Goal: Task Accomplishment & Management: Use online tool/utility

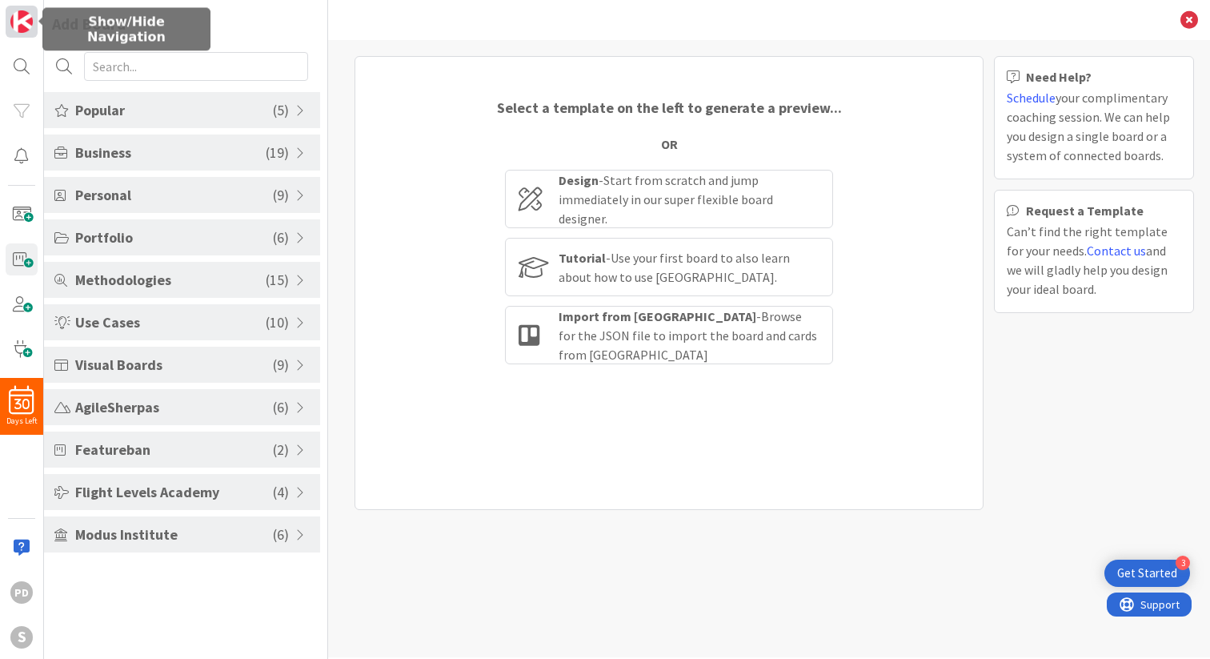
click at [19, 26] on img at bounding box center [21, 21] width 22 height 22
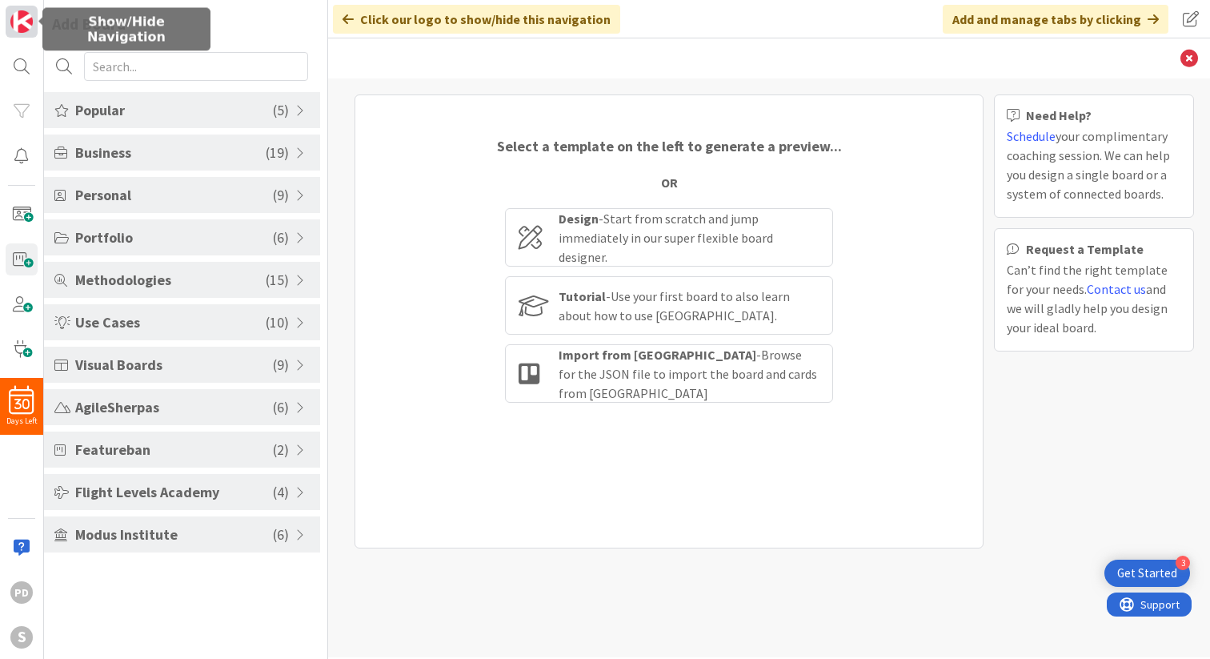
click at [19, 26] on img at bounding box center [21, 21] width 22 height 22
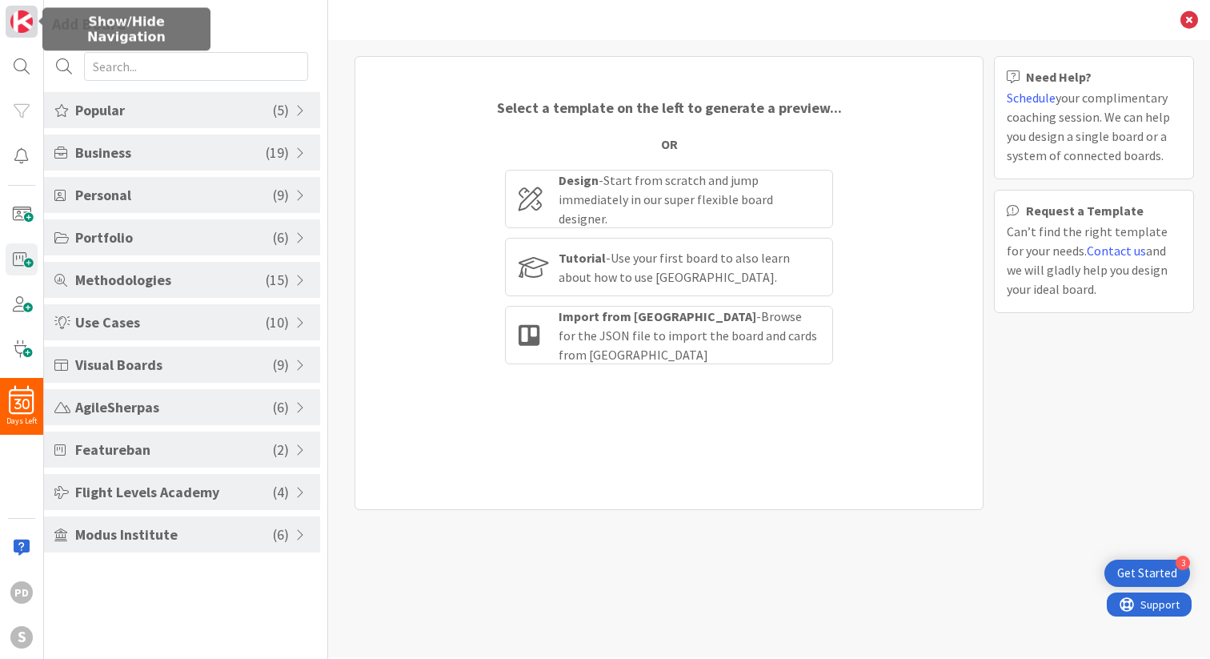
click at [19, 26] on img at bounding box center [21, 21] width 22 height 22
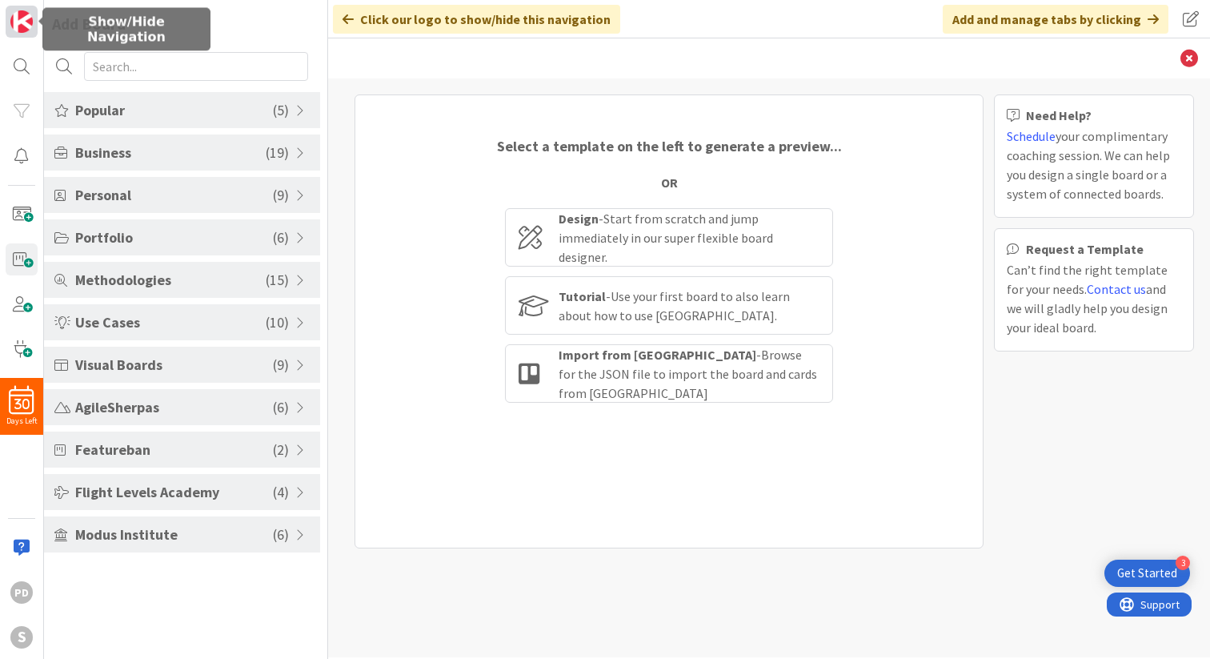
click at [19, 26] on img at bounding box center [21, 21] width 22 height 22
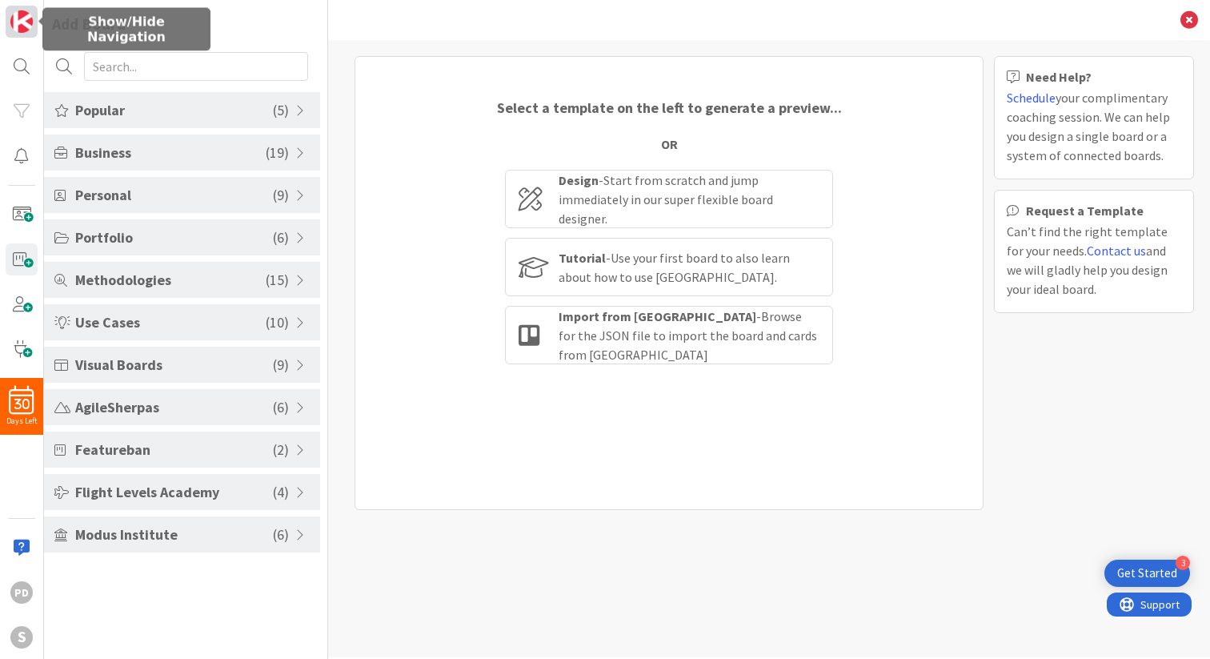
click at [19, 26] on img at bounding box center [21, 21] width 22 height 22
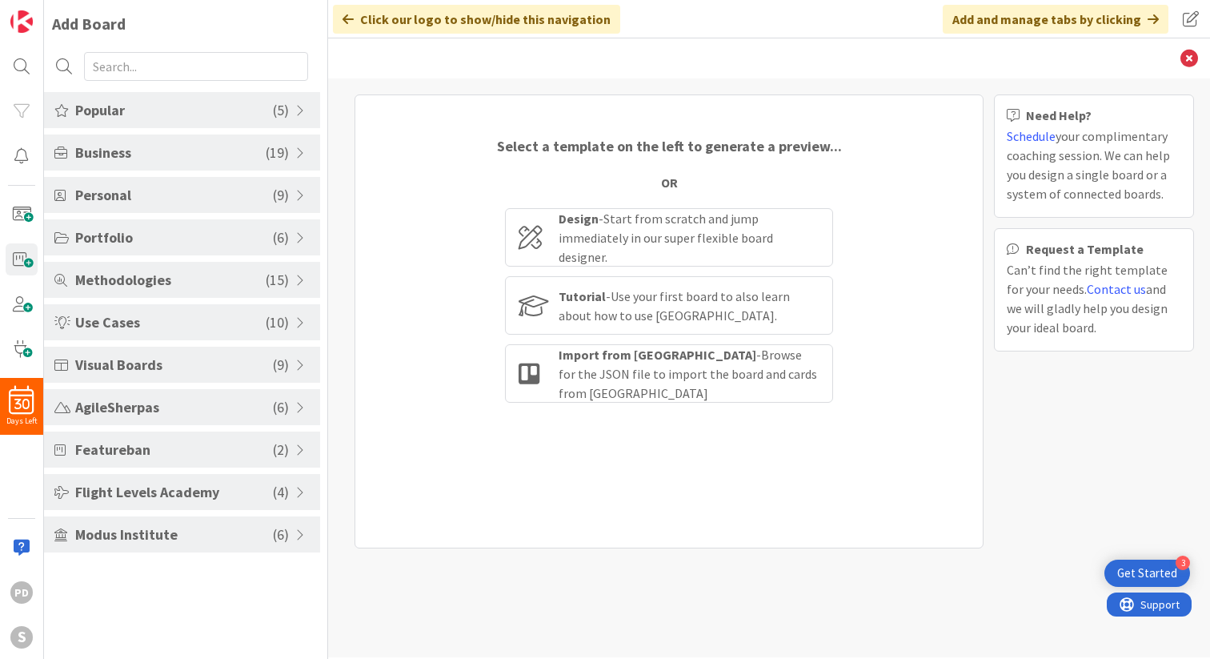
click at [124, 246] on span "Portfolio" at bounding box center [174, 237] width 198 height 22
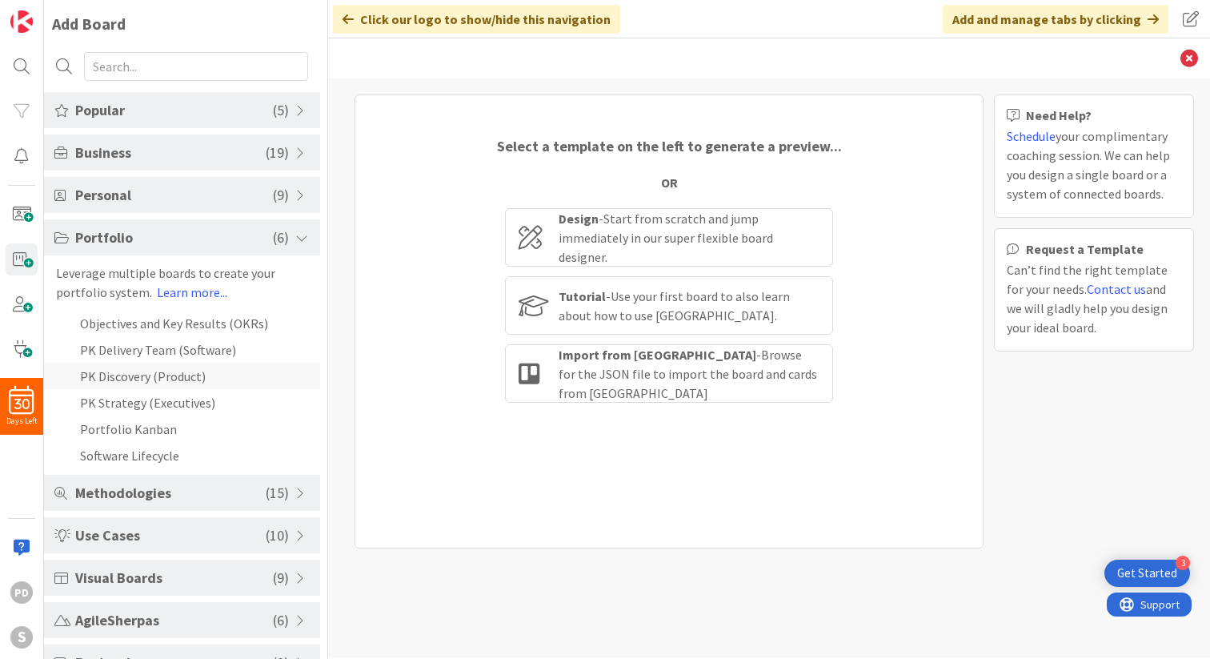
click at [120, 380] on li "PK Discovery (Product)" at bounding box center [182, 376] width 276 height 26
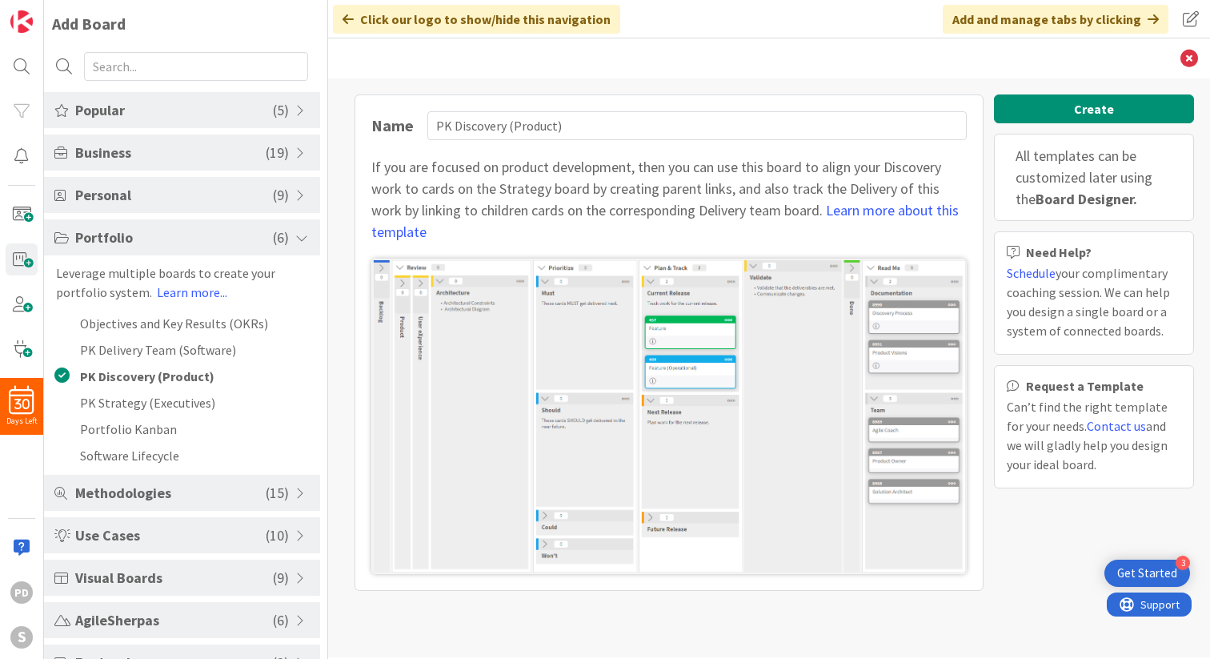
click at [149, 146] on span "Business" at bounding box center [170, 153] width 190 height 22
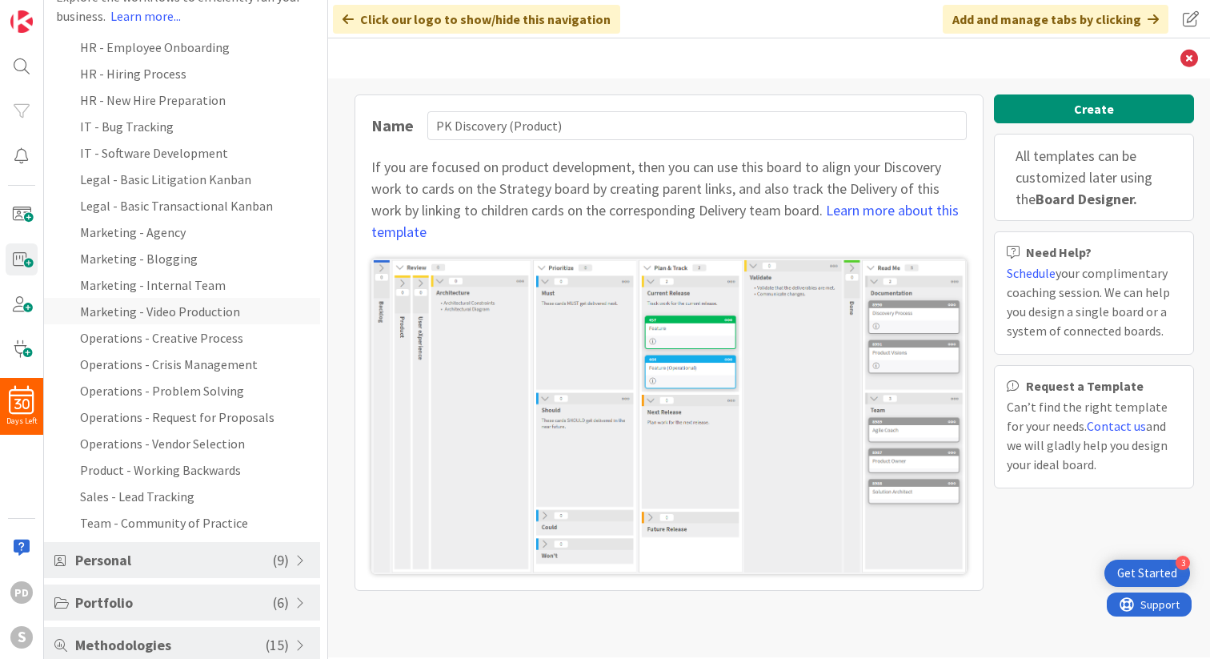
scroll to position [192, 0]
click at [166, 464] on li "Product - Working Backwards" at bounding box center [182, 468] width 276 height 26
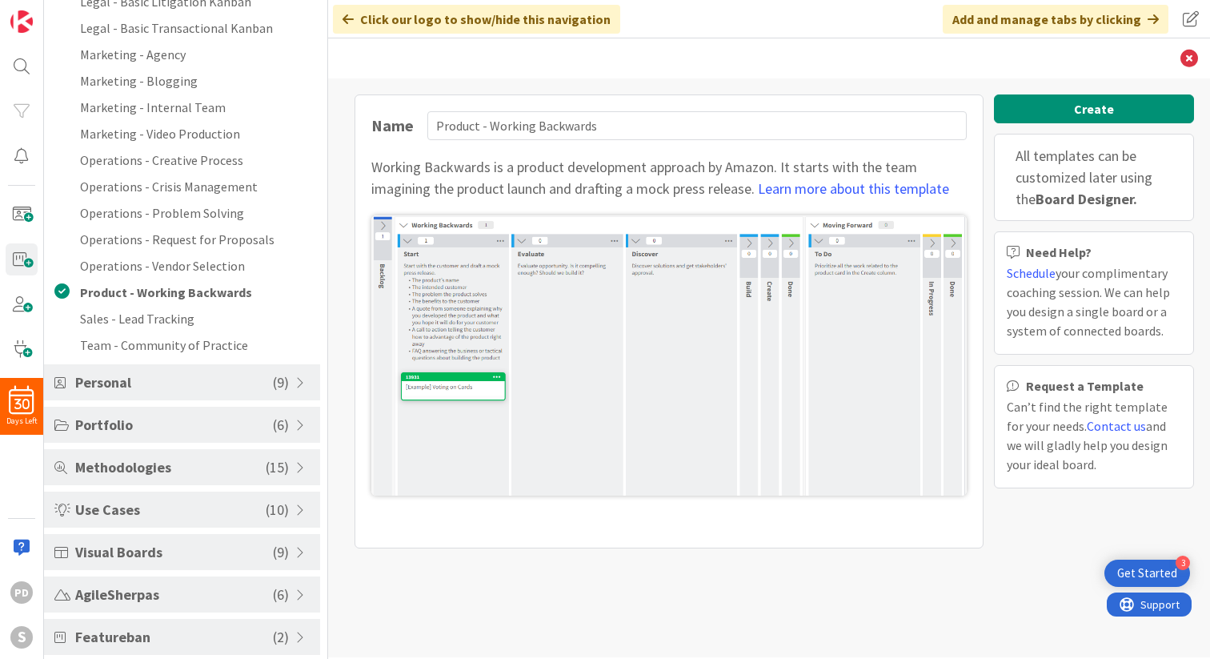
scroll to position [372, 0]
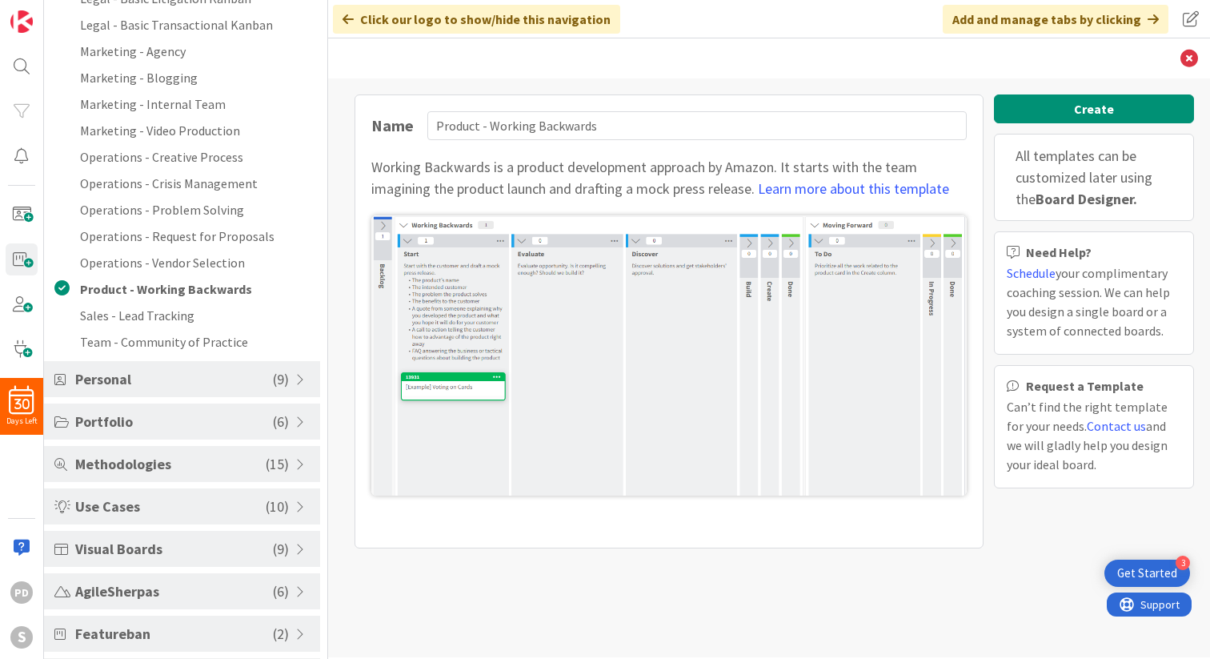
click at [141, 425] on span "Portfolio" at bounding box center [174, 422] width 198 height 22
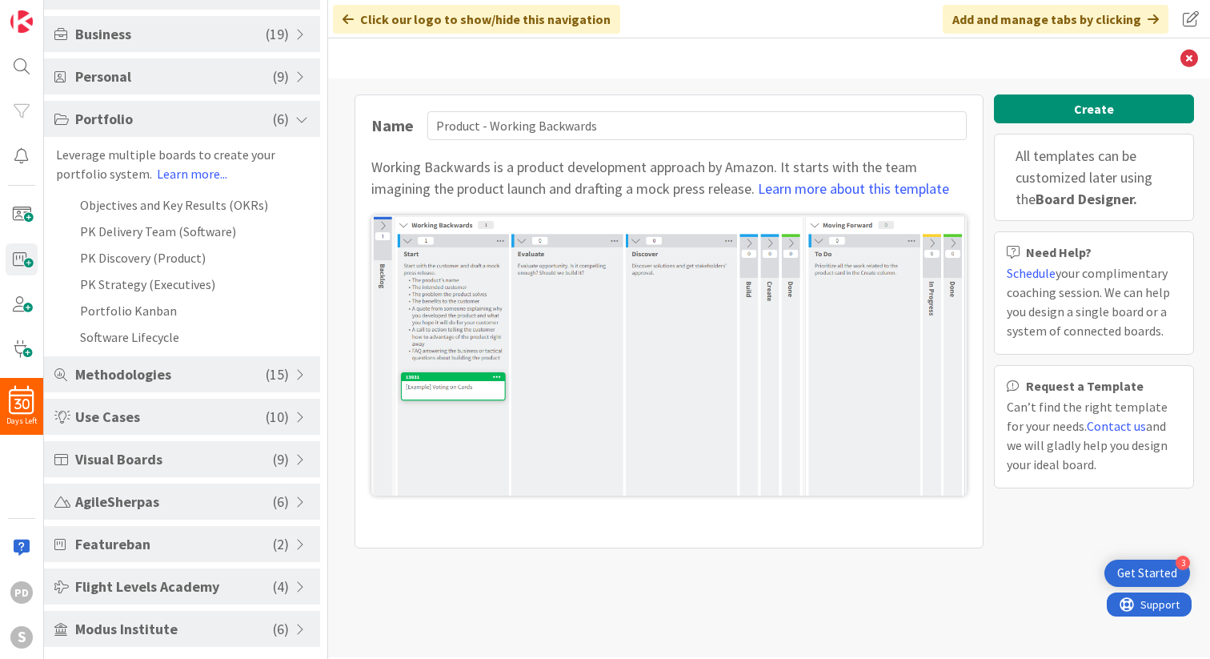
scroll to position [118, 0]
click at [121, 315] on li "Portfolio Kanban" at bounding box center [182, 310] width 276 height 26
type input "Portfolio Kanban"
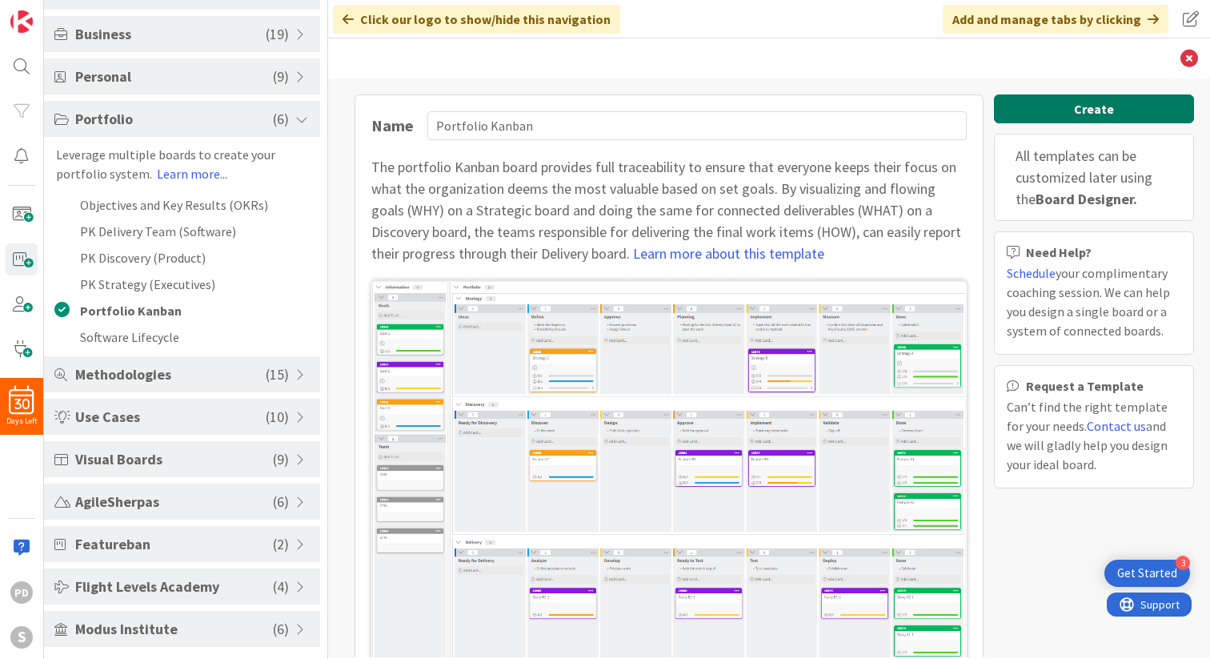
click at [1066, 121] on button "Create" at bounding box center [1094, 108] width 200 height 29
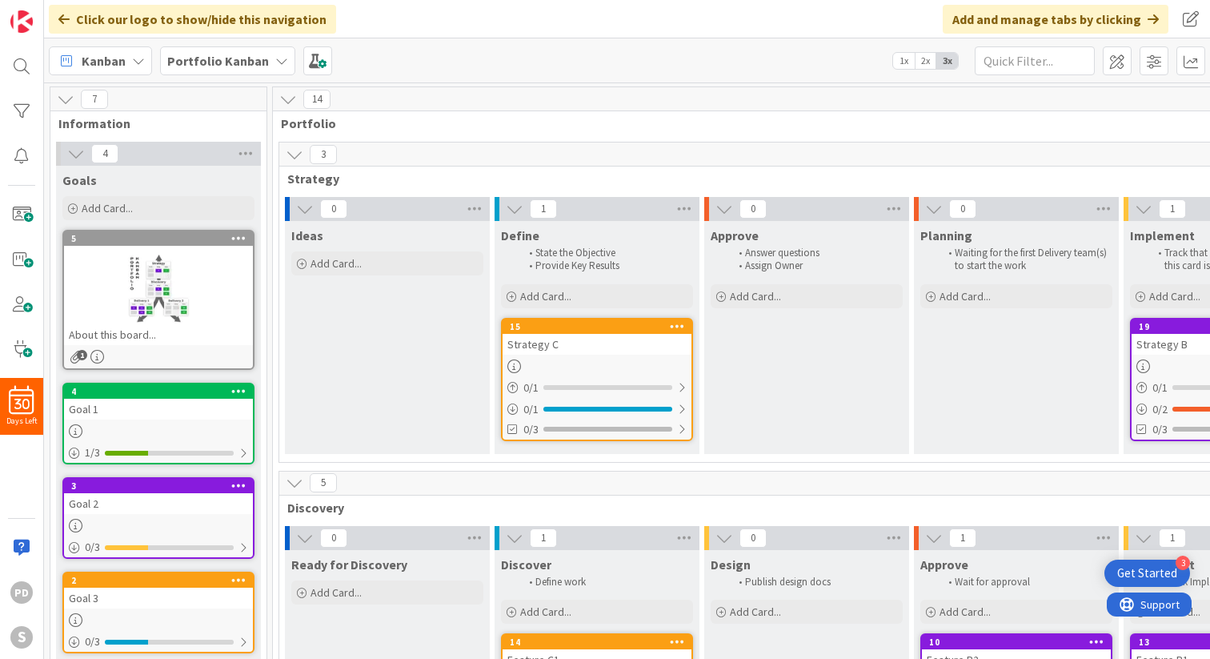
click at [311, 181] on span "Strategy" at bounding box center [1010, 178] width 1446 height 16
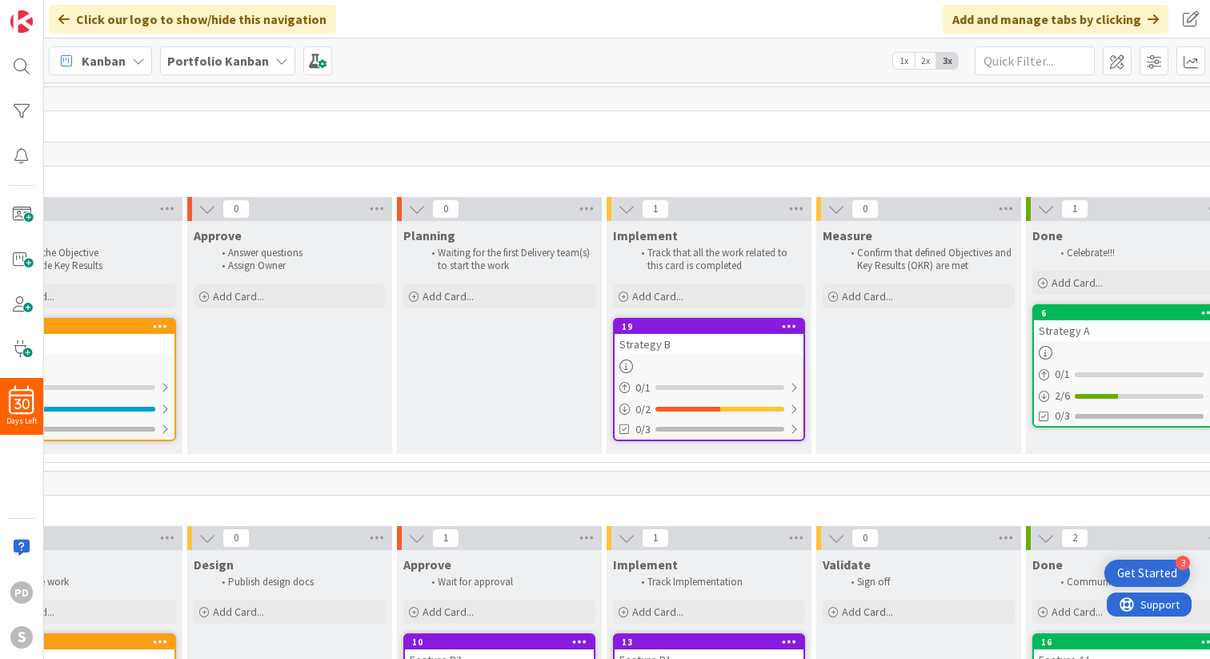
scroll to position [0, 641]
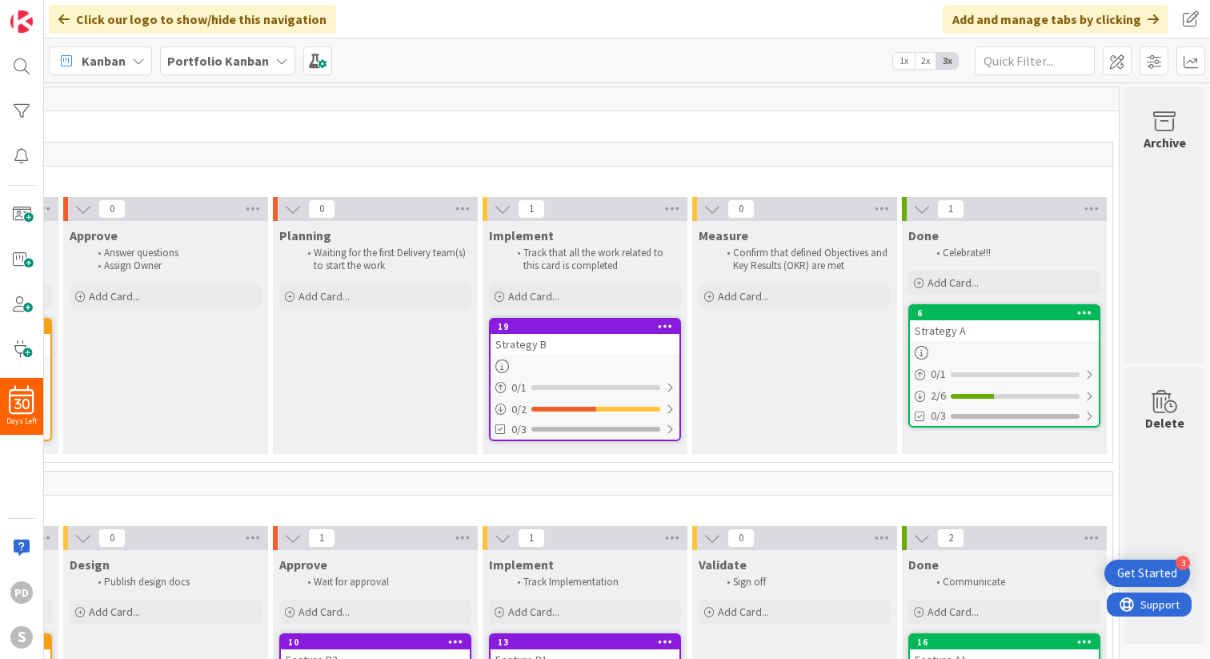
click at [718, 167] on div "3 Strategy" at bounding box center [375, 165] width 1474 height 46
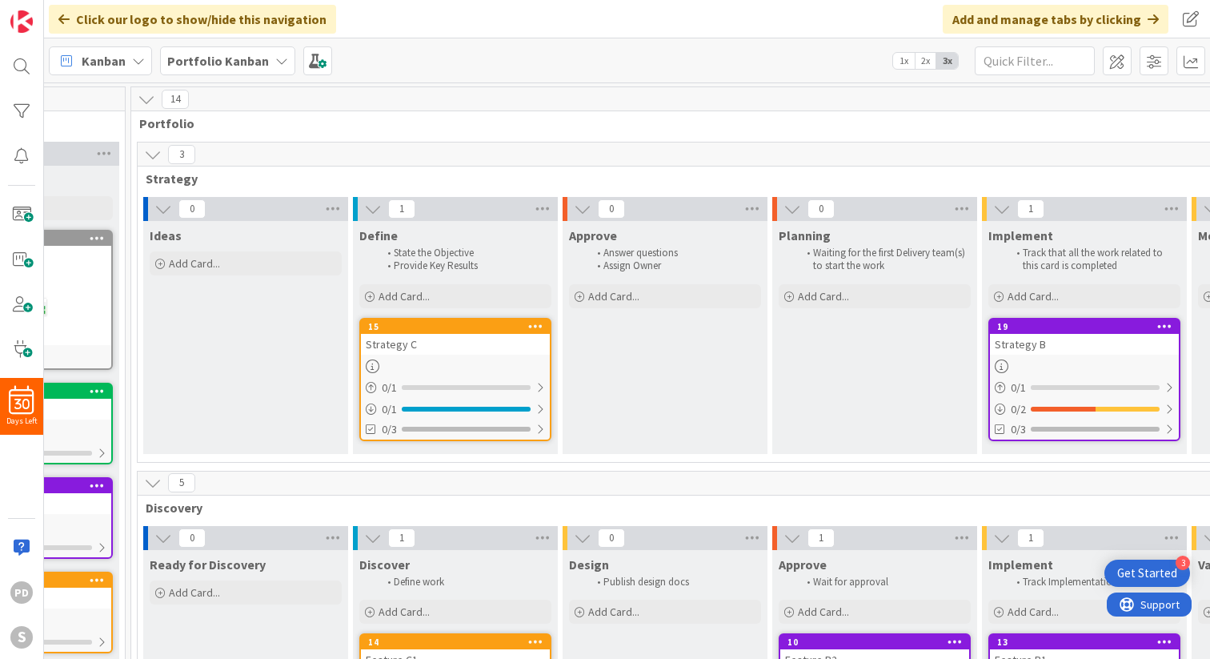
scroll to position [0, 0]
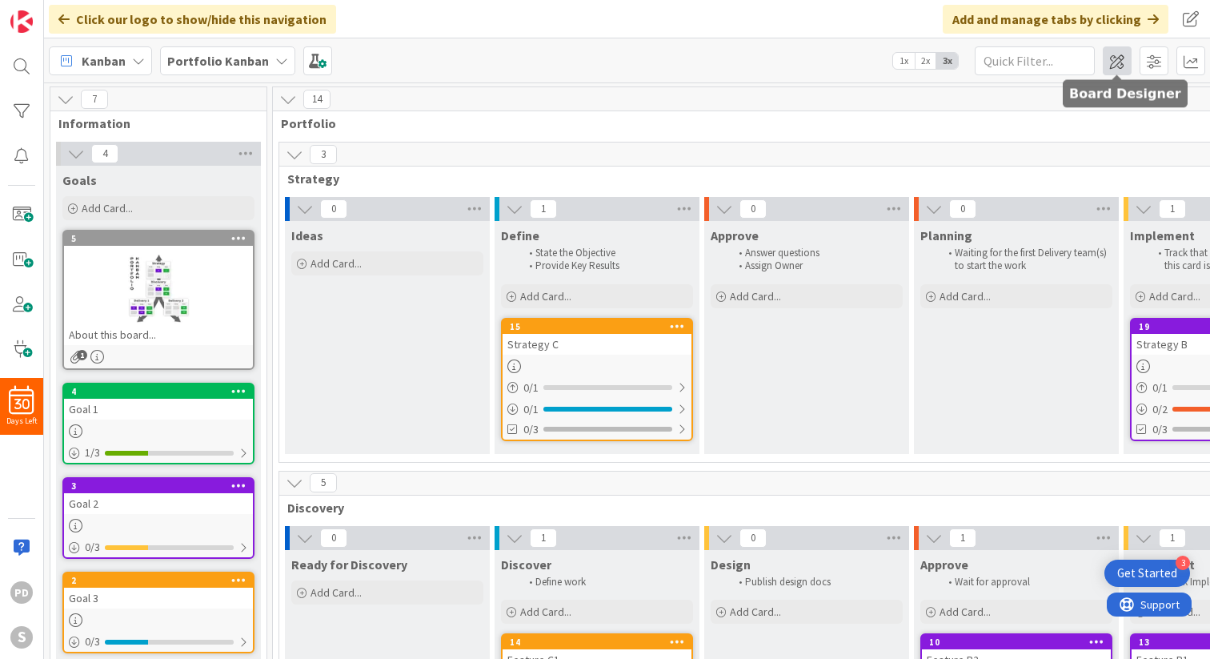
click at [1117, 64] on span at bounding box center [1117, 60] width 29 height 29
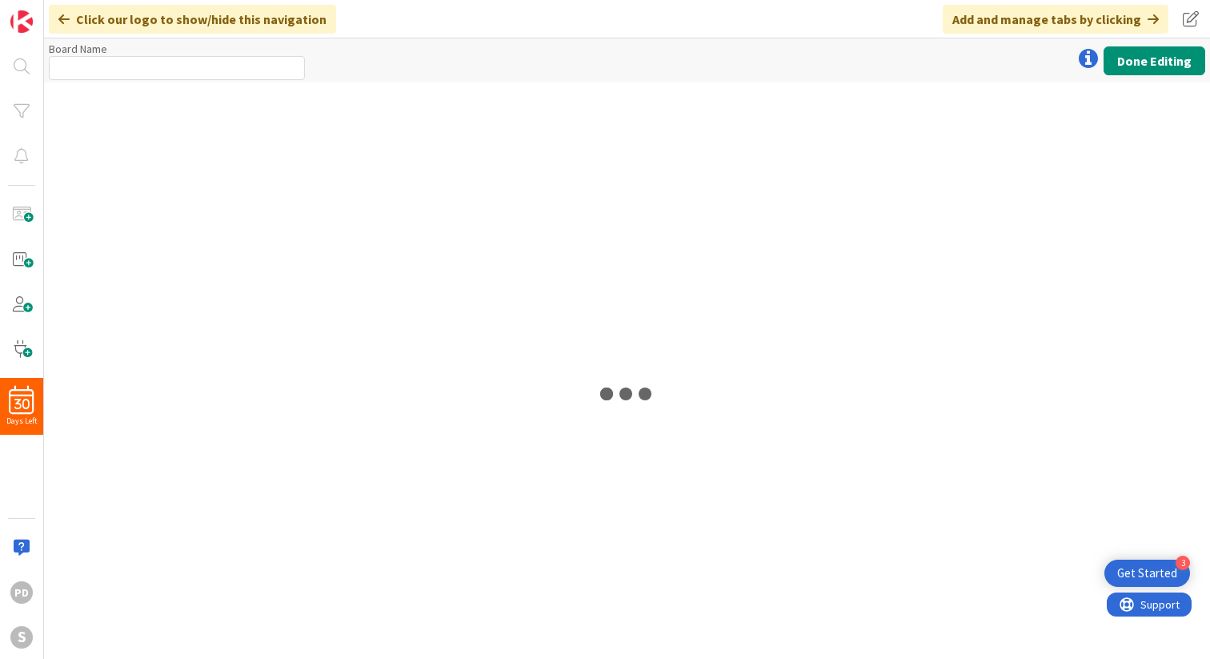
type input "Portfolio Kanban"
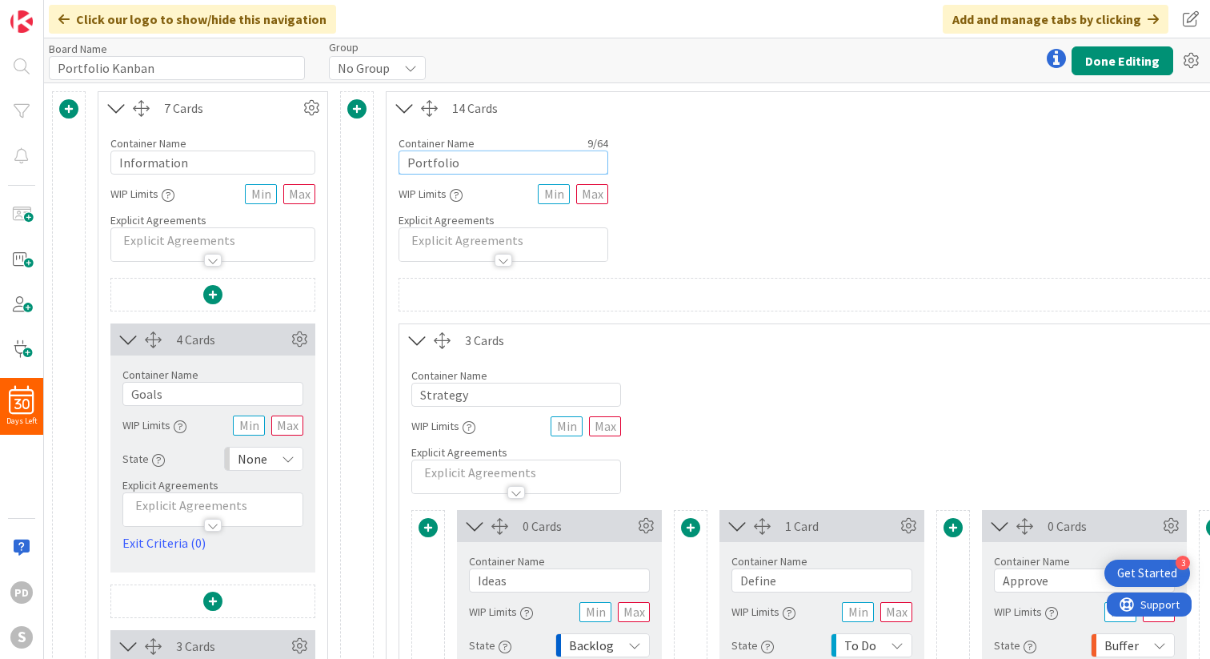
click at [462, 160] on input "Portfolio" at bounding box center [504, 162] width 210 height 24
type input "Projects"
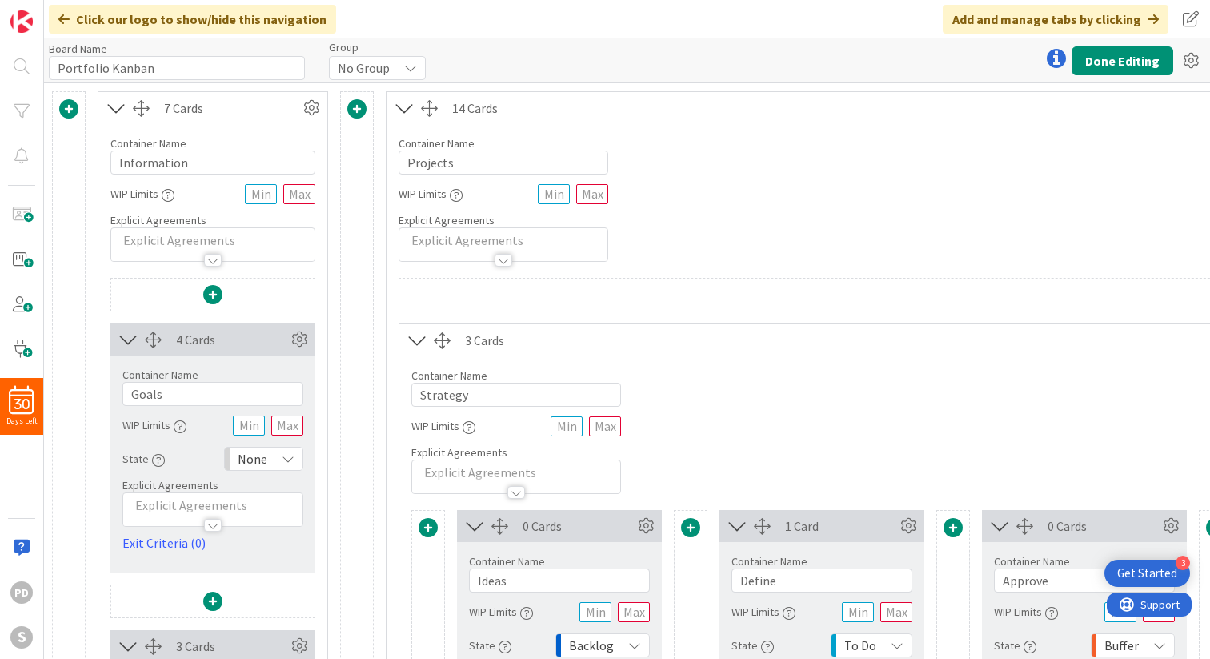
click at [503, 260] on div at bounding box center [504, 260] width 18 height 13
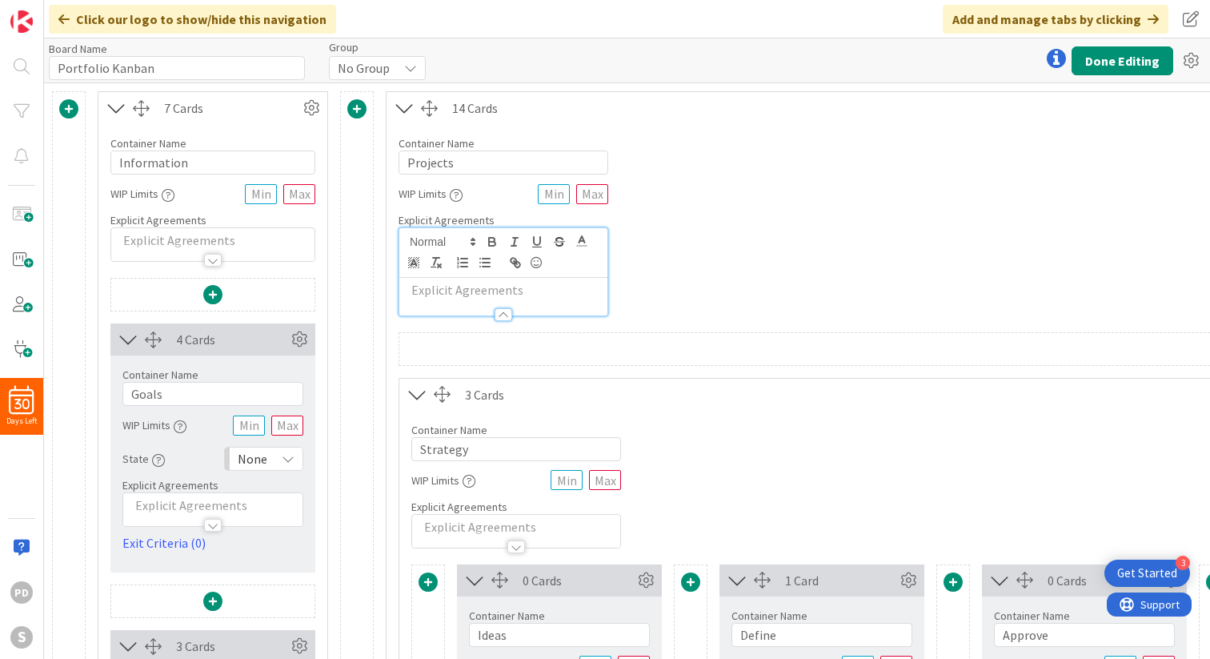
click at [498, 313] on div at bounding box center [504, 314] width 18 height 13
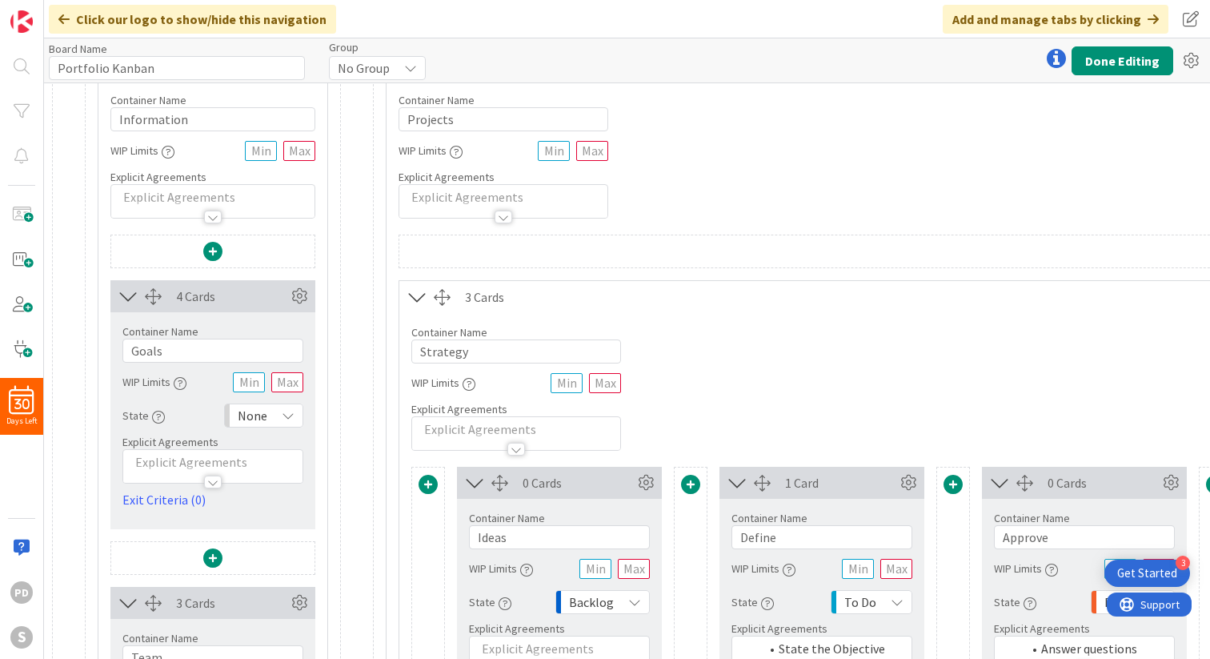
scroll to position [34, 0]
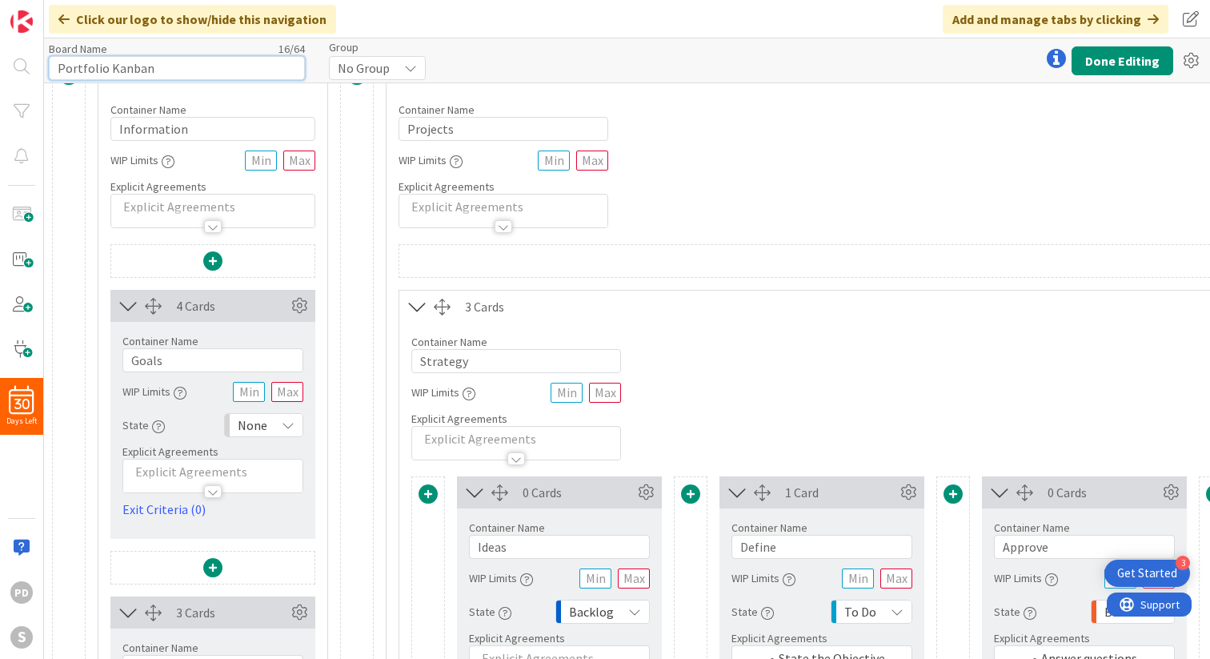
click at [154, 70] on input "Portfolio Kanban" at bounding box center [177, 68] width 256 height 24
type input "Projects"
click at [555, 54] on div "Board Name 8 / 64 Projects Group No Group Done Editing" at bounding box center [627, 60] width 1166 height 44
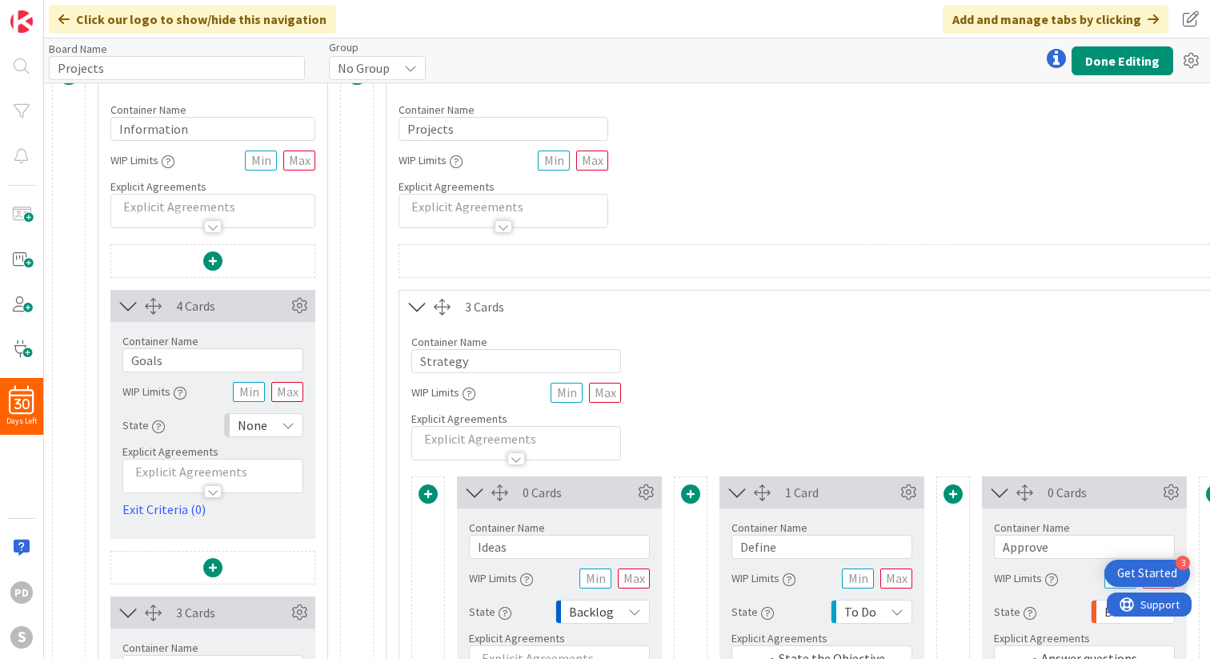
click at [1060, 58] on div at bounding box center [1056, 58] width 32 height 32
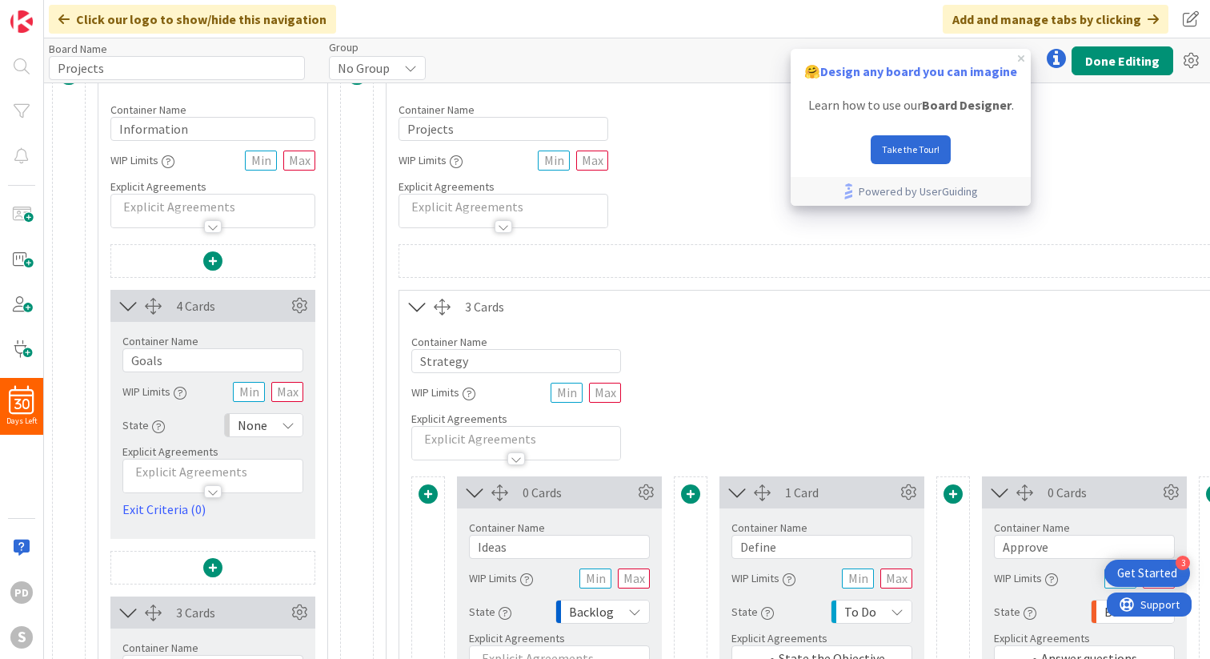
scroll to position [0, 0]
click at [903, 150] on button "Take the Tour!" at bounding box center [911, 149] width 80 height 29
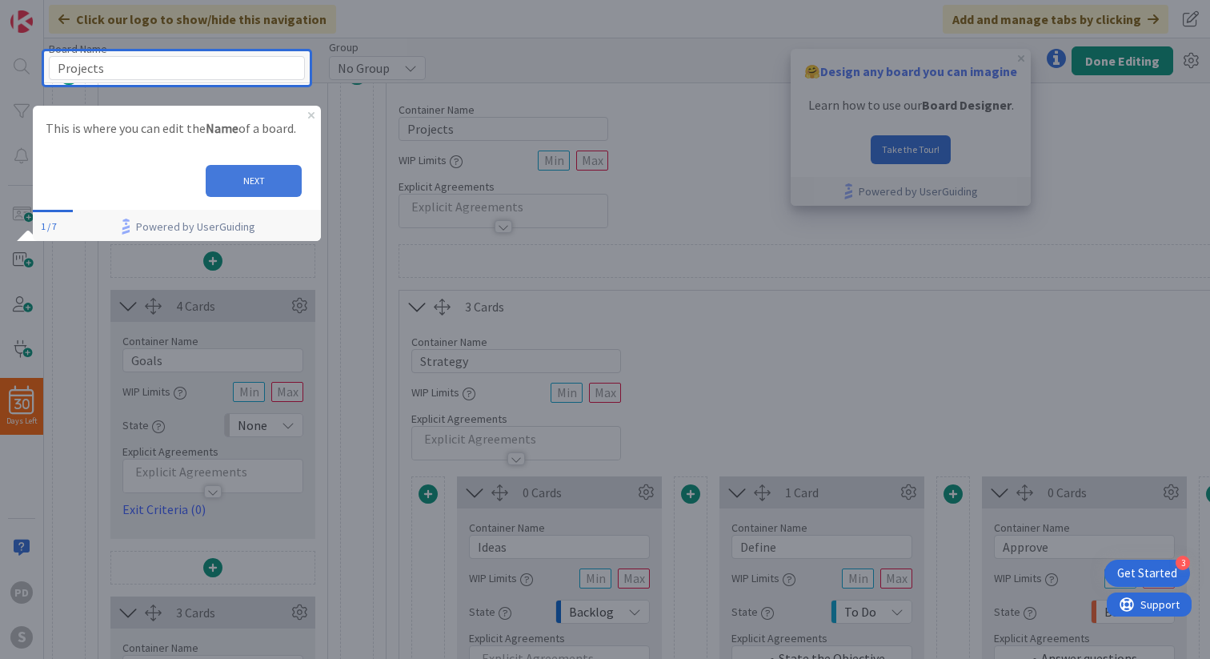
click at [241, 186] on button "NEXT" at bounding box center [254, 180] width 96 height 32
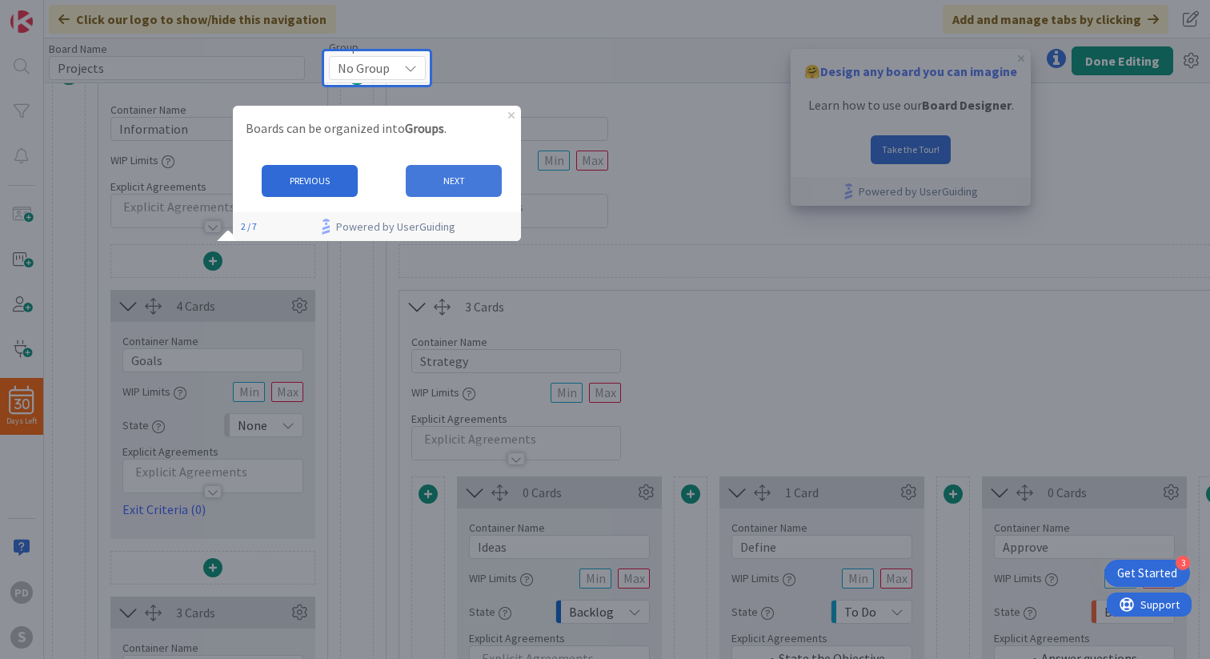
click at [435, 181] on button "NEXT" at bounding box center [453, 180] width 96 height 32
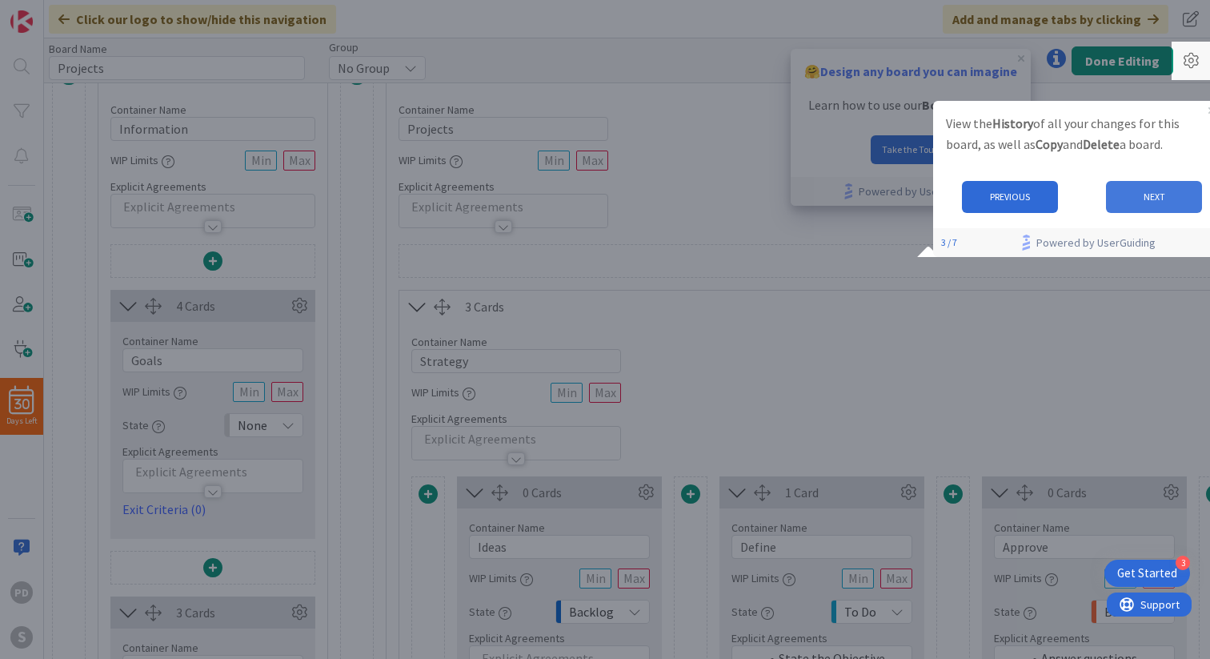
click at [1168, 196] on button "NEXT" at bounding box center [1154, 196] width 96 height 32
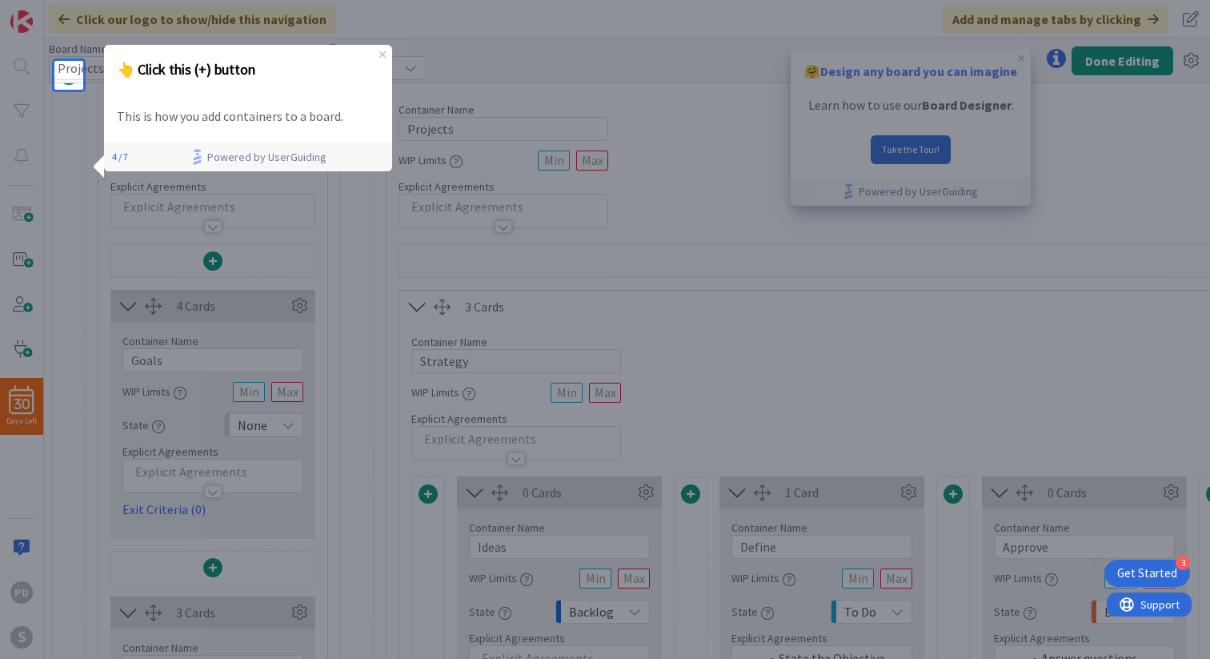
click at [328, 110] on p "This is how you add containers to a board." at bounding box center [248, 116] width 263 height 21
click at [198, 78] on h3 "👆 Click this (+) button" at bounding box center [248, 69] width 263 height 23
click at [61, 78] on input "Projects" at bounding box center [177, 68] width 256 height 24
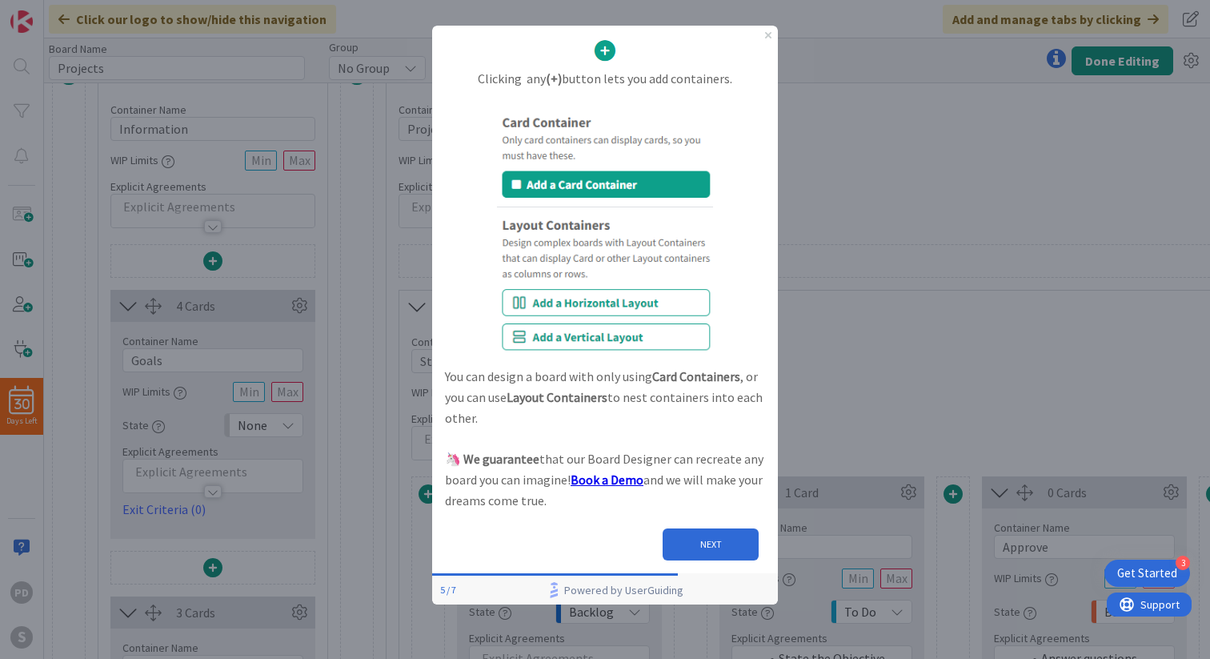
click at [587, 185] on img at bounding box center [605, 234] width 216 height 240
click at [701, 553] on button "NEXT" at bounding box center [711, 544] width 96 height 32
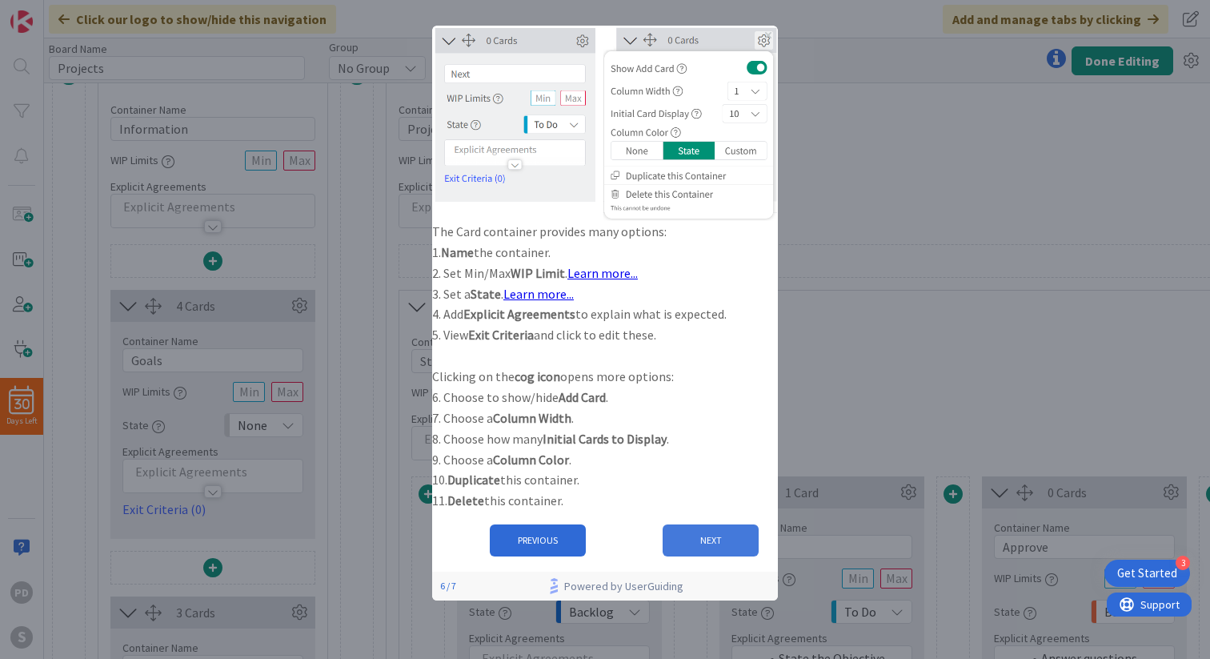
click at [694, 556] on button "NEXT" at bounding box center [711, 540] width 96 height 32
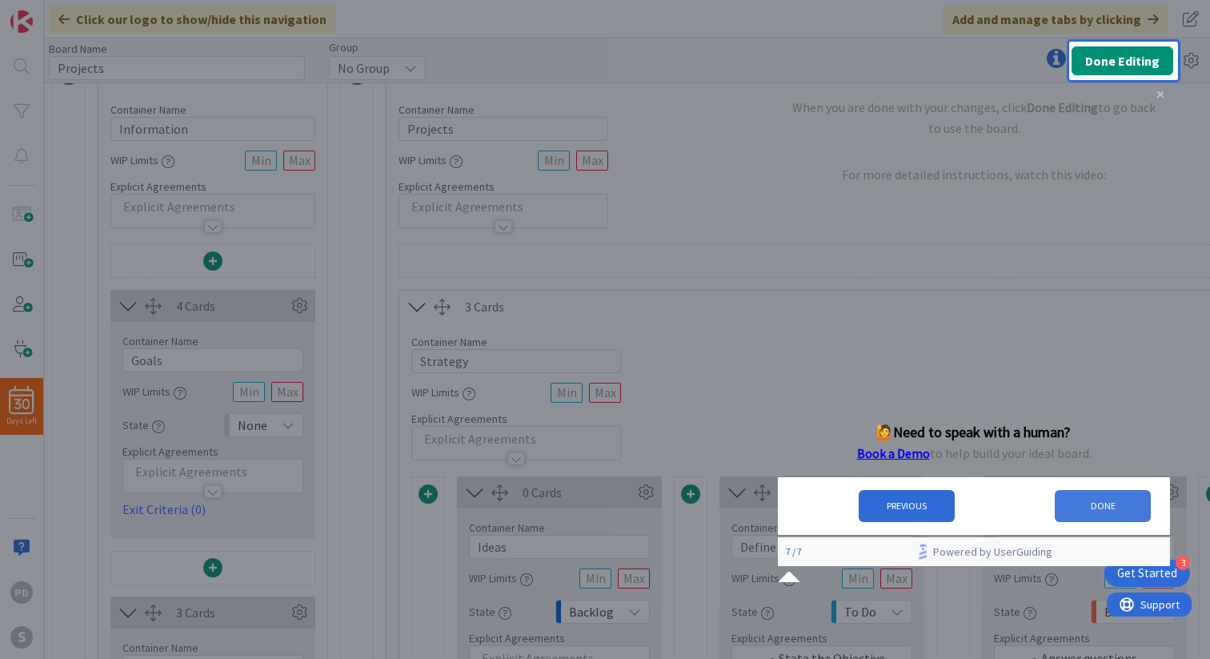
click at [1102, 520] on button "DONE" at bounding box center [1102, 505] width 96 height 32
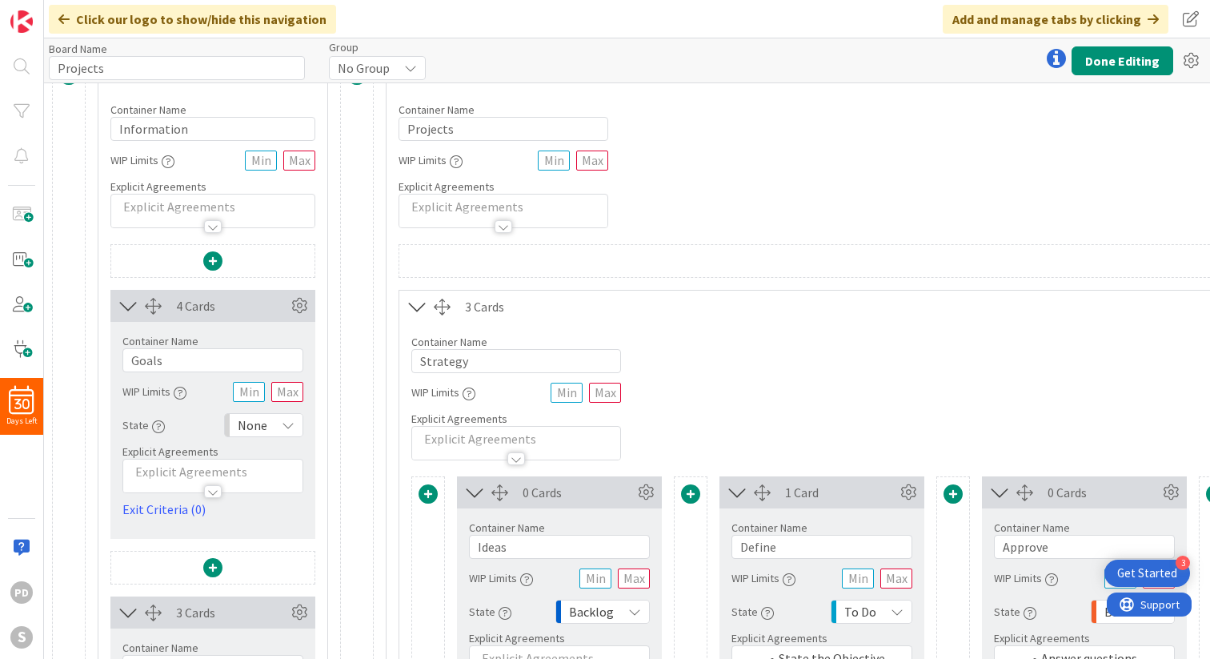
click at [68, 82] on span at bounding box center [68, 75] width 19 height 19
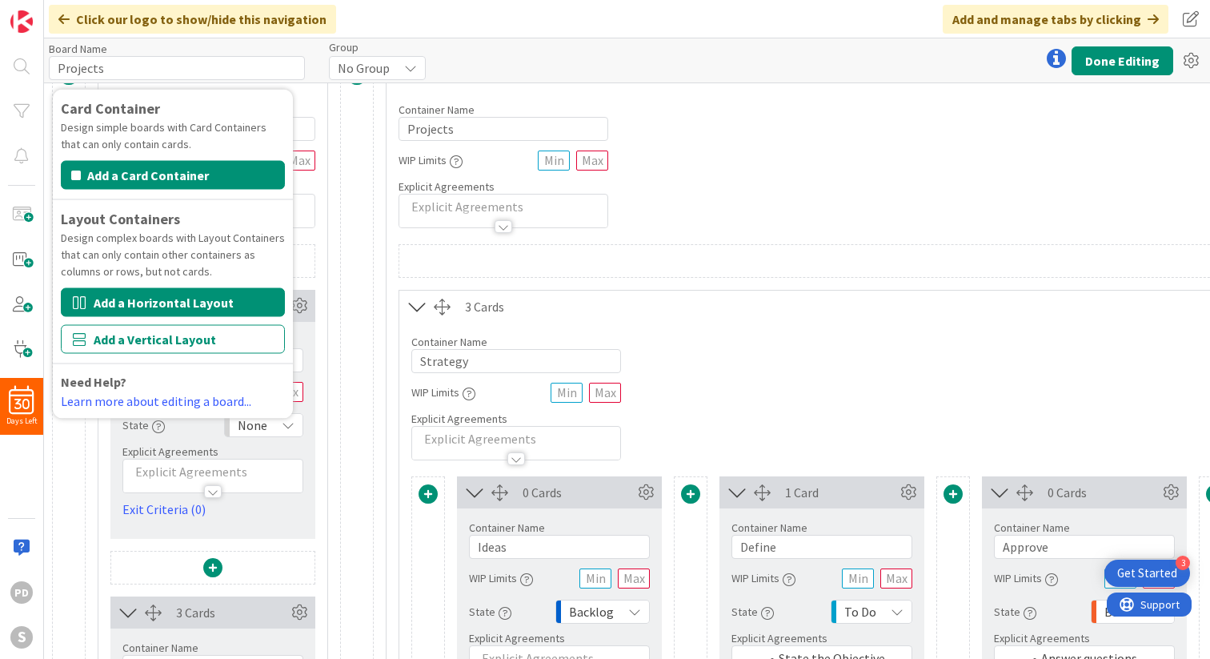
click at [140, 305] on button "Add a Horizontal Layout" at bounding box center [173, 302] width 224 height 29
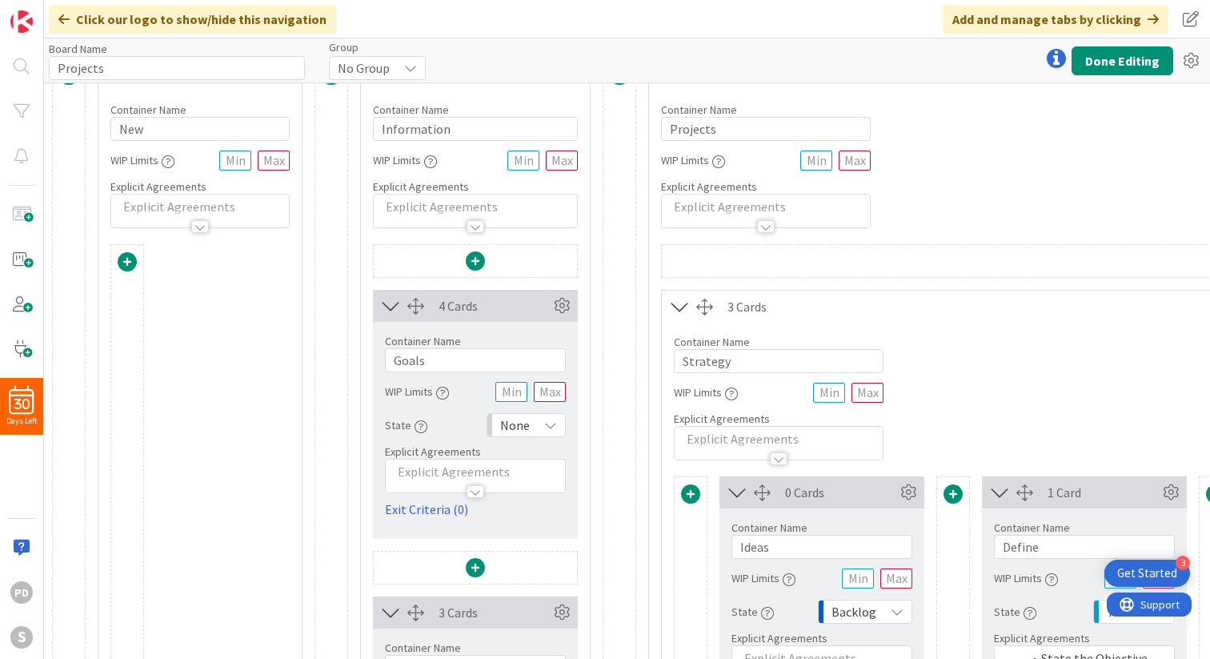
click at [66, 83] on span at bounding box center [68, 75] width 19 height 19
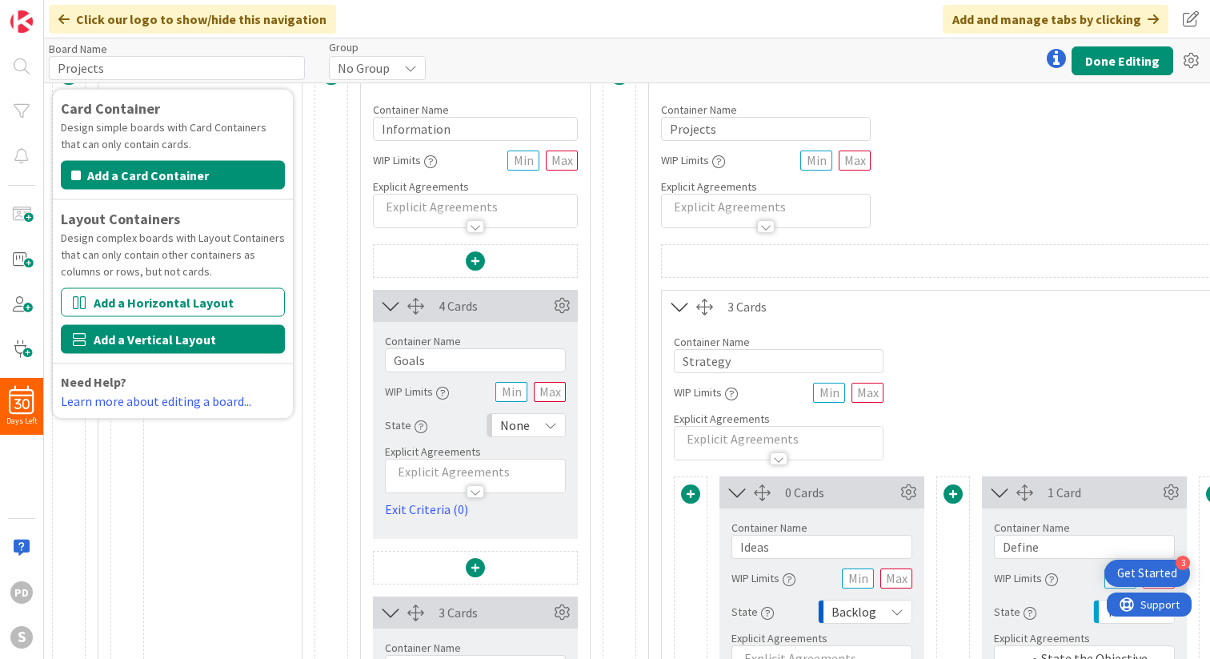
click at [107, 338] on button "Add a Vertical Layout" at bounding box center [173, 339] width 224 height 29
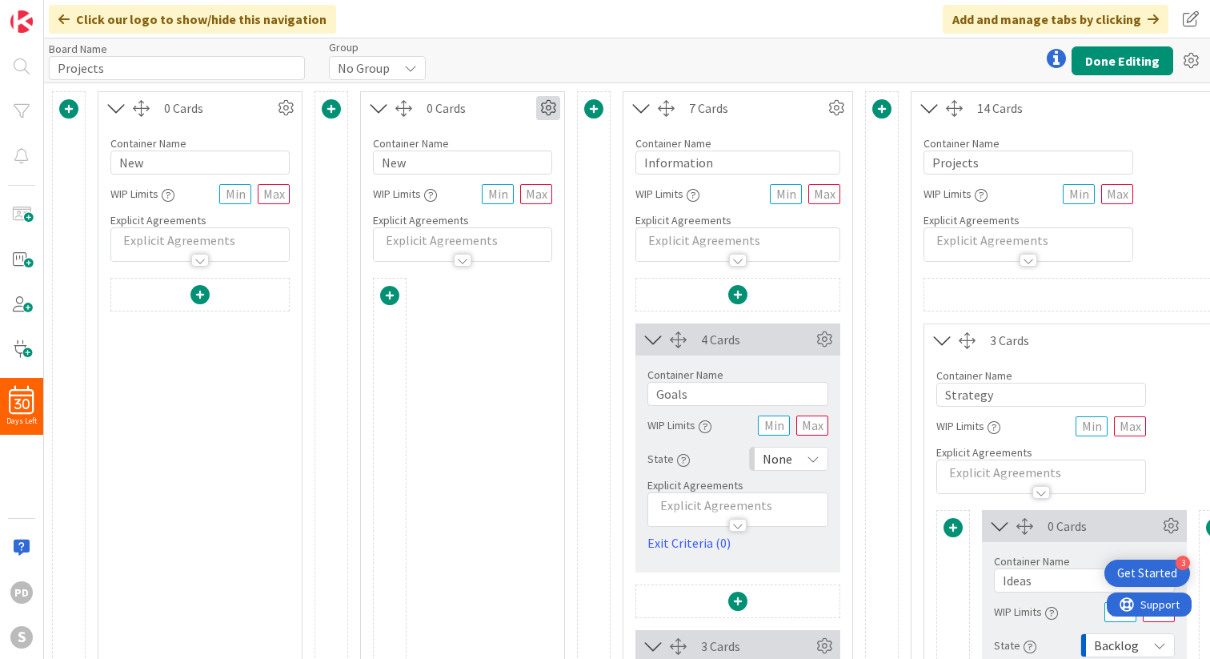
click at [547, 111] on icon at bounding box center [548, 108] width 24 height 24
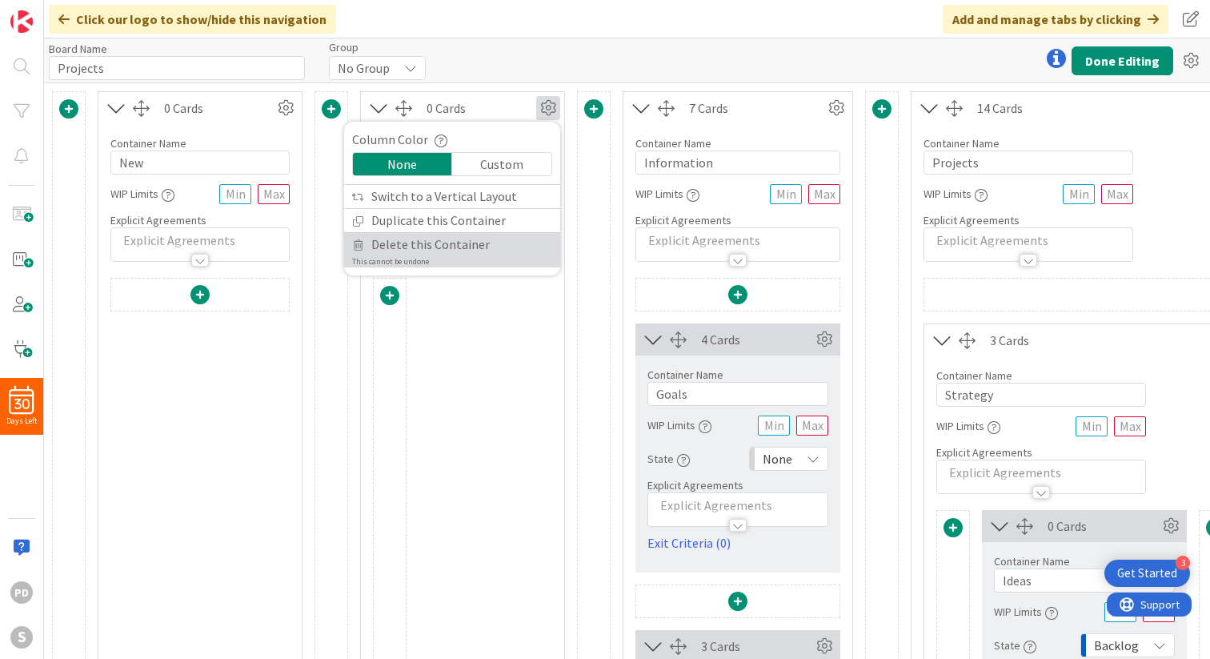
click at [408, 244] on span "Delete this Container" at bounding box center [430, 244] width 118 height 23
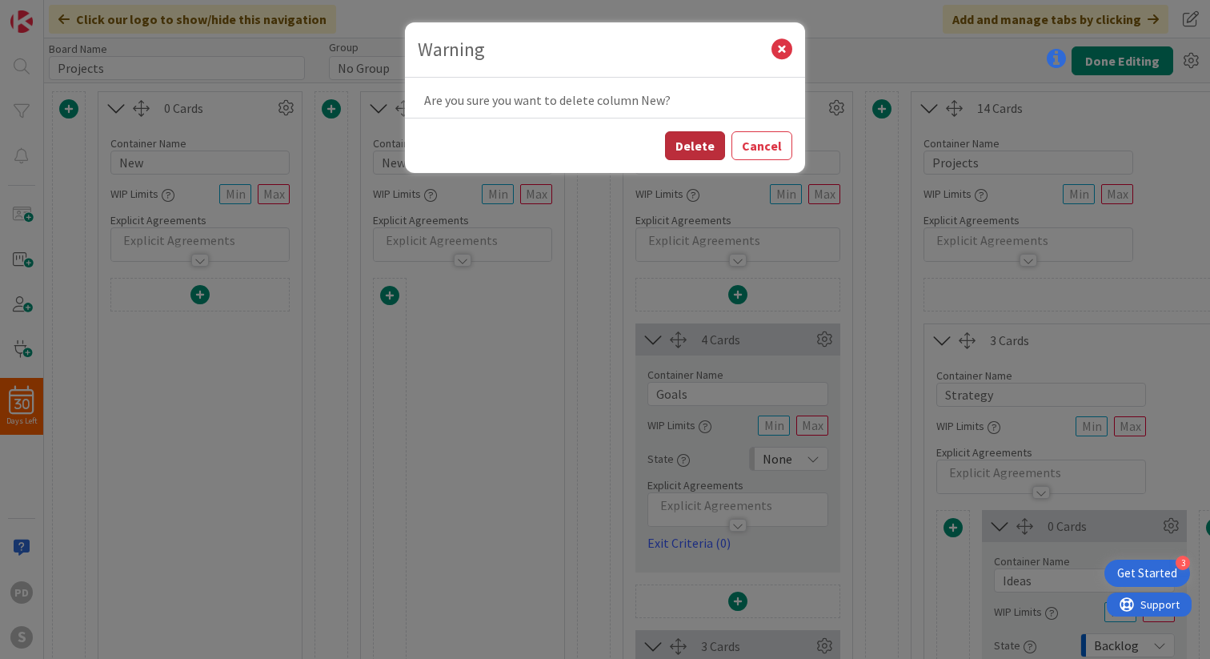
click at [707, 152] on button "Delete" at bounding box center [695, 145] width 60 height 29
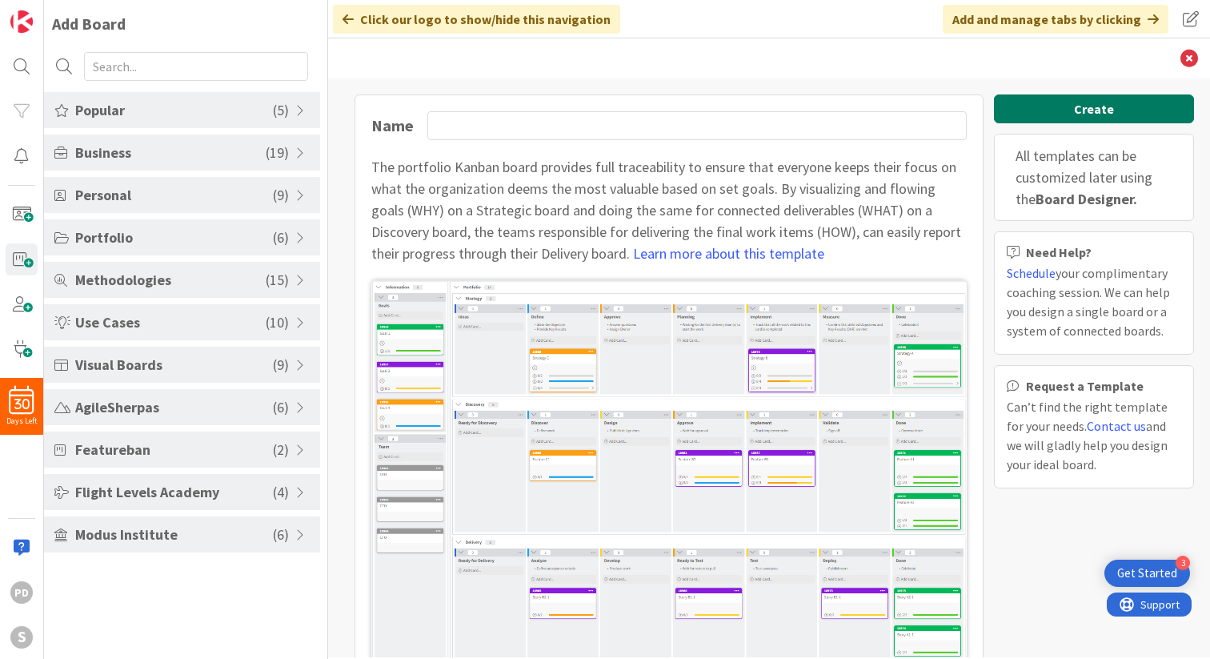
click at [1097, 111] on button "Create" at bounding box center [1094, 108] width 200 height 29
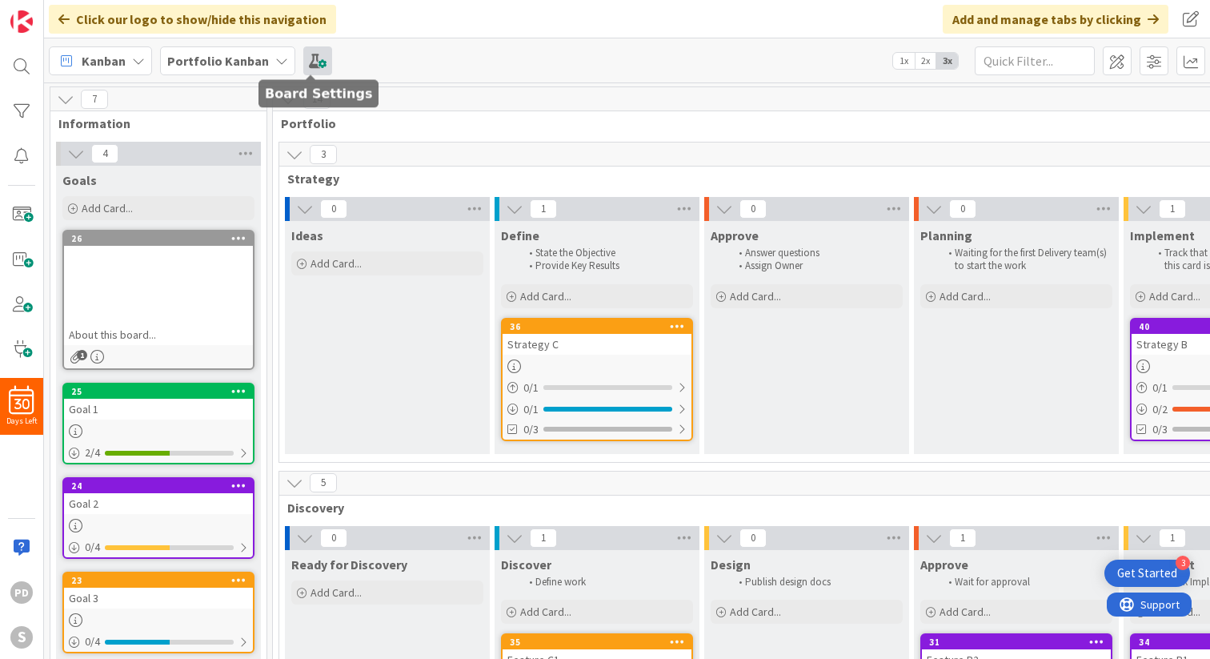
click at [315, 64] on span at bounding box center [317, 60] width 29 height 29
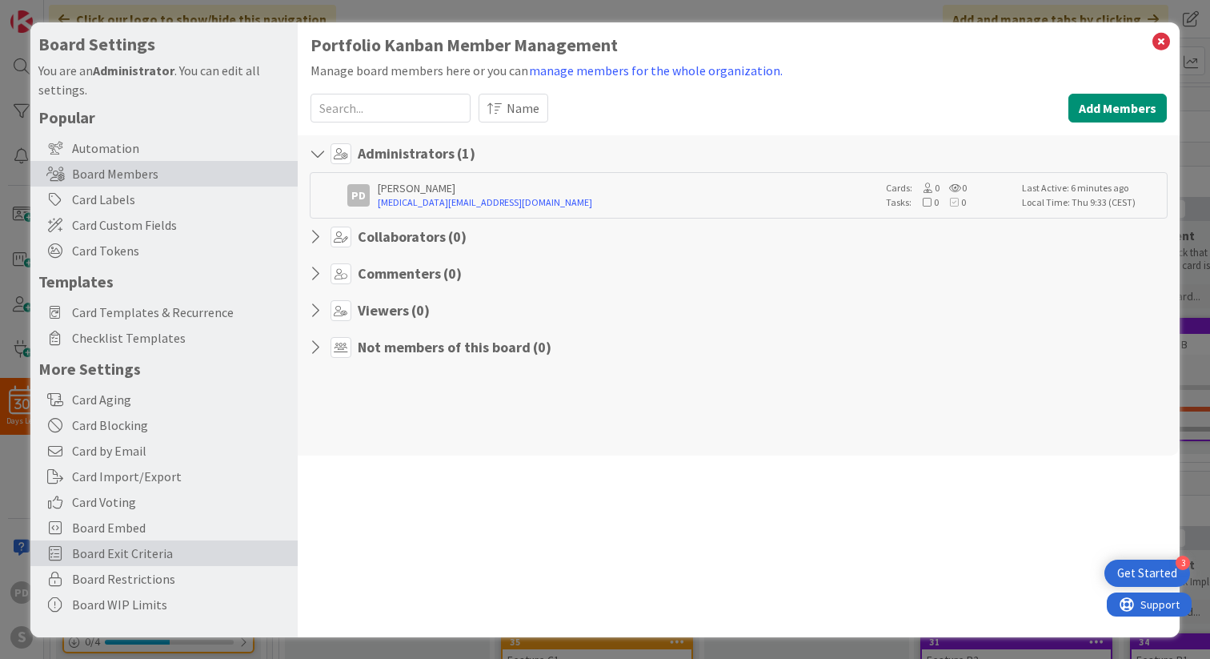
scroll to position [1, 0]
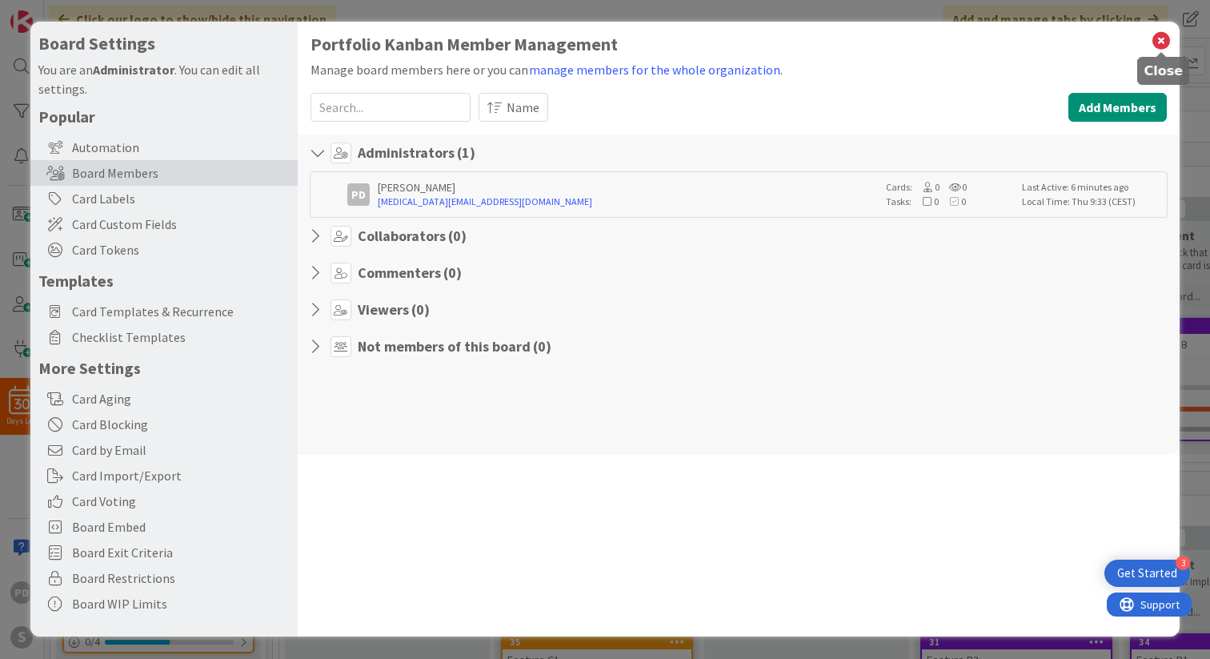
click at [1165, 38] on icon at bounding box center [1161, 41] width 21 height 22
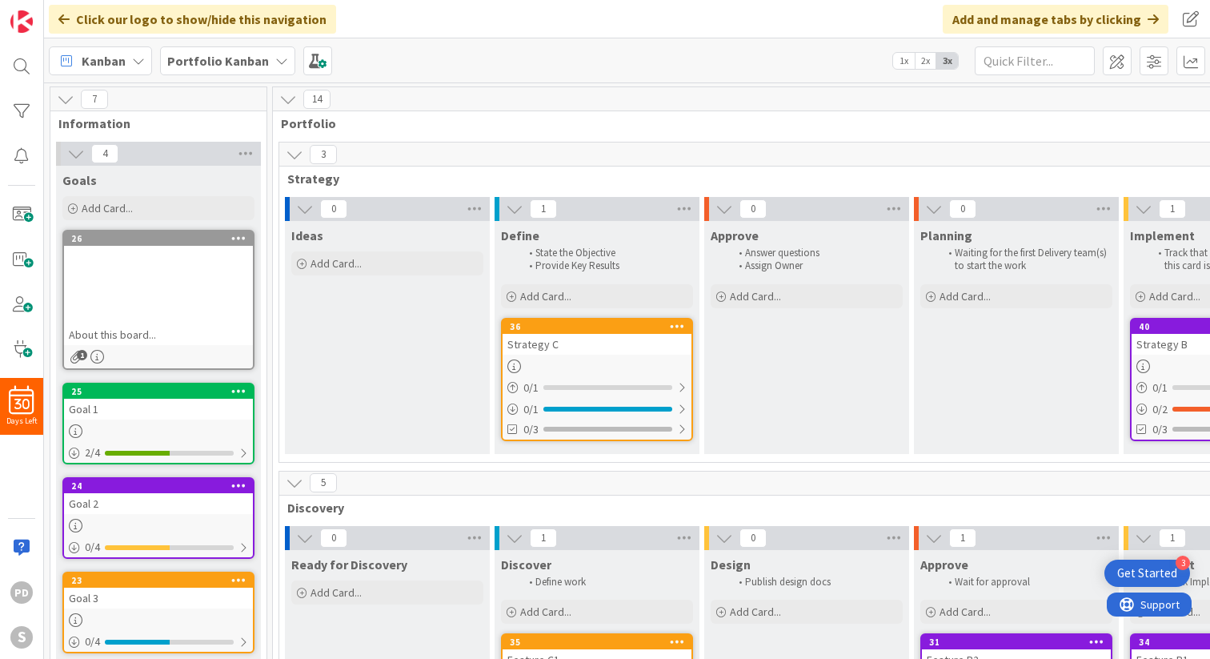
click at [275, 60] on icon at bounding box center [281, 60] width 13 height 13
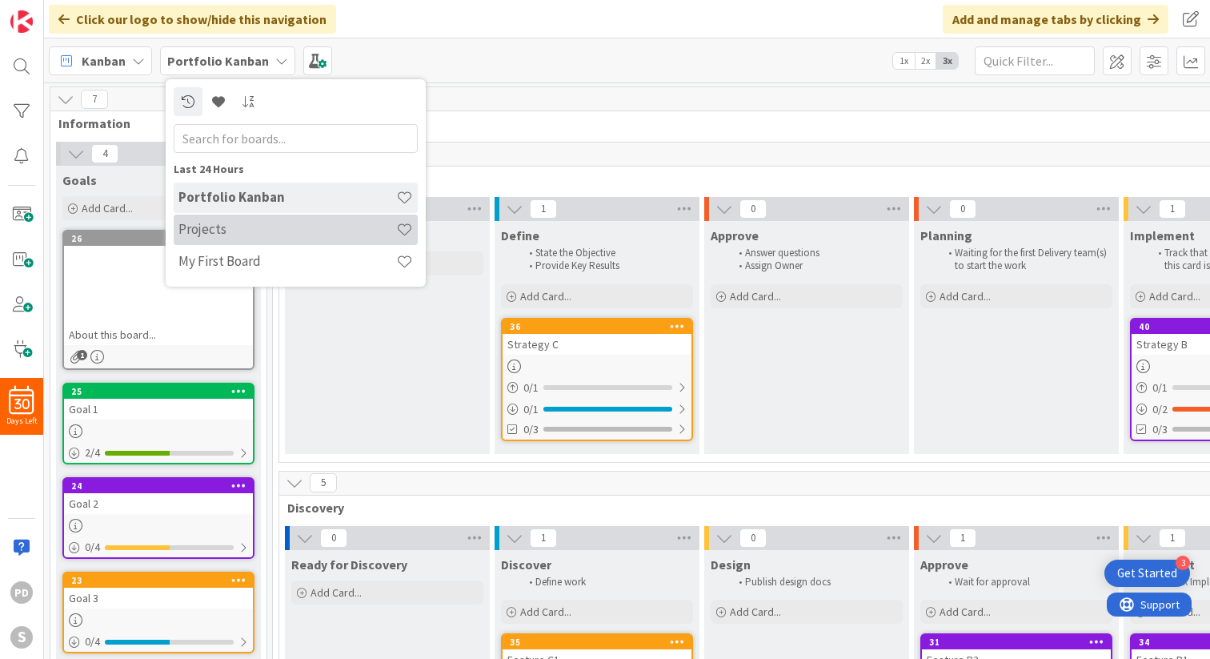
click at [254, 230] on h4 "Projects" at bounding box center [287, 229] width 218 height 16
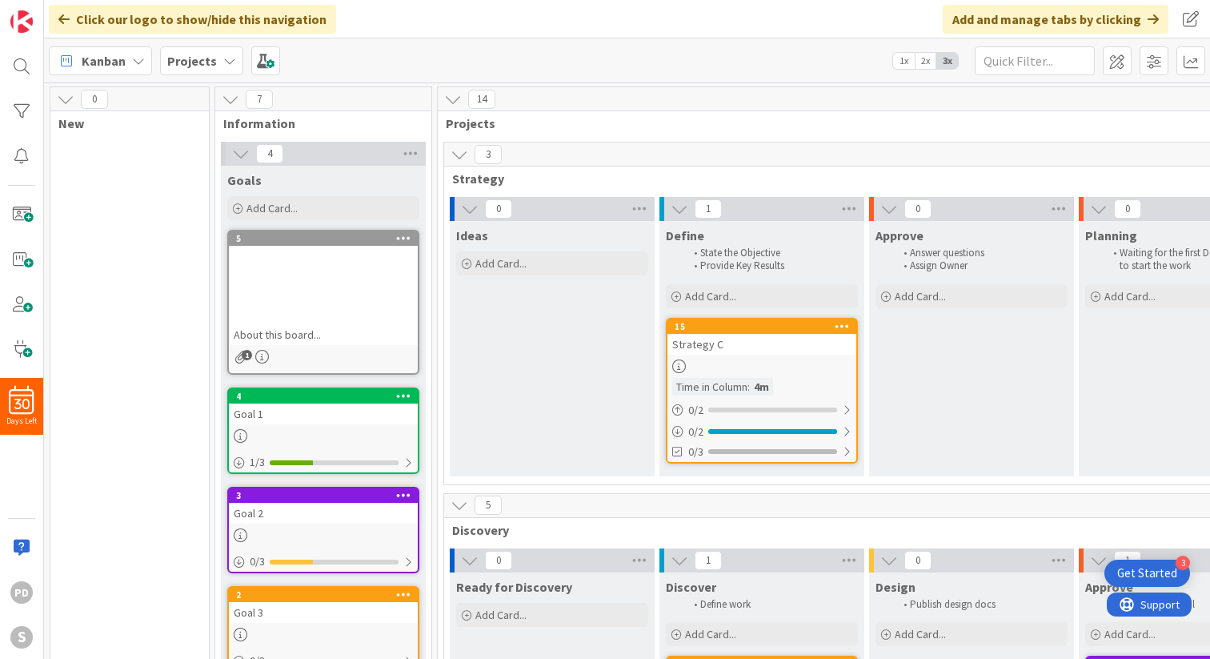
click at [321, 98] on div "7" at bounding box center [323, 99] width 216 height 24
click at [1192, 25] on span at bounding box center [1190, 19] width 29 height 29
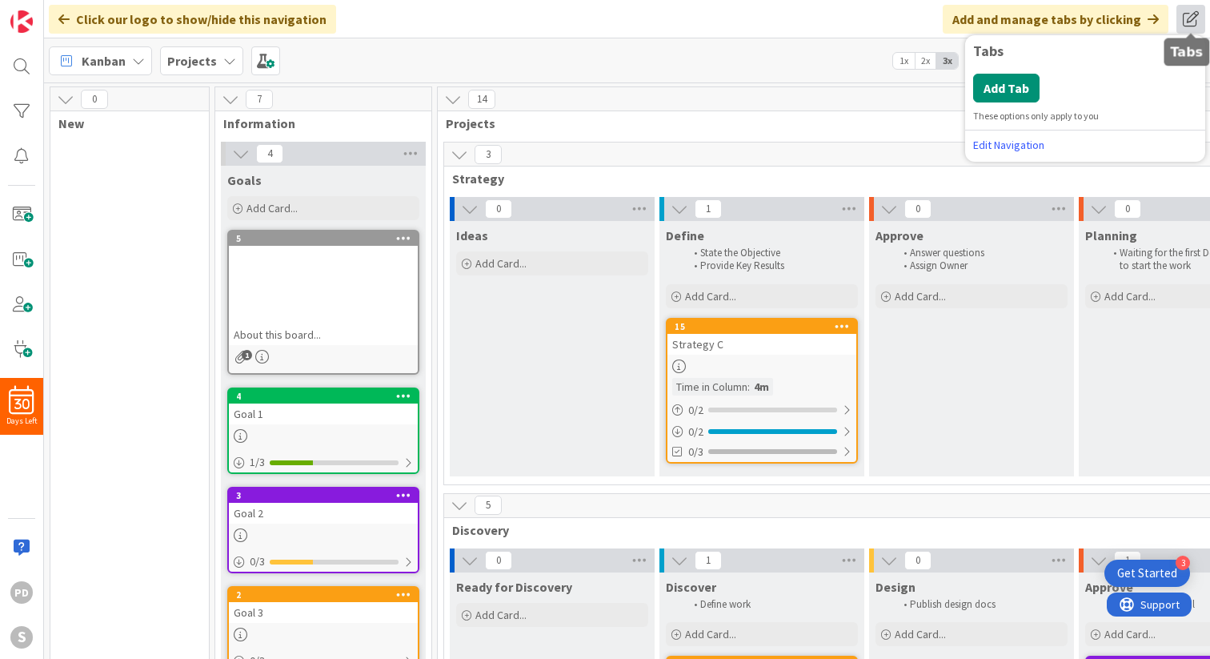
click at [1192, 25] on span at bounding box center [1190, 19] width 29 height 29
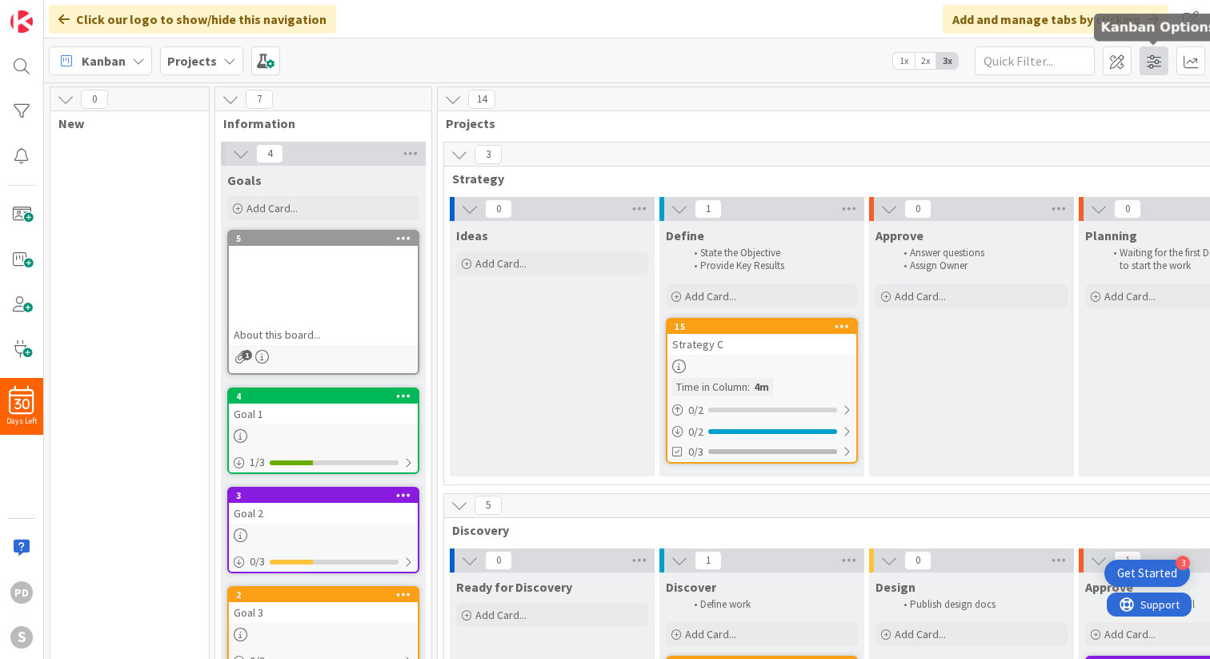
click at [1158, 63] on span at bounding box center [1154, 60] width 29 height 29
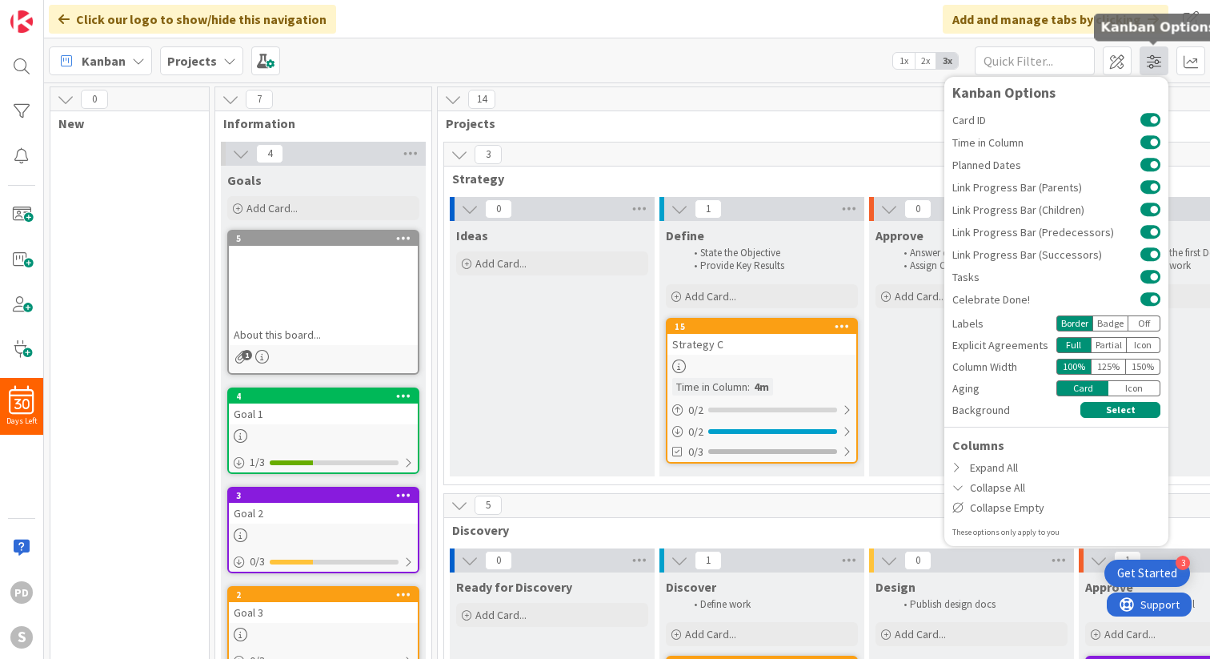
click at [1158, 63] on span at bounding box center [1154, 60] width 29 height 29
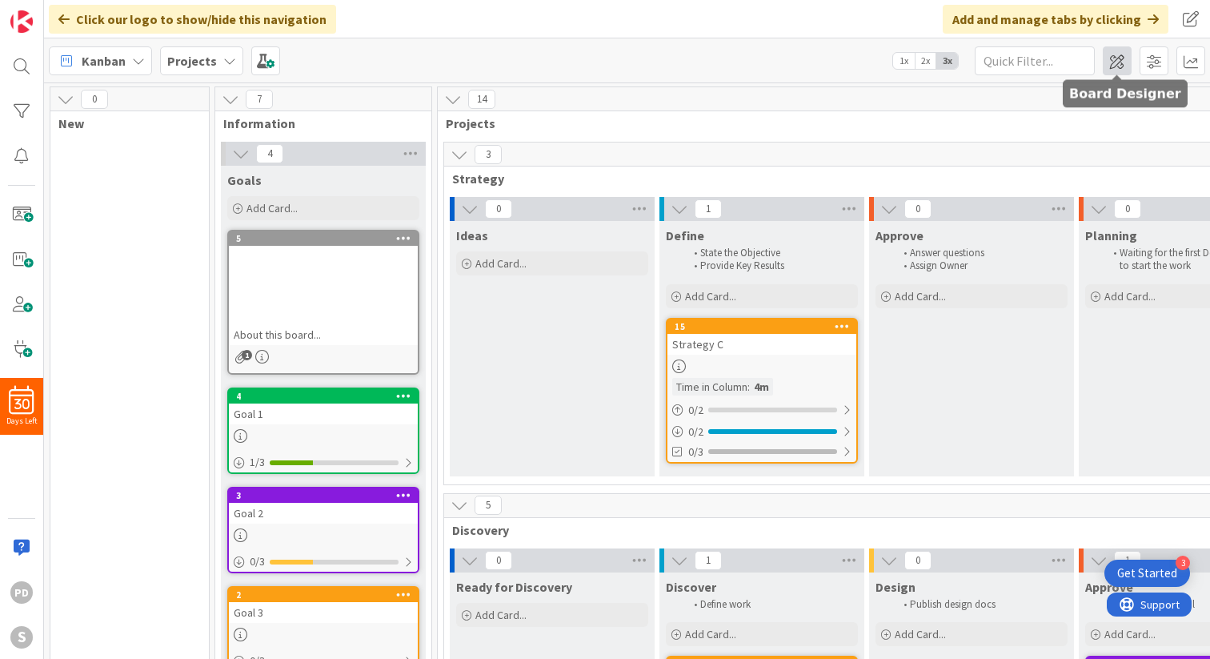
click at [1123, 62] on span at bounding box center [1117, 60] width 29 height 29
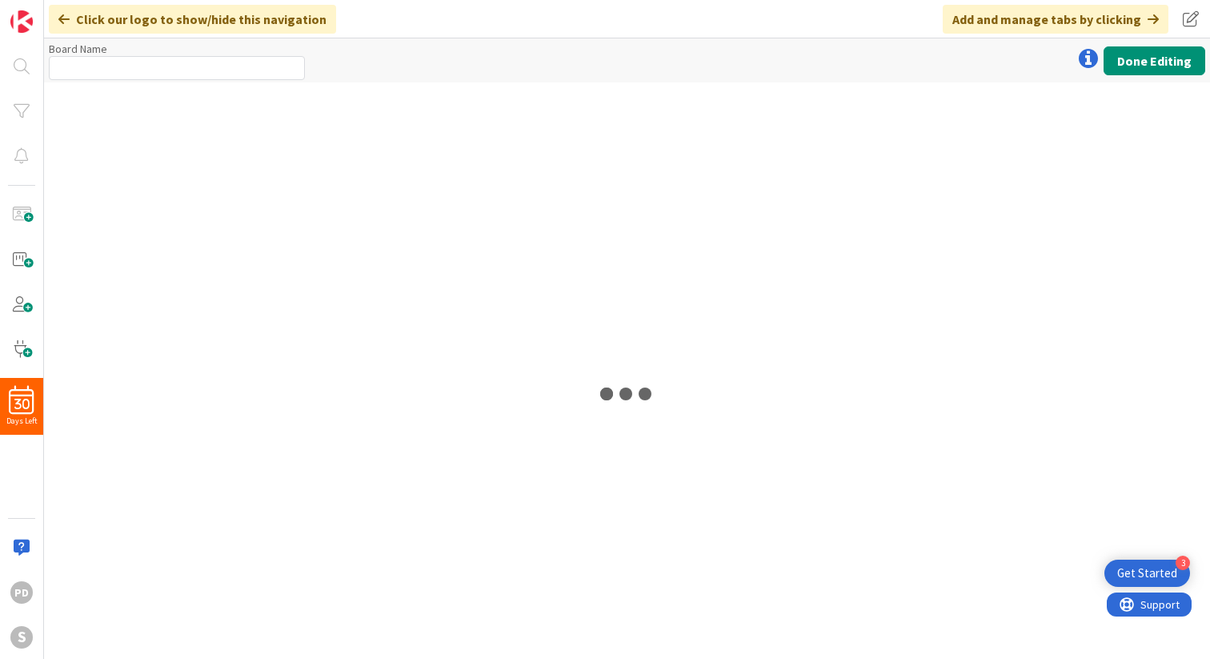
type input "Projects"
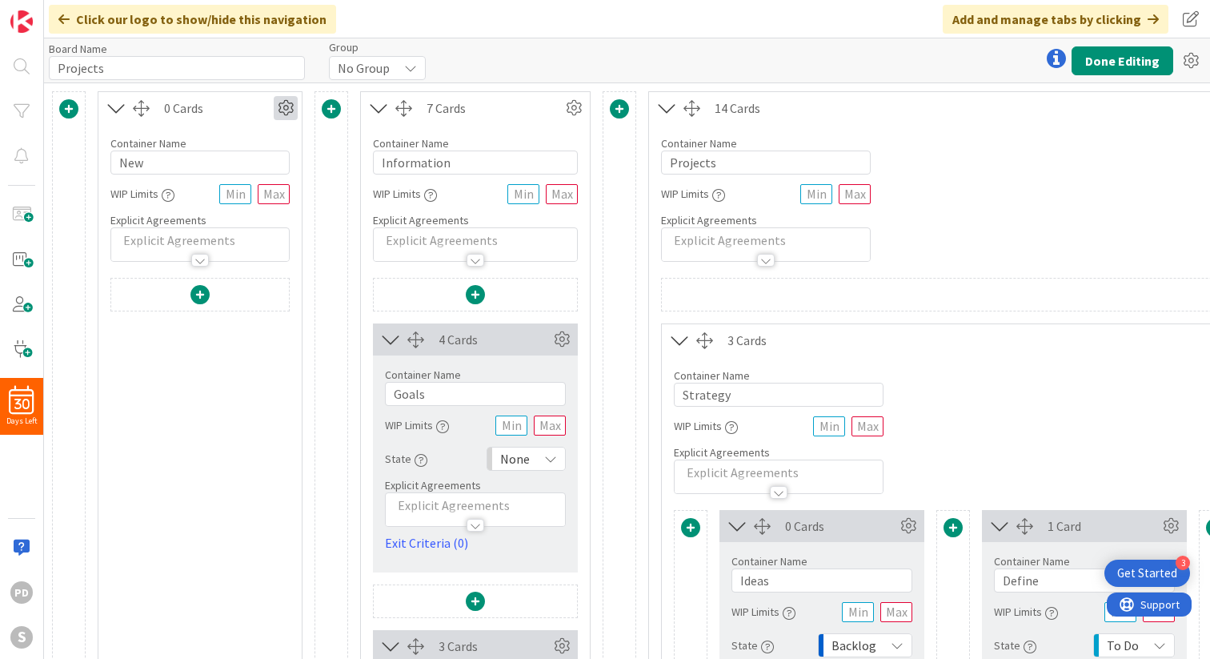
click at [279, 106] on icon at bounding box center [286, 108] width 24 height 24
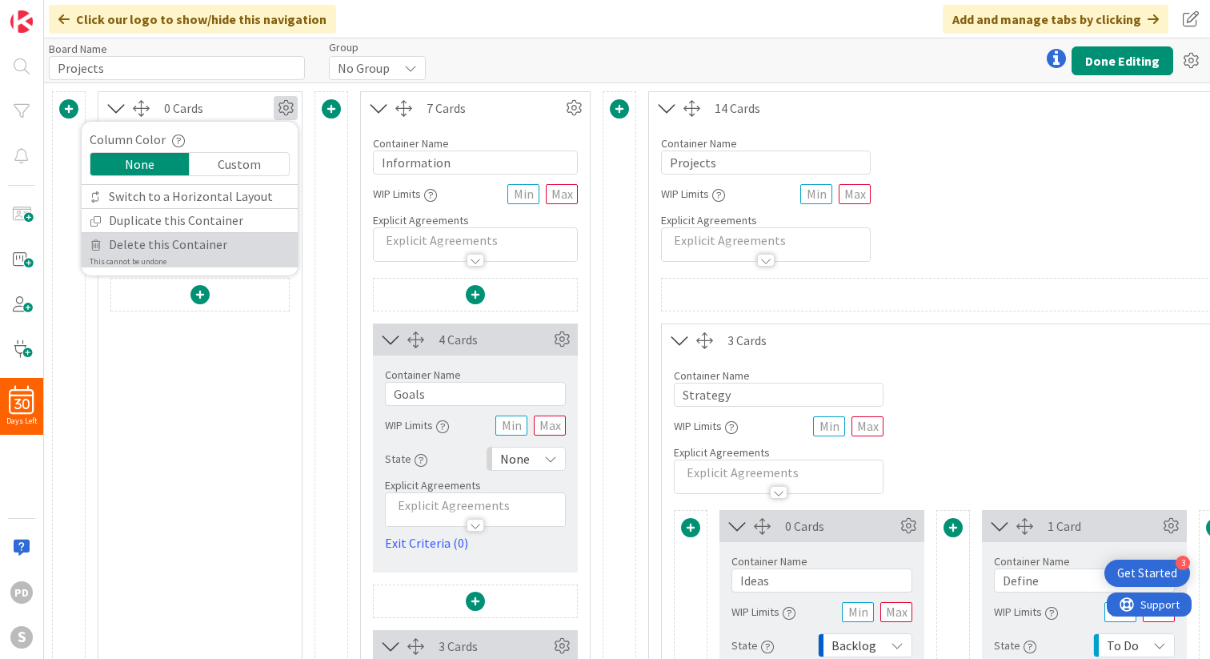
click at [162, 247] on span "Delete this Container" at bounding box center [168, 244] width 118 height 23
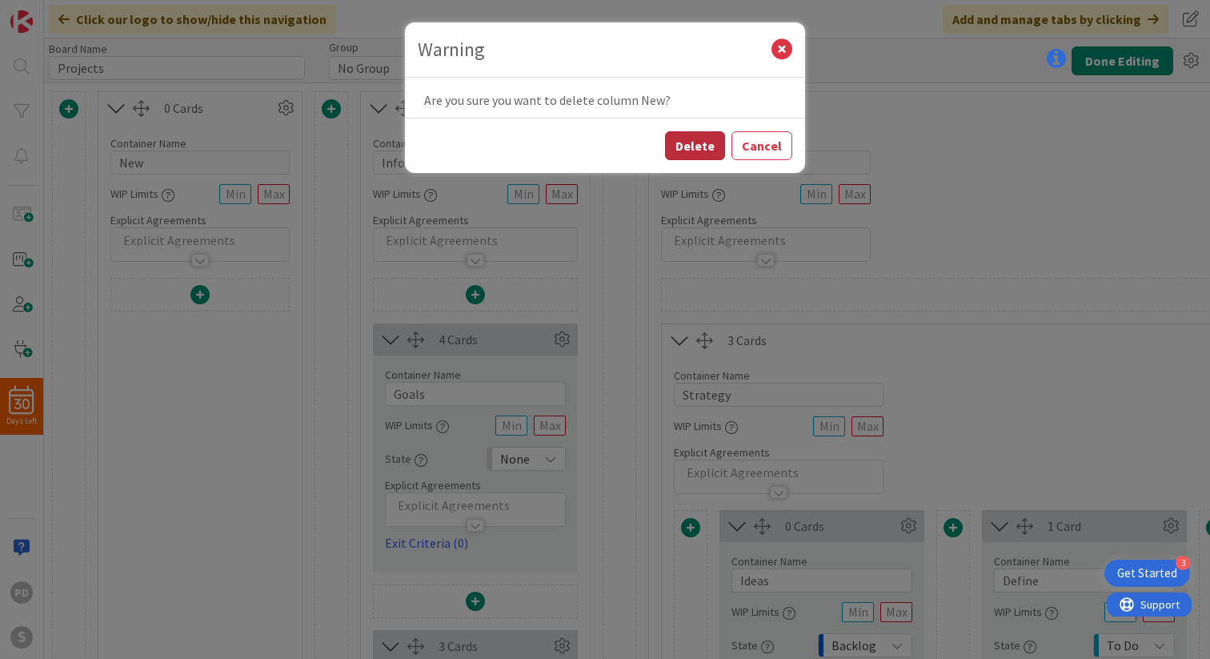
click at [686, 146] on button "Delete" at bounding box center [695, 145] width 60 height 29
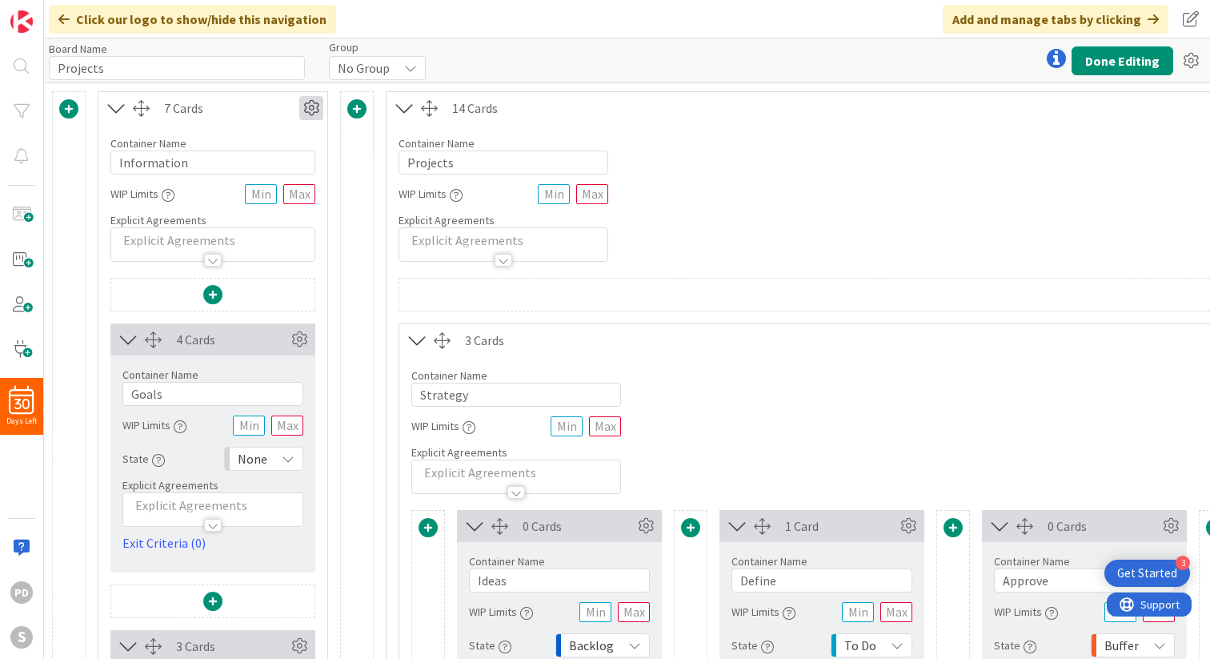
click at [313, 106] on icon at bounding box center [311, 108] width 24 height 24
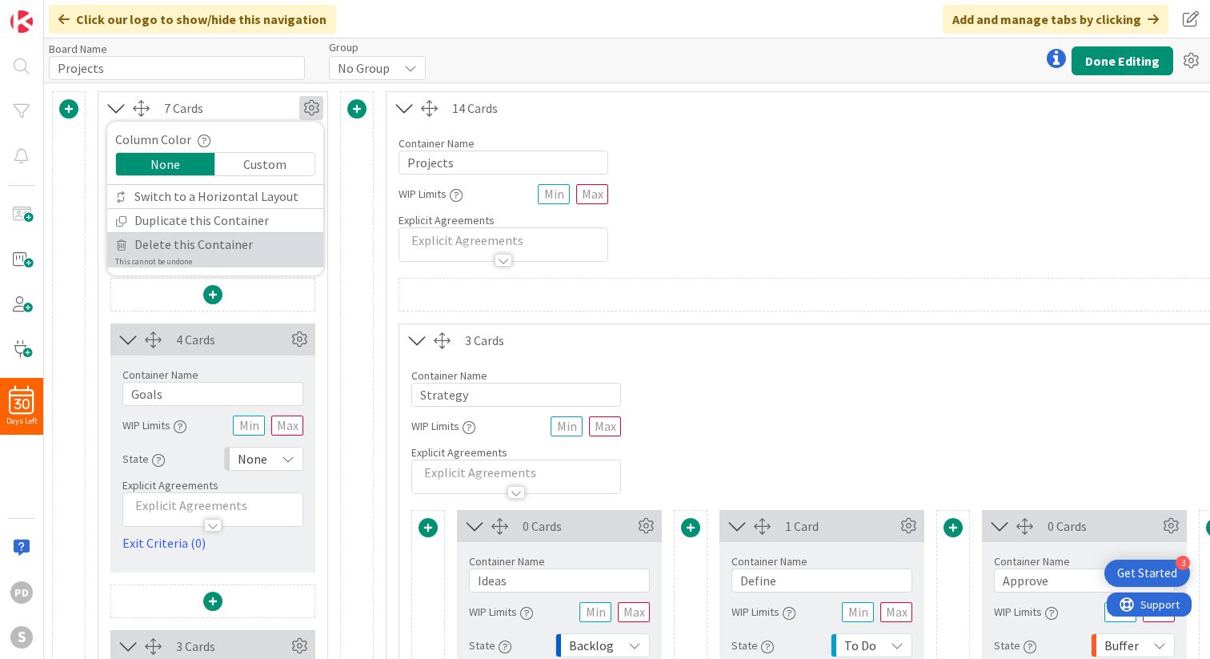
click at [222, 247] on span "Delete this Container" at bounding box center [193, 244] width 118 height 23
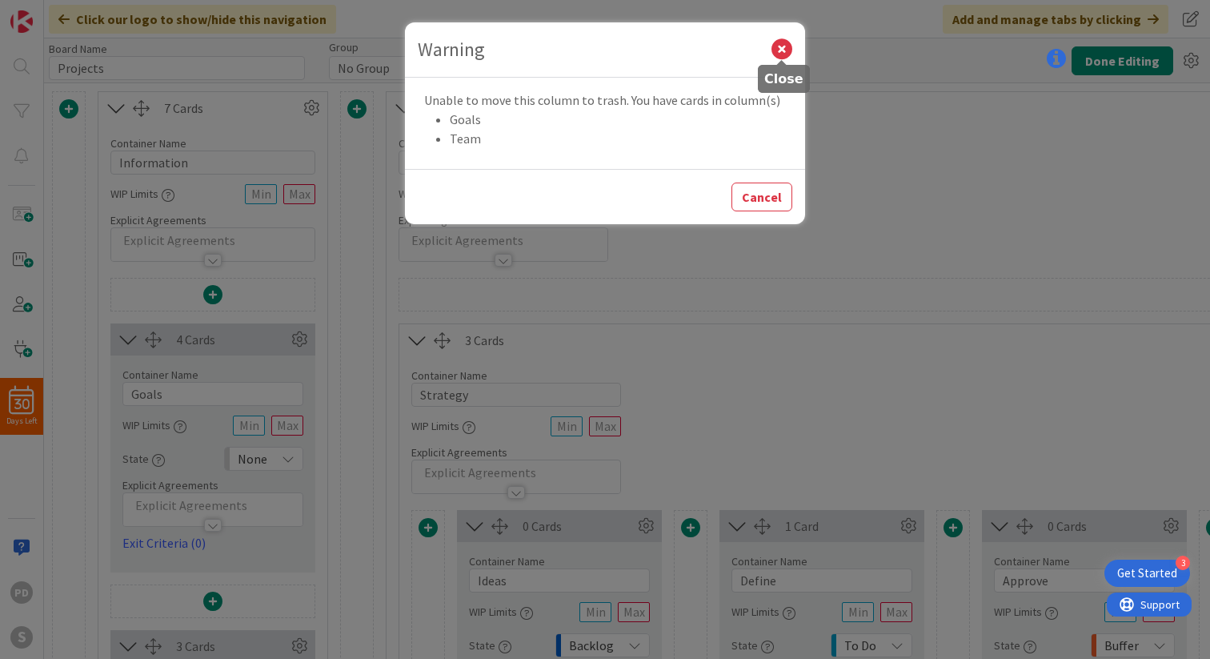
click at [775, 50] on icon at bounding box center [781, 49] width 21 height 21
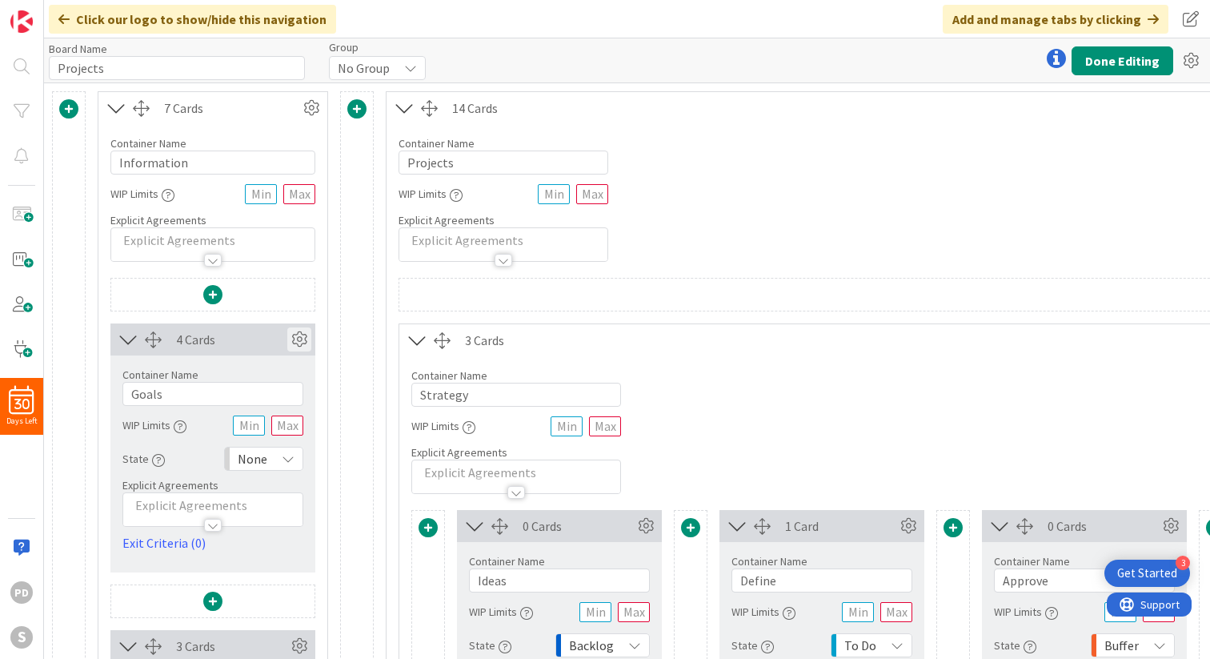
click at [299, 340] on icon at bounding box center [299, 339] width 24 height 24
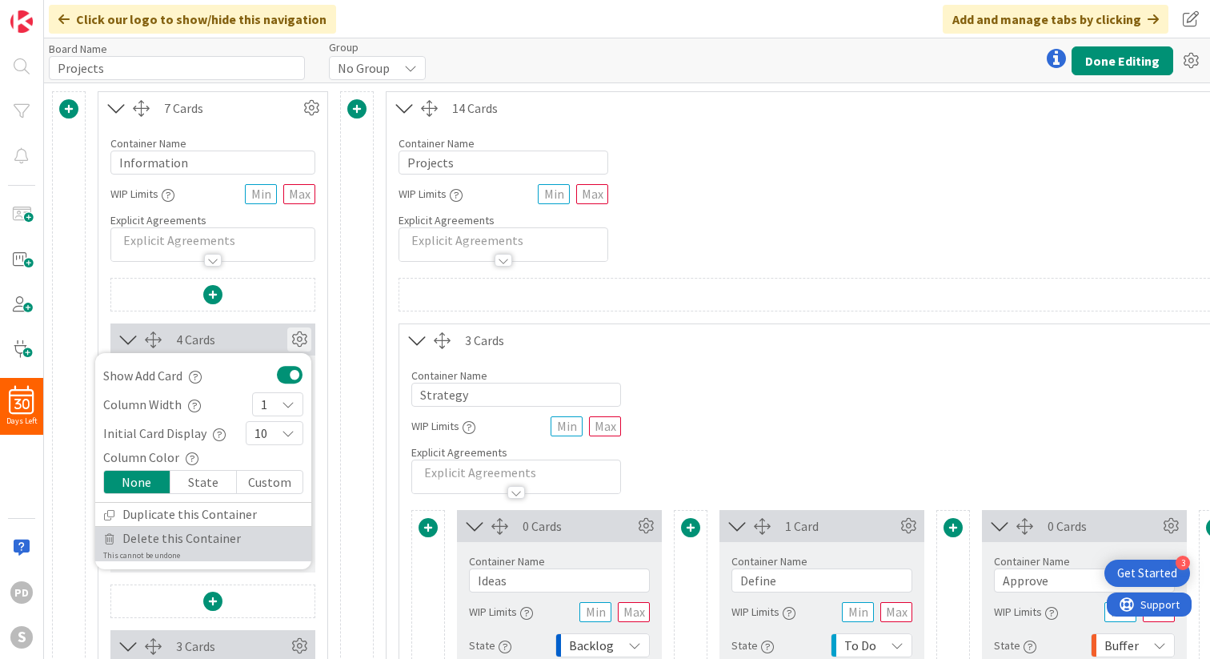
click at [171, 539] on span "Delete this Container" at bounding box center [181, 538] width 118 height 23
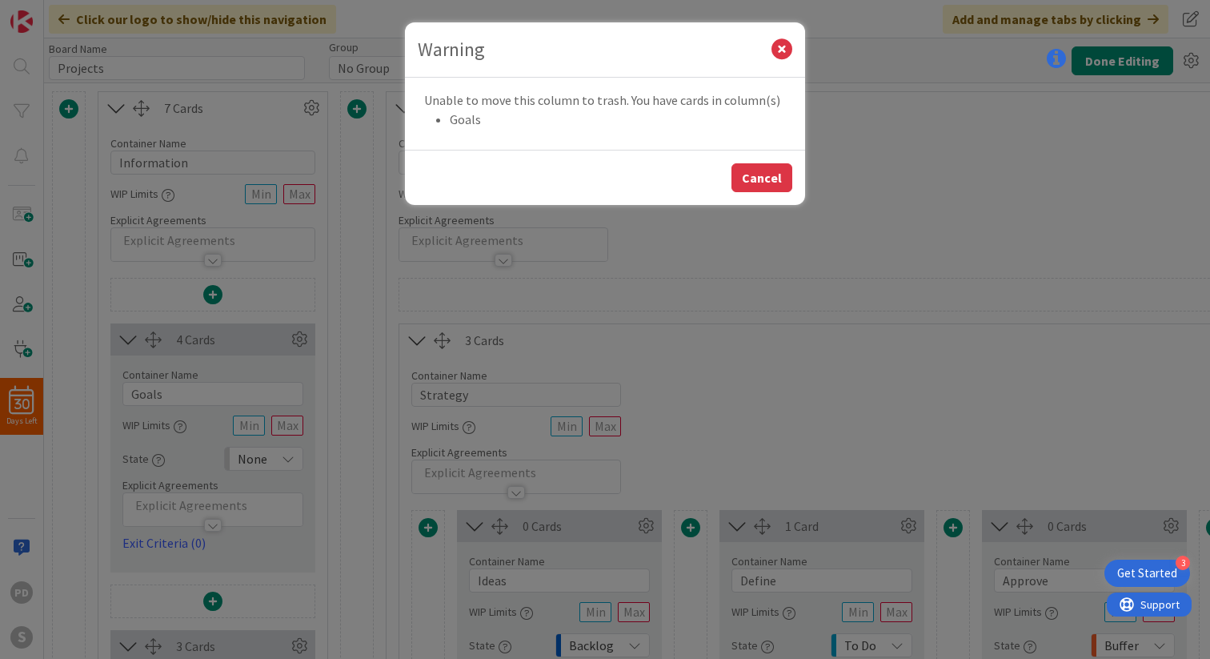
click at [759, 179] on button "Cancel" at bounding box center [761, 177] width 61 height 29
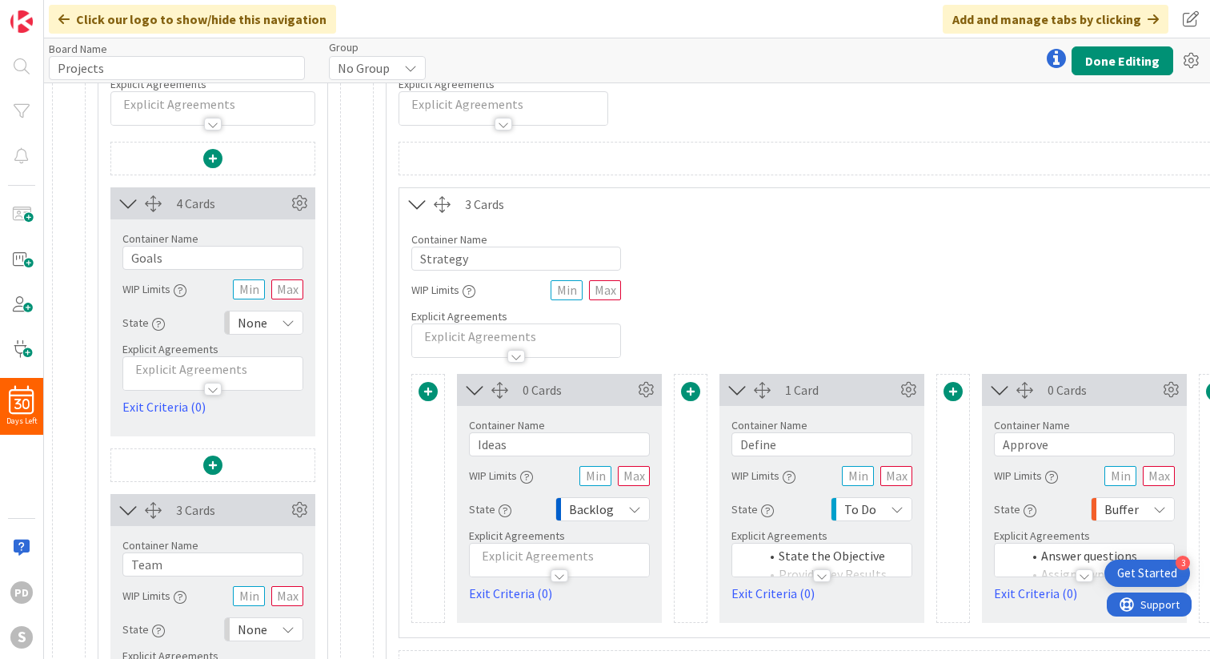
scroll to position [133, 0]
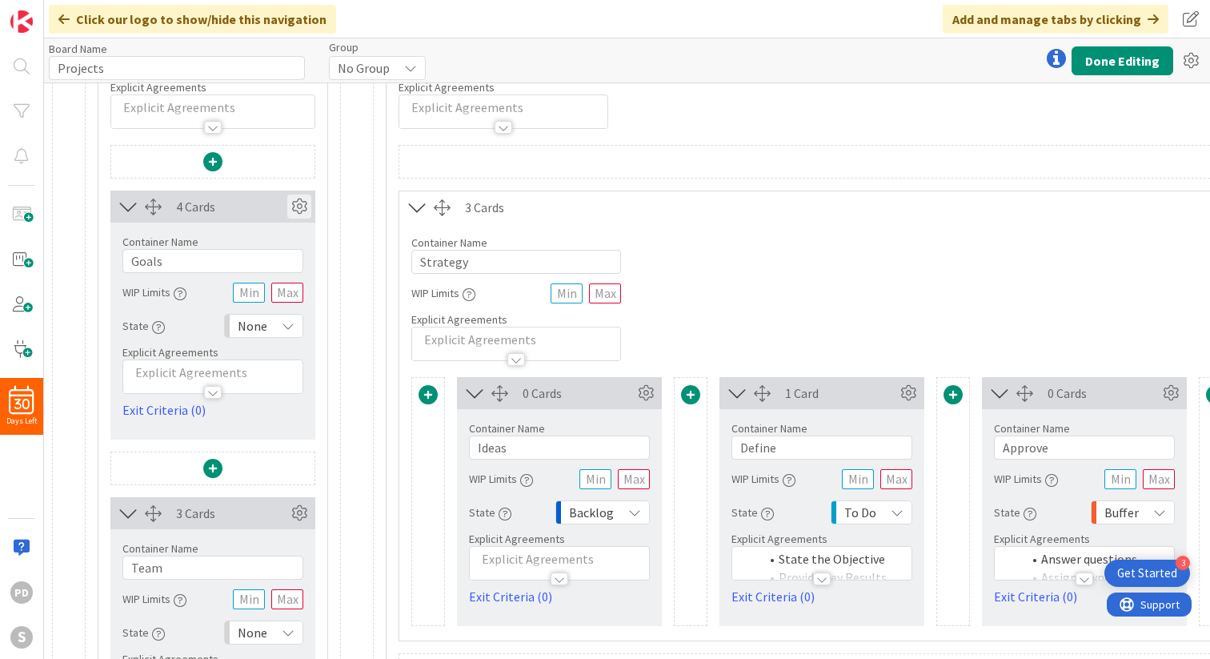
click at [299, 207] on icon at bounding box center [299, 206] width 24 height 24
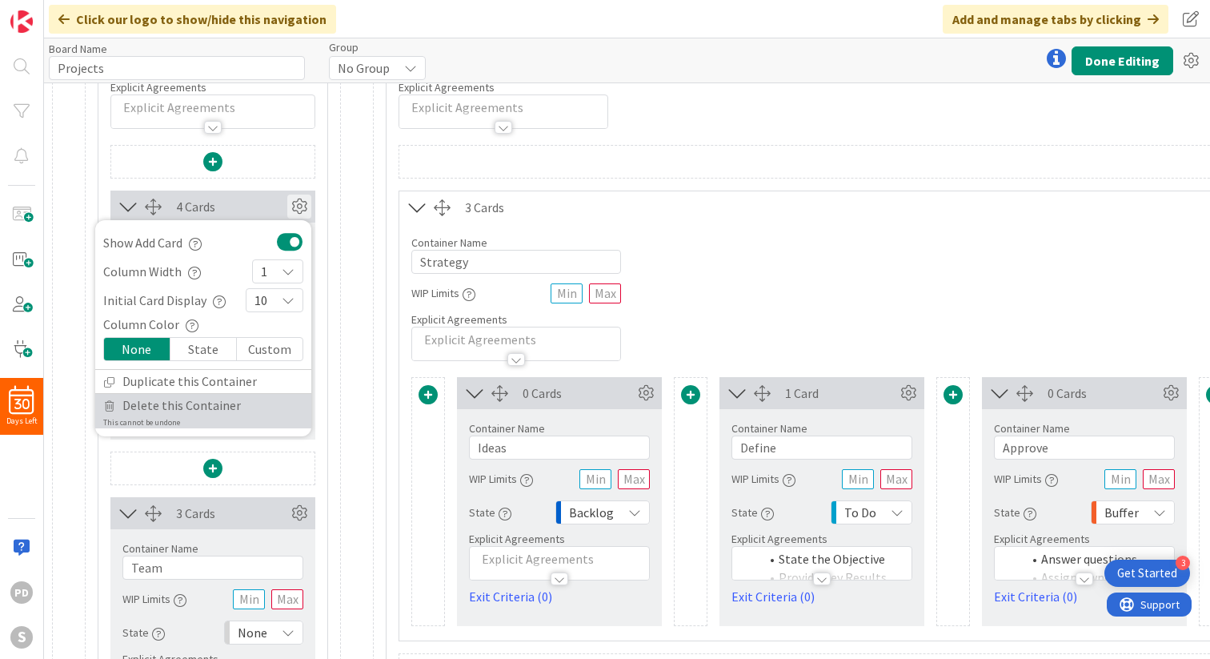
click at [185, 410] on span "Delete this Container" at bounding box center [181, 405] width 118 height 23
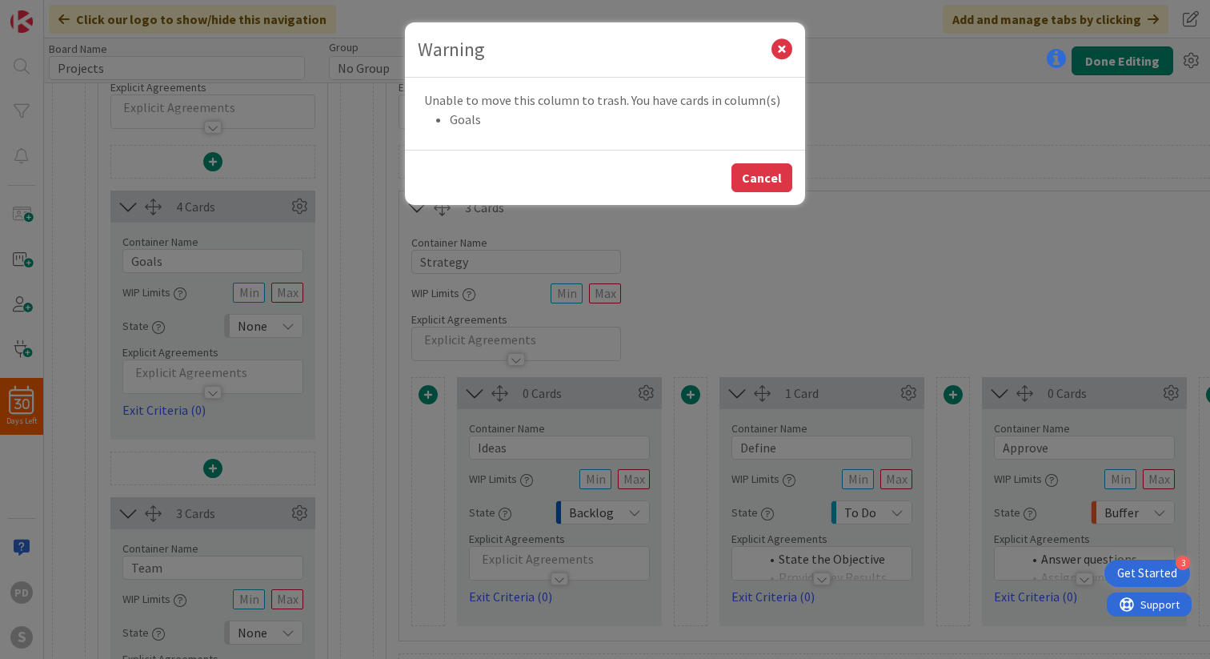
click at [759, 173] on button "Cancel" at bounding box center [761, 177] width 61 height 29
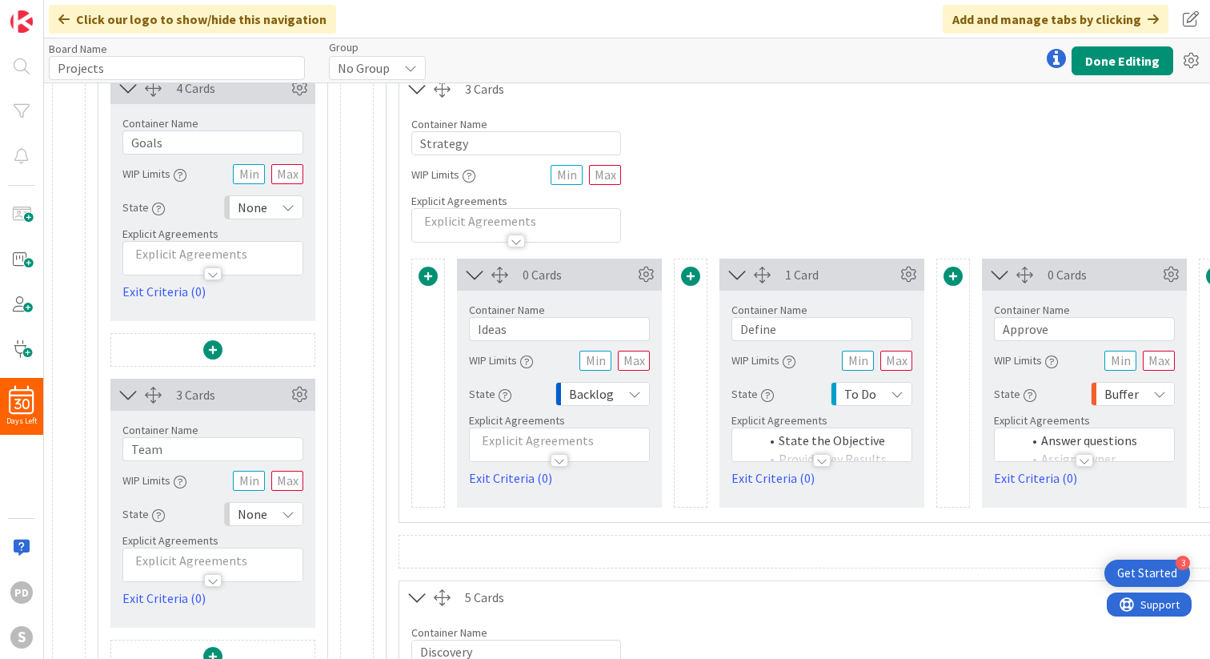
scroll to position [302, 0]
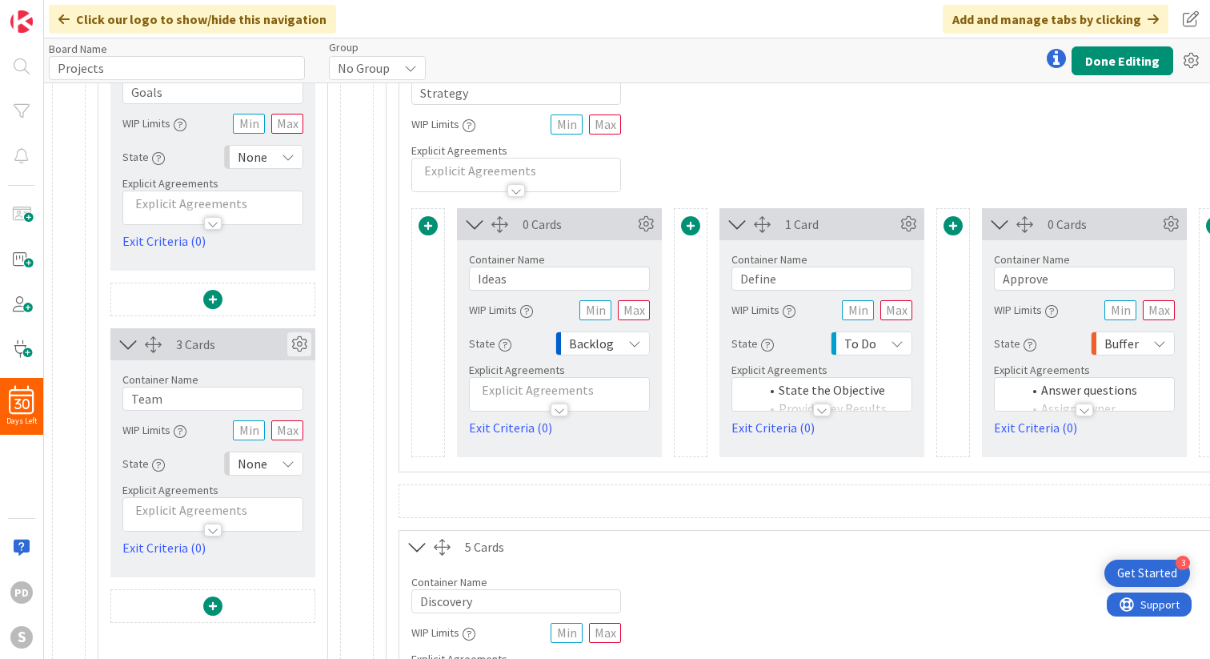
click at [300, 344] on icon at bounding box center [299, 344] width 24 height 24
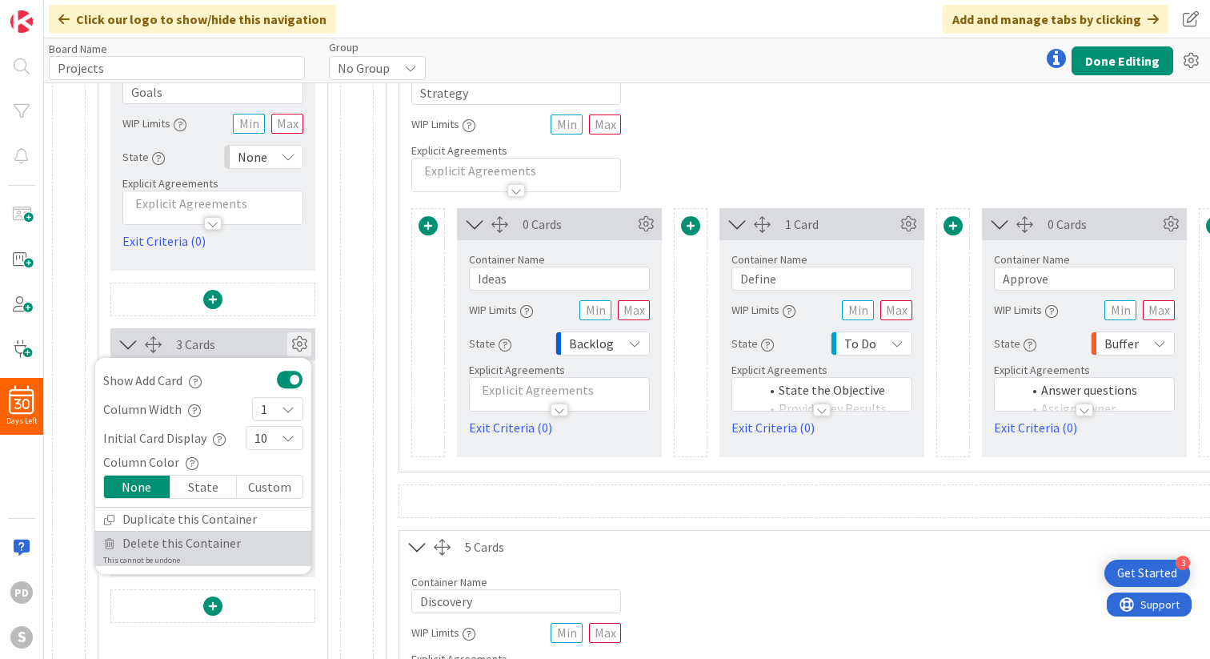
click at [179, 552] on span "Delete this Container" at bounding box center [181, 542] width 118 height 23
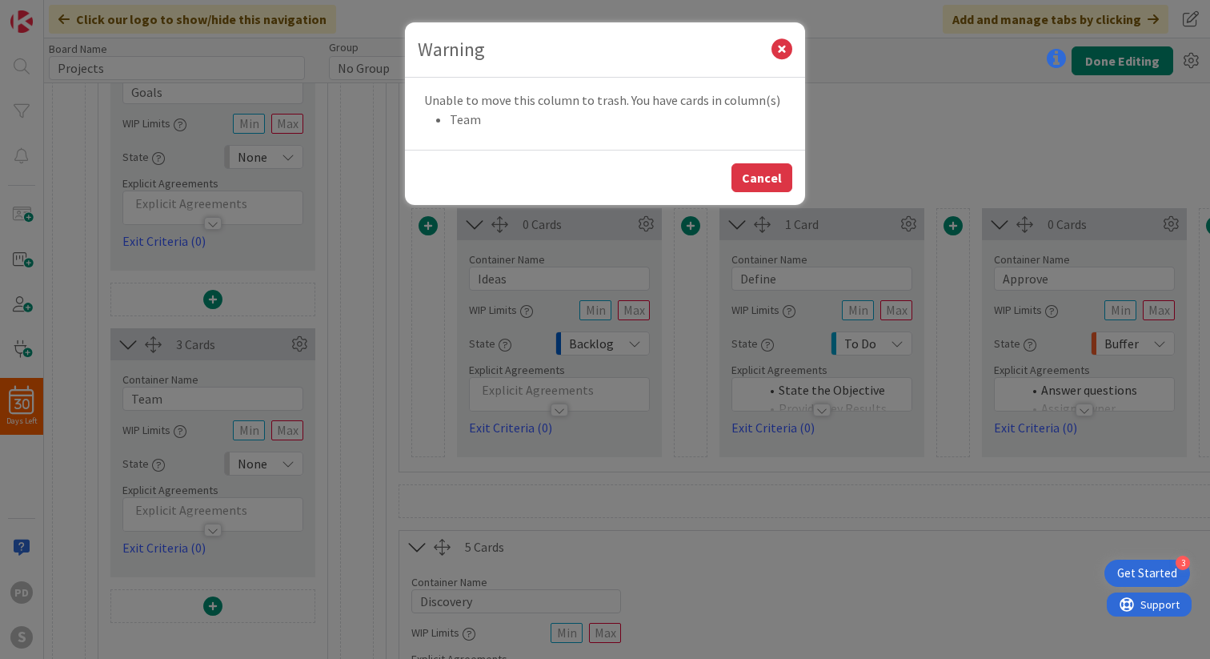
click at [753, 180] on button "Cancel" at bounding box center [761, 177] width 61 height 29
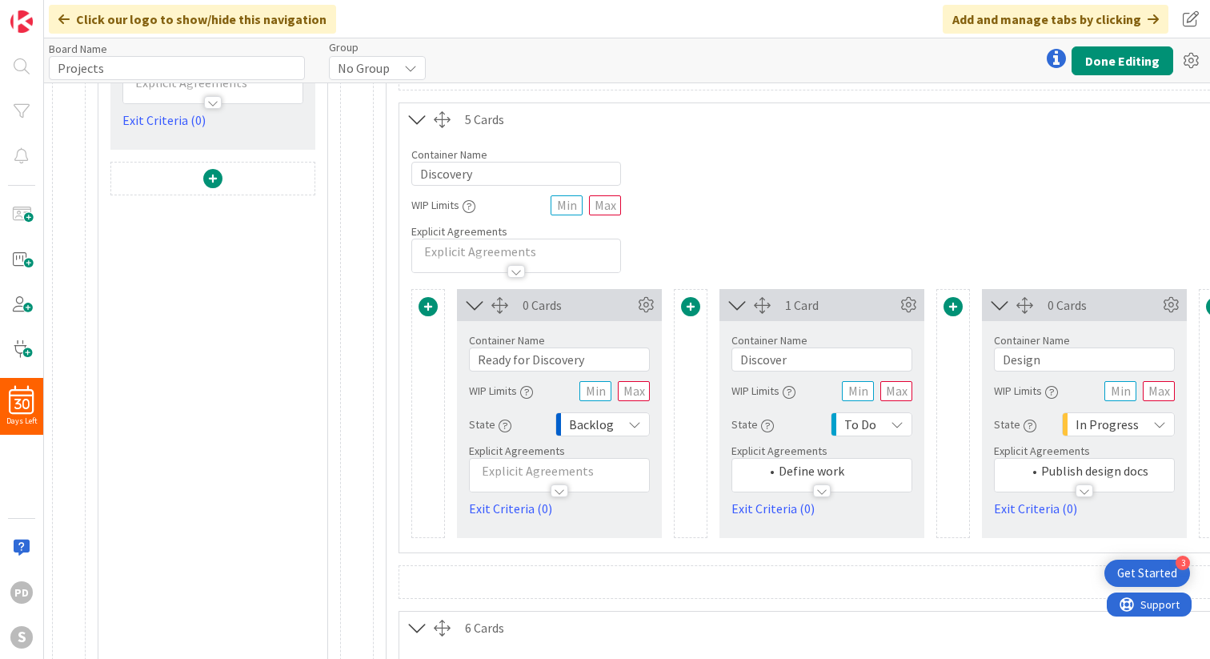
scroll to position [678, 0]
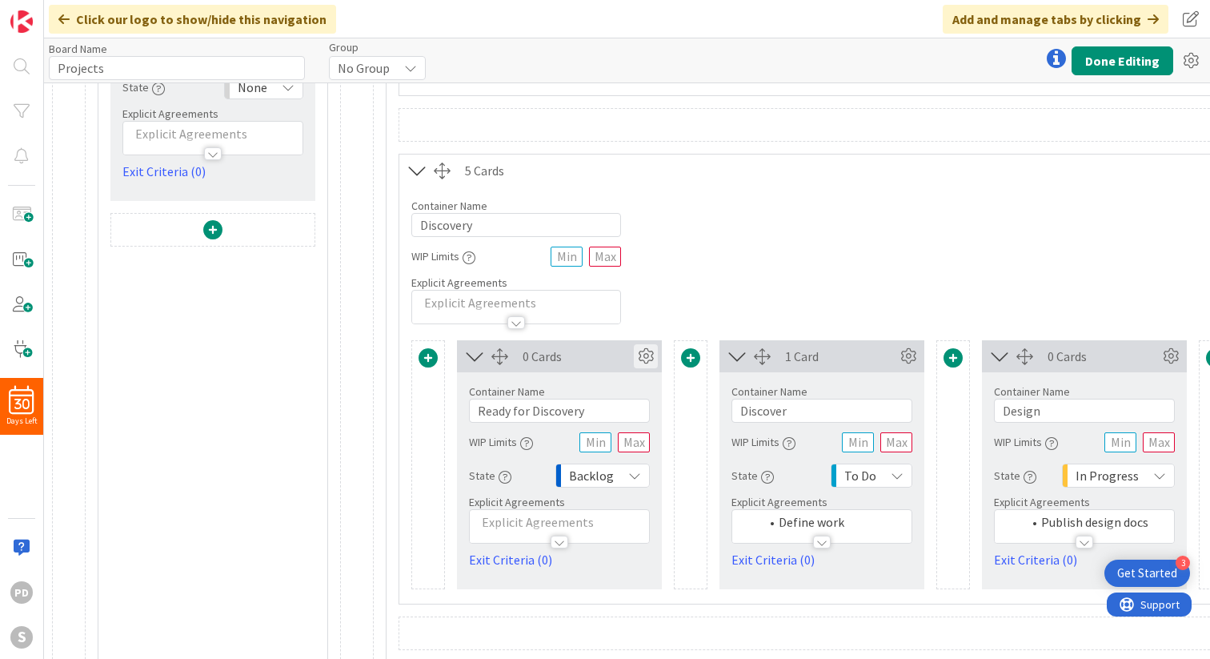
click at [653, 359] on icon at bounding box center [646, 356] width 24 height 24
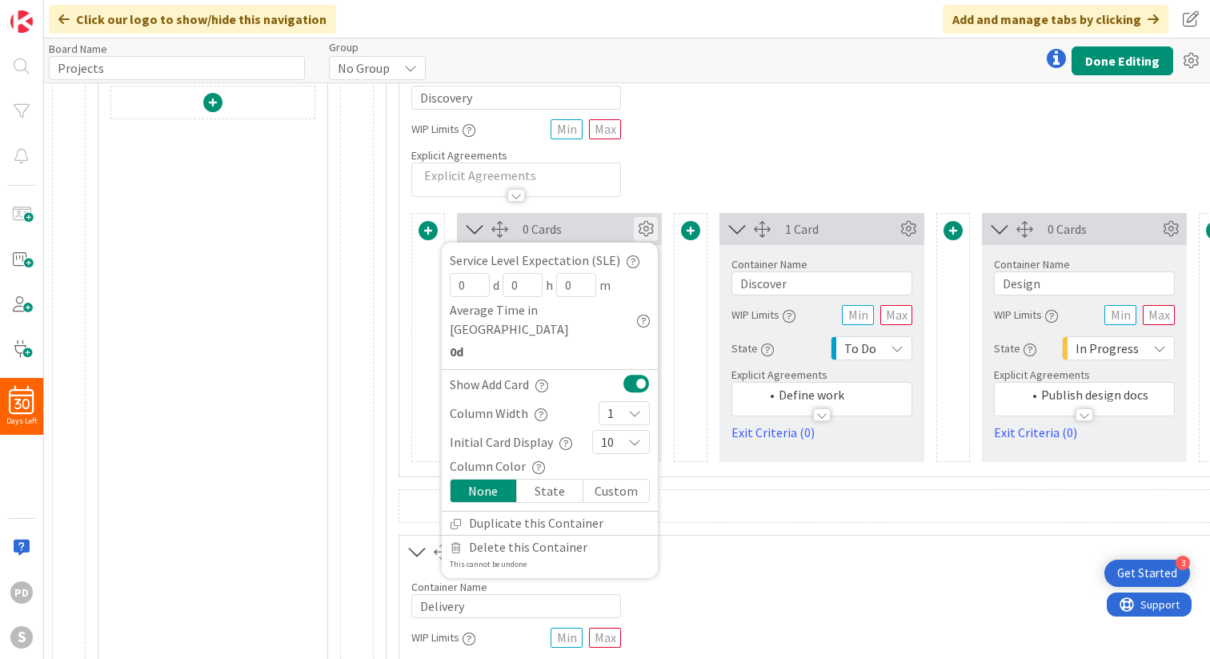
scroll to position [824, 0]
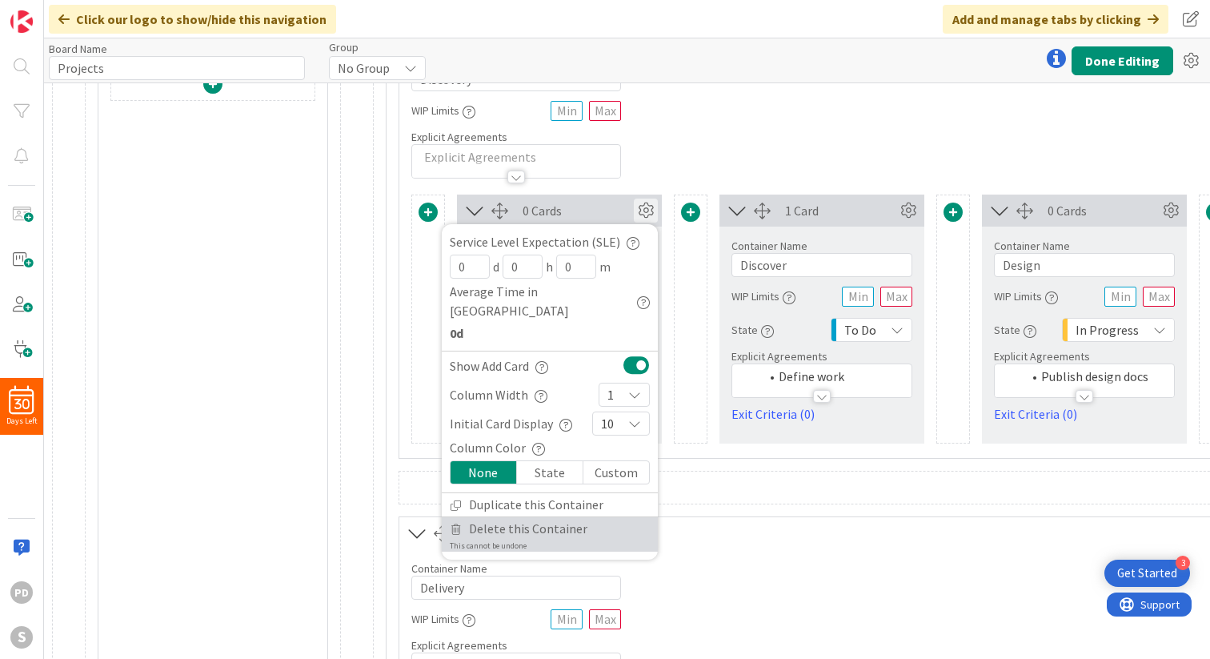
click at [510, 517] on span "Delete this Container" at bounding box center [528, 528] width 118 height 23
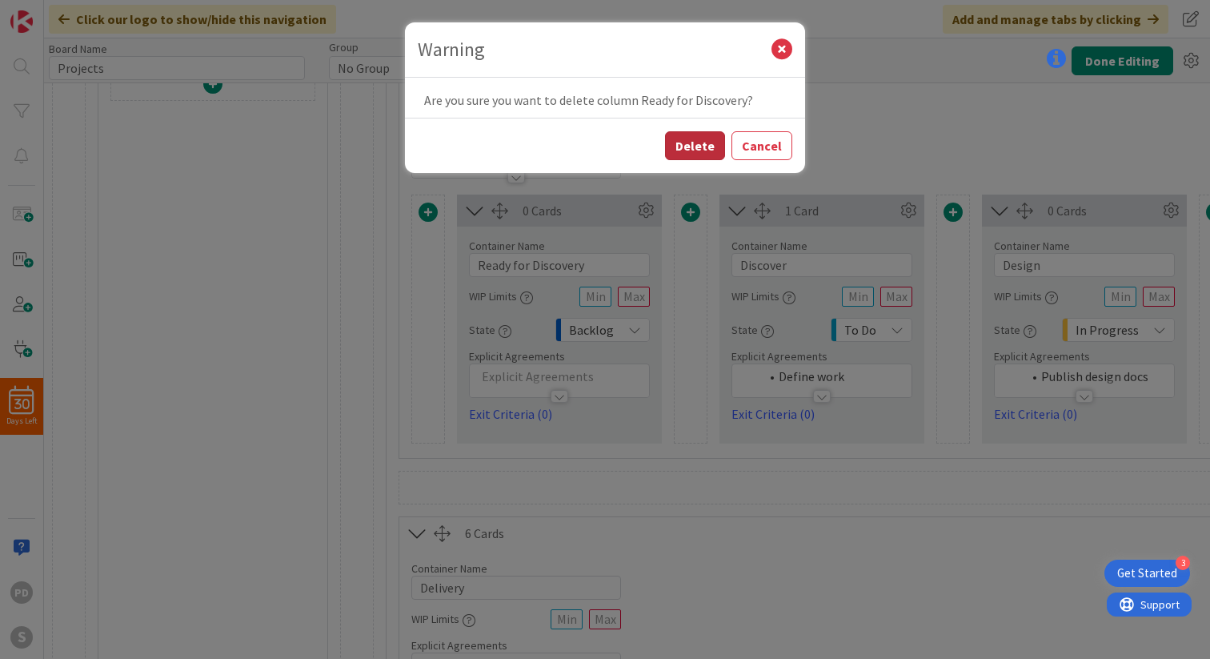
click at [695, 146] on button "Delete" at bounding box center [695, 145] width 60 height 29
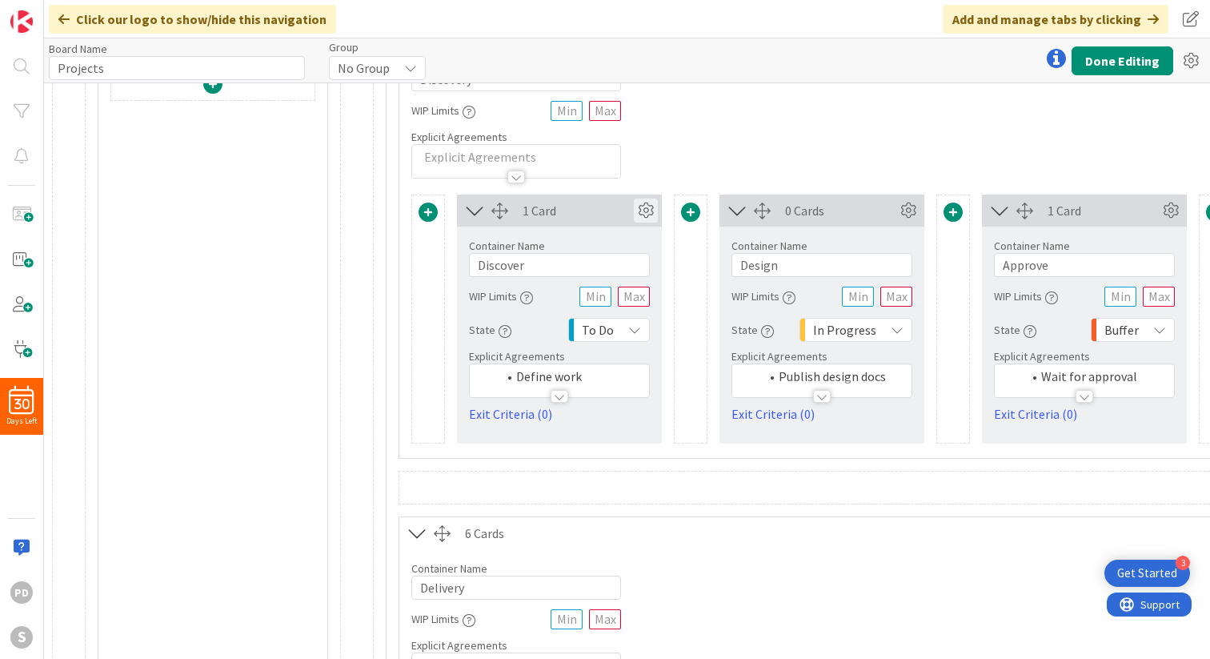
click at [643, 207] on icon at bounding box center [646, 210] width 24 height 24
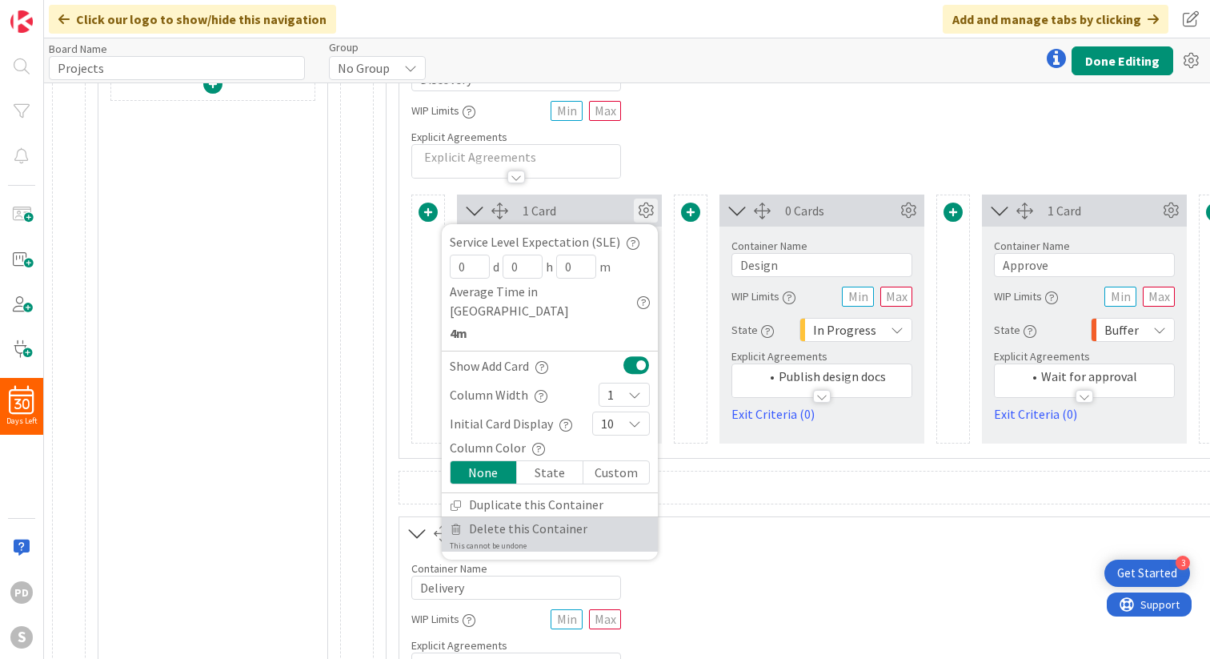
click at [536, 517] on span "Delete this Container" at bounding box center [528, 528] width 118 height 23
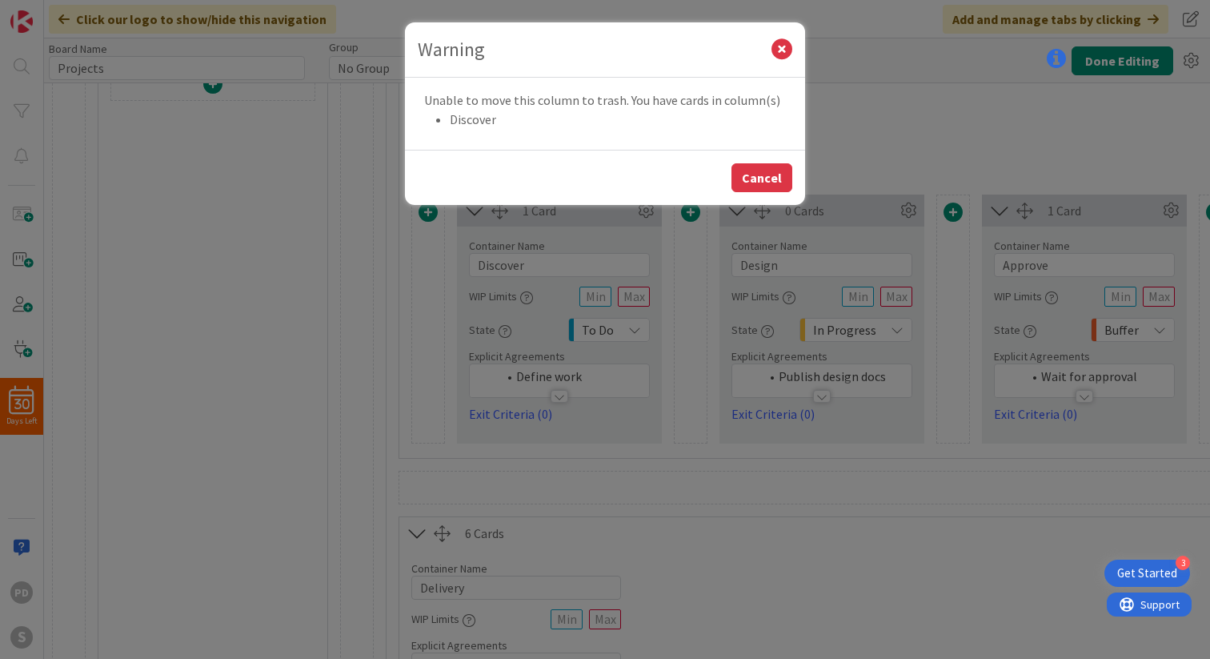
click at [753, 185] on button "Cancel" at bounding box center [761, 177] width 61 height 29
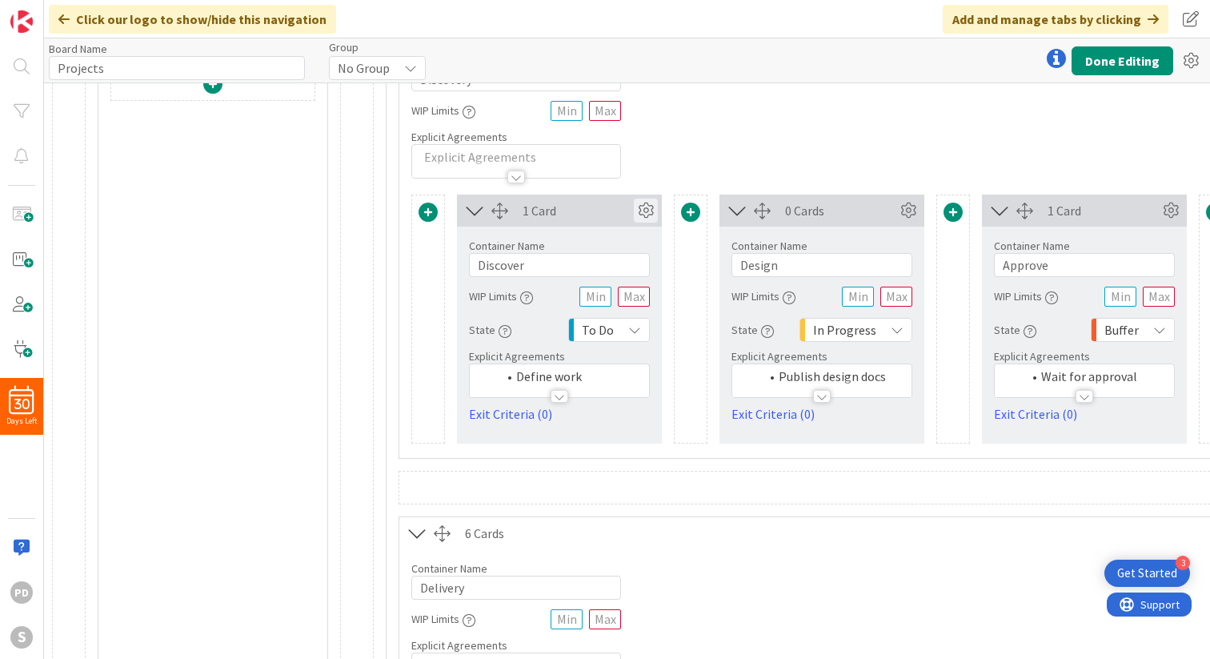
click at [643, 210] on icon at bounding box center [646, 210] width 24 height 24
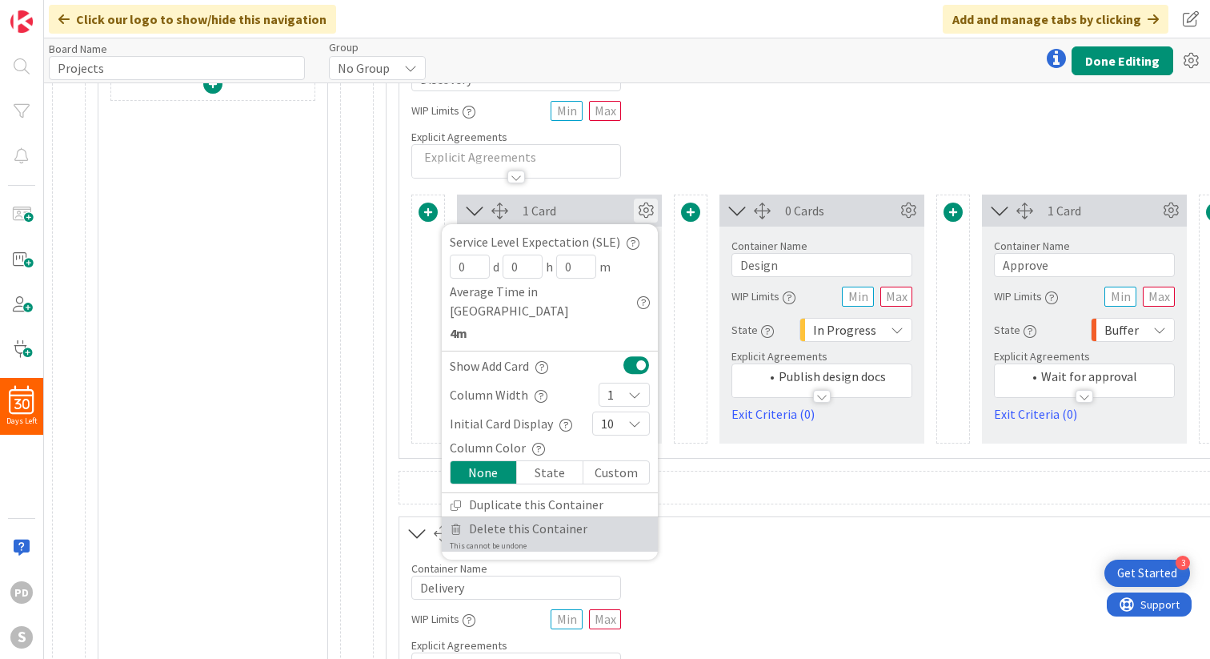
click at [507, 517] on span "Delete this Container" at bounding box center [528, 528] width 118 height 23
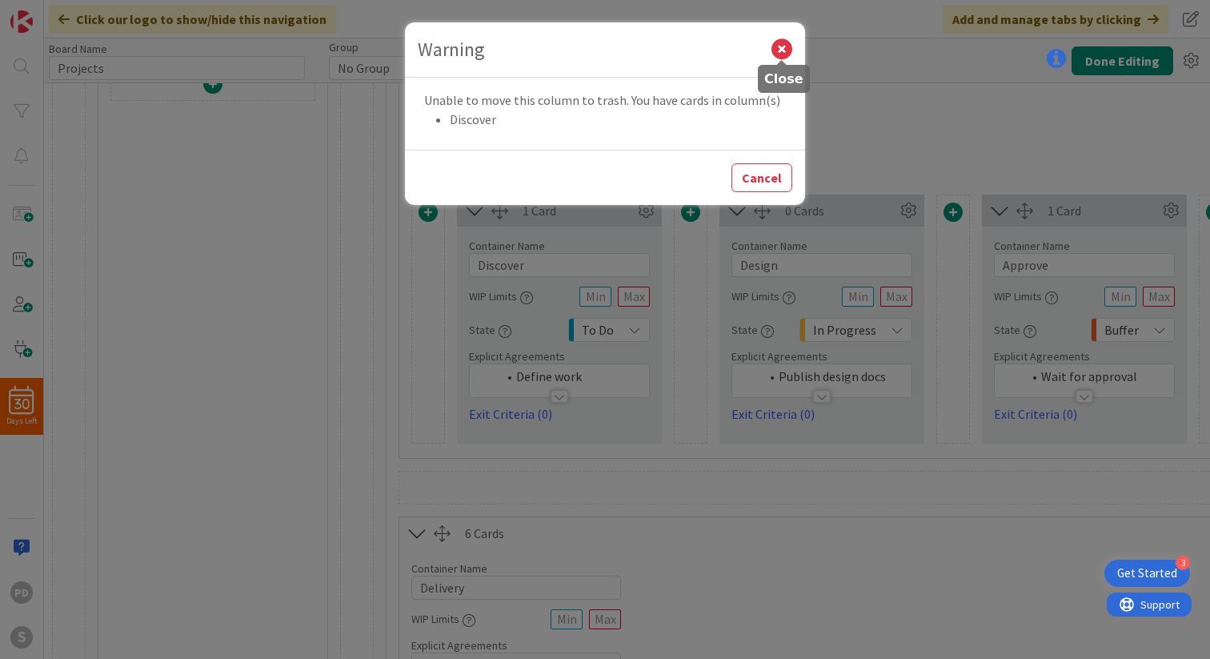
click at [783, 47] on icon at bounding box center [781, 49] width 21 height 21
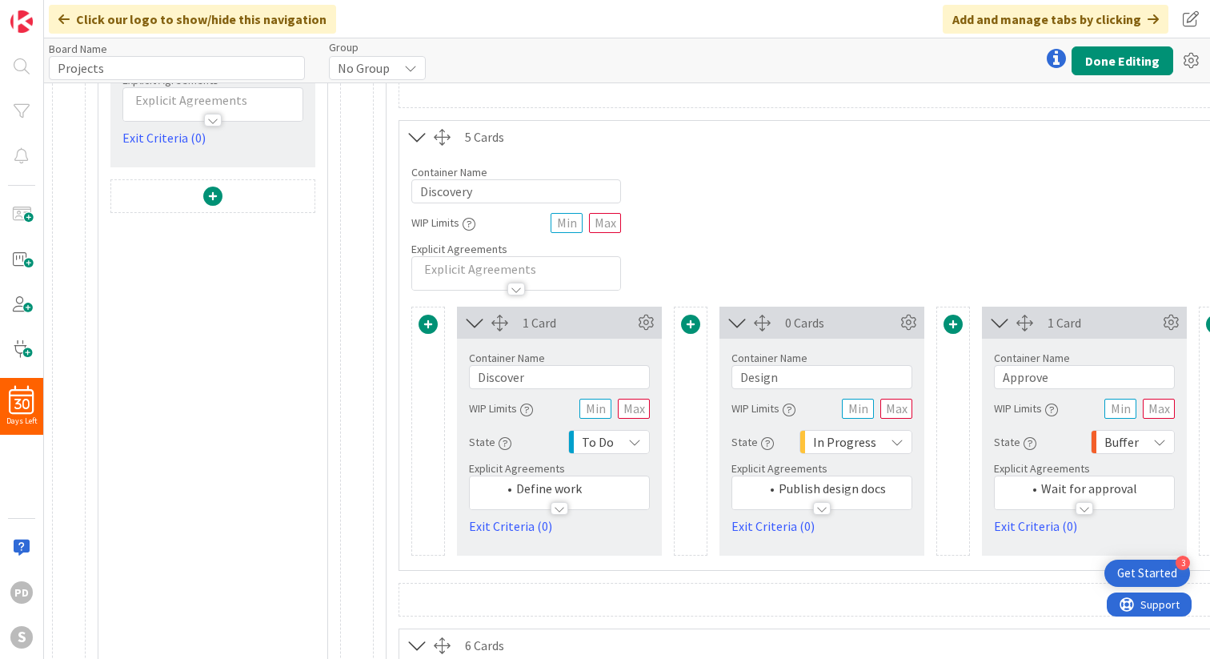
scroll to position [708, 0]
click at [474, 331] on icon at bounding box center [475, 325] width 26 height 21
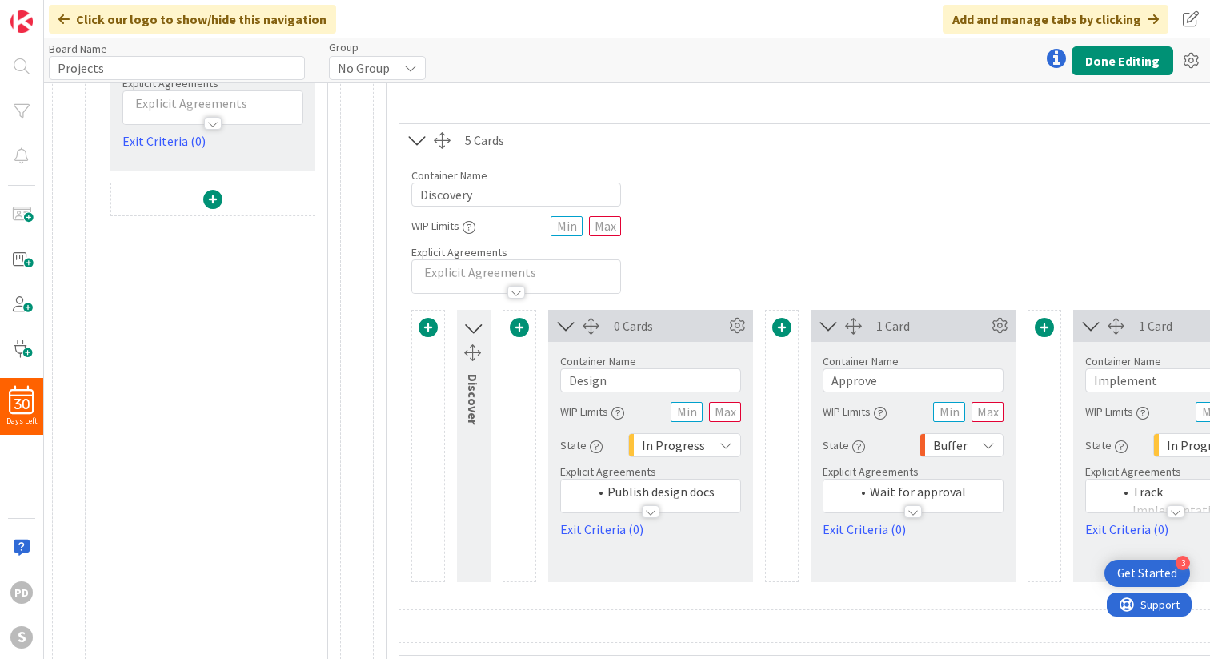
click at [474, 327] on icon at bounding box center [473, 328] width 21 height 26
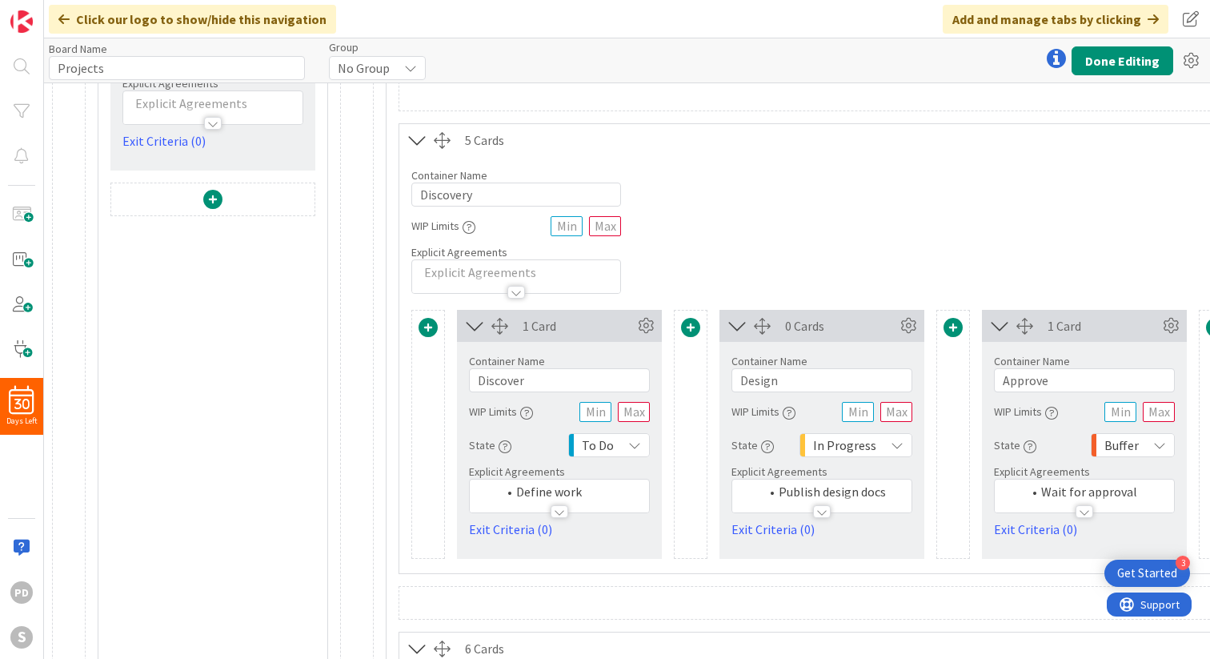
click at [560, 510] on div at bounding box center [560, 511] width 18 height 13
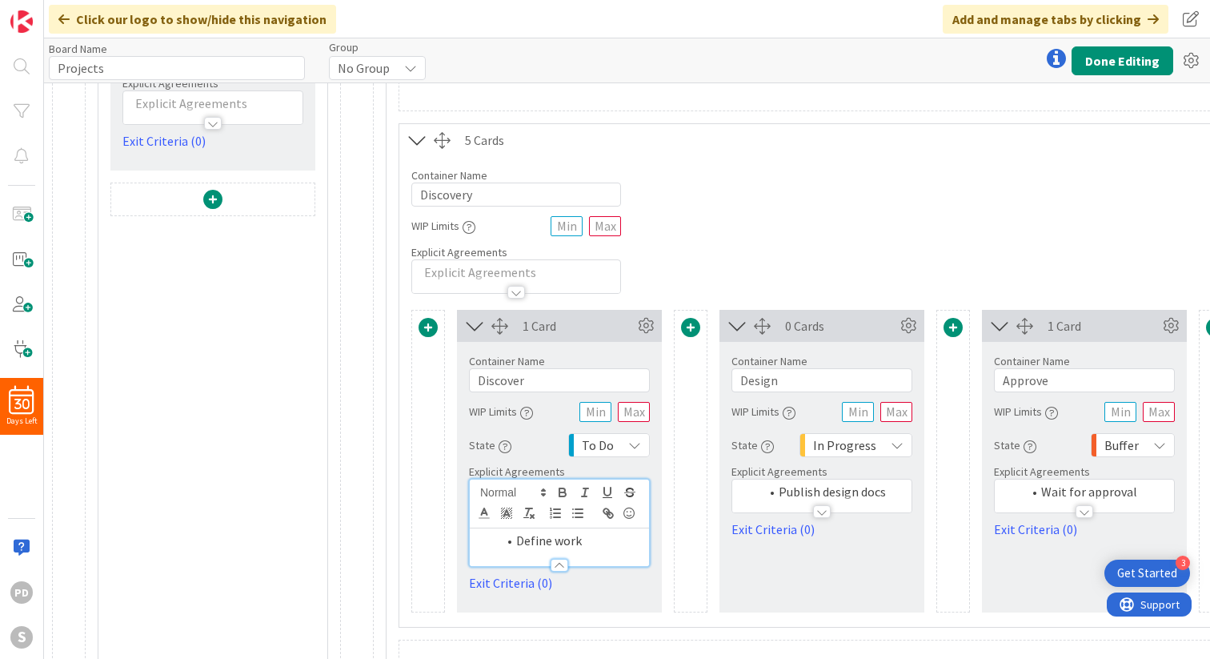
click at [559, 567] on div at bounding box center [560, 565] width 18 height 13
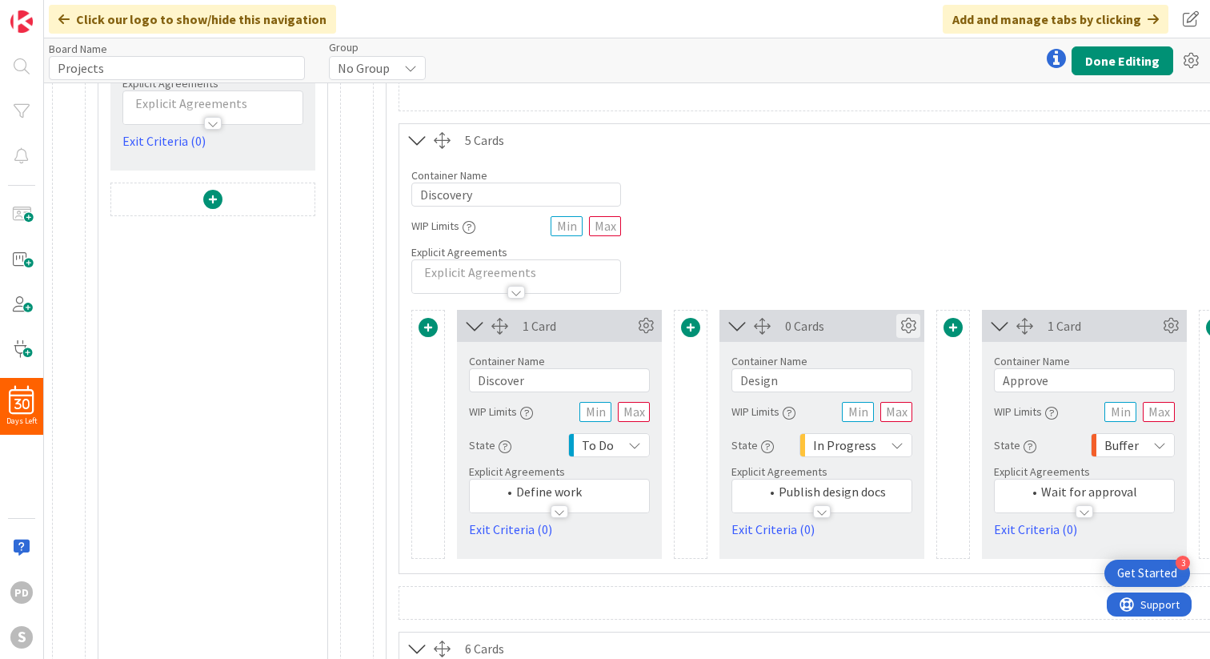
click at [911, 327] on icon at bounding box center [908, 326] width 24 height 24
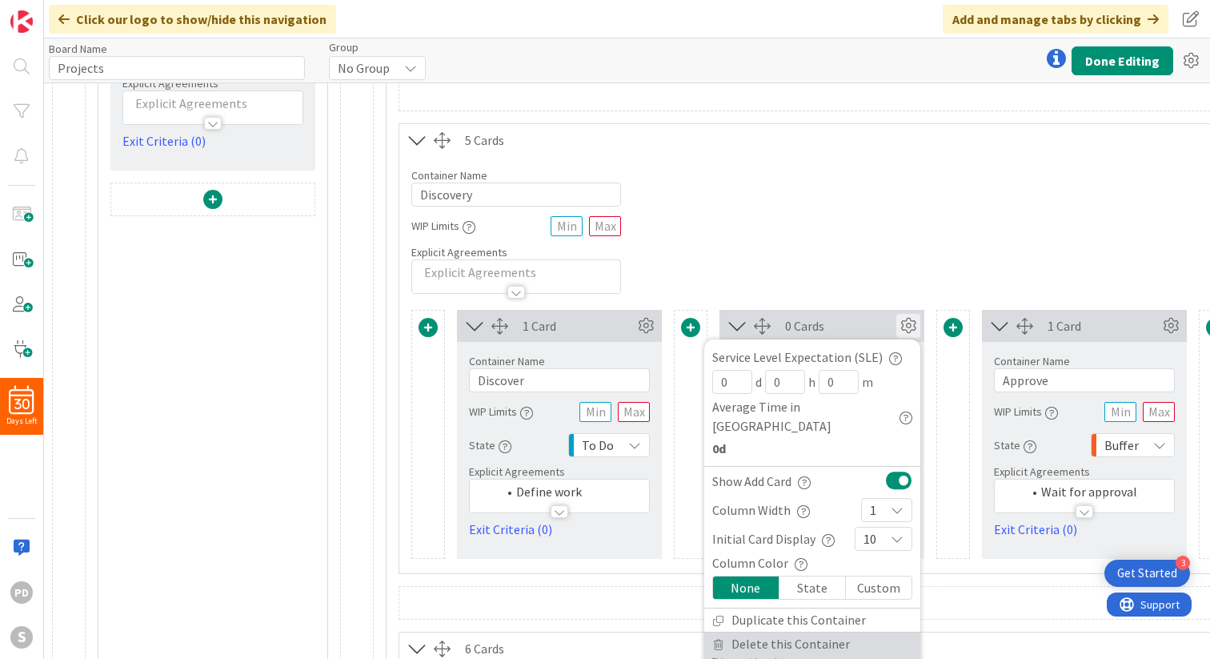
click at [788, 632] on span "Delete this Container" at bounding box center [790, 643] width 118 height 23
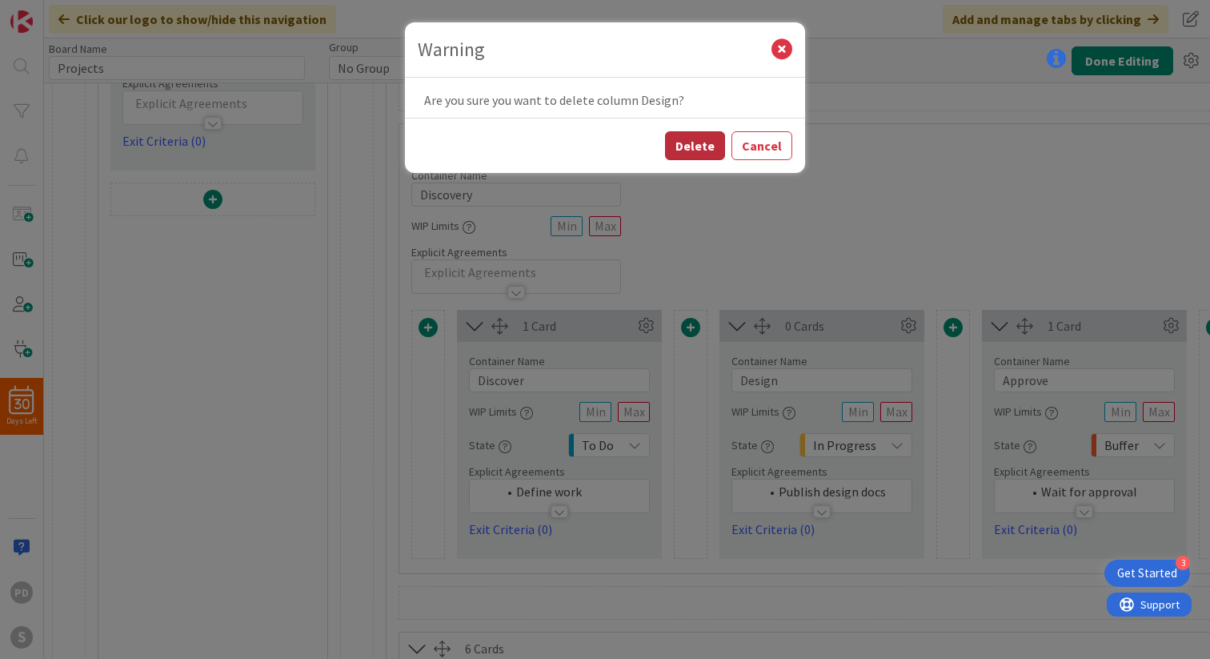
click at [702, 146] on button "Delete" at bounding box center [695, 145] width 60 height 29
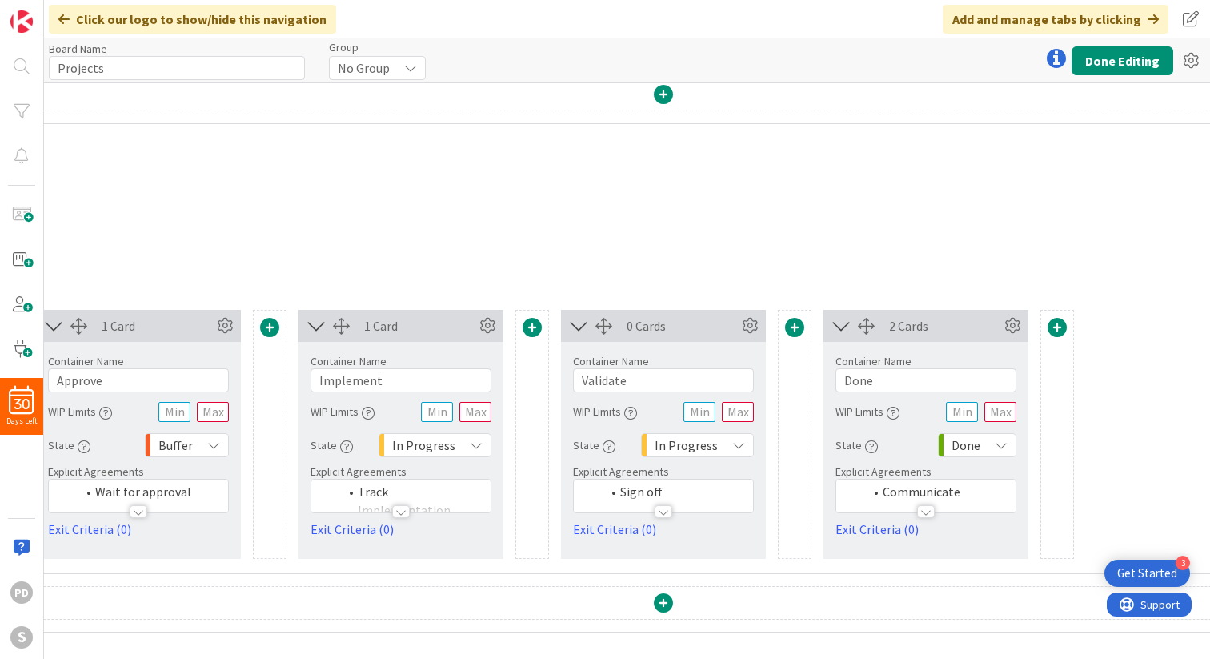
scroll to position [708, 684]
click at [1012, 323] on icon at bounding box center [1012, 326] width 24 height 24
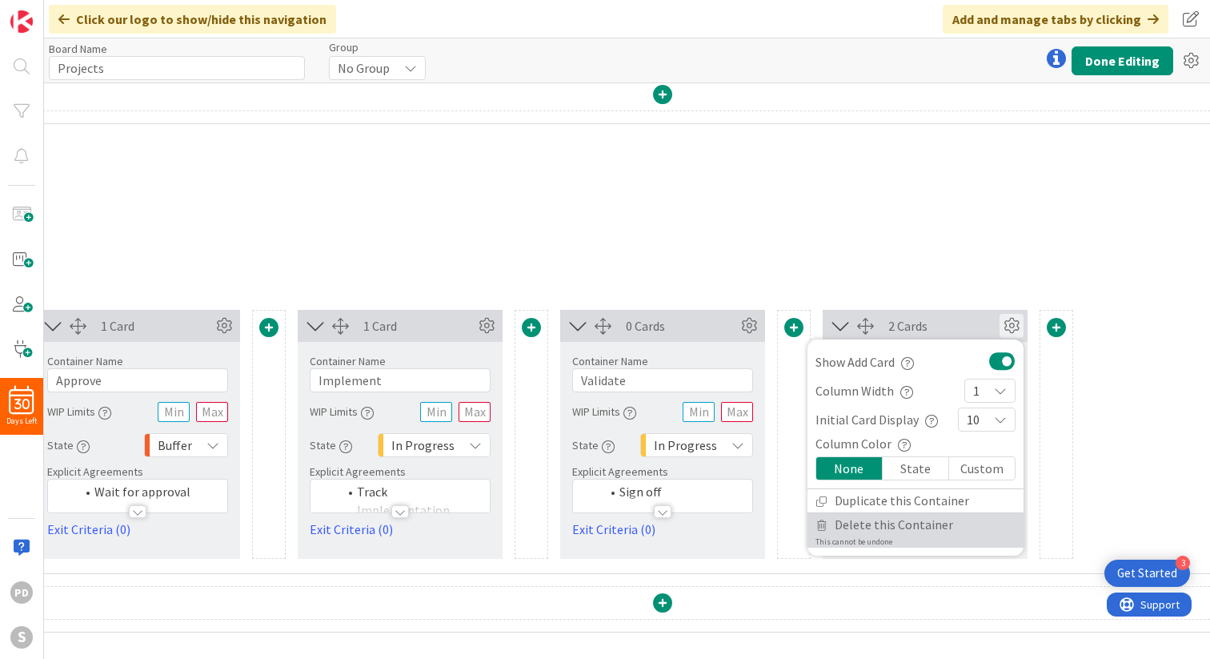
click at [907, 519] on span "Delete this Container" at bounding box center [894, 524] width 118 height 23
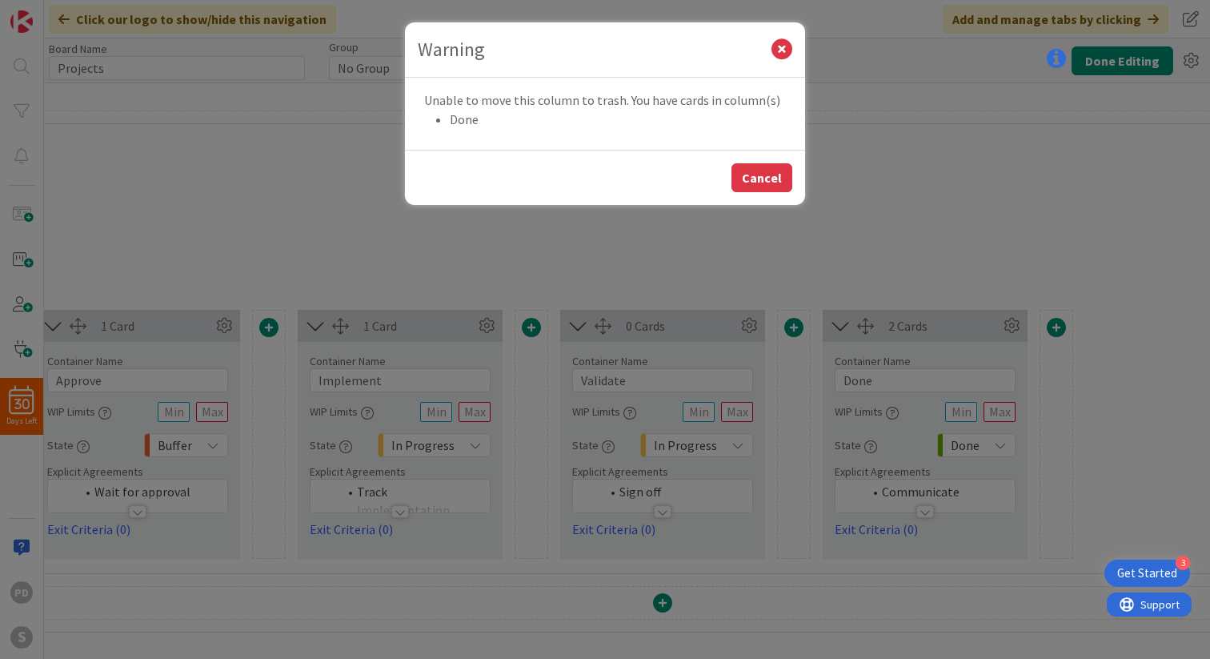
click at [761, 172] on button "Cancel" at bounding box center [761, 177] width 61 height 29
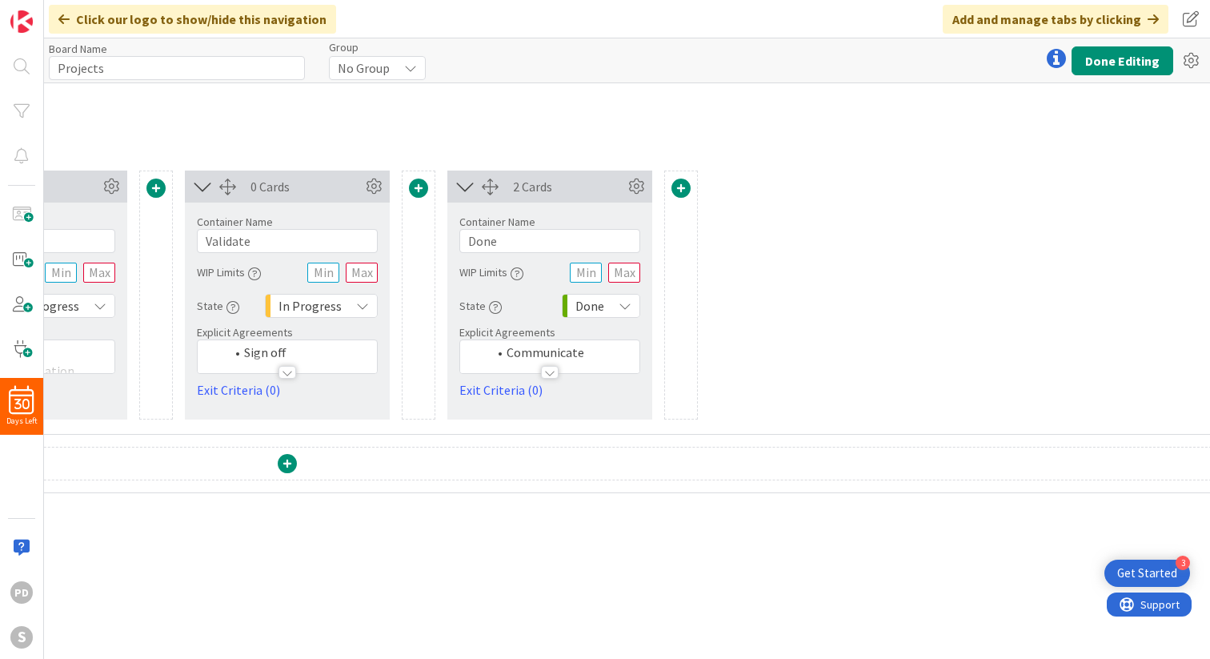
scroll to position [848, 996]
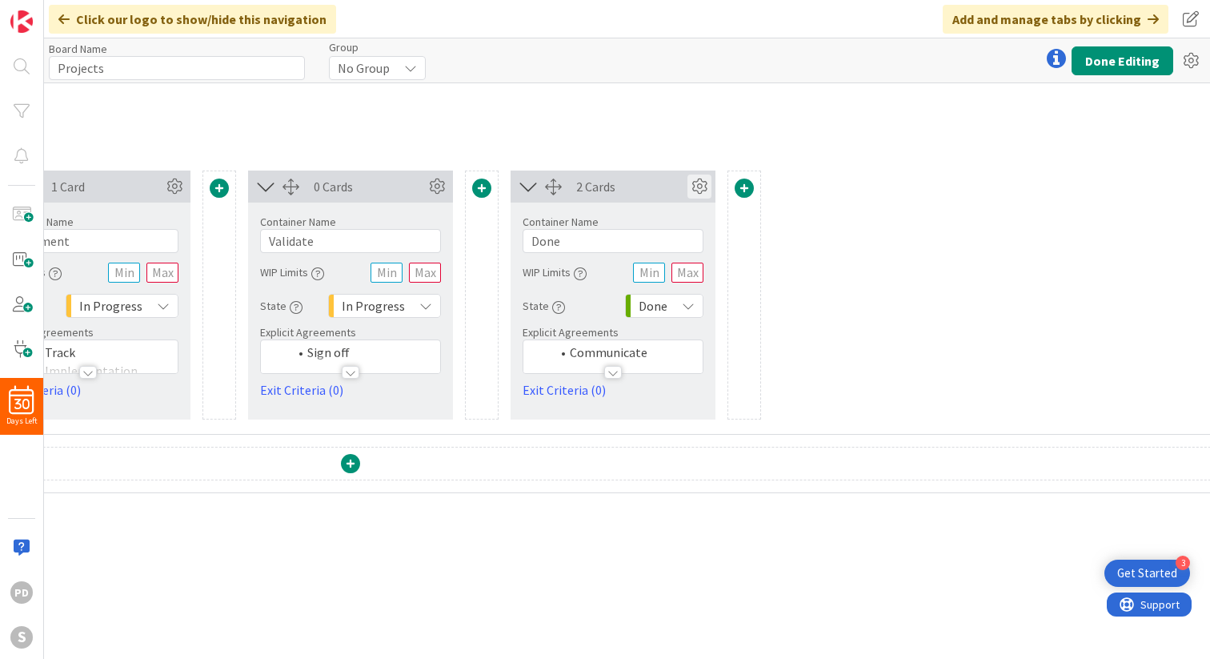
click at [703, 184] on icon at bounding box center [699, 186] width 24 height 24
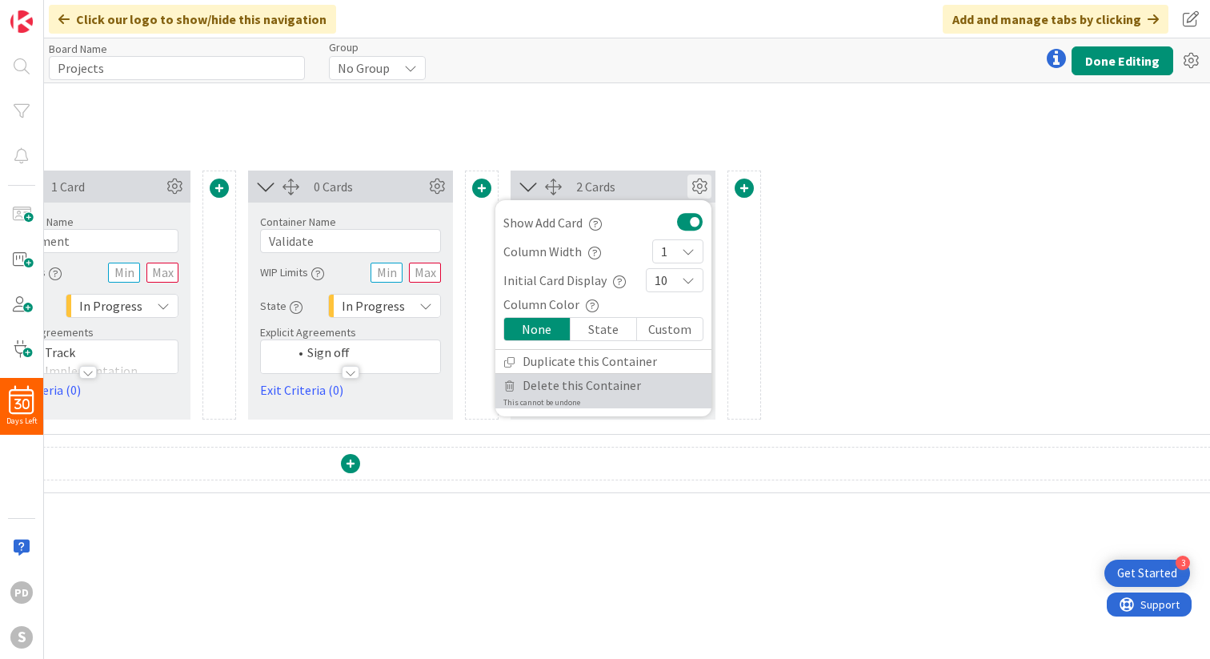
click at [594, 393] on span "Delete this Container" at bounding box center [582, 385] width 118 height 23
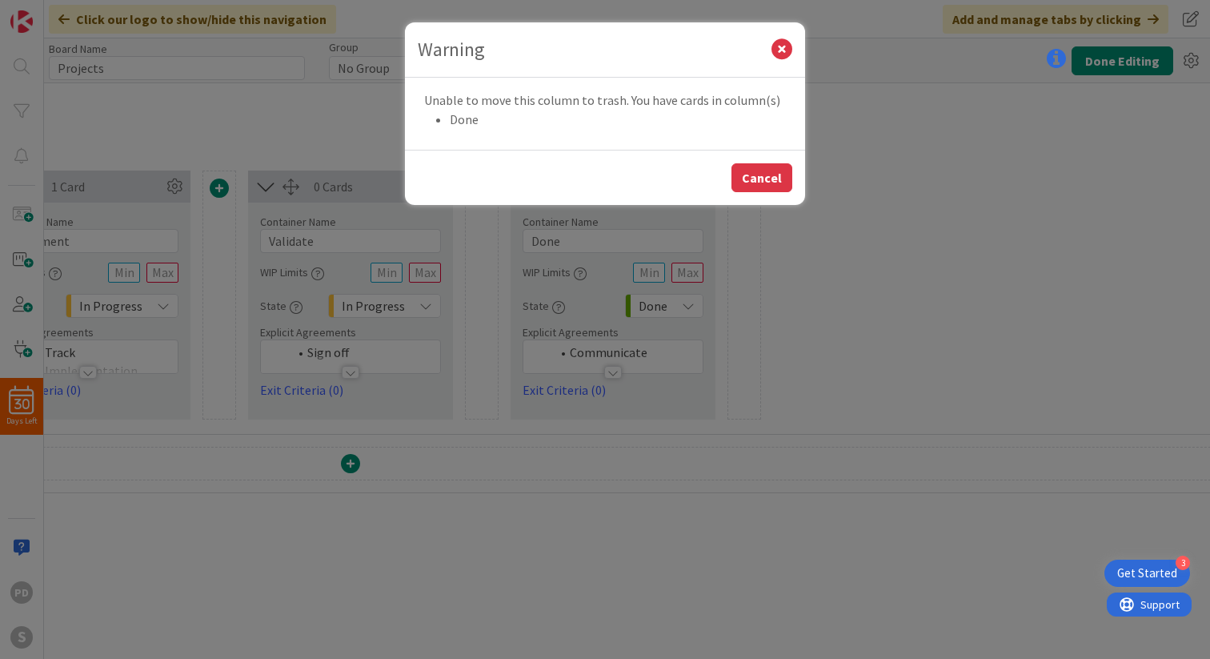
click at [759, 180] on button "Cancel" at bounding box center [761, 177] width 61 height 29
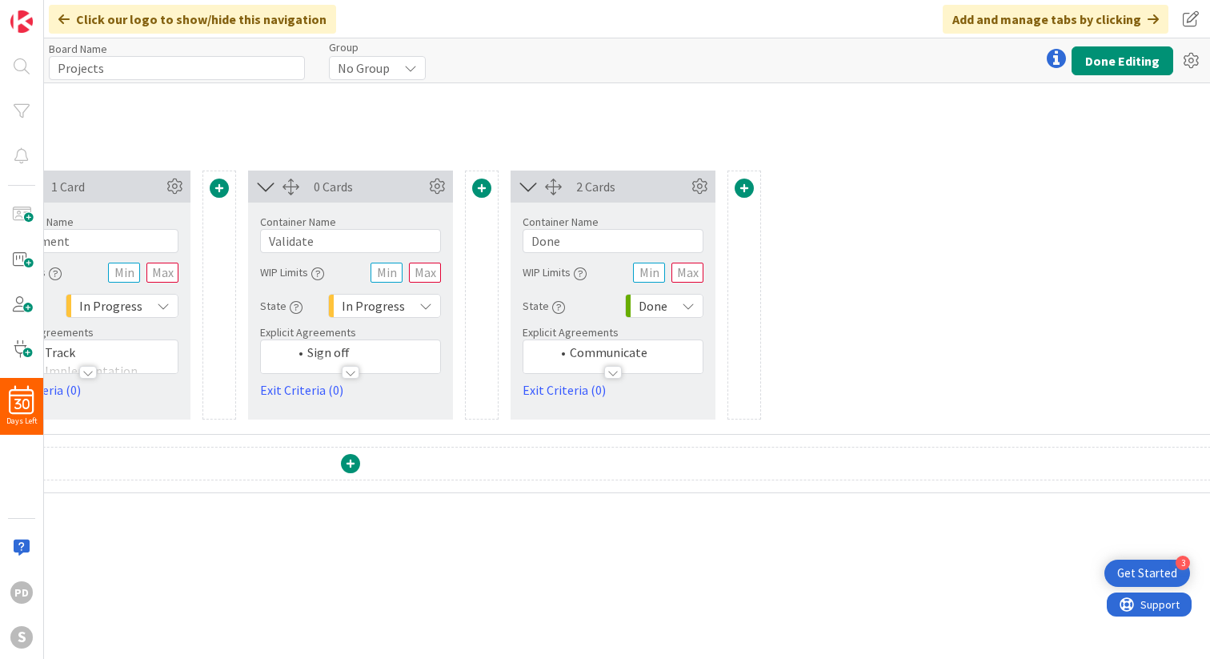
click at [602, 288] on div "Container Name 4 / 64 Done WIP Limits State Done Explicit Agreements Communicat…" at bounding box center [613, 300] width 181 height 197
click at [663, 307] on span "Done" at bounding box center [653, 306] width 29 height 22
click at [604, 309] on div "State Done Backlog None Buffer To Do In Progress Done" at bounding box center [613, 305] width 181 height 29
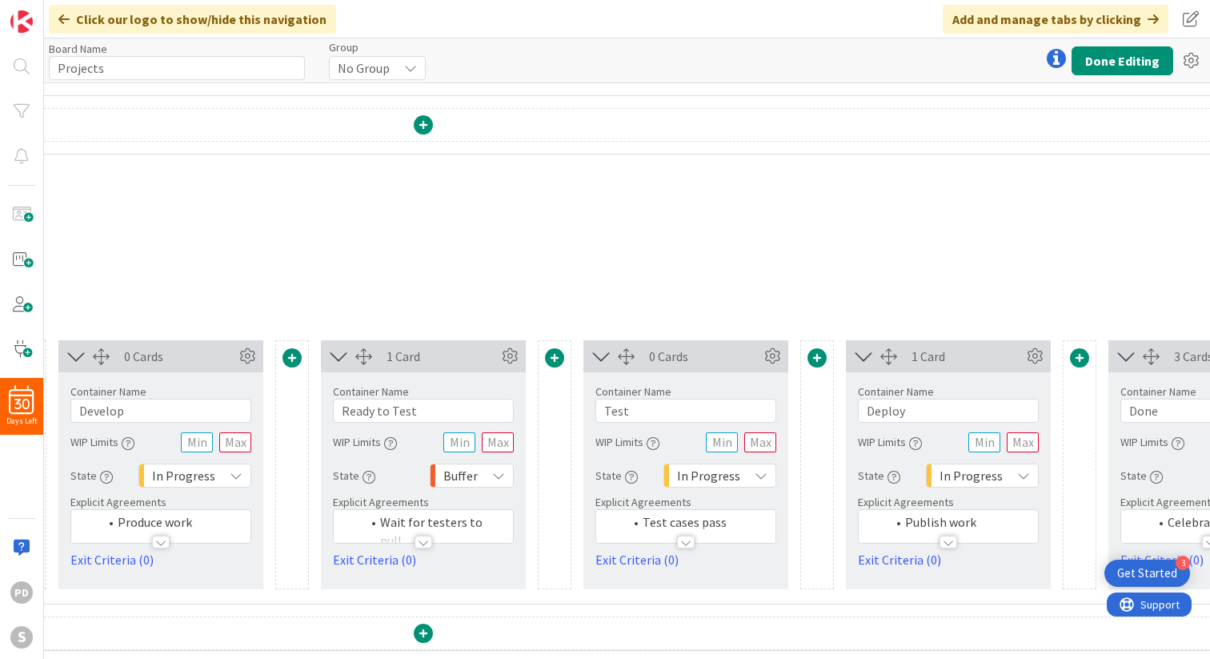
scroll to position [1186, 1152]
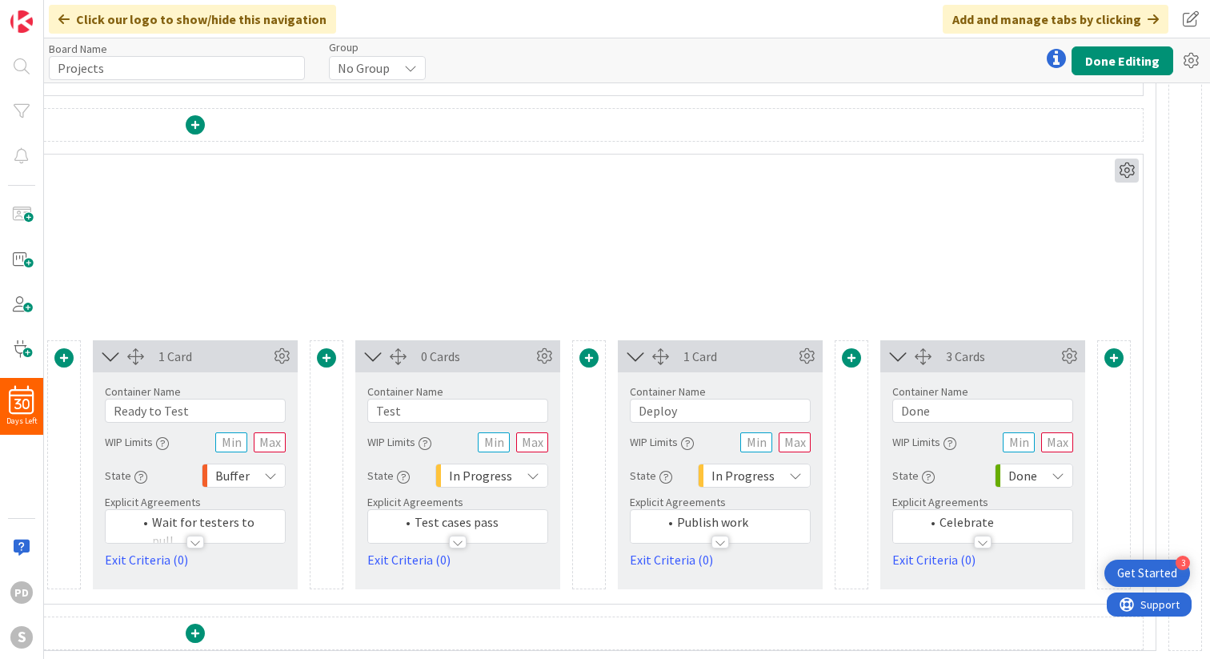
click at [1127, 170] on icon at bounding box center [1127, 170] width 24 height 24
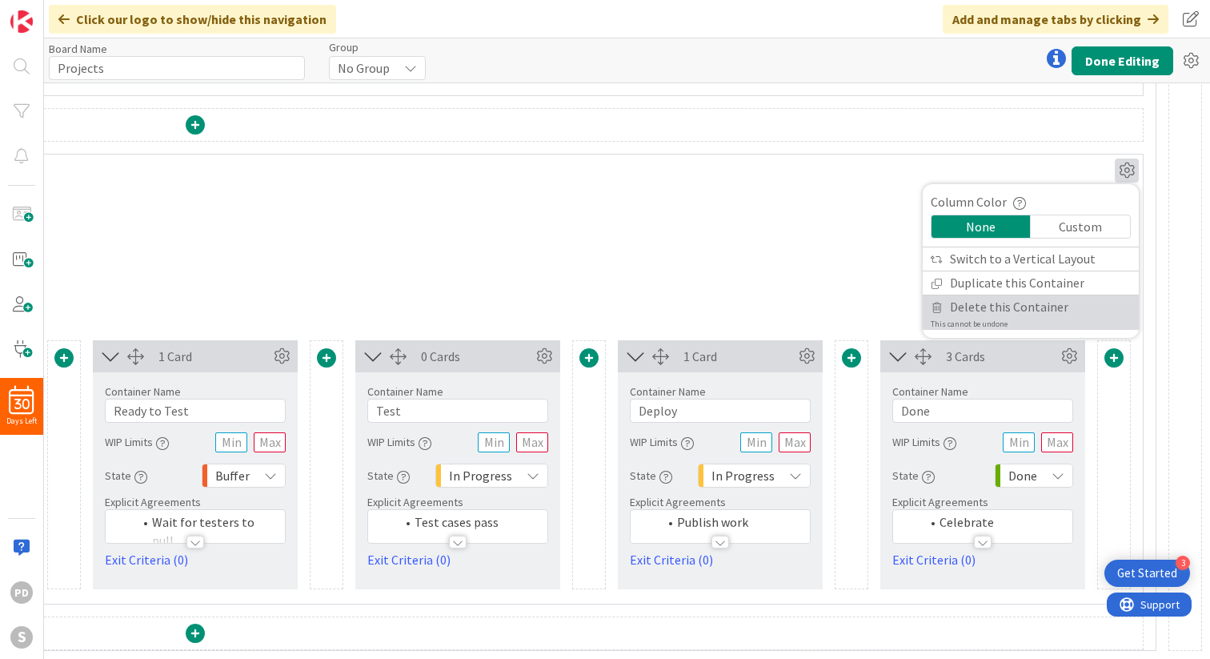
click at [990, 308] on span "Delete this Container" at bounding box center [1009, 306] width 118 height 23
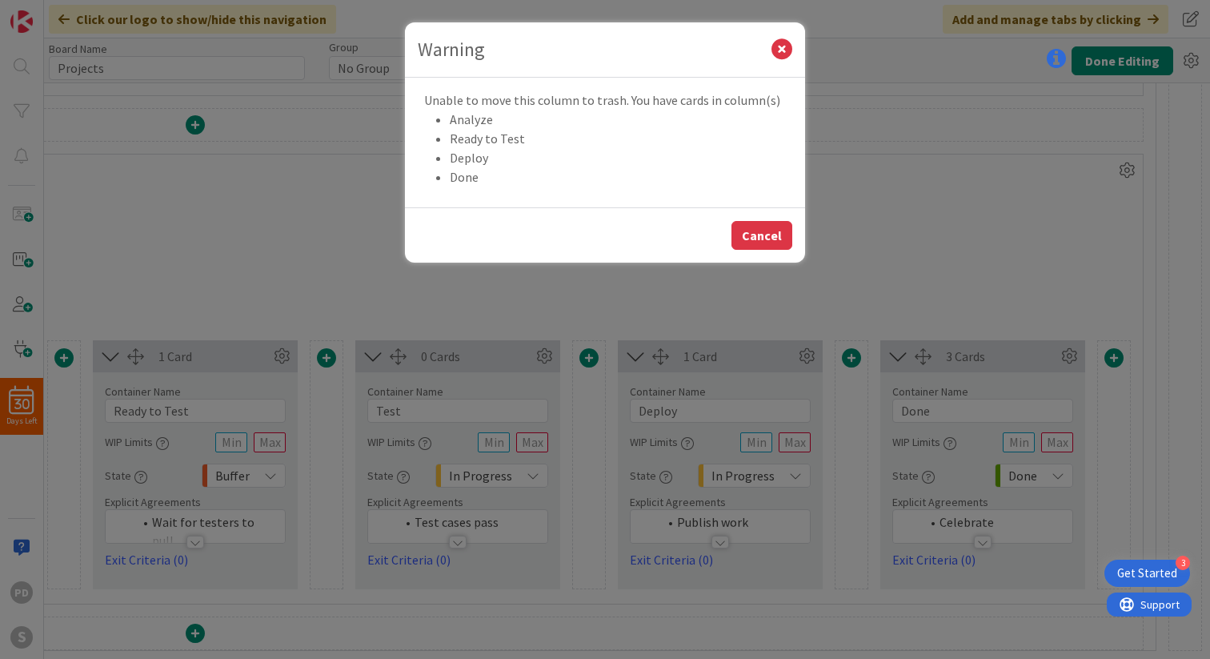
click at [771, 235] on button "Cancel" at bounding box center [761, 235] width 61 height 29
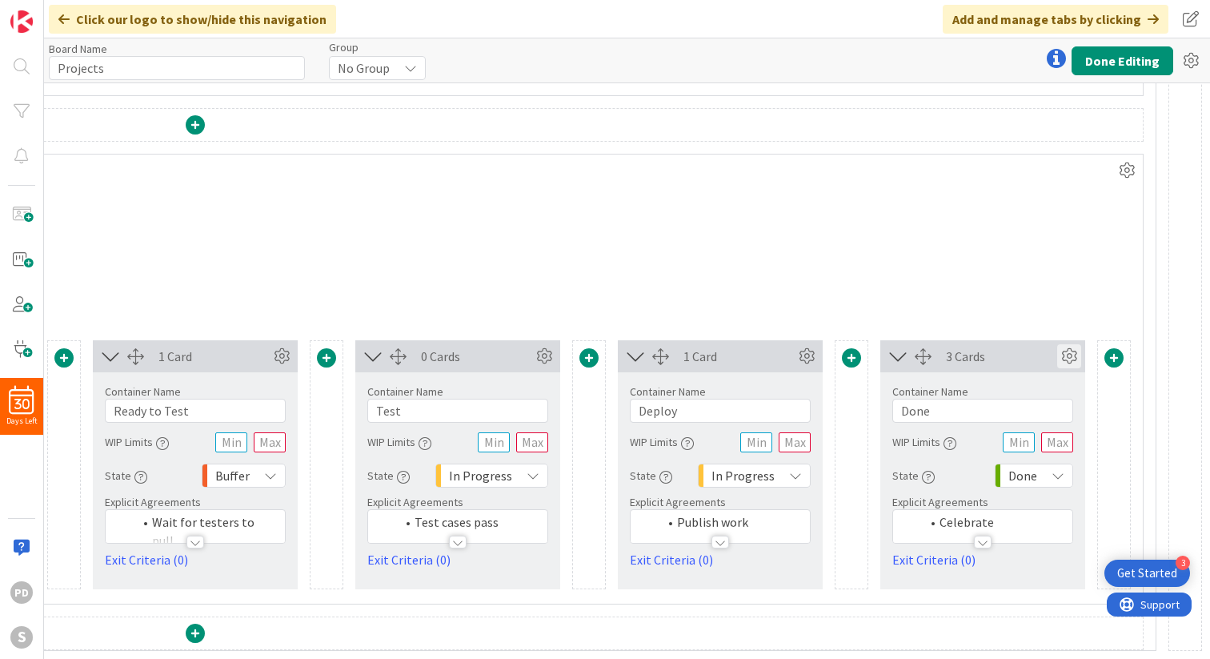
click at [1064, 354] on icon at bounding box center [1069, 356] width 24 height 24
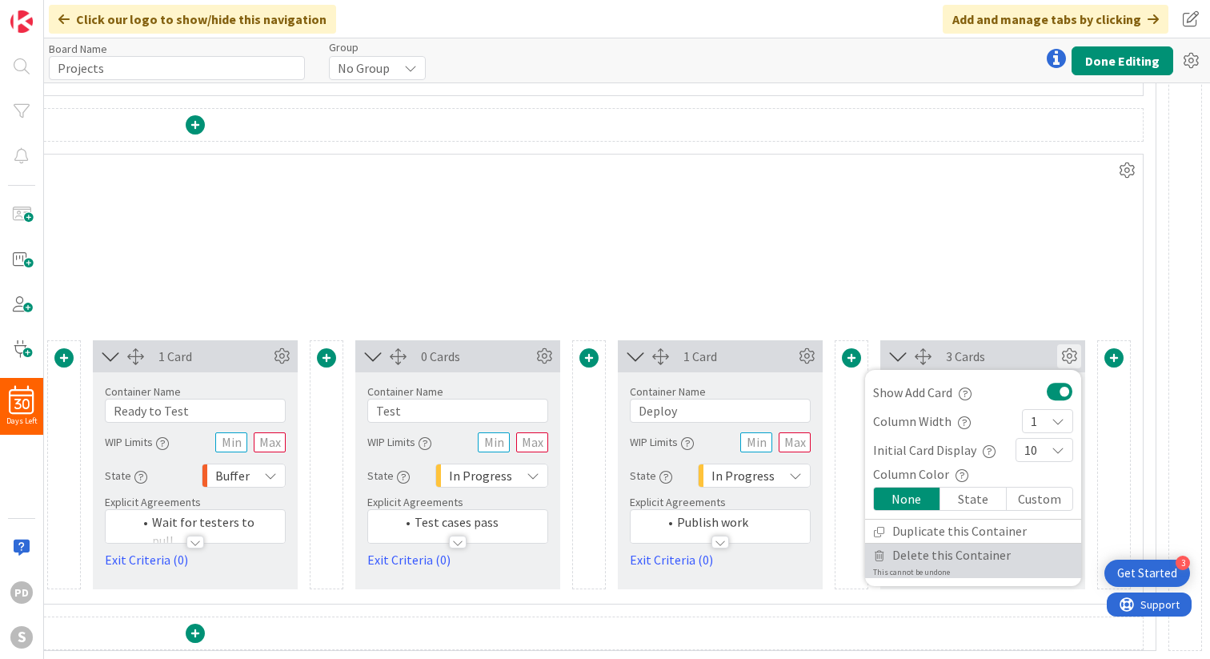
click at [960, 560] on span "Delete this Container" at bounding box center [951, 554] width 118 height 23
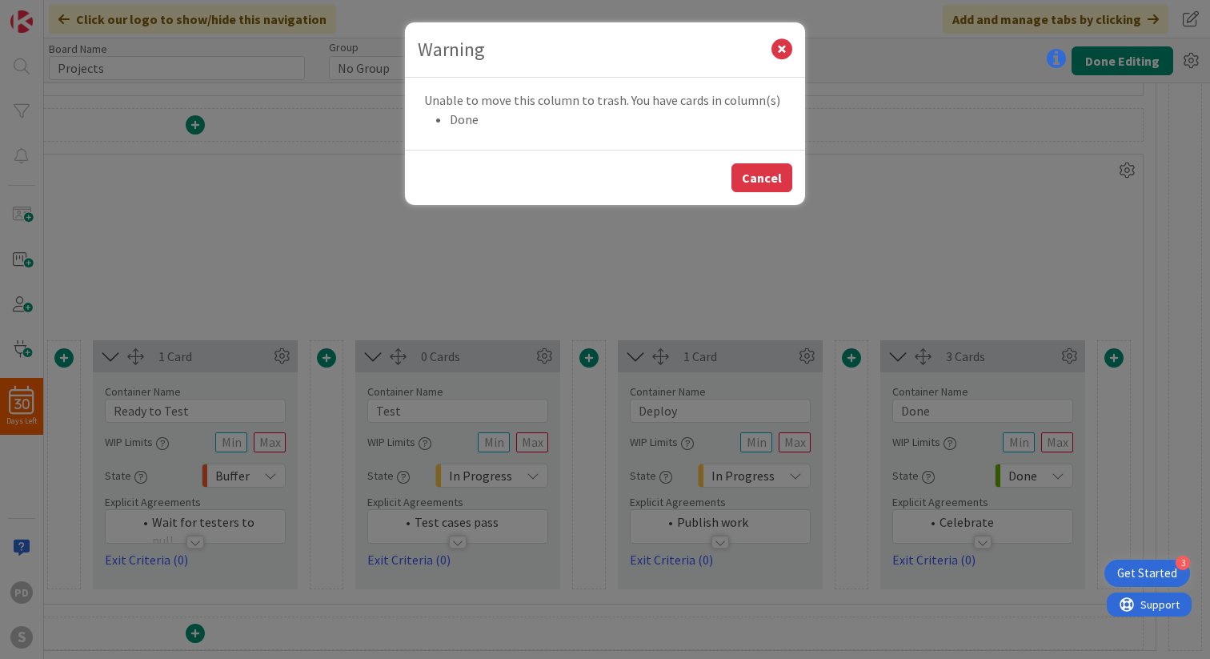
click at [773, 174] on button "Cancel" at bounding box center [761, 177] width 61 height 29
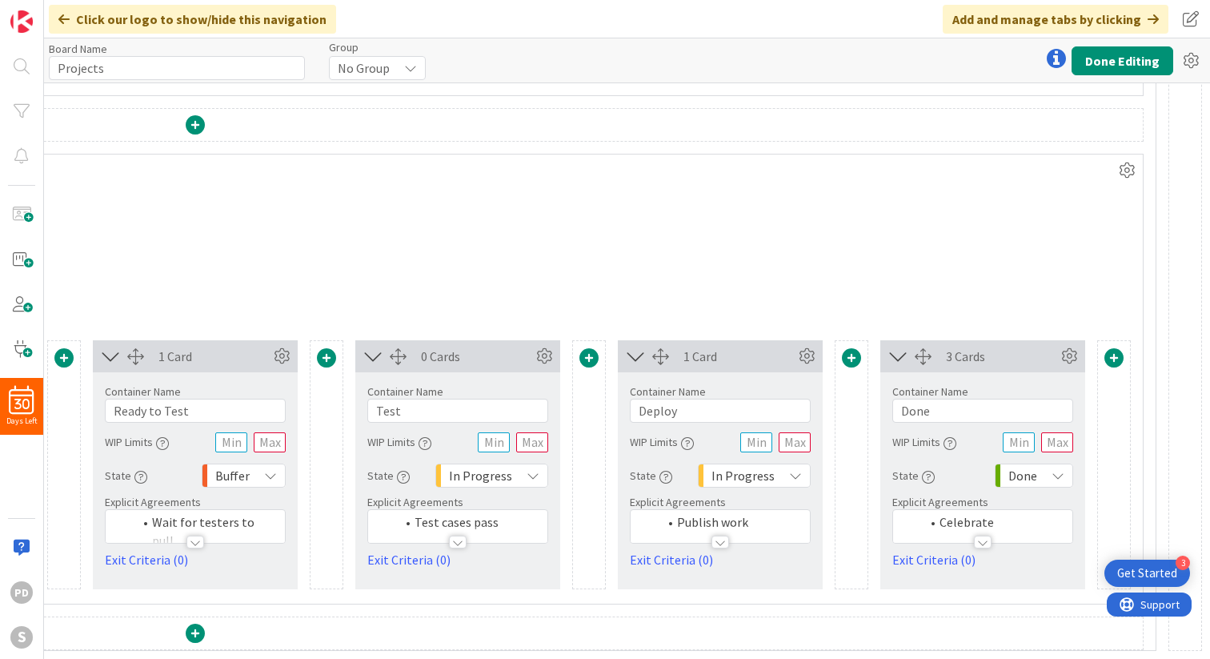
click at [895, 359] on icon at bounding box center [898, 356] width 26 height 21
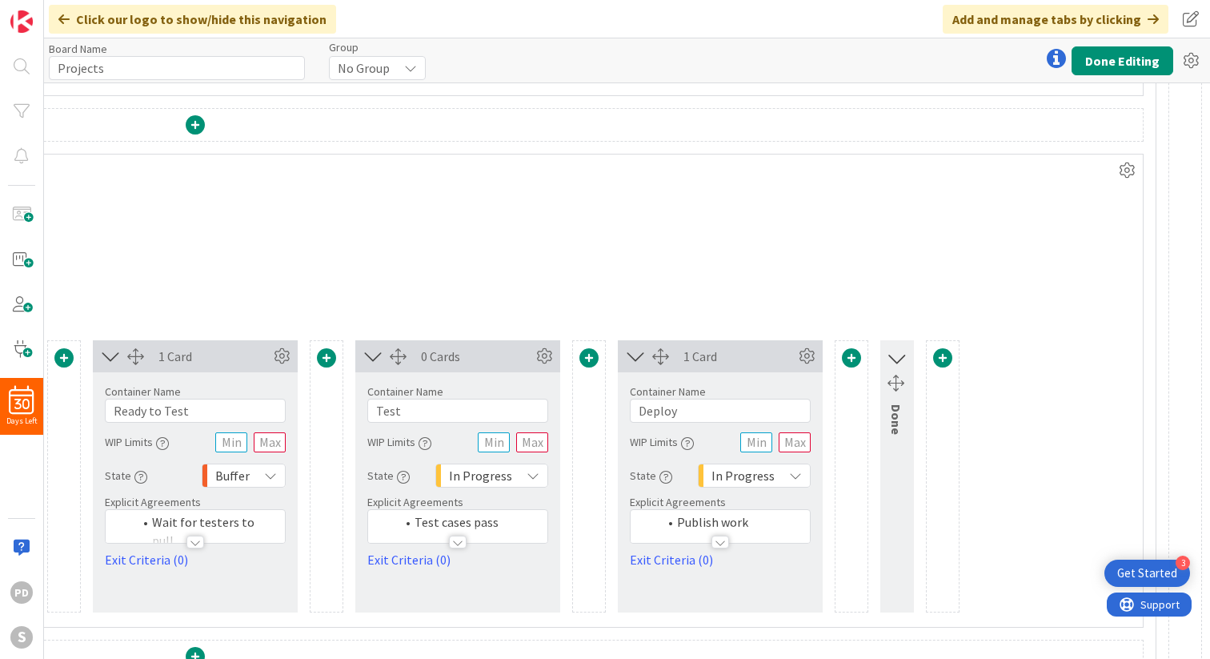
click at [895, 359] on icon at bounding box center [896, 358] width 21 height 26
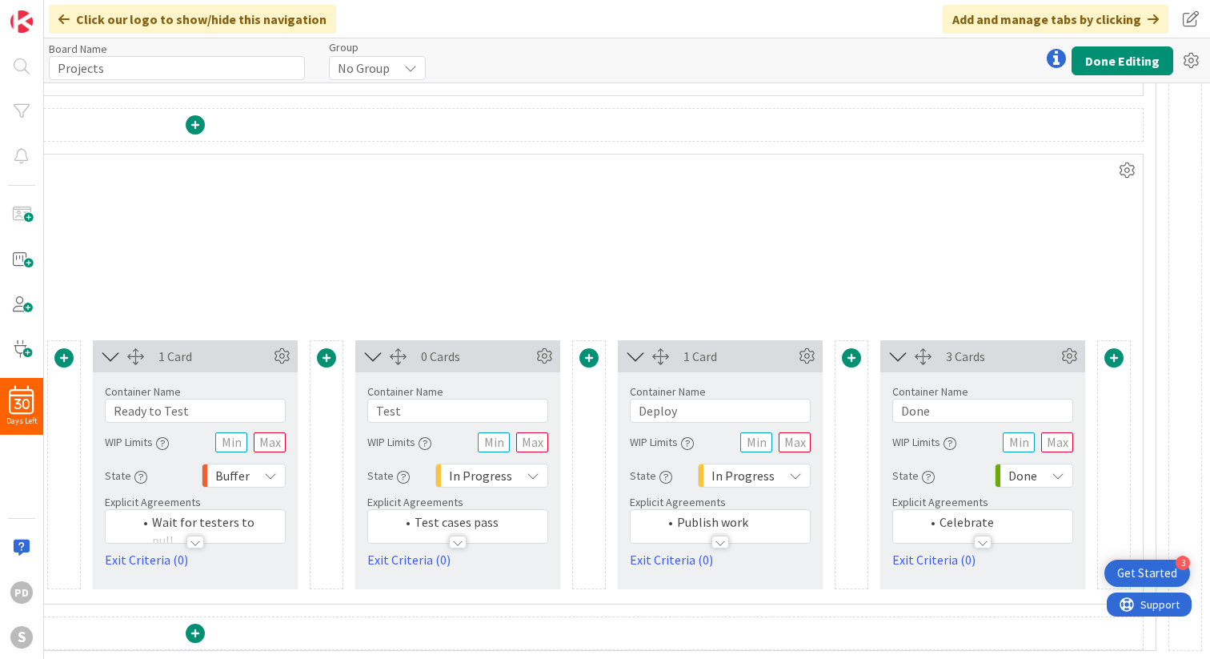
click at [952, 355] on div "3 Cards" at bounding box center [1001, 356] width 111 height 19
click at [806, 355] on icon at bounding box center [807, 356] width 24 height 24
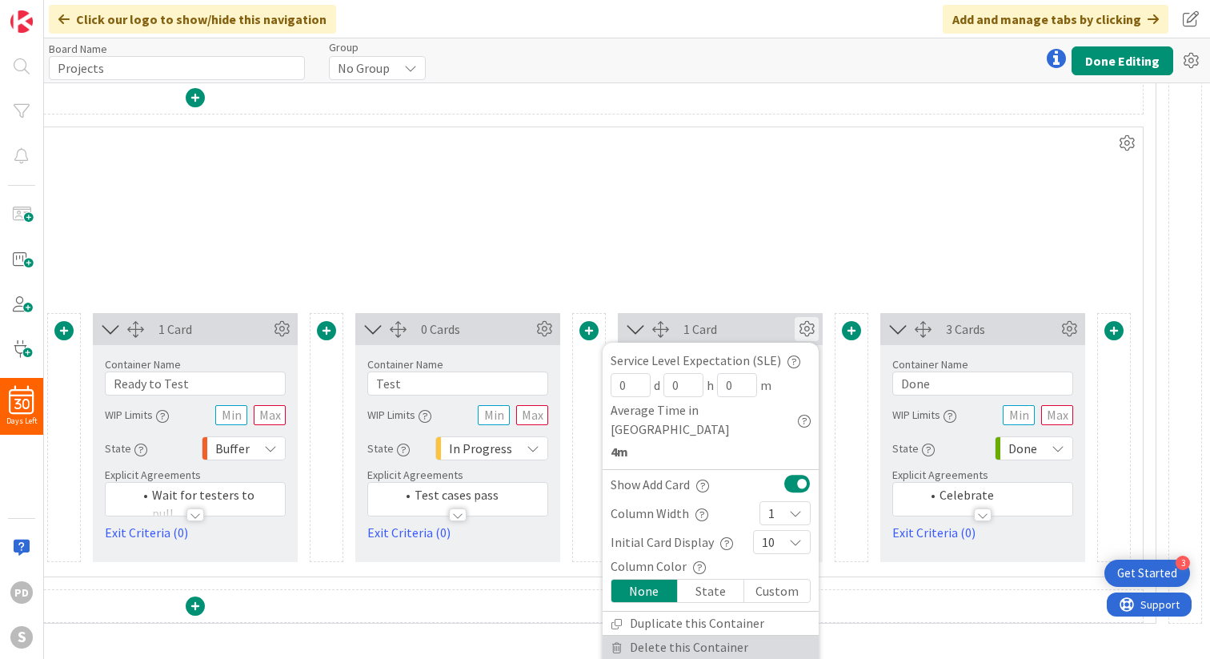
click at [667, 635] on span "Delete this Container" at bounding box center [689, 646] width 118 height 23
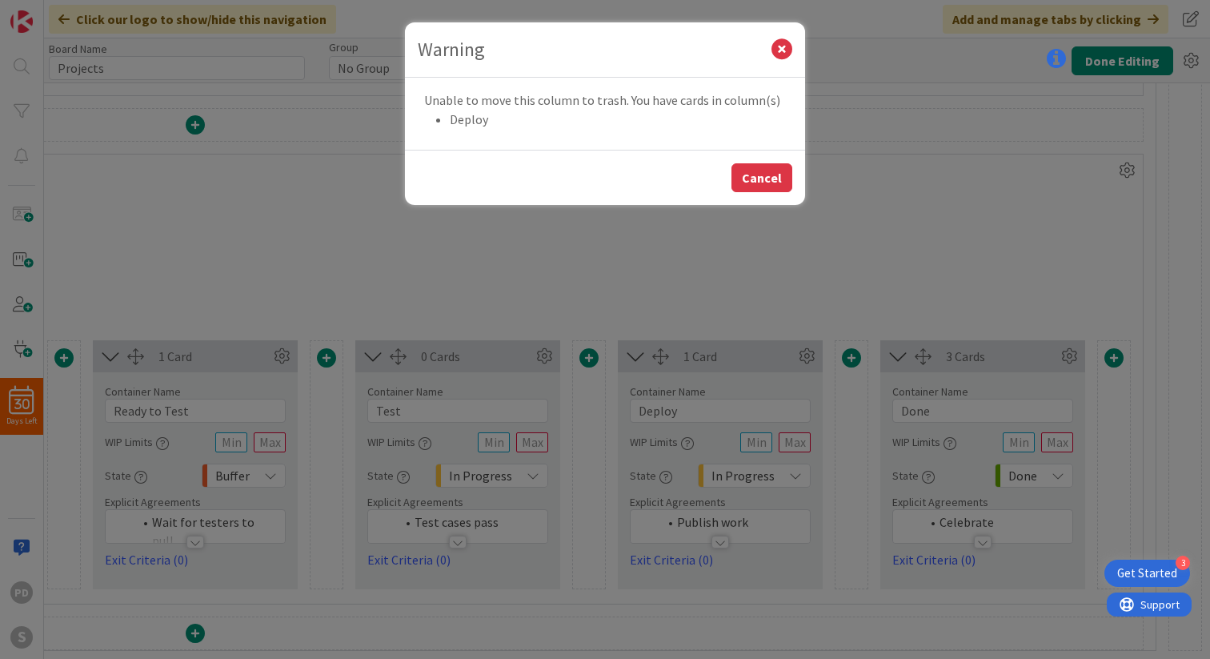
click at [767, 182] on button "Cancel" at bounding box center [761, 177] width 61 height 29
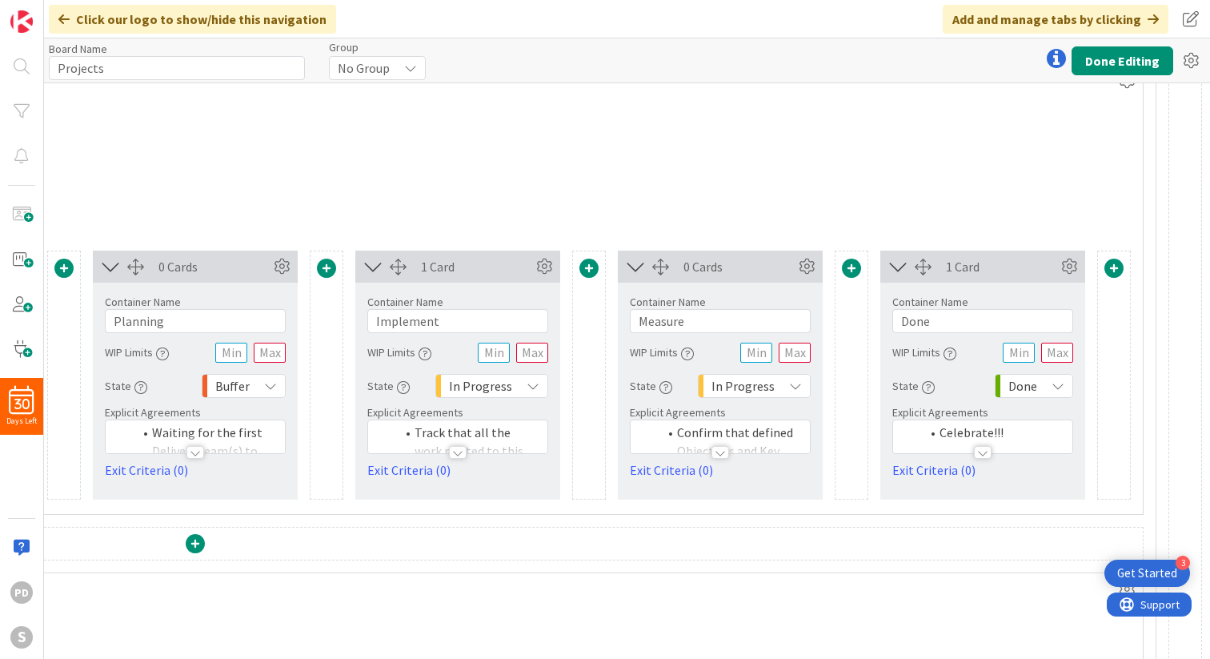
scroll to position [325, 1152]
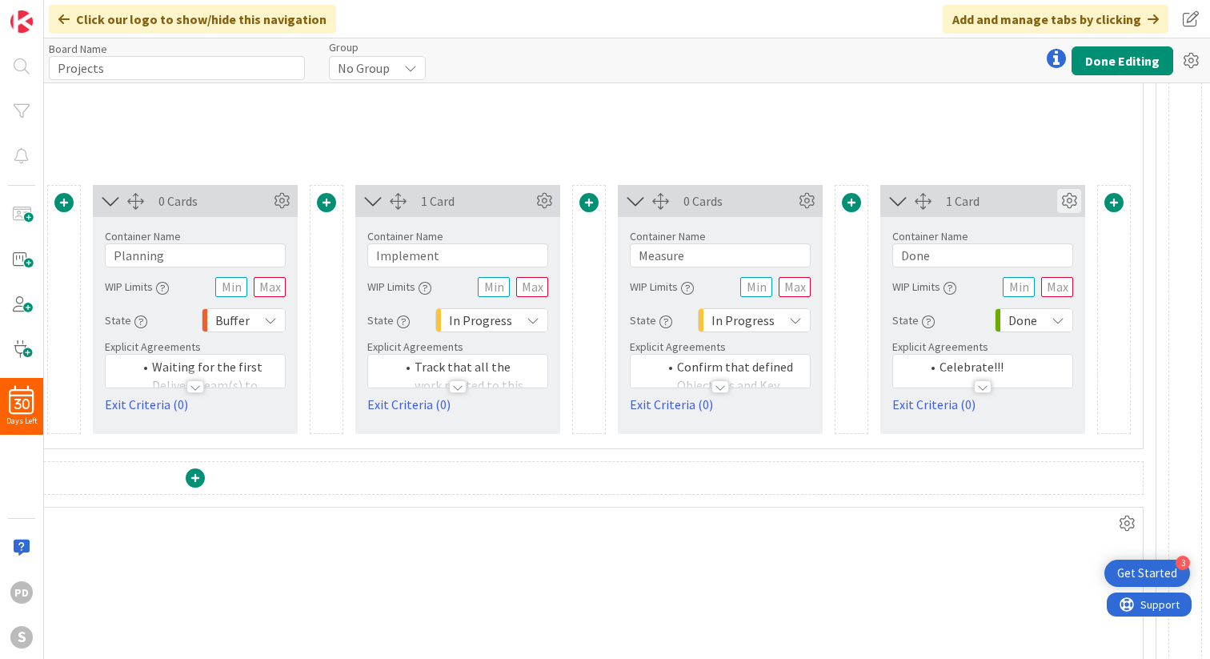
click at [1072, 200] on icon at bounding box center [1069, 201] width 24 height 24
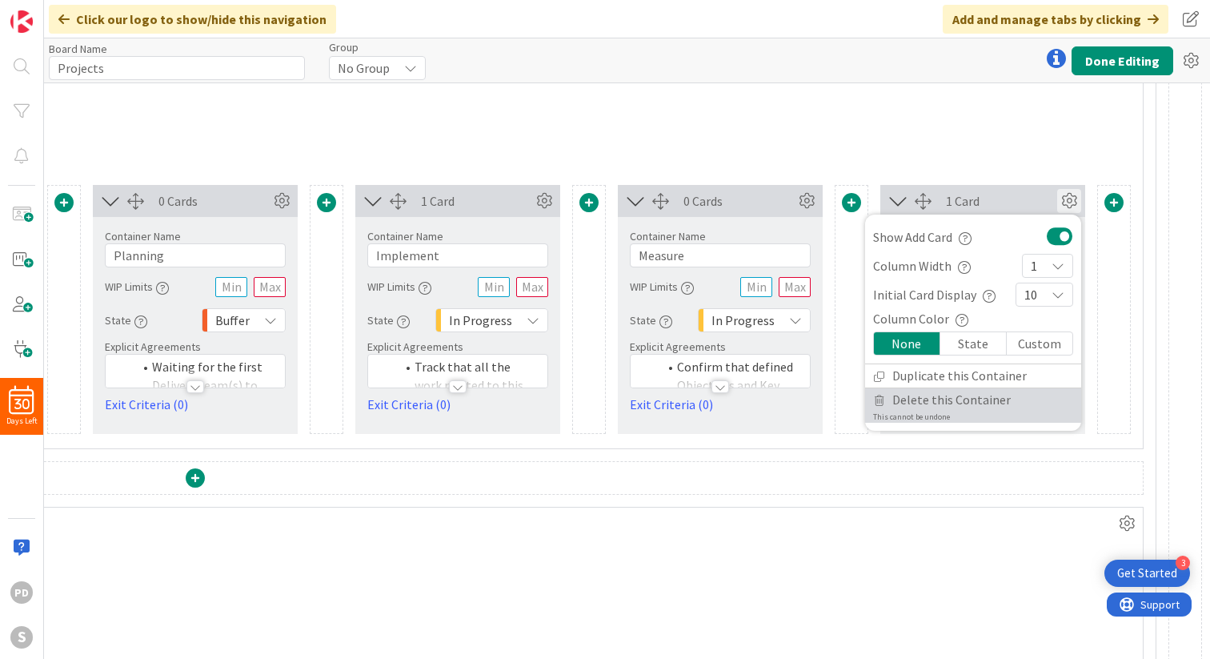
click at [928, 399] on span "Delete this Container" at bounding box center [951, 399] width 118 height 23
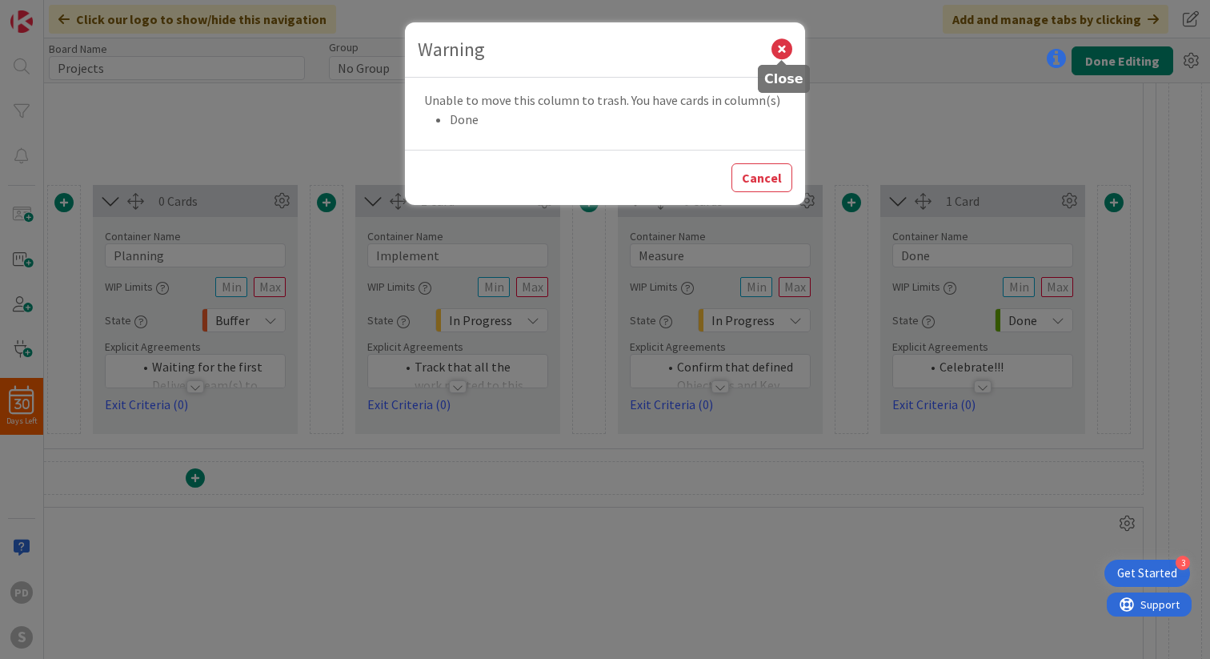
click at [786, 46] on icon at bounding box center [781, 49] width 21 height 21
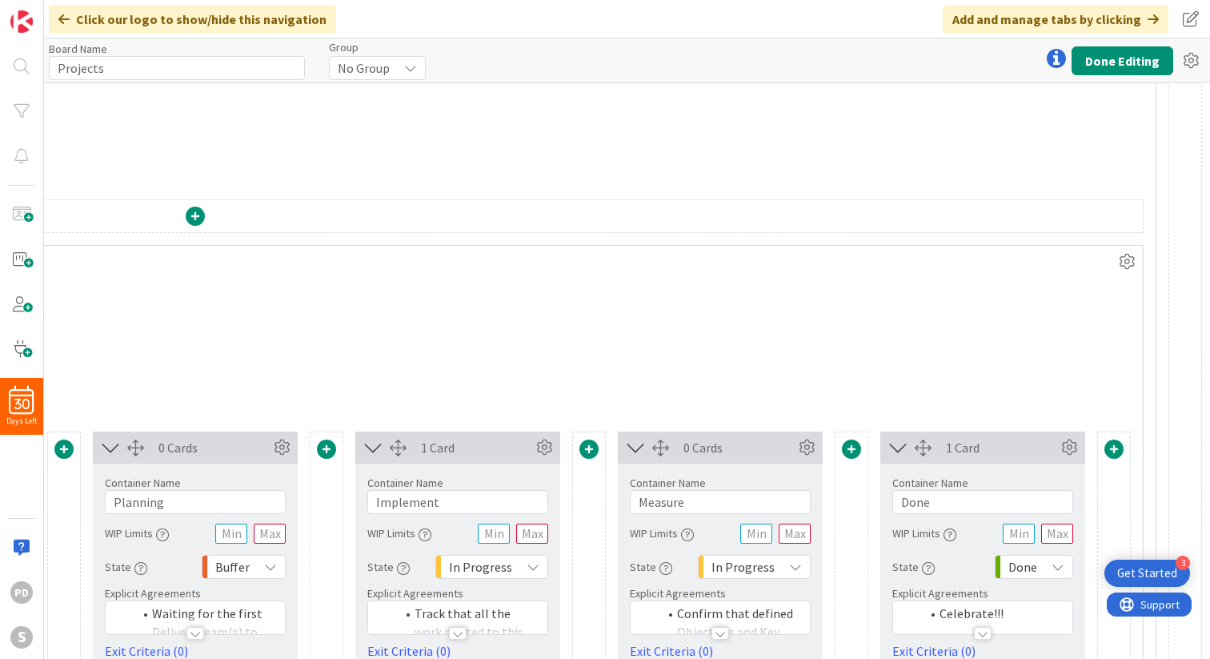
scroll to position [0, 1152]
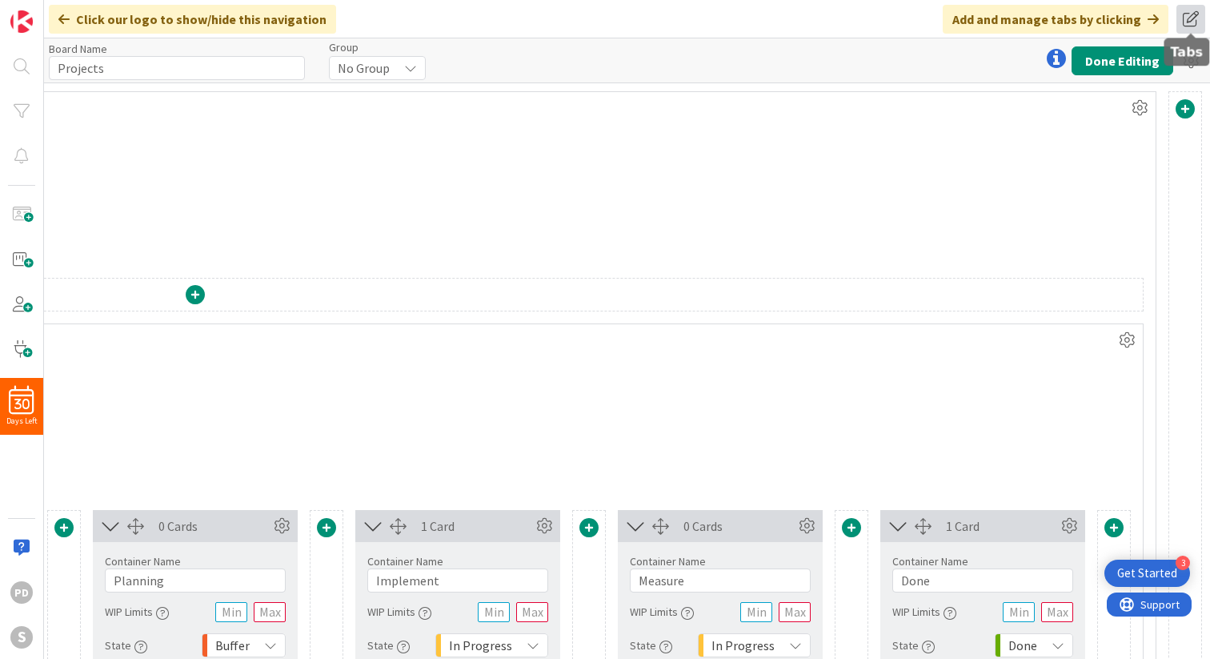
click at [1187, 24] on span at bounding box center [1190, 19] width 29 height 29
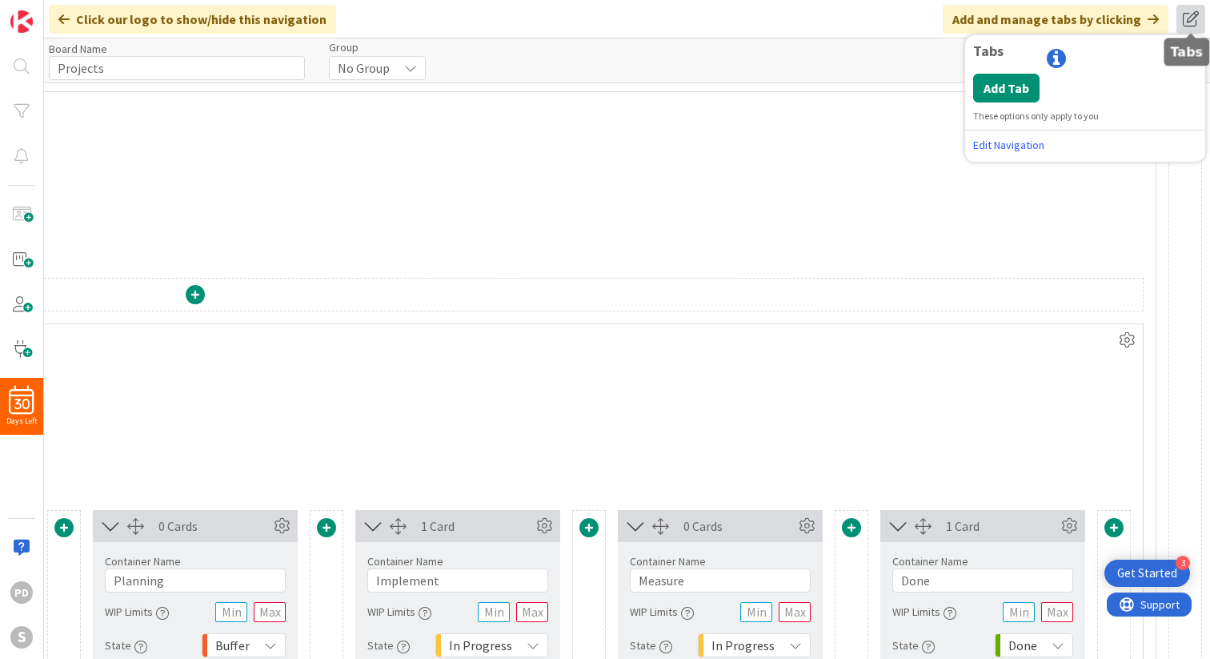
click at [1187, 23] on span at bounding box center [1190, 19] width 29 height 29
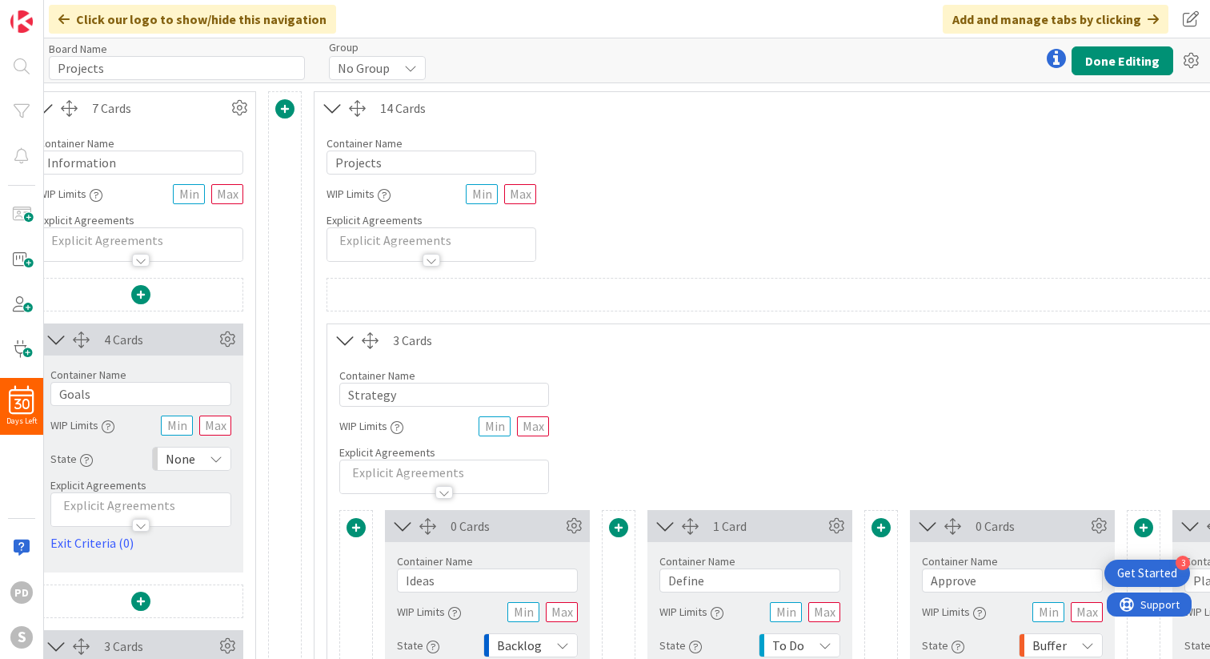
scroll to position [0, 0]
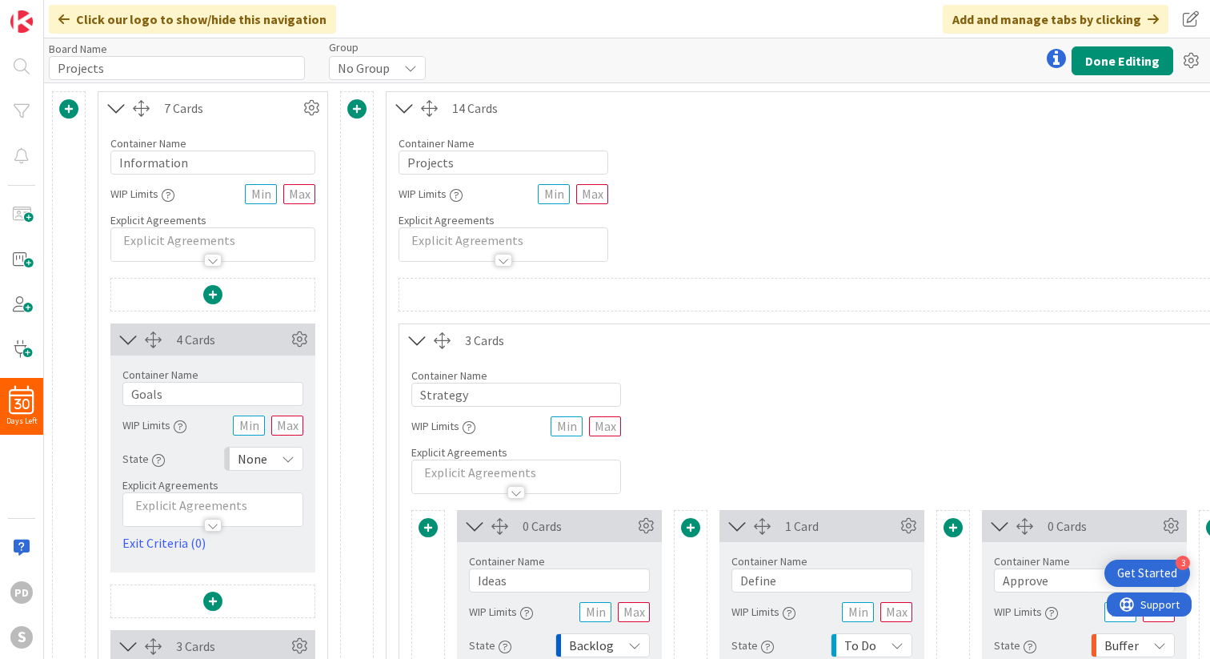
click at [408, 69] on icon at bounding box center [410, 68] width 13 height 13
click at [408, 69] on icon at bounding box center [411, 68] width 13 height 13
click at [1132, 56] on button "Done Editing" at bounding box center [1123, 60] width 102 height 29
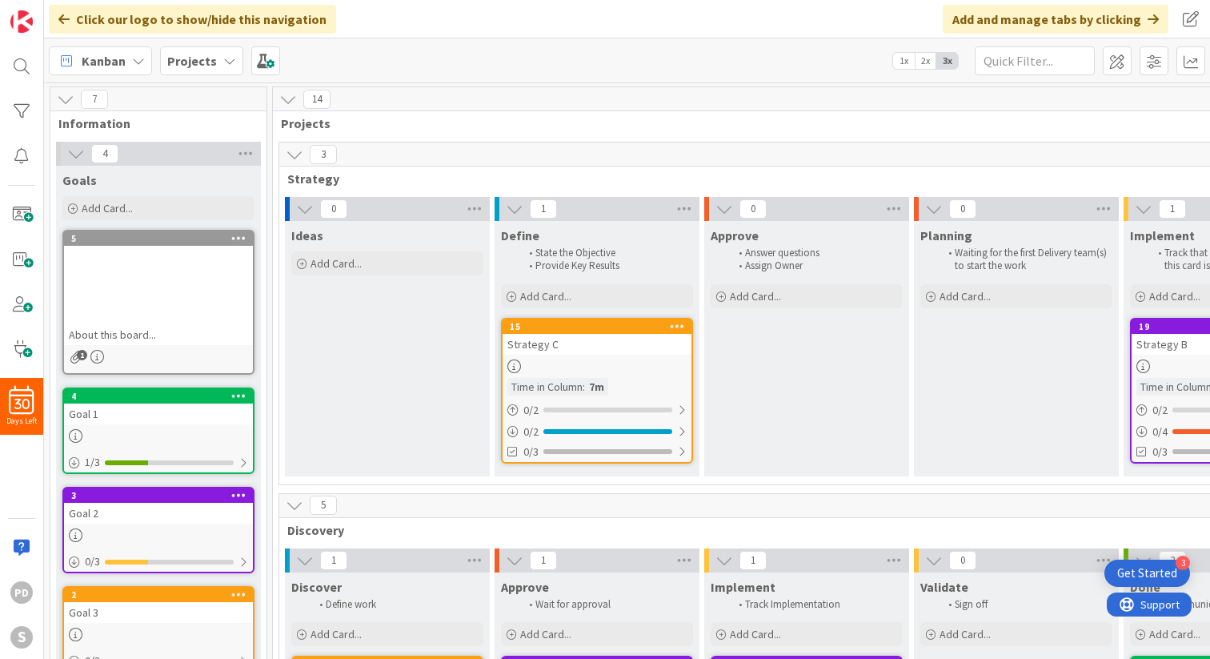
click at [674, 327] on icon at bounding box center [677, 325] width 15 height 11
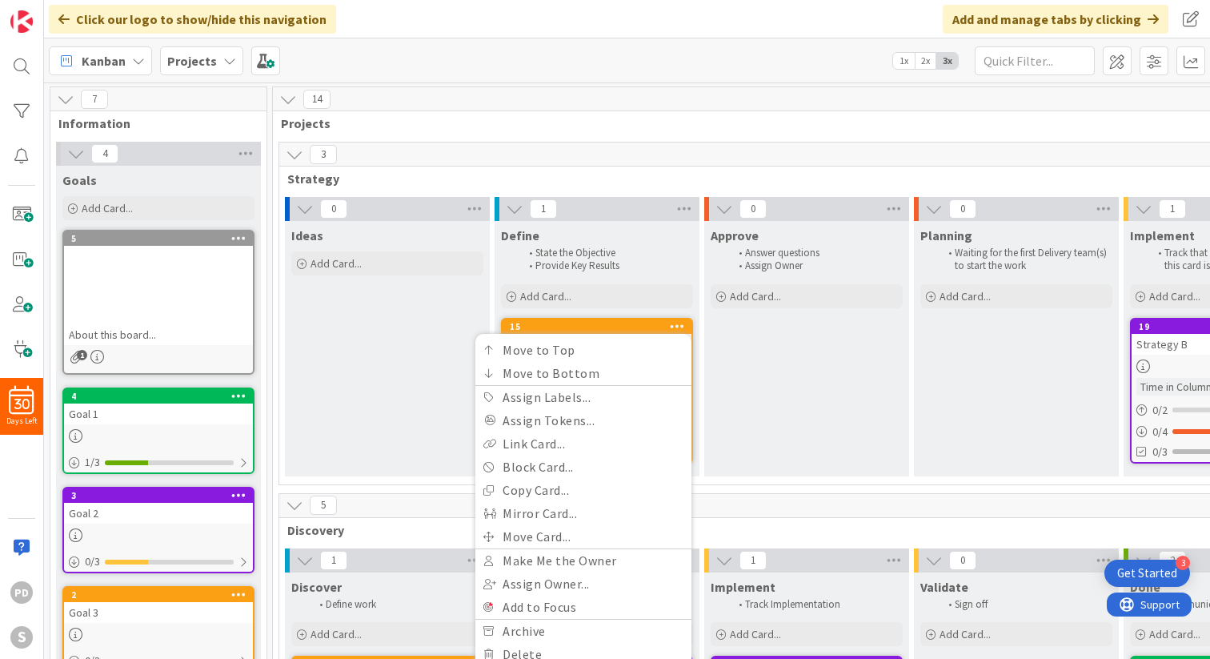
click at [609, 319] on div "15 Move to Top Move to Bottom Assign Labels... Assign Tokens... Link Card... Bl…" at bounding box center [597, 326] width 189 height 14
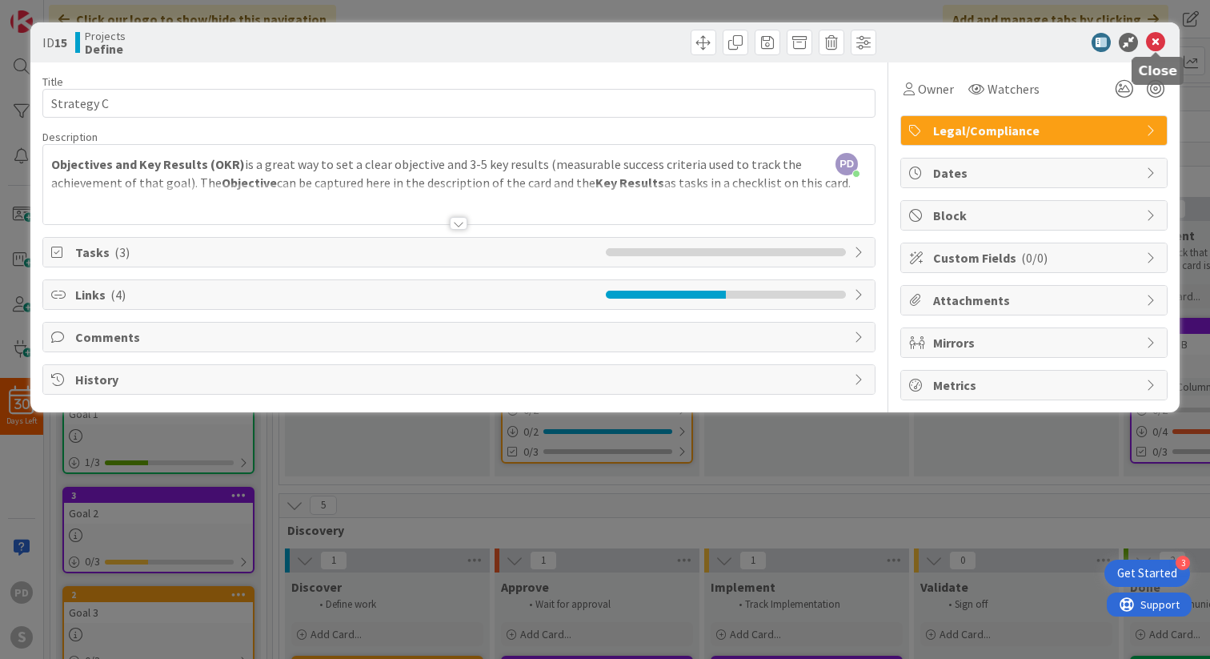
click at [1154, 34] on icon at bounding box center [1155, 42] width 19 height 19
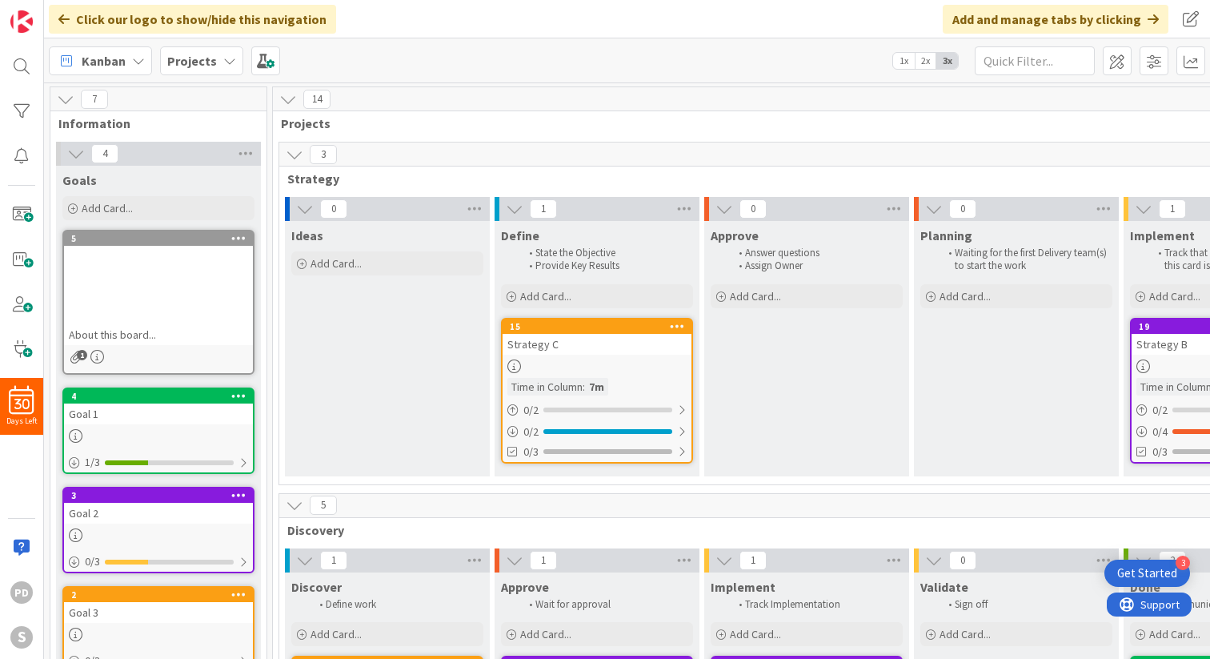
click at [682, 320] on icon at bounding box center [677, 325] width 15 height 11
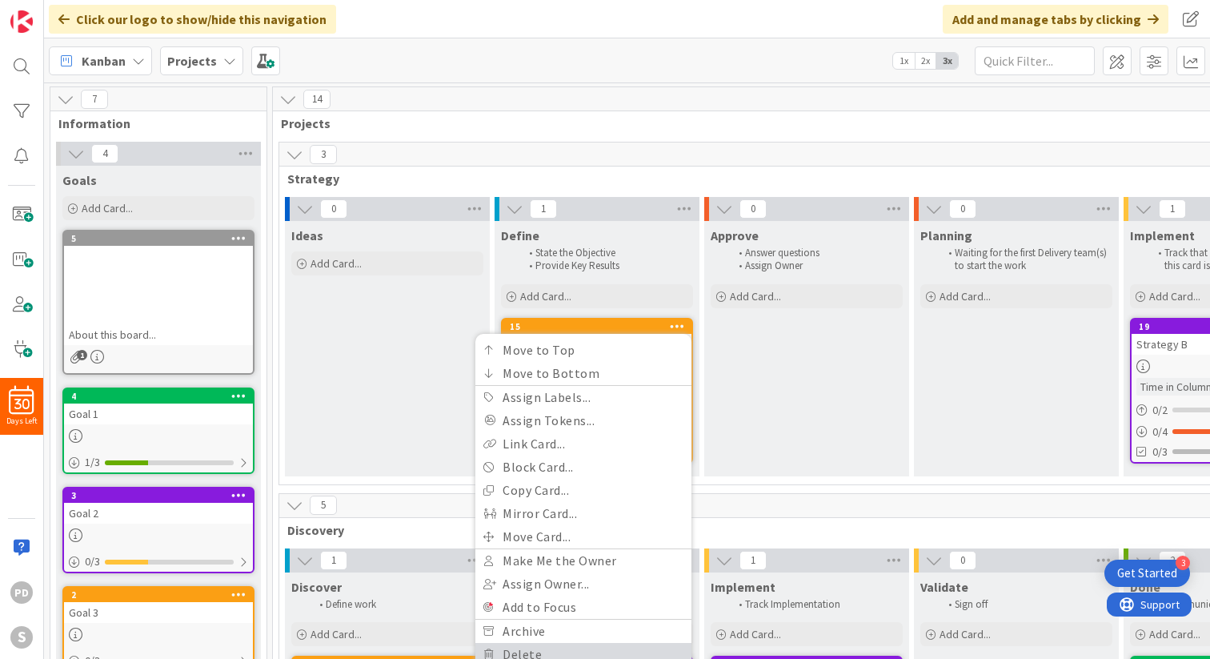
click at [583, 649] on link "Delete" at bounding box center [583, 654] width 216 height 23
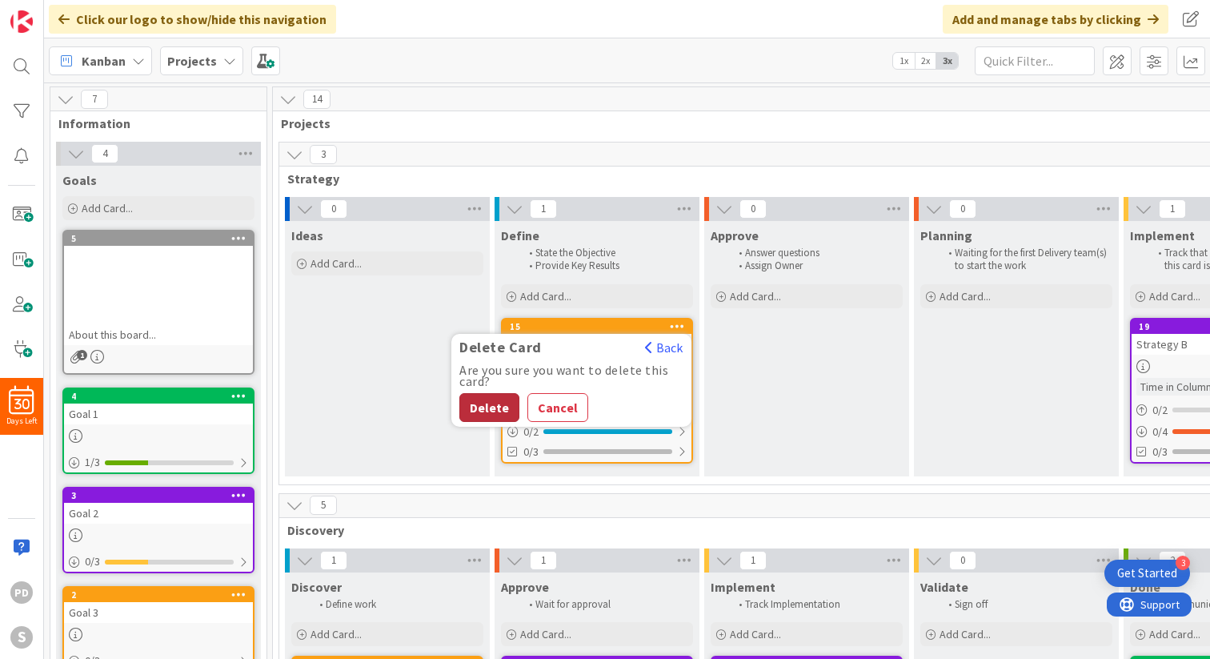
click at [475, 411] on button "Delete" at bounding box center [489, 407] width 60 height 29
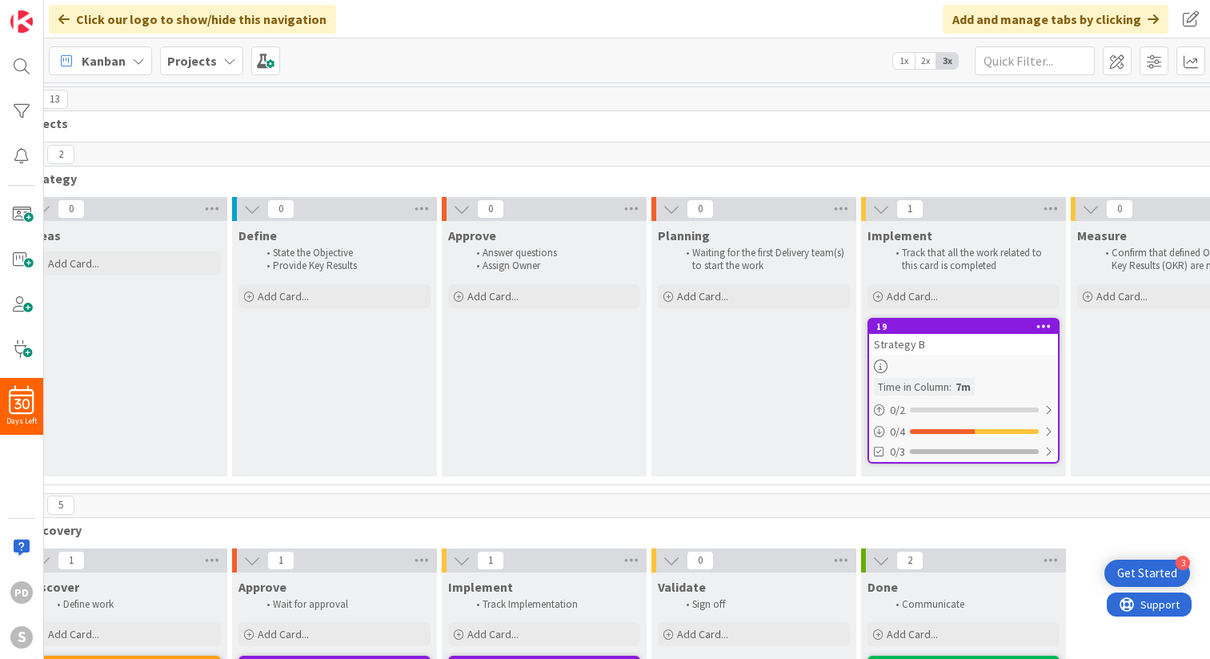
scroll to position [0, 641]
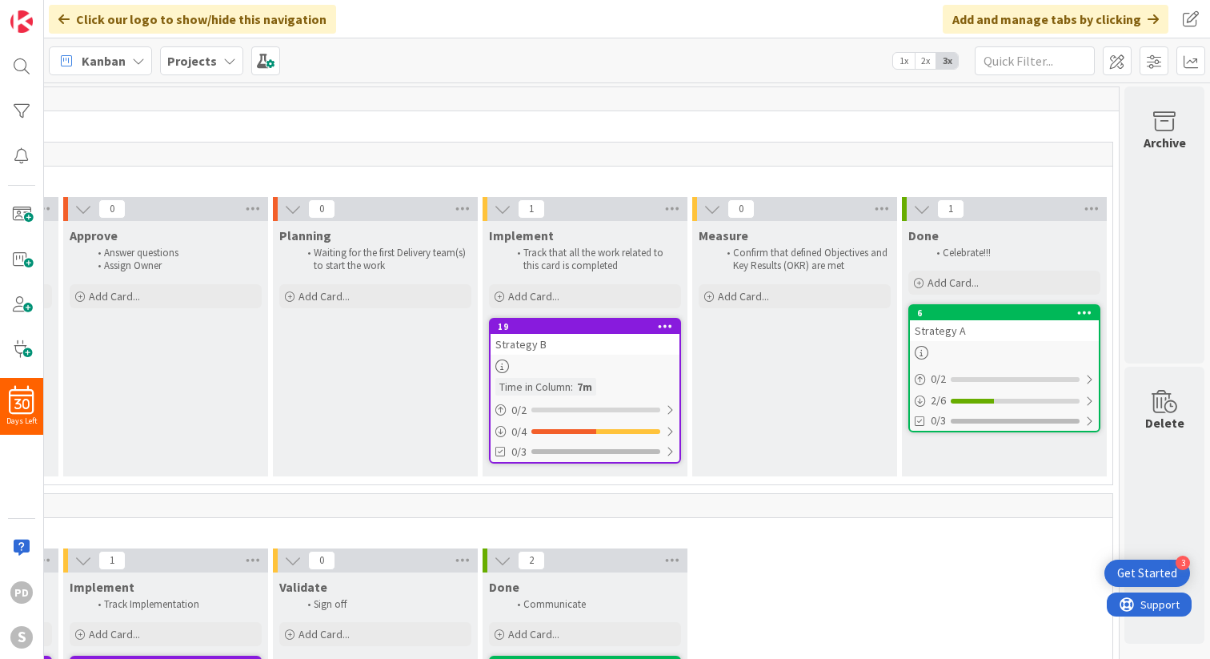
click at [666, 324] on icon at bounding box center [665, 325] width 15 height 11
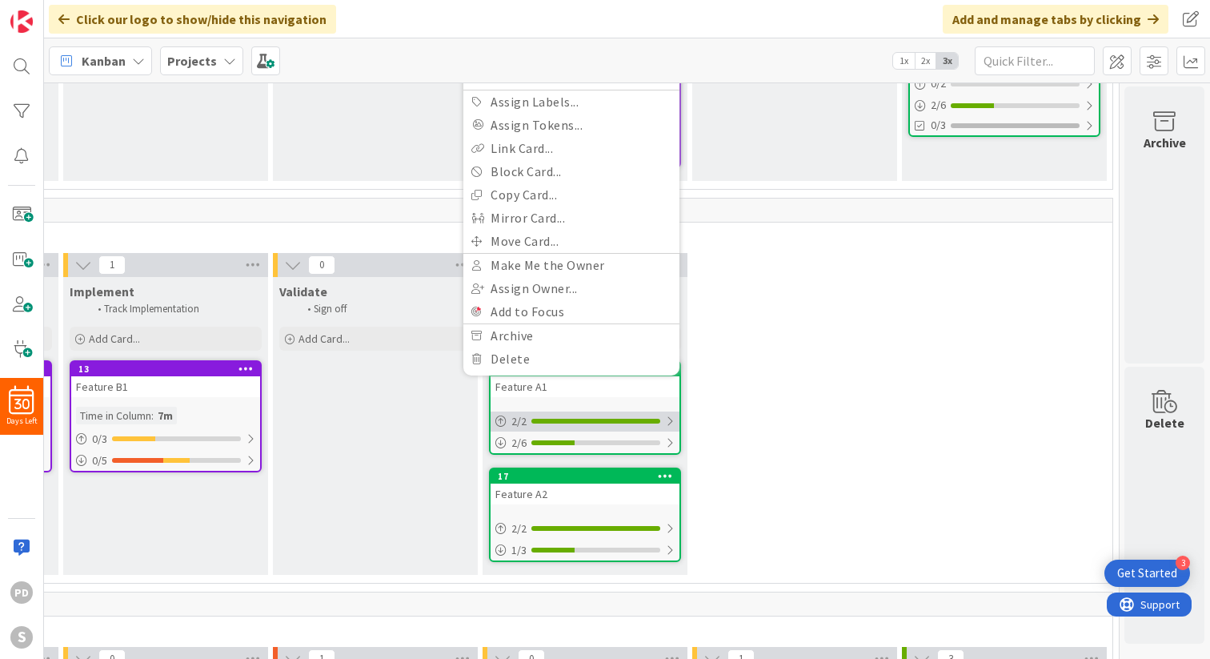
scroll to position [308, 641]
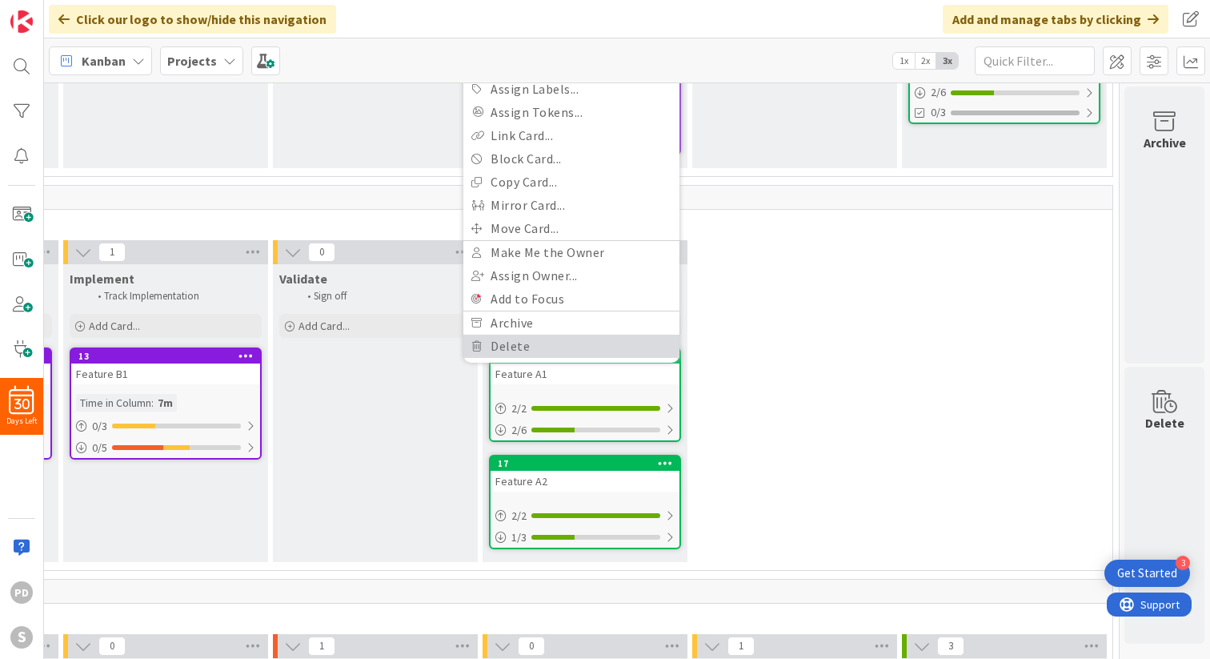
click at [527, 351] on link "Delete" at bounding box center [571, 346] width 216 height 23
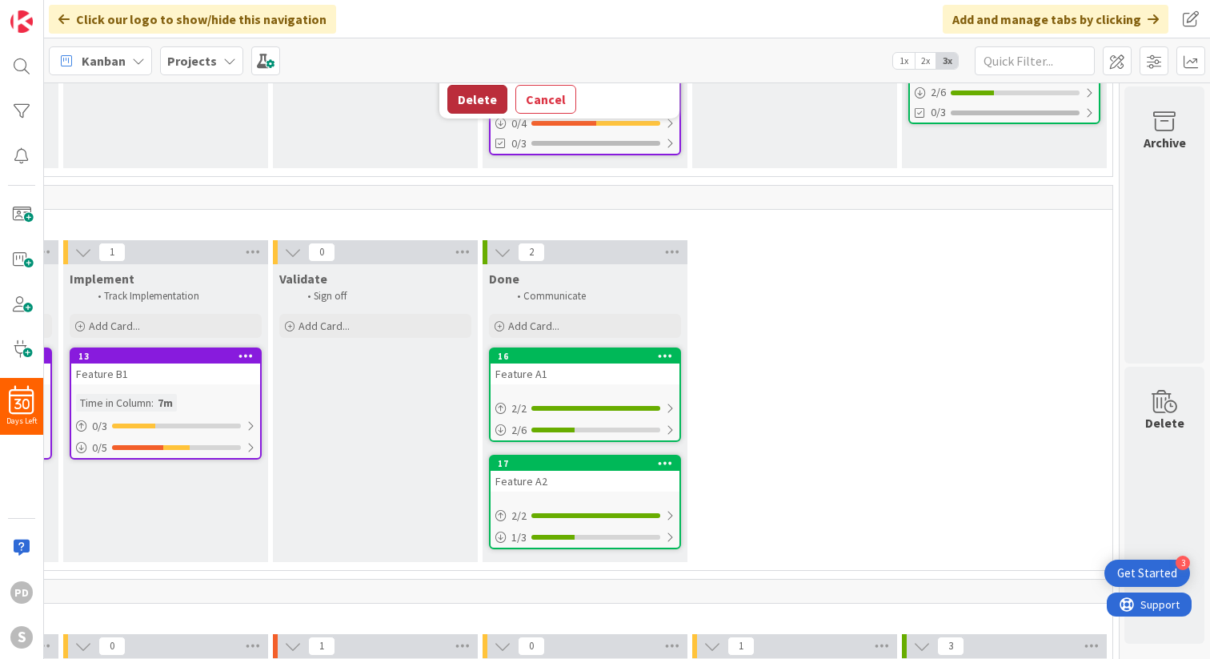
click at [475, 98] on button "Delete" at bounding box center [477, 99] width 60 height 29
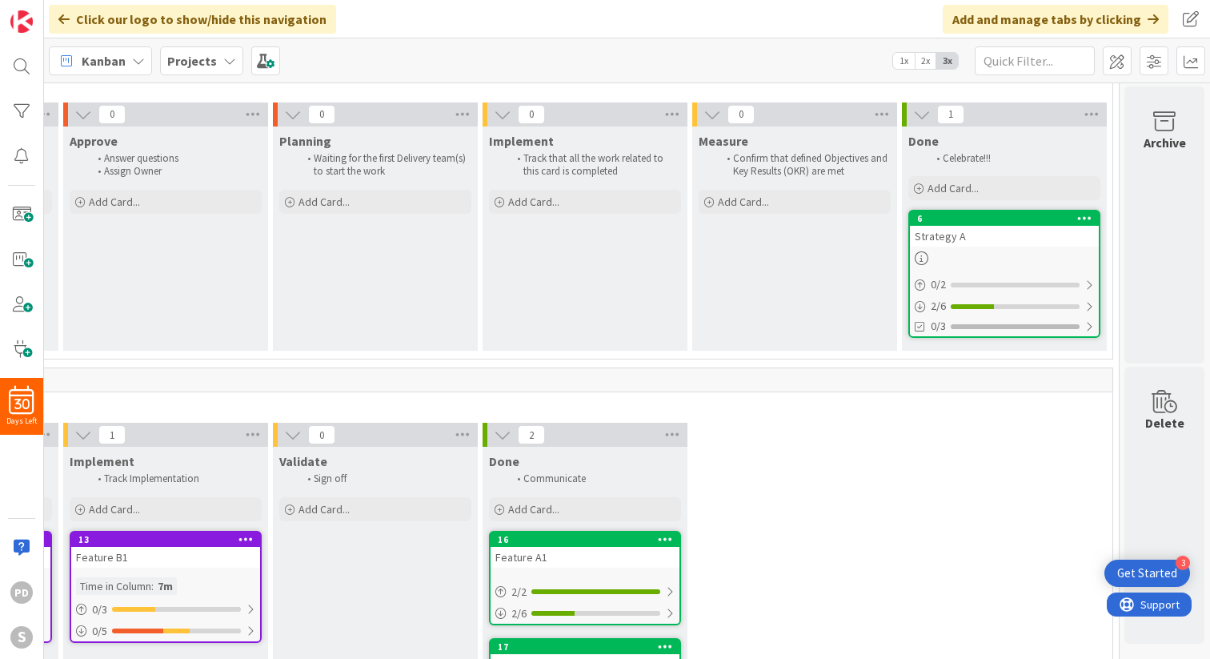
scroll to position [0, 641]
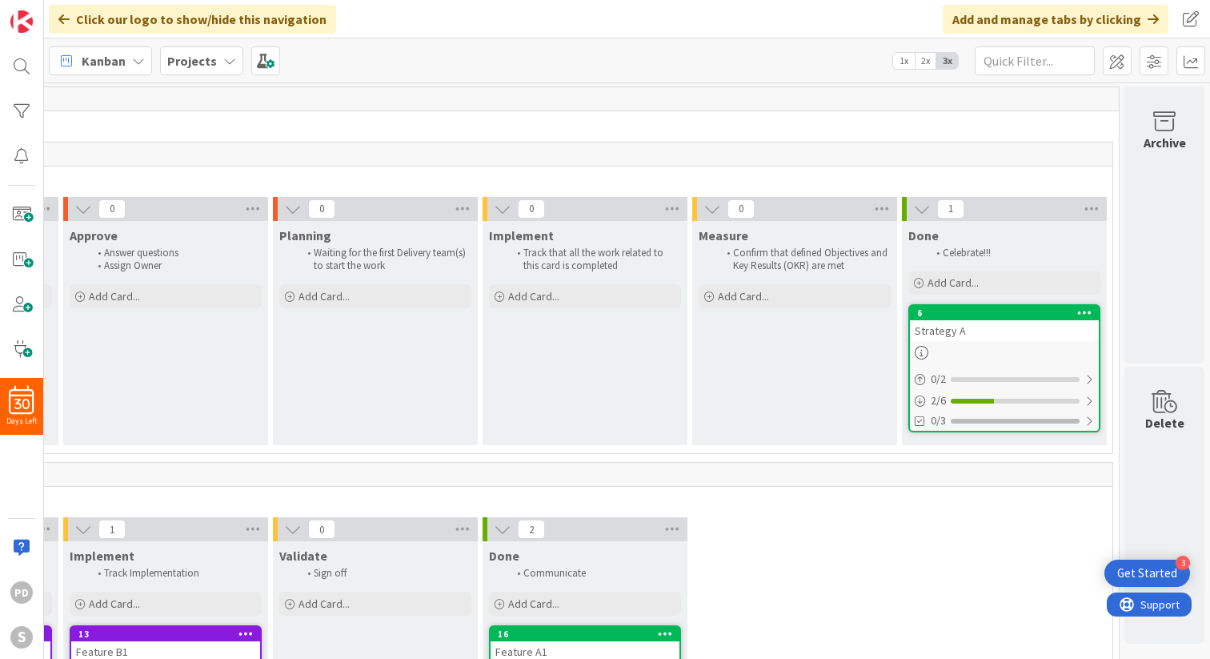
click at [1088, 312] on icon at bounding box center [1084, 312] width 15 height 11
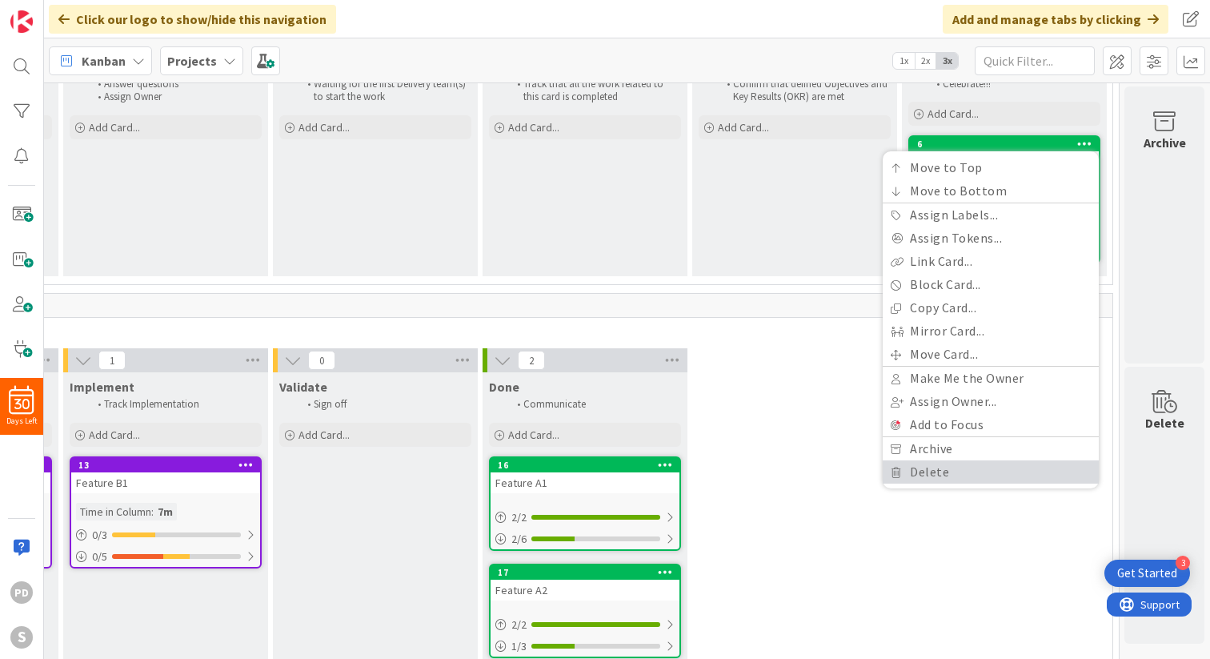
scroll to position [172, 641]
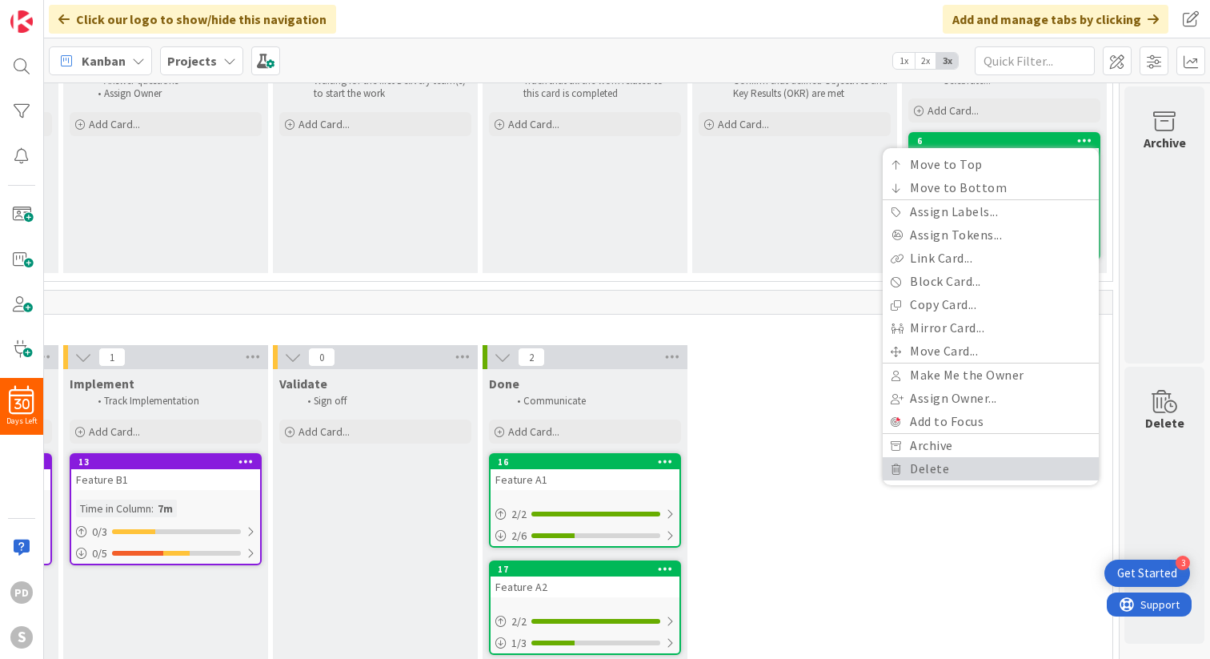
click at [942, 467] on link "Delete" at bounding box center [991, 468] width 216 height 23
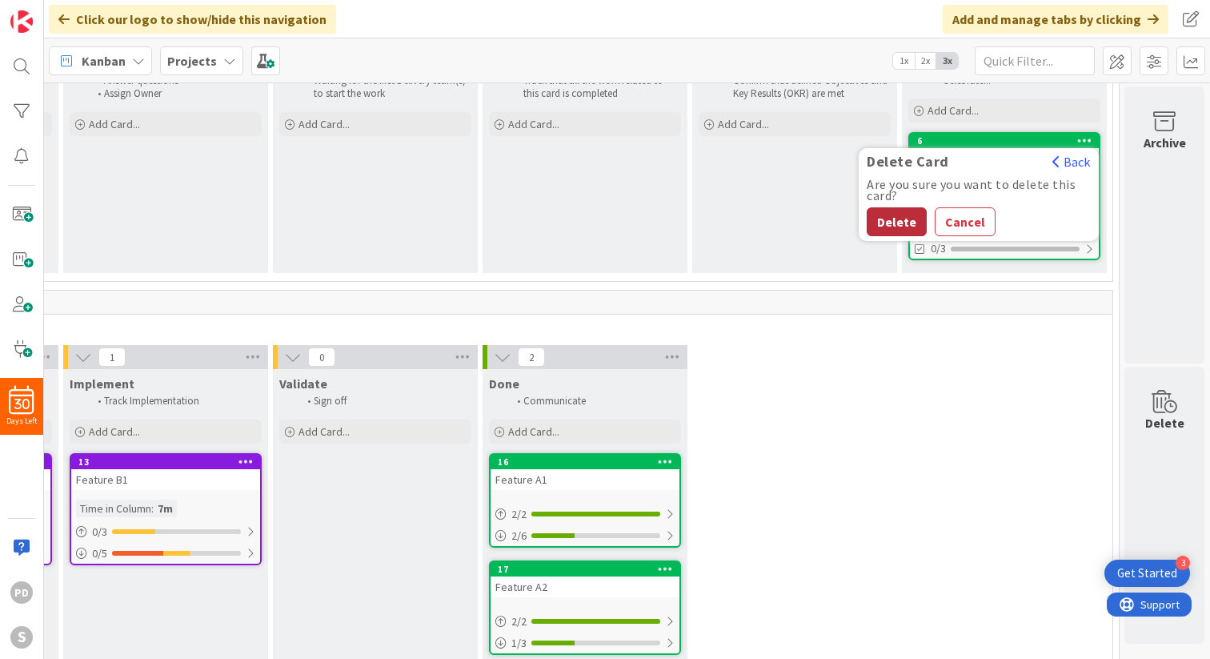
click at [894, 221] on button "Delete" at bounding box center [897, 221] width 60 height 29
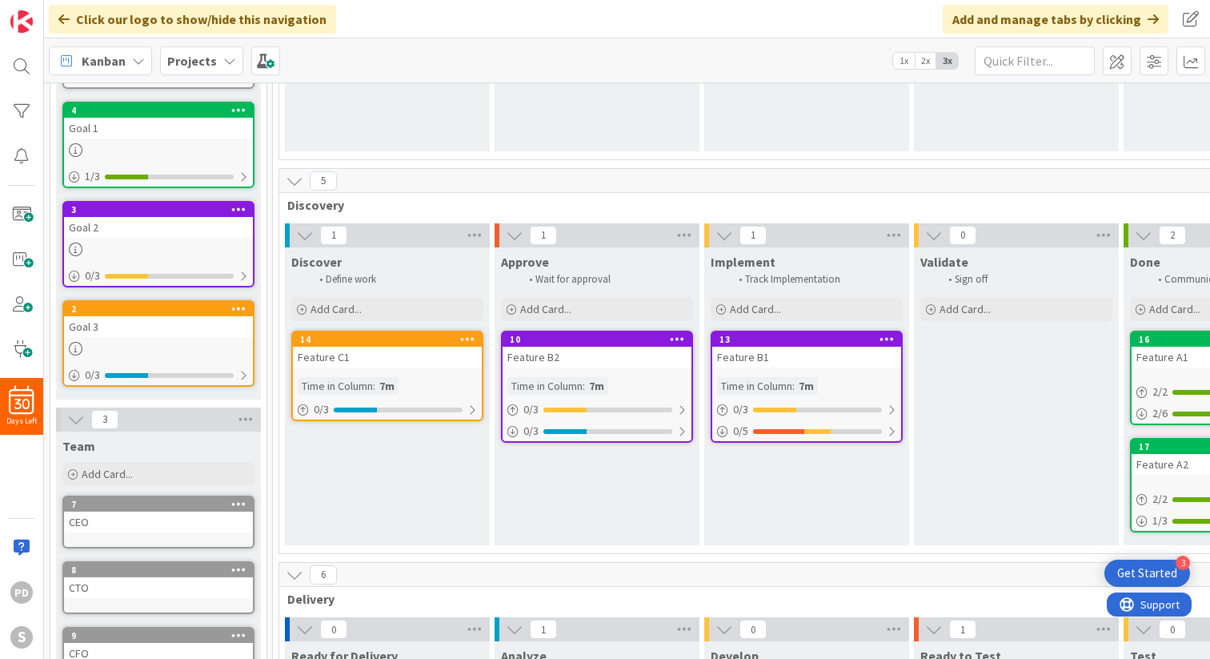
scroll to position [299, 0]
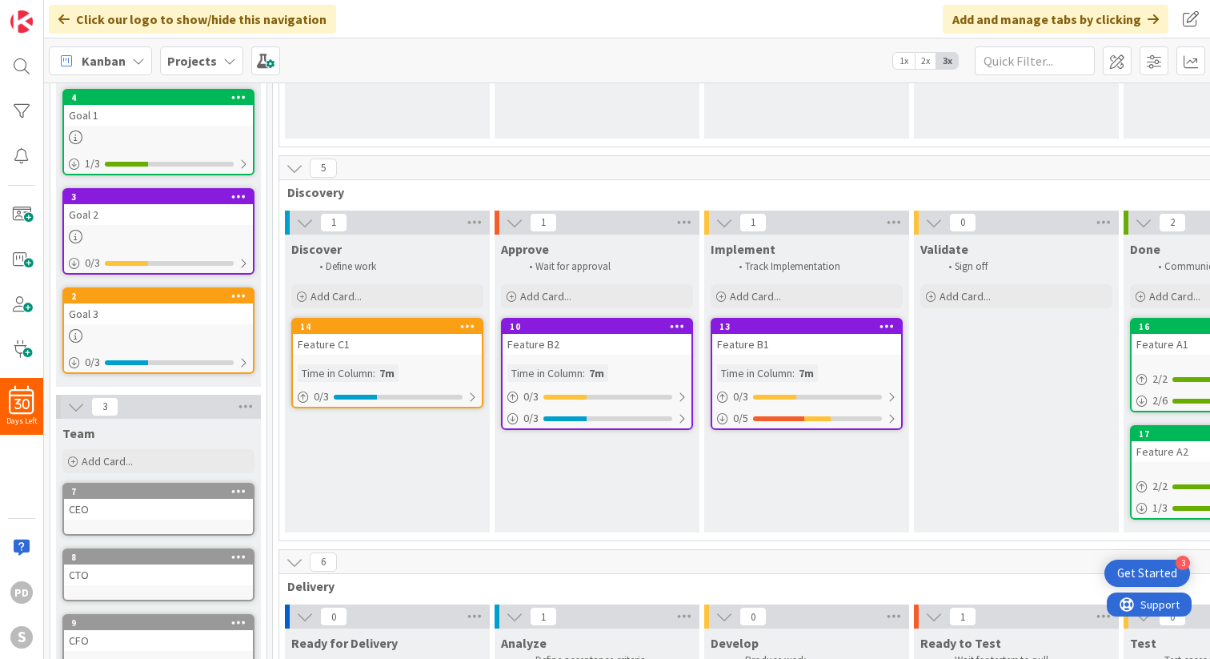
click at [468, 323] on icon at bounding box center [467, 325] width 15 height 11
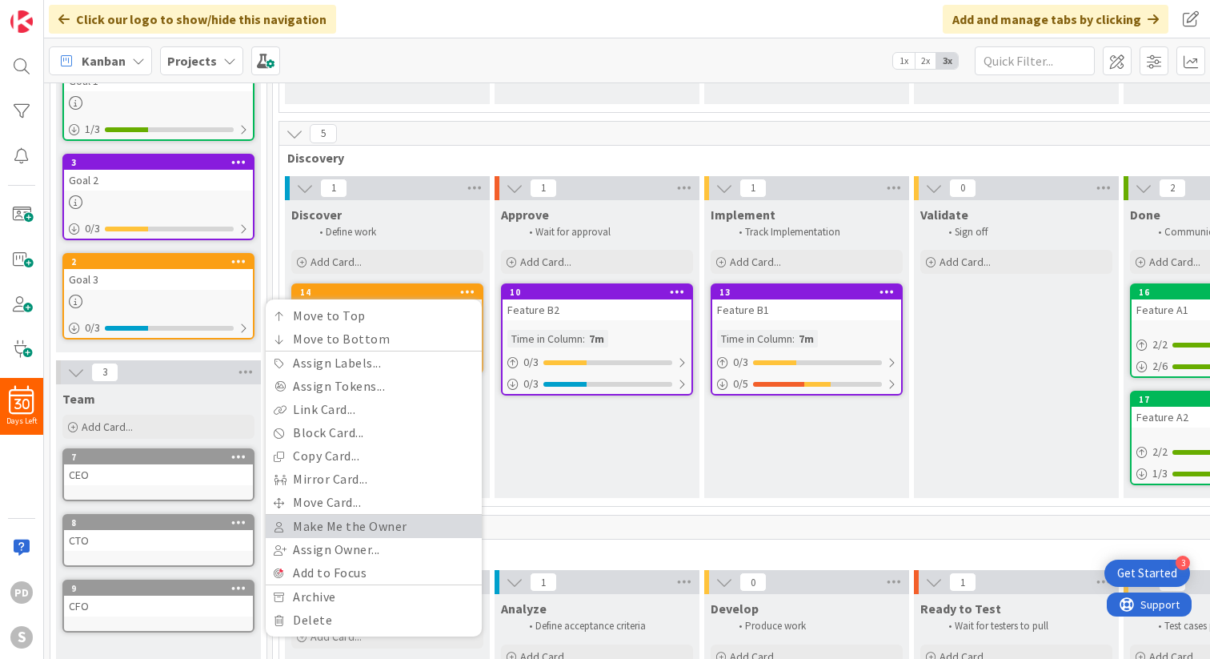
scroll to position [338, 0]
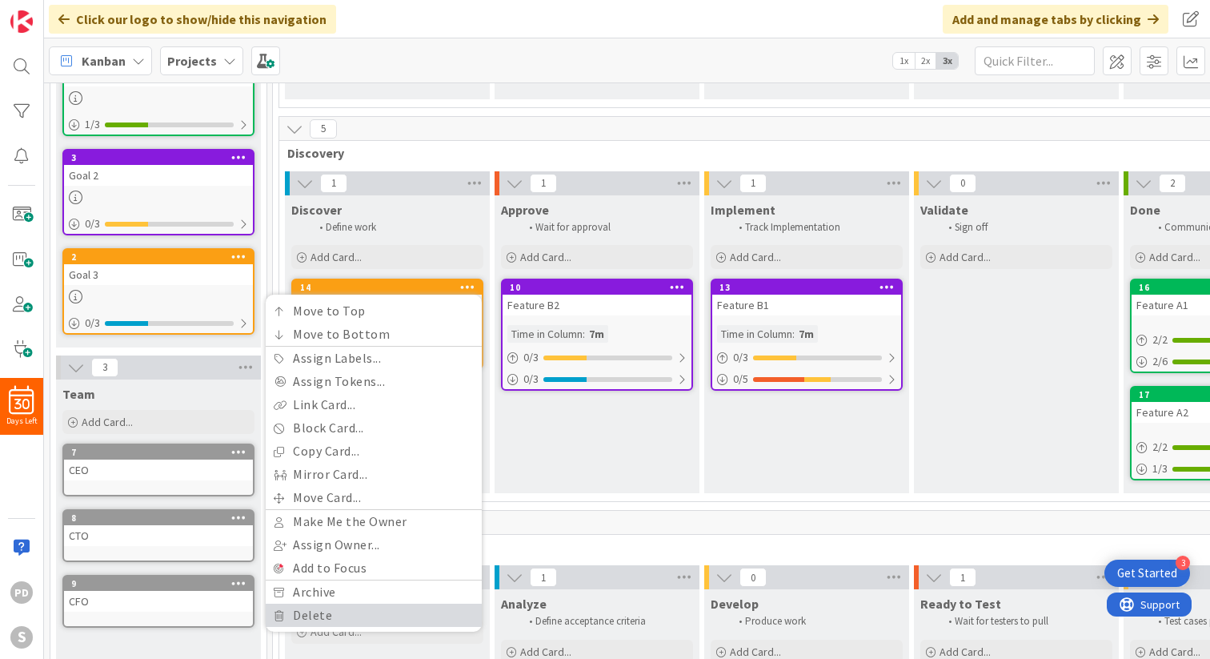
click at [339, 618] on link "Delete" at bounding box center [374, 614] width 216 height 23
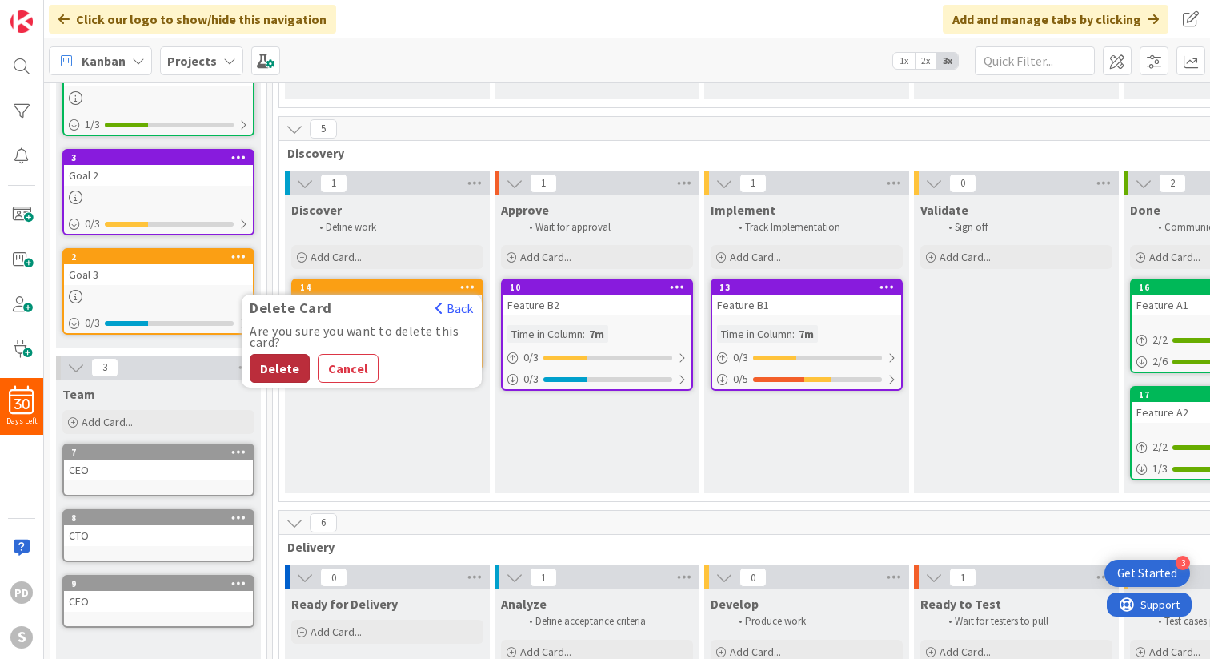
click at [276, 365] on button "Delete" at bounding box center [280, 368] width 60 height 29
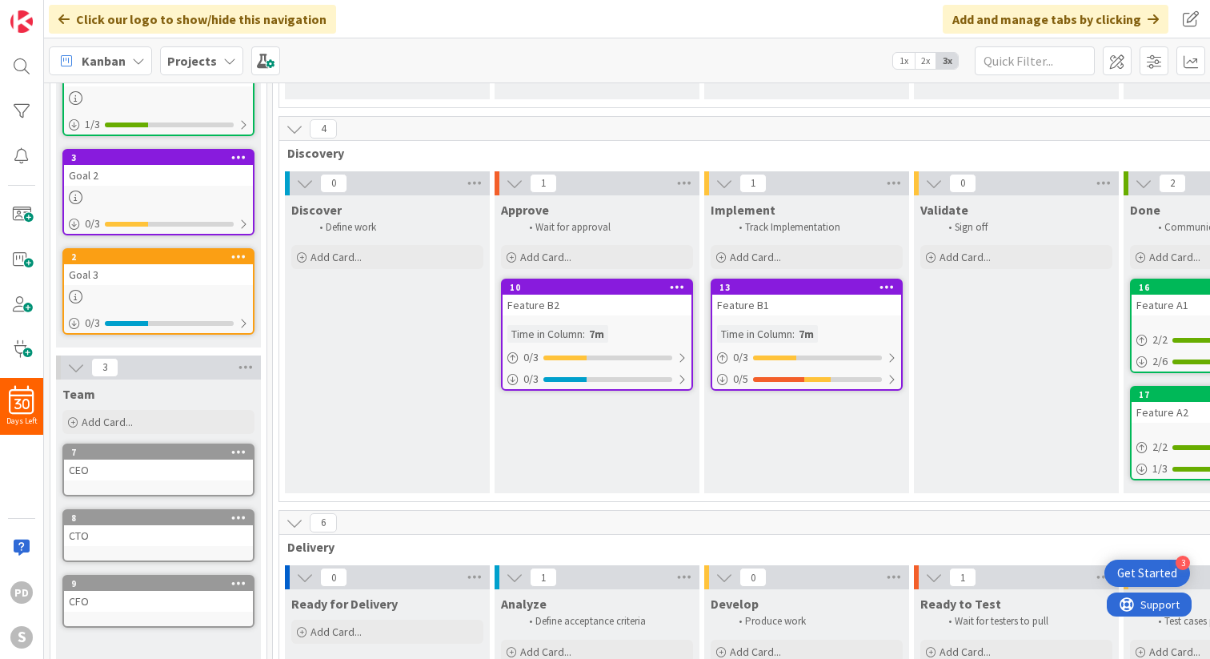
click at [673, 288] on icon at bounding box center [677, 286] width 15 height 11
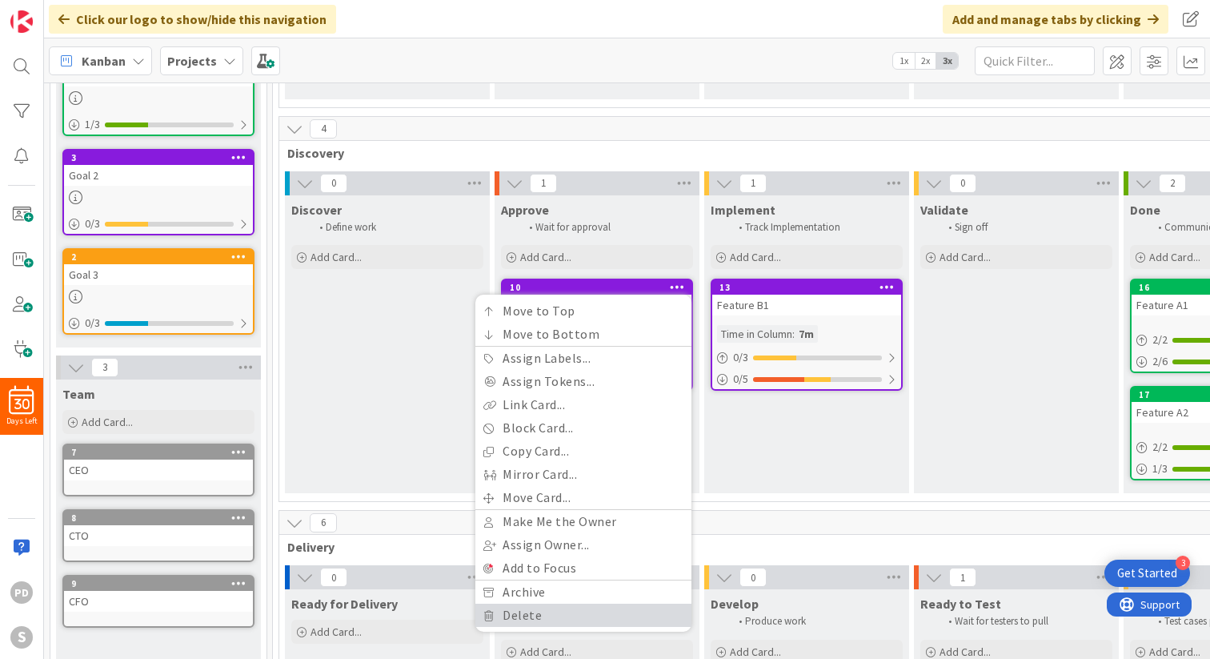
click at [573, 619] on link "Delete" at bounding box center [583, 614] width 216 height 23
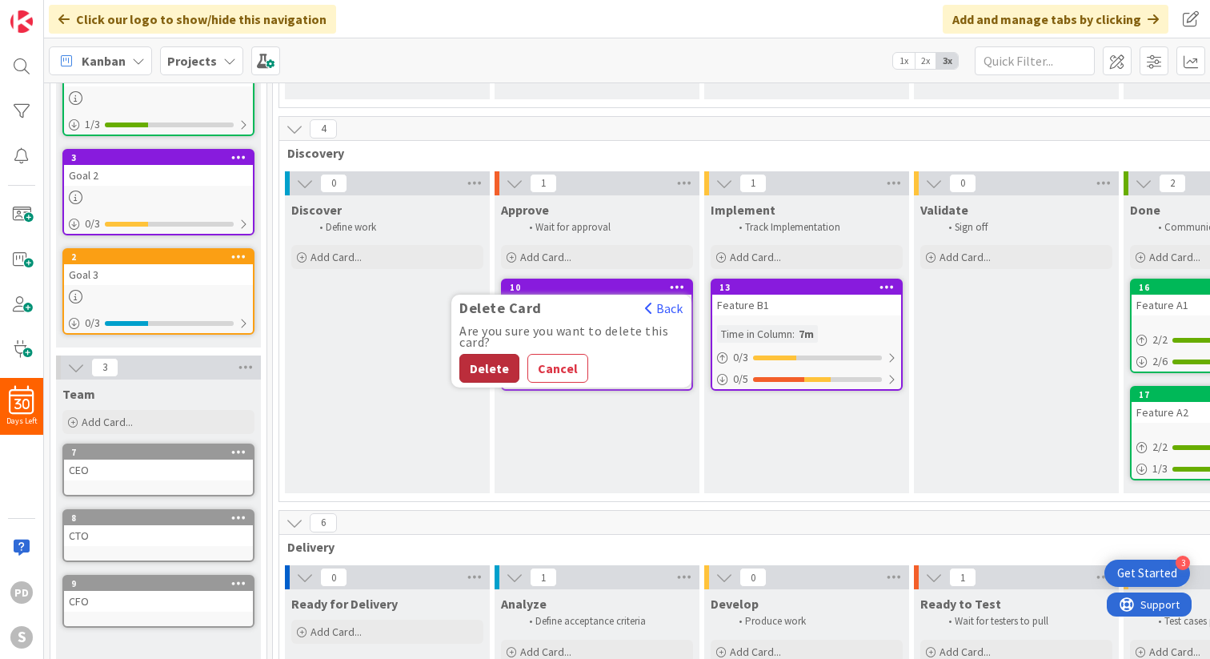
click at [491, 368] on button "Delete" at bounding box center [489, 368] width 60 height 29
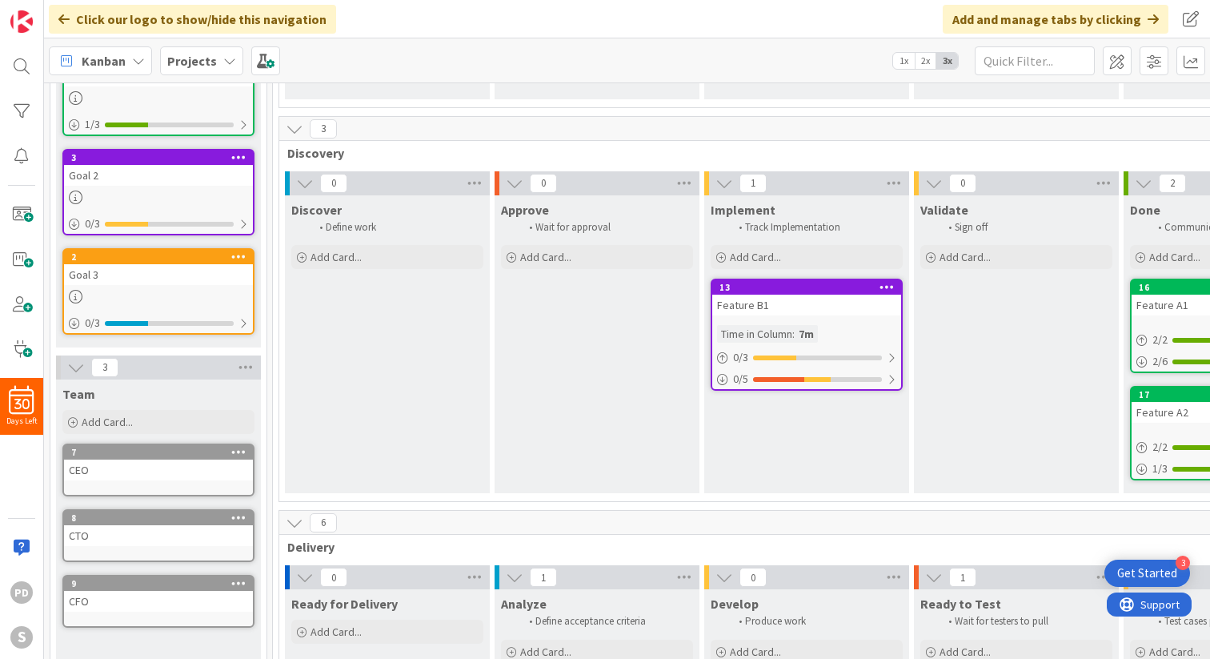
click at [888, 289] on icon at bounding box center [887, 286] width 15 height 11
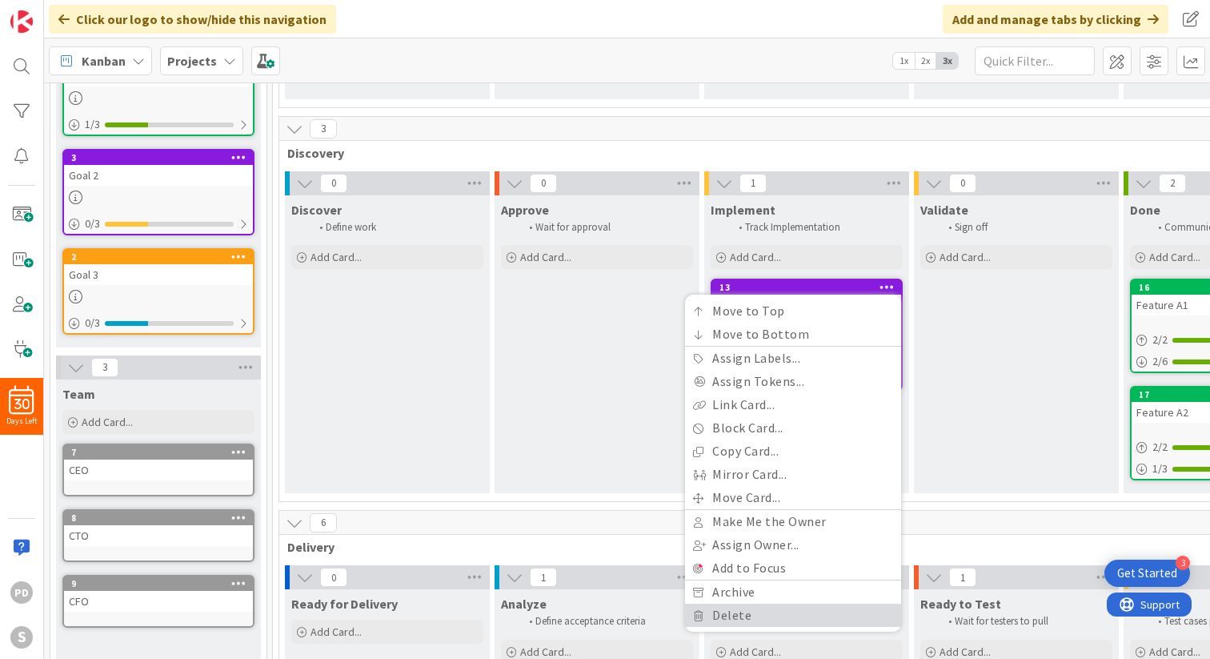
click at [740, 613] on link "Delete" at bounding box center [793, 614] width 216 height 23
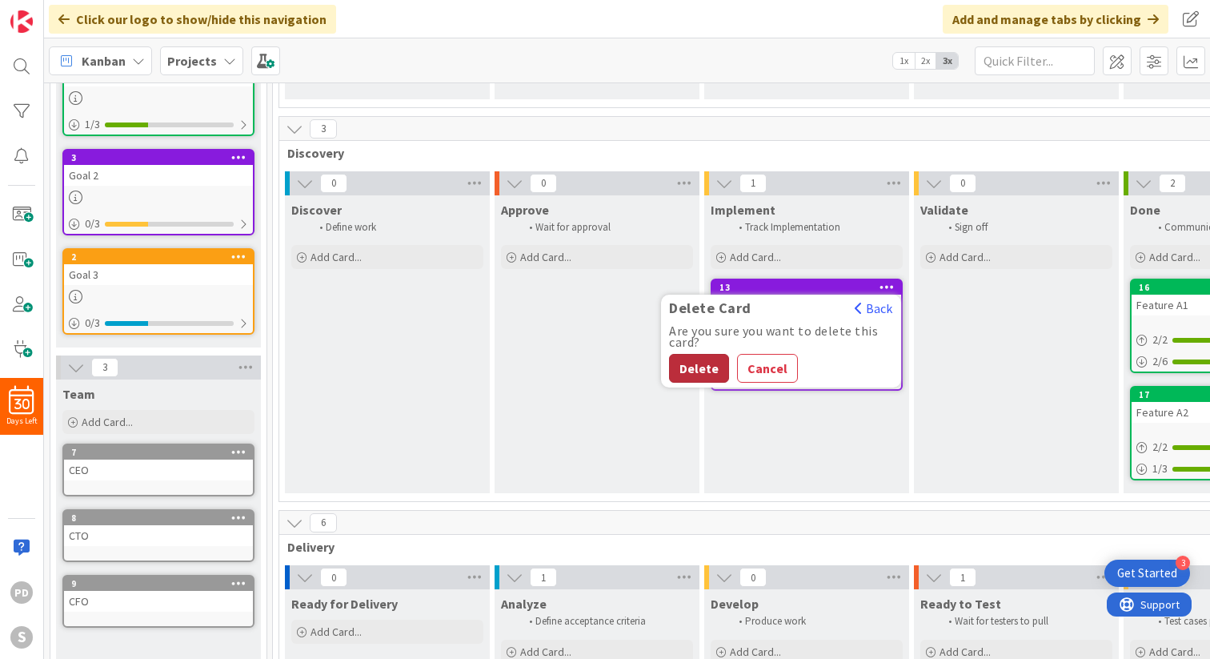
click at [703, 362] on button "Delete" at bounding box center [699, 368] width 60 height 29
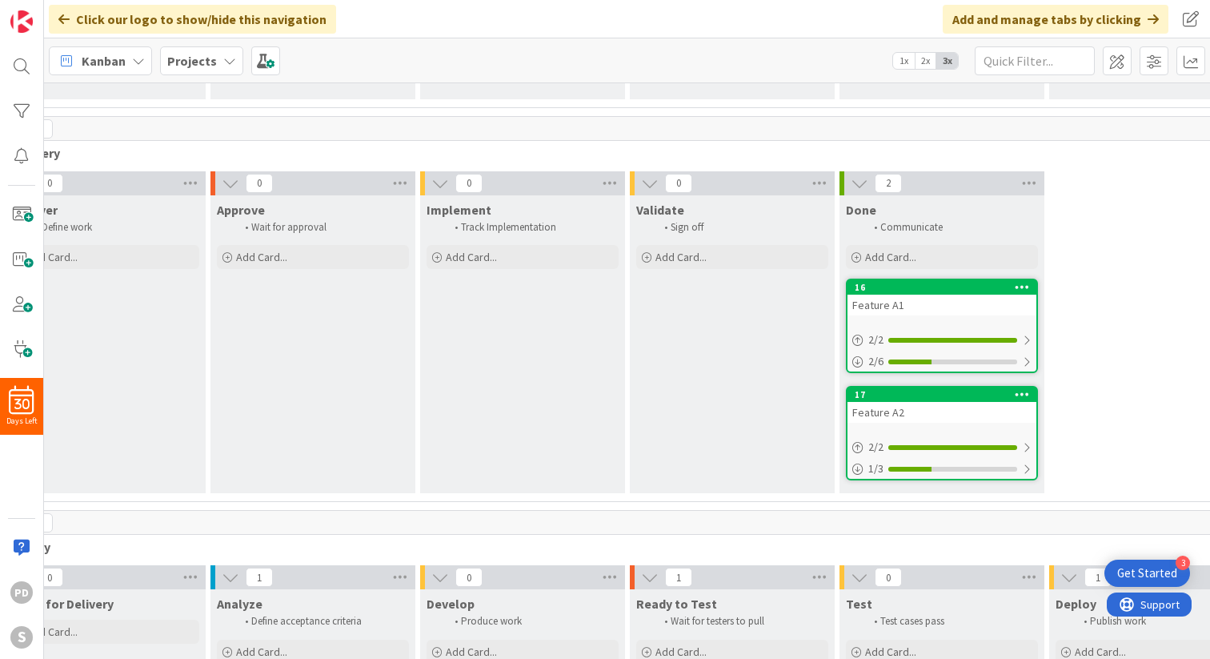
scroll to position [338, 303]
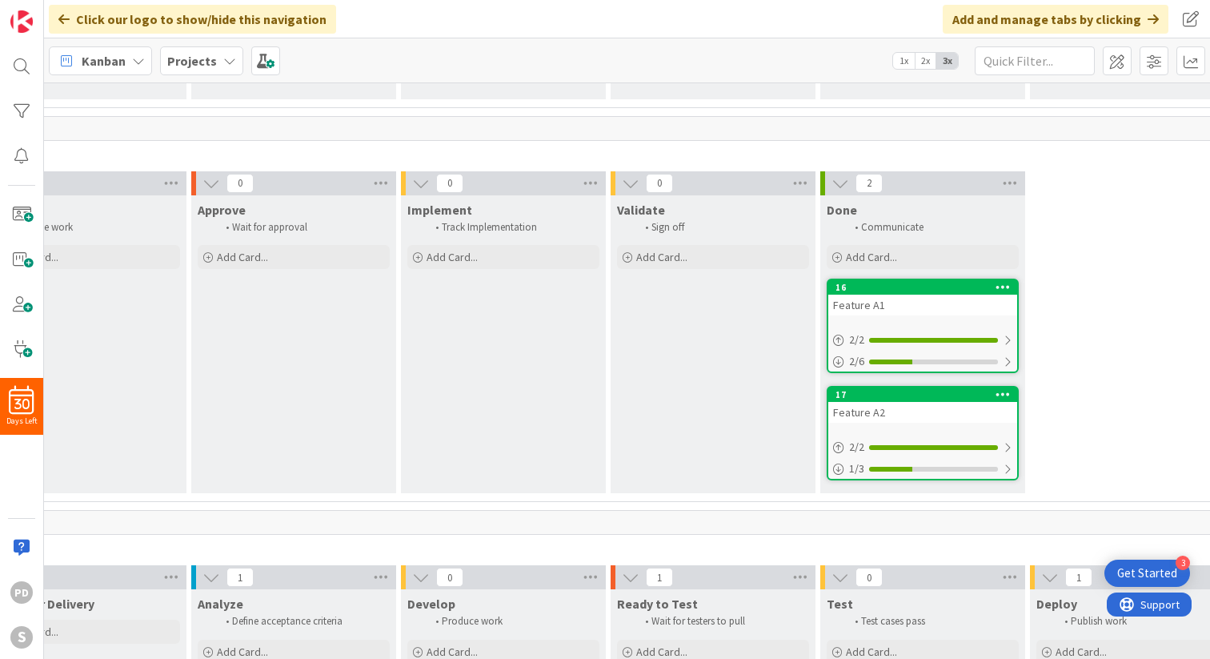
click at [1003, 283] on icon at bounding box center [1003, 286] width 15 height 11
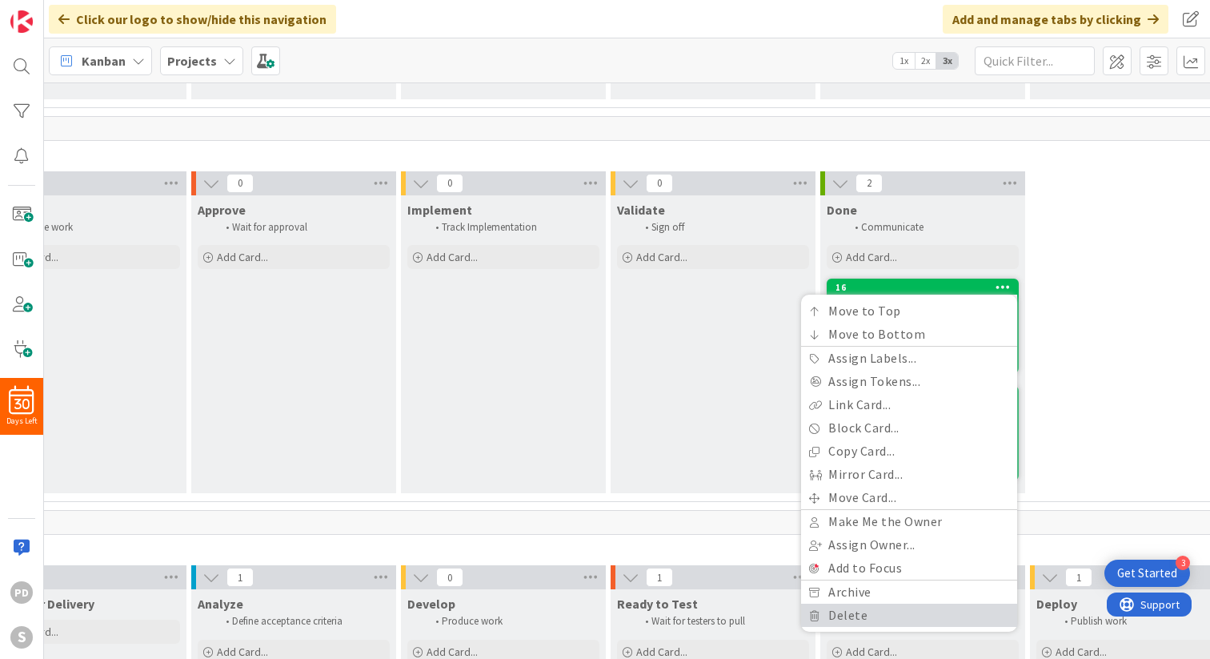
click at [857, 610] on link "Delete" at bounding box center [909, 614] width 216 height 23
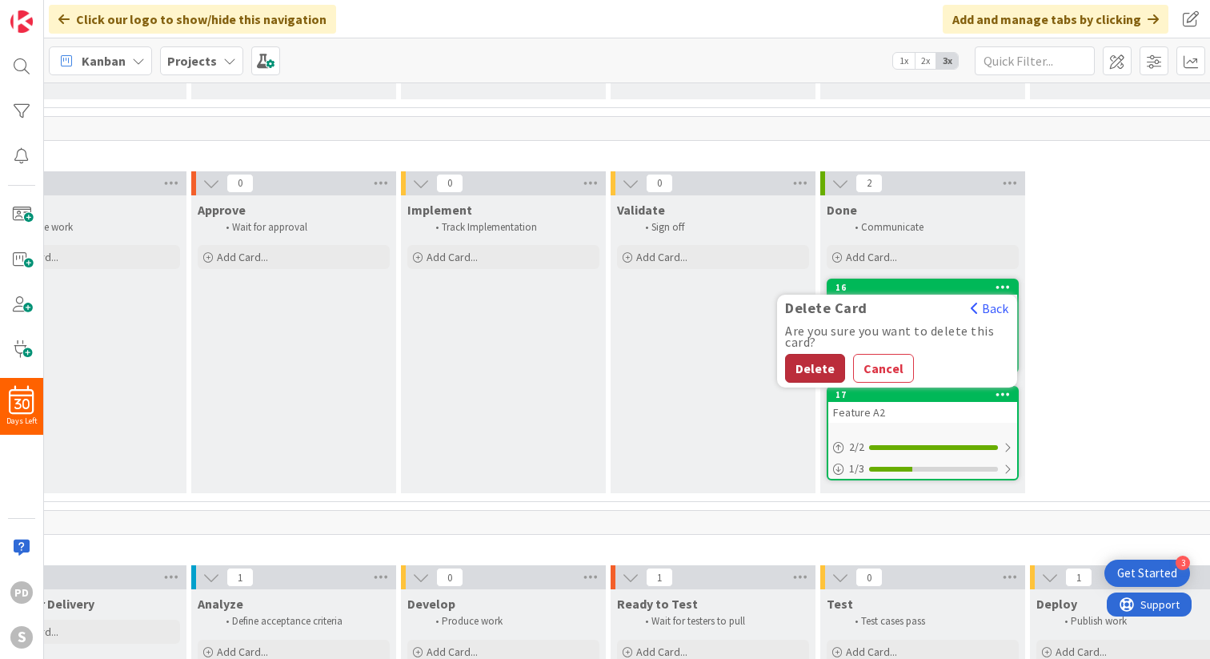
click at [813, 371] on button "Delete" at bounding box center [815, 368] width 60 height 29
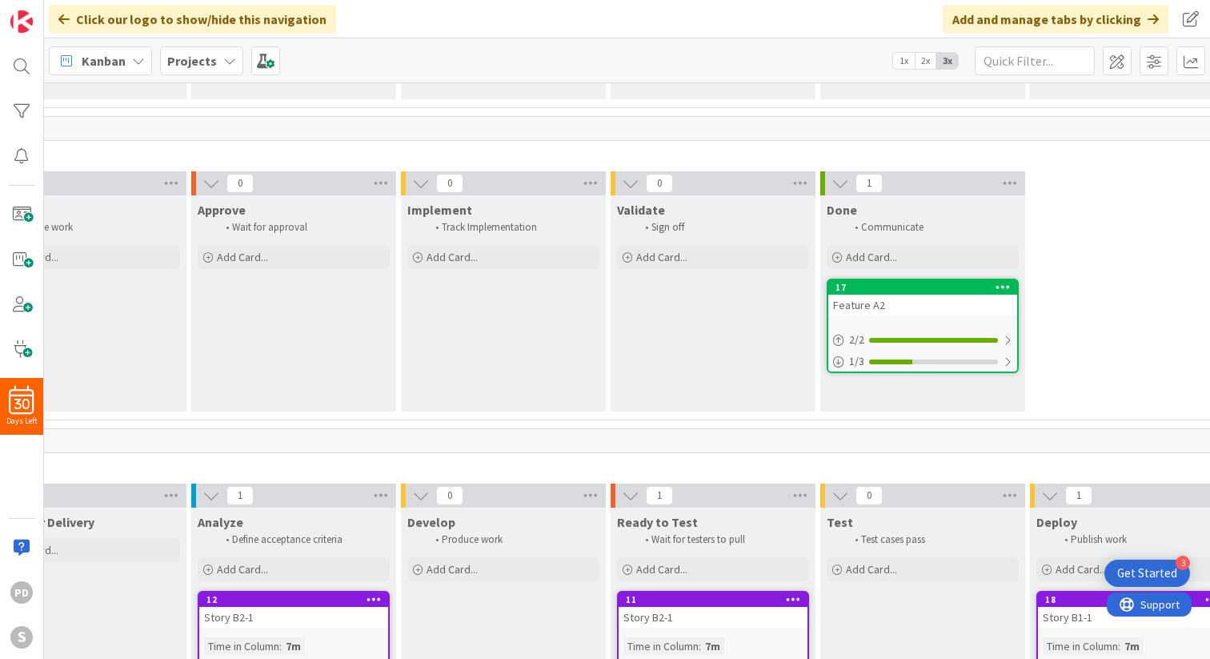
click at [1006, 285] on icon at bounding box center [1003, 286] width 15 height 11
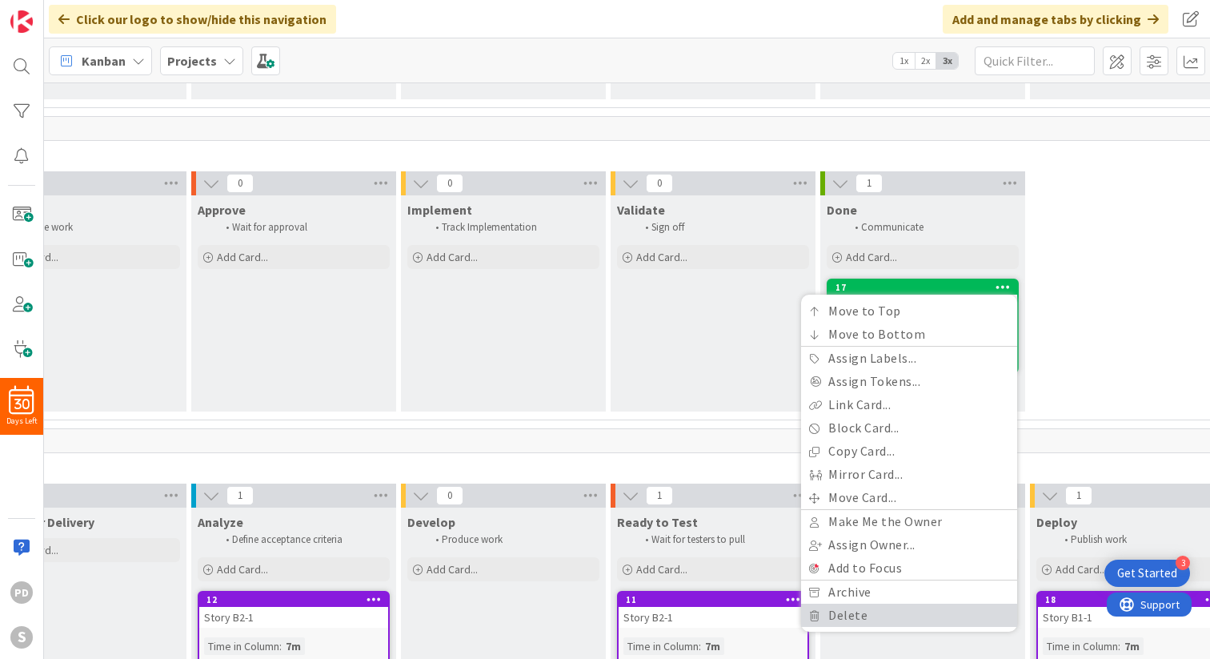
click at [852, 613] on link "Delete" at bounding box center [909, 614] width 216 height 23
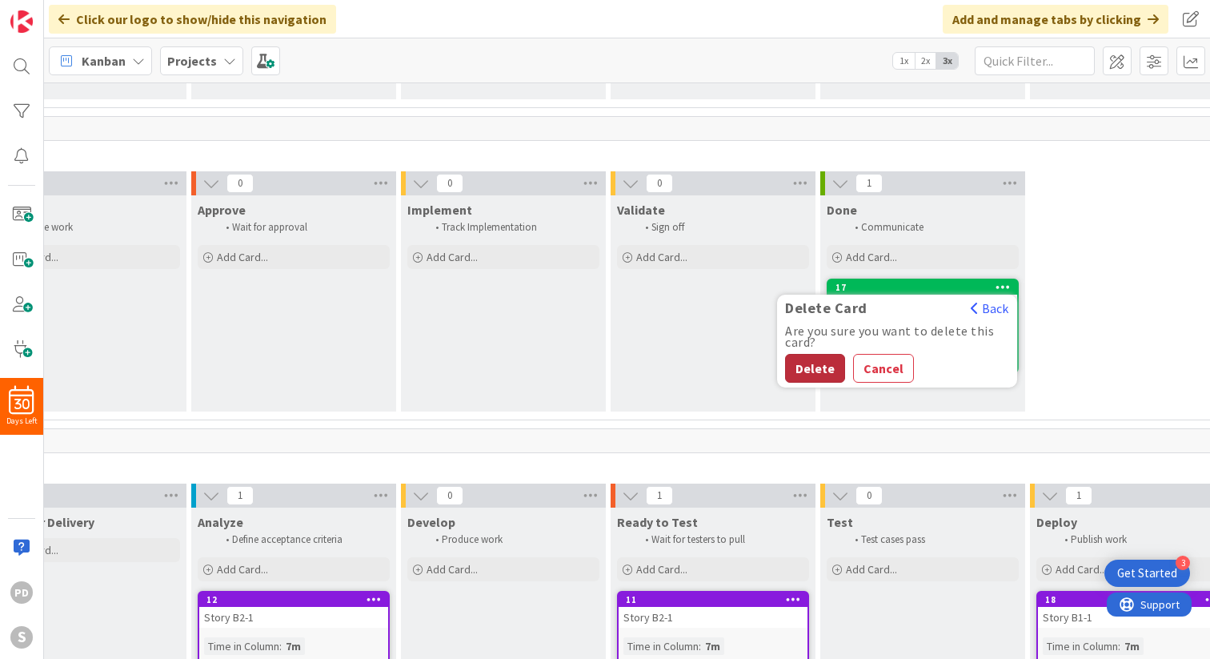
click at [813, 371] on button "Delete" at bounding box center [815, 368] width 60 height 29
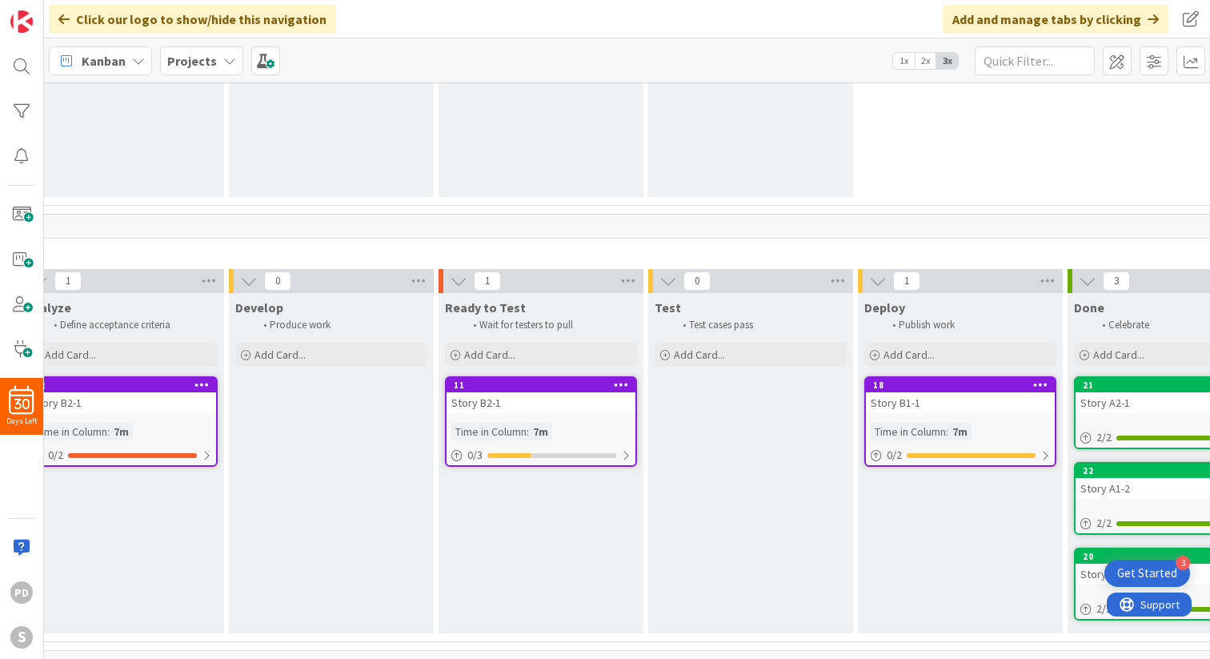
scroll to position [552, 641]
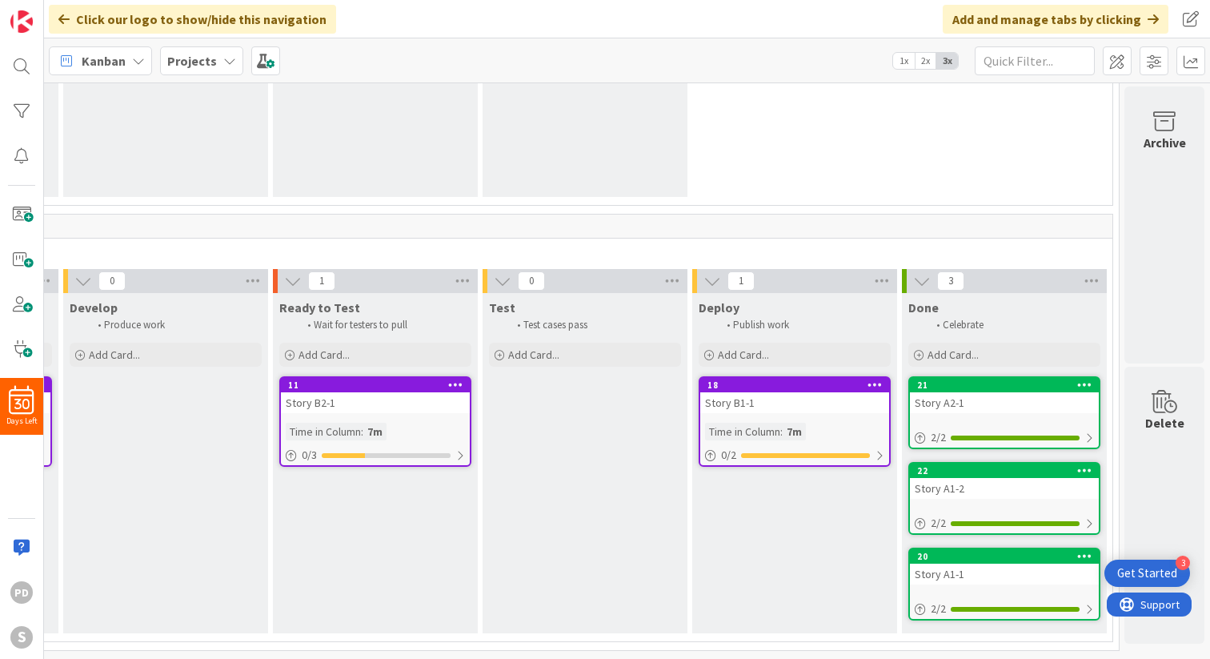
click at [1084, 381] on icon at bounding box center [1084, 384] width 15 height 11
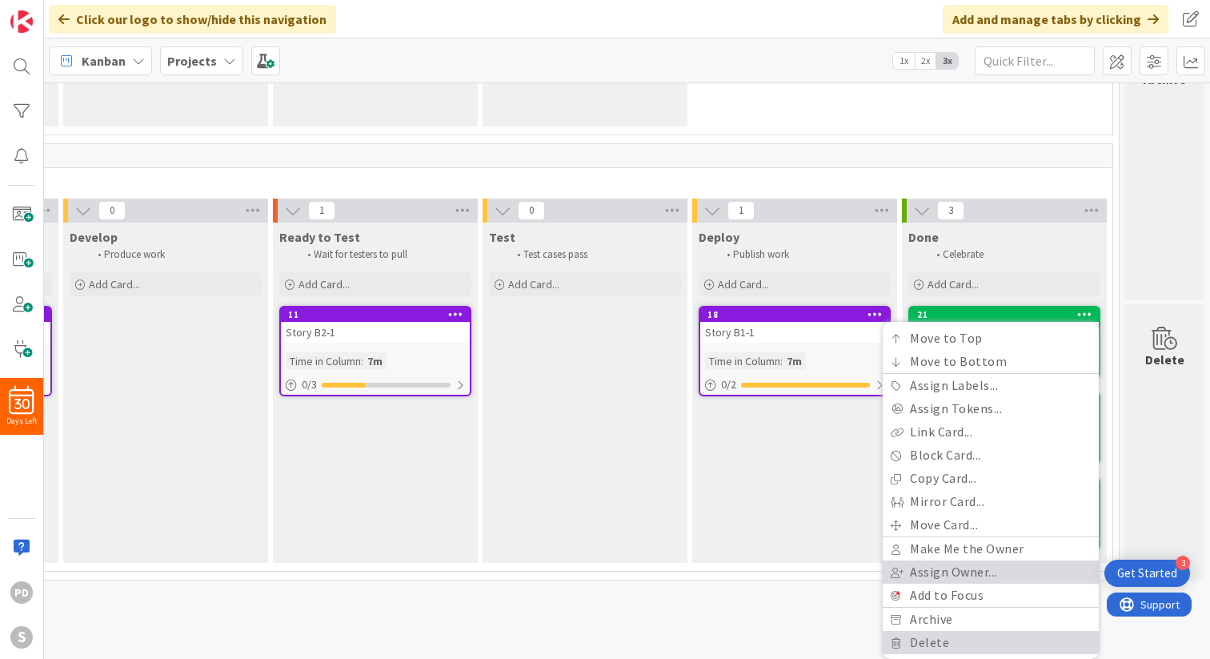
click at [960, 643] on link "Delete" at bounding box center [991, 642] width 216 height 23
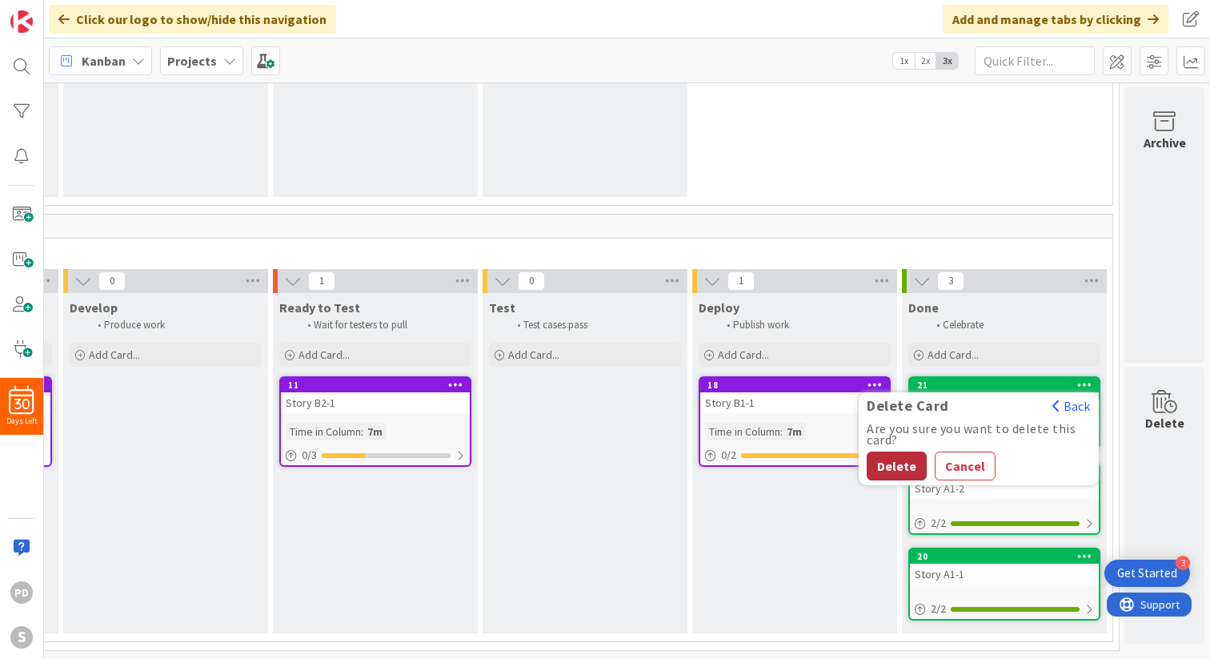
click at [894, 461] on button "Delete" at bounding box center [897, 465] width 60 height 29
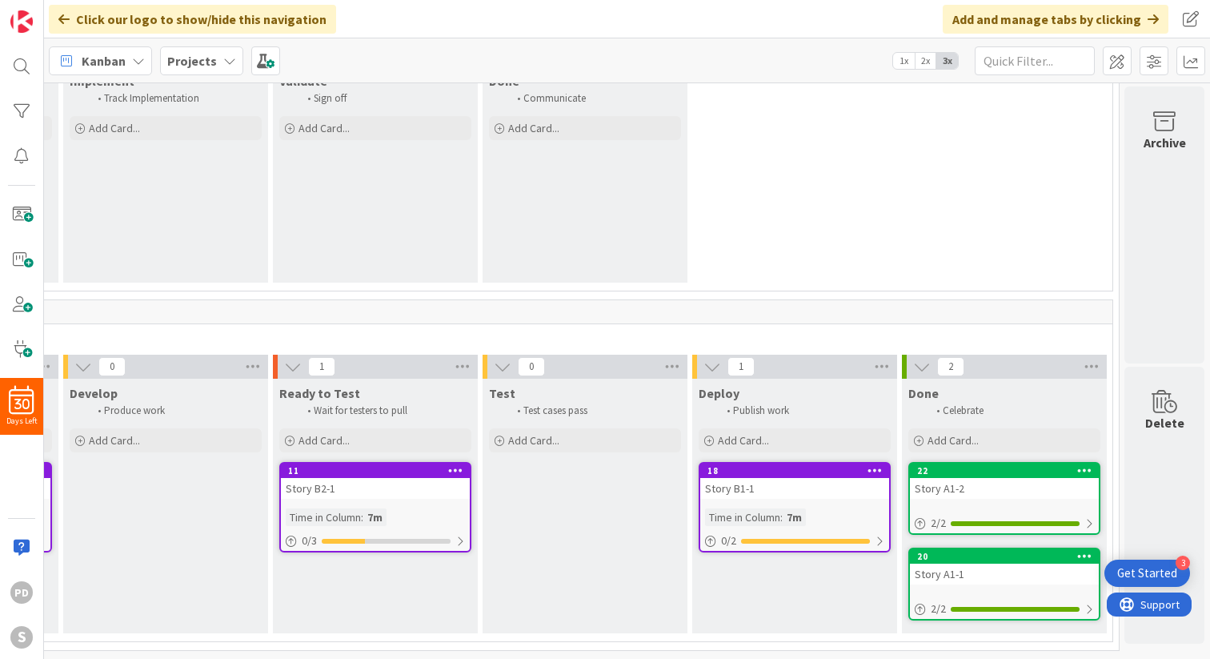
click at [1083, 465] on icon at bounding box center [1084, 469] width 15 height 11
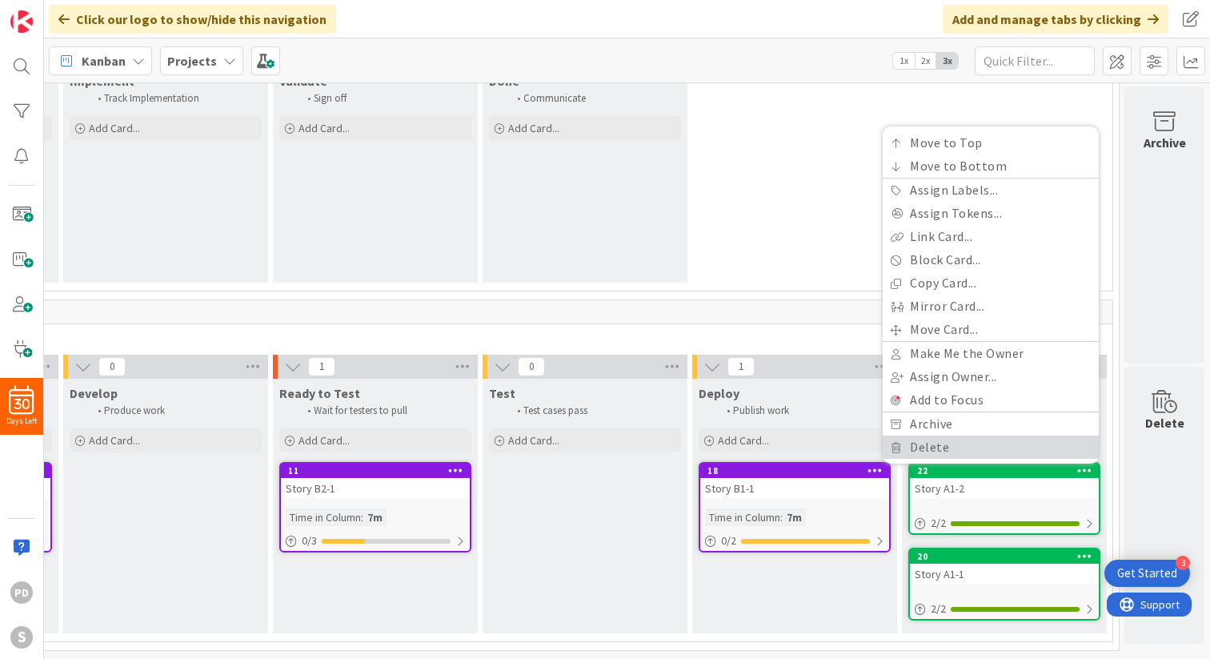
click at [984, 439] on link "Delete" at bounding box center [991, 446] width 216 height 23
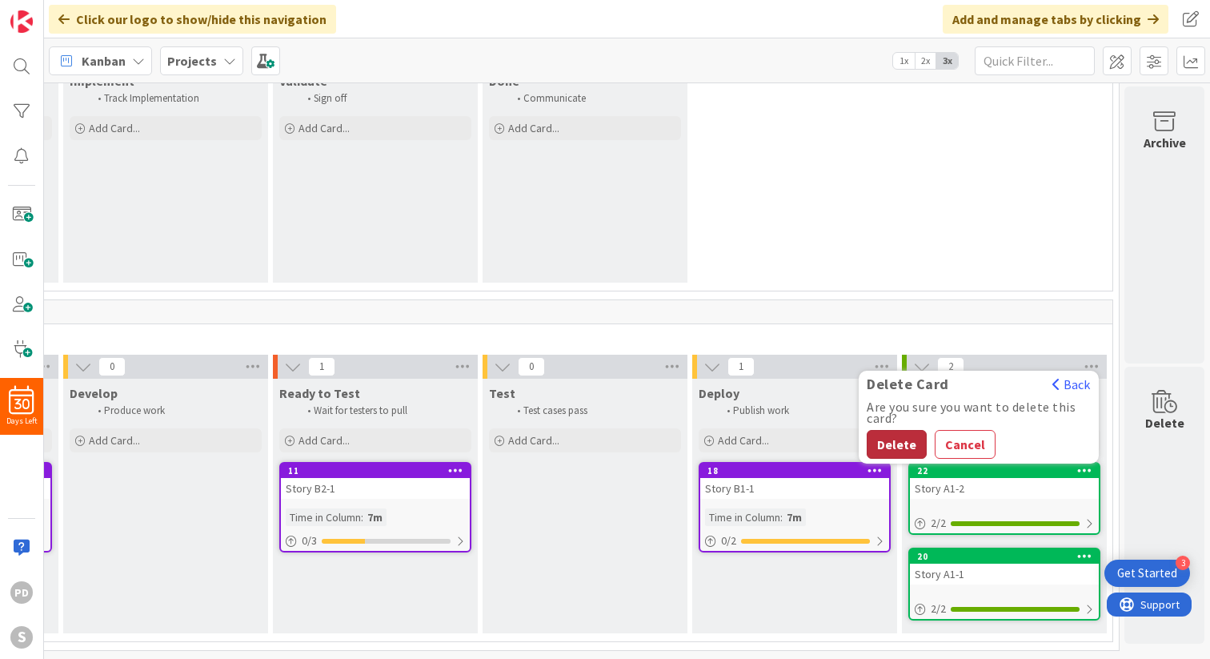
click at [904, 436] on button "Delete" at bounding box center [897, 444] width 60 height 29
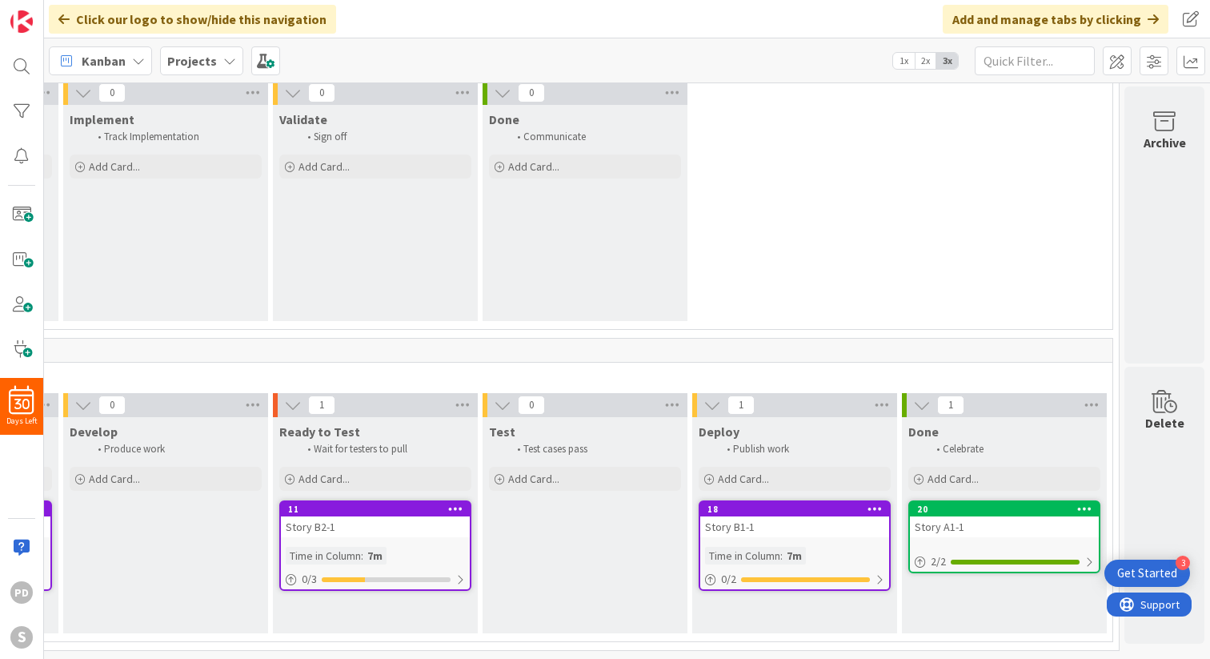
click at [1081, 509] on icon at bounding box center [1084, 508] width 15 height 11
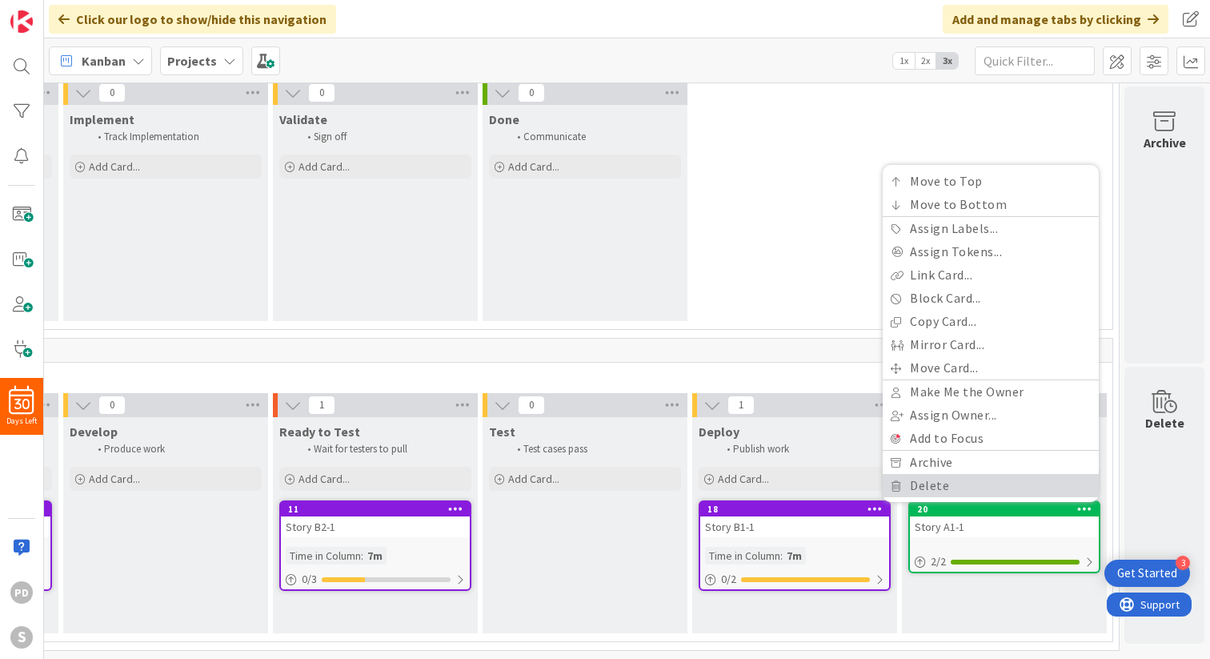
click at [982, 479] on link "Delete" at bounding box center [991, 485] width 216 height 23
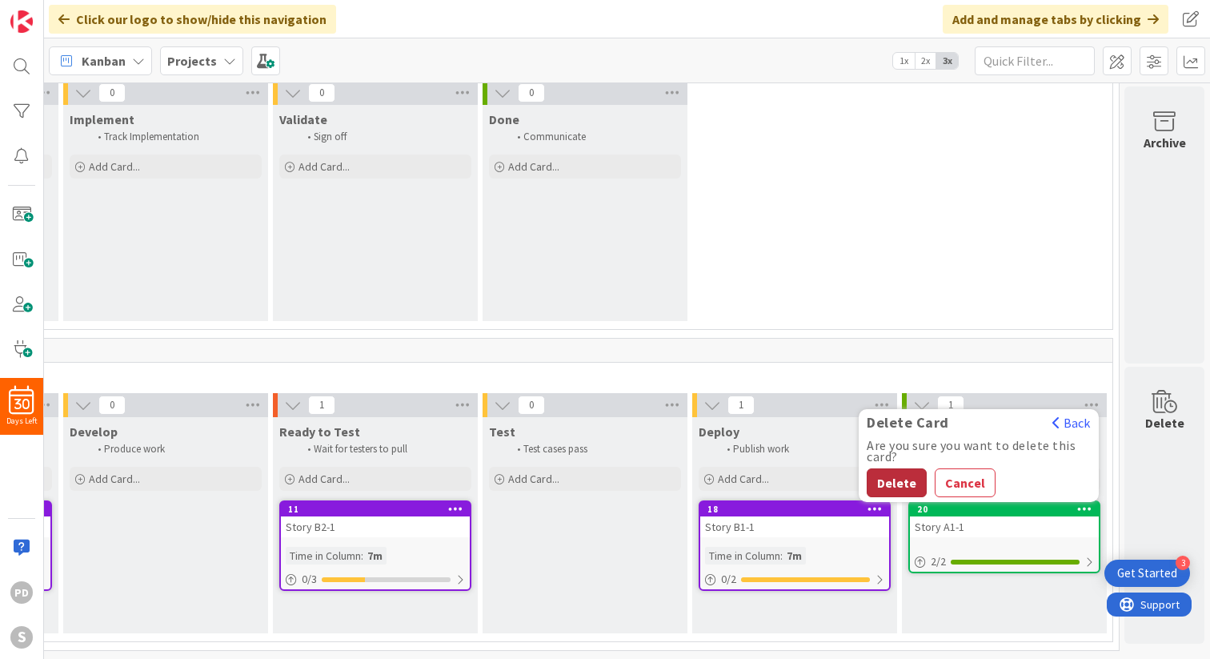
click at [884, 485] on button "Delete" at bounding box center [897, 482] width 60 height 29
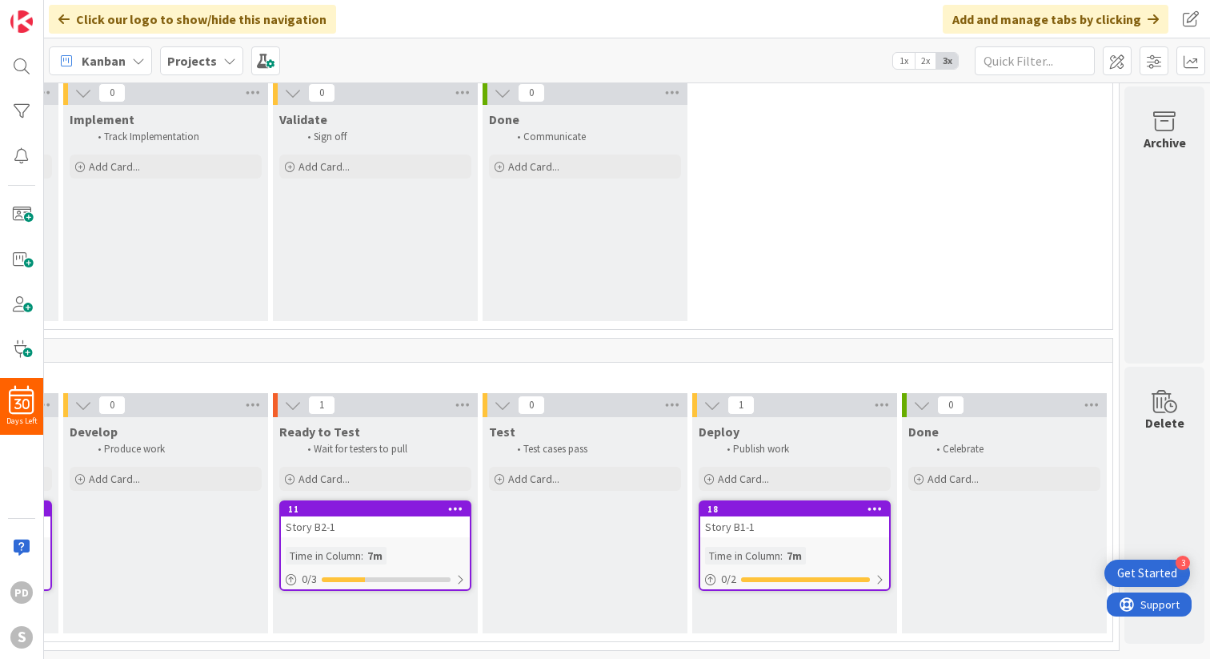
click at [877, 512] on icon at bounding box center [875, 508] width 15 height 11
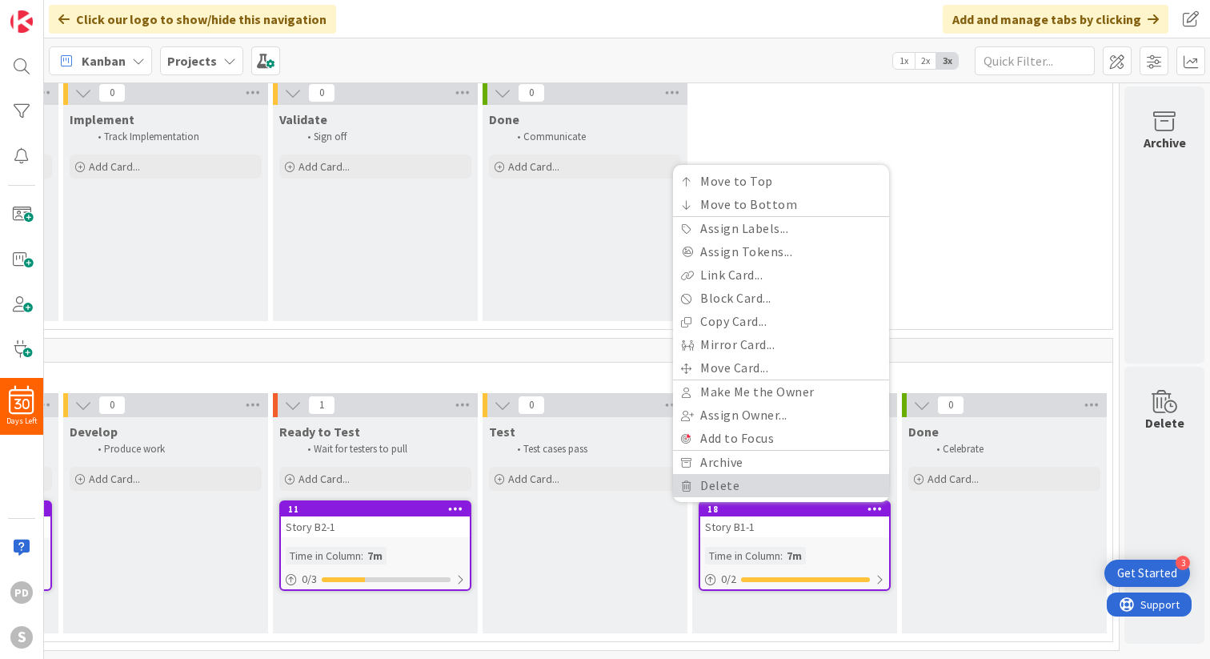
click at [771, 494] on link "Delete" at bounding box center [781, 485] width 216 height 23
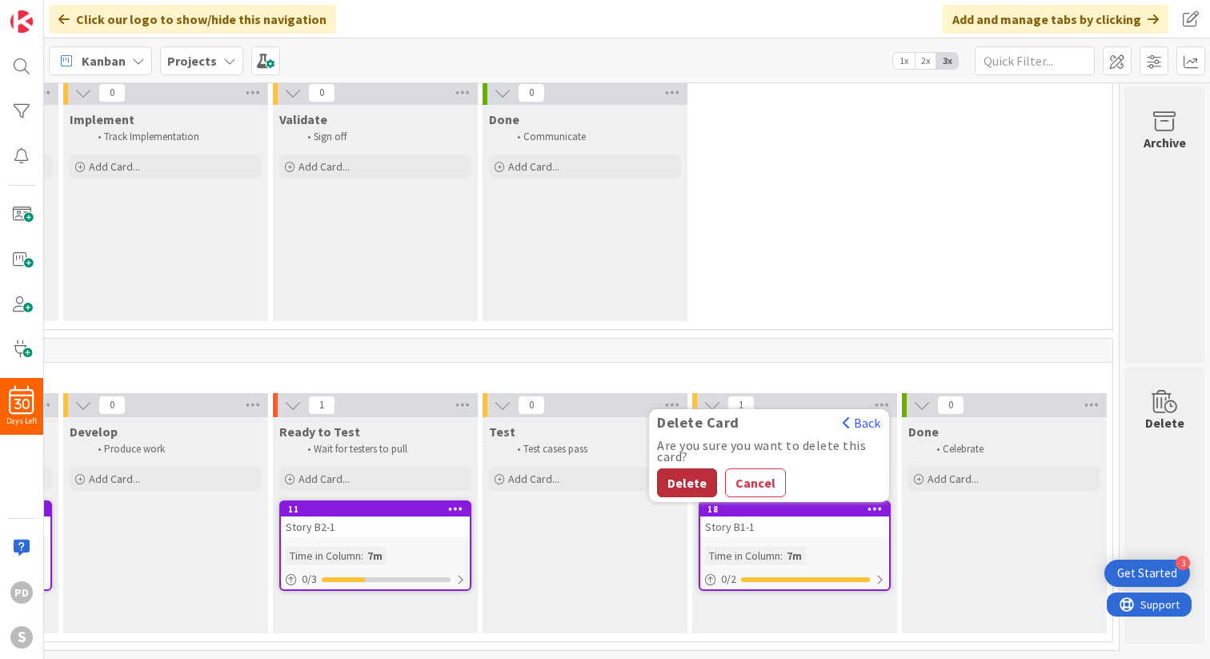
click at [685, 479] on button "Delete" at bounding box center [687, 482] width 60 height 29
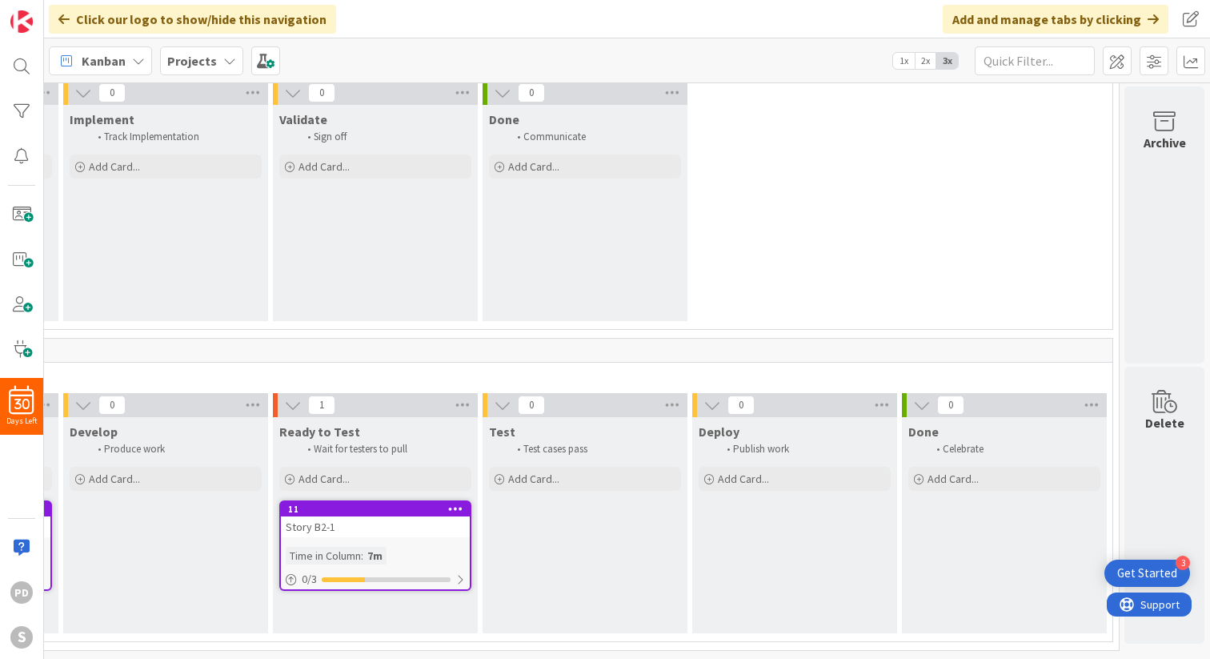
click at [458, 514] on icon at bounding box center [455, 508] width 15 height 11
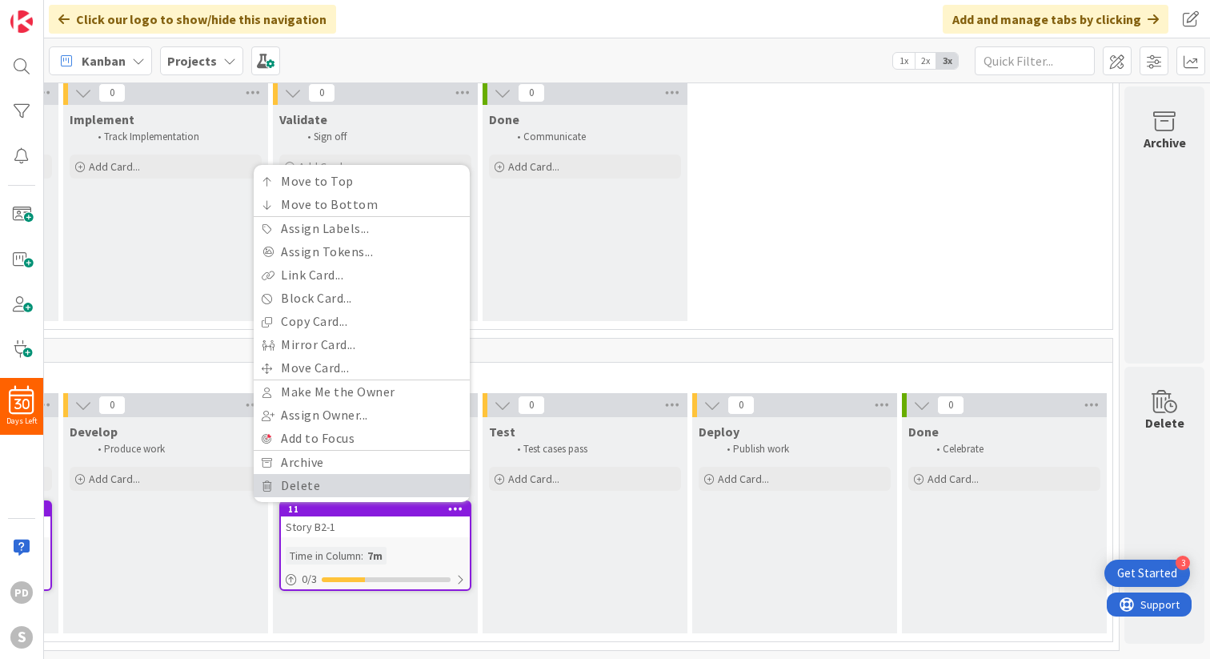
click at [386, 488] on link "Delete" at bounding box center [362, 485] width 216 height 23
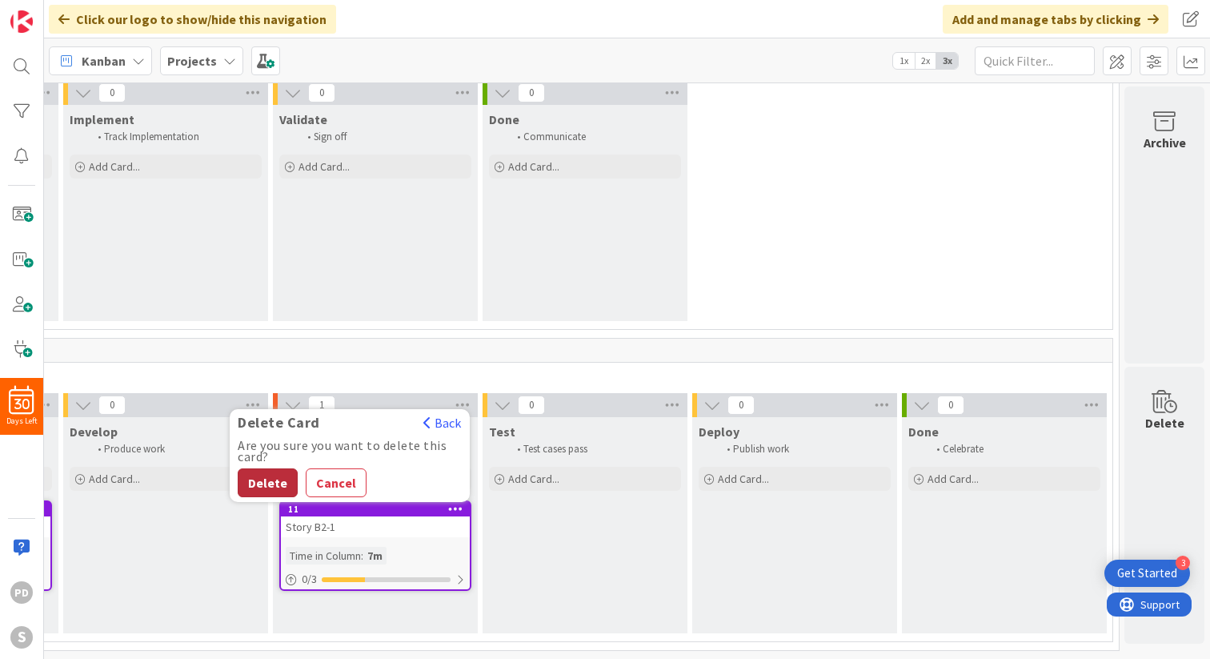
click at [263, 480] on button "Delete" at bounding box center [268, 482] width 60 height 29
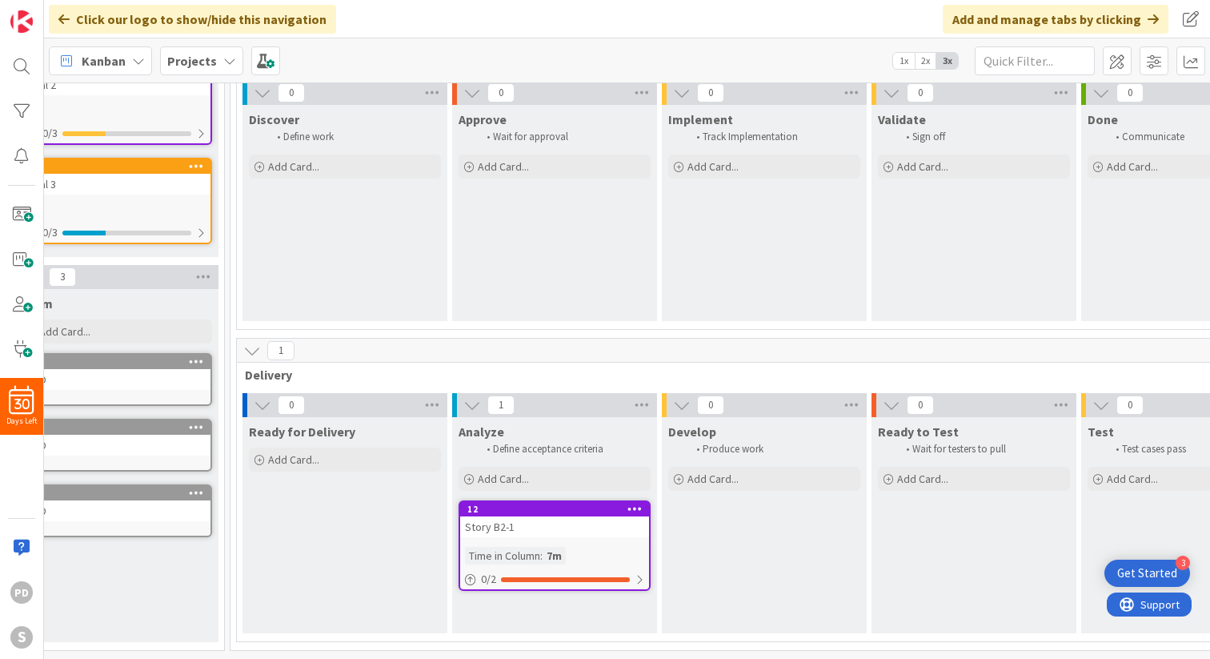
scroll to position [428, 0]
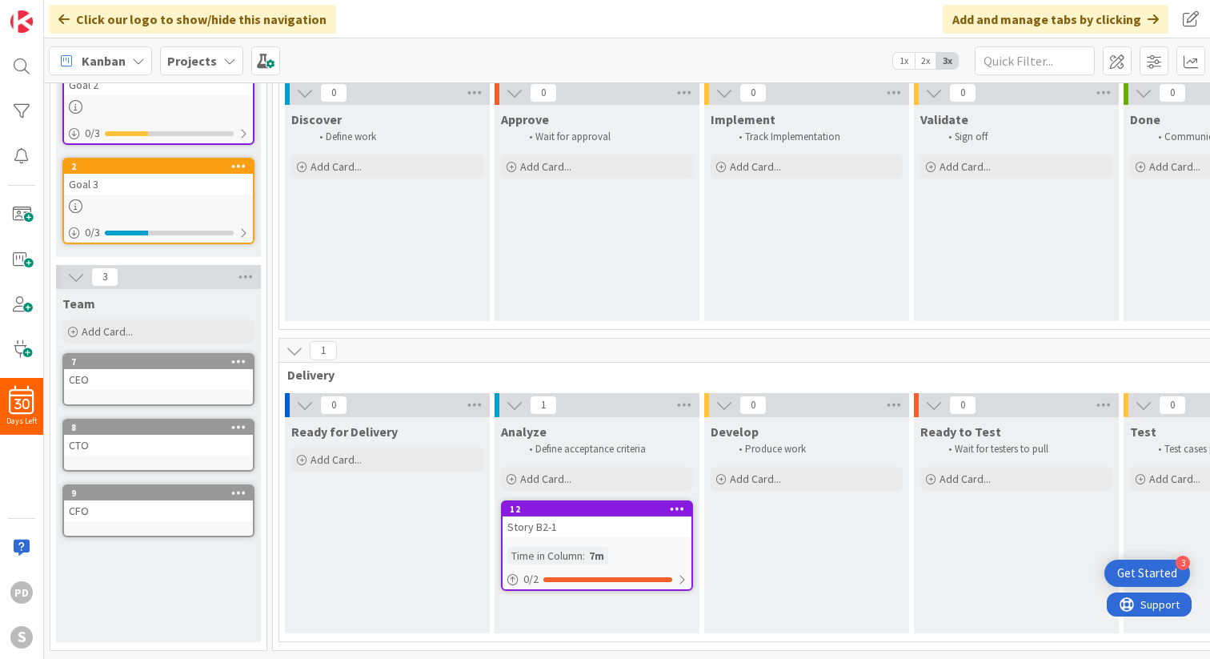
click at [683, 510] on icon at bounding box center [677, 508] width 15 height 11
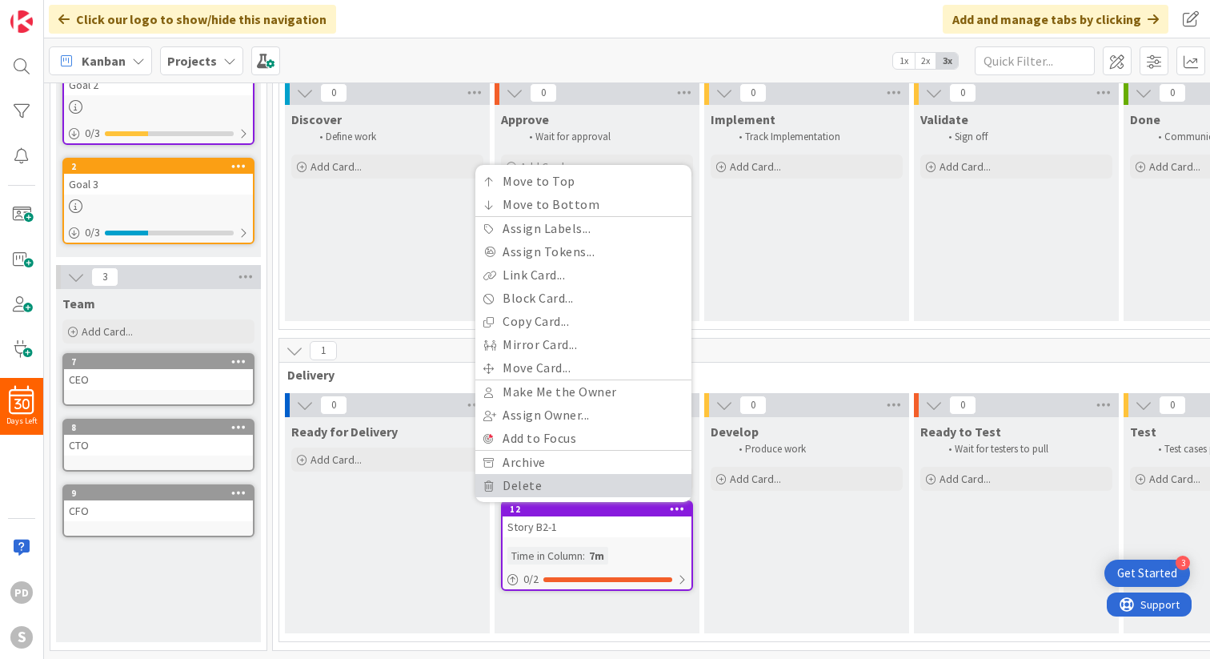
click at [517, 489] on link "Delete" at bounding box center [583, 485] width 216 height 23
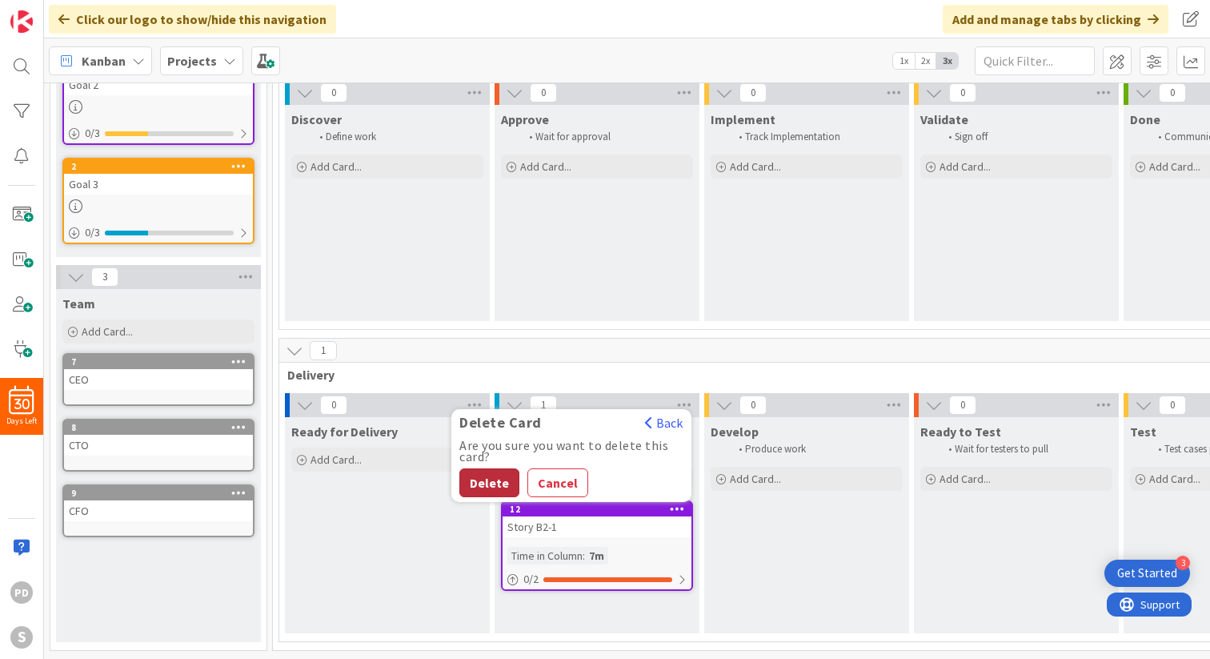
click at [475, 483] on button "Delete" at bounding box center [489, 482] width 60 height 29
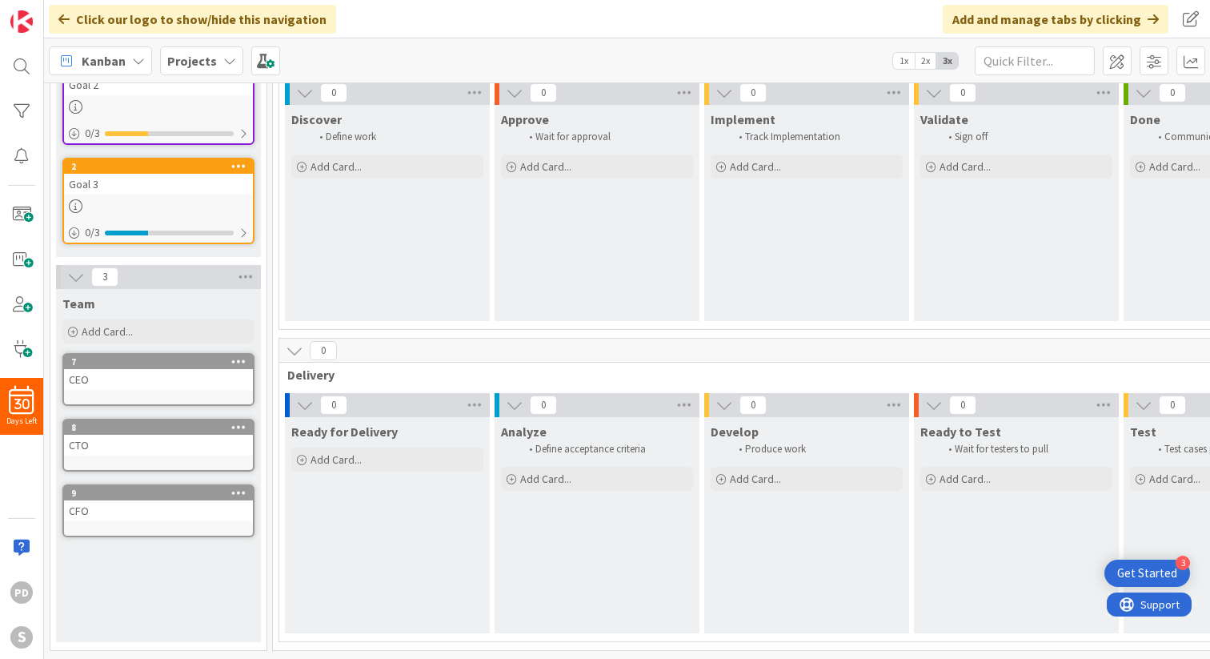
click at [239, 495] on icon at bounding box center [238, 492] width 15 height 11
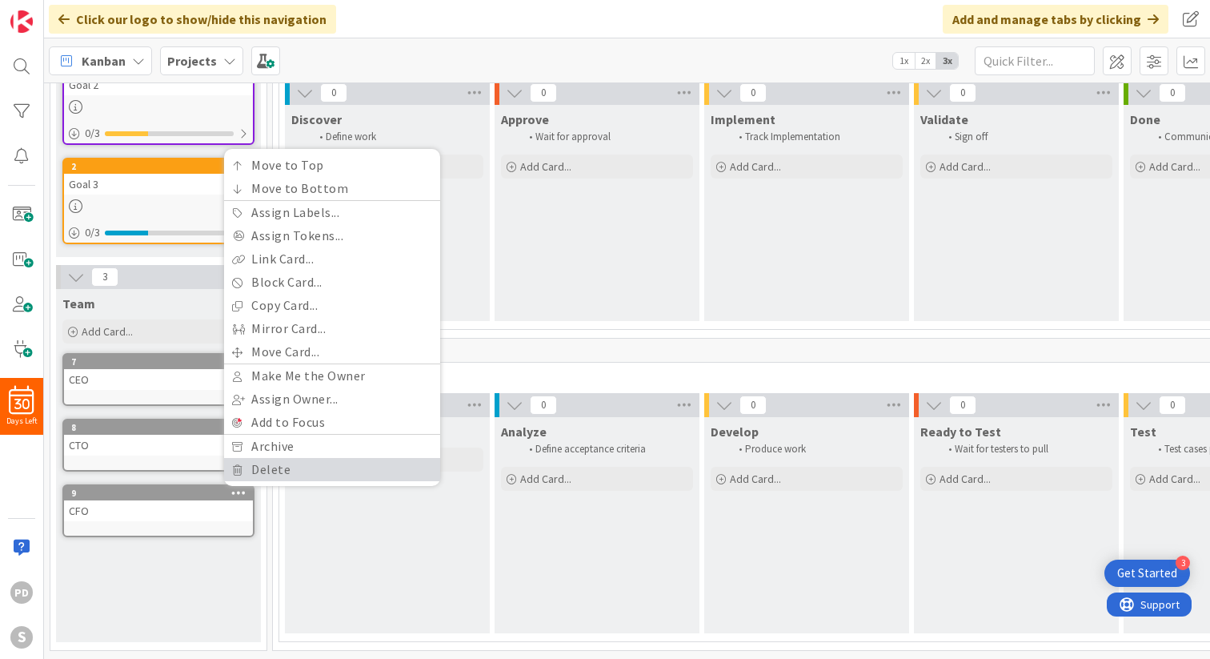
click at [266, 469] on link "Delete" at bounding box center [332, 469] width 216 height 23
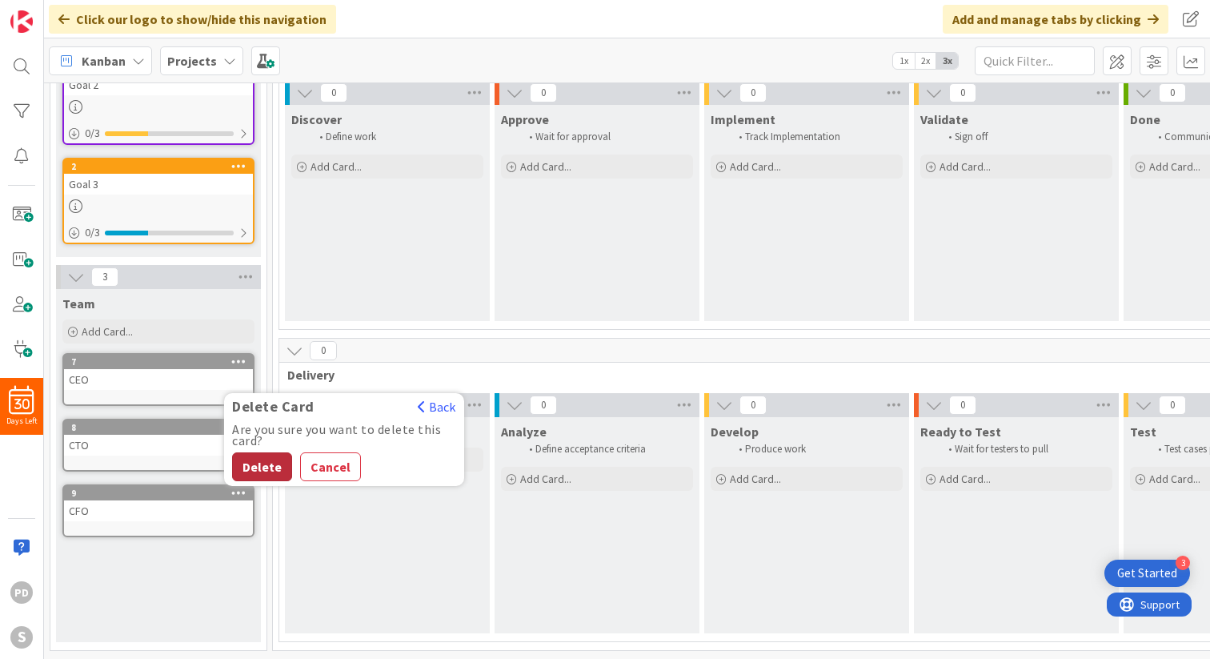
click at [261, 469] on button "Delete" at bounding box center [262, 466] width 60 height 29
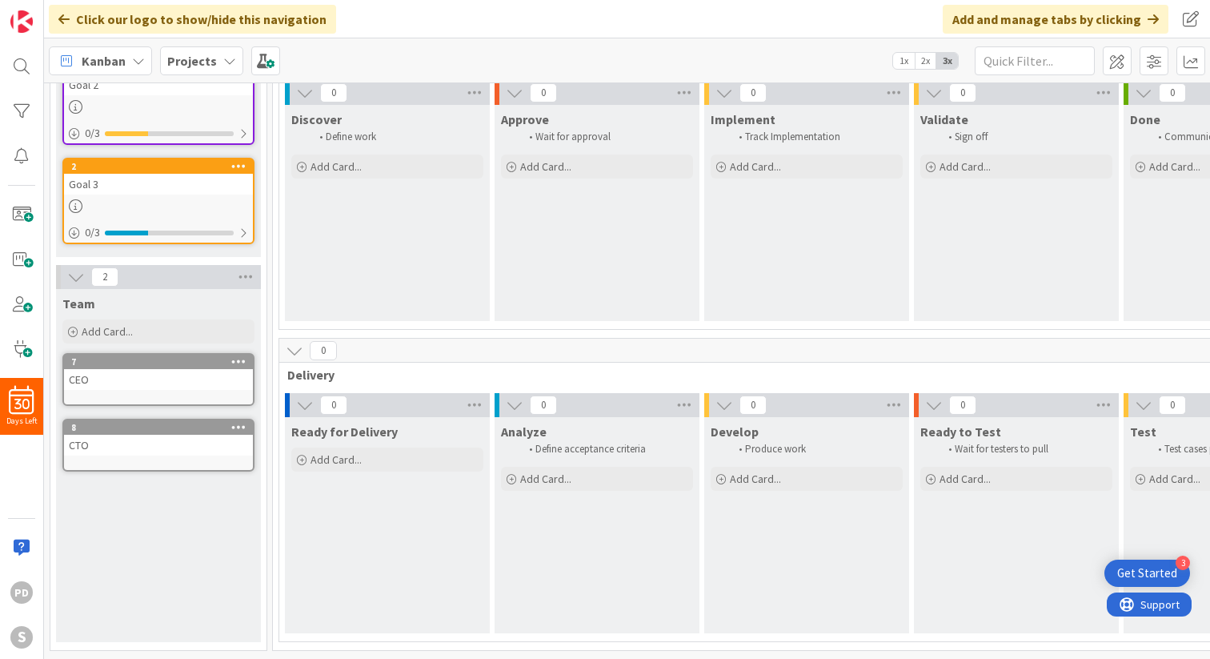
click at [241, 432] on icon at bounding box center [238, 426] width 15 height 11
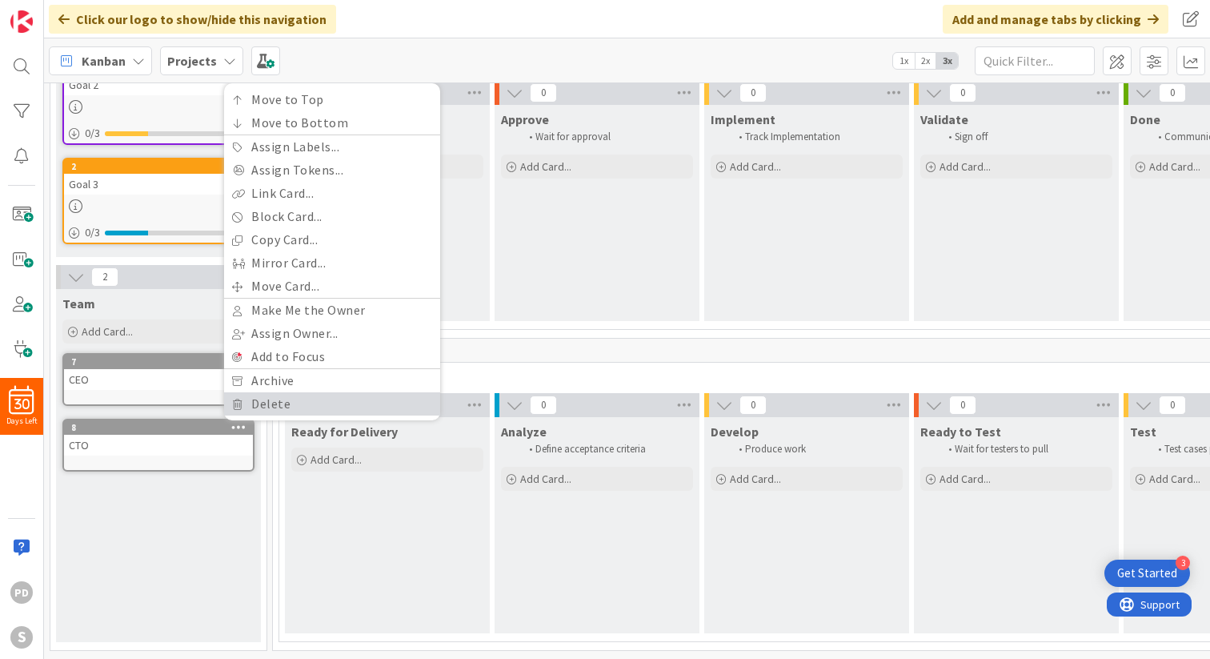
click at [260, 406] on link "Delete" at bounding box center [332, 403] width 216 height 23
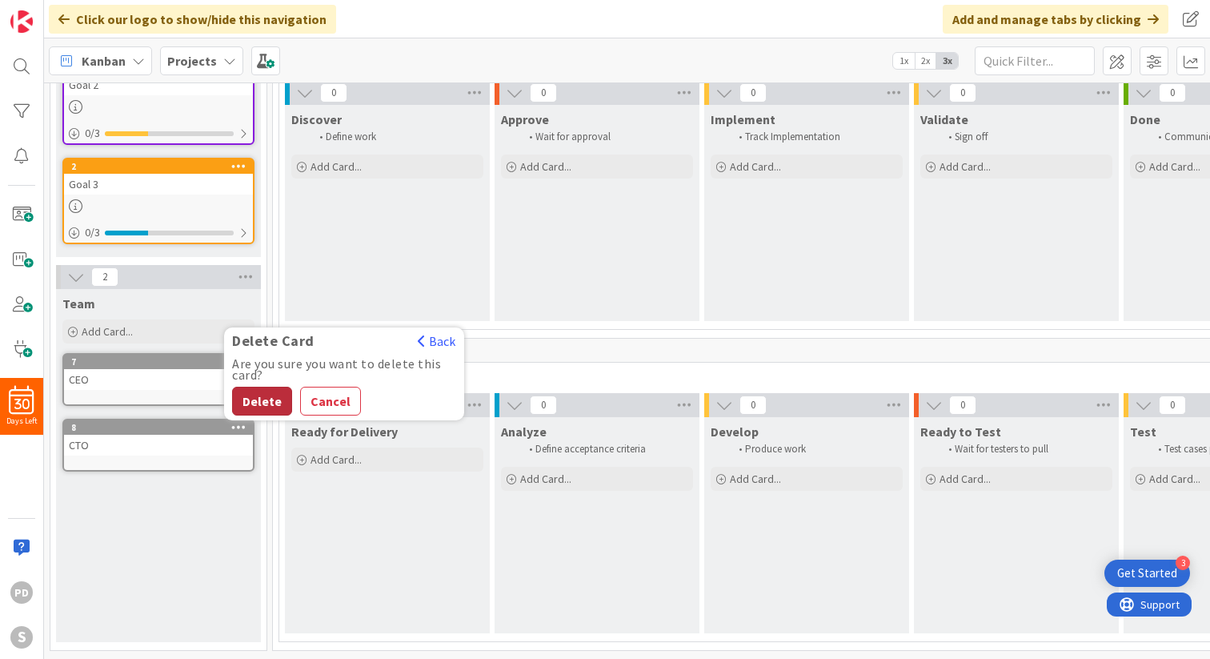
click at [258, 399] on button "Delete" at bounding box center [262, 401] width 60 height 29
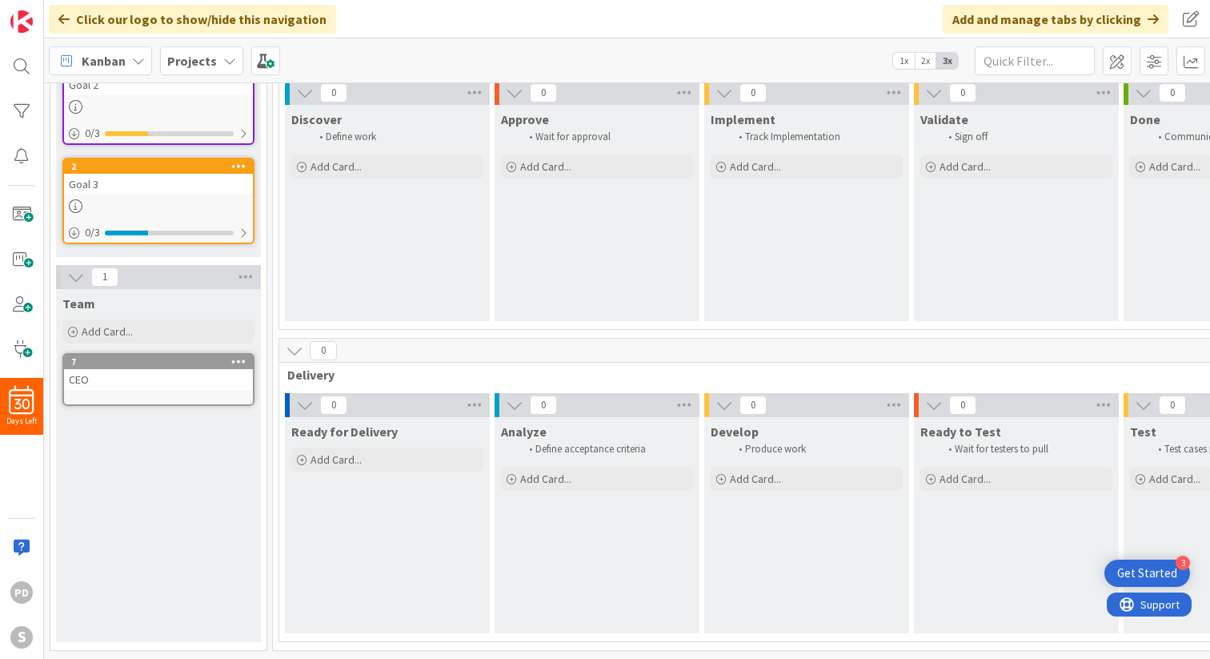
click at [237, 359] on icon at bounding box center [238, 360] width 15 height 11
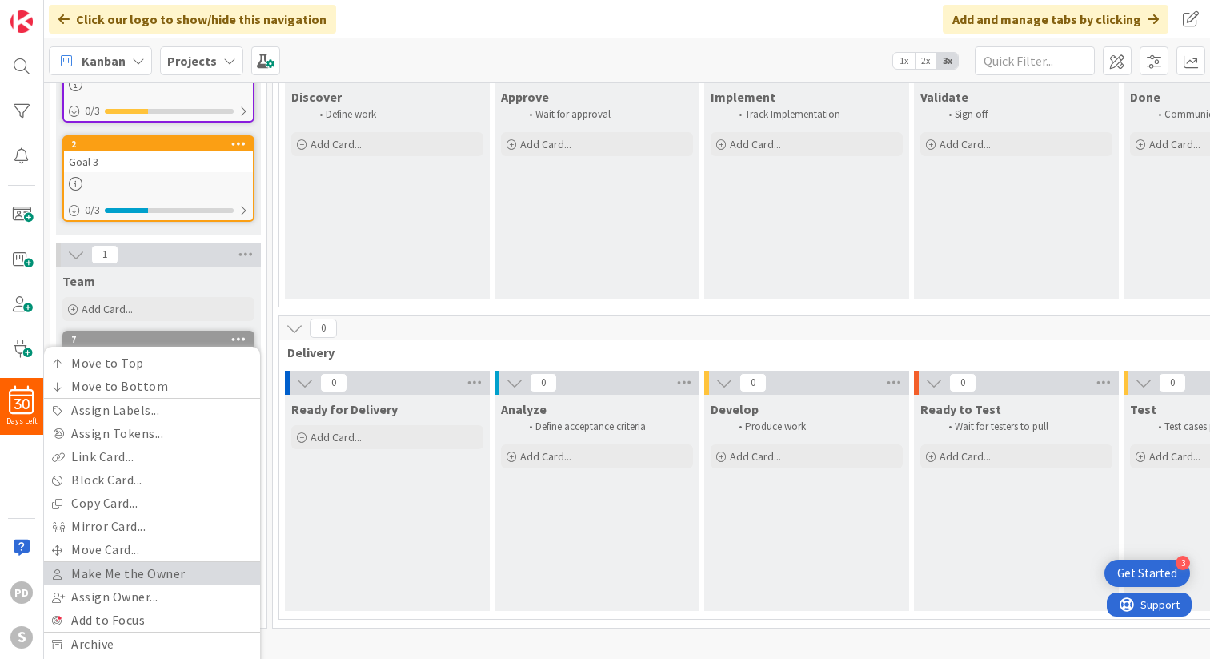
scroll to position [475, 0]
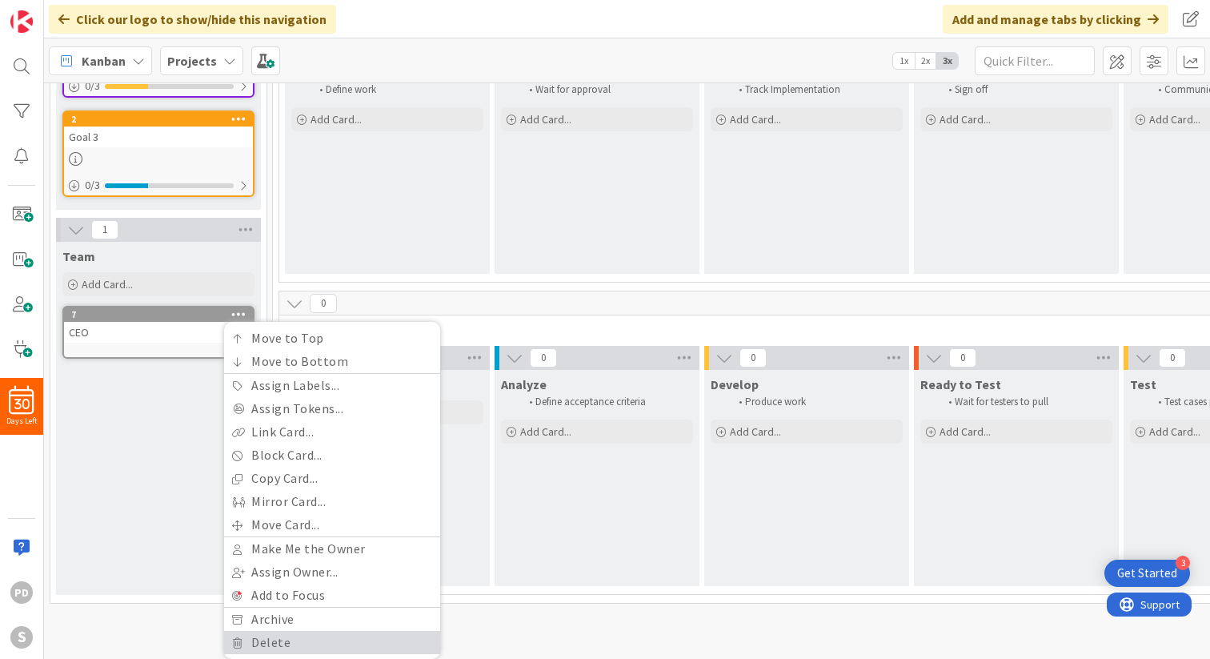
click at [252, 639] on link "Delete" at bounding box center [332, 642] width 216 height 23
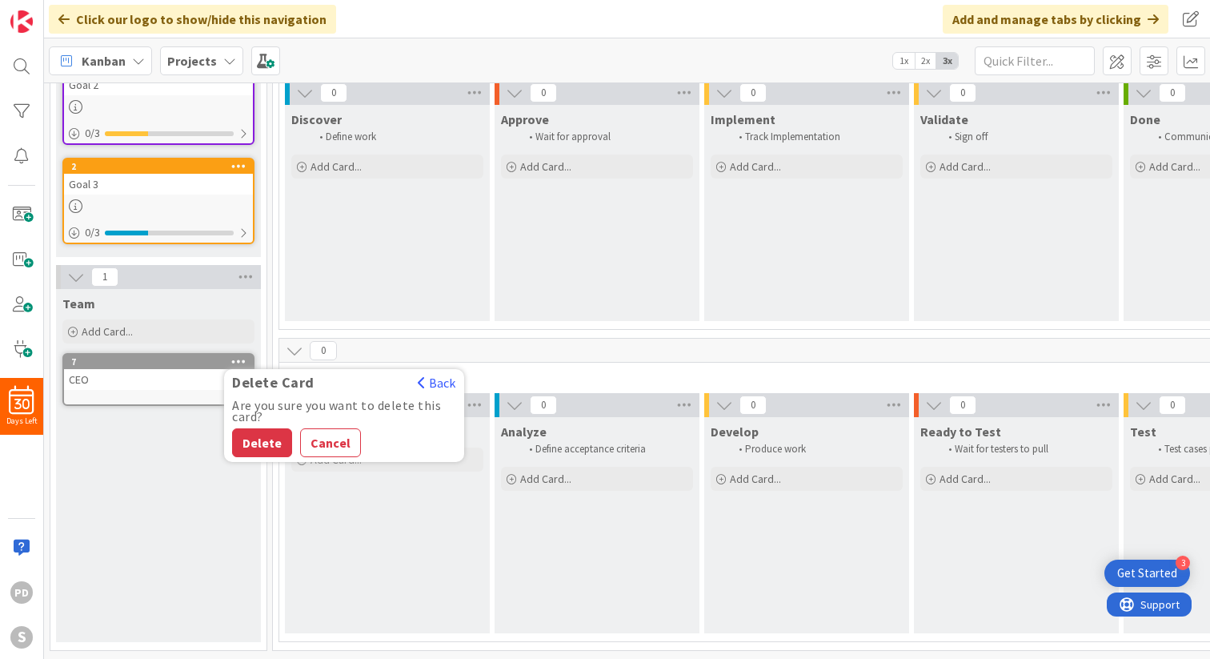
scroll to position [428, 0]
click at [263, 450] on button "Delete" at bounding box center [262, 442] width 60 height 29
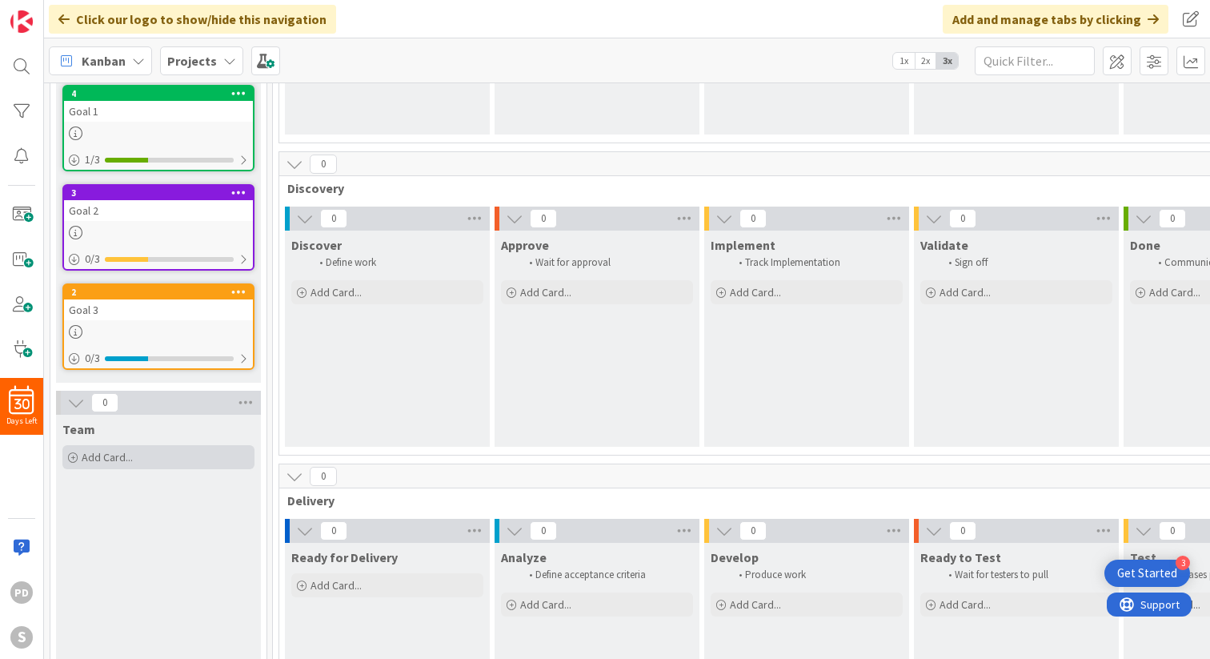
scroll to position [300, 0]
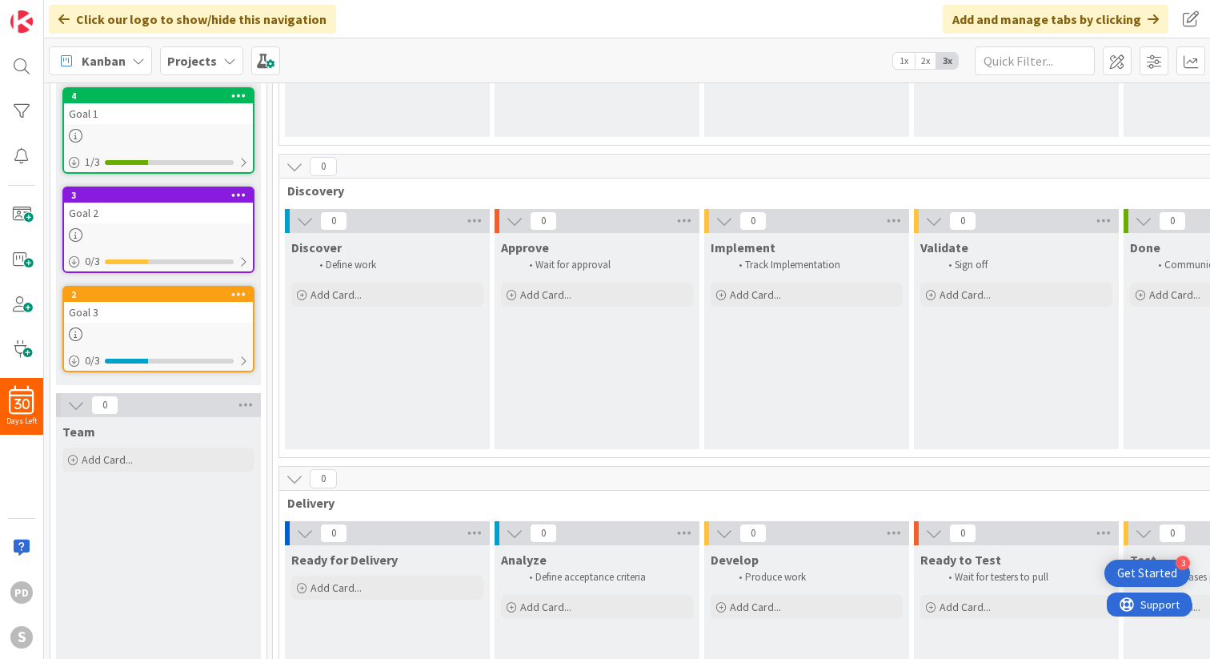
click at [242, 292] on icon at bounding box center [238, 293] width 15 height 11
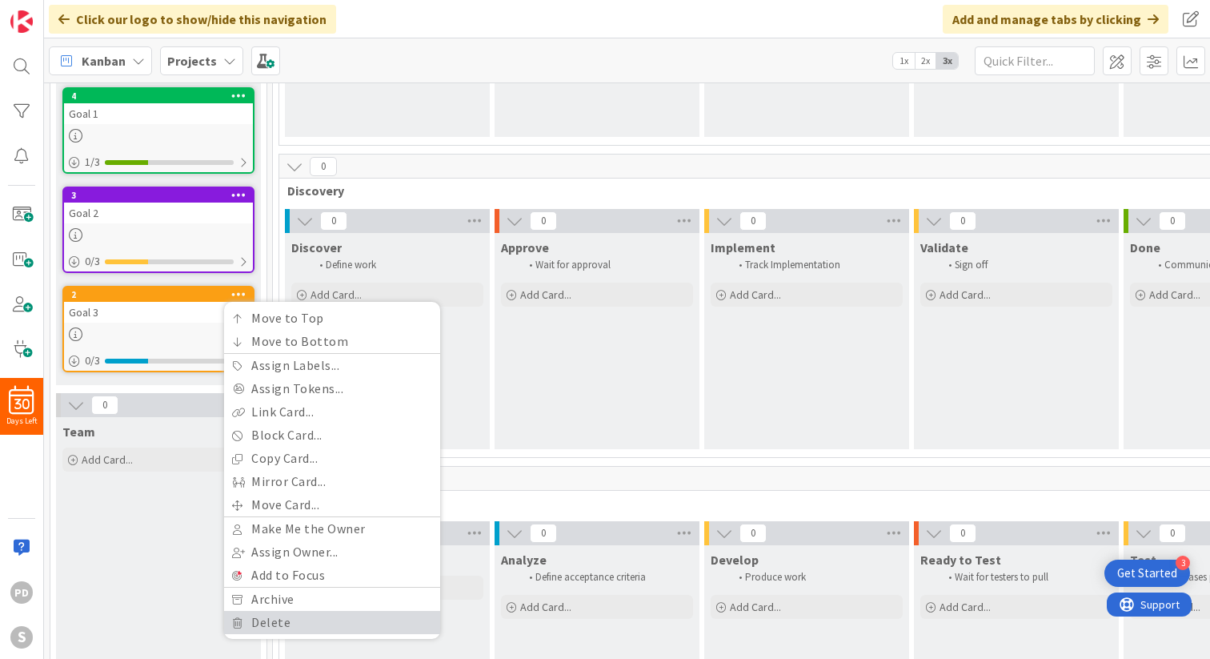
click at [260, 613] on link "Delete" at bounding box center [332, 622] width 216 height 23
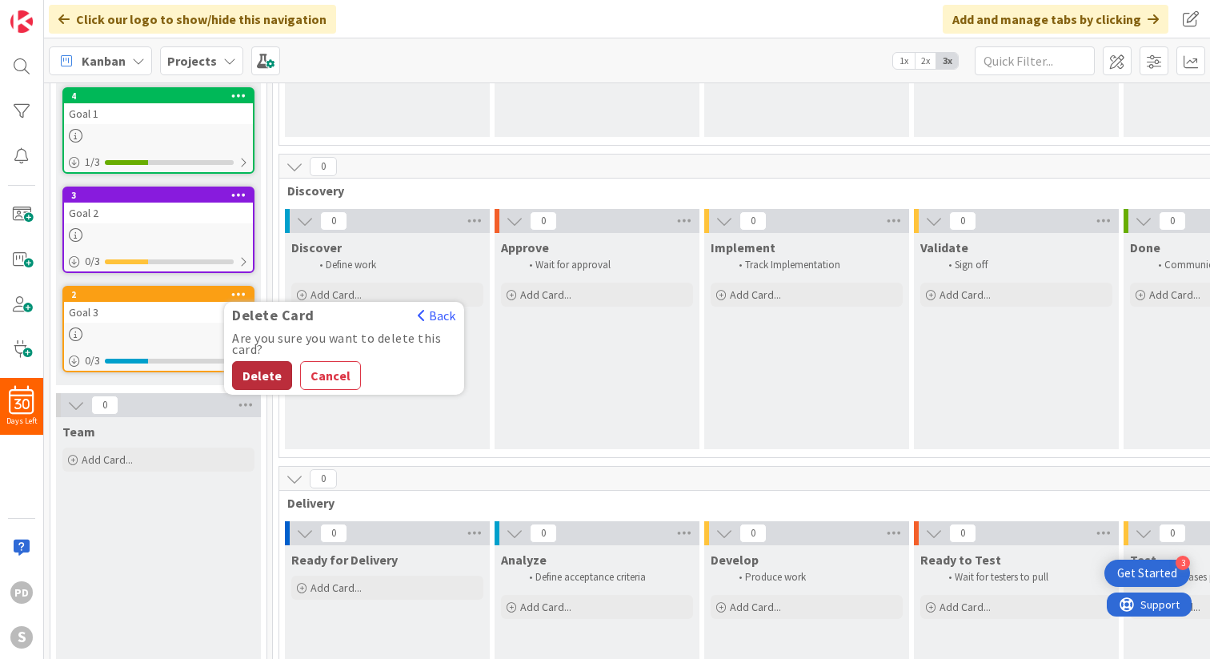
click at [268, 373] on button "Delete" at bounding box center [262, 375] width 60 height 29
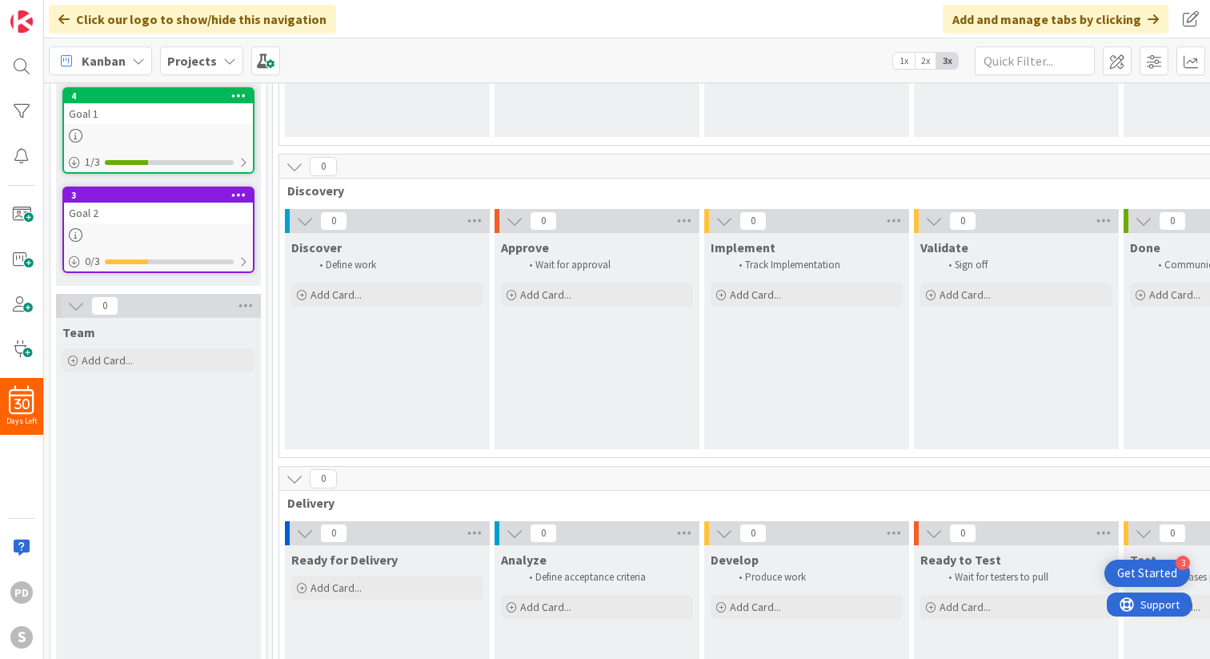
click at [245, 194] on icon at bounding box center [238, 194] width 15 height 11
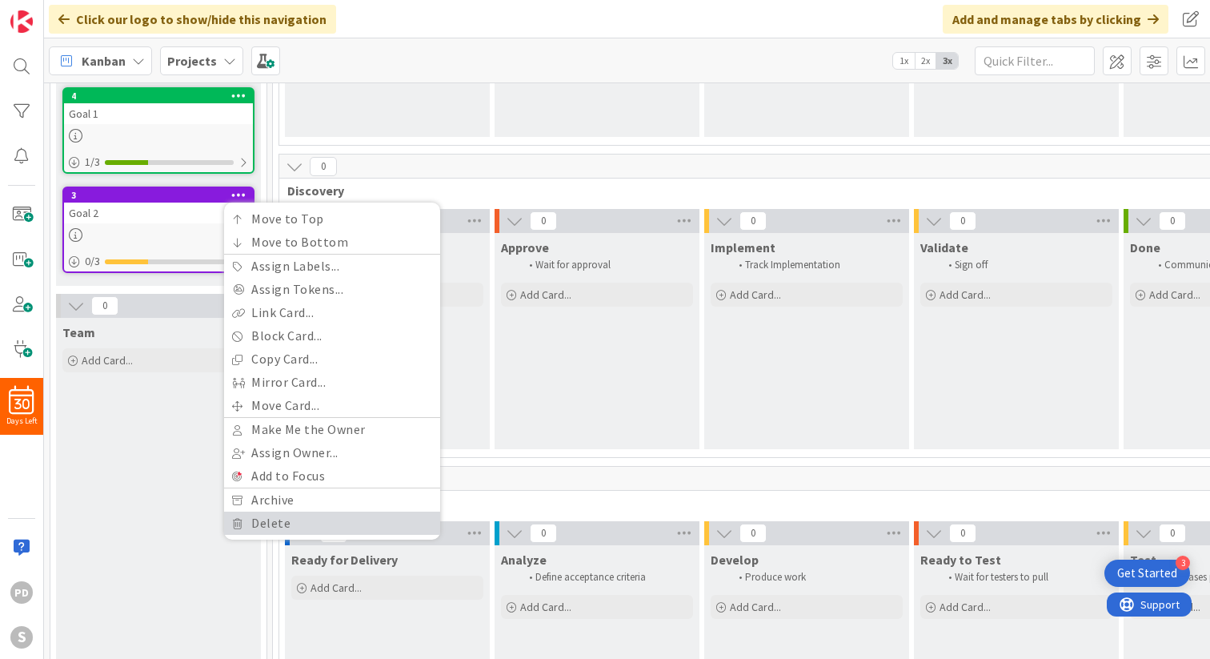
click at [258, 525] on link "Delete" at bounding box center [332, 522] width 216 height 23
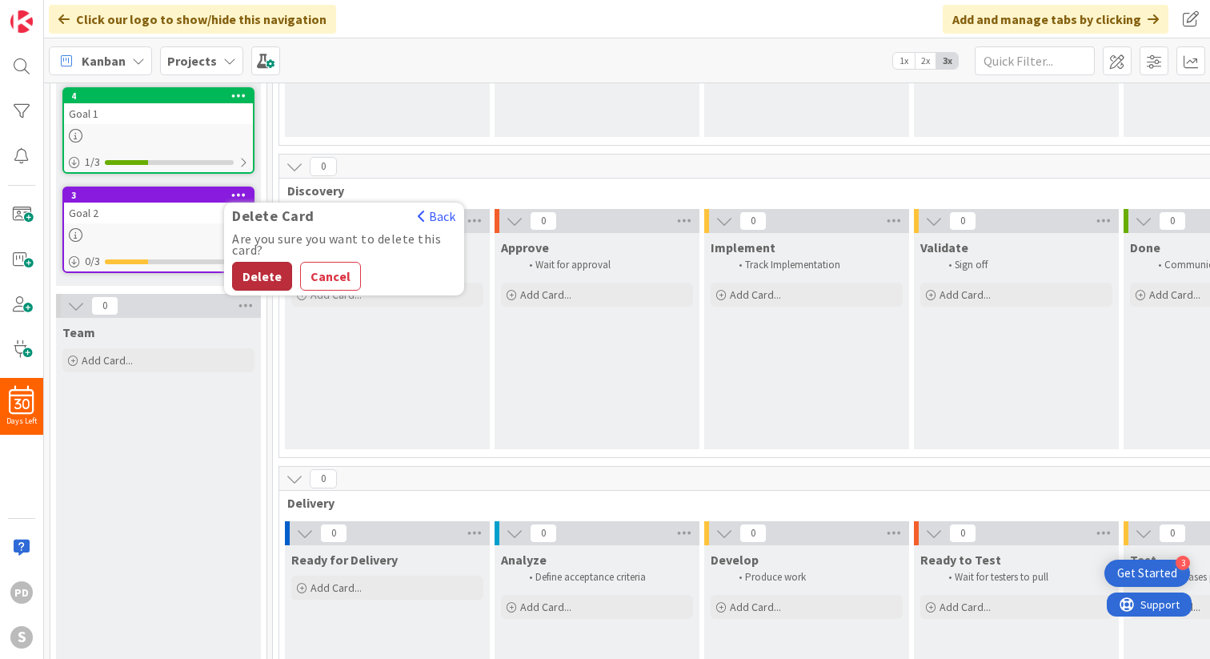
click at [261, 279] on button "Delete" at bounding box center [262, 276] width 60 height 29
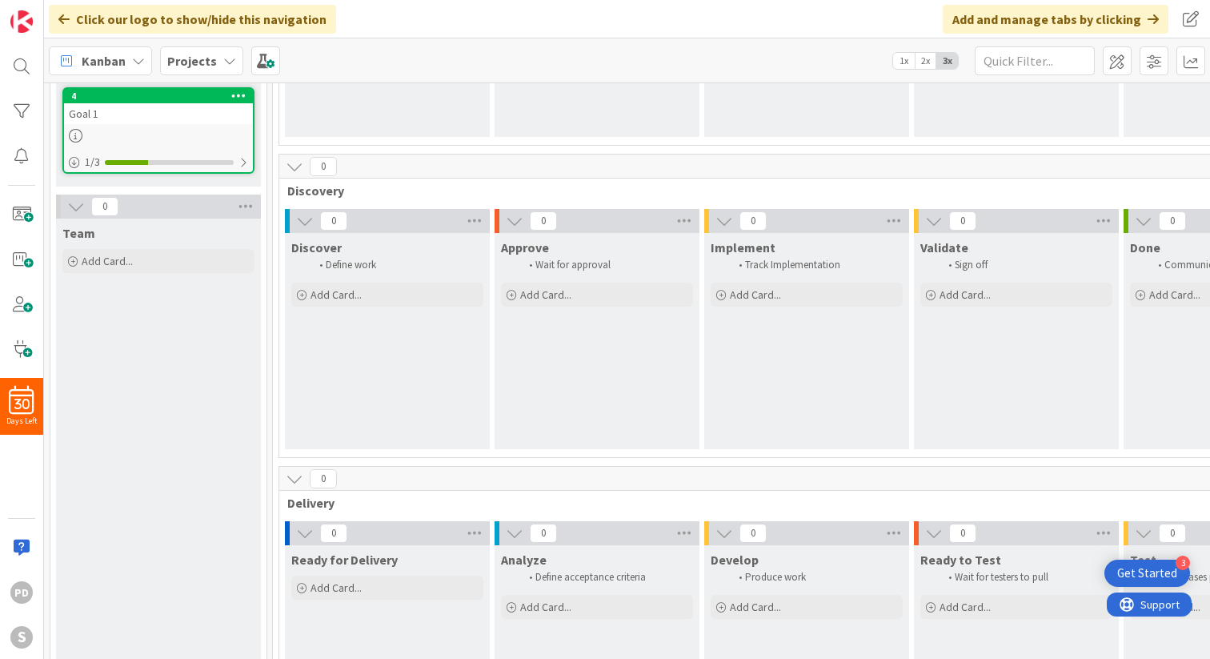
click at [246, 94] on div at bounding box center [238, 95] width 29 height 11
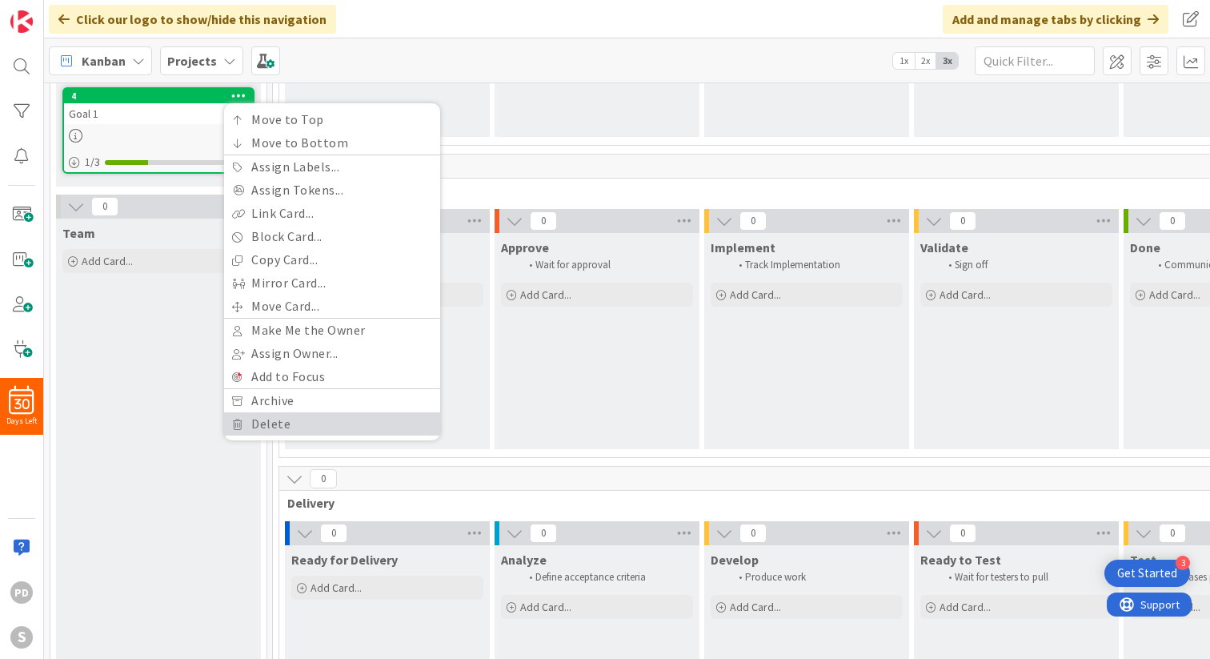
click at [262, 422] on link "Delete" at bounding box center [332, 423] width 216 height 23
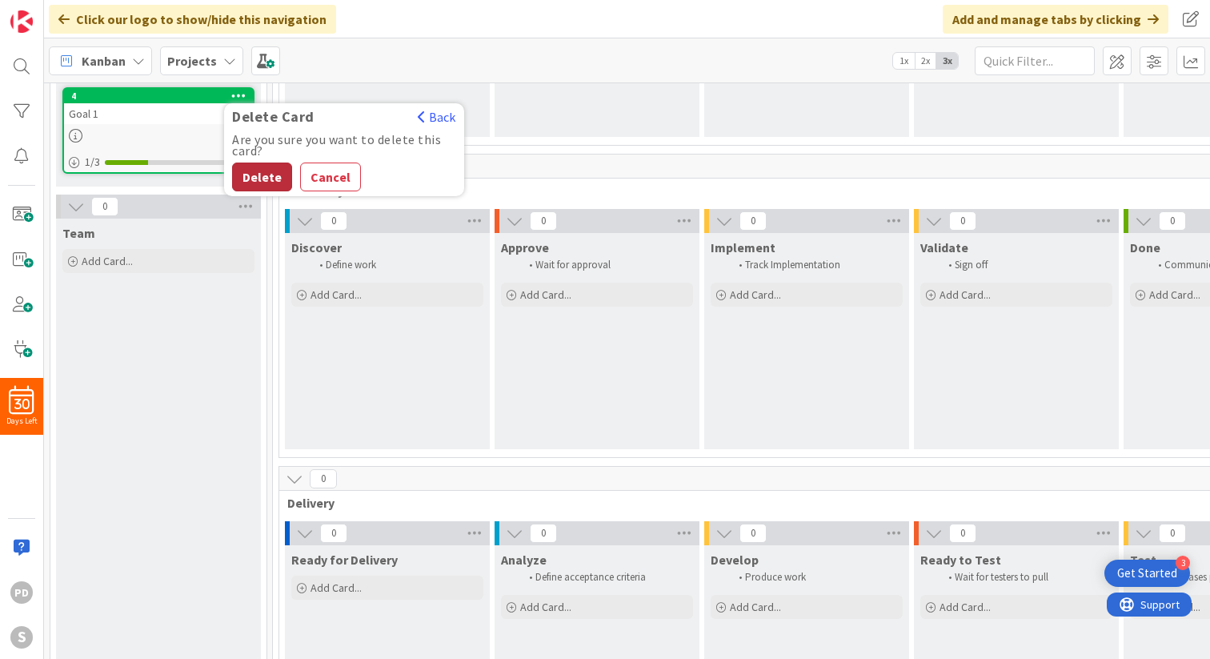
click at [252, 176] on button "Delete" at bounding box center [262, 176] width 60 height 29
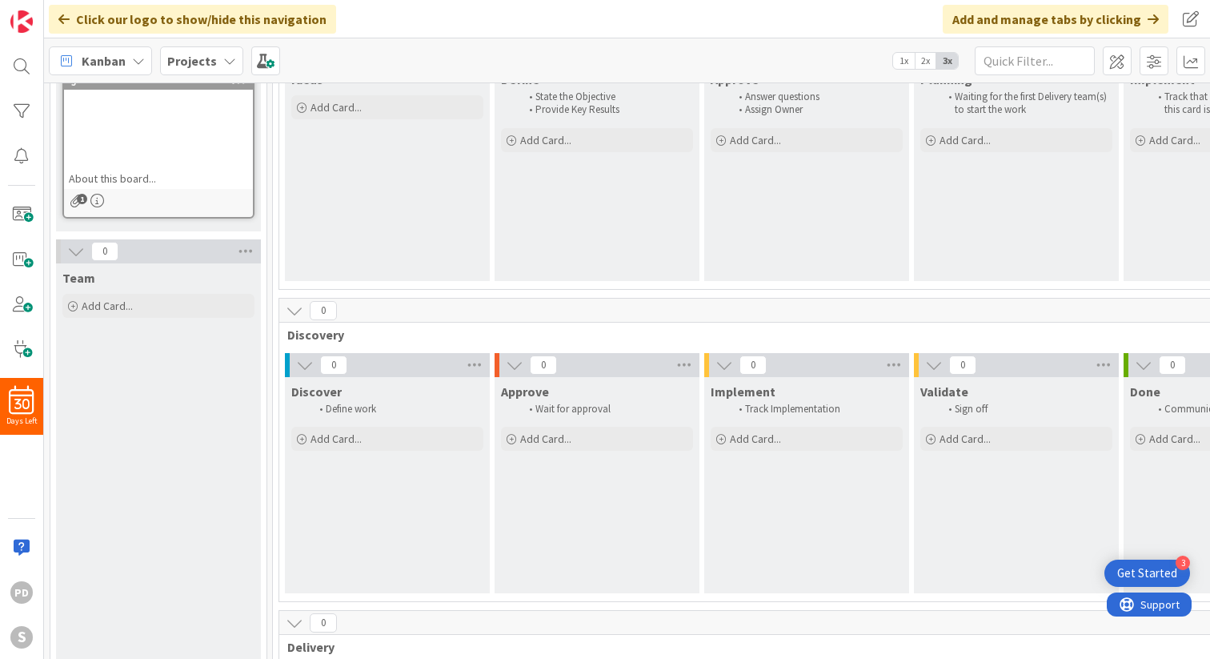
scroll to position [0, 0]
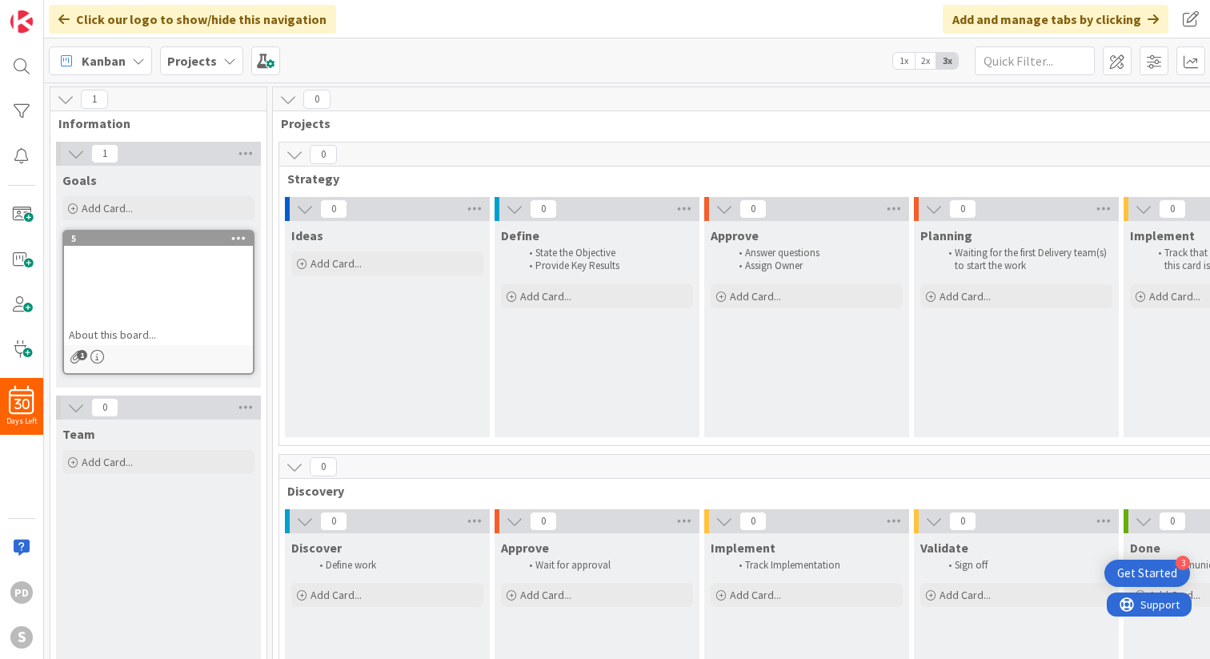
click at [238, 236] on icon at bounding box center [238, 237] width 15 height 11
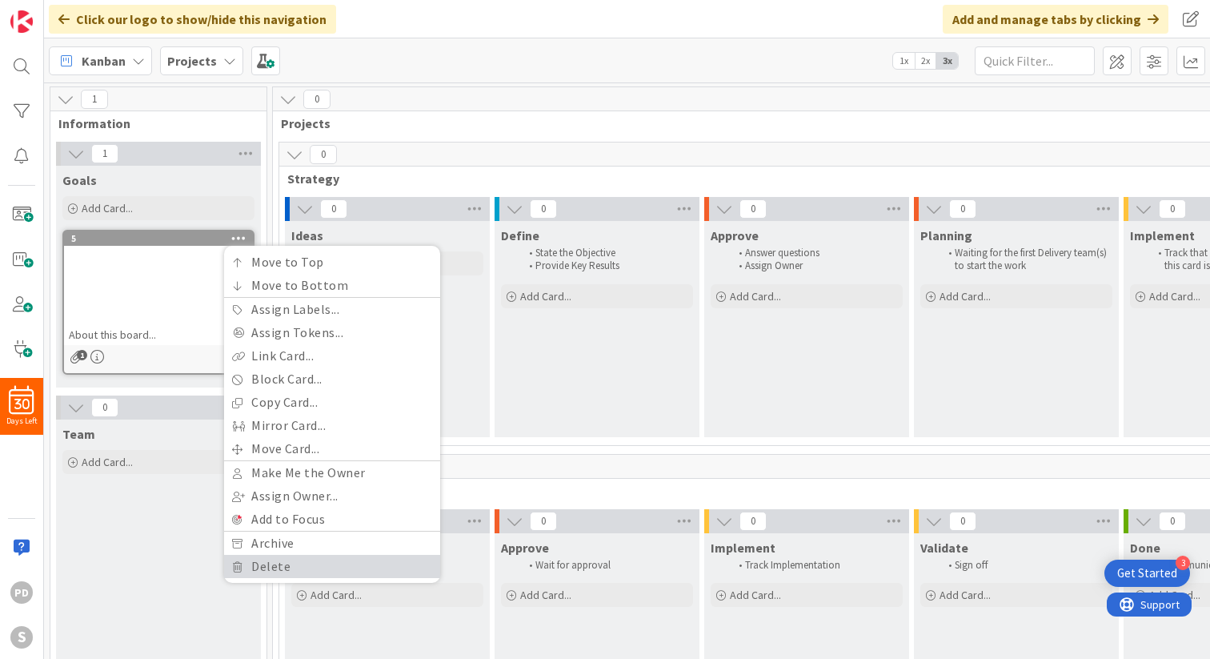
click at [291, 564] on link "Delete" at bounding box center [332, 566] width 216 height 23
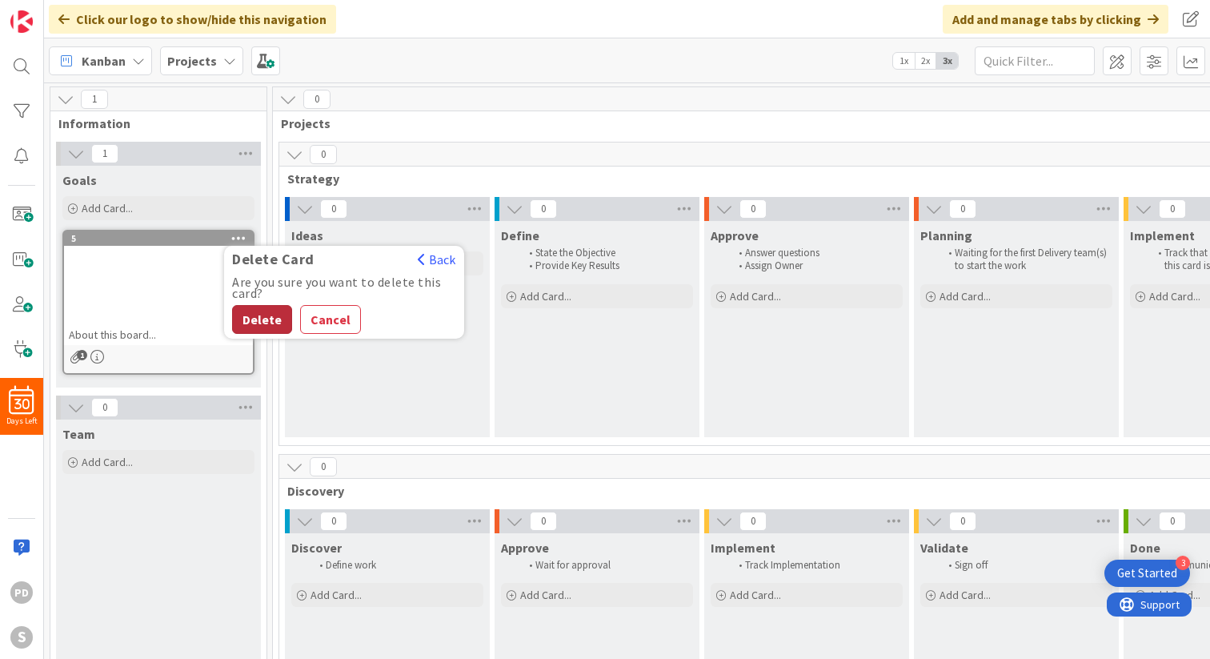
click at [262, 319] on button "Delete" at bounding box center [262, 319] width 60 height 29
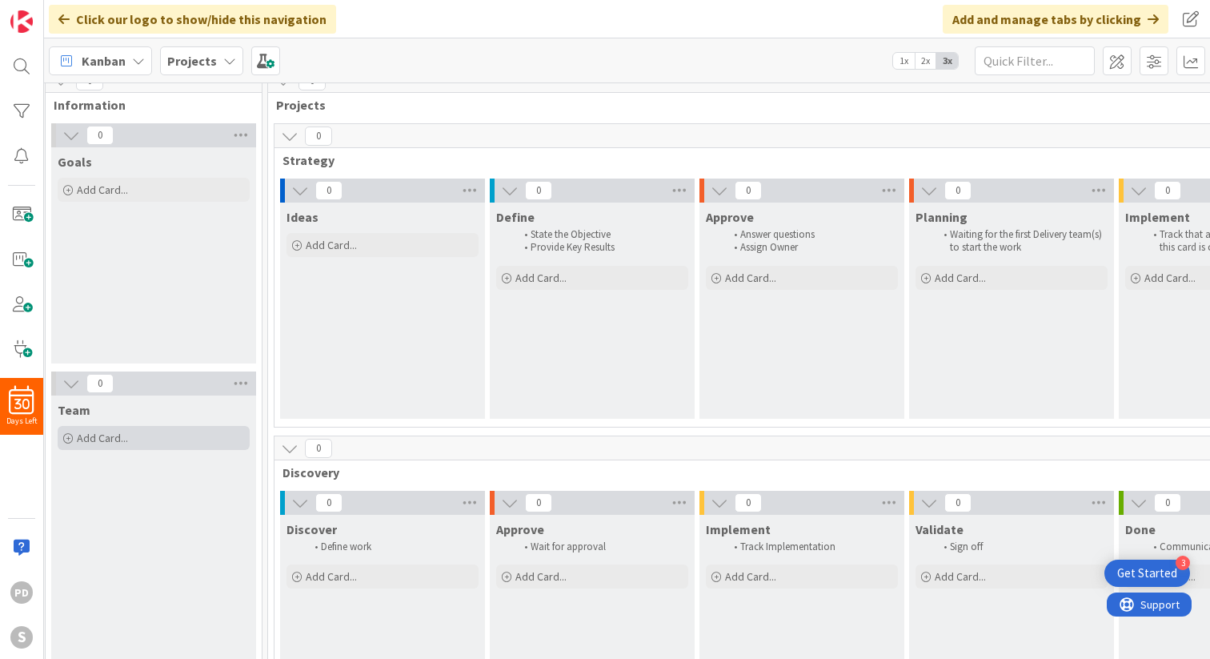
scroll to position [0, 5]
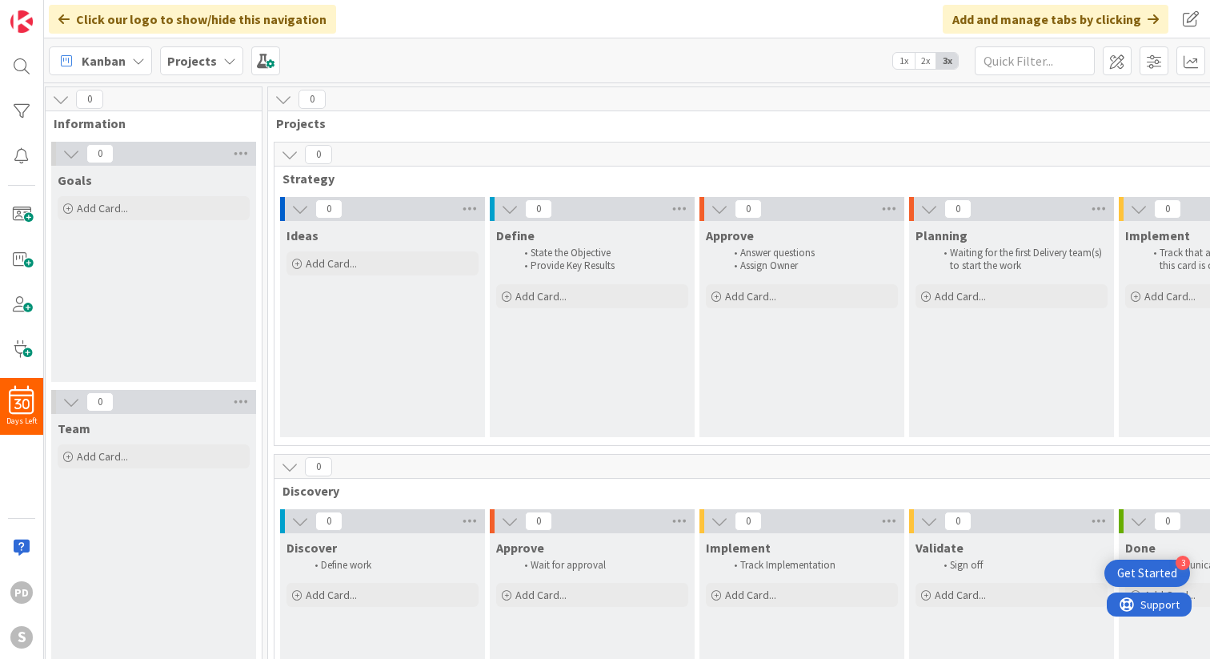
click at [302, 124] on span "Projects" at bounding box center [1005, 123] width 1459 height 16
click at [375, 131] on div "0 Projects" at bounding box center [1011, 110] width 1487 height 46
click at [269, 57] on span at bounding box center [265, 60] width 29 height 29
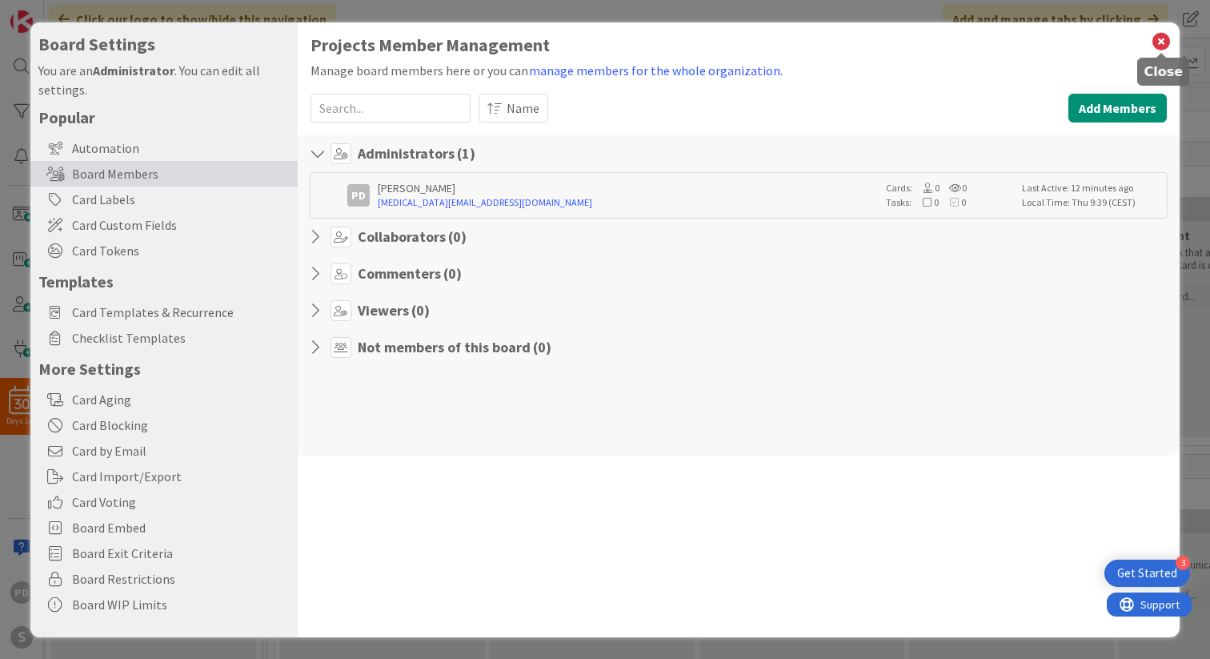
click at [1160, 40] on icon at bounding box center [1161, 41] width 21 height 22
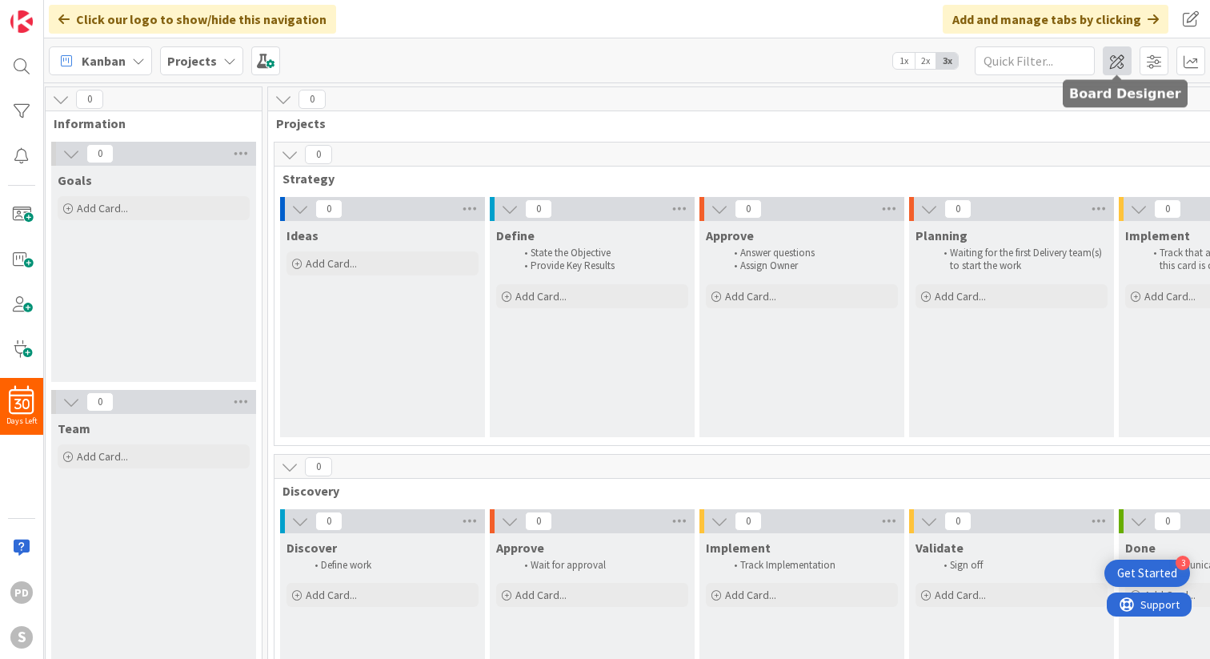
click at [1116, 58] on span at bounding box center [1117, 60] width 29 height 29
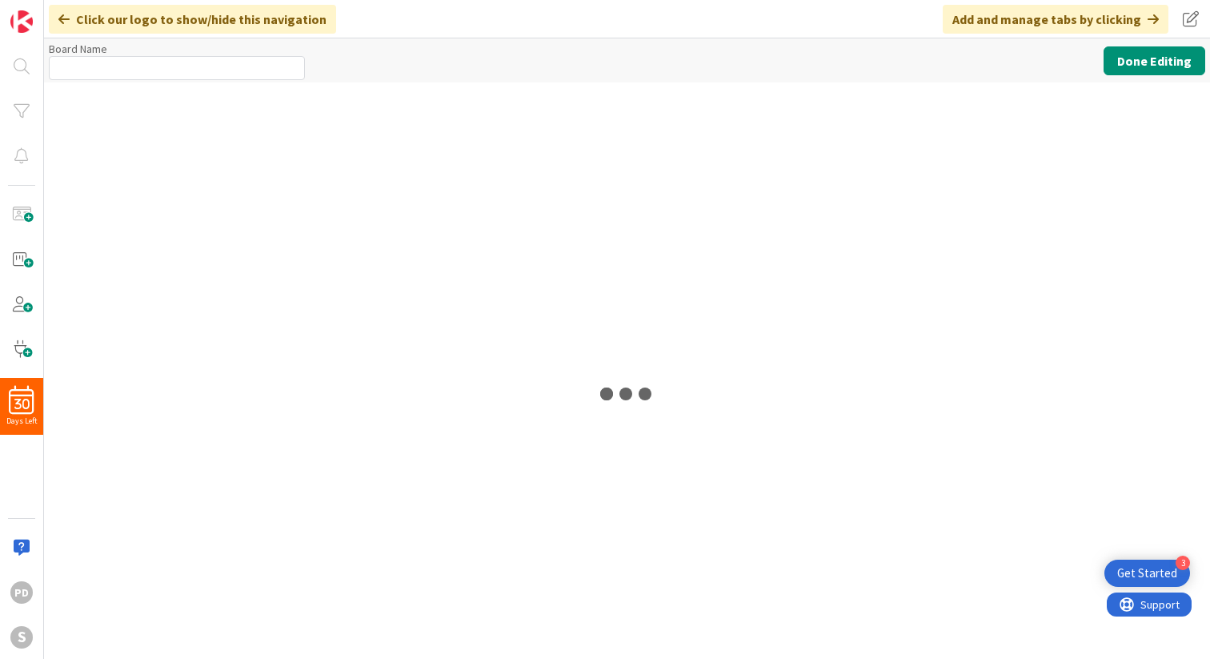
type input "Projects"
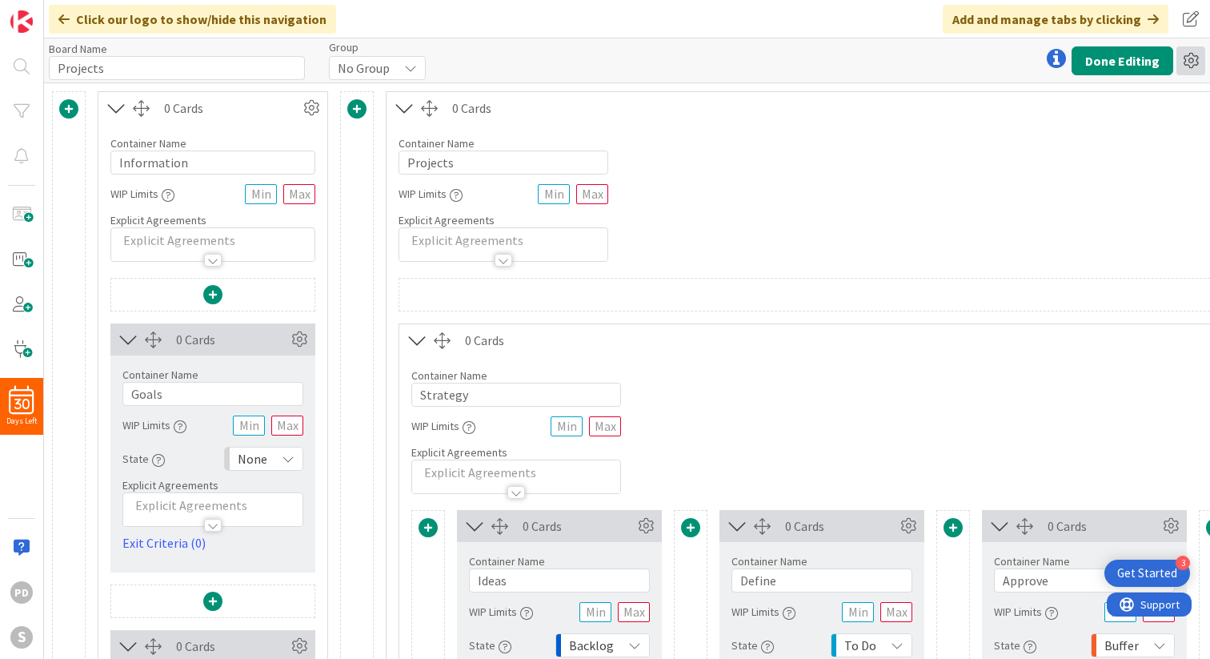
click at [1188, 66] on icon at bounding box center [1190, 60] width 29 height 29
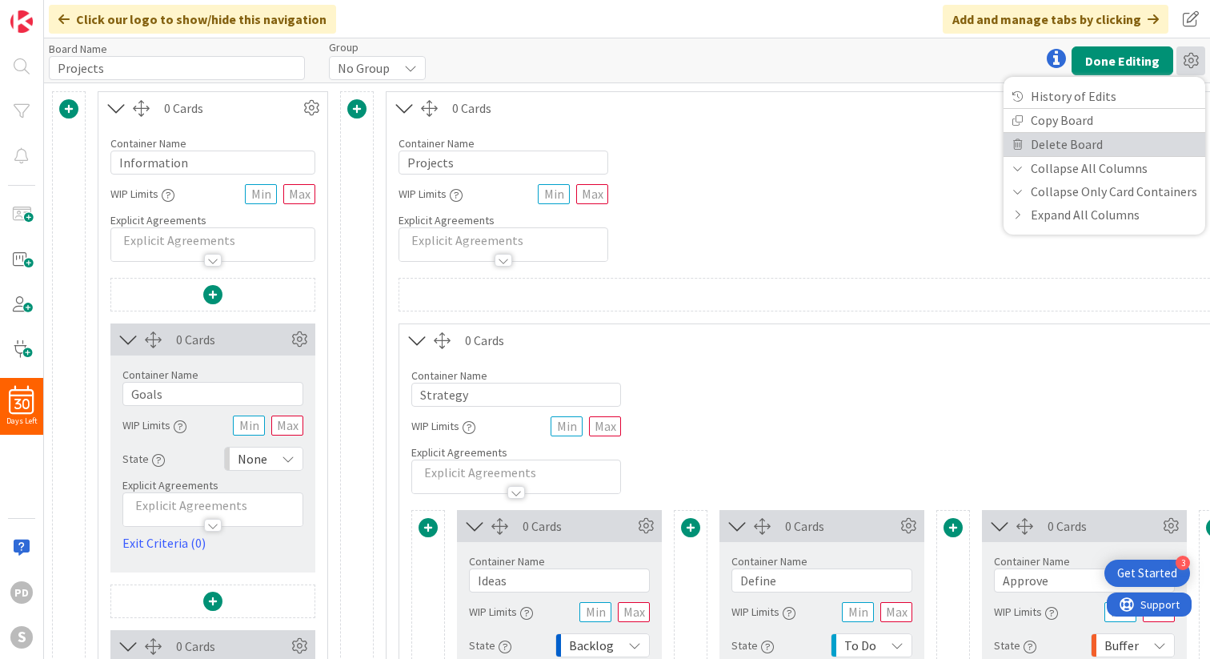
click at [1073, 144] on link "Delete Board" at bounding box center [1105, 144] width 202 height 23
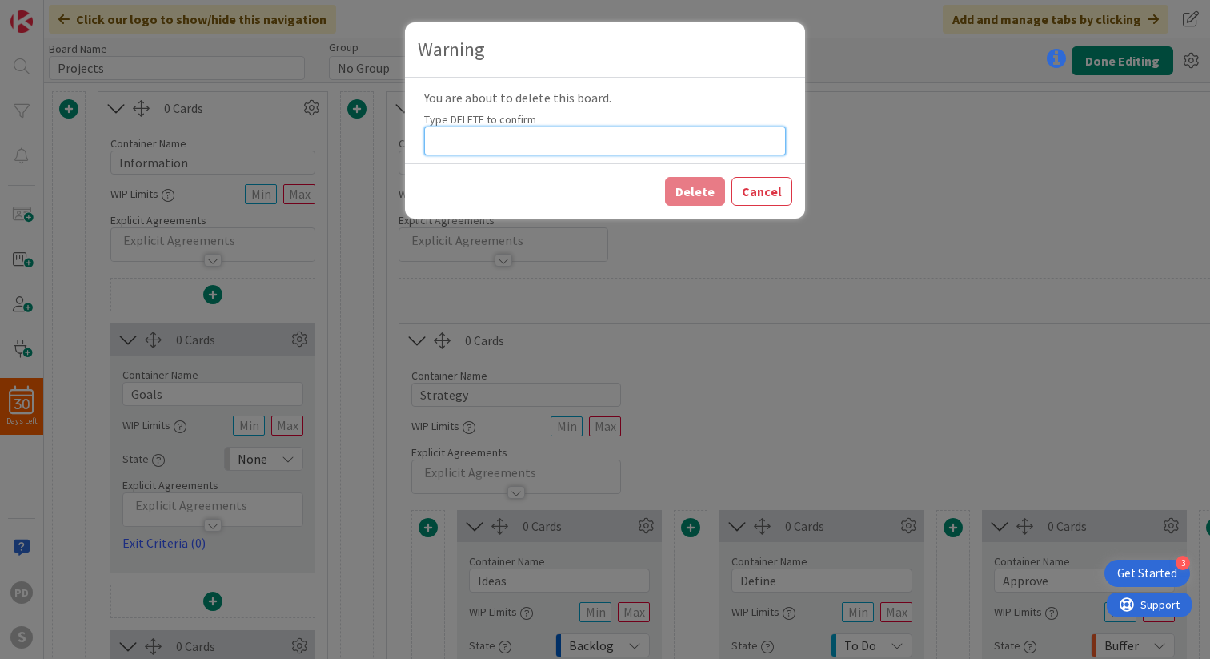
click at [583, 140] on input at bounding box center [605, 140] width 362 height 29
type input "DELETE"
click at [703, 191] on button "Delete" at bounding box center [695, 191] width 60 height 29
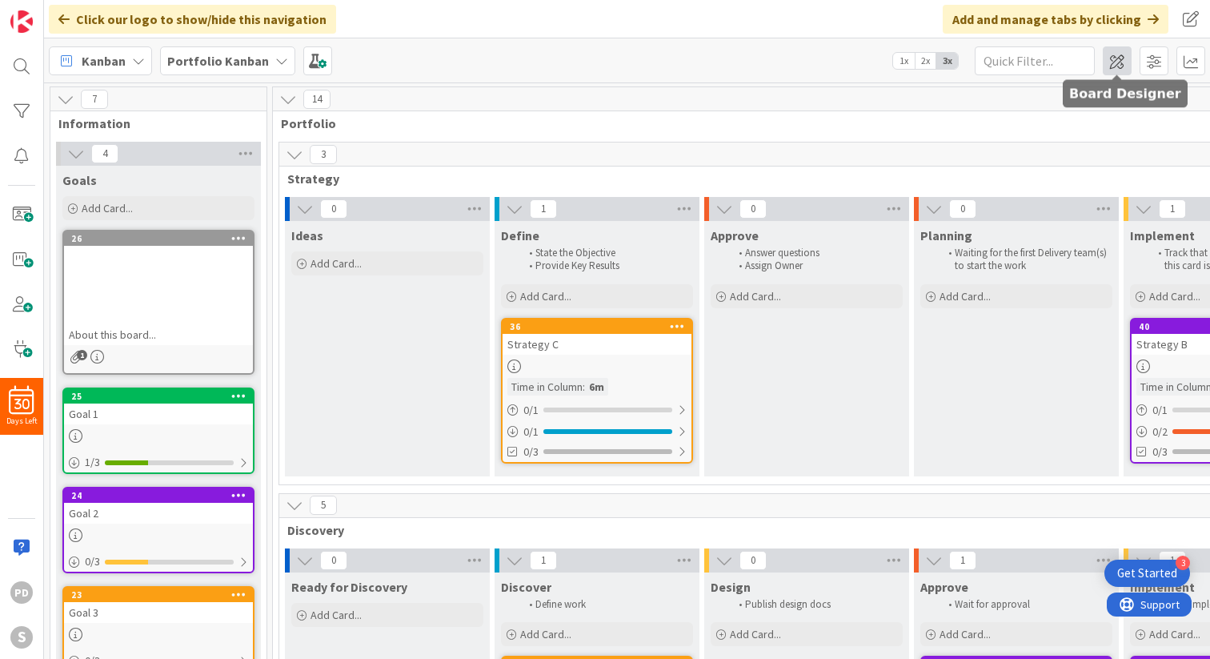
click at [1115, 62] on span at bounding box center [1117, 60] width 29 height 29
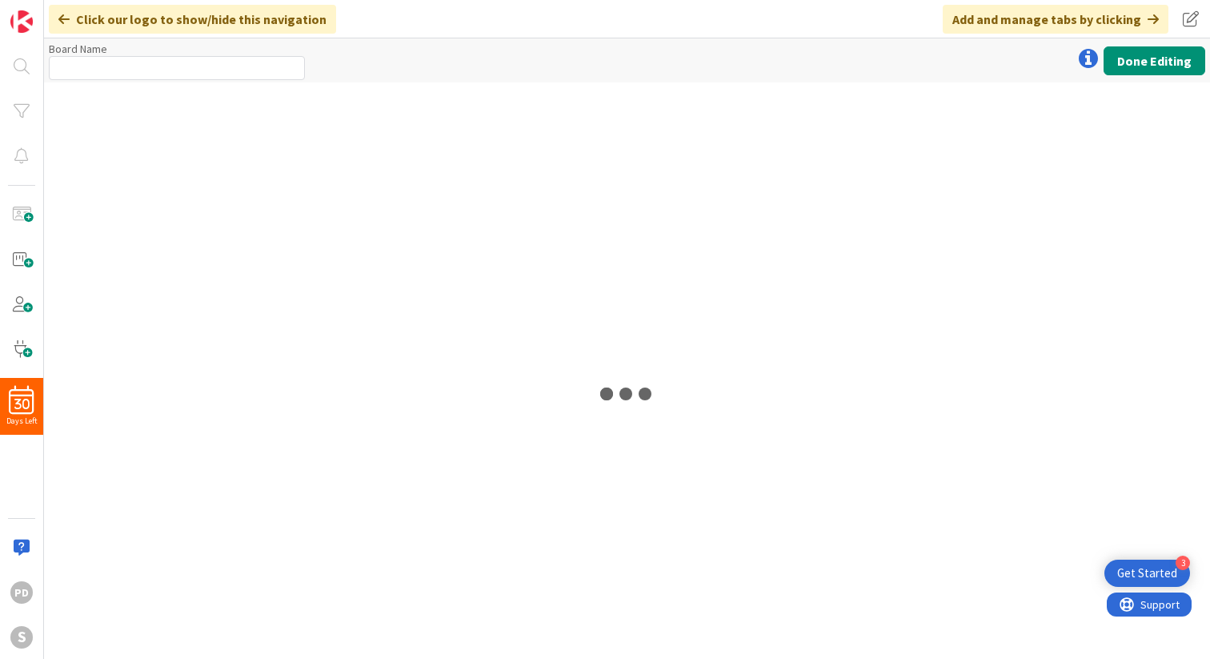
type input "Portfolio Kanban"
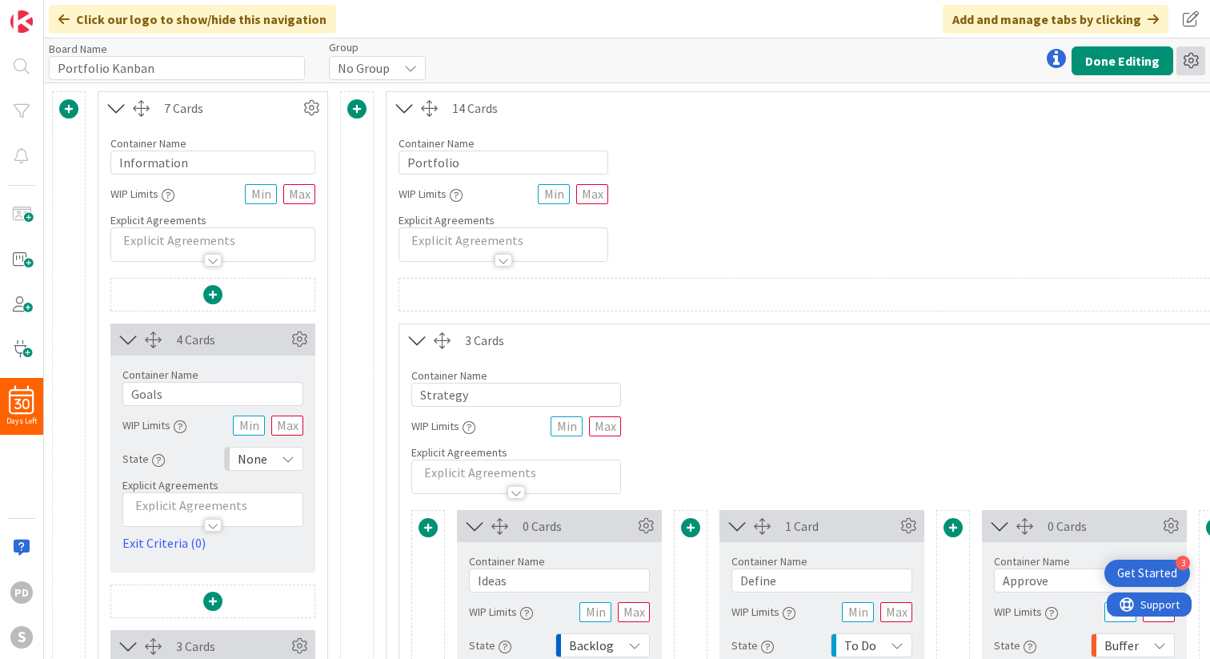
click at [1185, 60] on icon at bounding box center [1190, 60] width 29 height 29
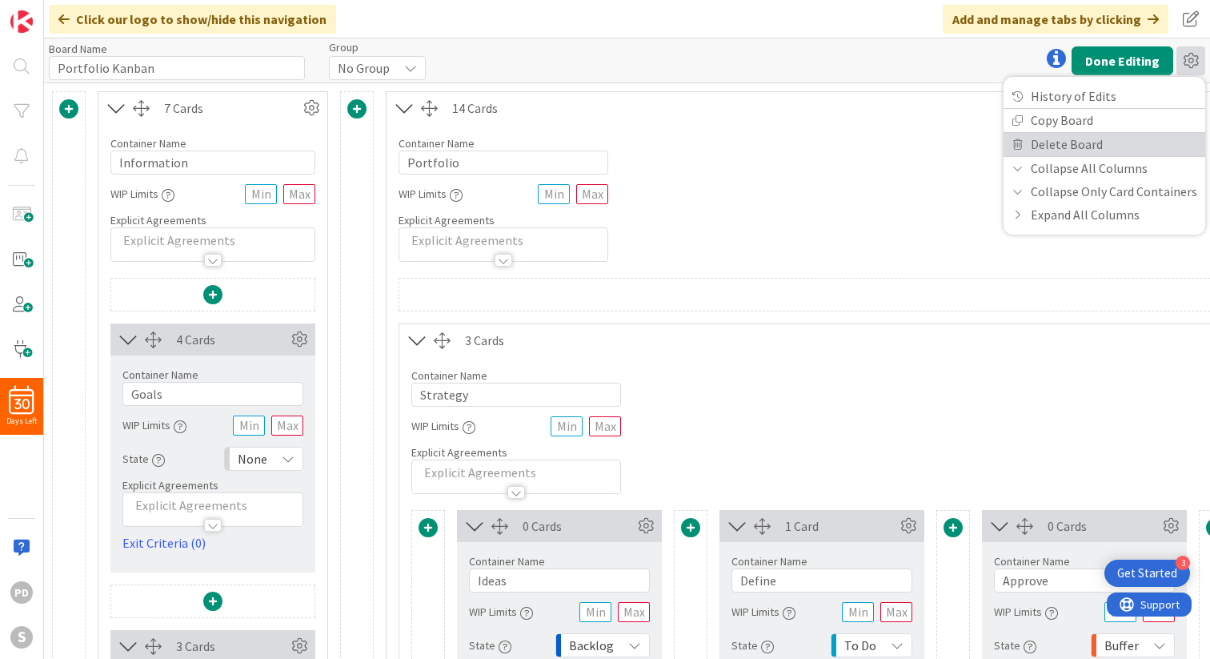
click at [1066, 143] on link "Delete Board" at bounding box center [1105, 144] width 202 height 23
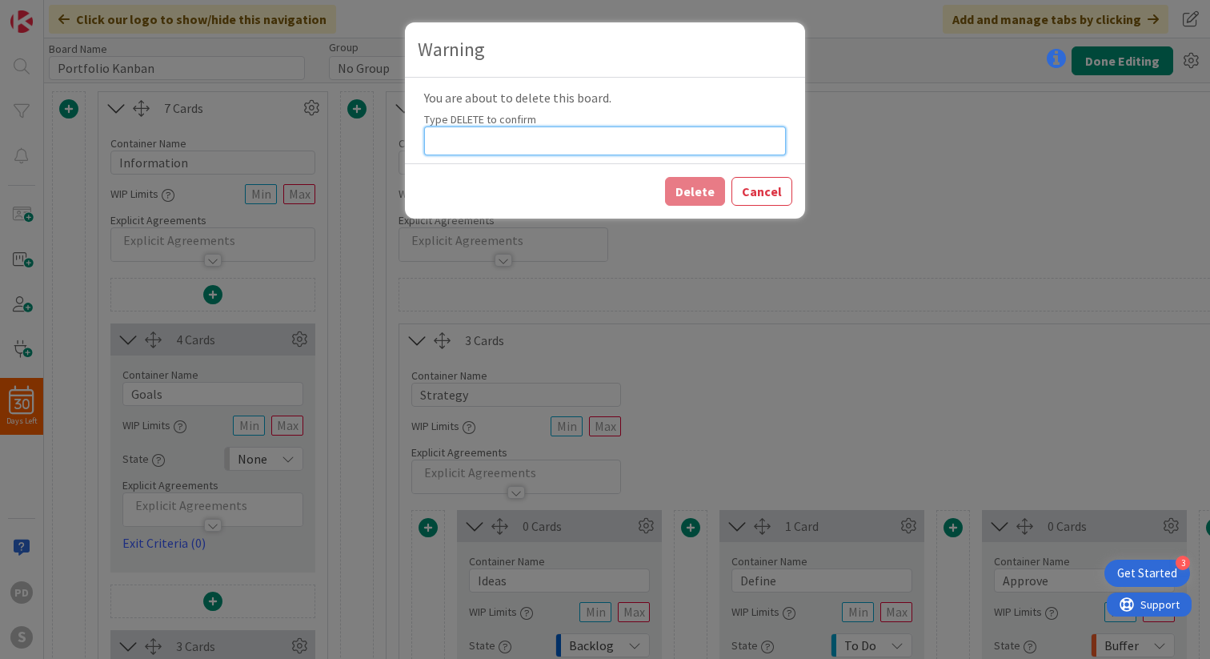
click at [543, 143] on input at bounding box center [605, 140] width 362 height 29
type input "DELETE"
click at [698, 189] on button "Delete" at bounding box center [695, 191] width 60 height 29
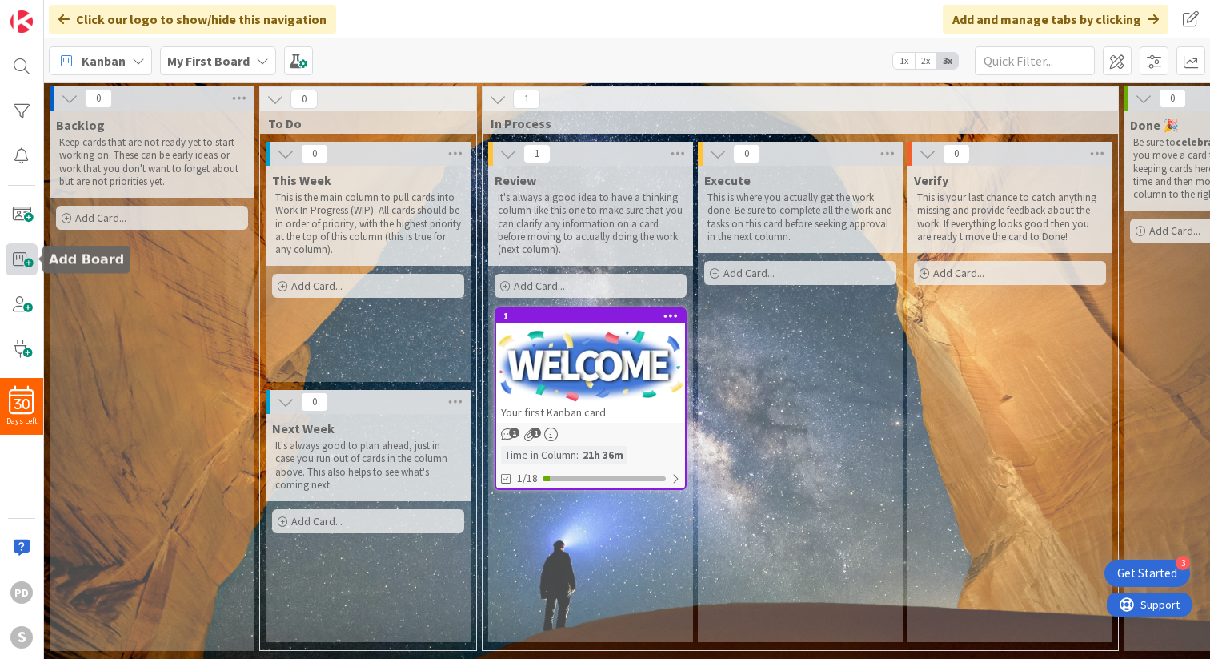
click at [22, 257] on span at bounding box center [22, 259] width 32 height 32
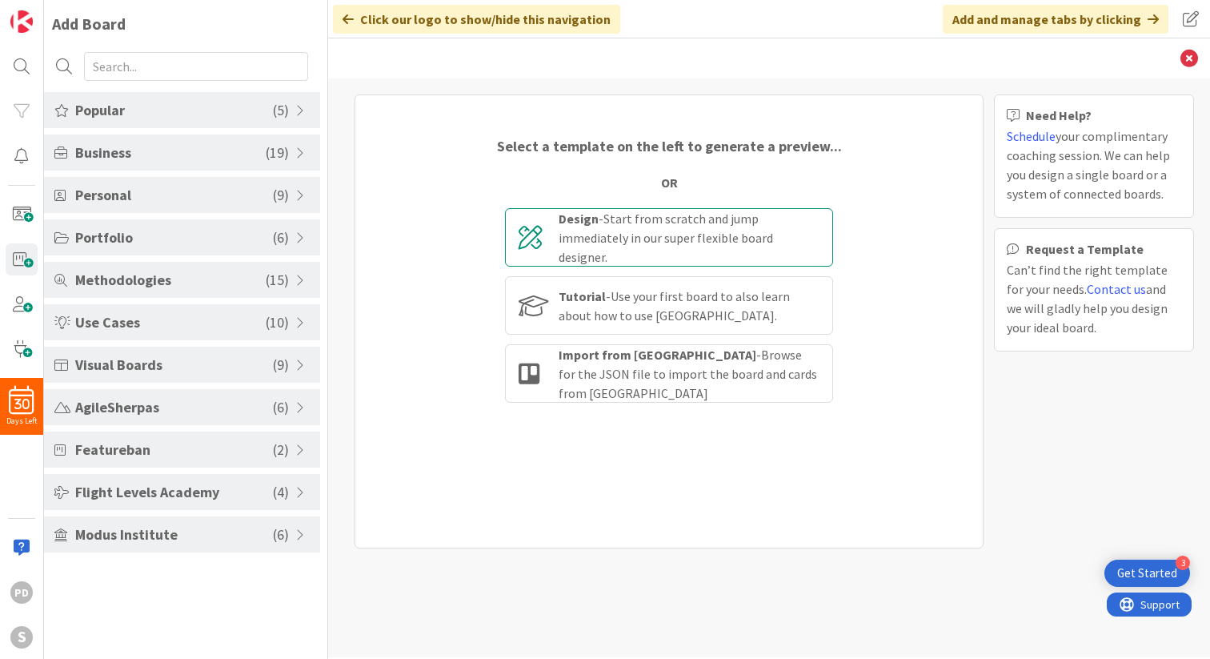
click at [673, 234] on div "Design - Start from scratch and jump immediately in our super flexible board de…" at bounding box center [689, 238] width 261 height 58
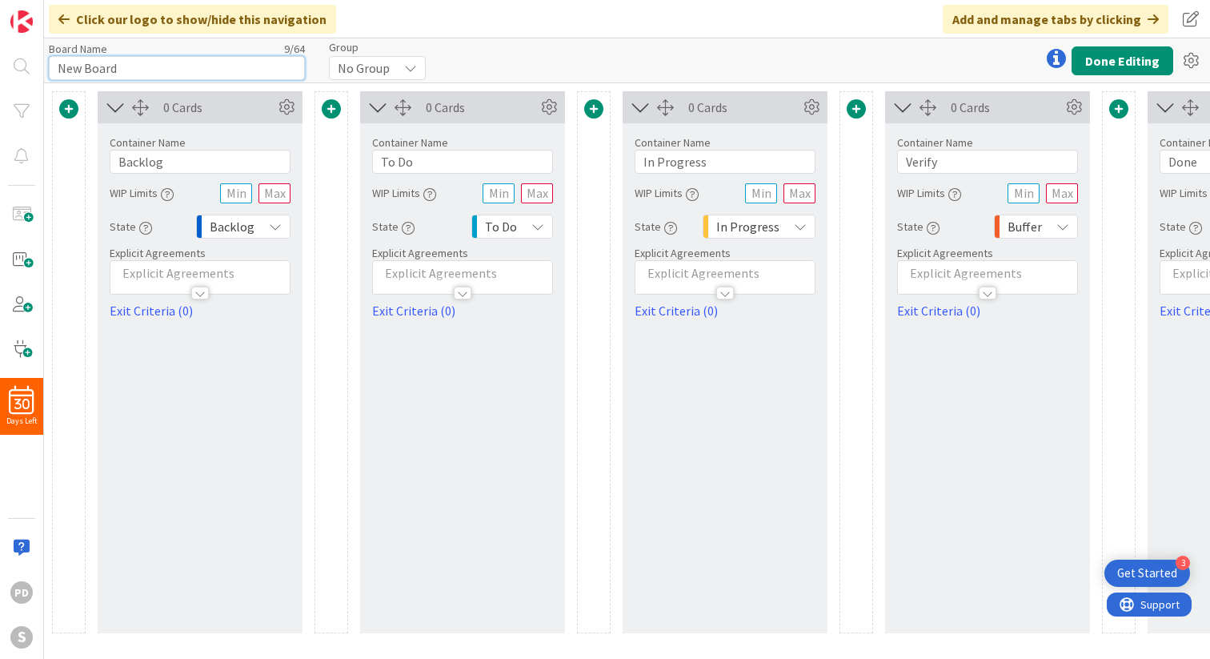
click at [134, 64] on input "New Board" at bounding box center [177, 68] width 256 height 24
type input "PROJECTS"
click at [504, 70] on div "Board Name 8 / 64 PROJECTS Group No Group Done Editing" at bounding box center [627, 60] width 1166 height 44
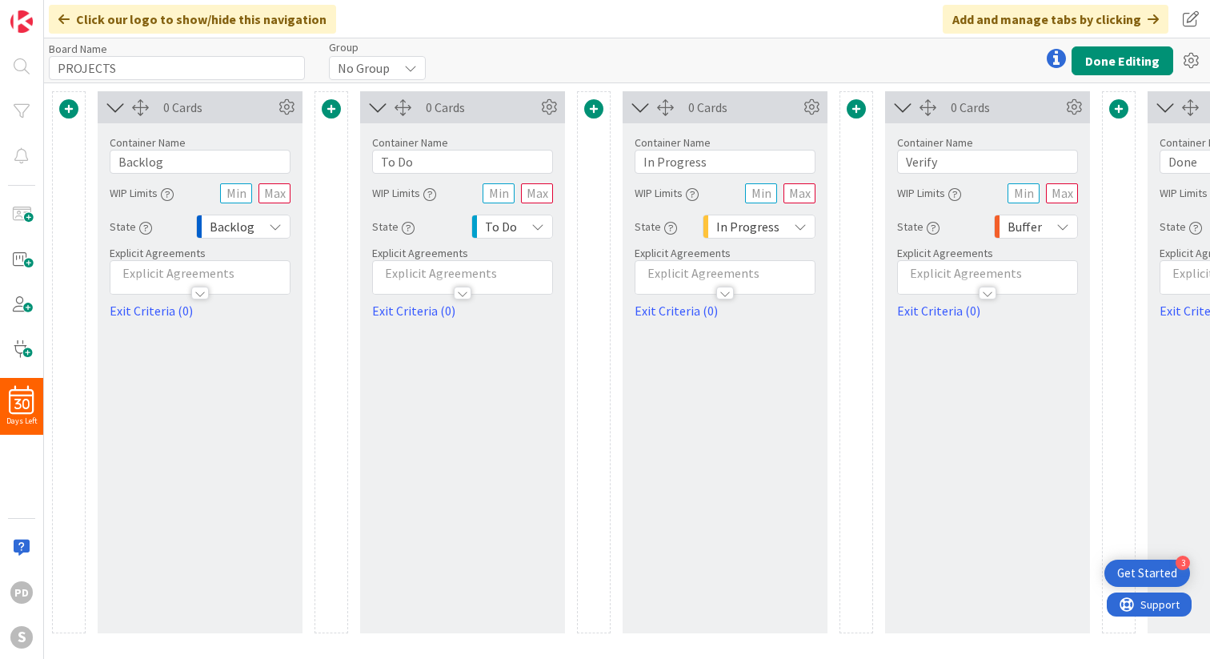
click at [412, 72] on icon at bounding box center [410, 68] width 13 height 13
click at [412, 72] on icon at bounding box center [411, 68] width 13 height 13
click at [68, 107] on span at bounding box center [68, 108] width 19 height 19
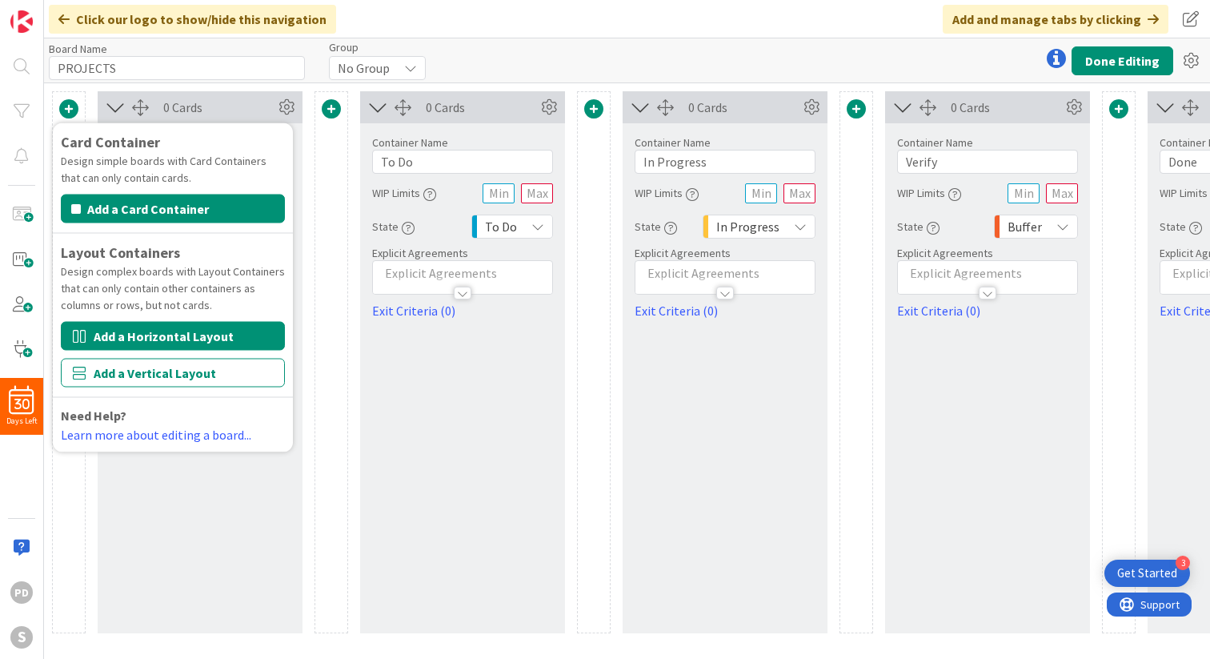
click at [157, 336] on button "Add a Horizontal Layout" at bounding box center [173, 336] width 224 height 29
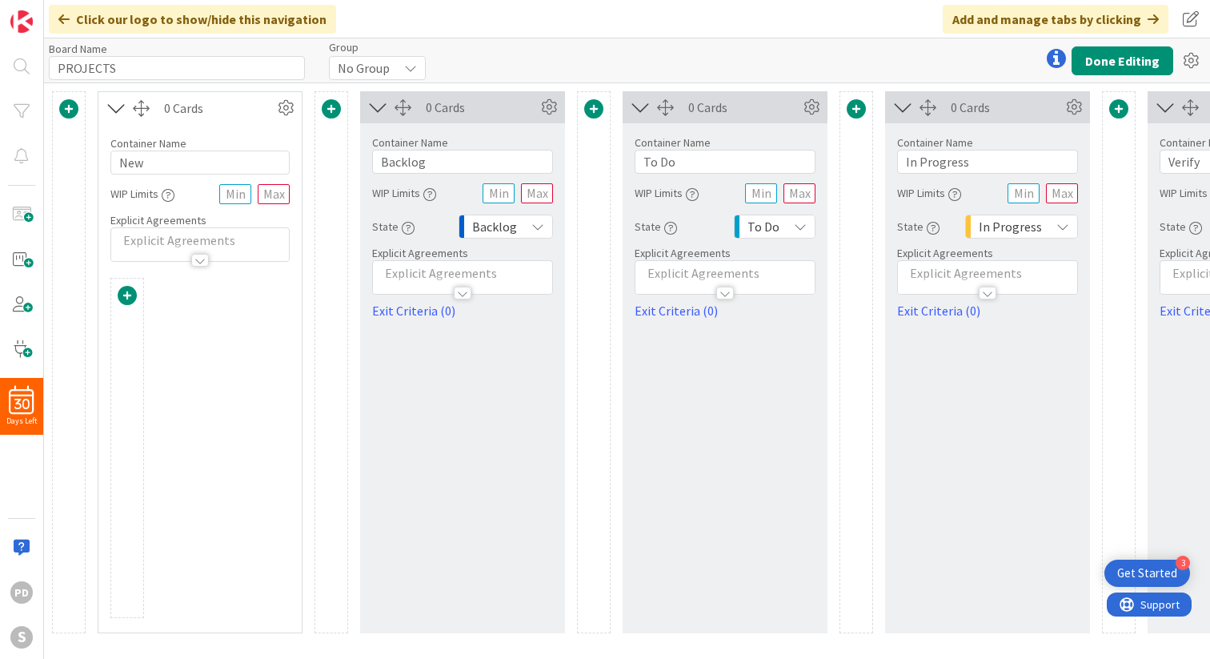
click at [329, 113] on span at bounding box center [331, 108] width 19 height 19
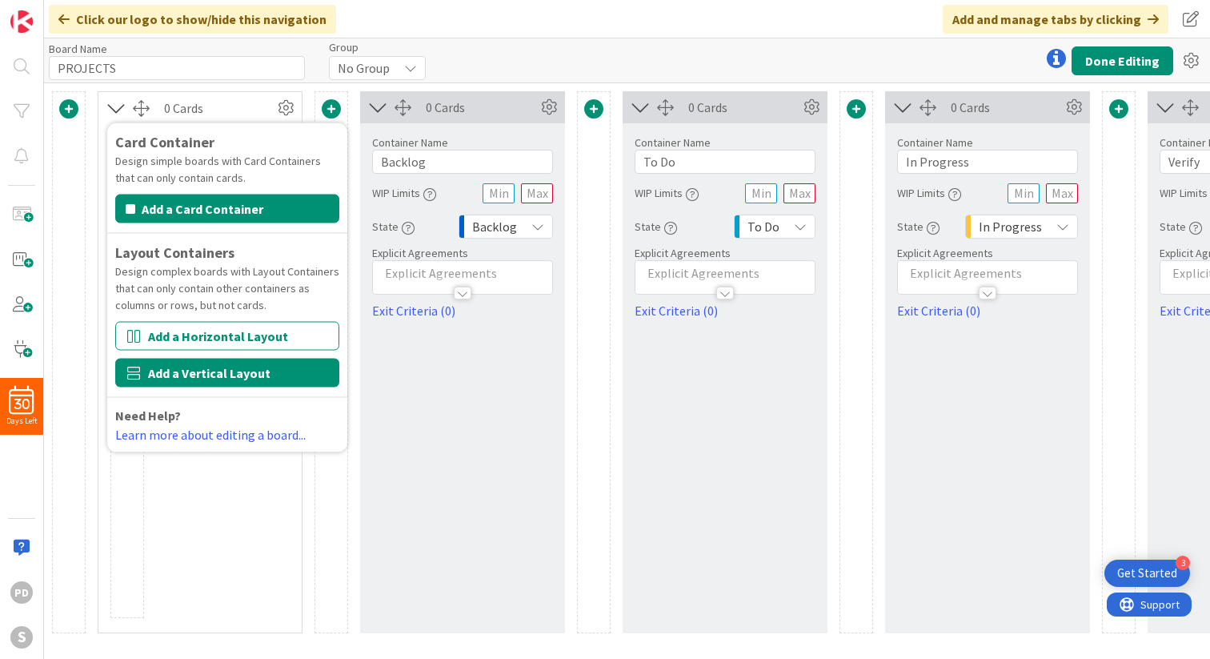
click at [235, 374] on button "Add a Vertical Layout" at bounding box center [227, 373] width 224 height 29
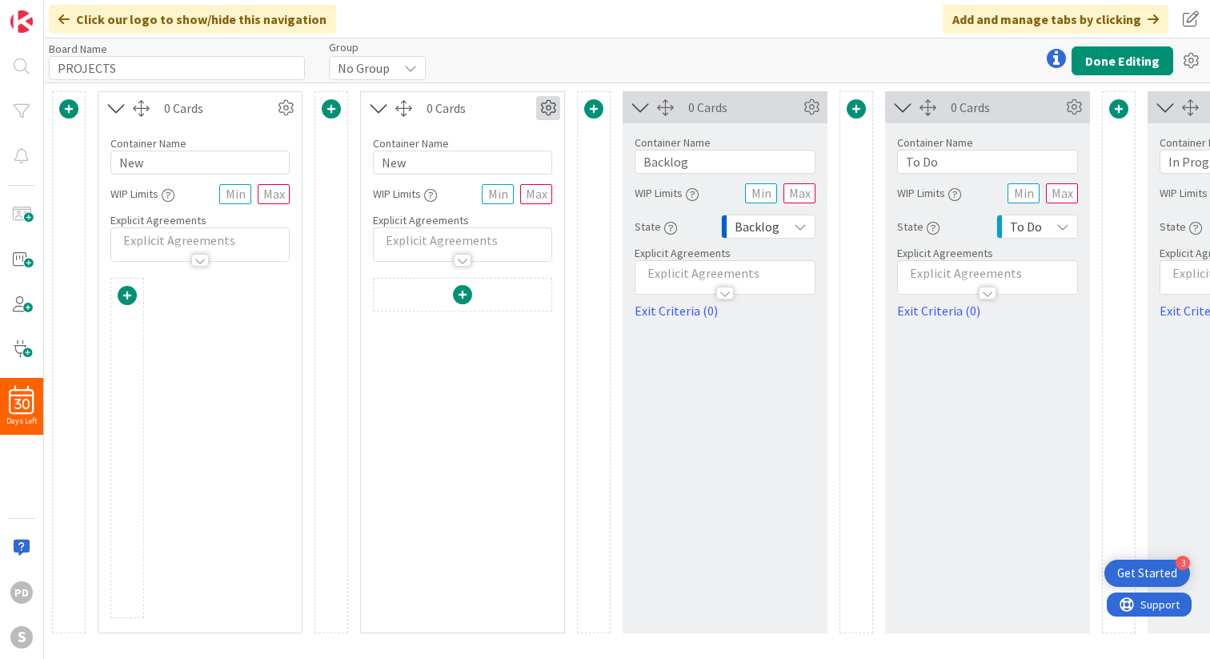
click at [551, 109] on icon at bounding box center [548, 108] width 24 height 24
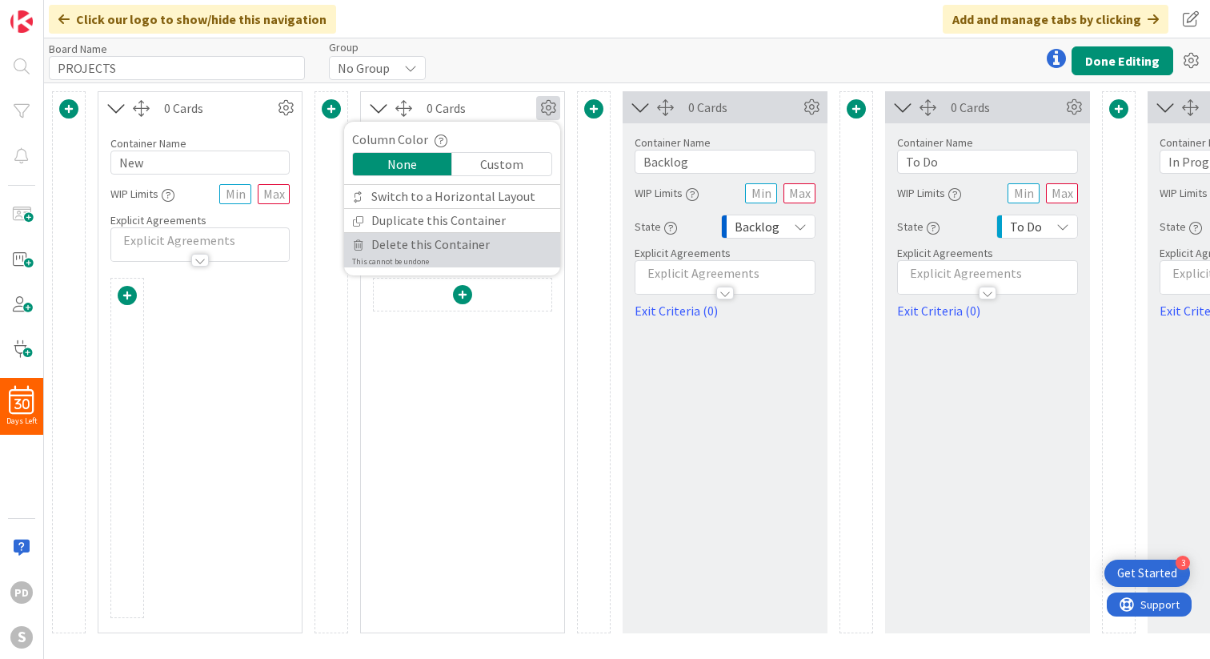
click at [407, 247] on span "Delete this Container" at bounding box center [430, 244] width 118 height 23
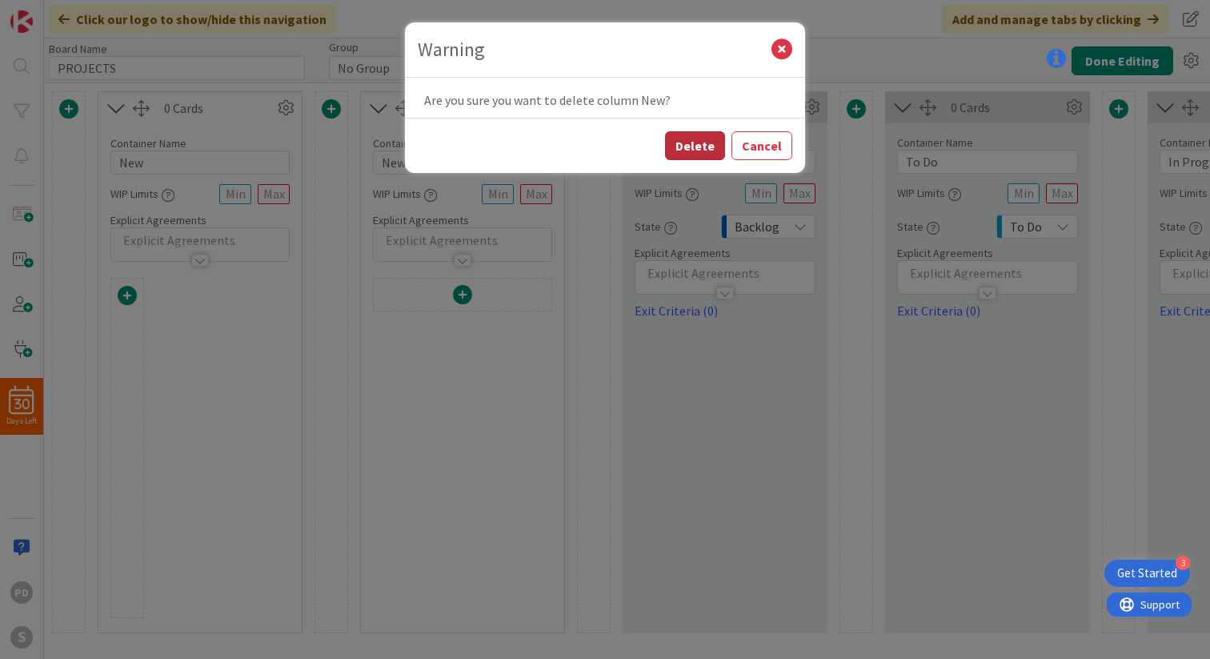
click at [704, 149] on button "Delete" at bounding box center [695, 145] width 60 height 29
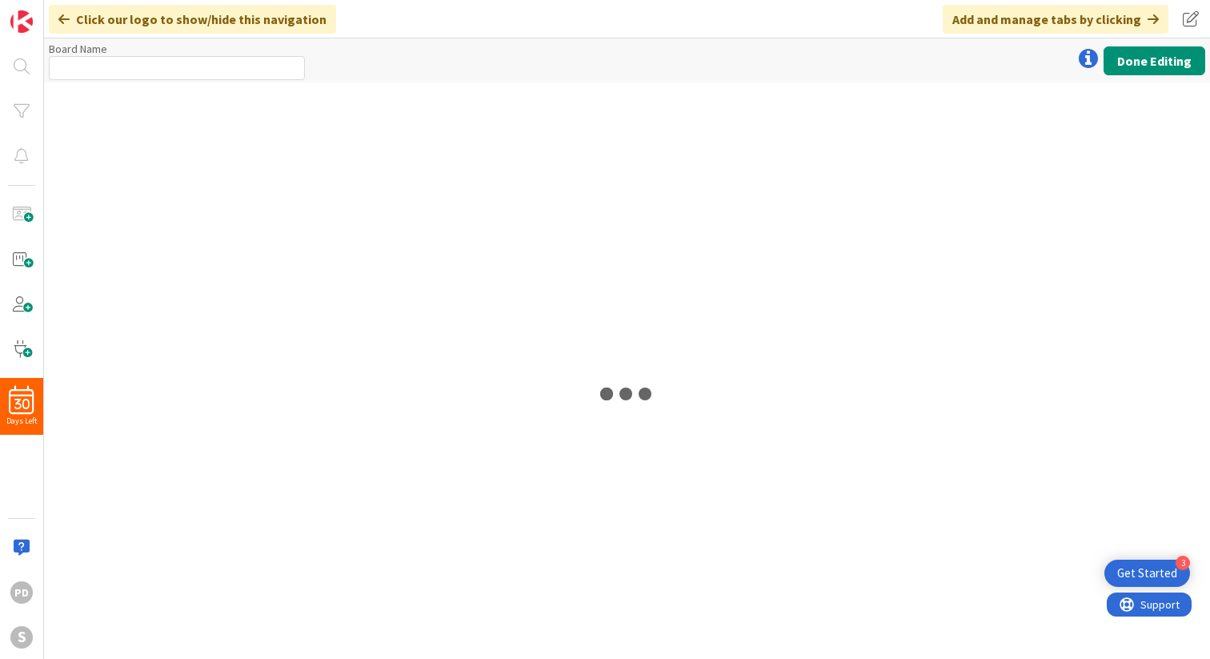
type input "PROJECTS"
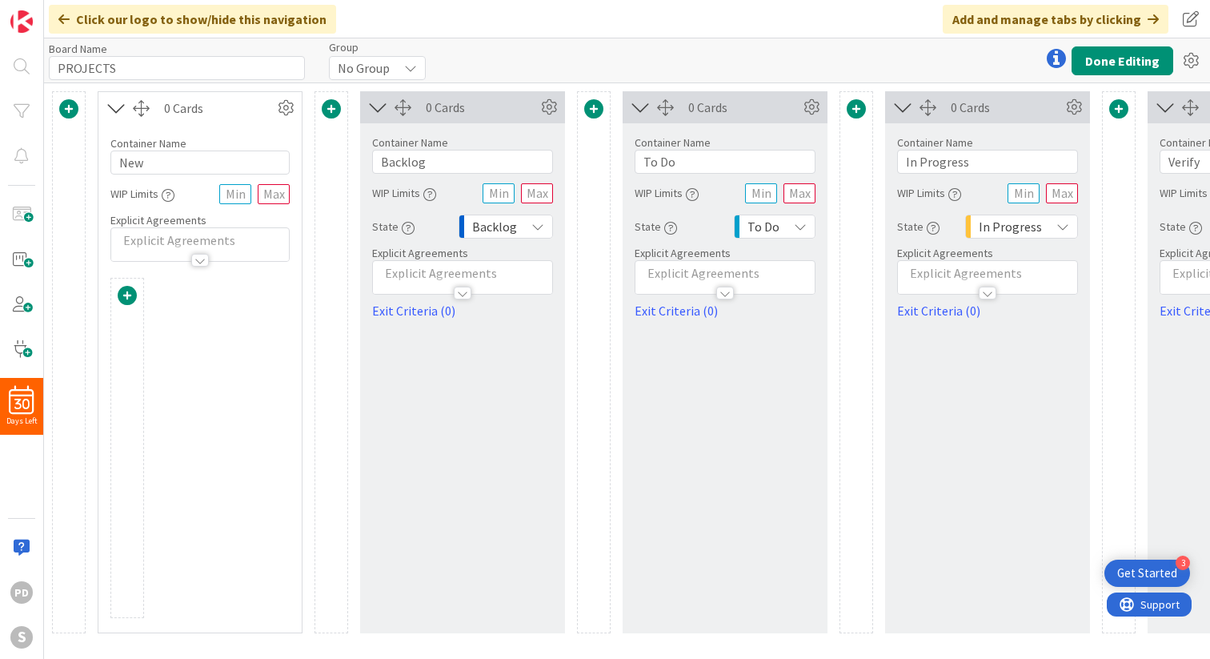
click at [112, 107] on icon at bounding box center [116, 108] width 26 height 21
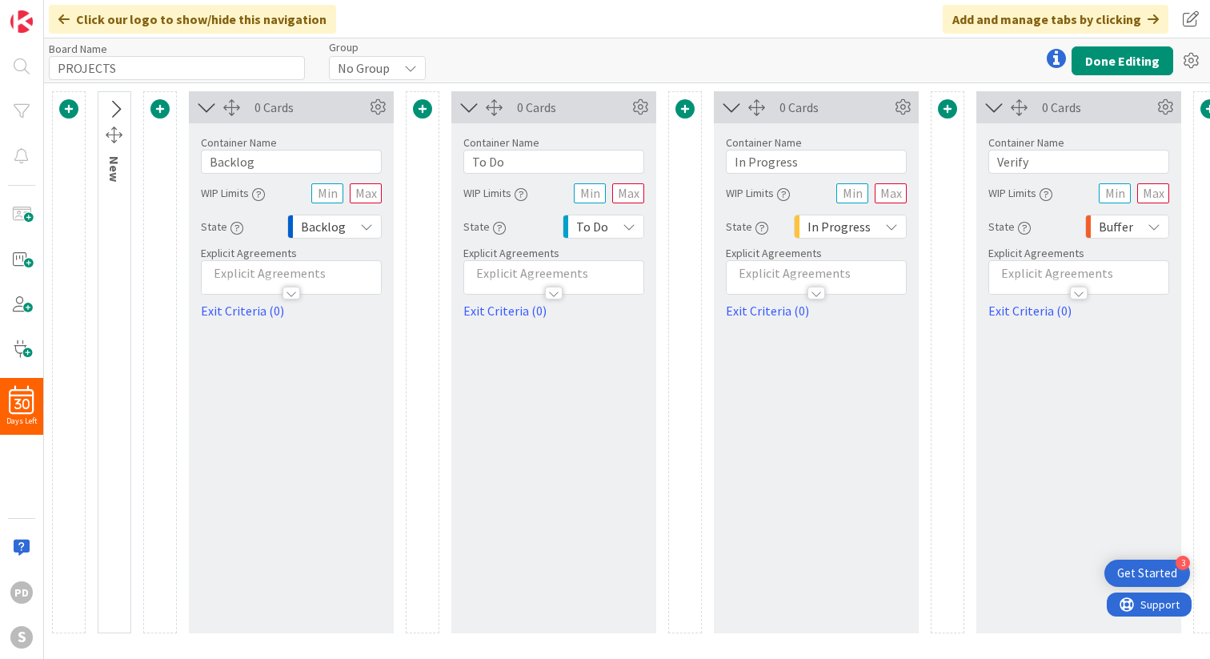
click at [118, 115] on icon at bounding box center [115, 109] width 26 height 21
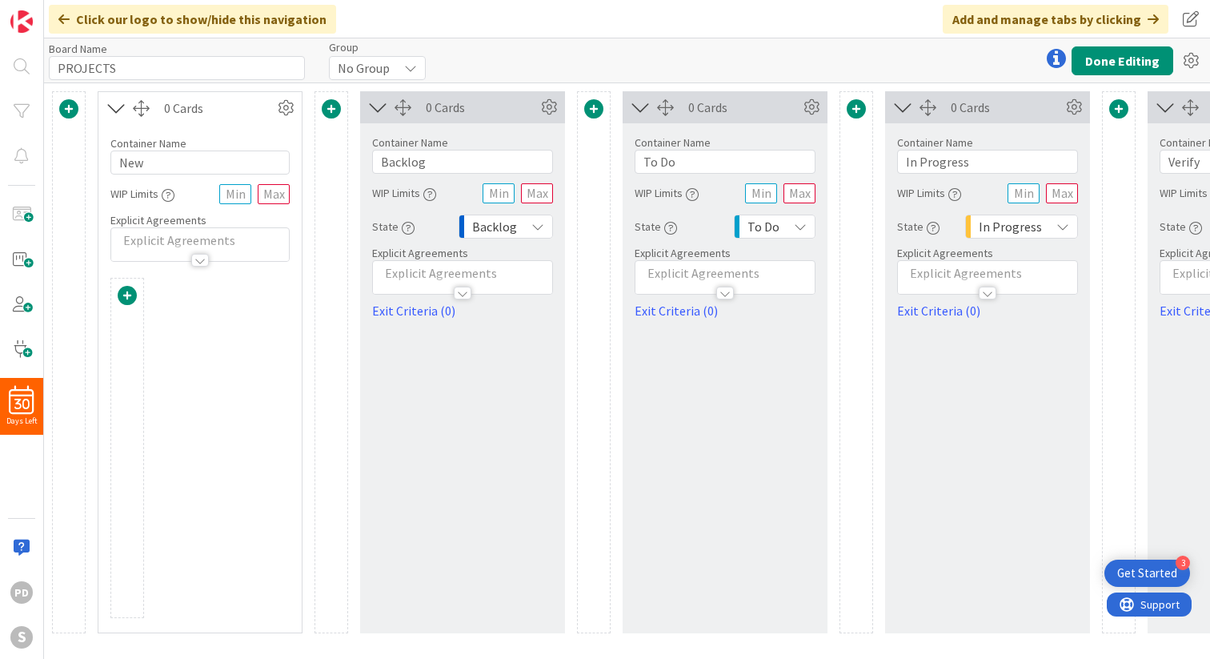
click at [114, 107] on icon at bounding box center [116, 108] width 26 height 21
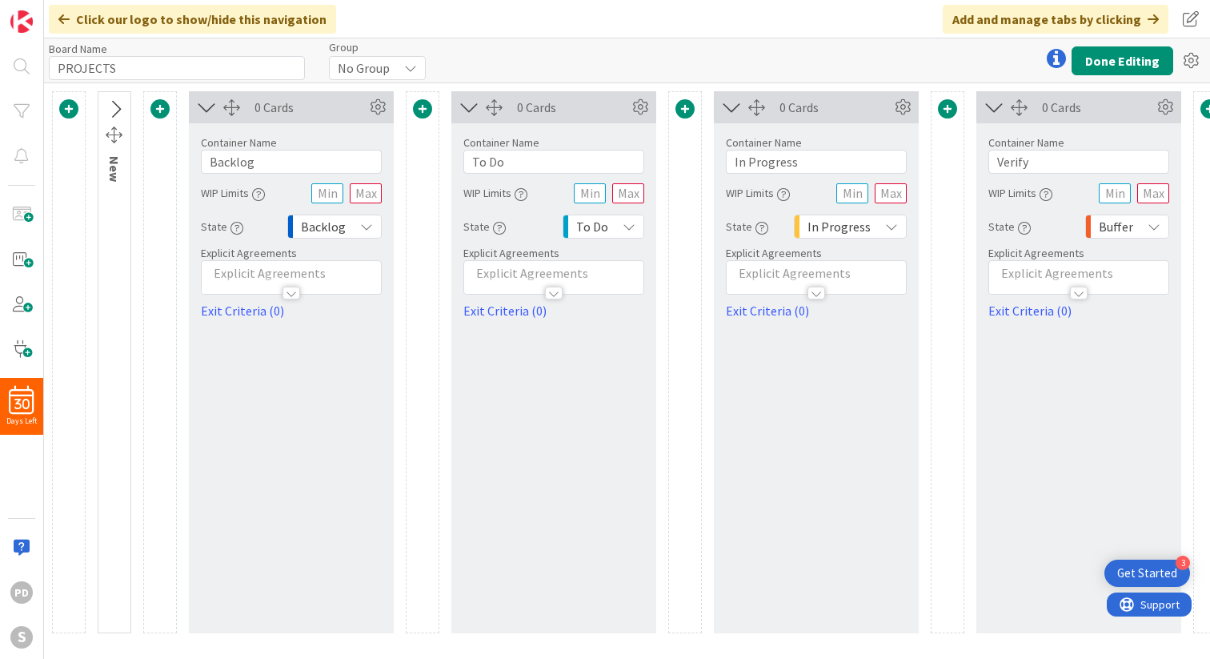
click at [114, 107] on icon at bounding box center [115, 109] width 26 height 21
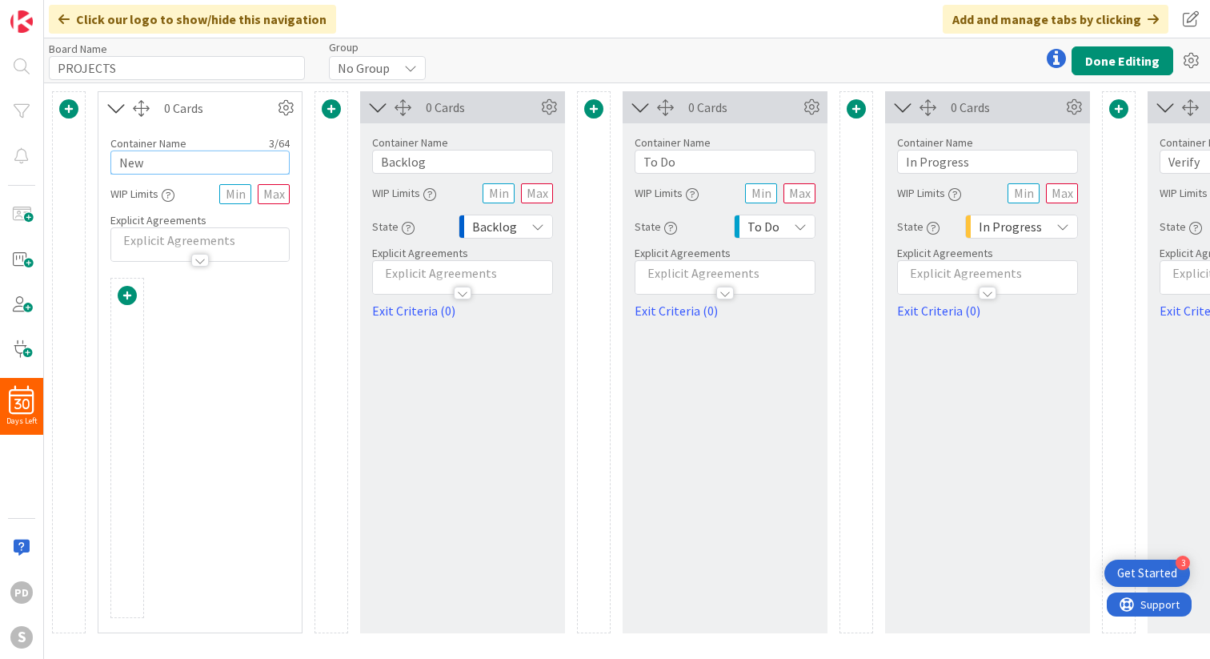
click at [202, 167] on input "New" at bounding box center [199, 162] width 179 height 24
click at [215, 378] on div at bounding box center [199, 448] width 179 height 340
click at [126, 295] on span at bounding box center [127, 295] width 19 height 19
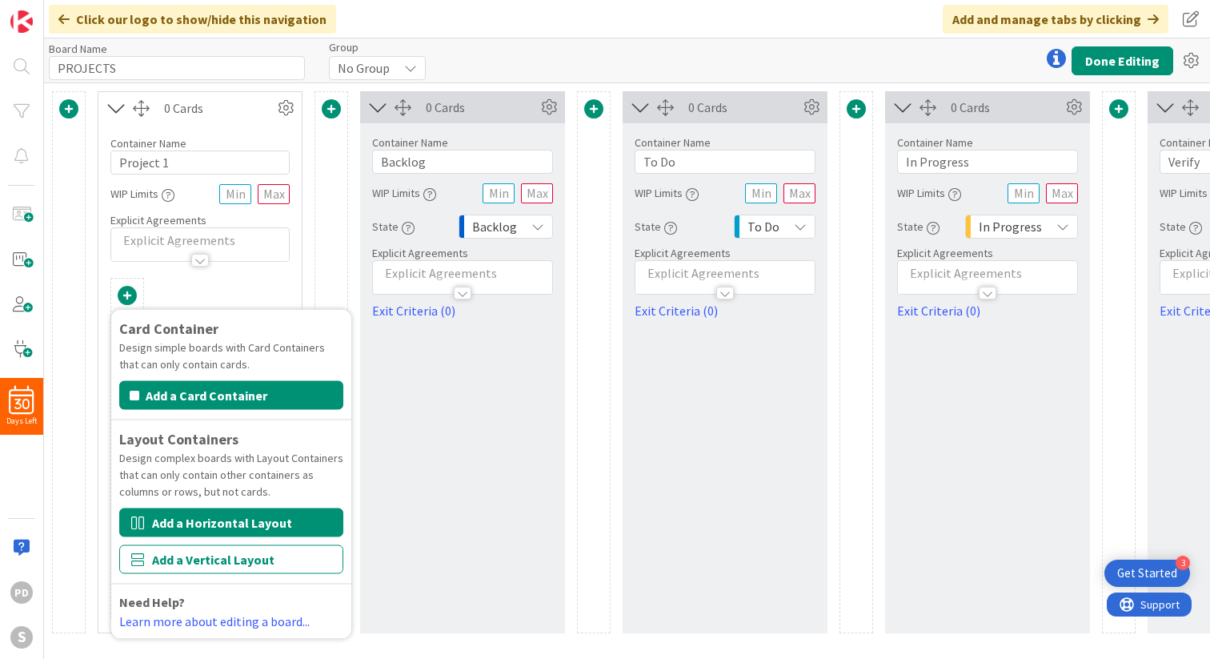
click at [202, 524] on button "Add a Horizontal Layout" at bounding box center [231, 522] width 224 height 29
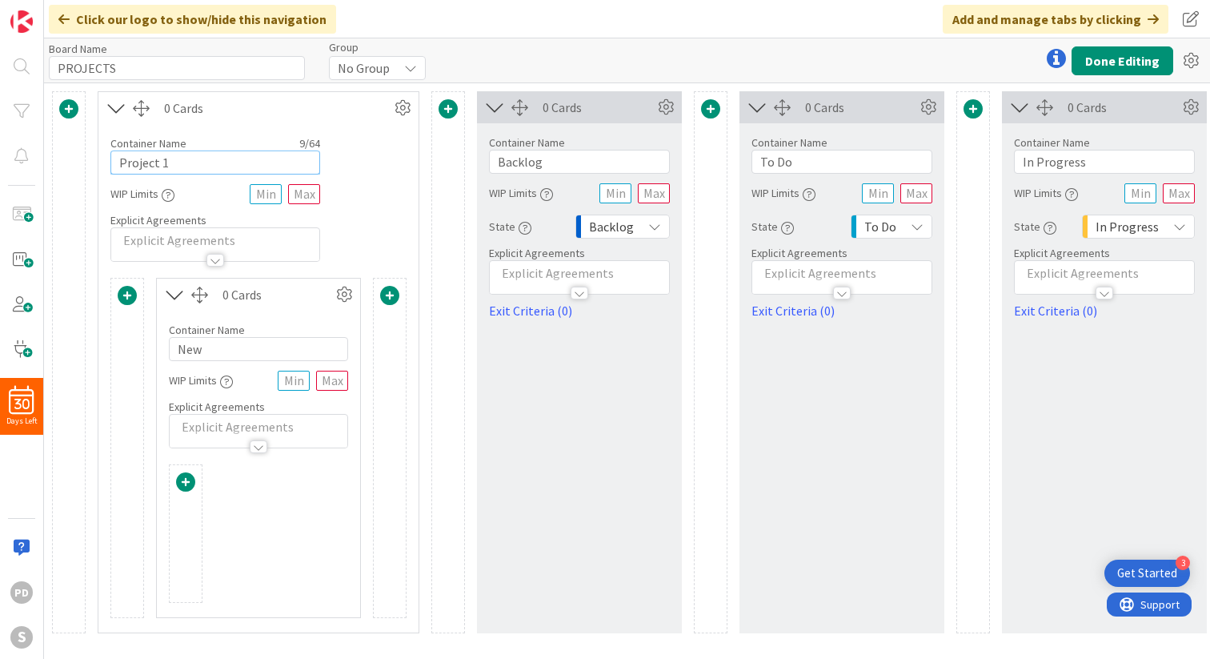
type input "New"
click at [138, 165] on input "text" at bounding box center [215, 162] width 210 height 24
type input "Project 1"
click at [347, 295] on icon at bounding box center [344, 295] width 24 height 24
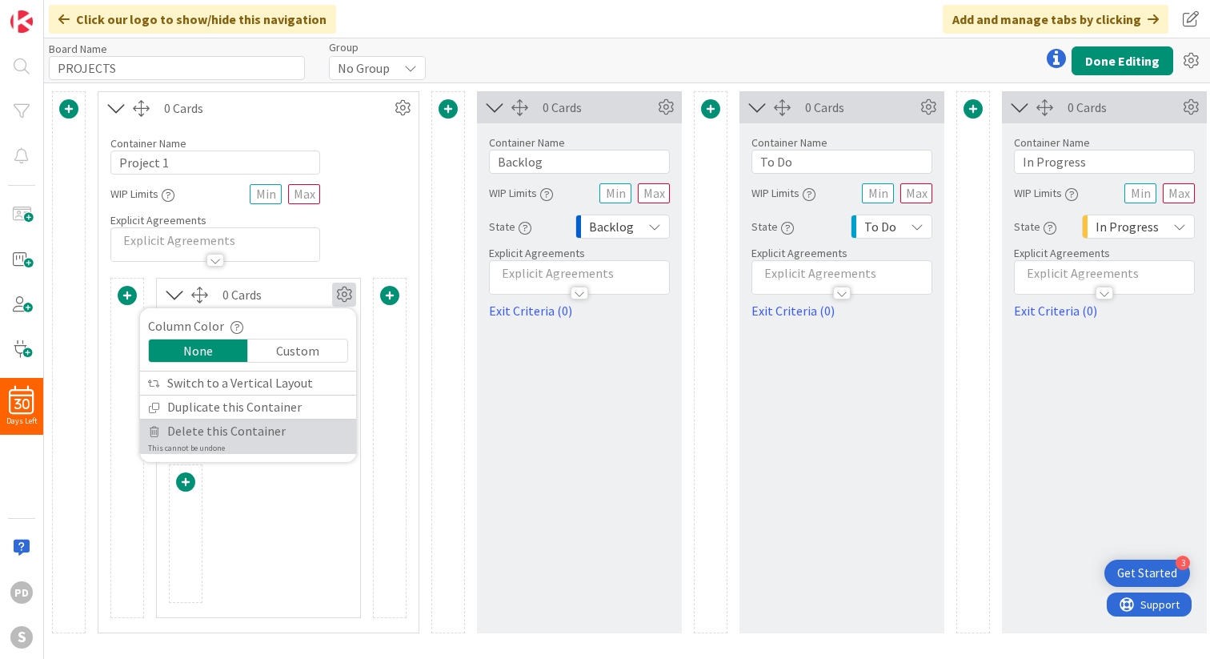
click at [224, 438] on span "Delete this Container" at bounding box center [226, 430] width 118 height 23
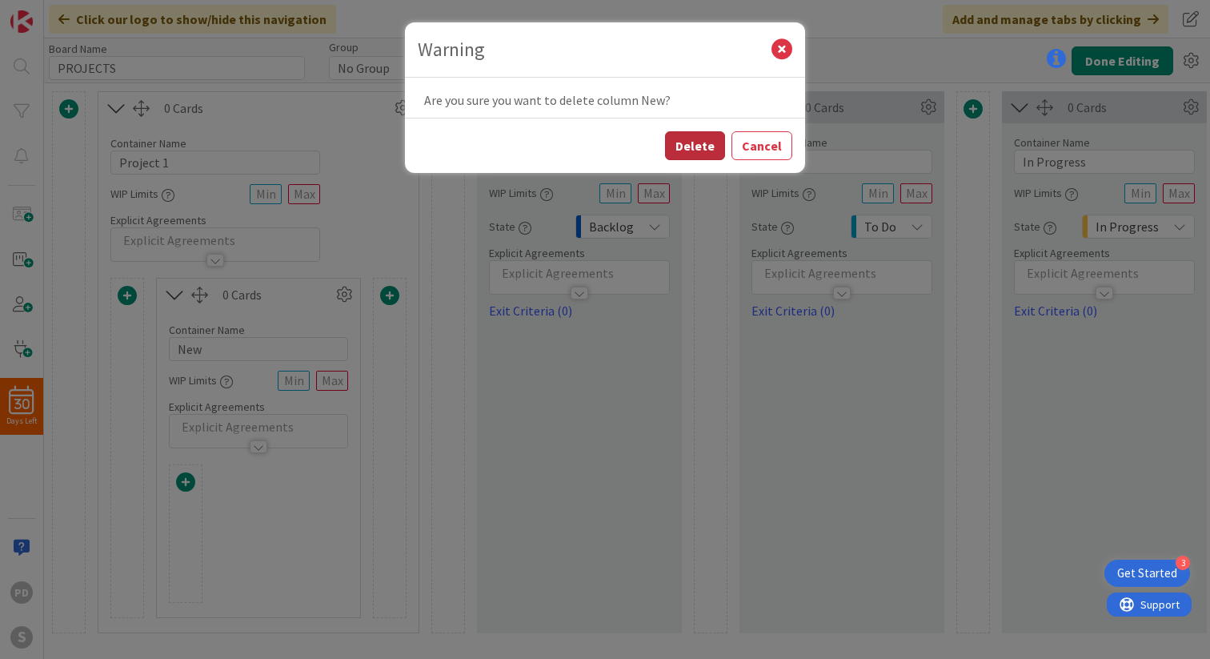
click at [687, 142] on button "Delete" at bounding box center [695, 145] width 60 height 29
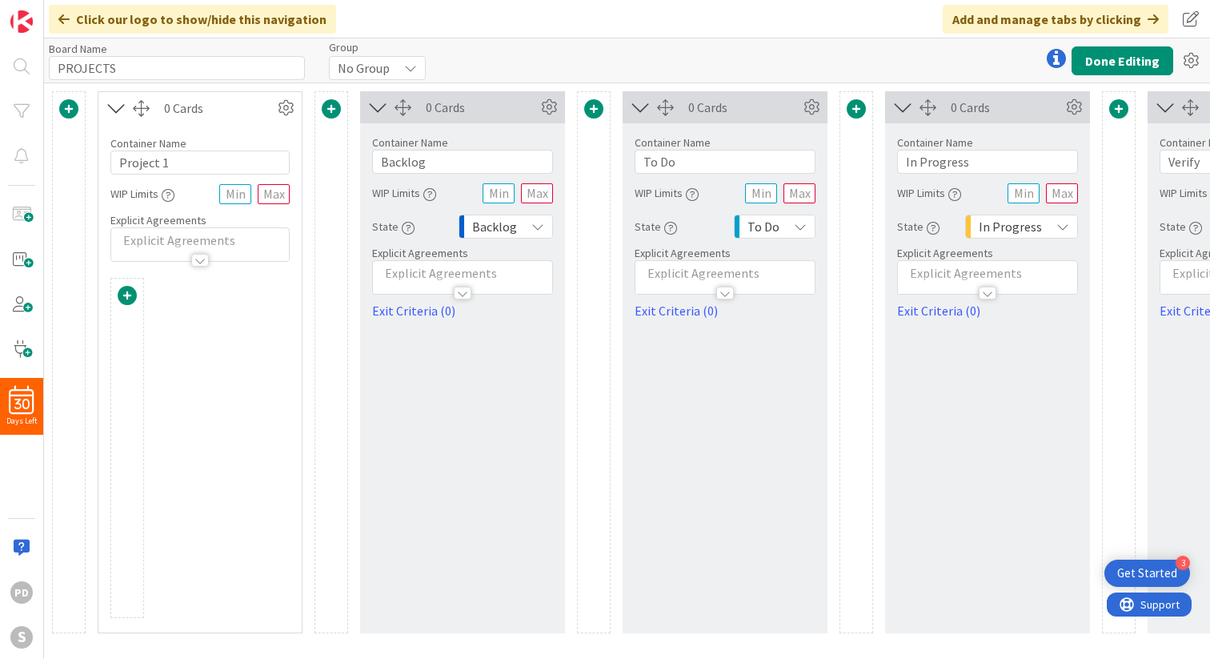
click at [66, 111] on span at bounding box center [68, 108] width 19 height 19
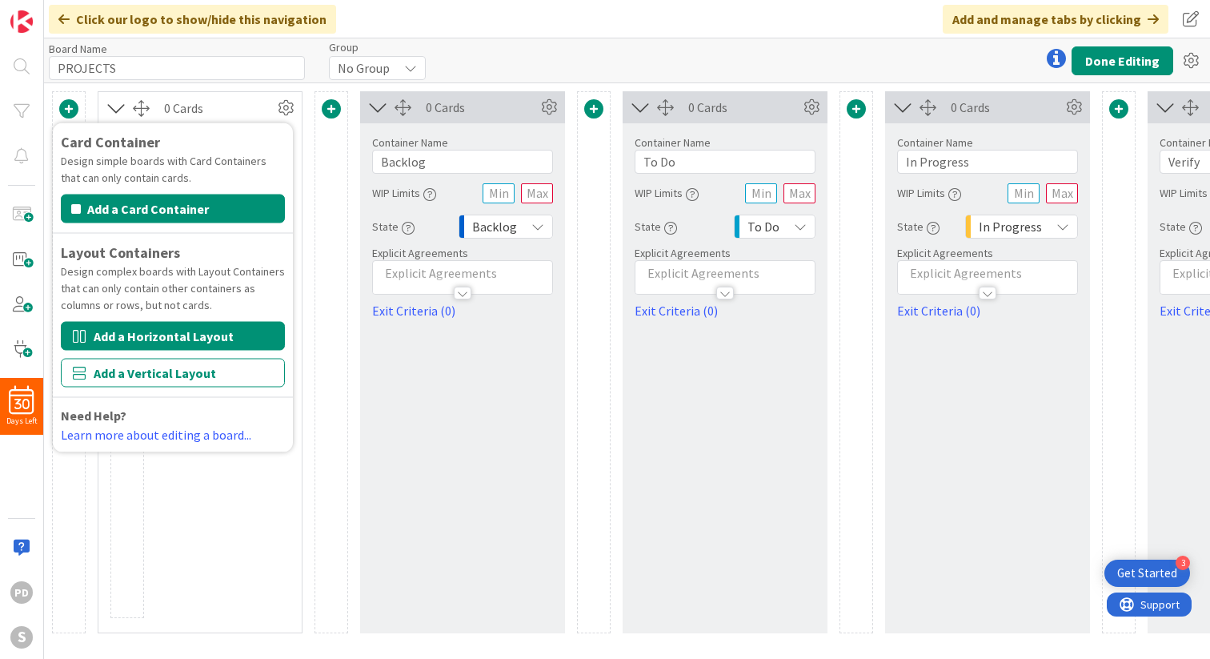
click at [123, 338] on button "Add a Horizontal Layout" at bounding box center [173, 336] width 224 height 29
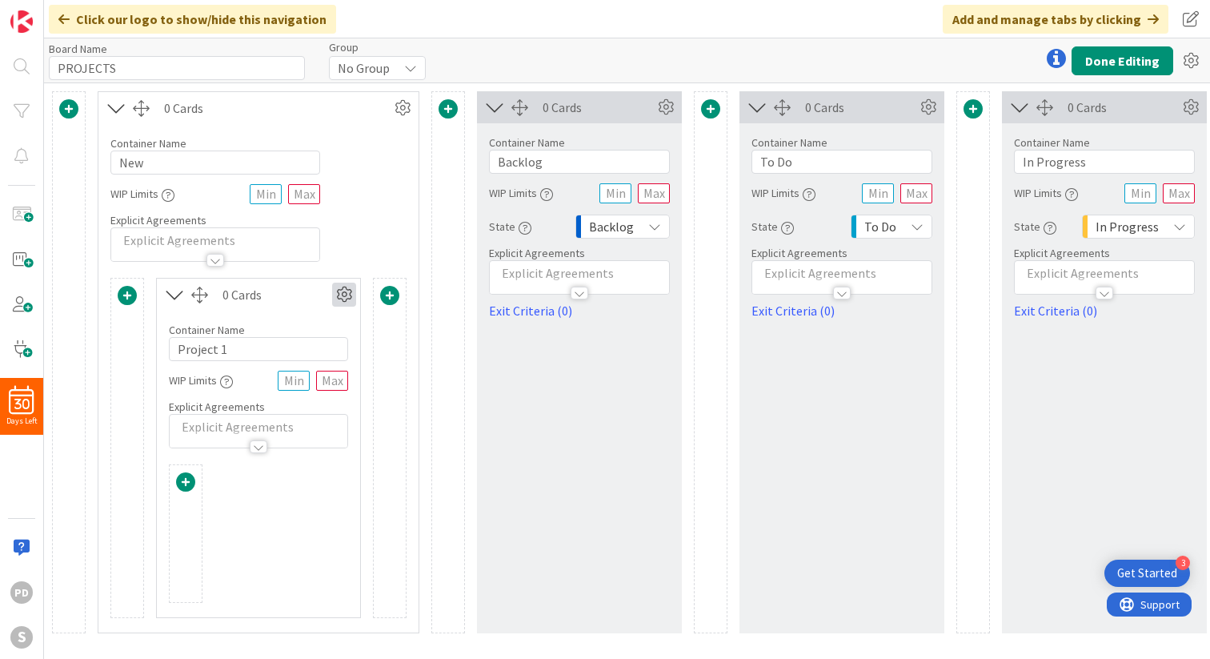
click at [345, 297] on icon at bounding box center [344, 295] width 24 height 24
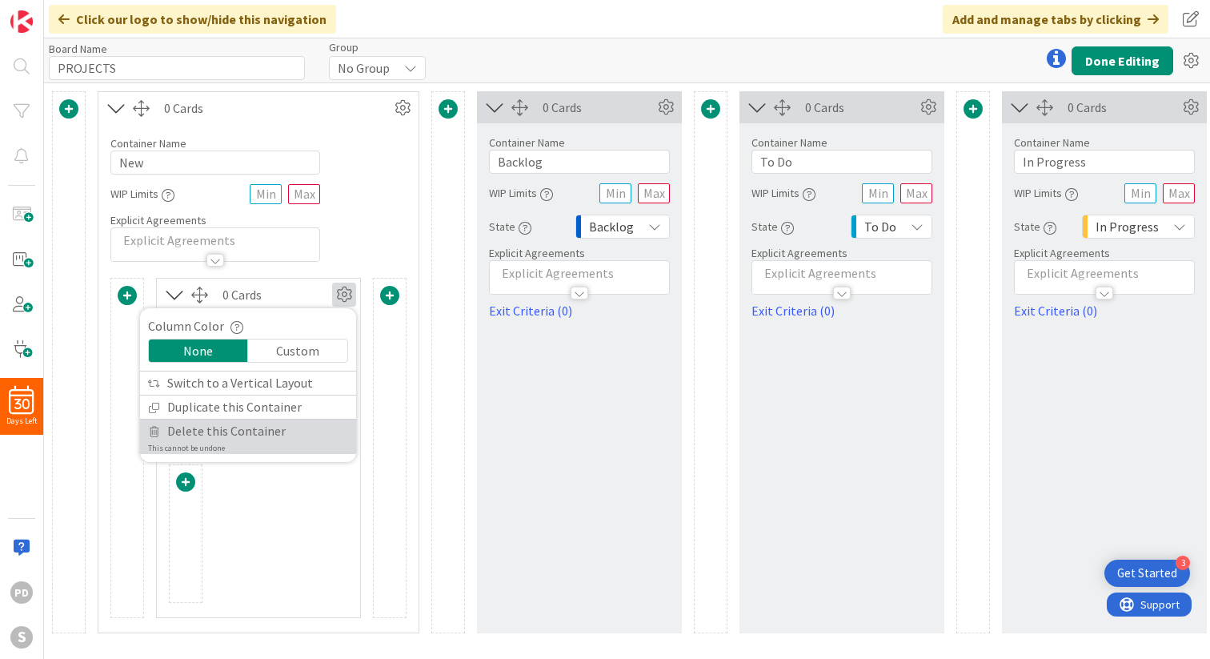
click at [210, 441] on span "Delete this Container" at bounding box center [226, 430] width 118 height 23
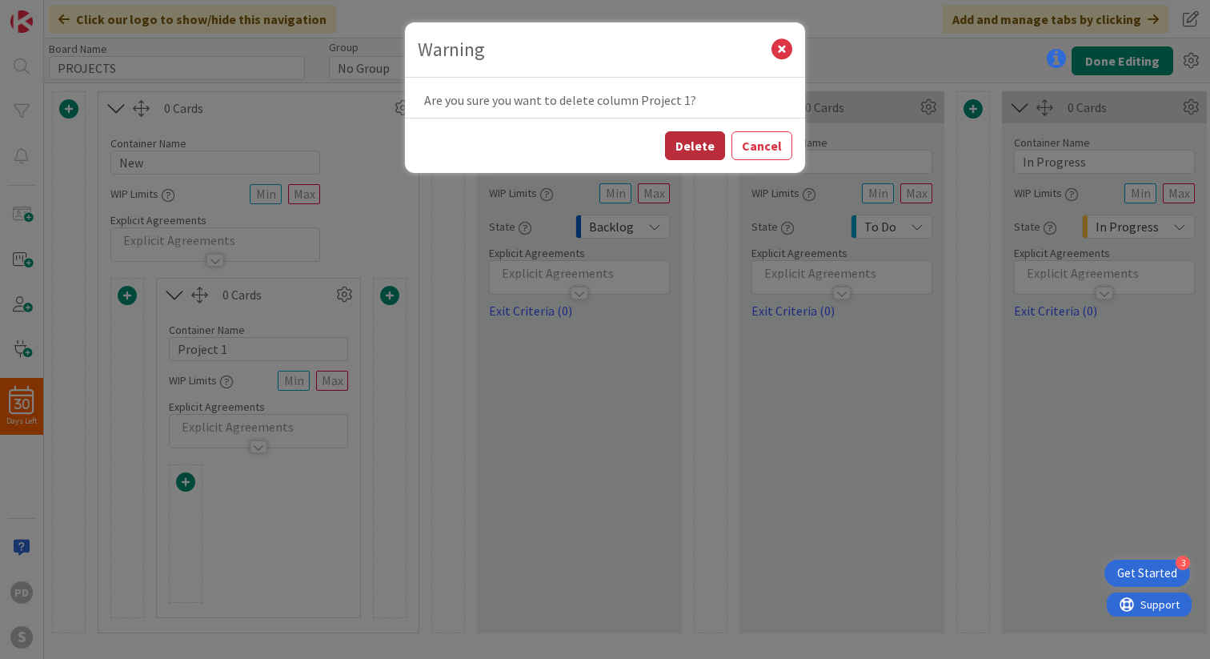
click at [703, 152] on button "Delete" at bounding box center [695, 145] width 60 height 29
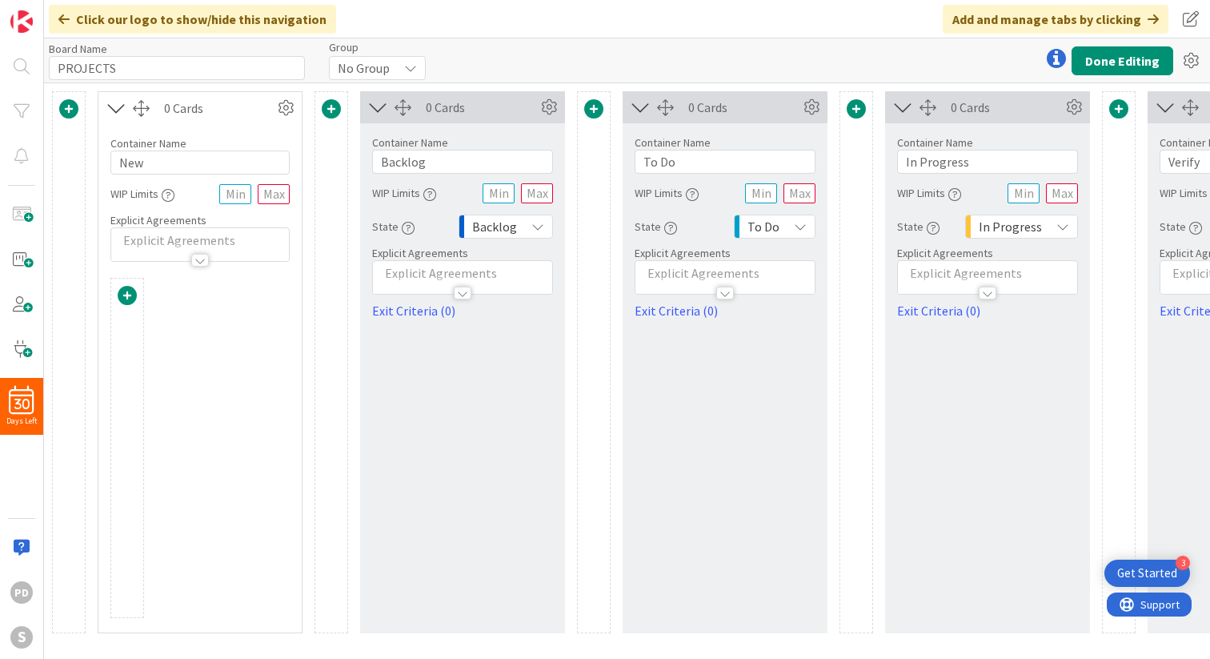
click at [130, 299] on span at bounding box center [127, 295] width 19 height 19
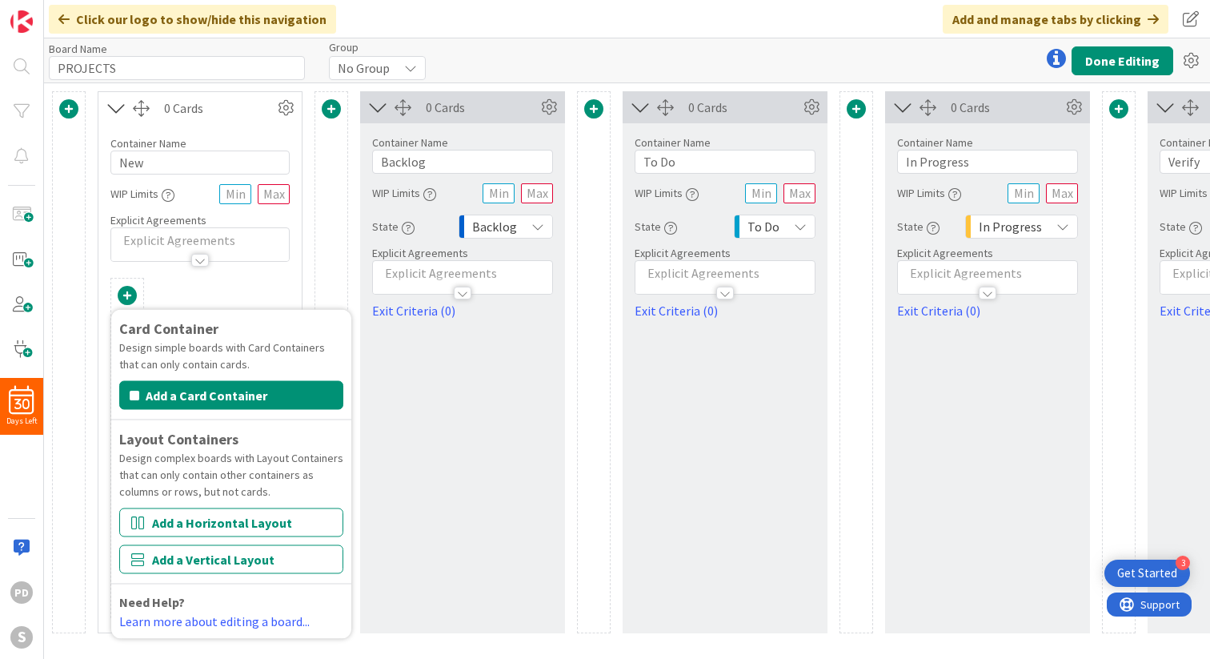
click at [269, 280] on div "Card Container Design simple boards with Card Containers that can only contain …" at bounding box center [199, 448] width 179 height 340
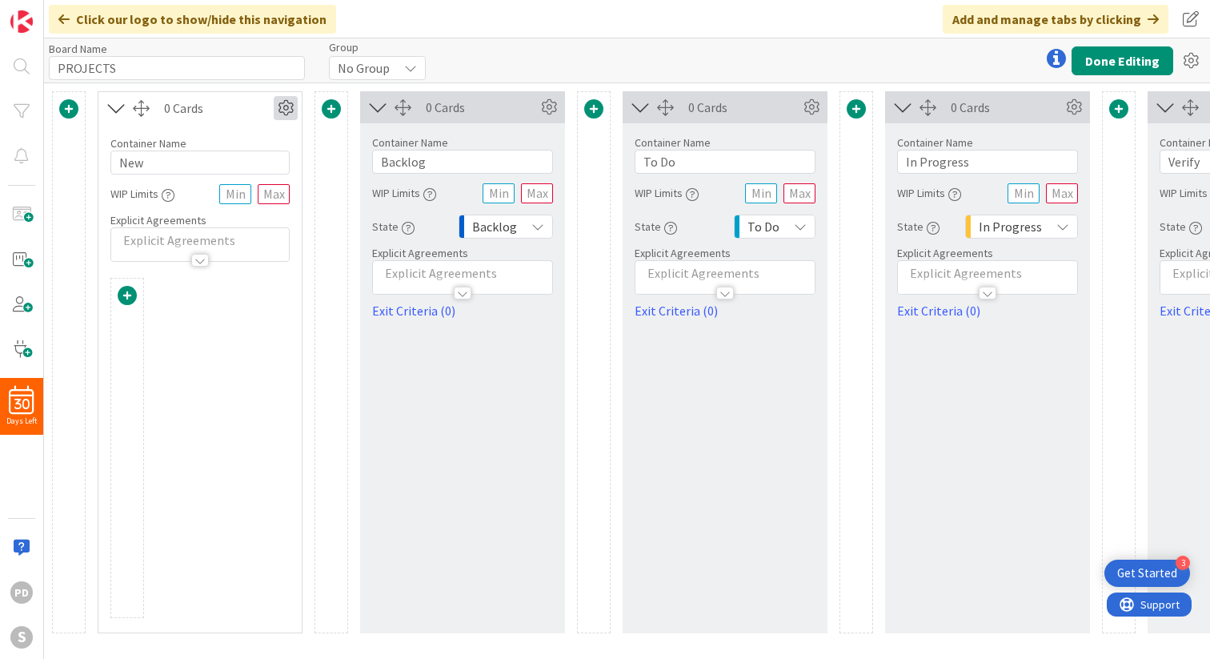
click at [286, 110] on icon at bounding box center [286, 108] width 24 height 24
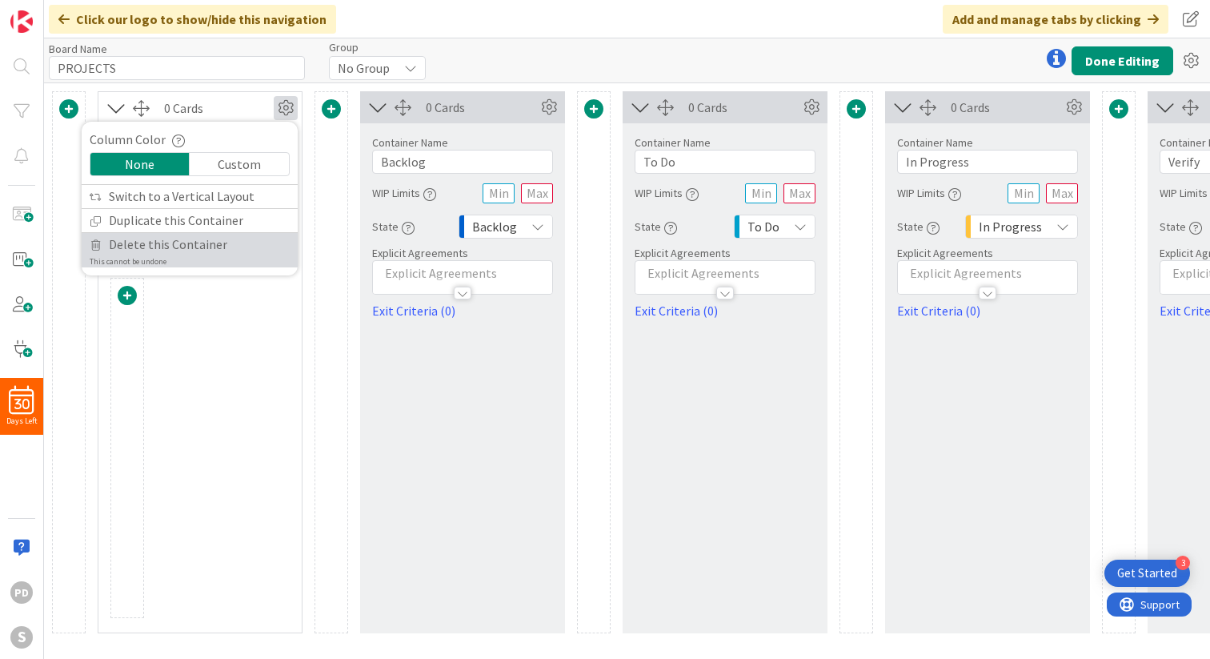
click at [191, 242] on span "Delete this Container" at bounding box center [168, 244] width 118 height 23
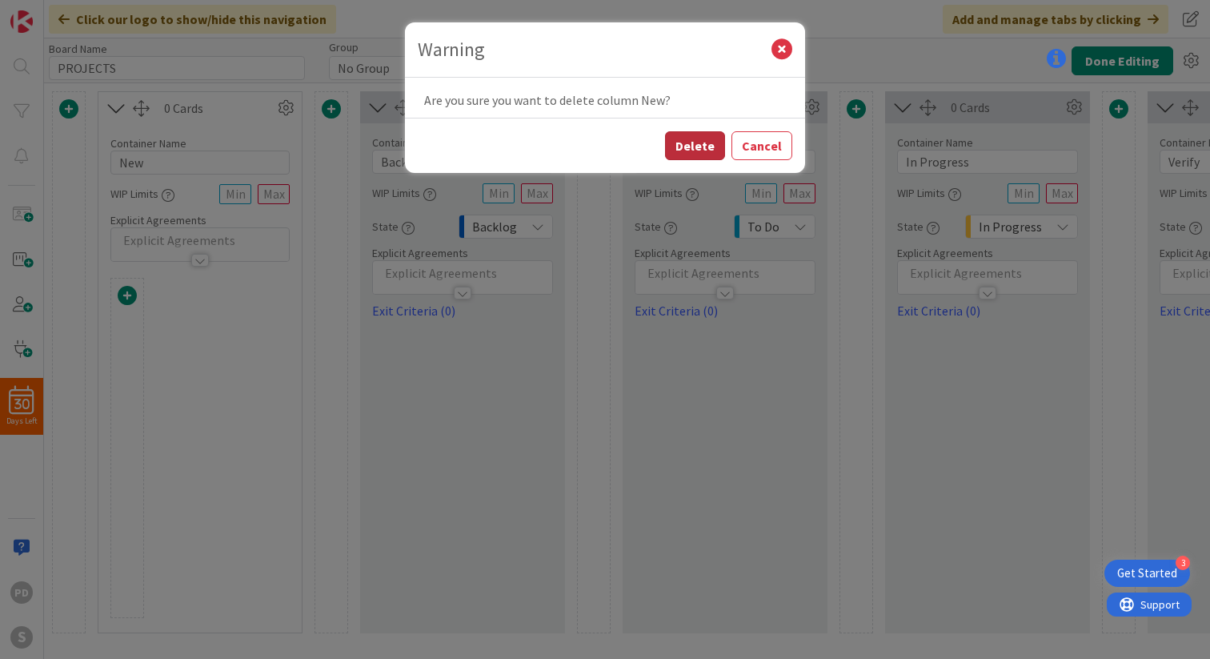
click at [695, 146] on button "Delete" at bounding box center [695, 145] width 60 height 29
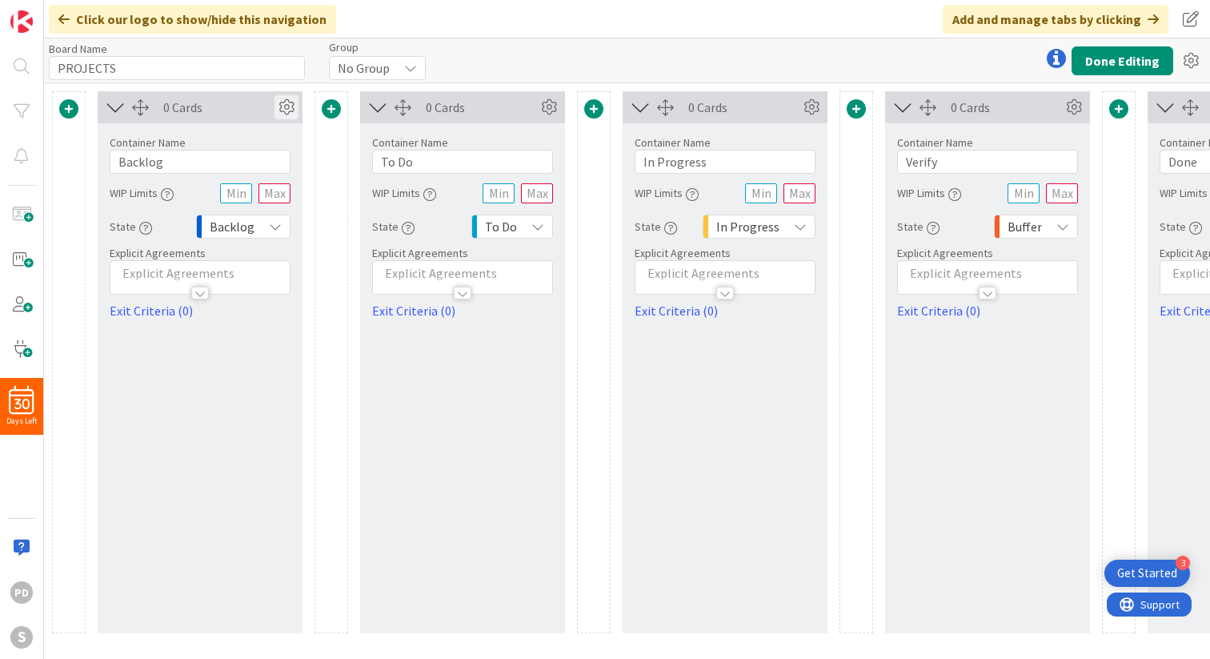
click at [284, 107] on icon at bounding box center [287, 107] width 24 height 24
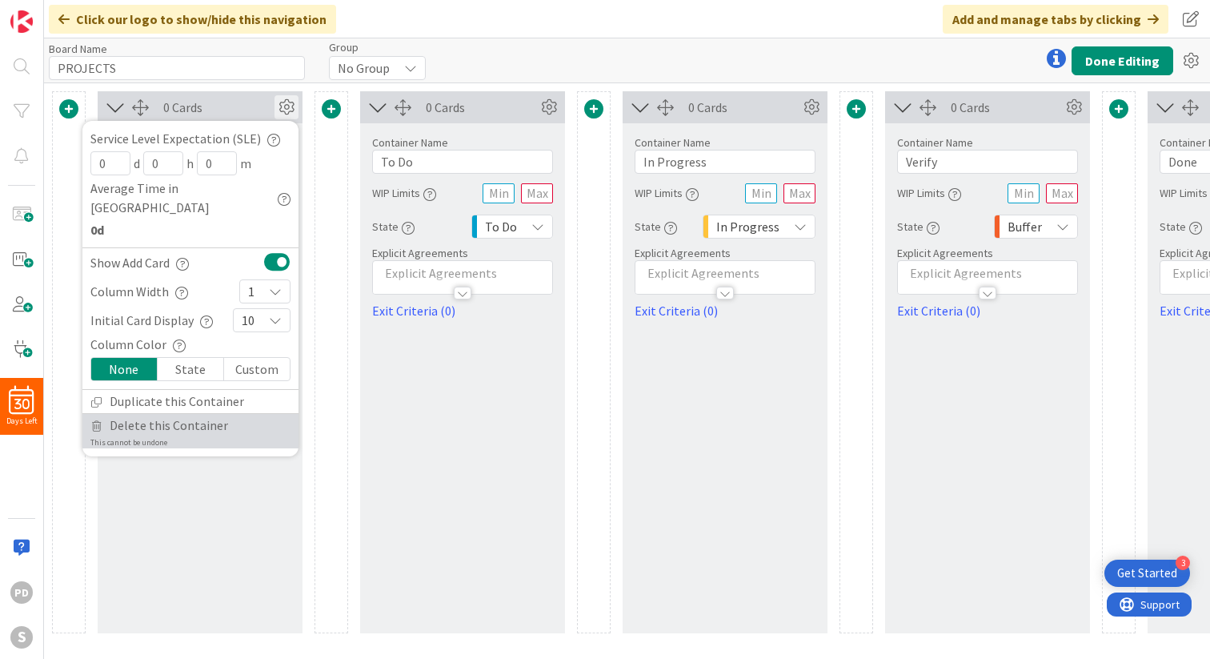
click at [140, 414] on span "Delete this Container" at bounding box center [169, 425] width 118 height 23
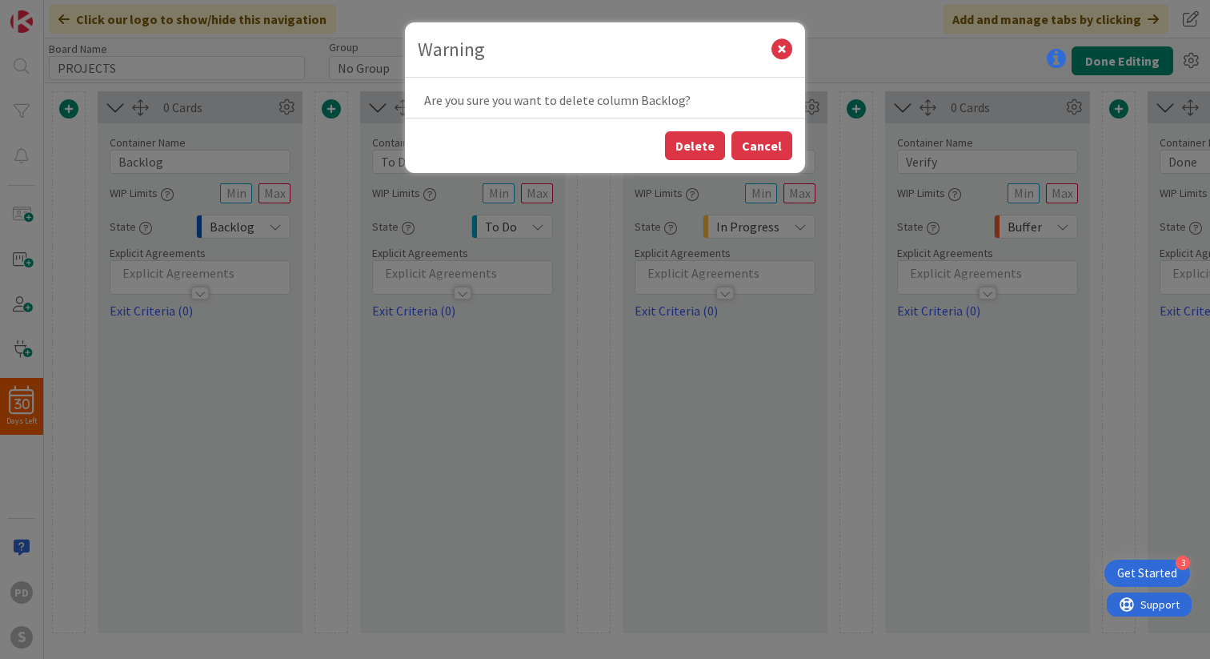
click at [761, 142] on button "Cancel" at bounding box center [761, 145] width 61 height 29
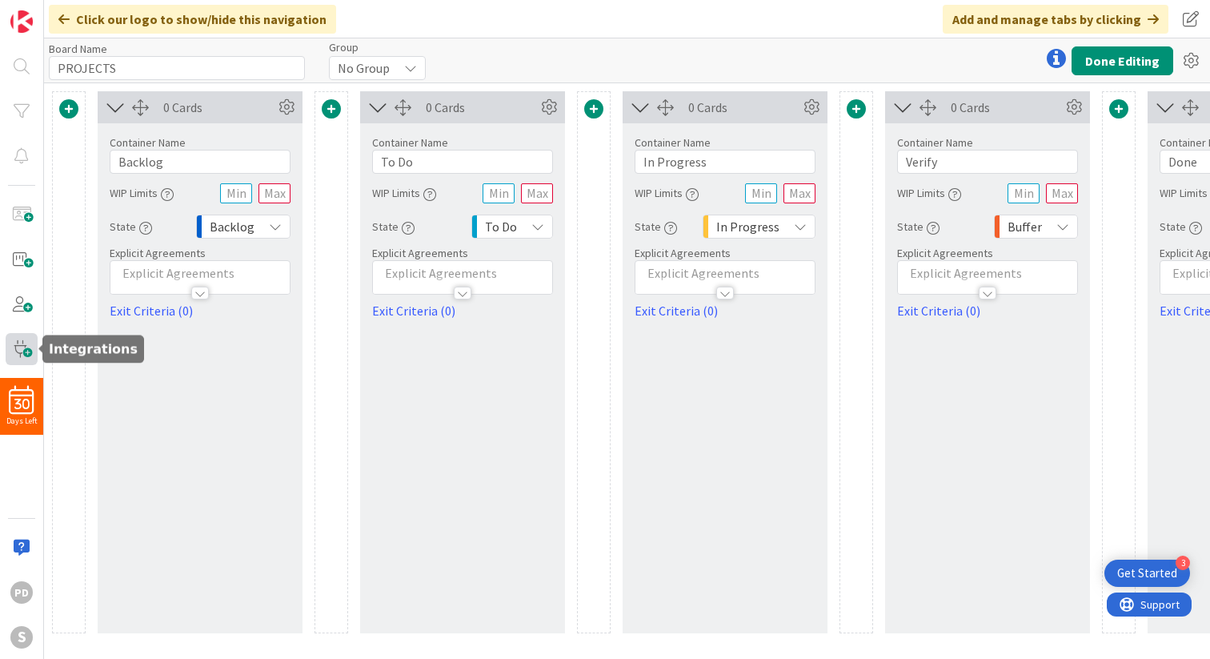
click at [27, 351] on span at bounding box center [22, 349] width 32 height 32
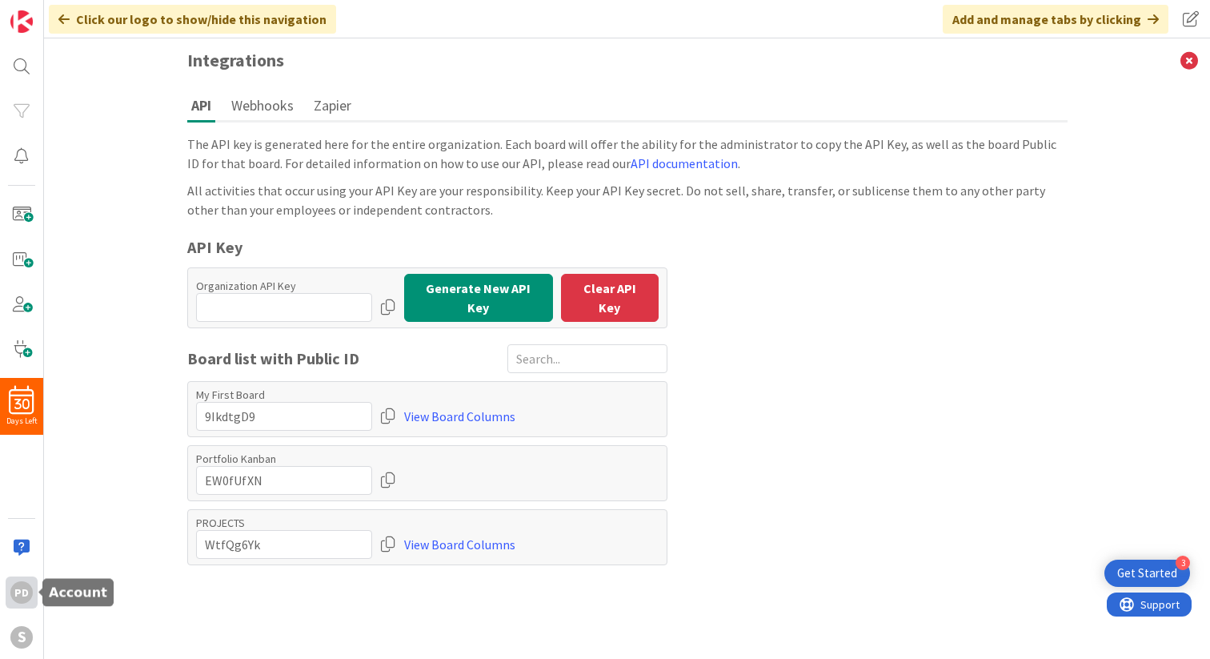
click at [11, 590] on div "pd" at bounding box center [21, 592] width 22 height 22
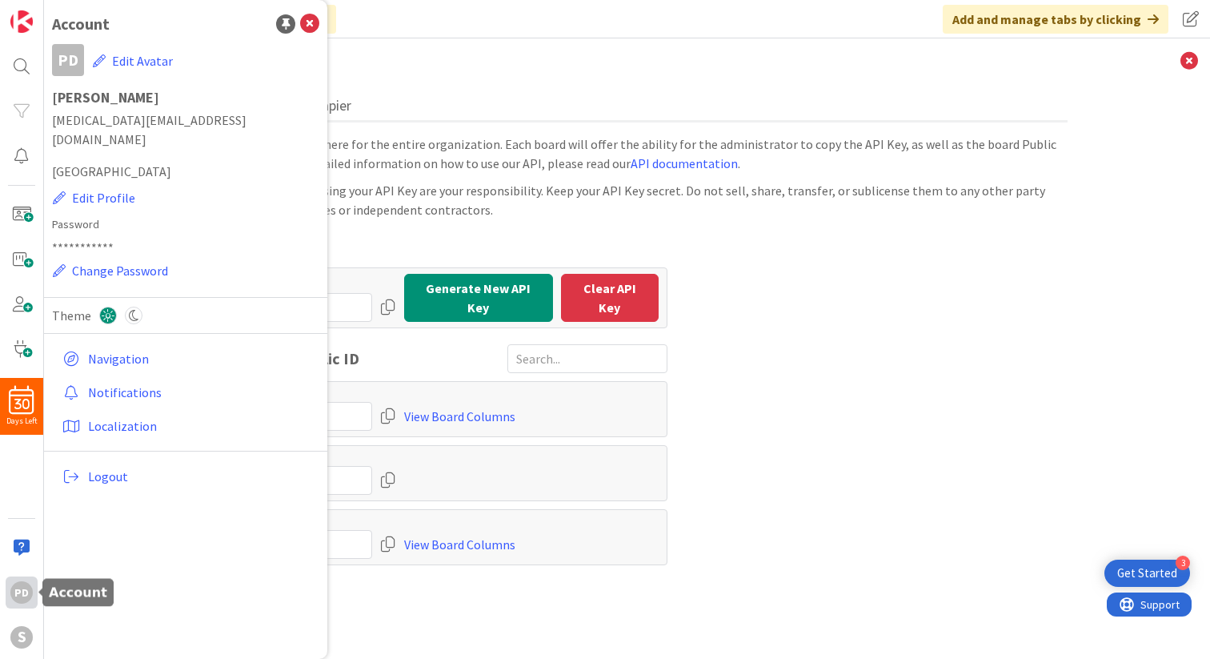
click at [11, 590] on div "pd" at bounding box center [21, 592] width 22 height 22
click at [647, 97] on ul "API Webhooks Zapier" at bounding box center [627, 106] width 880 height 32
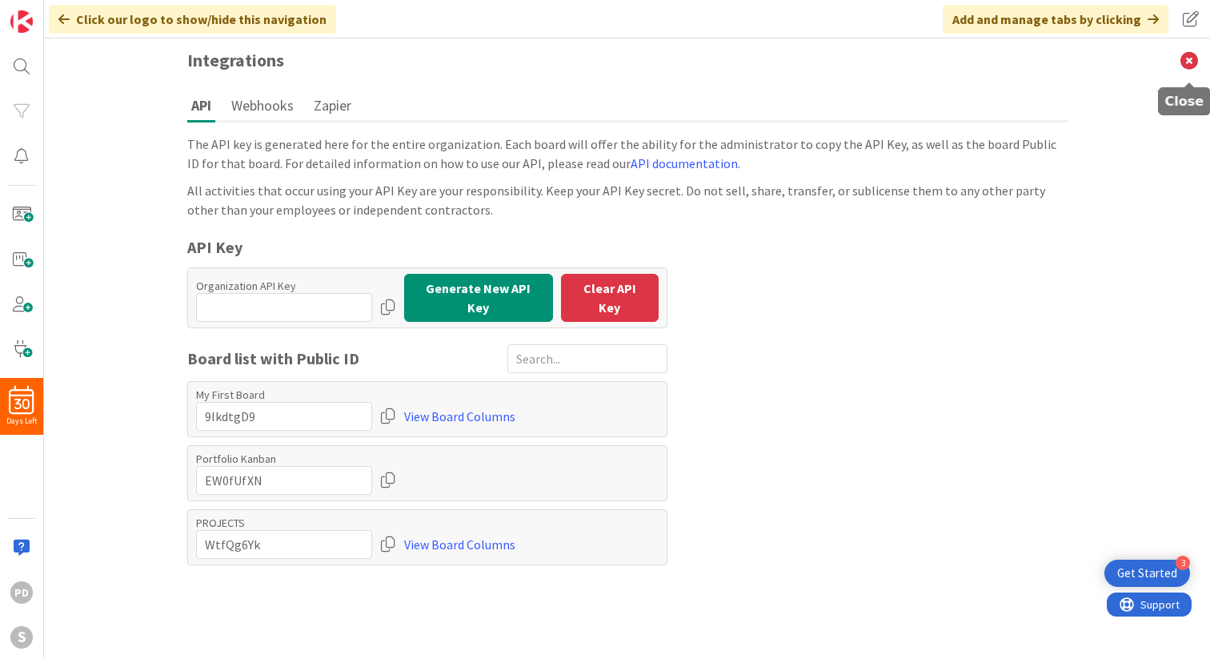
click at [1184, 55] on icon at bounding box center [1189, 60] width 42 height 44
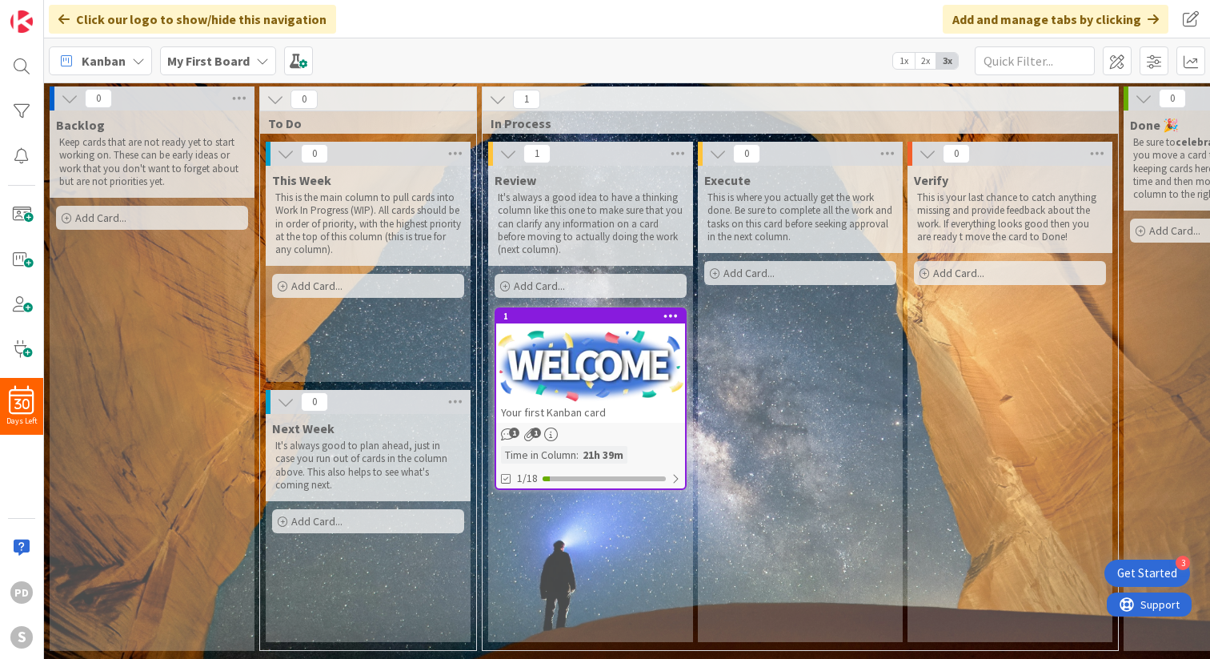
click at [258, 61] on icon at bounding box center [262, 60] width 13 height 13
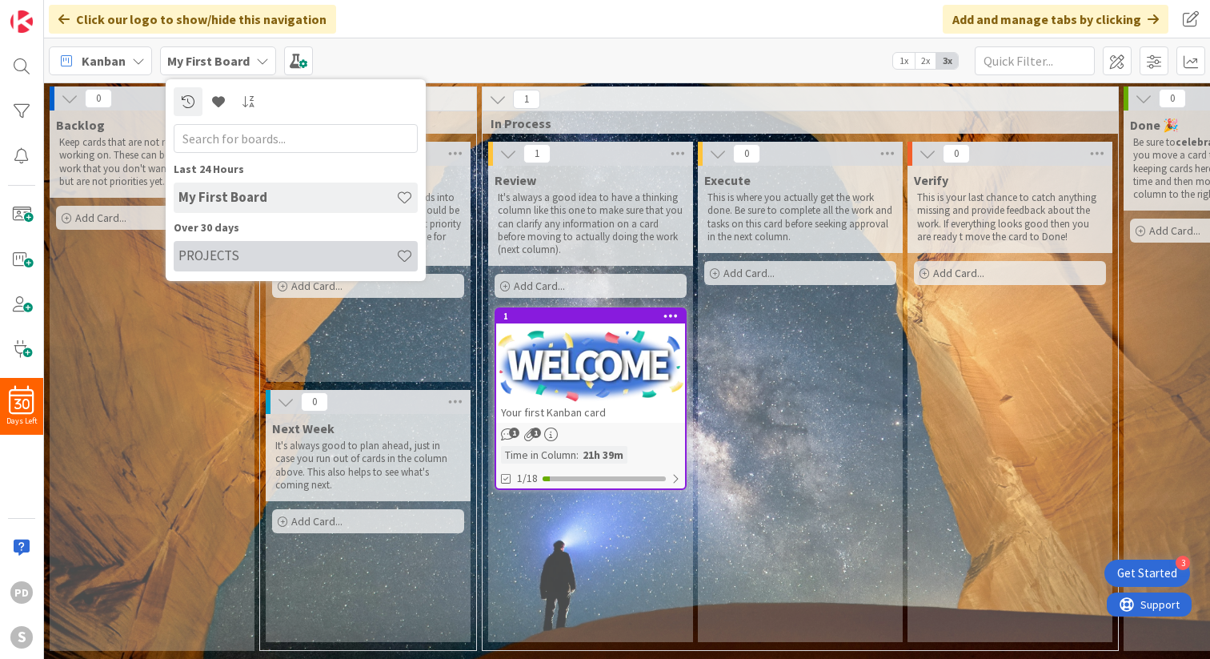
click at [230, 258] on h4 "PROJECTS" at bounding box center [287, 255] width 218 height 16
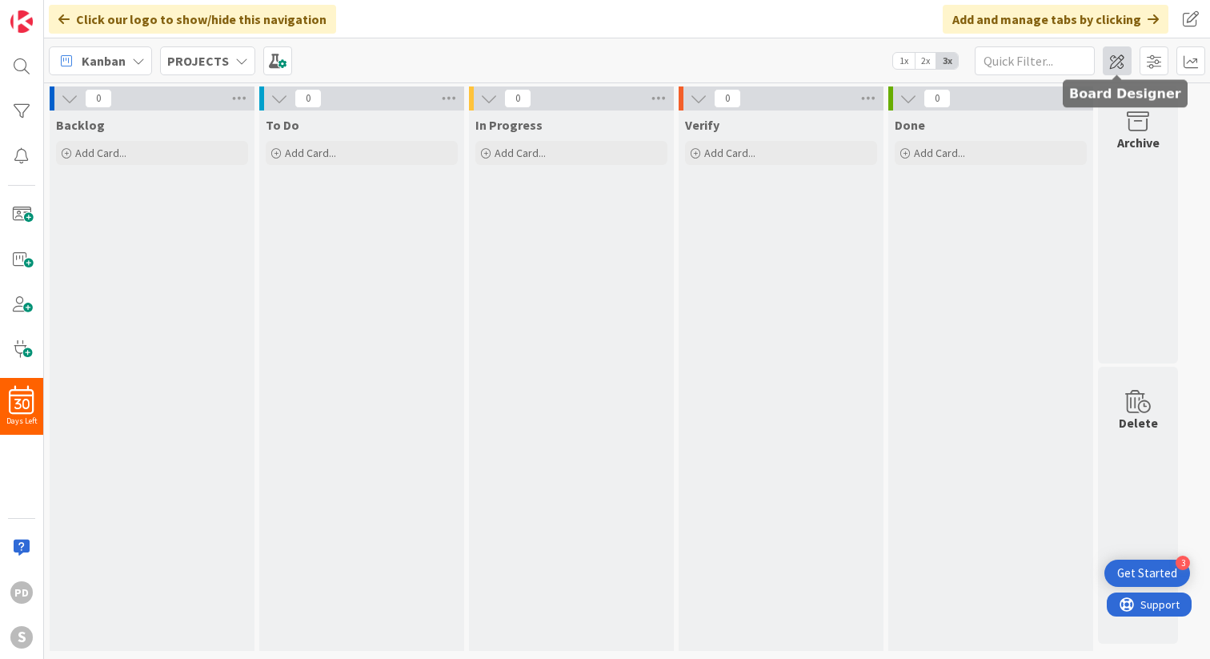
click at [1128, 60] on span at bounding box center [1117, 60] width 29 height 29
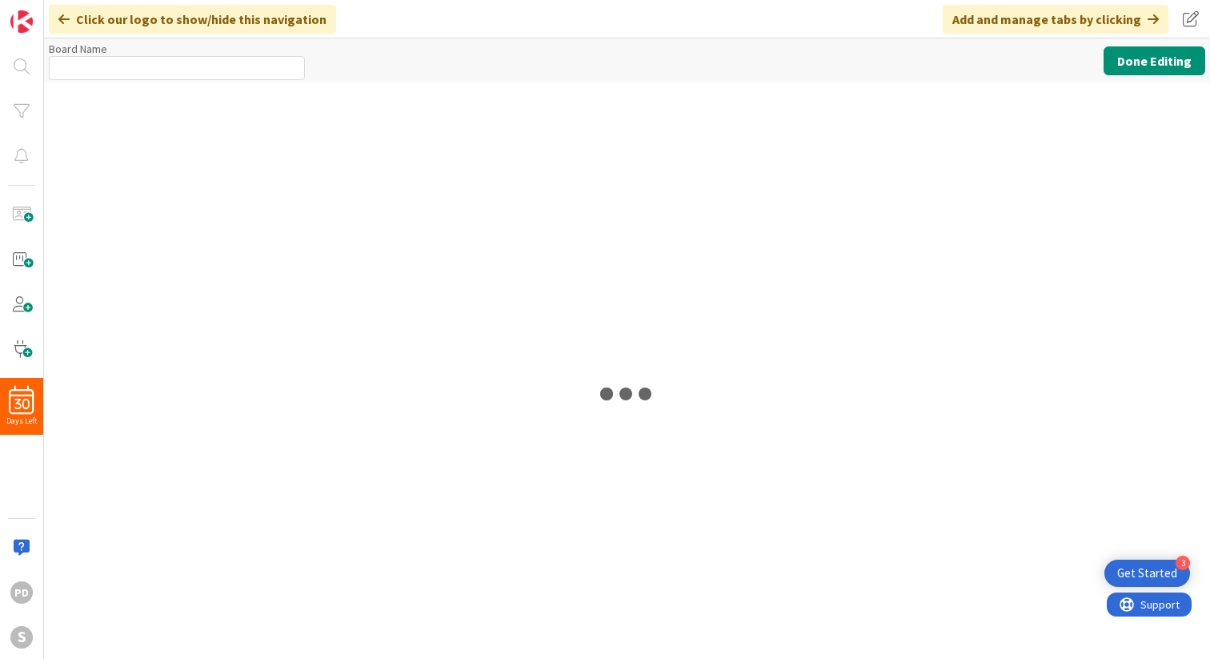
type input "PROJECTS"
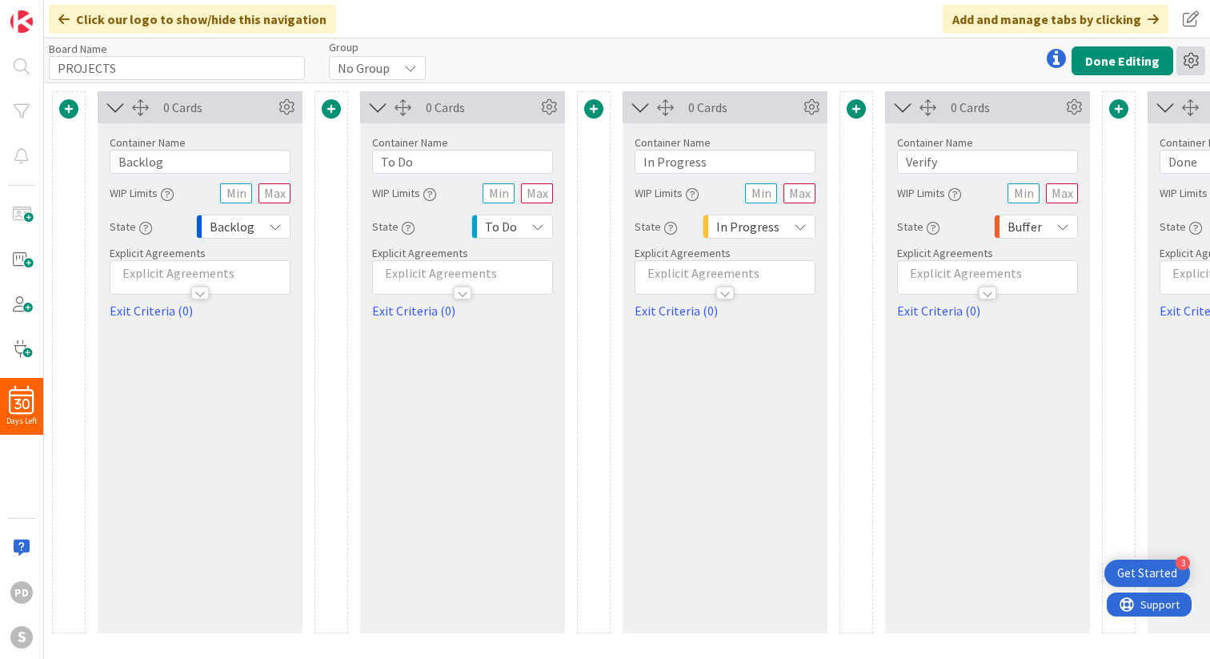
click at [1188, 58] on icon at bounding box center [1190, 60] width 29 height 29
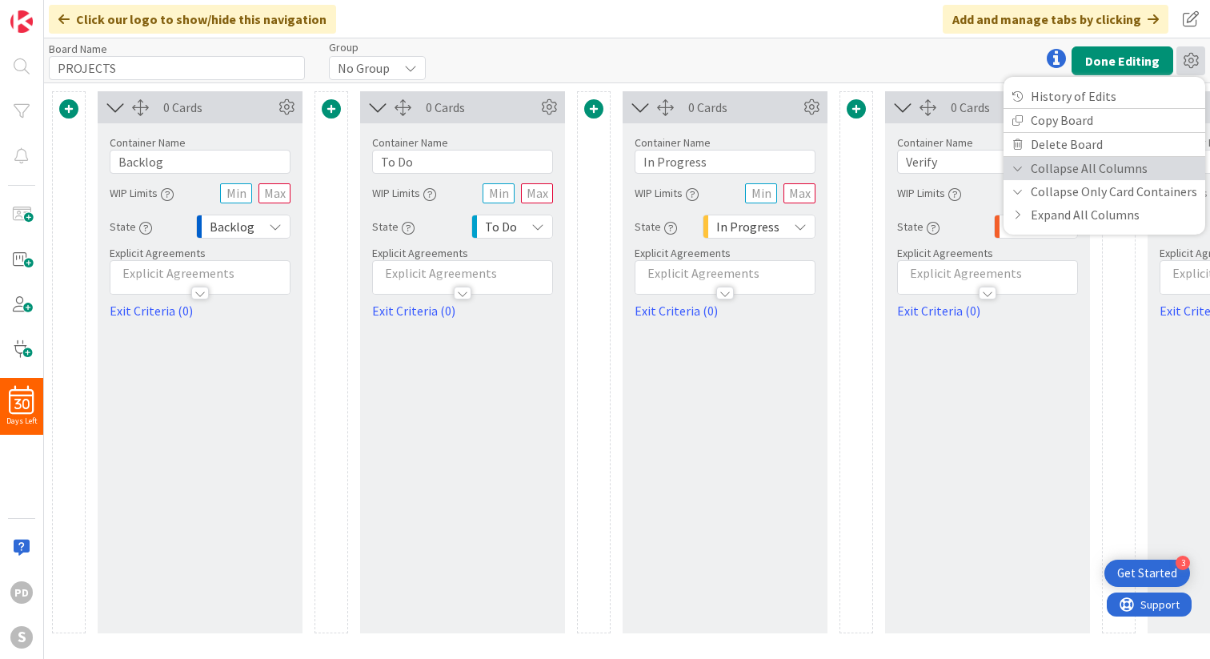
click at [1041, 169] on link "Collapse All Columns" at bounding box center [1105, 168] width 202 height 23
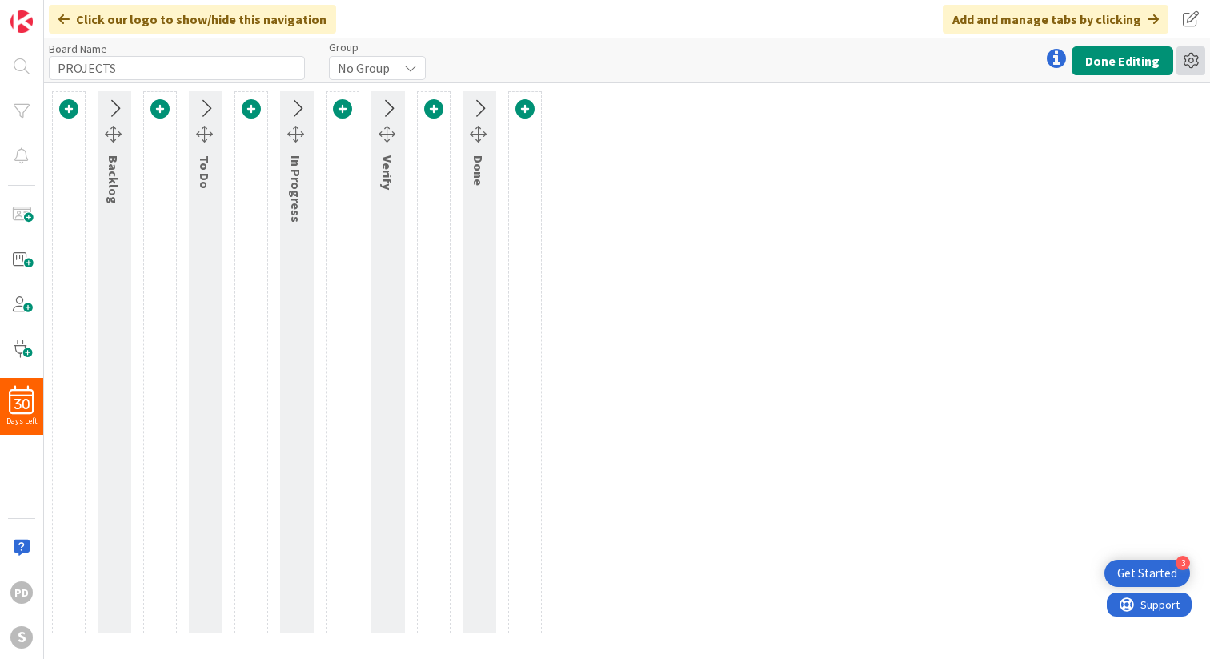
click at [1191, 60] on icon at bounding box center [1190, 60] width 29 height 29
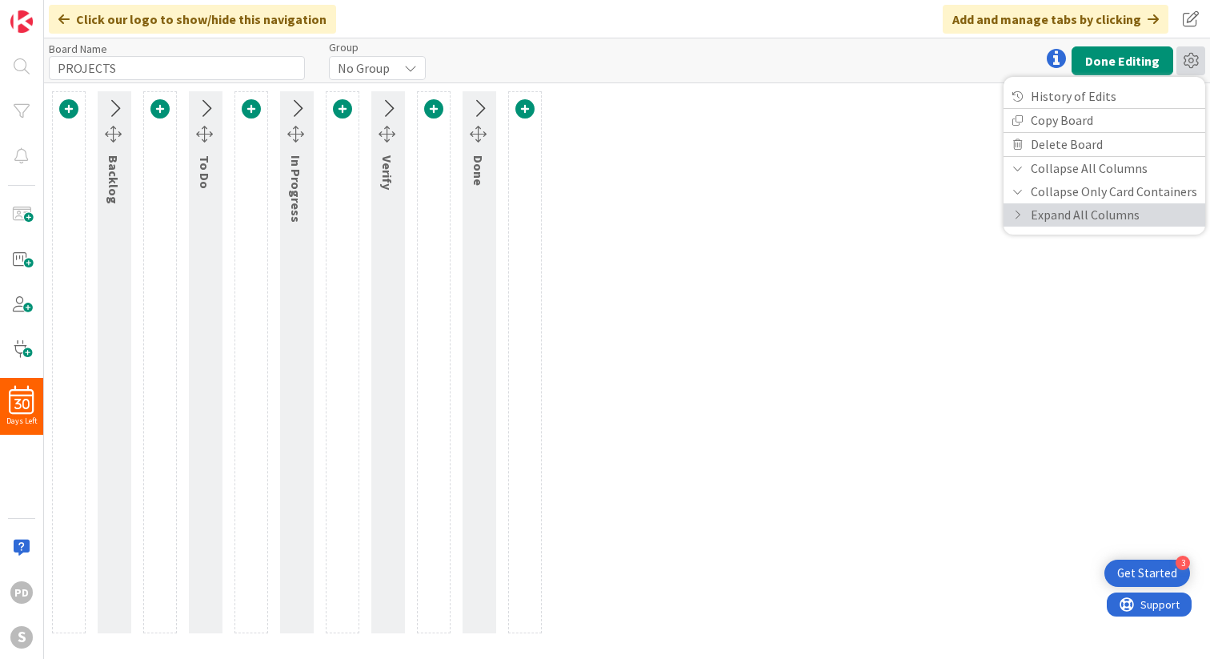
click at [1048, 218] on link "Expand All Columns" at bounding box center [1105, 214] width 202 height 23
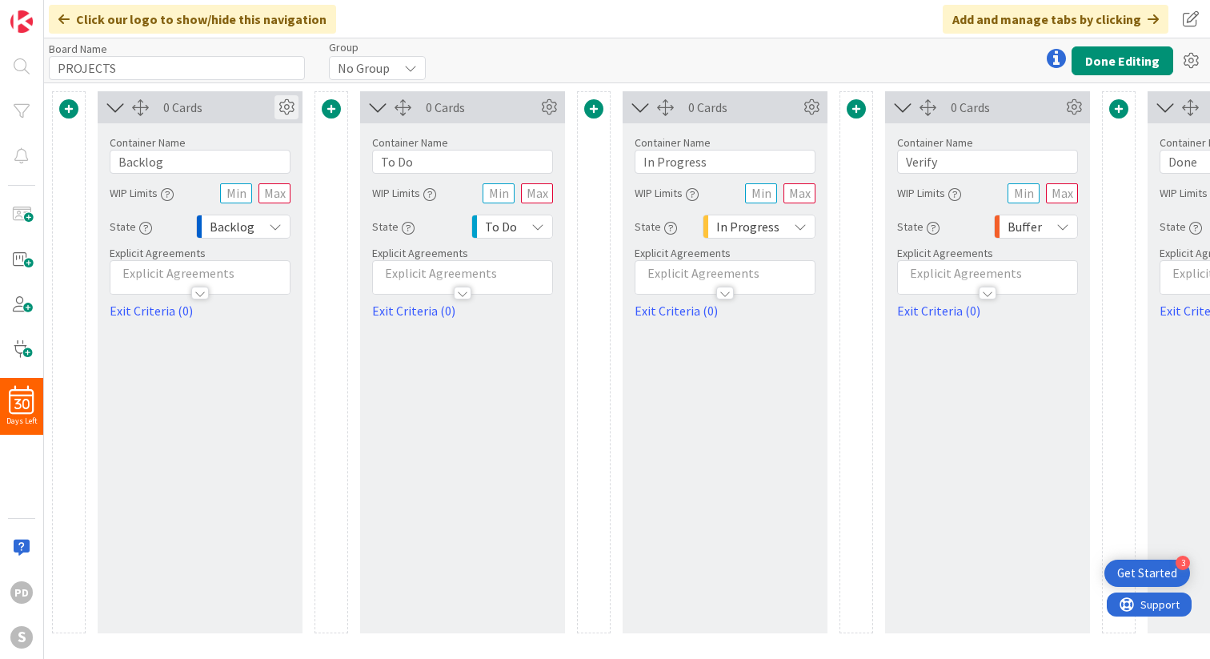
click at [285, 106] on icon at bounding box center [287, 107] width 24 height 24
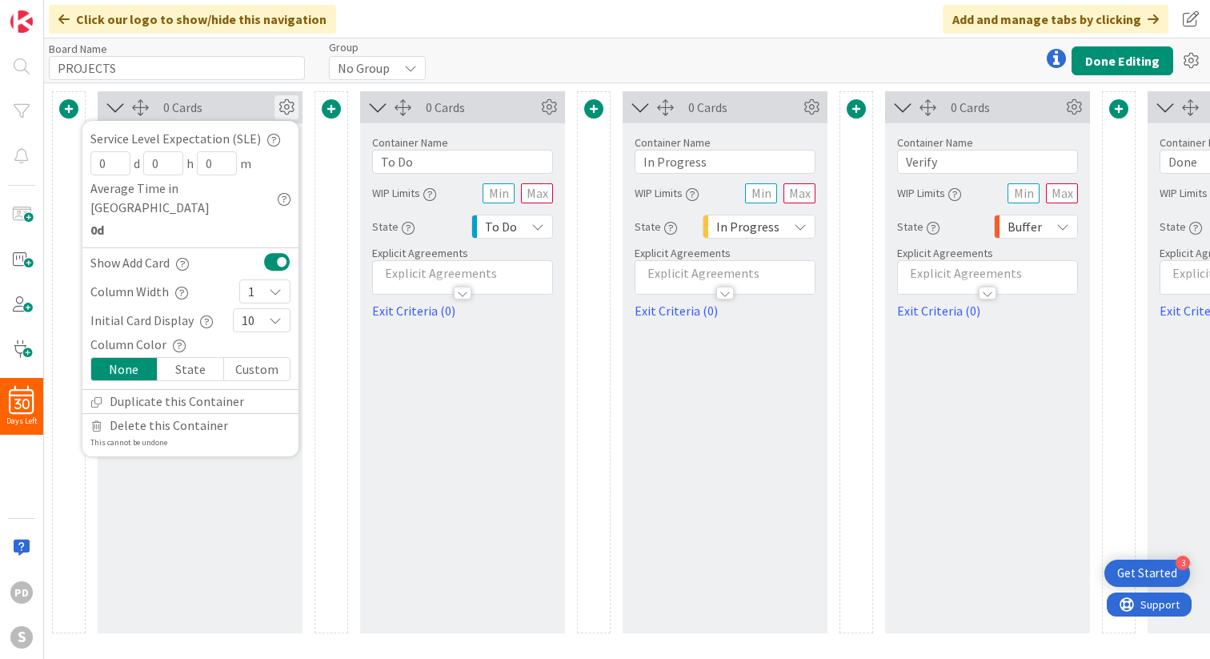
click at [285, 106] on icon at bounding box center [287, 107] width 24 height 24
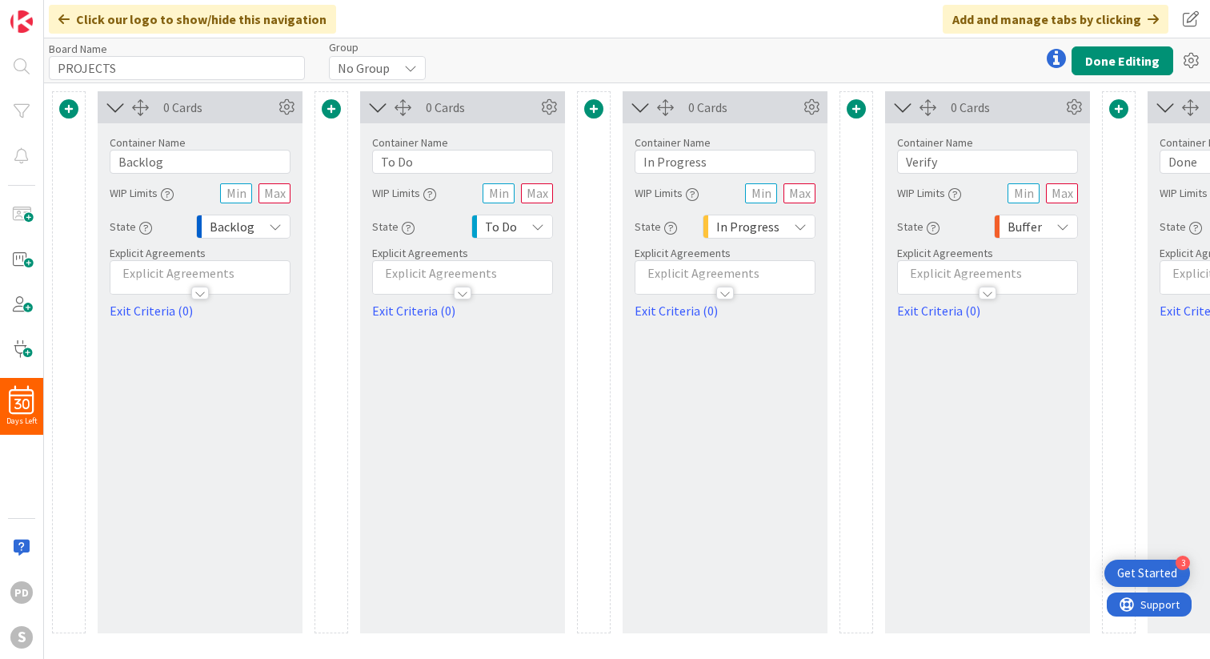
click at [64, 106] on span at bounding box center [68, 108] width 19 height 19
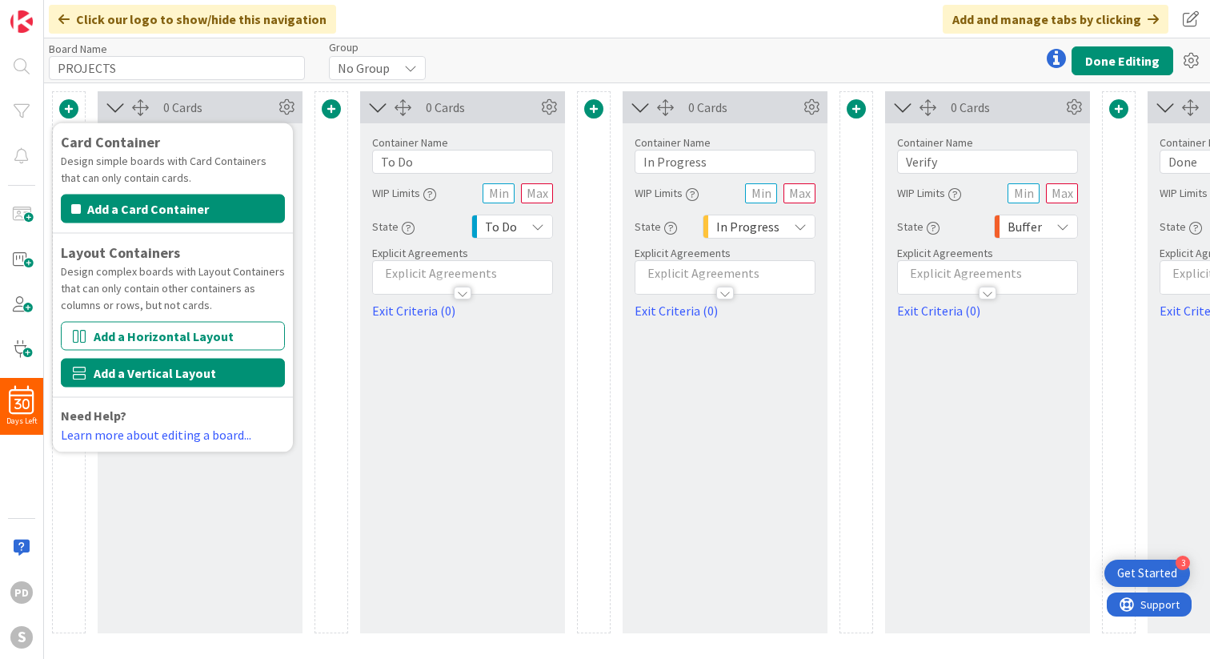
click at [138, 376] on button "Add a Vertical Layout" at bounding box center [173, 373] width 224 height 29
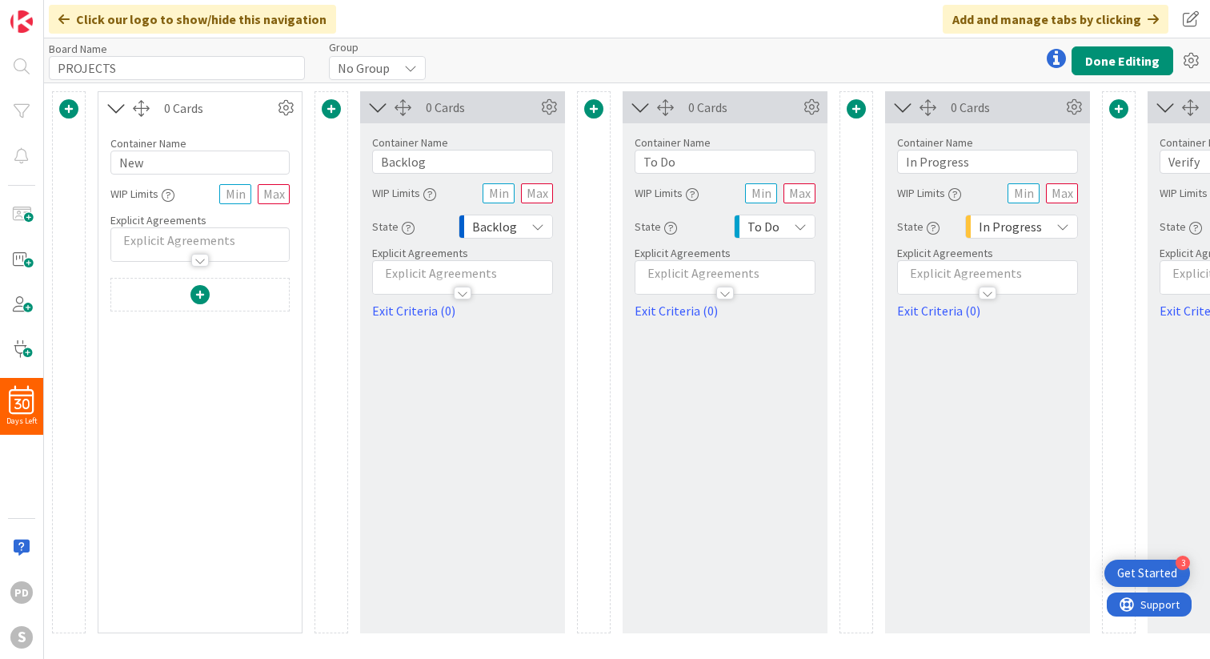
click at [70, 107] on span at bounding box center [68, 108] width 19 height 19
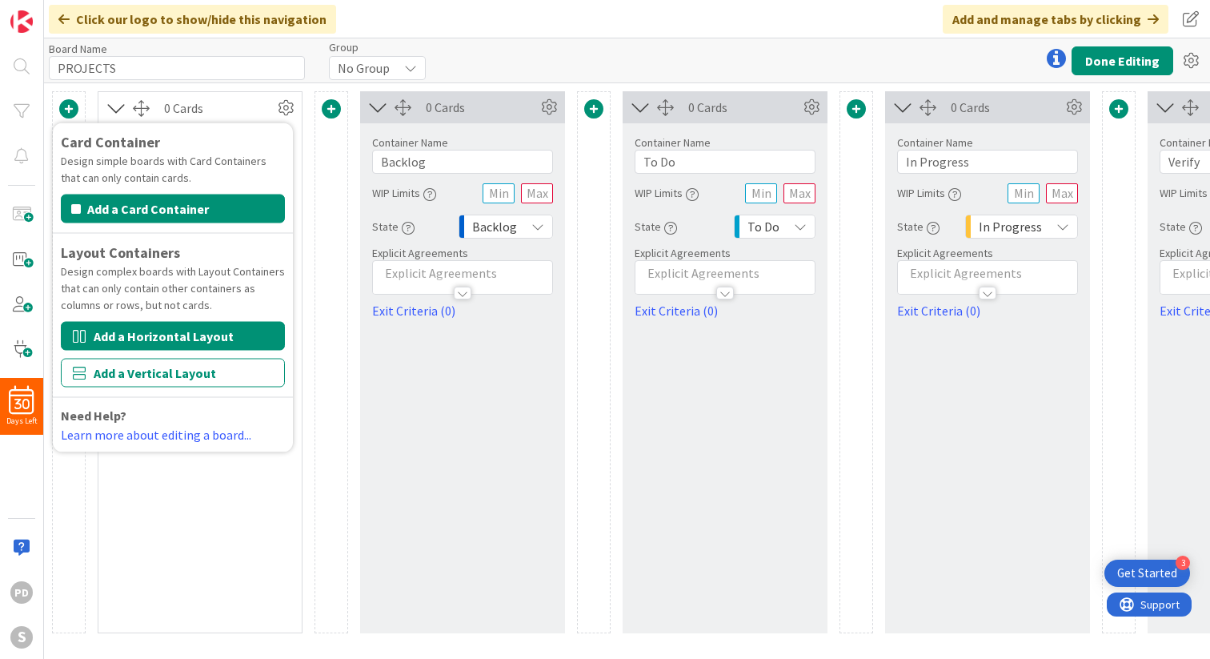
click at [130, 341] on button "Add a Horizontal Layout" at bounding box center [173, 336] width 224 height 29
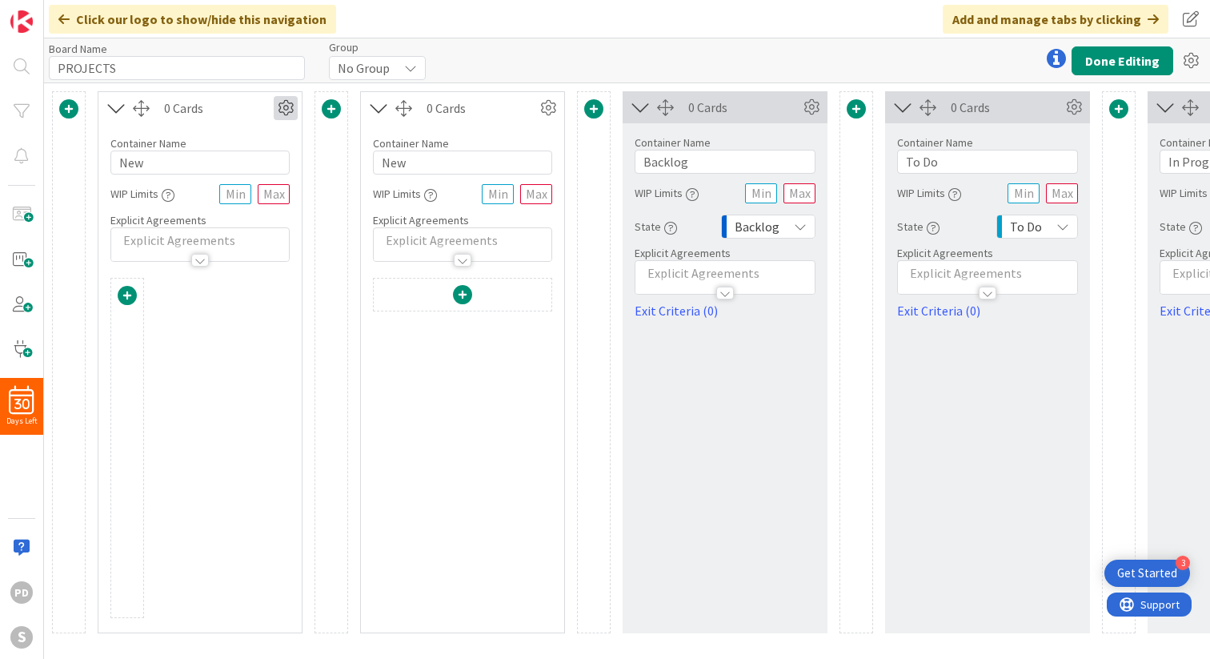
click at [283, 111] on icon at bounding box center [286, 108] width 24 height 24
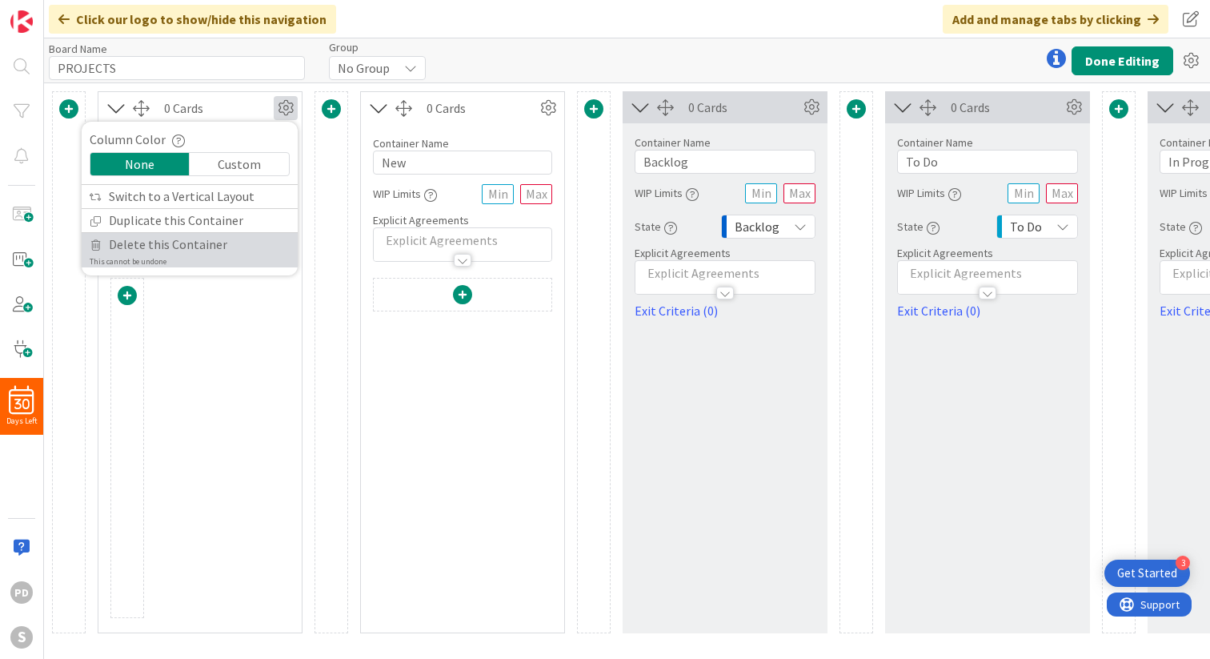
click at [190, 243] on span "Delete this Container" at bounding box center [168, 244] width 118 height 23
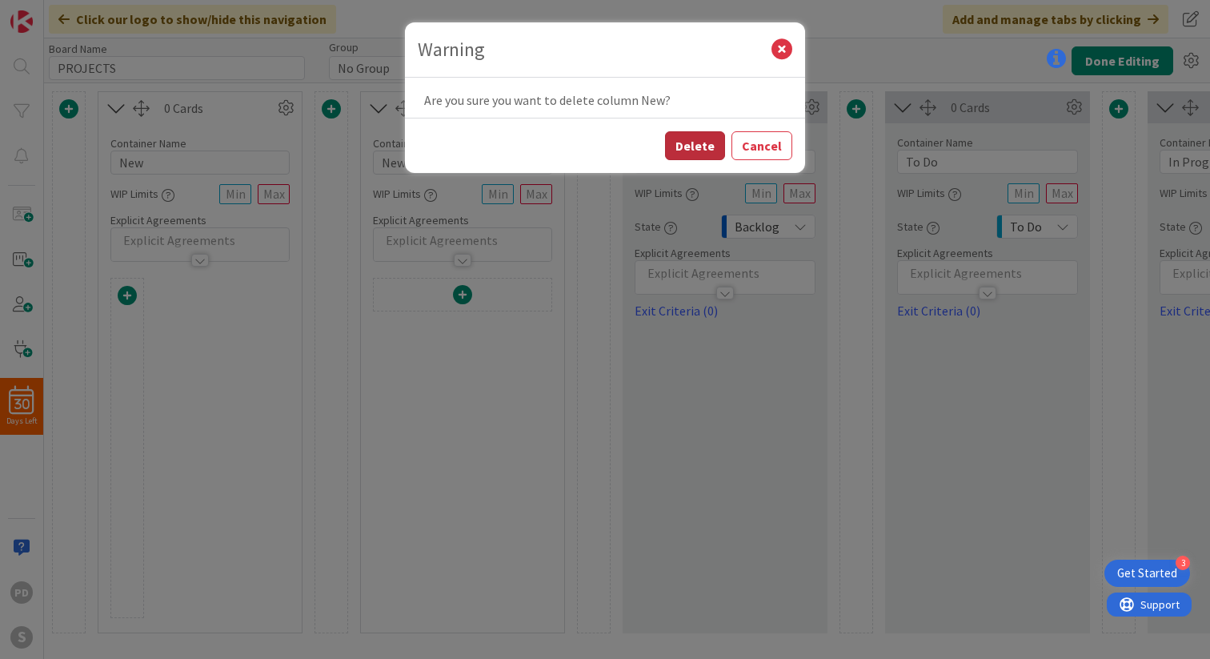
click at [690, 138] on button "Delete" at bounding box center [695, 145] width 60 height 29
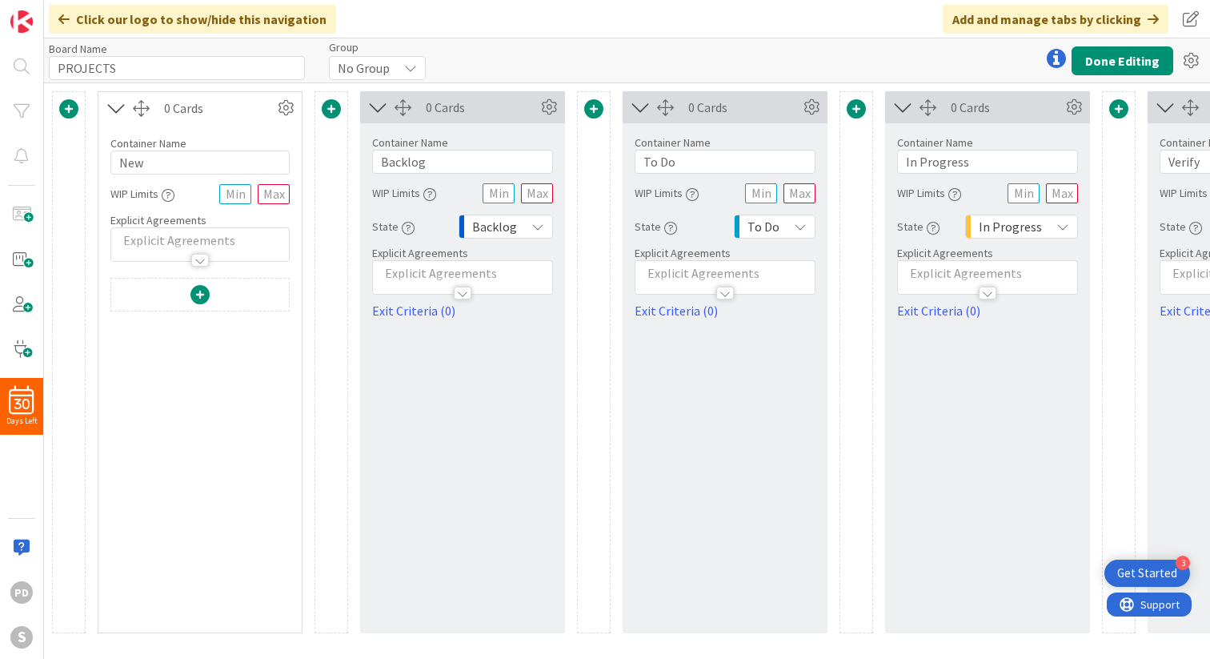
click at [200, 295] on span at bounding box center [199, 294] width 19 height 19
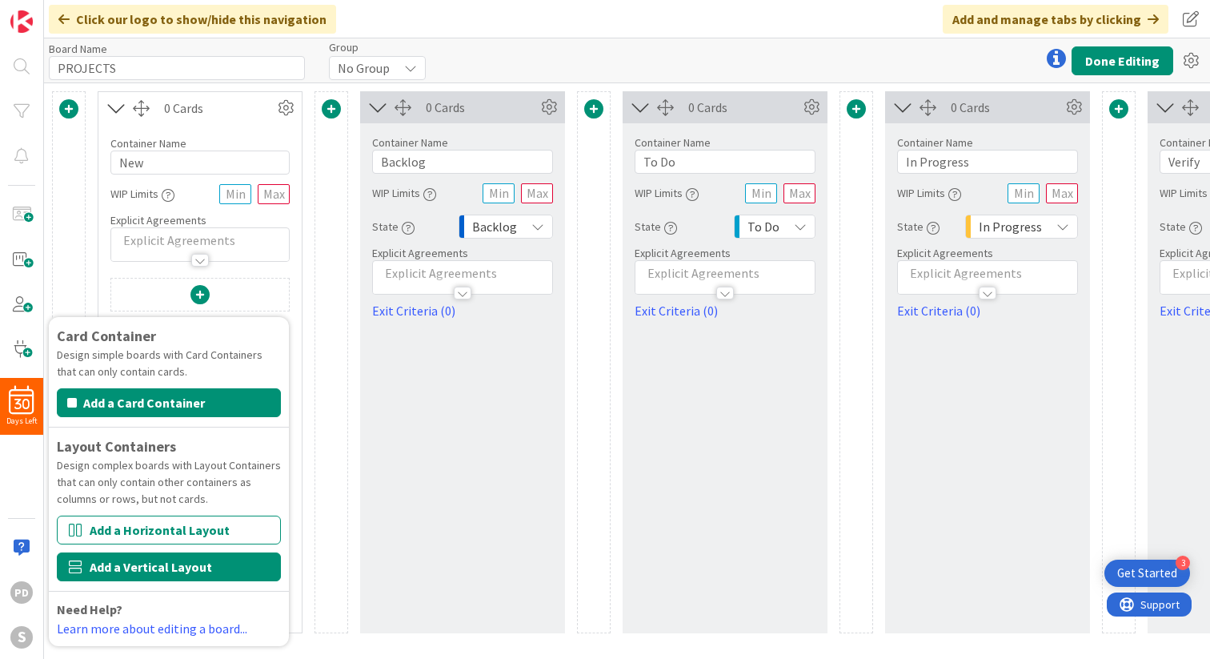
click at [159, 571] on button "Add a Vertical Layout" at bounding box center [169, 566] width 224 height 29
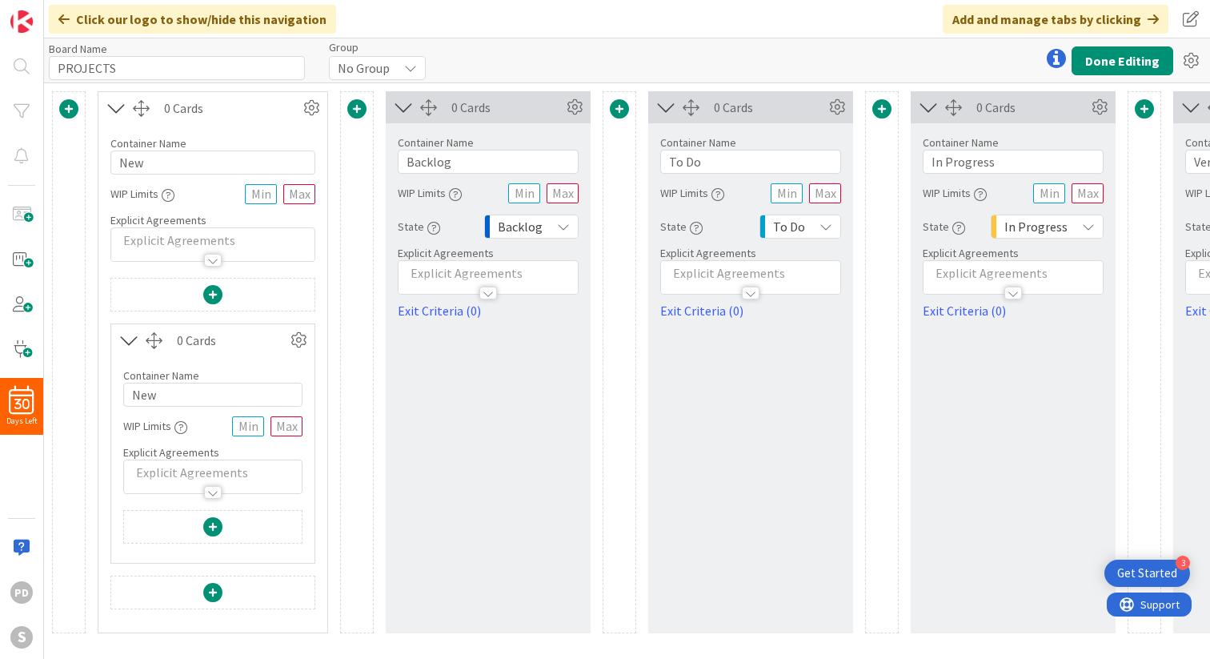
click at [211, 587] on span at bounding box center [212, 592] width 19 height 19
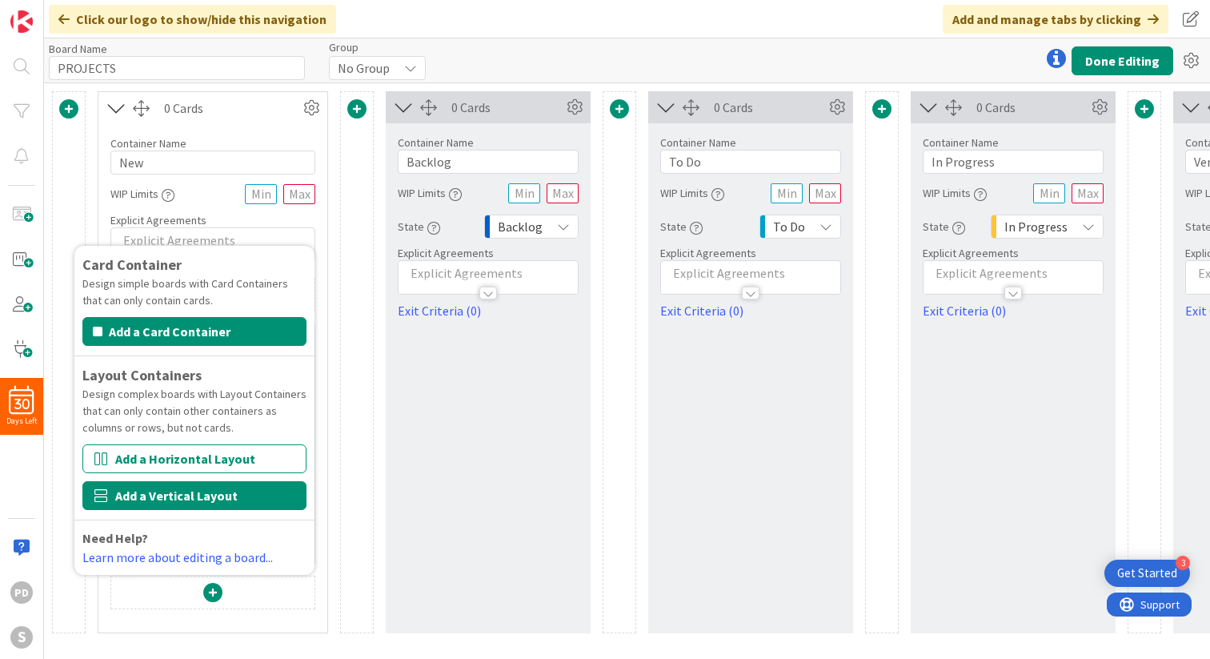
click at [190, 491] on button "Add a Vertical Layout" at bounding box center [194, 495] width 224 height 29
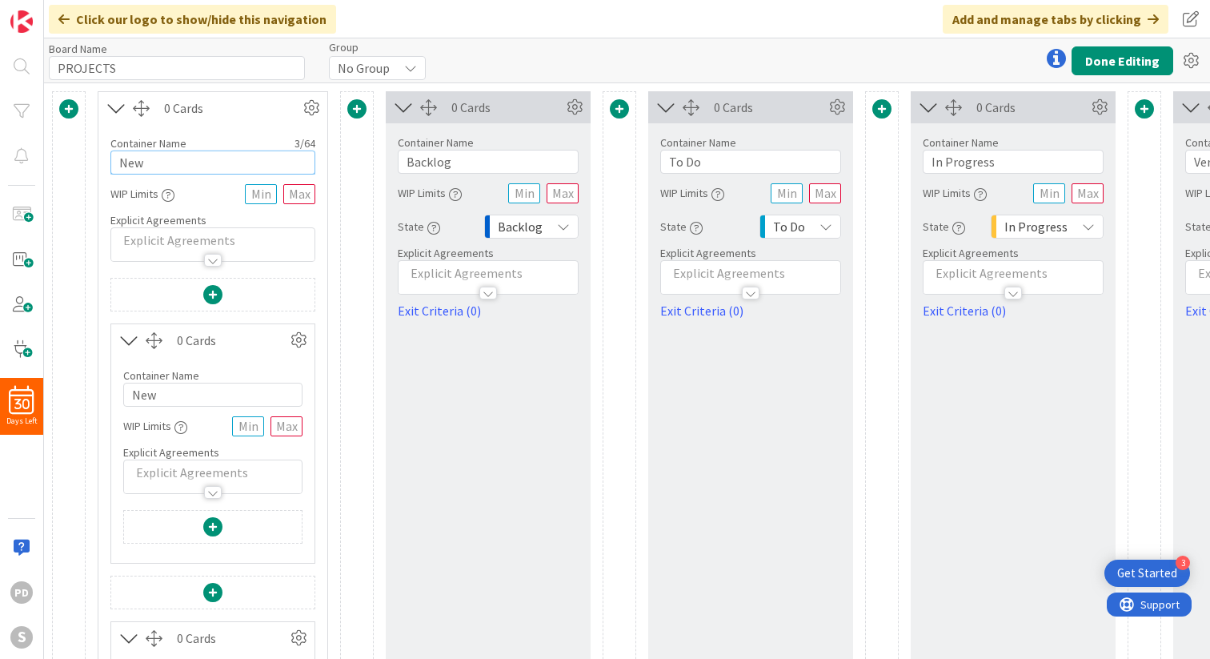
click at [163, 166] on input "New" at bounding box center [212, 162] width 205 height 24
type input "Project 1"
click at [238, 128] on div "Container Name 9 / 64 Project 1" at bounding box center [212, 149] width 205 height 50
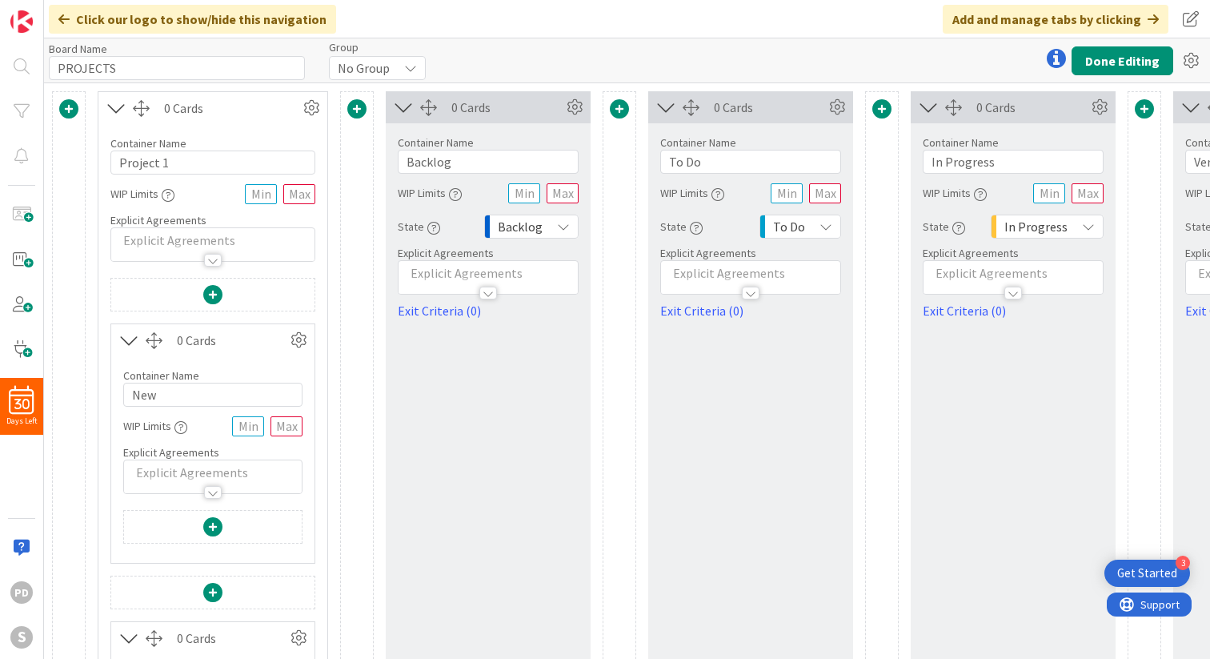
click at [212, 299] on span at bounding box center [212, 294] width 19 height 19
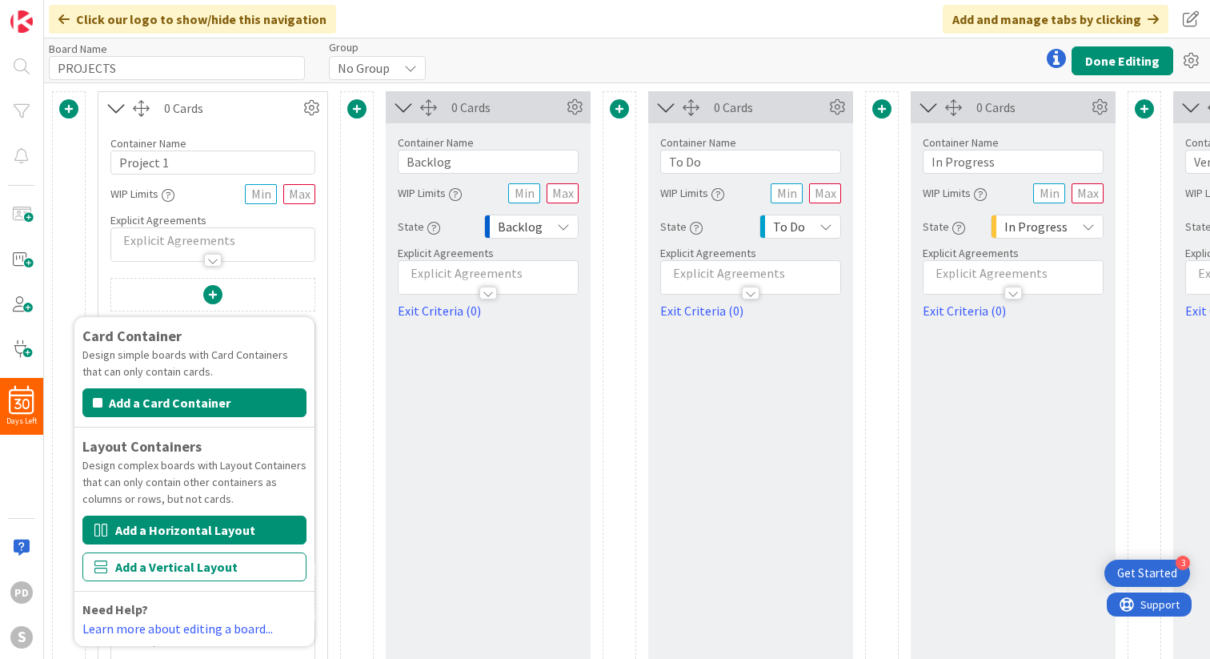
click at [180, 525] on button "Add a Horizontal Layout" at bounding box center [194, 529] width 224 height 29
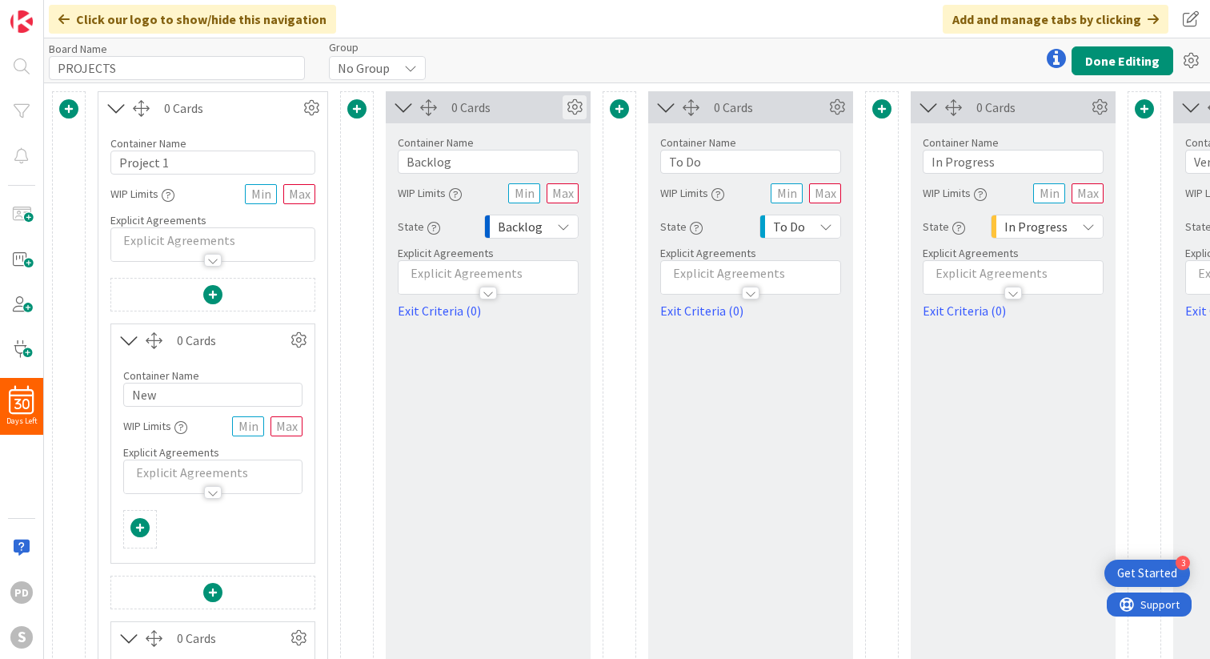
click at [575, 113] on icon at bounding box center [575, 107] width 24 height 24
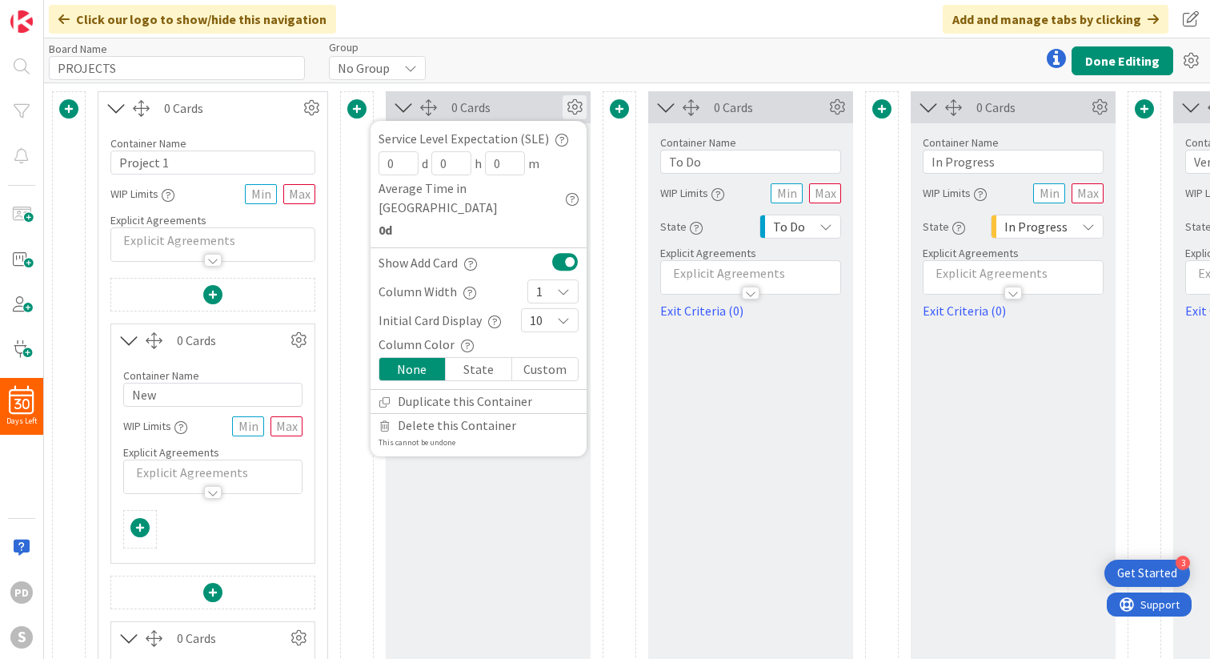
click at [575, 113] on icon at bounding box center [575, 107] width 24 height 24
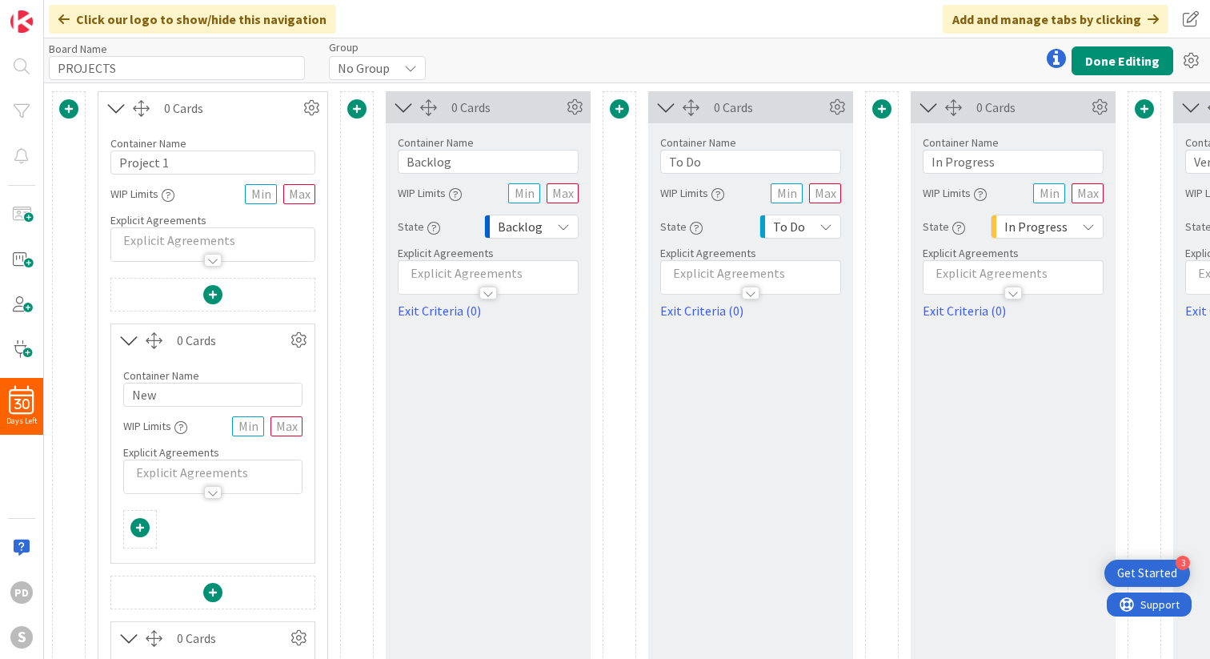
click at [360, 110] on span at bounding box center [356, 108] width 19 height 19
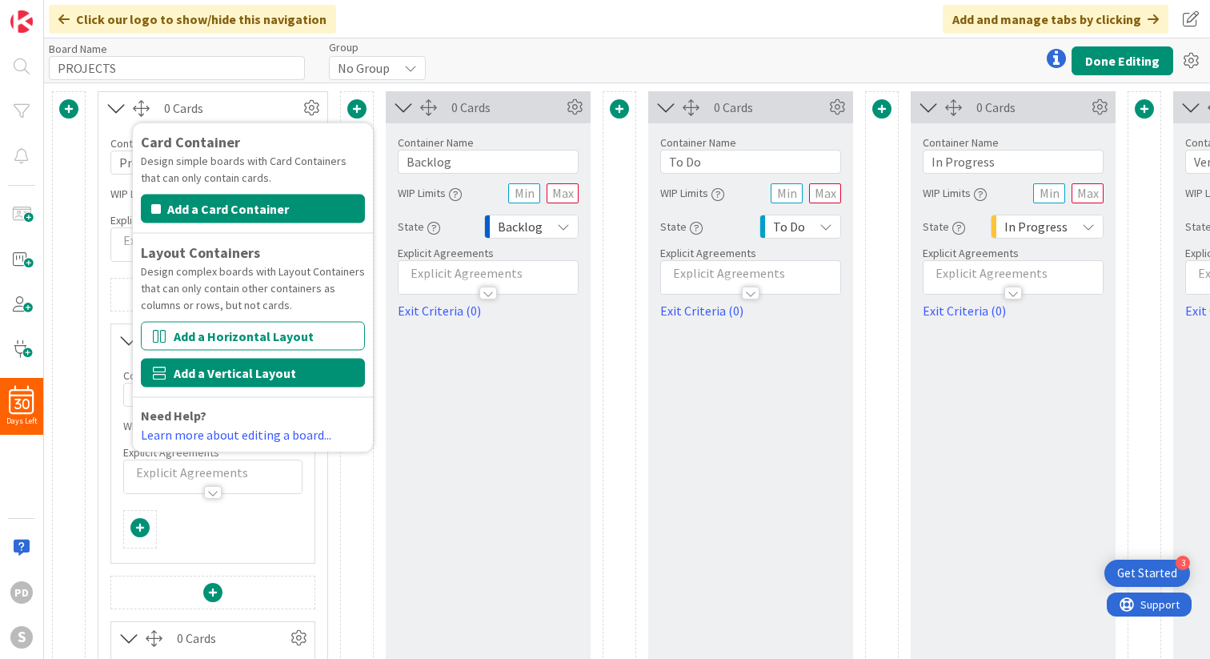
click at [250, 379] on button "Add a Vertical Layout" at bounding box center [253, 373] width 224 height 29
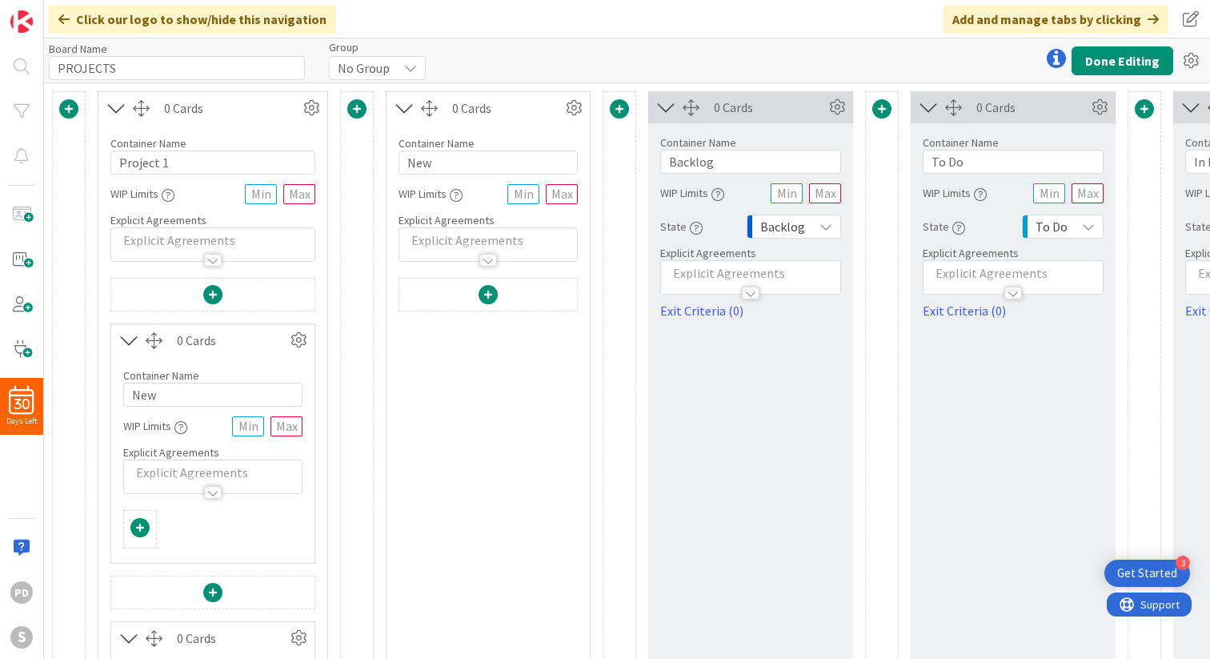
click at [486, 295] on span at bounding box center [488, 294] width 19 height 19
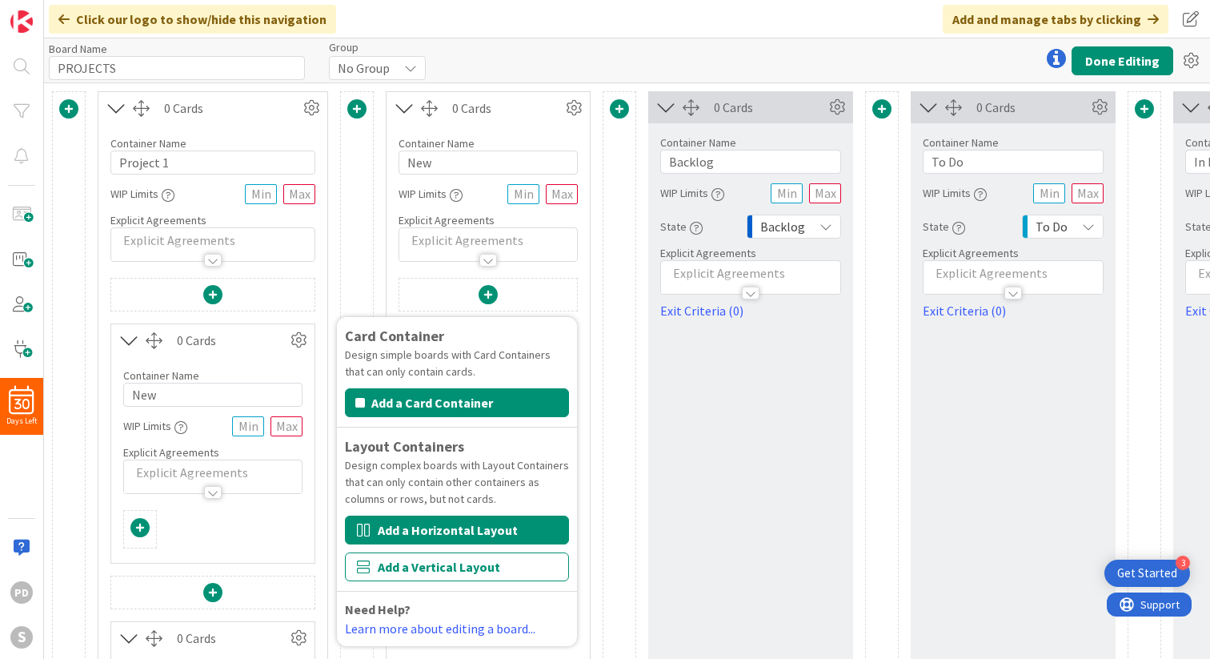
click at [431, 531] on button "Add a Horizontal Layout" at bounding box center [457, 529] width 224 height 29
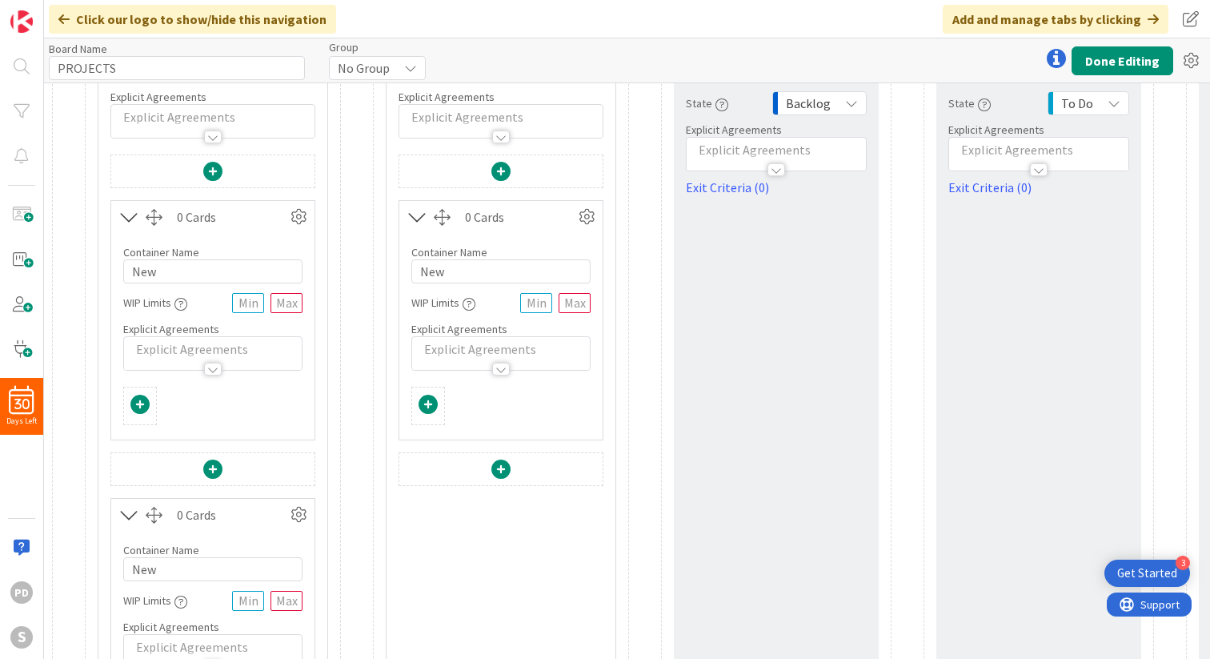
scroll to position [125, 0]
click at [503, 463] on span at bounding box center [500, 467] width 19 height 19
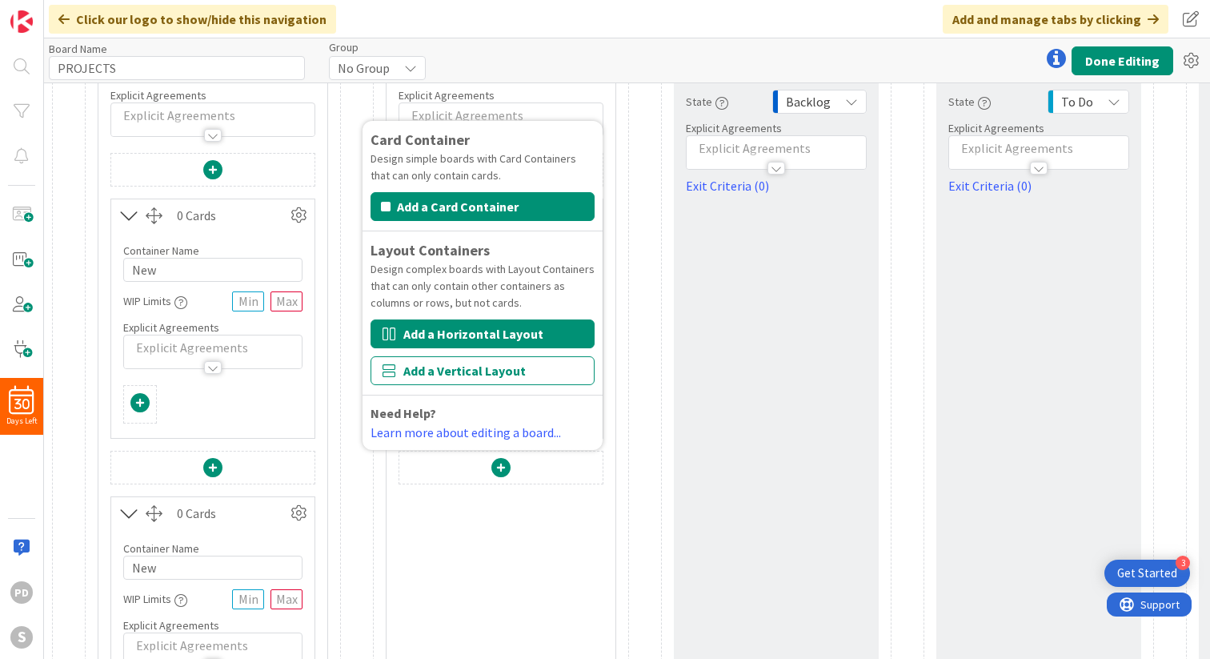
click at [461, 335] on button "Add a Horizontal Layout" at bounding box center [483, 333] width 224 height 29
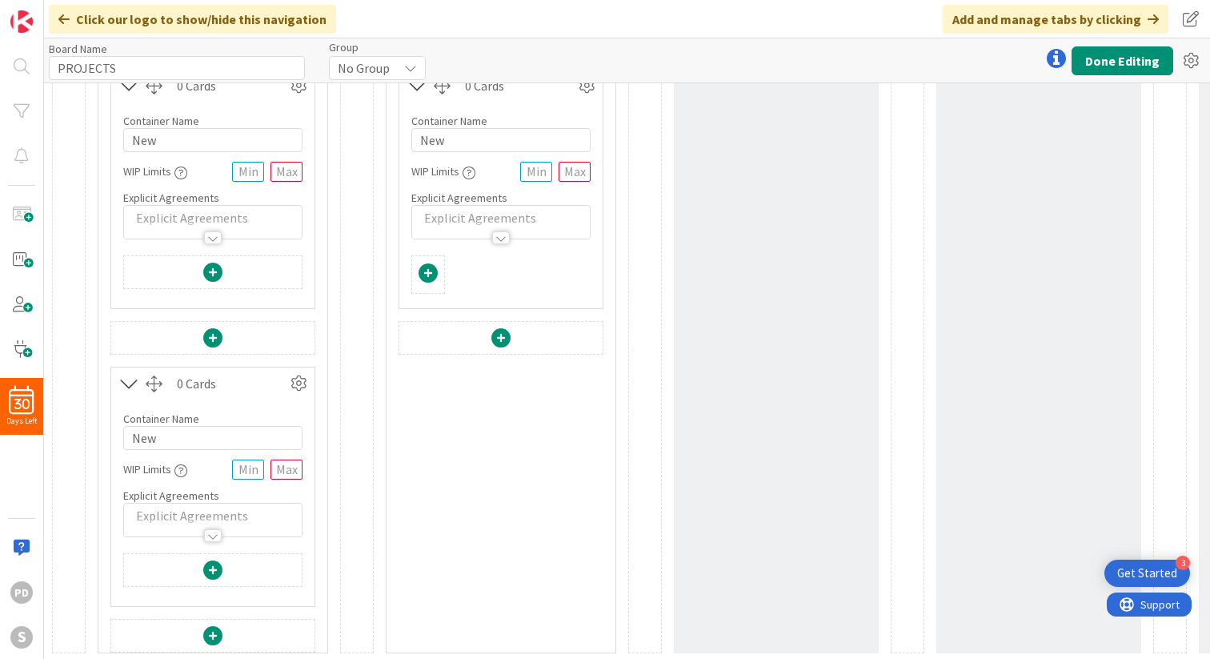
scroll to position [555, 0]
click at [499, 338] on span at bounding box center [500, 335] width 19 height 19
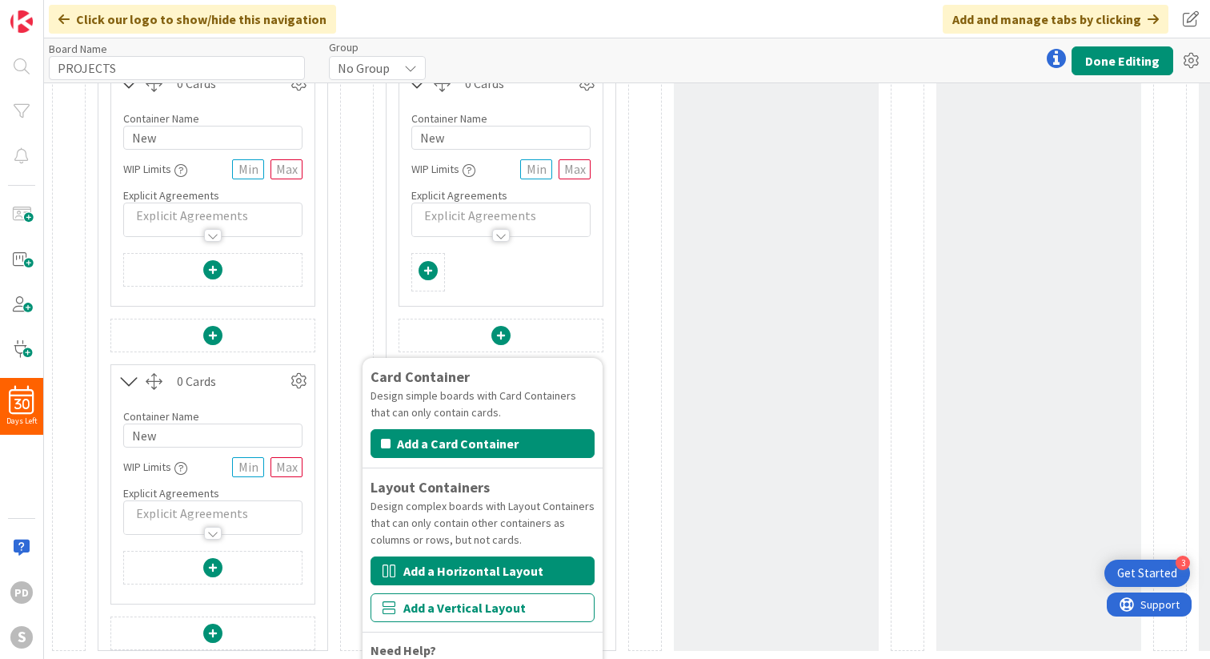
click at [460, 567] on button "Add a Horizontal Layout" at bounding box center [483, 570] width 224 height 29
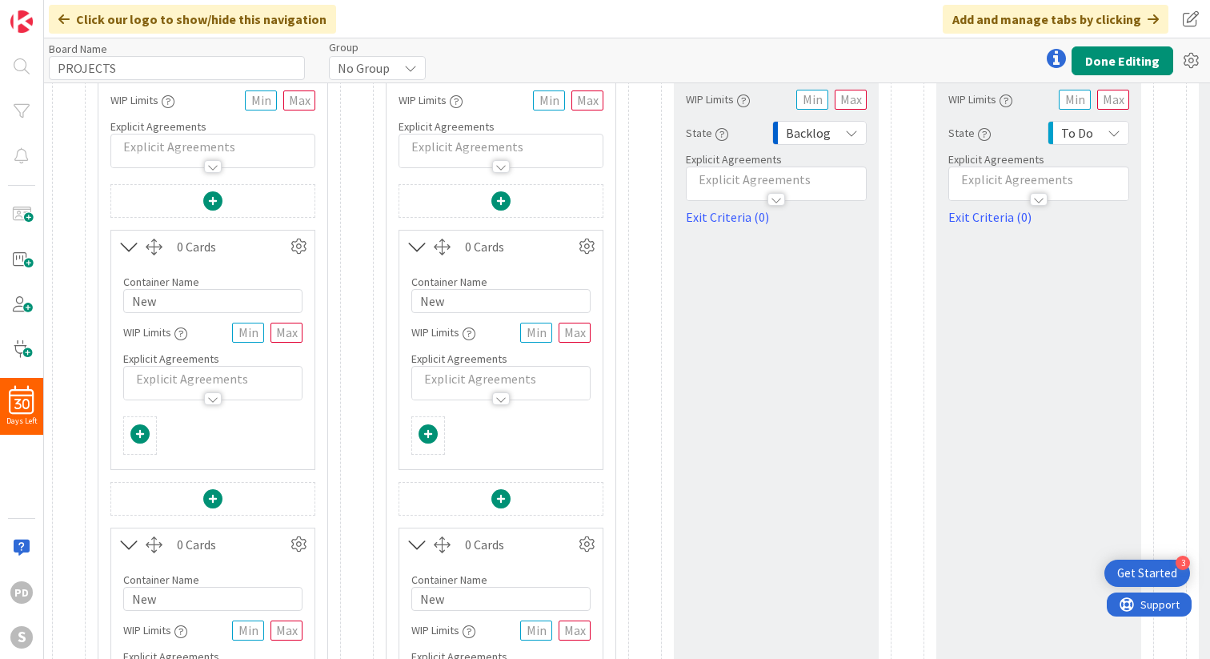
scroll to position [0, 0]
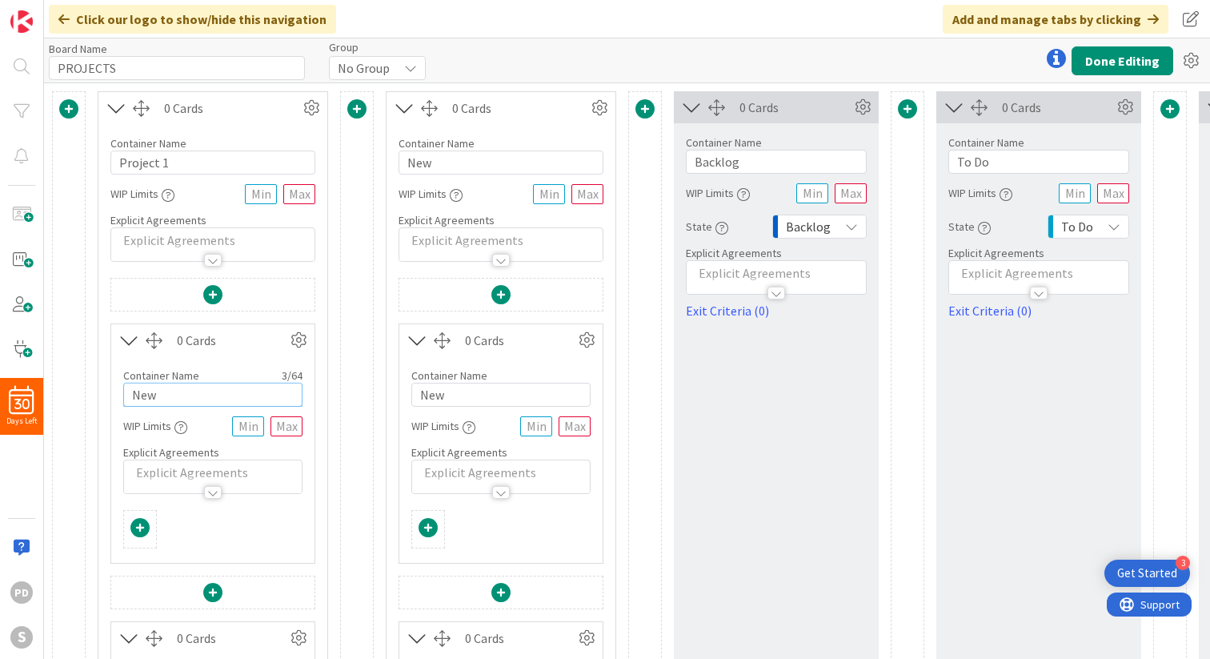
click at [170, 399] on input "New" at bounding box center [212, 395] width 179 height 24
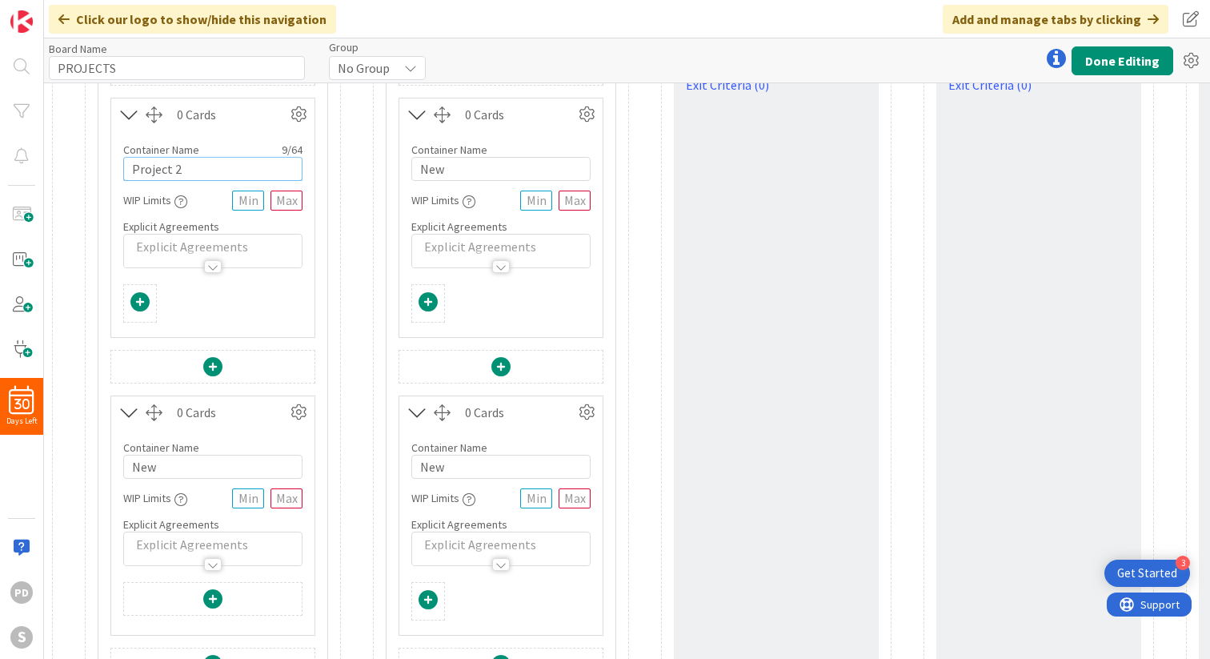
scroll to position [284, 0]
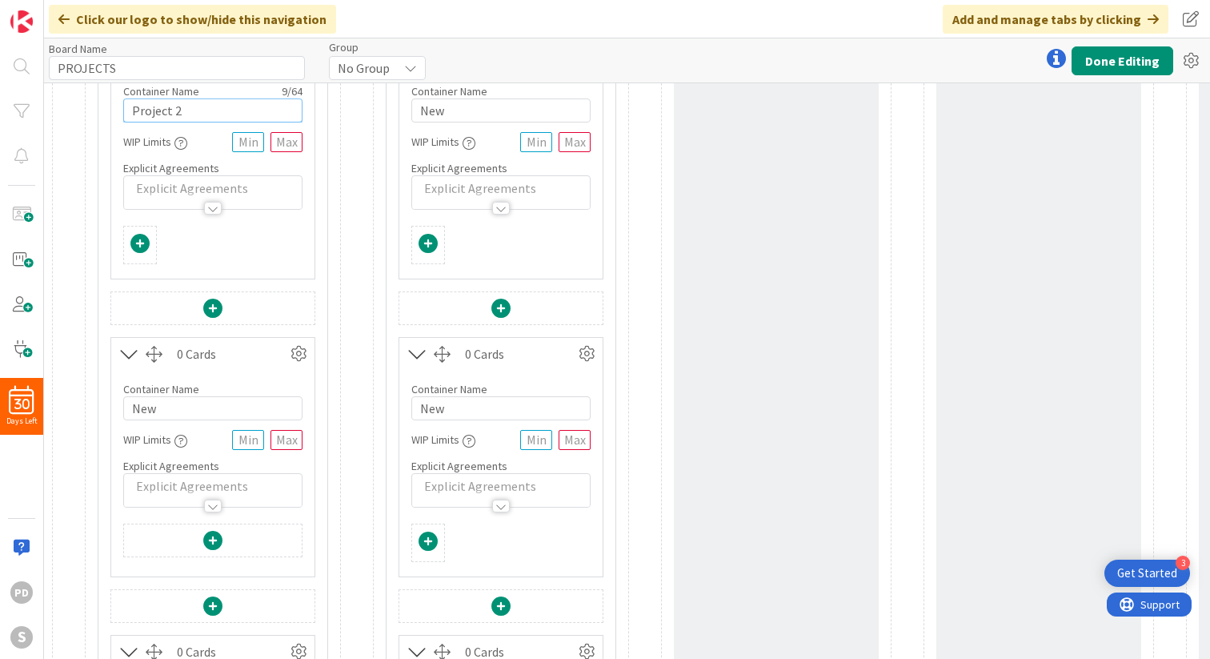
type input "Project 2"
click at [176, 405] on input "New" at bounding box center [212, 408] width 179 height 24
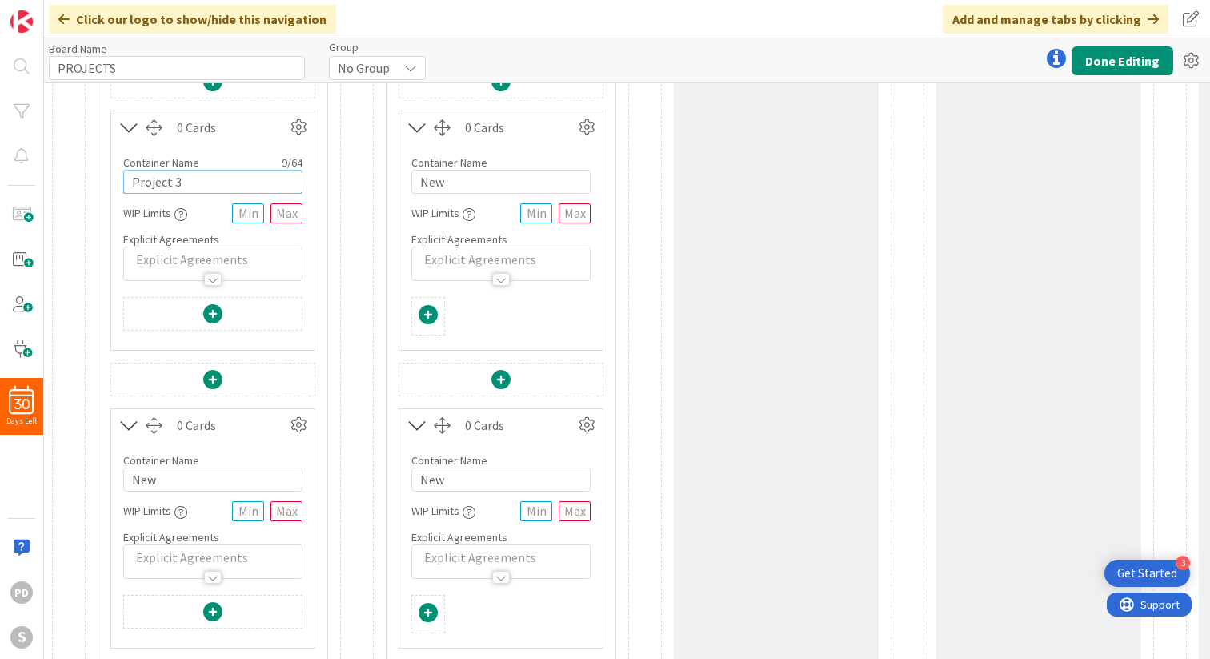
scroll to position [555, 0]
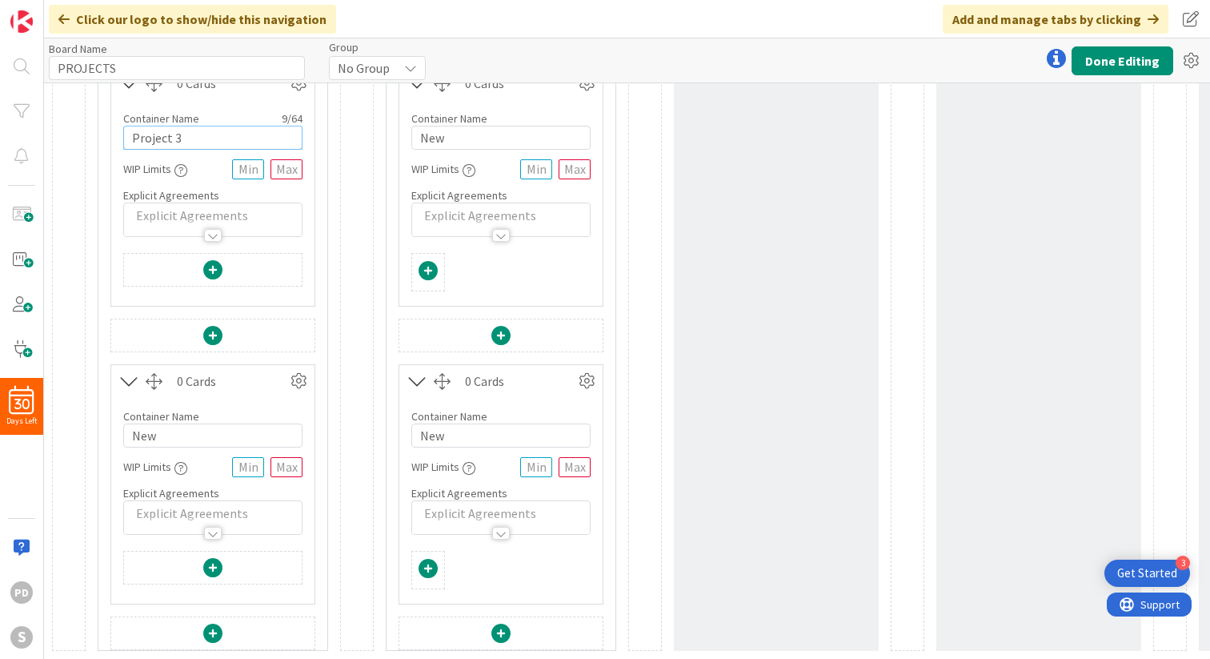
type input "Project 3"
click at [182, 447] on input "New" at bounding box center [212, 435] width 179 height 24
type input "Project 4"
click at [352, 332] on div "Card Container Design simple boards with Card Containers that can only contain …" at bounding box center [357, 94] width 34 height 1114
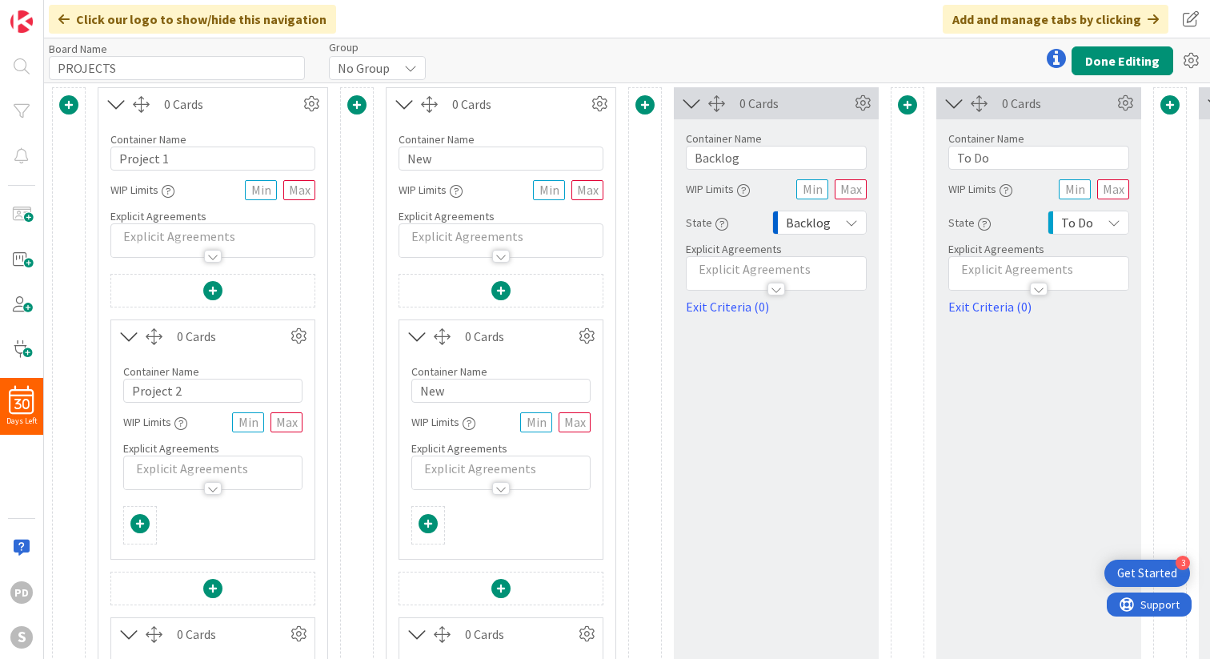
scroll to position [0, 0]
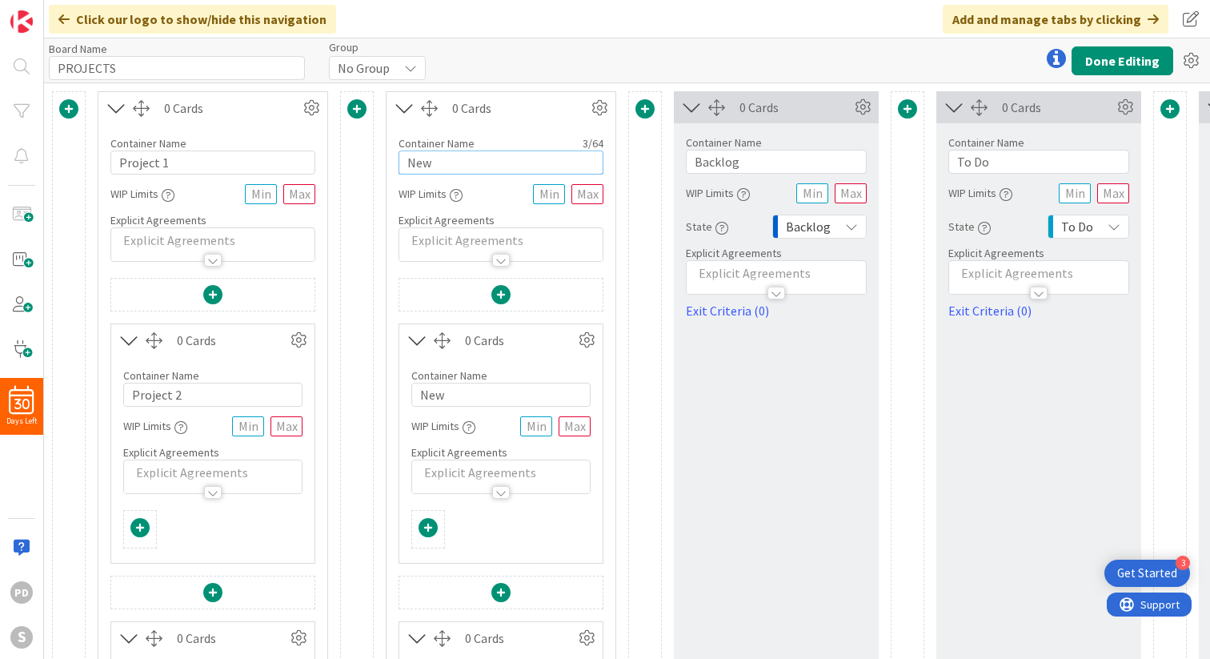
click at [460, 159] on input "New" at bounding box center [501, 162] width 205 height 24
click at [434, 166] on input "To DO" at bounding box center [501, 162] width 205 height 24
type input "To Do"
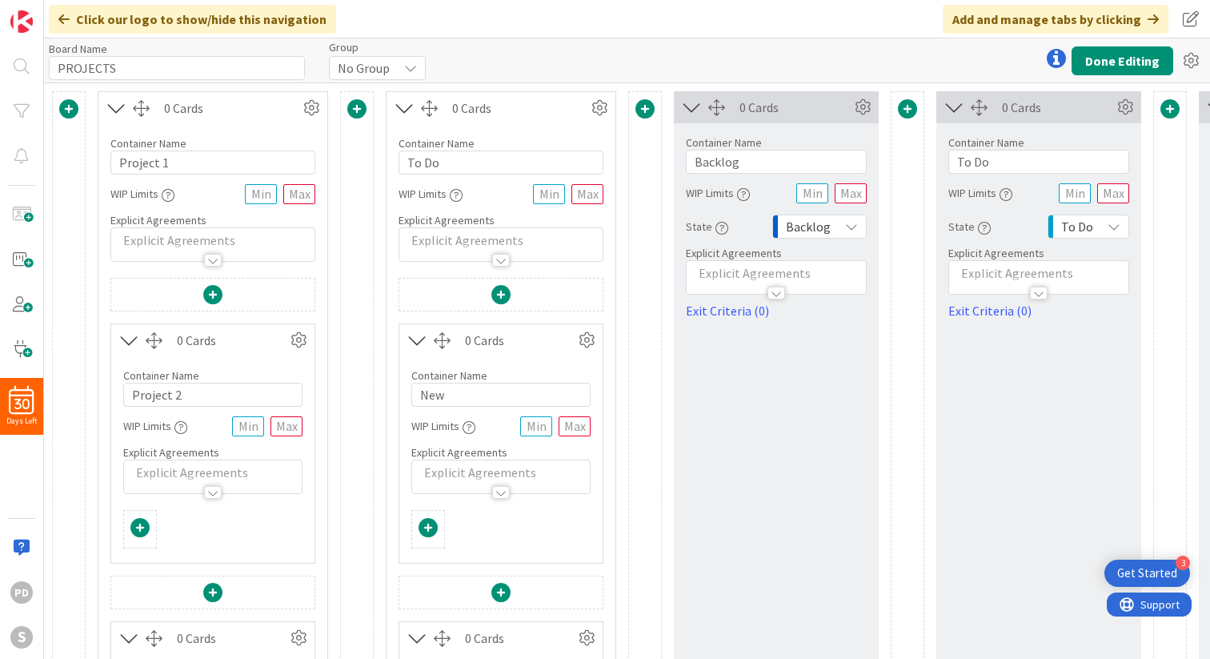
click at [513, 112] on div "0 Cards" at bounding box center [519, 107] width 135 height 19
click at [118, 162] on input "Project 1" at bounding box center [212, 162] width 205 height 24
click at [142, 161] on input "Backlog Project 1" at bounding box center [212, 162] width 205 height 24
type input "Backlog Project 1"
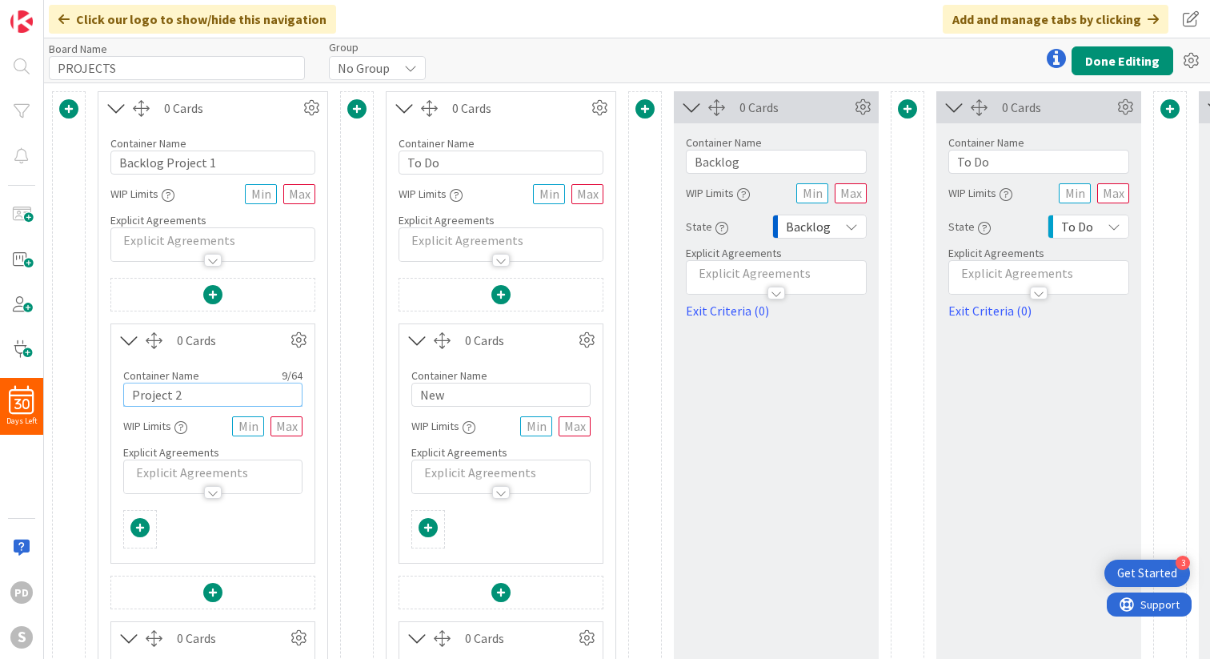
click at [133, 395] on input "Project 2" at bounding box center [212, 395] width 179 height 24
paste input "Backlog"
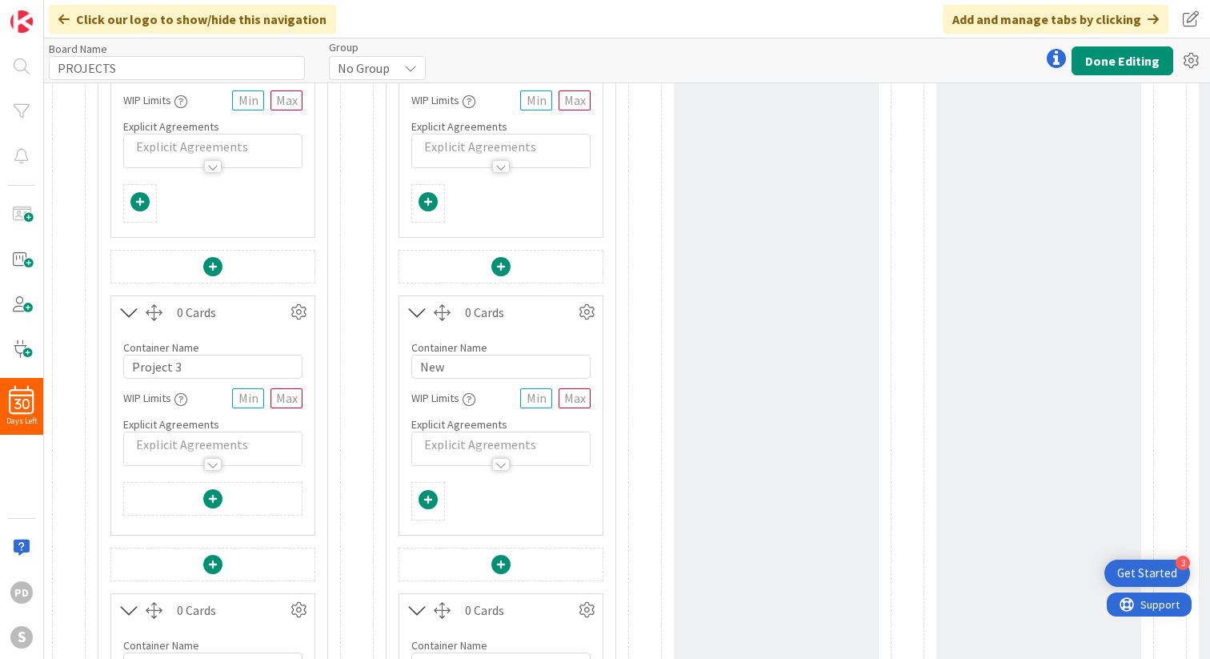
scroll to position [372, 0]
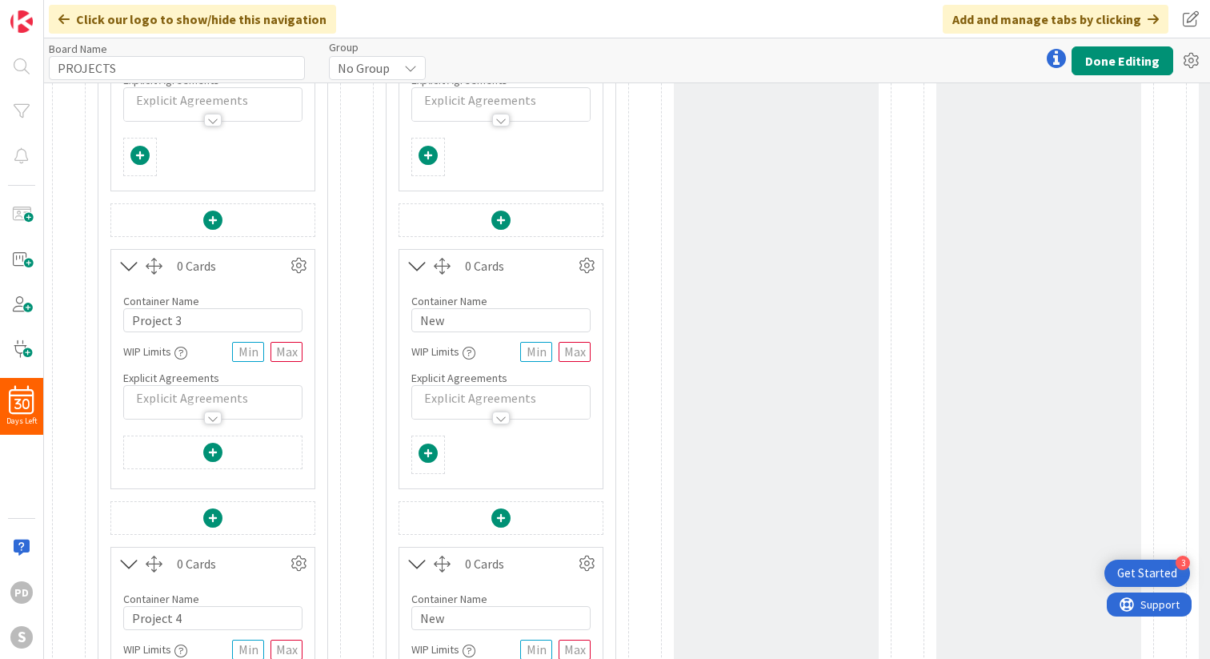
type input "Backlog Project 2"
click at [127, 322] on input "Project 3" at bounding box center [212, 320] width 179 height 24
paste input "Backlog"
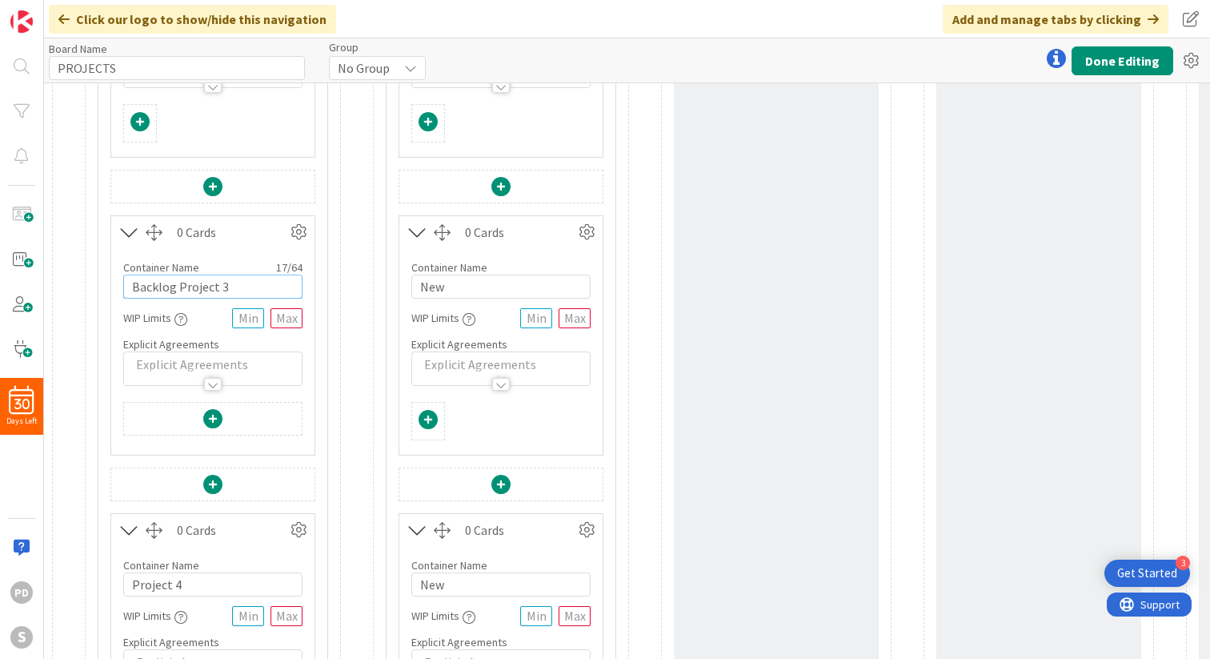
type input "Backlog Project 3"
click at [129, 583] on input "Project 4" at bounding box center [212, 584] width 179 height 24
paste input "Backlog"
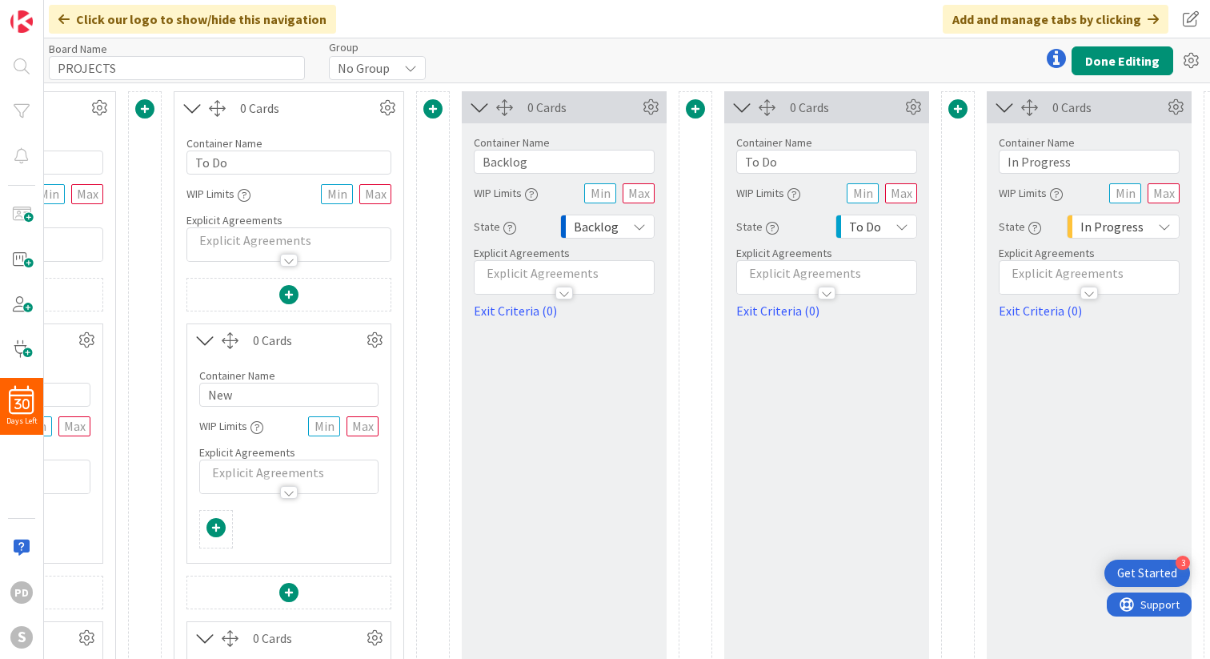
scroll to position [0, 213]
type input "Backlog Project 4"
click at [915, 110] on icon at bounding box center [912, 107] width 24 height 24
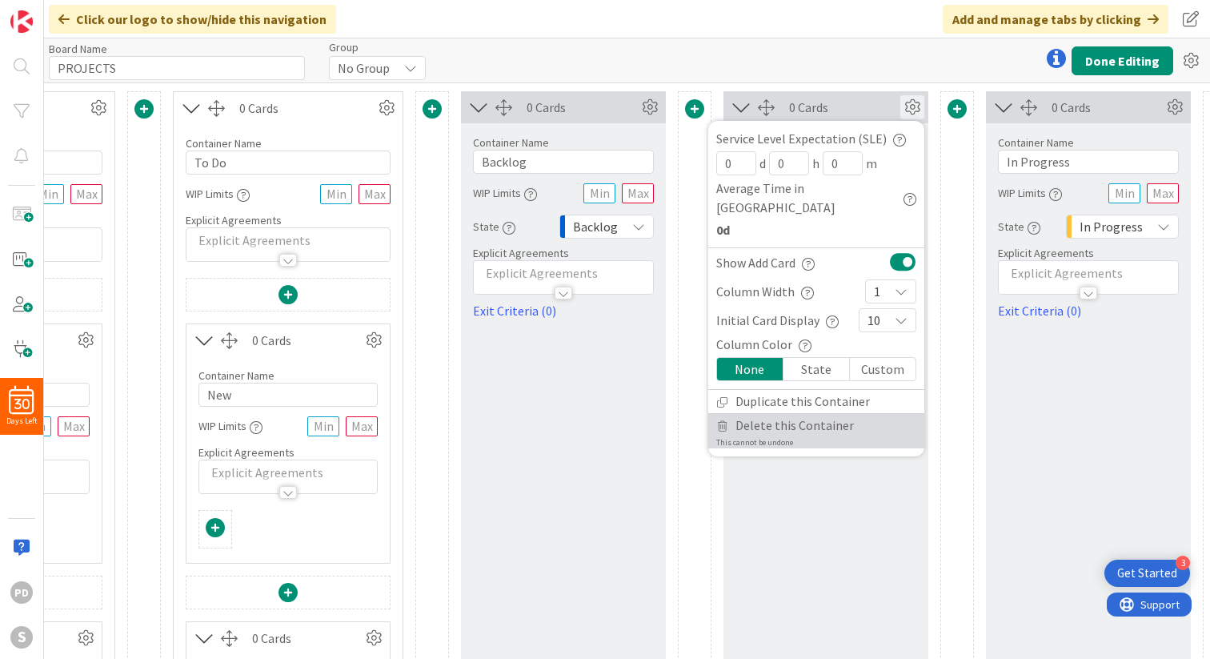
click at [784, 414] on span "Delete this Container" at bounding box center [794, 425] width 118 height 23
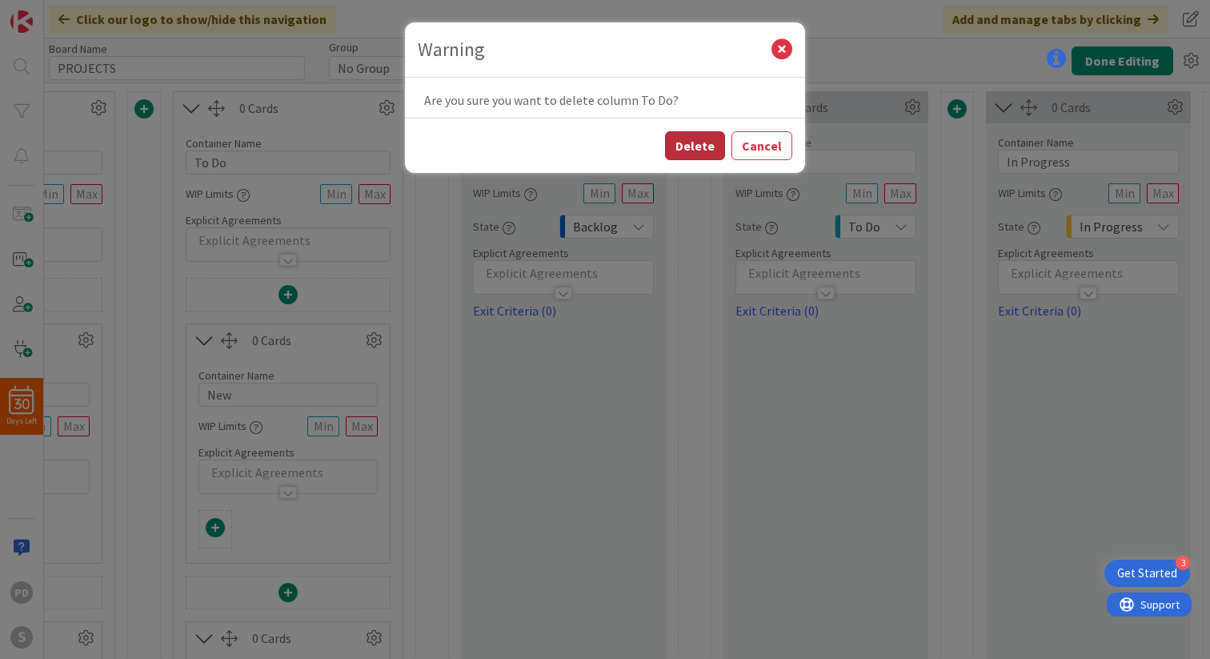
click at [690, 159] on button "Delete" at bounding box center [695, 145] width 60 height 29
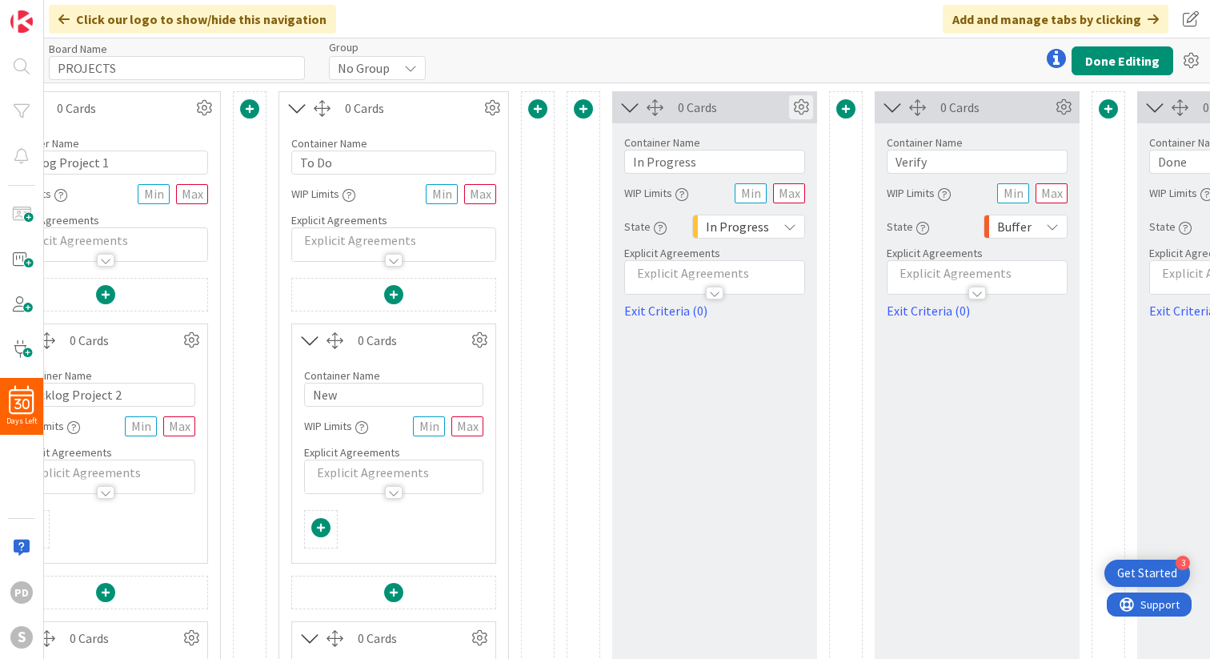
scroll to position [0, 106]
click at [582, 103] on span at bounding box center [584, 108] width 19 height 19
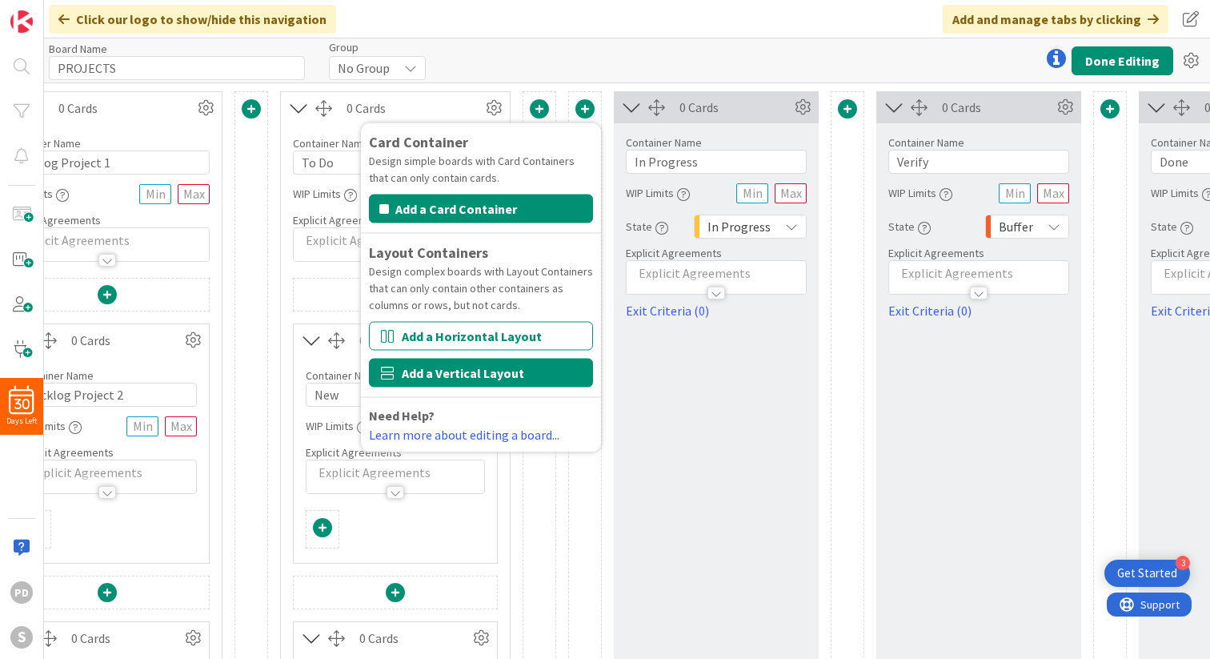
click at [451, 379] on button "Add a Vertical Layout" at bounding box center [481, 373] width 224 height 29
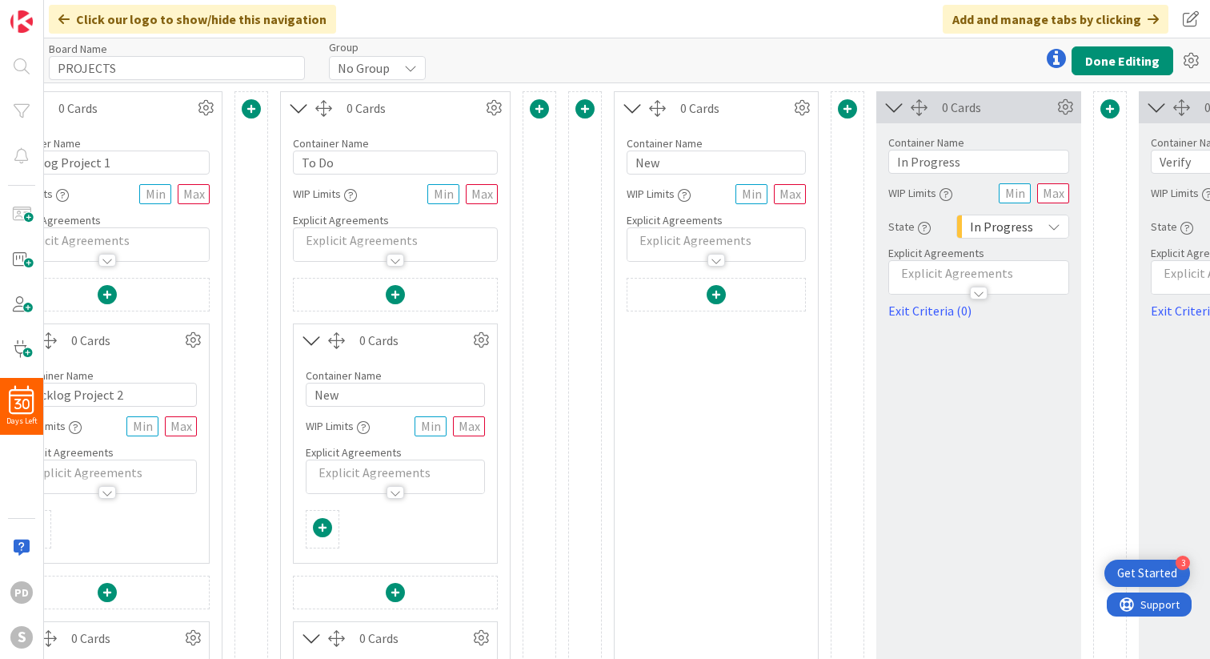
click at [584, 112] on span at bounding box center [584, 108] width 19 height 19
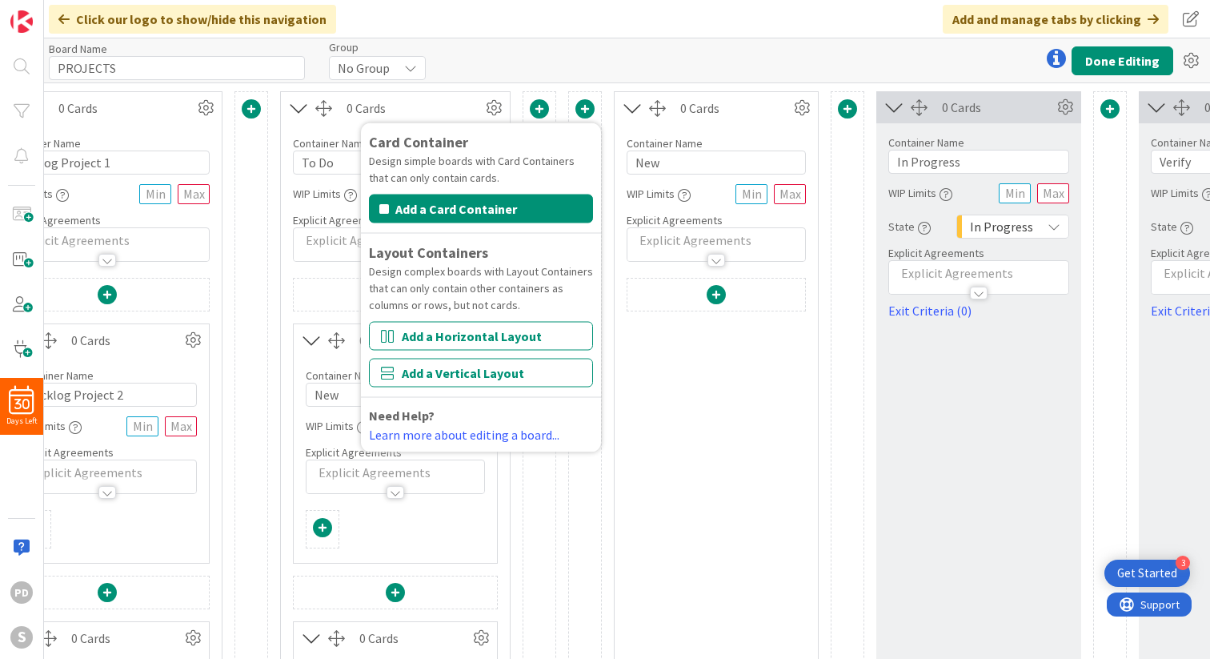
click at [584, 112] on span at bounding box center [584, 108] width 19 height 19
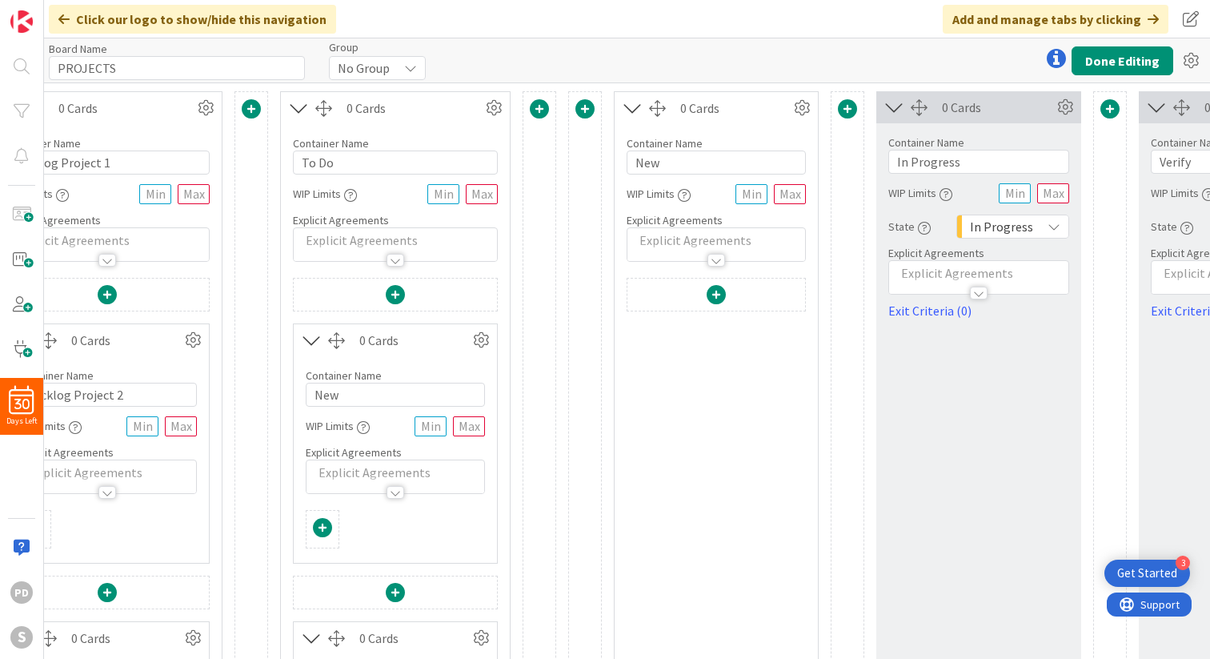
click at [543, 112] on span at bounding box center [539, 108] width 19 height 19
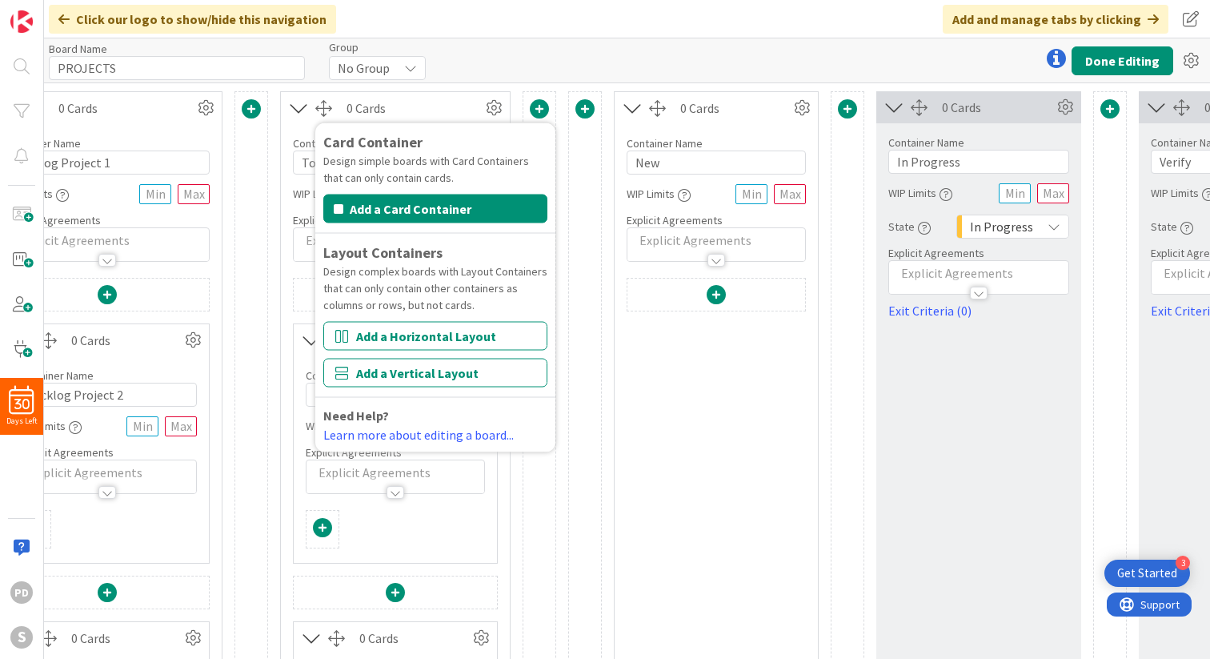
click at [543, 112] on span at bounding box center [539, 108] width 19 height 19
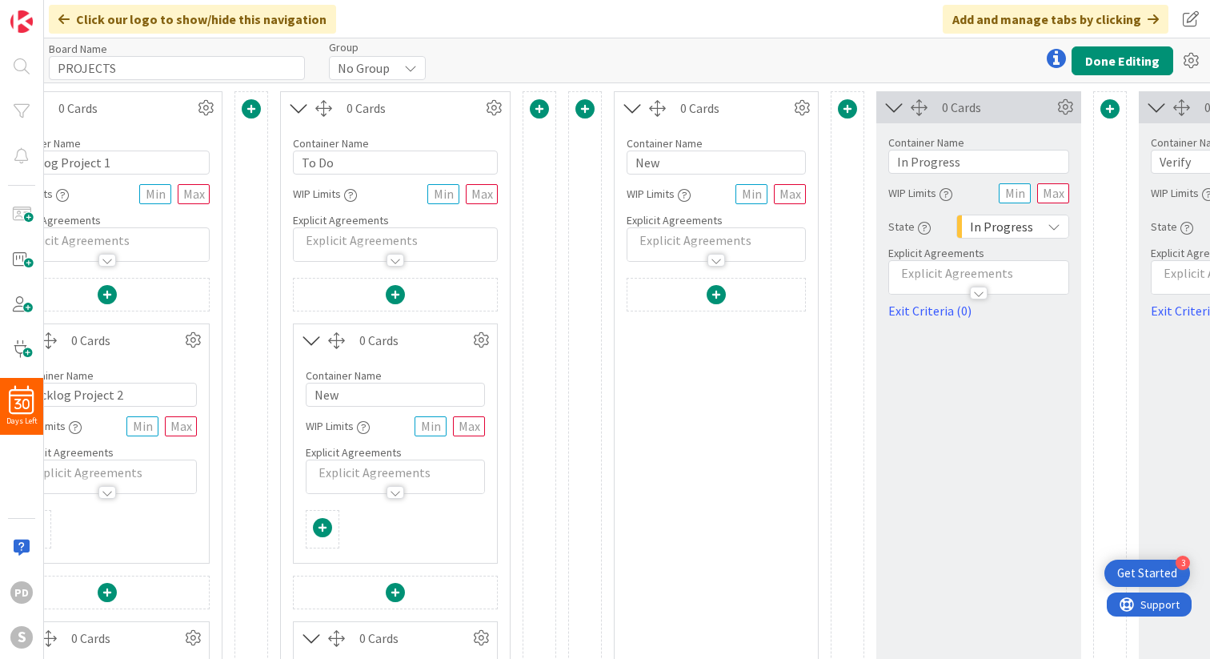
click at [700, 289] on div at bounding box center [716, 297] width 178 height 37
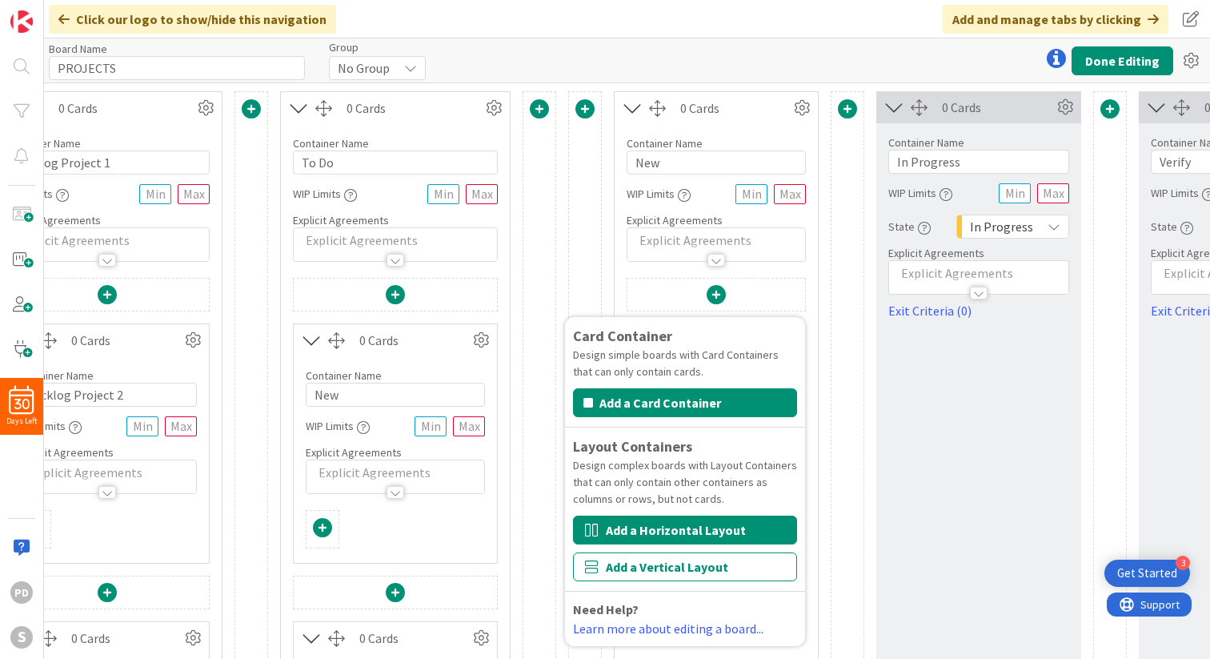
click at [668, 527] on button "Add a Horizontal Layout" at bounding box center [685, 529] width 224 height 29
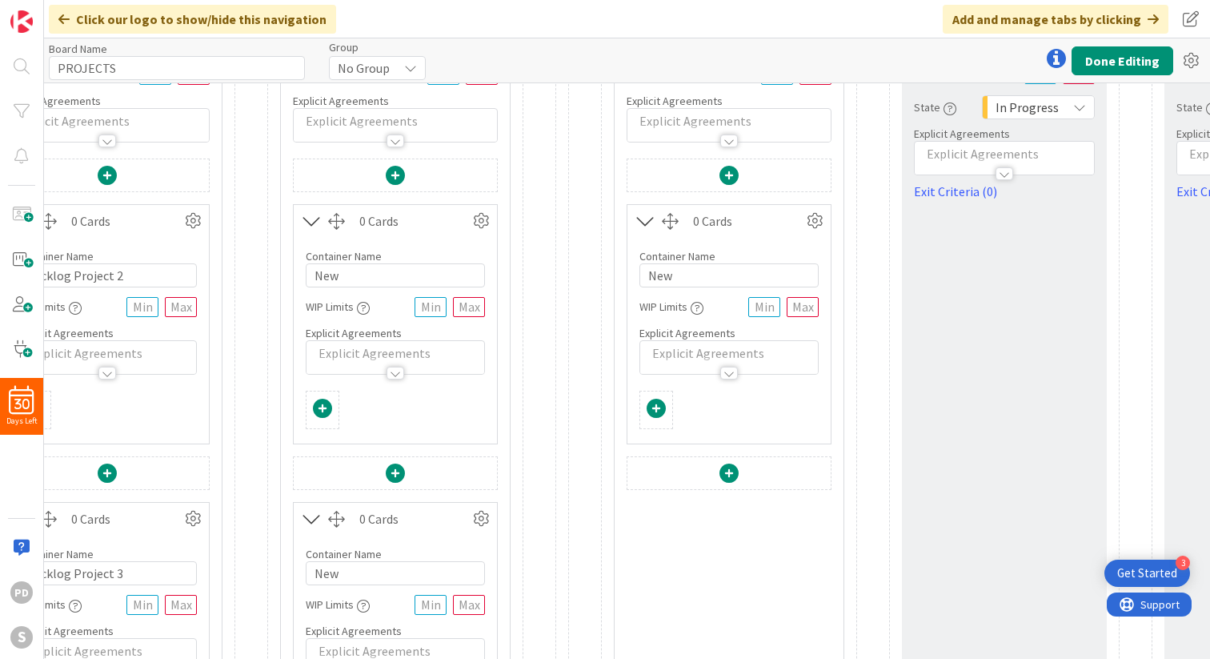
scroll to position [168, 106]
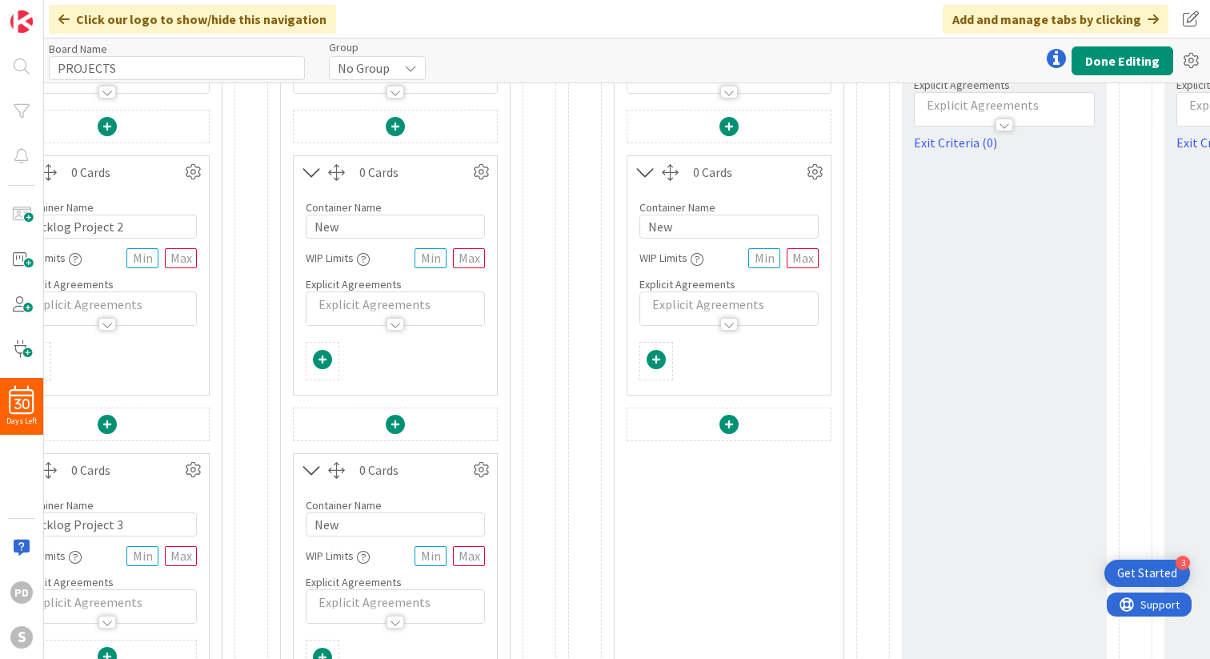
click at [724, 423] on span at bounding box center [728, 424] width 19 height 19
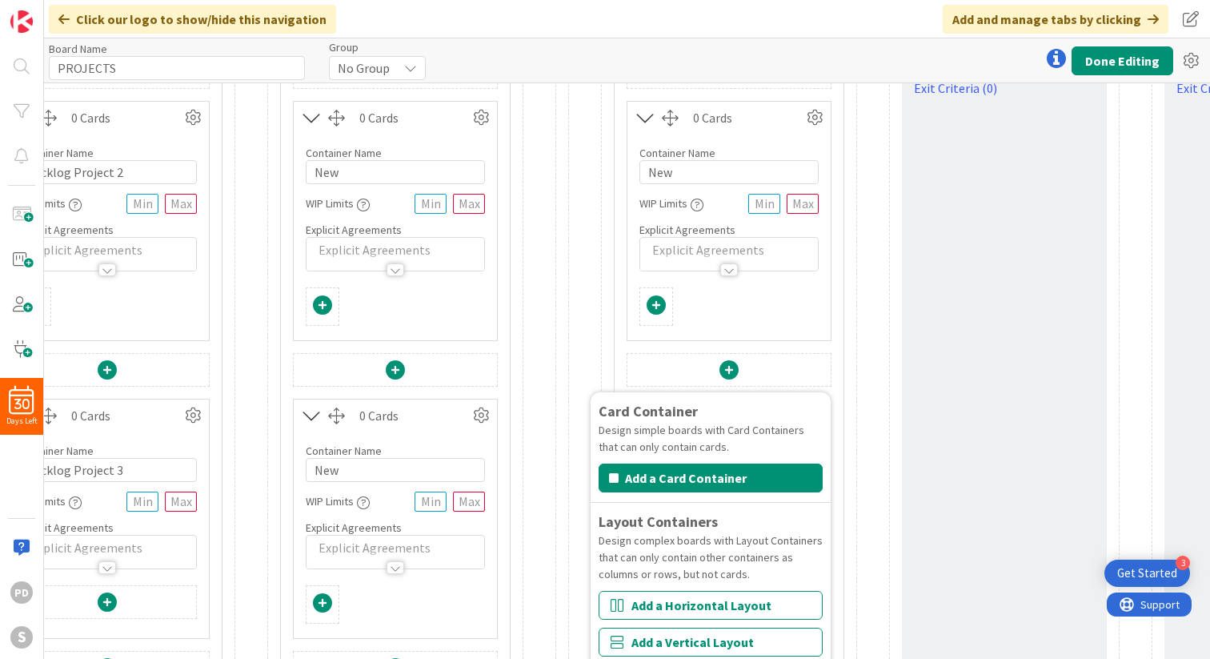
scroll to position [225, 106]
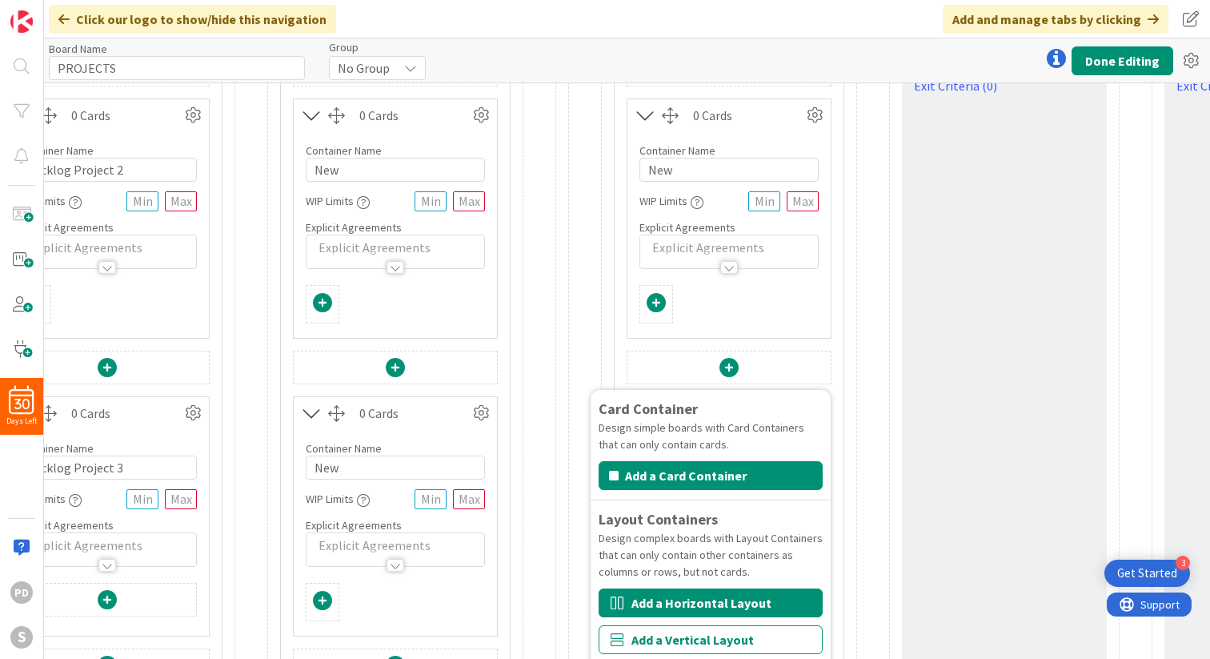
click at [667, 610] on button "Add a Horizontal Layout" at bounding box center [711, 602] width 224 height 29
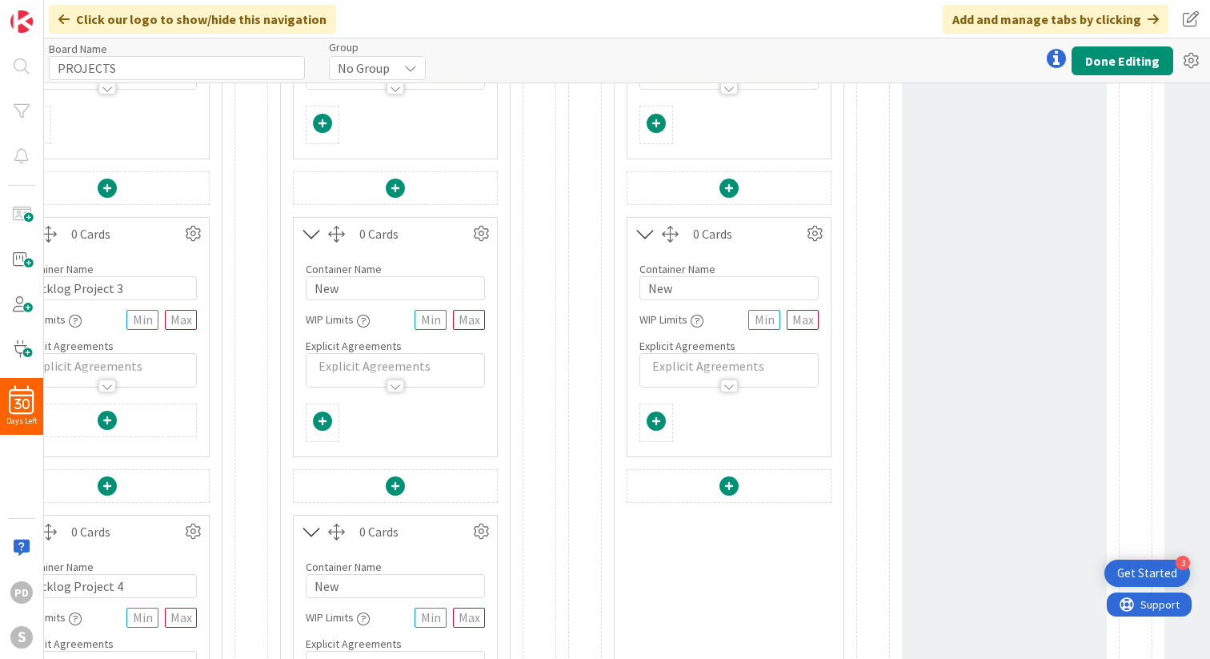
scroll to position [471, 106]
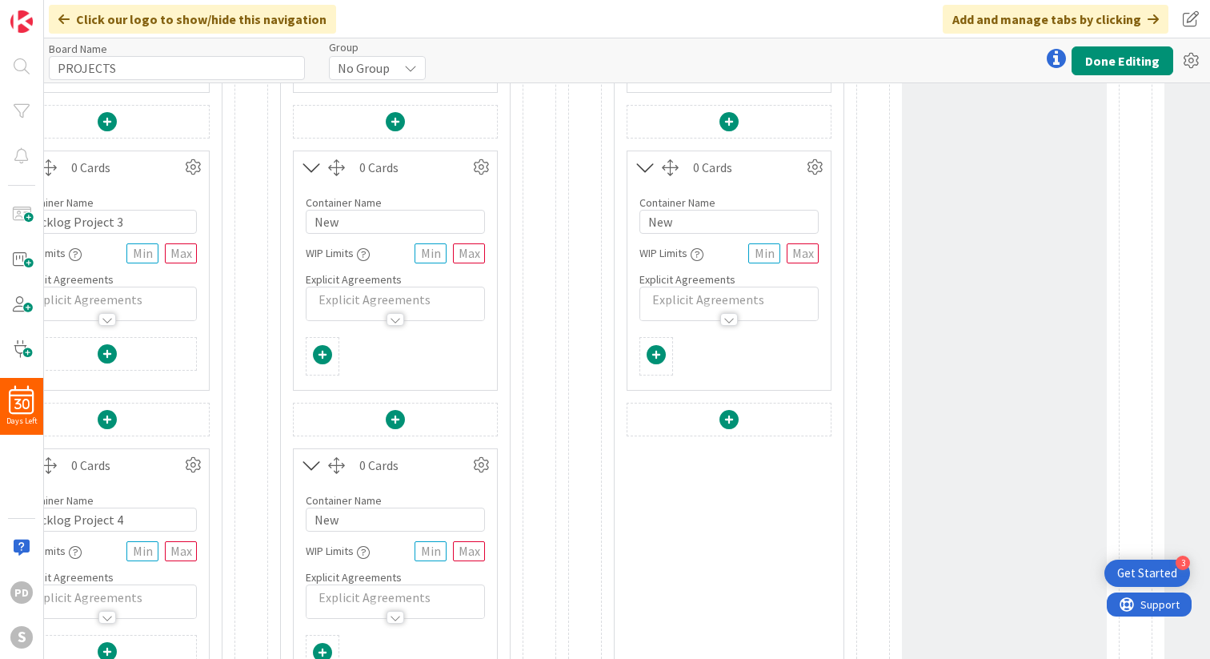
click at [730, 419] on span at bounding box center [728, 419] width 19 height 19
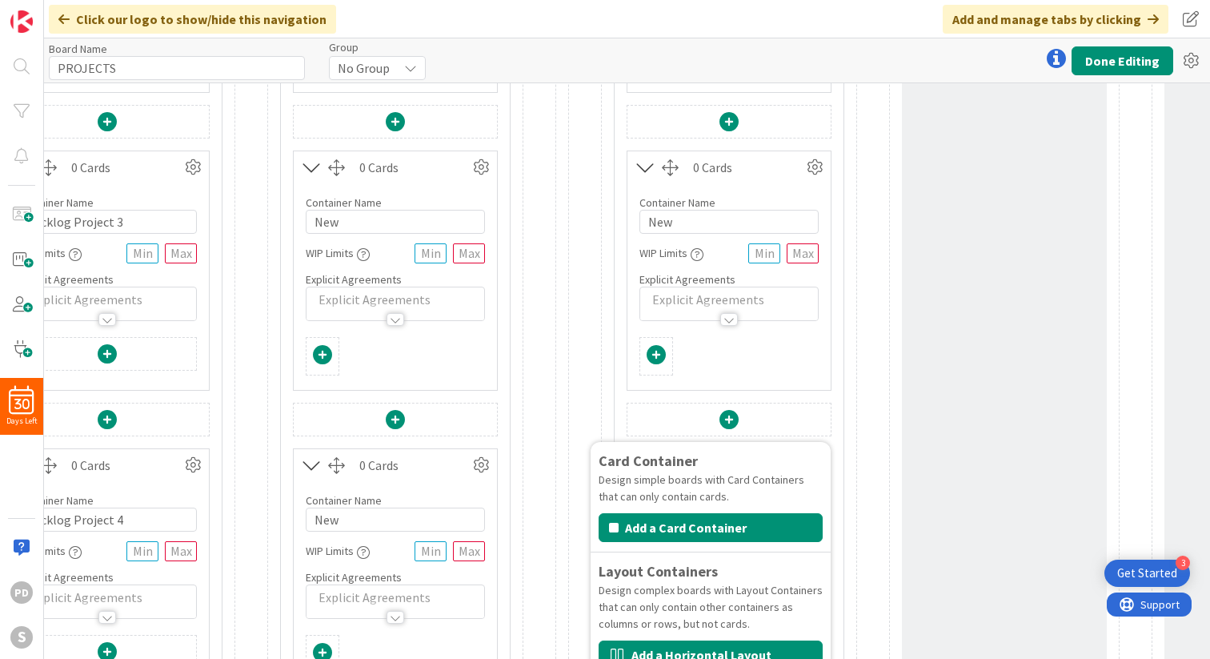
click at [697, 654] on button "Add a Horizontal Layout" at bounding box center [711, 654] width 224 height 29
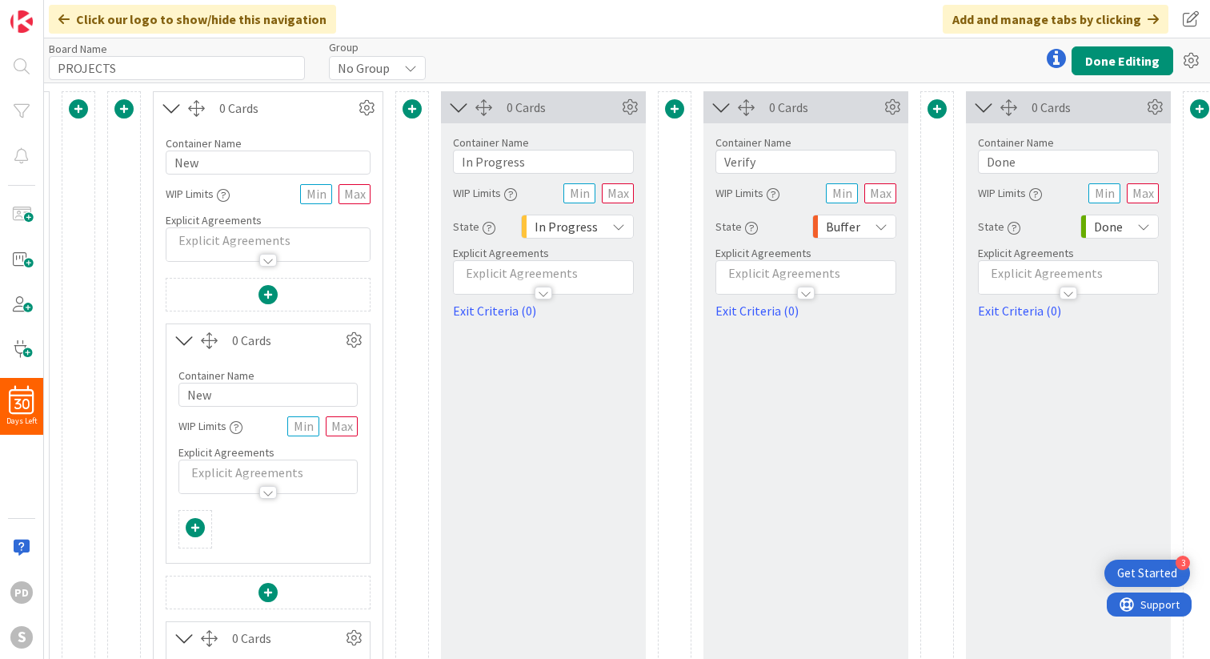
scroll to position [0, 581]
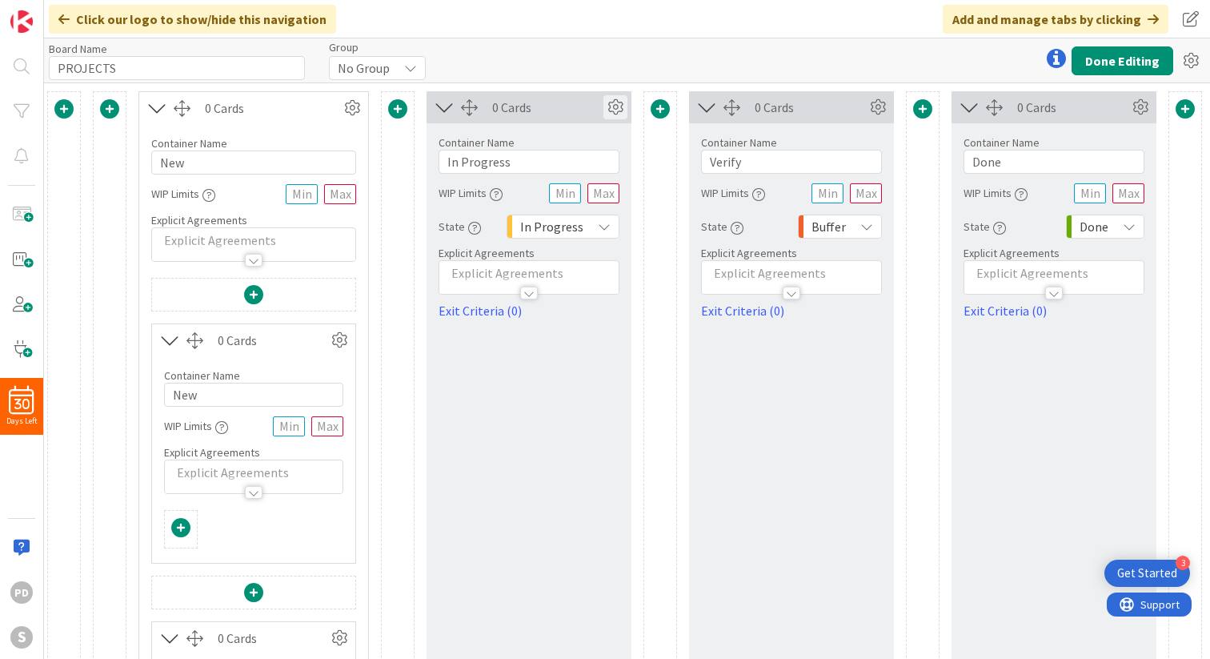
click at [618, 103] on icon at bounding box center [615, 107] width 24 height 24
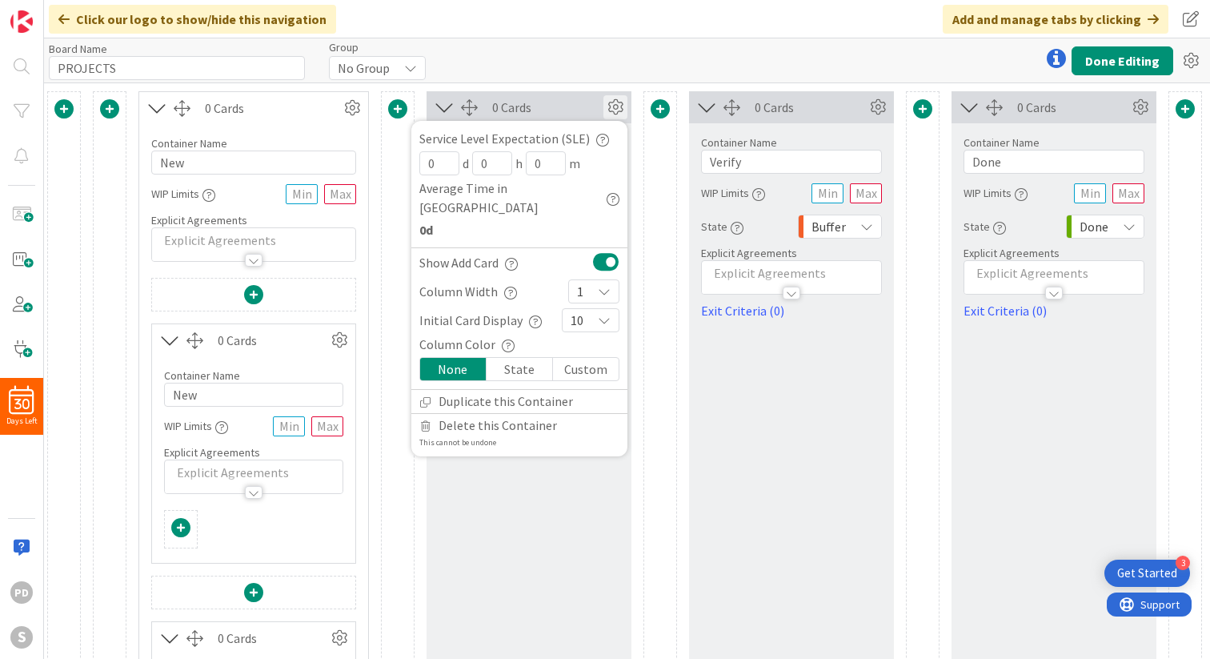
click at [607, 86] on div "Card Container Design simple boards with Card Containers that can only contain …" at bounding box center [336, 648] width 1747 height 1130
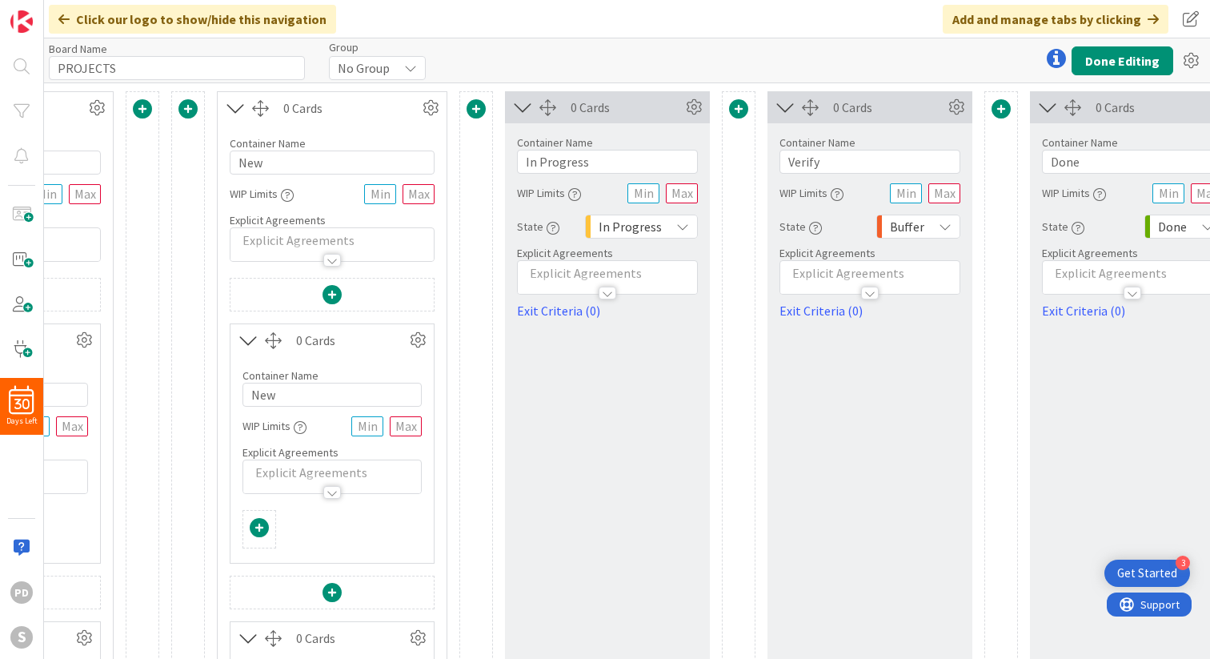
scroll to position [0, 484]
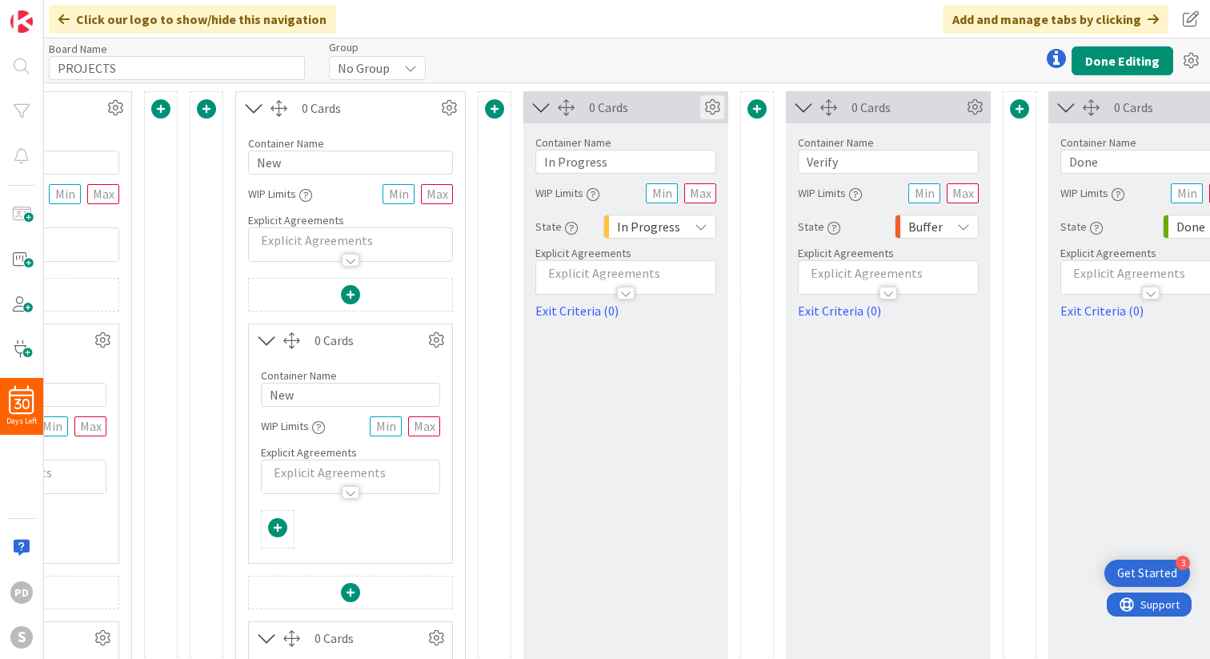
click at [711, 109] on icon at bounding box center [712, 107] width 24 height 24
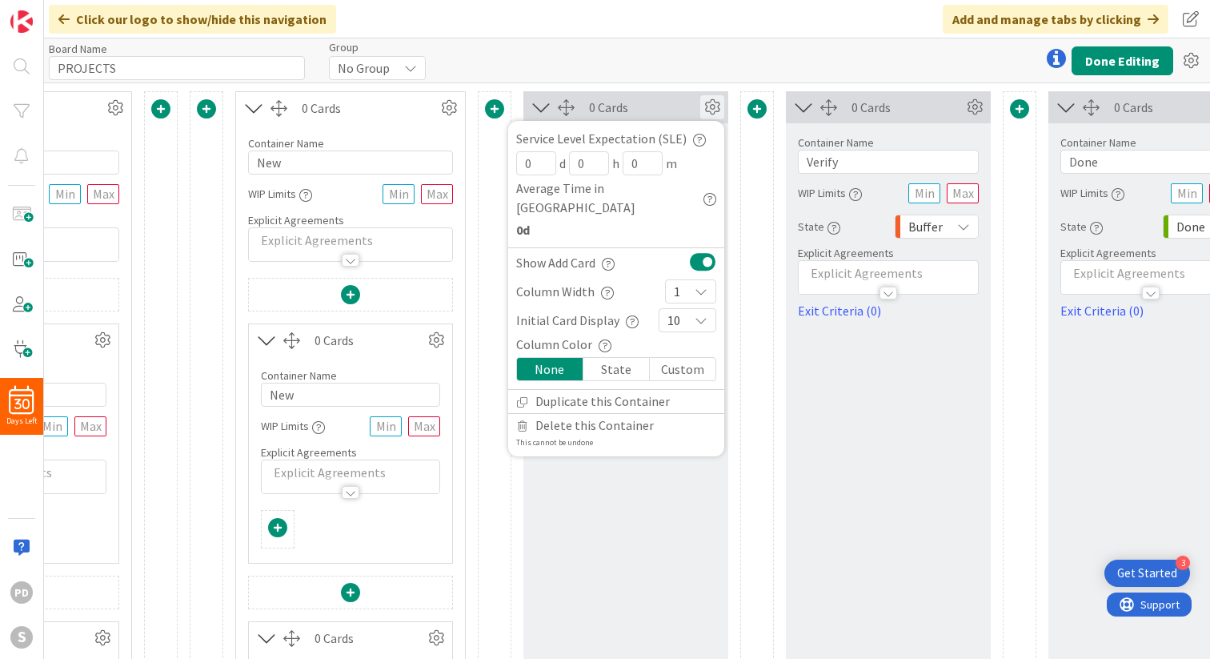
click at [711, 109] on icon at bounding box center [712, 107] width 24 height 24
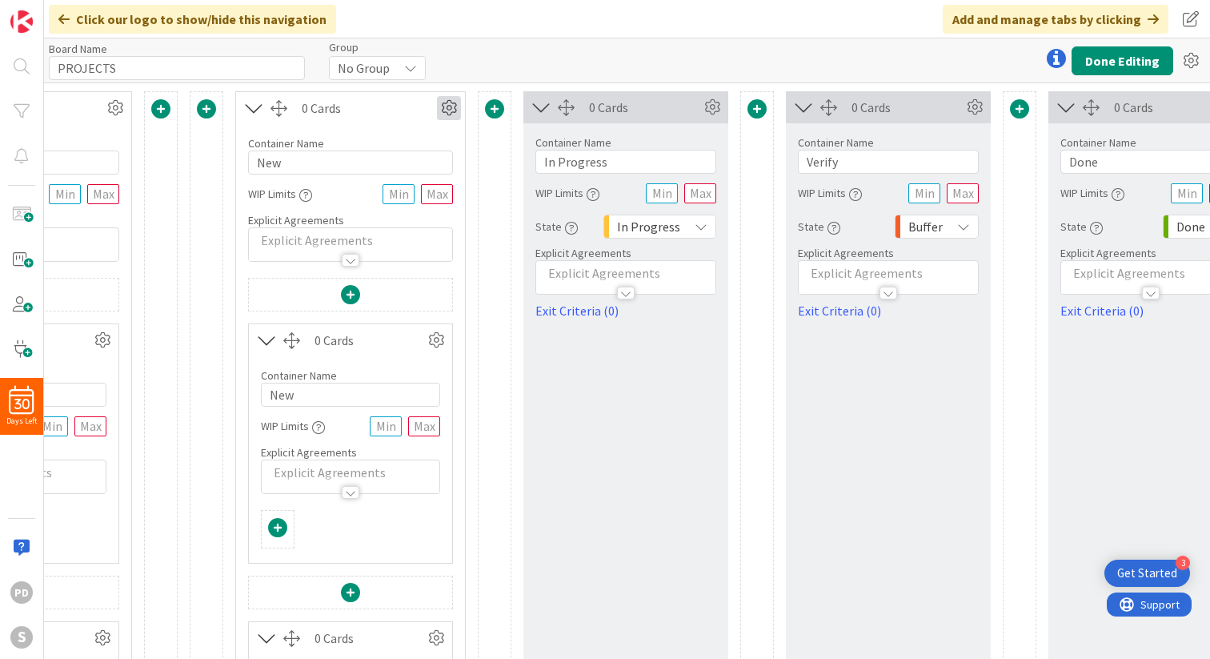
click at [449, 109] on icon at bounding box center [449, 108] width 24 height 24
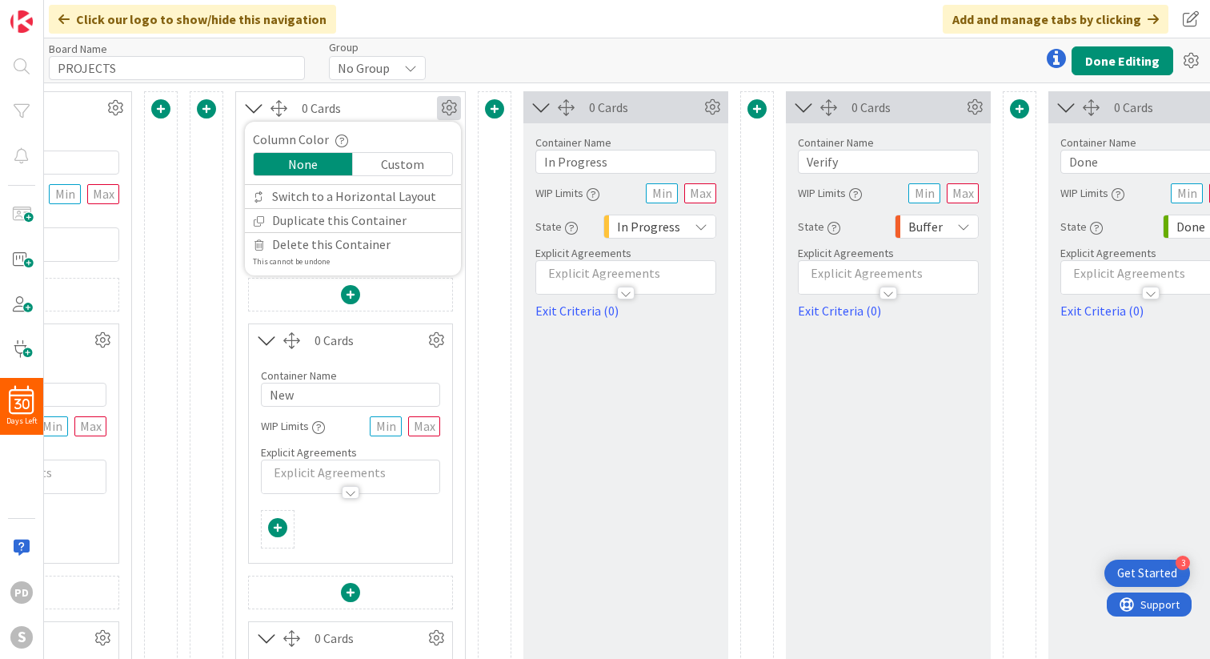
click at [449, 109] on icon at bounding box center [449, 108] width 24 height 24
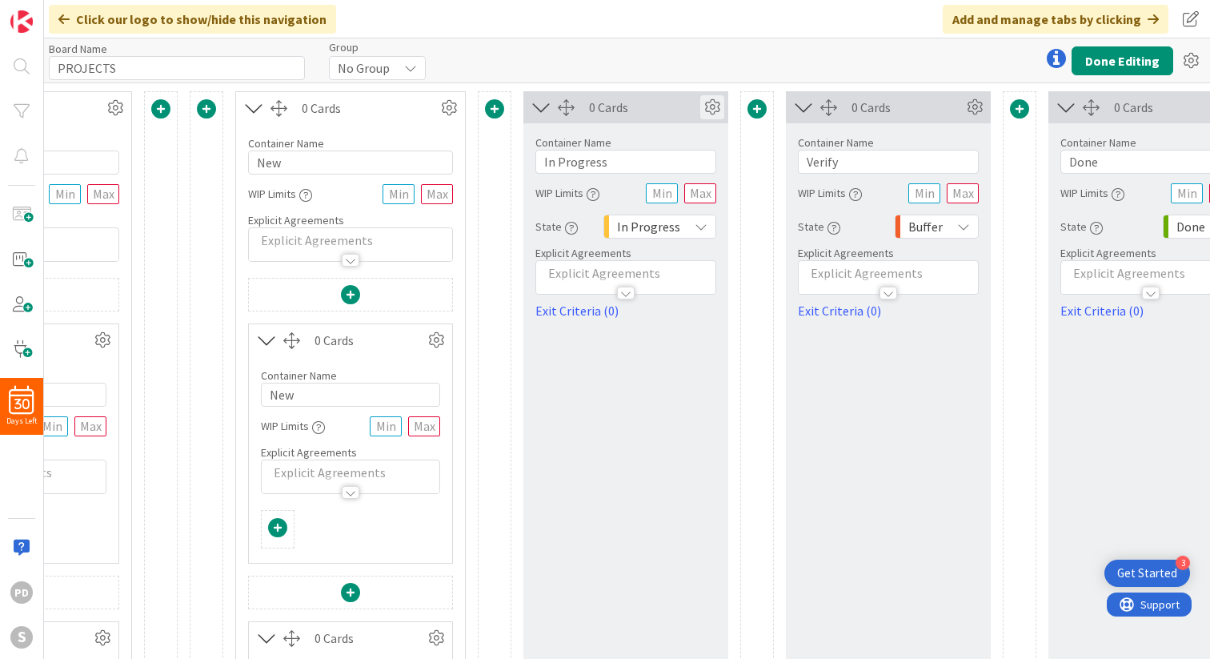
click at [711, 101] on icon at bounding box center [712, 107] width 24 height 24
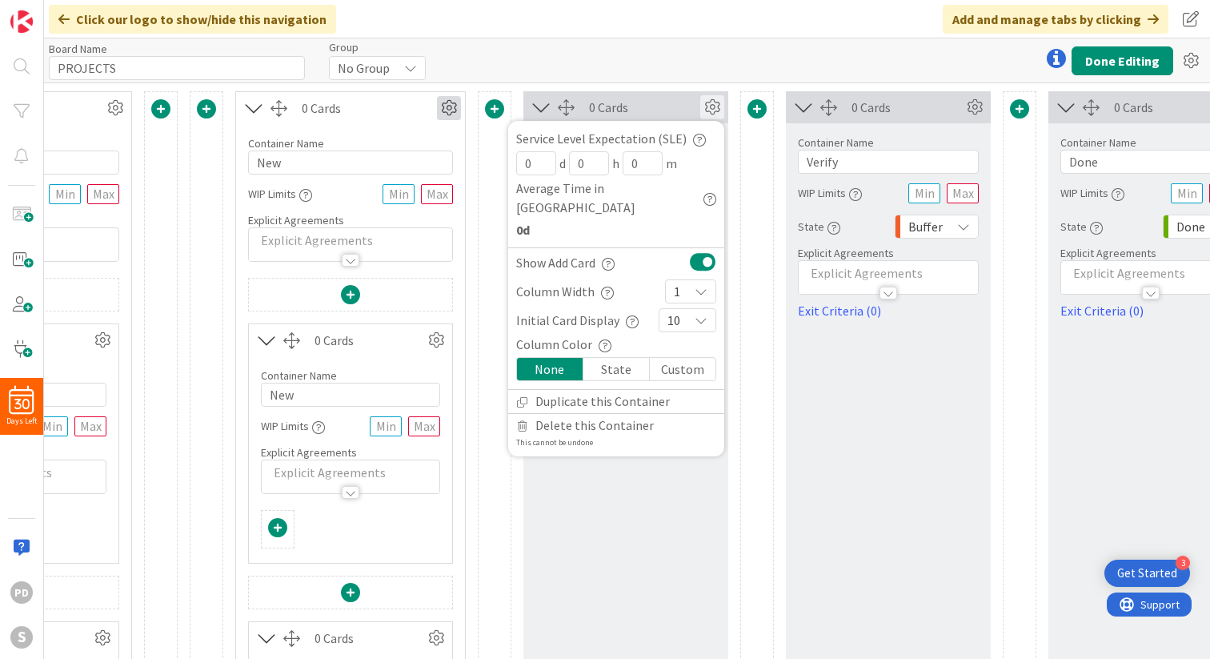
click at [447, 108] on icon at bounding box center [449, 108] width 24 height 24
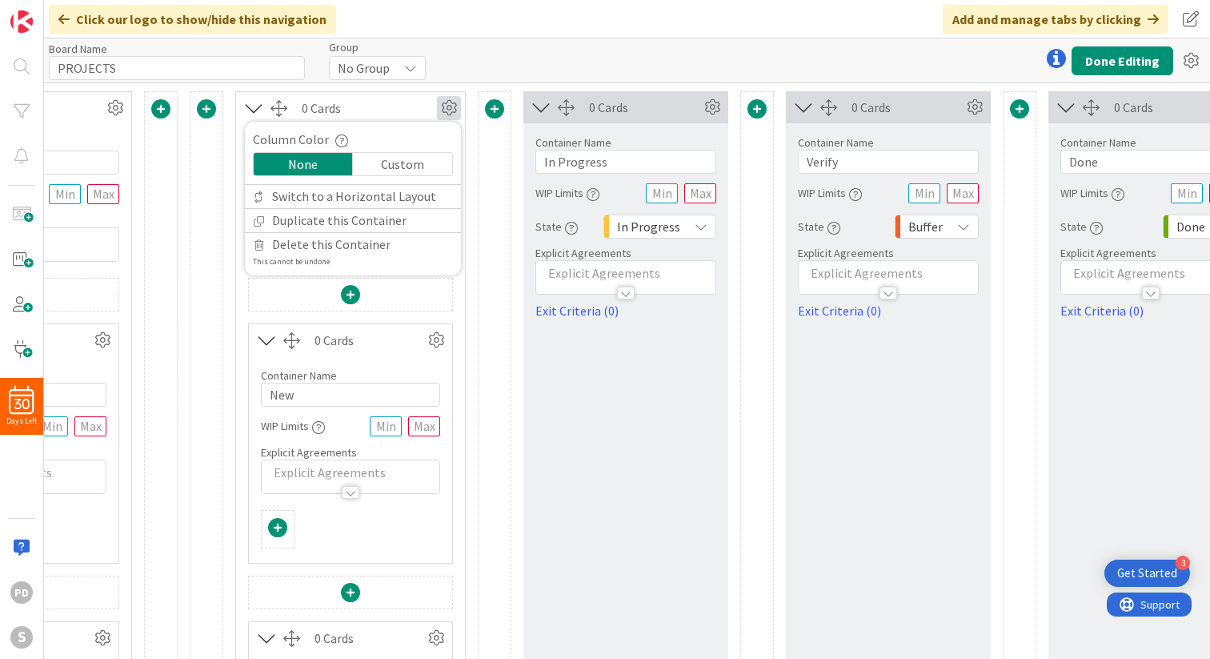
click at [307, 137] on div "Column Color" at bounding box center [353, 139] width 200 height 19
click at [339, 142] on icon "button" at bounding box center [341, 140] width 13 height 13
click at [393, 136] on div "Column Color Column Color Display a background color for the column that matche…" at bounding box center [353, 139] width 200 height 19
click at [713, 106] on icon at bounding box center [712, 107] width 24 height 24
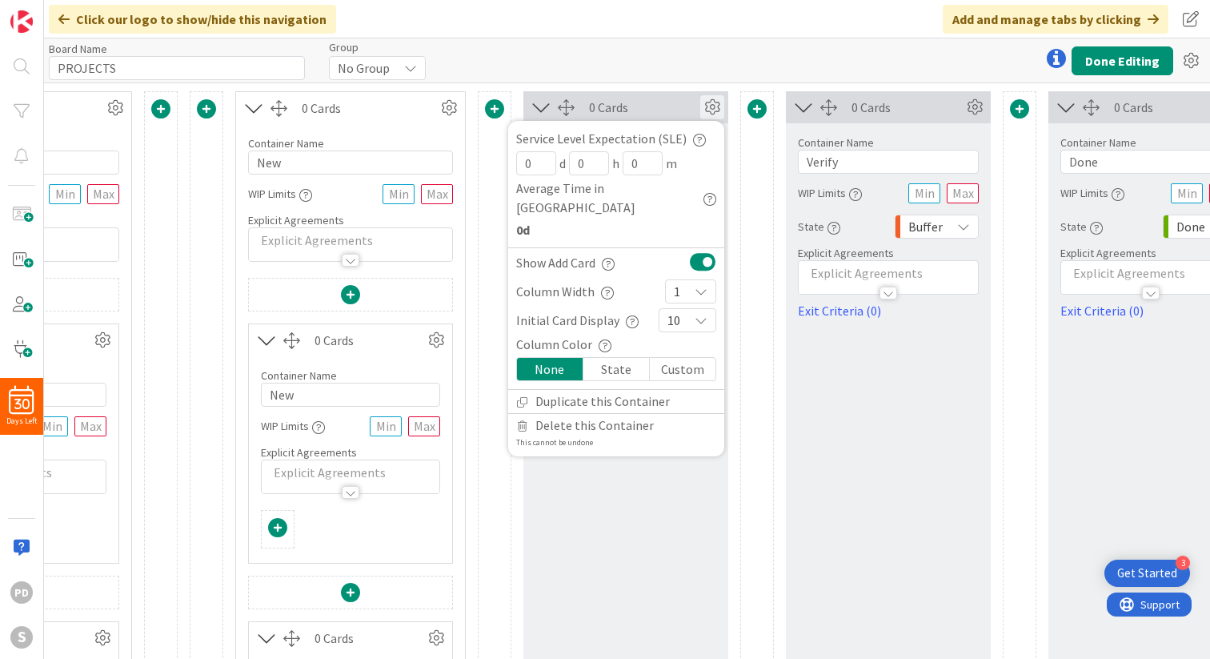
click at [693, 141] on icon "button" at bounding box center [699, 140] width 13 height 13
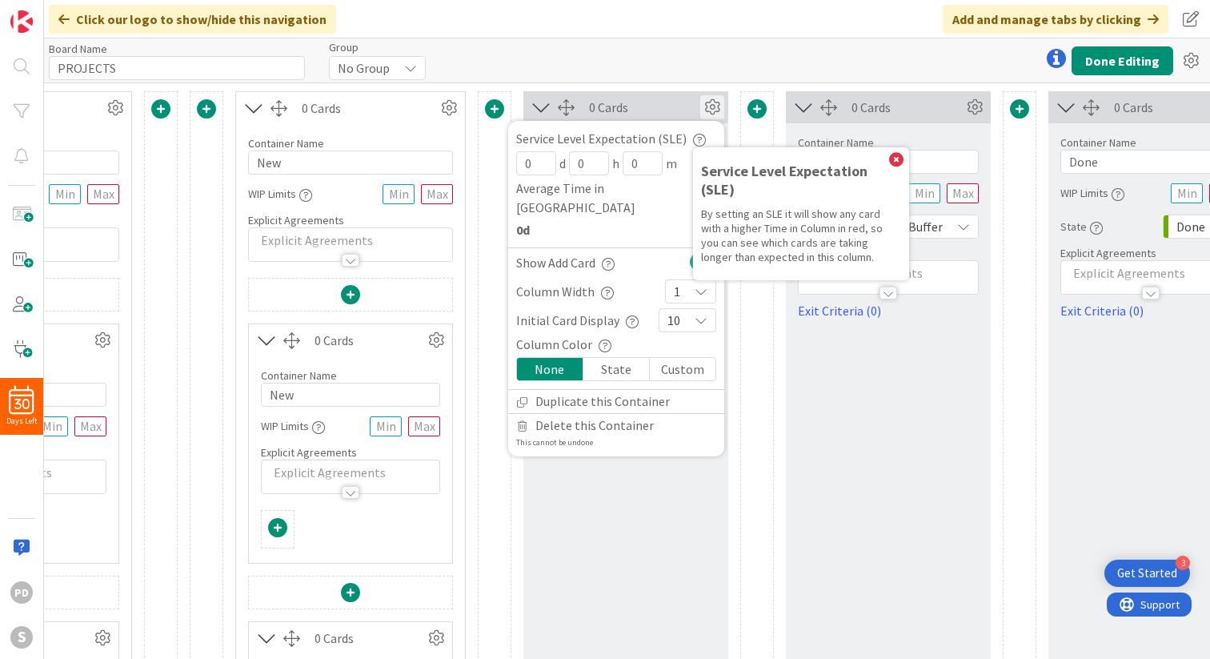
click at [693, 141] on icon "button" at bounding box center [699, 140] width 13 height 13
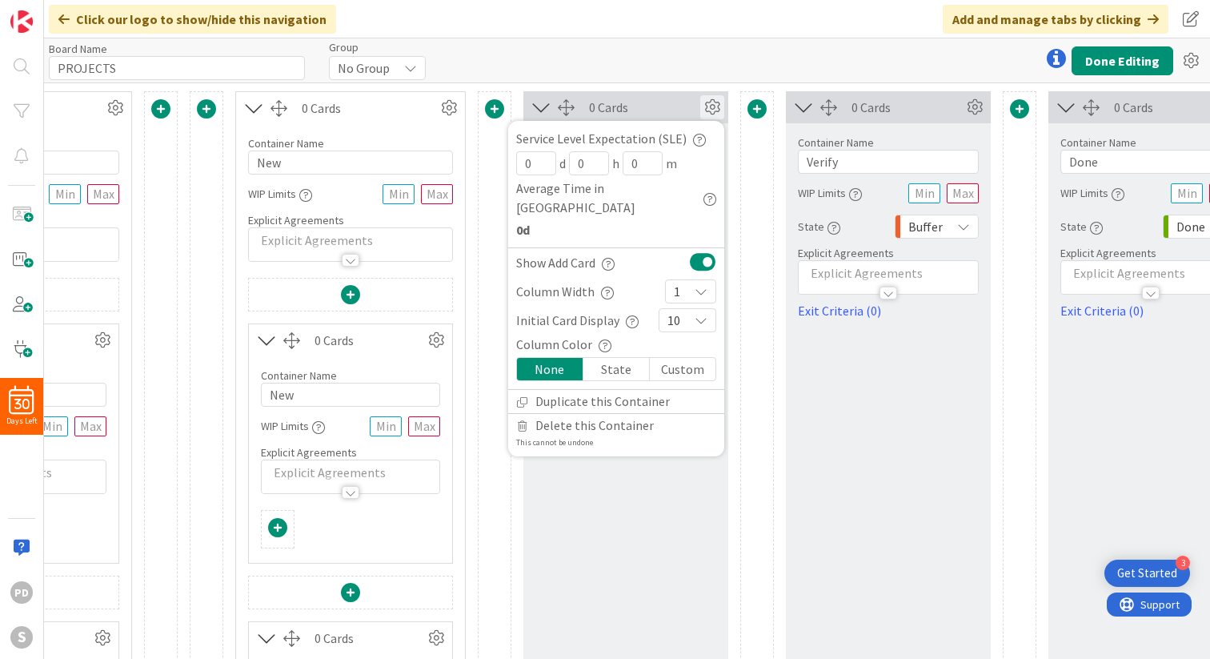
click at [691, 98] on div "0 Cards" at bounding box center [644, 107] width 111 height 19
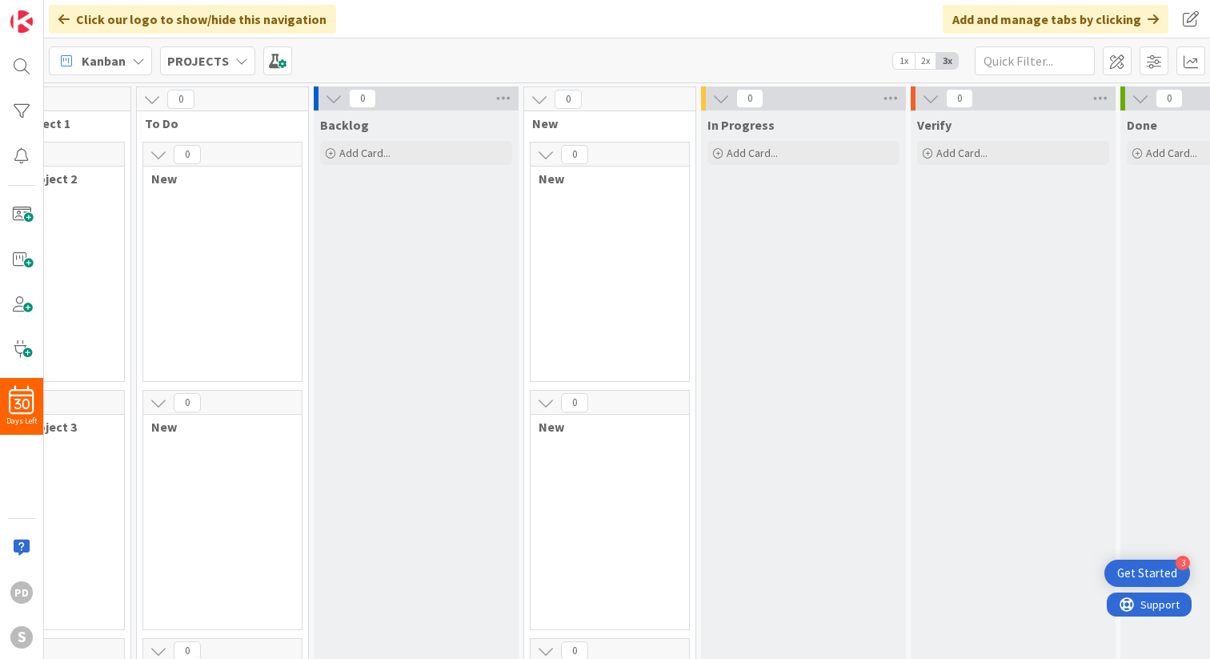
scroll to position [0, 297]
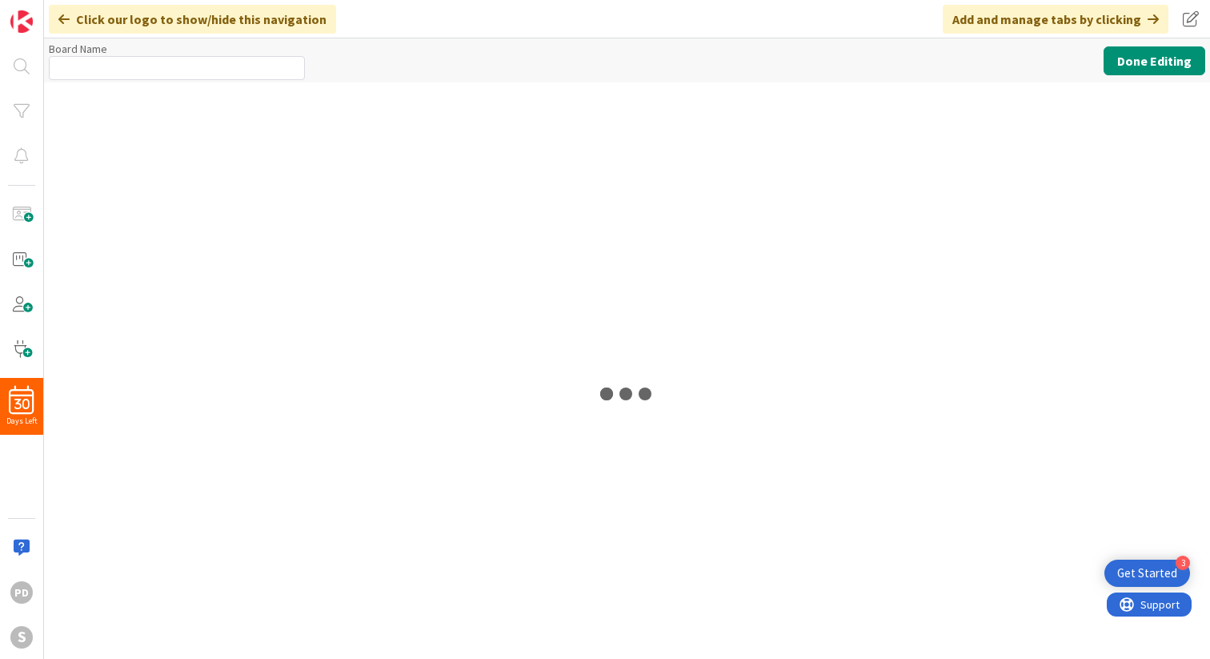
type input "PROJECTS"
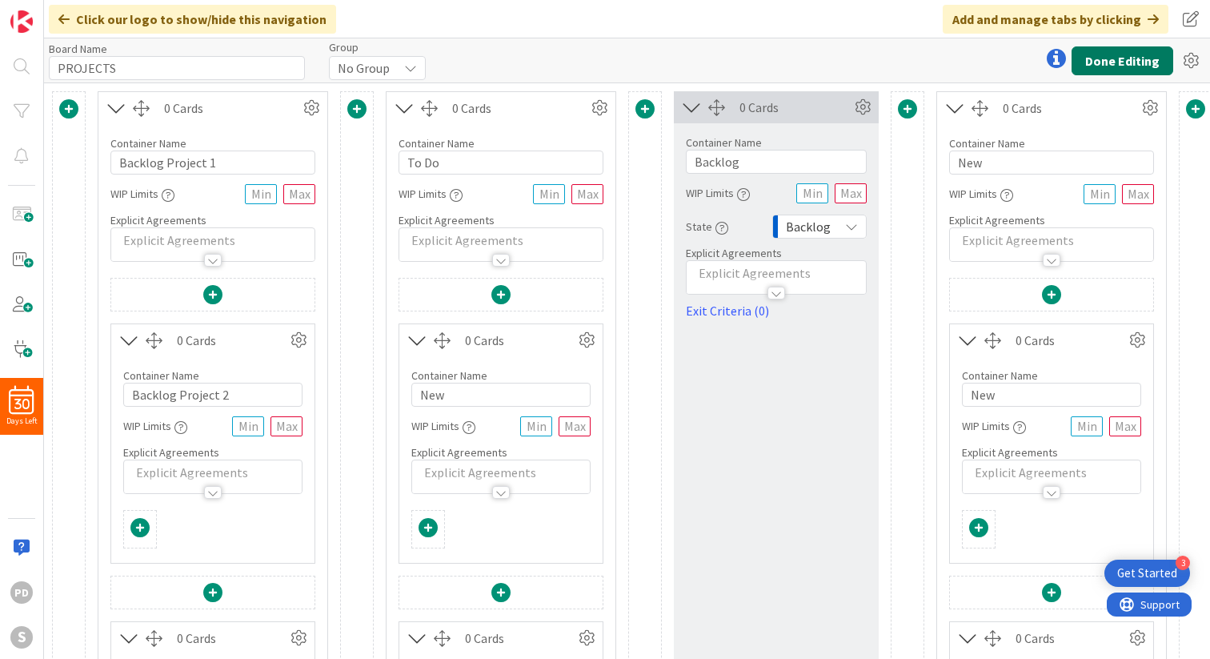
click at [1131, 59] on button "Done Editing" at bounding box center [1123, 60] width 102 height 29
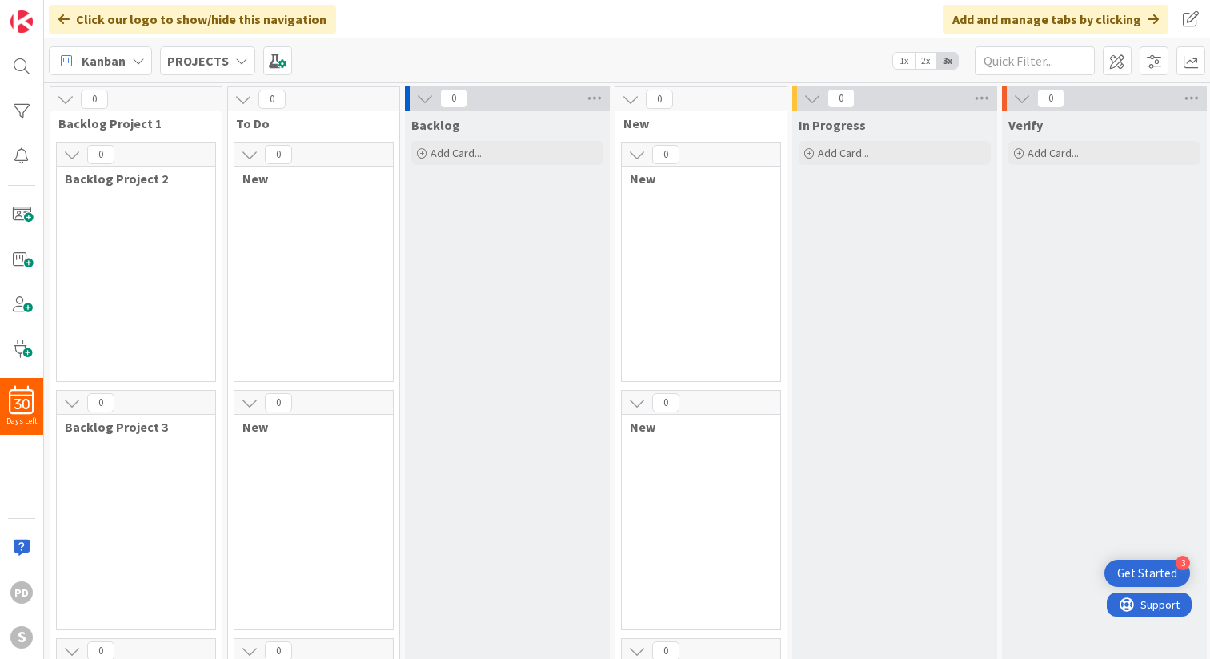
click at [66, 95] on icon at bounding box center [66, 99] width 18 height 18
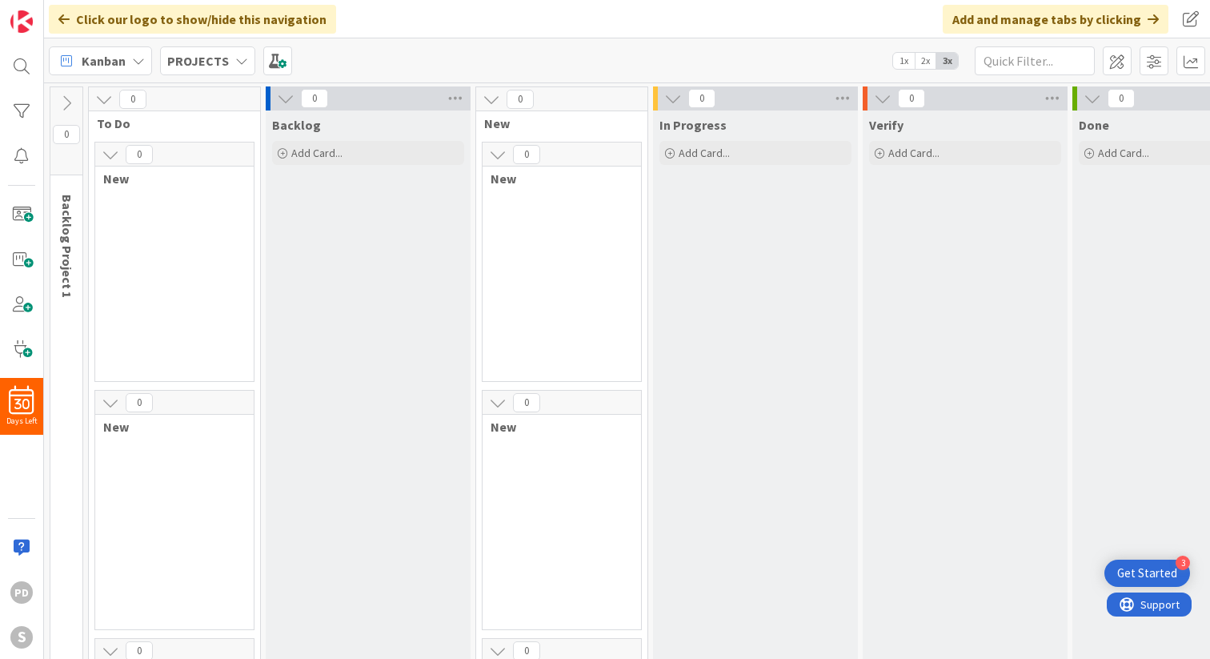
click at [69, 105] on icon at bounding box center [67, 103] width 18 height 18
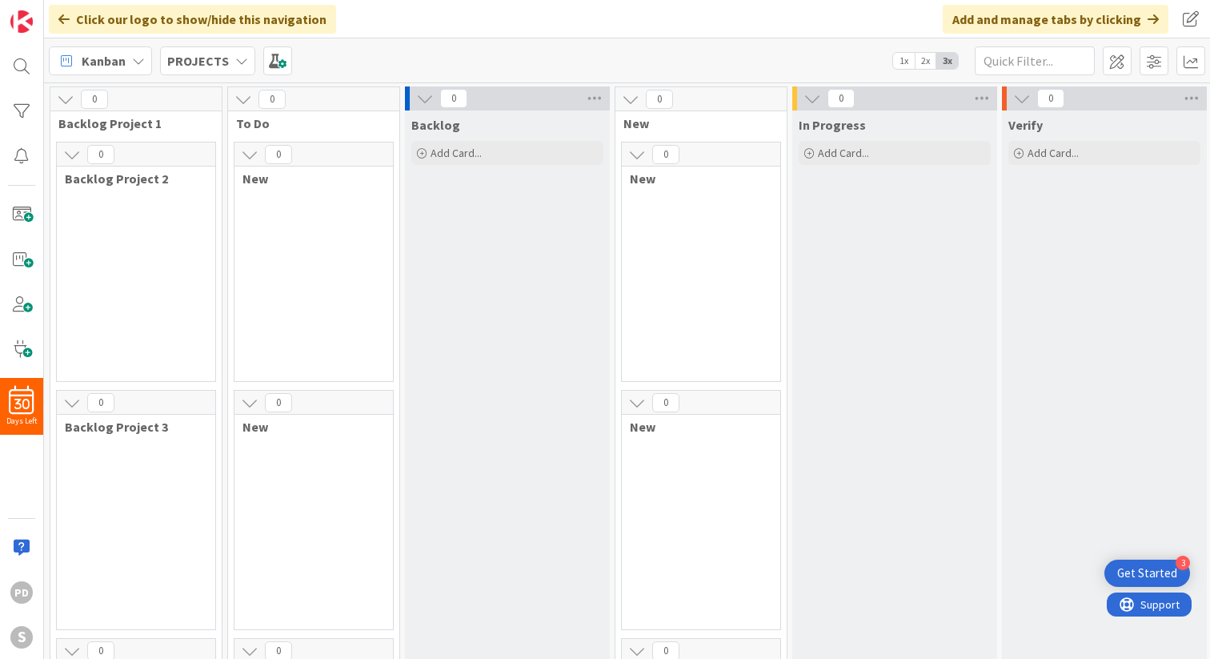
click at [170, 122] on span "Backlog Project 1" at bounding box center [129, 123] width 143 height 16
click at [71, 159] on icon at bounding box center [72, 155] width 18 height 18
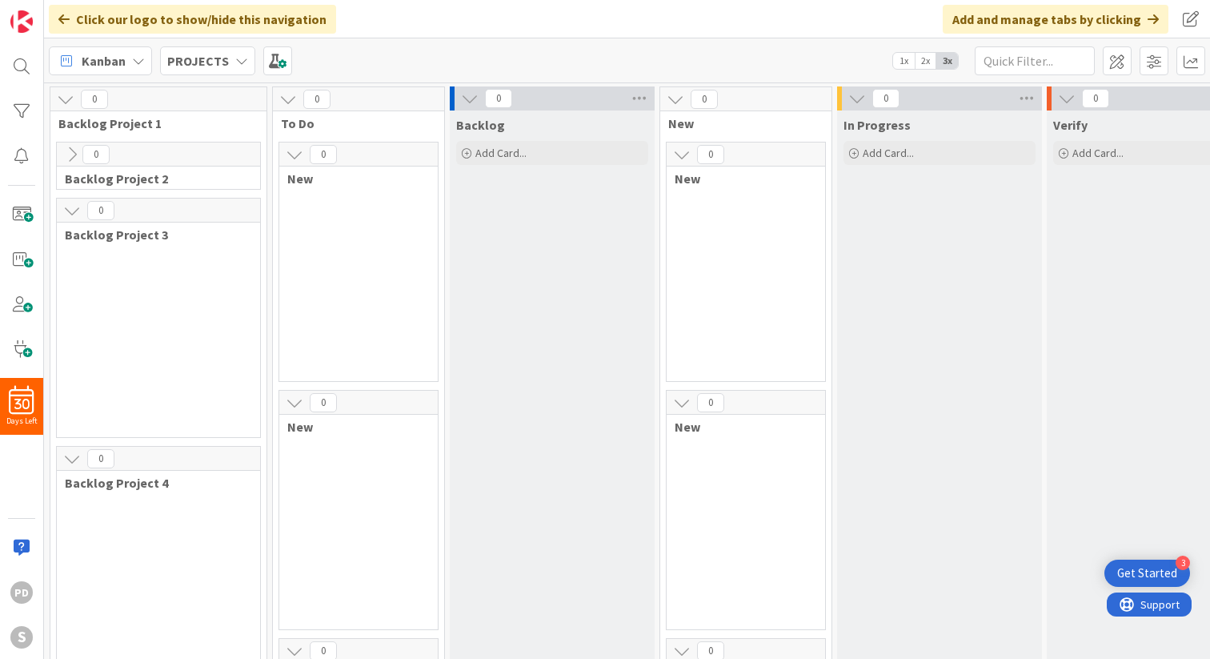
click at [74, 212] on icon at bounding box center [72, 211] width 18 height 18
click at [70, 271] on icon at bounding box center [72, 267] width 18 height 18
click at [70, 158] on icon at bounding box center [72, 155] width 18 height 18
click at [73, 399] on icon at bounding box center [72, 403] width 18 height 18
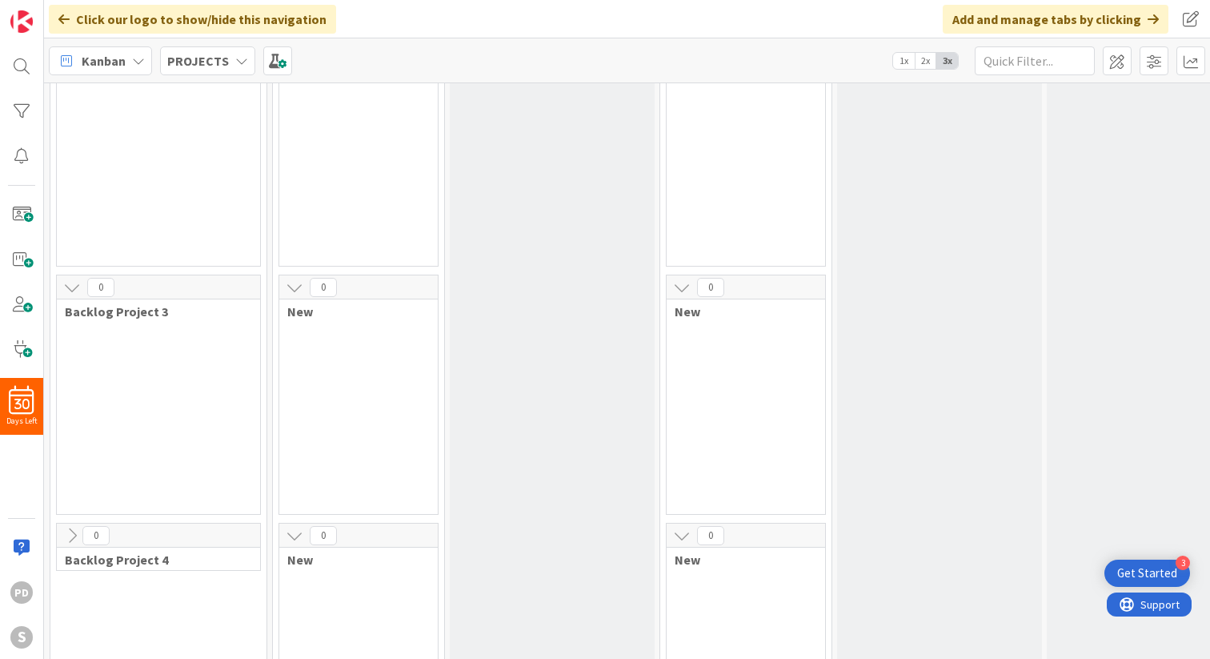
scroll to position [122, 0]
click at [72, 535] on icon at bounding box center [72, 528] width 18 height 18
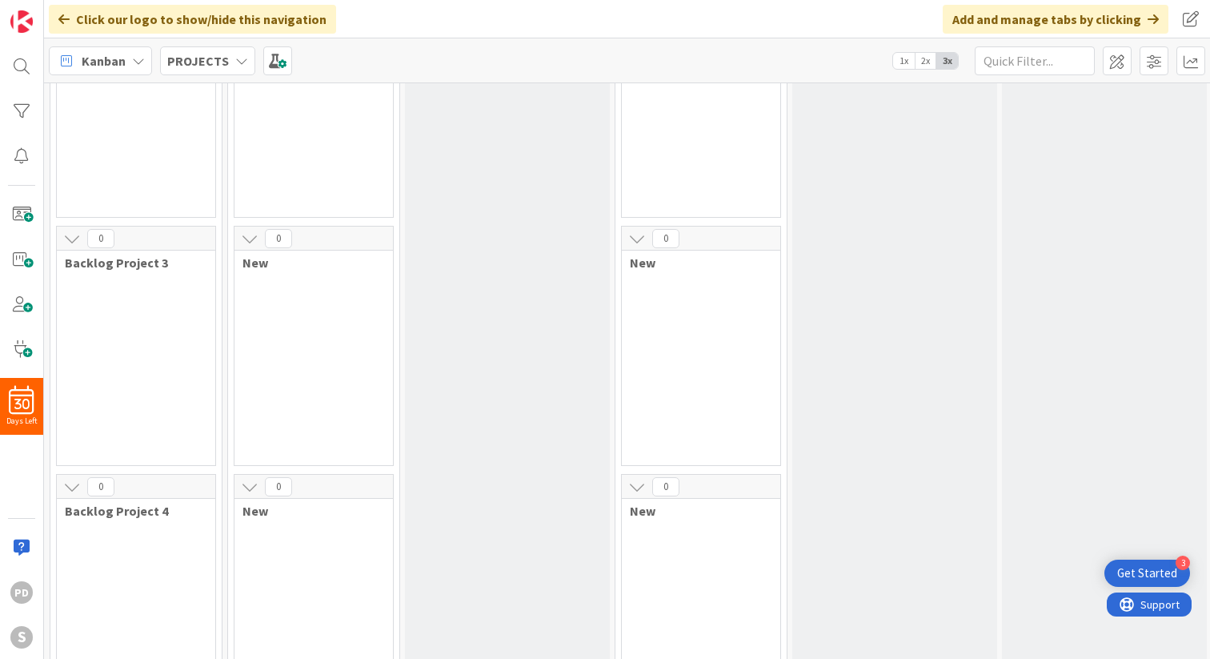
scroll to position [0, 0]
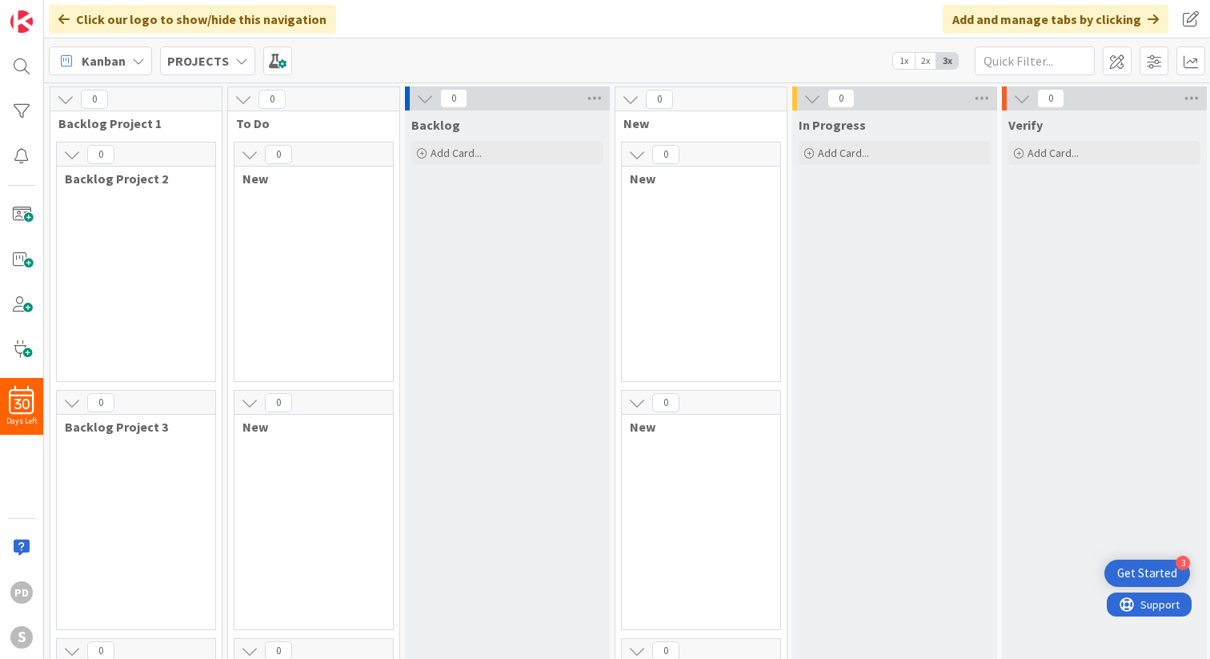
click at [115, 125] on span "Backlog Project 1" at bounding box center [129, 123] width 143 height 16
click at [1121, 61] on span at bounding box center [1117, 60] width 29 height 29
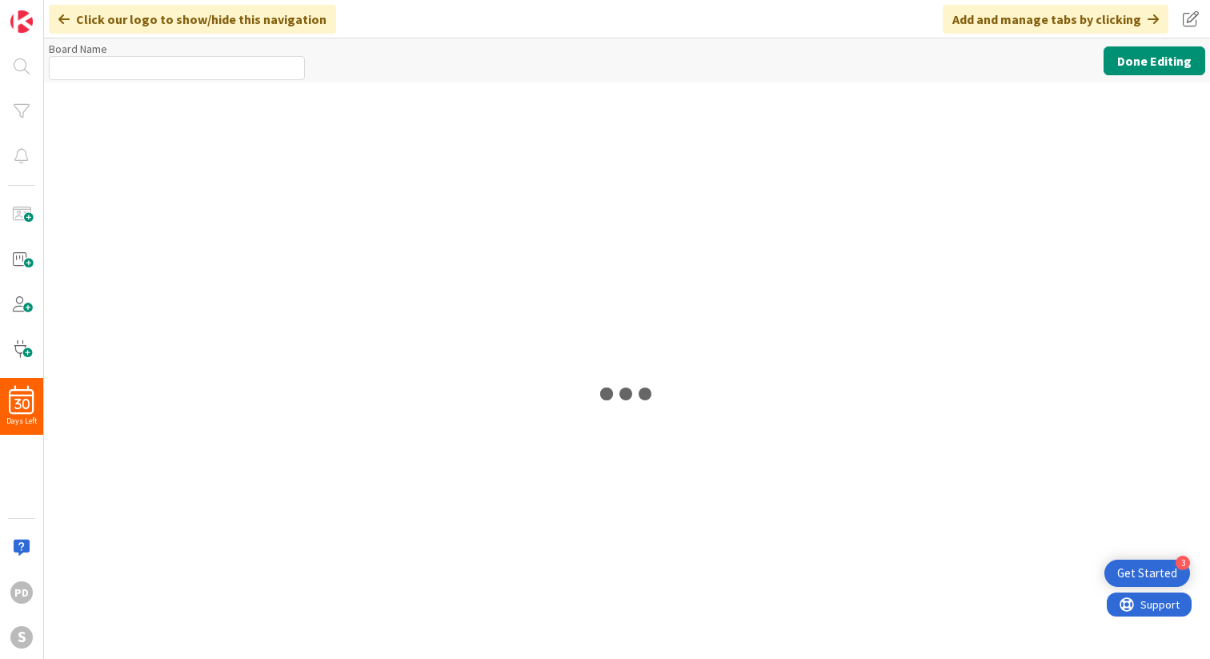
type input "PROJECTS"
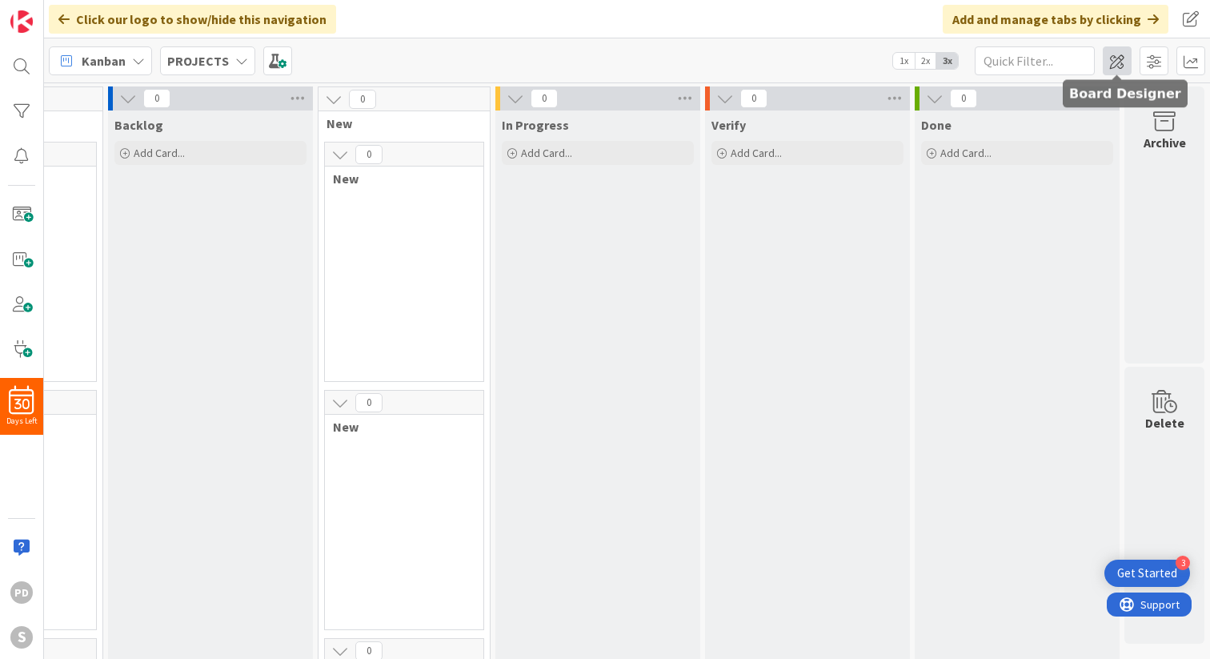
click at [1121, 62] on span at bounding box center [1117, 60] width 29 height 29
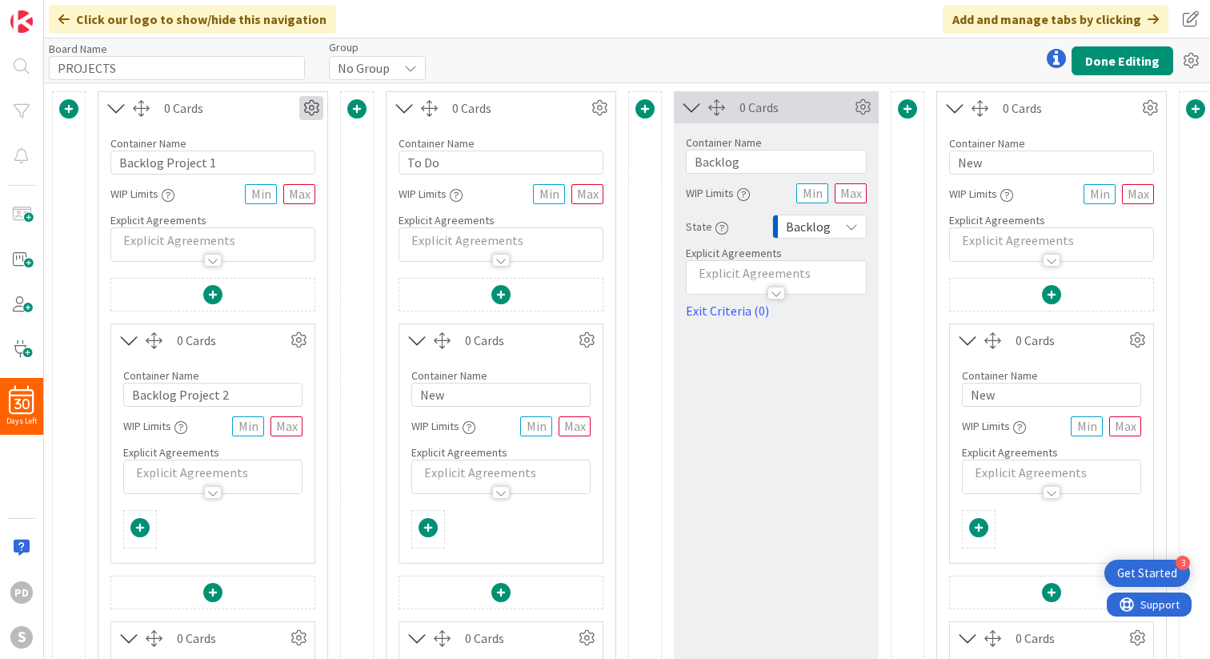
click at [308, 107] on icon at bounding box center [311, 108] width 24 height 24
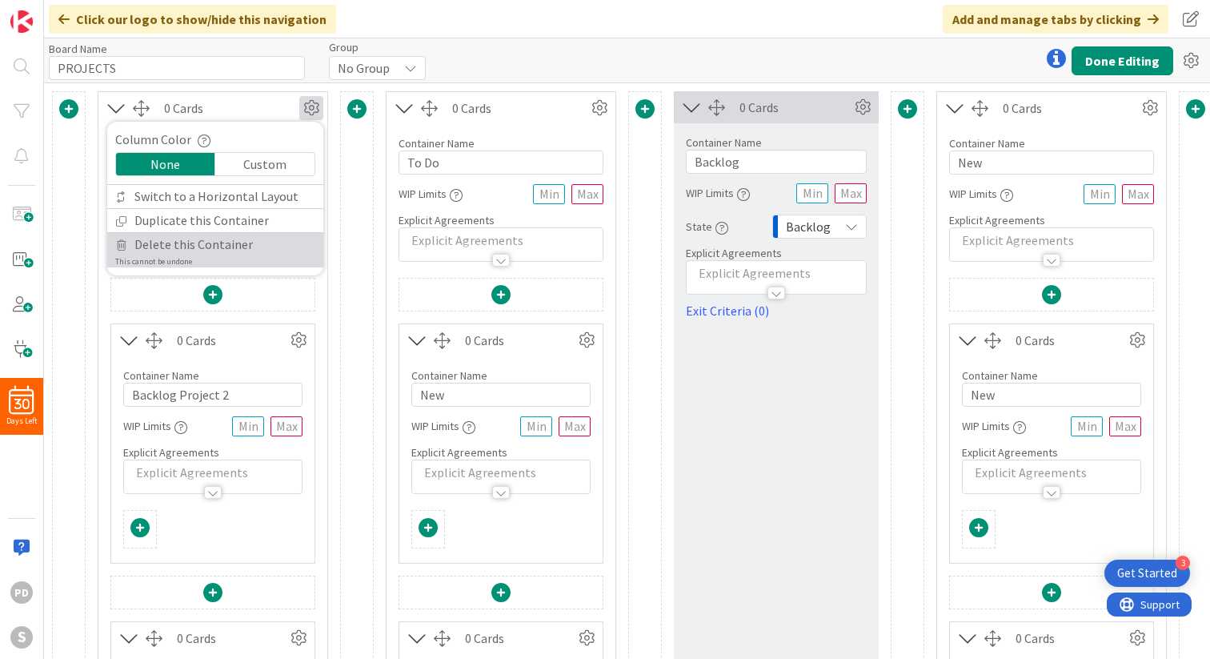
click at [206, 242] on span "Delete this Container" at bounding box center [193, 244] width 118 height 23
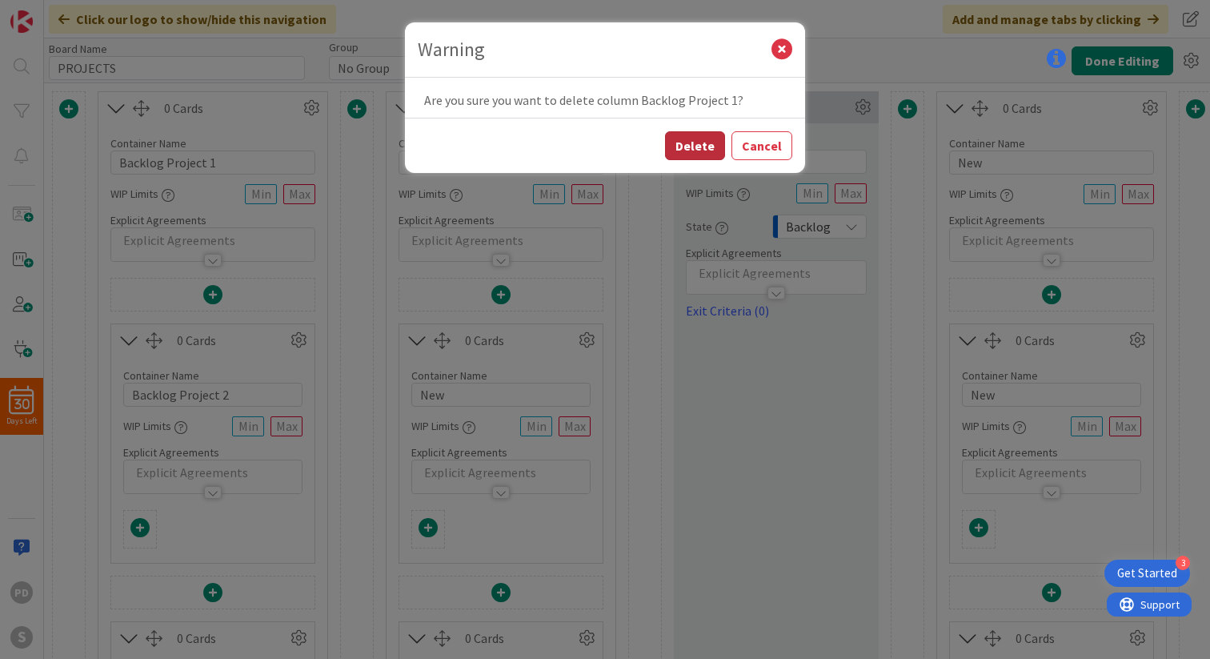
click at [707, 150] on button "Delete" at bounding box center [695, 145] width 60 height 29
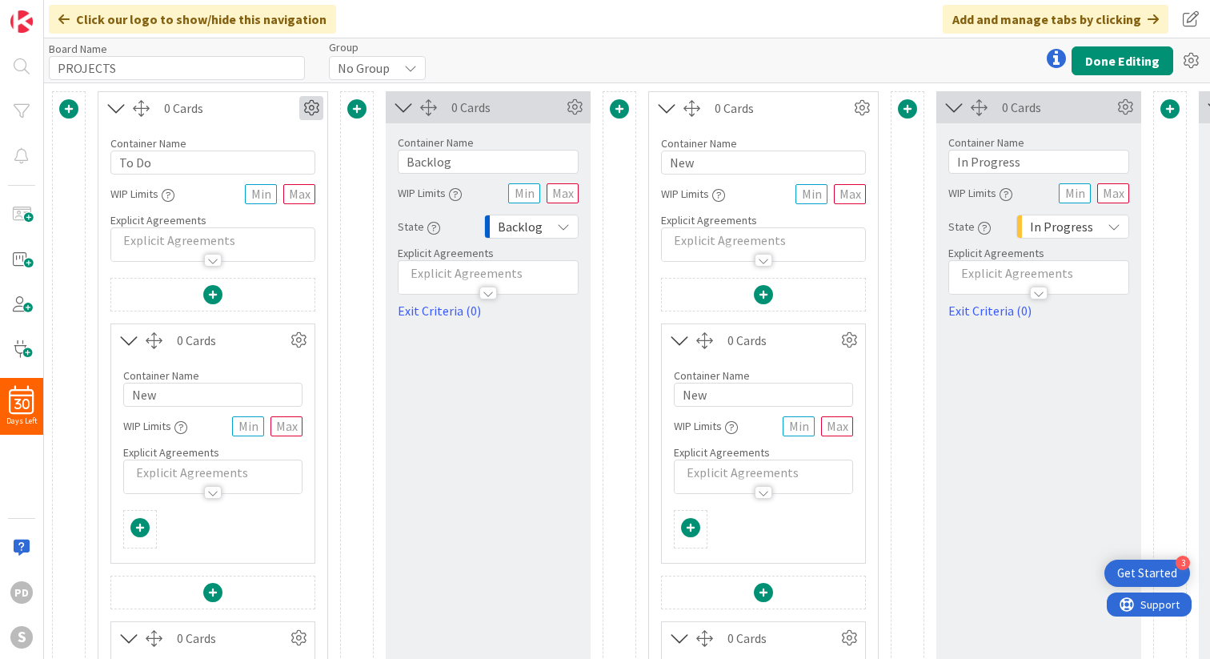
click at [306, 110] on icon at bounding box center [311, 108] width 24 height 24
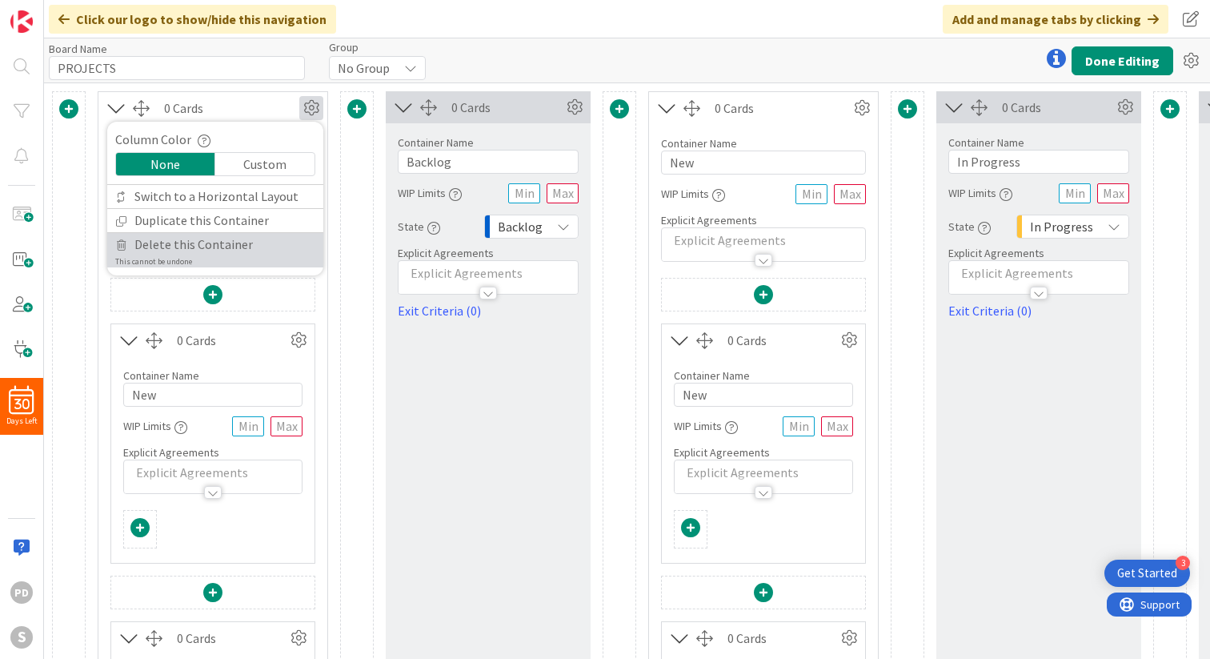
click at [217, 244] on span "Delete this Container" at bounding box center [193, 244] width 118 height 23
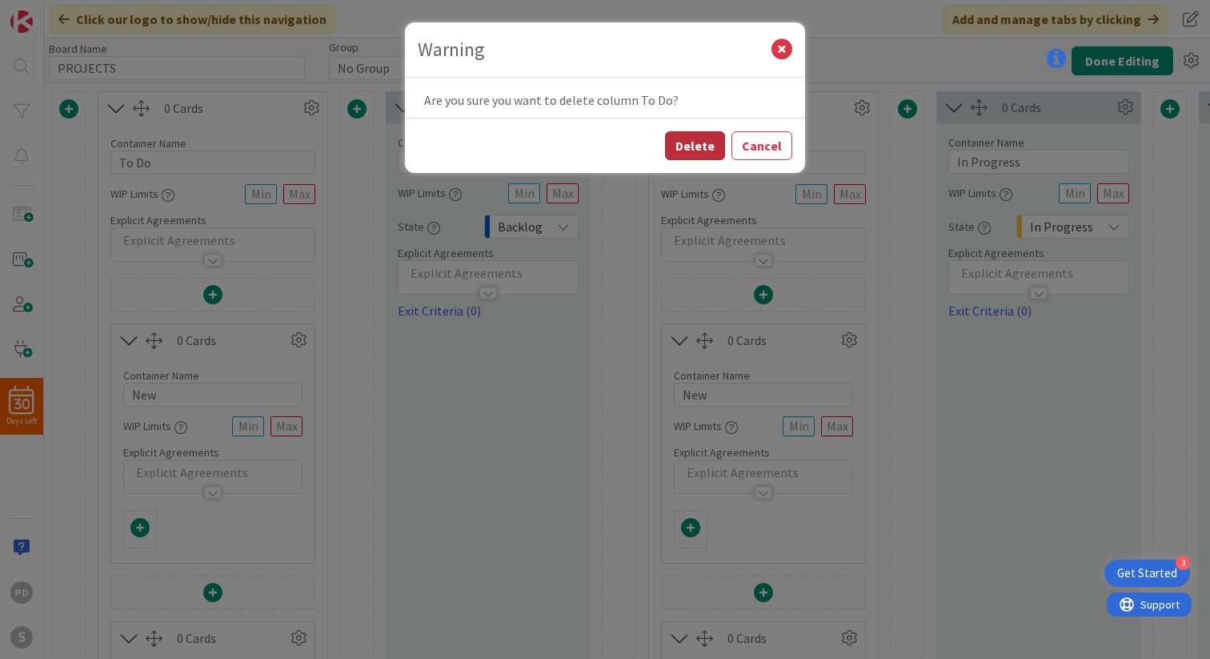
click at [692, 146] on button "Delete" at bounding box center [695, 145] width 60 height 29
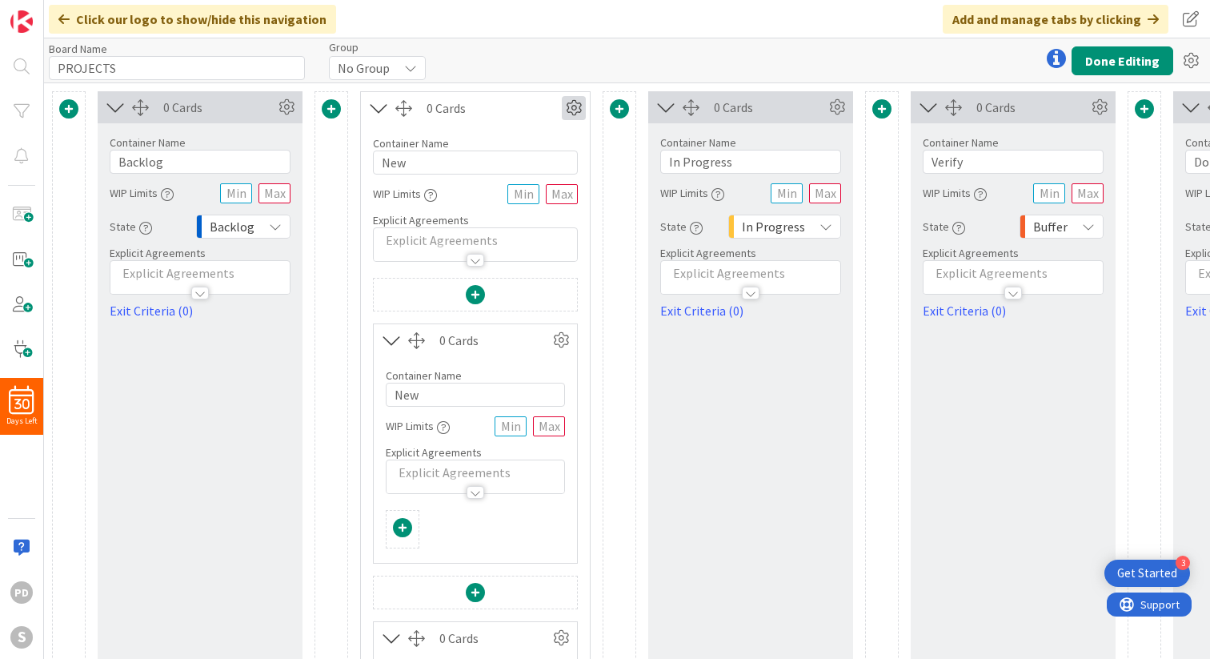
click at [575, 110] on icon at bounding box center [574, 108] width 24 height 24
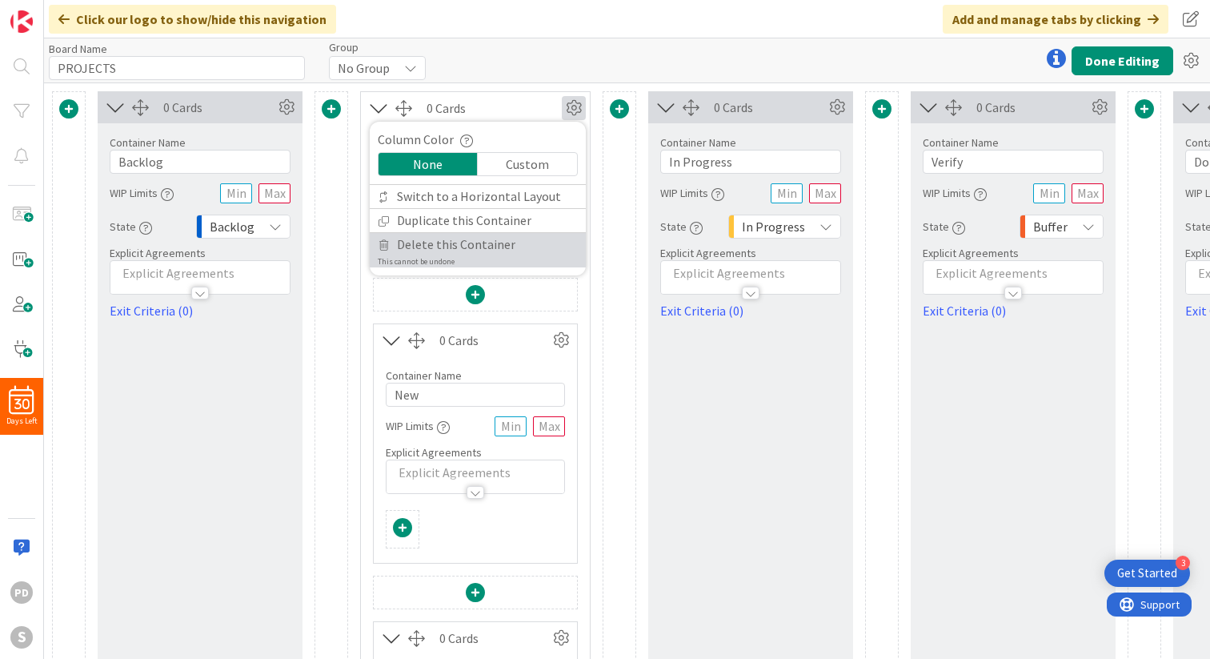
click at [475, 242] on span "Delete this Container" at bounding box center [456, 244] width 118 height 23
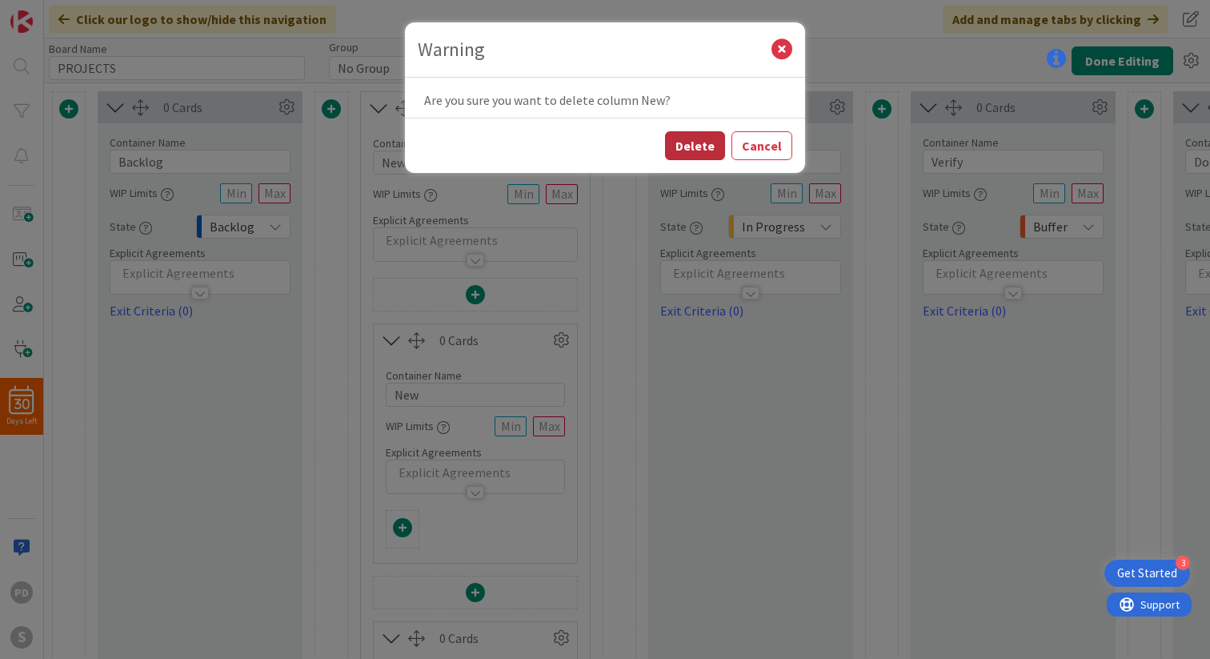
click at [699, 144] on button "Delete" at bounding box center [695, 145] width 60 height 29
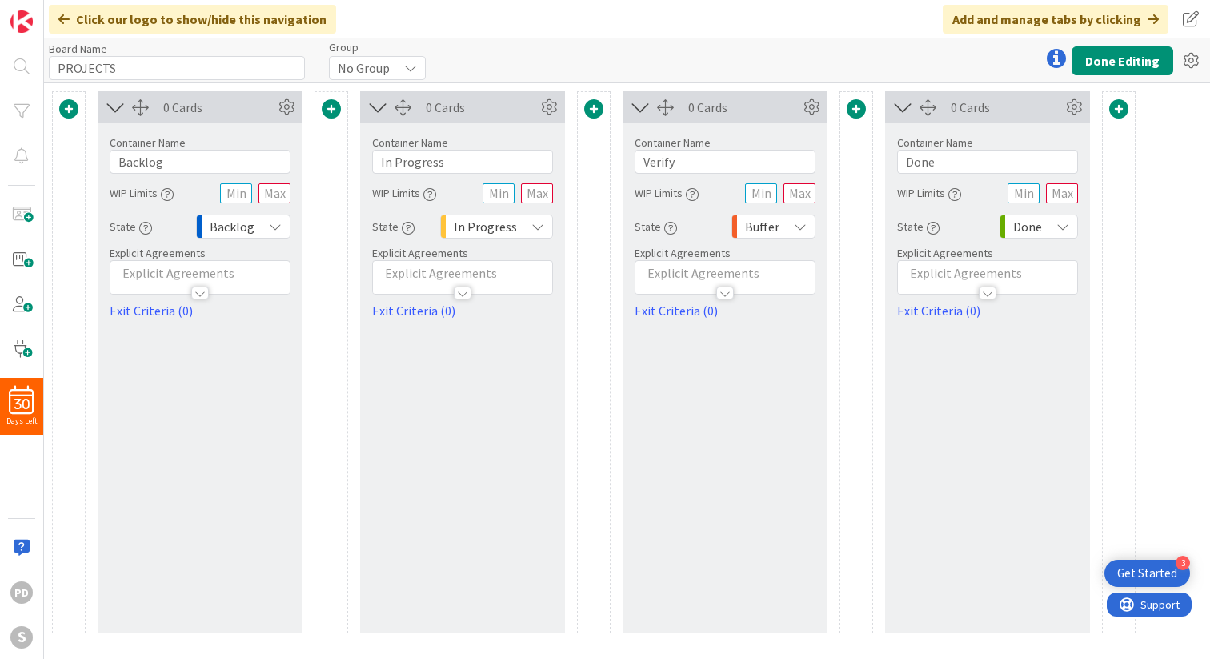
click at [331, 106] on span at bounding box center [331, 108] width 19 height 19
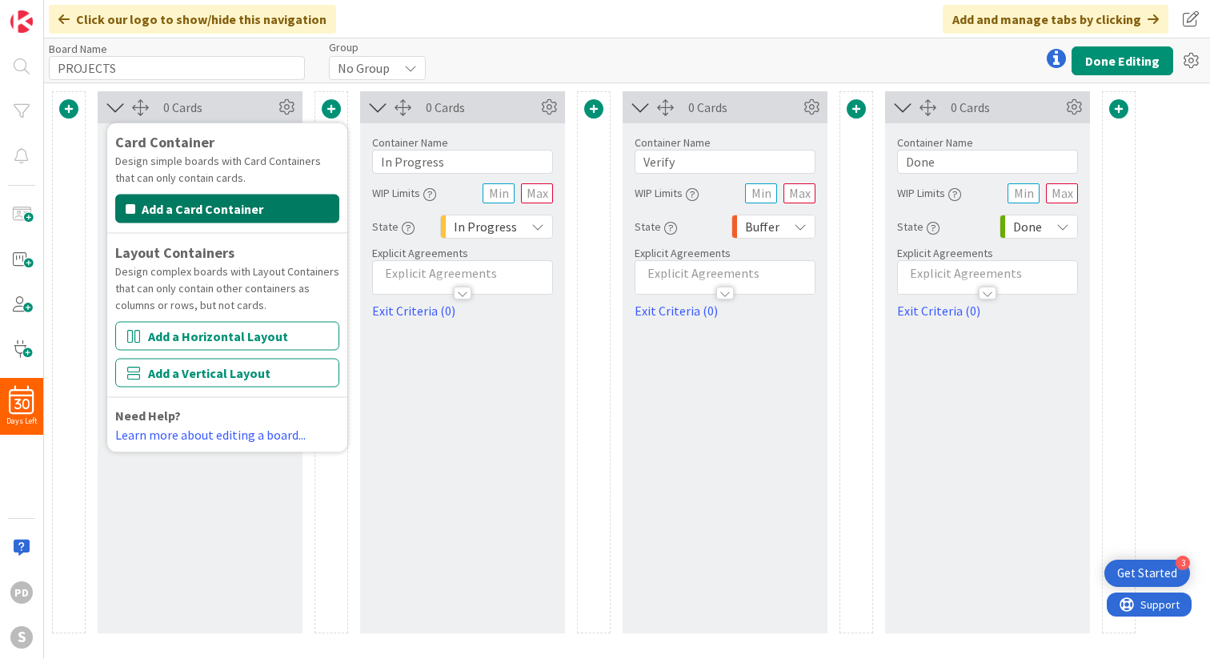
click at [196, 209] on button "Add a Card Container" at bounding box center [227, 208] width 224 height 29
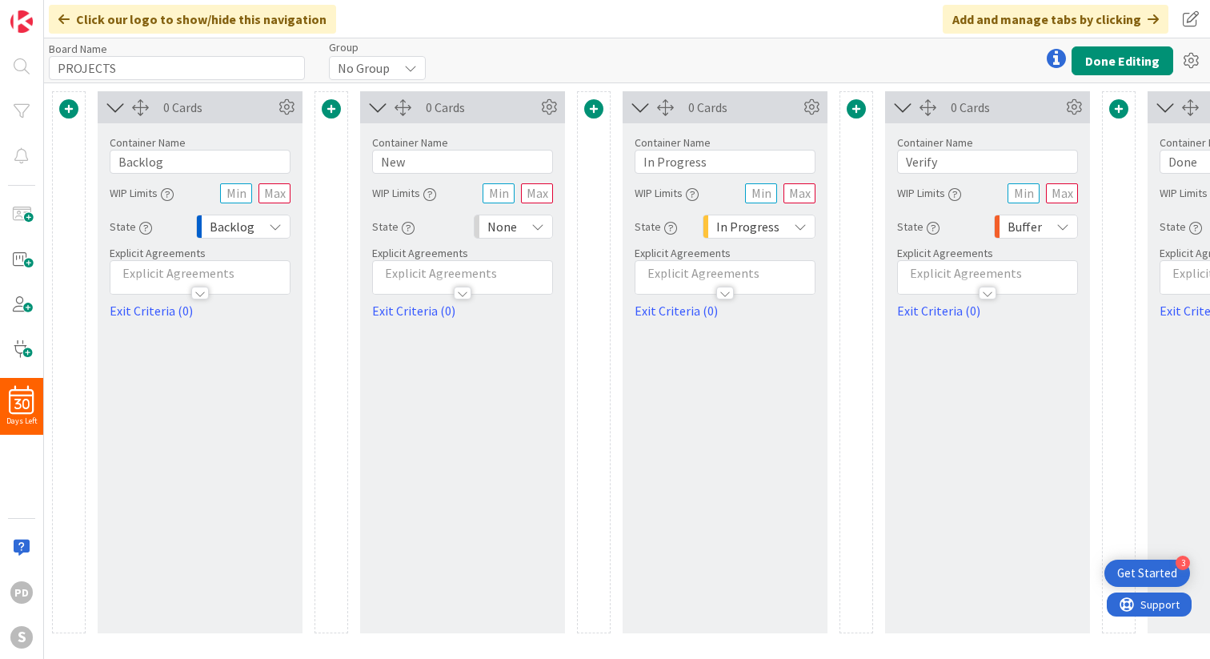
click at [64, 109] on span at bounding box center [68, 108] width 19 height 19
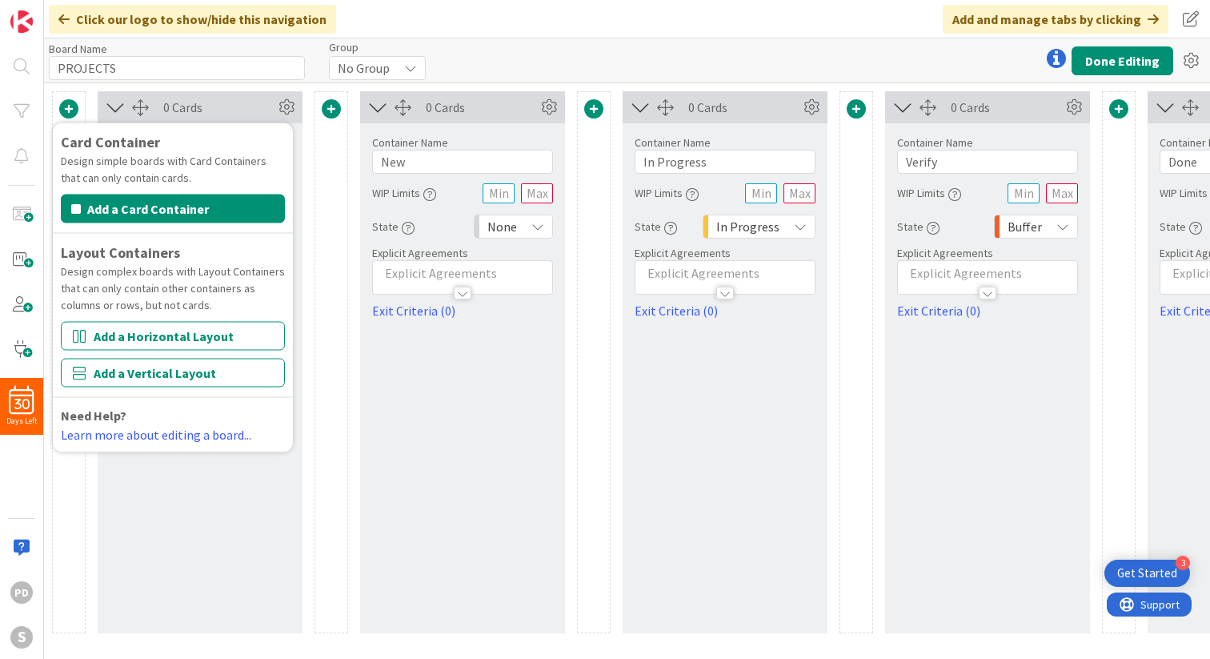
click at [490, 149] on div "Container Name 3 / 64" at bounding box center [462, 142] width 181 height 14
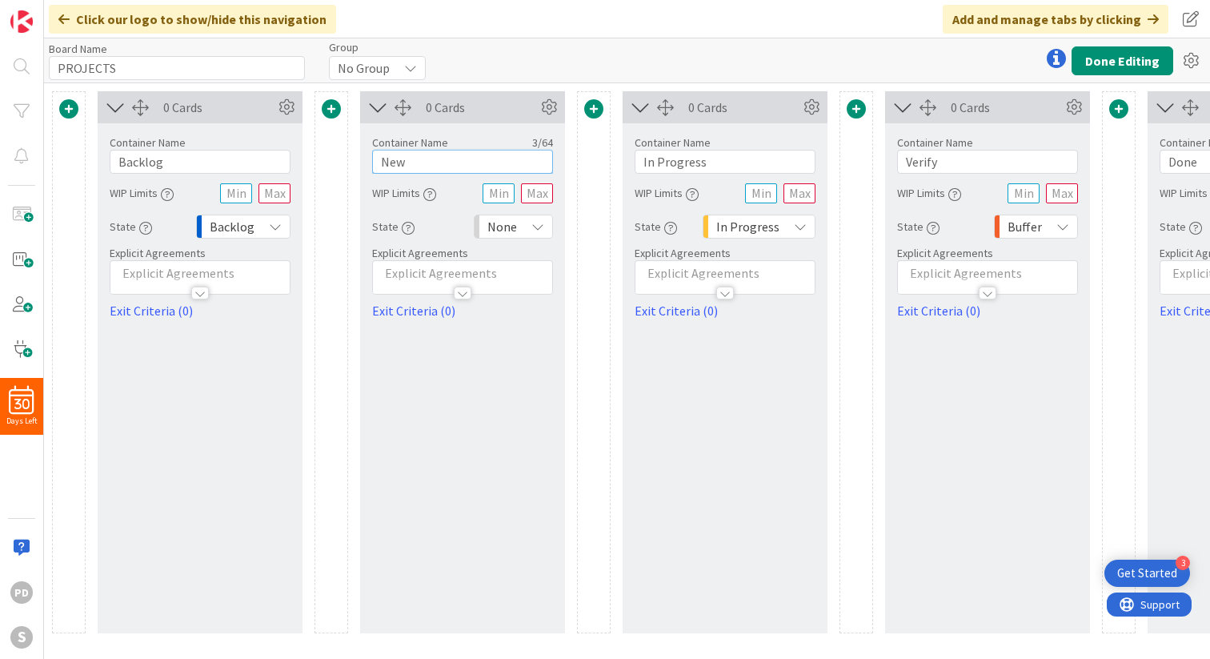
click at [447, 163] on input "New" at bounding box center [462, 162] width 181 height 24
type input "To Do"
click at [489, 425] on div "0 Cards Container Name 5 / 64 To Do WIP Limits State None Explicit Agreements E…" at bounding box center [462, 362] width 205 height 542
click at [66, 107] on span at bounding box center [68, 108] width 19 height 19
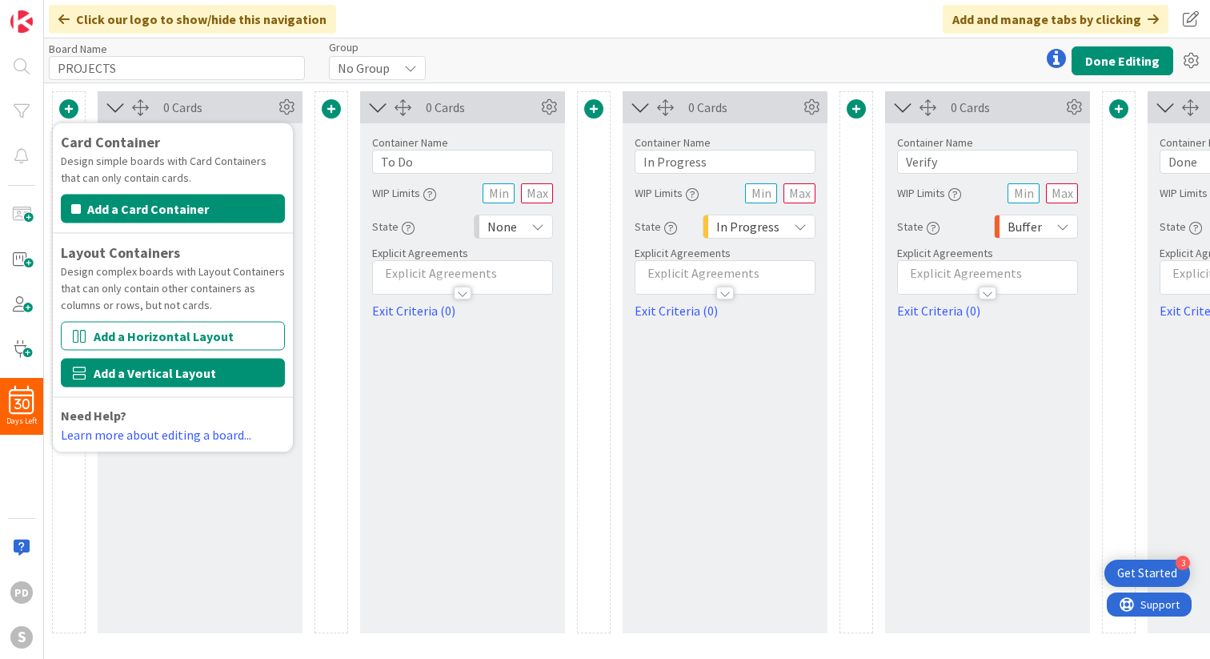
click at [138, 376] on button "Add a Vertical Layout" at bounding box center [173, 373] width 224 height 29
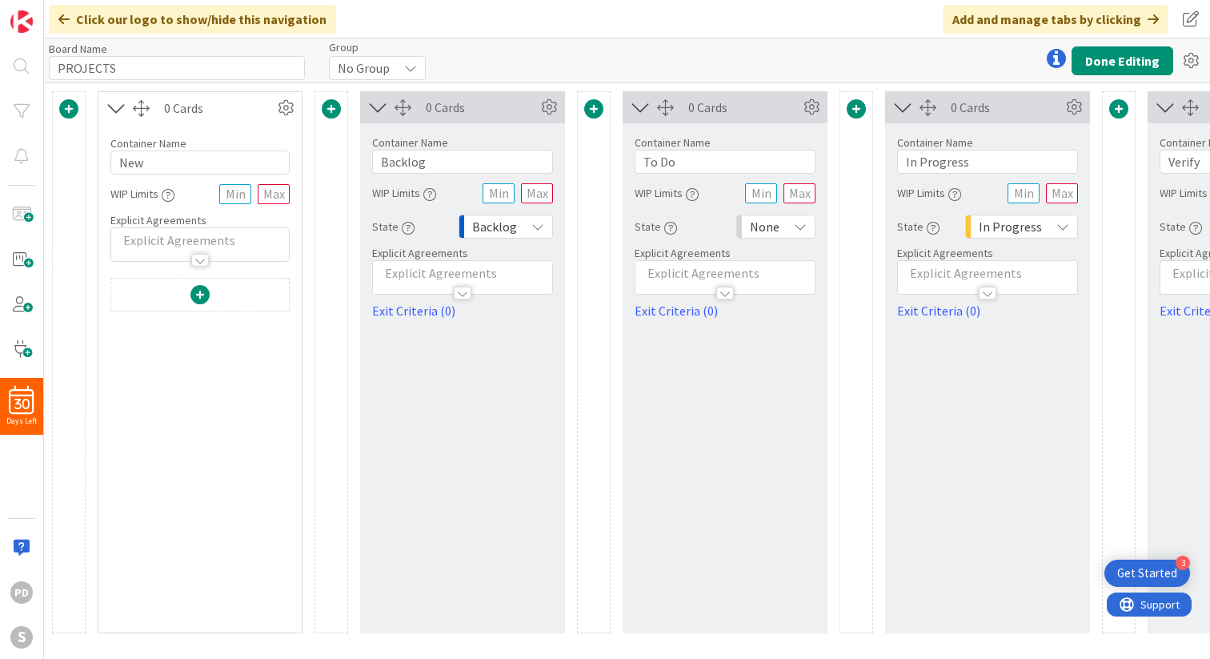
click at [209, 291] on div at bounding box center [200, 297] width 178 height 37
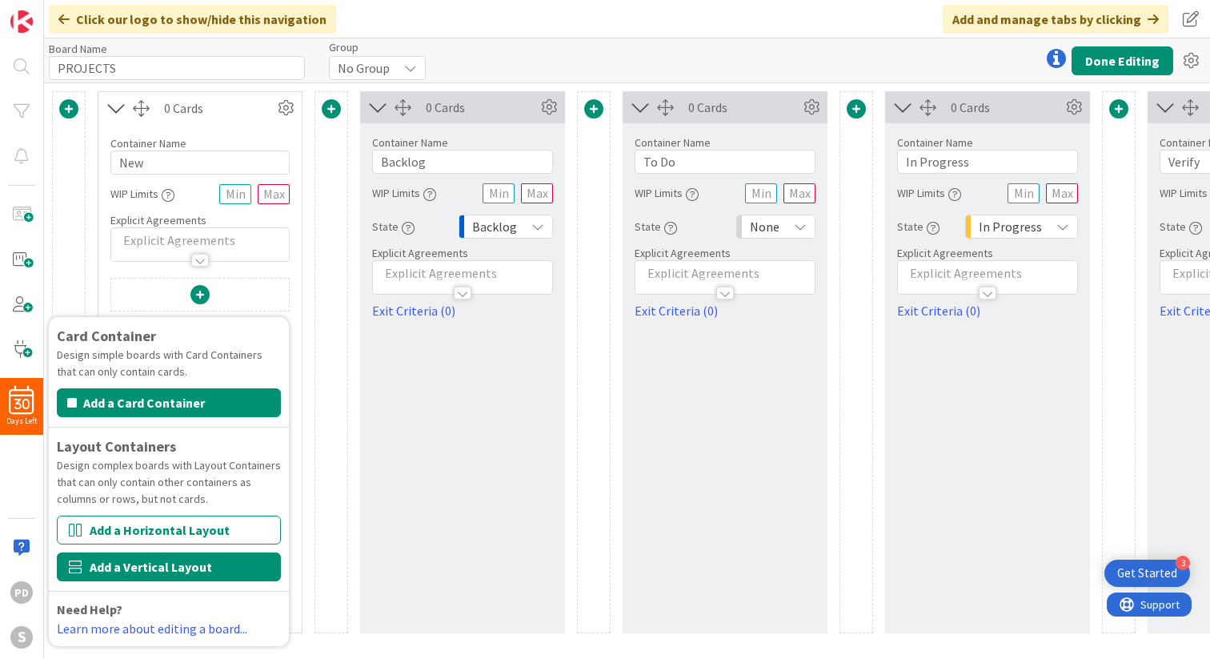
click at [151, 571] on button "Add a Vertical Layout" at bounding box center [169, 566] width 224 height 29
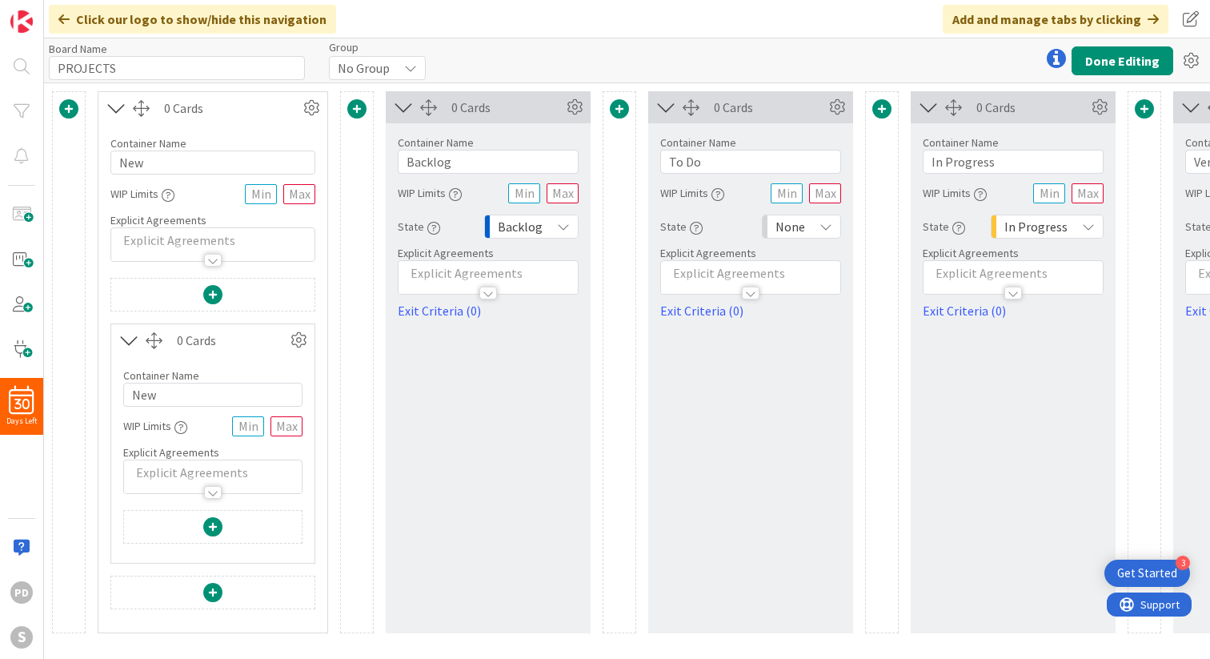
click at [210, 593] on span at bounding box center [212, 592] width 19 height 19
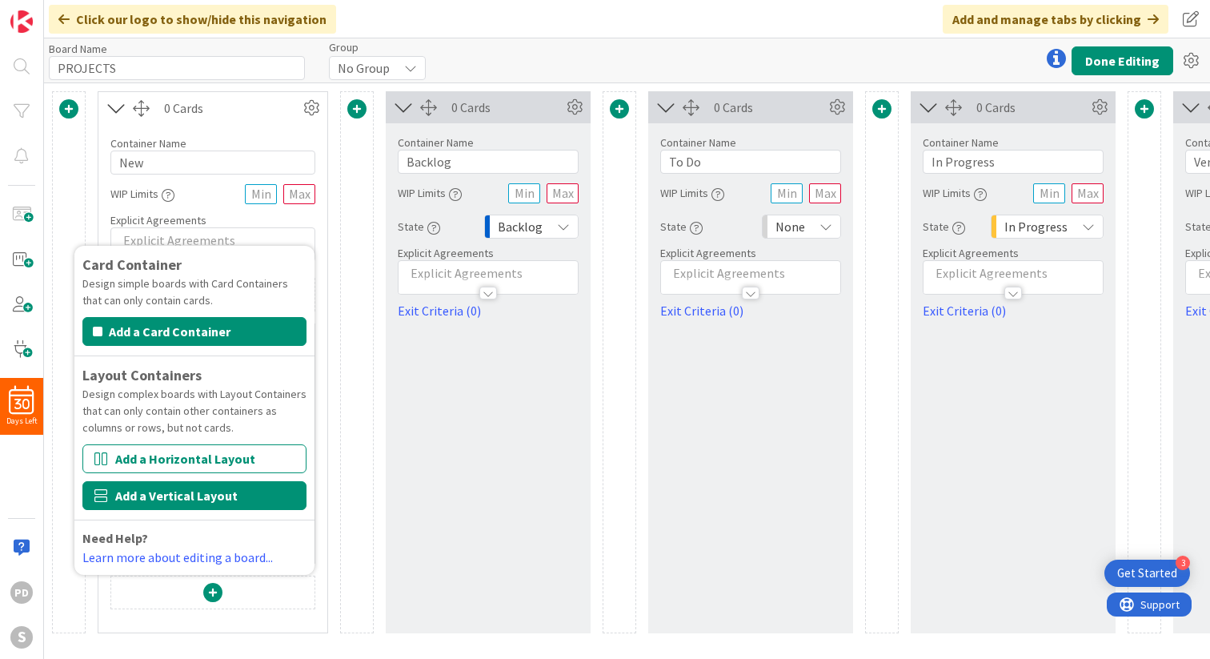
click at [176, 493] on button "Add a Vertical Layout" at bounding box center [194, 495] width 224 height 29
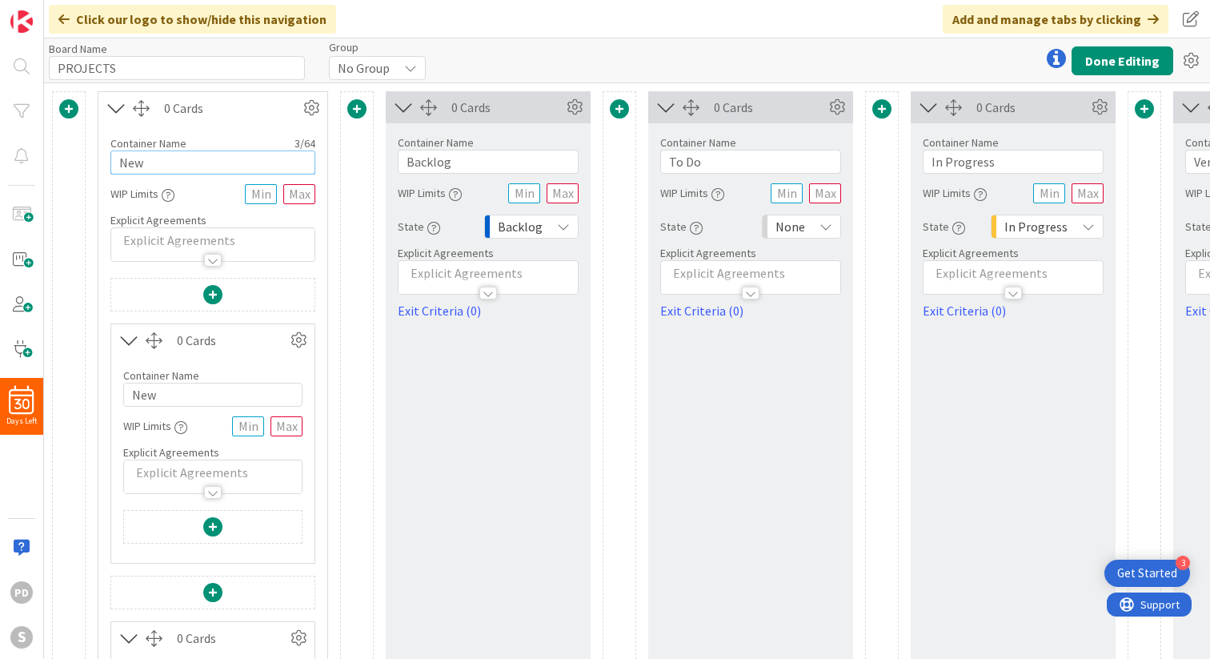
click at [155, 158] on input "New" at bounding box center [212, 162] width 205 height 24
type input "Projects"
click at [171, 391] on input "New" at bounding box center [212, 395] width 179 height 24
type input "N"
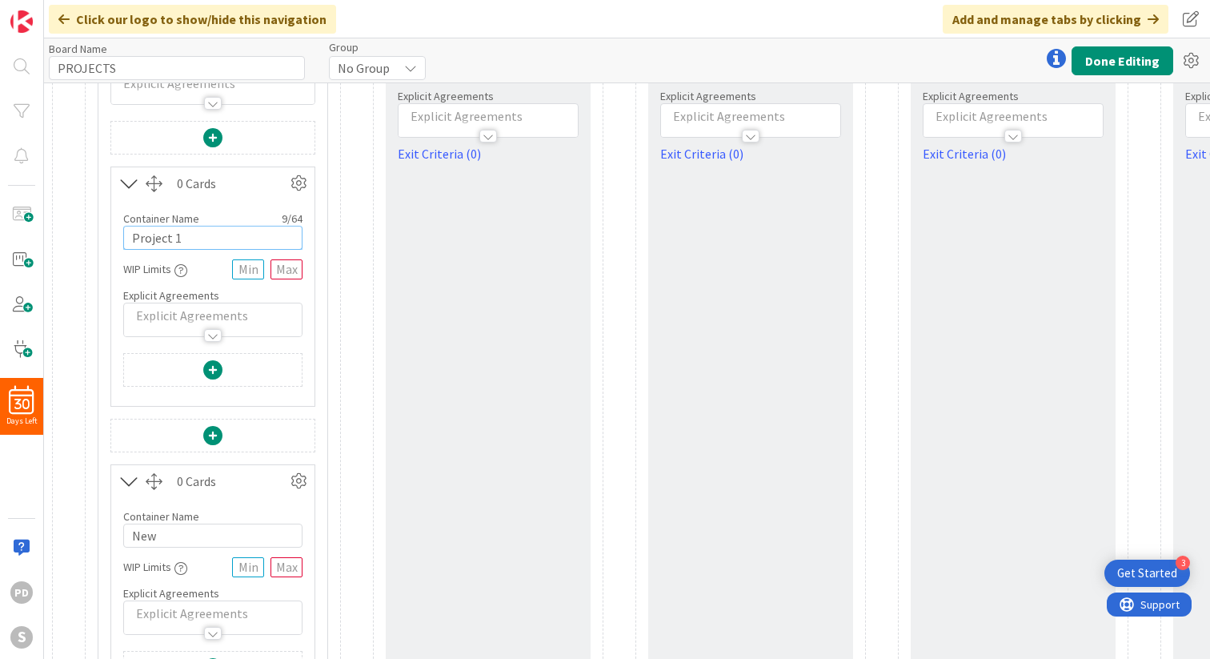
scroll to position [170, 0]
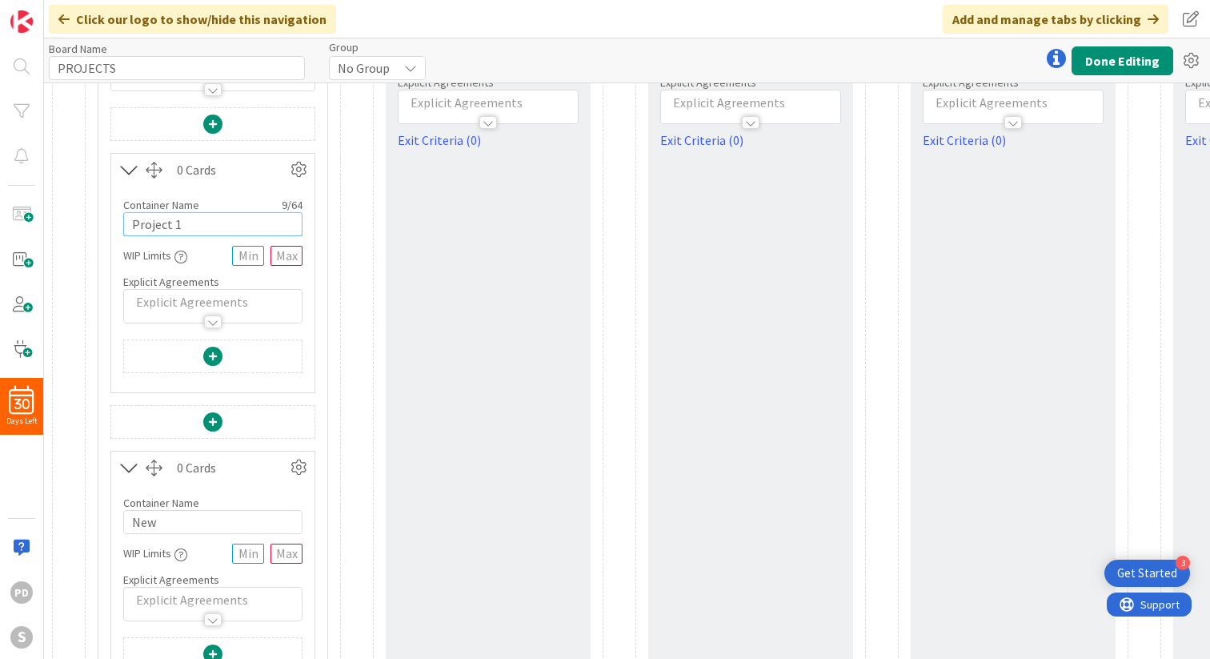
type input "Project 1"
click at [180, 528] on input "New" at bounding box center [212, 522] width 179 height 24
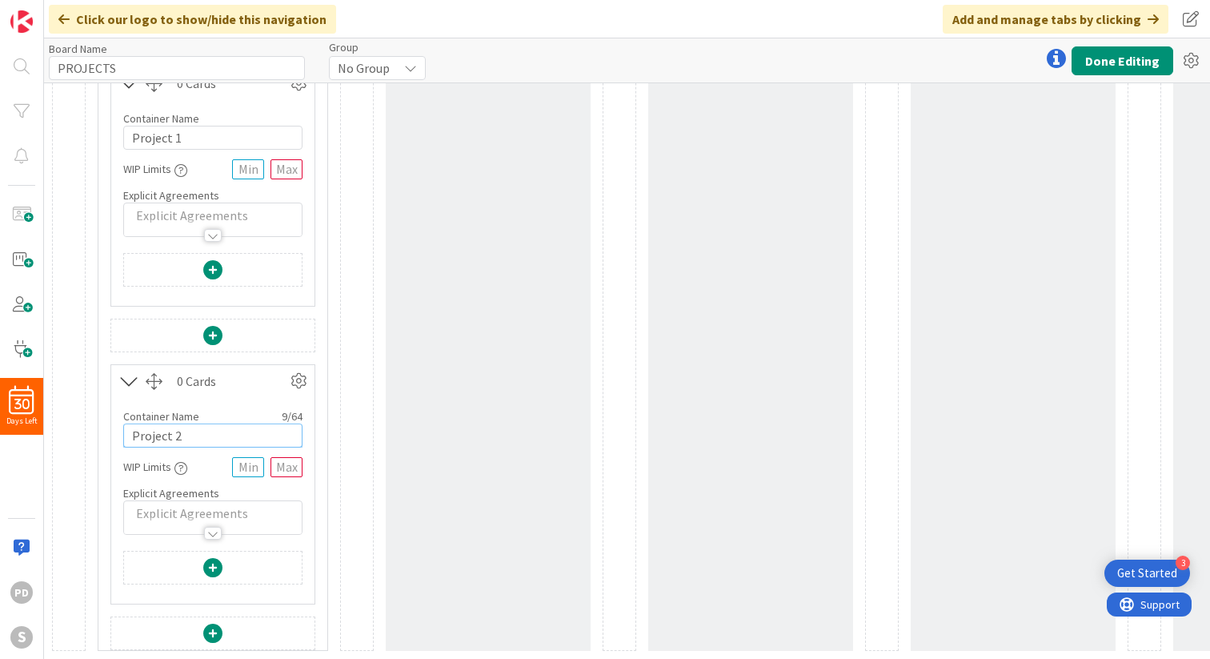
type input "Project 2"
click at [214, 568] on span at bounding box center [212, 567] width 19 height 19
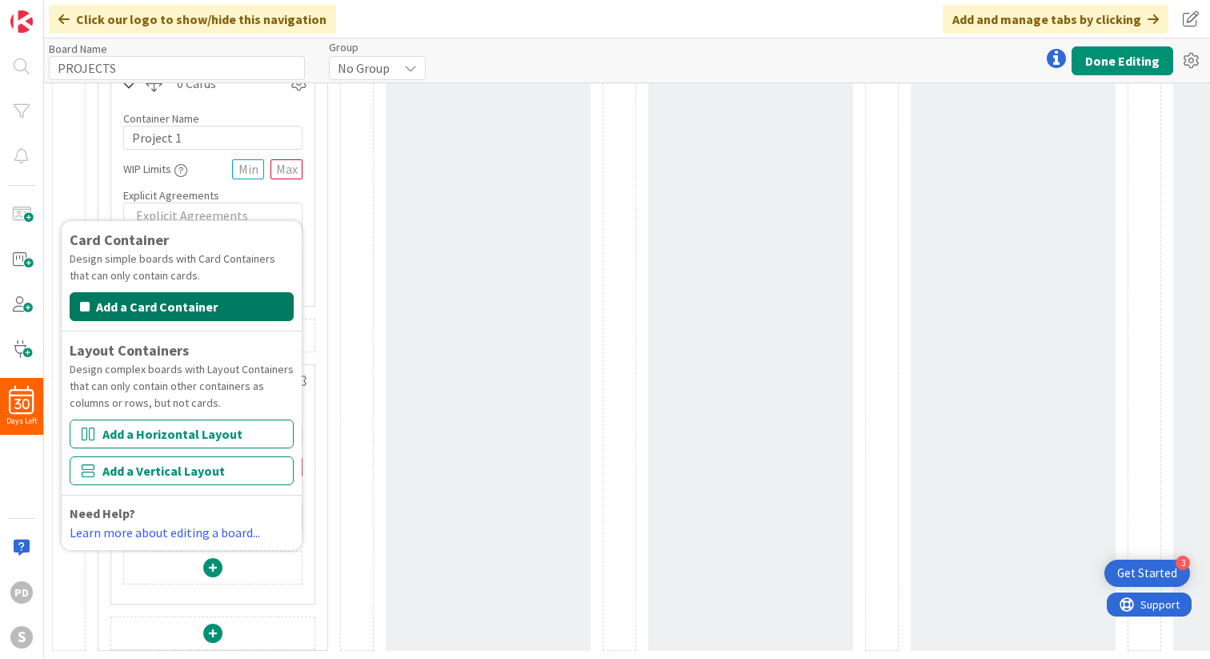
click at [162, 311] on button "Add a Card Container" at bounding box center [182, 306] width 224 height 29
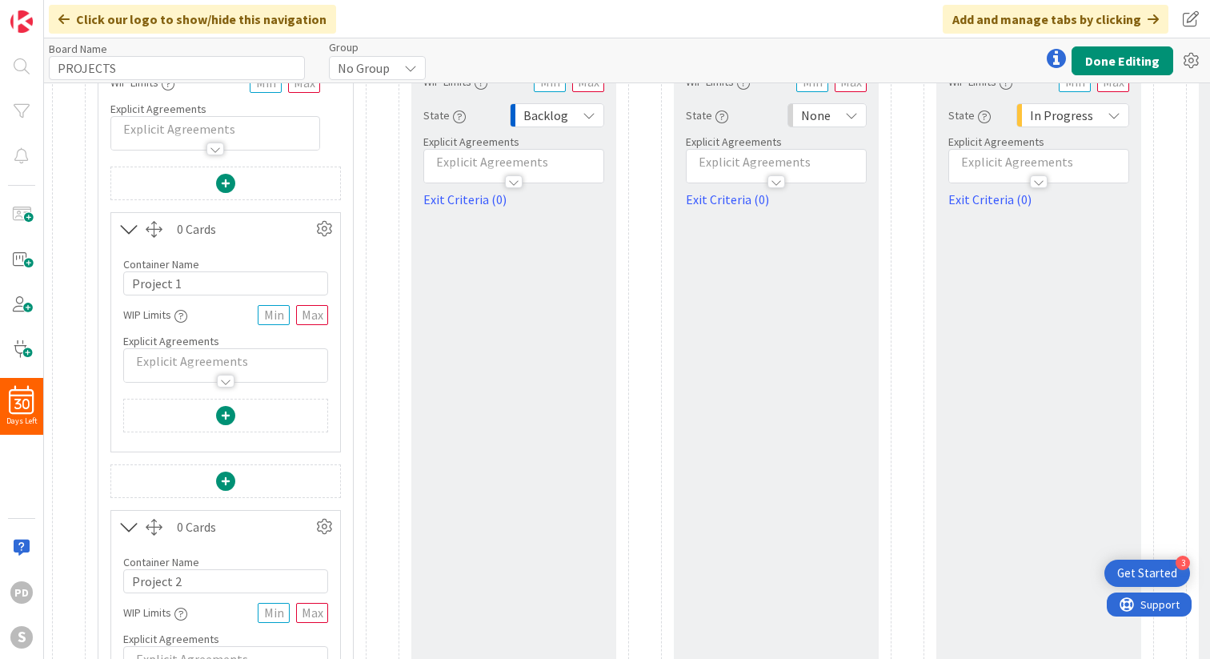
scroll to position [71, 0]
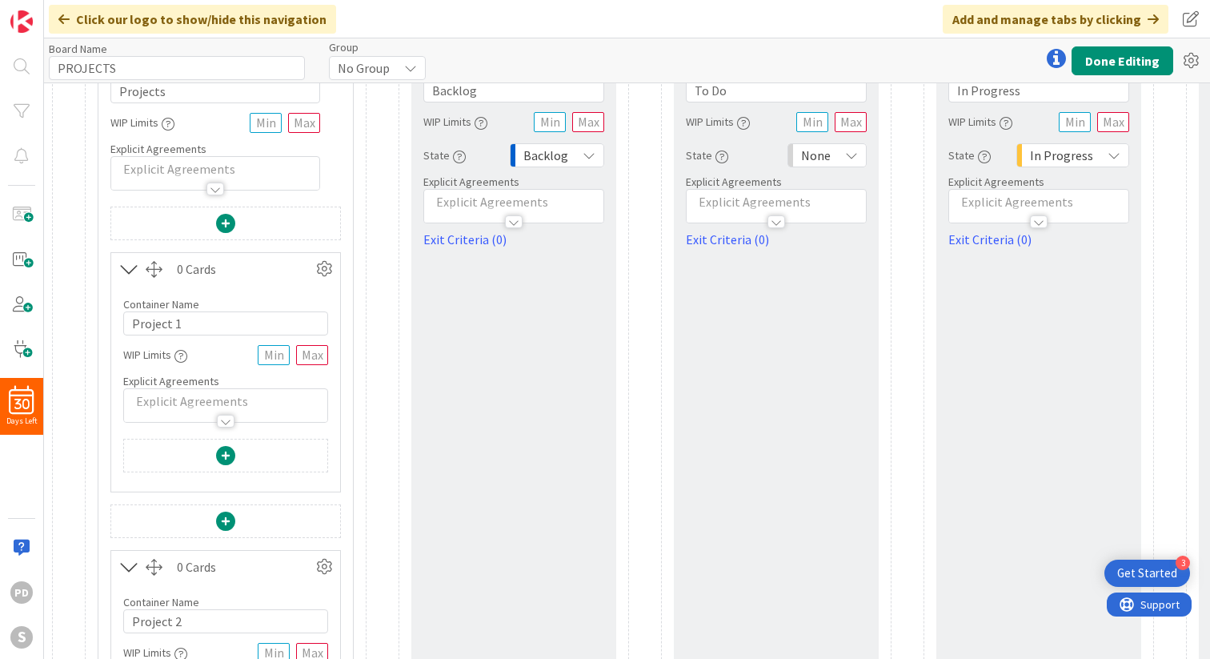
click at [229, 222] on span at bounding box center [225, 223] width 19 height 19
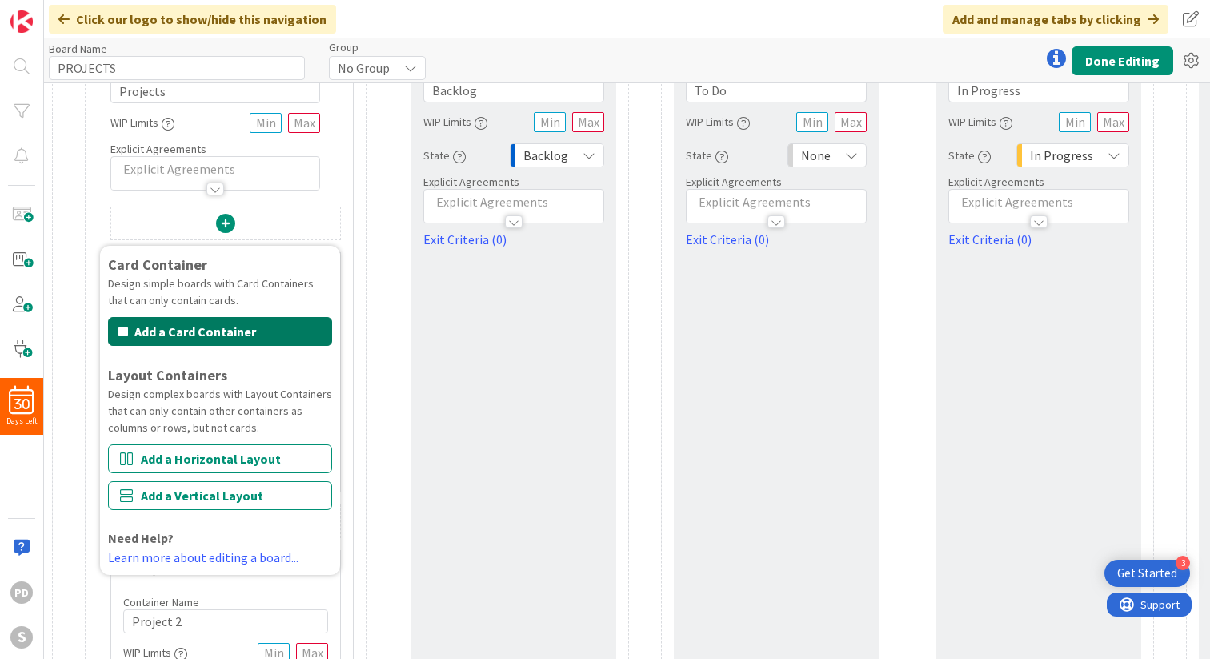
click at [194, 336] on button "Add a Card Container" at bounding box center [220, 331] width 224 height 29
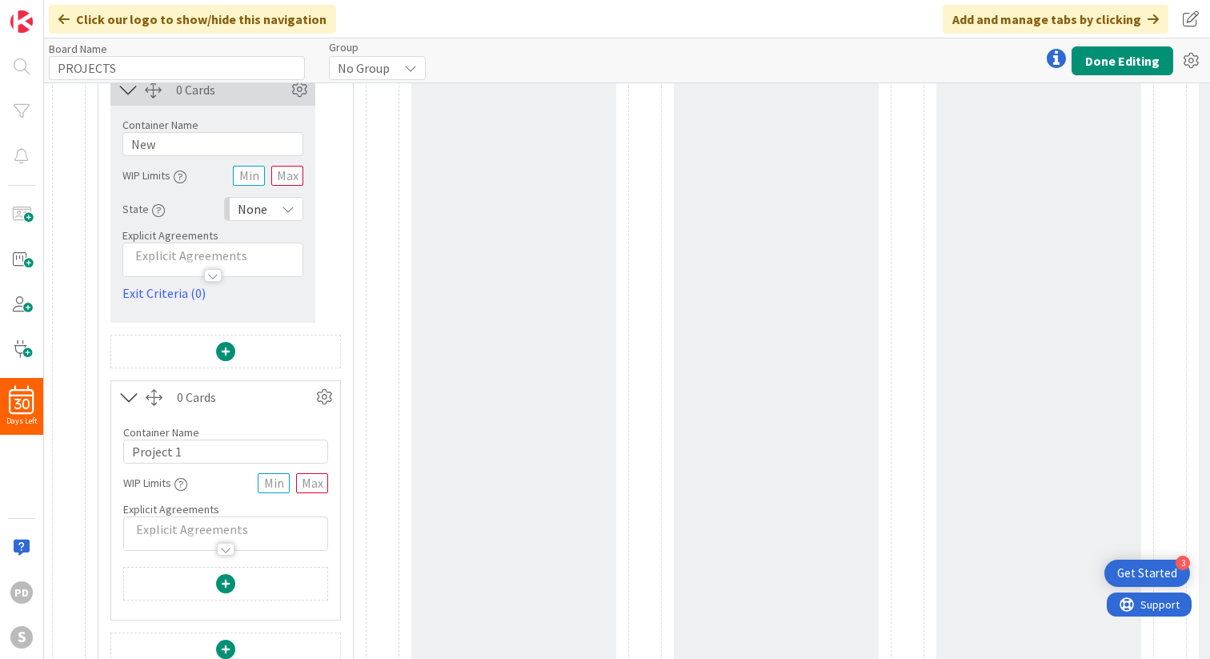
scroll to position [302, 0]
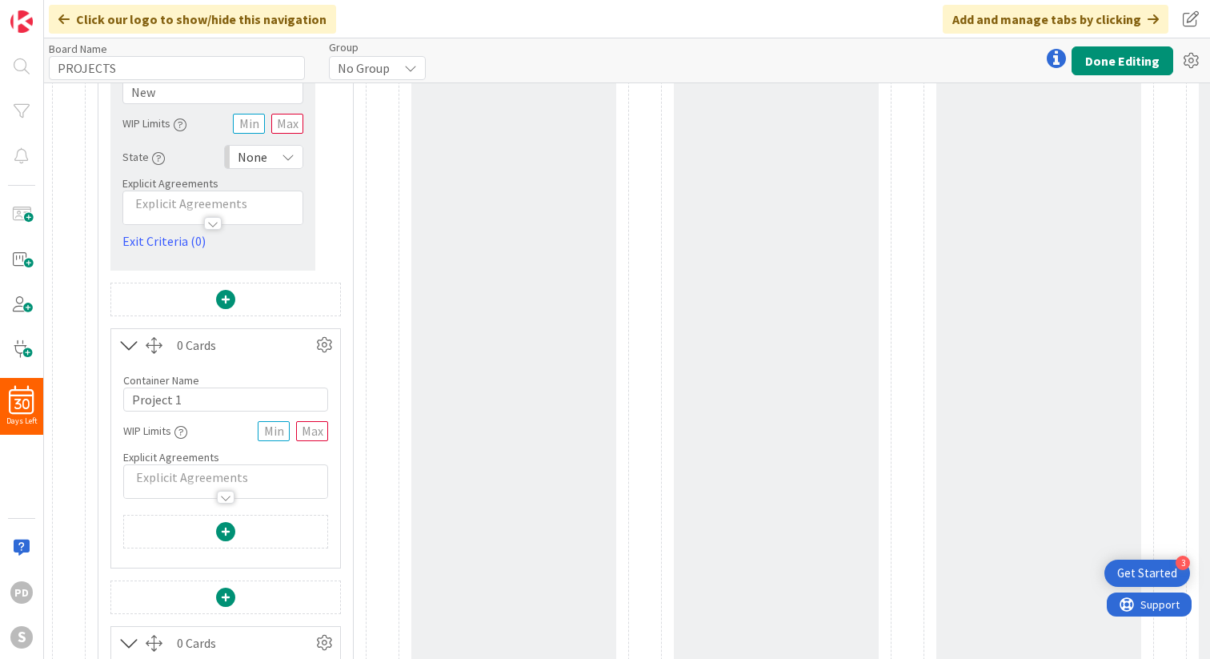
click at [222, 529] on span at bounding box center [225, 531] width 19 height 19
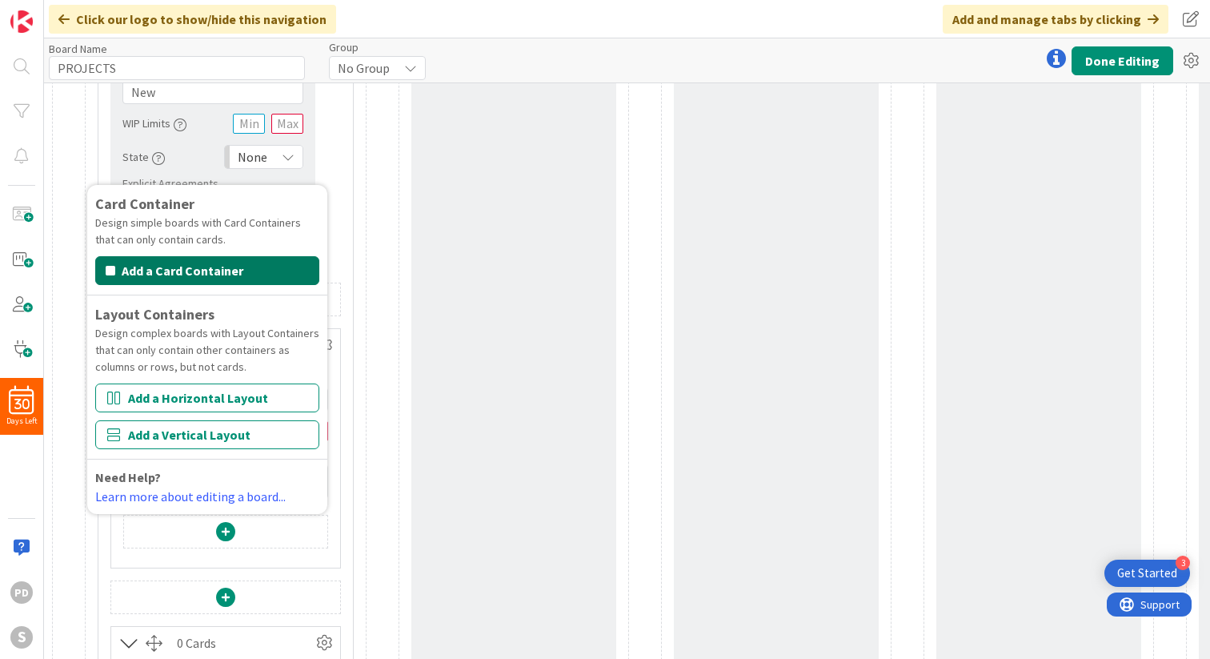
click at [171, 269] on button "Add a Card Container" at bounding box center [207, 270] width 224 height 29
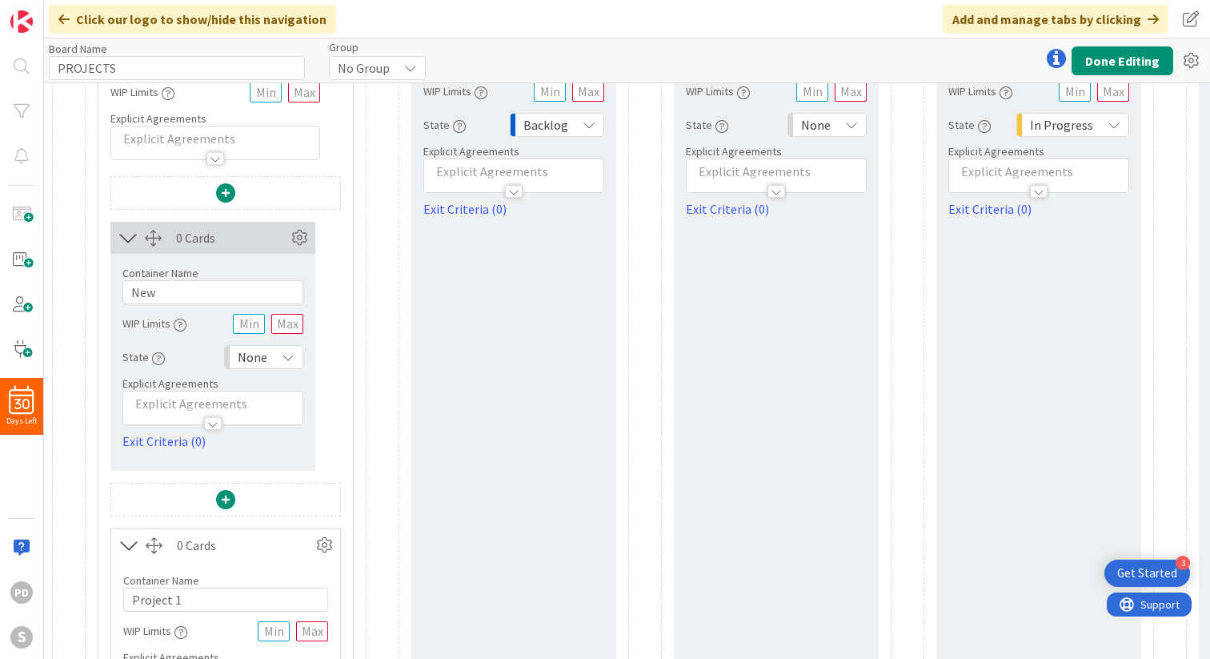
scroll to position [0, 0]
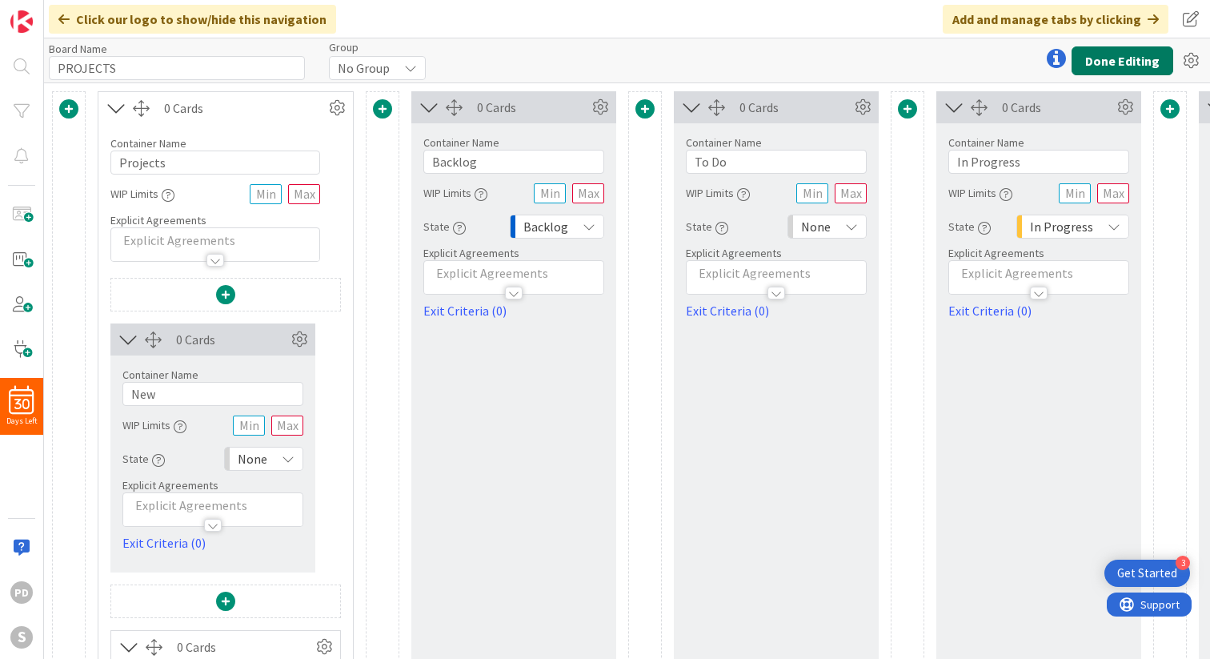
click at [1128, 63] on button "Done Editing" at bounding box center [1123, 60] width 102 height 29
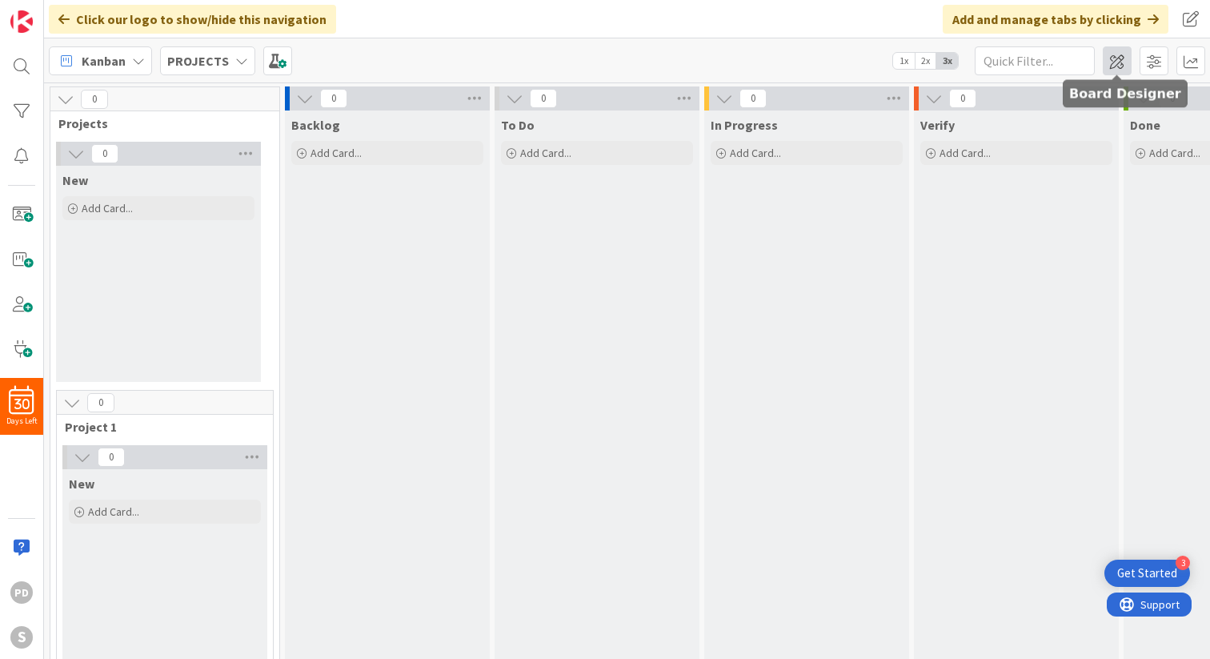
click at [1122, 69] on span at bounding box center [1117, 60] width 29 height 29
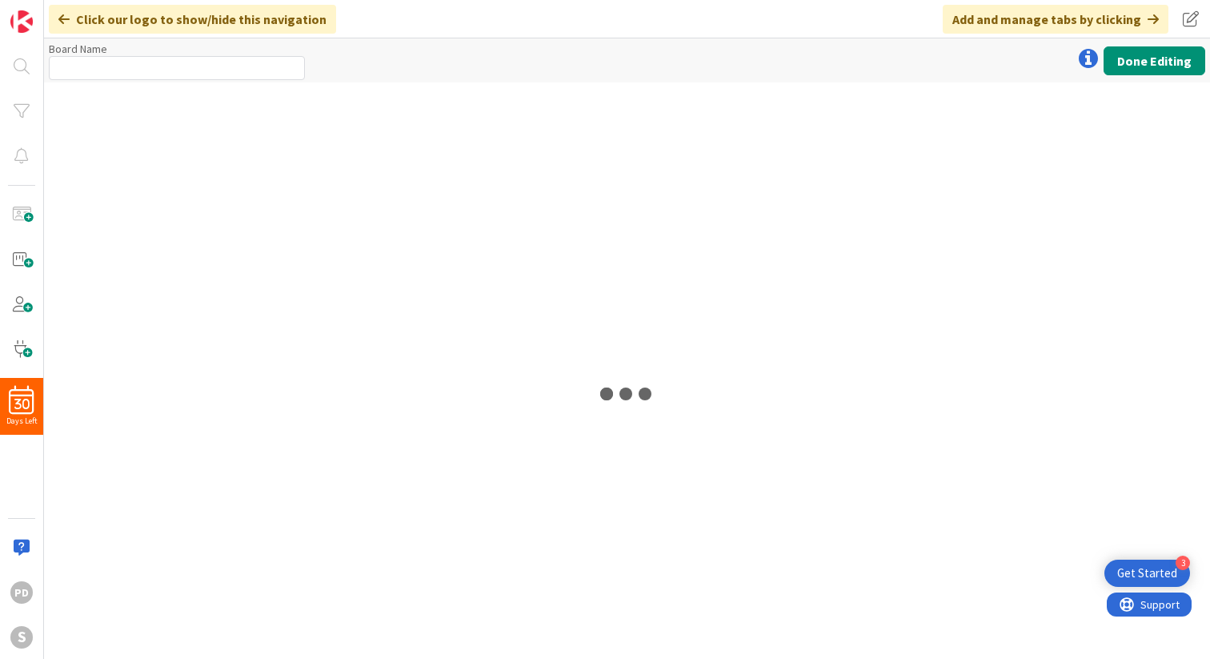
type input "PROJECTS"
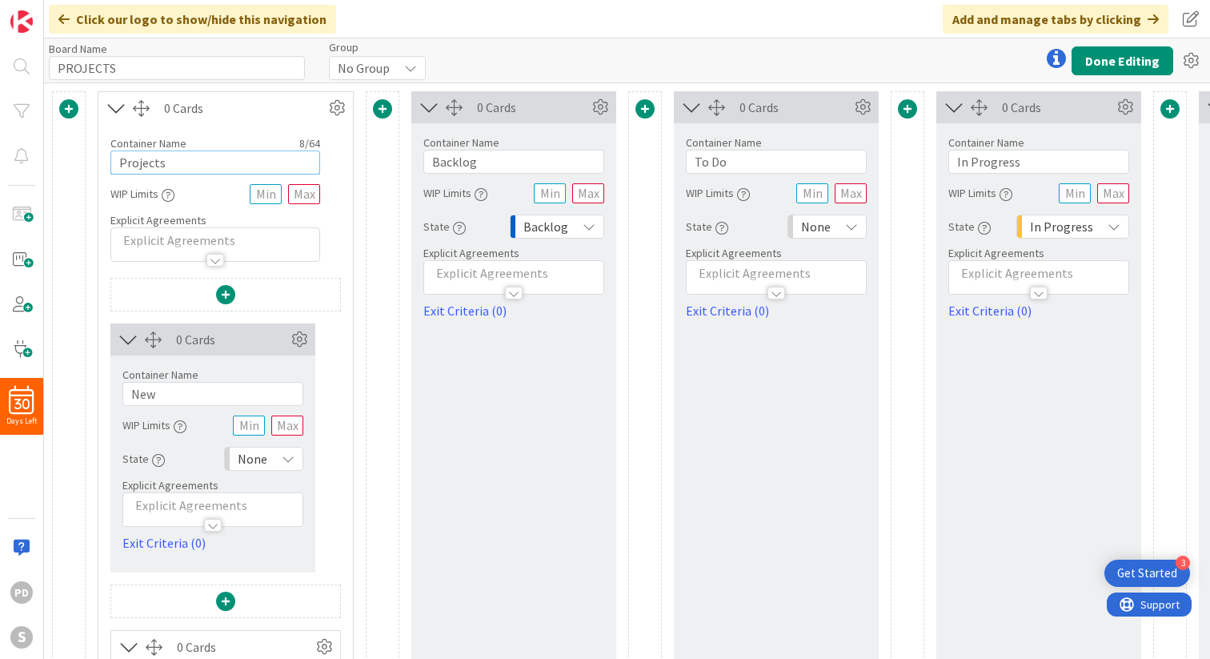
click at [186, 164] on input "Projects" at bounding box center [215, 162] width 210 height 24
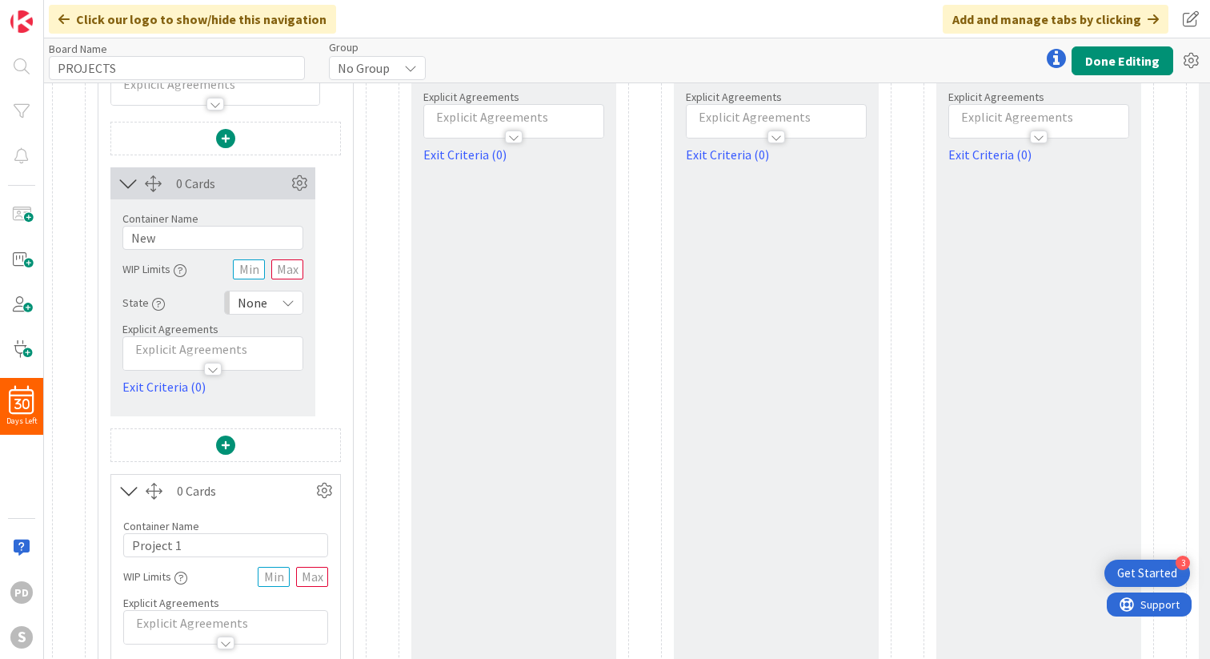
scroll to position [178, 0]
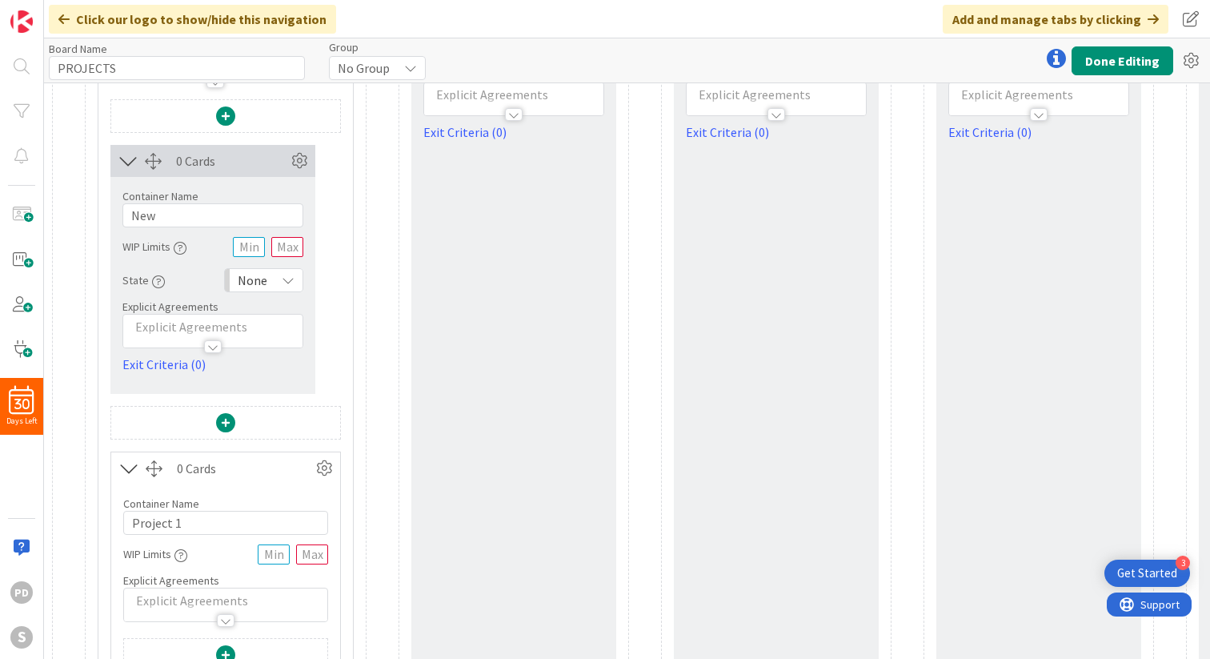
type input "Project 1"
click at [190, 534] on input "Project 1" at bounding box center [225, 523] width 205 height 24
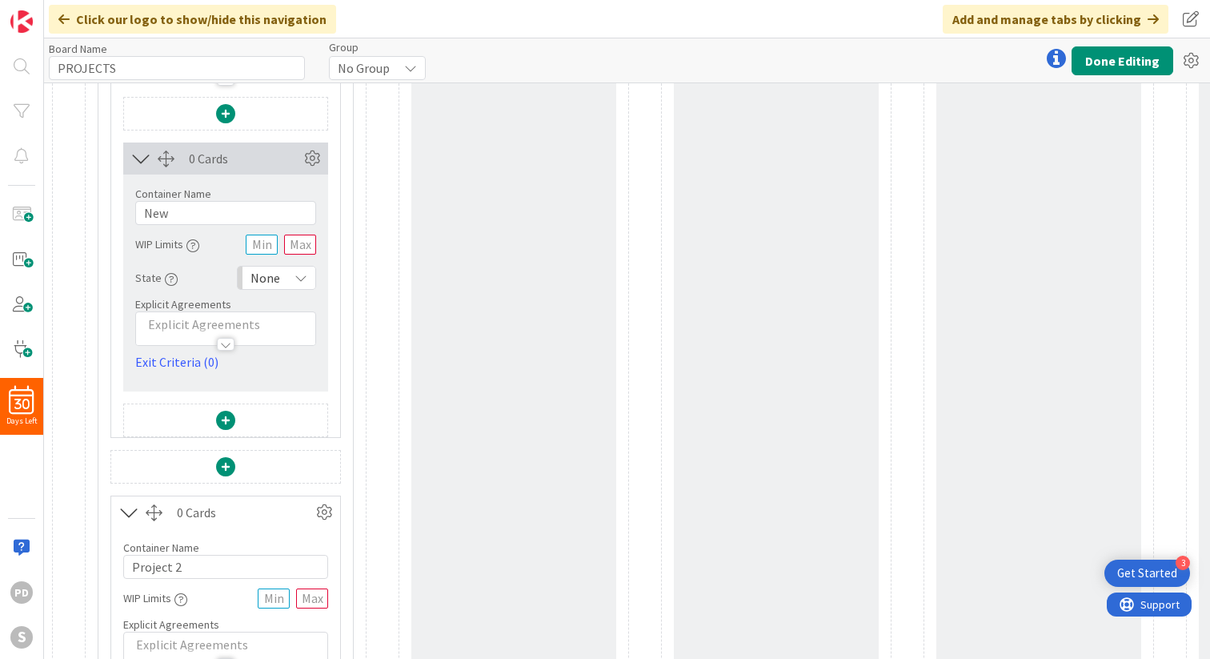
scroll to position [751, 0]
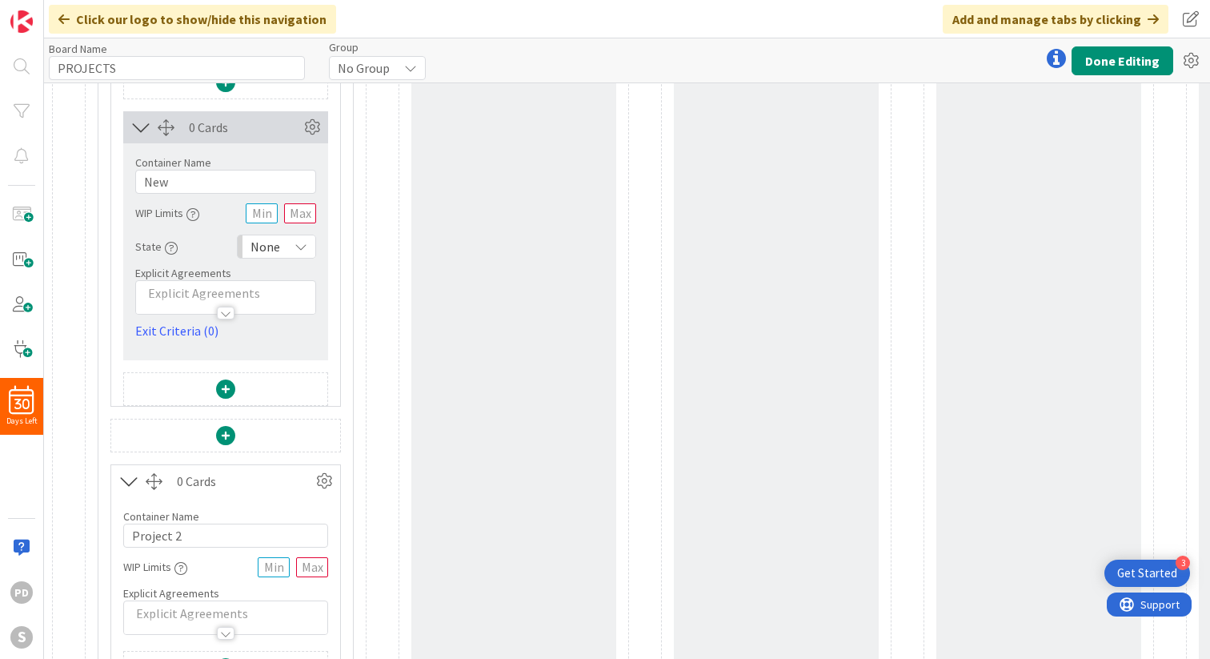
type input "Project 2"
click at [190, 540] on input "Project 2" at bounding box center [225, 535] width 205 height 24
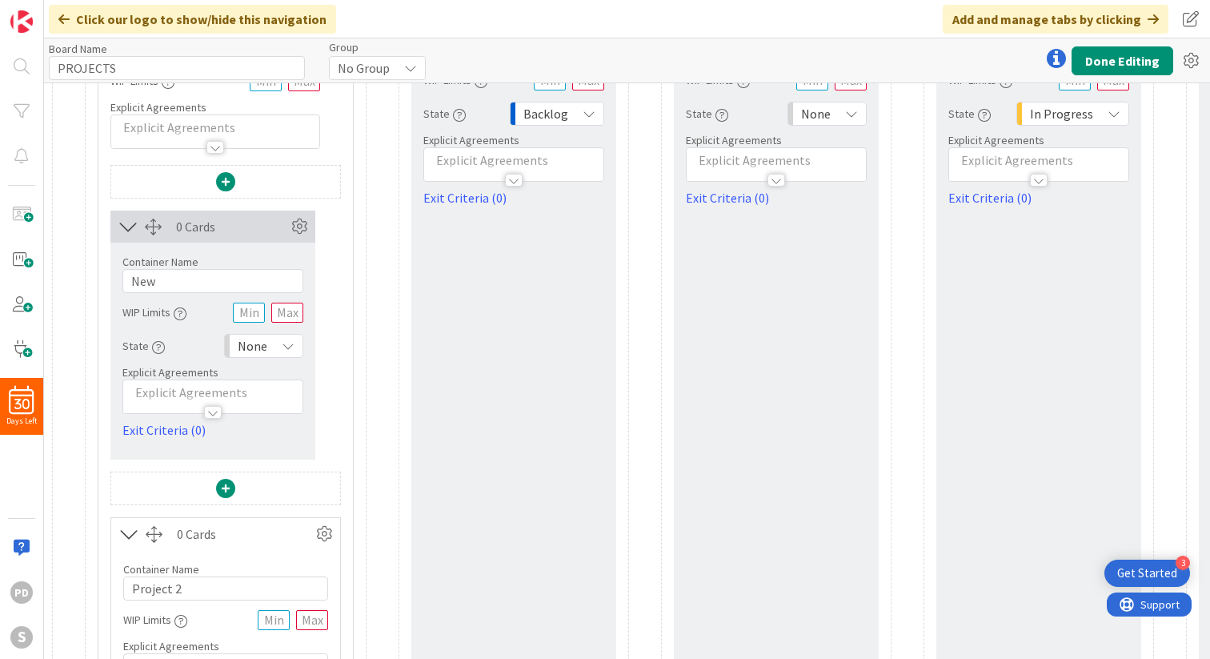
scroll to position [0, 0]
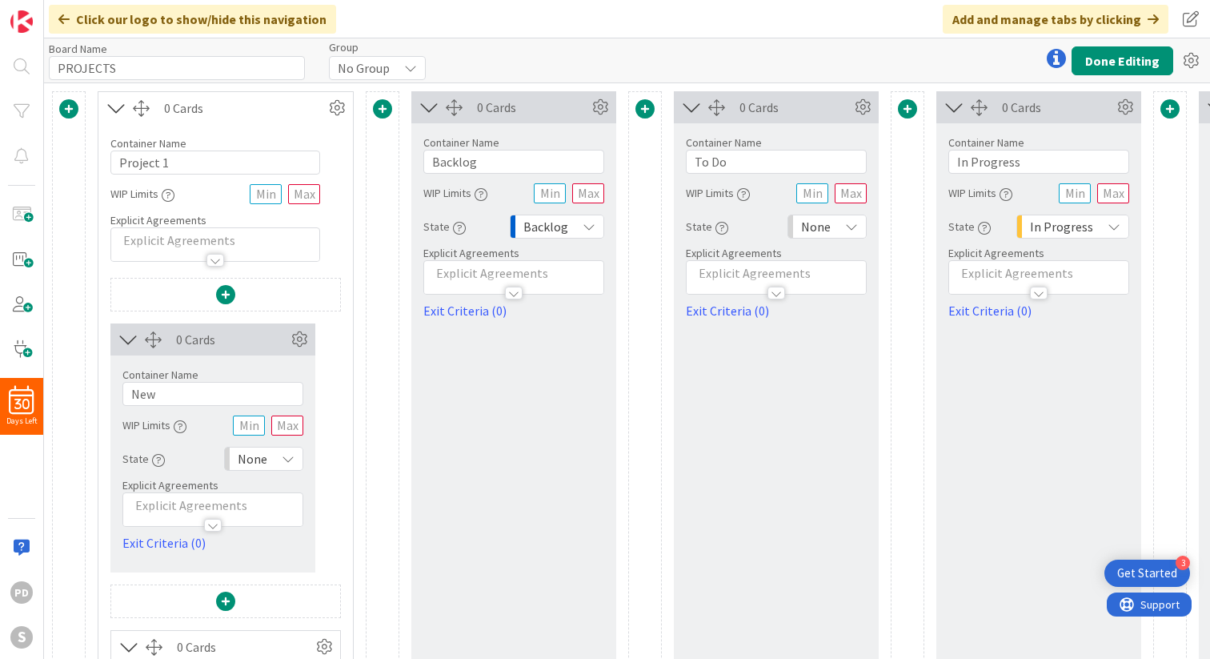
type input "Project 3"
click at [453, 109] on div at bounding box center [454, 107] width 17 height 17
click at [599, 107] on icon at bounding box center [600, 107] width 24 height 24
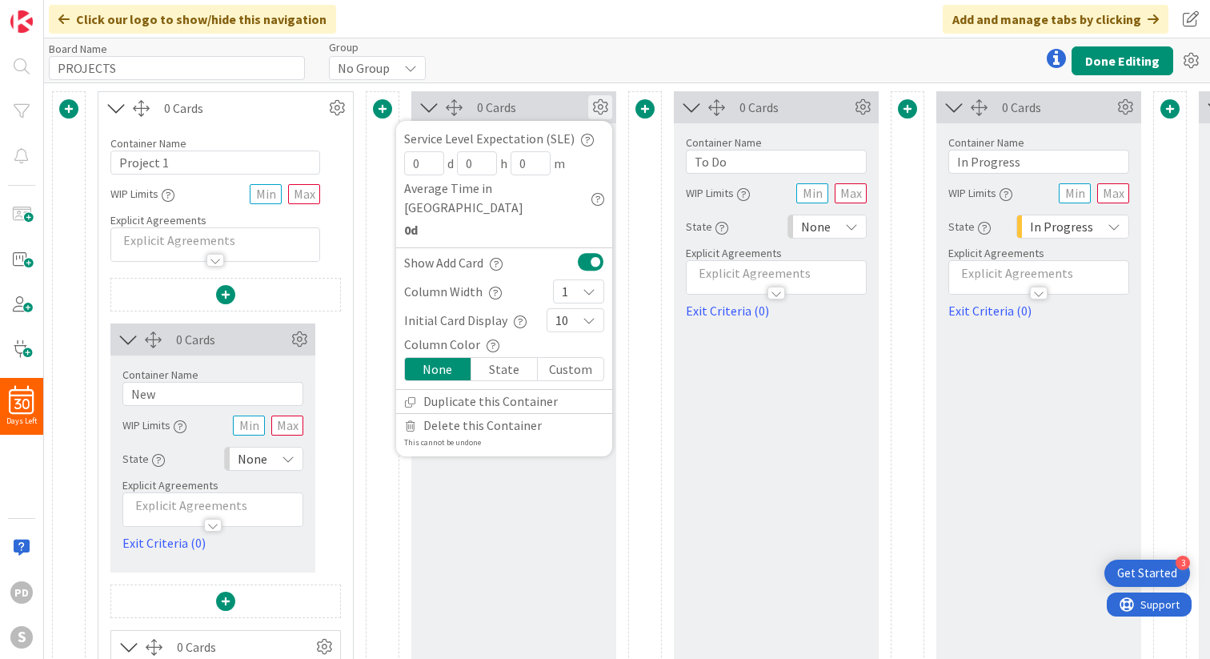
click at [599, 108] on icon at bounding box center [600, 107] width 24 height 24
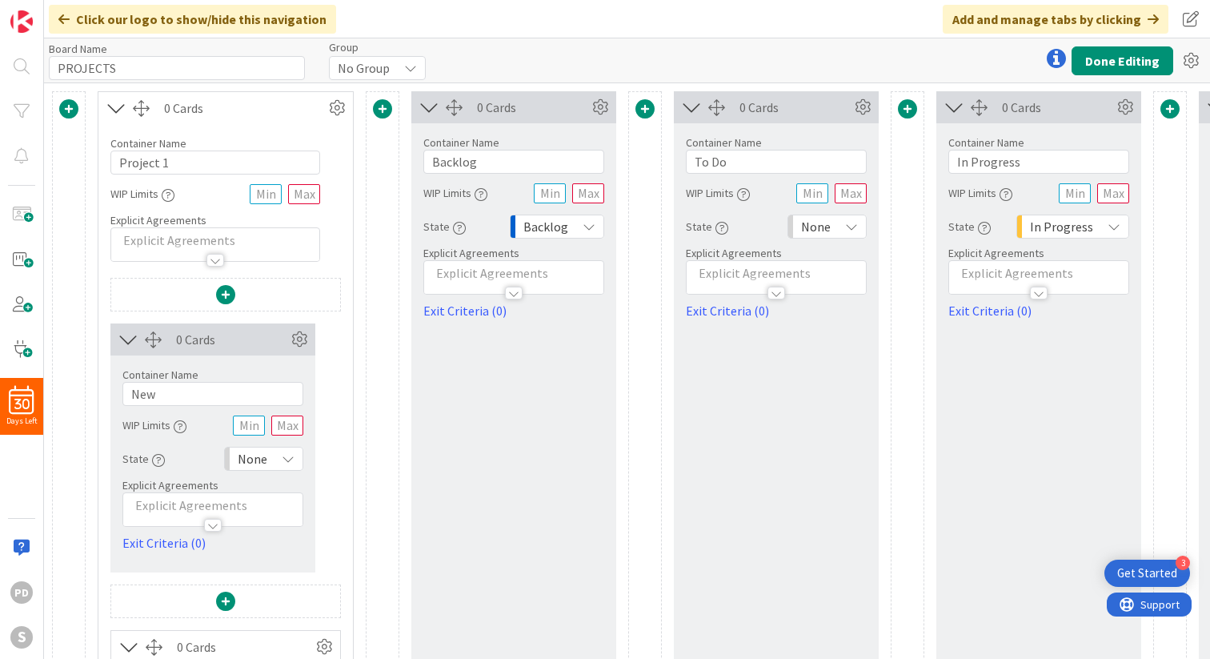
click at [385, 114] on span at bounding box center [382, 108] width 19 height 19
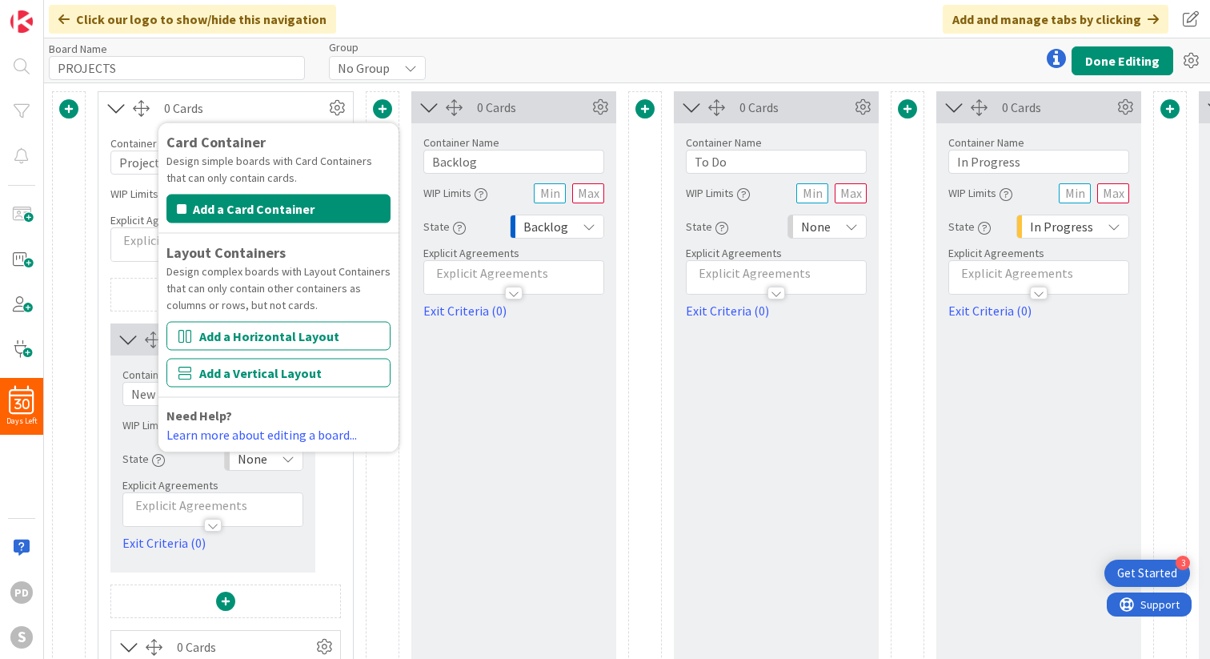
click at [385, 114] on span at bounding box center [382, 108] width 19 height 19
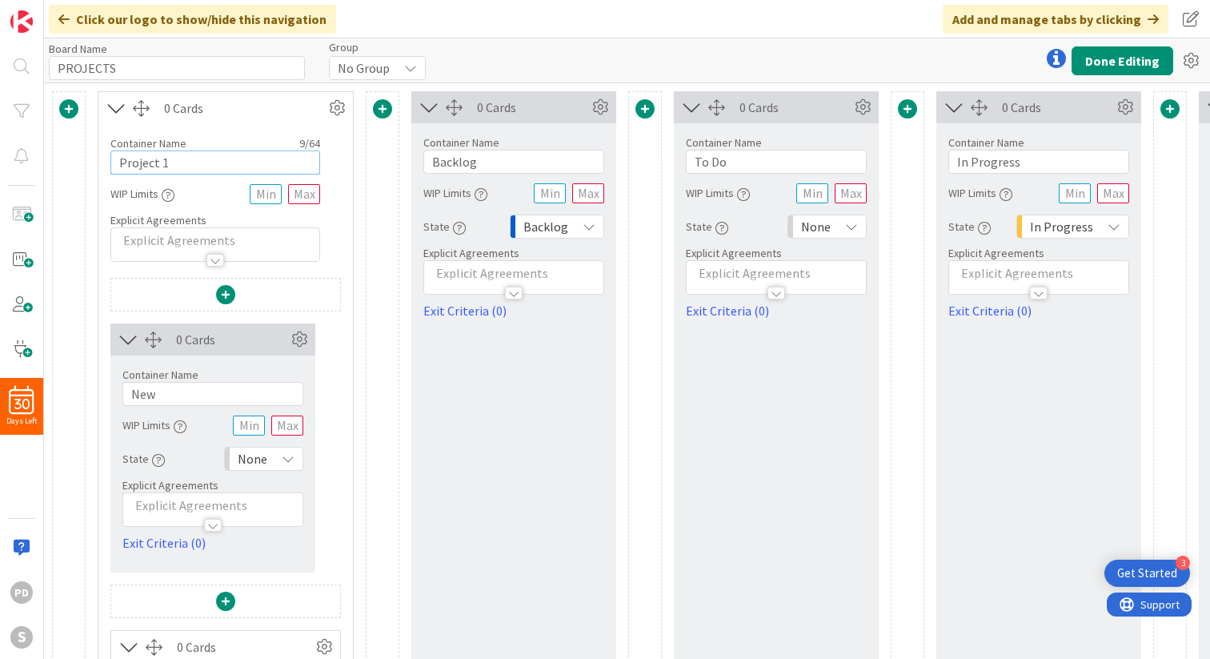
click at [116, 162] on input "Project 1" at bounding box center [215, 162] width 210 height 24
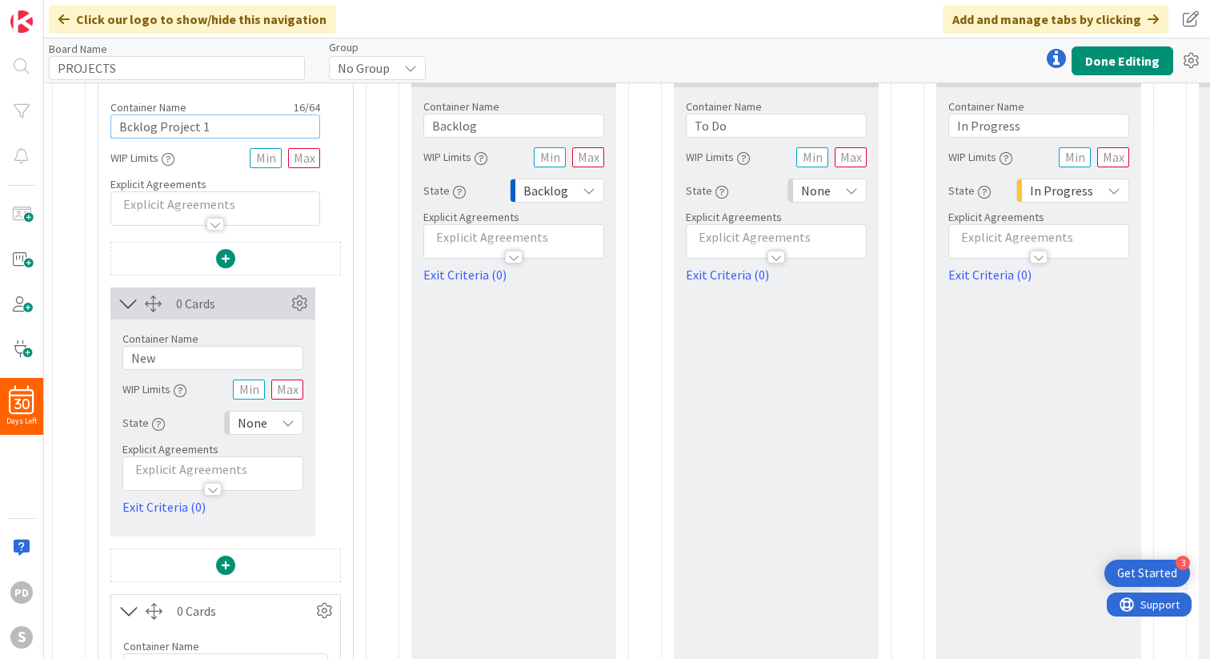
scroll to position [35, 0]
click at [142, 129] on input "Bcklog Project 1" at bounding box center [215, 127] width 210 height 24
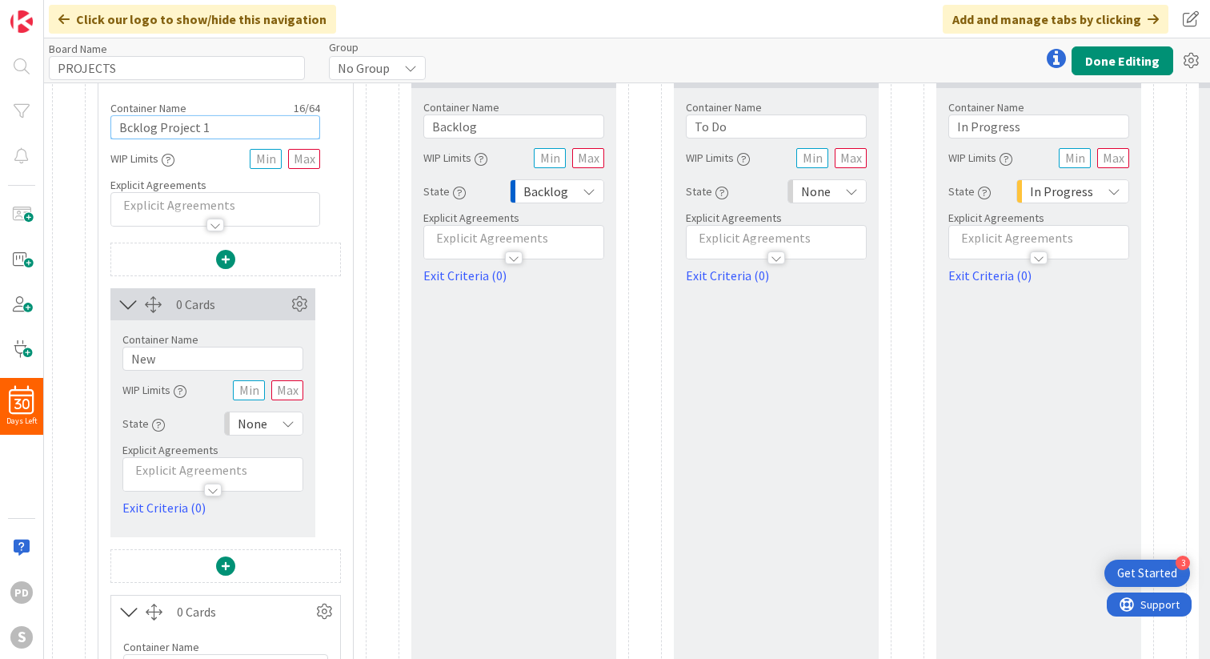
click at [142, 129] on input "Bcklog Project 1" at bounding box center [215, 127] width 210 height 24
type input "Project 1"
click at [154, 360] on input "New" at bounding box center [212, 359] width 181 height 24
paste input "Bcklog"
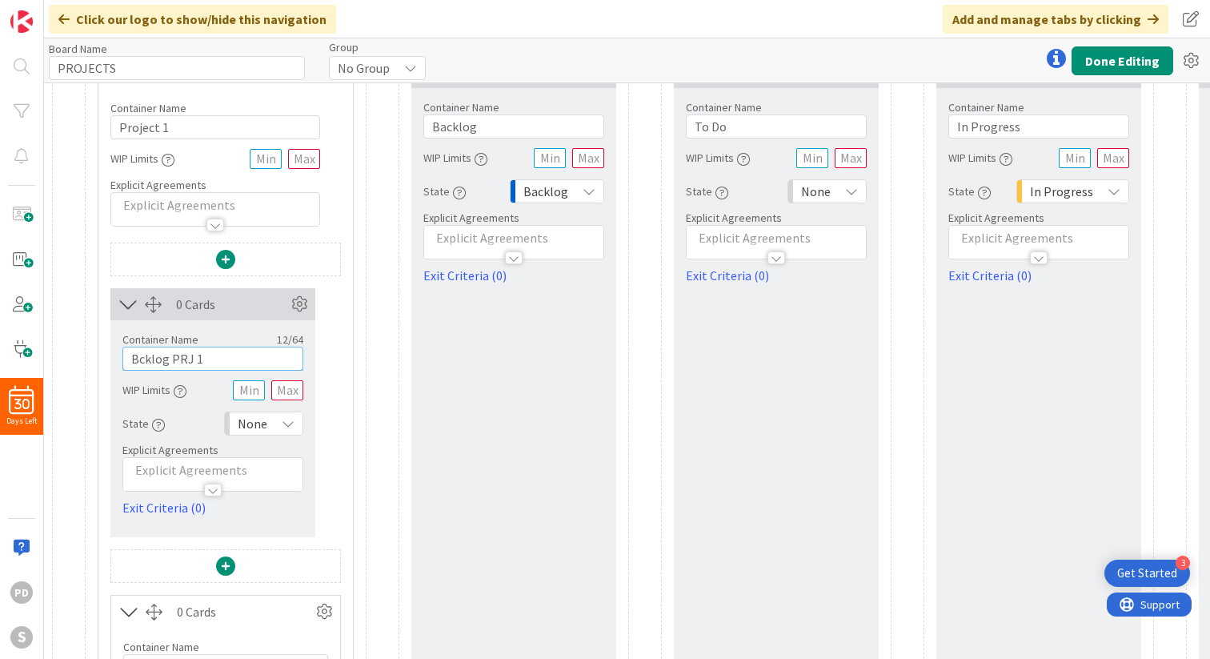
click at [212, 359] on input "Bcklog PRJ 1" at bounding box center [212, 359] width 181 height 24
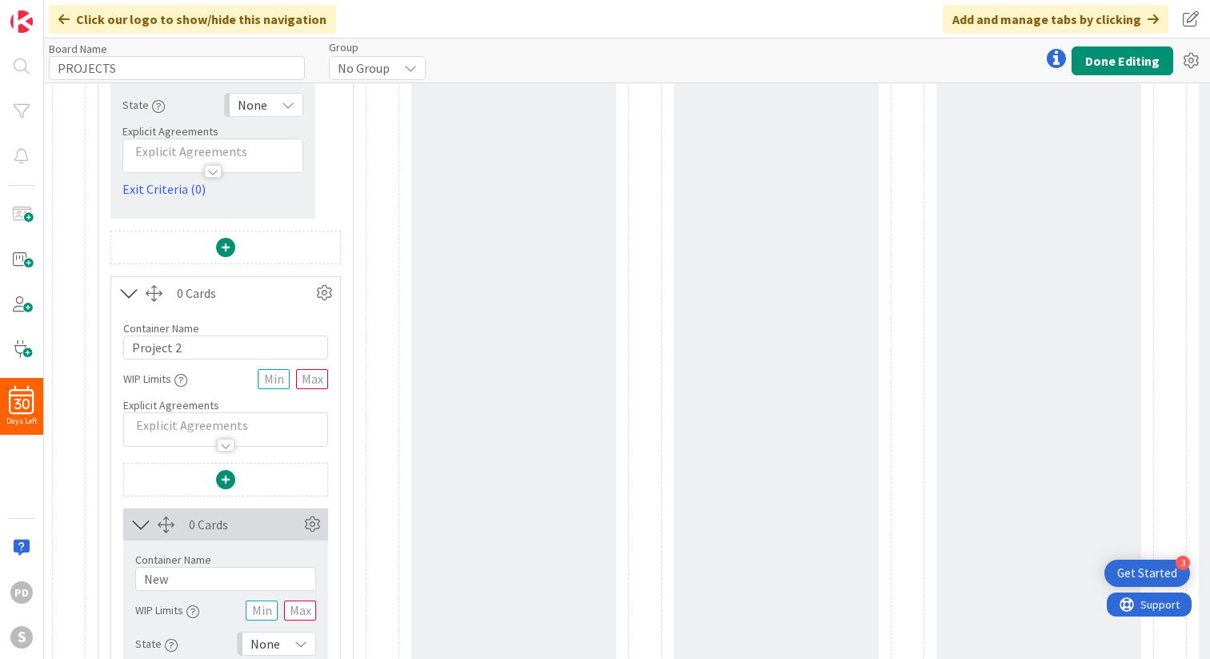
scroll to position [384, 0]
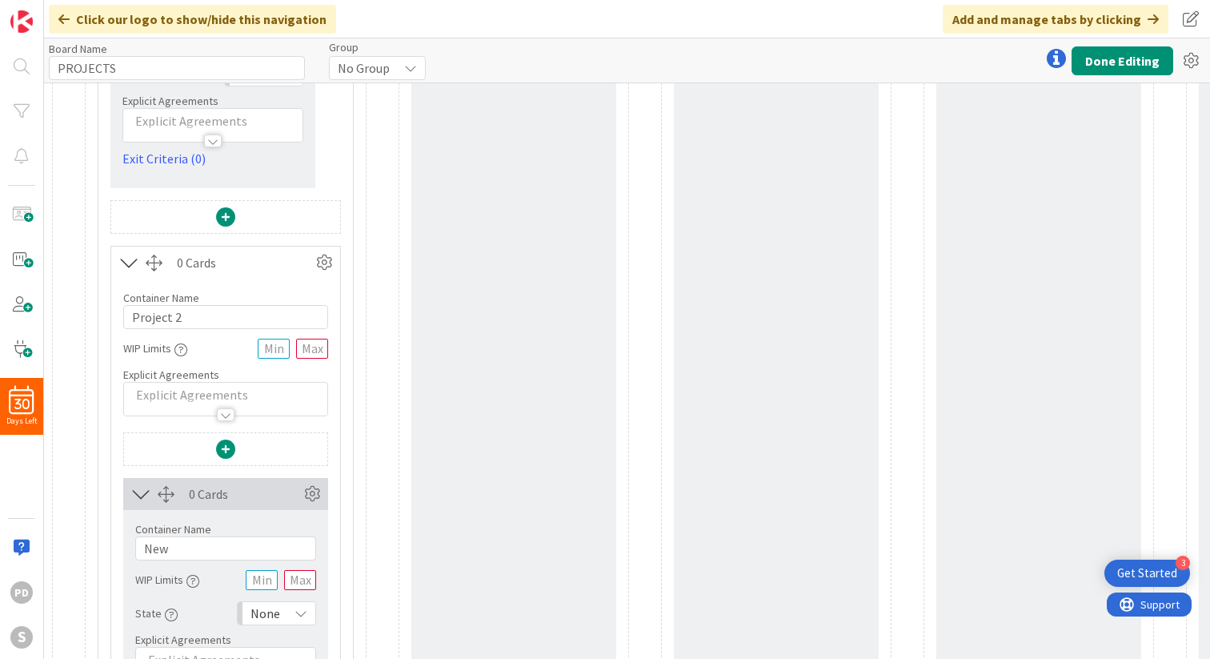
type input "Bcklog PRJ 1"
click at [185, 545] on input "New" at bounding box center [225, 548] width 181 height 24
paste input "Bcklog PRJ 1"
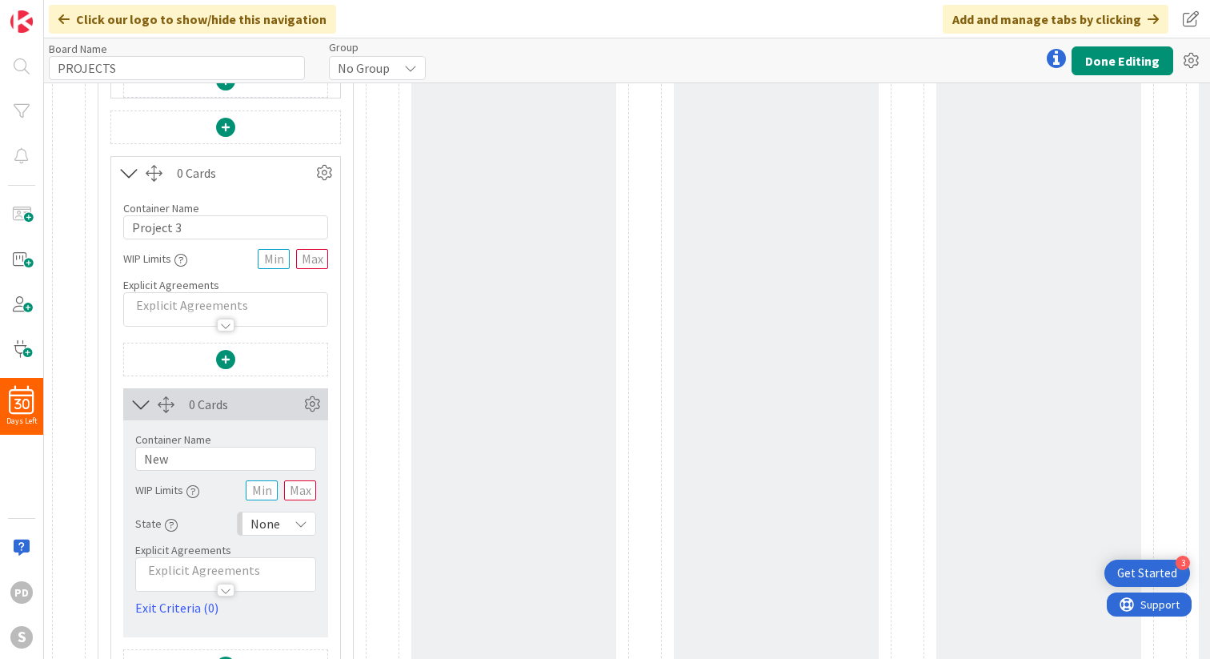
scroll to position [1082, 0]
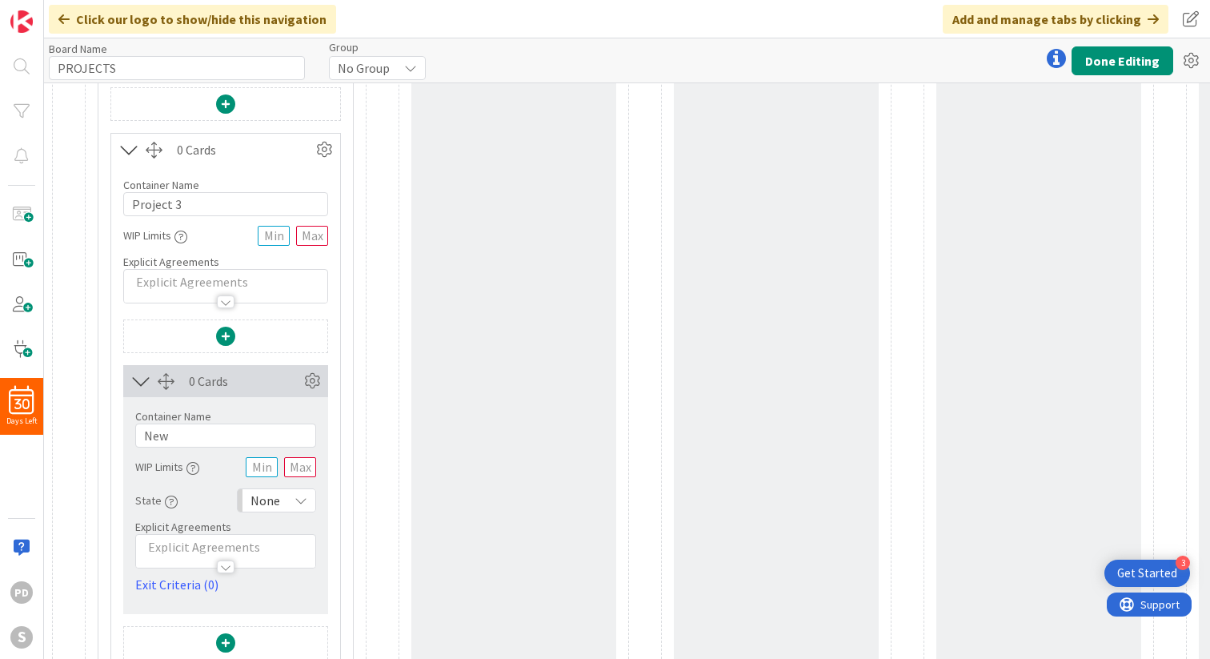
type input "Bcklog PRJ 2"
click at [188, 434] on input "New" at bounding box center [225, 435] width 181 height 24
paste input "Bcklog PRJ 1"
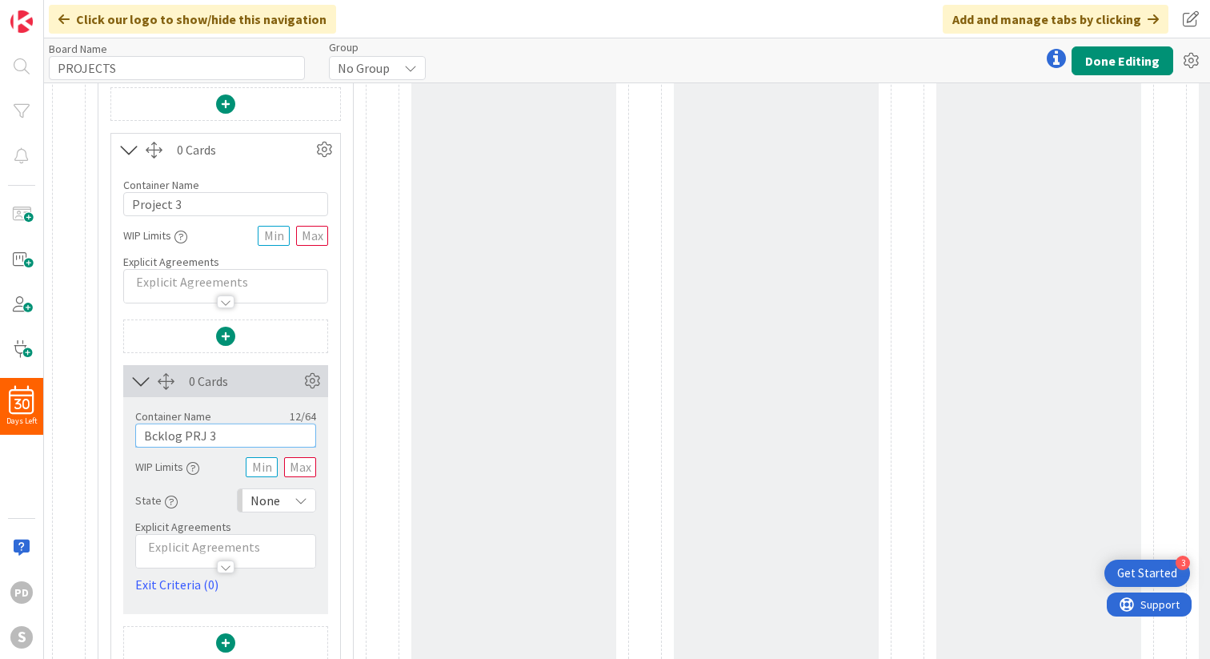
type input "Bcklog PRJ 3"
click at [291, 360] on div "0 Cards Container Name 12 / 64 Bcklog PRJ 3 WIP Limits State None Explicit Agre…" at bounding box center [225, 489] width 205 height 340
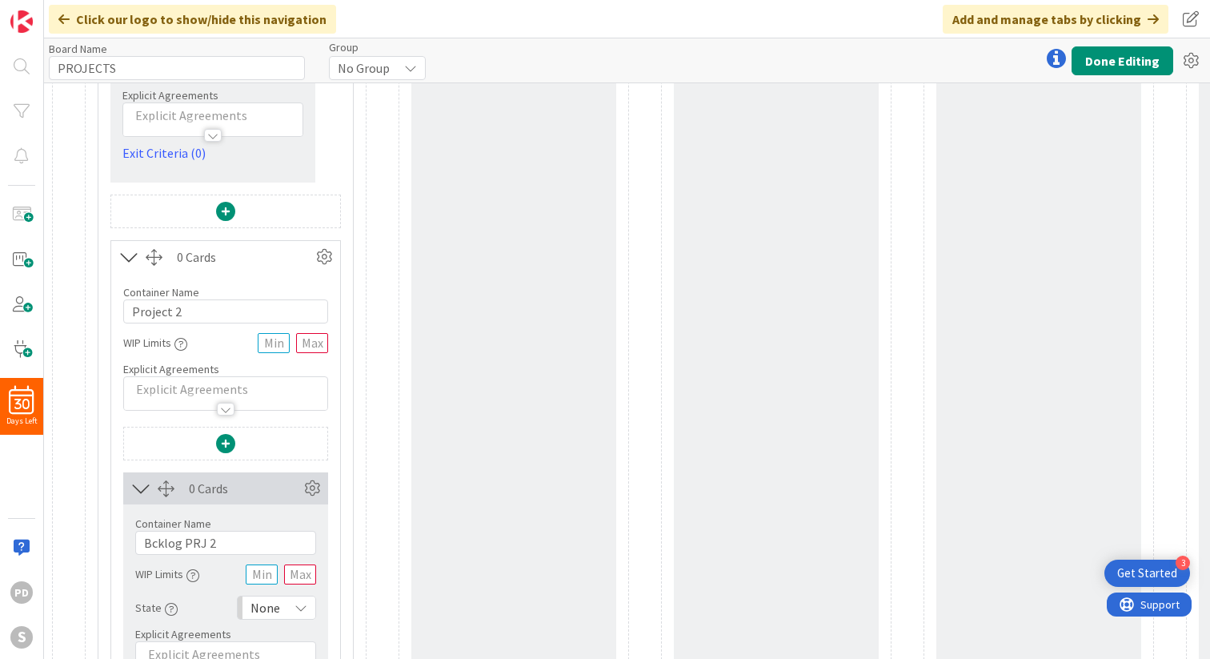
scroll to position [0, 0]
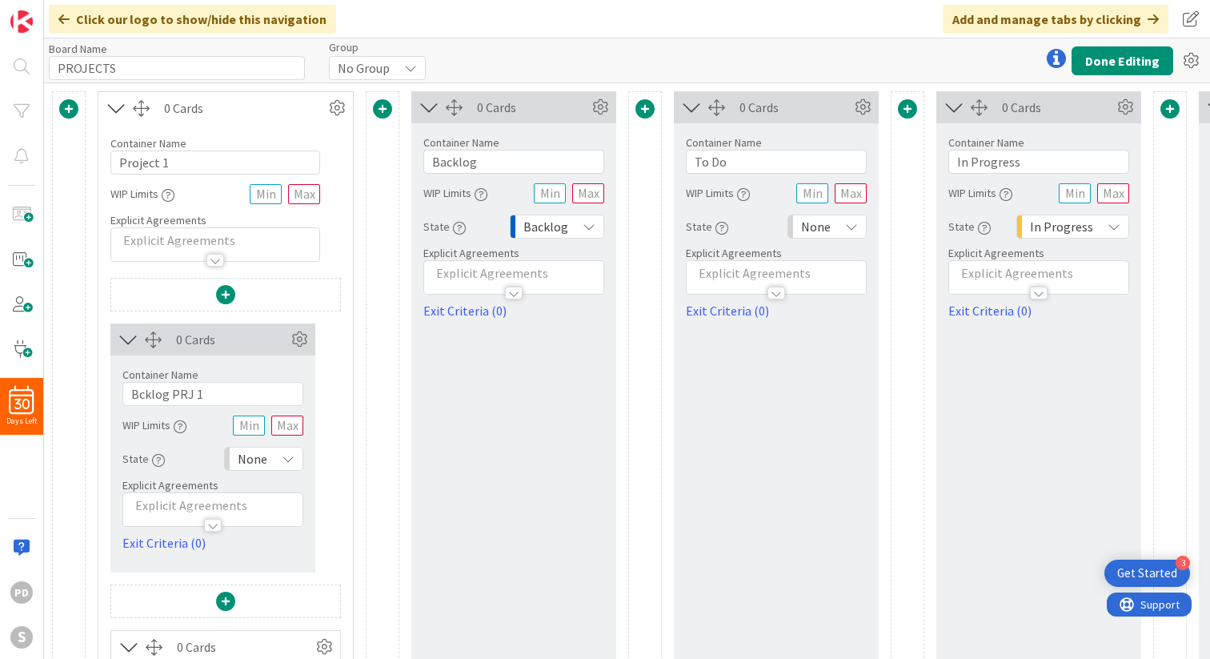
click at [380, 107] on span at bounding box center [382, 108] width 19 height 19
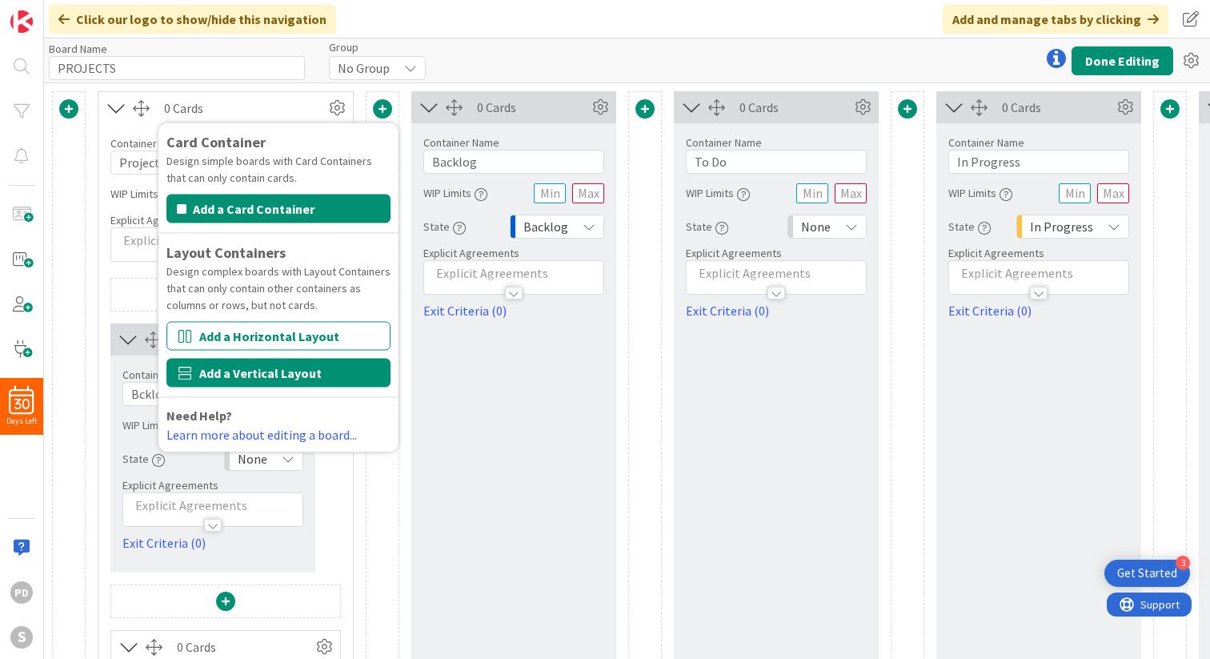
click at [263, 367] on button "Add a Vertical Layout" at bounding box center [278, 373] width 224 height 29
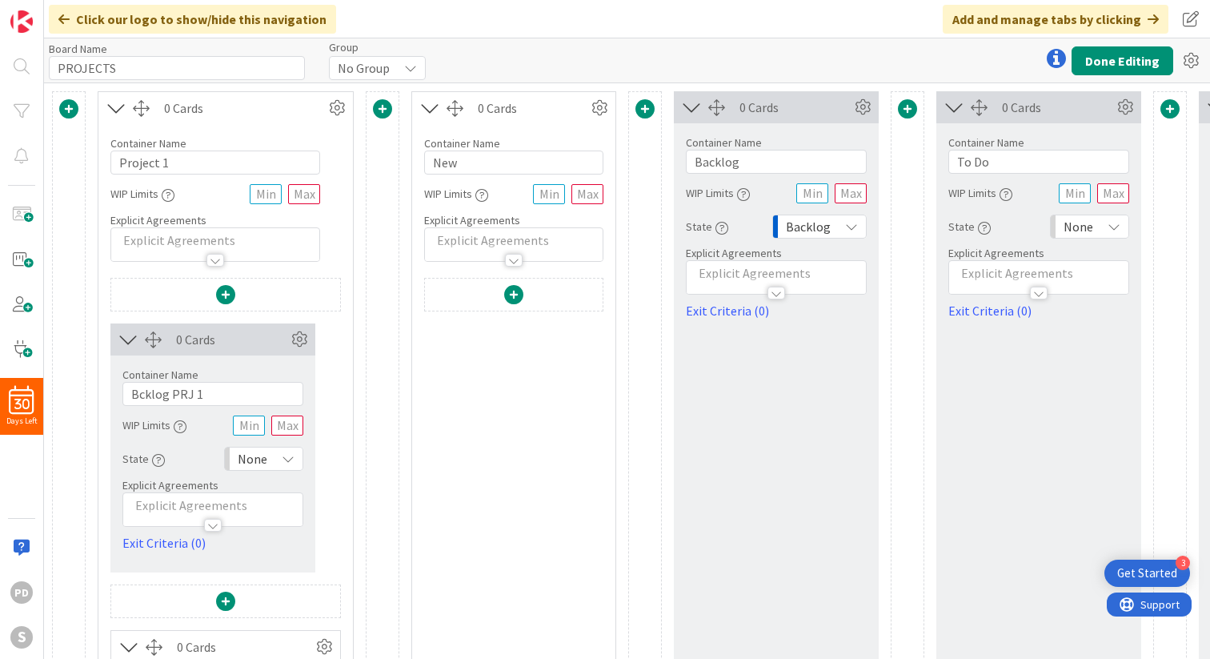
click at [513, 303] on span at bounding box center [513, 294] width 19 height 19
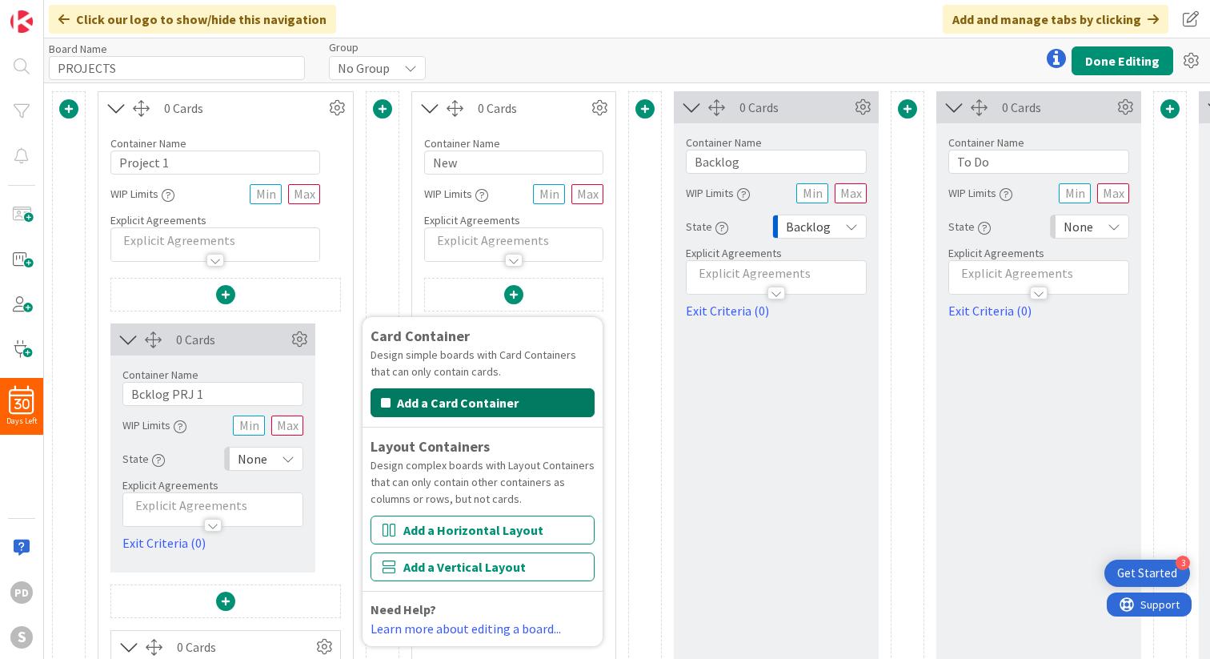
click at [483, 408] on button "Add a Card Container" at bounding box center [483, 402] width 224 height 29
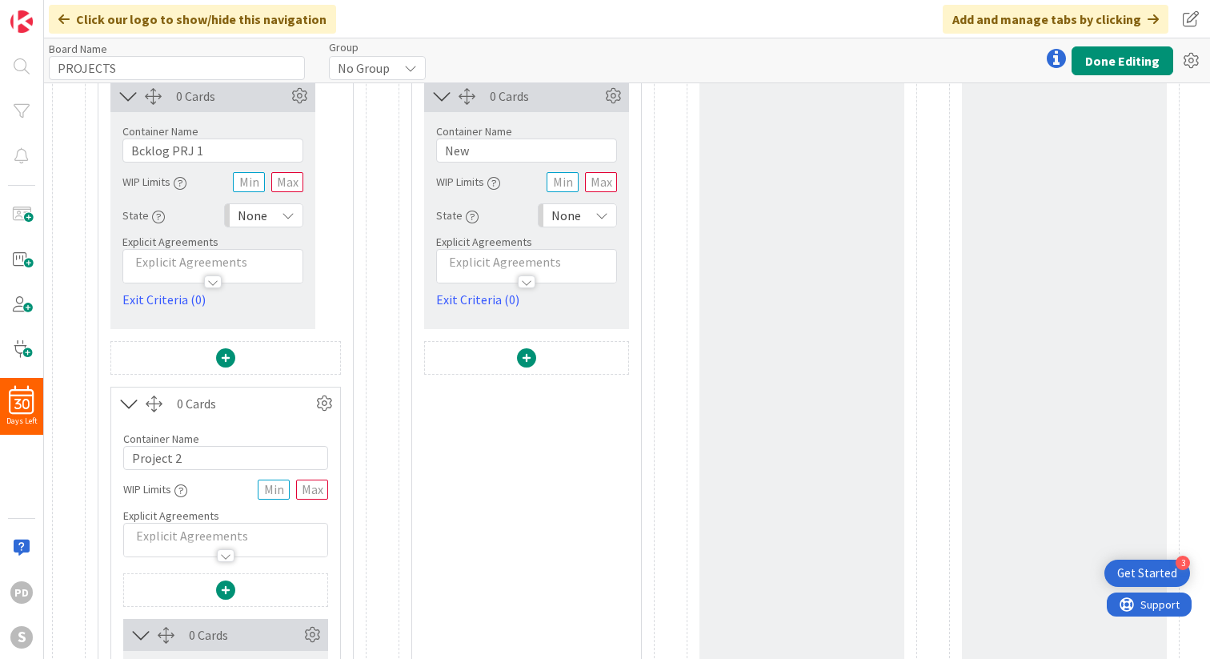
scroll to position [256, 0]
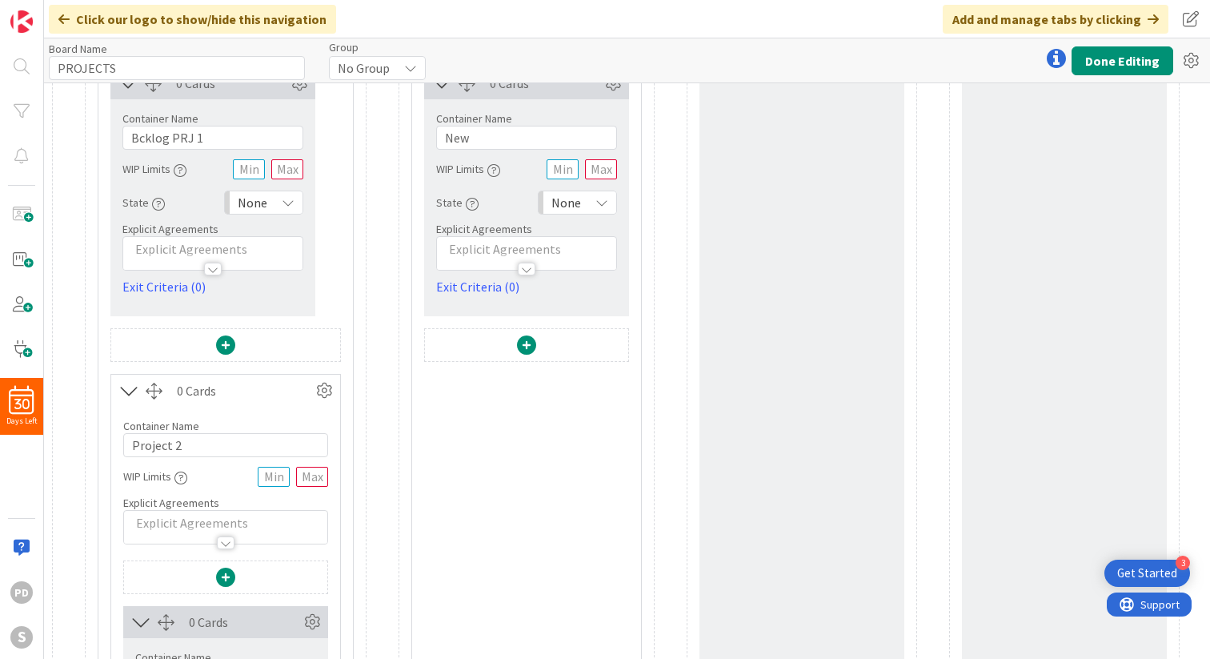
click at [527, 345] on span at bounding box center [526, 344] width 19 height 19
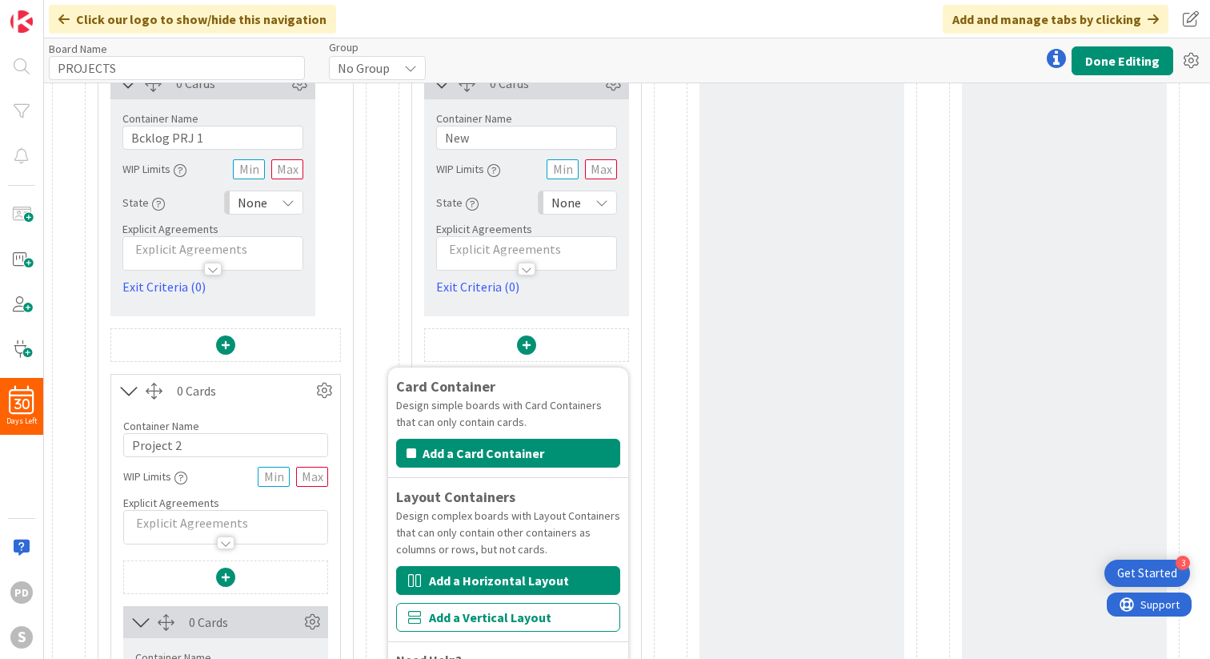
click at [479, 582] on button "Add a Horizontal Layout" at bounding box center [508, 580] width 224 height 29
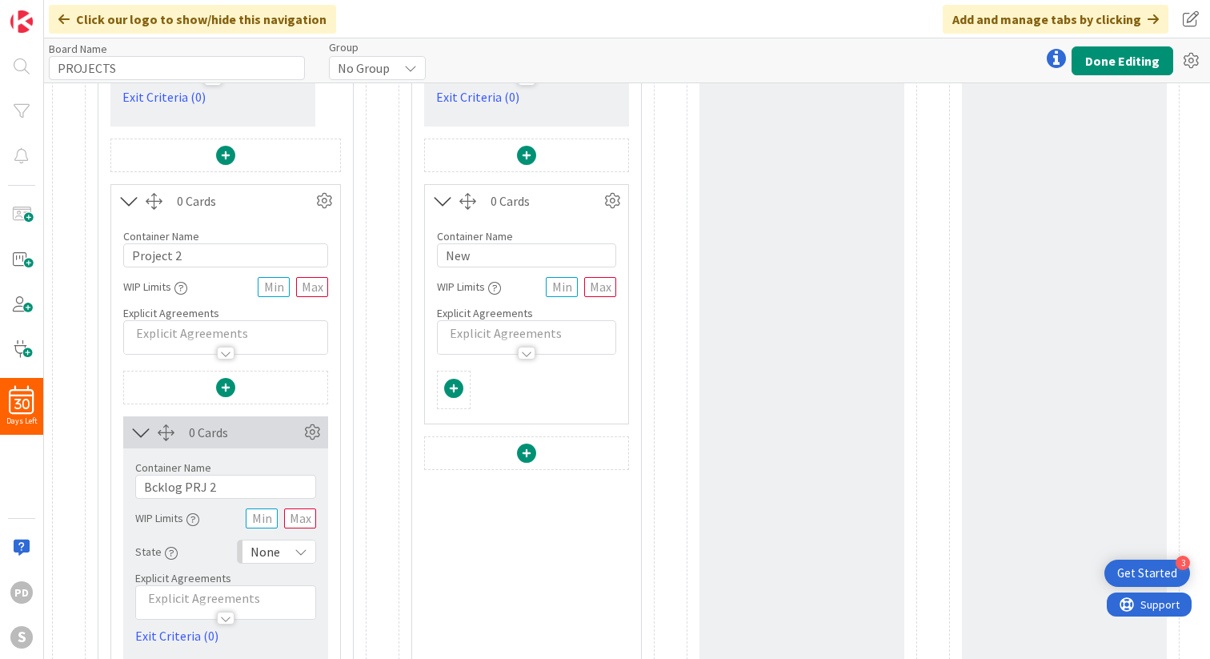
scroll to position [452, 0]
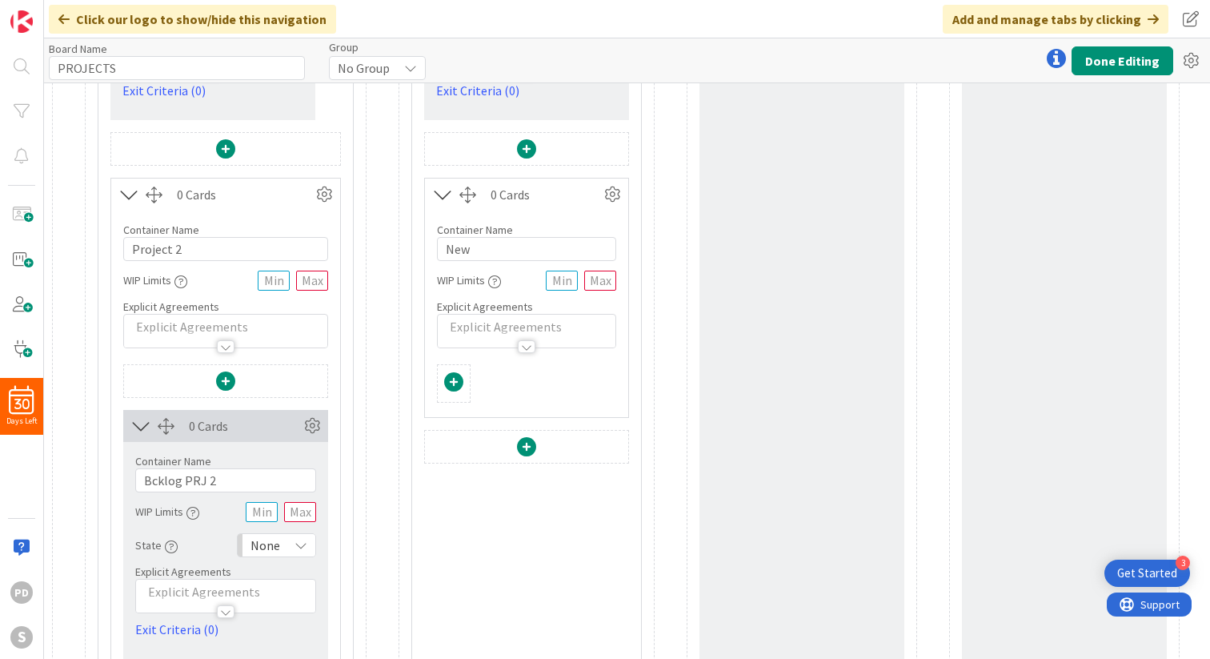
click at [454, 380] on span at bounding box center [453, 381] width 19 height 19
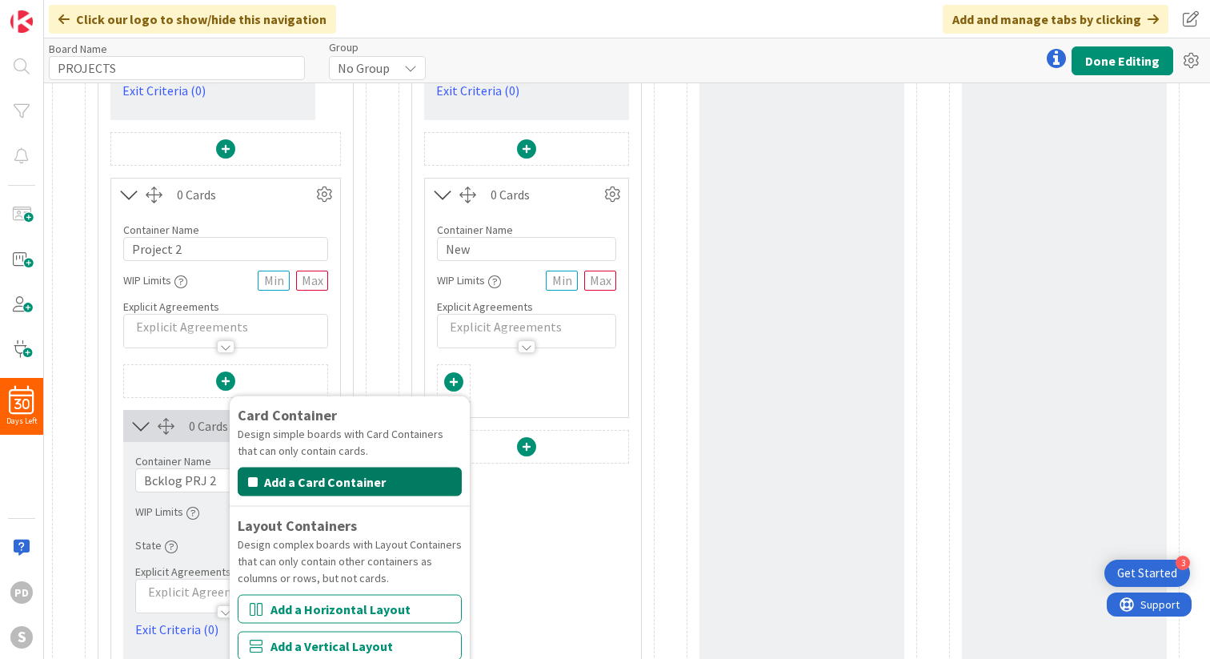
click at [382, 491] on button "Add a Card Container" at bounding box center [350, 481] width 224 height 29
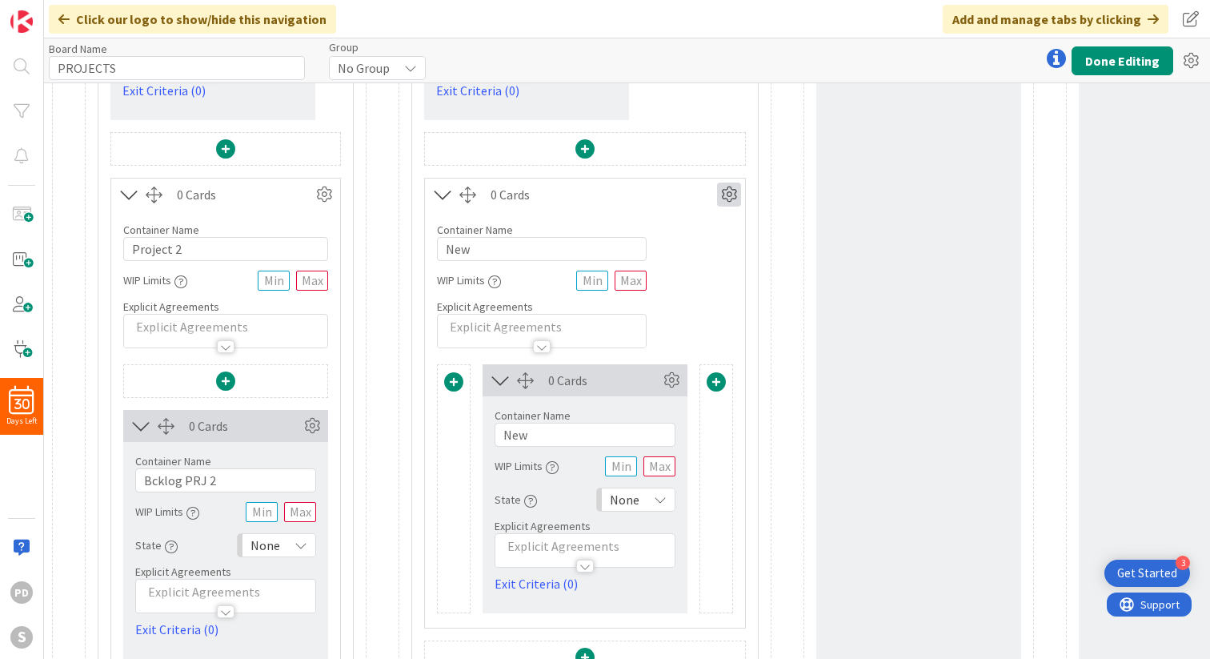
click at [727, 190] on icon at bounding box center [729, 194] width 24 height 24
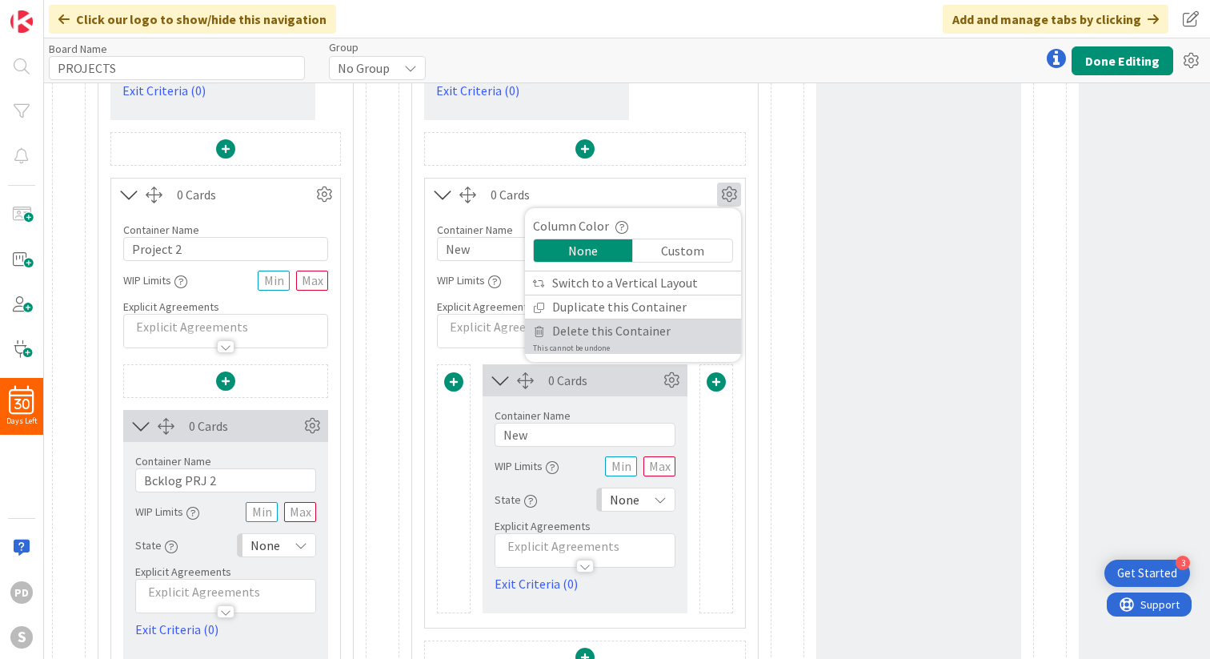
click at [592, 331] on span "Delete this Container" at bounding box center [611, 330] width 118 height 23
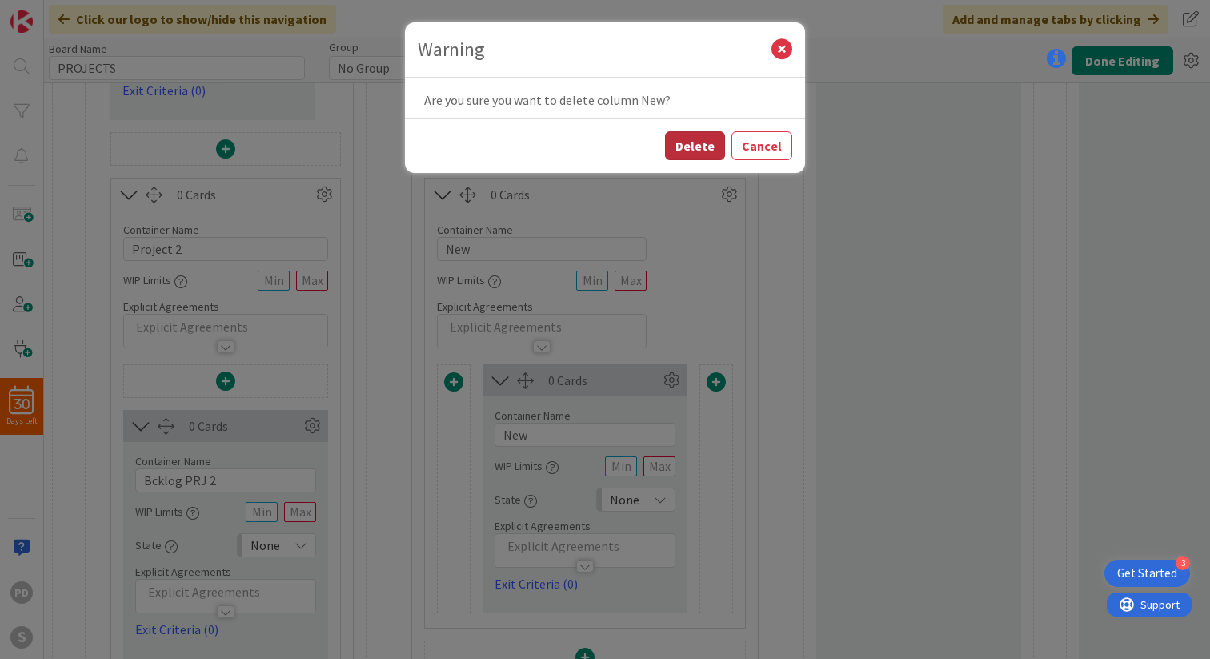
click at [700, 149] on button "Delete" at bounding box center [695, 145] width 60 height 29
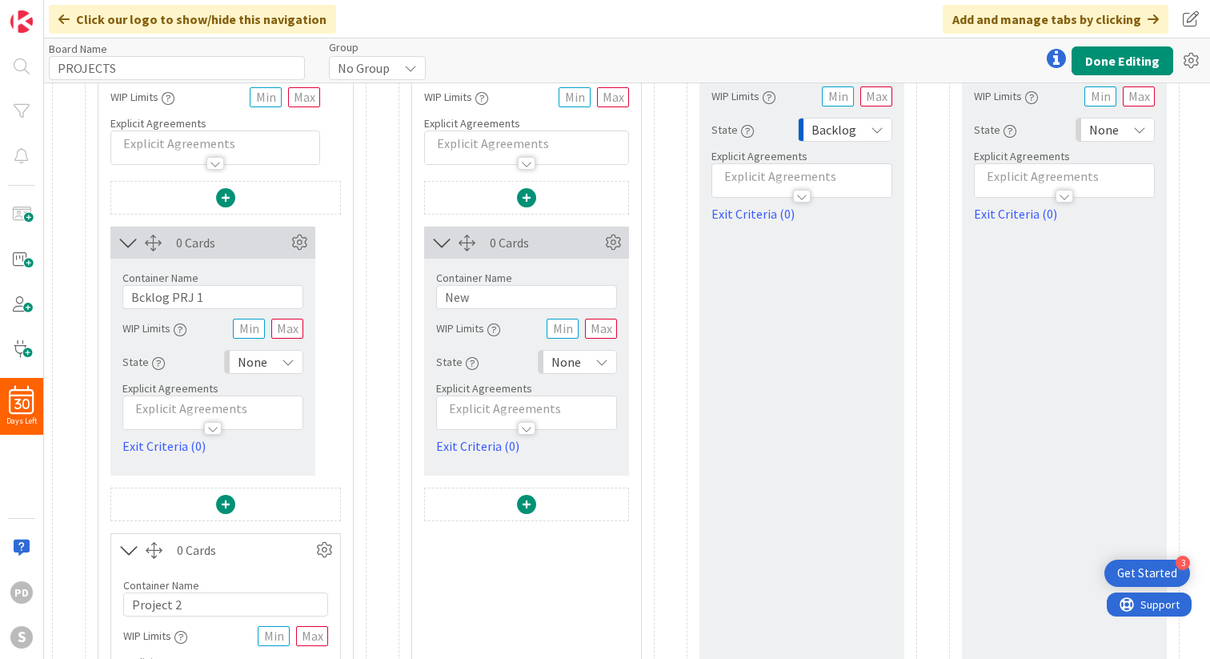
scroll to position [110, 0]
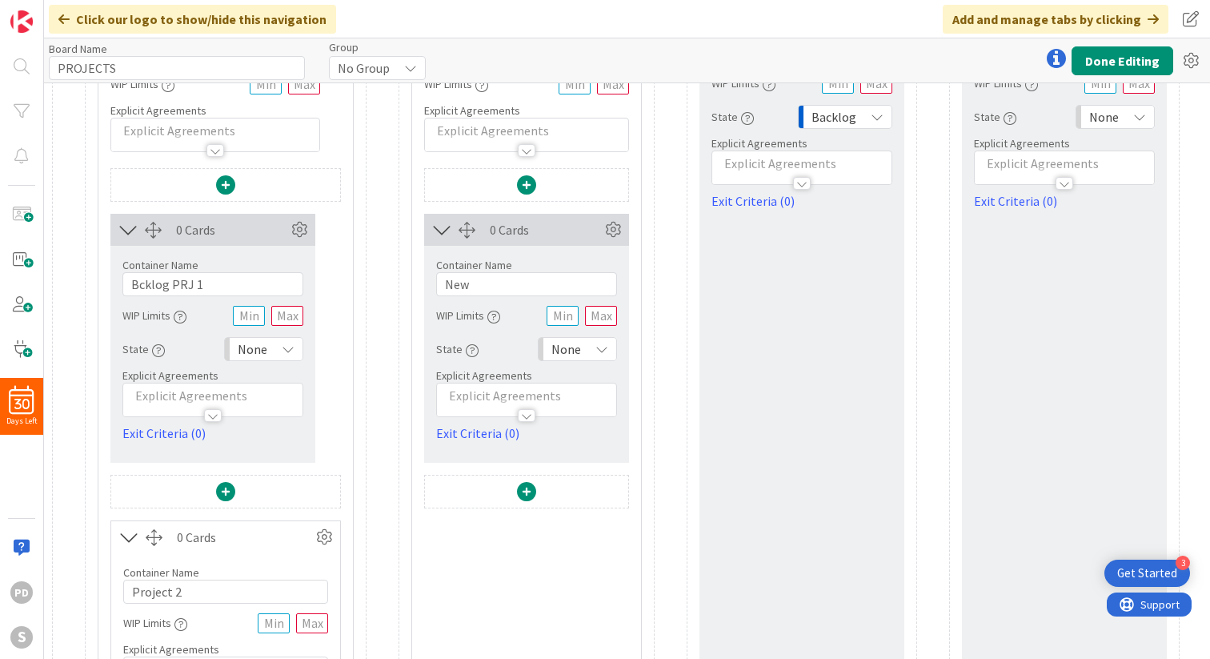
click at [523, 492] on span at bounding box center [526, 491] width 19 height 19
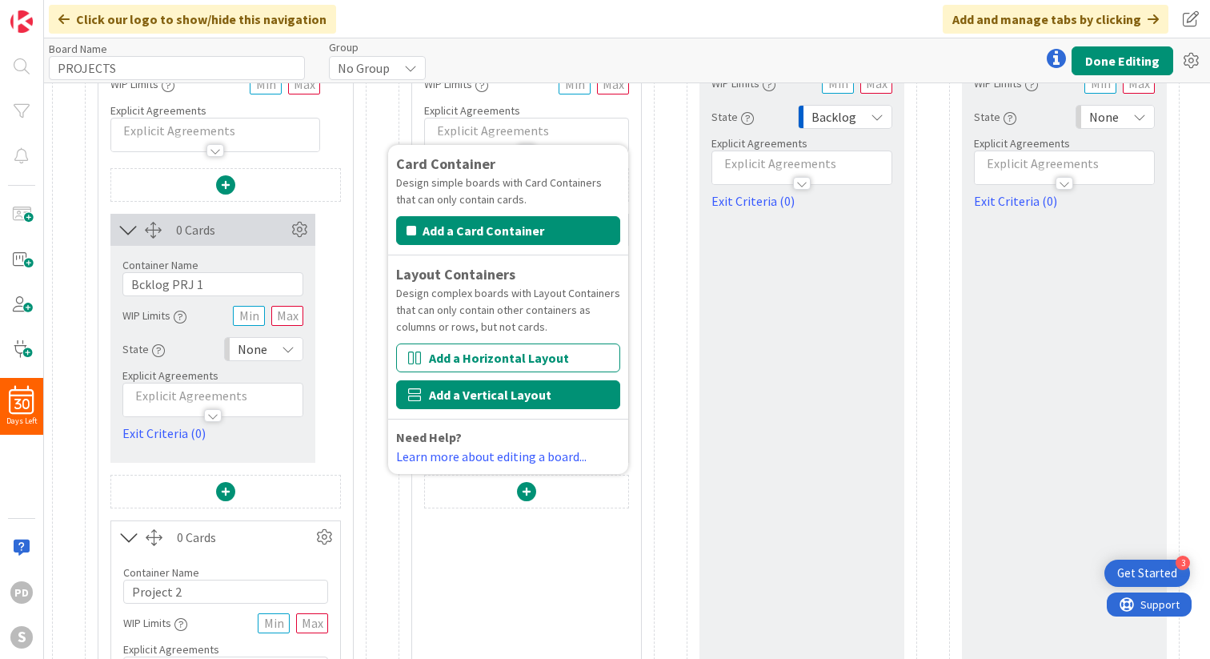
click at [500, 399] on button "Add a Vertical Layout" at bounding box center [508, 394] width 224 height 29
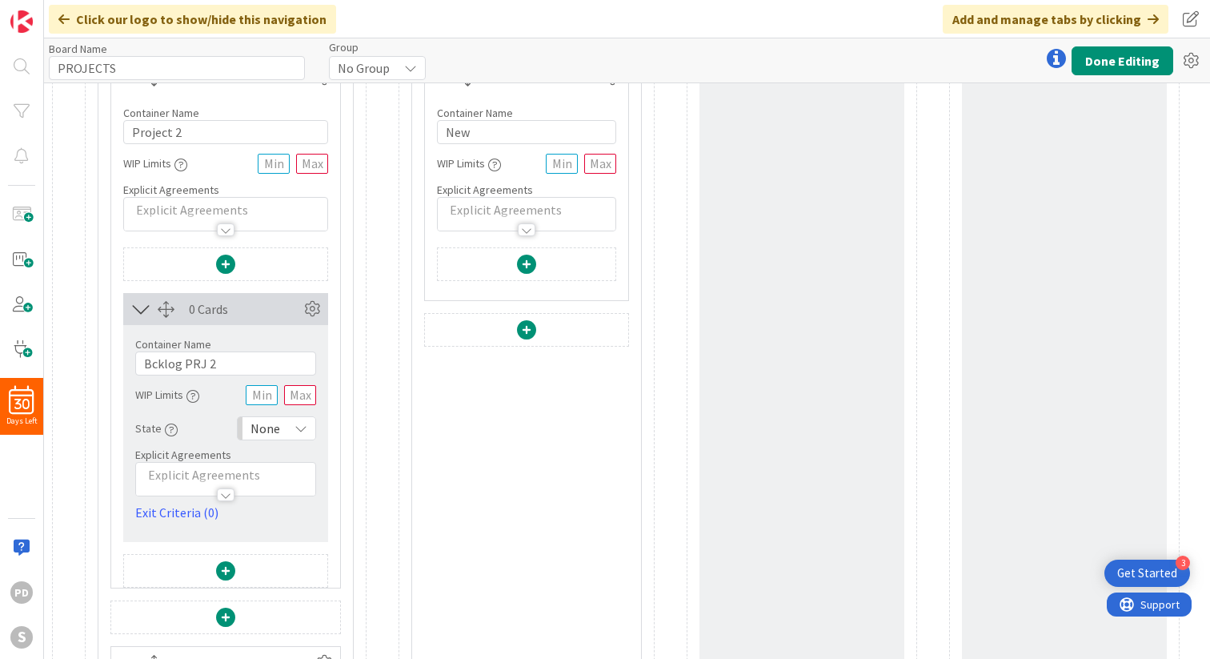
scroll to position [587, 0]
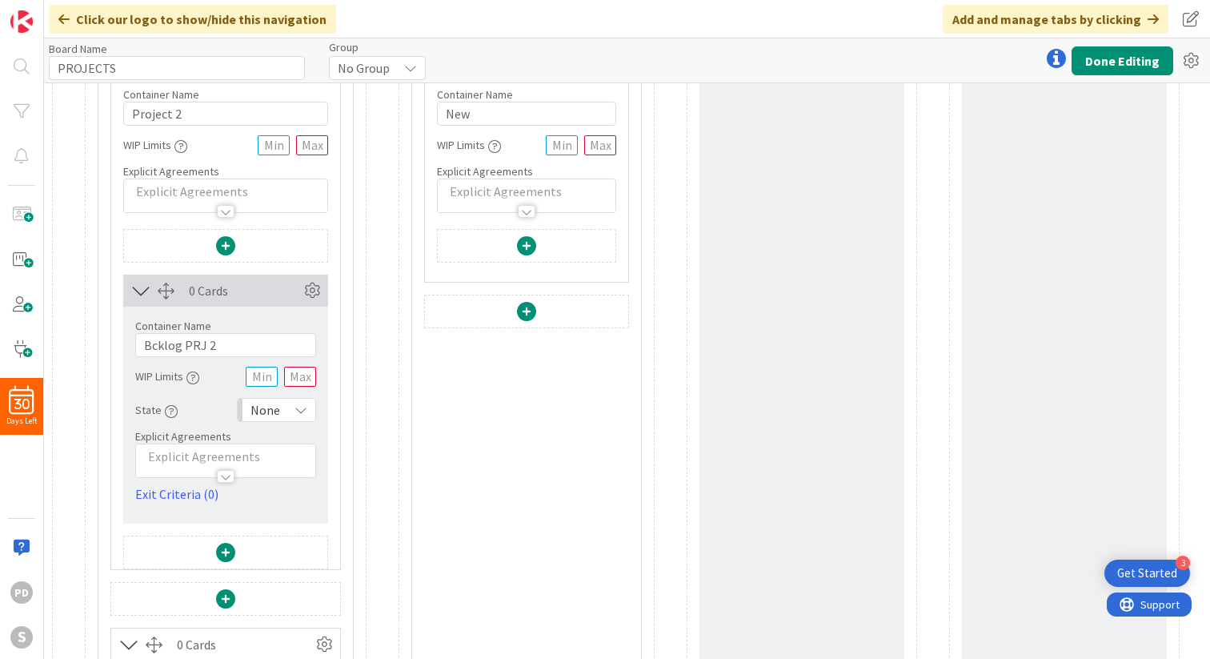
click at [527, 248] on span at bounding box center [526, 245] width 19 height 19
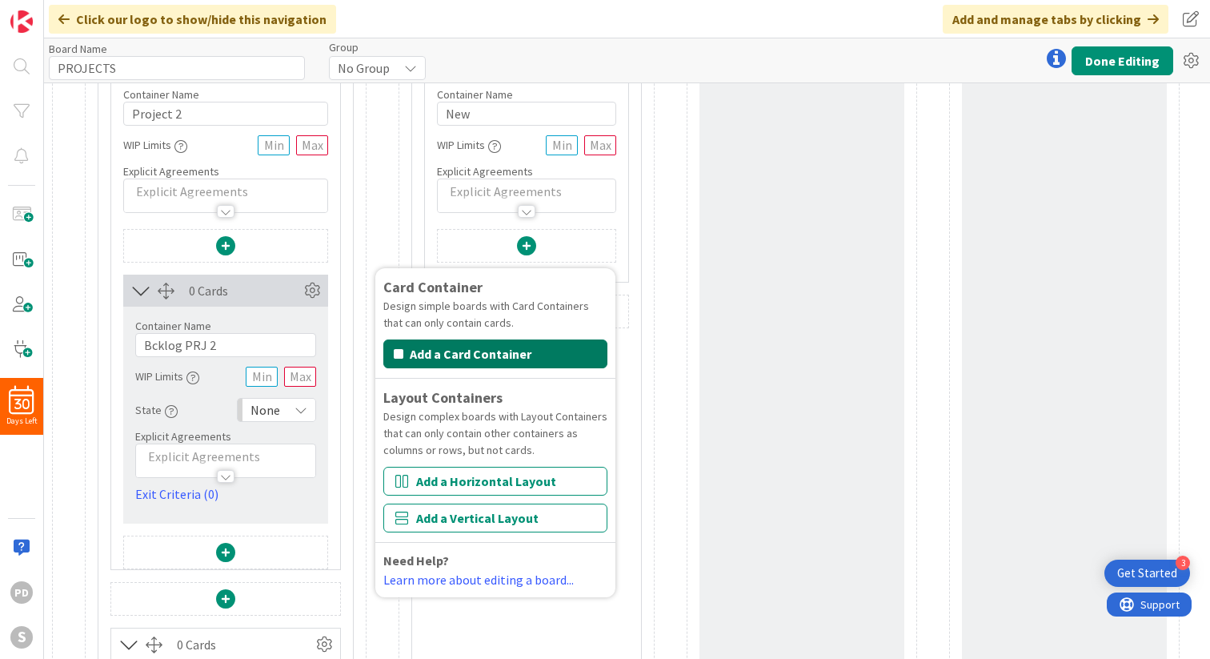
click at [495, 355] on button "Add a Card Container" at bounding box center [495, 353] width 224 height 29
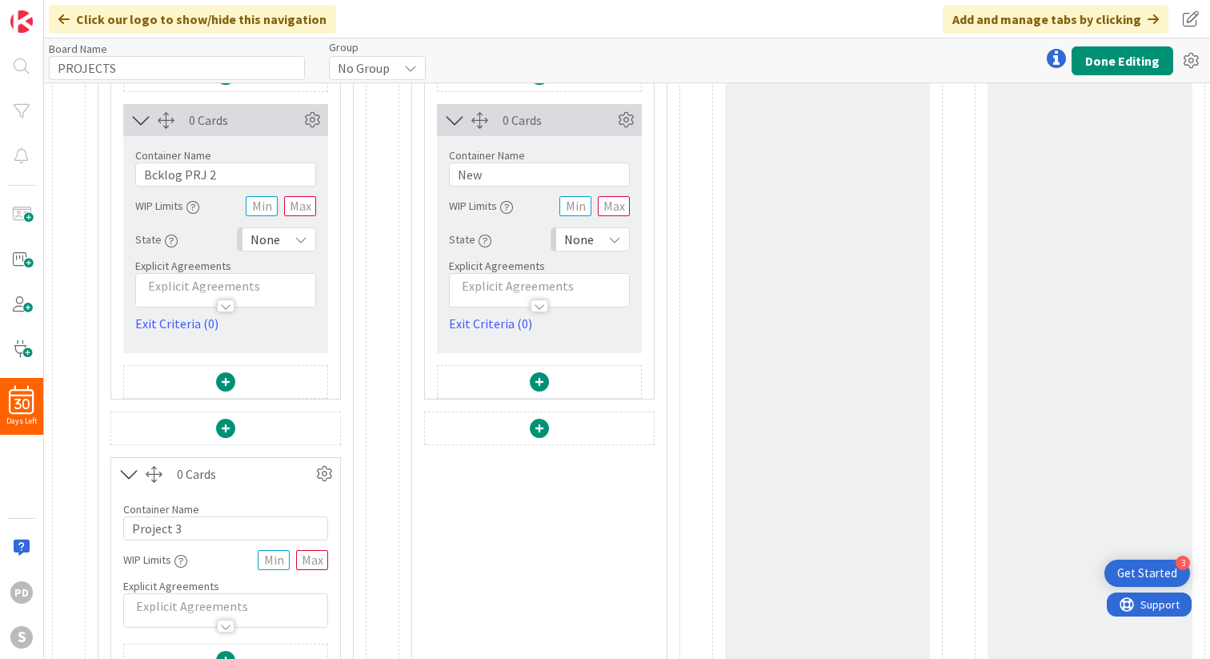
scroll to position [765, 0]
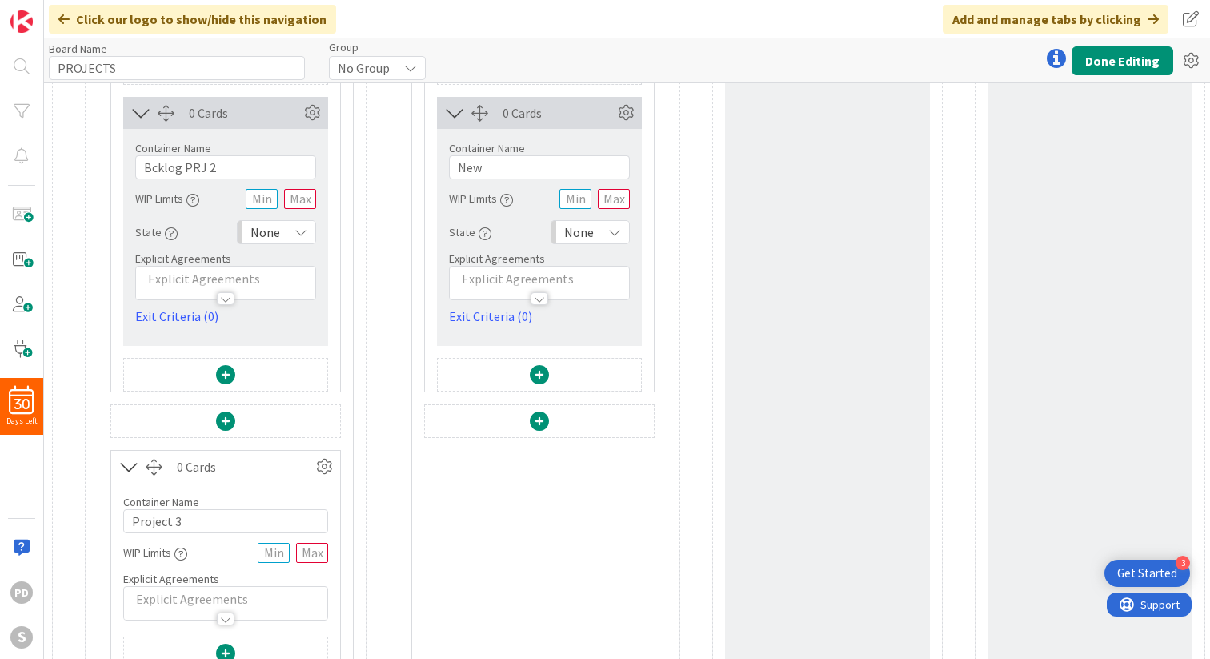
click at [541, 419] on span at bounding box center [539, 420] width 19 height 19
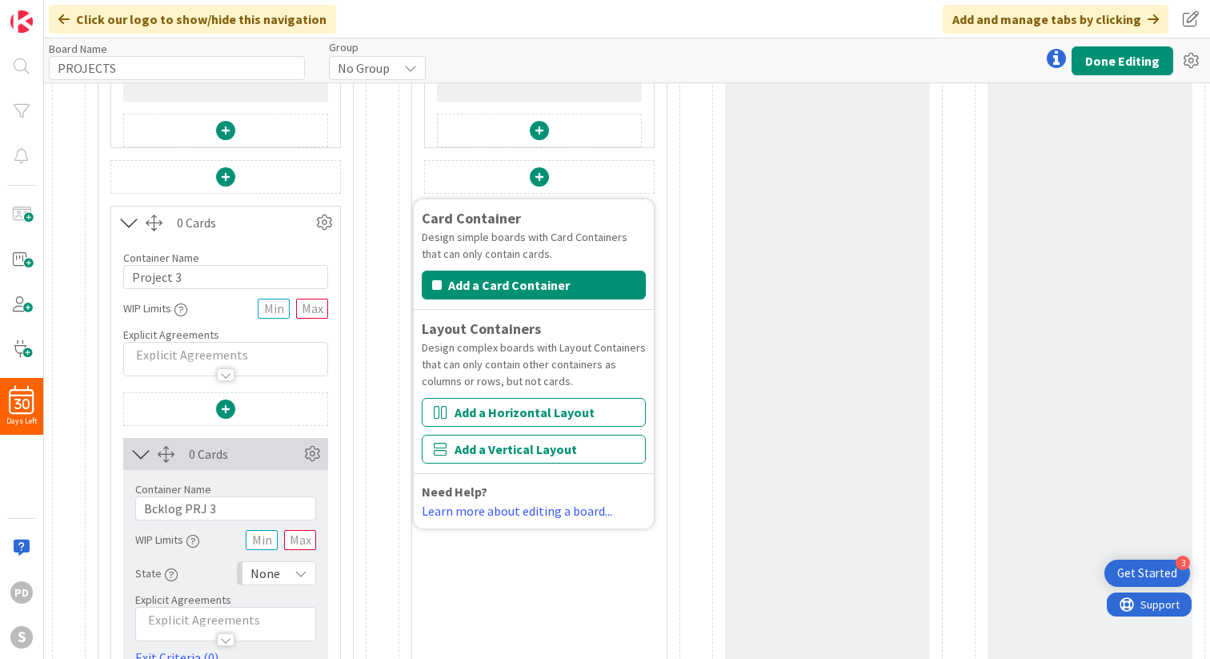
scroll to position [1044, 0]
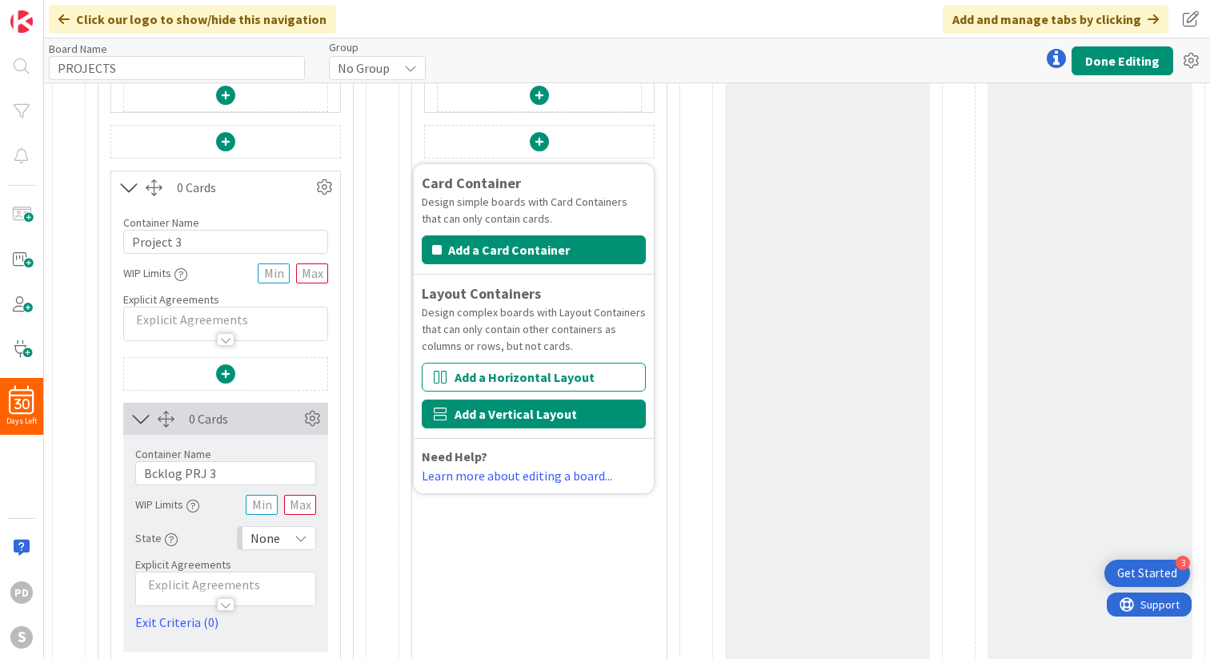
click at [502, 423] on button "Add a Vertical Layout" at bounding box center [534, 413] width 224 height 29
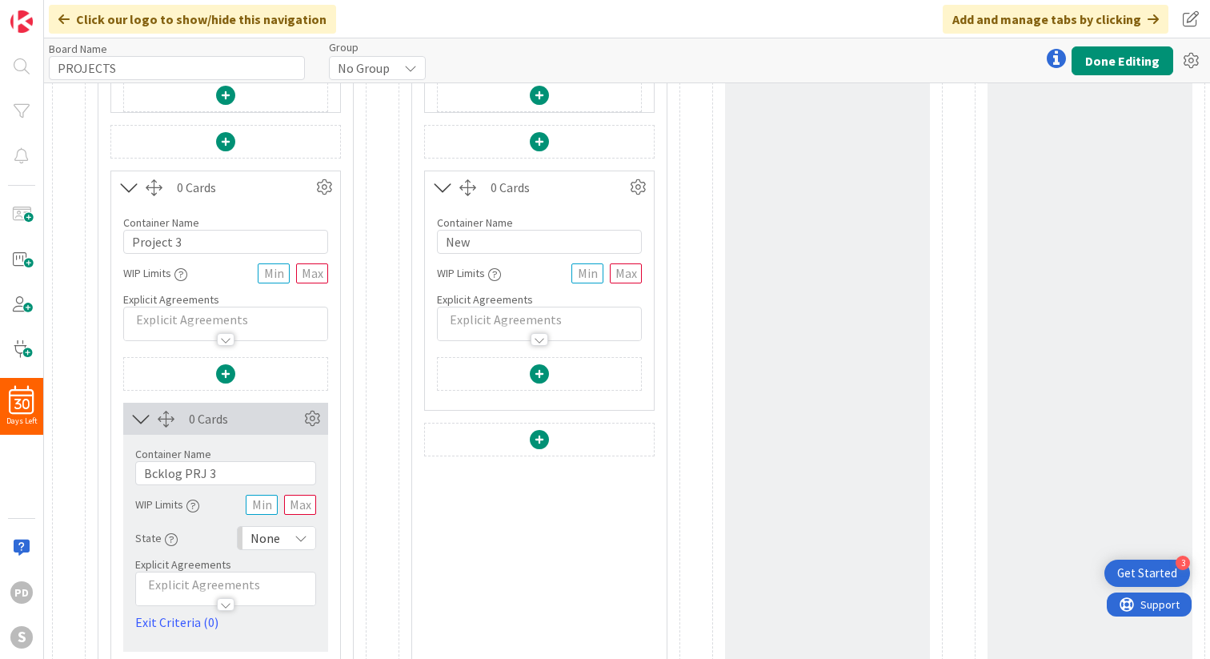
click at [539, 371] on span at bounding box center [539, 373] width 19 height 19
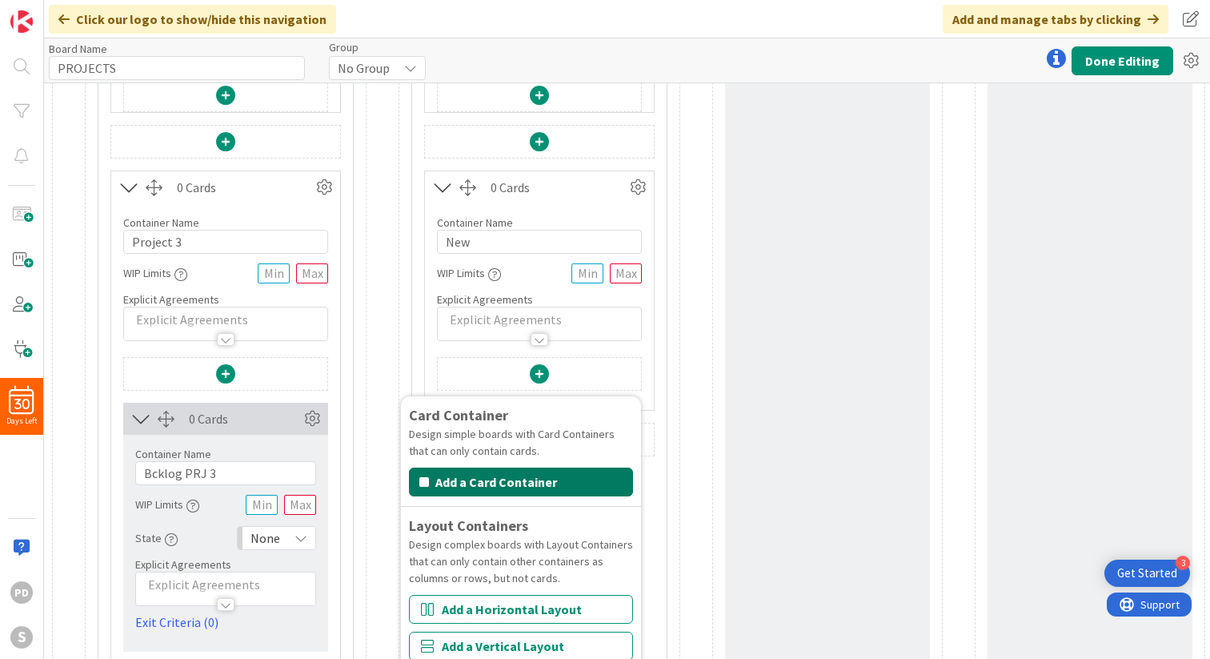
click at [497, 485] on button "Add a Card Container" at bounding box center [521, 481] width 224 height 29
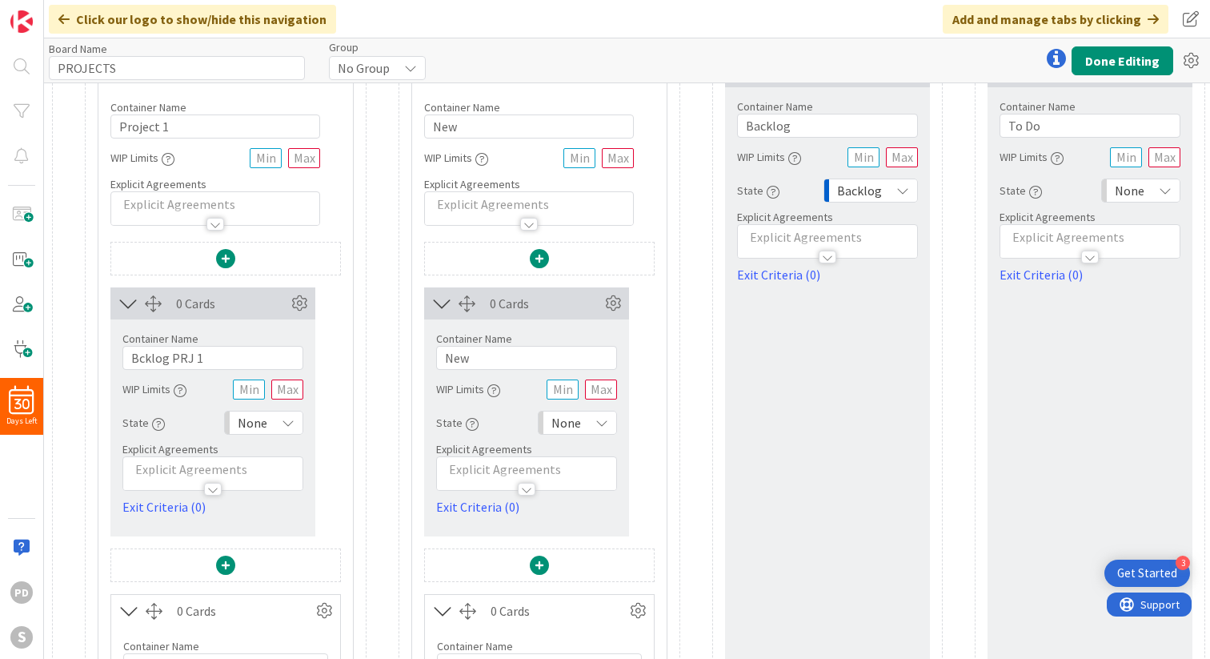
scroll to position [0, 0]
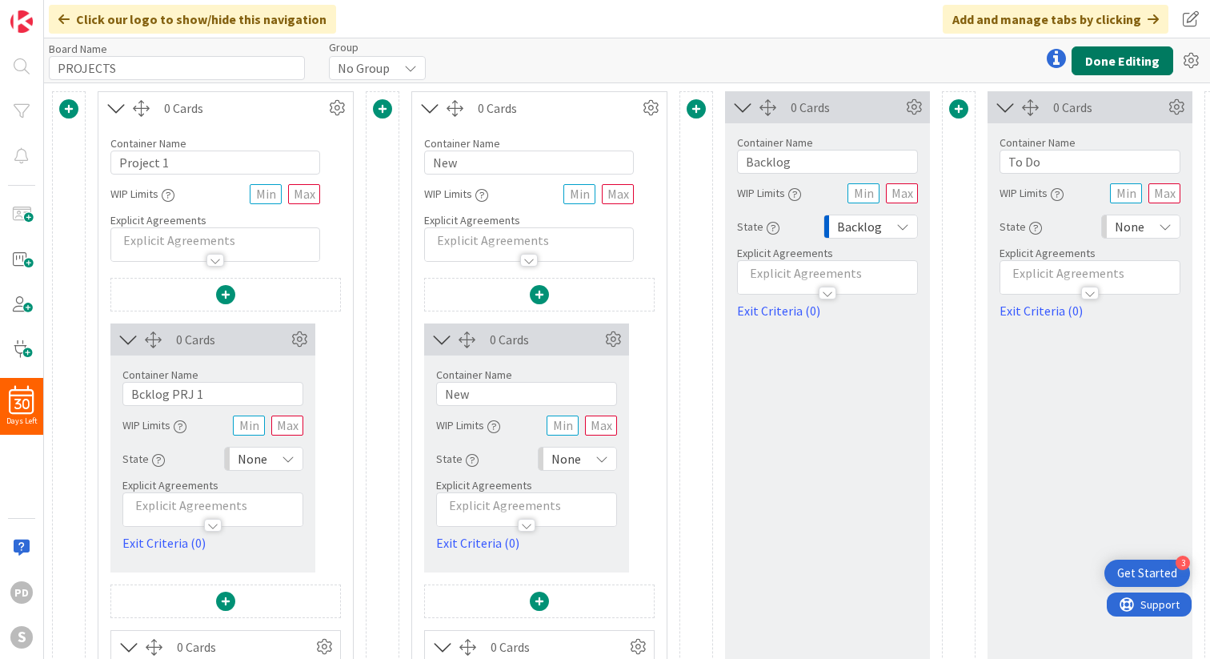
click at [1127, 54] on button "Done Editing" at bounding box center [1123, 60] width 102 height 29
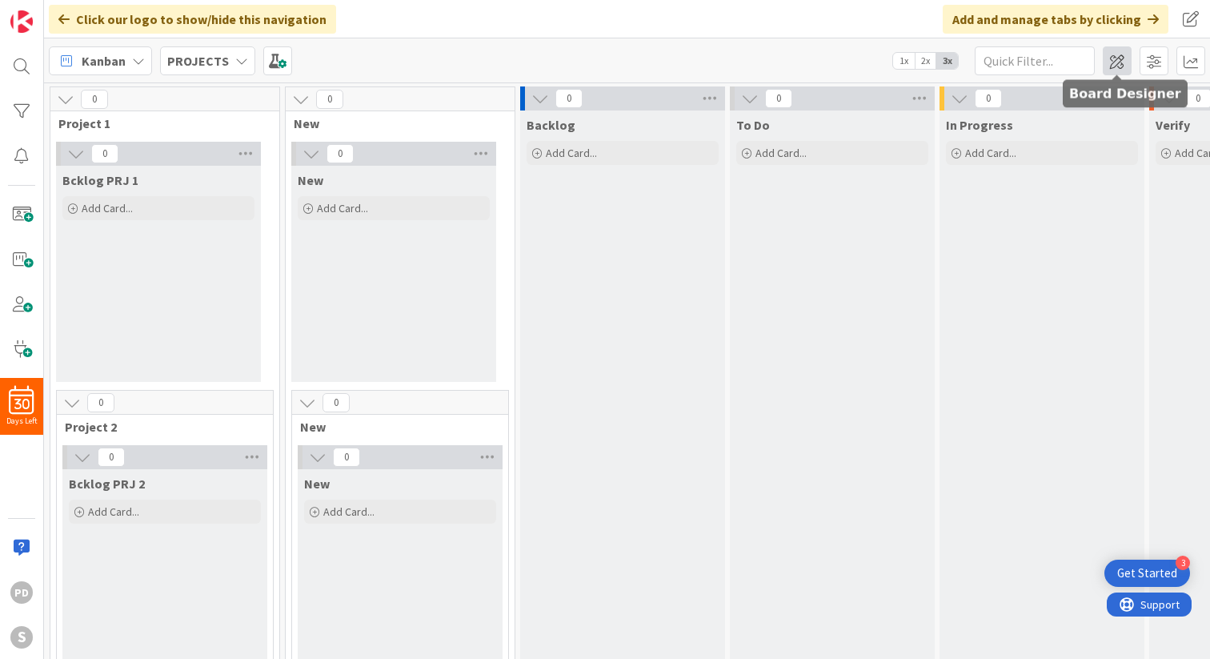
click at [1112, 62] on span at bounding box center [1117, 60] width 29 height 29
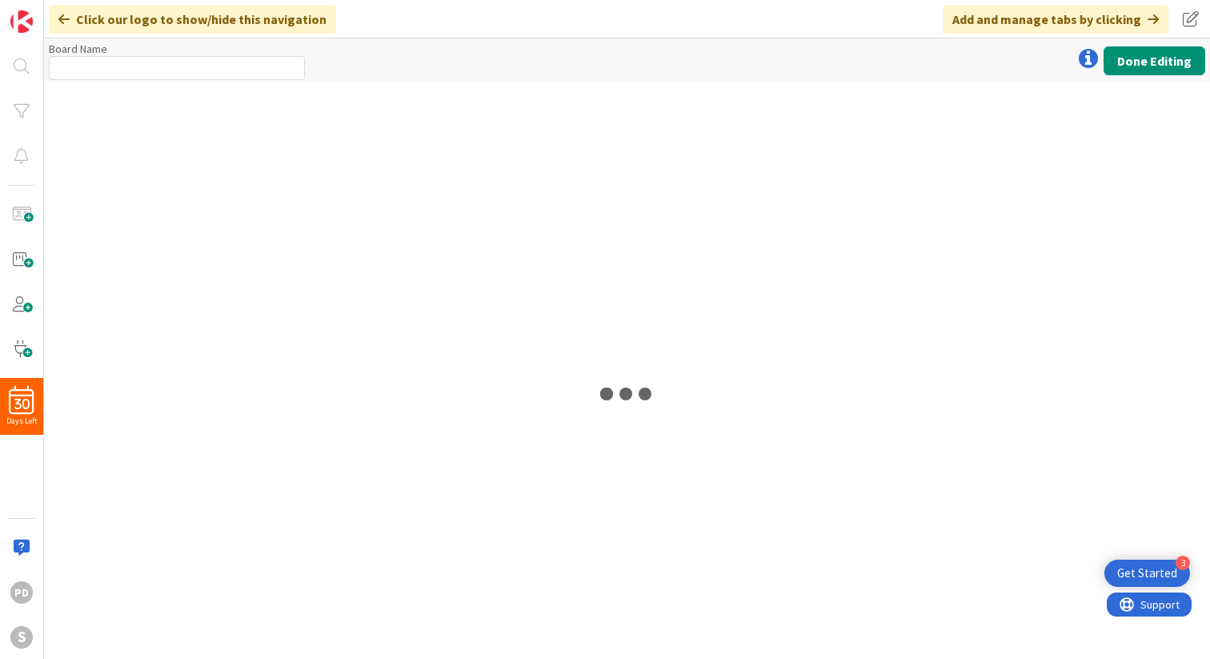
type input "PROJECTS"
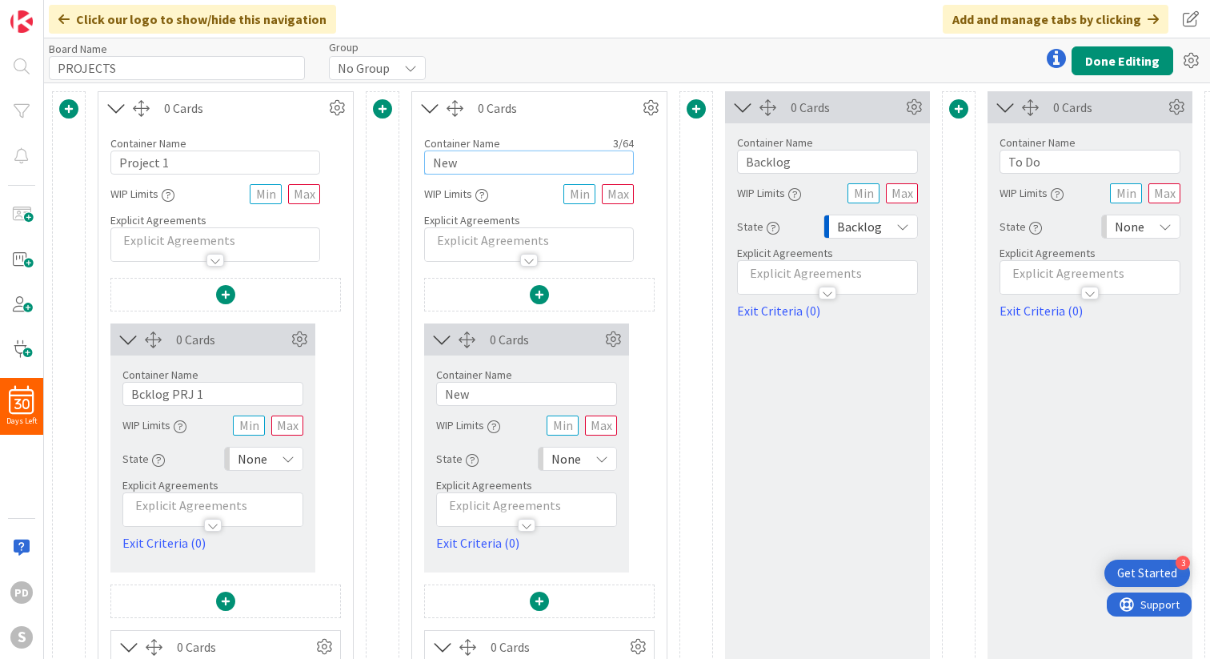
click at [474, 163] on input "New" at bounding box center [529, 162] width 210 height 24
click at [507, 171] on input "TO DO prj 1" at bounding box center [529, 162] width 210 height 24
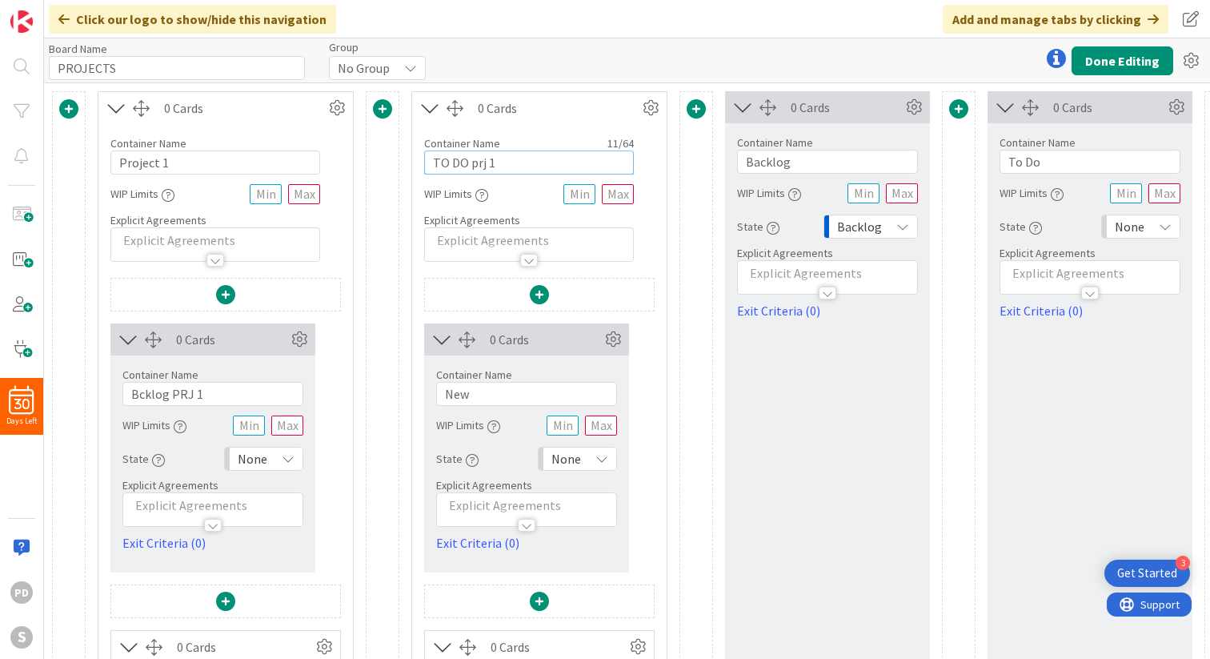
type input "TO DO prj 1"
click at [474, 395] on input "New" at bounding box center [526, 394] width 181 height 24
paste input "TO DO prj 1"
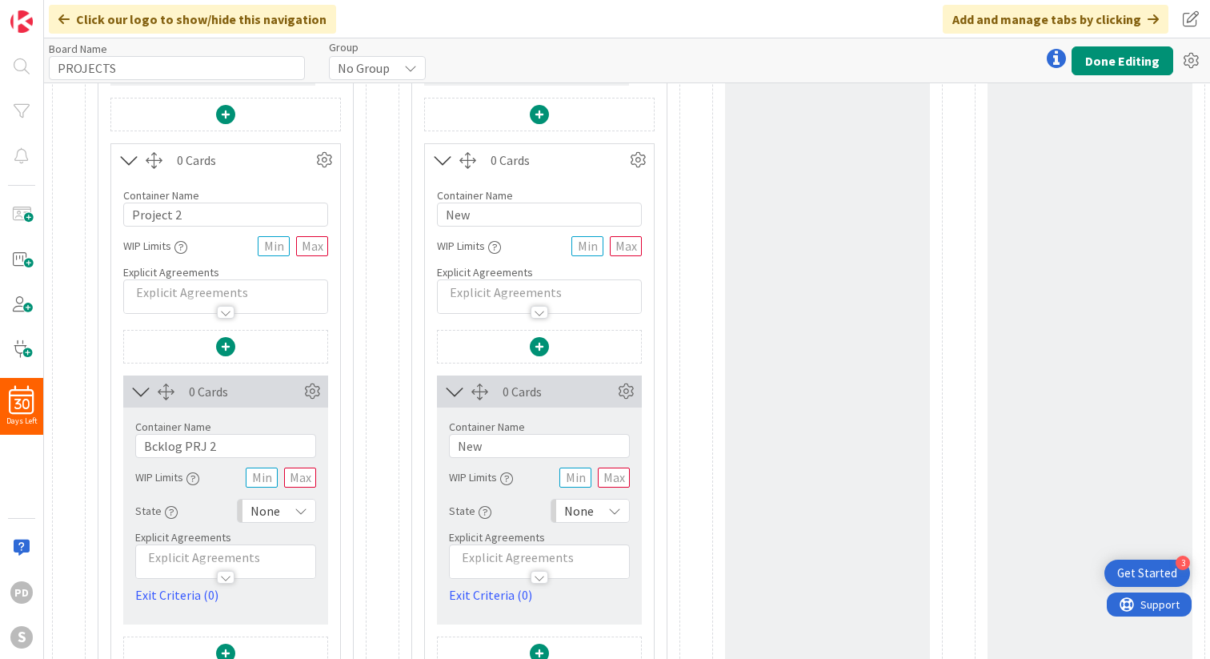
scroll to position [503, 0]
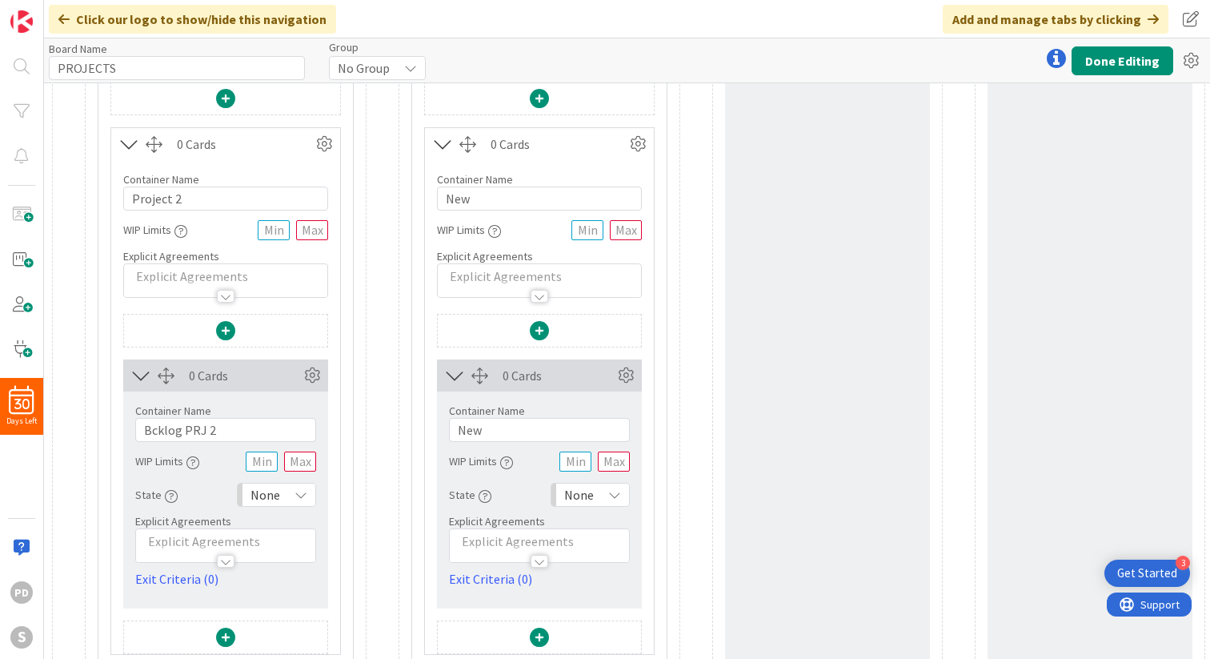
type input "TO DO prj 1"
click at [488, 436] on input "New" at bounding box center [539, 430] width 181 height 24
paste input "TO DO prj 1"
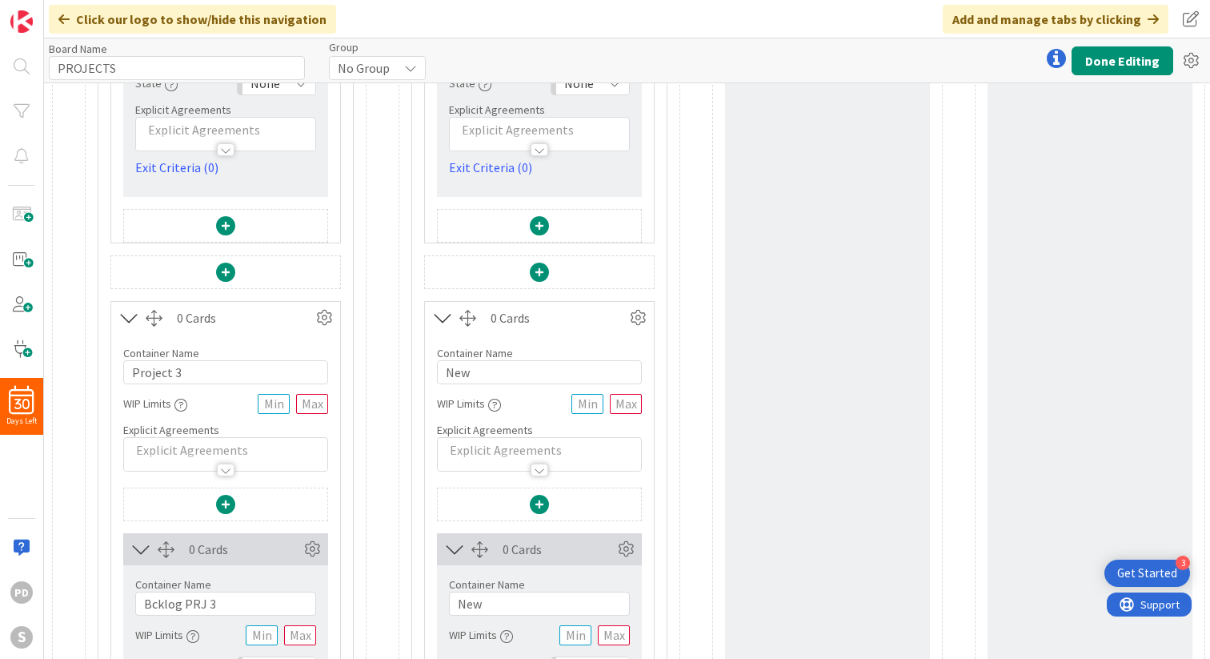
scroll to position [948, 0]
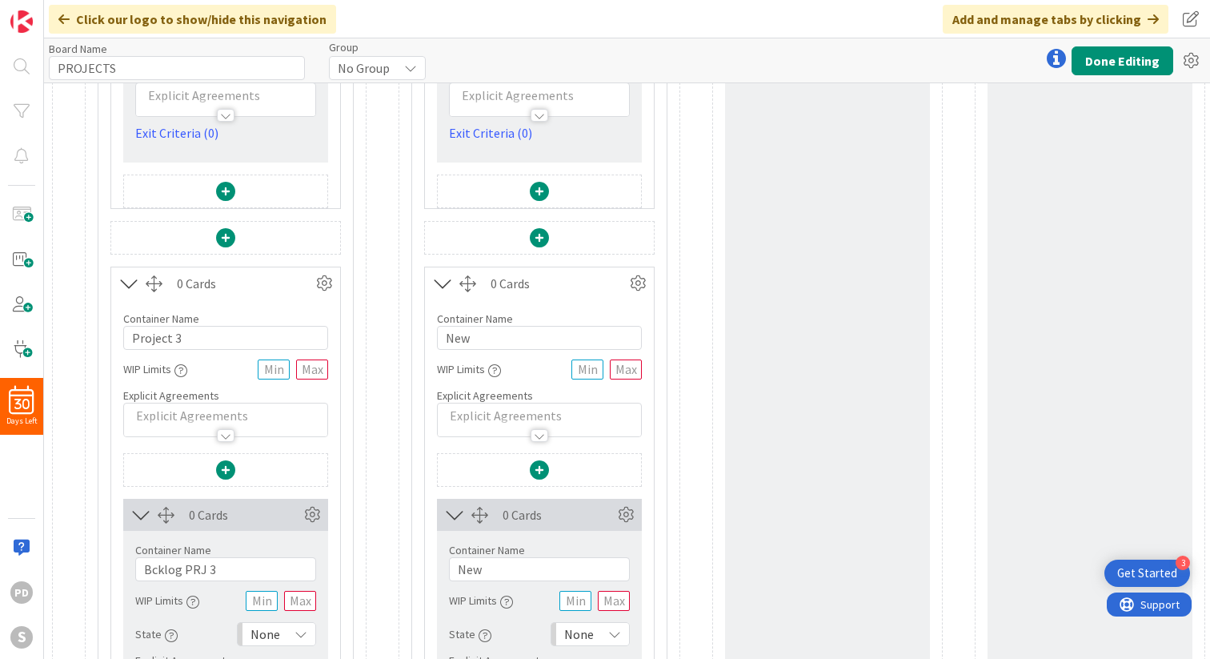
type input "TO DO prj 2"
click at [497, 571] on input "New" at bounding box center [539, 569] width 181 height 24
paste input "TO DO prj 1"
type input "TO DO prj 3"
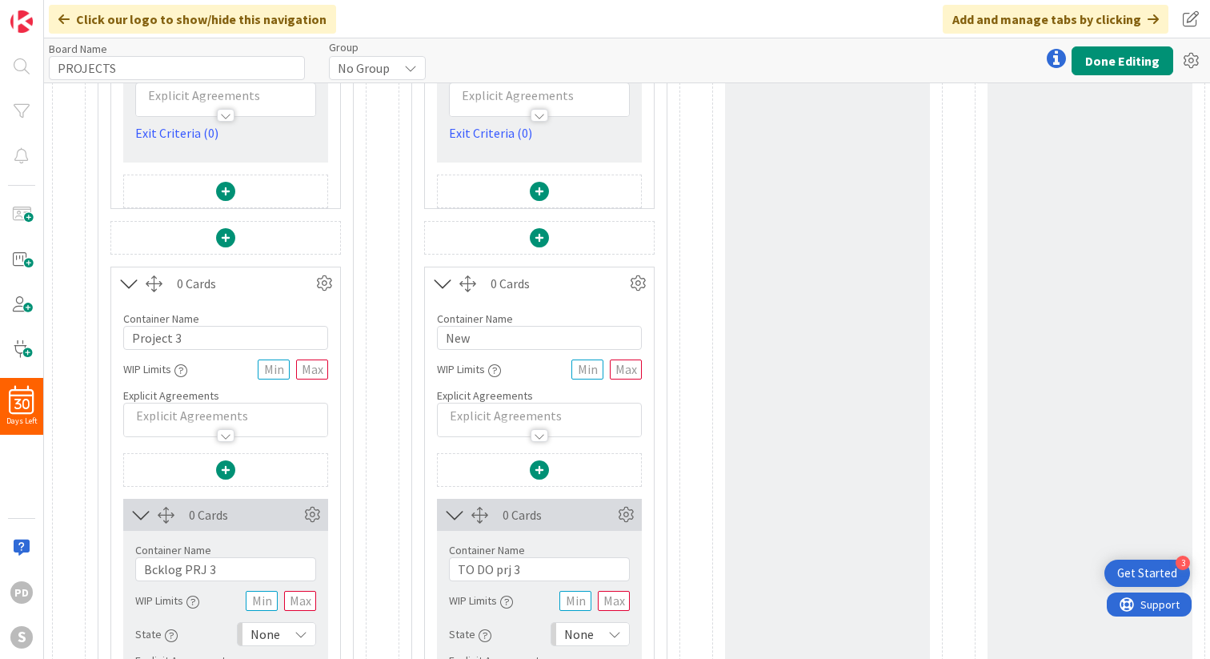
click at [607, 493] on div "0 Cards Container Name 11 / 64 TO DO prj 3 WIP Limits State None Explicit Agree…" at bounding box center [539, 623] width 205 height 340
click at [1120, 64] on button "Done Editing" at bounding box center [1123, 60] width 102 height 29
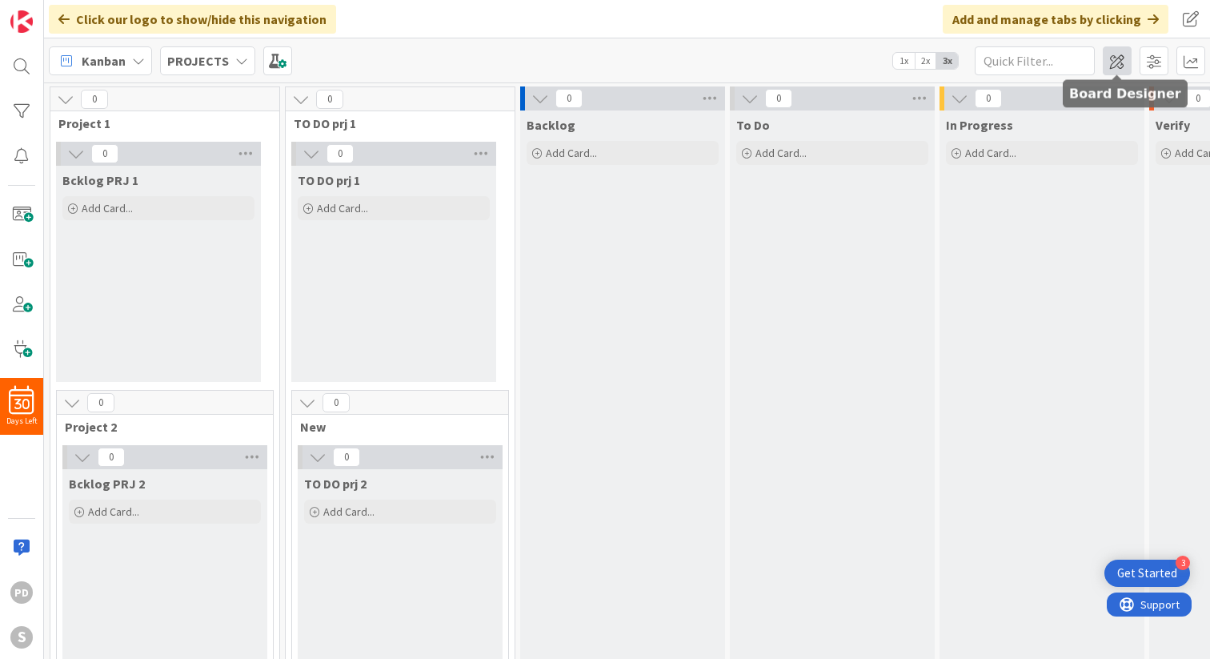
click at [1120, 66] on span at bounding box center [1117, 60] width 29 height 29
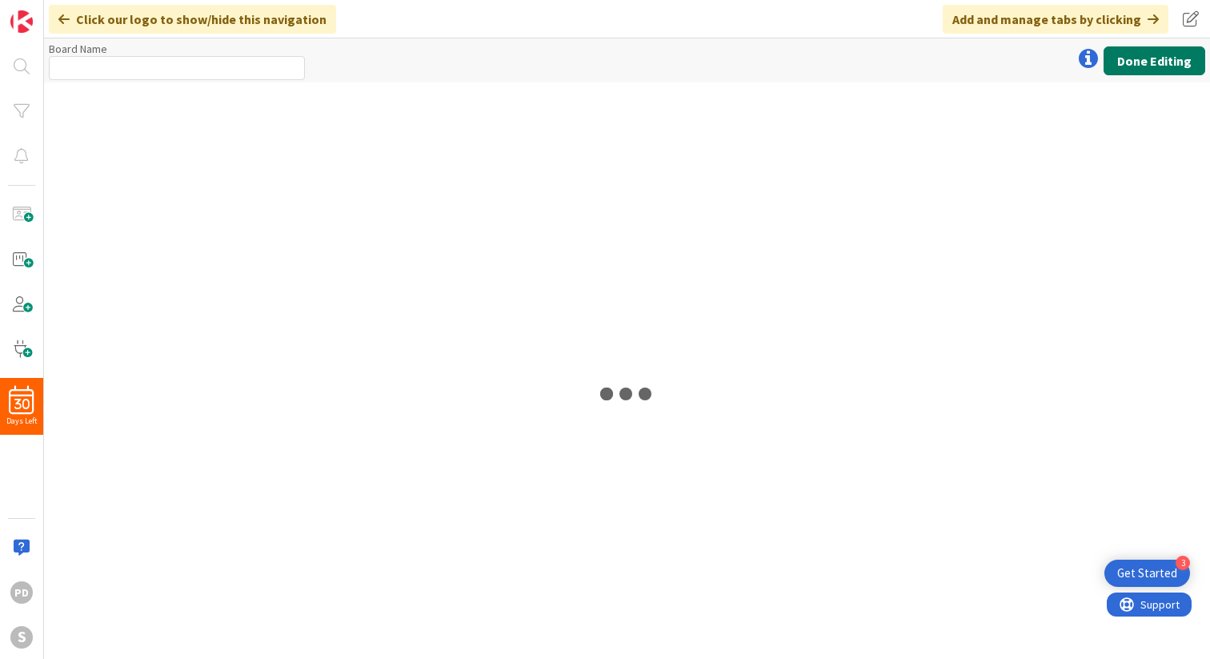
type input "PROJECTS"
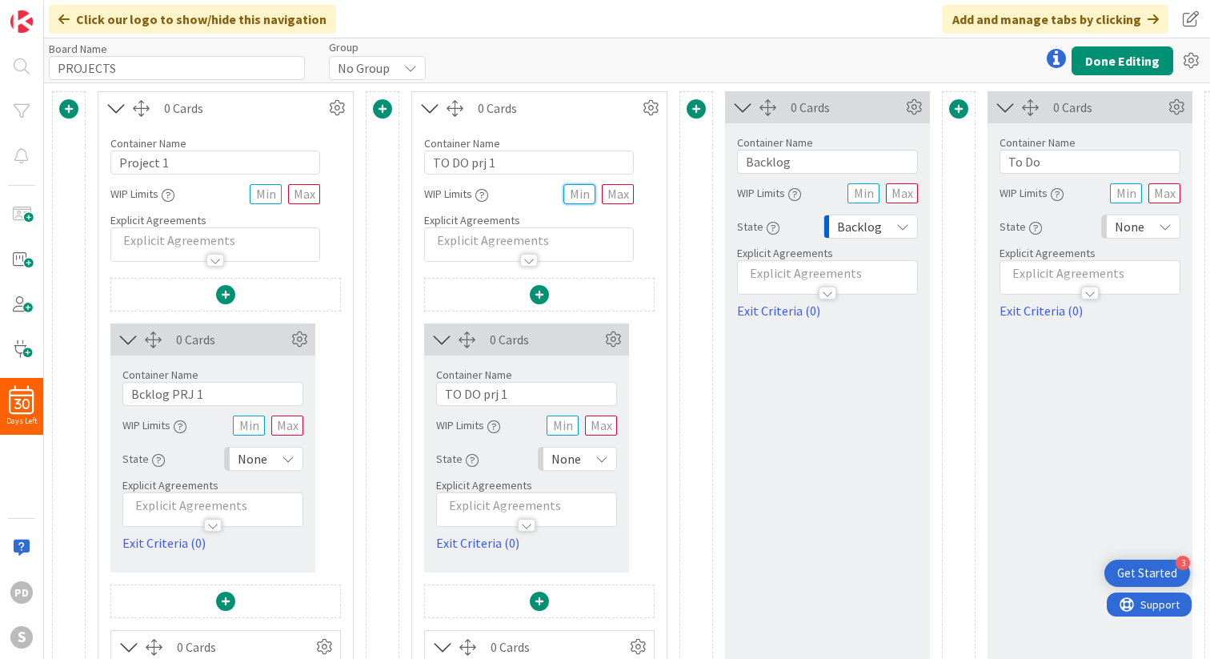
click at [581, 198] on input "text" at bounding box center [579, 194] width 32 height 20
type input "0"
click at [621, 195] on input "text" at bounding box center [618, 194] width 32 height 20
type input "2"
click at [598, 227] on div at bounding box center [529, 244] width 210 height 34
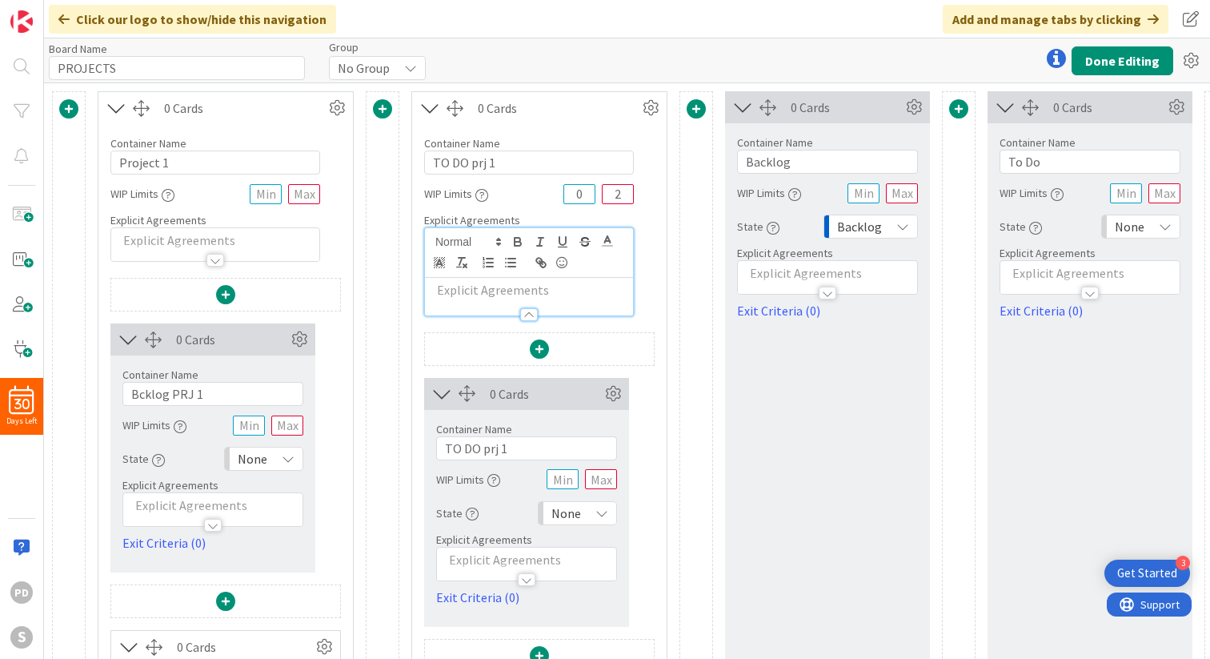
click at [536, 202] on div "WIP Limits 0 2" at bounding box center [529, 193] width 210 height 29
click at [530, 180] on div "WIP Limits 0 2" at bounding box center [529, 193] width 210 height 29
click at [530, 315] on div at bounding box center [529, 314] width 18 height 13
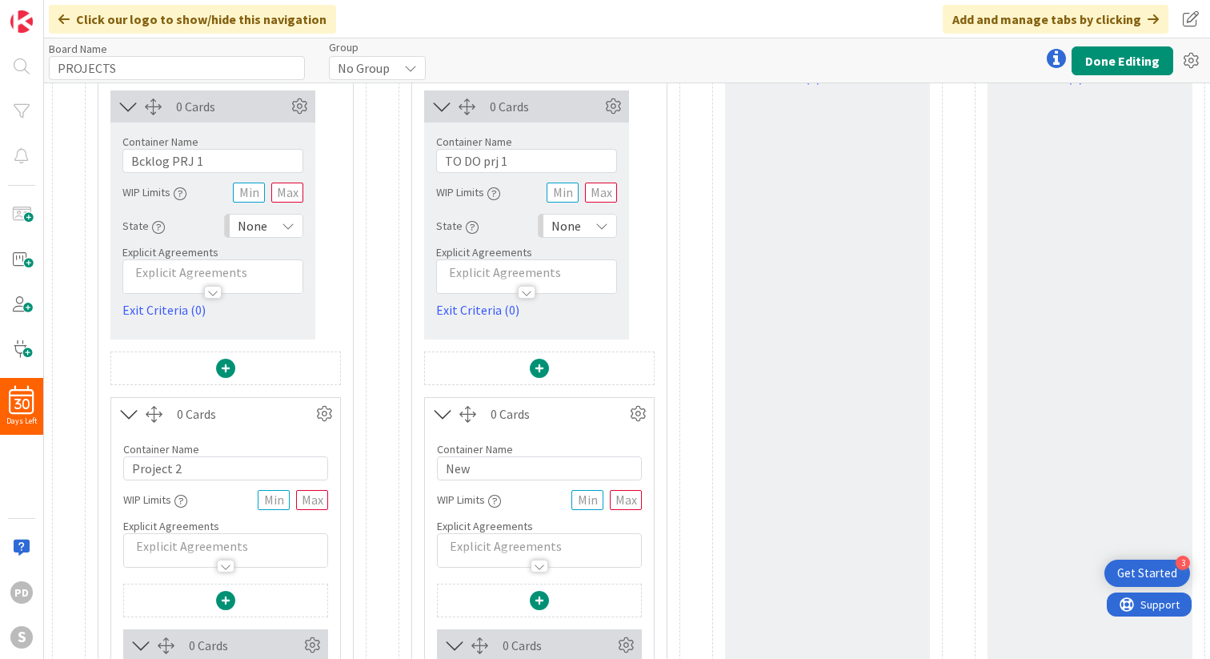
scroll to position [246, 0]
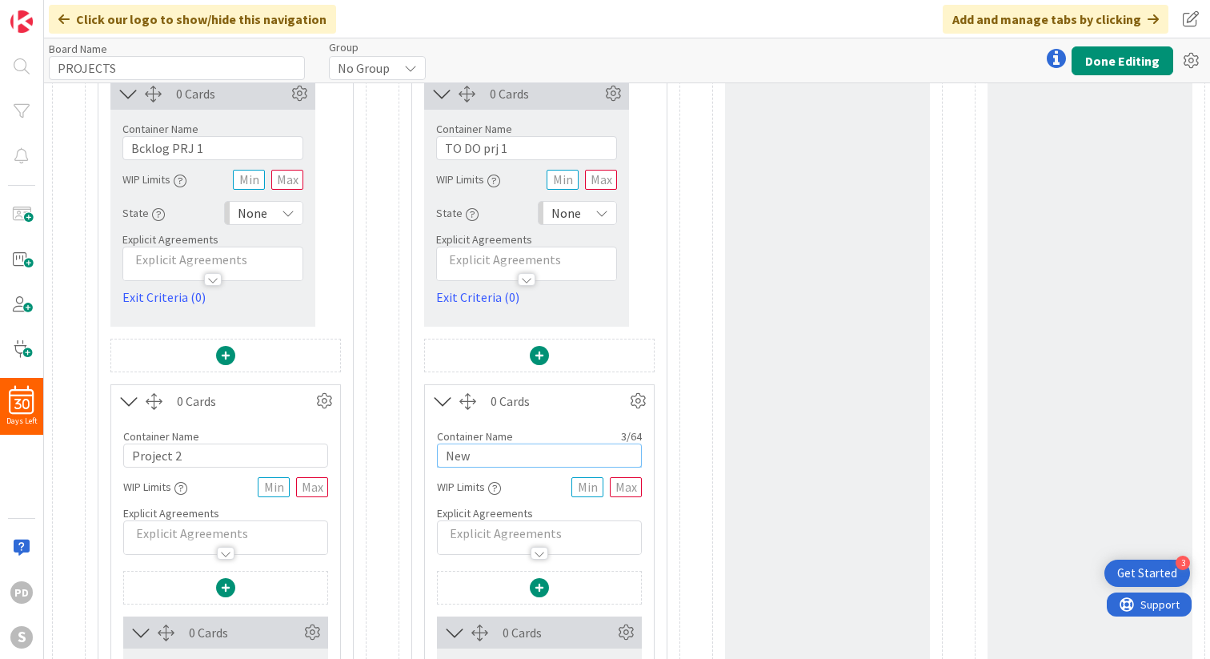
click at [477, 454] on input "New" at bounding box center [539, 455] width 205 height 24
paste input "TO DO prj 1"
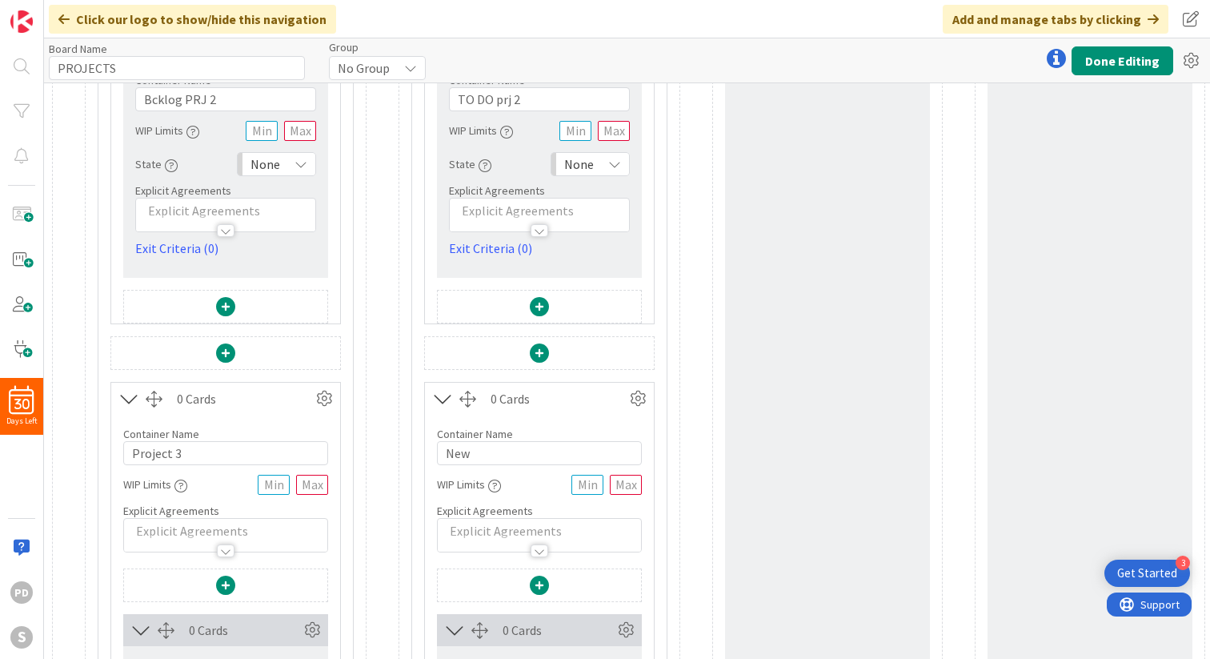
scroll to position [868, 0]
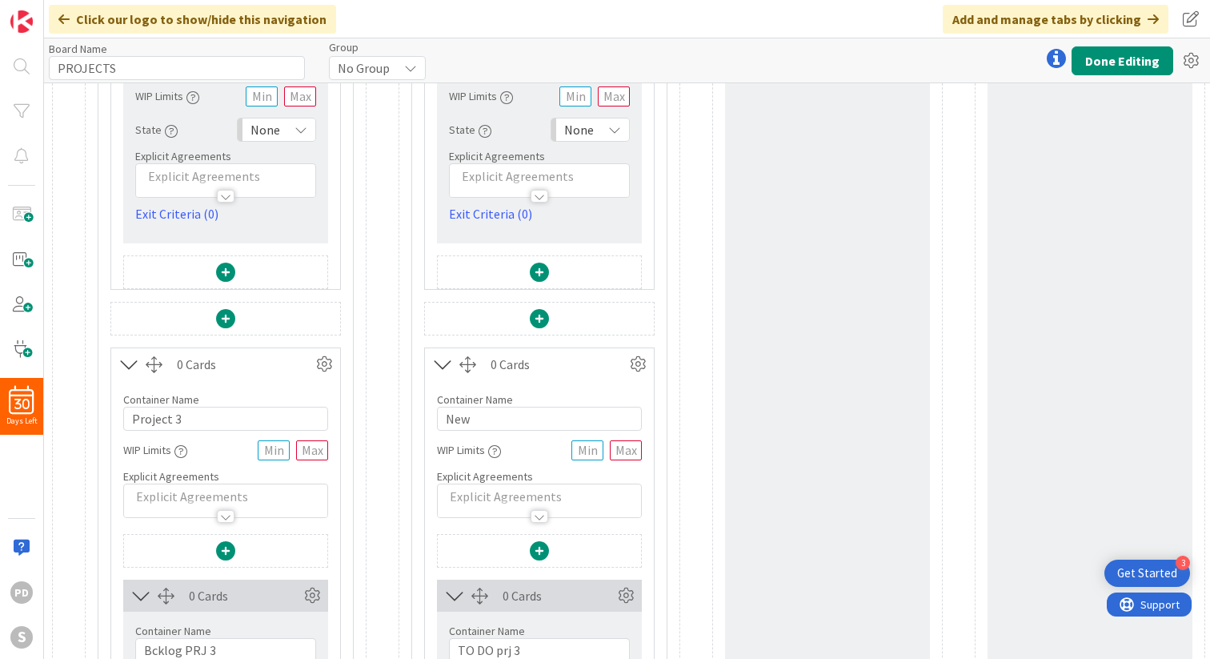
type input "TO DO prj 2"
click at [479, 418] on input "New" at bounding box center [539, 419] width 205 height 24
paste input "TO DO prj 1"
drag, startPoint x: 479, startPoint y: 419, endPoint x: 434, endPoint y: 421, distance: 44.8
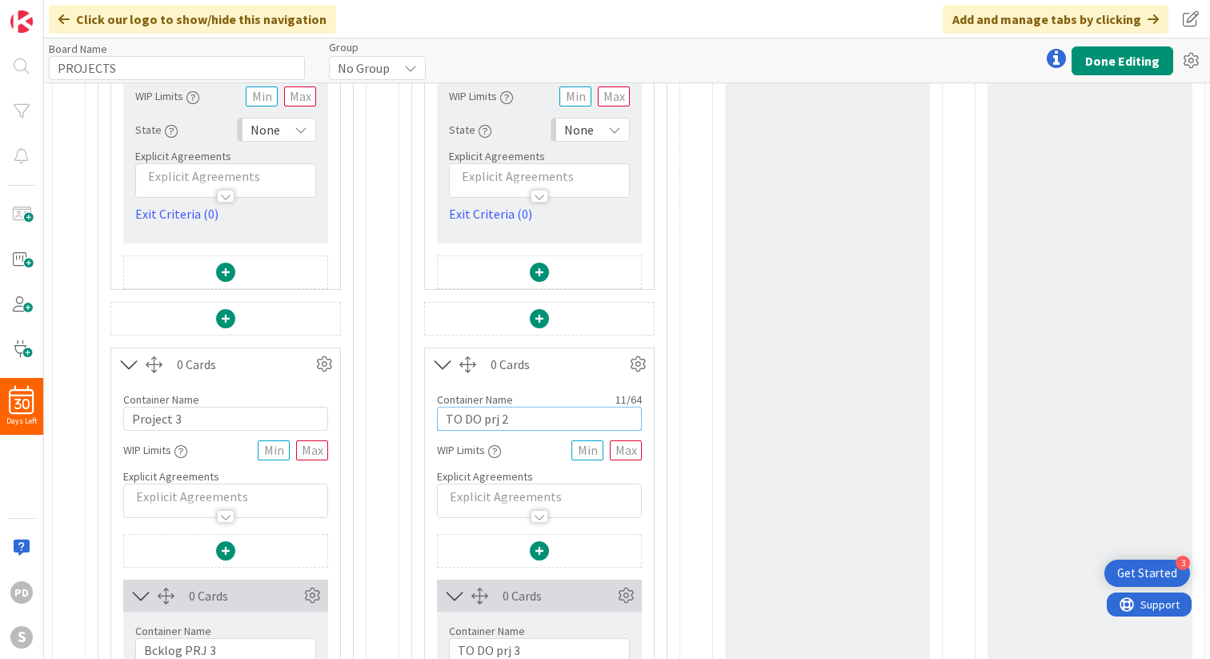
click at [434, 421] on div "Container Name 11 / 64 TO DO prj 2 WIP Limits Explicit Agreements" at bounding box center [539, 449] width 229 height 138
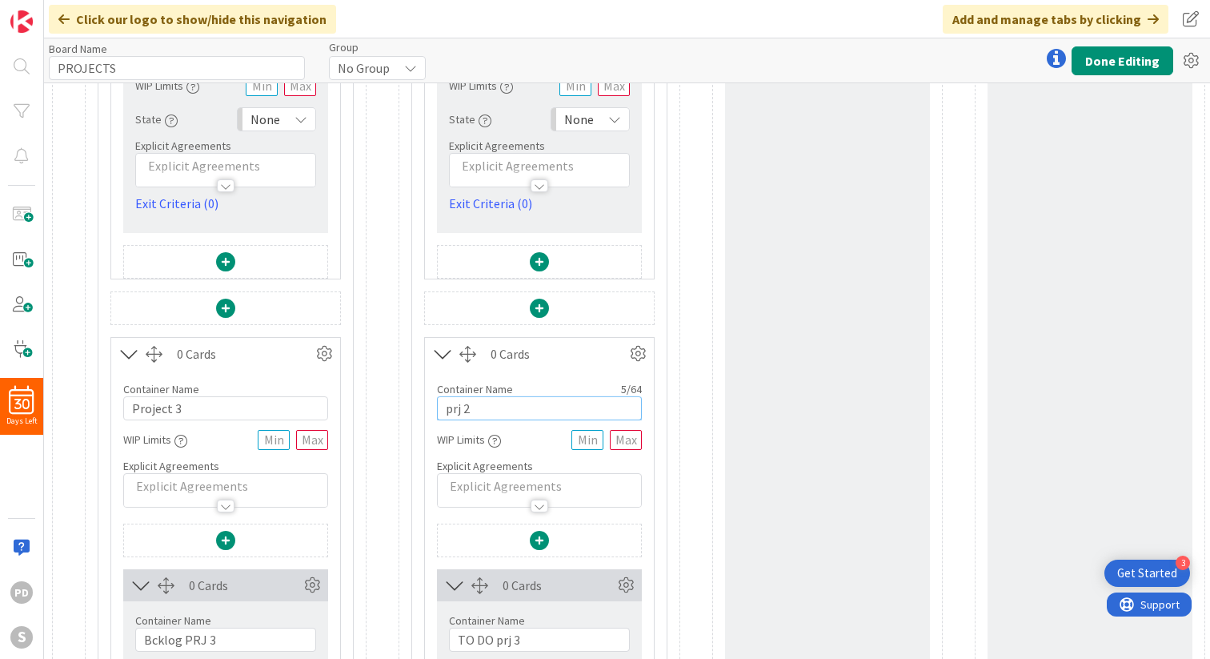
scroll to position [882, 0]
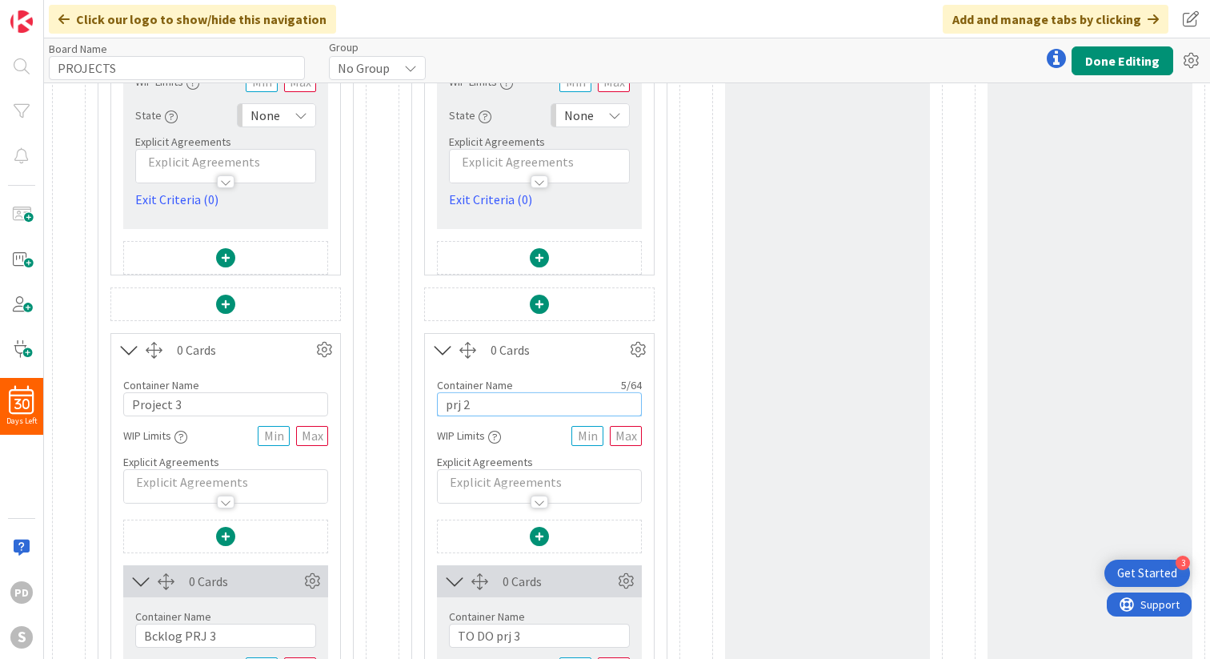
click at [487, 402] on input "prj 2" at bounding box center [539, 404] width 205 height 24
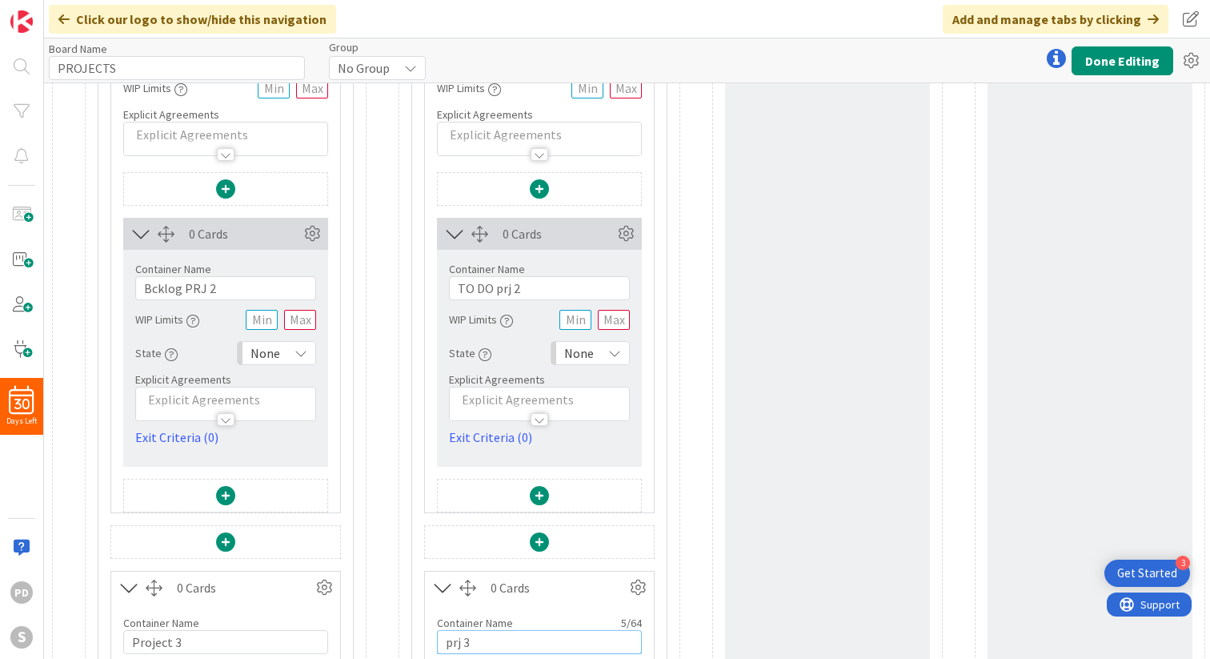
scroll to position [599, 0]
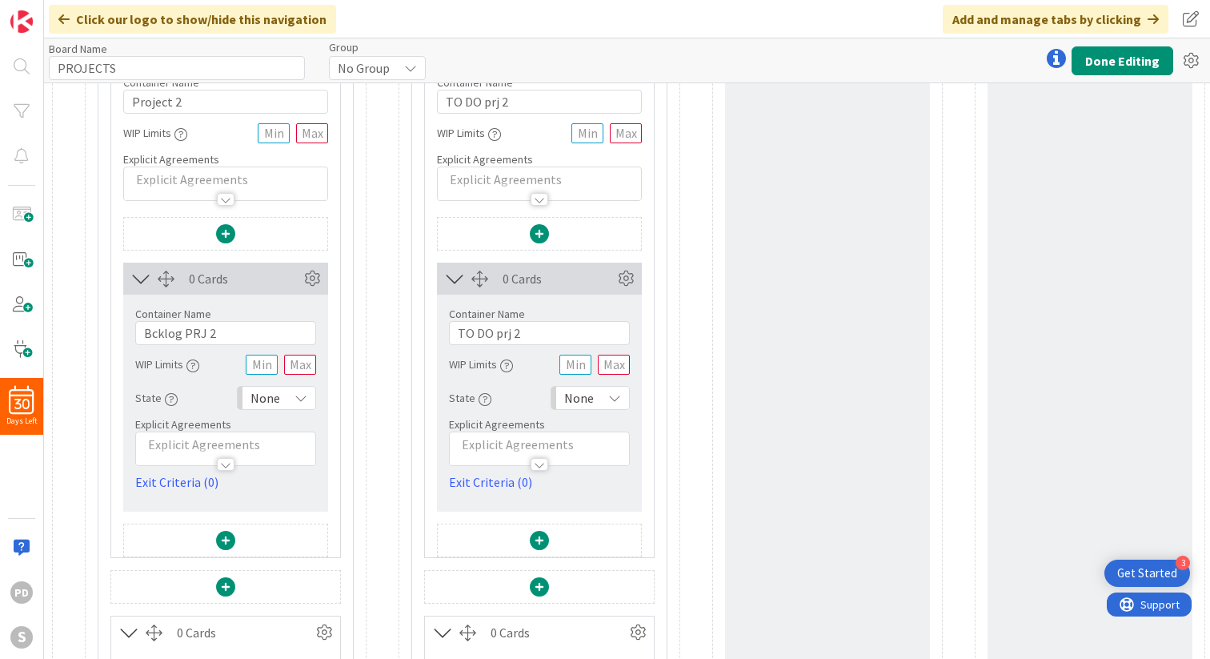
type input "prj 3"
click at [523, 334] on input "TO DO prj 2" at bounding box center [539, 333] width 181 height 24
type input "TO DO prj 2"
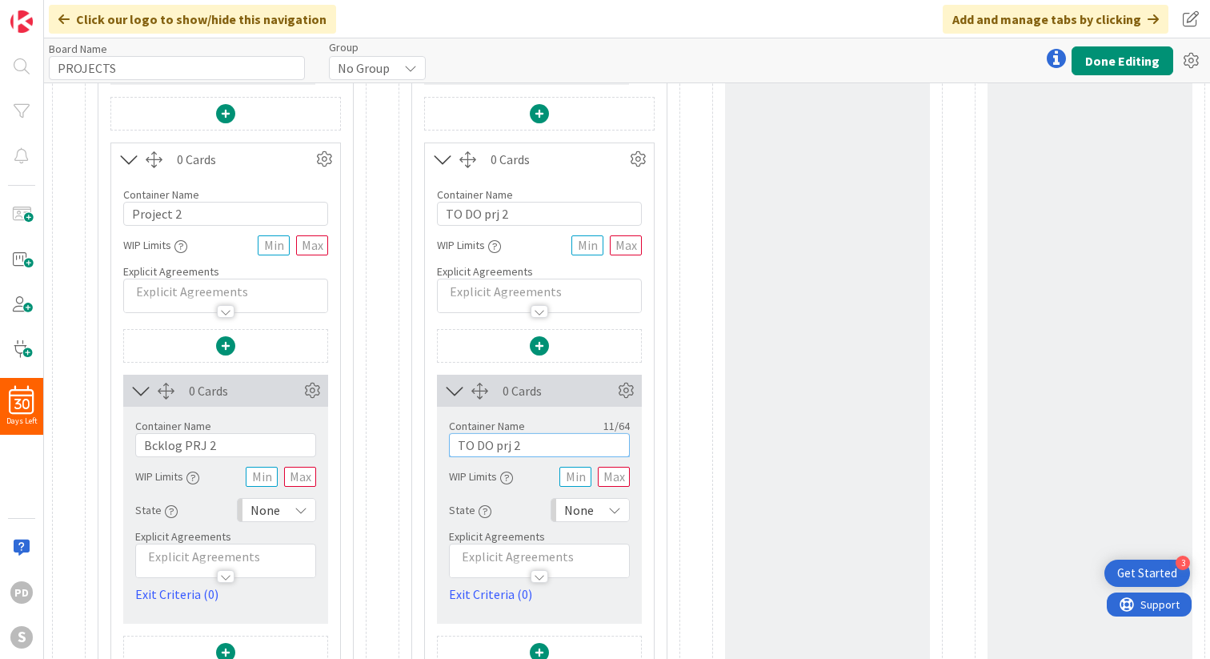
scroll to position [487, 0]
drag, startPoint x: 484, startPoint y: 215, endPoint x: 411, endPoint y: 222, distance: 73.2
click at [411, 222] on div "0 Cards Container Name 11 / 64 TO DO prj 1 WIP Limits 0 2 Explicit Agreements 0…" at bounding box center [539, 453] width 256 height 1697
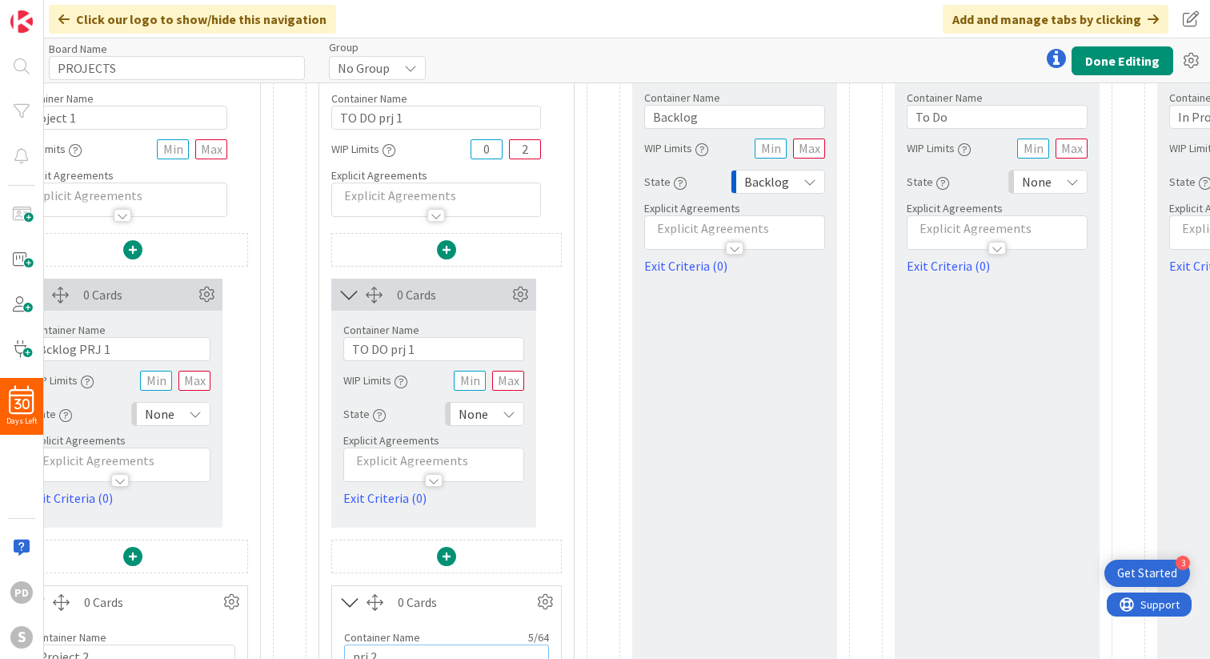
scroll to position [0, 93]
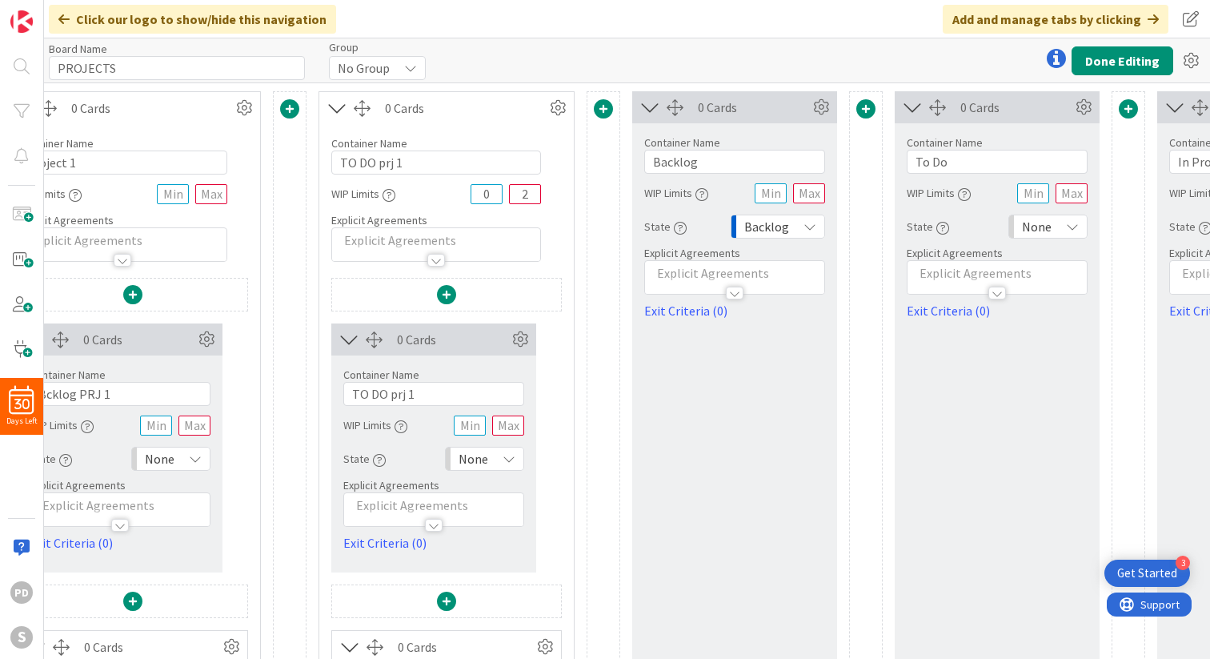
type input "prj 2"
click at [377, 164] on input "TO DO prj 1" at bounding box center [436, 162] width 210 height 24
type input "prj 1"
click at [1131, 59] on button "Done Editing" at bounding box center [1123, 60] width 102 height 29
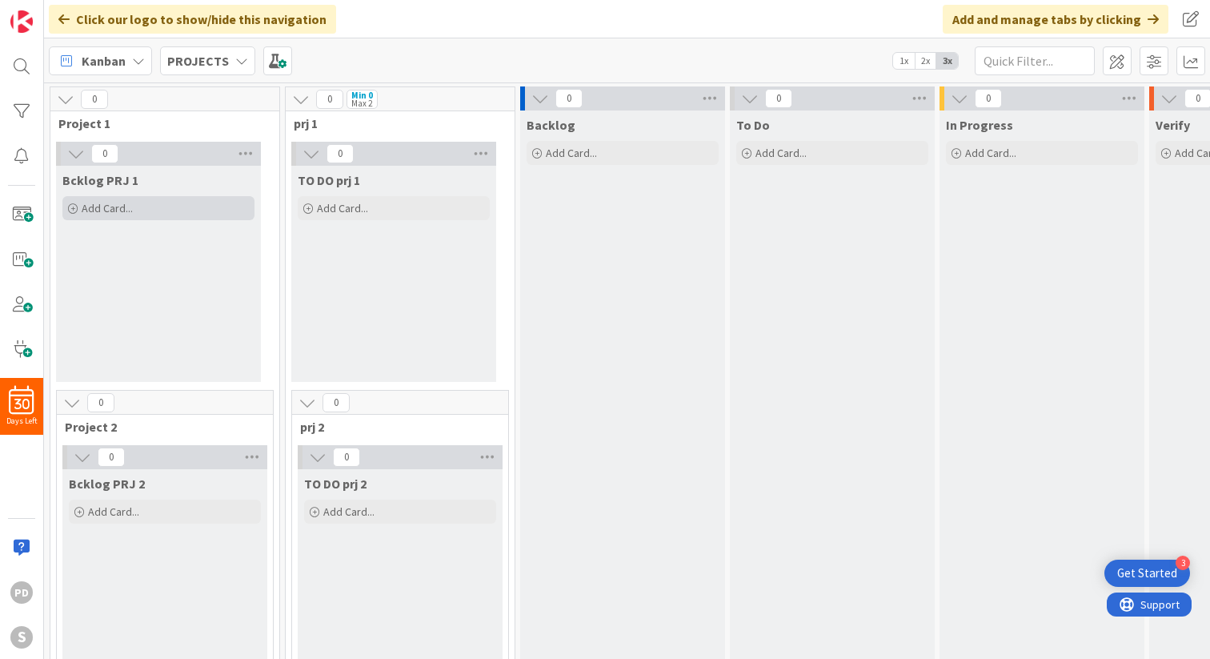
click at [104, 209] on span "Add Card..." at bounding box center [107, 208] width 51 height 14
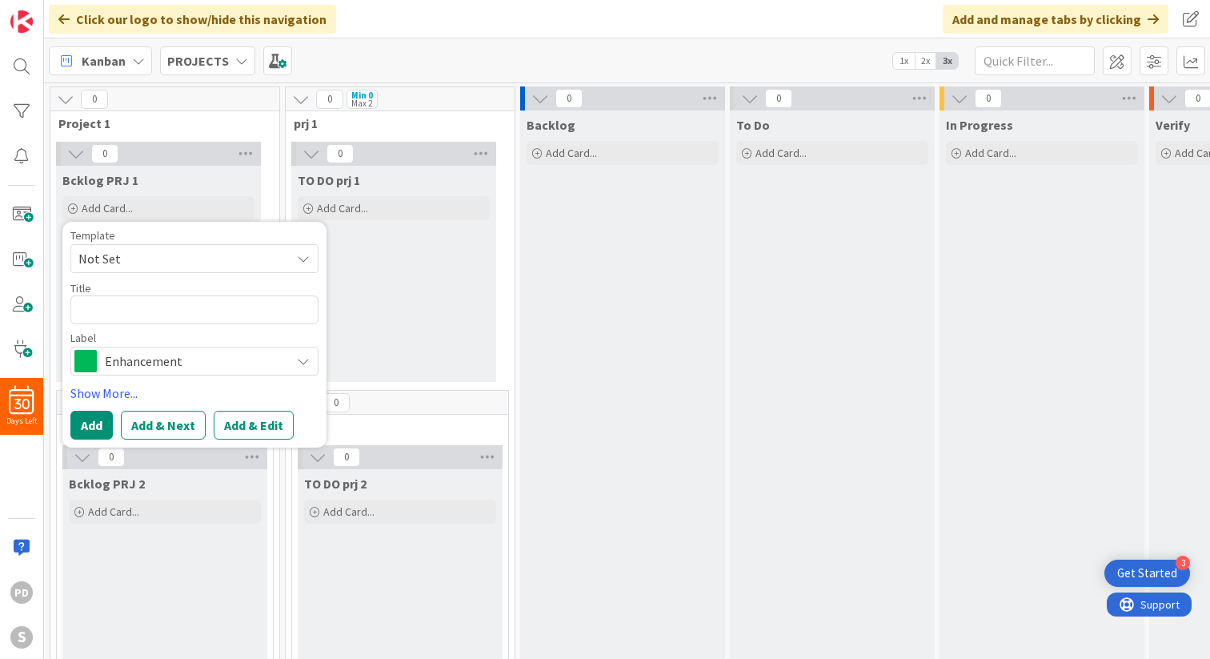
click at [145, 259] on span "Not Set" at bounding box center [178, 258] width 200 height 21
click at [146, 329] on link "Add Card Templates" at bounding box center [127, 331] width 113 height 29
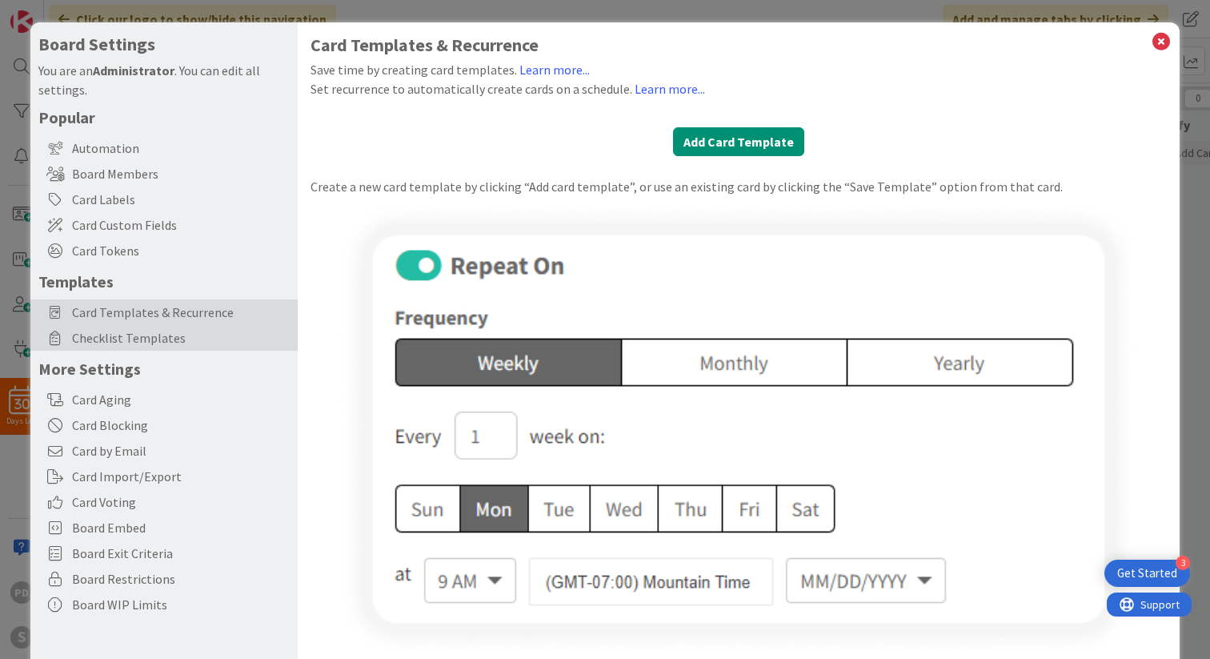
click at [142, 341] on span "Checklist Templates" at bounding box center [181, 337] width 218 height 19
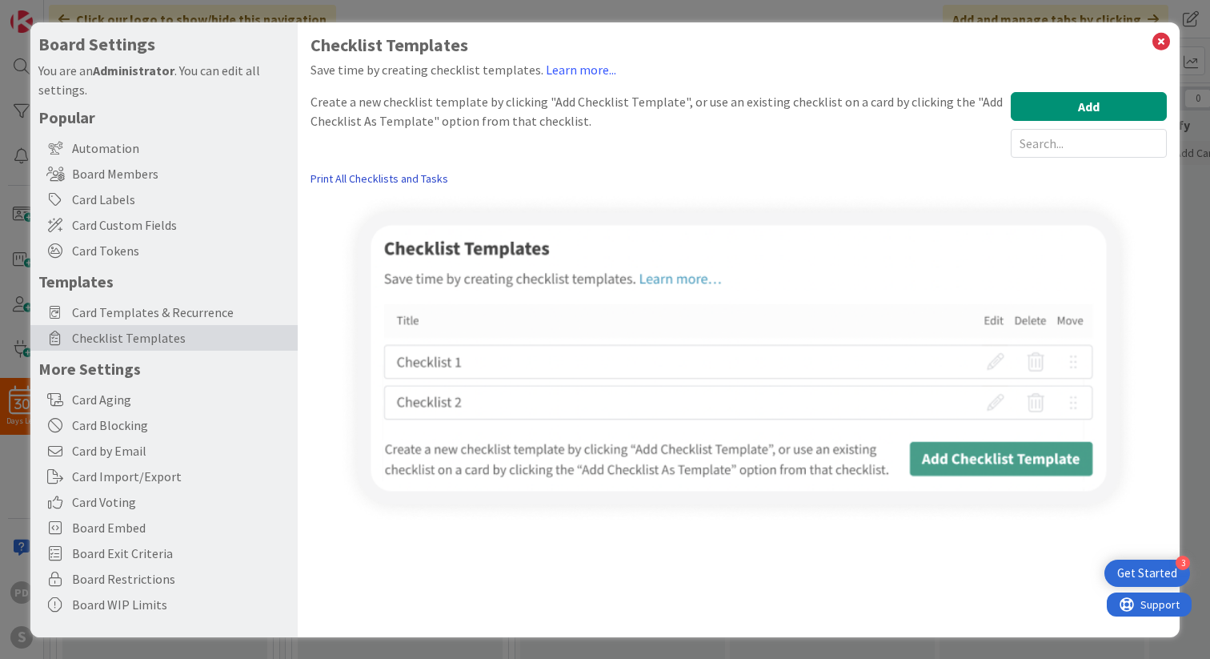
click at [355, 182] on link "Print All Checklists and Tasks" at bounding box center [380, 178] width 138 height 17
click at [114, 315] on span "Card Templates & Recurrence" at bounding box center [181, 312] width 218 height 19
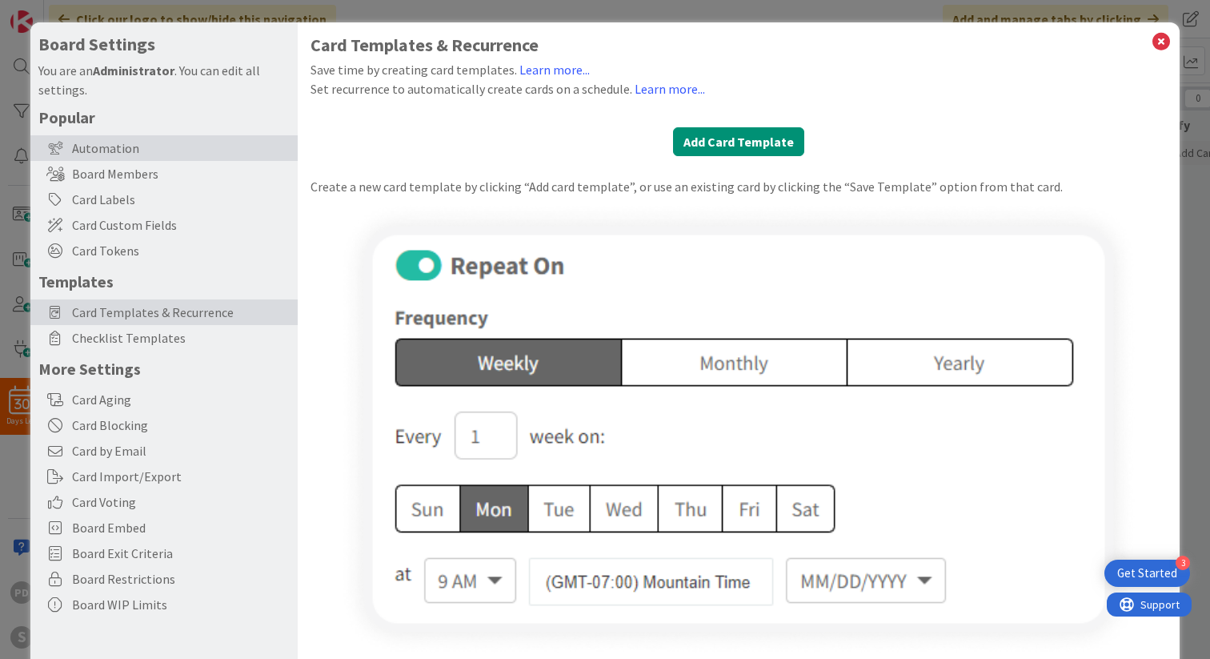
click at [112, 150] on div "Automation" at bounding box center [163, 148] width 267 height 26
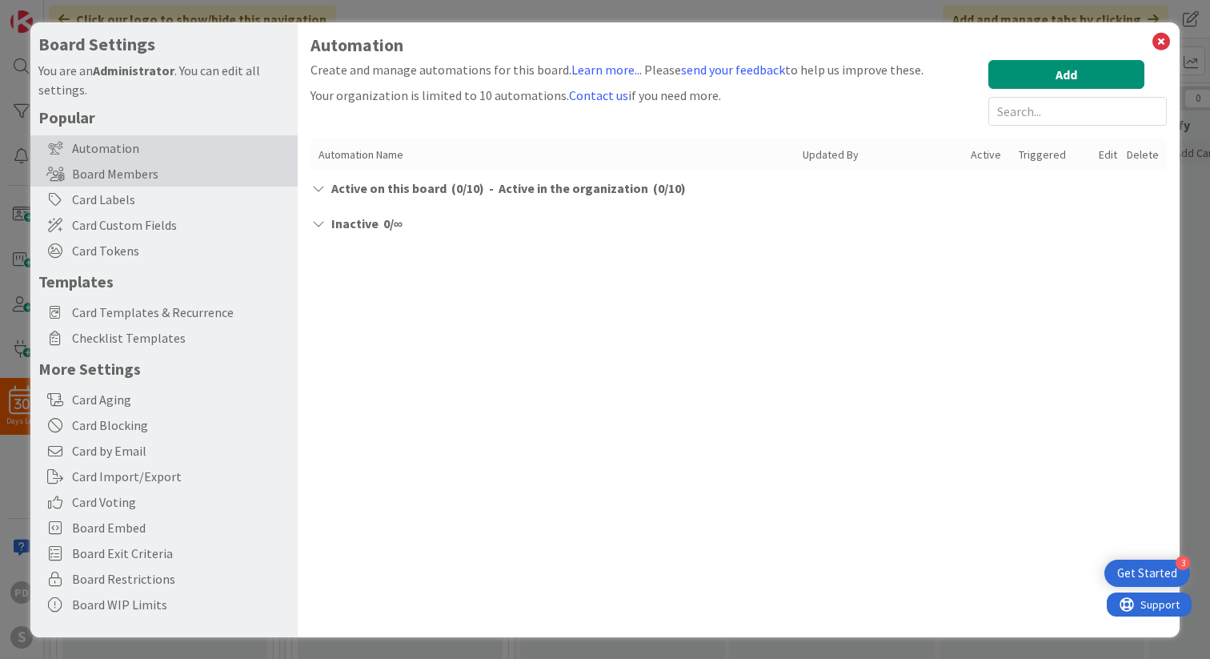
click at [151, 170] on div "Board Members" at bounding box center [163, 174] width 267 height 26
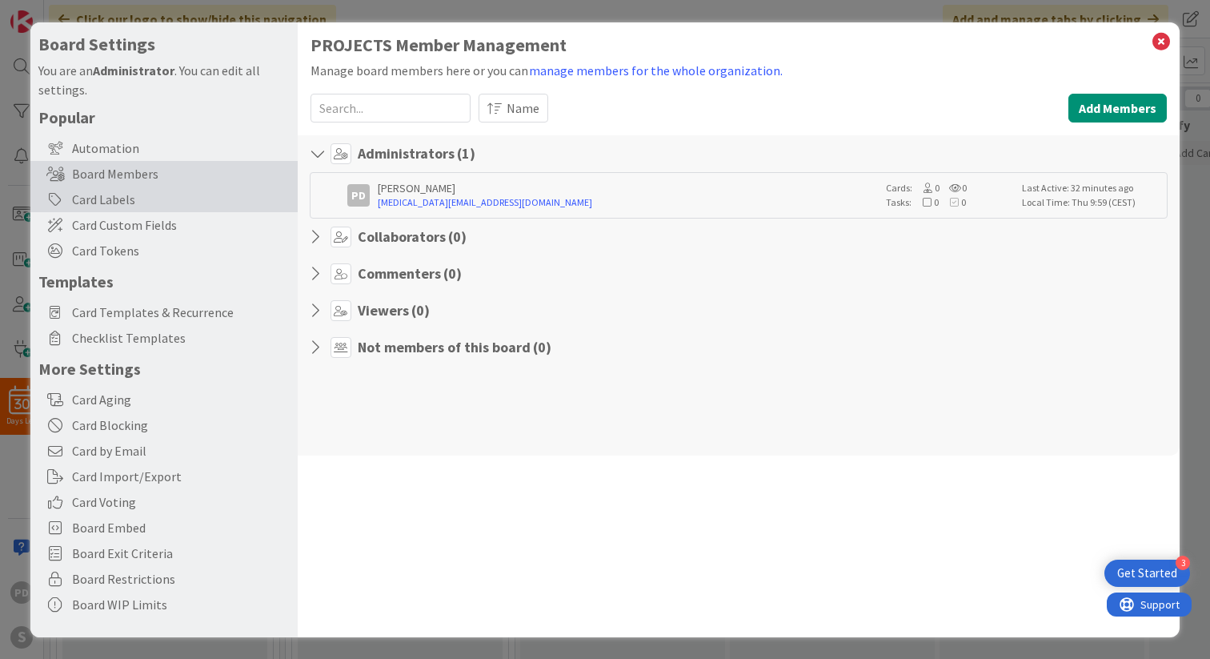
click at [140, 196] on div "Card Labels" at bounding box center [163, 199] width 267 height 26
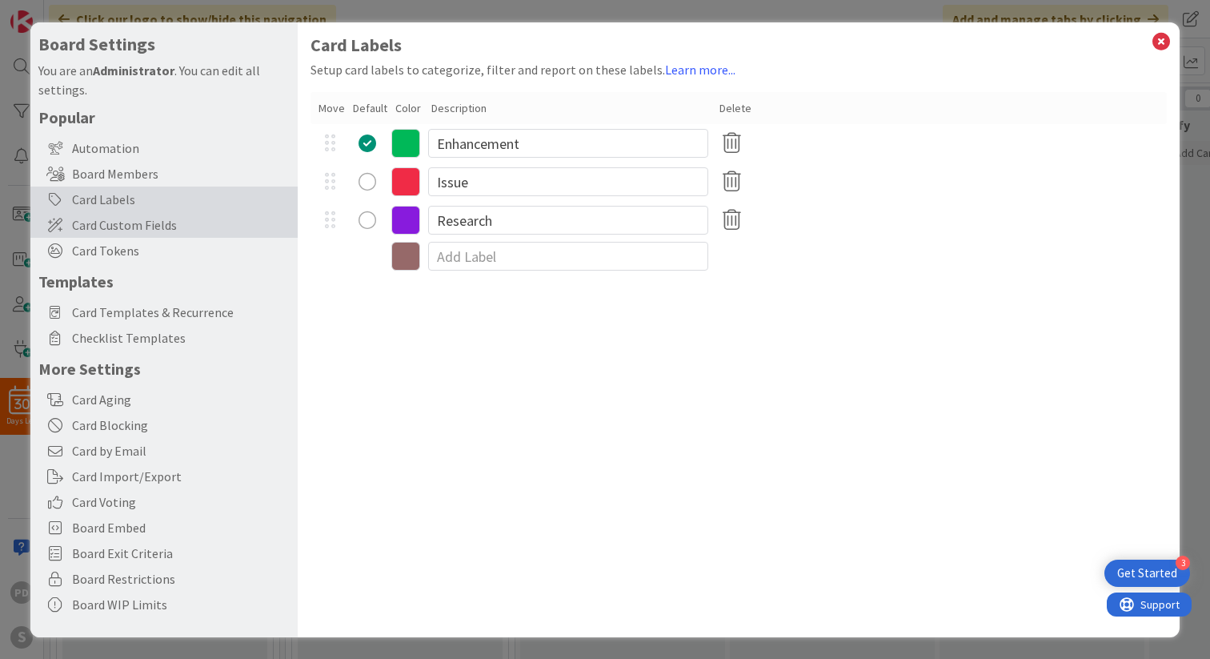
click at [134, 225] on span "Card Custom Fields" at bounding box center [181, 224] width 218 height 19
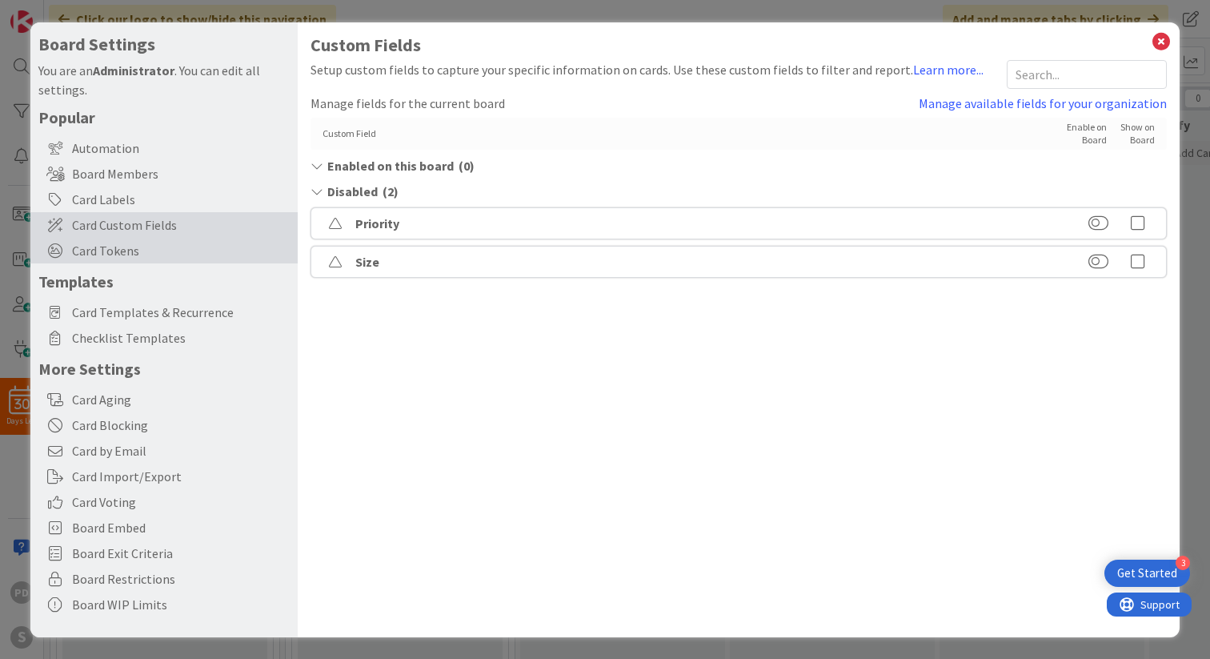
click at [126, 258] on span "Card Tokens" at bounding box center [181, 250] width 218 height 19
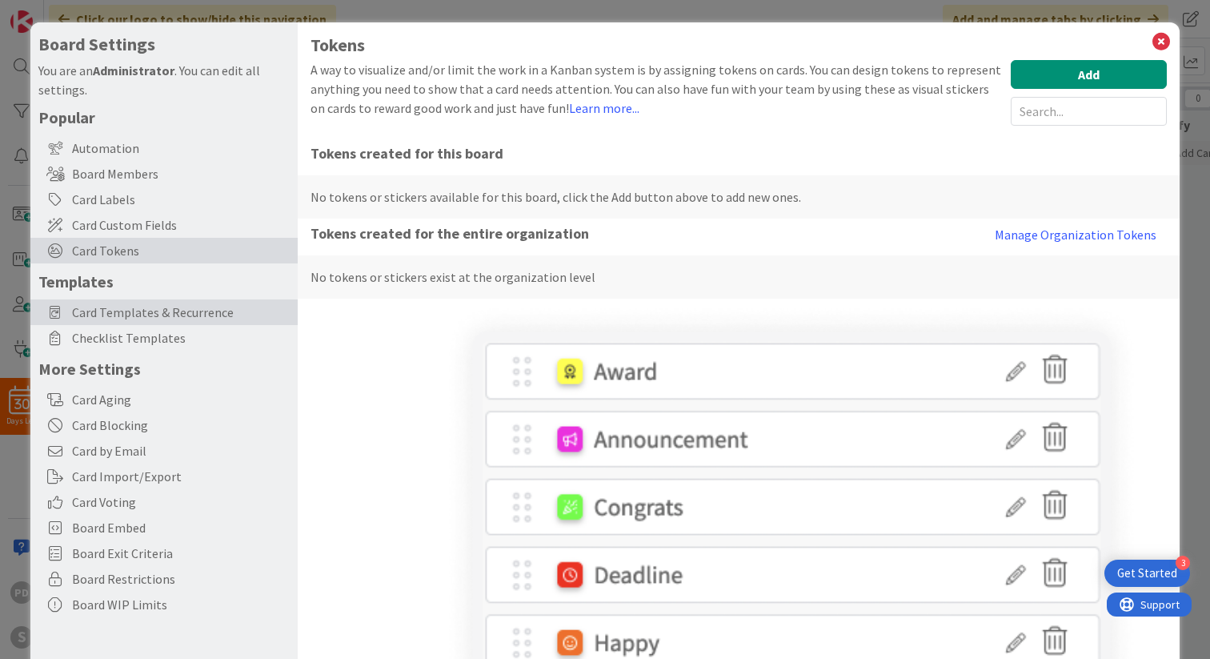
click at [125, 309] on span "Card Templates & Recurrence" at bounding box center [181, 312] width 218 height 19
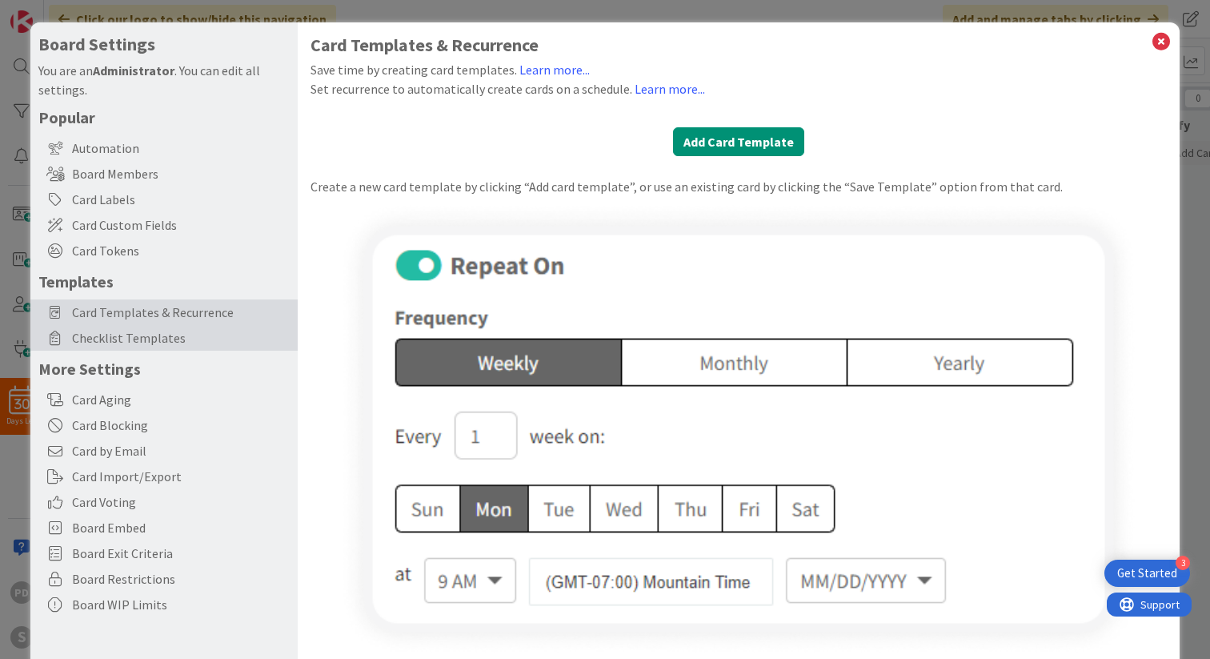
click at [126, 340] on span "Checklist Templates" at bounding box center [181, 337] width 218 height 19
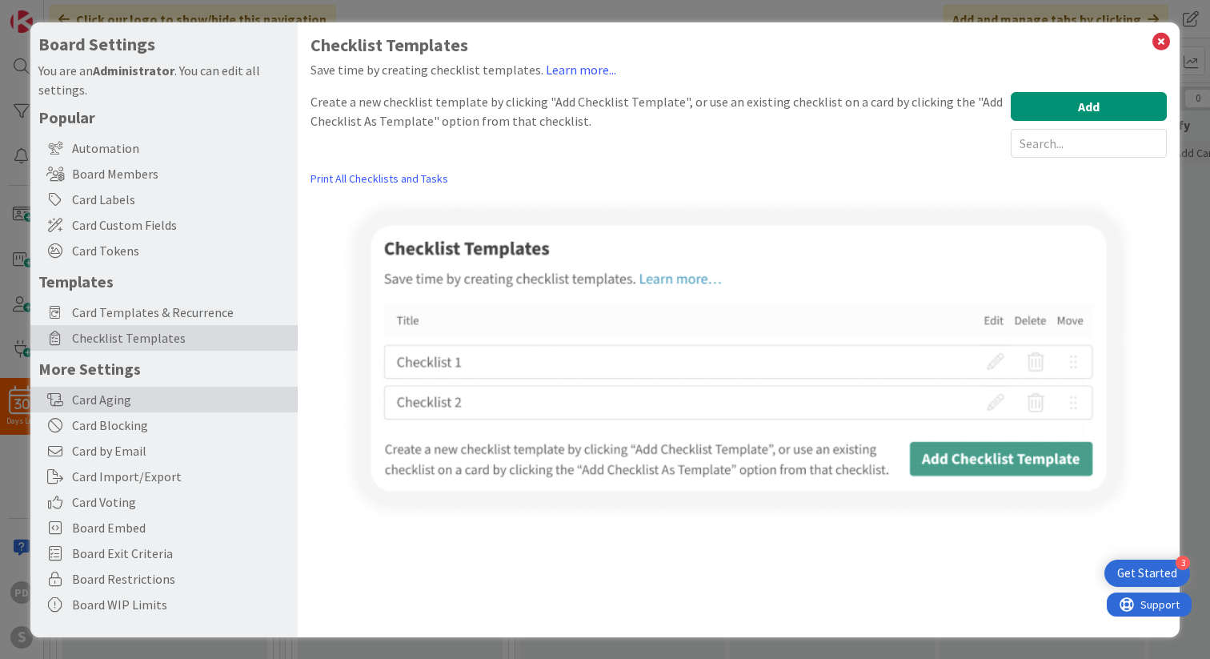
click at [120, 408] on div "Card Aging" at bounding box center [163, 400] width 267 height 26
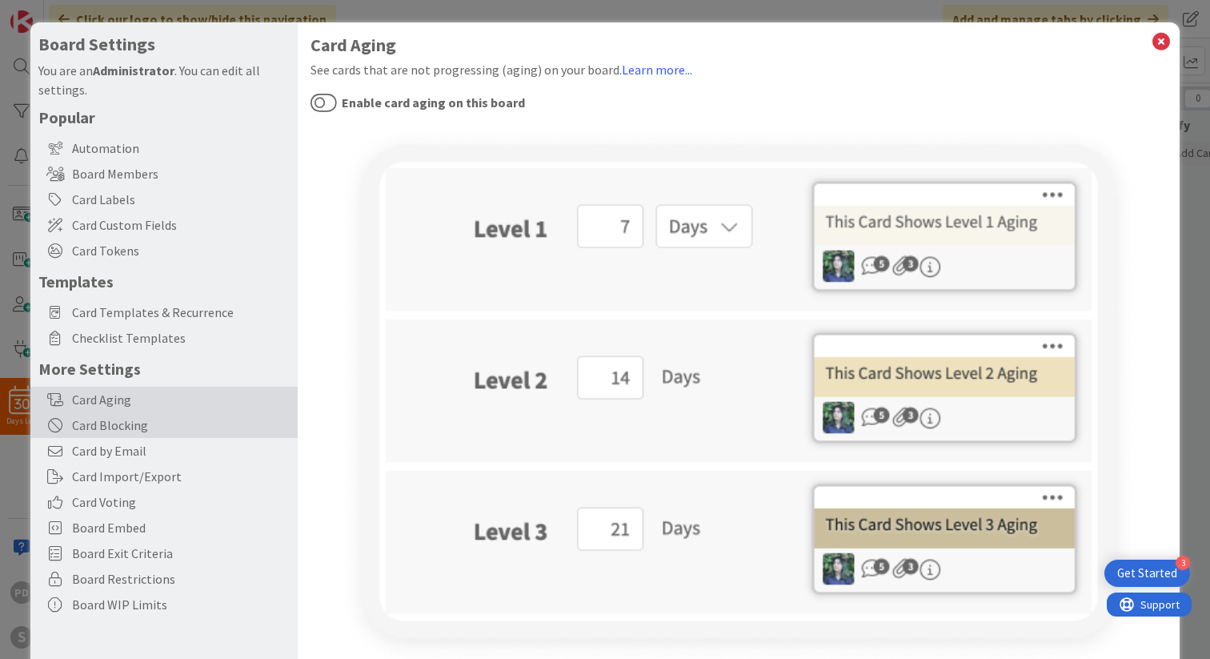
click at [119, 428] on div "Card Blocking" at bounding box center [163, 425] width 267 height 26
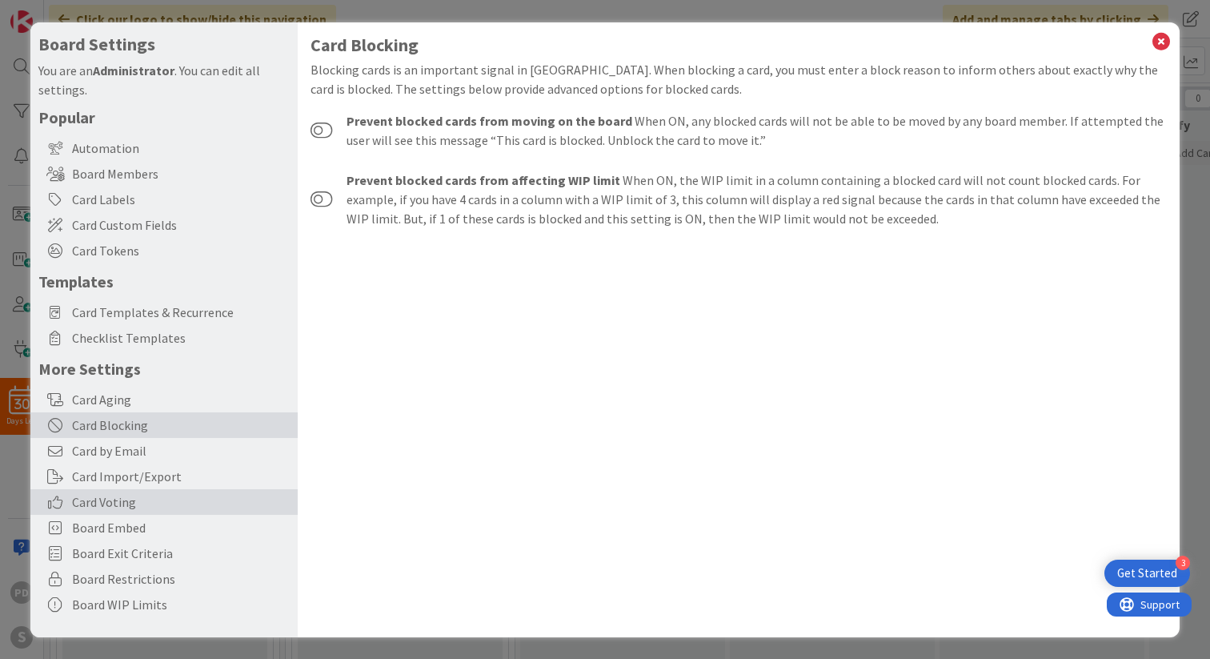
scroll to position [1, 0]
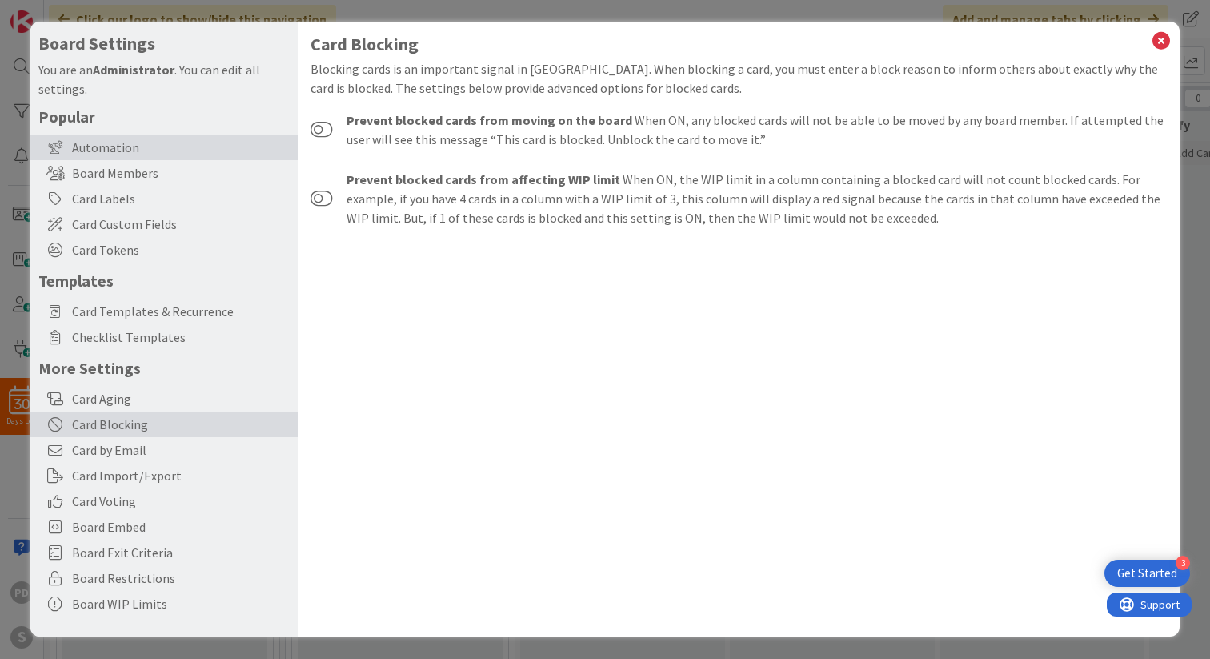
click at [101, 149] on div "Automation" at bounding box center [163, 147] width 267 height 26
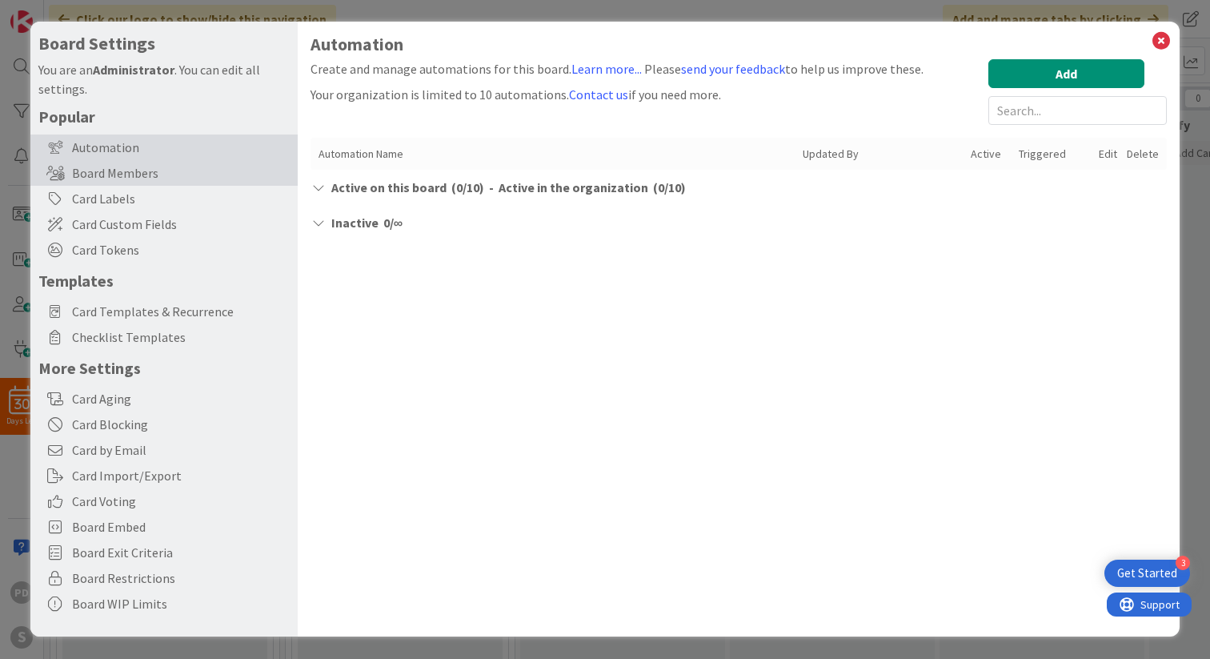
click at [102, 174] on div "Board Members" at bounding box center [163, 173] width 267 height 26
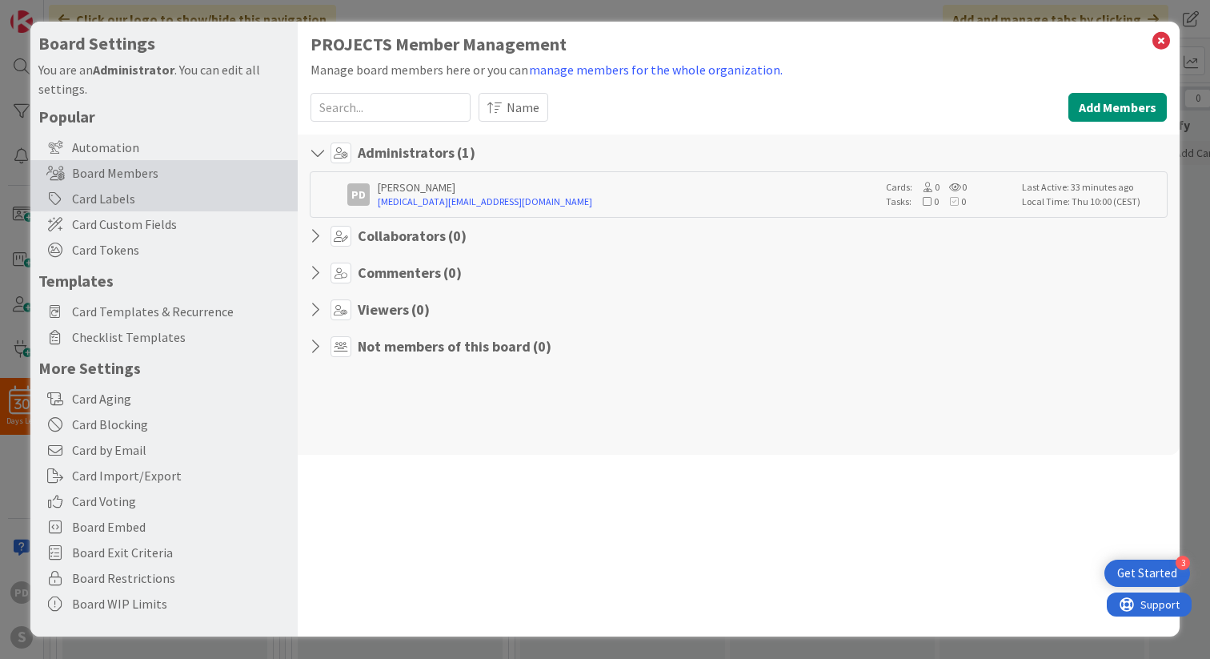
click at [106, 198] on div "Card Labels" at bounding box center [163, 199] width 267 height 26
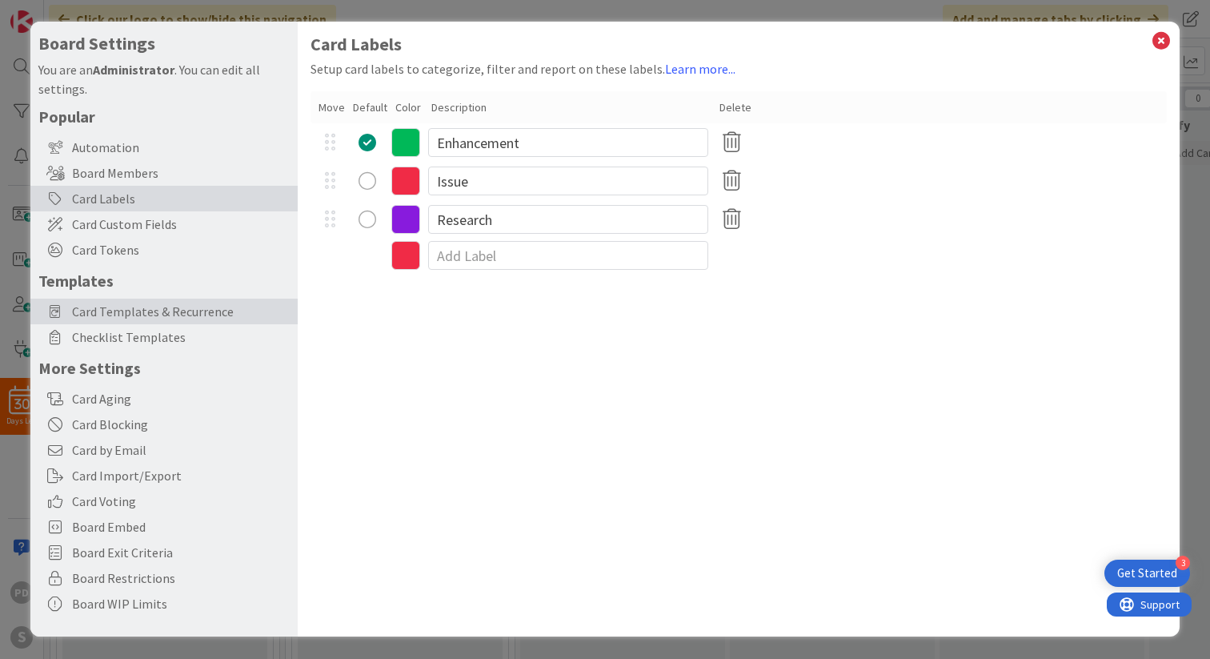
click at [126, 308] on span "Card Templates & Recurrence" at bounding box center [181, 311] width 218 height 19
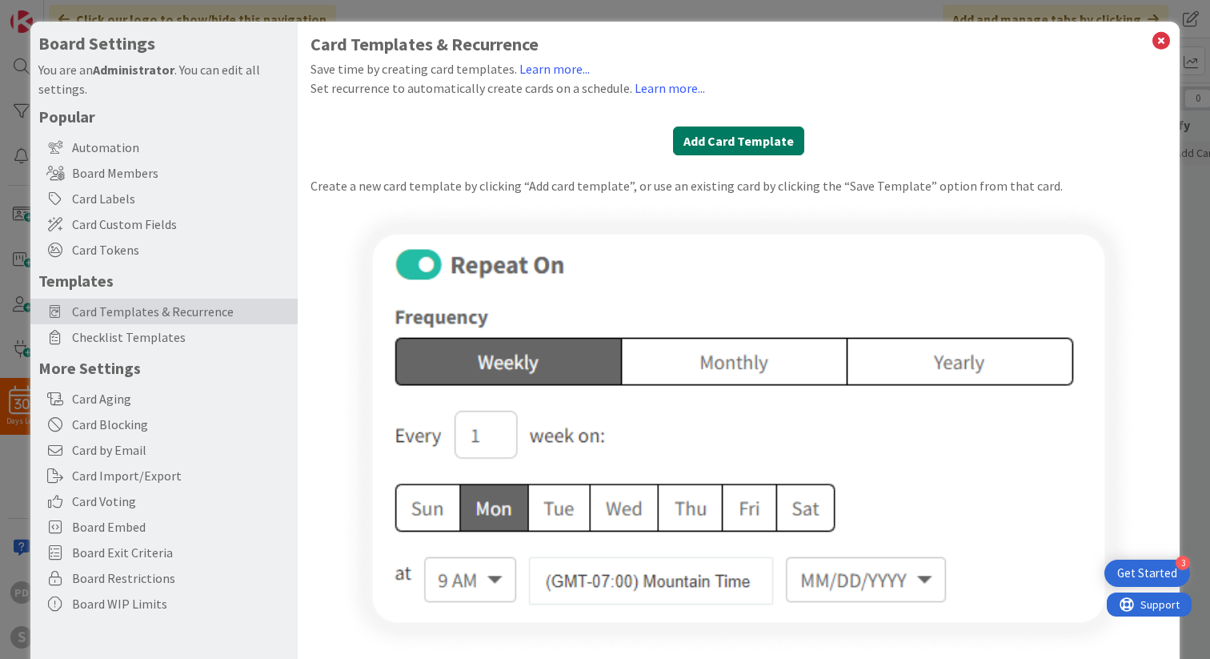
click at [731, 137] on button "Add Card Template" at bounding box center [738, 140] width 131 height 29
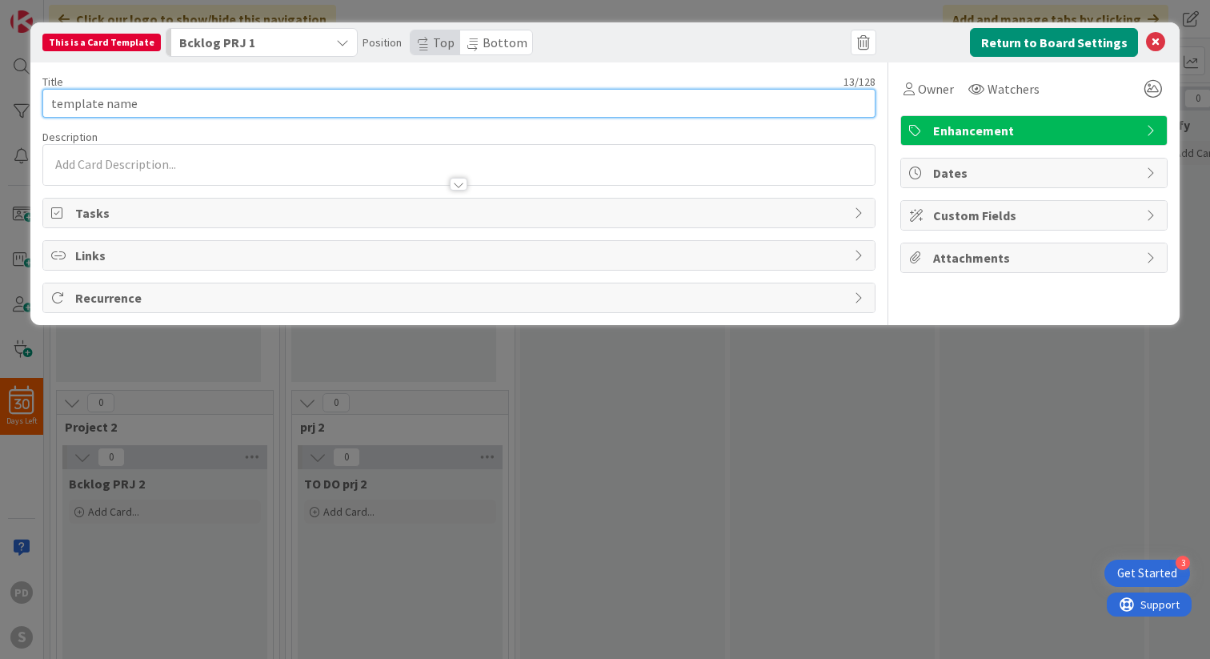
click at [170, 105] on input "template name" at bounding box center [458, 103] width 833 height 29
type input "Schets ontwerp fase 1"
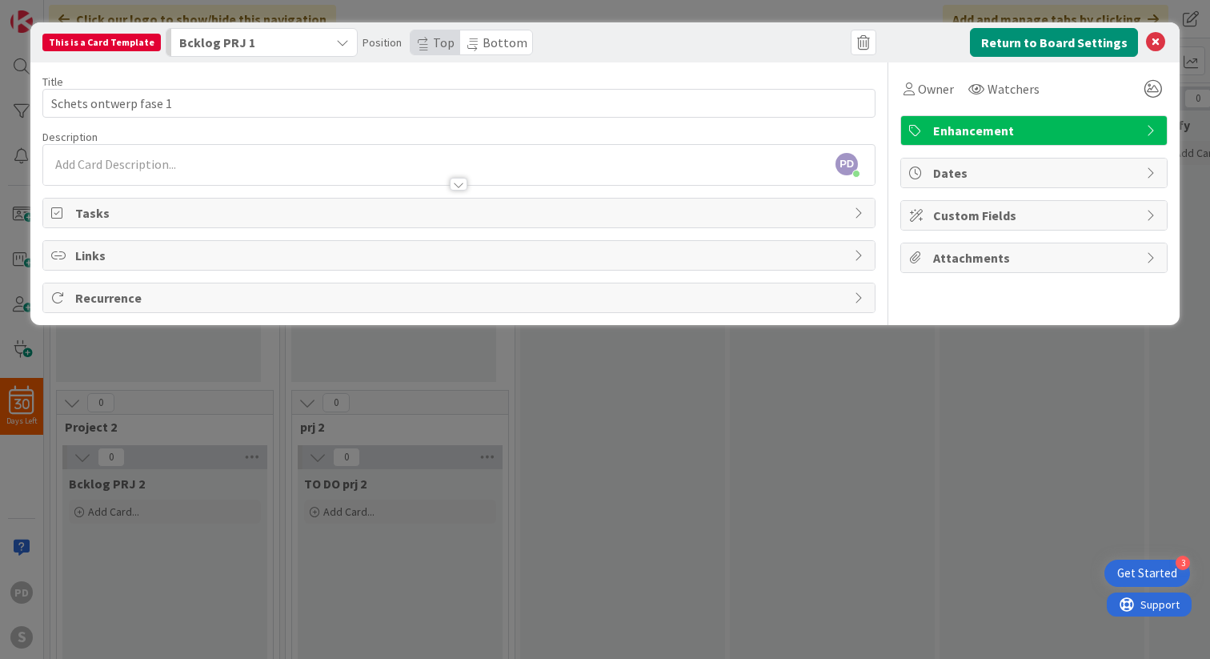
click at [337, 38] on icon "button" at bounding box center [342, 42] width 13 height 13
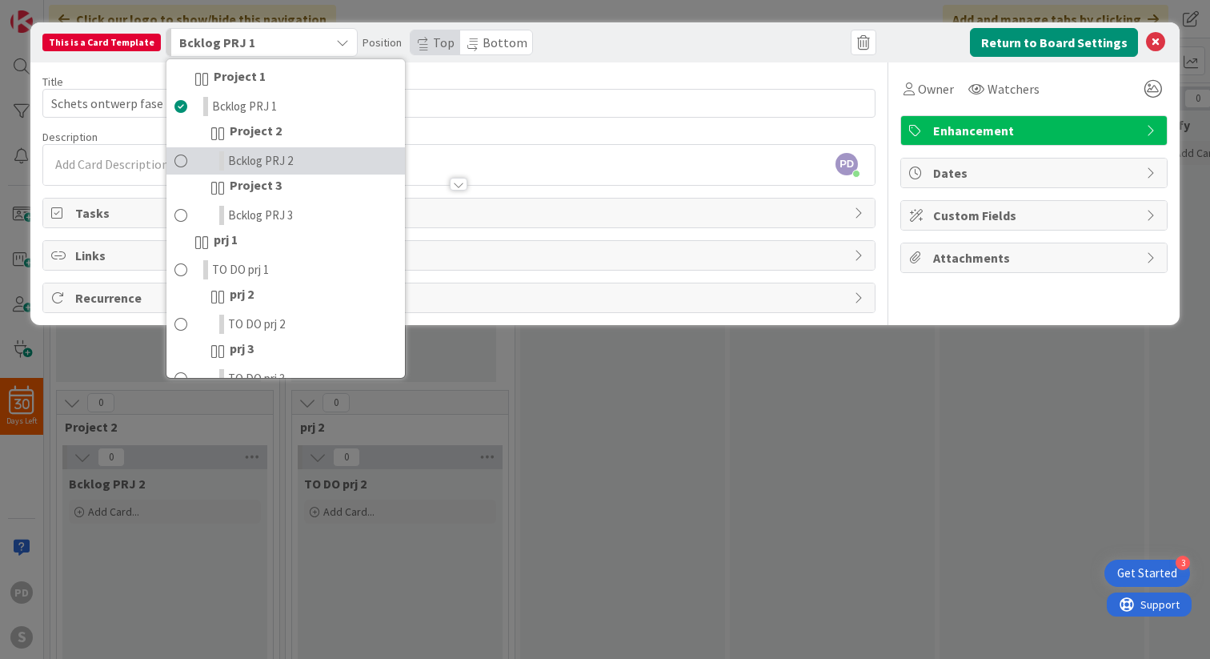
click at [174, 161] on span at bounding box center [180, 160] width 13 height 19
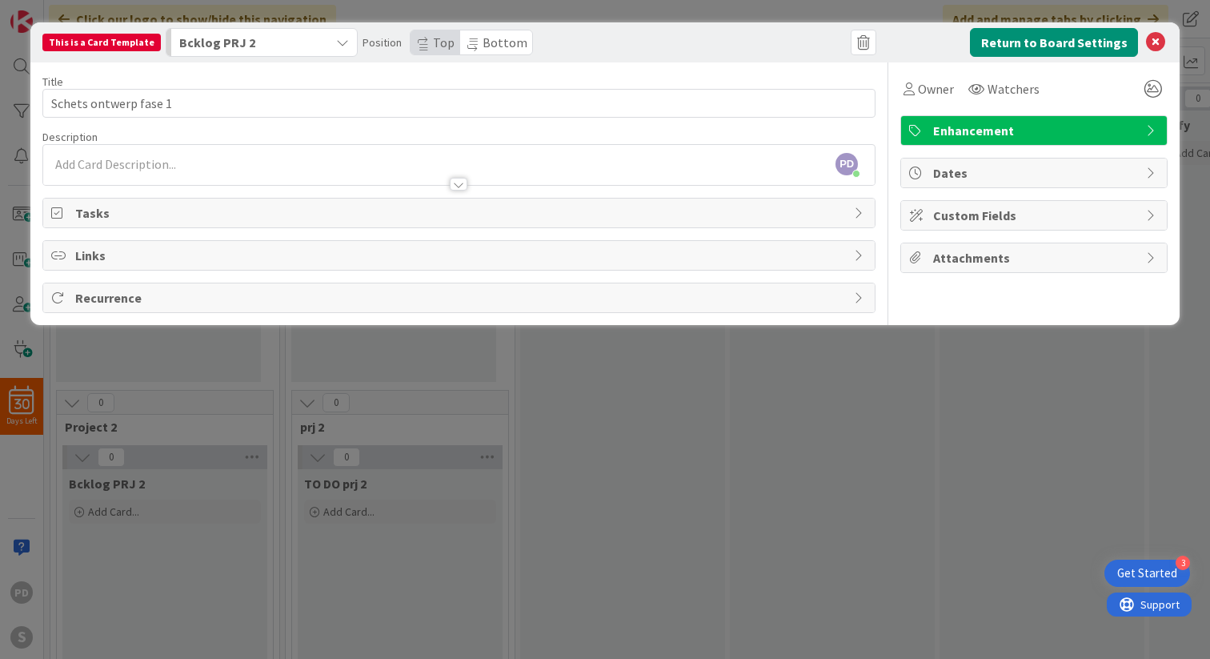
click at [336, 42] on icon "button" at bounding box center [342, 42] width 13 height 13
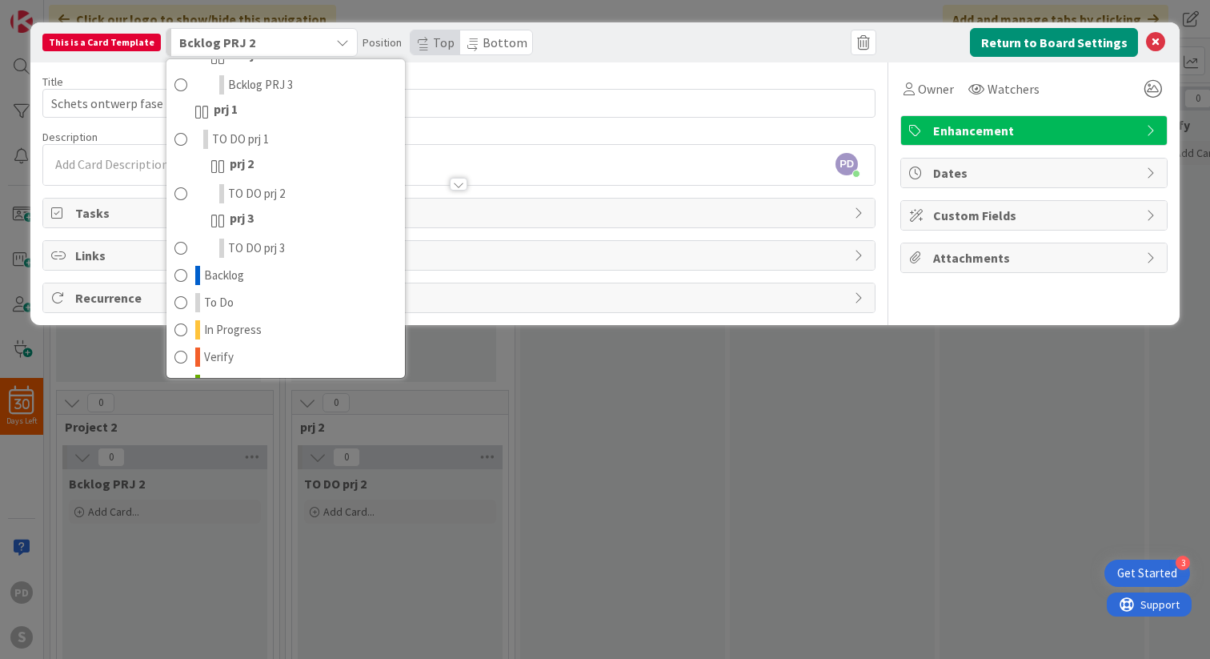
scroll to position [157, 0]
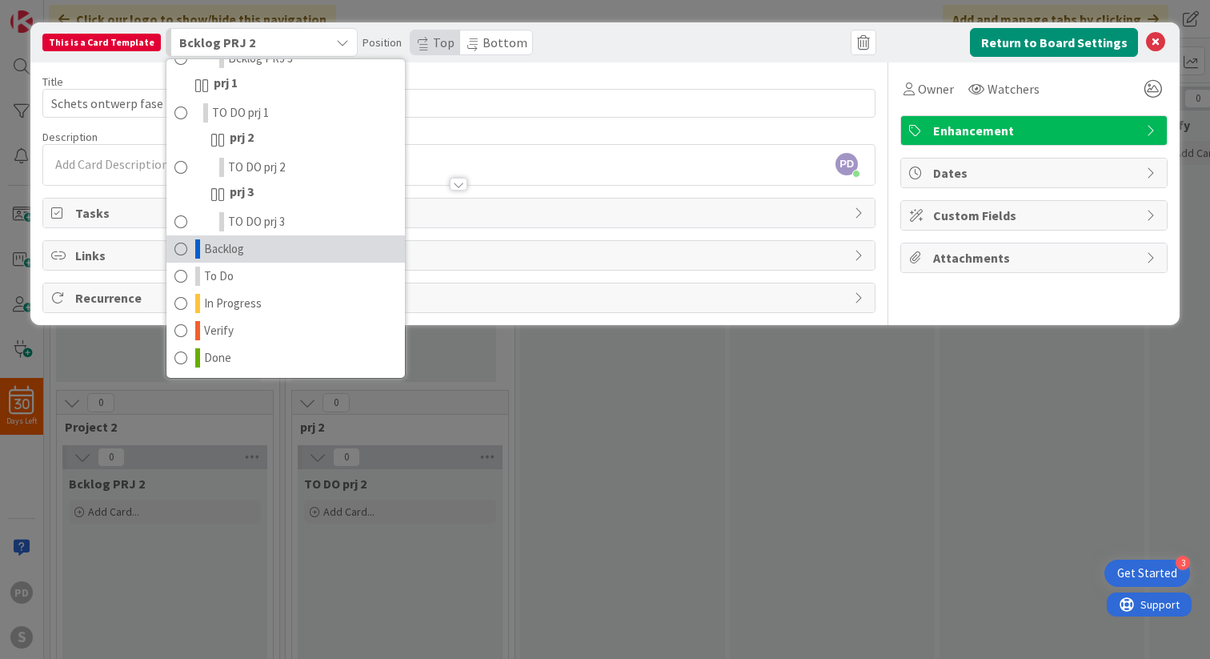
click at [177, 248] on span at bounding box center [180, 248] width 13 height 19
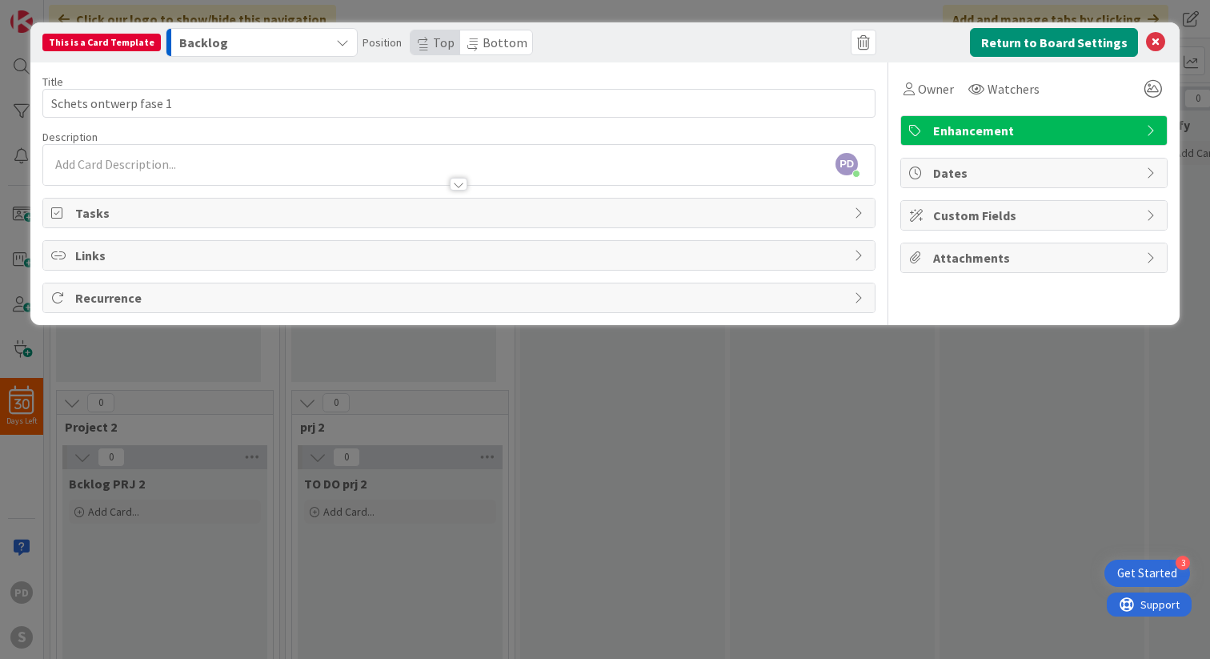
click at [150, 166] on div "[PERSON_NAME] just joined" at bounding box center [459, 165] width 832 height 40
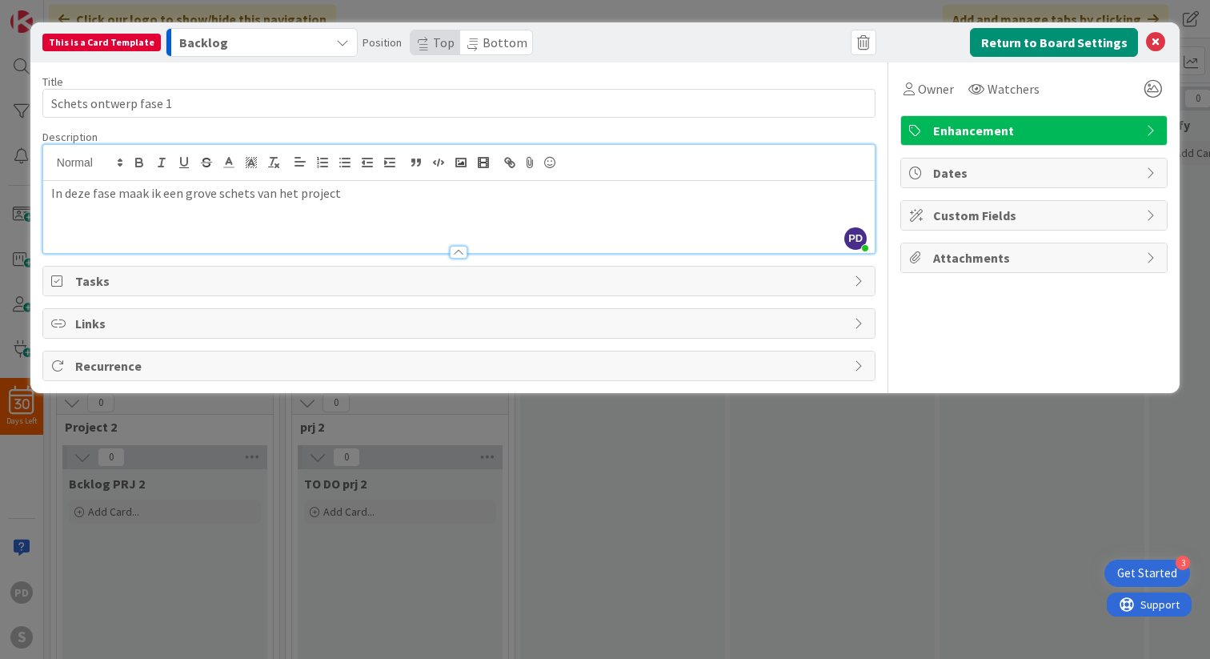
click at [122, 279] on span "Tasks" at bounding box center [460, 280] width 771 height 19
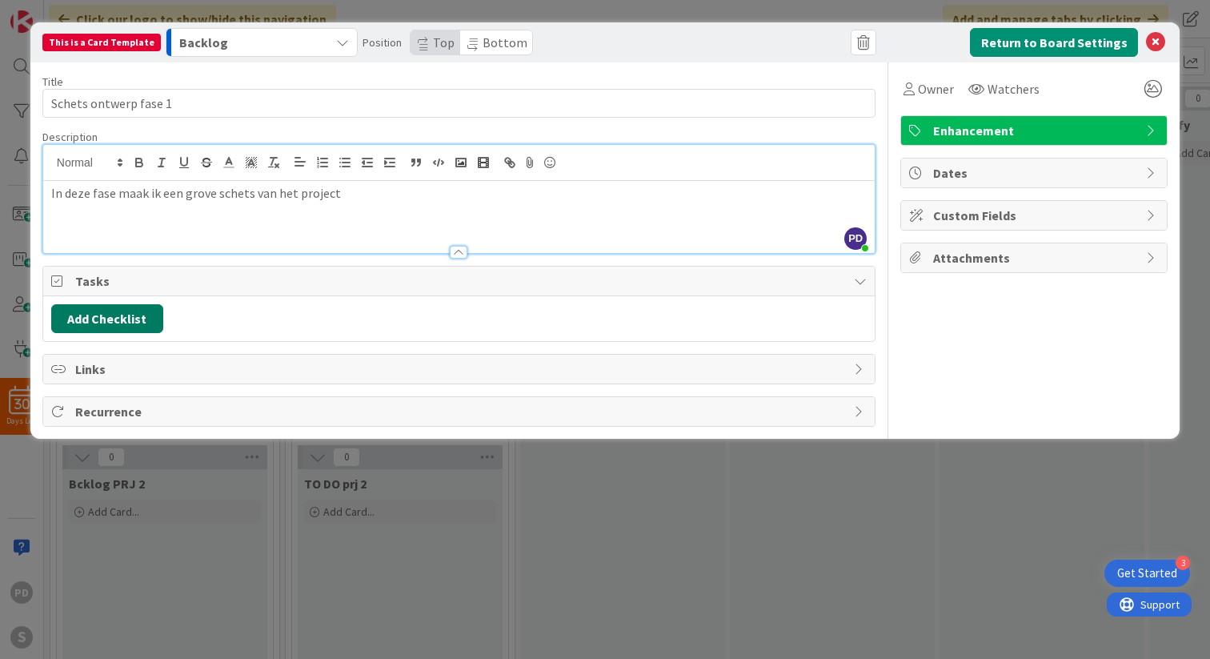
click at [118, 323] on button "Add Checklist" at bounding box center [107, 318] width 112 height 29
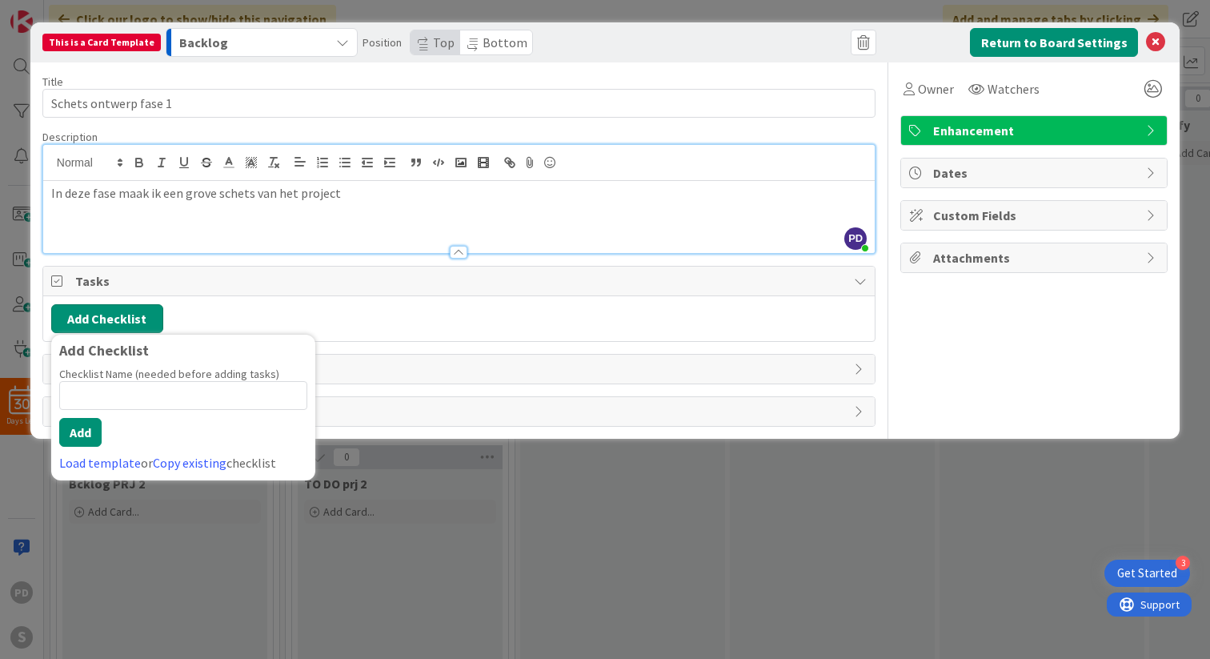
click at [119, 323] on button "Add Checklist" at bounding box center [107, 318] width 112 height 29
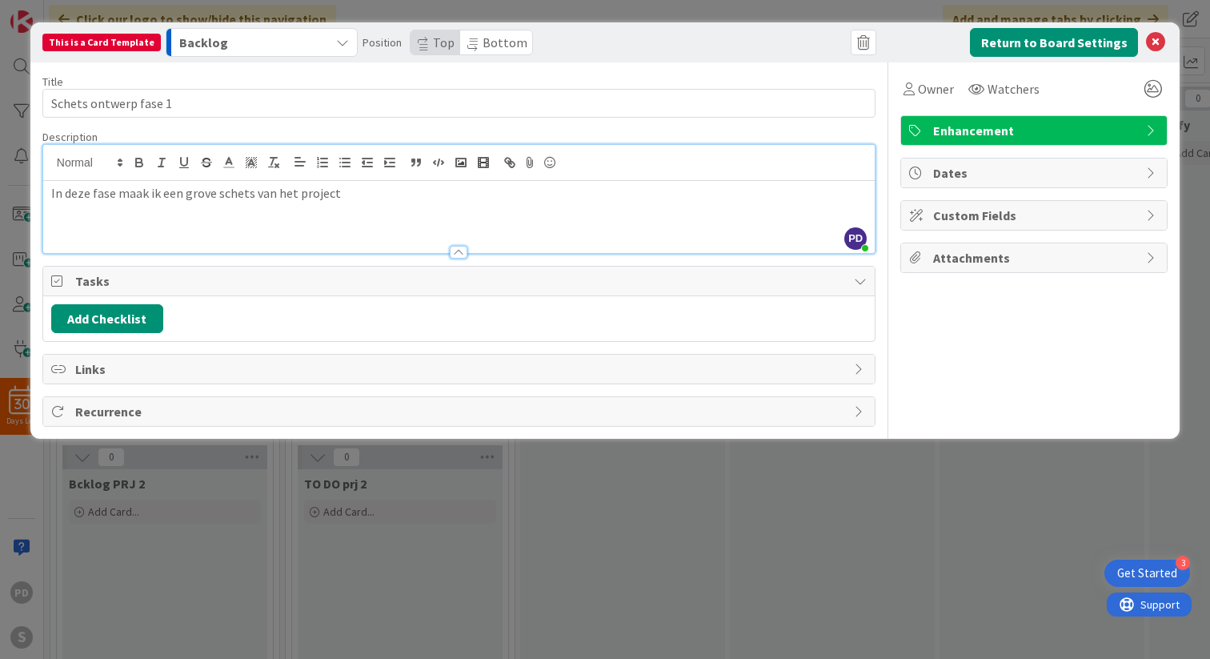
click at [1001, 217] on span "Custom Fields" at bounding box center [1035, 215] width 205 height 19
click at [984, 173] on span "Dates" at bounding box center [1035, 172] width 205 height 19
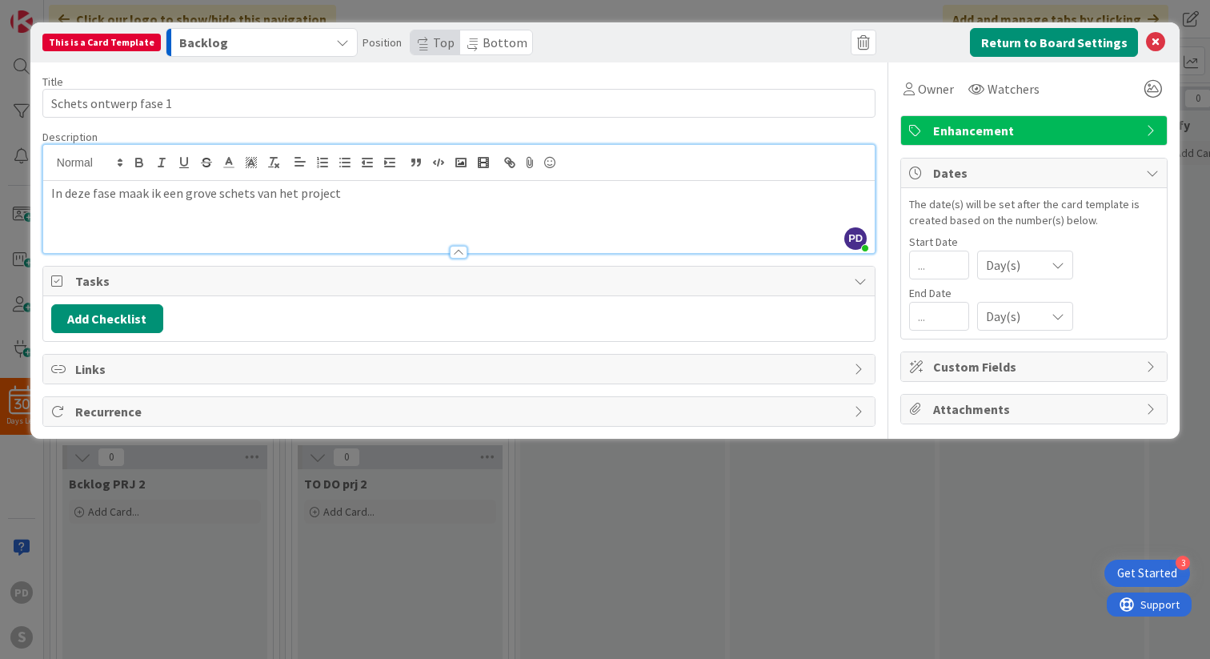
click at [984, 173] on span "Dates" at bounding box center [1035, 172] width 205 height 19
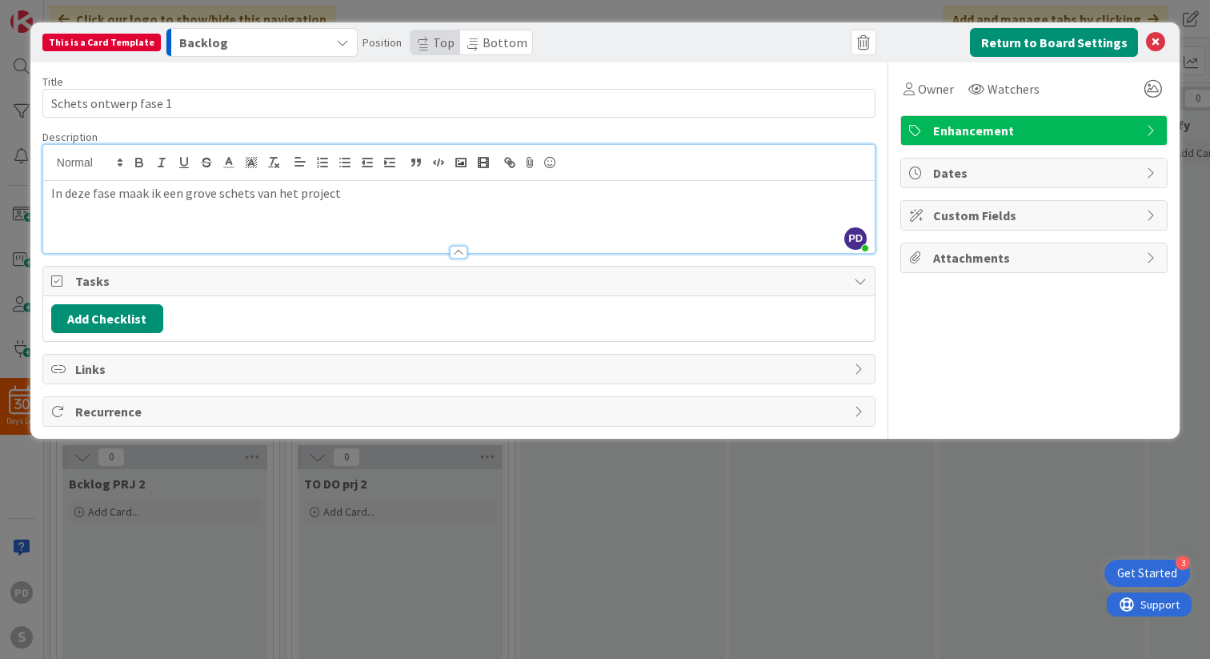
click at [972, 130] on span "Enhancement" at bounding box center [1035, 130] width 205 height 19
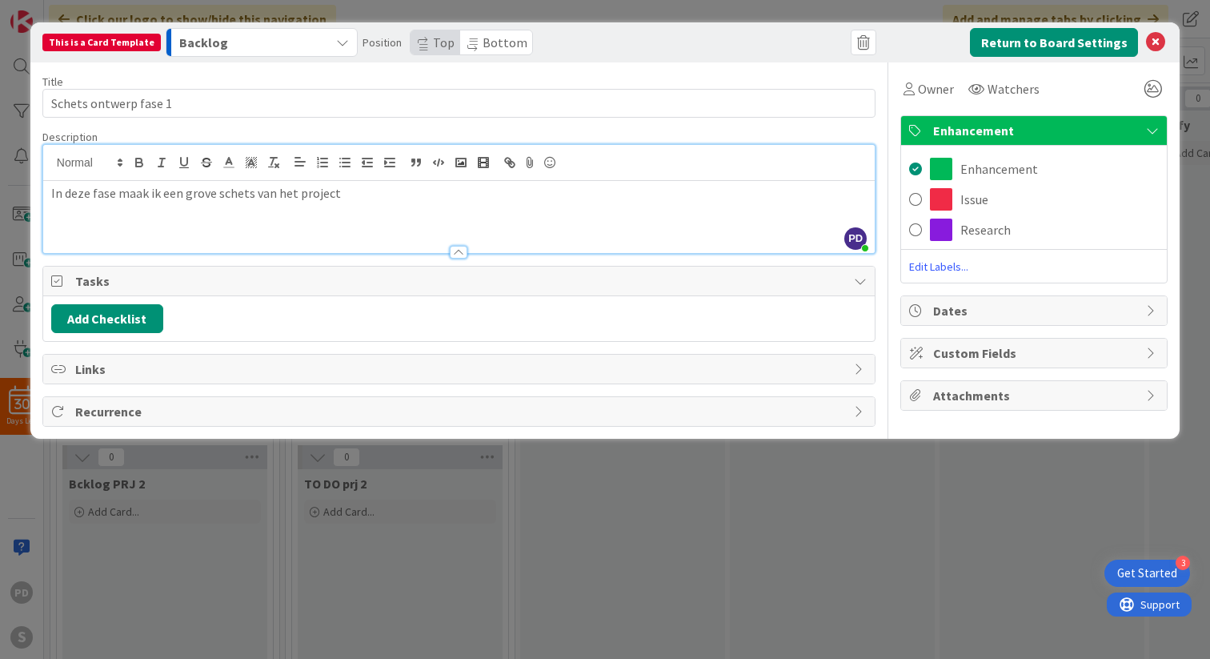
click at [972, 130] on span "Enhancement" at bounding box center [1035, 130] width 205 height 19
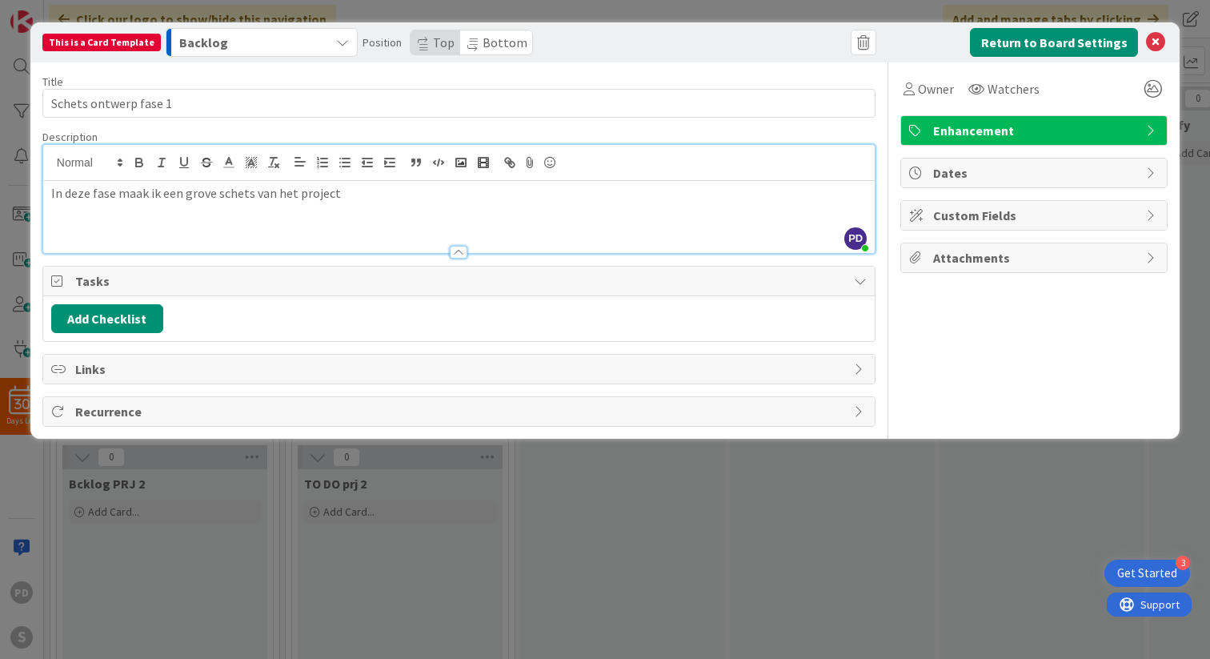
click at [972, 130] on span "Enhancement" at bounding box center [1035, 130] width 205 height 19
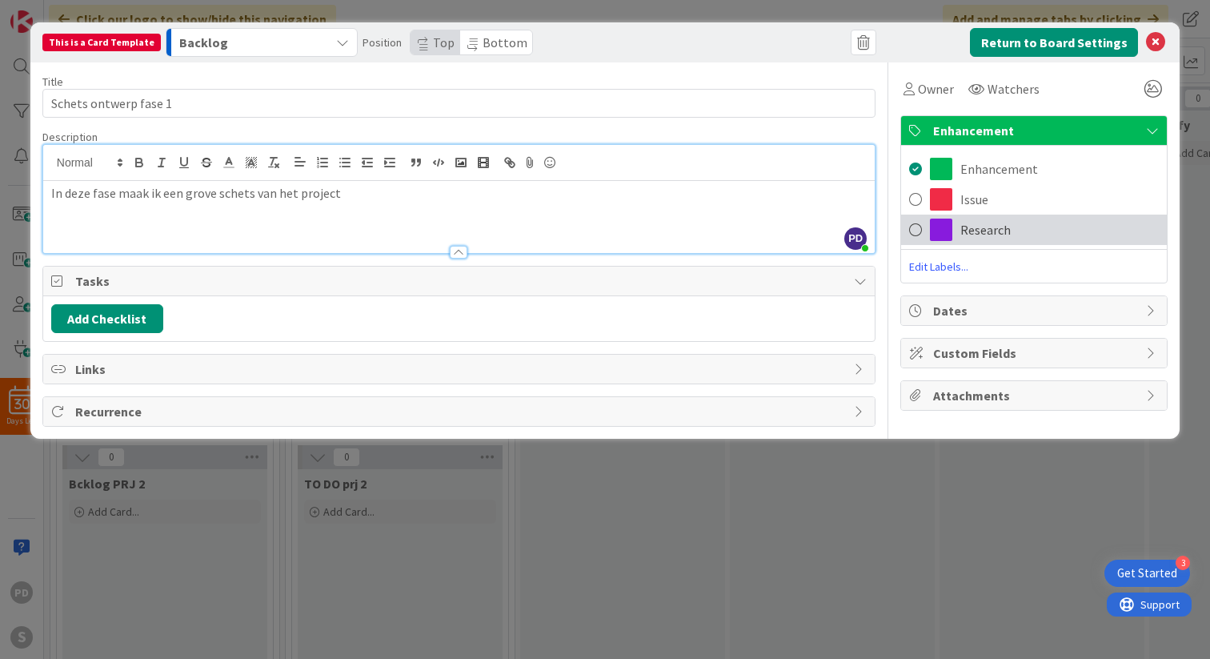
click at [965, 222] on span "Research" at bounding box center [985, 229] width 50 height 19
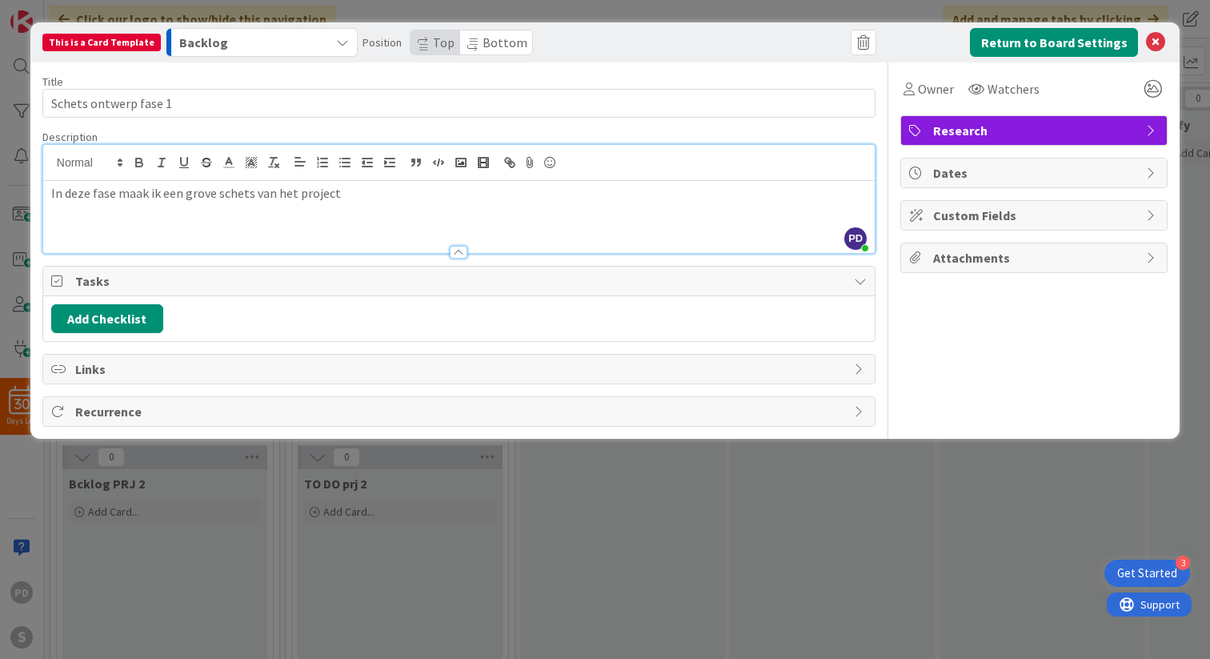
click at [976, 126] on span "Research" at bounding box center [1035, 130] width 205 height 19
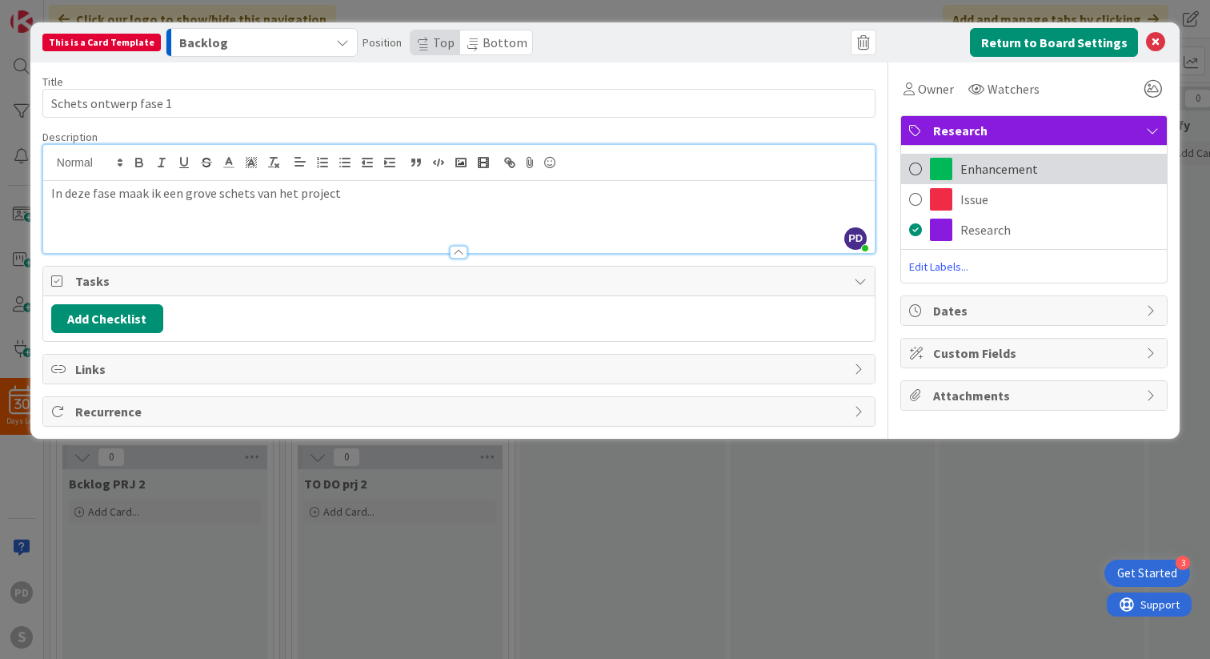
click at [970, 169] on span "Enhancement" at bounding box center [999, 168] width 78 height 19
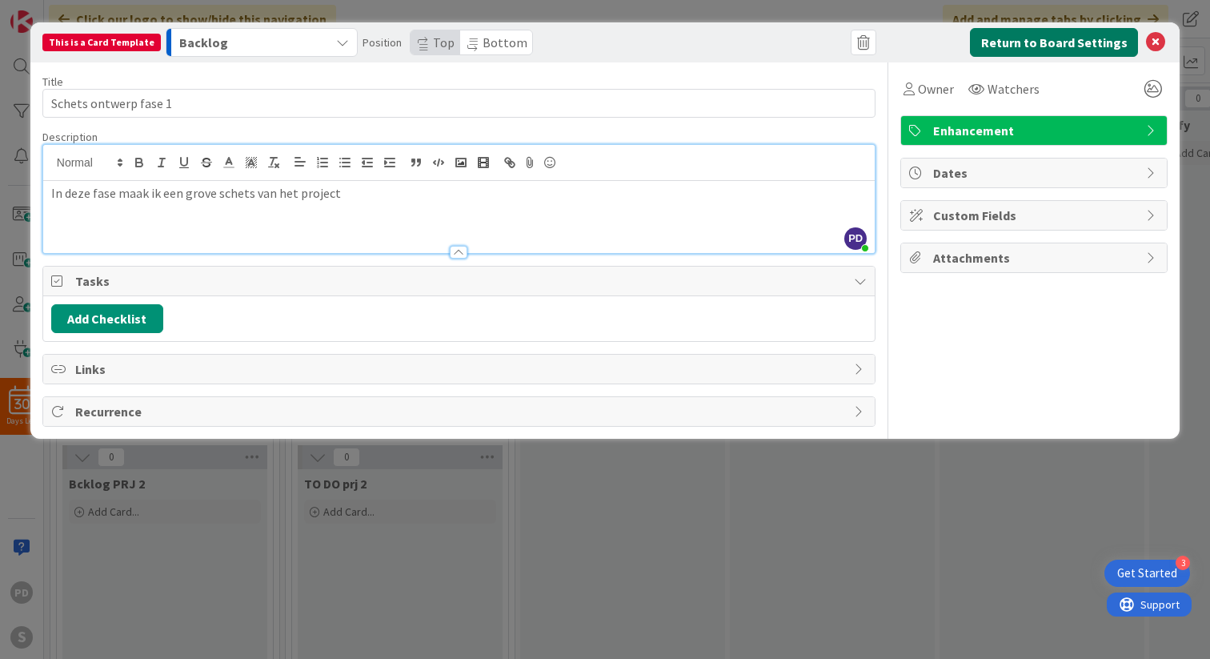
click at [1043, 38] on button "Return to Board Settings" at bounding box center [1054, 42] width 168 height 29
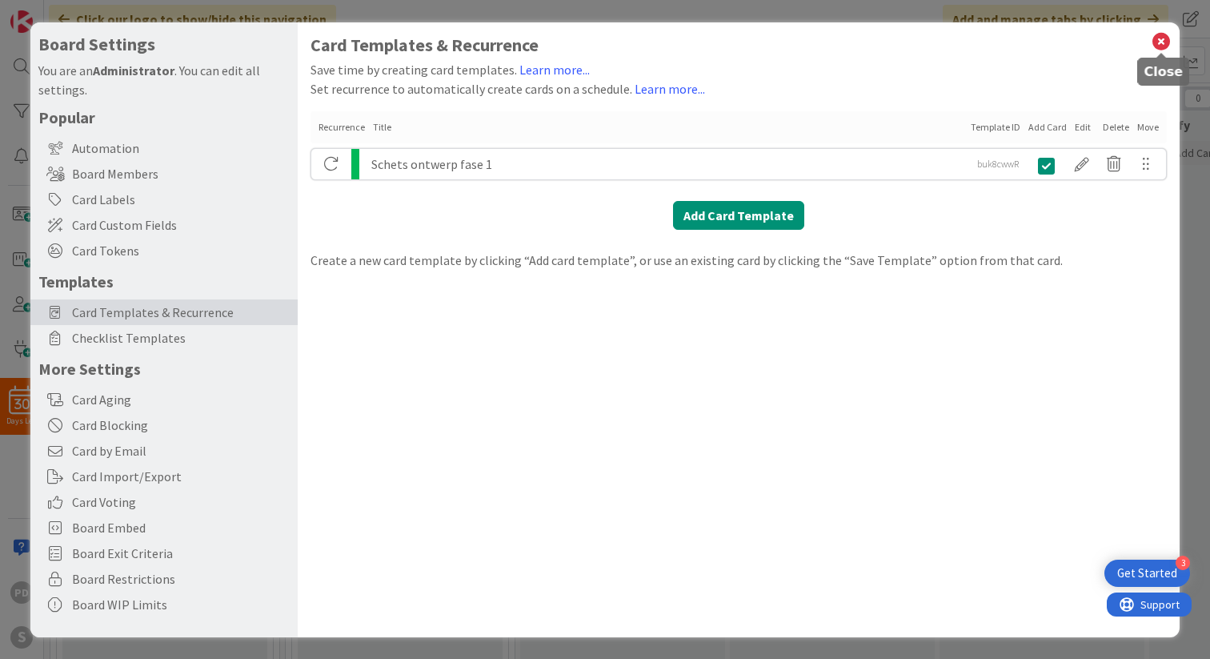
click at [1161, 38] on icon at bounding box center [1161, 41] width 21 height 22
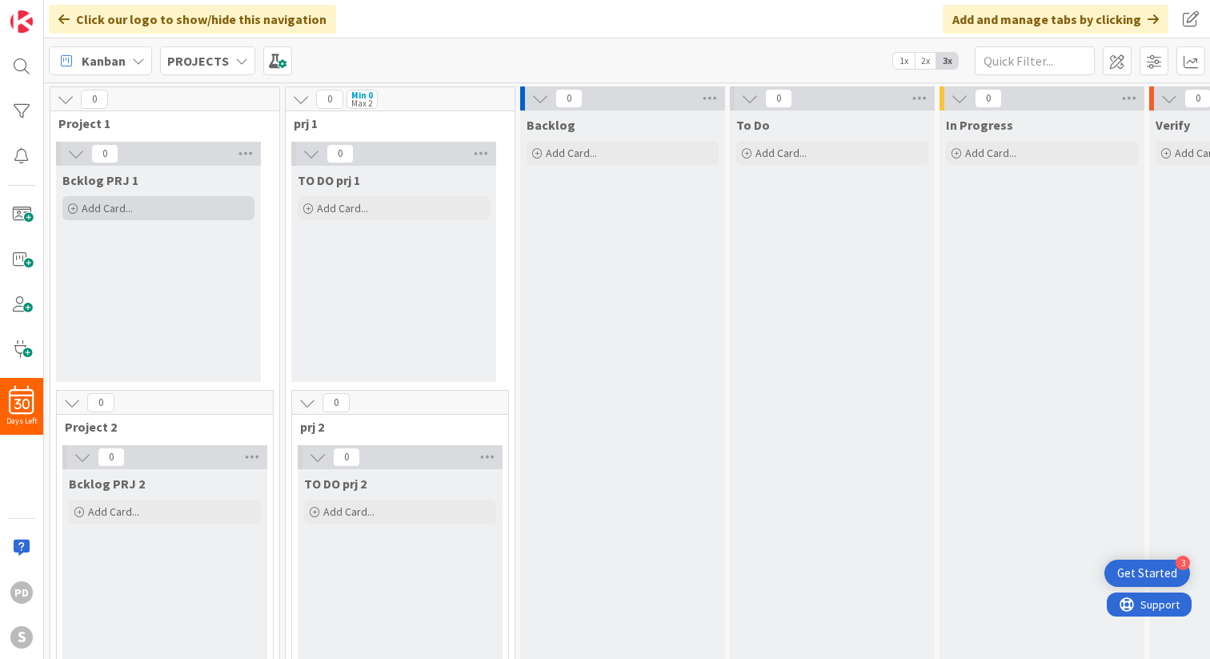
click at [105, 210] on span "Add Card..." at bounding box center [107, 208] width 51 height 14
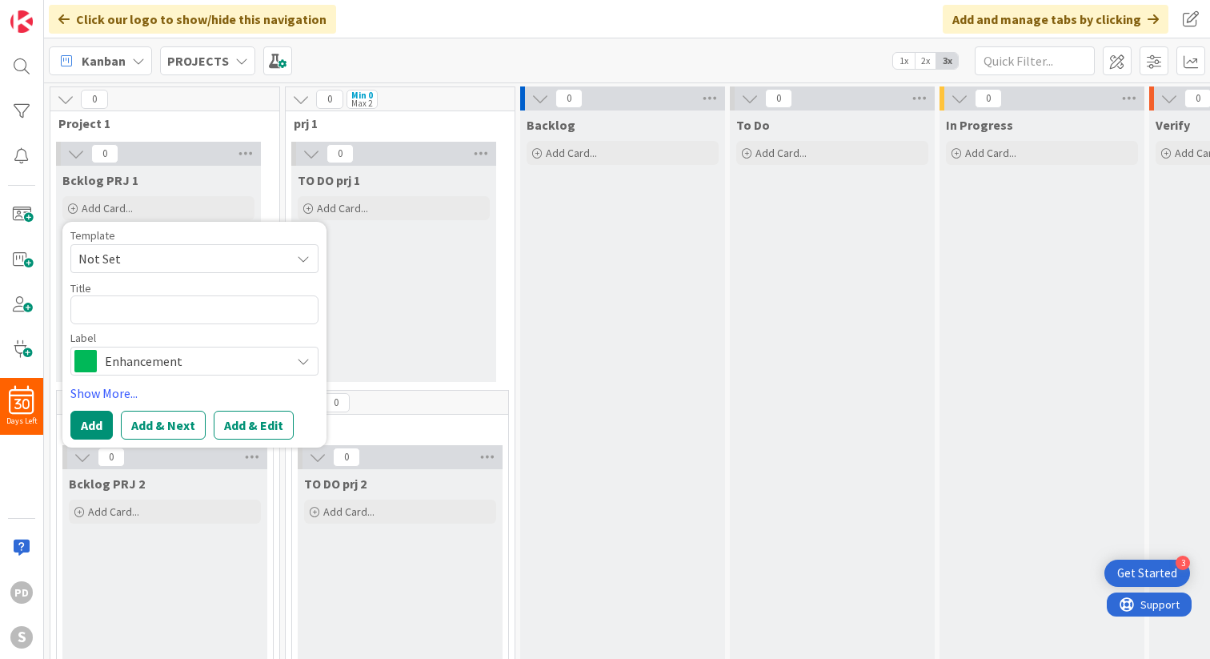
click at [138, 253] on span "Not Set" at bounding box center [178, 258] width 200 height 21
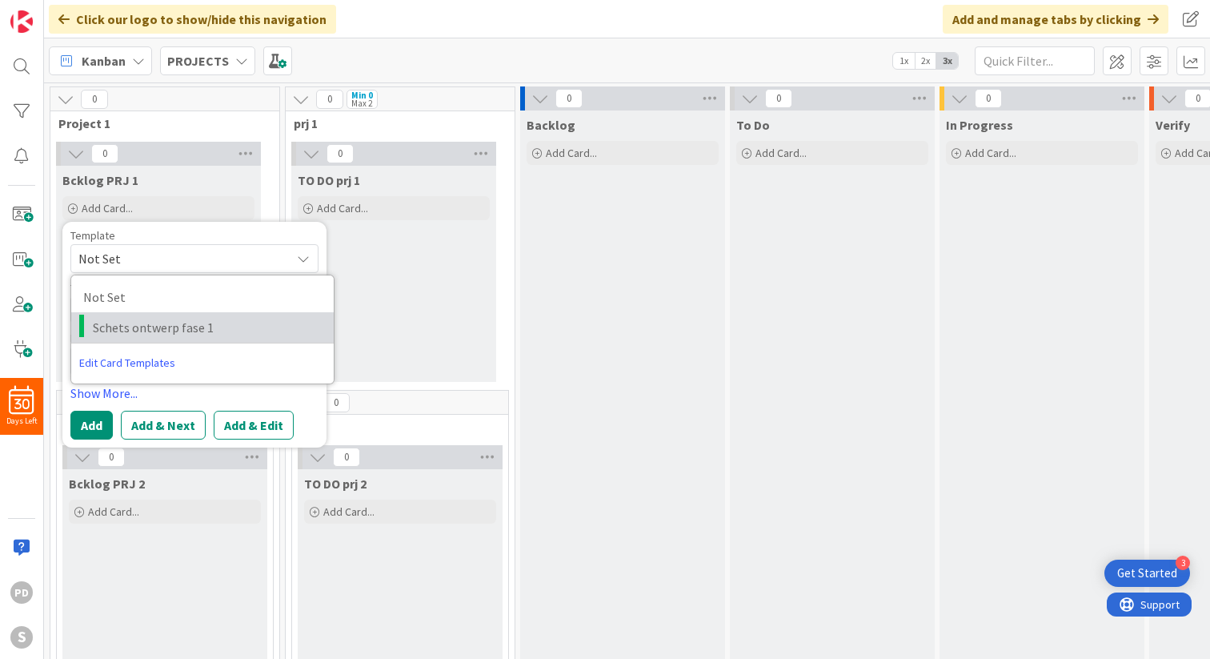
click at [144, 321] on span "Schets ontwerp fase 1" at bounding box center [207, 327] width 229 height 21
type textarea "x"
type textarea "Schets ontwerp fase 1"
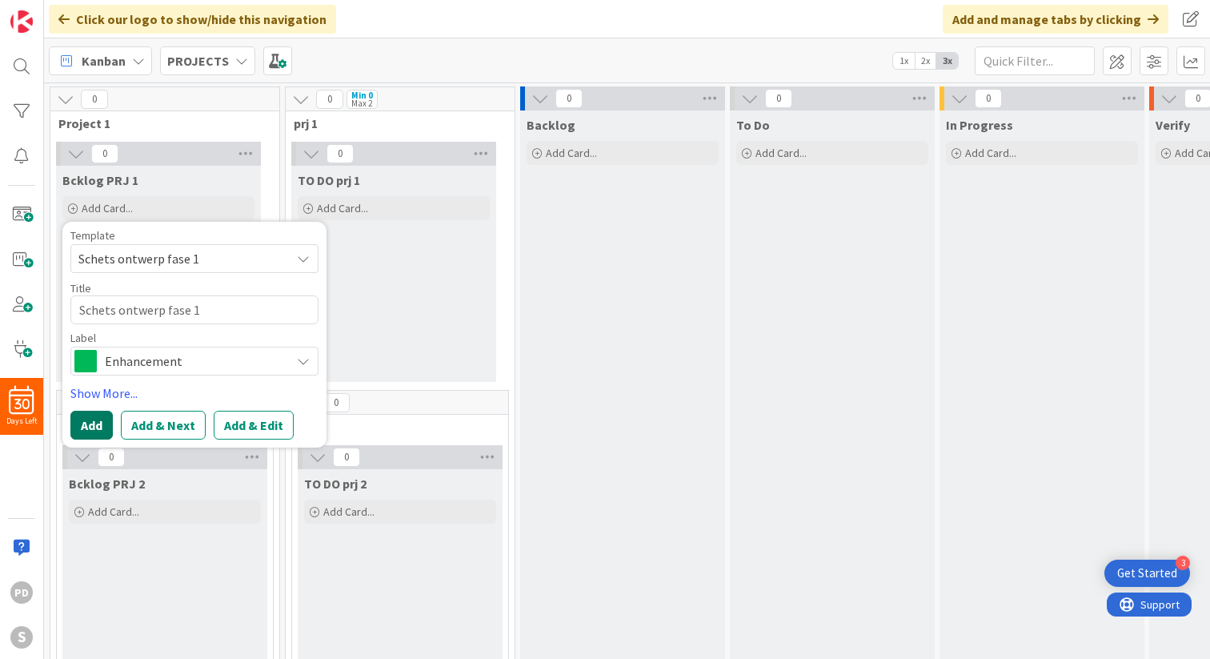
click at [87, 427] on button "Add" at bounding box center [91, 425] width 42 height 29
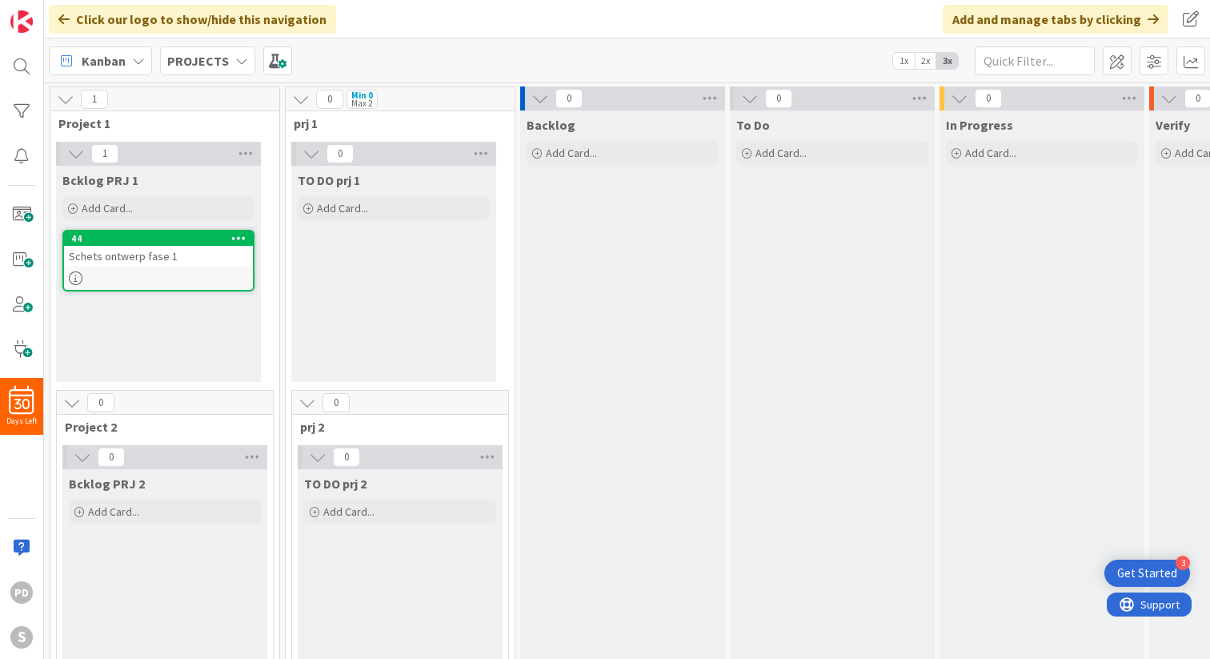
click at [144, 264] on div "Schets ontwerp fase 1" at bounding box center [158, 256] width 189 height 21
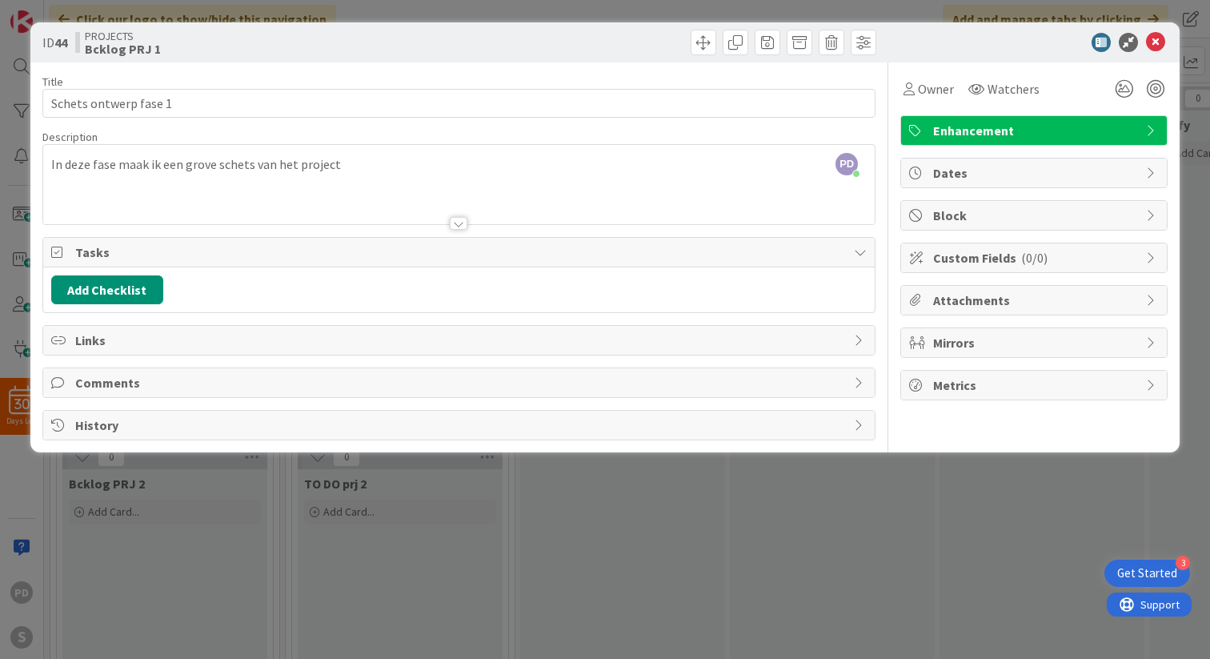
click at [993, 263] on span "Custom Fields ( 0/0 )" at bounding box center [1035, 257] width 205 height 19
click at [988, 300] on span "Attachments" at bounding box center [1035, 300] width 205 height 19
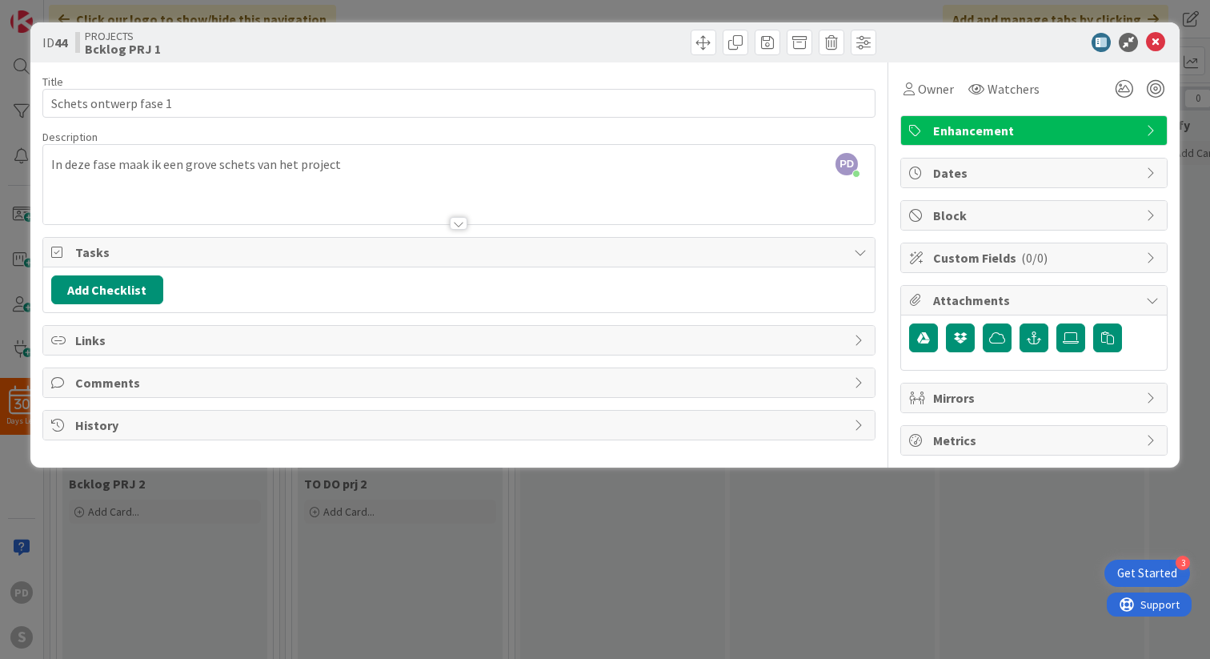
click at [980, 298] on span "Attachments" at bounding box center [1035, 300] width 205 height 19
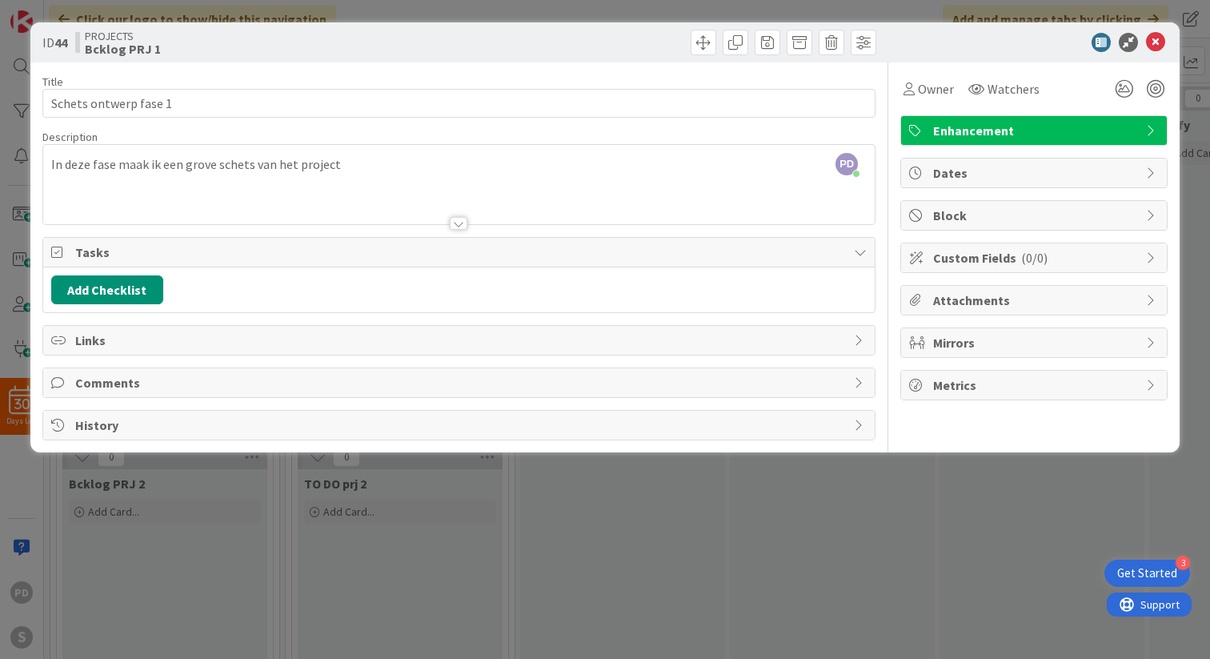
click at [972, 350] on span "Mirrors" at bounding box center [1035, 342] width 205 height 19
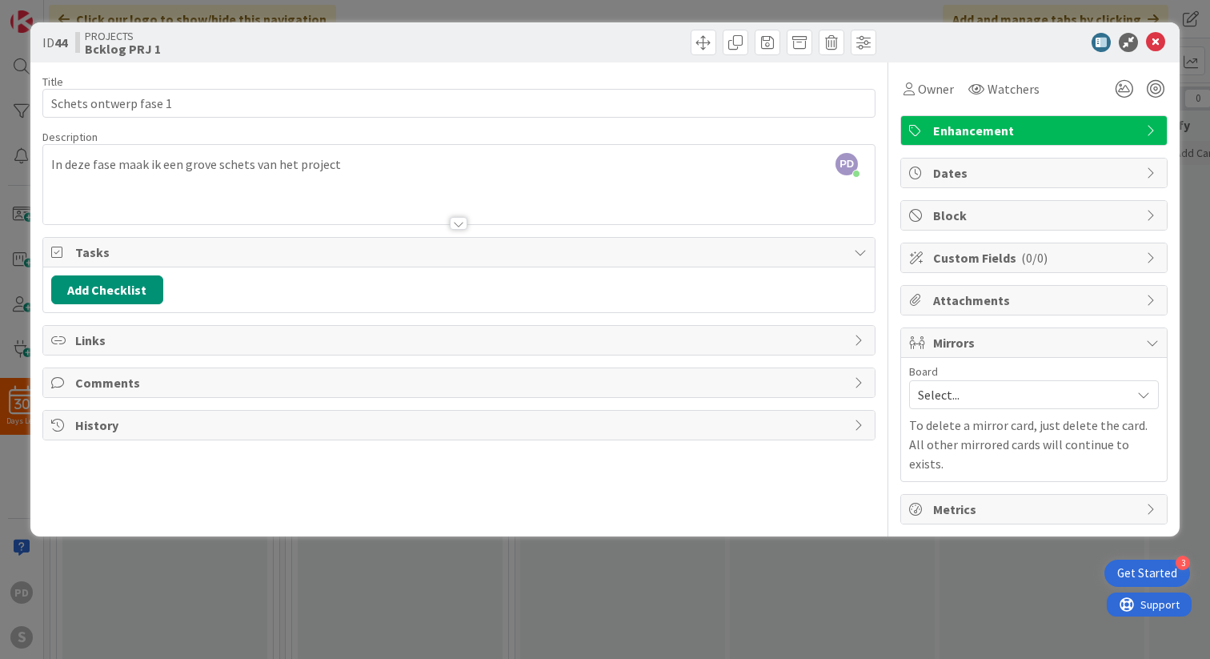
click at [972, 349] on span "Mirrors" at bounding box center [1035, 342] width 205 height 19
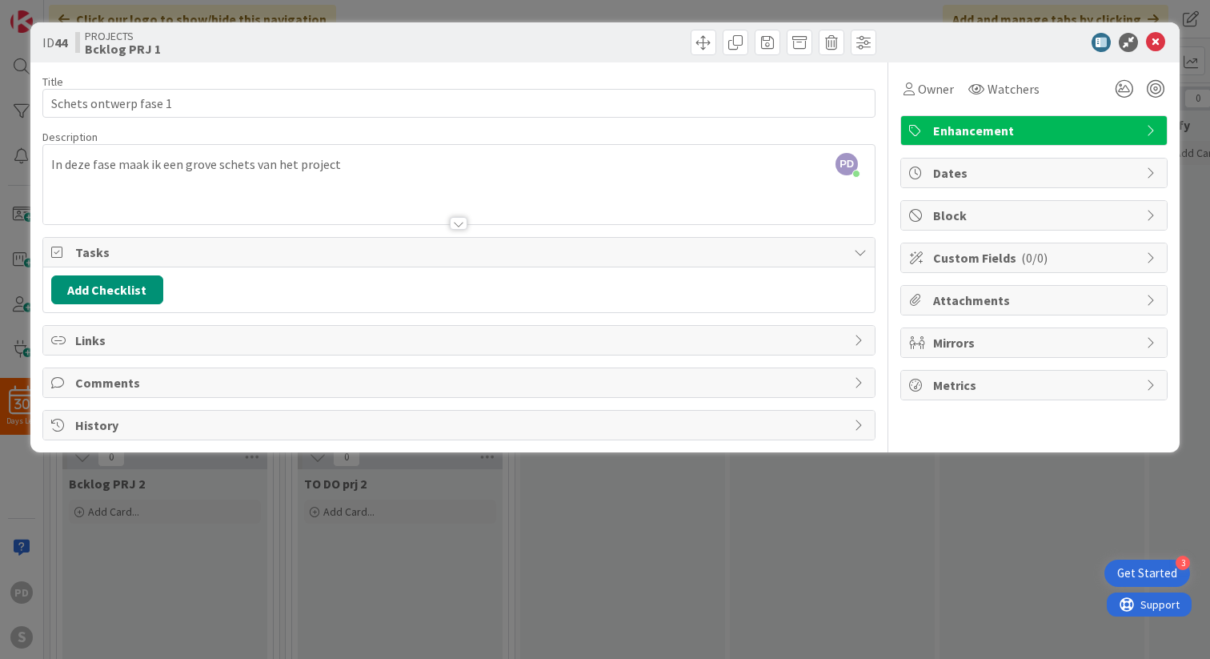
click at [972, 383] on span "Metrics" at bounding box center [1035, 384] width 205 height 19
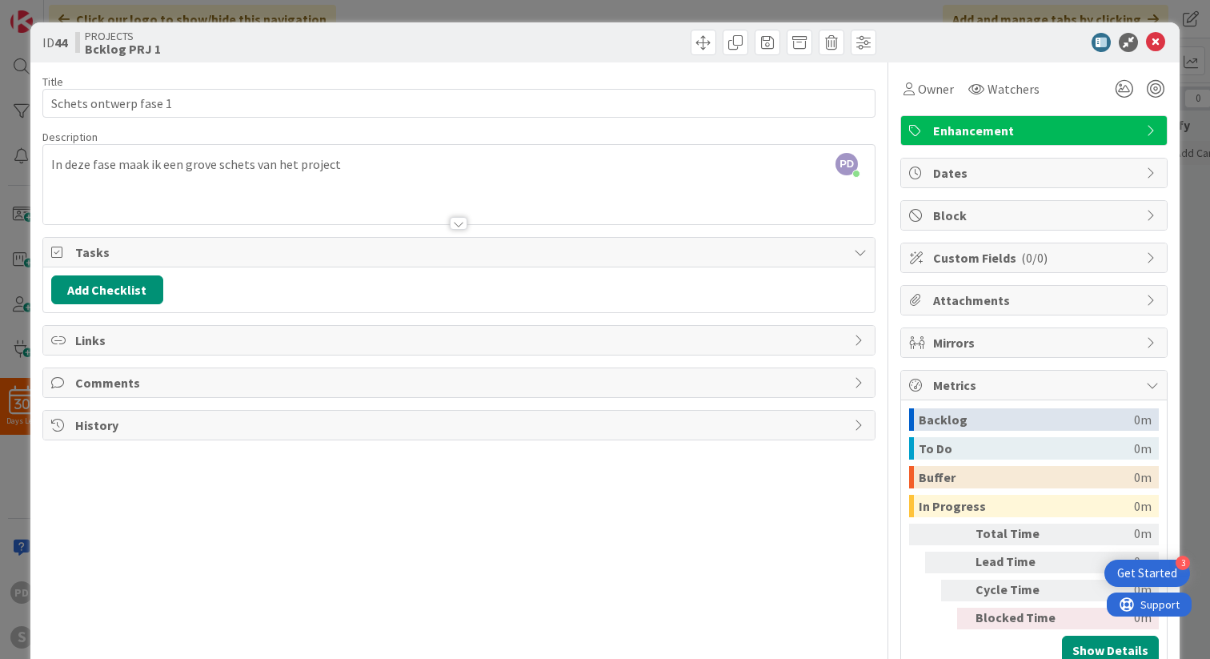
click at [972, 383] on span "Metrics" at bounding box center [1035, 384] width 205 height 19
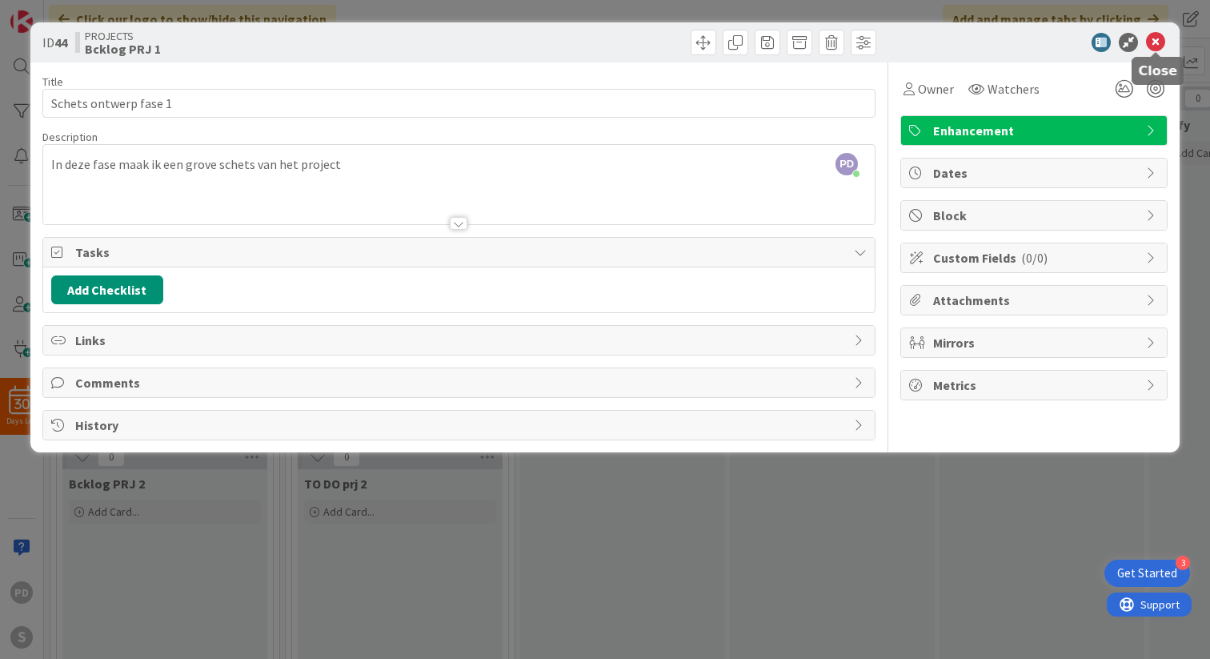
click at [1155, 42] on icon at bounding box center [1155, 42] width 19 height 19
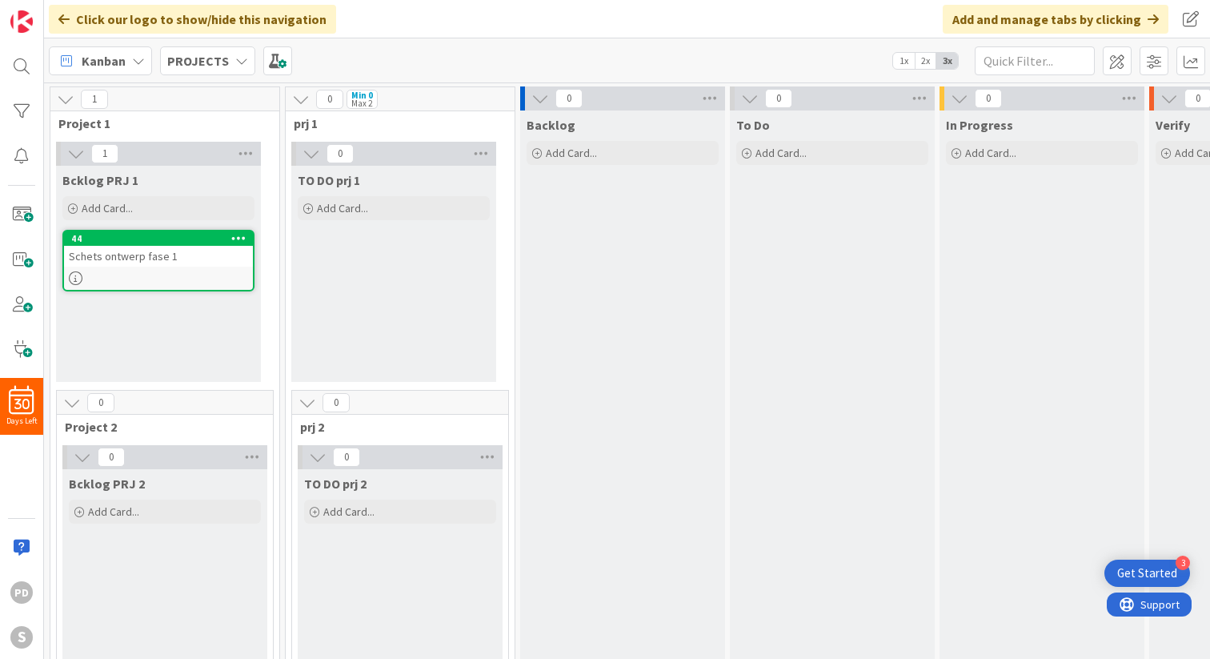
drag, startPoint x: 207, startPoint y: 223, endPoint x: 281, endPoint y: 244, distance: 76.5
click at [281, 244] on div "1 Project 1 1 Bcklog PRJ 1 Add Card... Template Not Set Not Set Schets ontwerp …" at bounding box center [164, 554] width 235 height 936
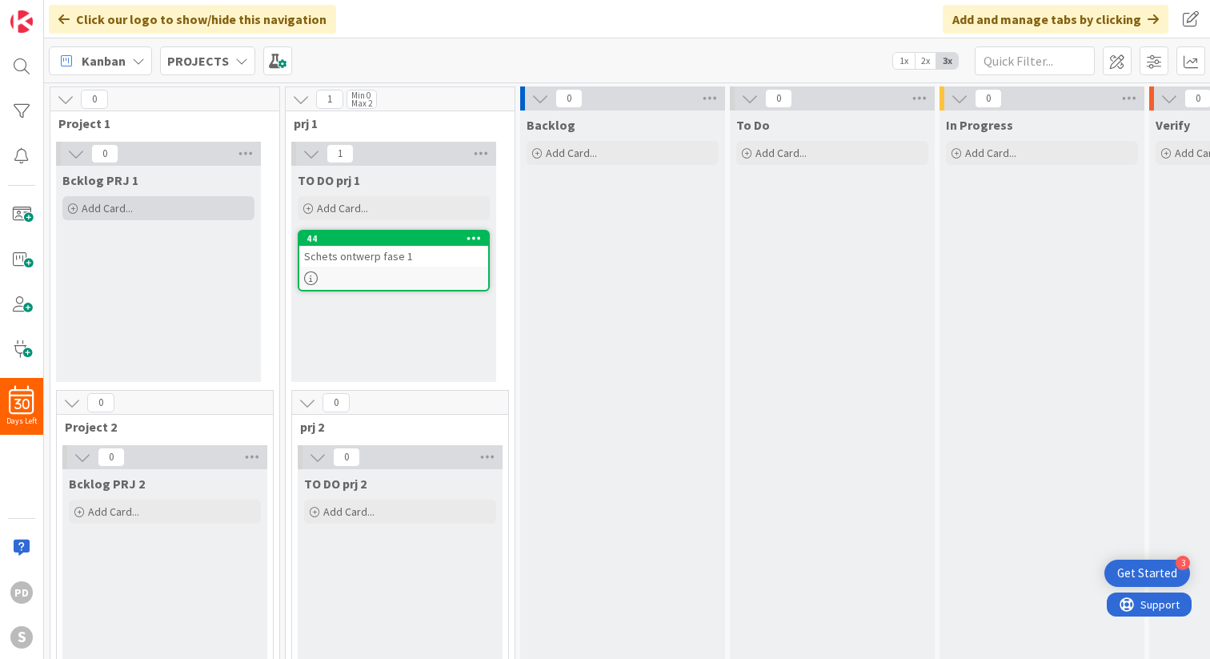
click at [94, 202] on span "Add Card..." at bounding box center [107, 208] width 51 height 14
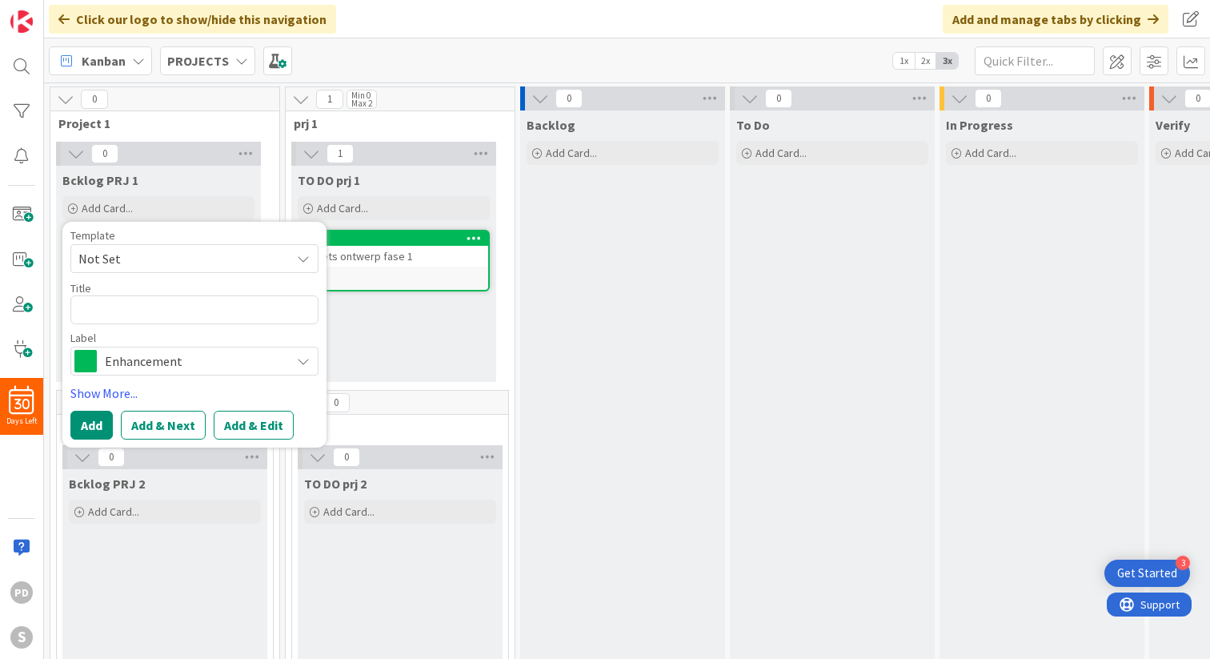
click at [159, 256] on span "Not Set" at bounding box center [178, 258] width 200 height 21
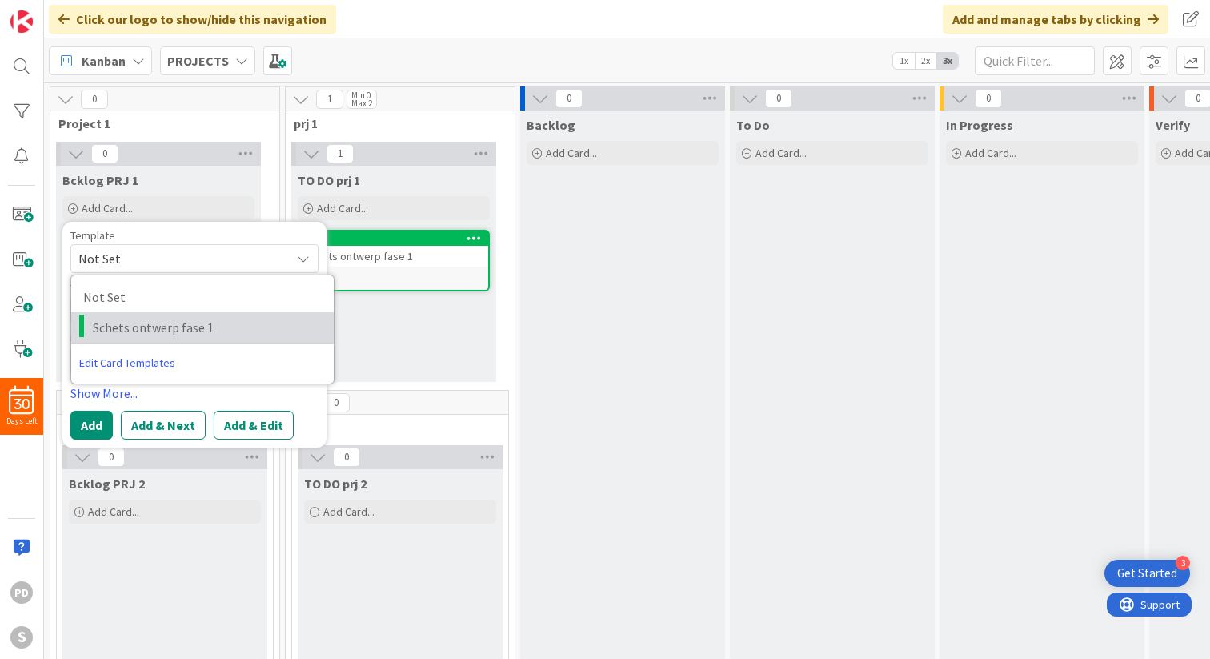
click at [154, 324] on span "Schets ontwerp fase 1" at bounding box center [207, 327] width 229 height 21
type textarea "x"
type textarea "Schets ontwerp fase 1"
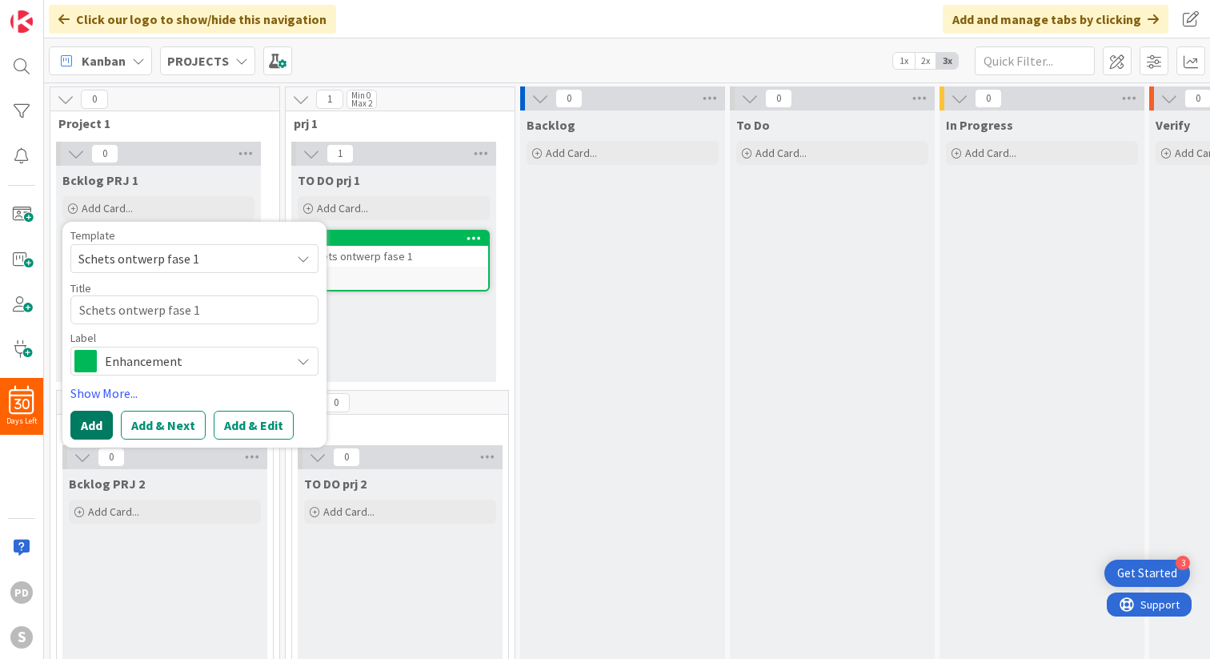
click at [94, 429] on button "Add" at bounding box center [91, 425] width 42 height 29
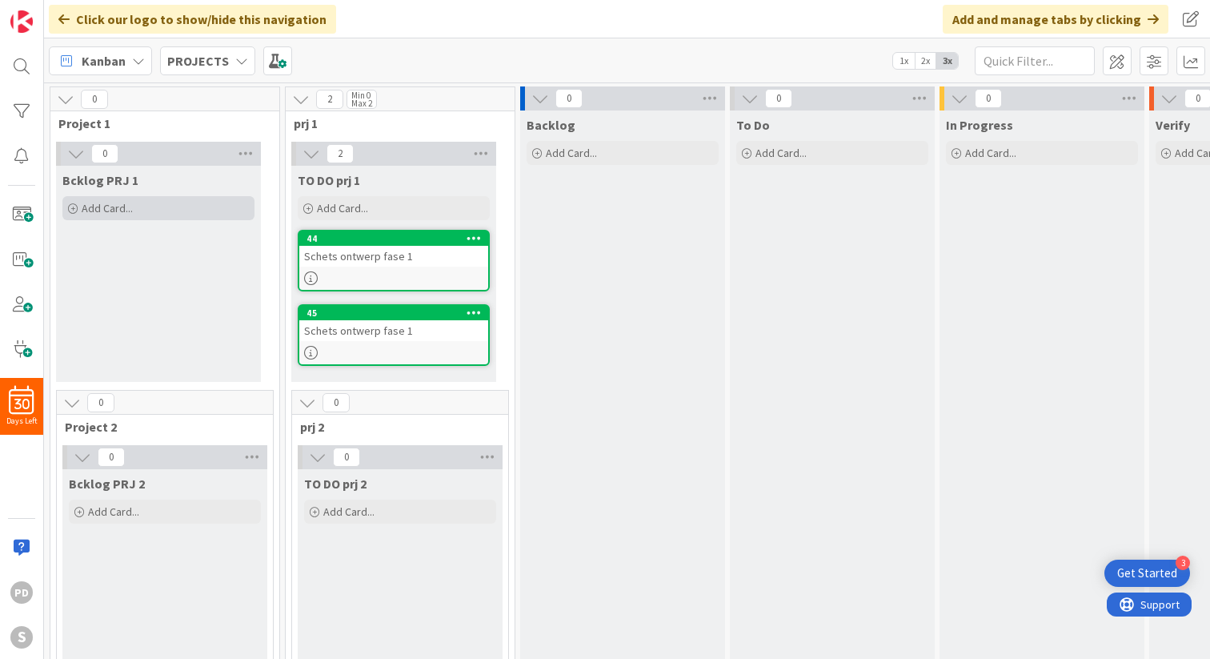
click at [124, 209] on span "Add Card..." at bounding box center [107, 208] width 51 height 14
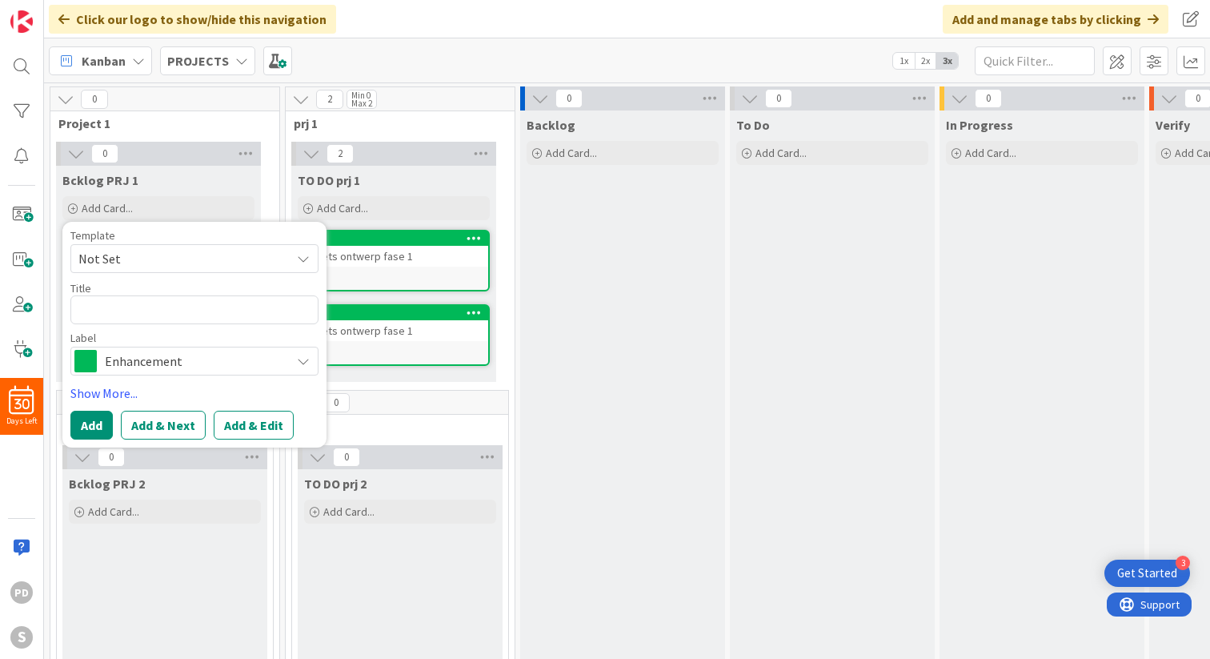
click at [141, 256] on span "Not Set" at bounding box center [178, 258] width 200 height 21
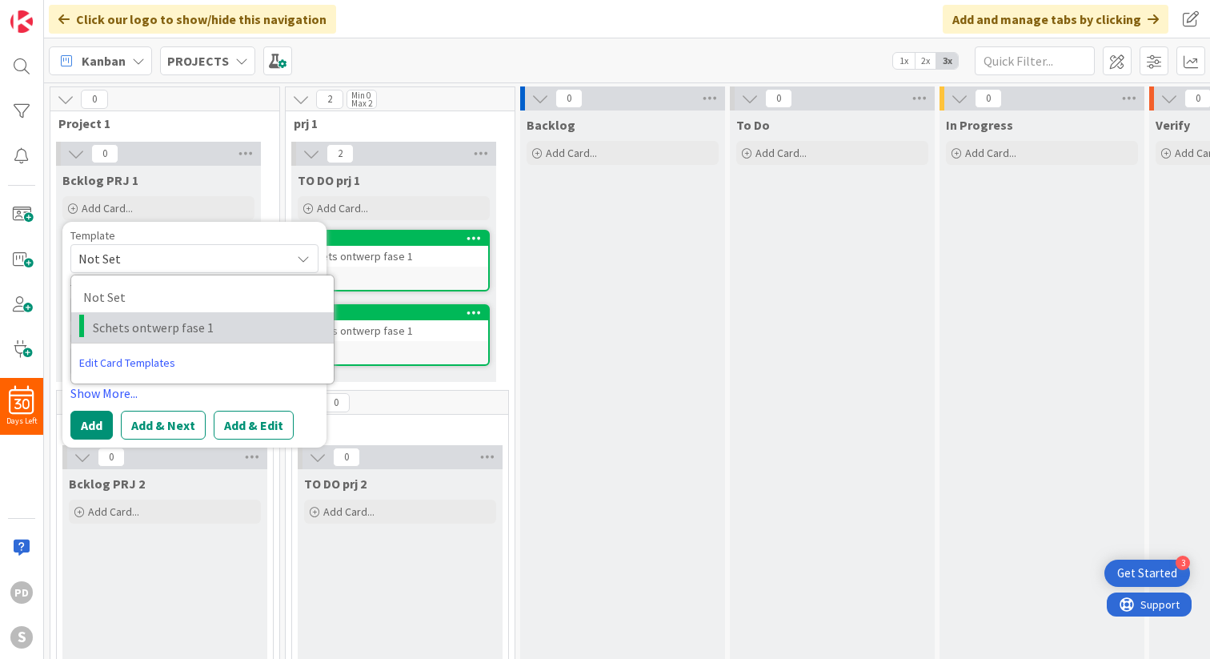
click at [132, 328] on span "Schets ontwerp fase 1" at bounding box center [207, 327] width 229 height 21
type textarea "x"
type textarea "Schets ontwerp fase 1"
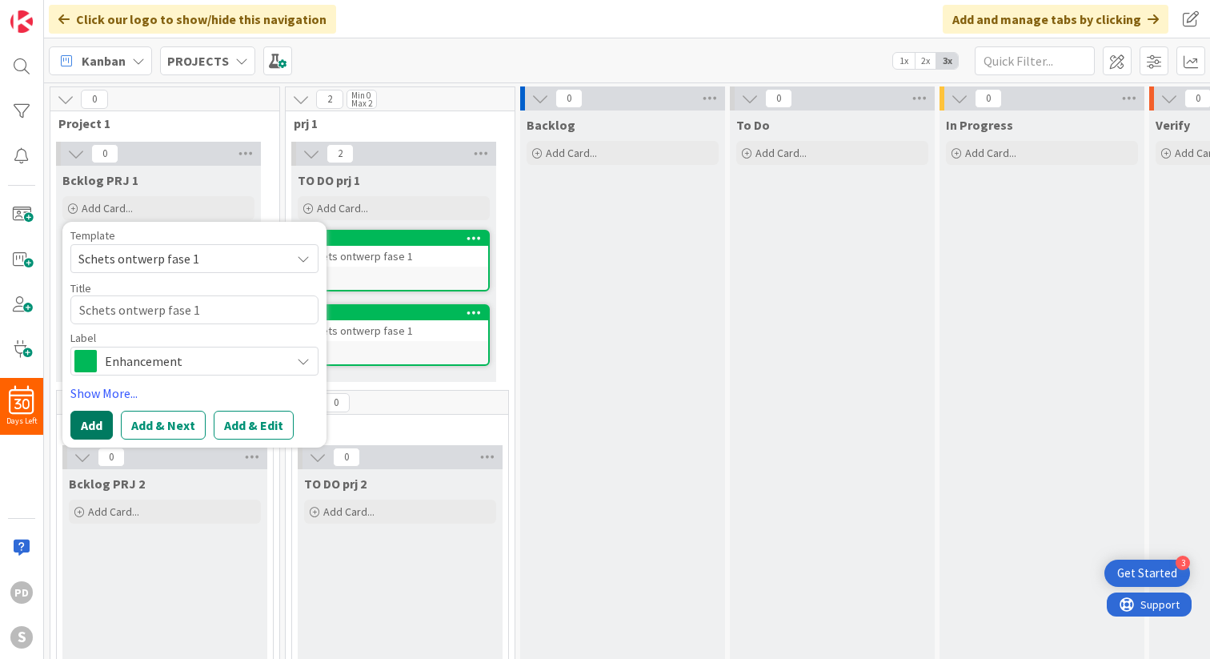
click at [96, 429] on button "Add" at bounding box center [91, 425] width 42 height 29
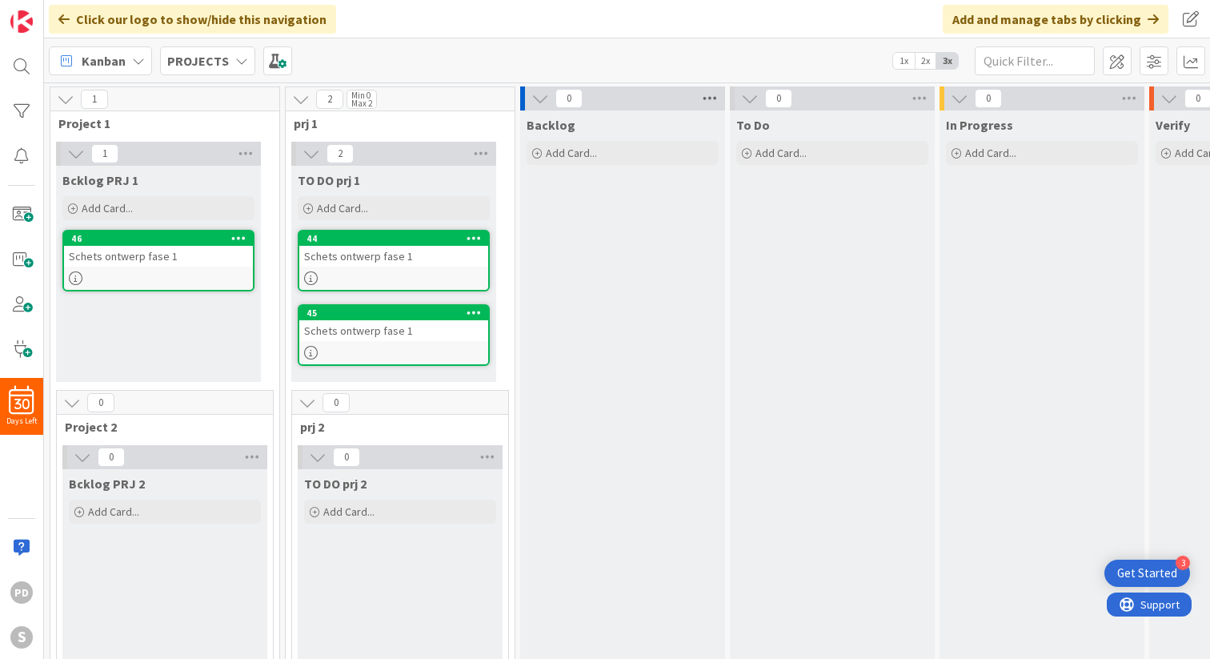
click at [703, 96] on icon at bounding box center [709, 98] width 21 height 24
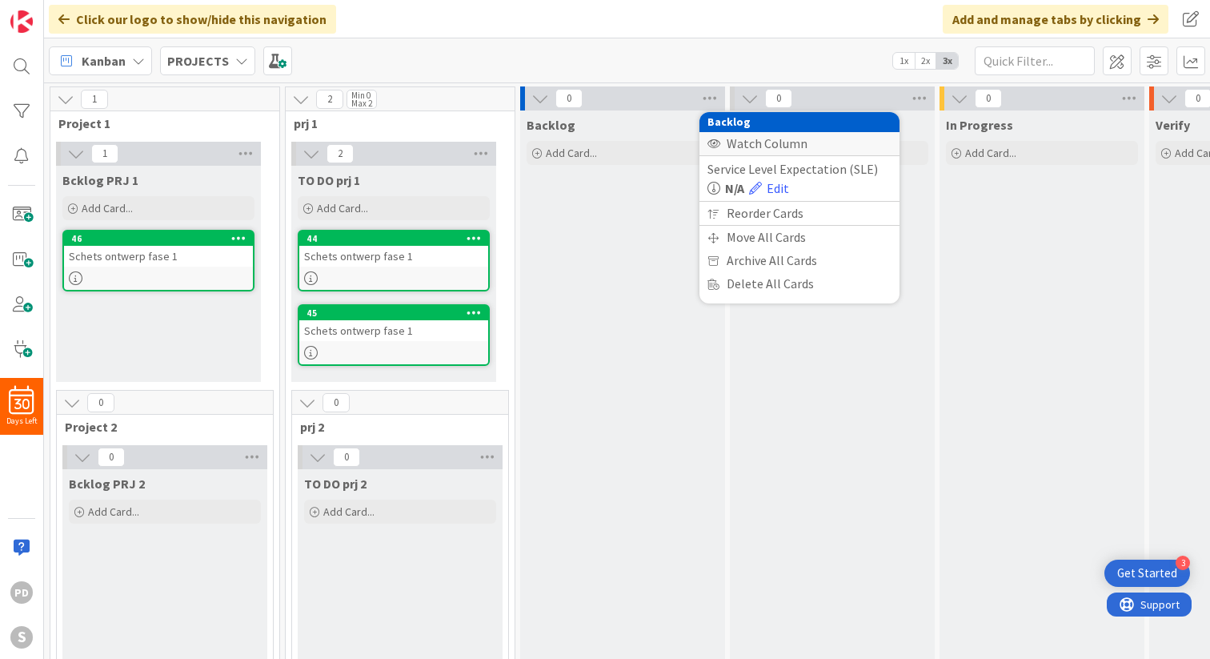
click at [734, 139] on div "Watch Column" at bounding box center [799, 143] width 200 height 23
click at [748, 142] on div "Stop Watching Column" at bounding box center [799, 143] width 200 height 23
click at [630, 251] on div "Backlog Add Card..." at bounding box center [622, 562] width 205 height 904
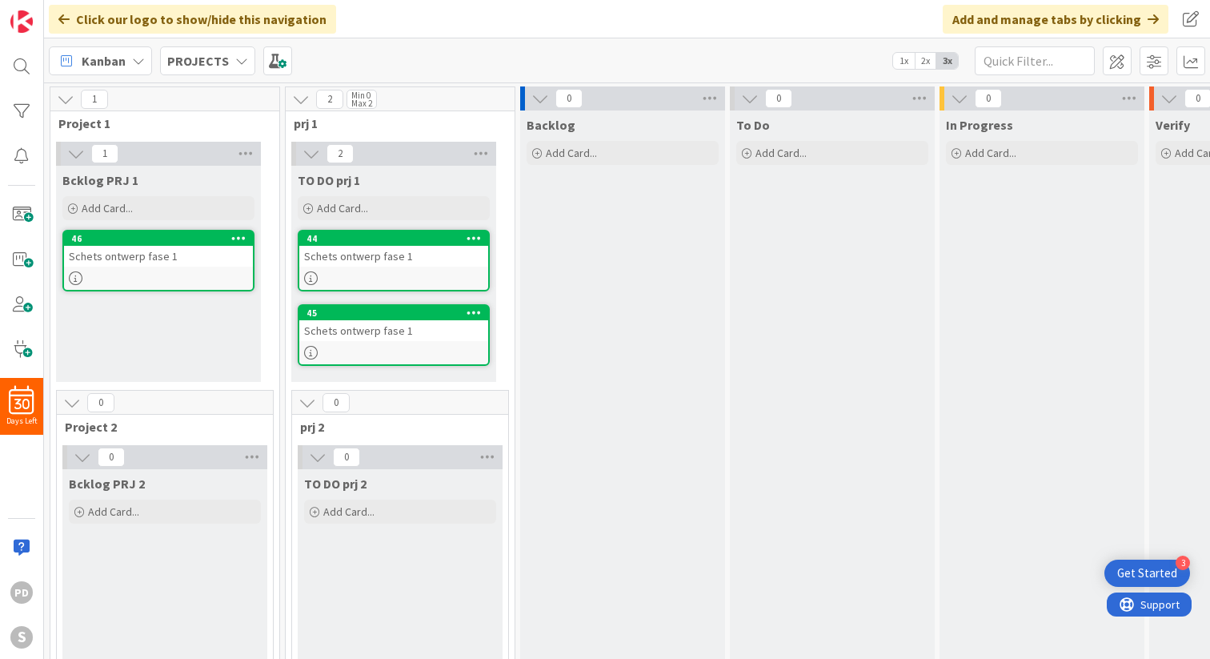
click at [536, 97] on icon at bounding box center [540, 99] width 18 height 18
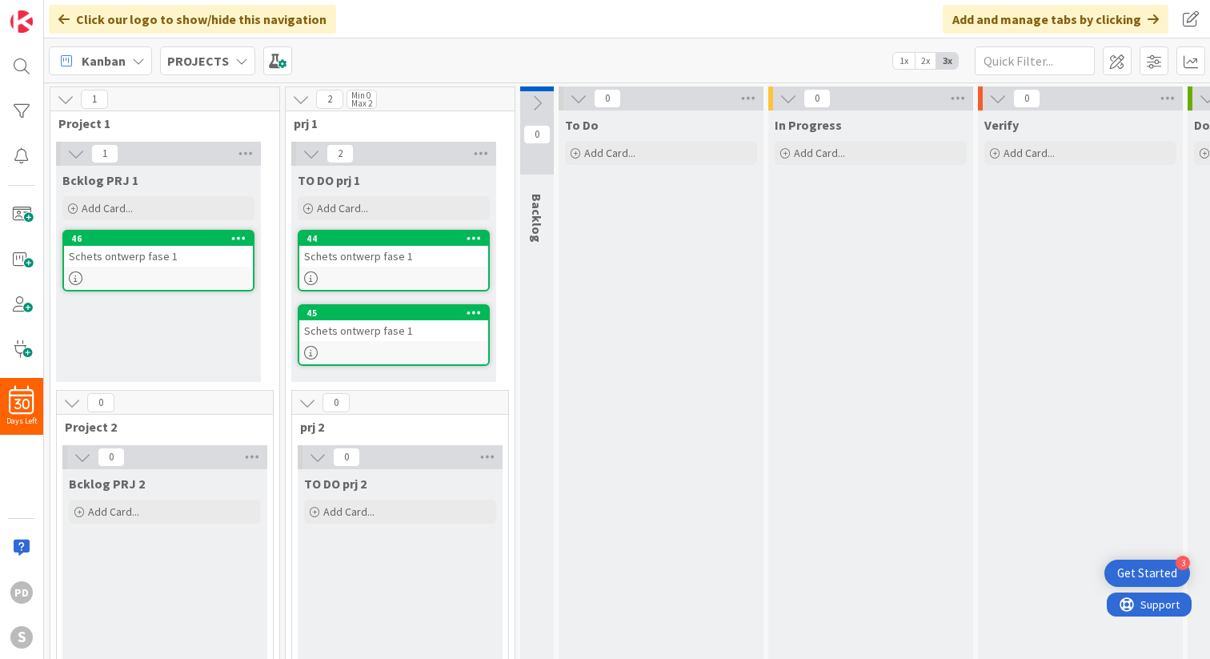
click at [536, 101] on icon at bounding box center [537, 103] width 18 height 18
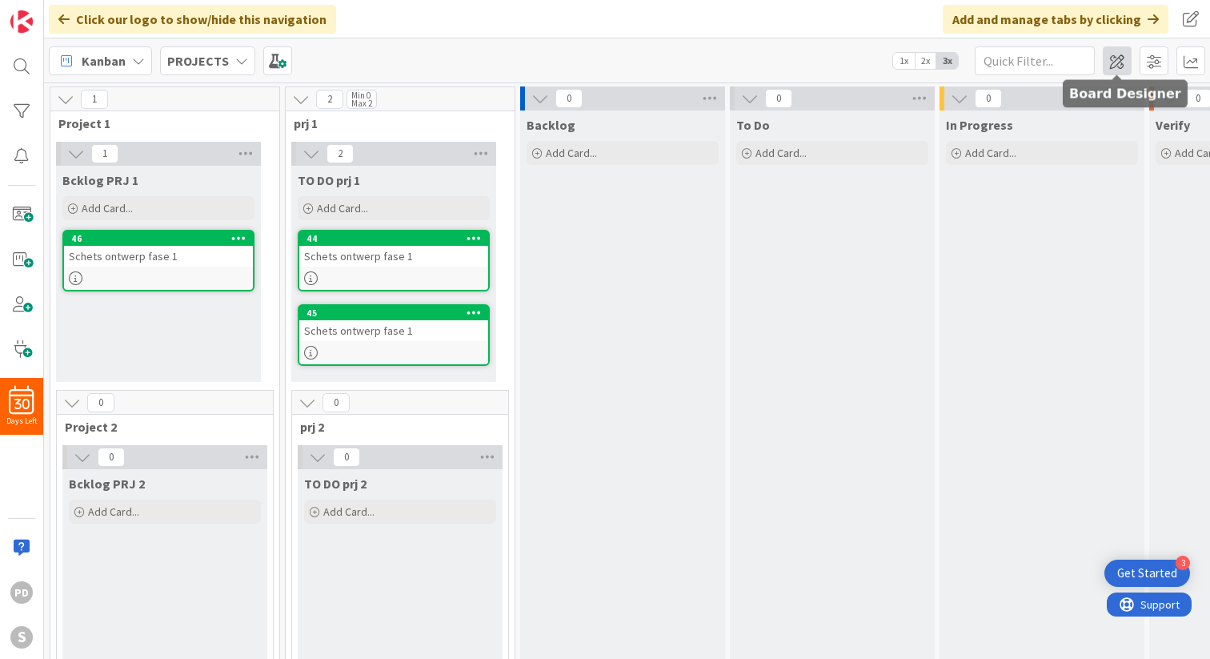
click at [1125, 56] on span at bounding box center [1117, 60] width 29 height 29
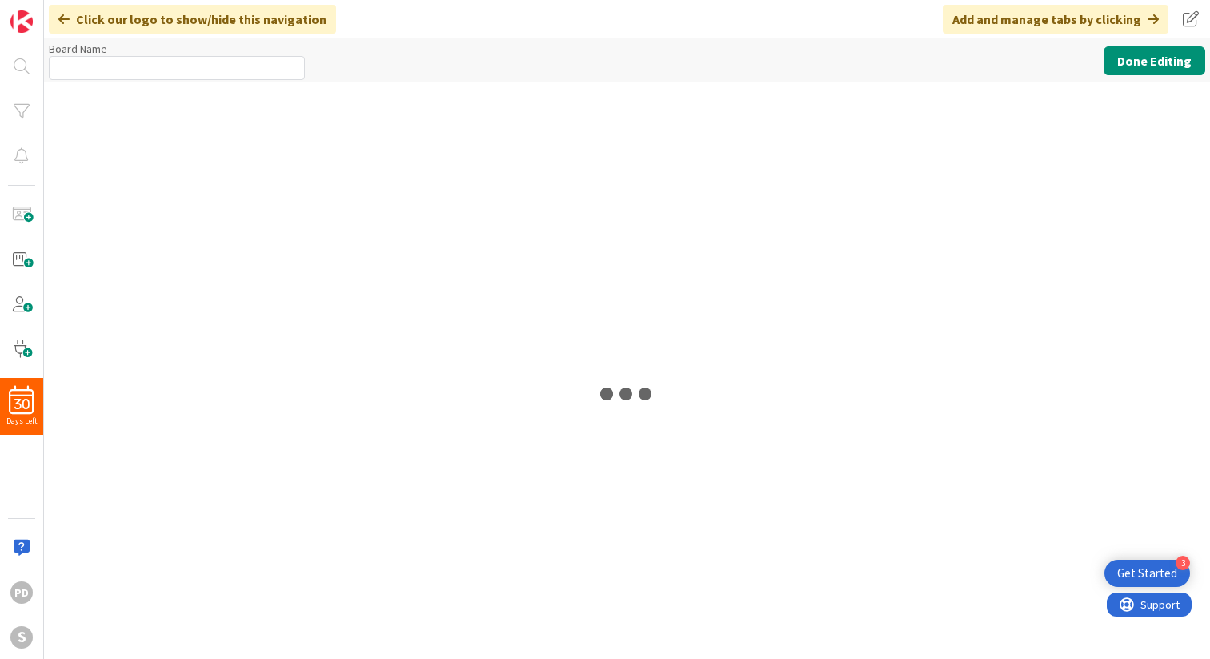
type input "PROJECTS"
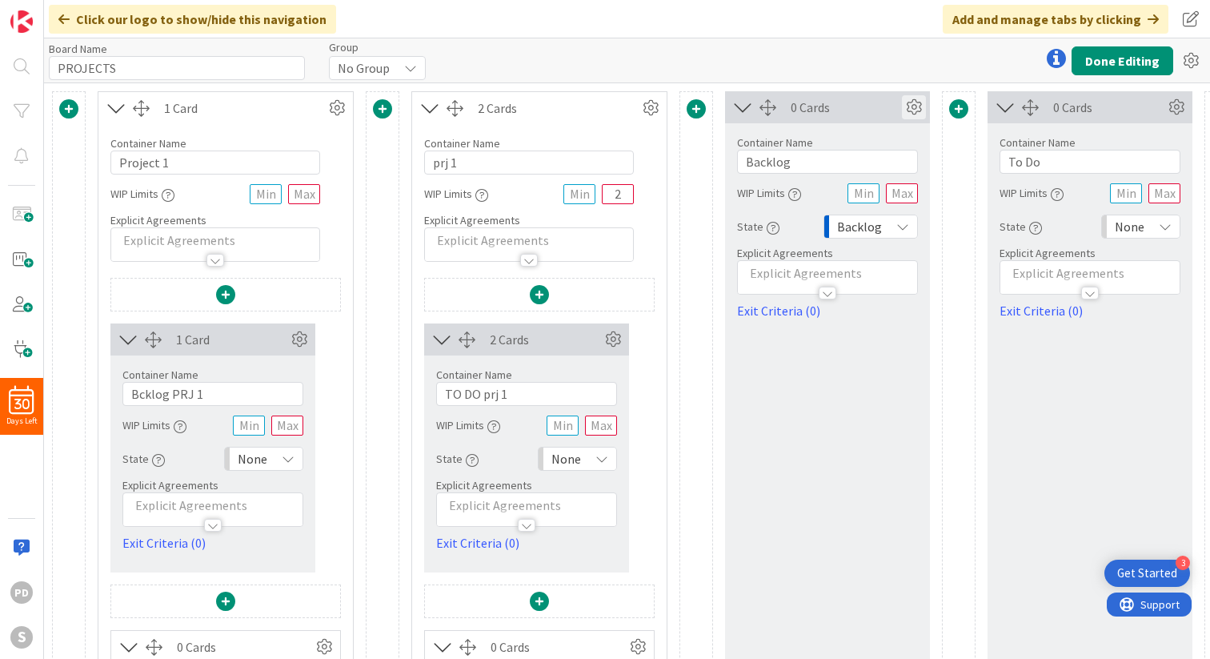
click at [913, 105] on icon at bounding box center [914, 107] width 24 height 24
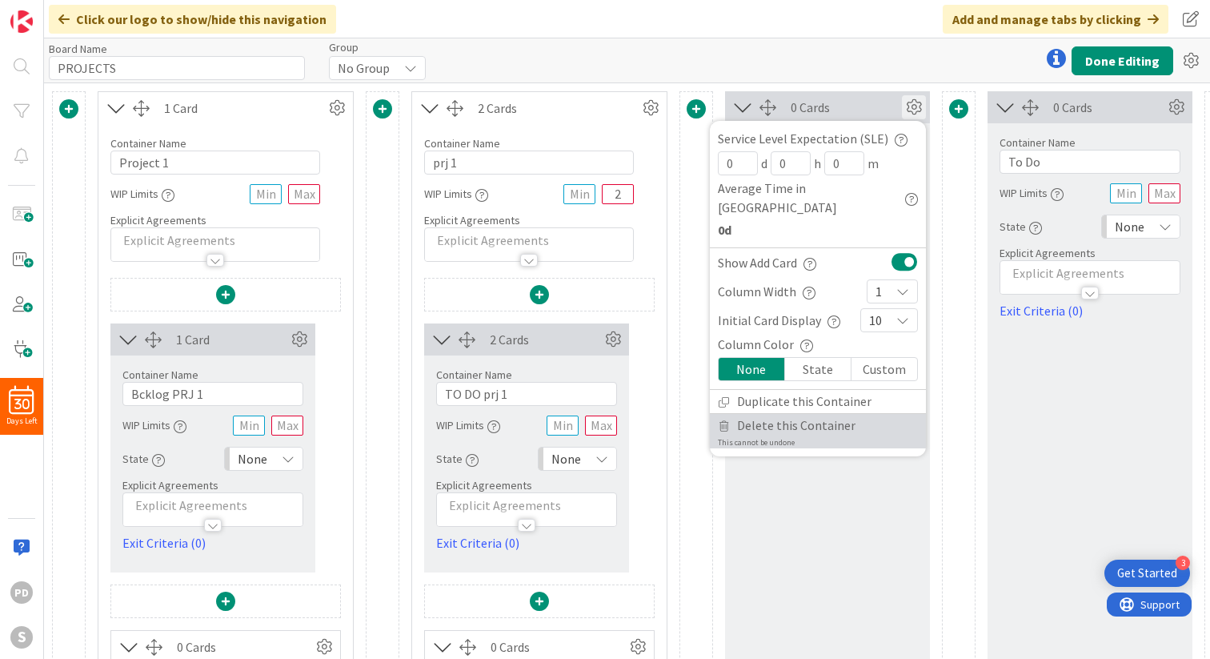
click at [800, 414] on span "Delete this Container" at bounding box center [796, 425] width 118 height 23
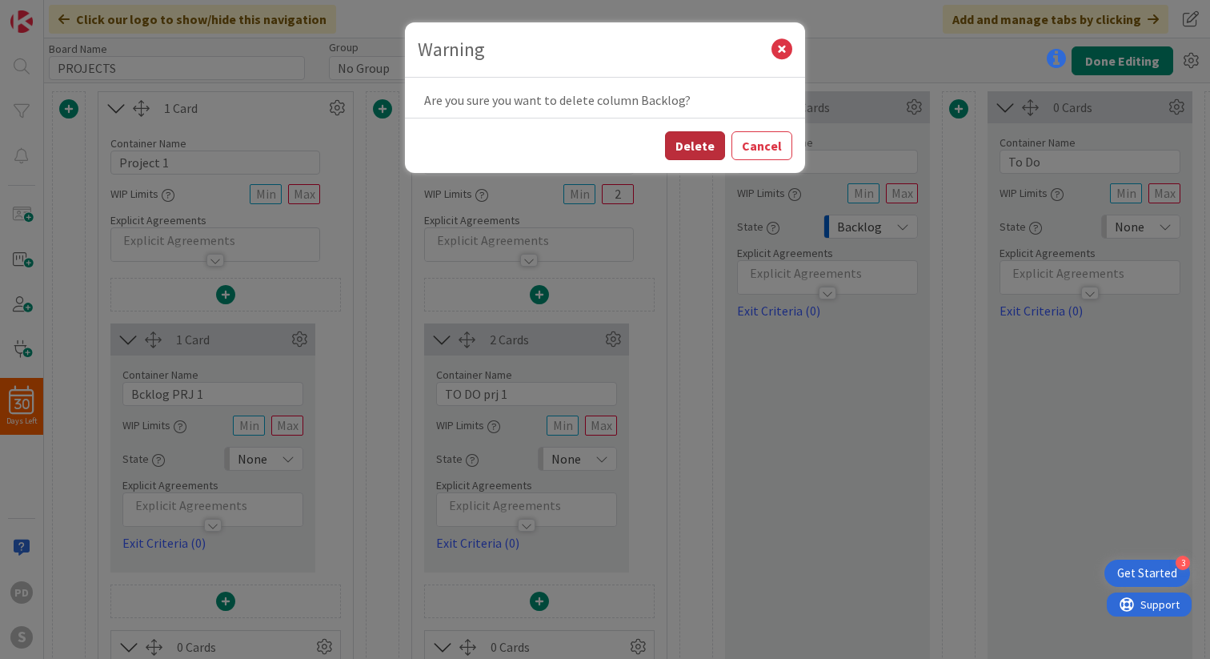
click at [704, 148] on button "Delete" at bounding box center [695, 145] width 60 height 29
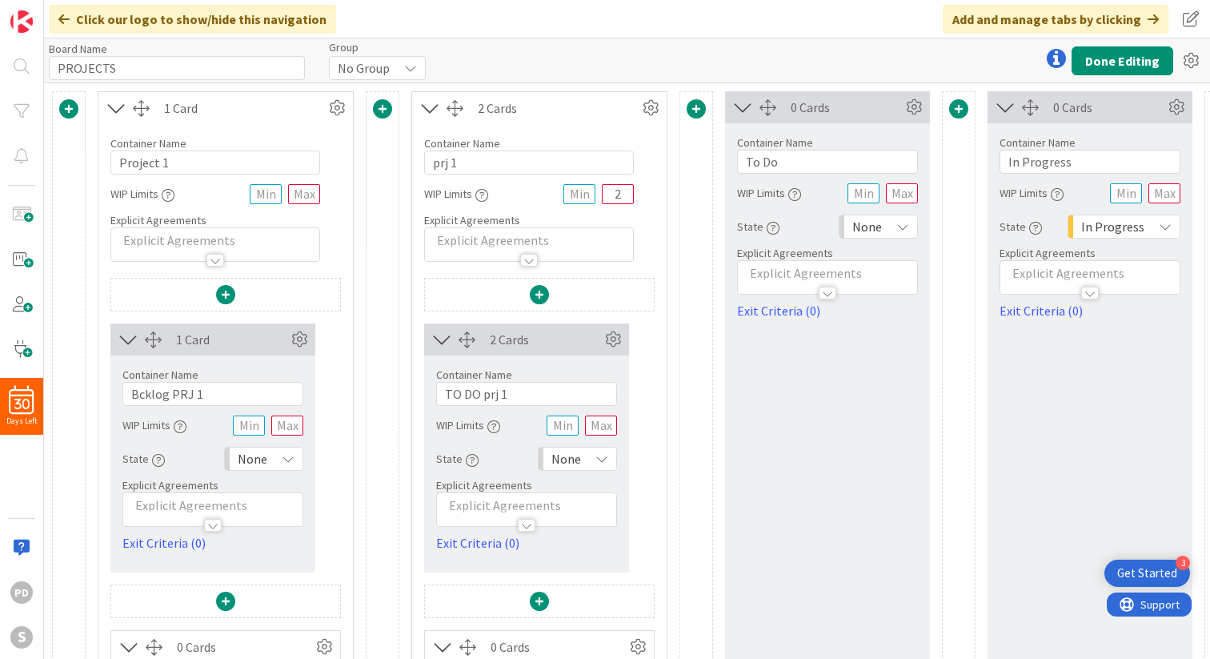
click at [745, 112] on icon at bounding box center [743, 107] width 26 height 21
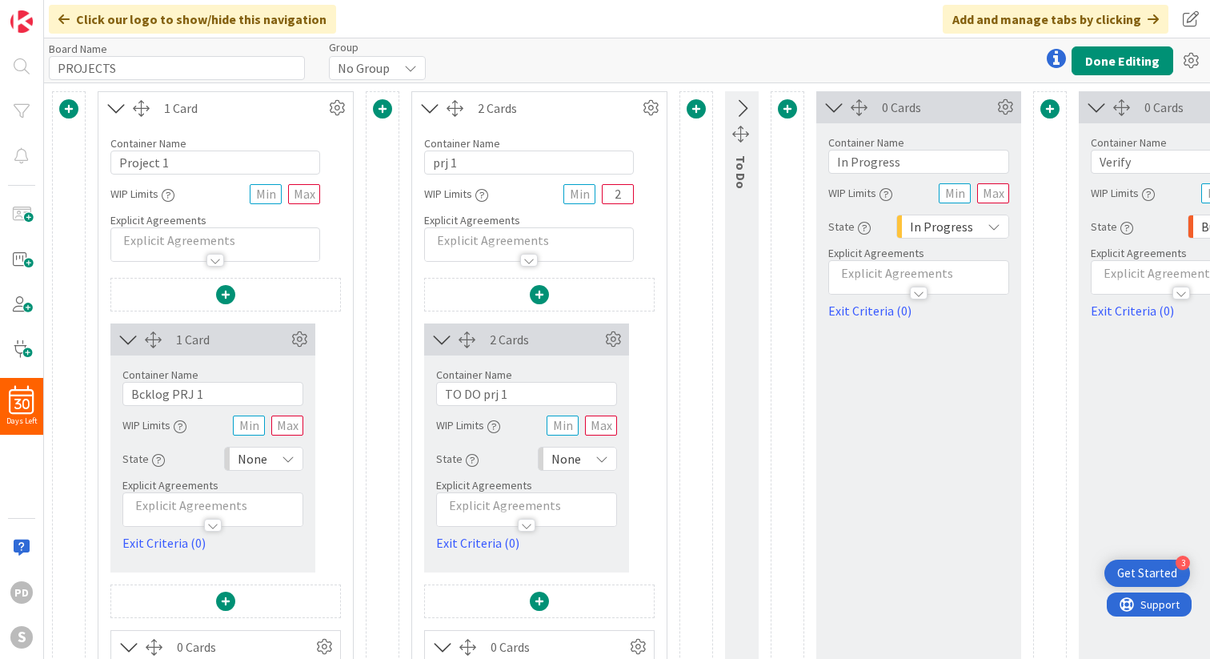
click at [743, 110] on icon at bounding box center [741, 108] width 26 height 21
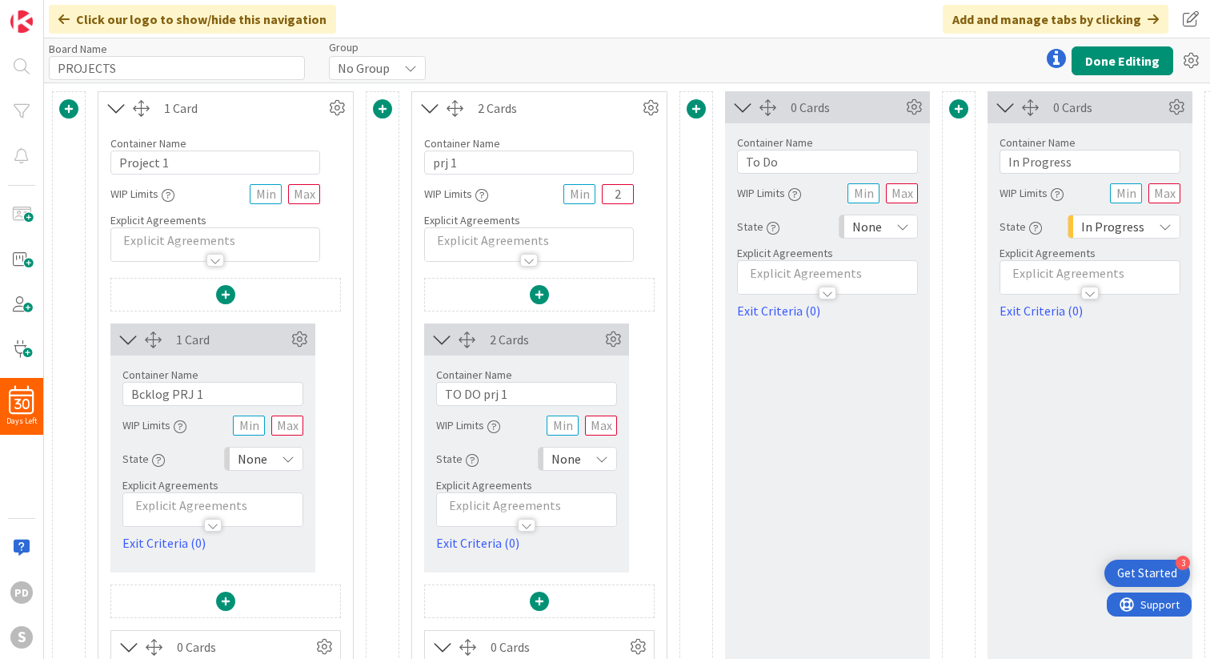
click at [692, 106] on span at bounding box center [696, 108] width 19 height 19
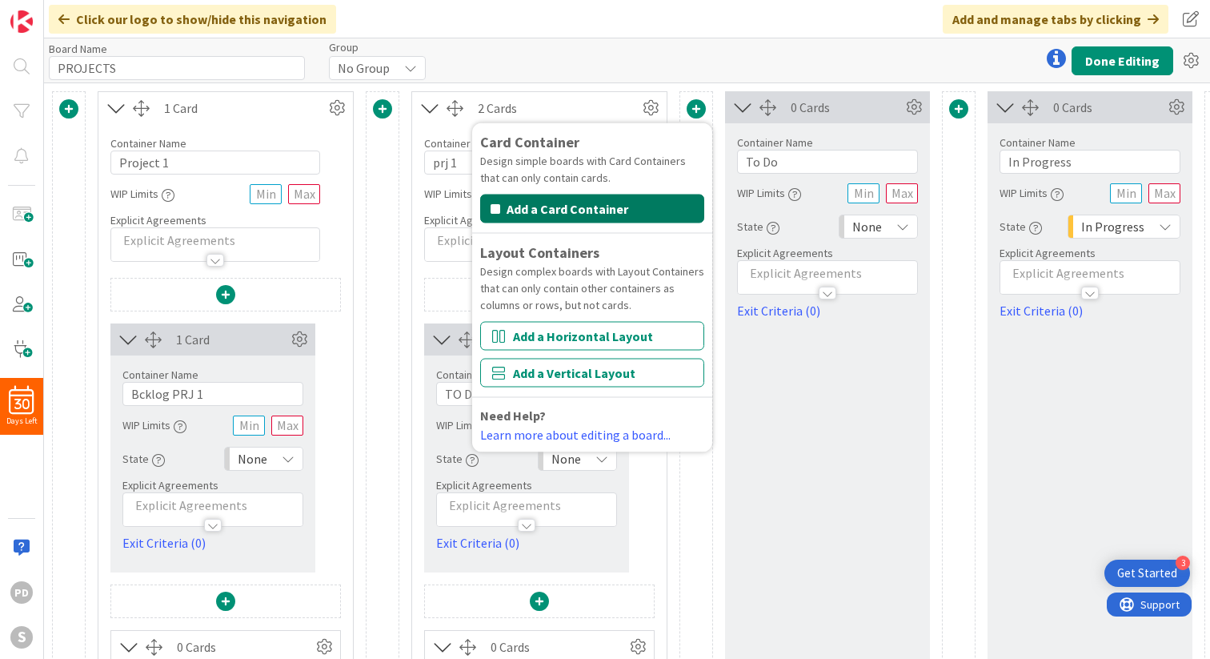
click at [611, 211] on button "Add a Card Container" at bounding box center [592, 208] width 224 height 29
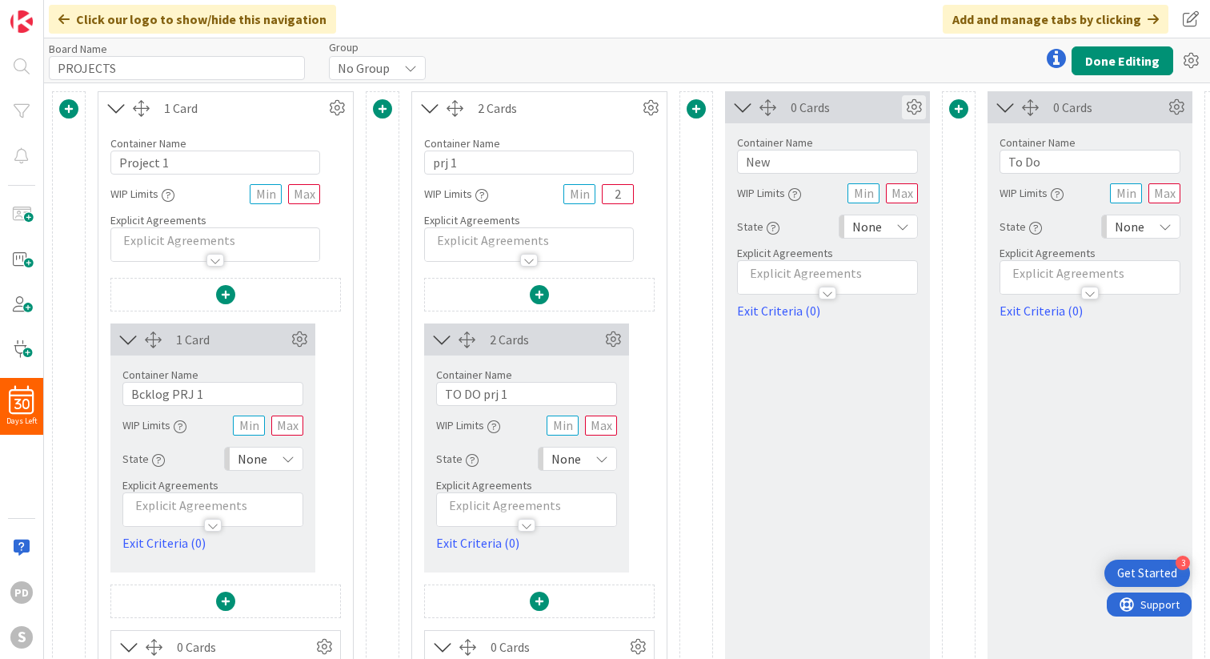
click at [912, 106] on icon at bounding box center [914, 107] width 24 height 24
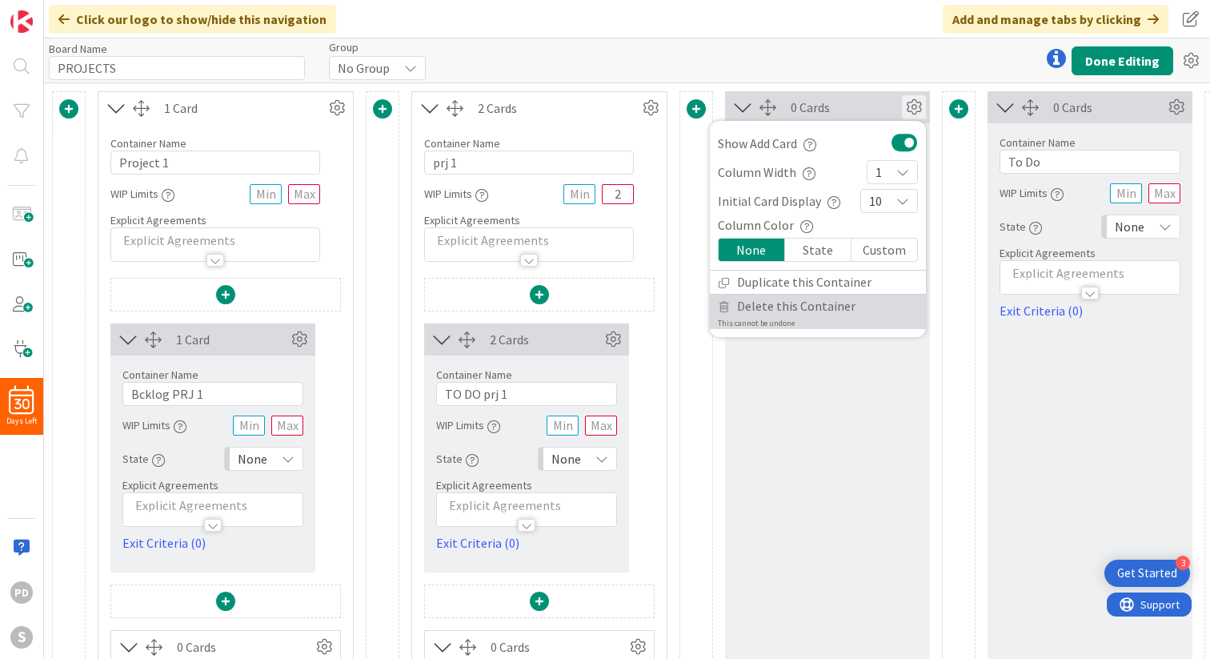
click at [782, 311] on span "Delete this Container" at bounding box center [796, 306] width 118 height 23
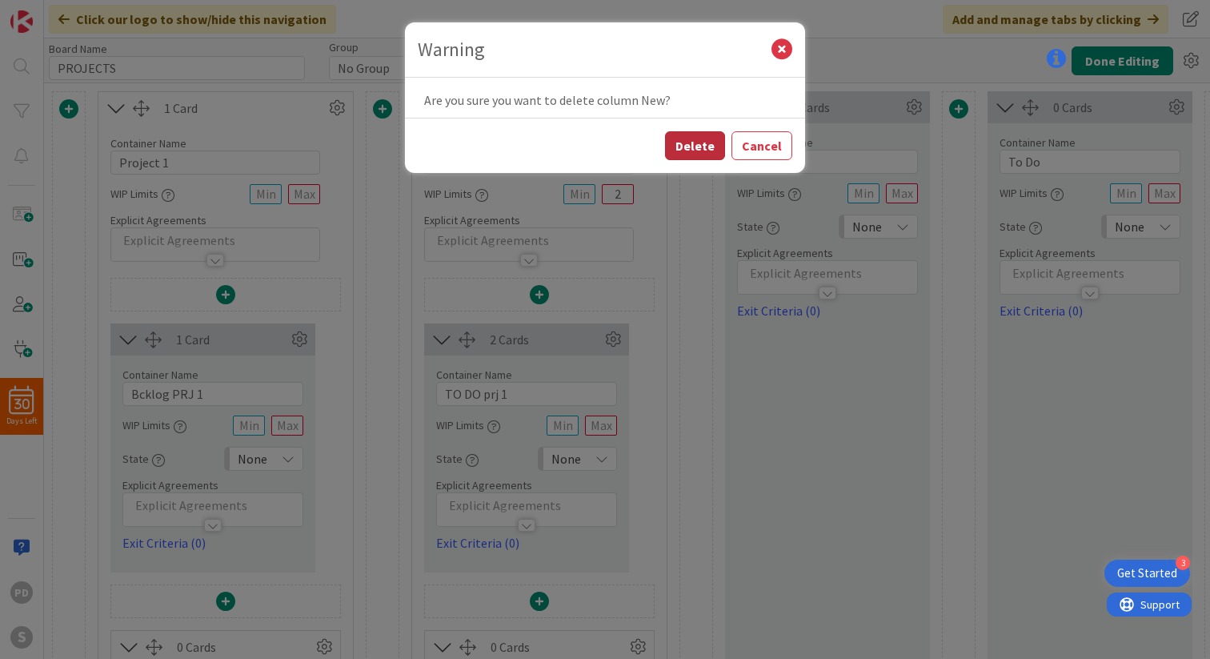
click at [708, 150] on button "Delete" at bounding box center [695, 145] width 60 height 29
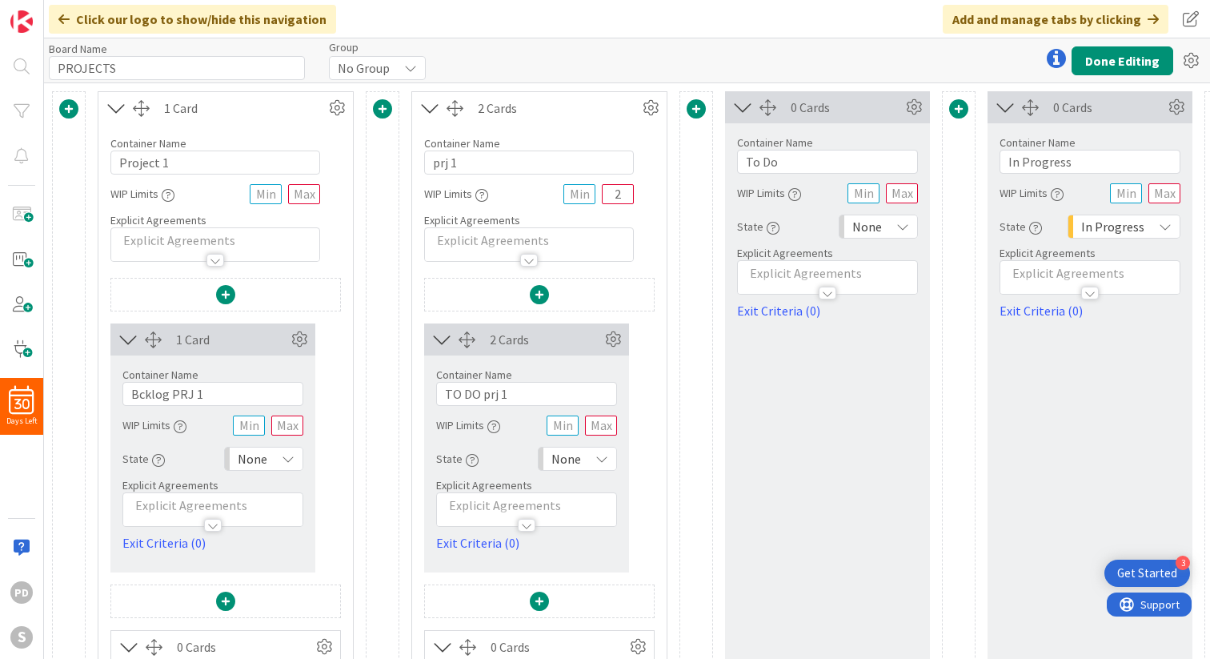
click at [691, 109] on span at bounding box center [696, 108] width 19 height 19
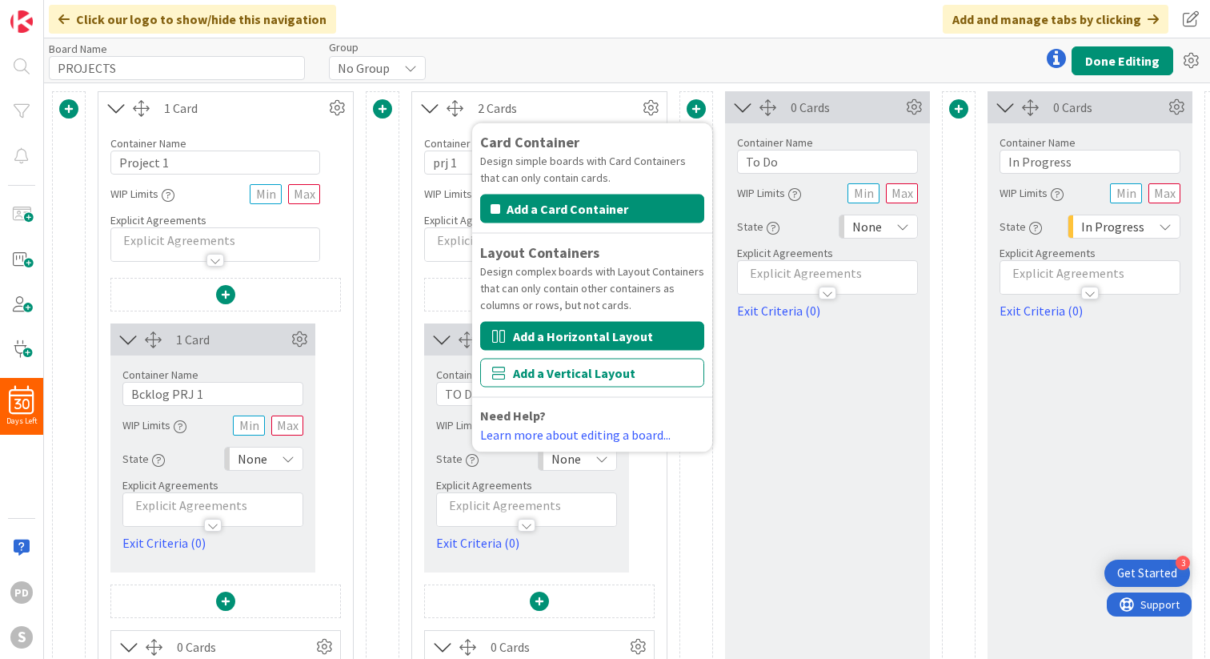
click at [590, 336] on button "Add a Horizontal Layout" at bounding box center [592, 336] width 224 height 29
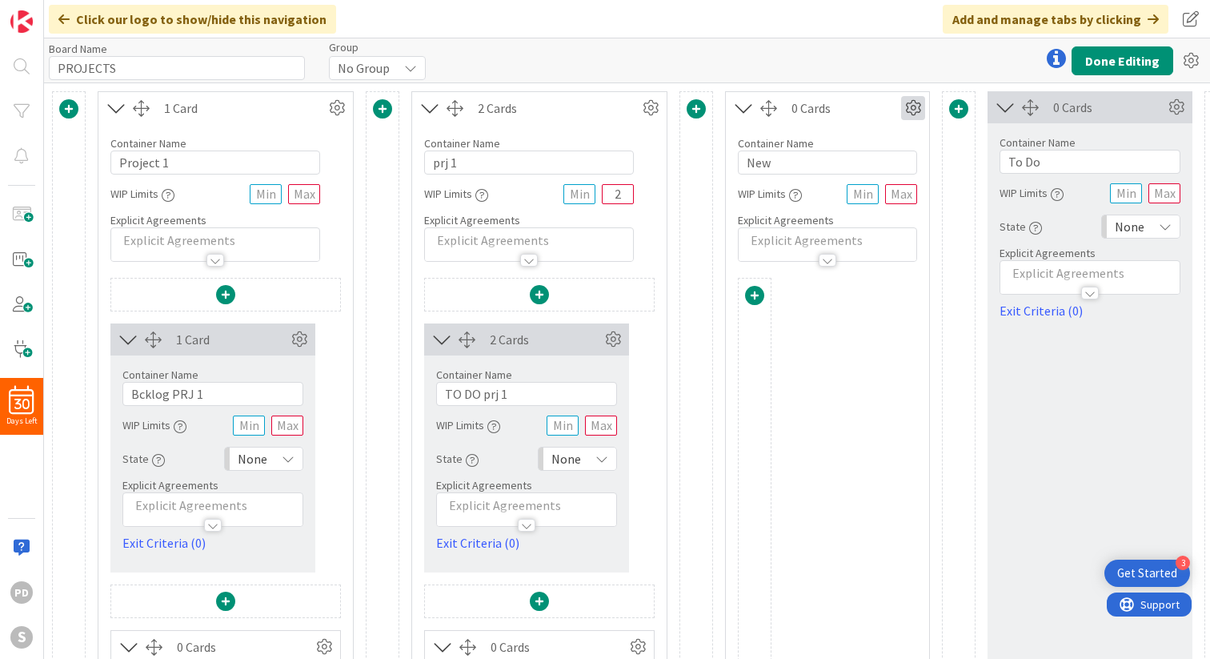
click at [908, 104] on icon at bounding box center [913, 108] width 24 height 24
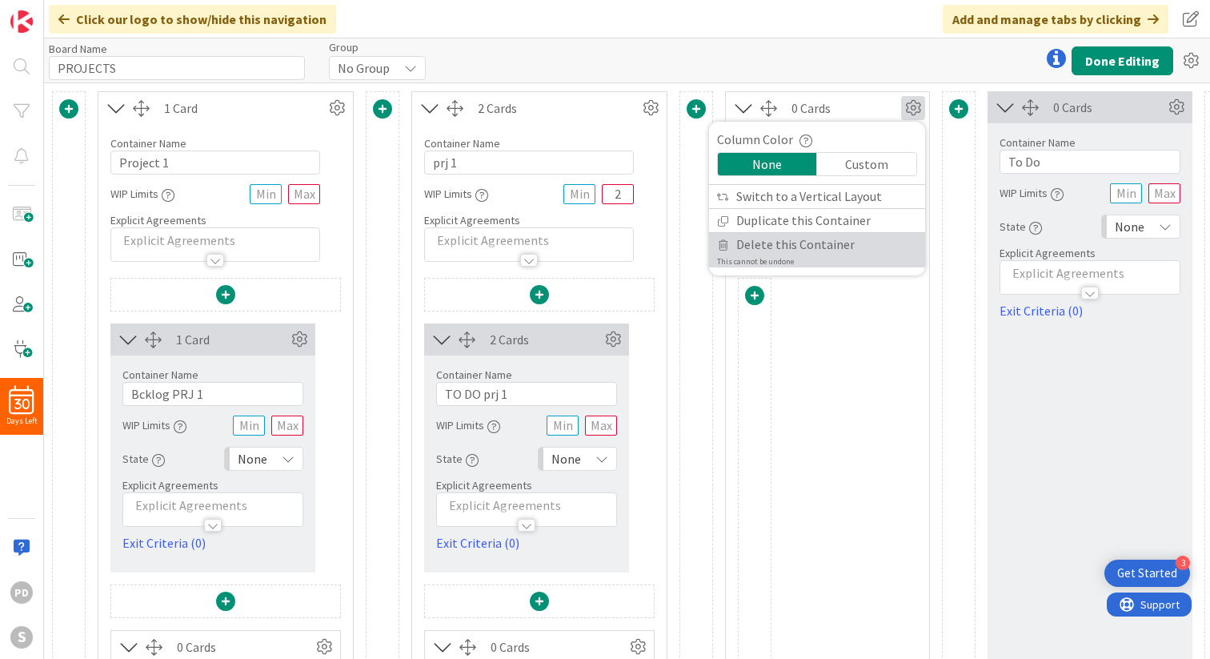
click at [772, 250] on span "Delete this Container" at bounding box center [795, 244] width 118 height 23
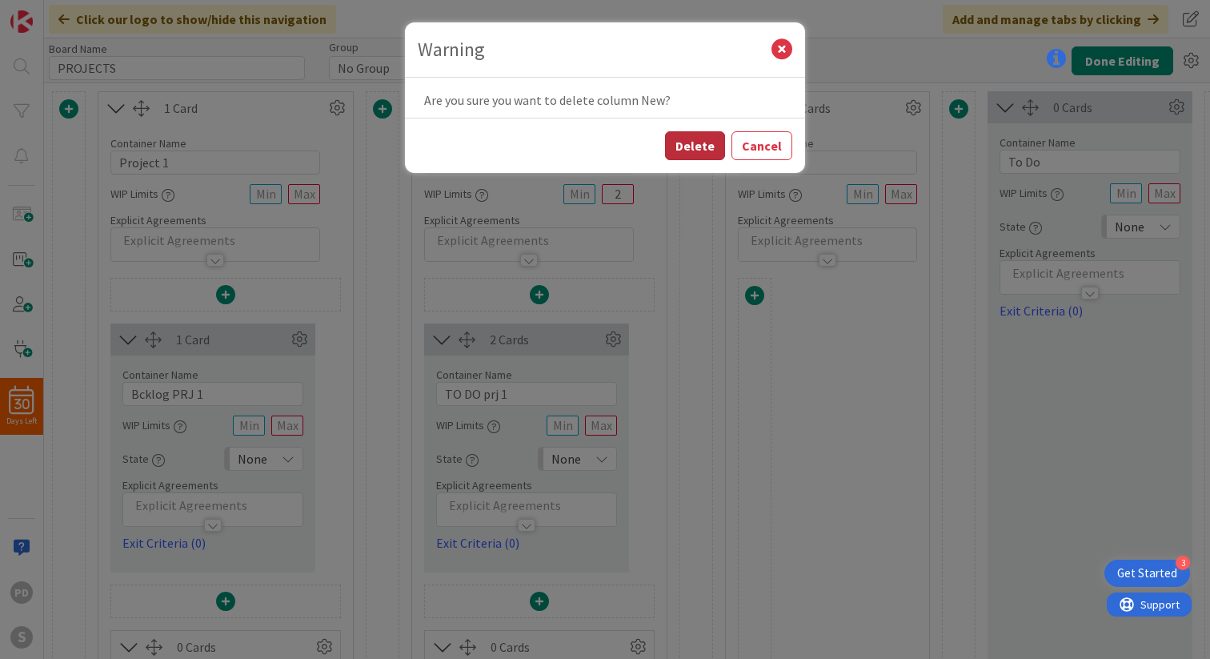
click at [703, 142] on button "Delete" at bounding box center [695, 145] width 60 height 29
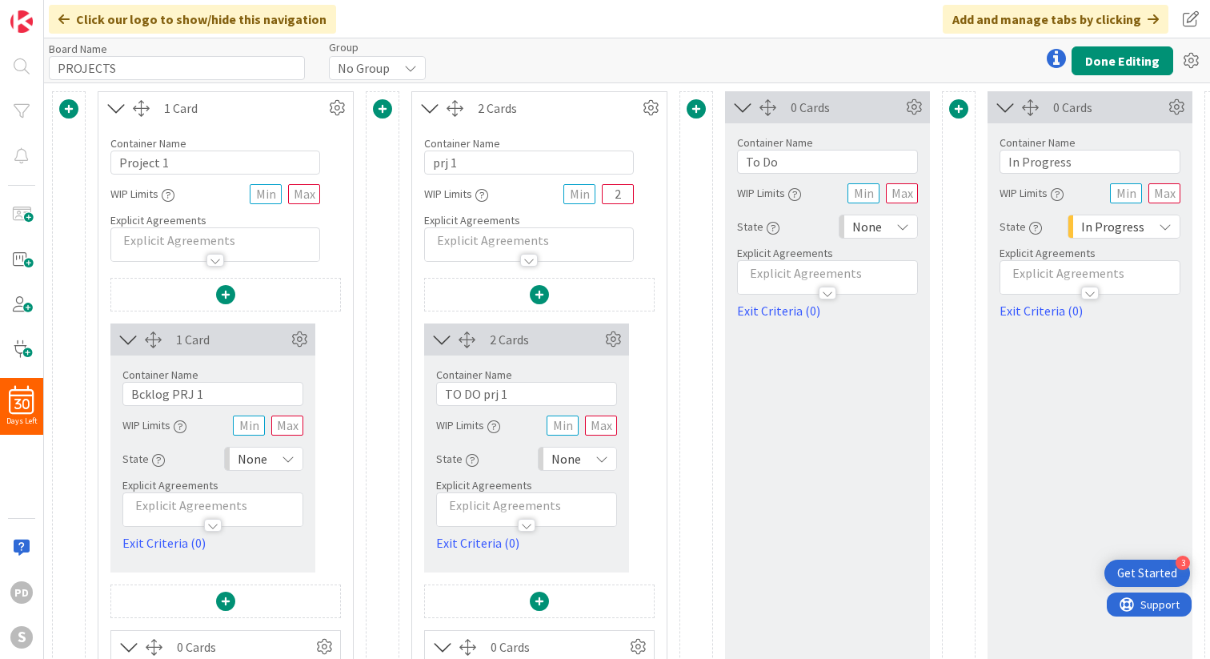
click at [695, 108] on span at bounding box center [696, 108] width 19 height 19
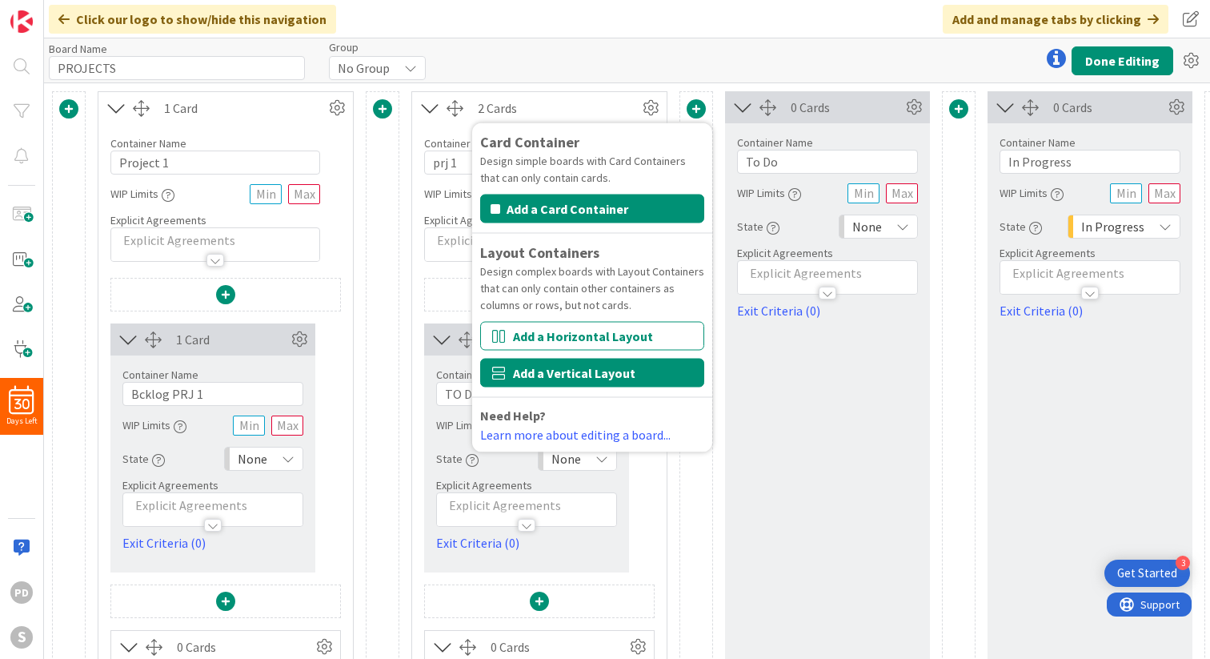
click at [598, 373] on button "Add a Vertical Layout" at bounding box center [592, 373] width 224 height 29
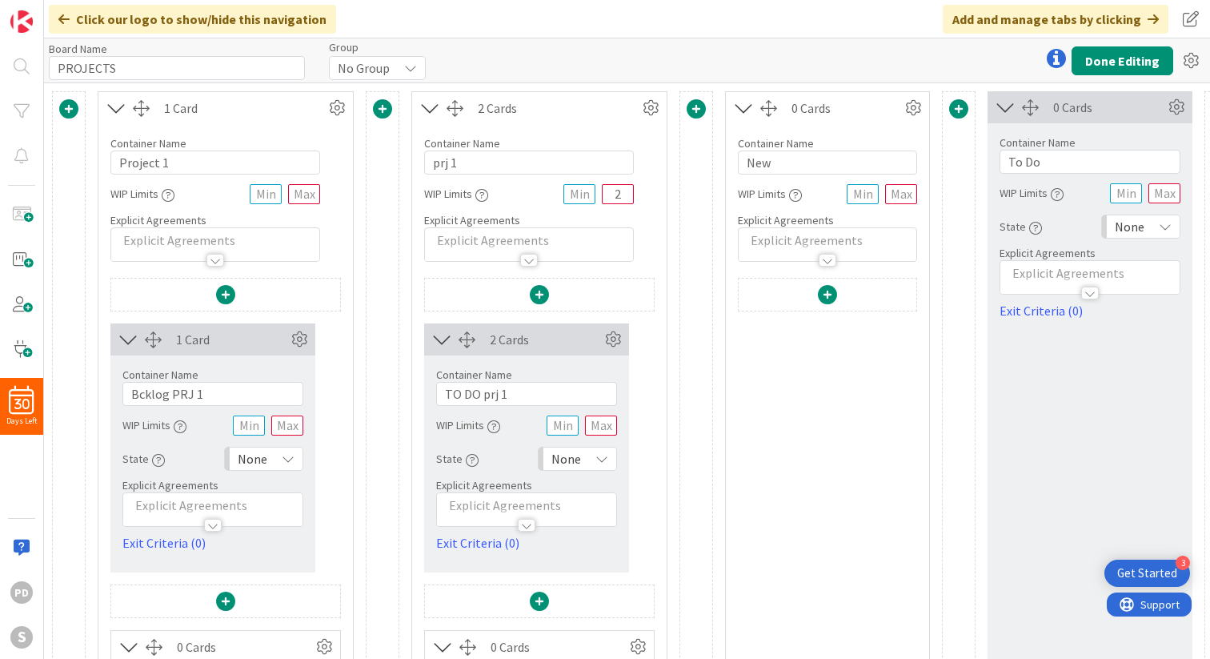
click at [828, 294] on span at bounding box center [827, 294] width 19 height 19
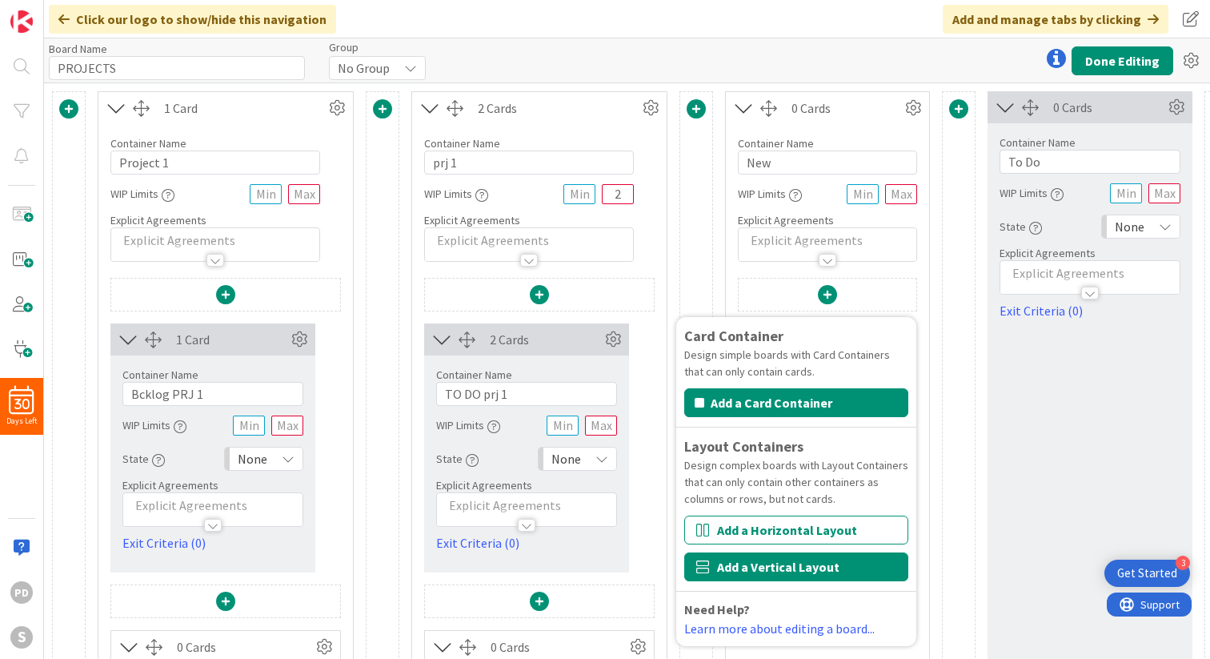
click at [759, 565] on button "Add a Vertical Layout" at bounding box center [796, 566] width 224 height 29
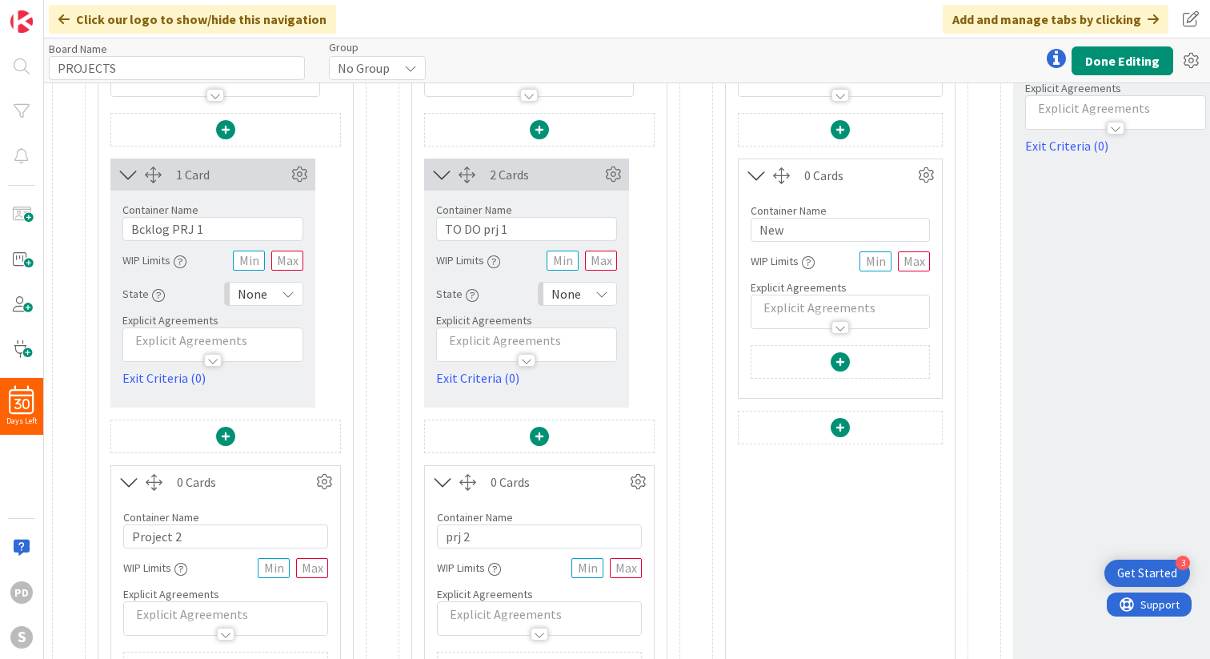
scroll to position [174, 0]
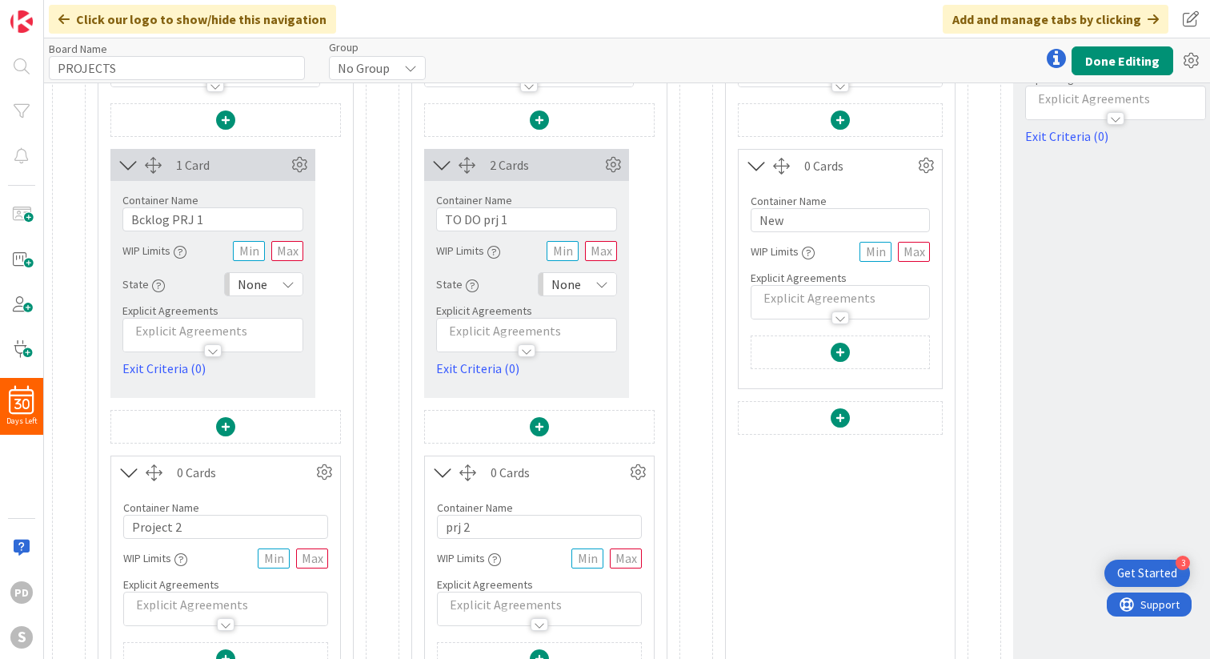
click at [840, 412] on span at bounding box center [840, 417] width 19 height 19
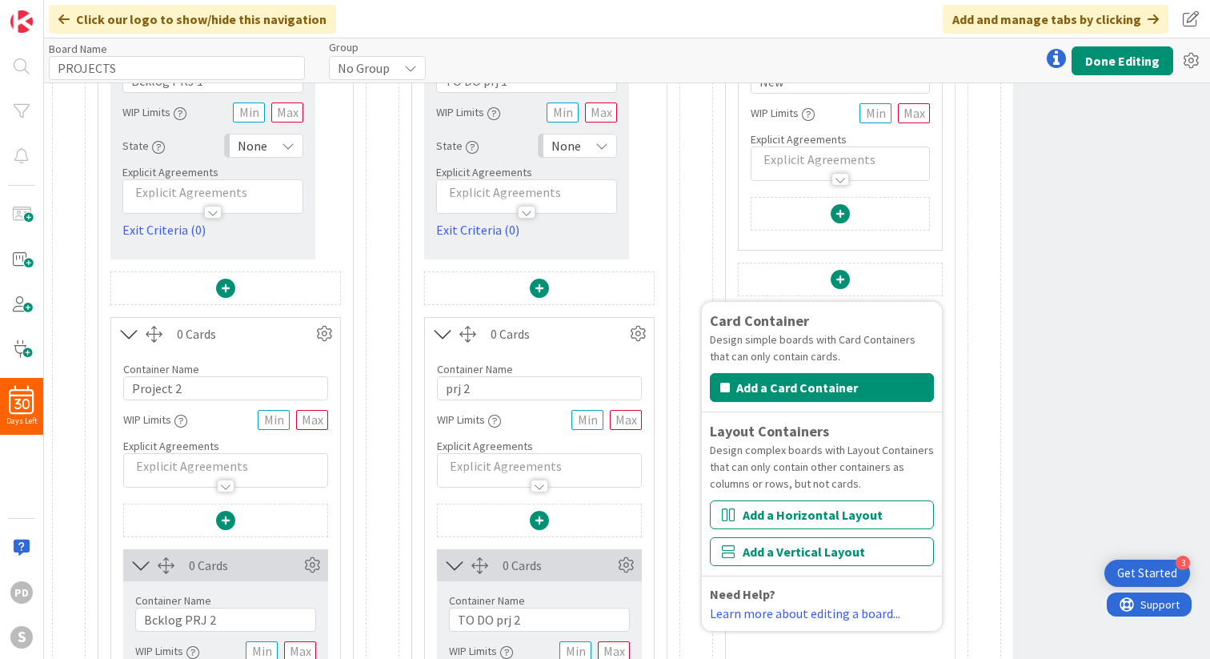
scroll to position [327, 0]
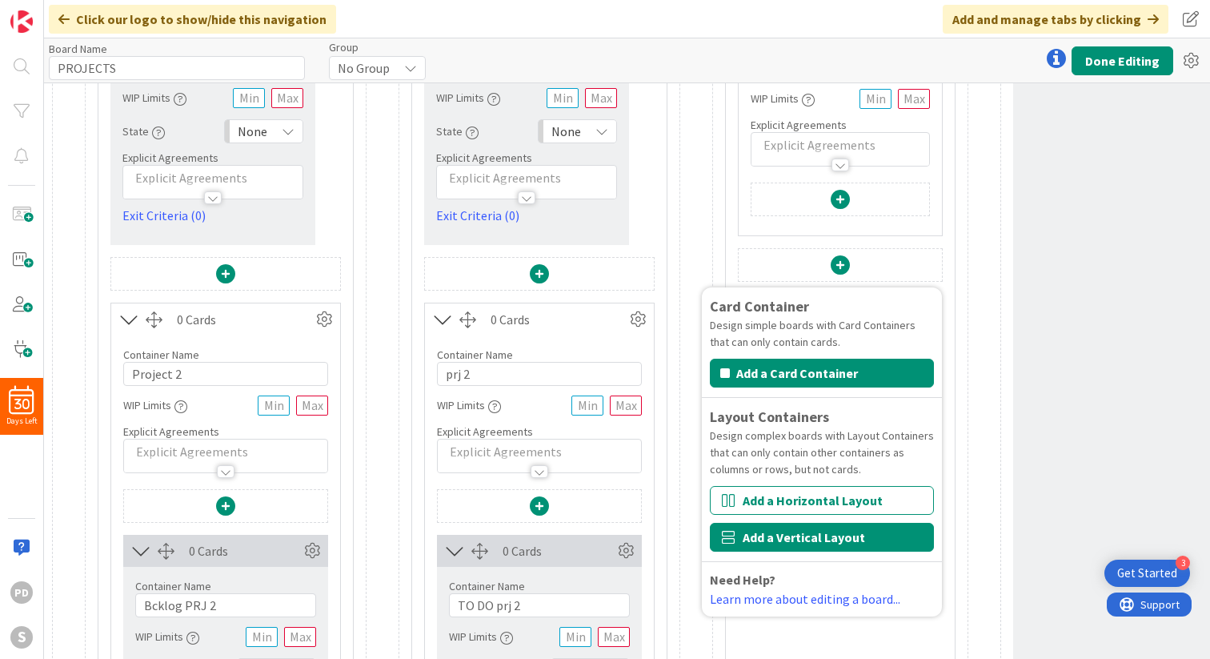
click at [803, 547] on button "Add a Vertical Layout" at bounding box center [822, 537] width 224 height 29
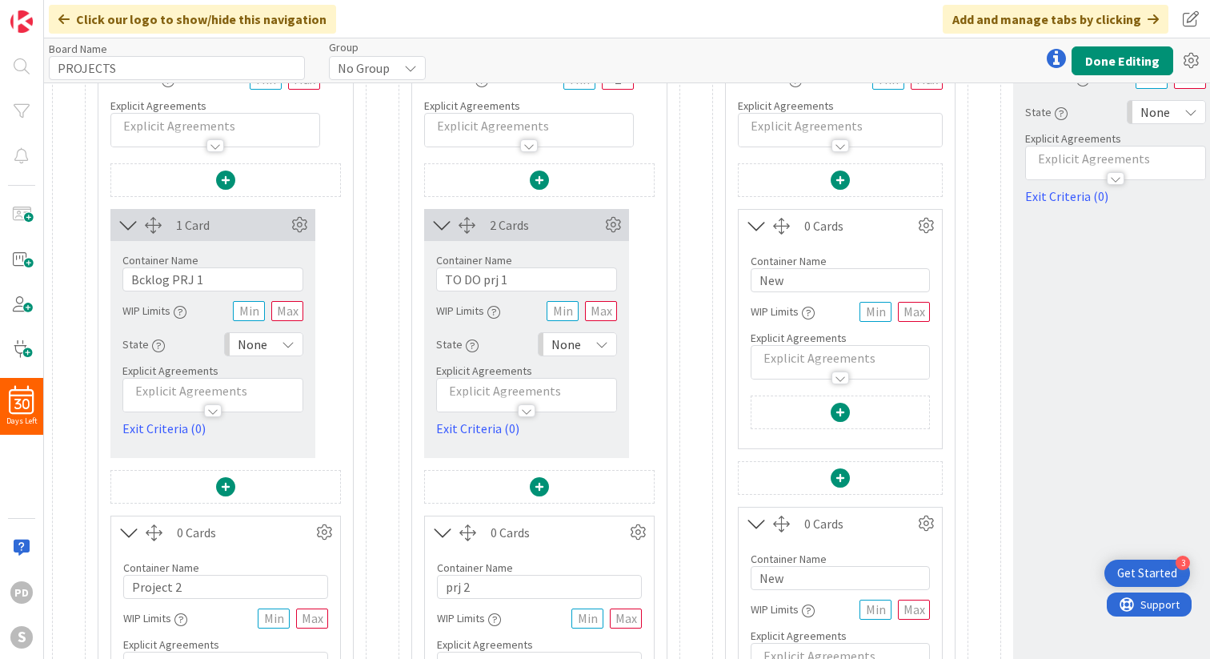
scroll to position [0, 0]
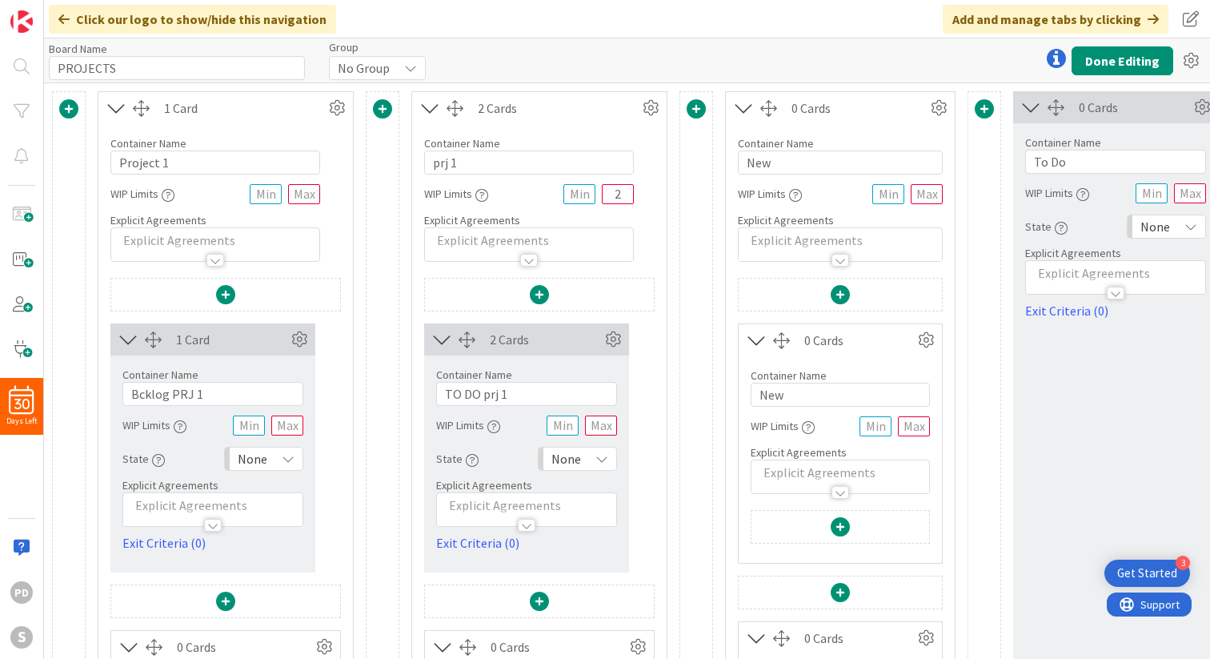
click at [840, 296] on span at bounding box center [840, 294] width 19 height 19
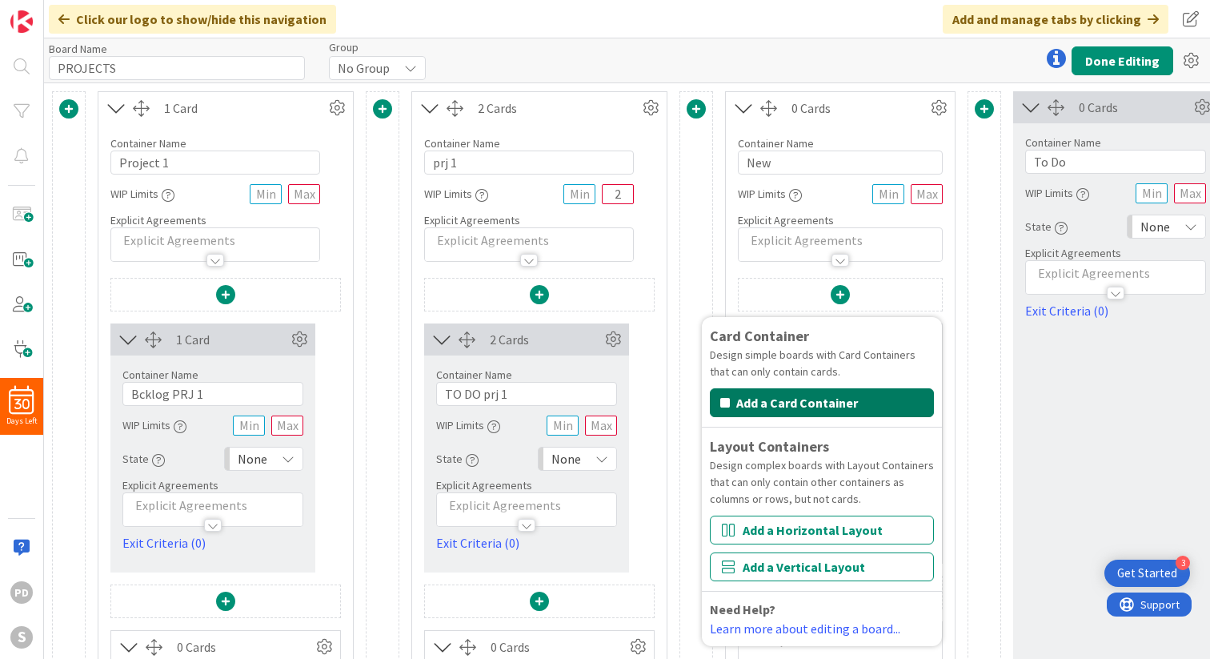
click at [806, 406] on button "Add a Card Container" at bounding box center [822, 402] width 224 height 29
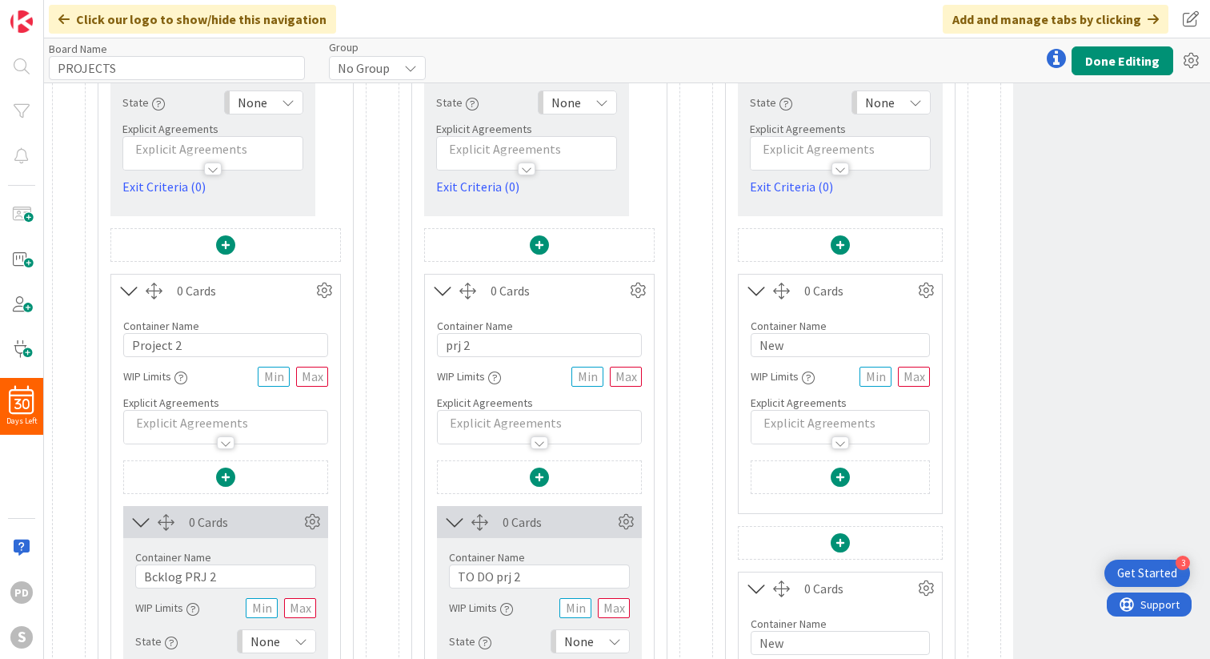
scroll to position [383, 0]
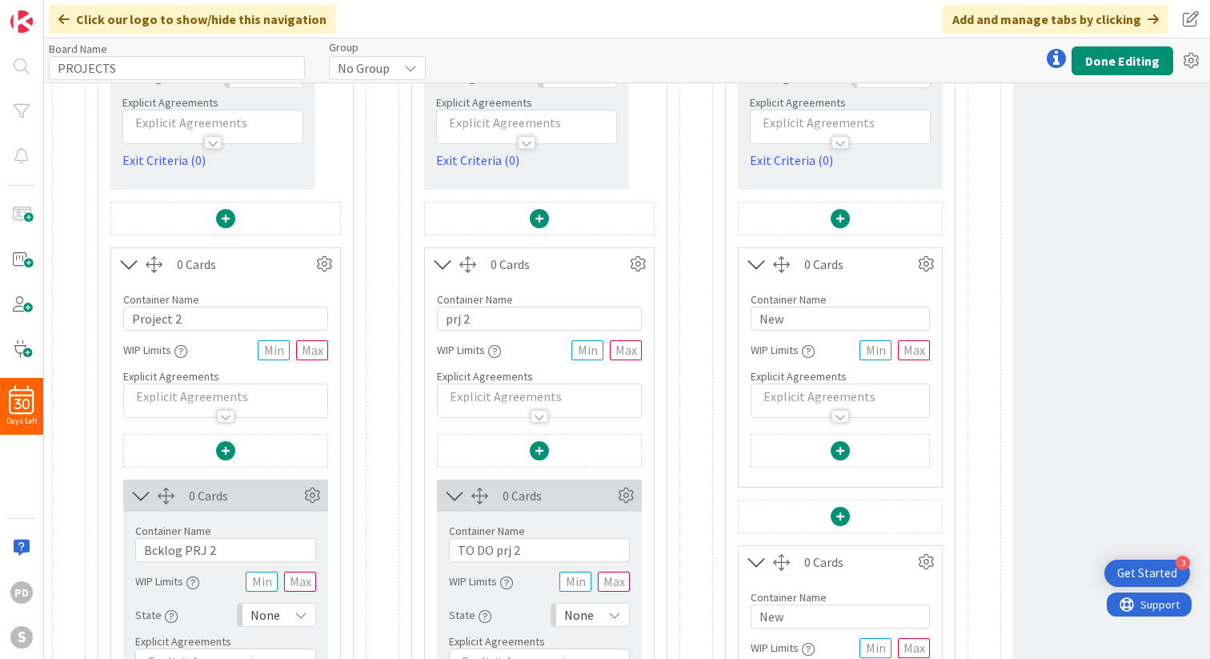
click at [838, 446] on span at bounding box center [840, 450] width 19 height 19
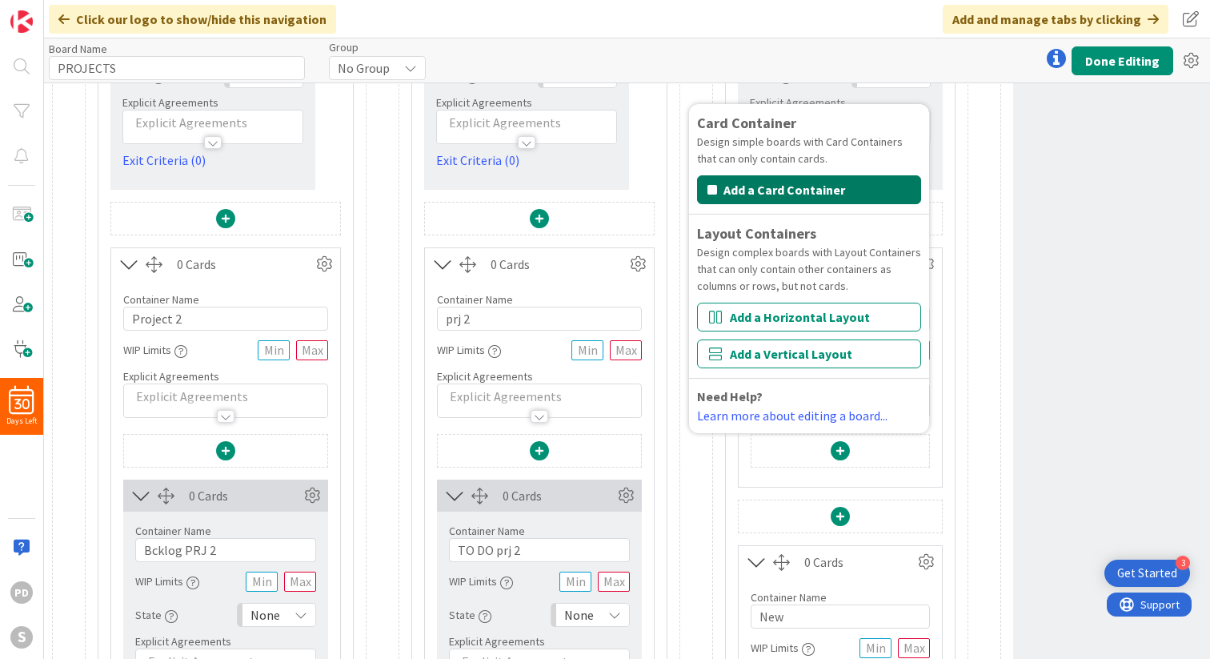
click at [800, 189] on button "Add a Card Container" at bounding box center [809, 189] width 224 height 29
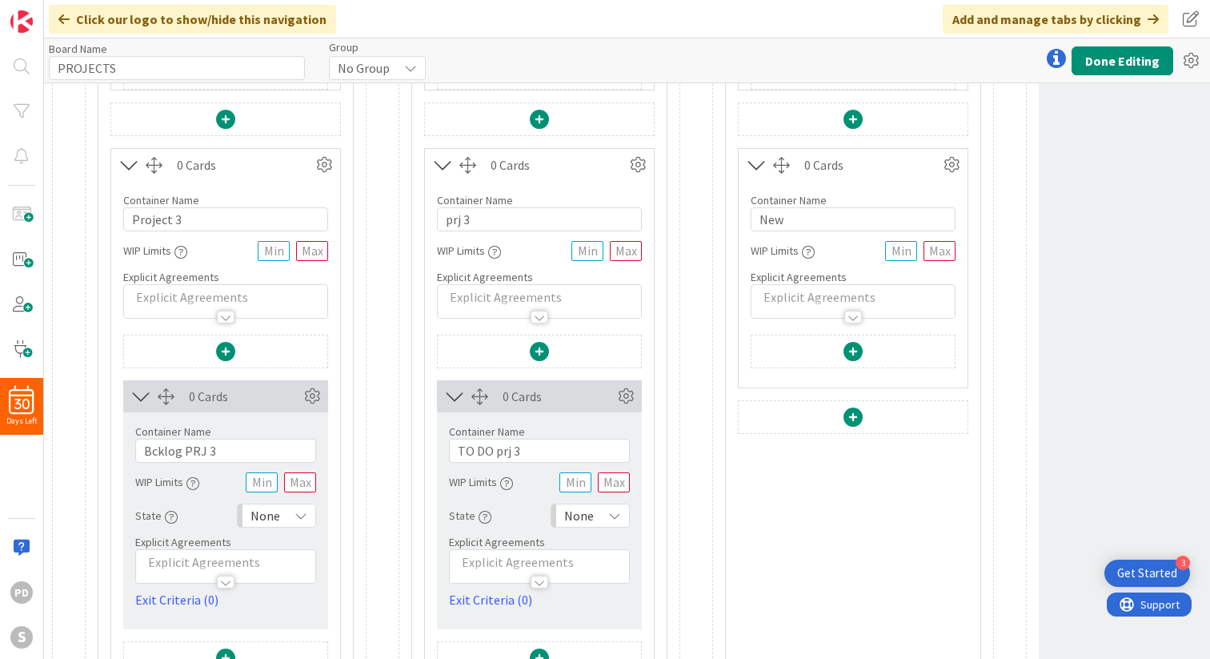
scroll to position [1071, 0]
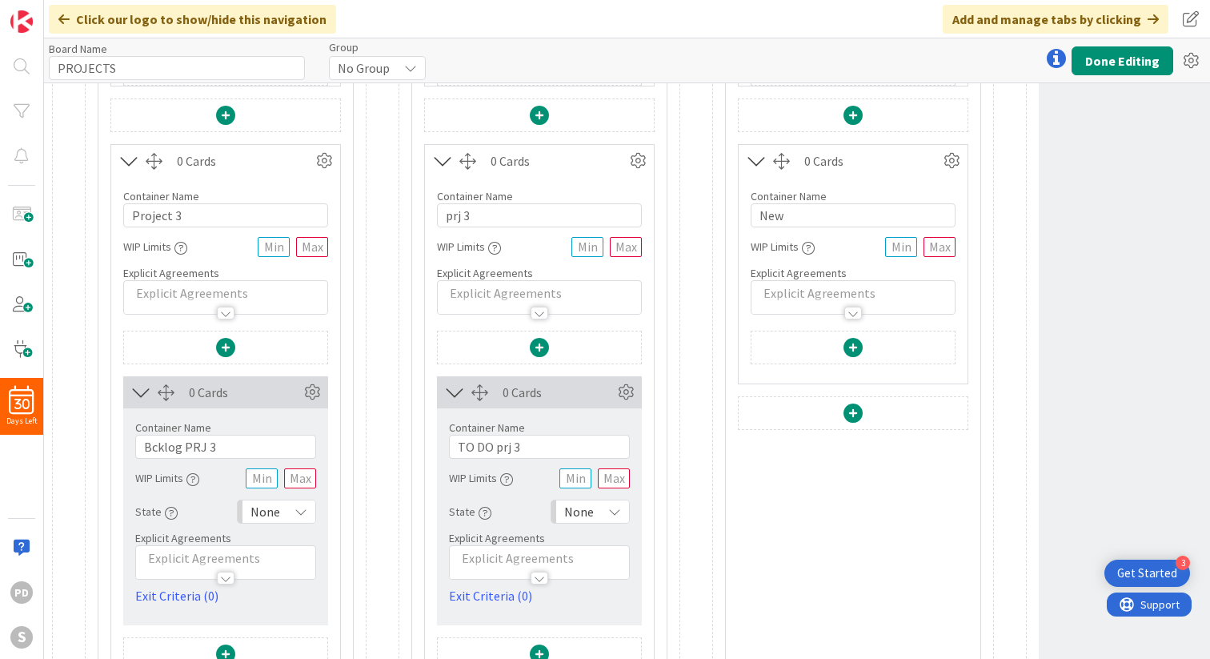
click at [854, 350] on span at bounding box center [853, 347] width 19 height 19
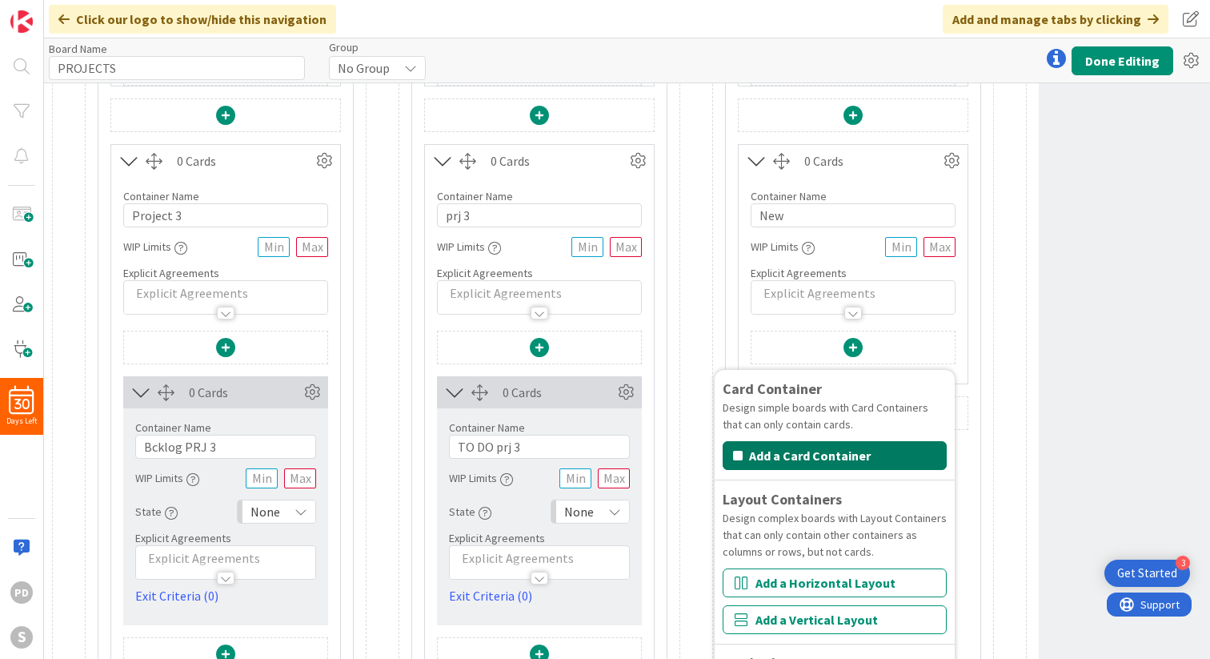
click at [822, 455] on button "Add a Card Container" at bounding box center [835, 455] width 224 height 29
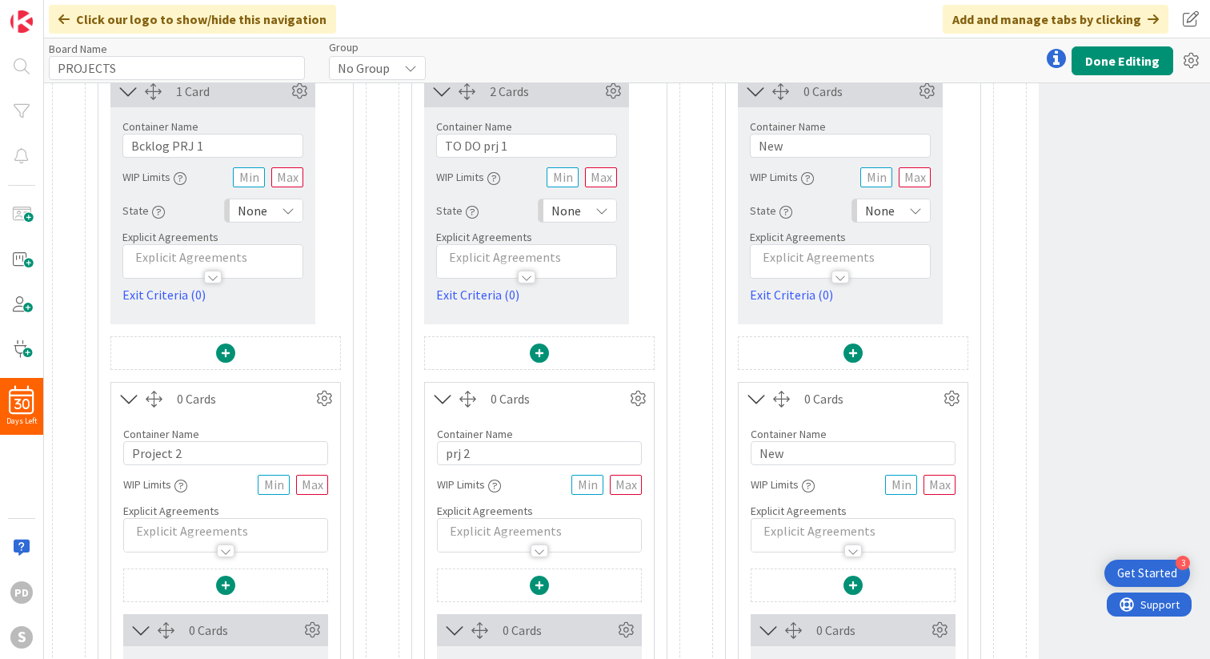
scroll to position [0, 0]
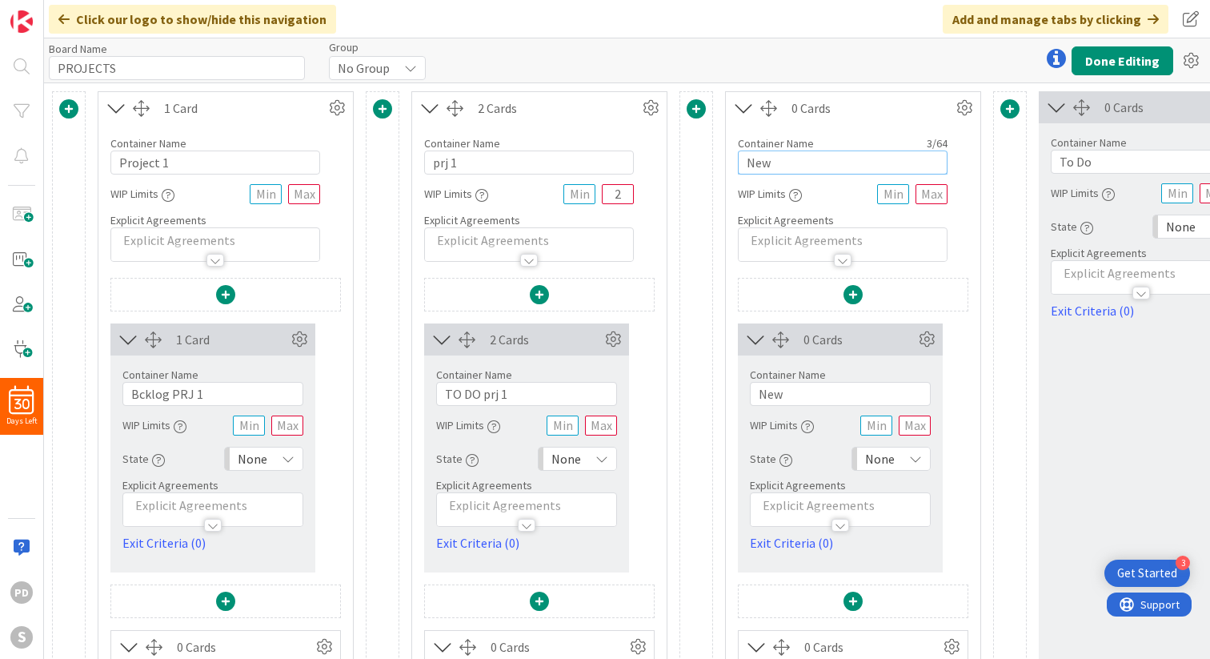
click at [797, 163] on input "New" at bounding box center [843, 162] width 210 height 24
type input "Prj 1"
click at [796, 395] on input "New" at bounding box center [840, 394] width 181 height 24
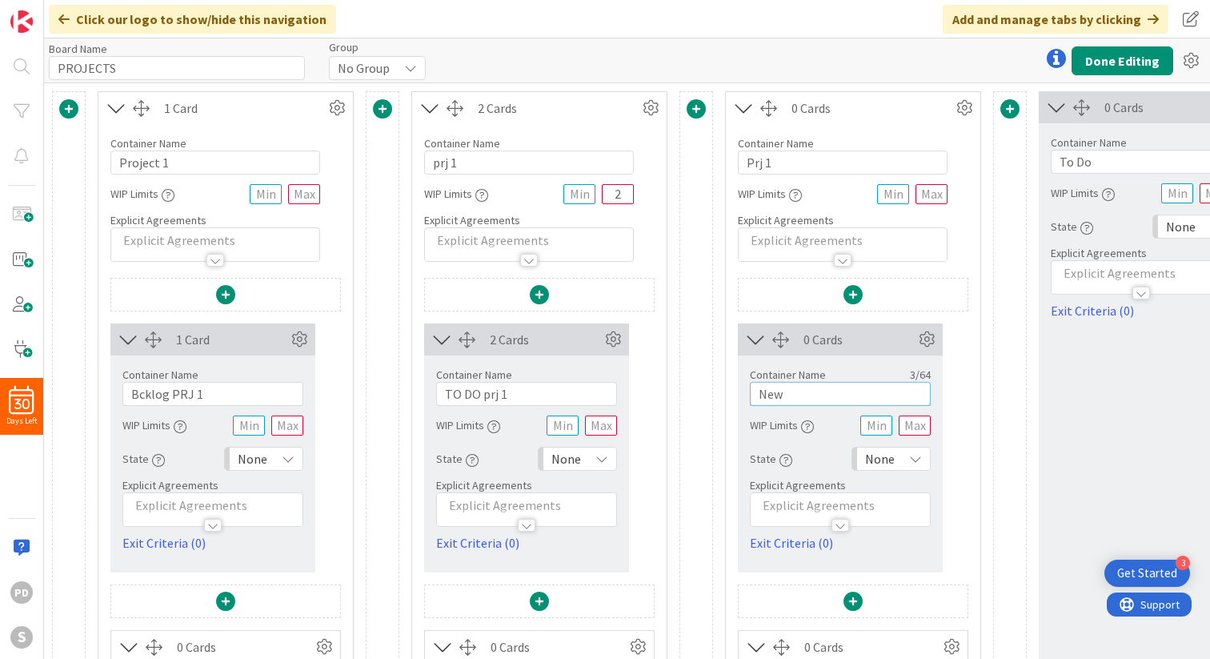
click at [796, 395] on input "New" at bounding box center [840, 394] width 181 height 24
click at [783, 395] on input "In prgress prj 1" at bounding box center [840, 394] width 181 height 24
type input "In progress prj 1"
click at [967, 331] on div "0 Cards Container Name 17 / 64 In progress prj 1 WIP Limits State None Explicit…" at bounding box center [853, 447] width 230 height 249
click at [831, 397] on input "In progress prj 1" at bounding box center [840, 394] width 181 height 24
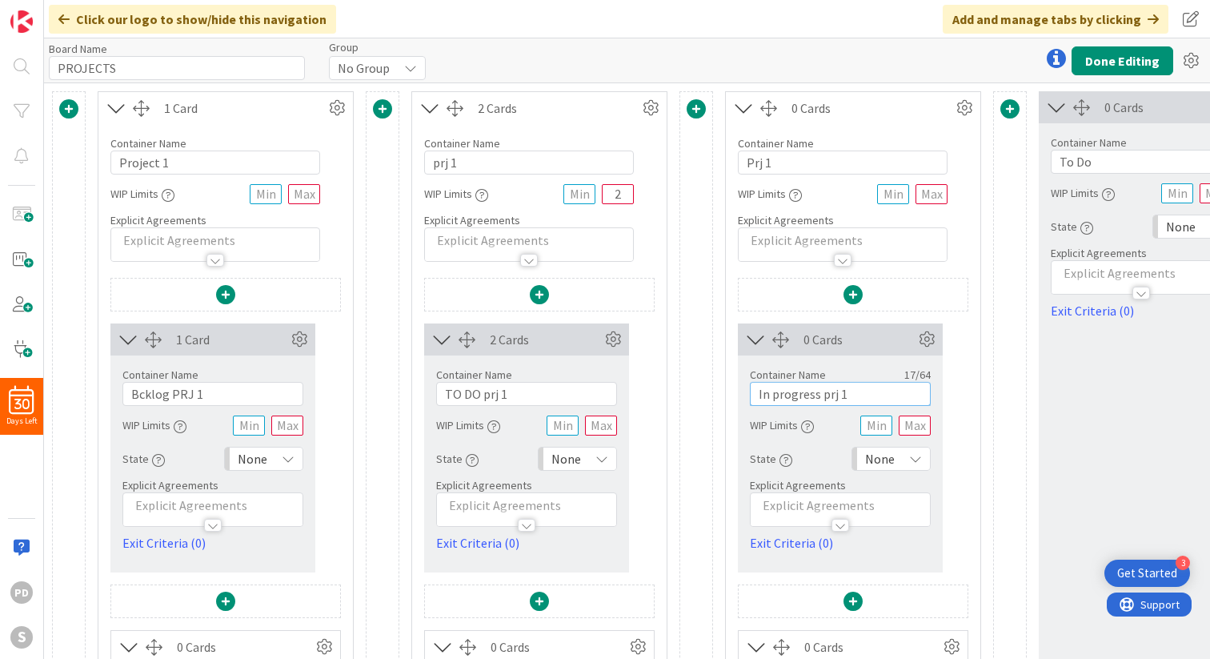
click at [831, 397] on input "In progress prj 1" at bounding box center [840, 394] width 181 height 24
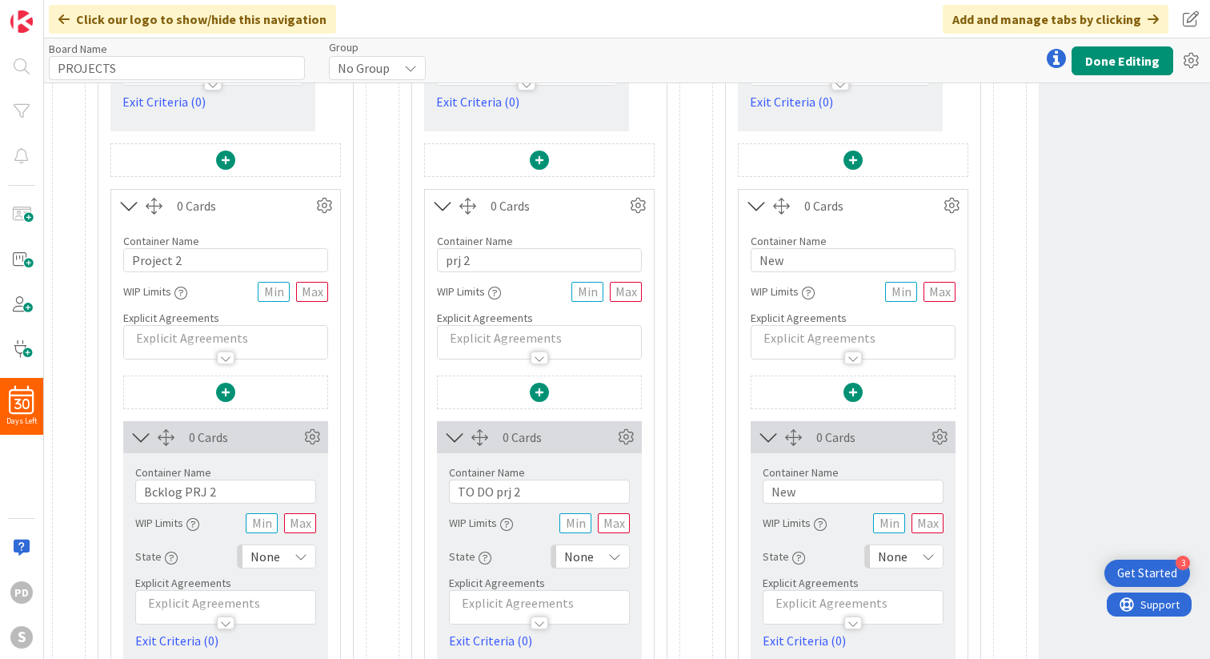
scroll to position [446, 0]
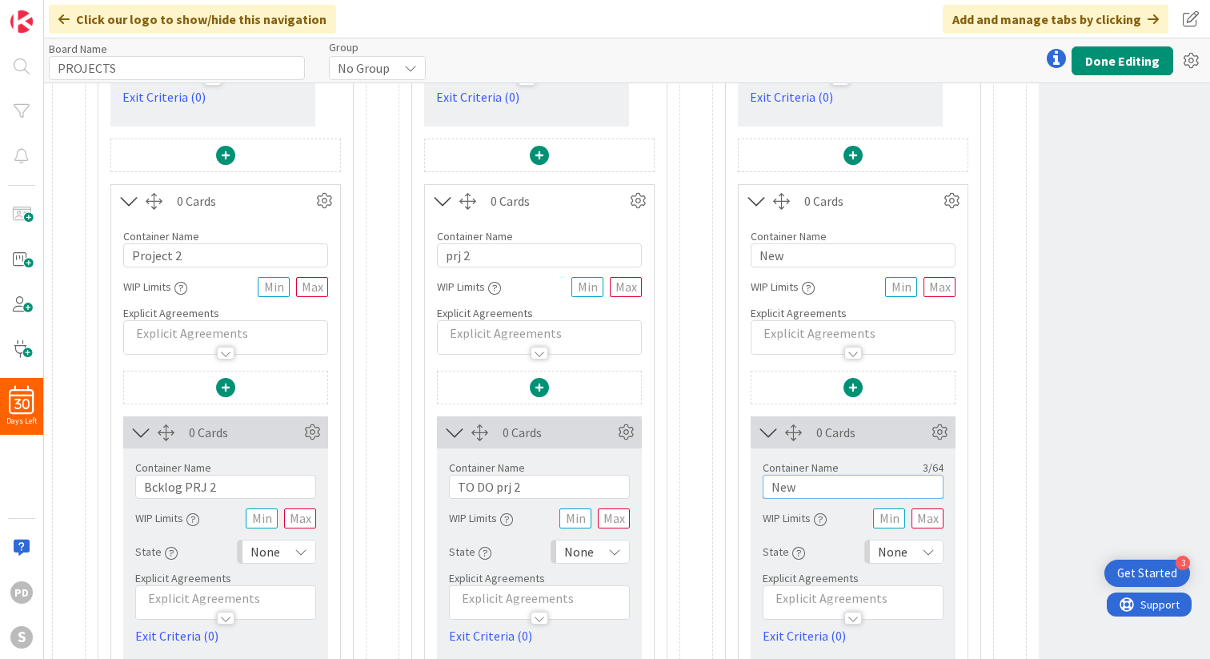
click at [810, 490] on input "New" at bounding box center [853, 487] width 181 height 24
paste input "In progress prj 1"
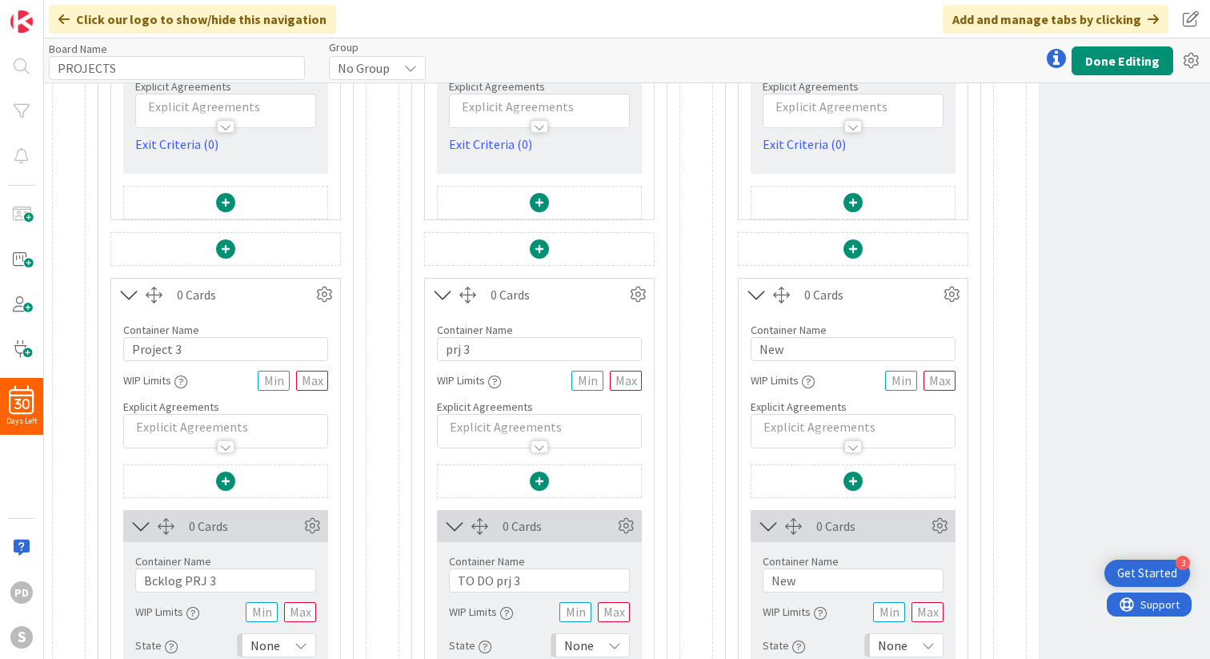
scroll to position [952, 0]
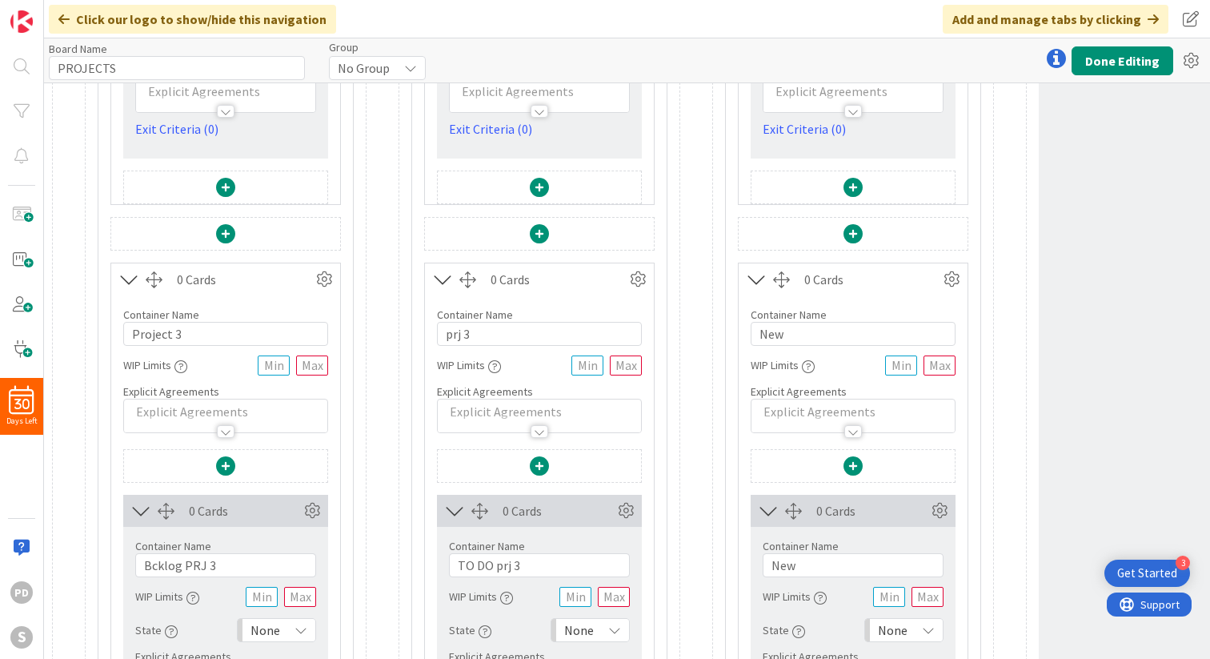
type input "In progress prj 2"
click at [816, 564] on input "New" at bounding box center [853, 565] width 181 height 24
paste input "In progress prj 1"
type input "In progress prj 3"
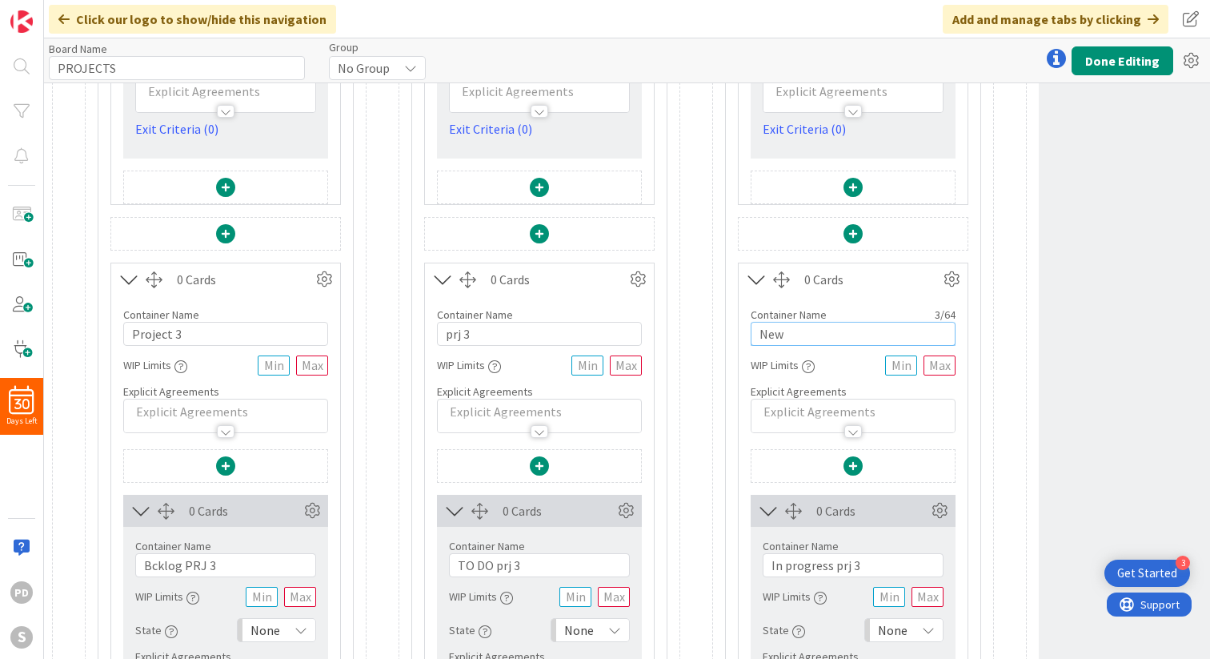
click at [825, 323] on input "New" at bounding box center [853, 334] width 205 height 24
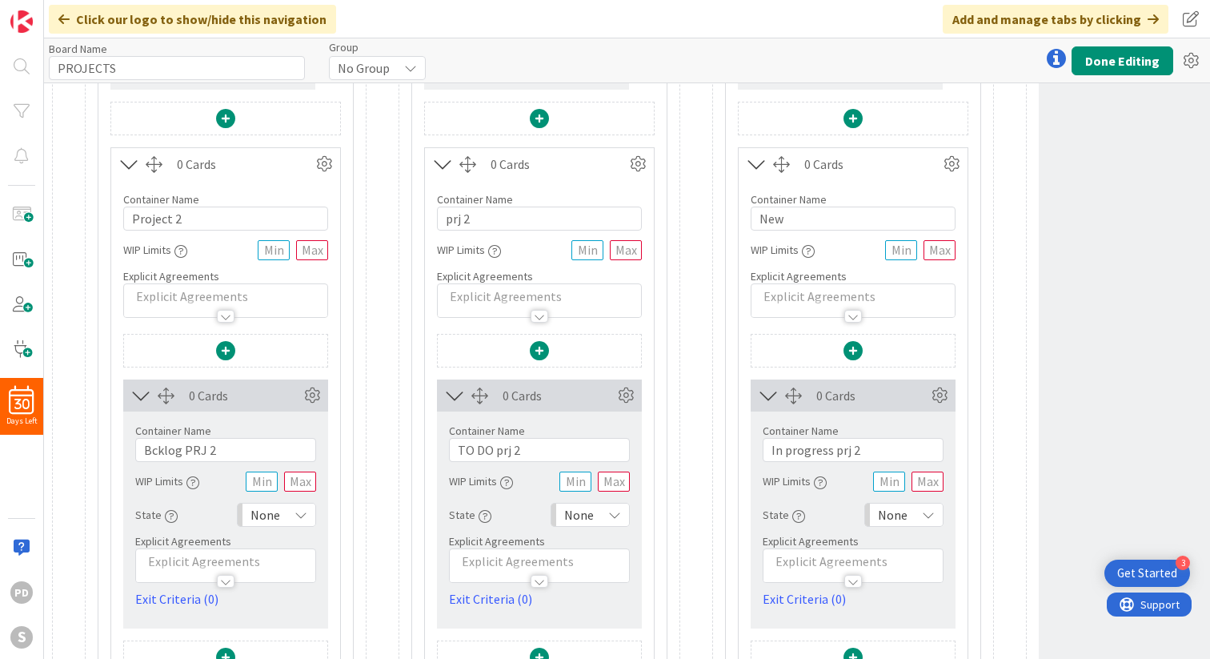
scroll to position [479, 0]
type input "prj 3"
click at [800, 226] on input "New" at bounding box center [853, 222] width 205 height 24
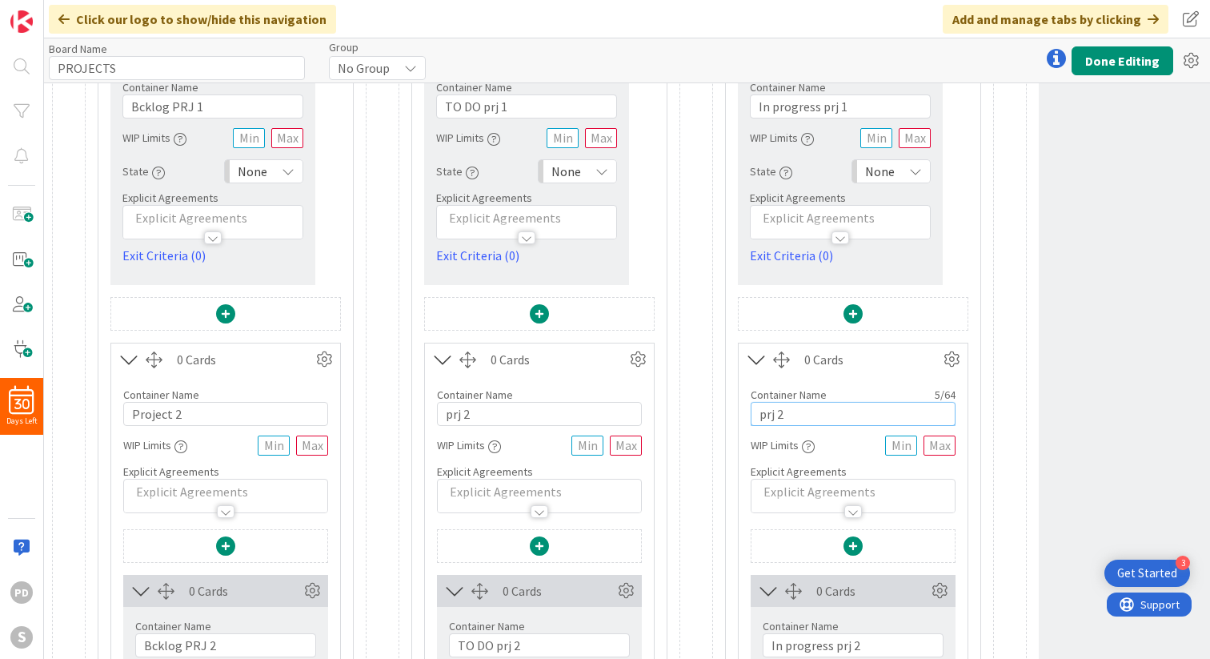
scroll to position [0, 0]
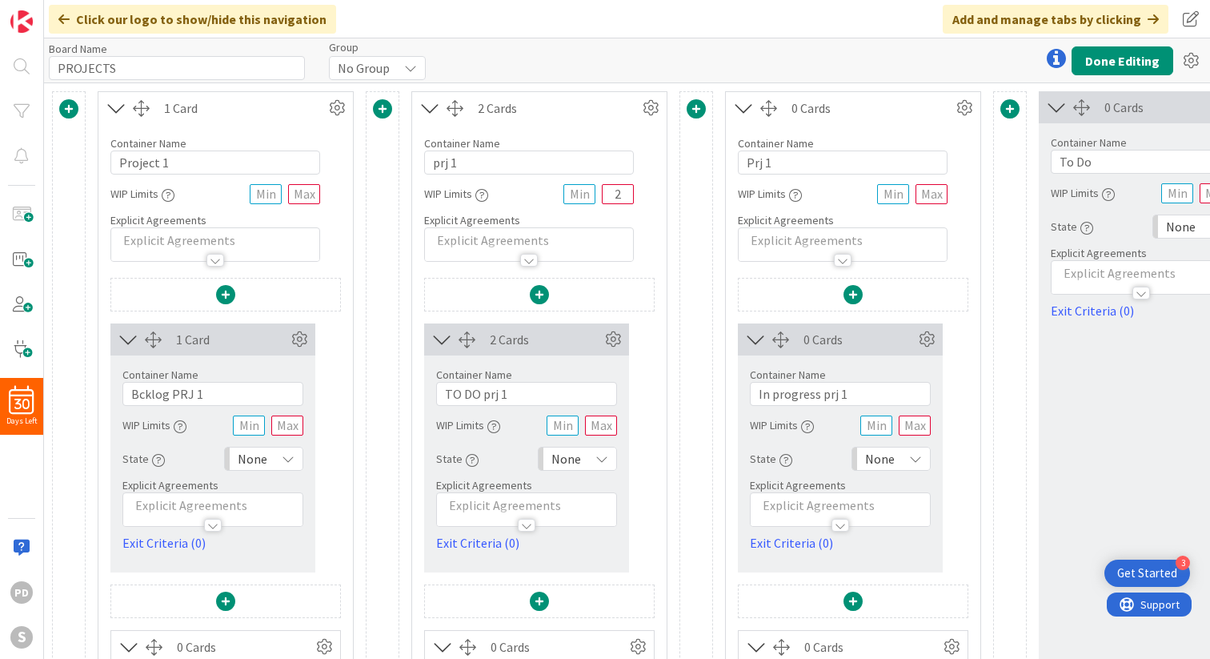
type input "prj 2"
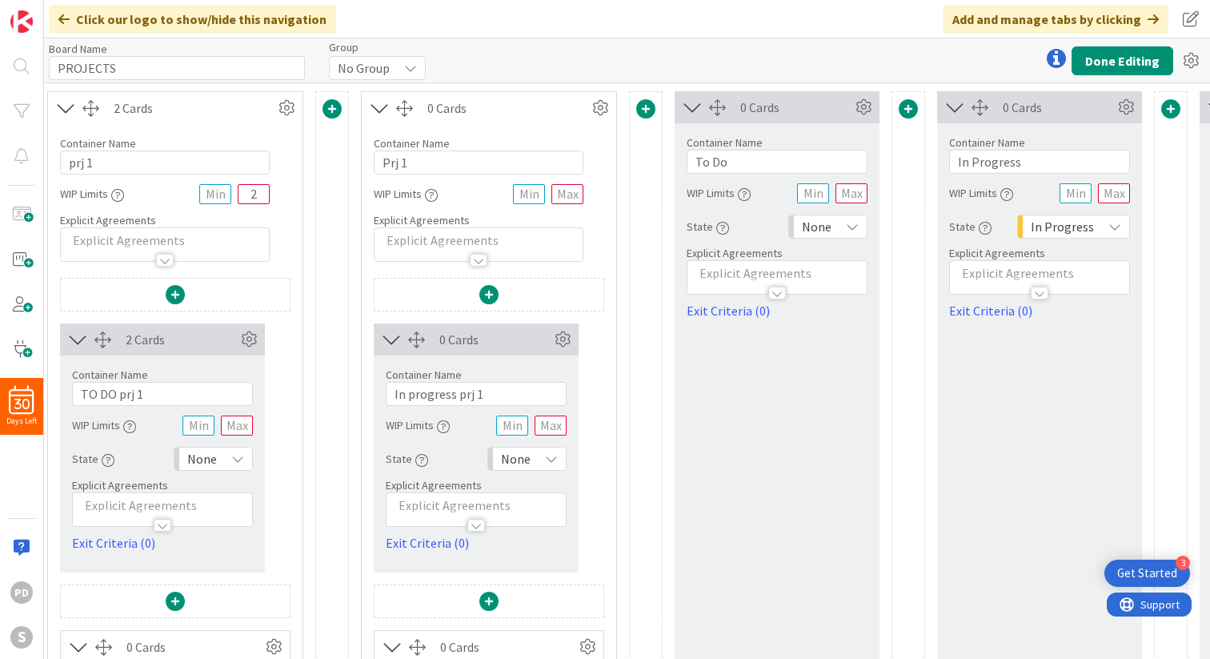
scroll to position [0, 397]
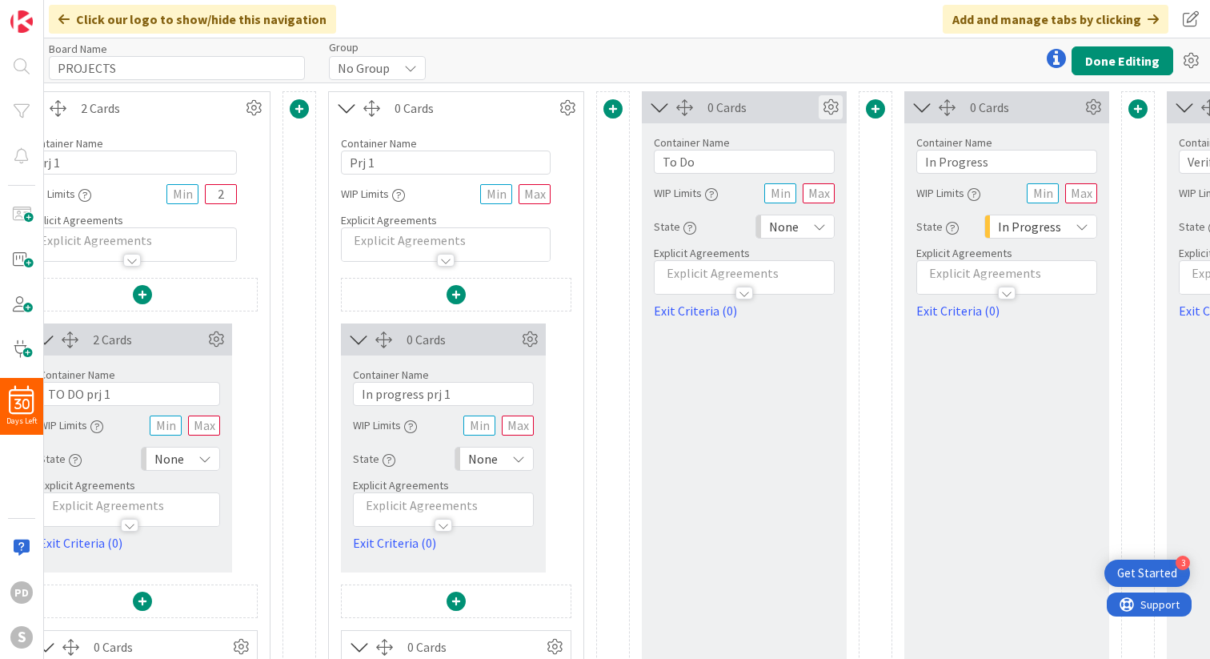
click at [832, 106] on icon at bounding box center [831, 107] width 24 height 24
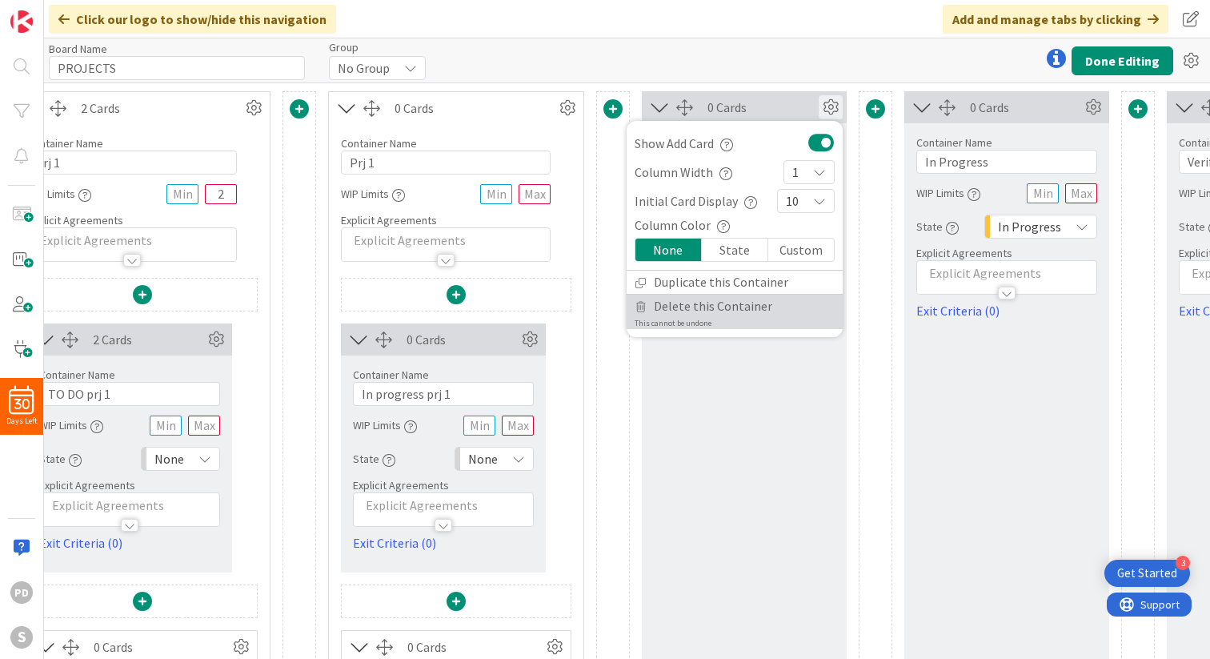
click at [747, 309] on span "Delete this Container" at bounding box center [713, 306] width 118 height 23
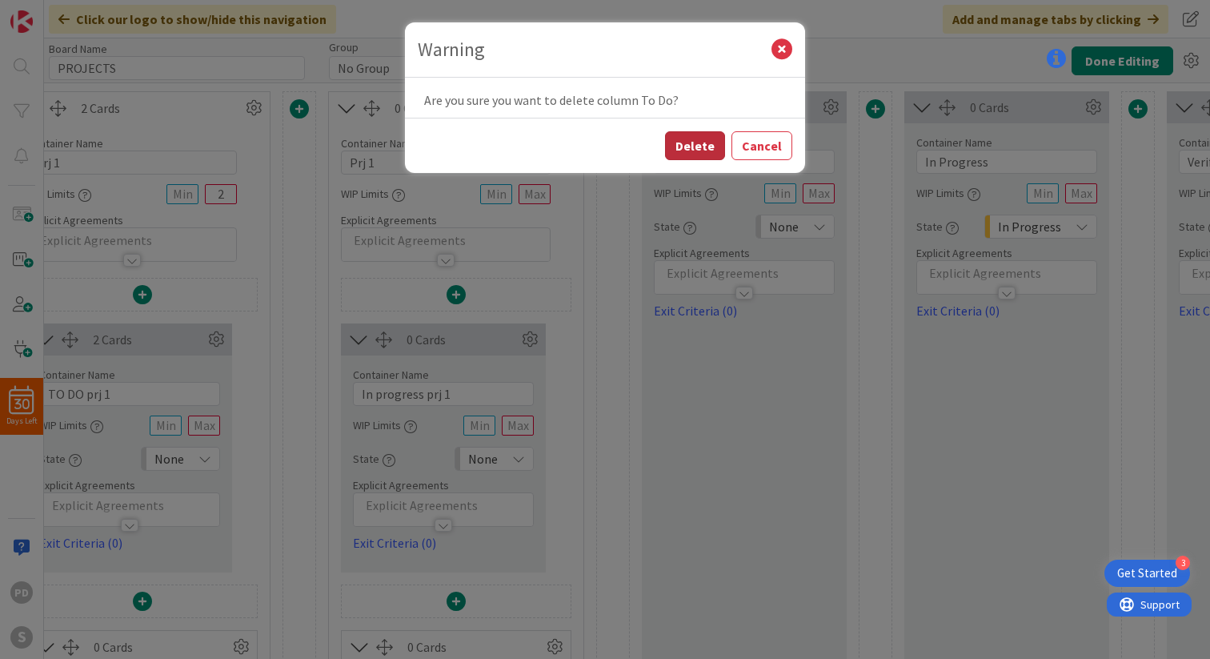
click at [694, 144] on button "Delete" at bounding box center [695, 145] width 60 height 29
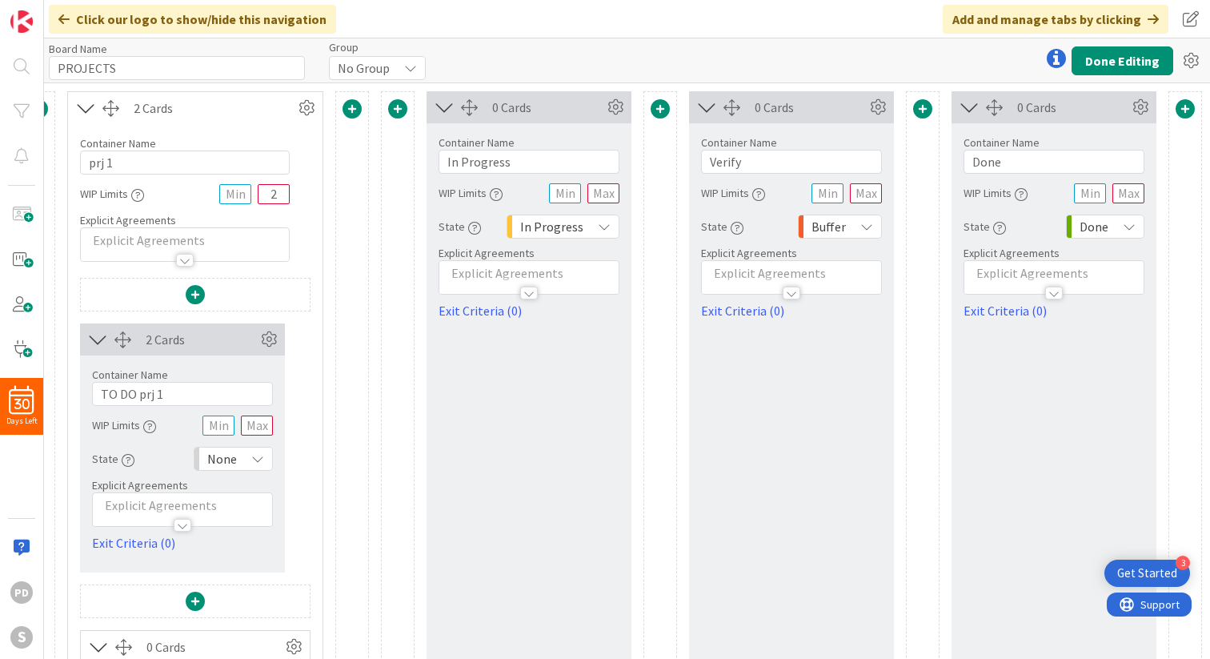
scroll to position [0, 344]
click at [611, 110] on icon at bounding box center [615, 107] width 24 height 24
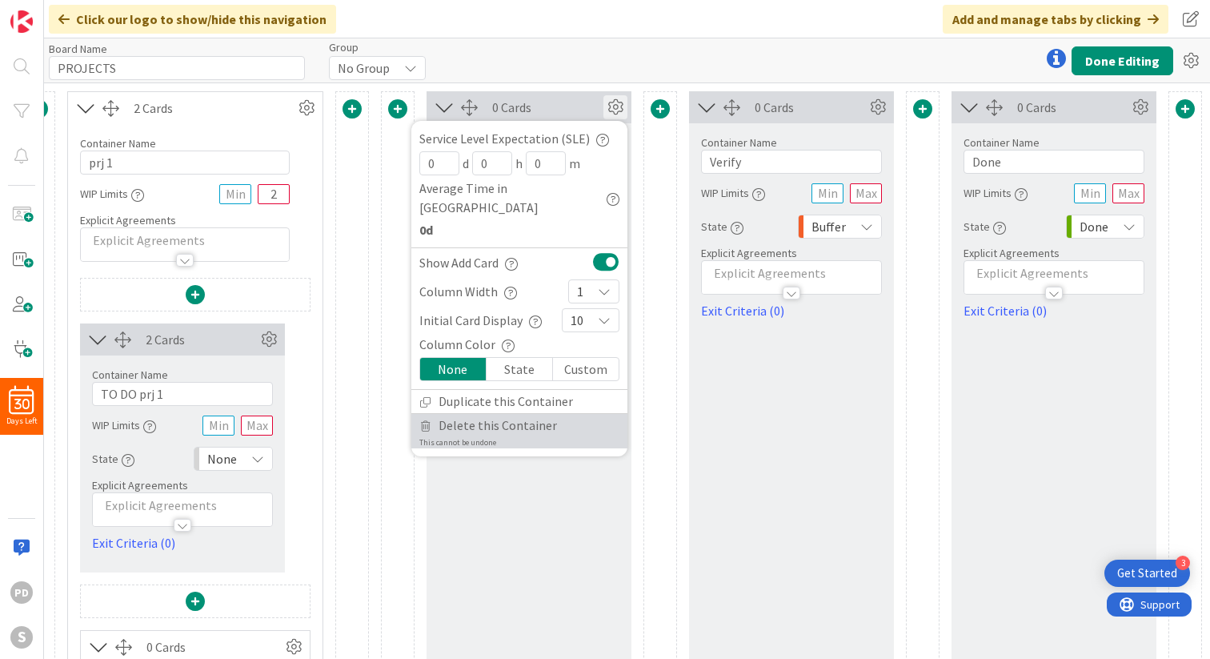
click at [523, 414] on span "Delete this Container" at bounding box center [498, 425] width 118 height 23
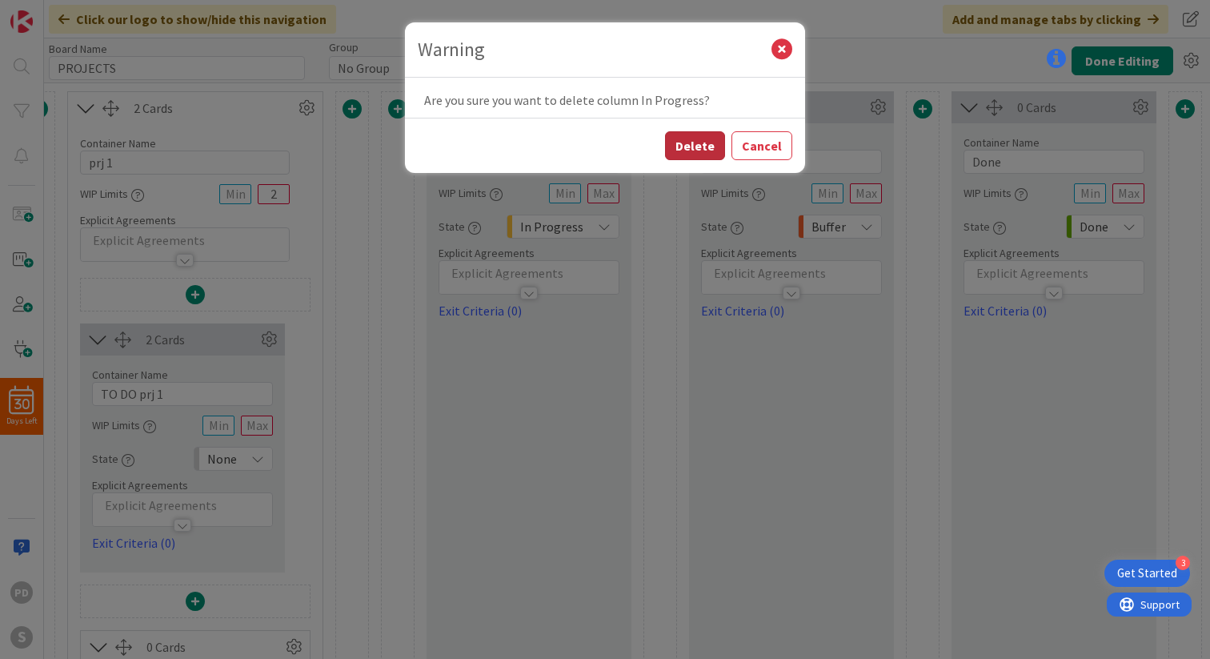
click at [696, 152] on button "Delete" at bounding box center [695, 145] width 60 height 29
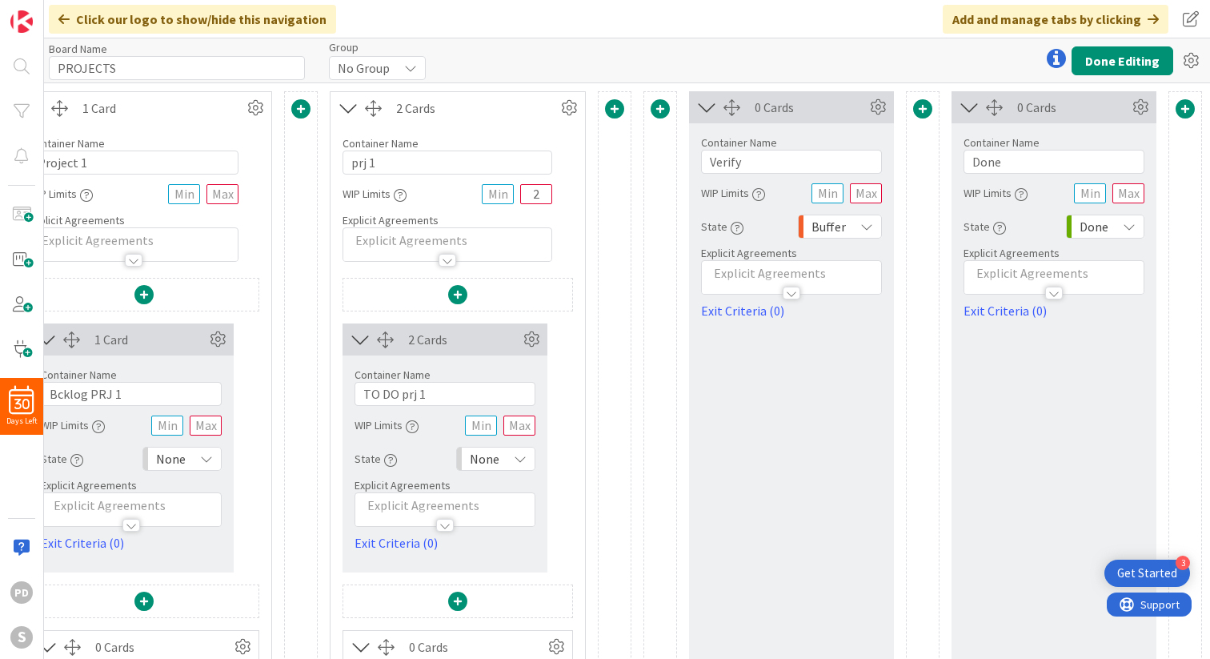
scroll to position [0, 82]
click at [1120, 62] on button "Done Editing" at bounding box center [1123, 60] width 102 height 29
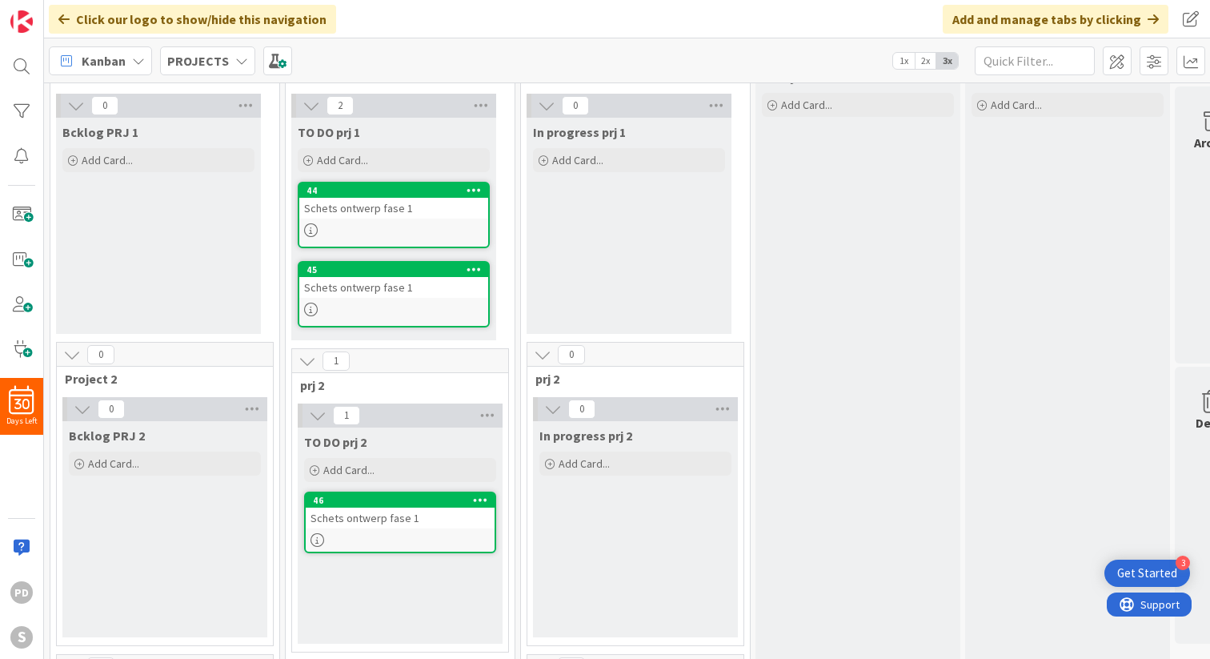
scroll to position [55, 0]
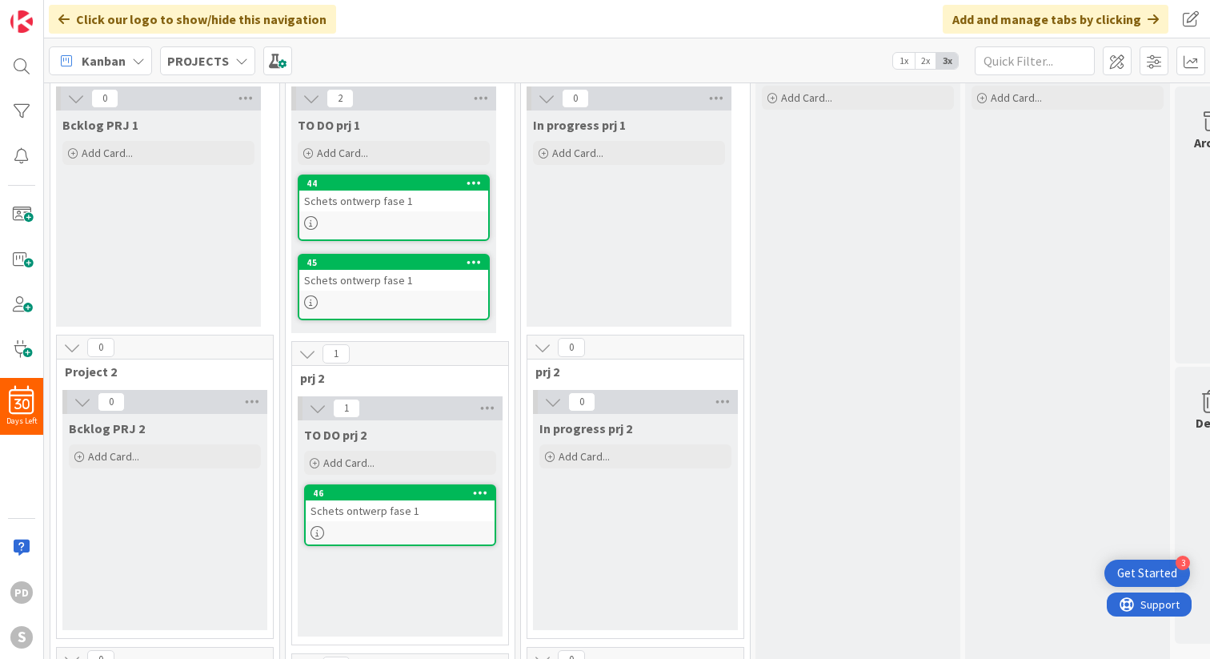
click at [480, 495] on icon at bounding box center [480, 492] width 15 height 11
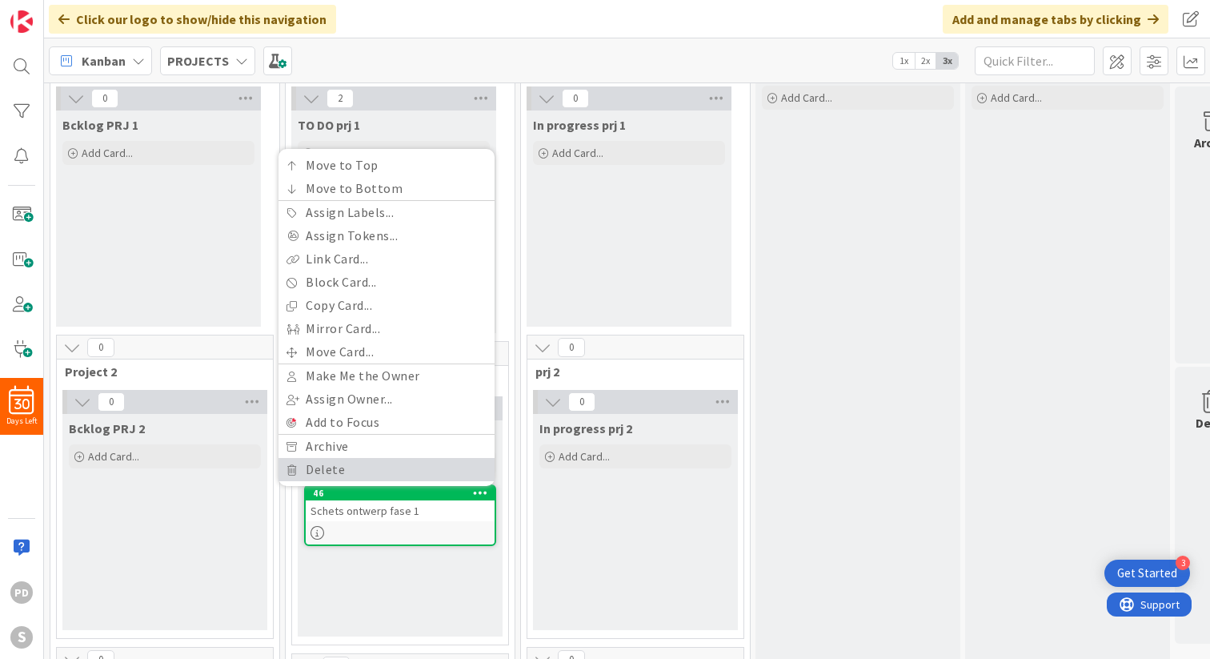
click at [420, 458] on link "Delete" at bounding box center [387, 469] width 216 height 23
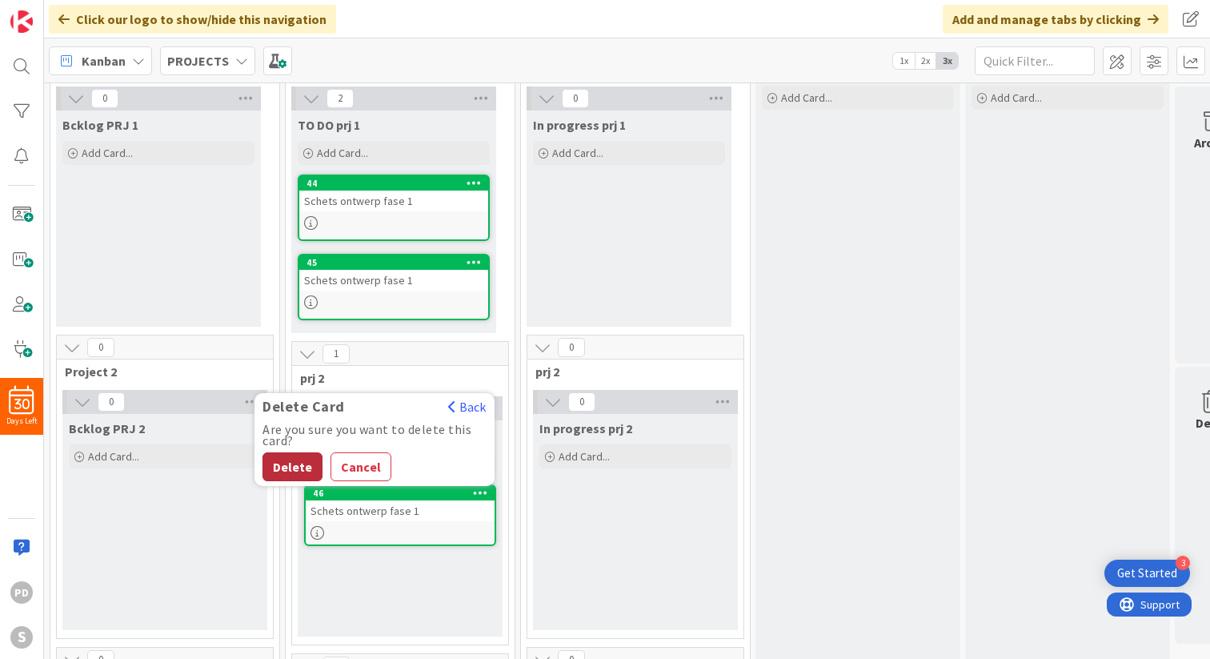
click at [277, 464] on button "Delete" at bounding box center [293, 466] width 60 height 29
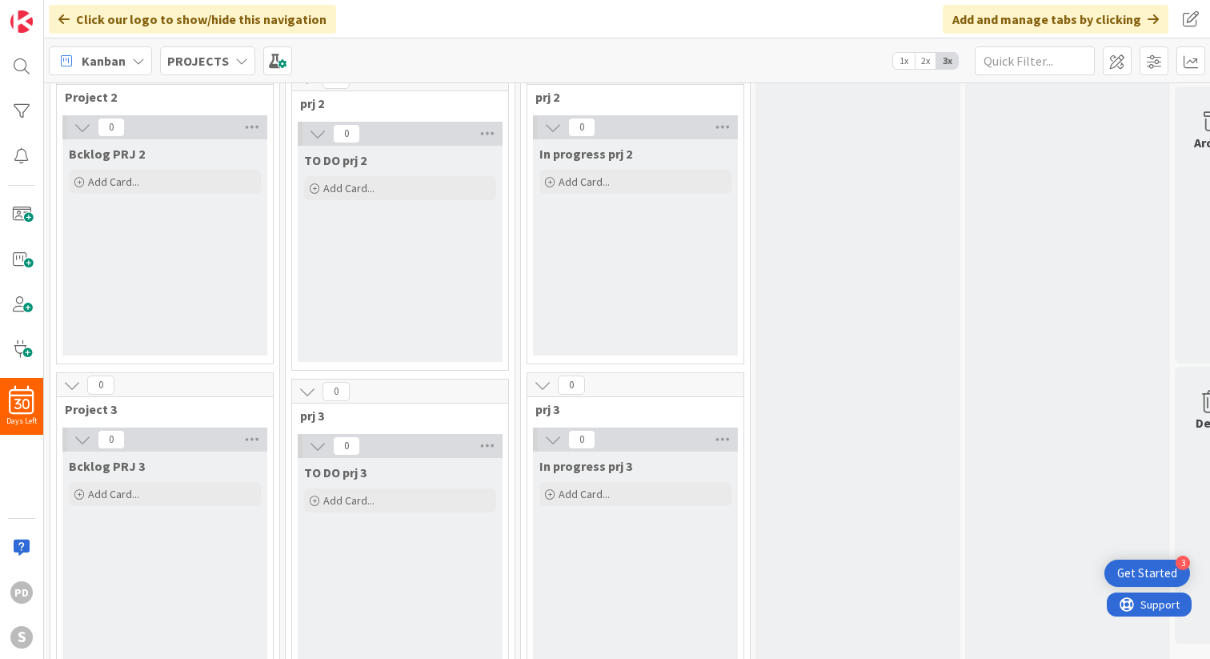
scroll to position [371, 0]
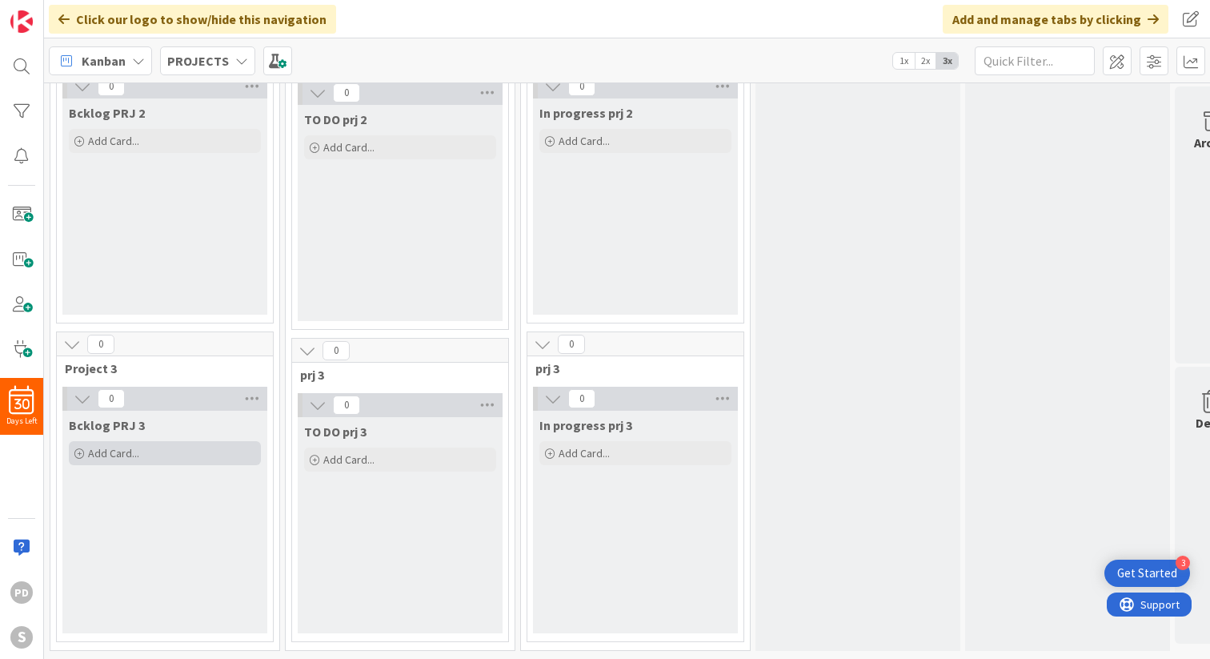
click at [99, 451] on span "Add Card..." at bounding box center [113, 453] width 51 height 14
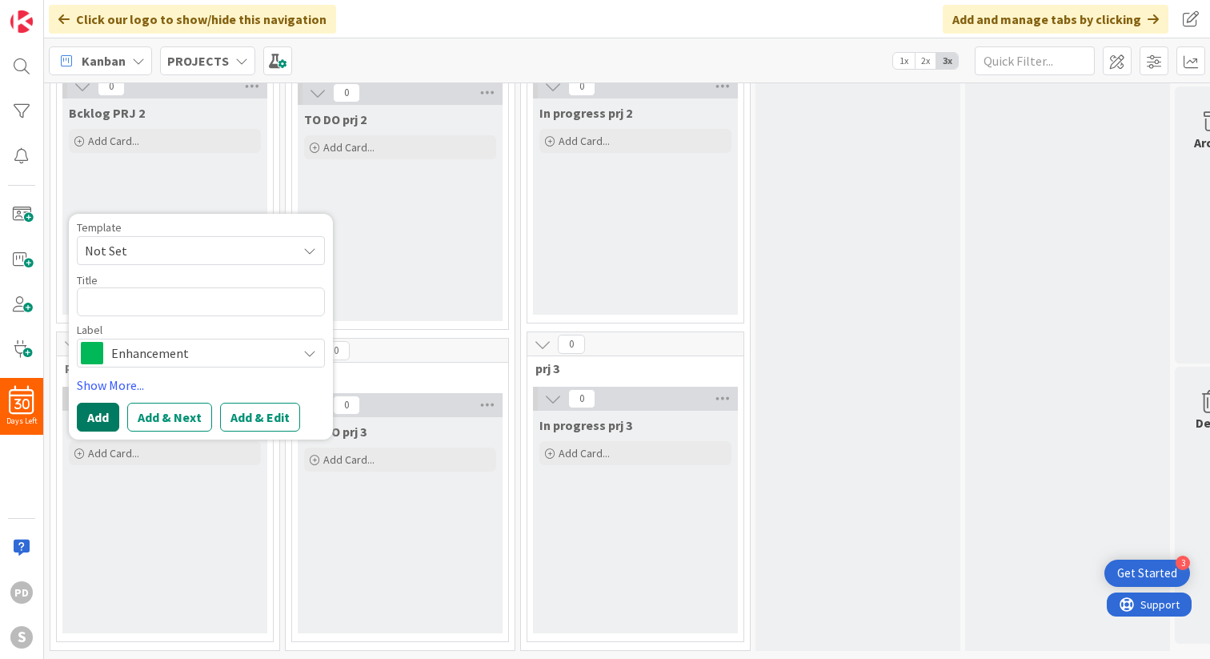
click at [98, 419] on button "Add" at bounding box center [98, 417] width 42 height 29
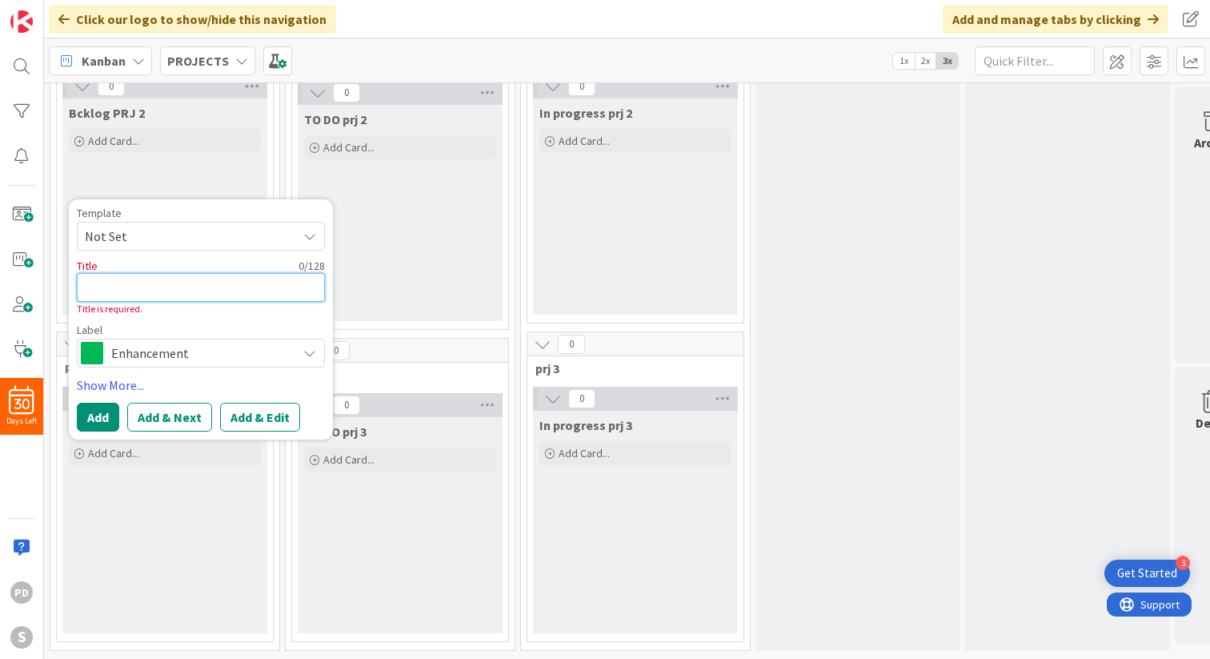
click at [142, 291] on textarea at bounding box center [201, 287] width 248 height 29
type textarea "x"
type textarea "t"
type textarea "x"
type textarea "te"
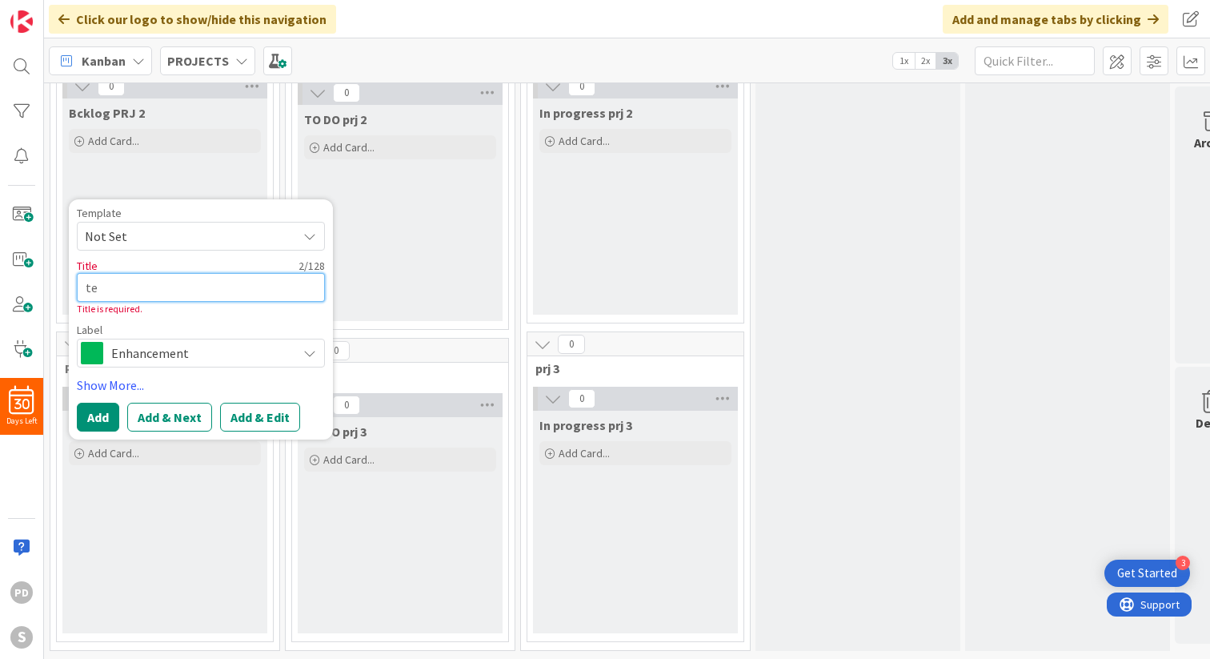
type textarea "x"
type textarea "tes"
type textarea "x"
type textarea "test"
type textarea "x"
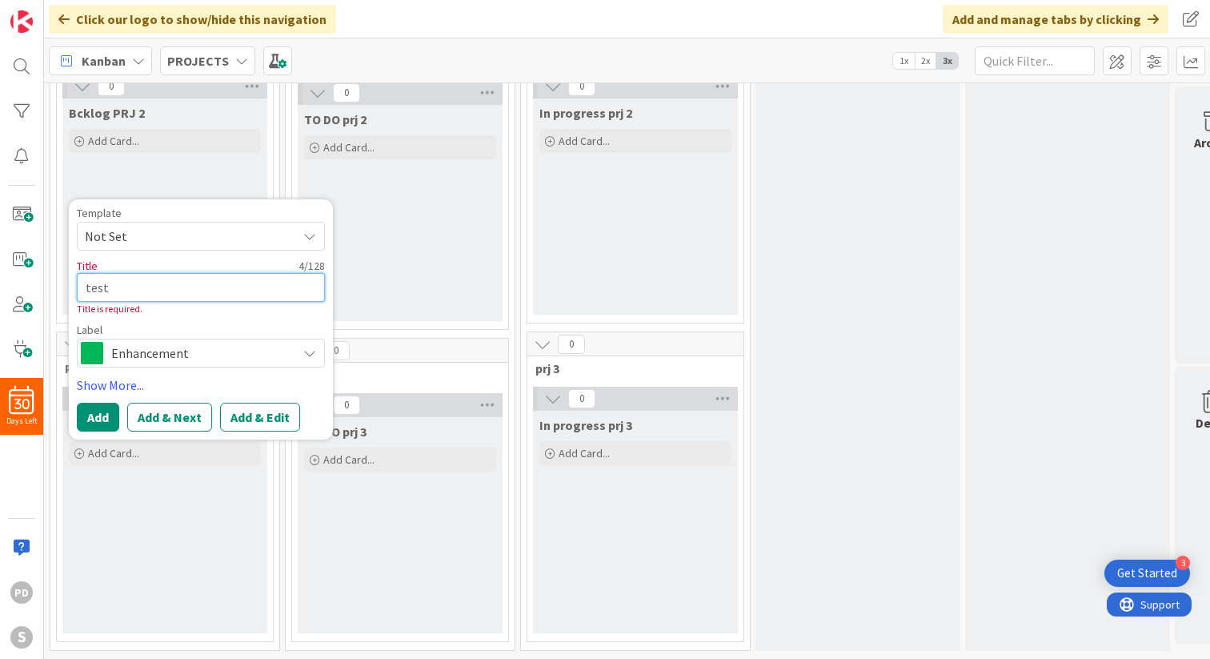
type textarea "test"
type textarea "x"
type textarea "test 1"
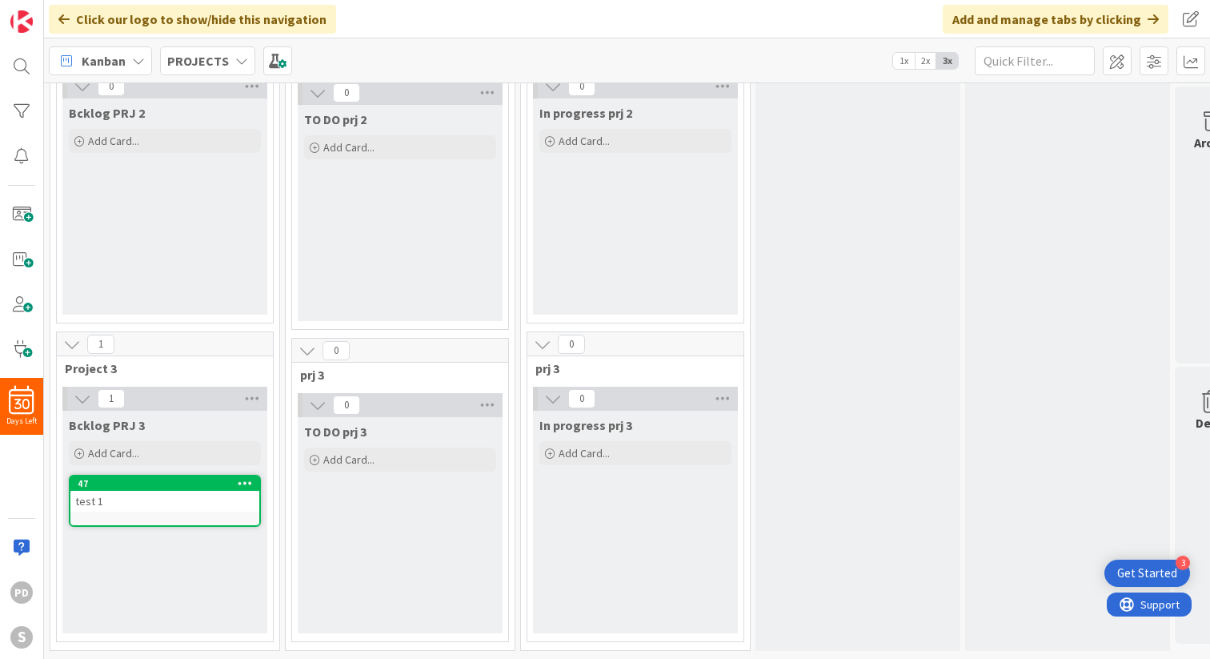
click at [254, 483] on div at bounding box center [244, 483] width 29 height 11
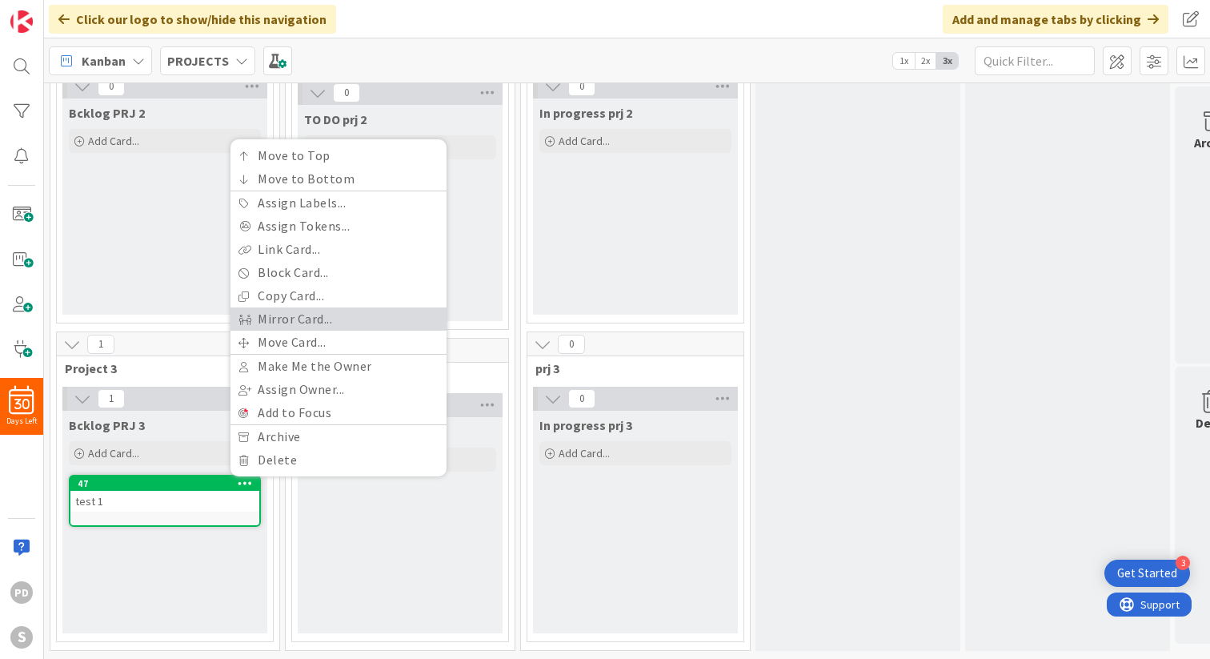
click at [298, 322] on link "Mirror Card..." at bounding box center [338, 318] width 216 height 23
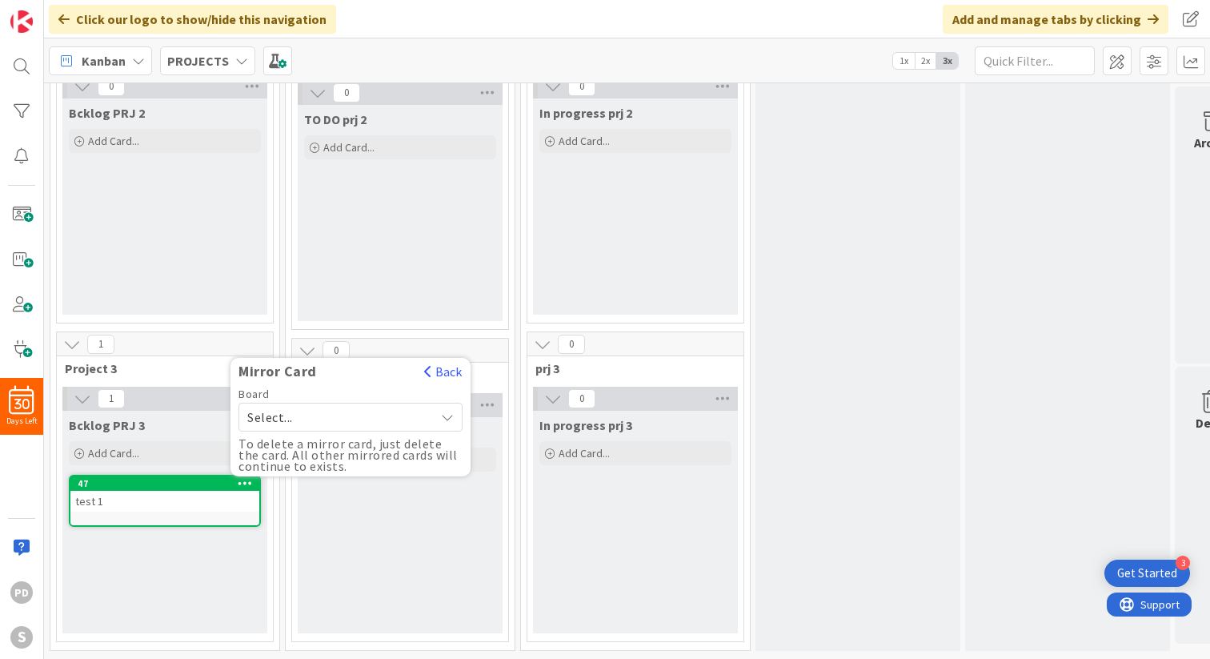
click at [303, 419] on span "Select..." at bounding box center [336, 417] width 179 height 22
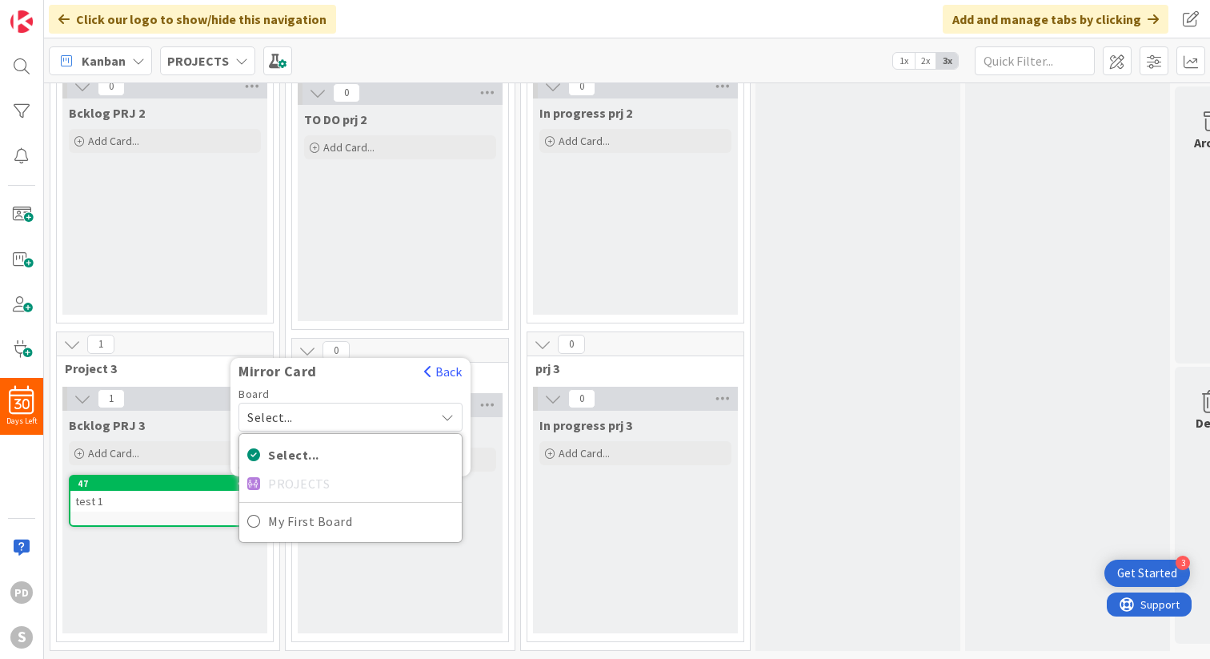
click at [303, 419] on span "Select..." at bounding box center [336, 417] width 179 height 22
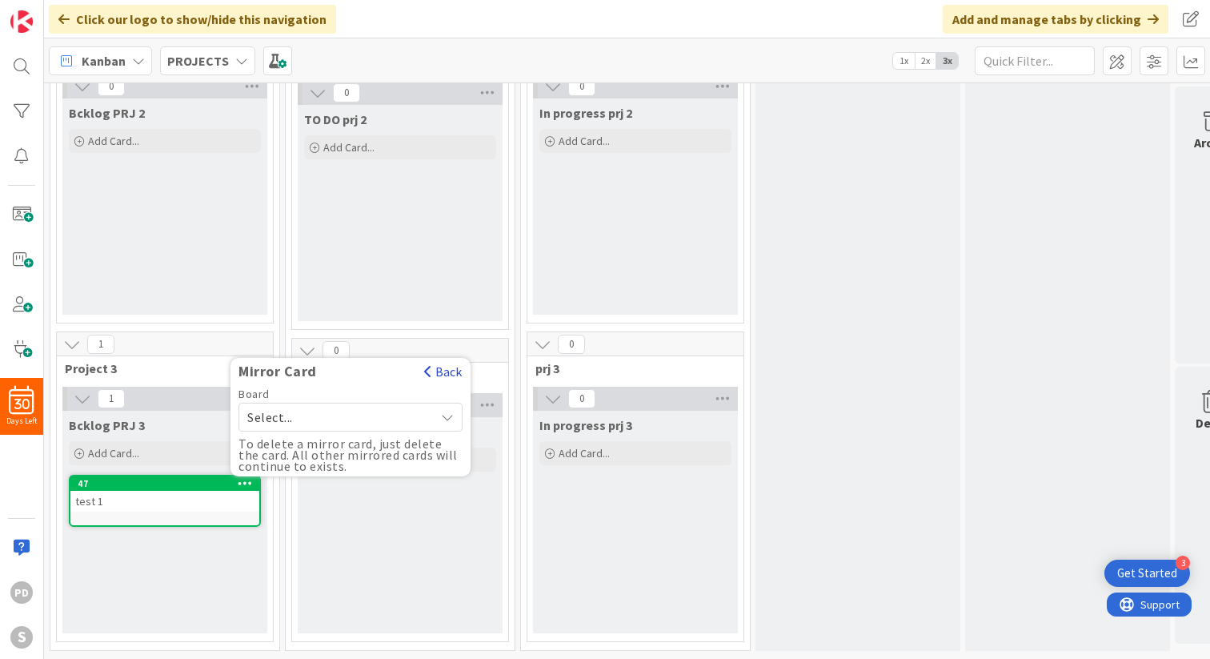
click at [437, 367] on button "Back" at bounding box center [442, 372] width 39 height 18
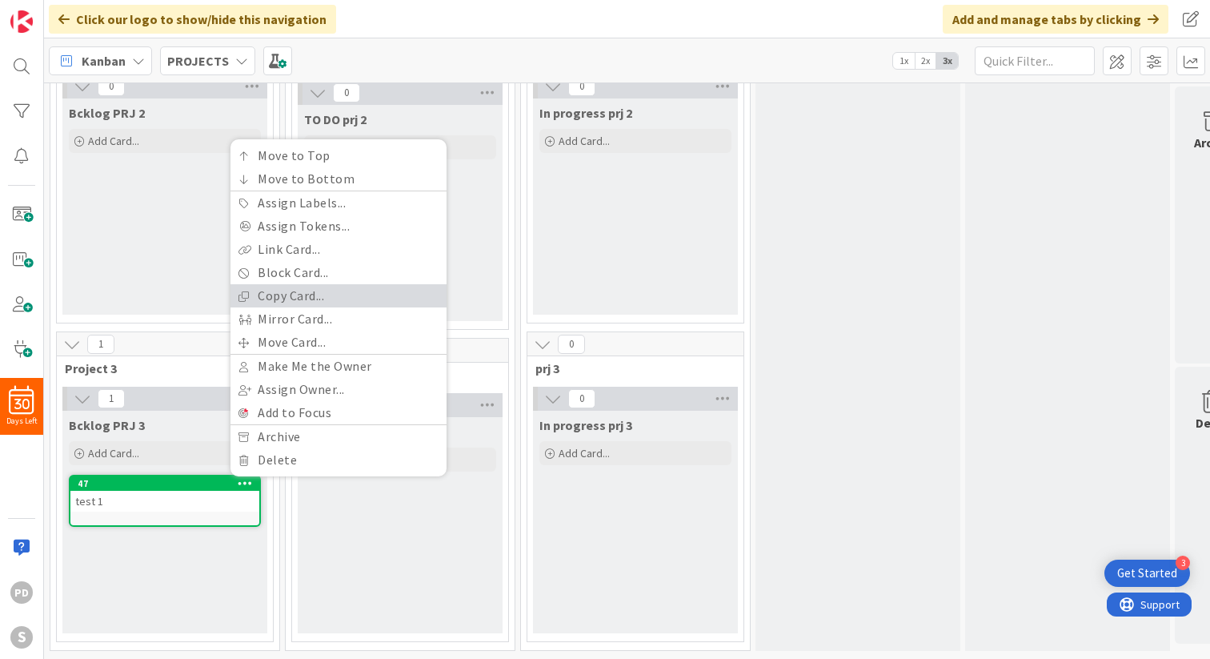
click at [291, 299] on link "Copy Card..." at bounding box center [338, 295] width 216 height 23
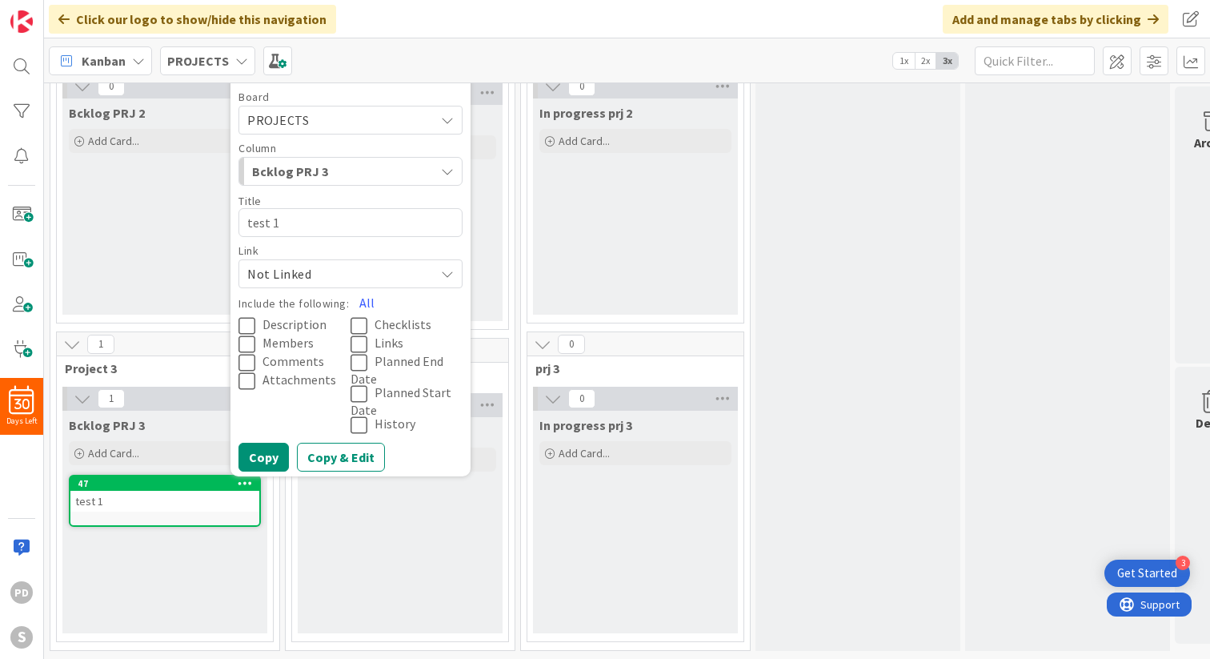
click at [291, 227] on textarea "test 1" at bounding box center [350, 222] width 224 height 29
type textarea "x"
type textarea "test"
type textarea "x"
type textarea "test 2"
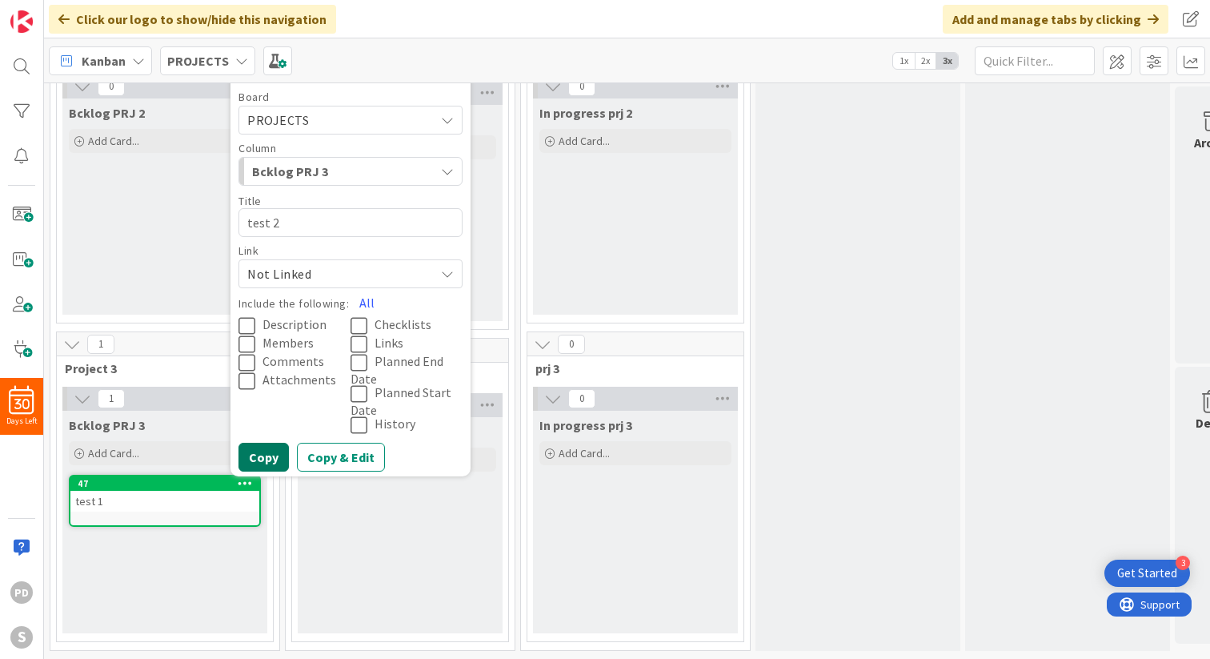
click at [262, 454] on button "Copy" at bounding box center [263, 457] width 50 height 29
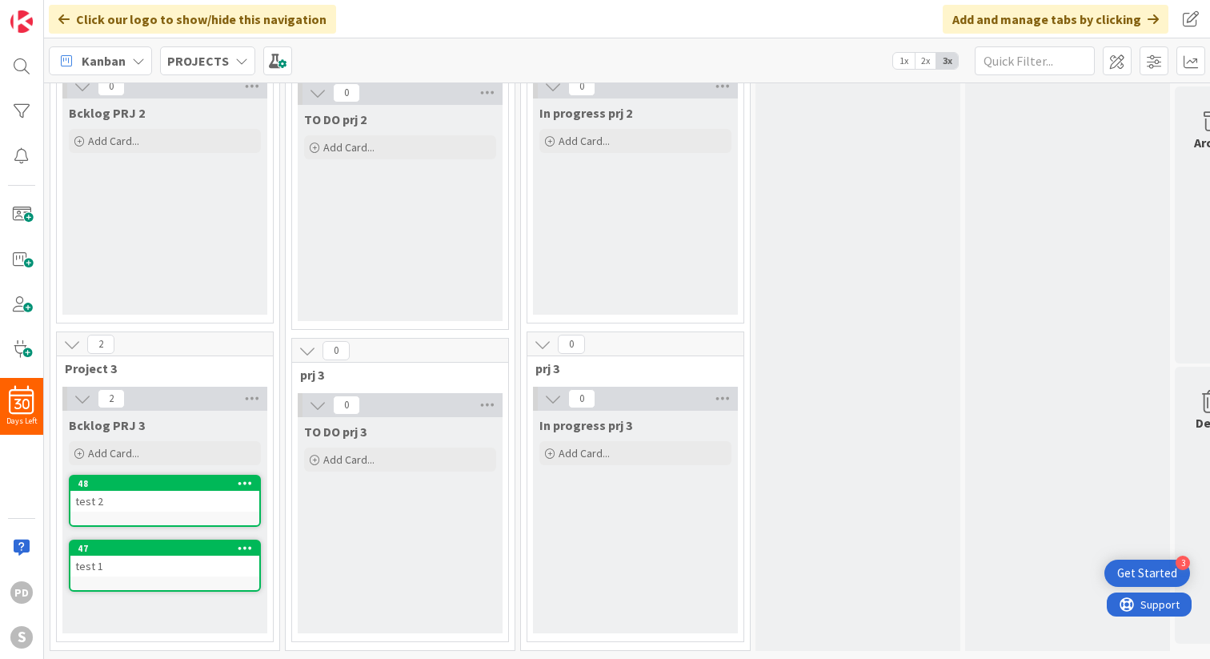
click at [241, 484] on icon at bounding box center [245, 482] width 15 height 11
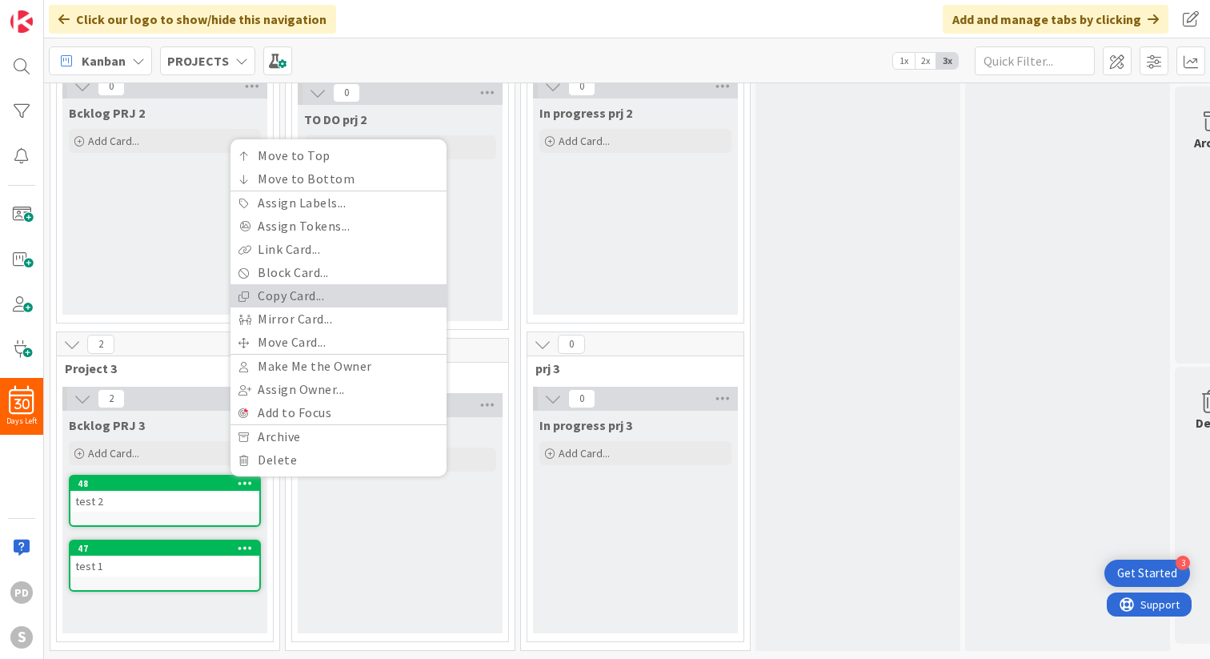
click at [283, 294] on link "Copy Card..." at bounding box center [338, 295] width 216 height 23
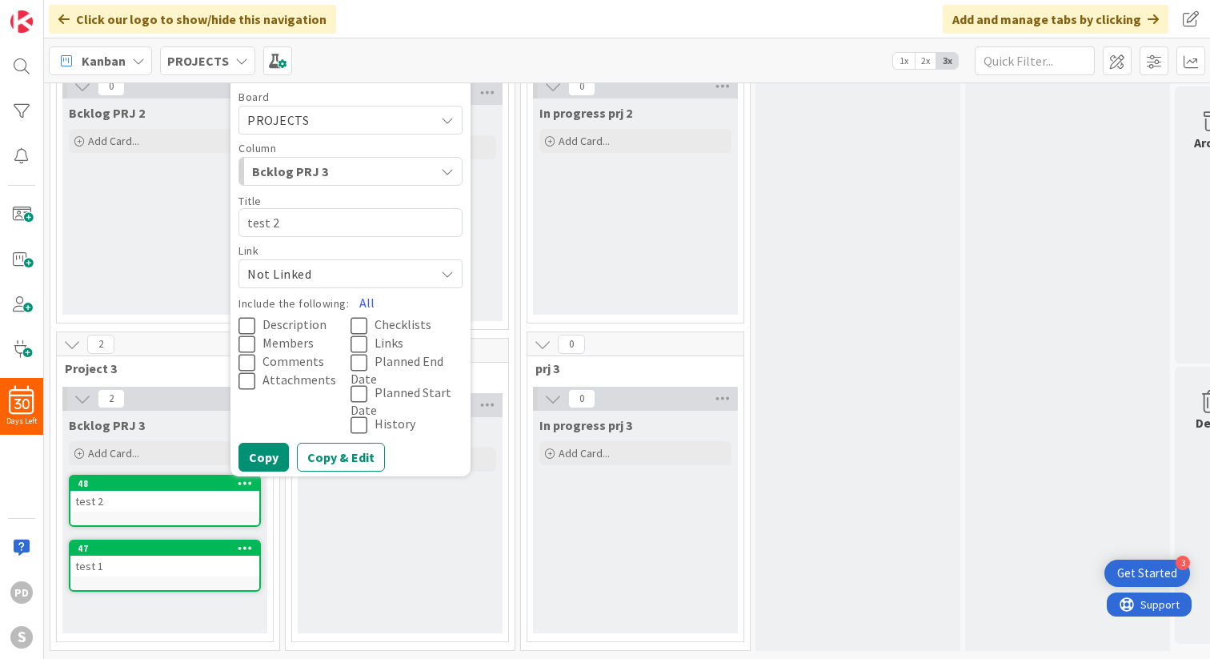
click at [289, 226] on textarea "test 2" at bounding box center [350, 222] width 224 height 29
type textarea "x"
type textarea "test"
type textarea "x"
type textarea "test 3"
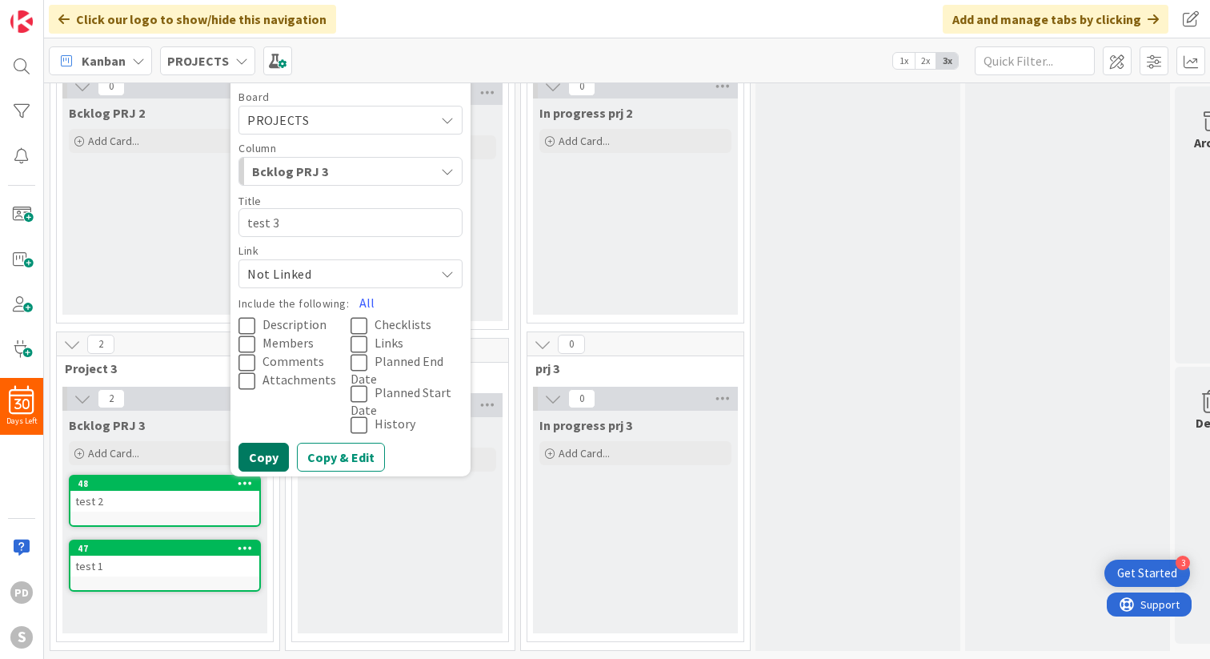
click at [263, 463] on button "Copy" at bounding box center [263, 457] width 50 height 29
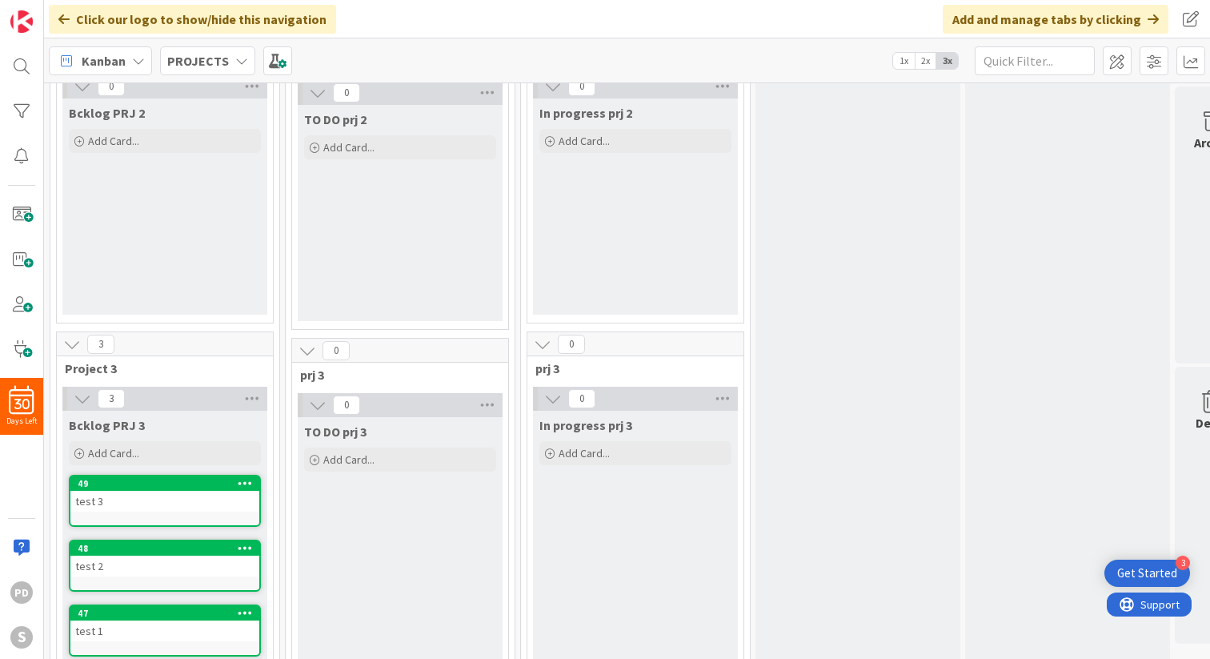
scroll to position [407, 0]
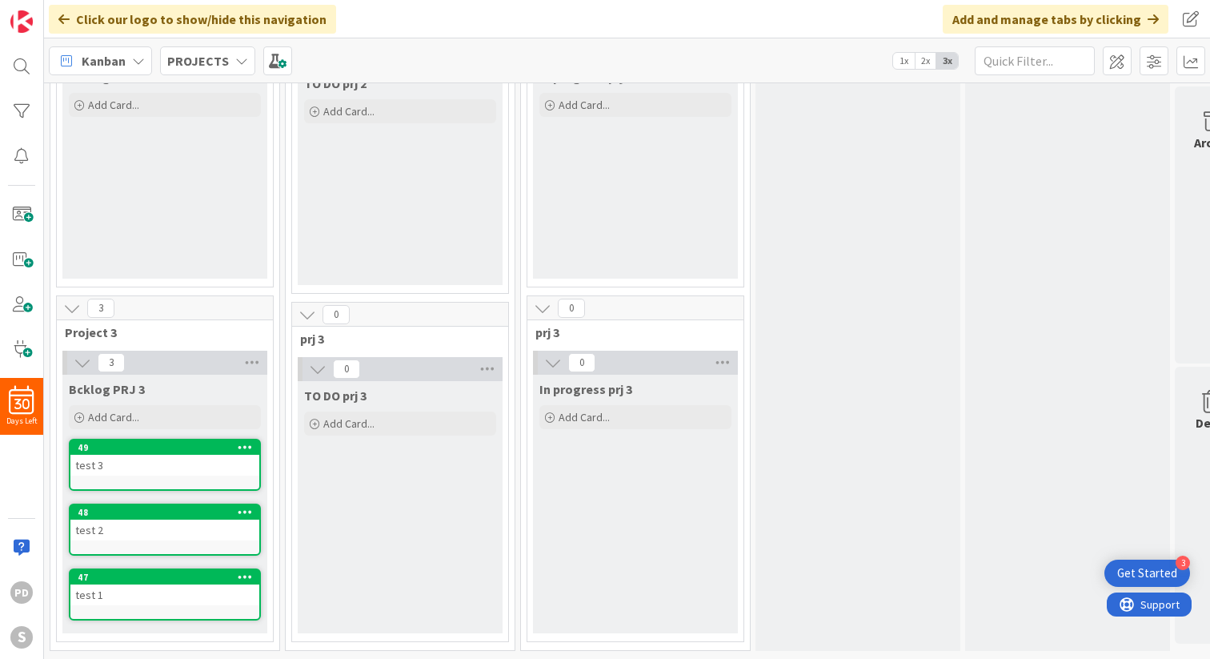
click at [242, 445] on icon at bounding box center [245, 446] width 15 height 11
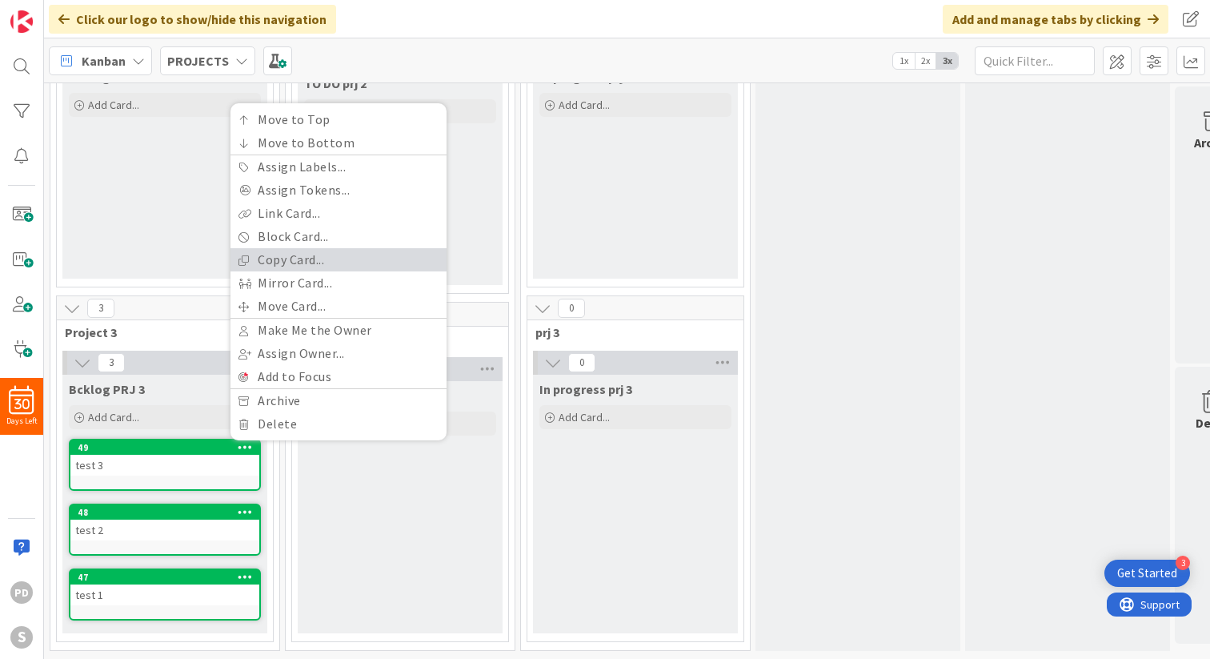
click at [275, 262] on link "Copy Card..." at bounding box center [338, 259] width 216 height 23
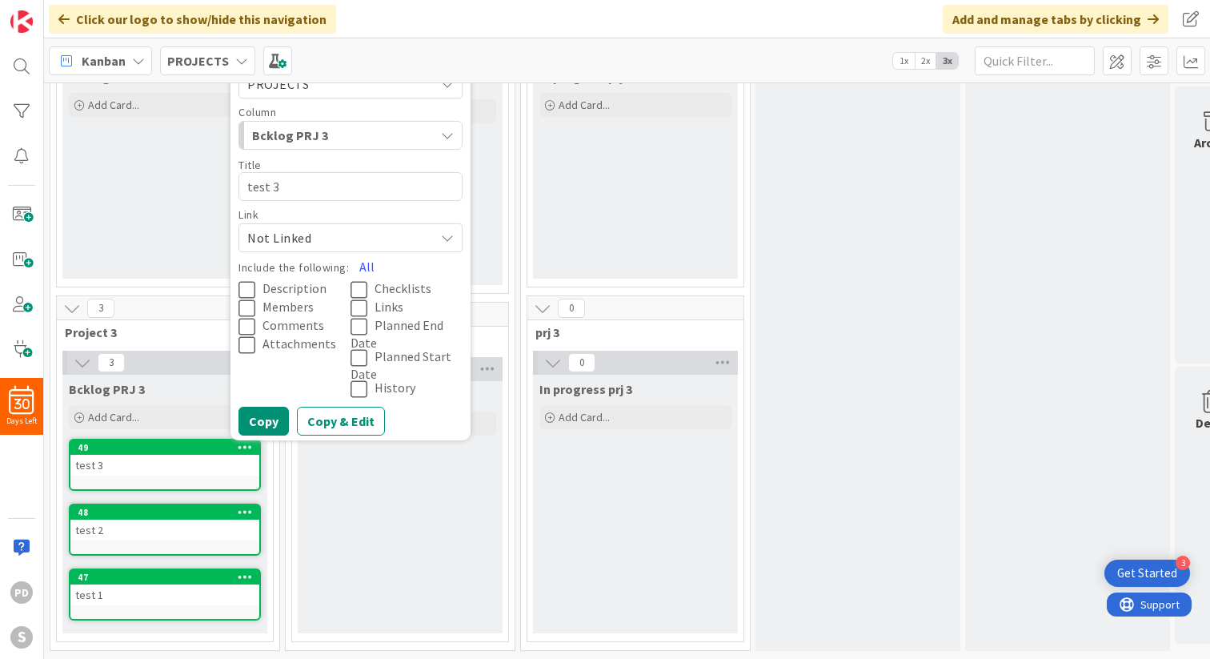
click at [290, 184] on textarea "test 3" at bounding box center [350, 186] width 224 height 29
type textarea "x"
type textarea "test"
type textarea "x"
type textarea "test 4"
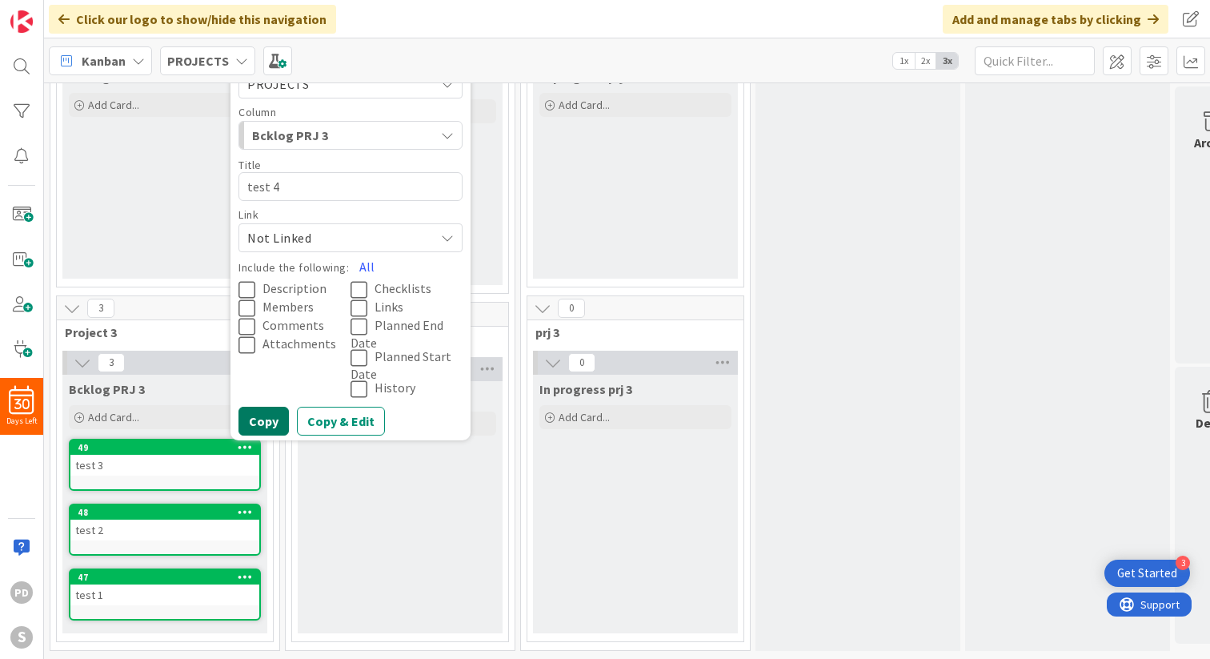
click at [270, 423] on button "Copy" at bounding box center [263, 421] width 50 height 29
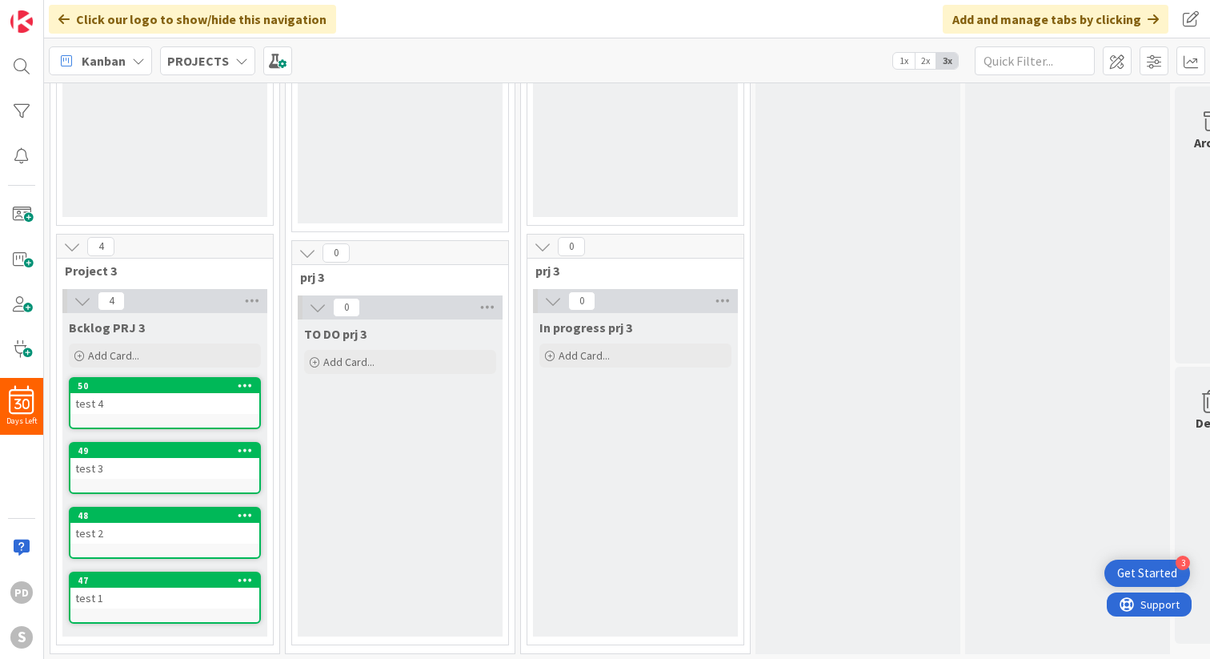
scroll to position [471, 0]
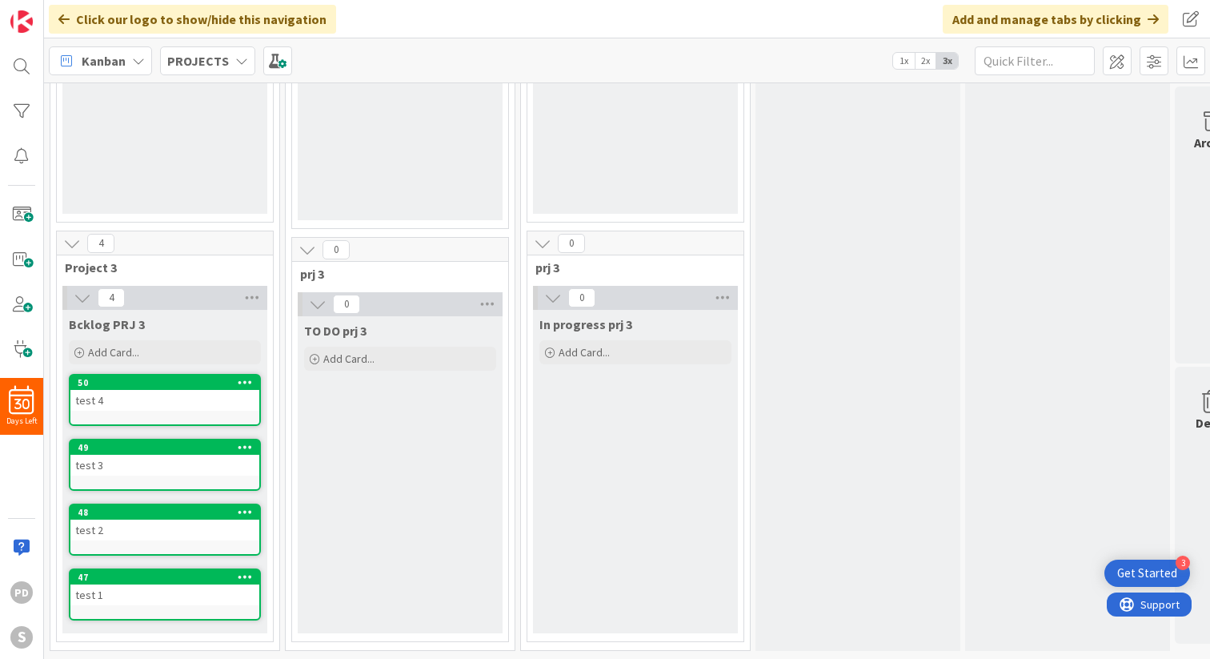
click at [249, 383] on icon at bounding box center [245, 381] width 15 height 11
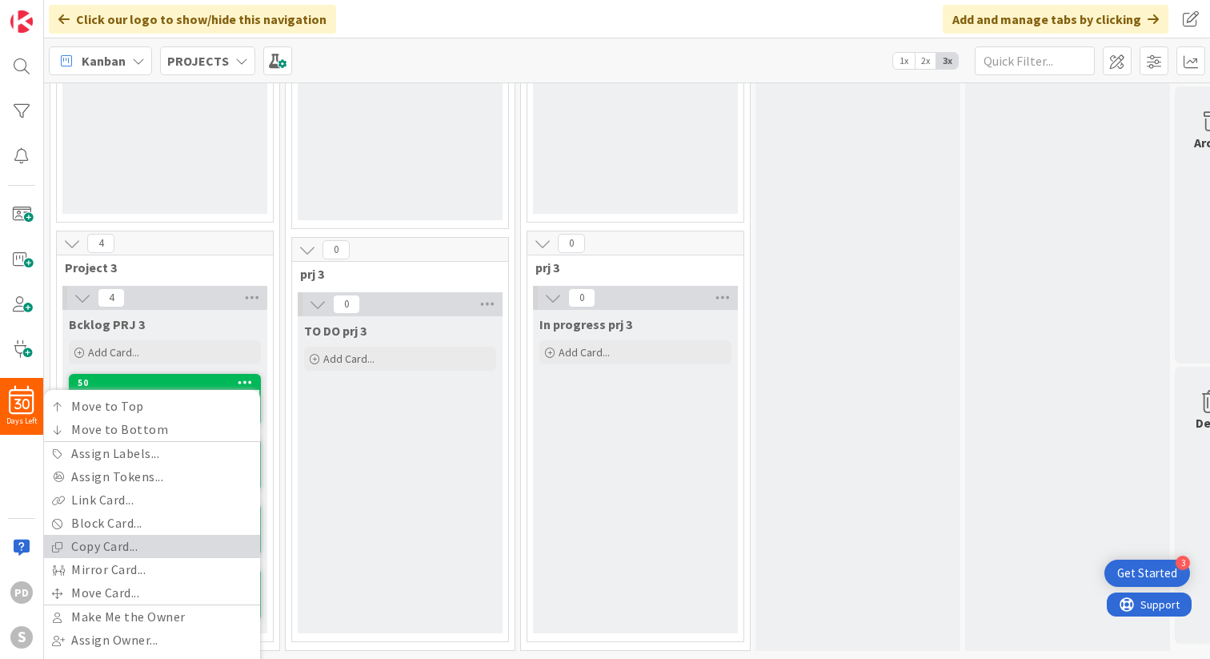
click at [146, 543] on link "Copy Card..." at bounding box center [152, 546] width 216 height 23
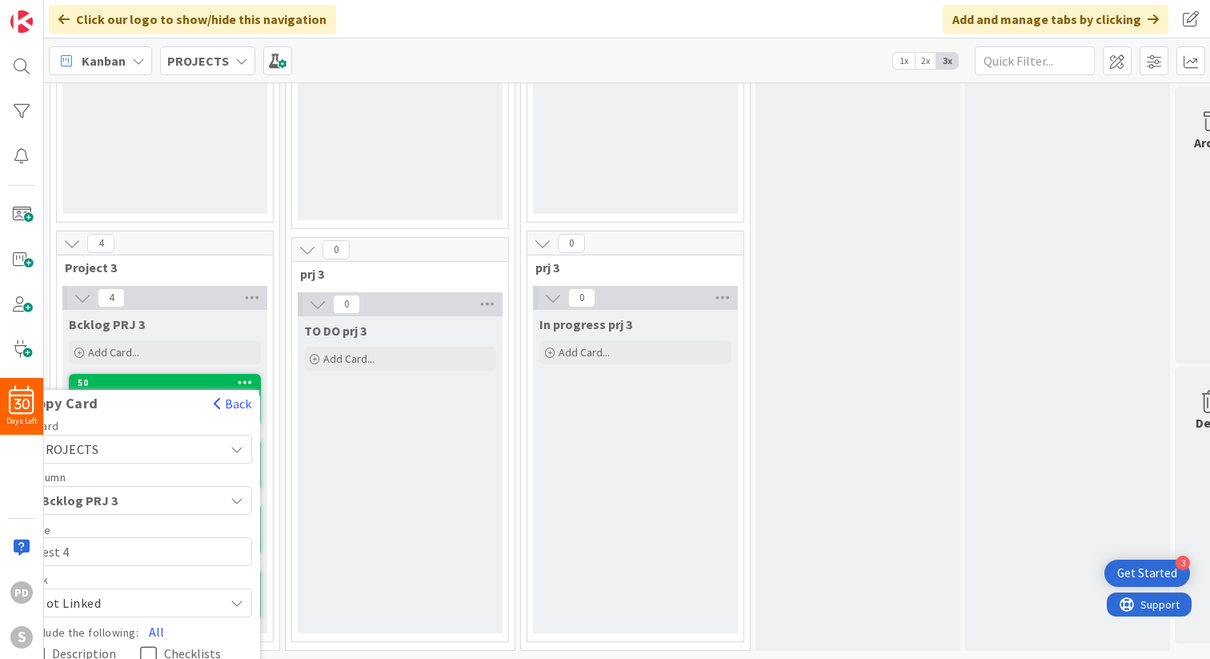
click at [134, 547] on textarea "test 4" at bounding box center [140, 551] width 224 height 29
type textarea "x"
type textarea "test"
type textarea "x"
type textarea "test 5"
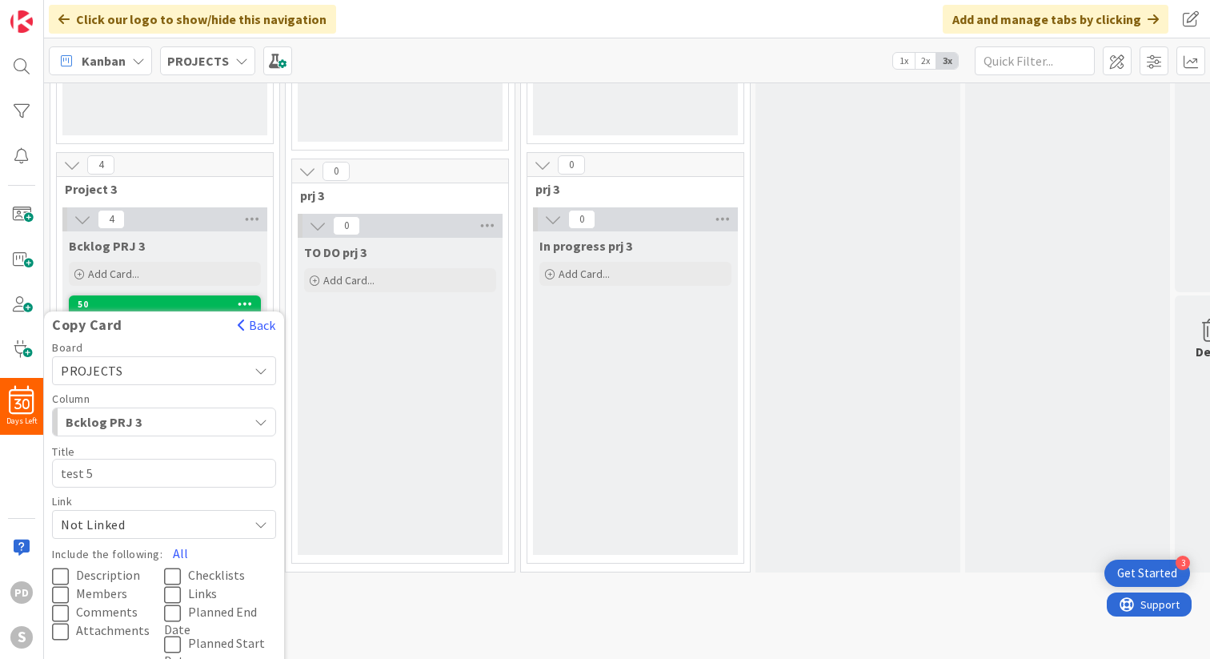
scroll to position [618, 0]
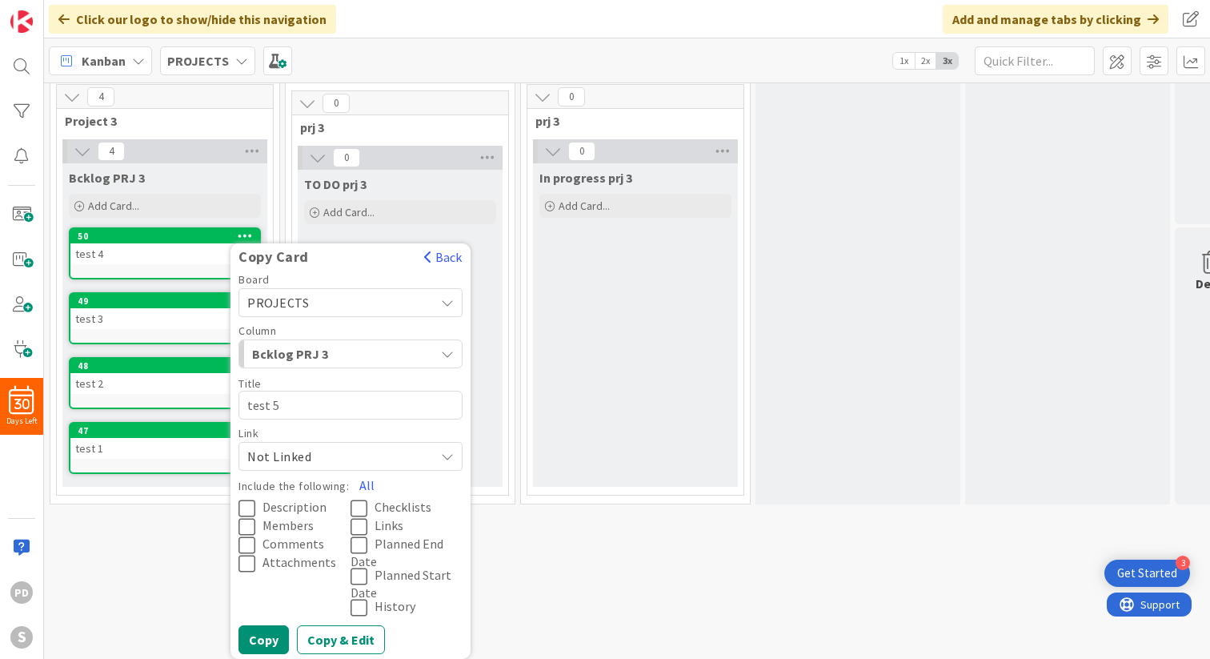
click at [157, 531] on div "4 Project 1 0 Bcklog PRJ 1 Add Card... 0 Project 2 0 Bcklog PRJ 2 Add Card... 4…" at bounding box center [627, 370] width 1166 height 576
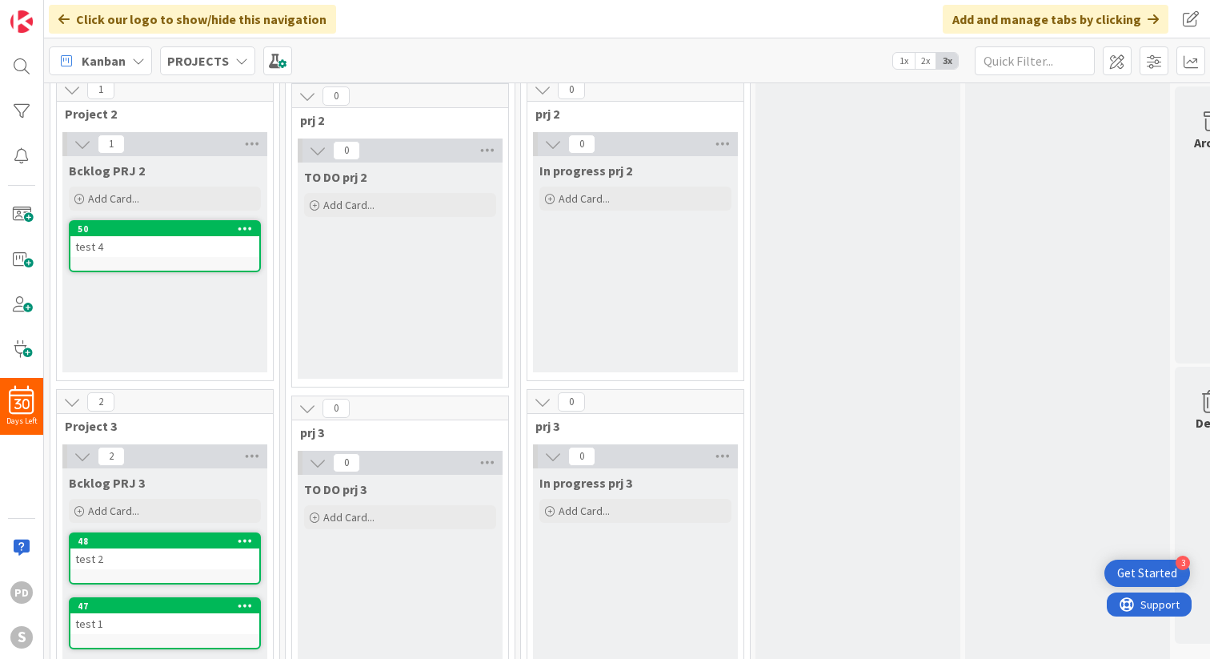
scroll to position [371, 0]
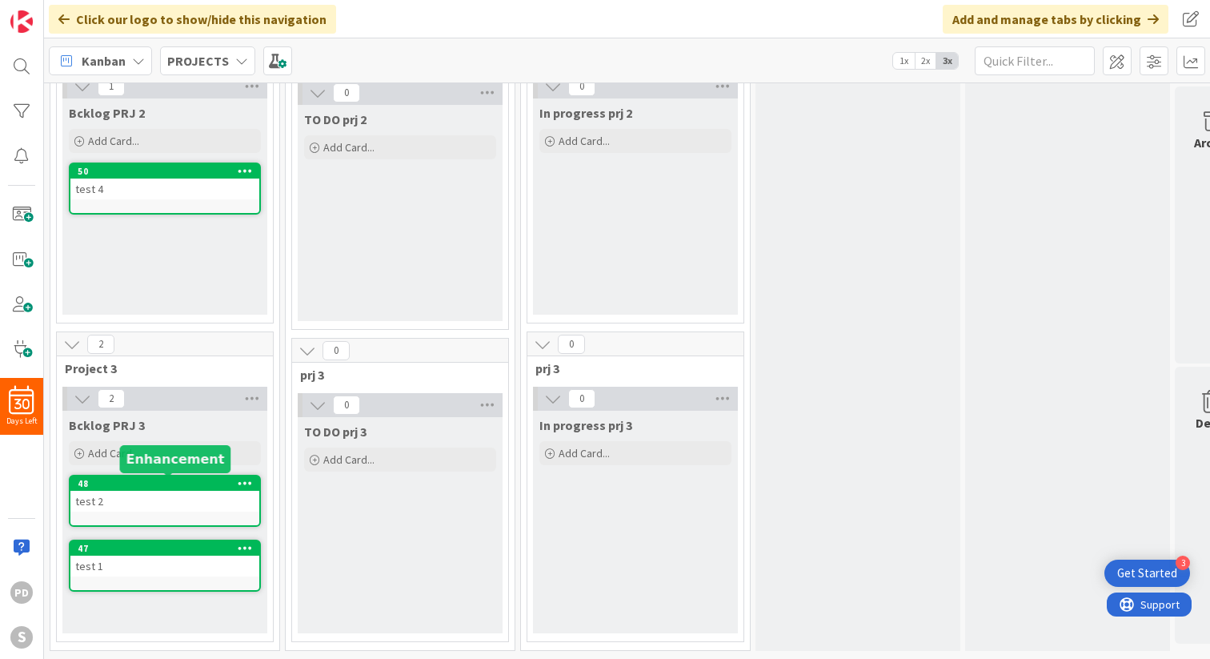
click at [214, 487] on div "48" at bounding box center [169, 483] width 182 height 11
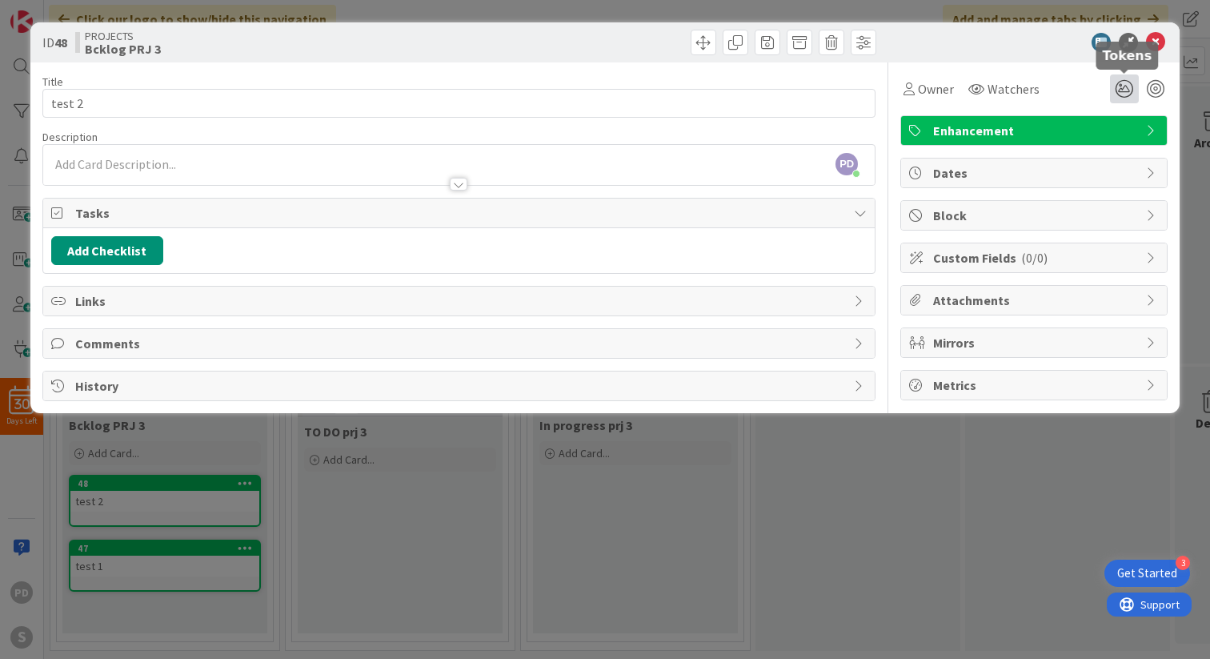
click at [1120, 86] on icon at bounding box center [1124, 88] width 29 height 29
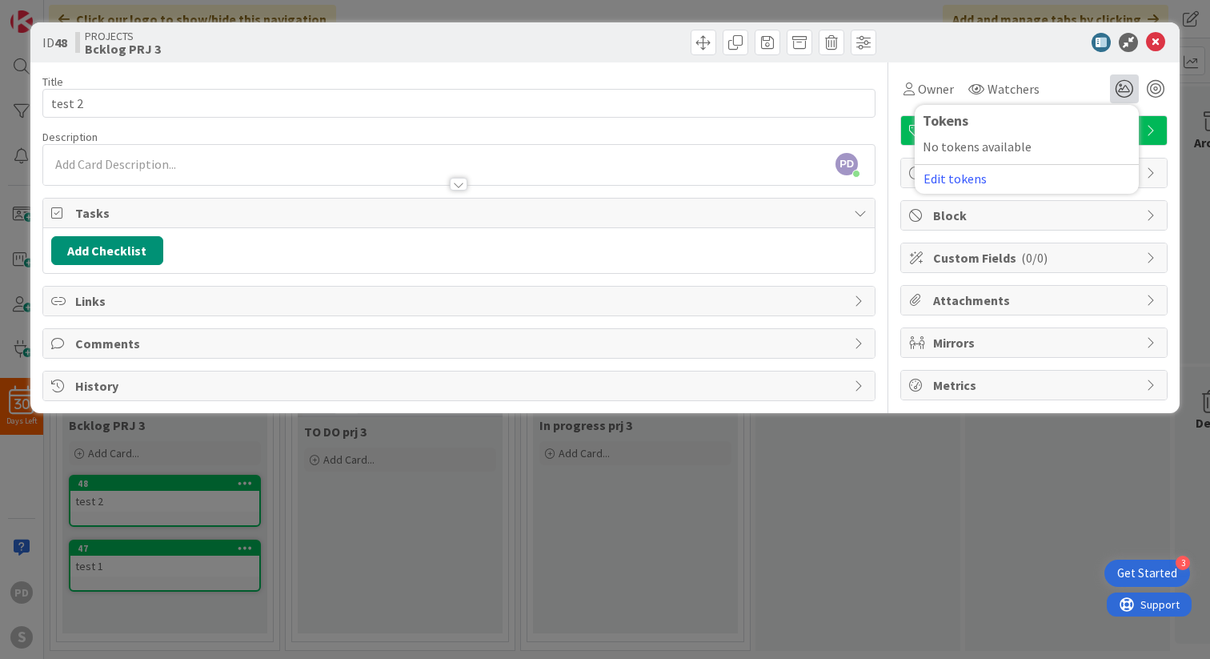
click at [1146, 86] on div "Tokens No tokens available Edit tokens" at bounding box center [1139, 88] width 58 height 29
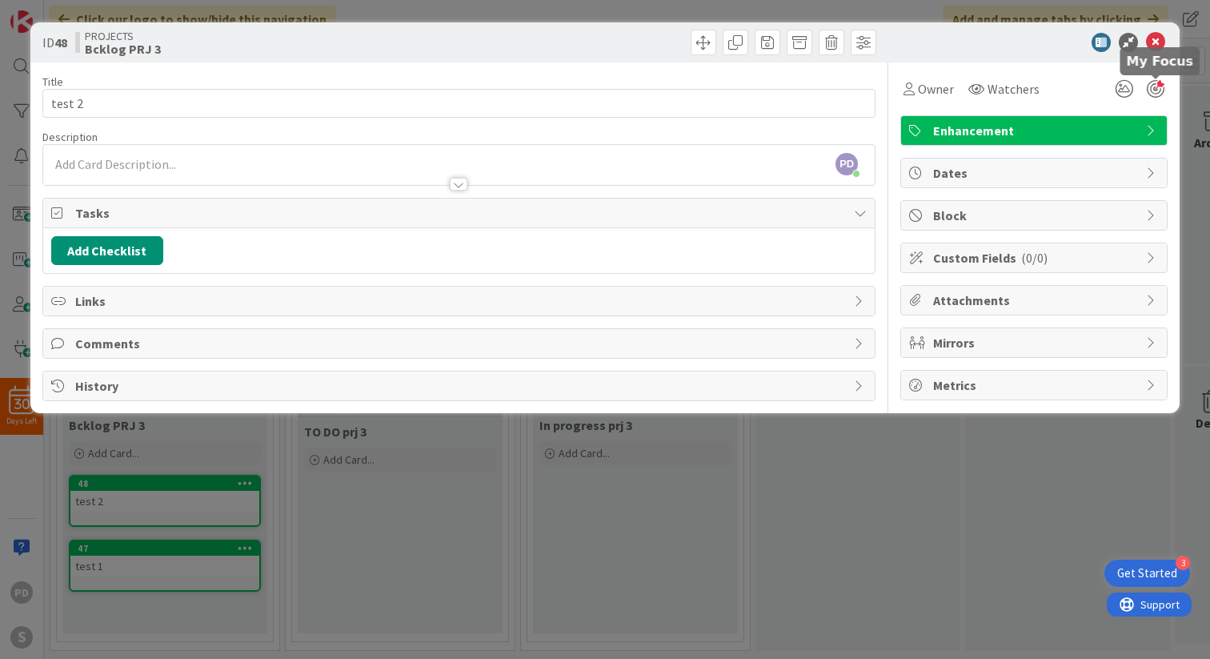
click at [1162, 93] on div at bounding box center [1156, 89] width 18 height 18
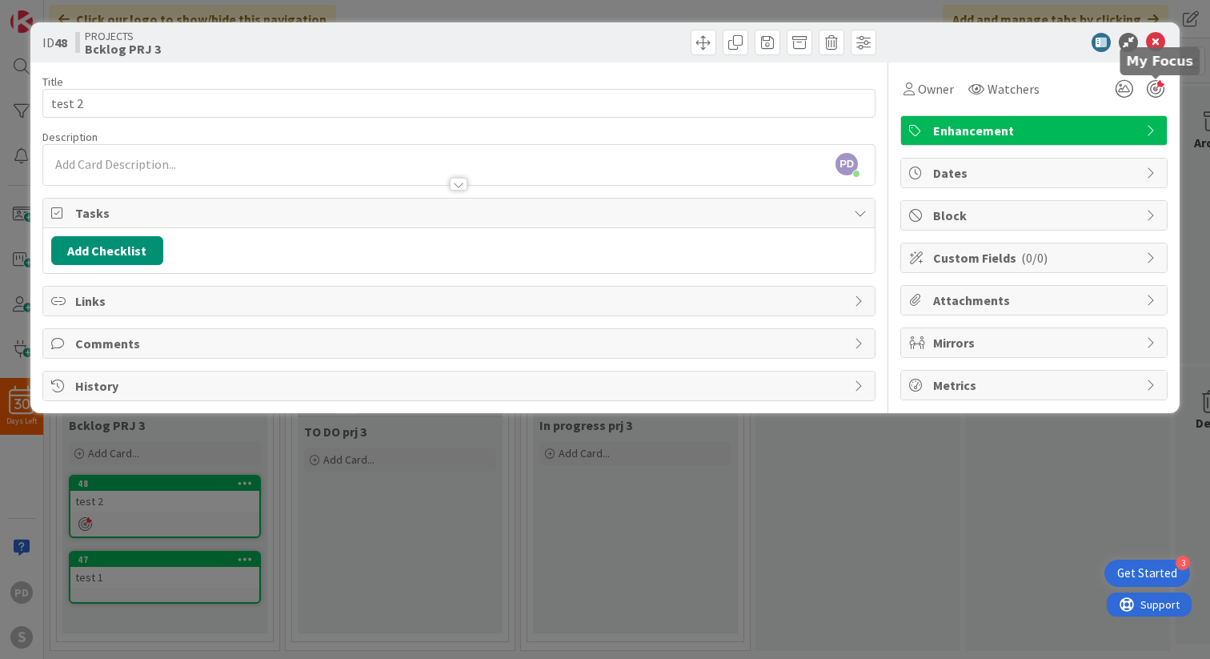
click at [1152, 87] on div at bounding box center [1156, 89] width 18 height 18
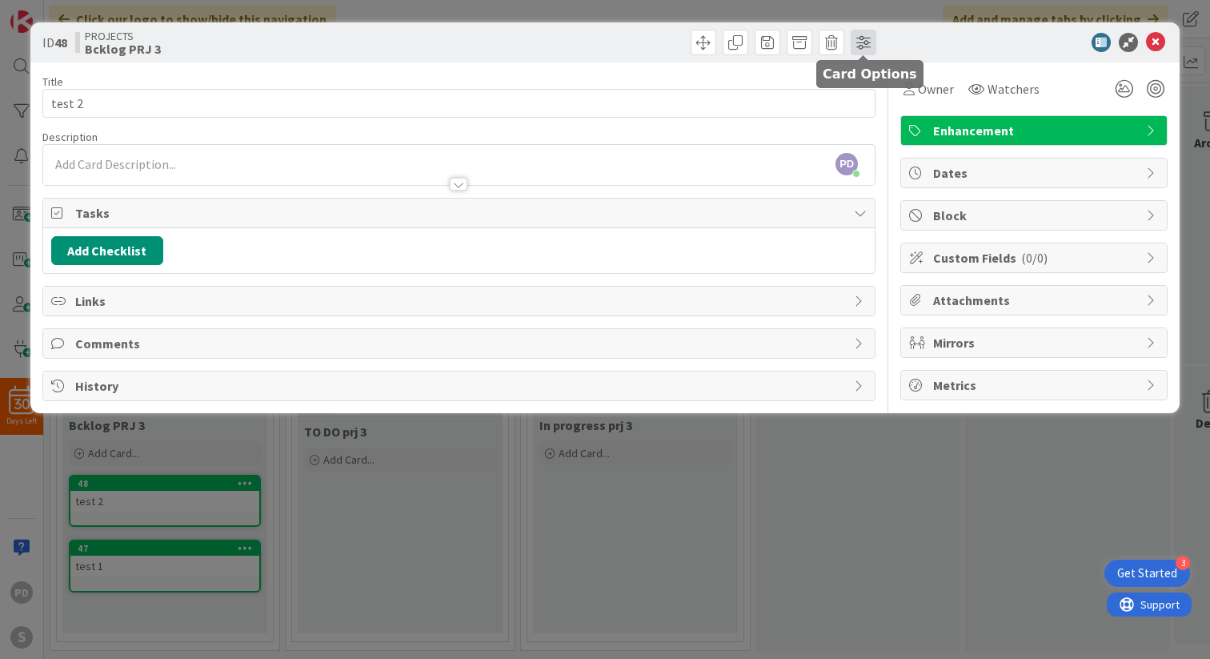
click at [859, 46] on span at bounding box center [864, 43] width 26 height 26
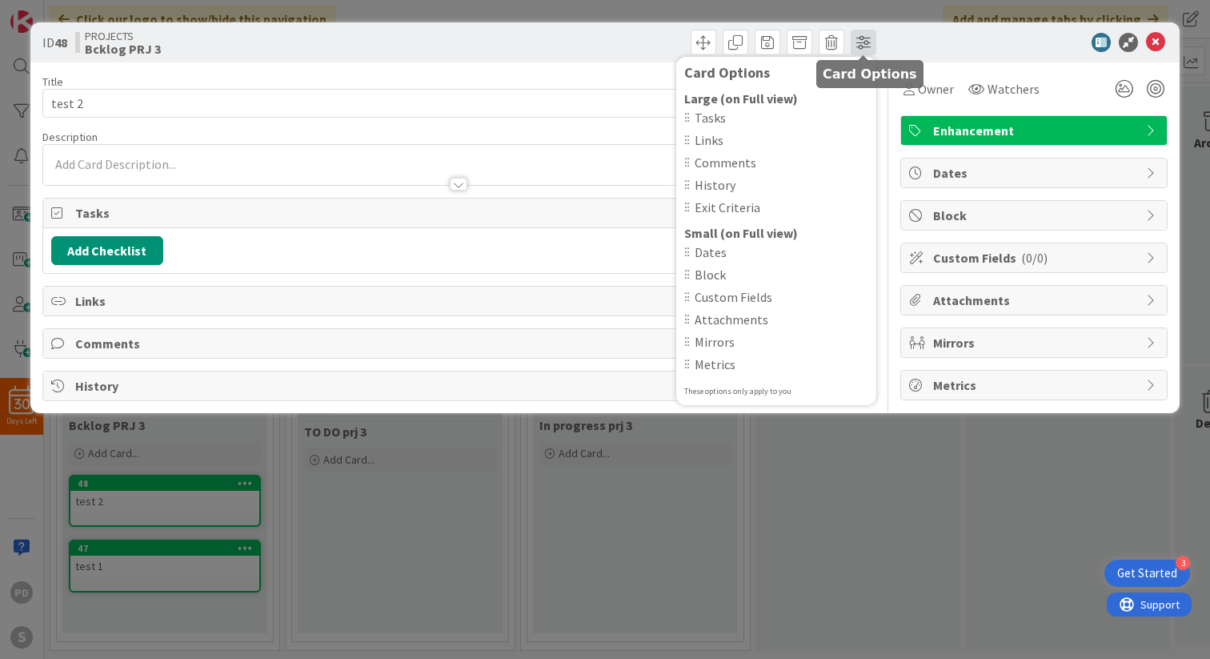
click at [859, 46] on span at bounding box center [864, 43] width 26 height 26
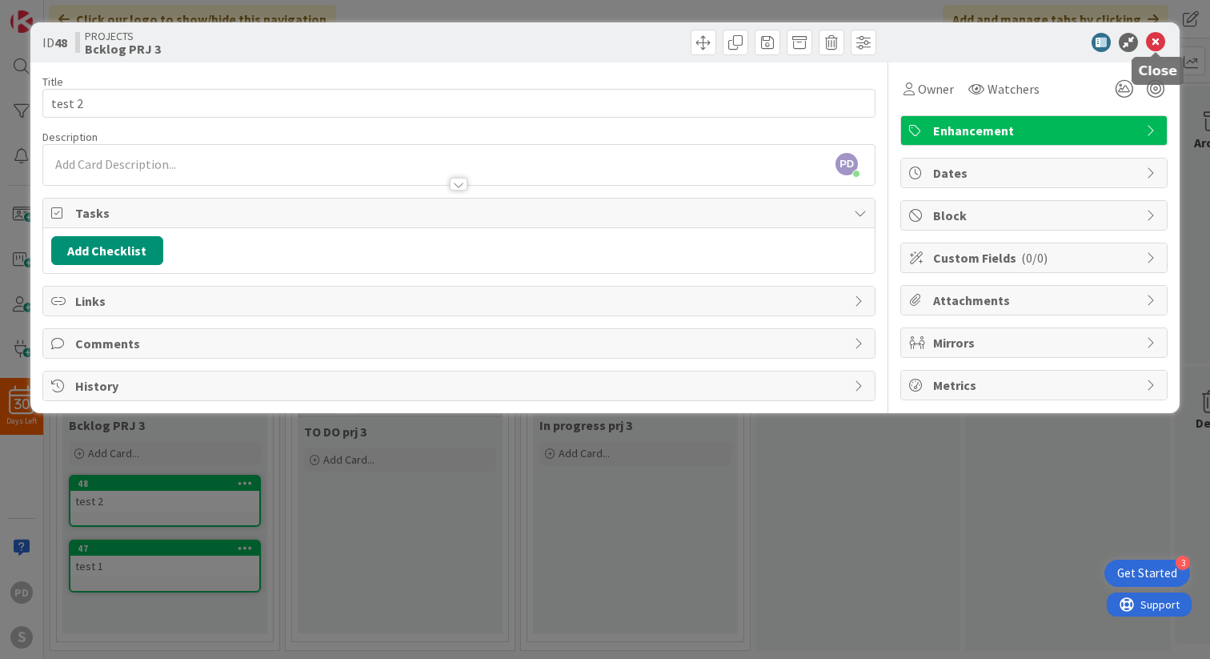
click at [1163, 41] on icon at bounding box center [1155, 42] width 19 height 19
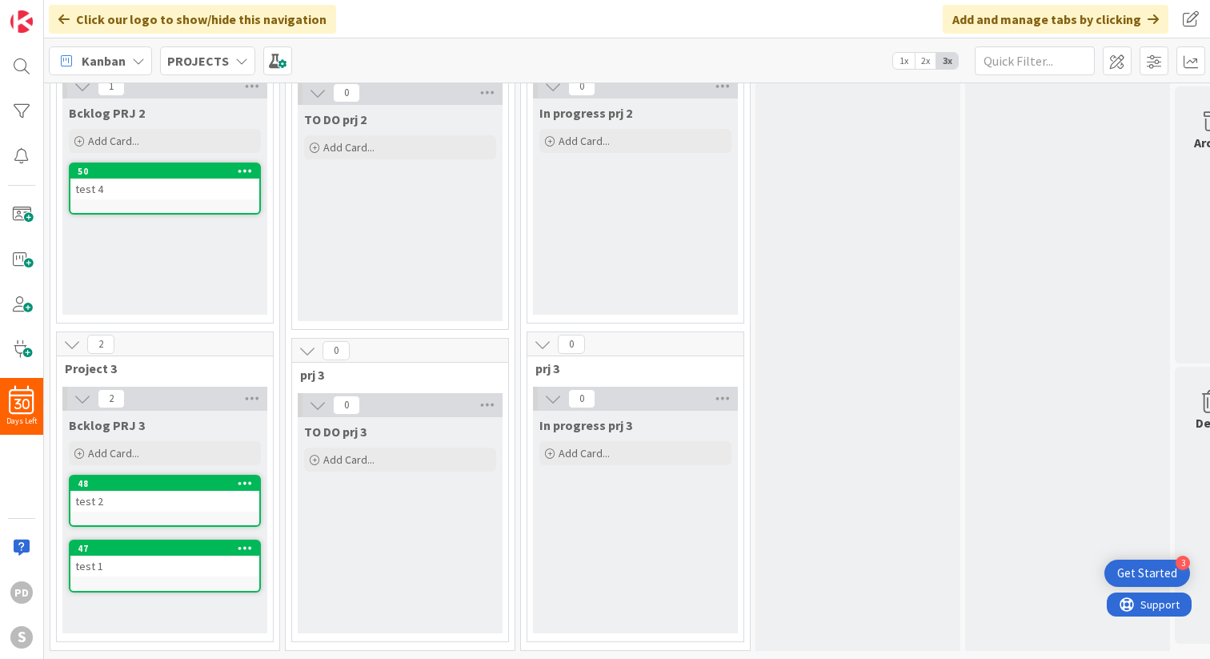
click at [250, 483] on icon at bounding box center [245, 482] width 15 height 11
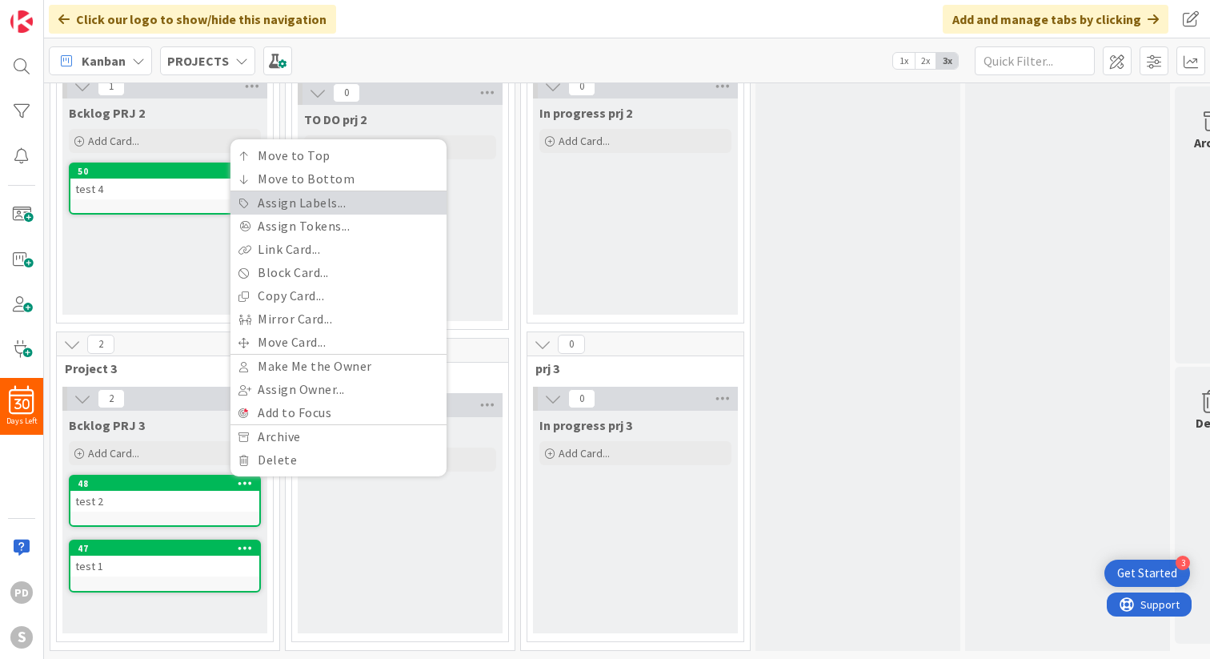
click at [295, 203] on link "Assign Labels..." at bounding box center [338, 202] width 216 height 23
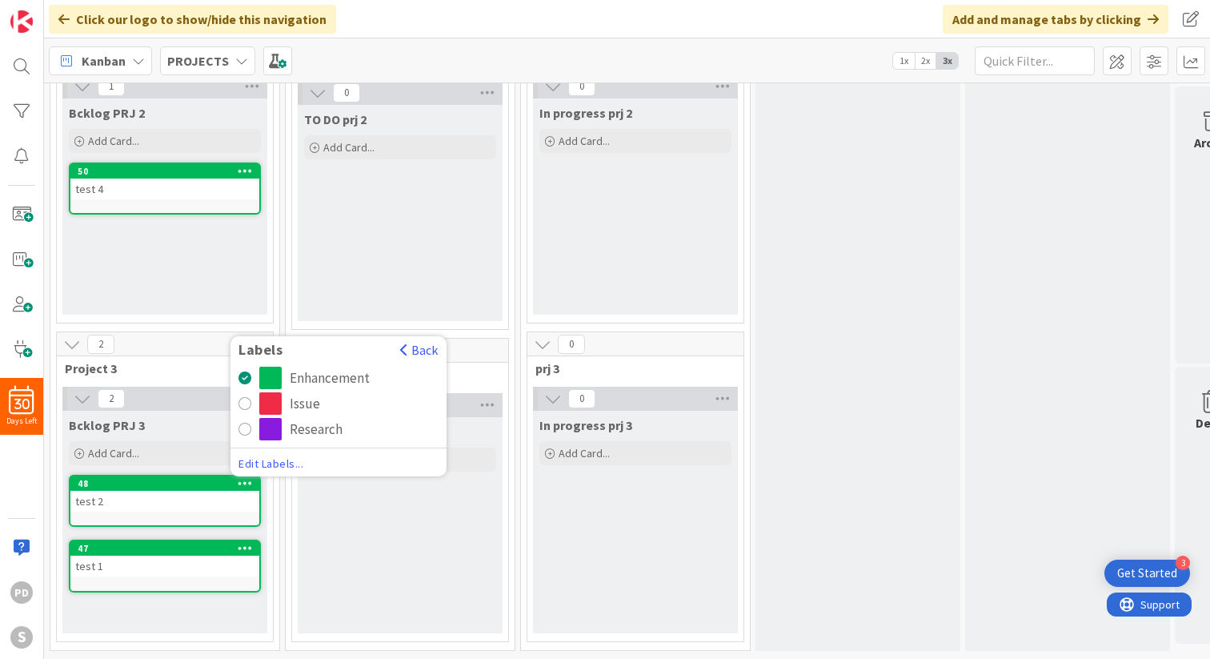
click at [248, 403] on div "radio" at bounding box center [244, 403] width 13 height 13
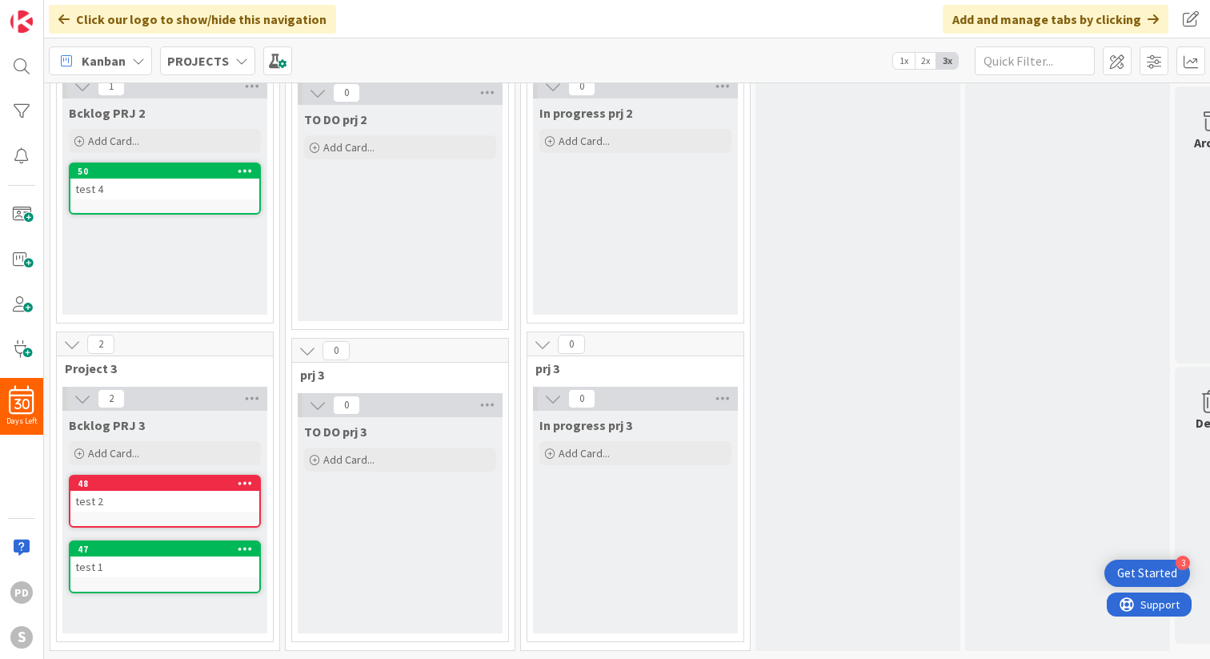
type textarea "x"
click at [247, 546] on icon at bounding box center [245, 548] width 15 height 11
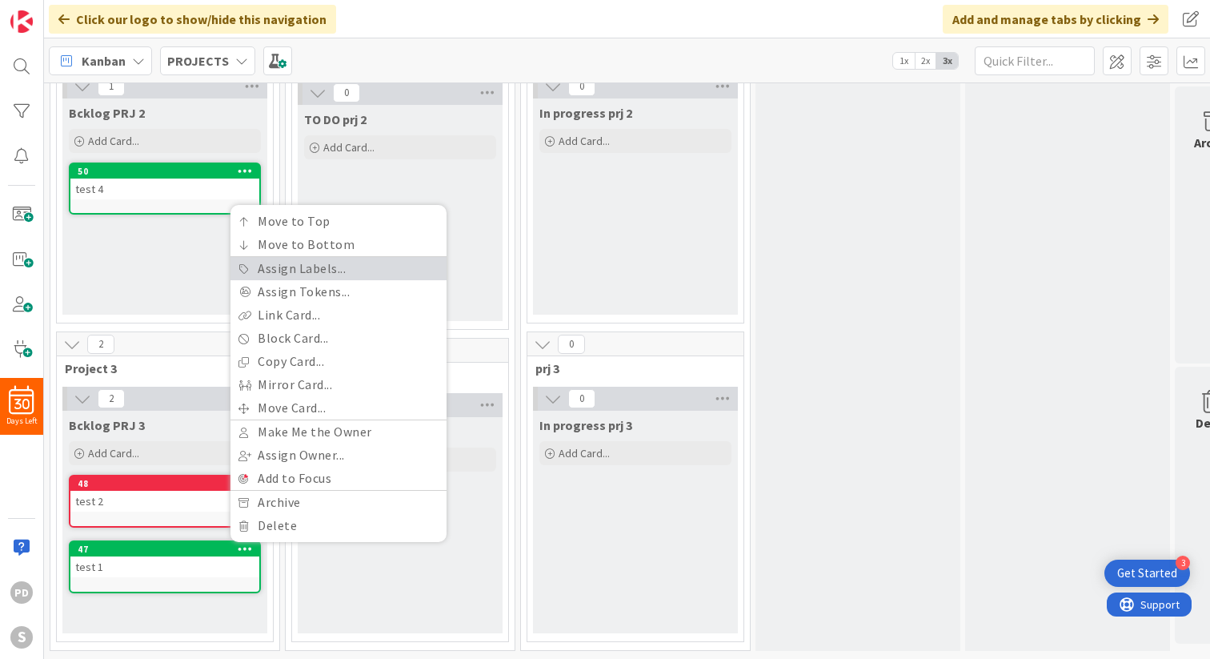
click at [263, 272] on link "Assign Labels..." at bounding box center [338, 268] width 216 height 23
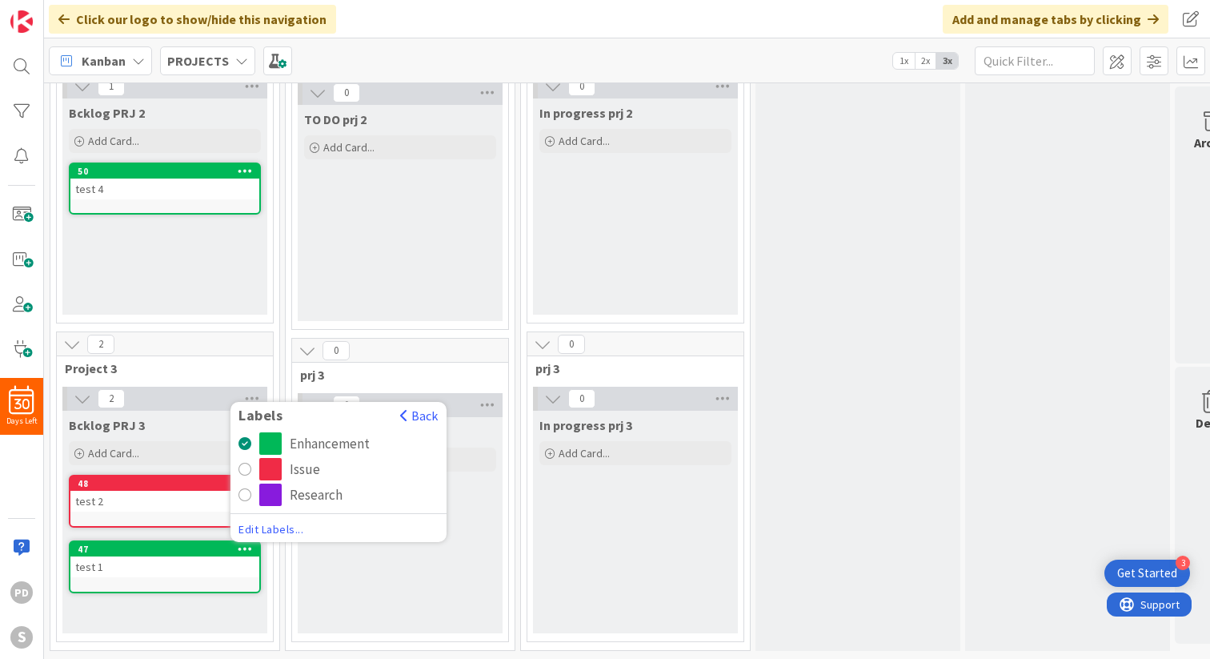
click at [292, 492] on div "Research" at bounding box center [316, 494] width 53 height 22
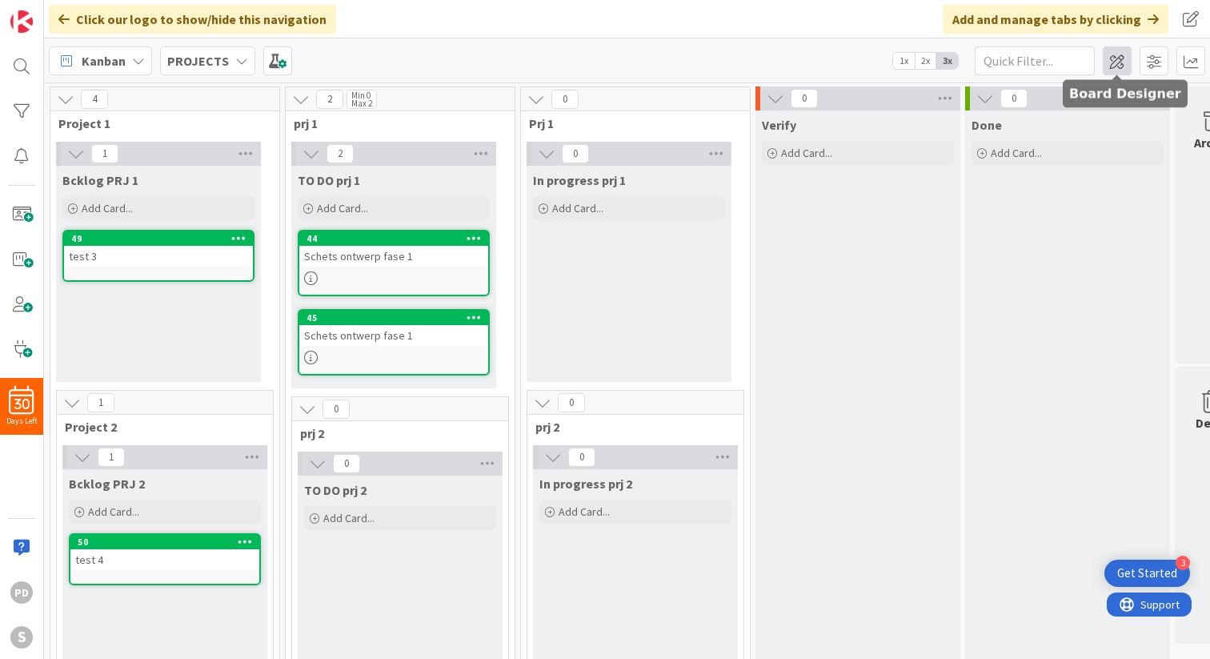
click at [1120, 66] on span at bounding box center [1117, 60] width 29 height 29
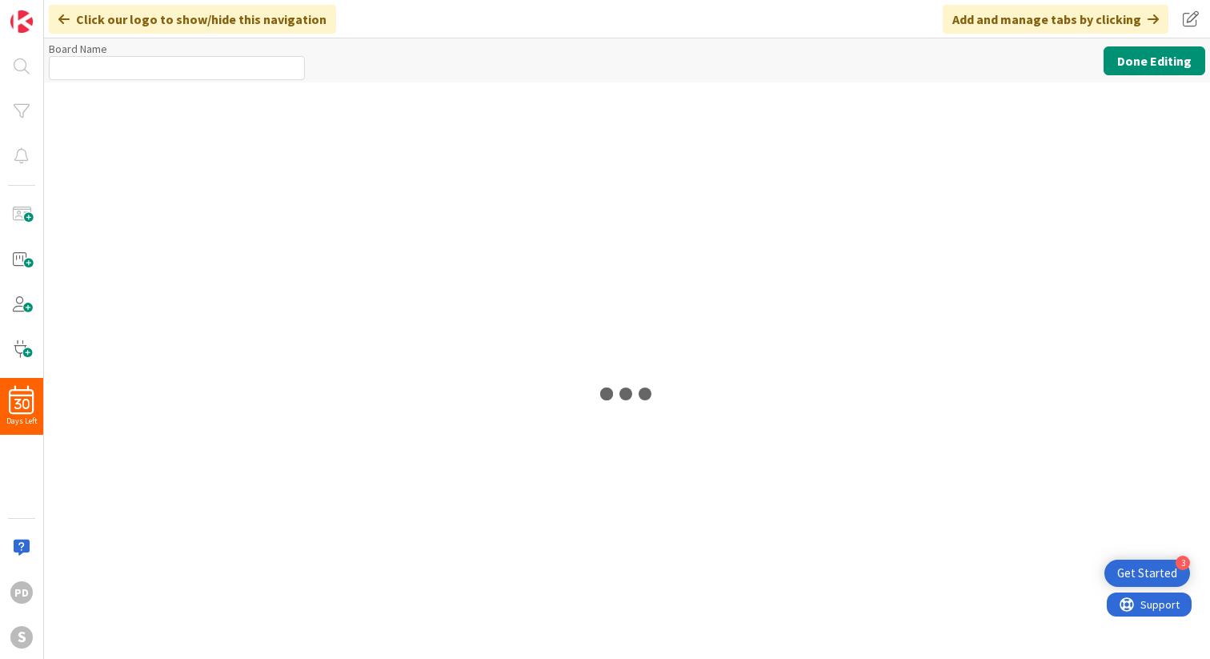
type input "PROJECTS"
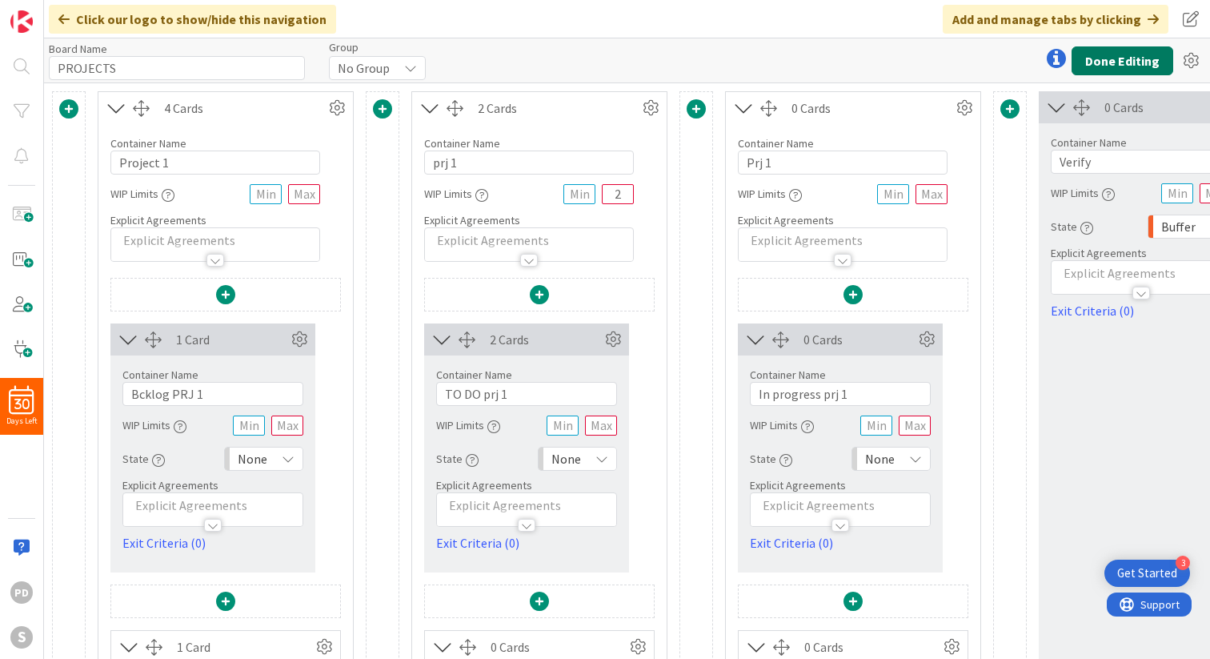
click at [1136, 58] on button "Done Editing" at bounding box center [1123, 60] width 102 height 29
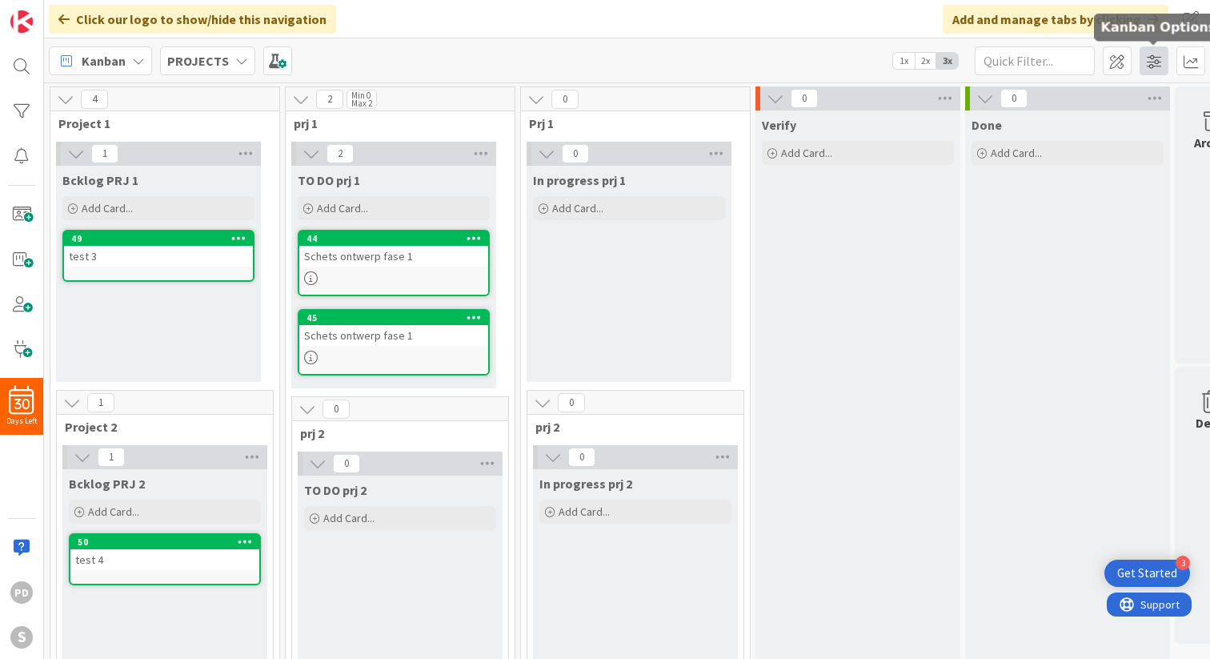
click at [1156, 64] on span at bounding box center [1154, 60] width 29 height 29
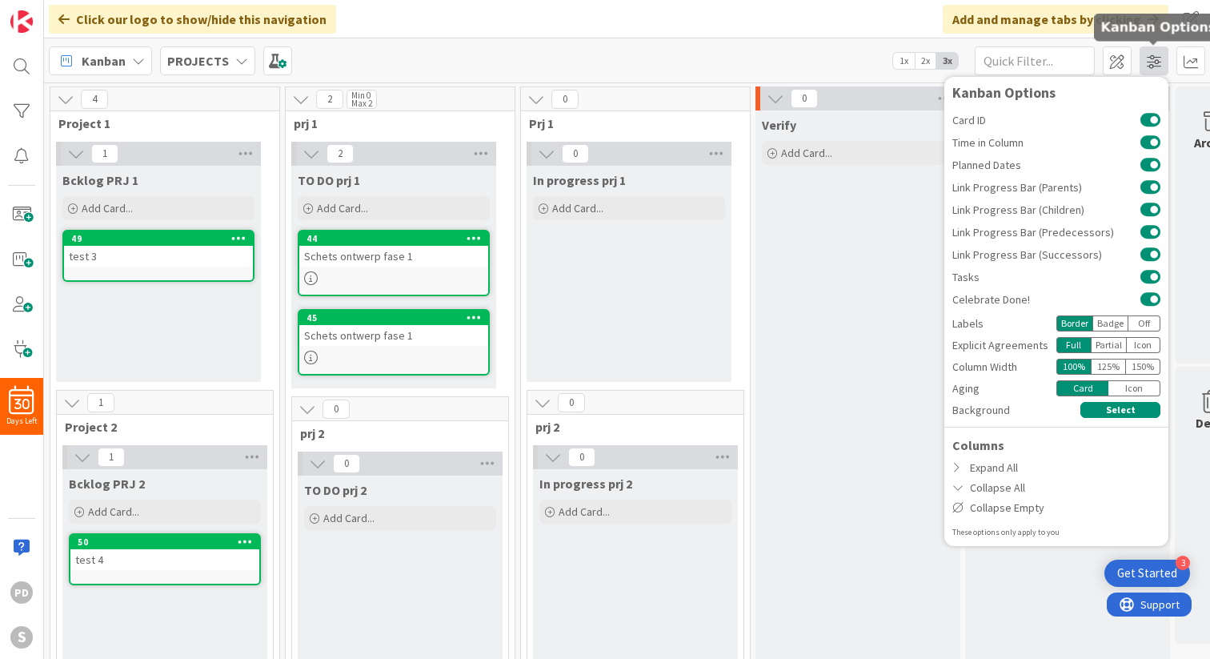
click at [1159, 63] on span at bounding box center [1154, 60] width 29 height 29
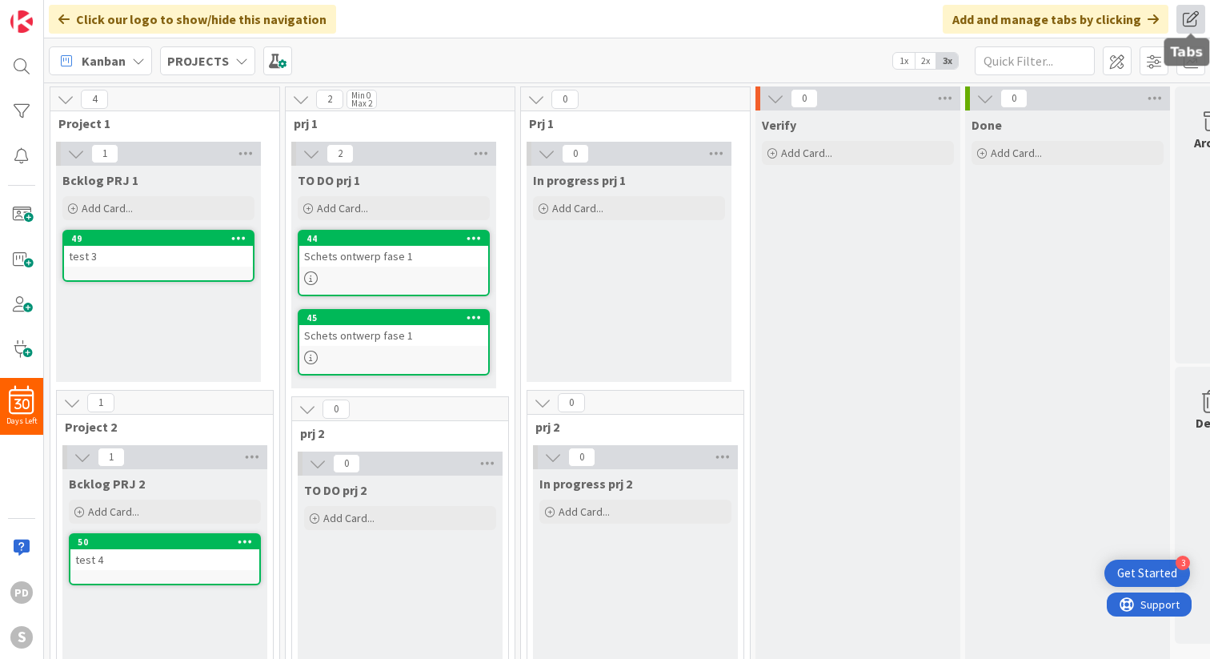
click at [1188, 18] on span at bounding box center [1190, 19] width 29 height 29
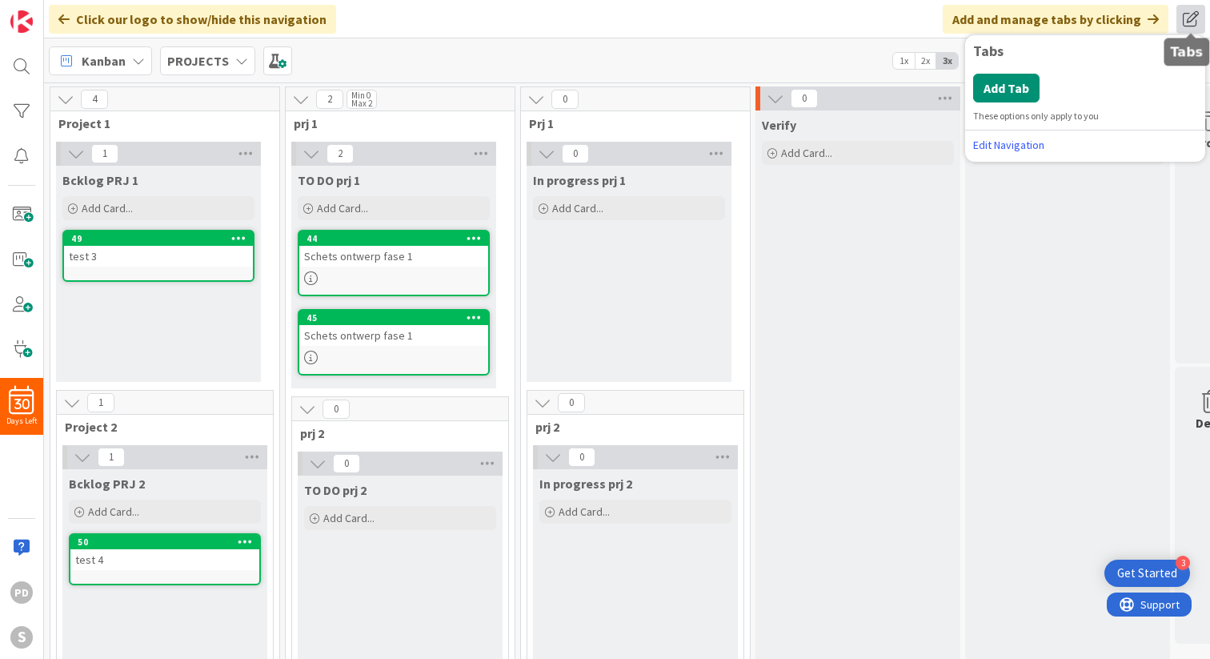
click at [1188, 18] on span at bounding box center [1190, 19] width 29 height 29
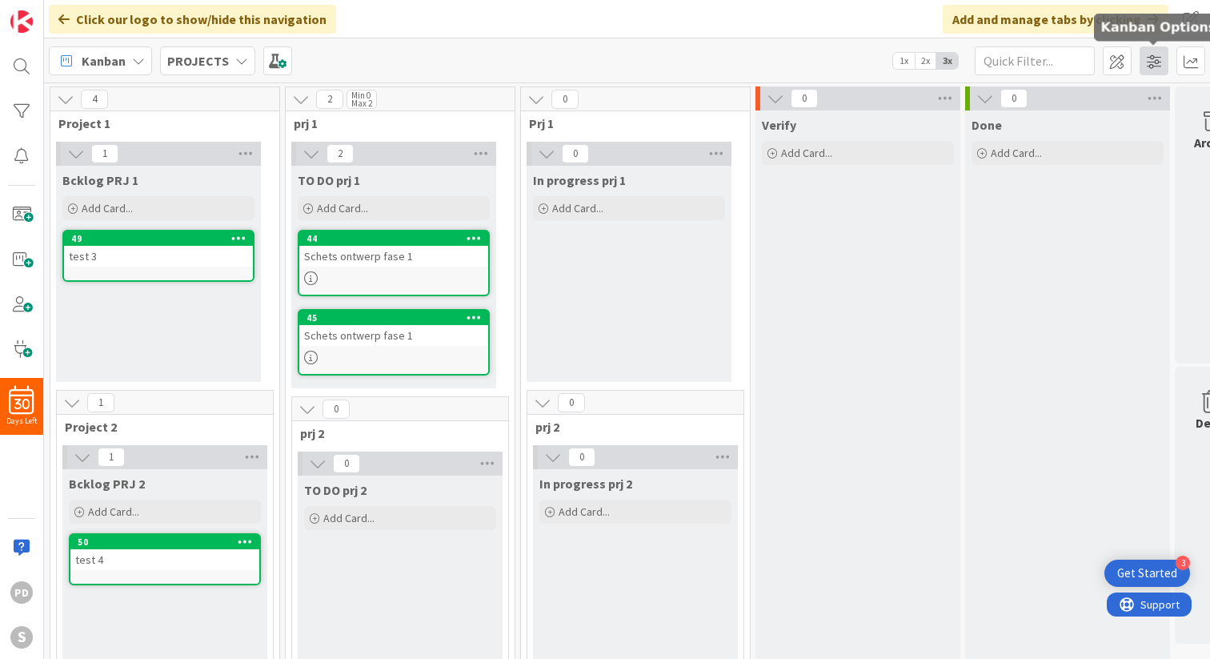
click at [1144, 59] on span at bounding box center [1154, 60] width 29 height 29
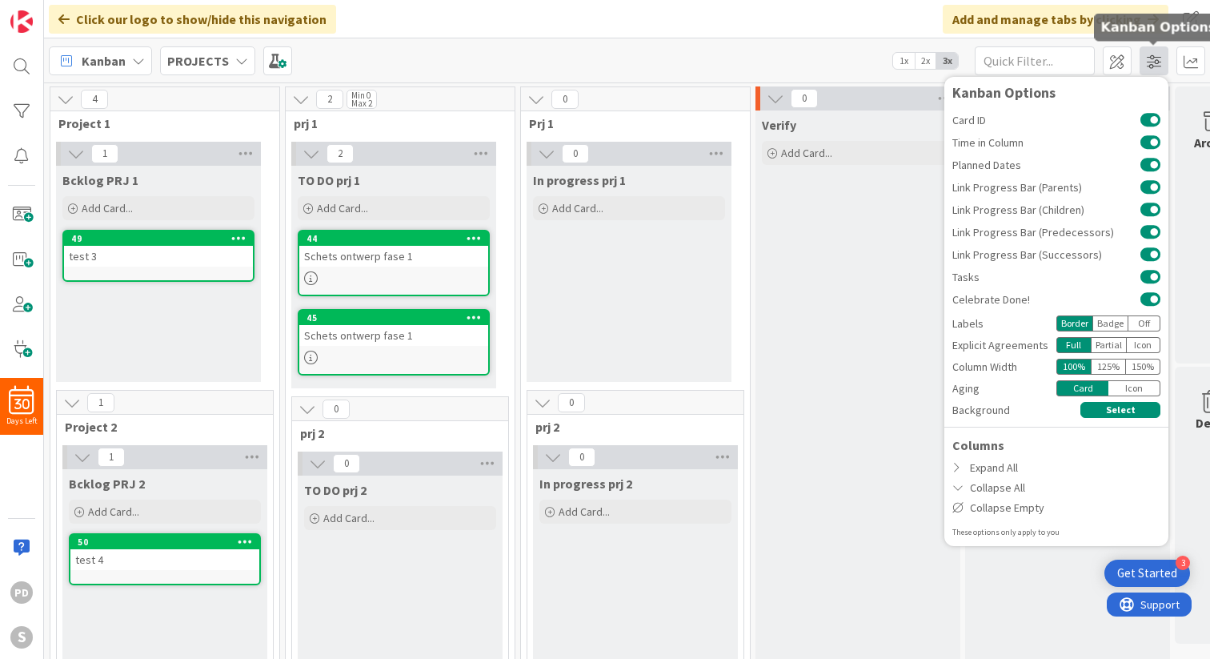
click at [1144, 59] on span at bounding box center [1154, 60] width 29 height 29
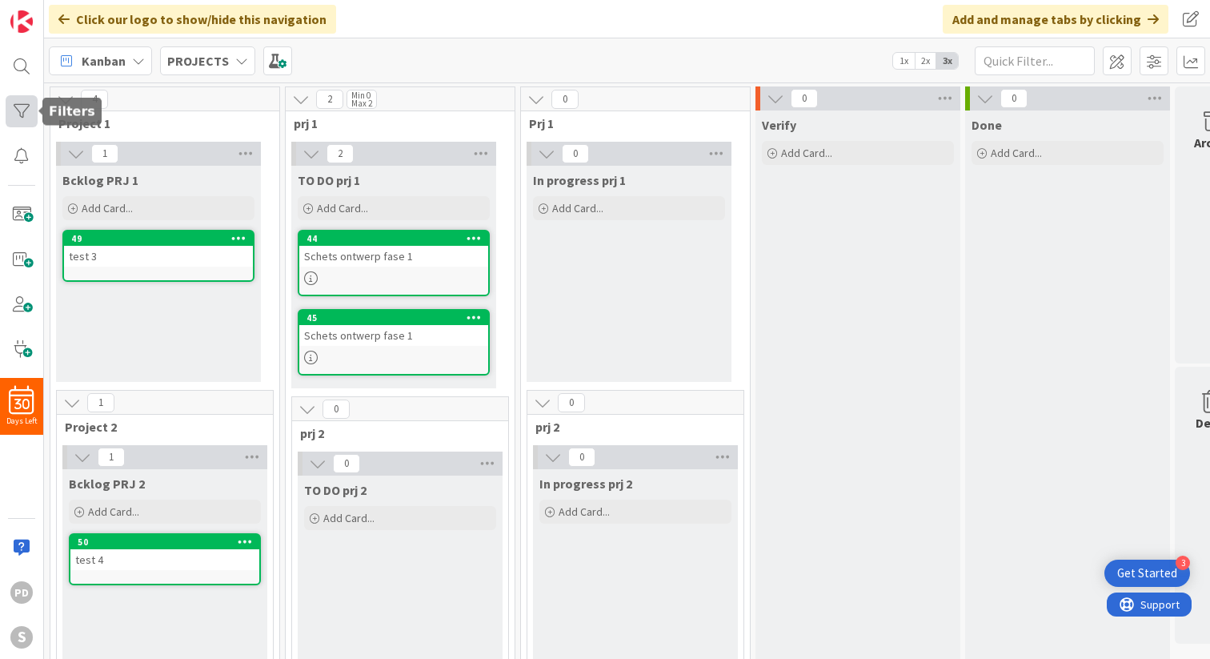
click at [23, 108] on div at bounding box center [22, 111] width 32 height 32
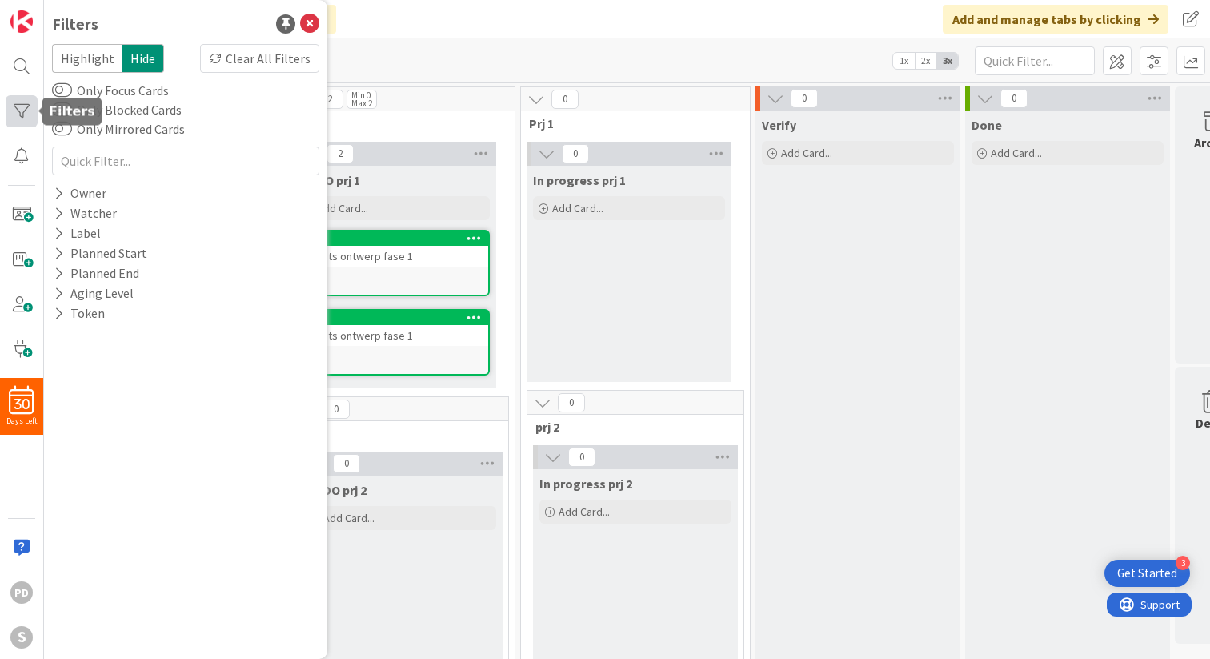
click at [23, 109] on div at bounding box center [22, 111] width 32 height 32
click at [58, 231] on icon at bounding box center [59, 233] width 10 height 14
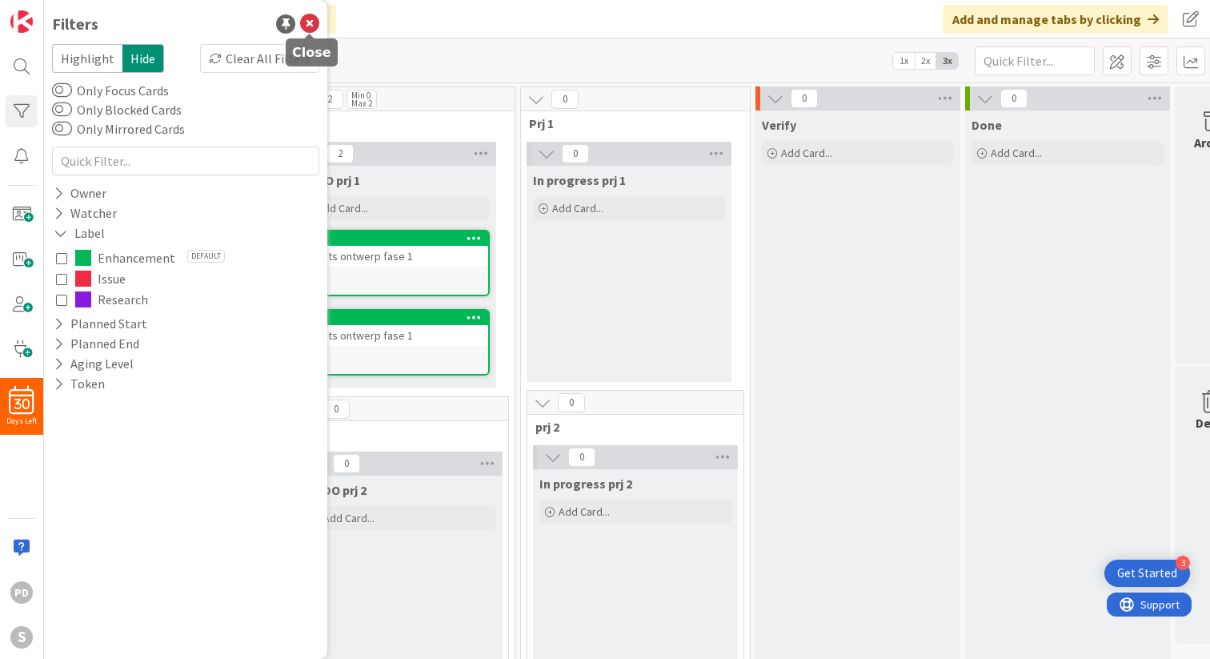
click at [310, 28] on icon at bounding box center [309, 23] width 19 height 19
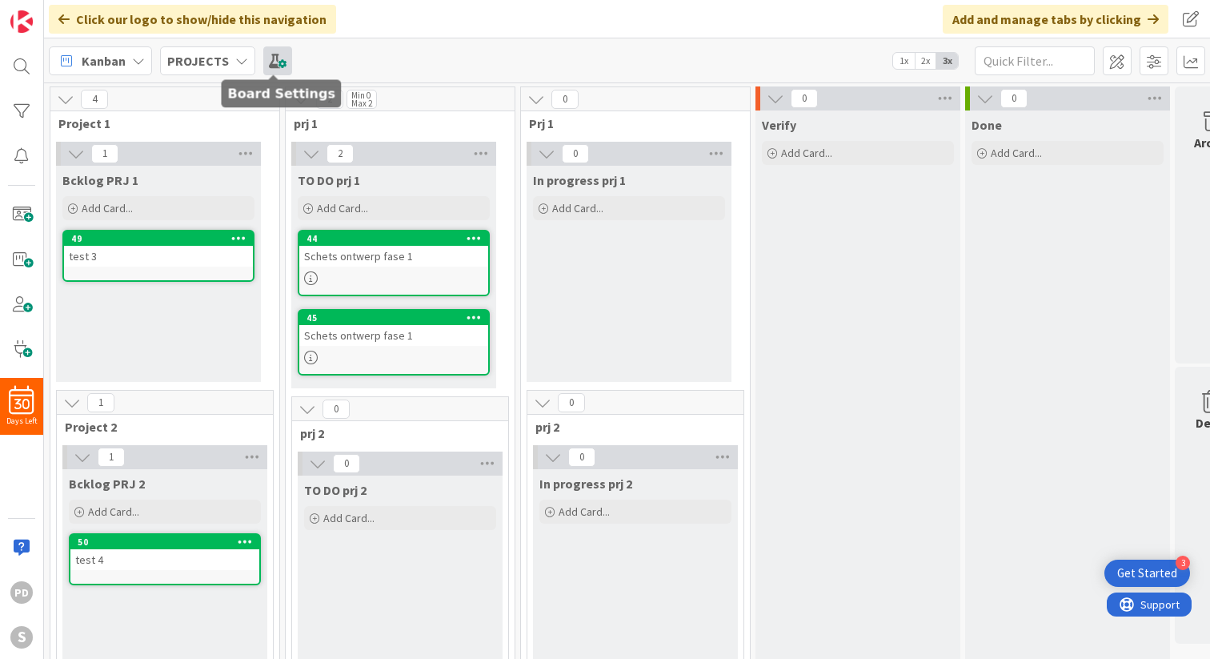
click at [282, 62] on span at bounding box center [277, 60] width 29 height 29
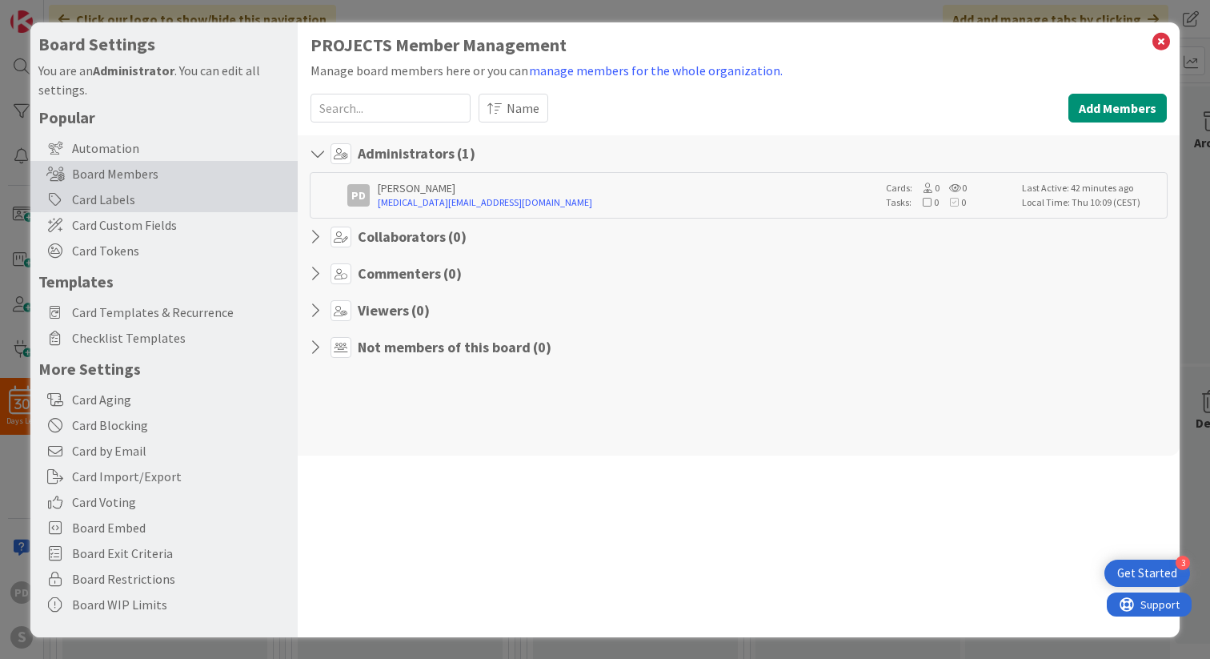
click at [126, 201] on div "Card Labels" at bounding box center [163, 199] width 267 height 26
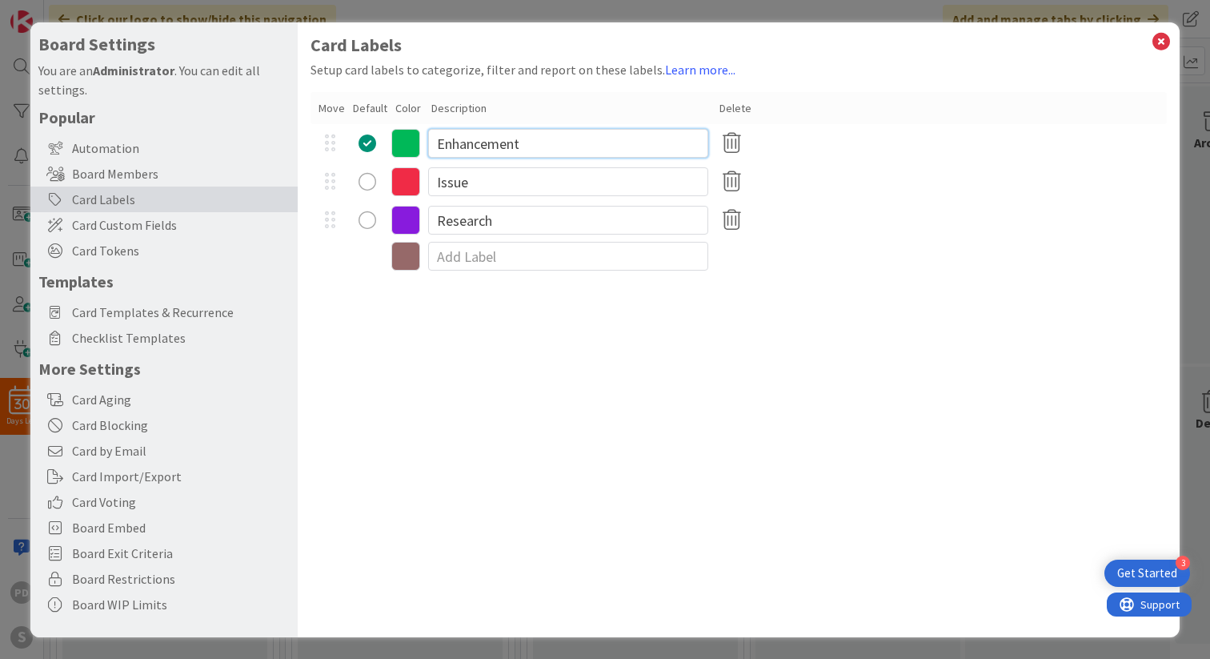
click at [499, 139] on input "Enhancement" at bounding box center [568, 143] width 280 height 29
type input "Project 1"
click at [495, 182] on input "Issue" at bounding box center [568, 181] width 280 height 29
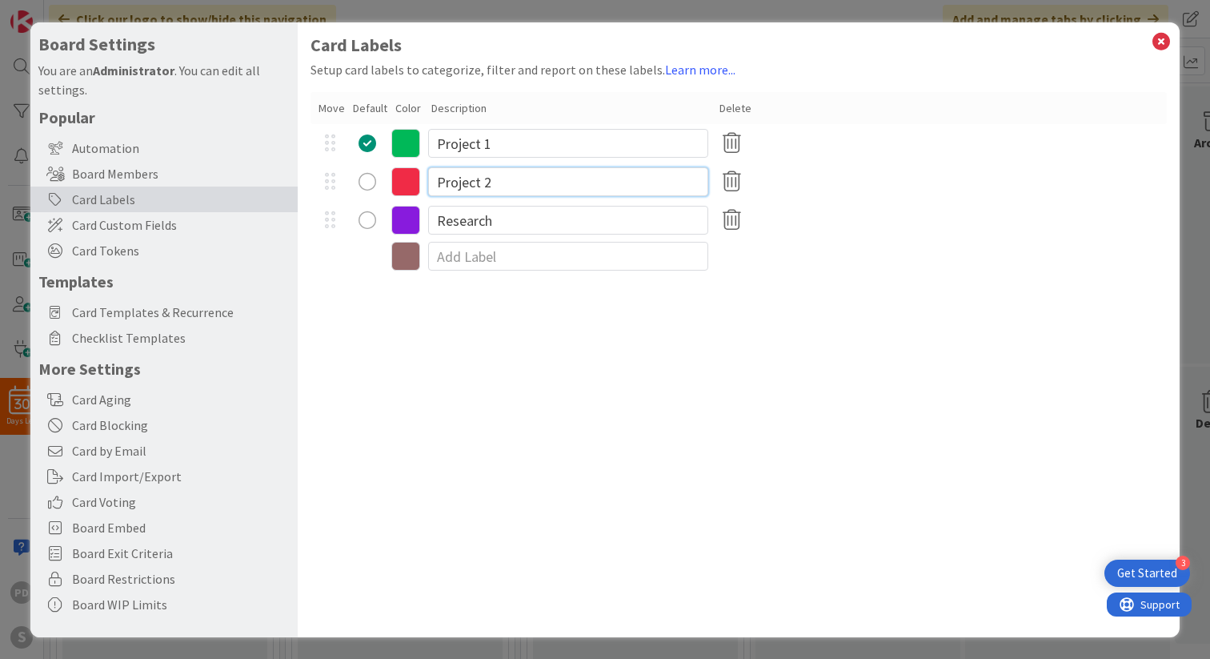
type input "Project 2"
click at [511, 215] on input "Research" at bounding box center [568, 220] width 280 height 29
drag, startPoint x: 471, startPoint y: 221, endPoint x: 479, endPoint y: 232, distance: 14.2
click at [471, 226] on input "Projcet 3" at bounding box center [568, 220] width 280 height 29
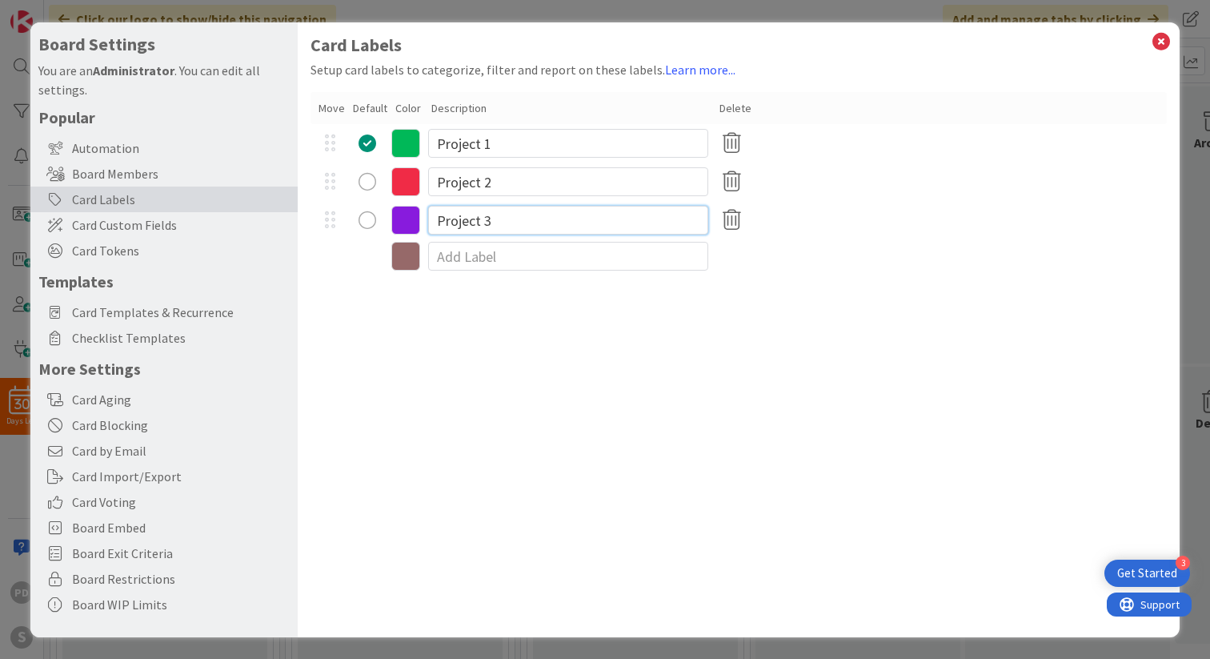
type input "Project 3"
click at [507, 258] on input at bounding box center [568, 256] width 280 height 29
type input "Project 4"
click at [401, 256] on icon at bounding box center [405, 258] width 29 height 29
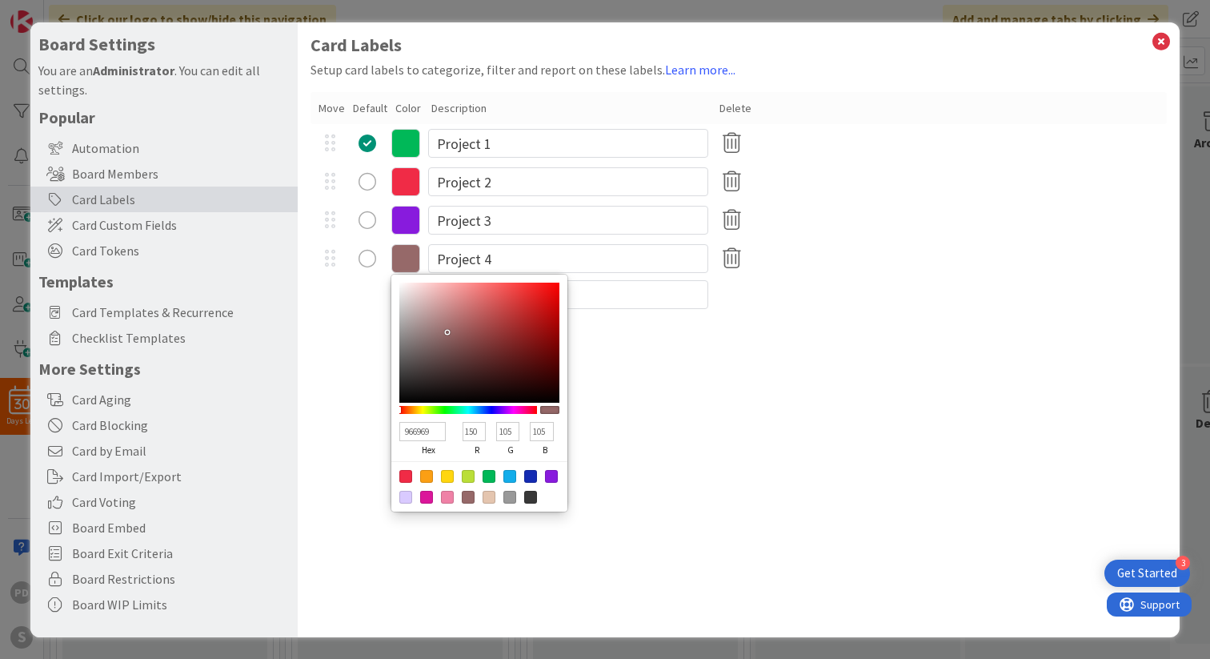
click at [401, 256] on icon at bounding box center [405, 258] width 29 height 29
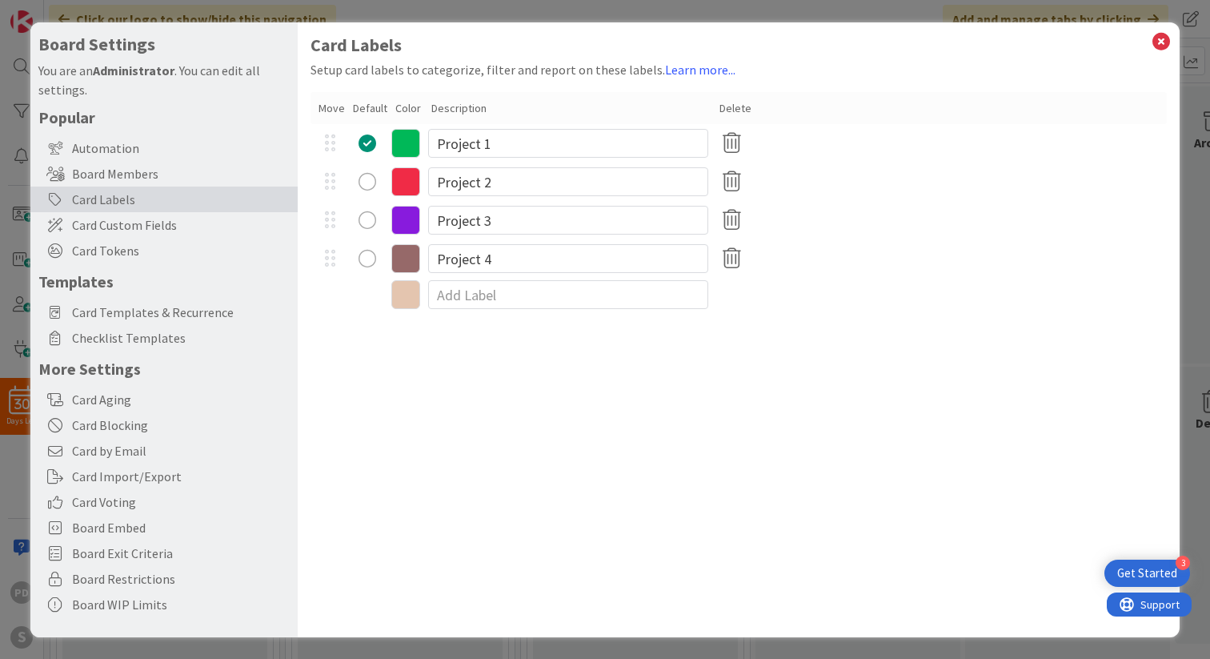
click at [411, 139] on icon at bounding box center [405, 143] width 29 height 29
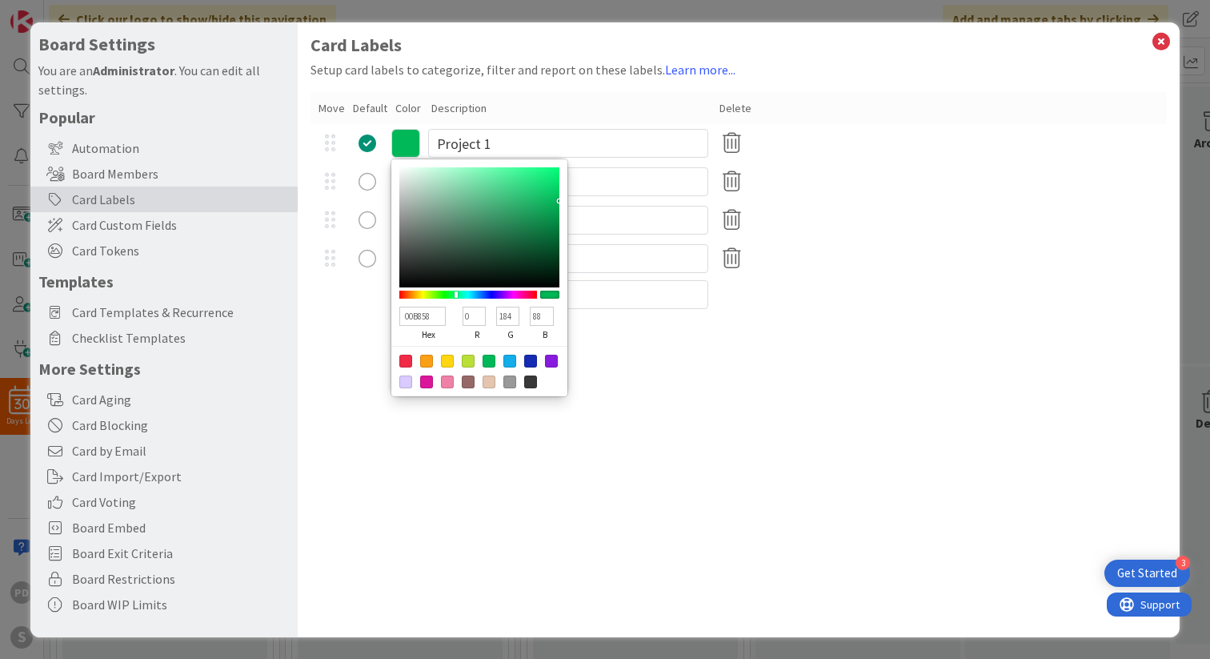
click at [411, 139] on icon at bounding box center [405, 143] width 29 height 29
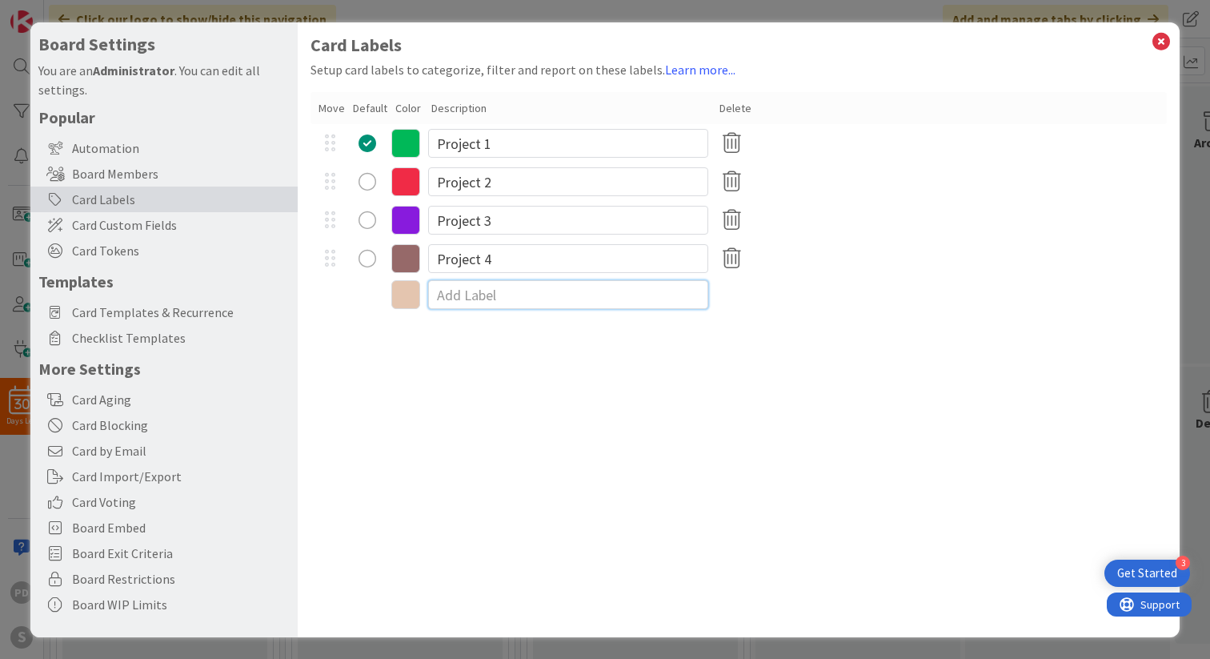
click at [481, 301] on input at bounding box center [568, 294] width 280 height 29
type input "SF 1"
click at [409, 180] on icon at bounding box center [405, 181] width 29 height 29
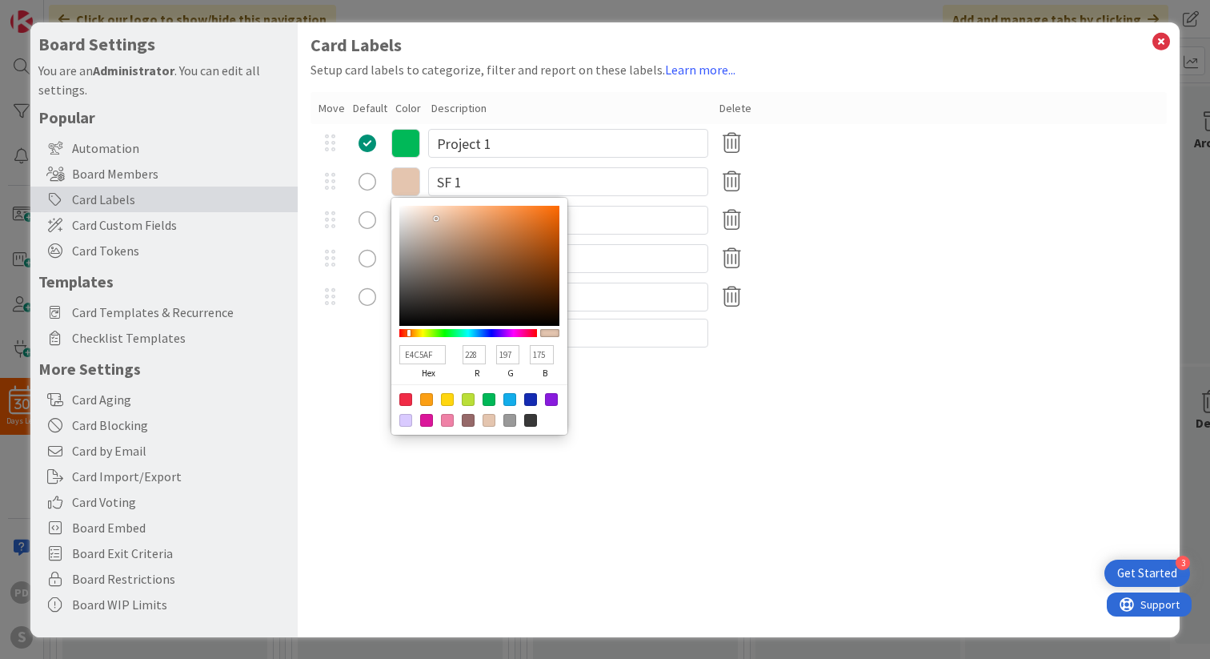
type input "B3E4AF"
type input "179"
type input "228"
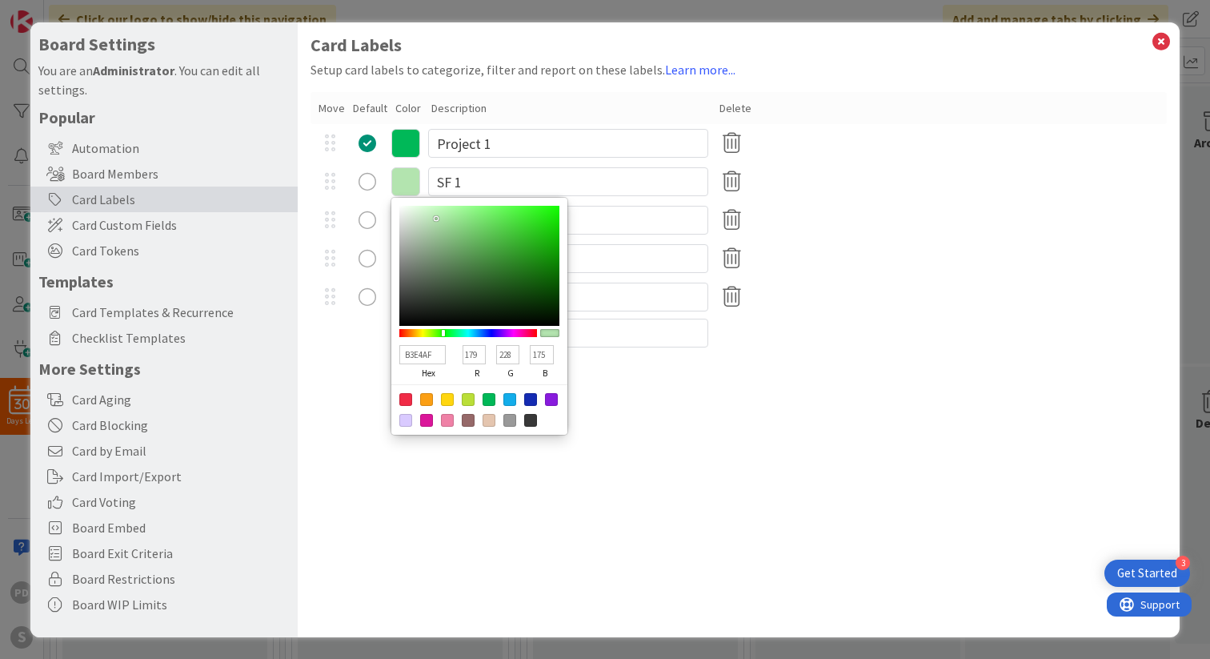
click at [443, 334] on div at bounding box center [468, 333] width 138 height 8
type input "22EB11"
type input "34"
type input "235"
type input "17"
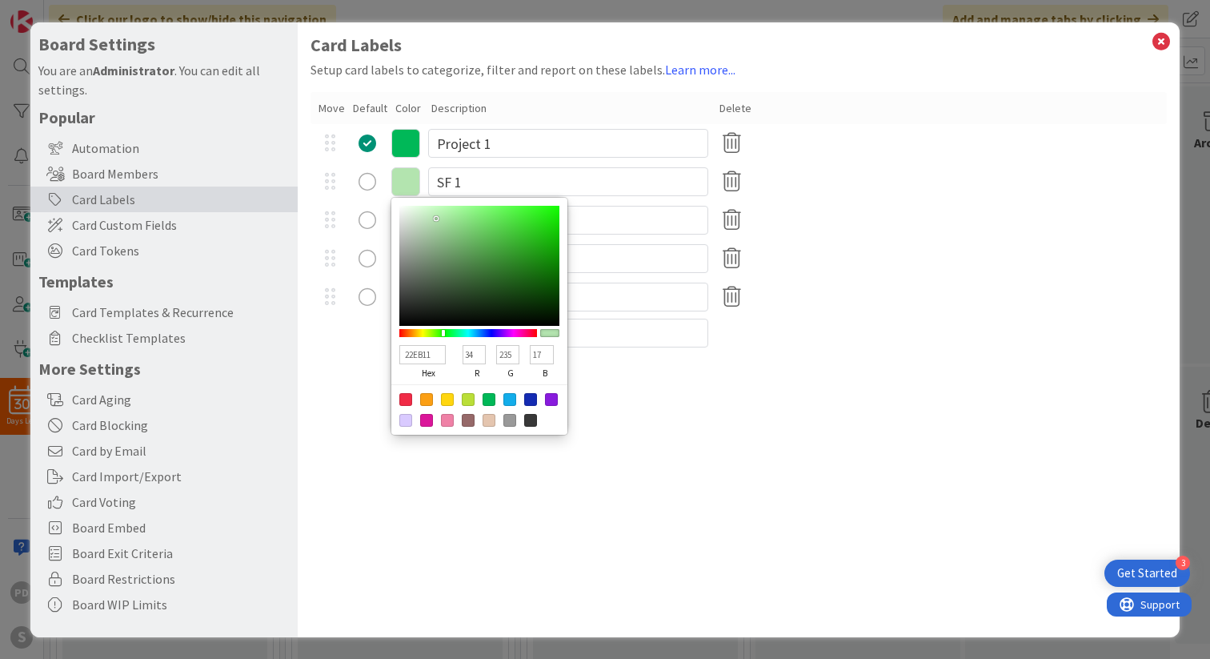
click at [547, 215] on div at bounding box center [479, 266] width 160 height 120
click at [783, 396] on div "Card Labels Setup card labels to categorize, filter and report on these labels.…" at bounding box center [739, 329] width 882 height 615
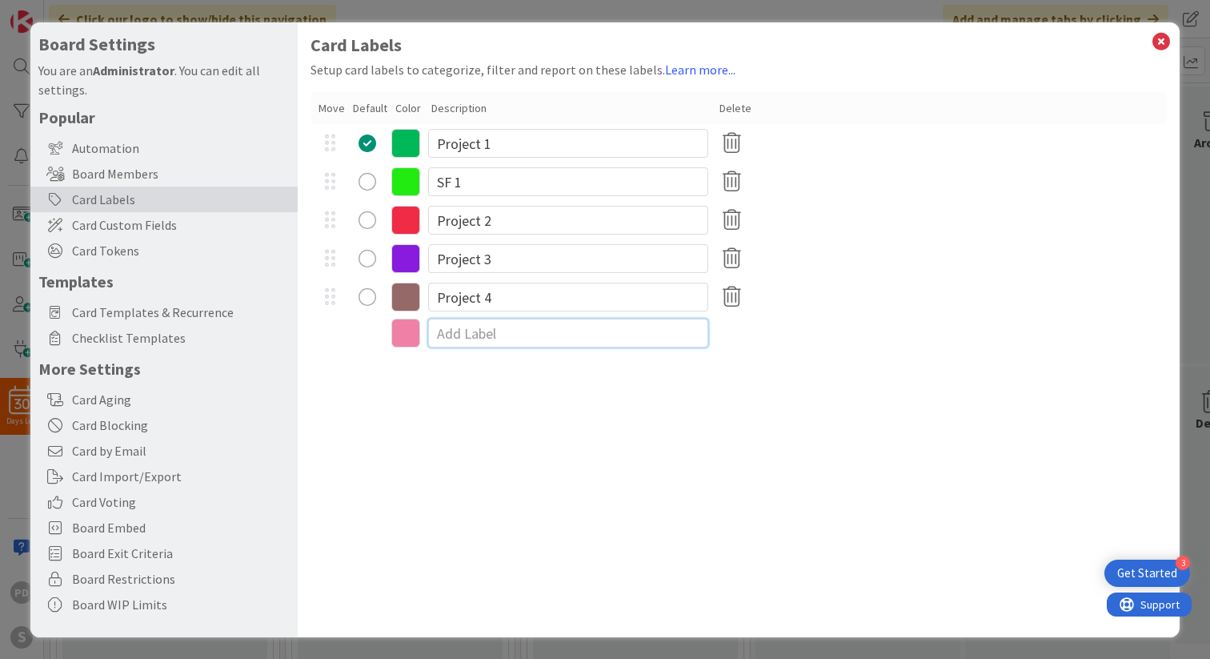
click at [463, 338] on input at bounding box center [568, 333] width 280 height 29
type input "SF 2"
click at [411, 331] on icon at bounding box center [405, 335] width 29 height 29
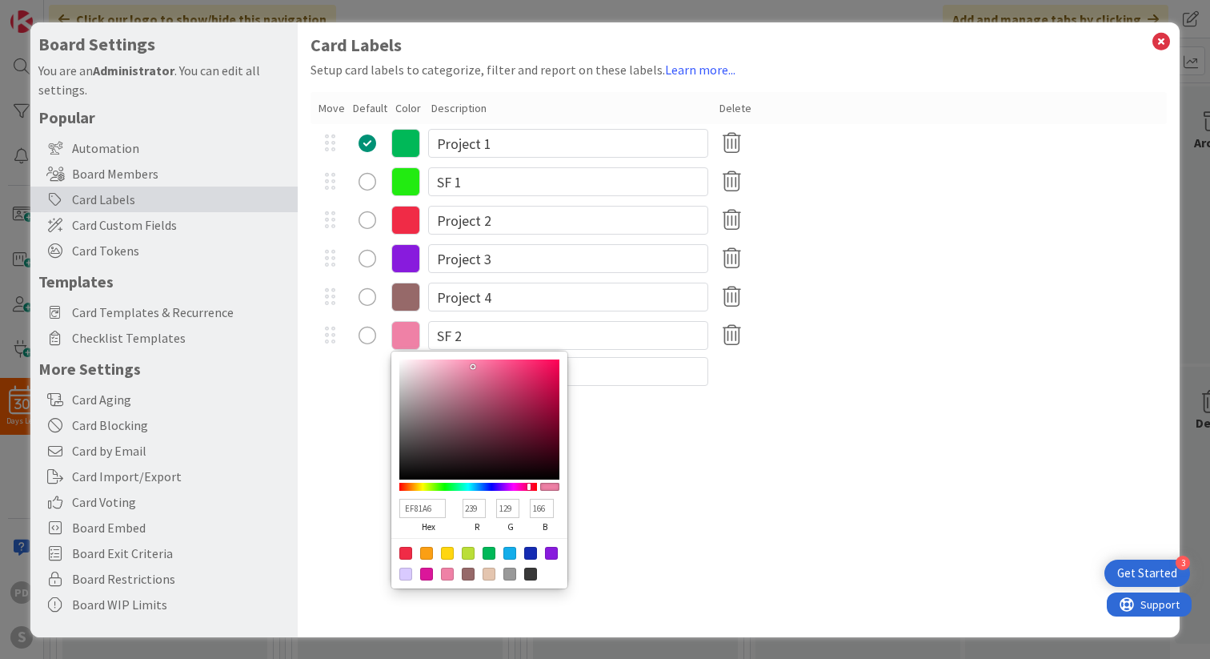
type input "DB1658"
type input "219"
type input "22"
type input "88"
click at [543, 376] on div at bounding box center [479, 419] width 160 height 120
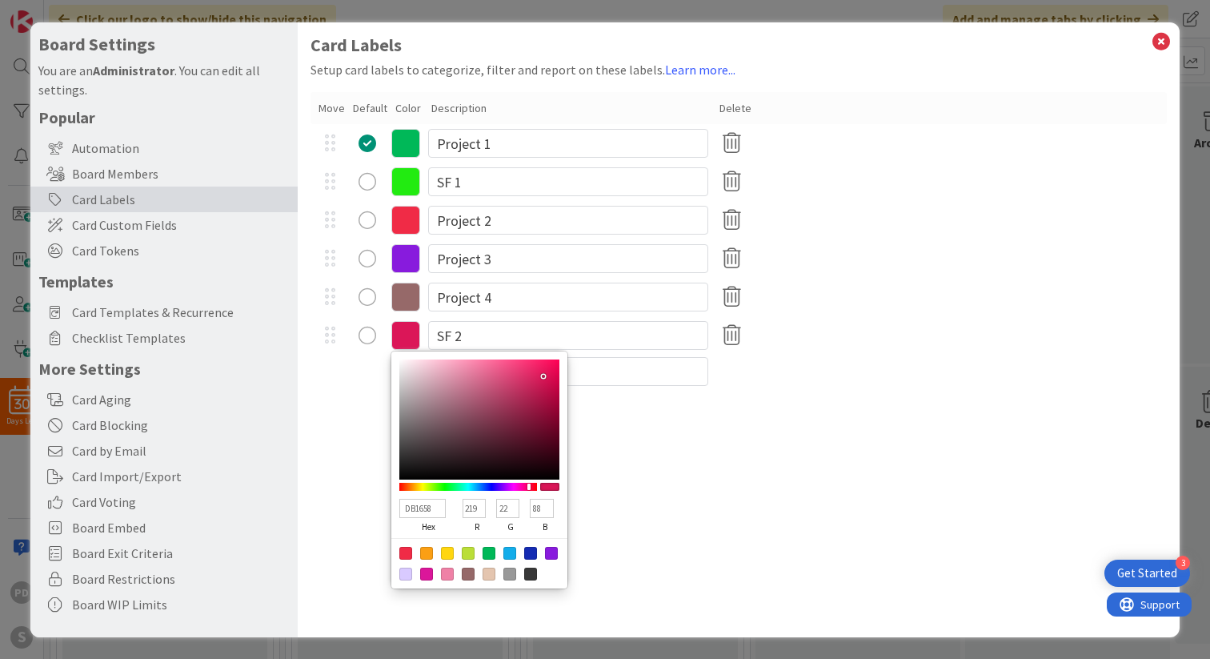
click at [599, 430] on div "Card Labels Setup card labels to categorize, filter and report on these labels.…" at bounding box center [739, 329] width 882 height 615
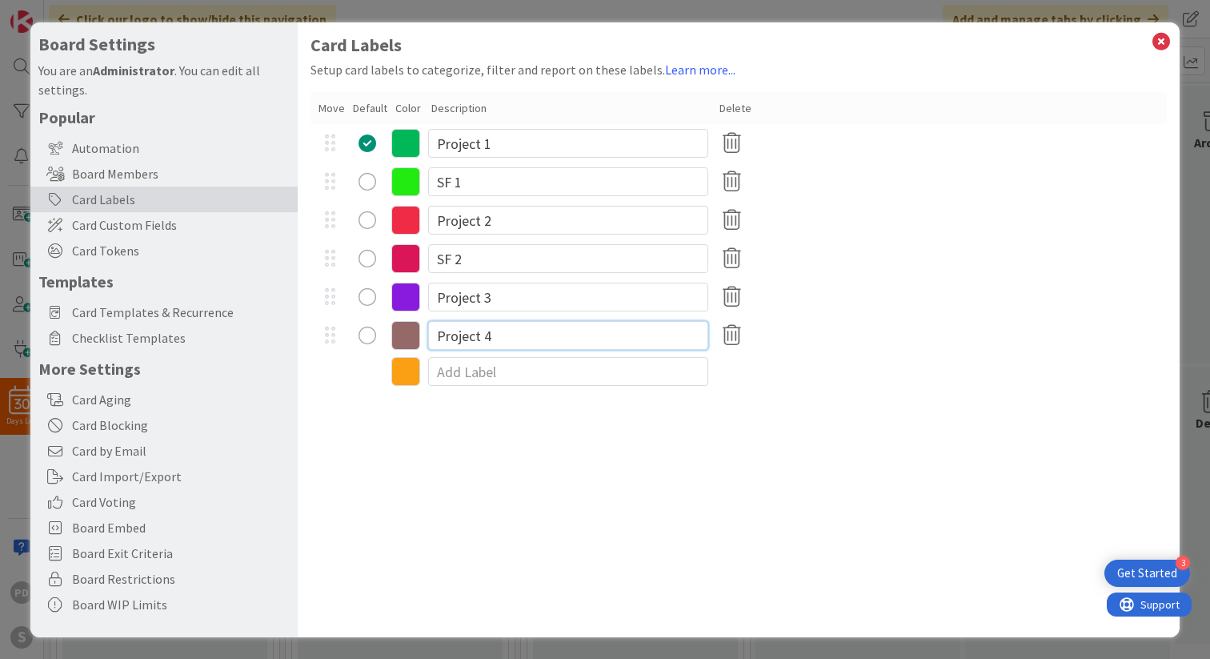
click at [479, 338] on input "Project 4" at bounding box center [568, 335] width 280 height 29
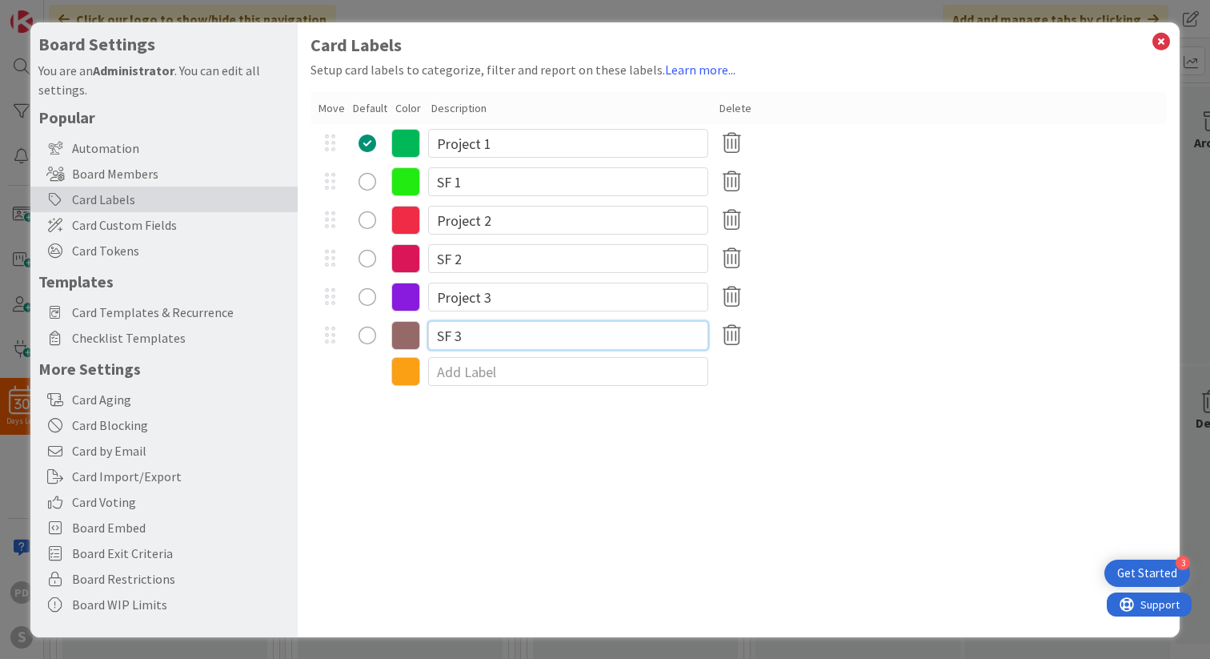
type input "SF 3"
click at [402, 333] on icon at bounding box center [405, 335] width 29 height 29
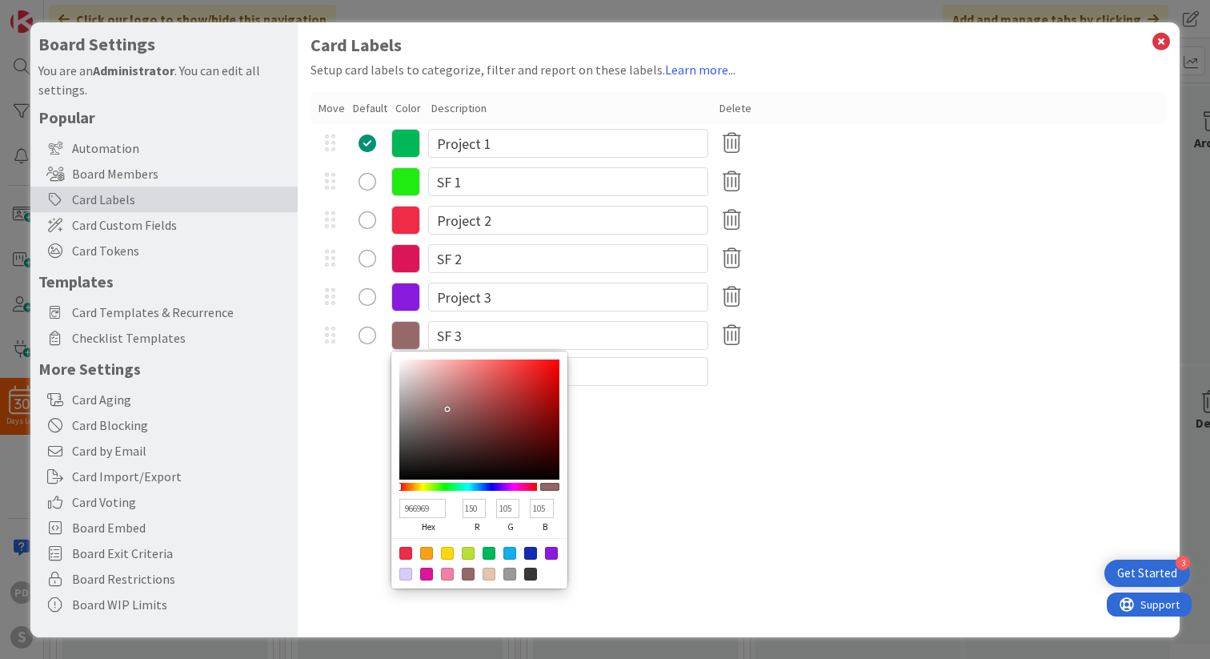
type input "697096"
type input "105"
type input "112"
type input "150"
click at [487, 487] on div at bounding box center [468, 487] width 138 height 8
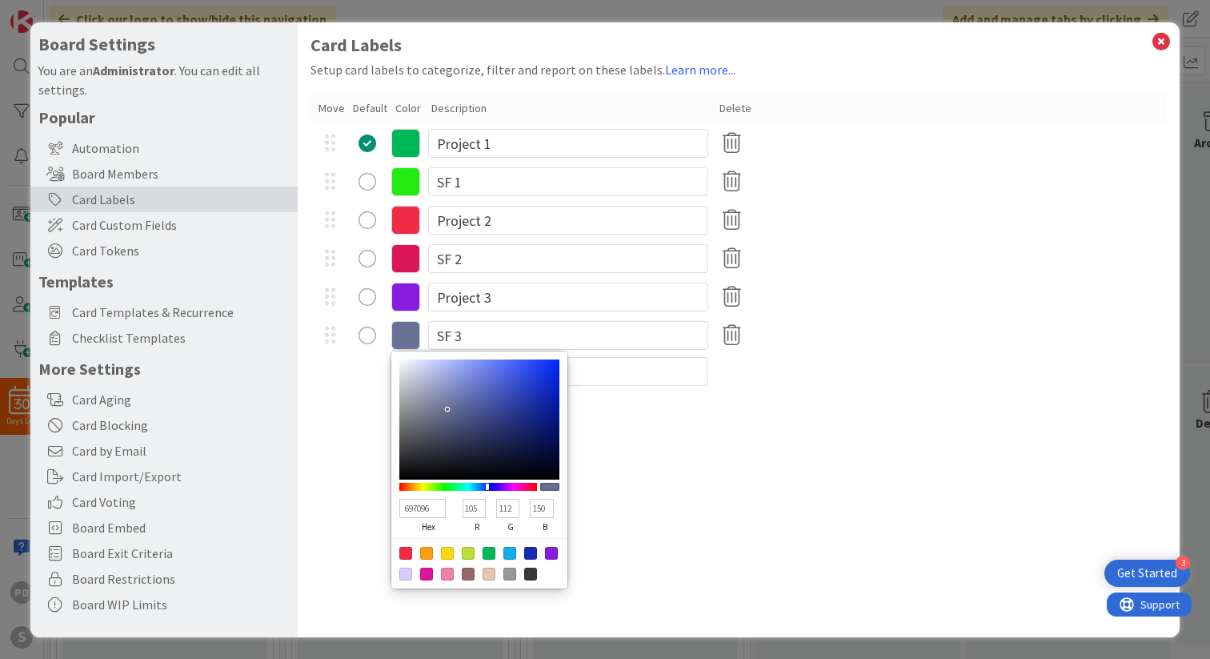
type input "896996"
type input "137"
type input "105"
click at [507, 487] on div at bounding box center [468, 487] width 138 height 8
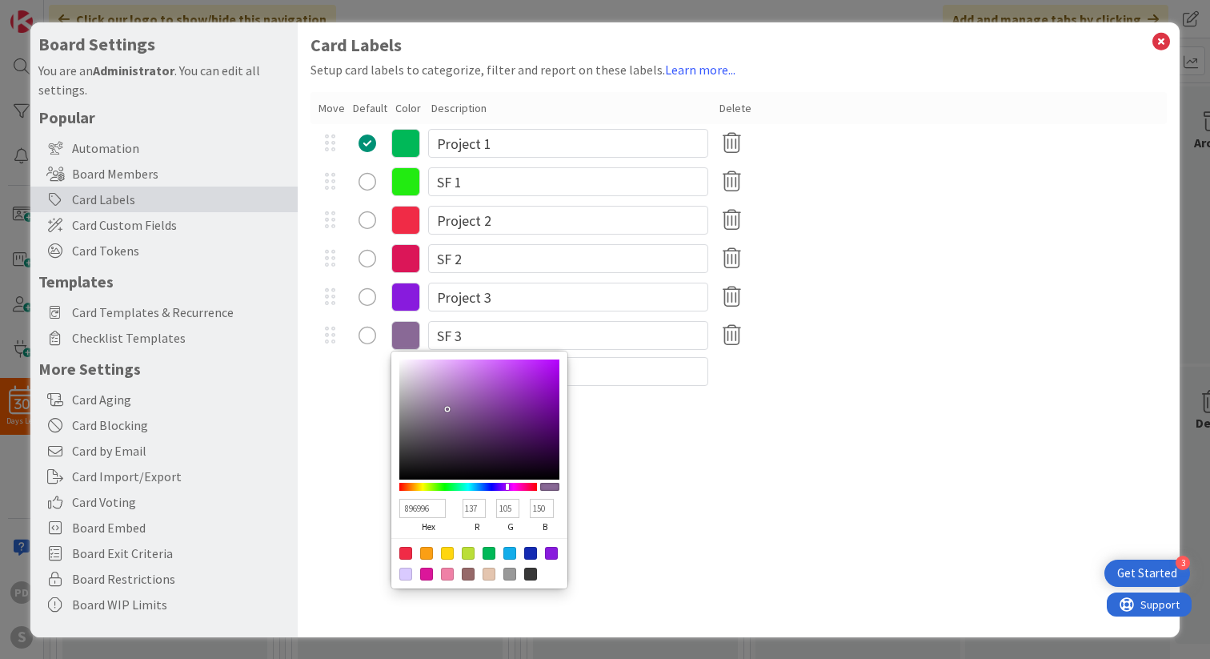
type input "8426AA"
type input "132"
type input "38"
type input "170"
click at [523, 399] on div at bounding box center [479, 419] width 160 height 120
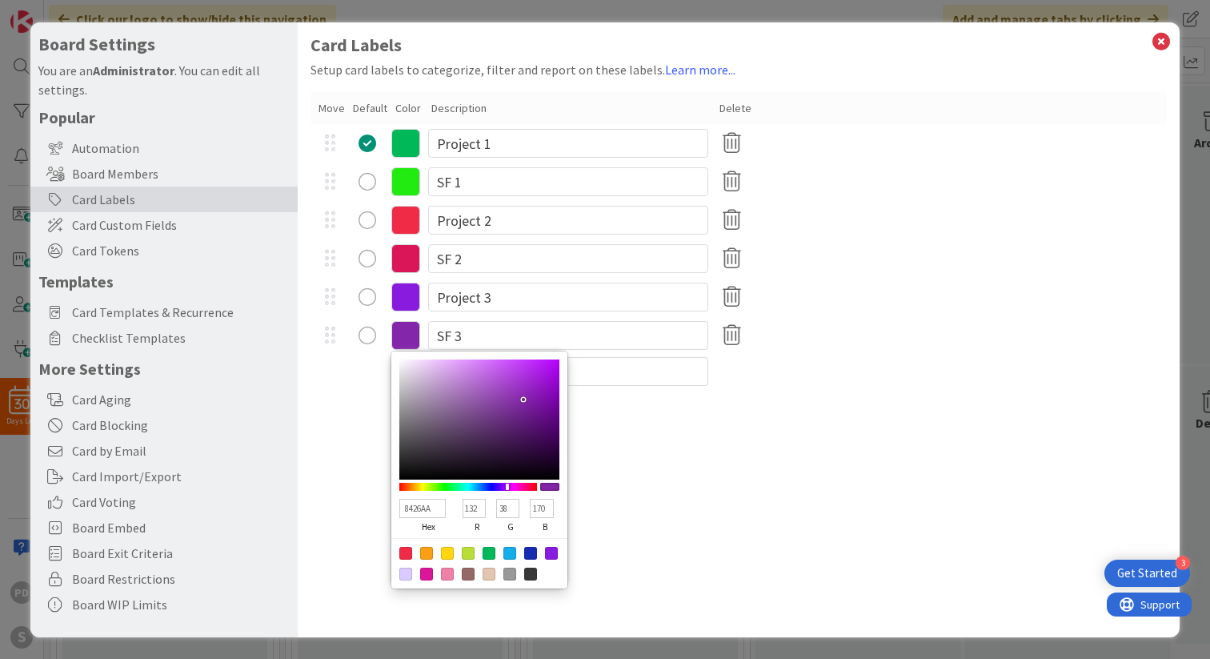
type input "791F9E"
type input "121"
type input "31"
type input "158"
click at [528, 405] on div at bounding box center [479, 419] width 160 height 120
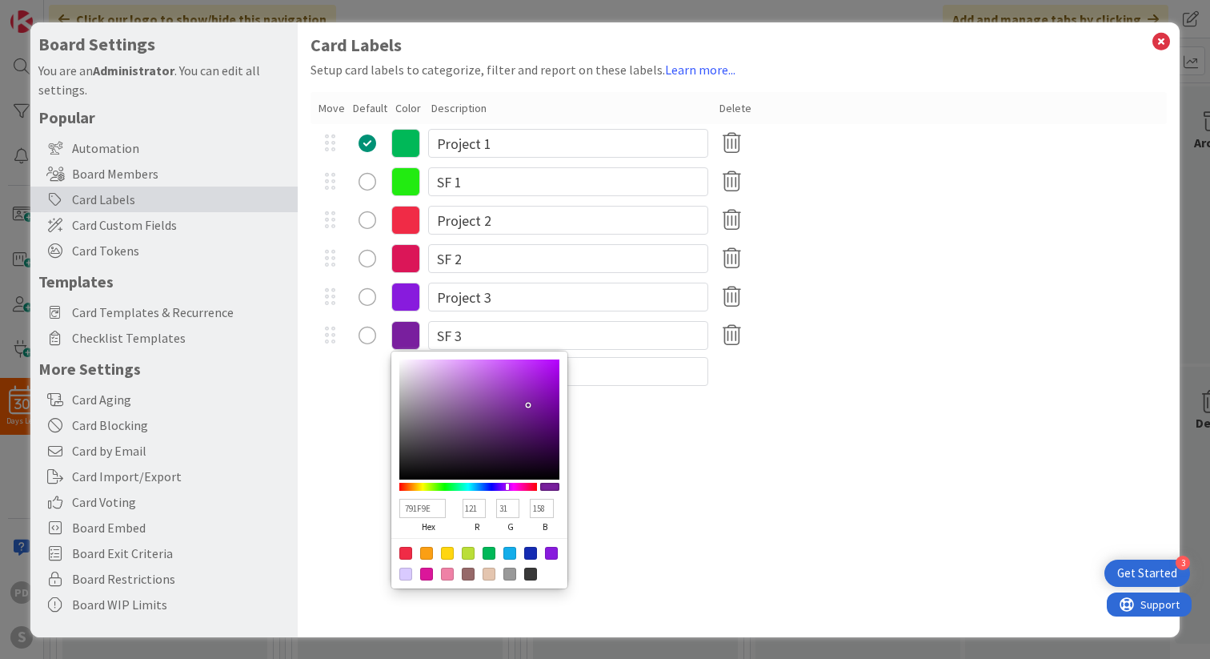
type input "B656DD"
type input "182"
type input "86"
type input "221"
click at [497, 375] on div at bounding box center [479, 419] width 160 height 120
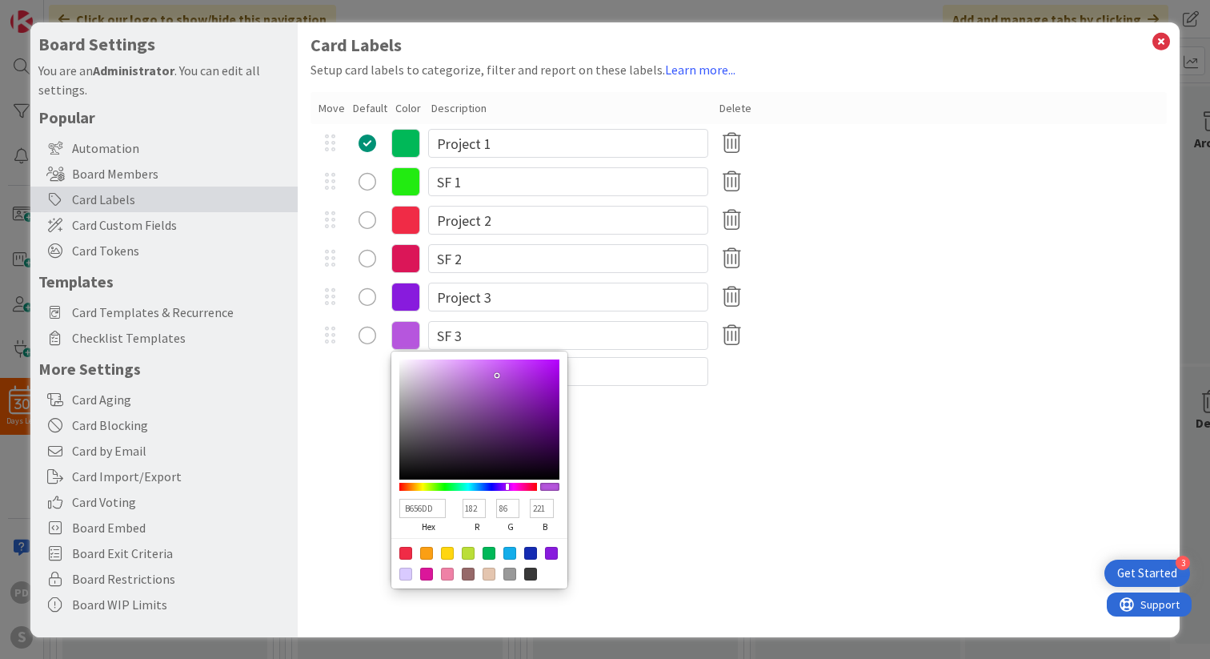
click at [373, 383] on div at bounding box center [739, 372] width 856 height 34
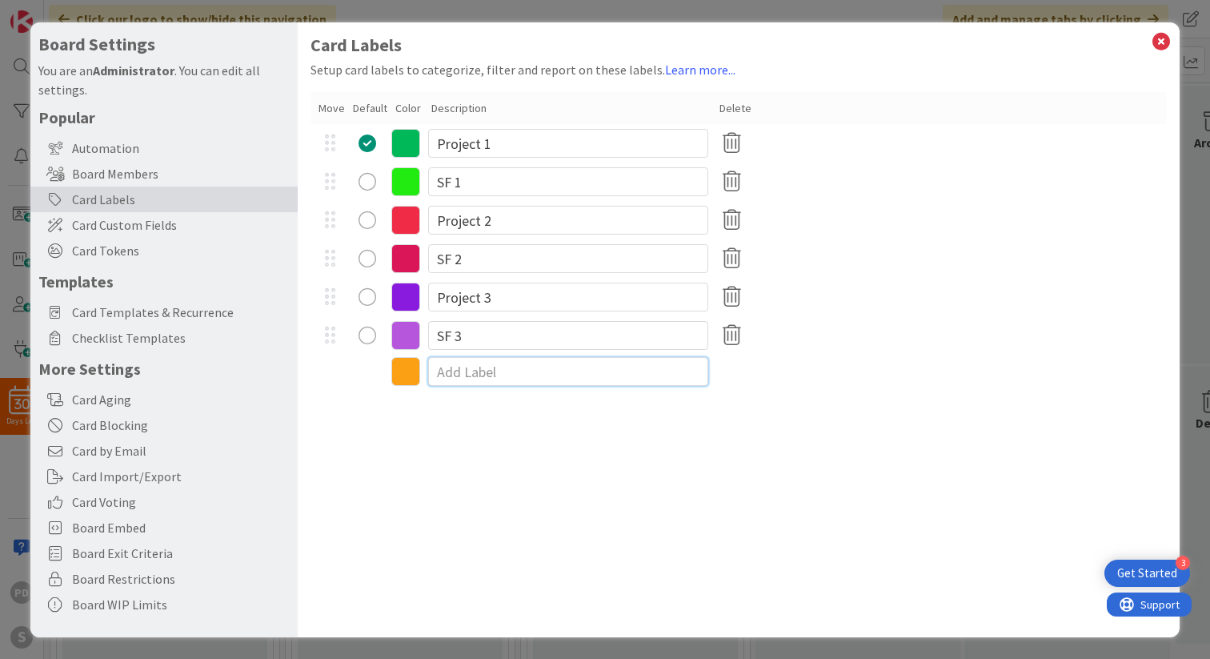
click at [479, 377] on input at bounding box center [568, 371] width 280 height 29
type input "TF 1"
click at [451, 420] on input at bounding box center [568, 409] width 280 height 29
type input "TF 2"
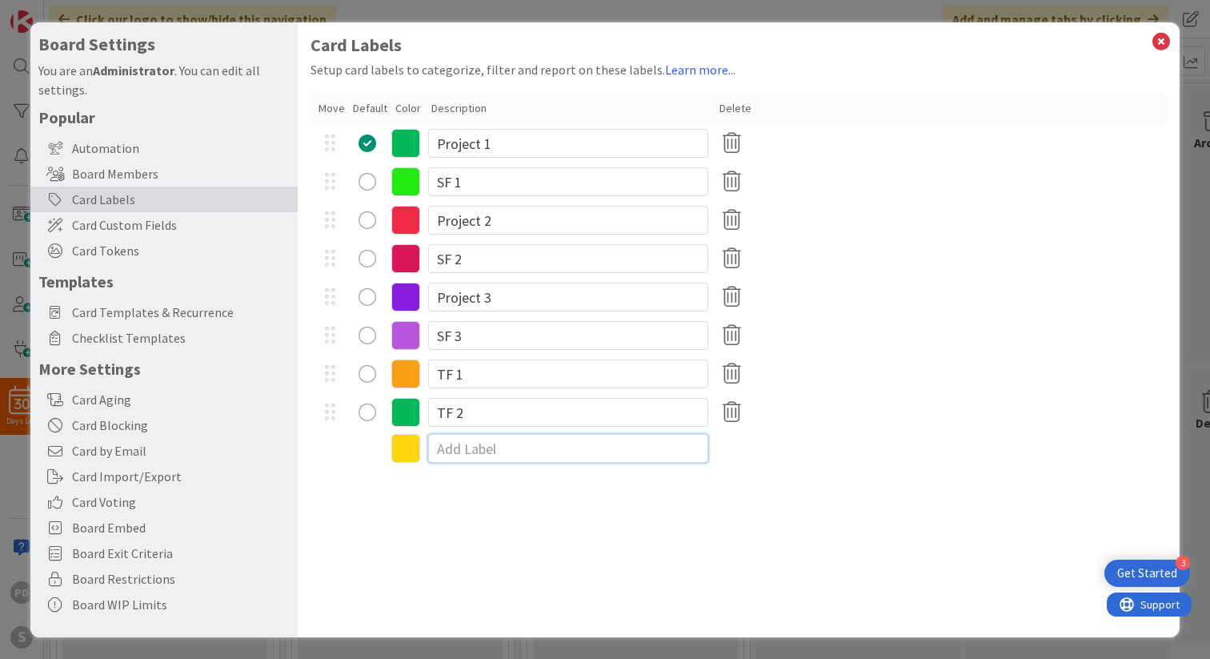
click at [471, 445] on input at bounding box center [568, 448] width 280 height 29
type input "TF 3"
click at [406, 374] on icon at bounding box center [405, 373] width 29 height 29
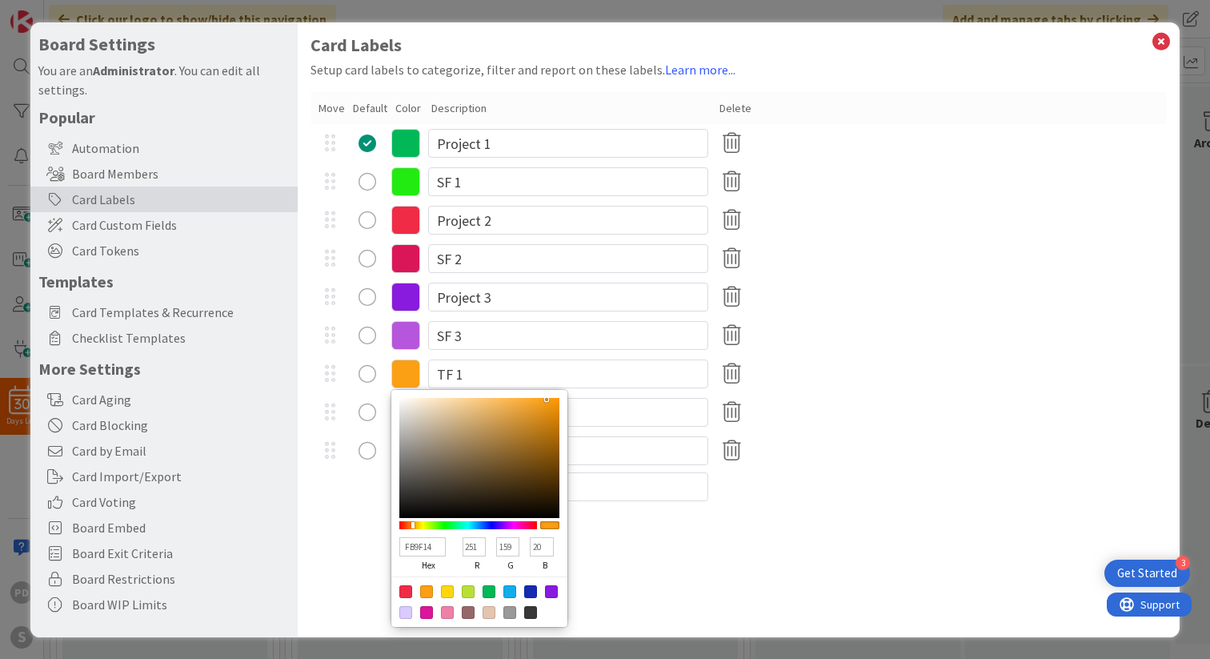
type input "4DFB14"
type input "77"
type input "251"
click at [439, 523] on div at bounding box center [468, 525] width 138 height 8
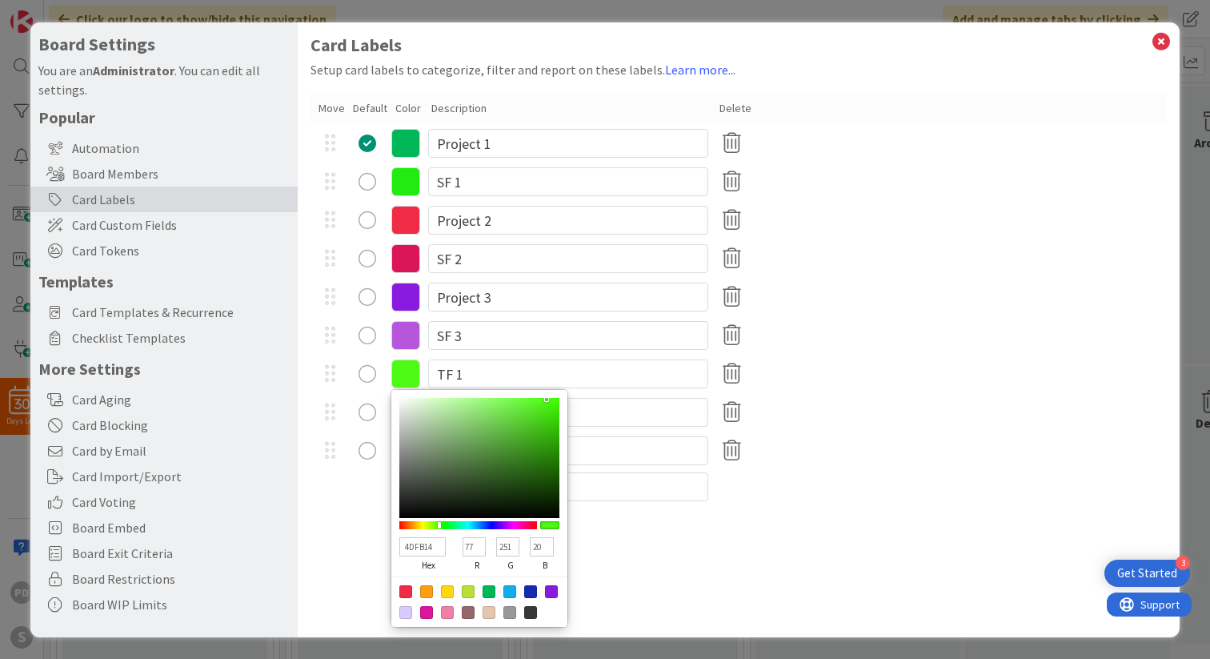
type input "49E218"
type input "73"
type input "226"
type input "24"
click at [543, 411] on div at bounding box center [479, 458] width 160 height 120
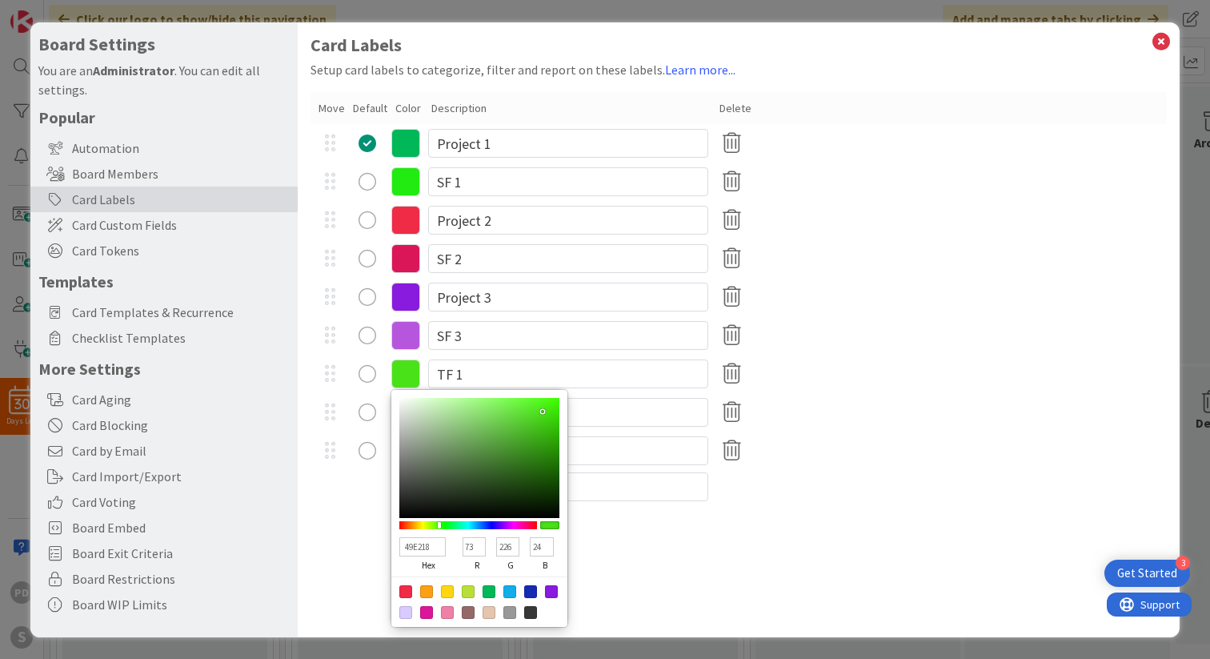
click at [366, 377] on div "radio" at bounding box center [368, 374] width 18 height 18
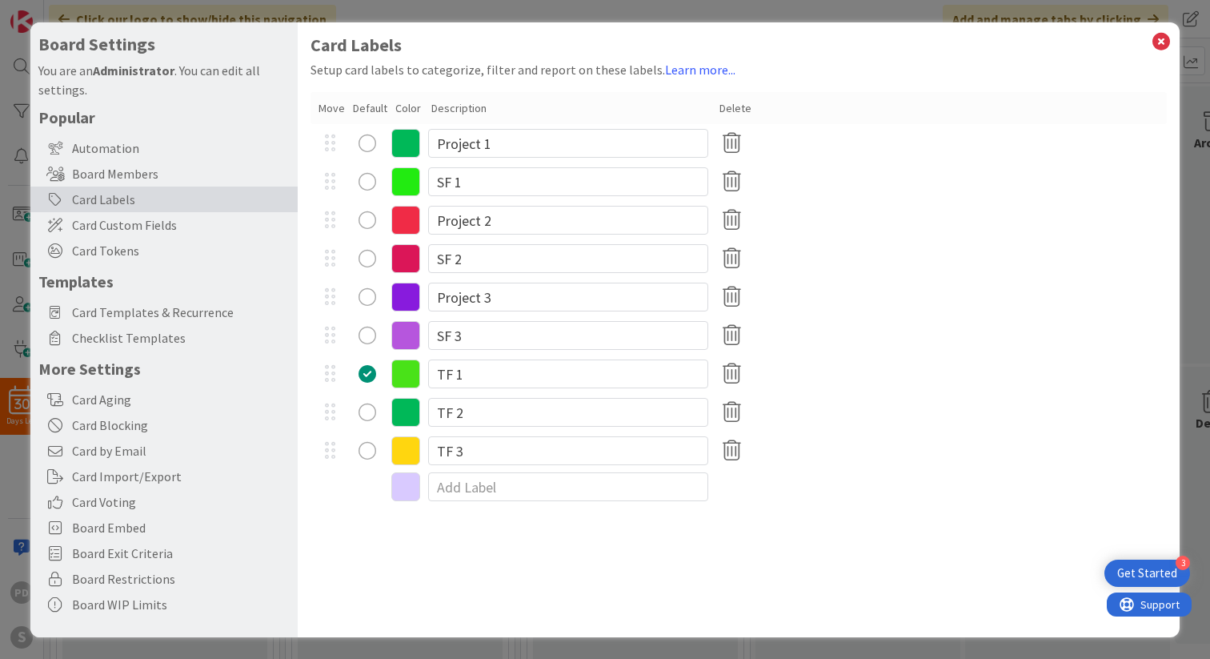
click at [371, 142] on div "radio" at bounding box center [368, 143] width 18 height 18
click at [411, 415] on icon at bounding box center [405, 412] width 29 height 29
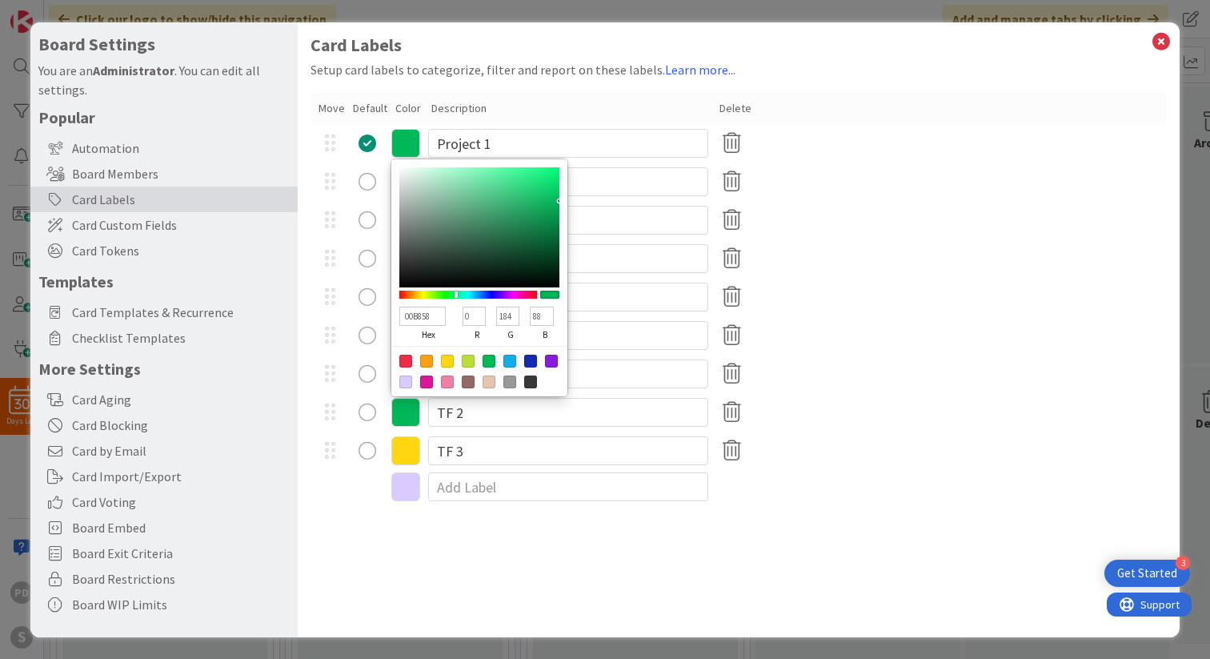
type input "B80092"
type input "184"
type input "0"
type input "146"
click at [519, 295] on div at bounding box center [468, 295] width 138 height 8
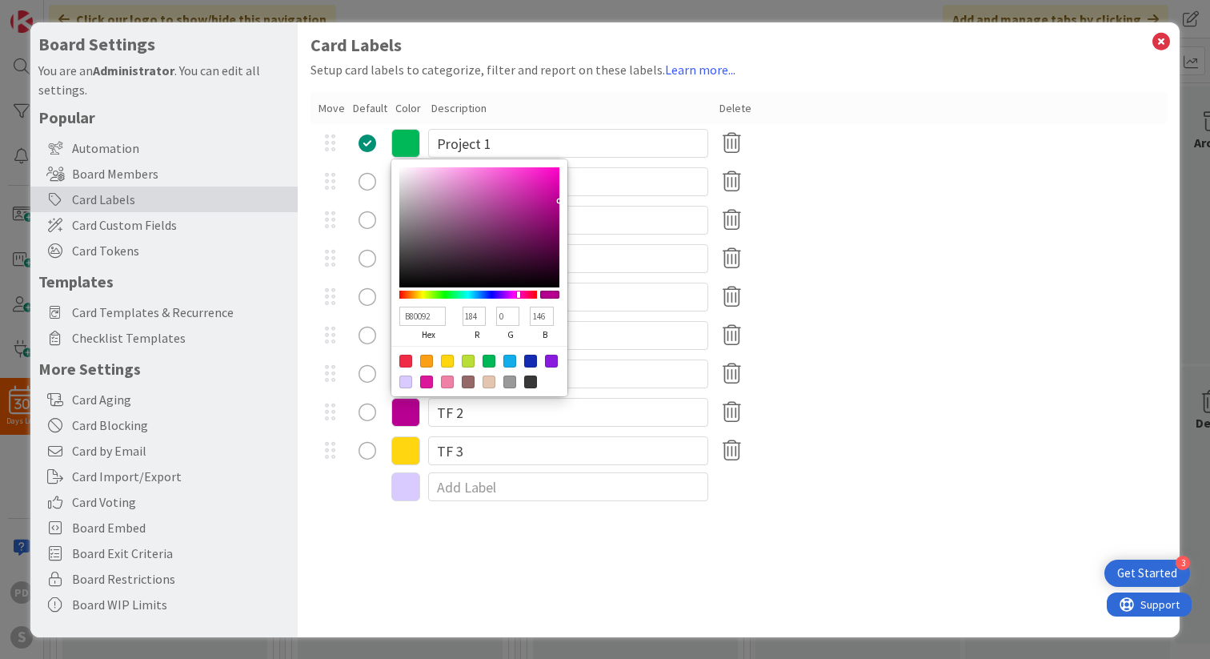
type input "9D00B8"
type input "157"
type input "184"
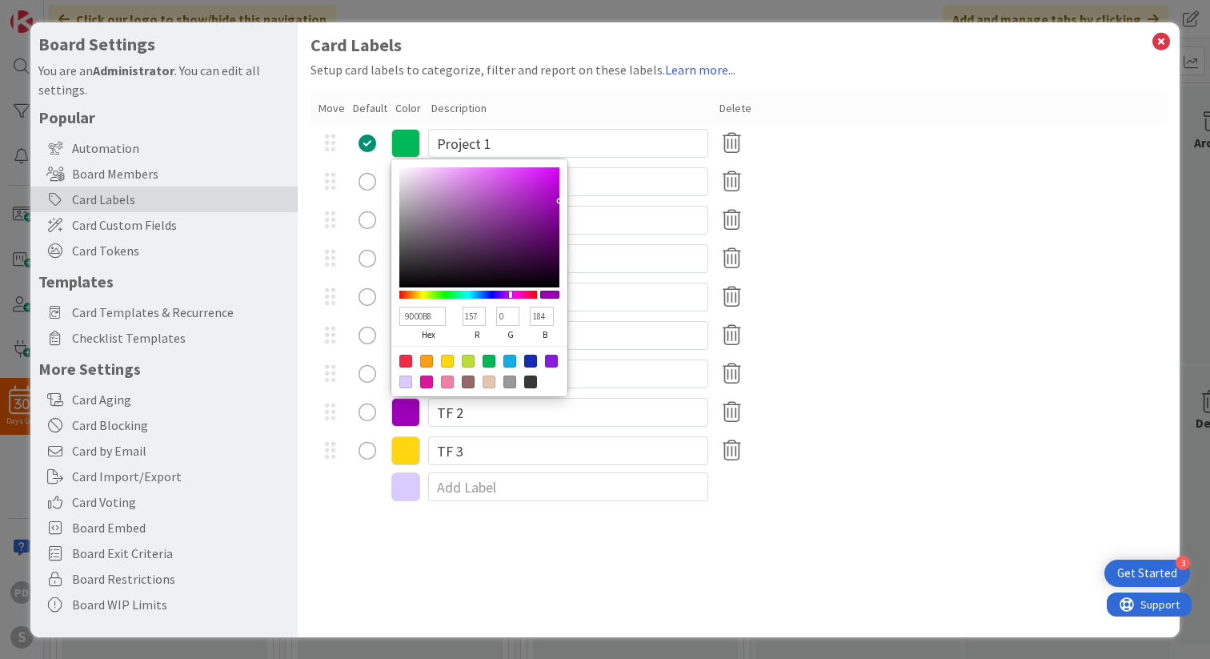
click at [511, 296] on div at bounding box center [468, 295] width 138 height 8
type input "B800A6"
type input "184"
type input "166"
click at [516, 295] on div at bounding box center [468, 295] width 138 height 8
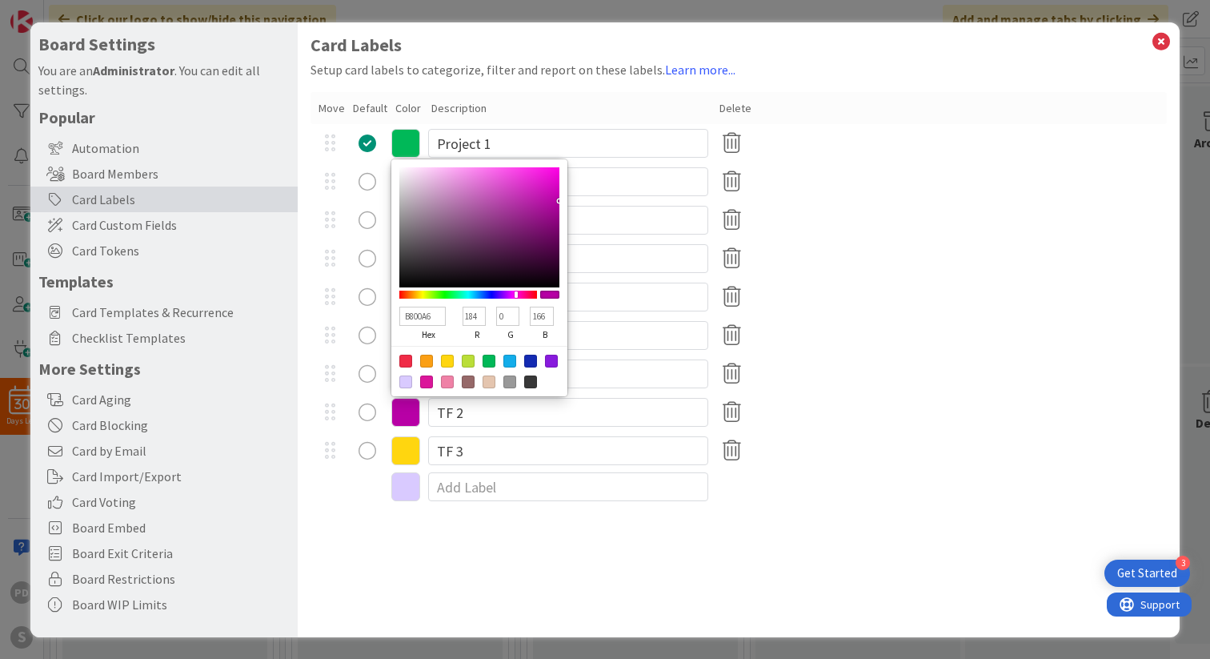
type input "B80072"
type input "114"
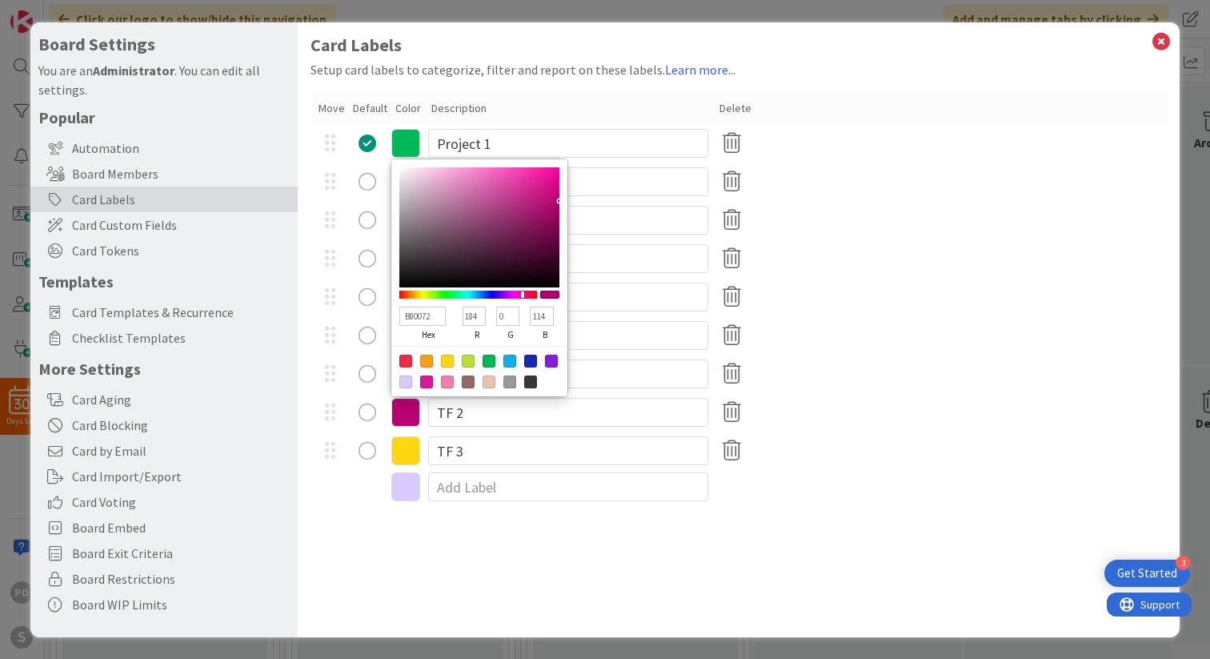
click at [523, 295] on div at bounding box center [468, 295] width 138 height 8
type input "C61E86"
type input "198"
type input "30"
type input "134"
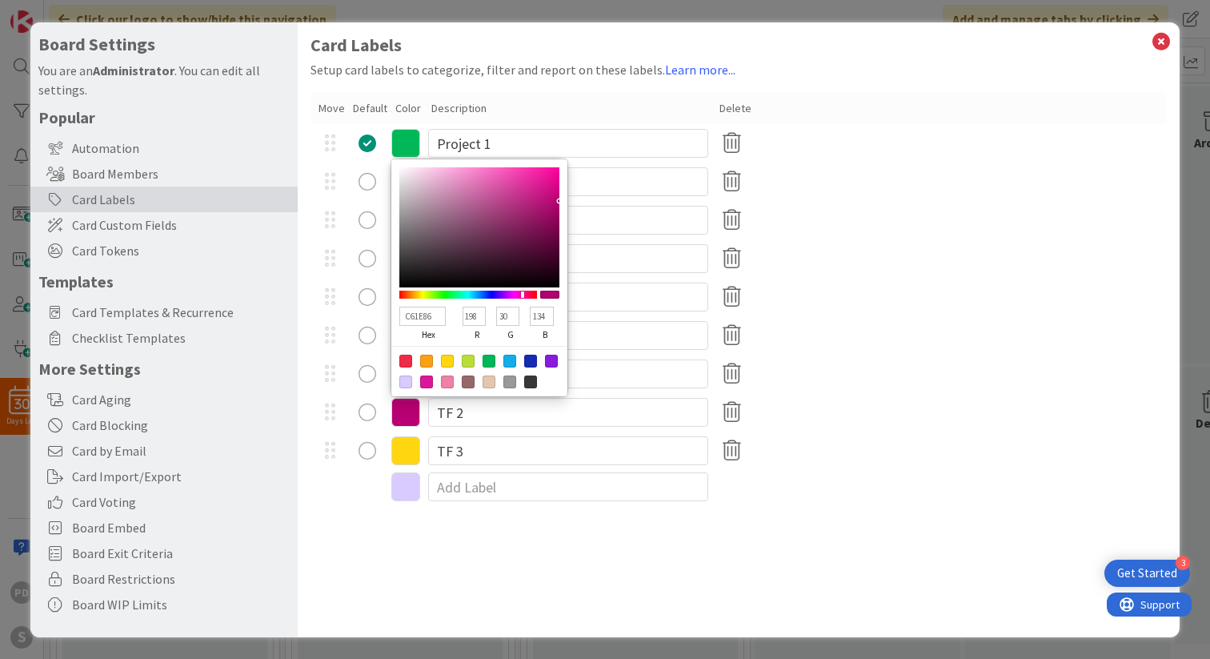
click at [535, 194] on div at bounding box center [479, 227] width 160 height 120
click at [411, 559] on div "Card Labels Setup card labels to categorize, filter and report on these labels.…" at bounding box center [739, 329] width 882 height 615
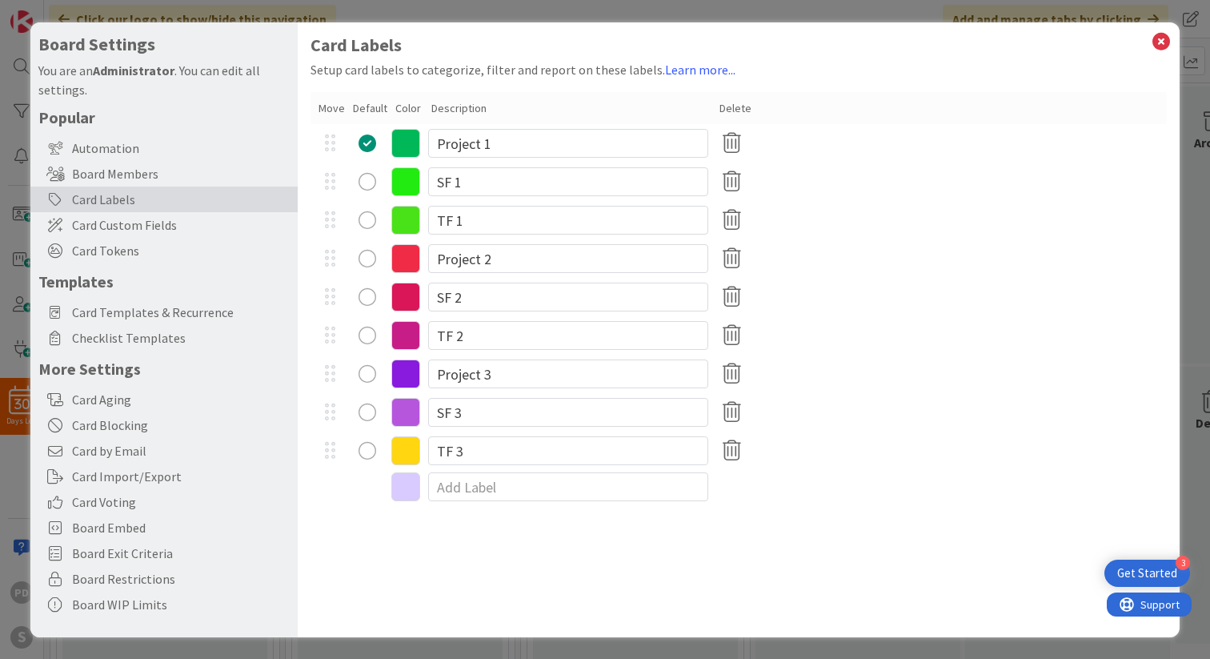
click at [408, 453] on icon at bounding box center [405, 450] width 29 height 29
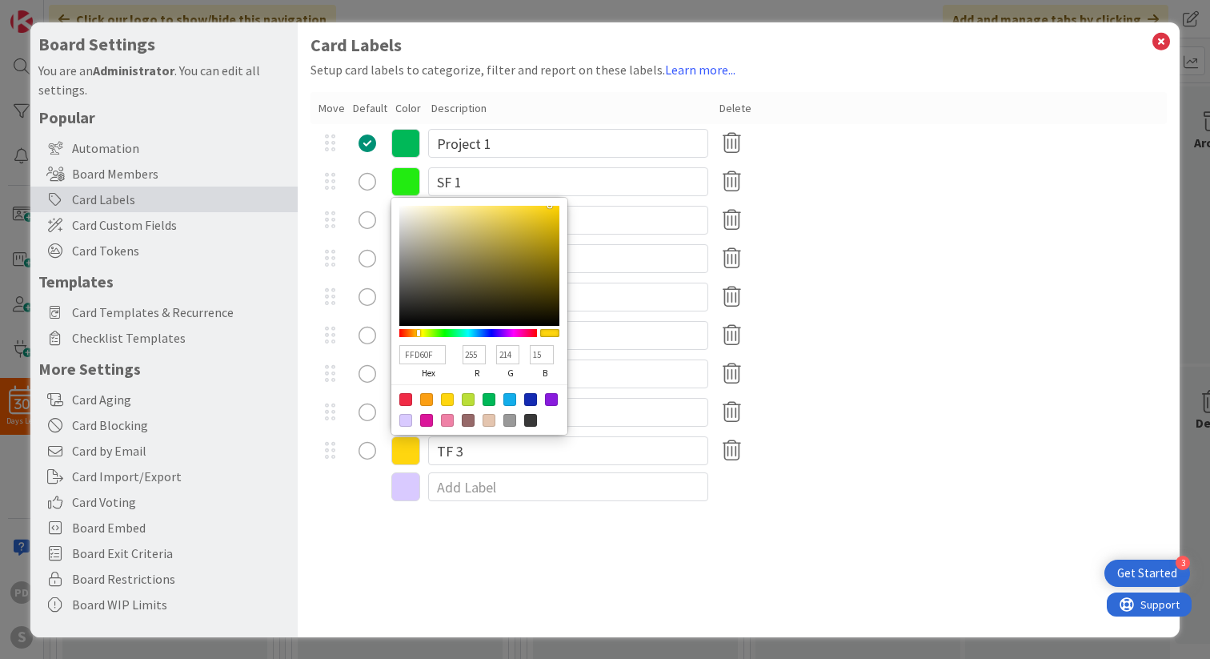
type input "0F1BFF"
type input "15"
type input "27"
type input "255"
click at [490, 335] on div at bounding box center [468, 333] width 138 height 8
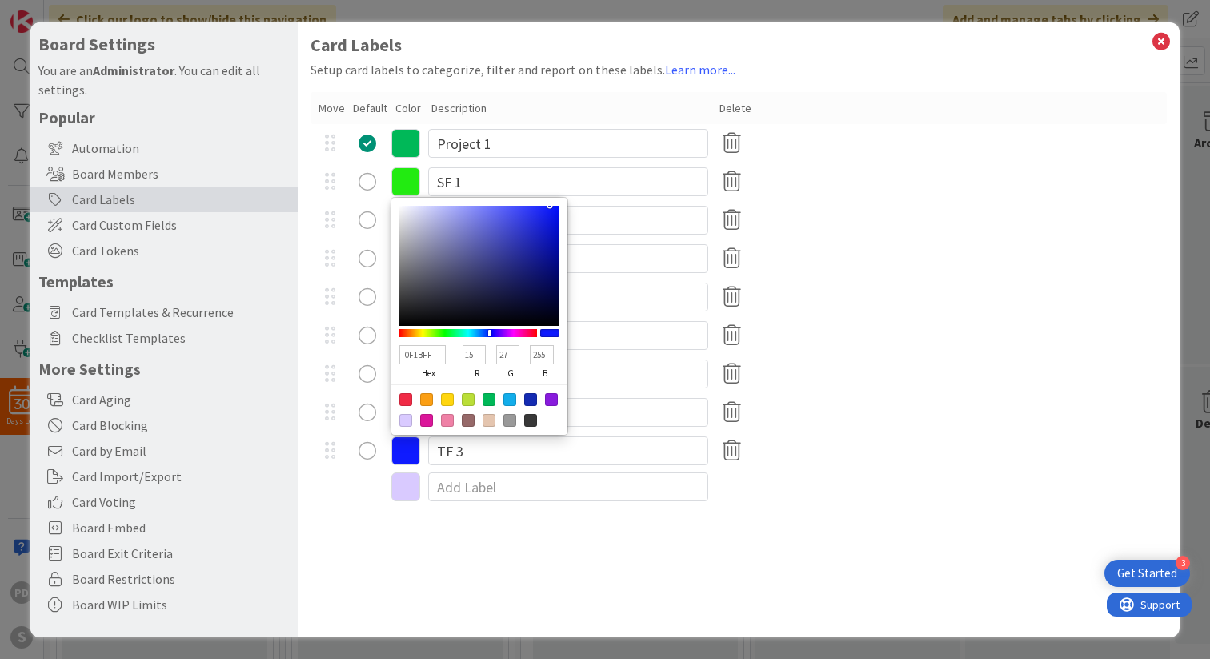
type input "460FFF"
type input "70"
type input "15"
click at [496, 336] on div at bounding box center [468, 333] width 138 height 8
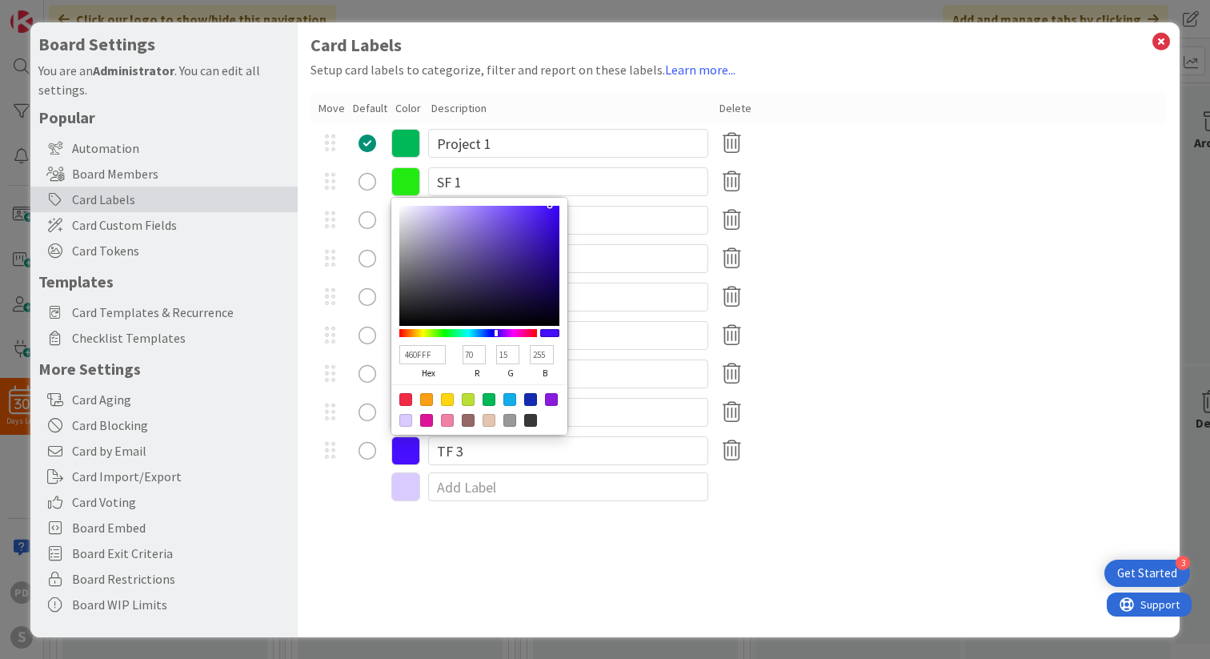
type input "910FFF"
type input "145"
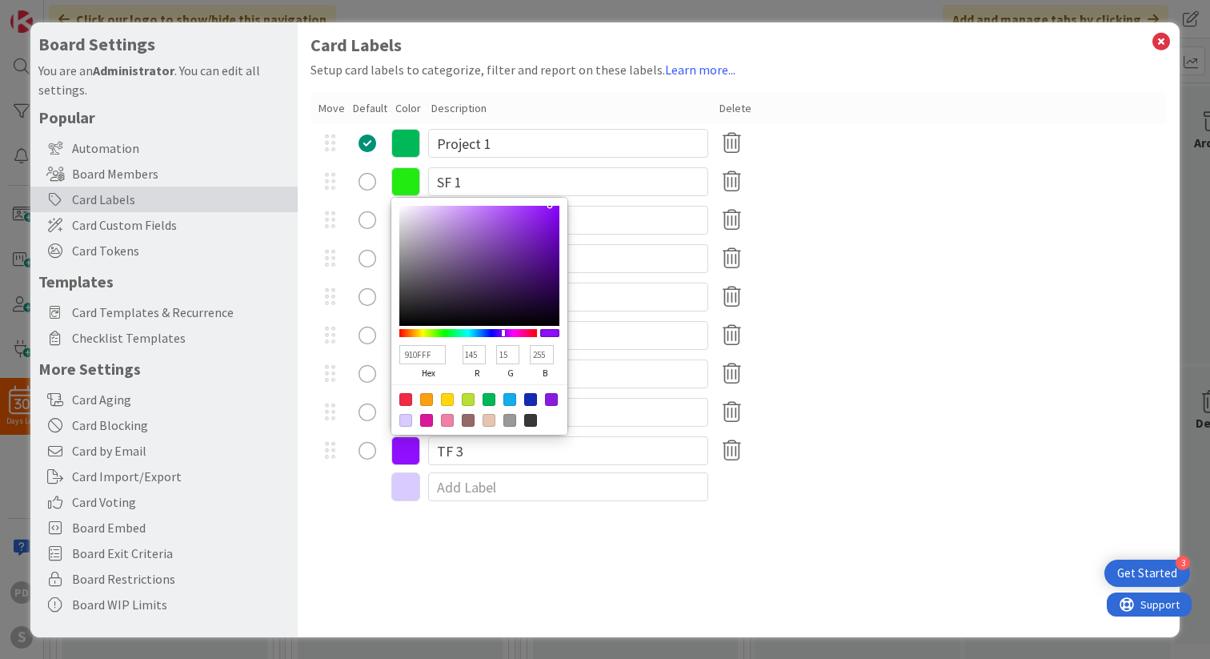
click at [503, 335] on div at bounding box center [468, 333] width 138 height 8
type input "66289A"
type input "102"
type input "40"
type input "154"
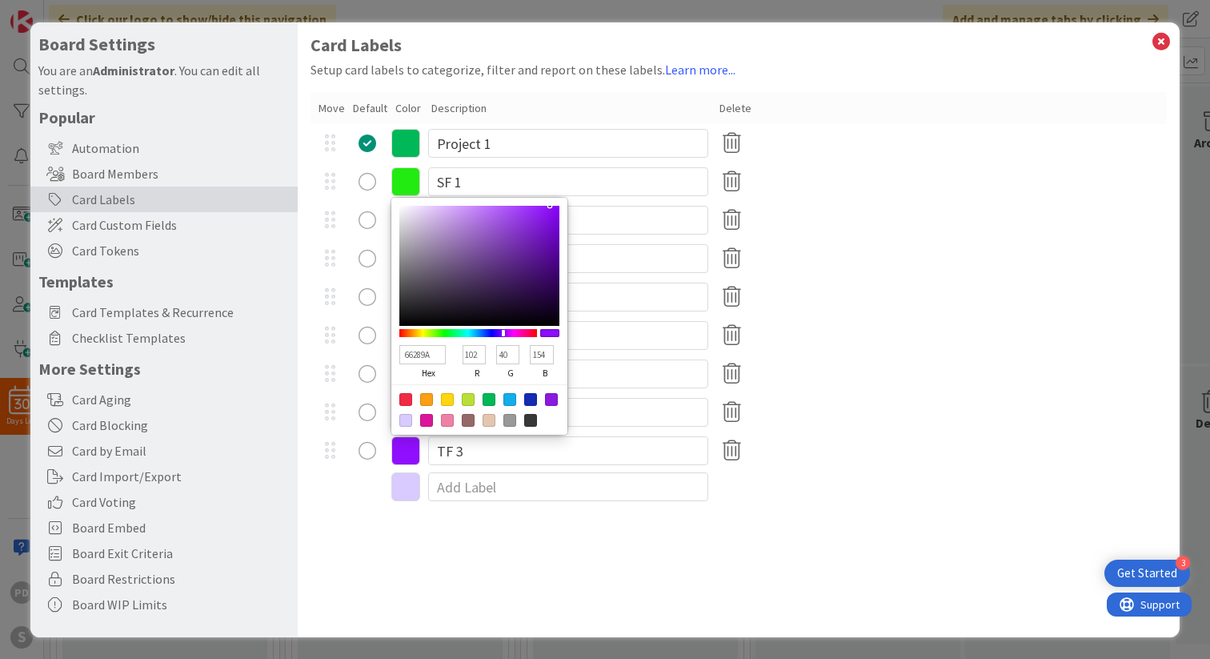
click at [518, 254] on div at bounding box center [479, 266] width 160 height 120
click at [359, 559] on div "Card Labels Setup card labels to categorize, filter and report on these labels.…" at bounding box center [739, 329] width 882 height 615
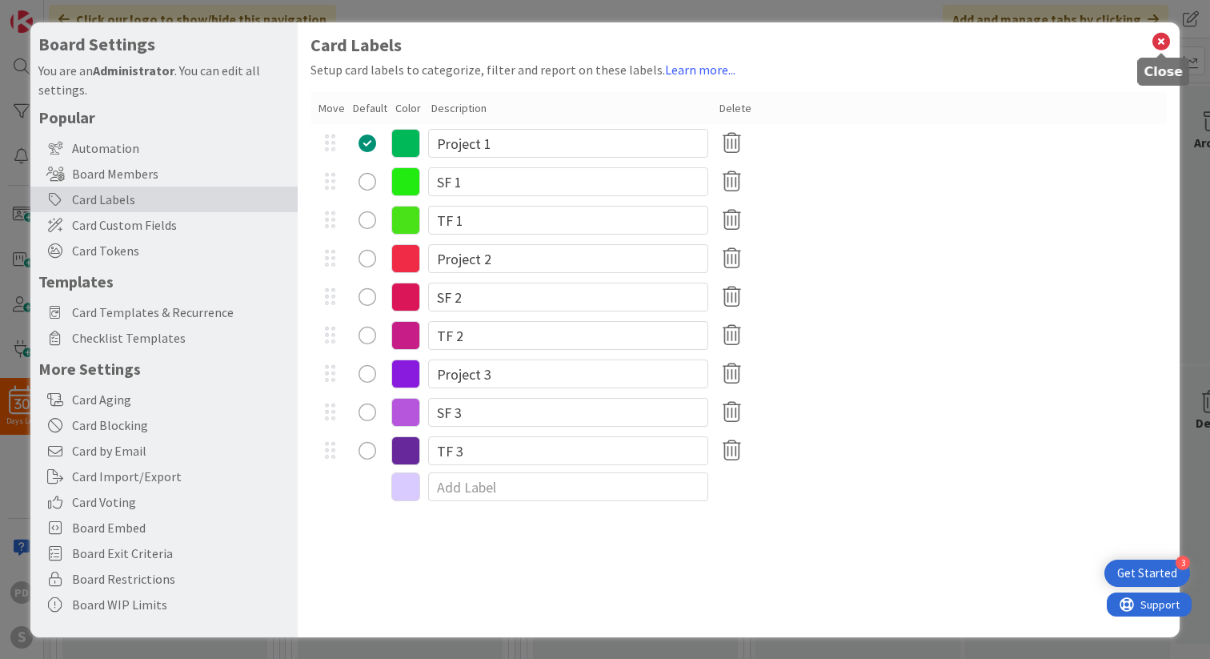
click at [1159, 44] on icon at bounding box center [1161, 41] width 21 height 22
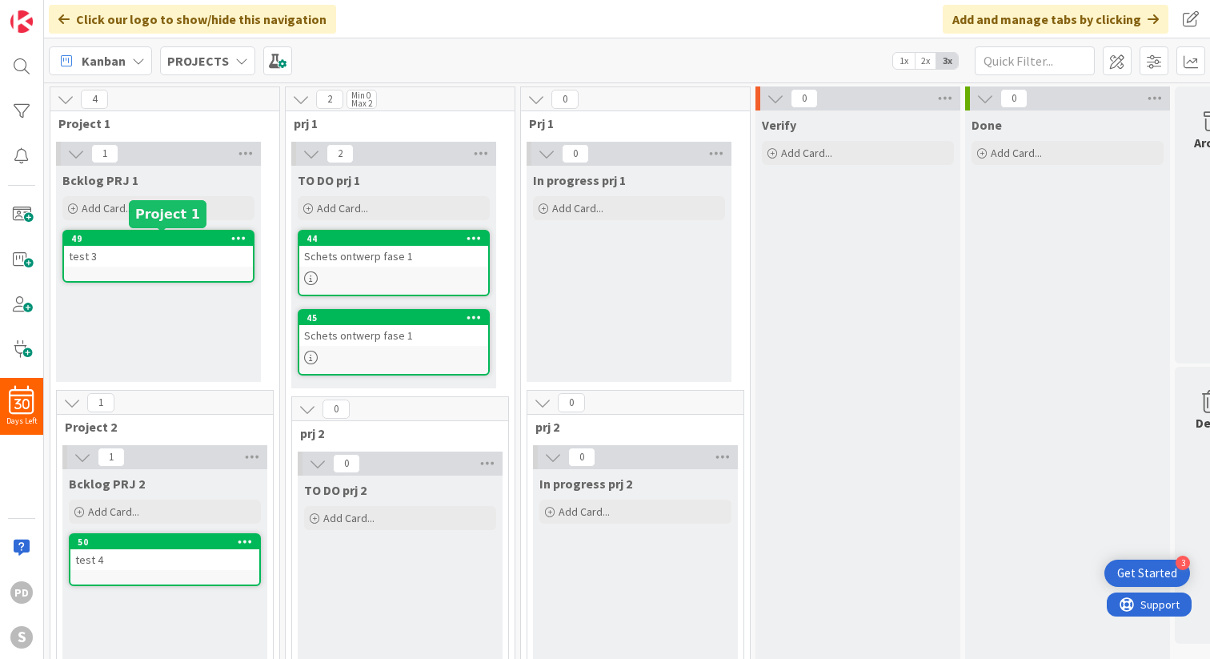
click at [203, 240] on div "49" at bounding box center [162, 238] width 182 height 11
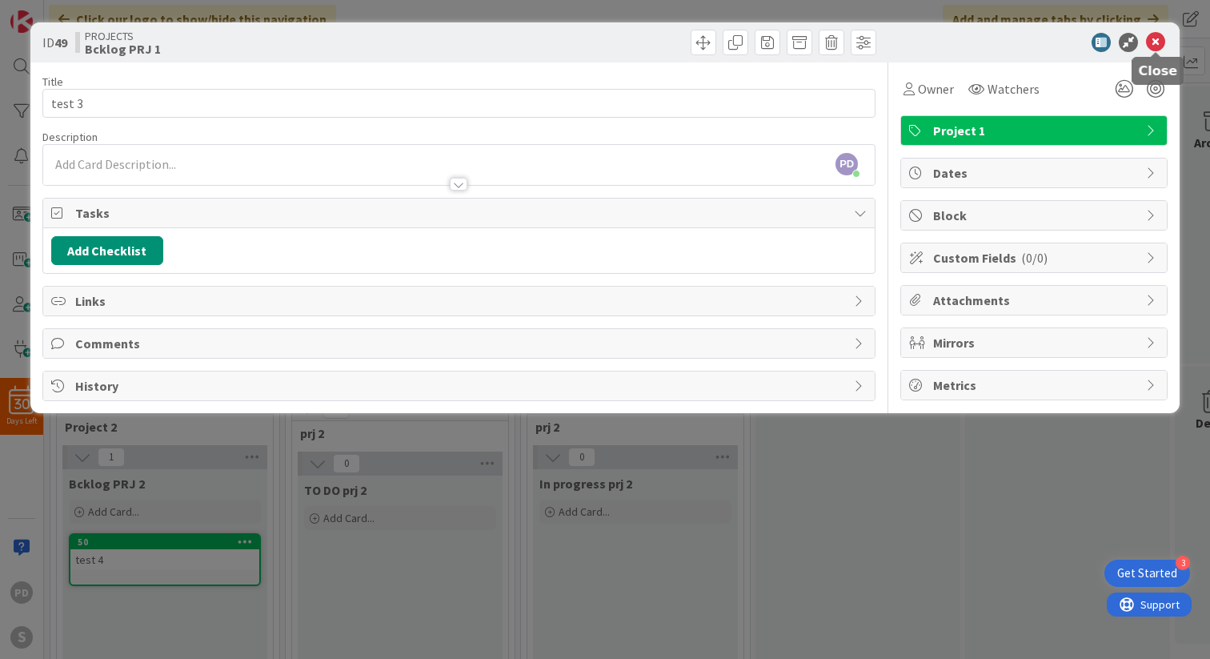
click at [1156, 42] on icon at bounding box center [1155, 42] width 19 height 19
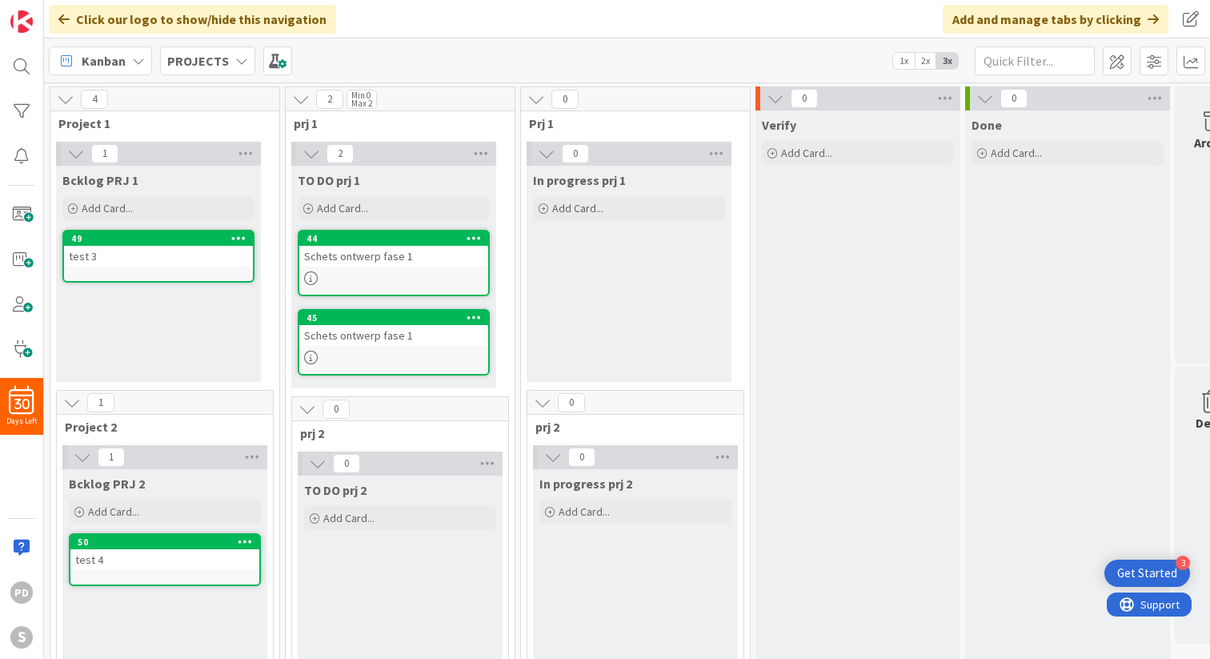
click at [242, 234] on icon at bounding box center [238, 237] width 15 height 11
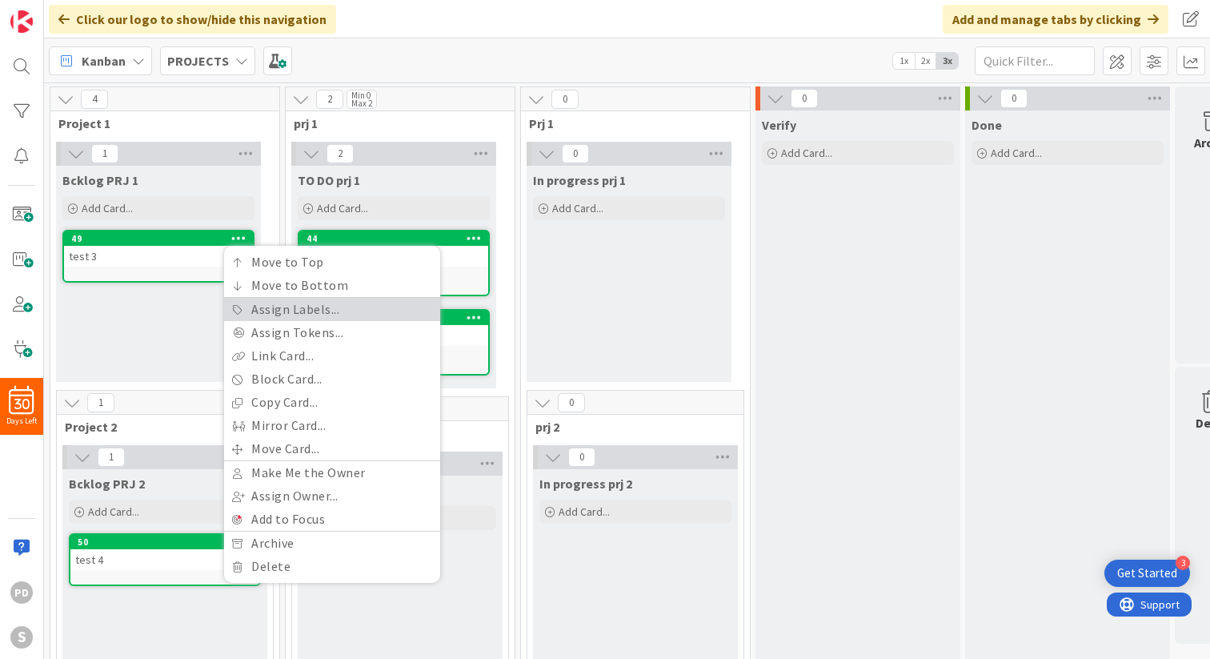
click at [267, 308] on link "Assign Labels..." at bounding box center [332, 309] width 216 height 23
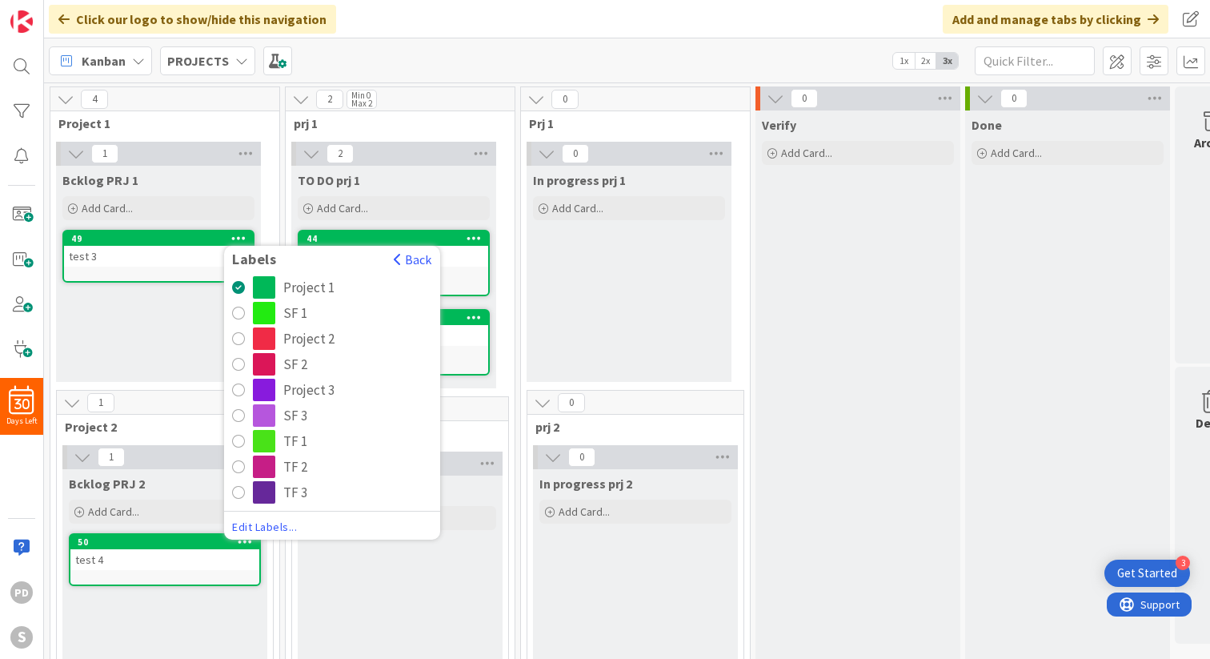
click at [234, 315] on div "radio" at bounding box center [238, 313] width 13 height 13
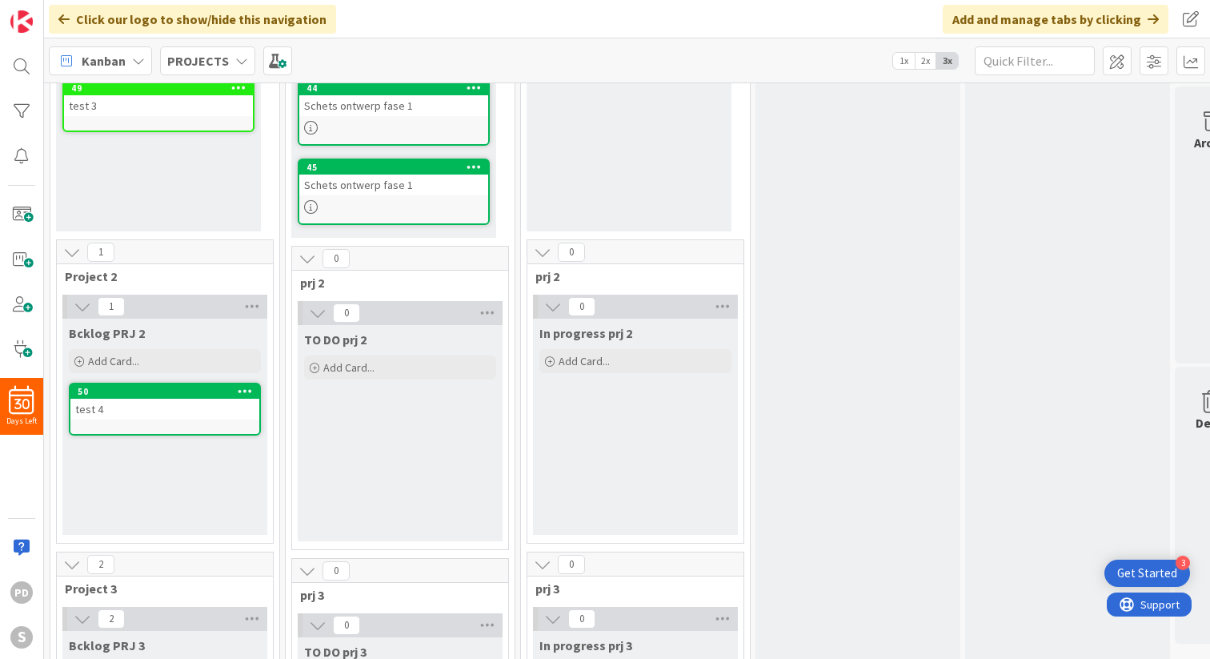
scroll to position [158, 0]
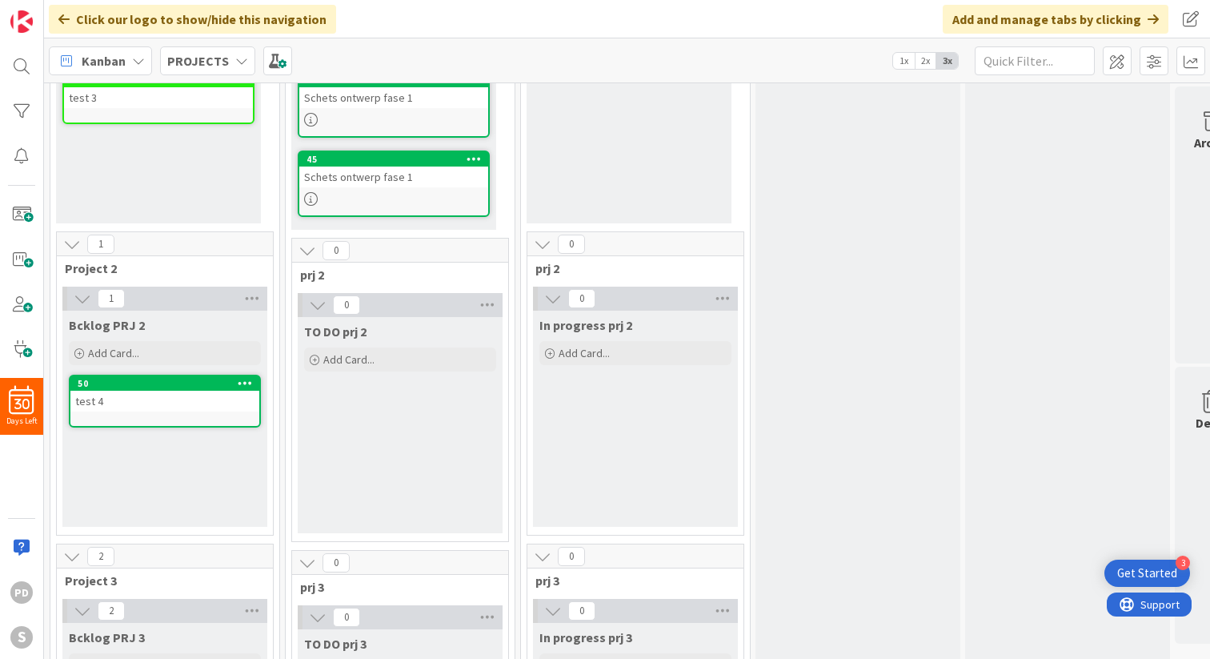
click at [238, 380] on icon at bounding box center [245, 382] width 15 height 11
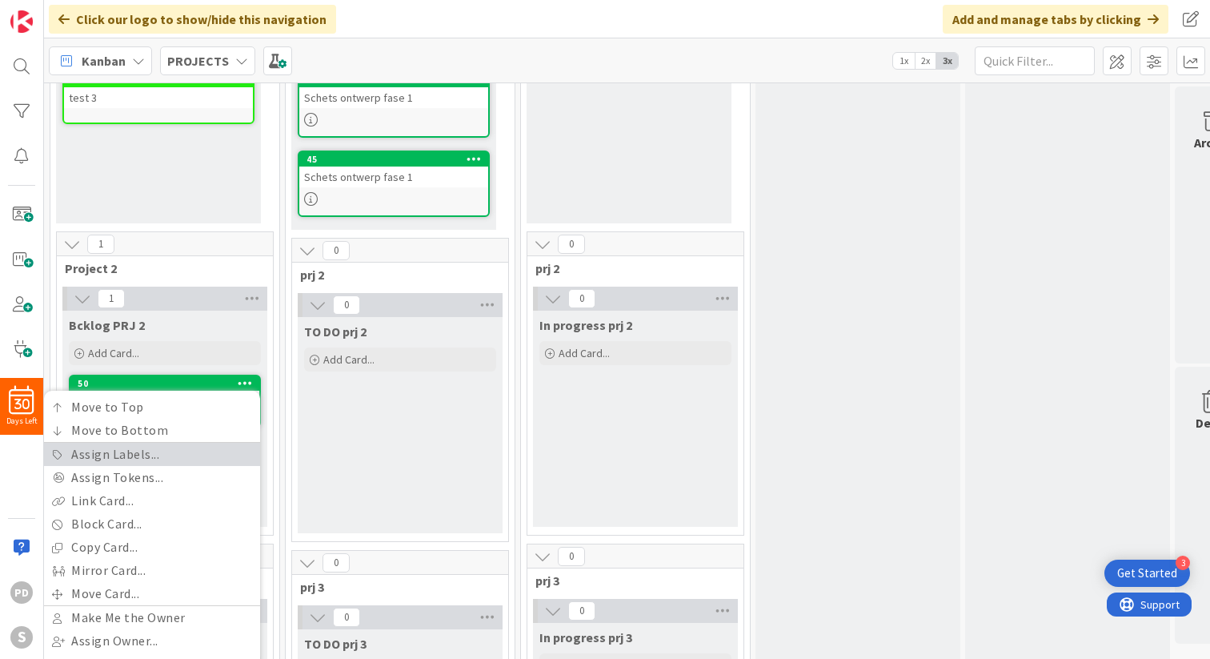
click at [163, 451] on link "Assign Labels..." at bounding box center [152, 454] width 216 height 23
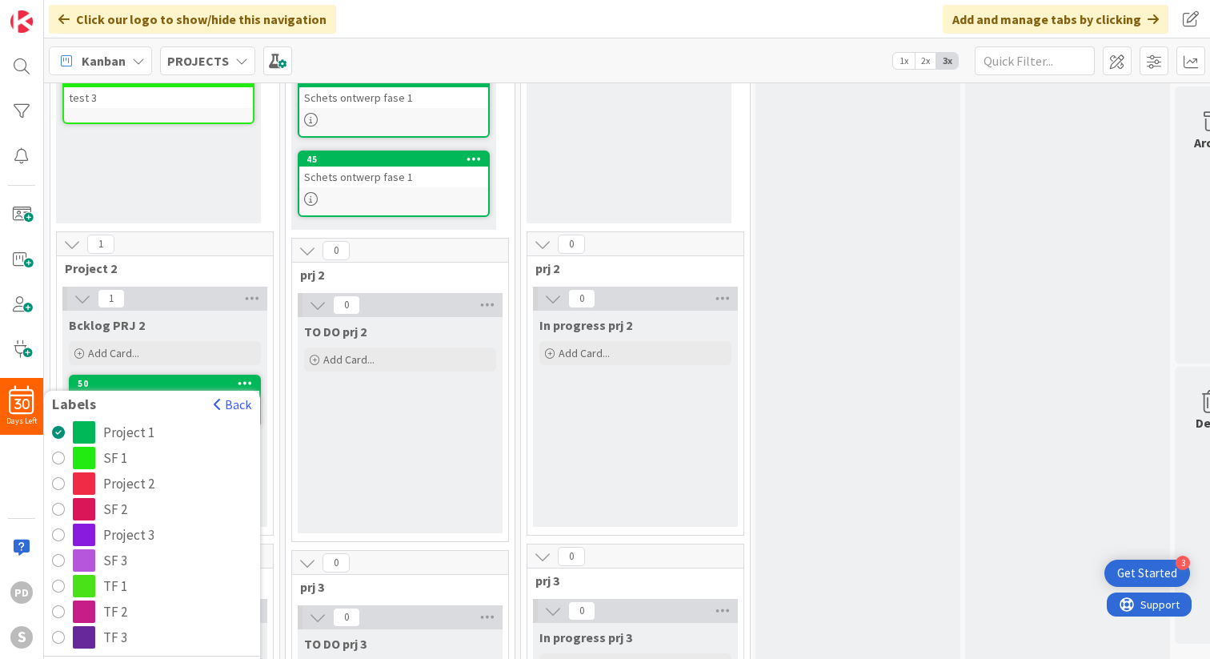
click at [134, 510] on div "SF 2" at bounding box center [162, 509] width 179 height 22
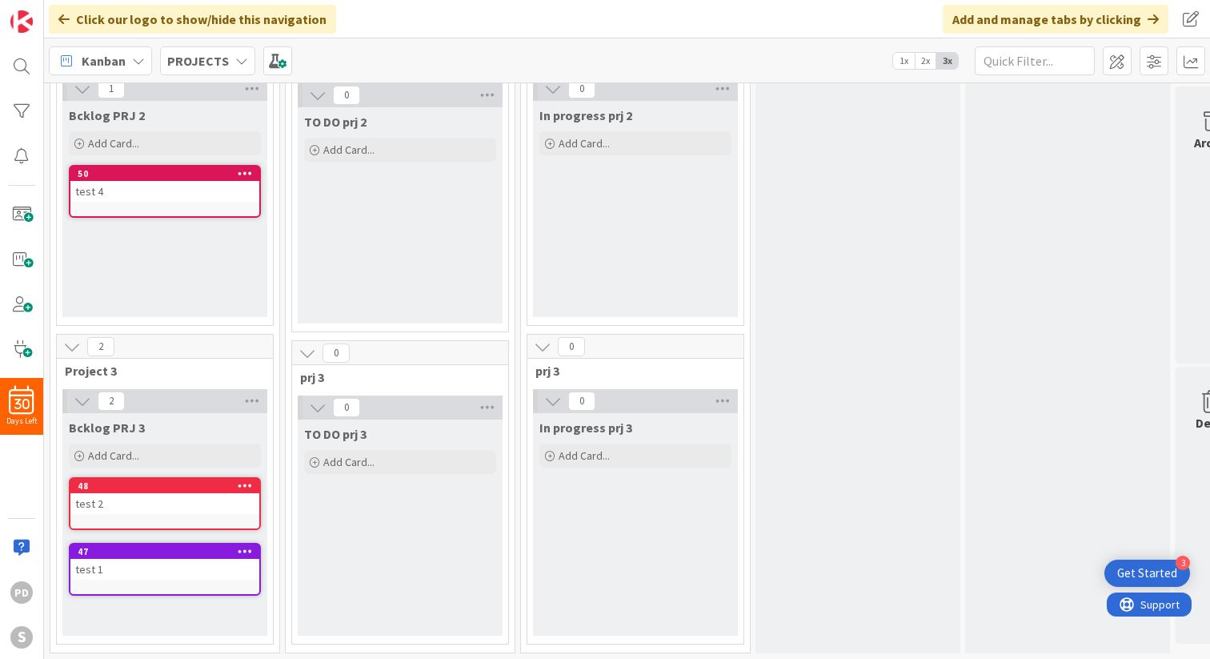
scroll to position [371, 0]
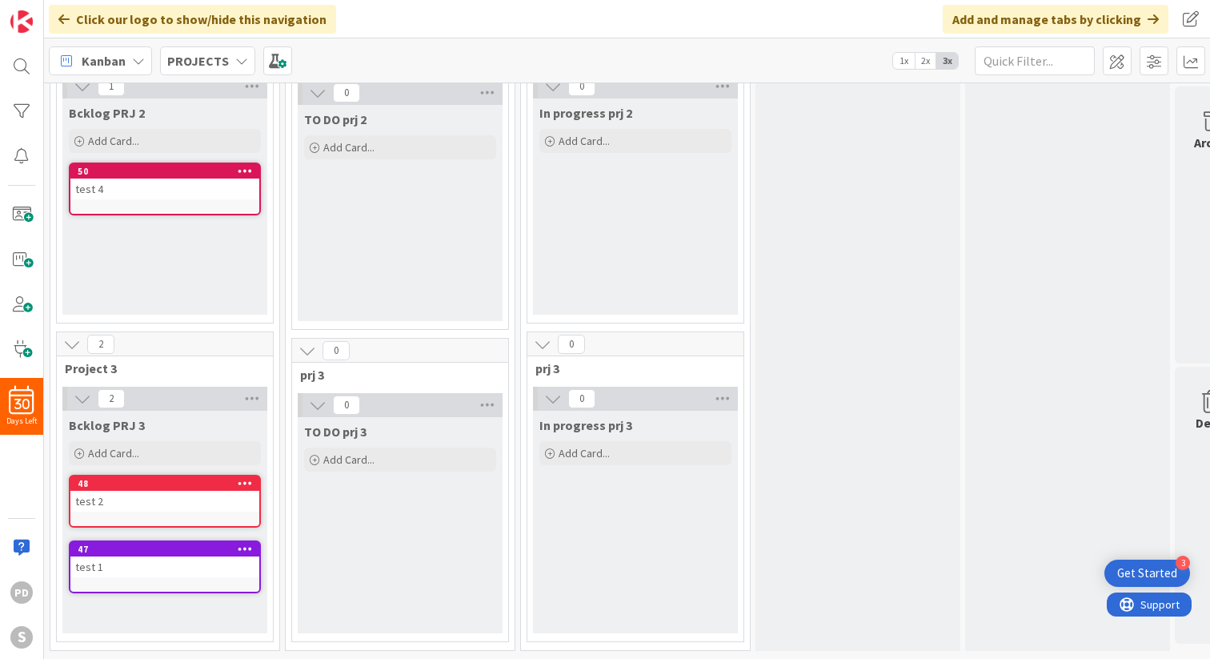
click at [249, 483] on icon at bounding box center [245, 482] width 15 height 11
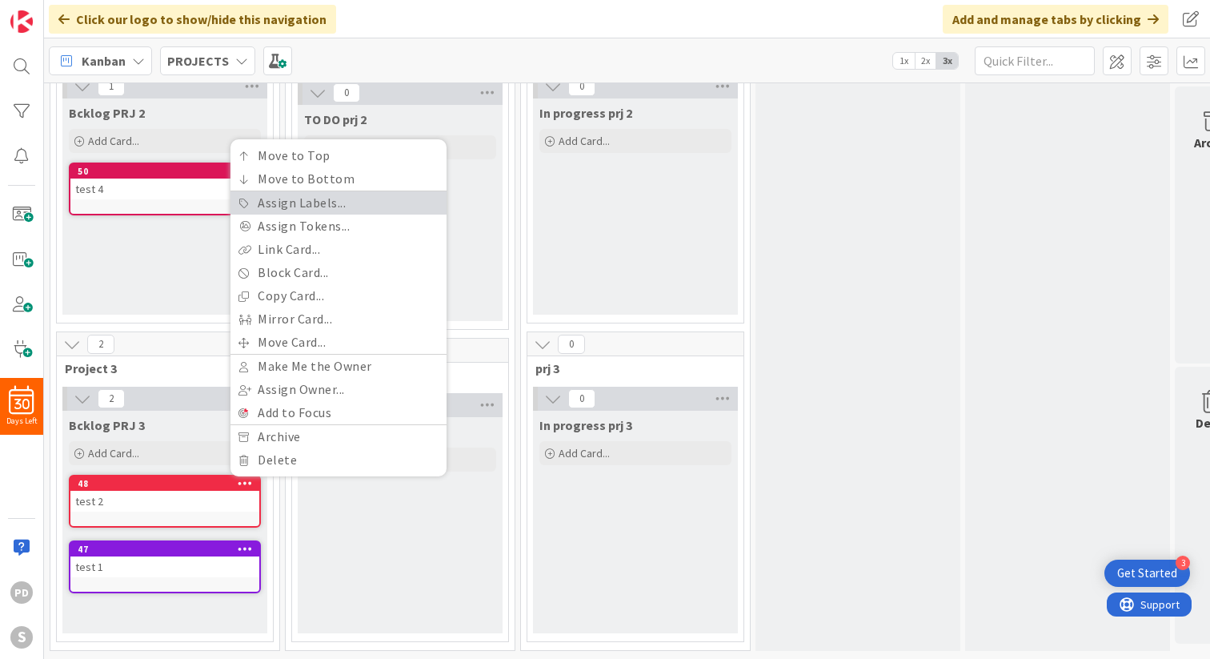
click at [289, 199] on link "Assign Labels..." at bounding box center [338, 202] width 216 height 23
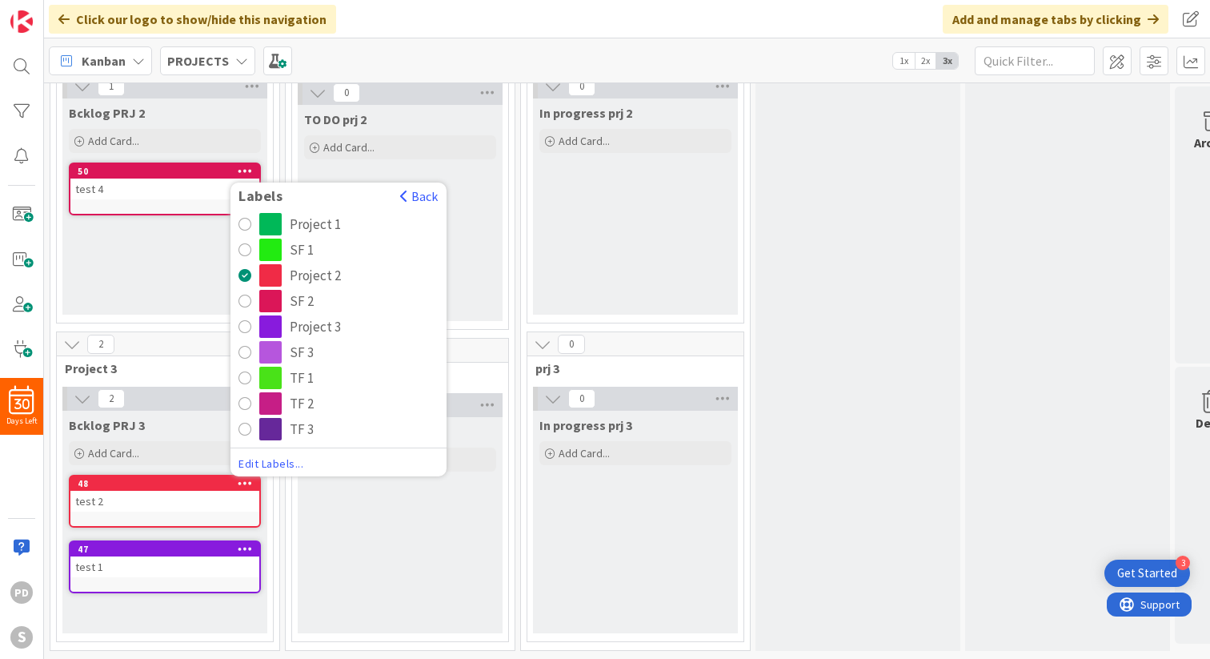
click at [248, 353] on div "radio" at bounding box center [244, 352] width 13 height 13
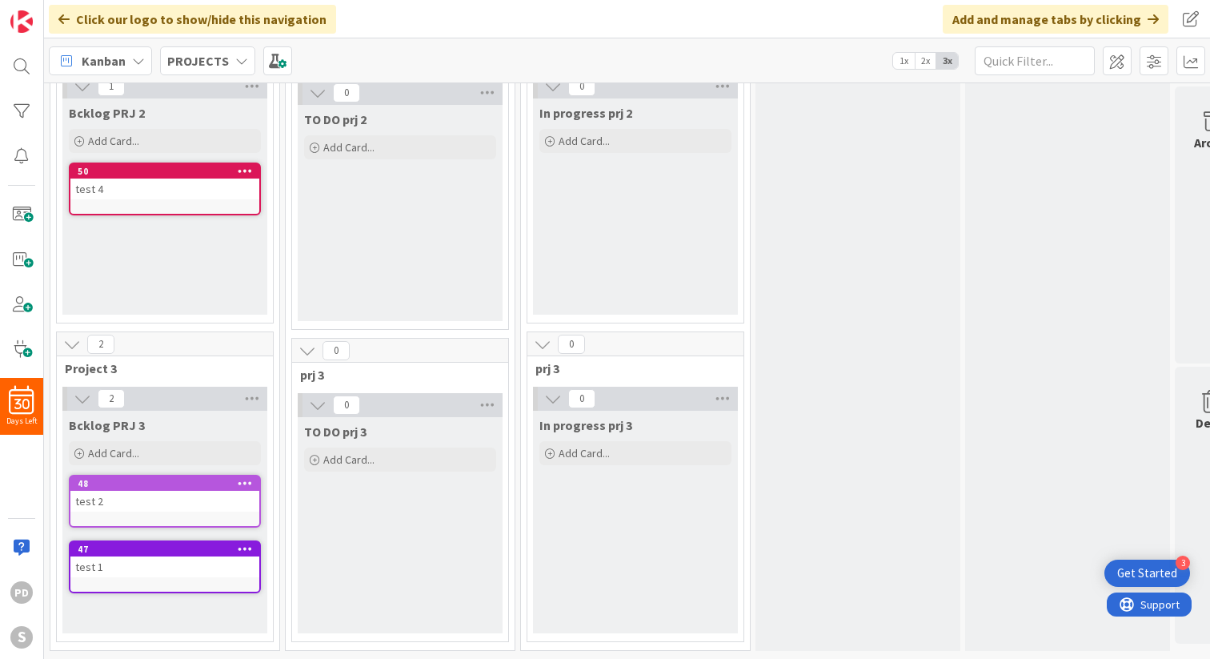
click at [249, 548] on icon at bounding box center [245, 548] width 15 height 11
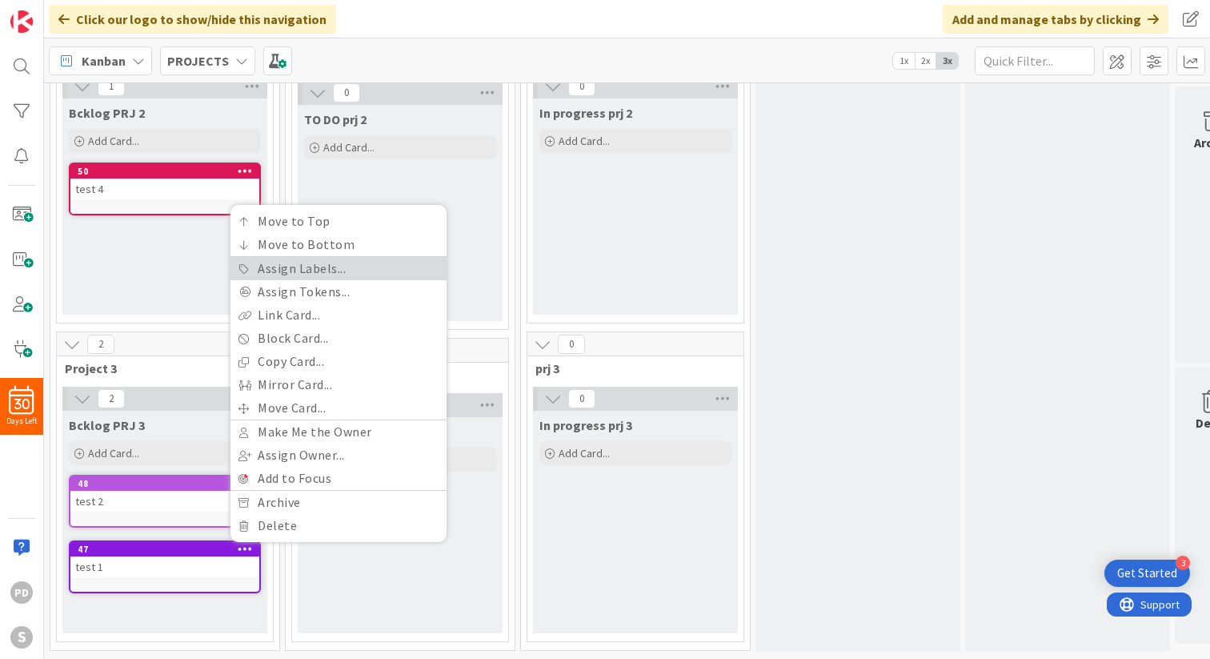
click at [291, 271] on link "Assign Labels..." at bounding box center [338, 268] width 216 height 23
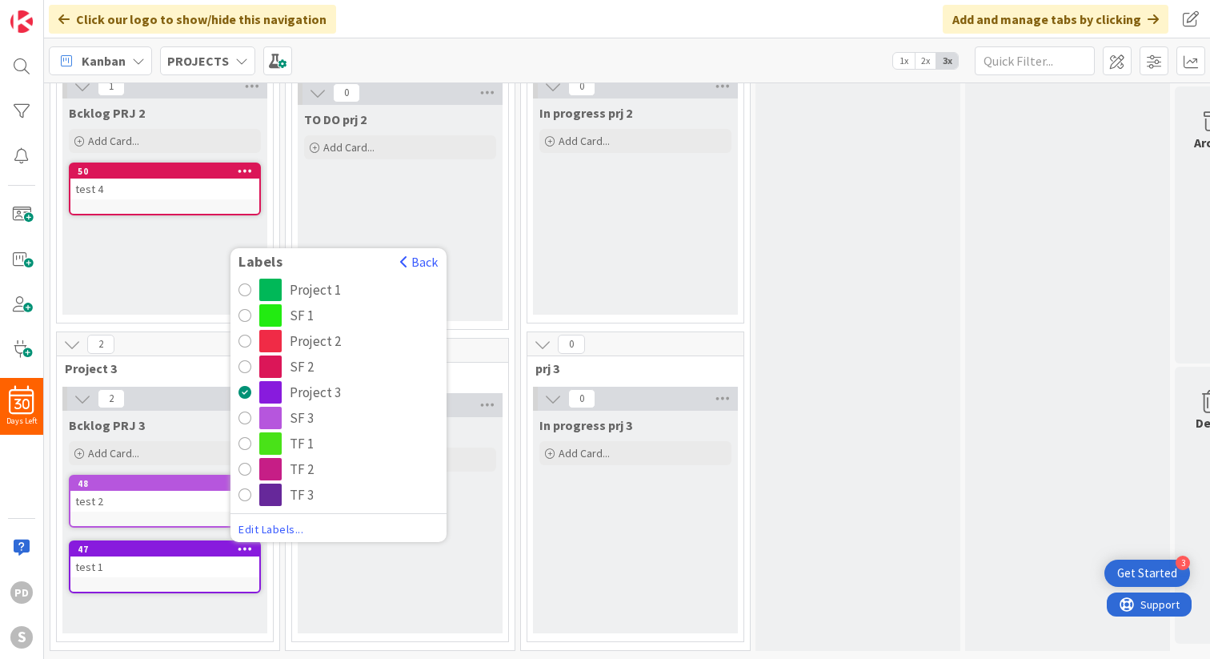
click at [247, 494] on div "radio" at bounding box center [244, 494] width 13 height 13
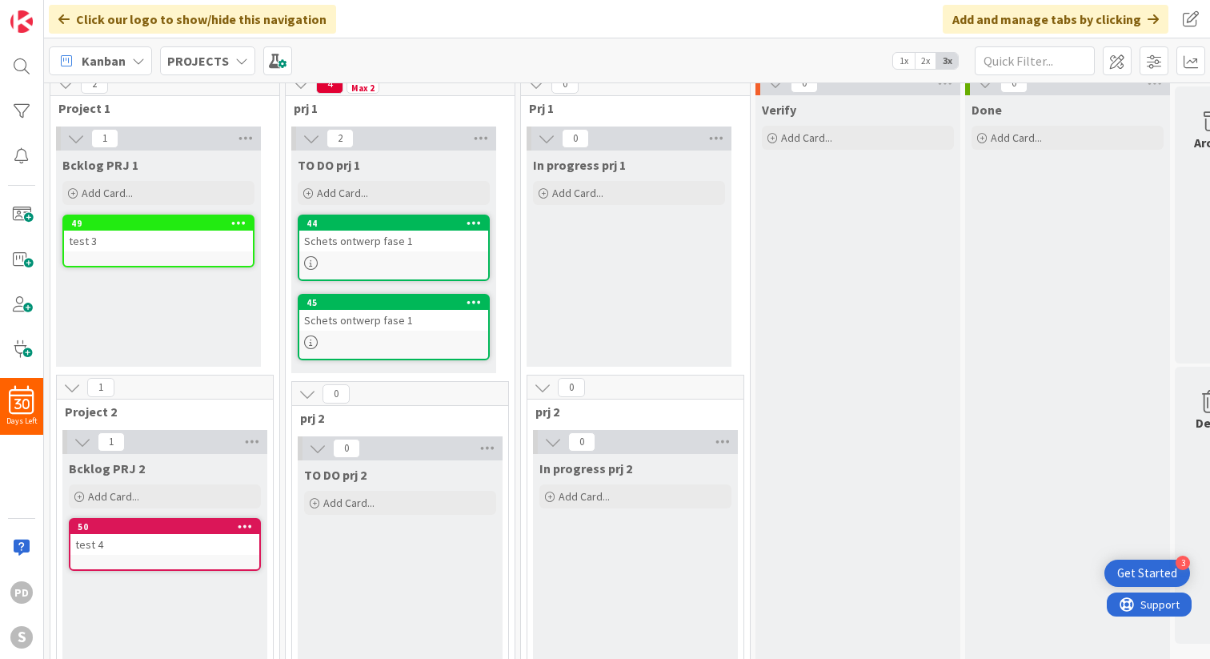
scroll to position [0, 0]
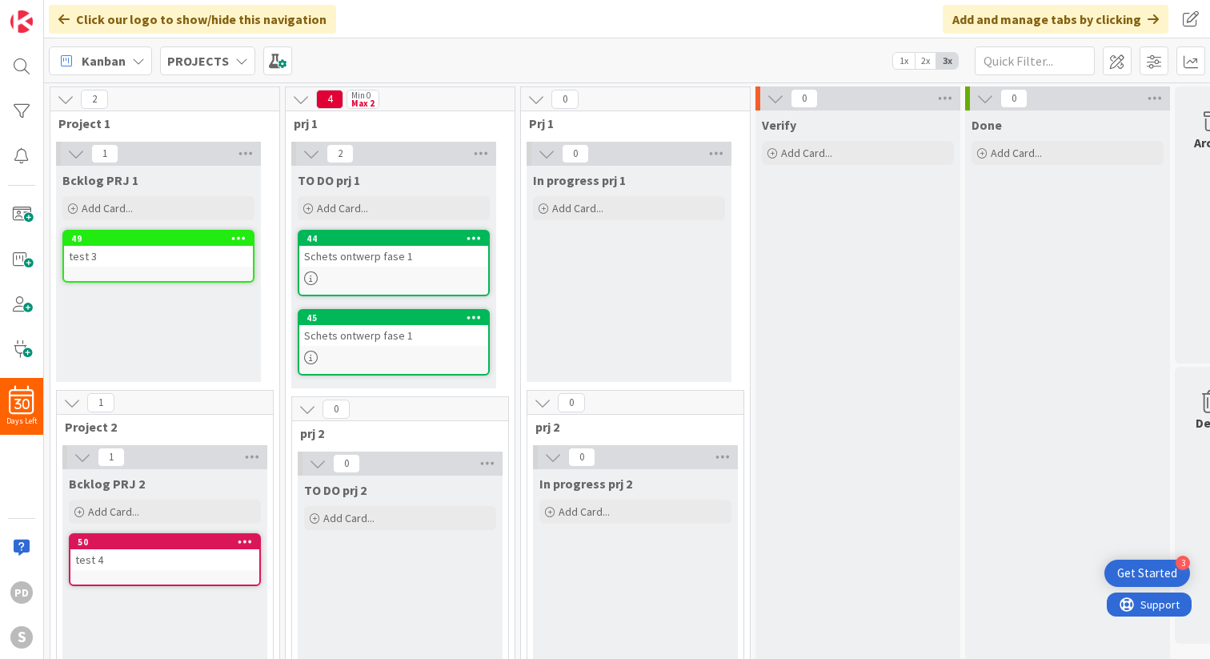
click at [363, 99] on div "Max 2" at bounding box center [362, 103] width 23 height 8
click at [1120, 64] on span at bounding box center [1117, 60] width 29 height 29
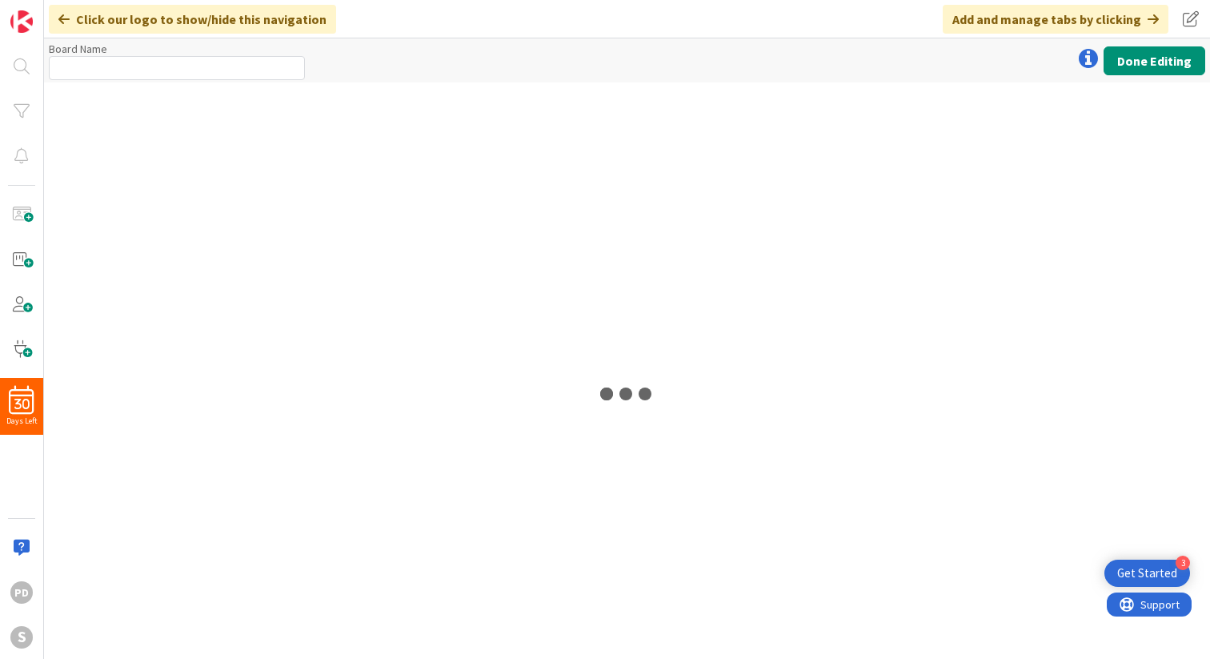
type input "PROJECTS"
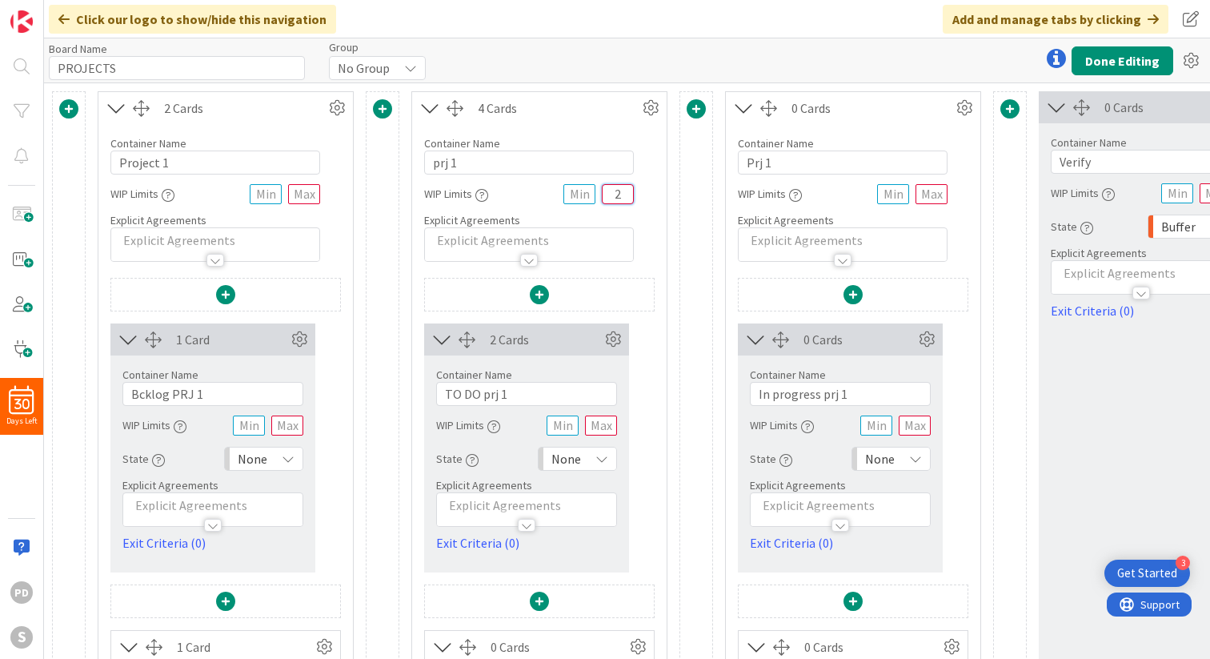
click at [616, 197] on input "2" at bounding box center [618, 194] width 32 height 20
type input "8"
click at [649, 216] on div "Container Name 5 / 64 prj 1 WIP Limits 8 Explicit Agreements" at bounding box center [539, 193] width 254 height 138
click at [1130, 58] on button "Done Editing" at bounding box center [1123, 60] width 102 height 29
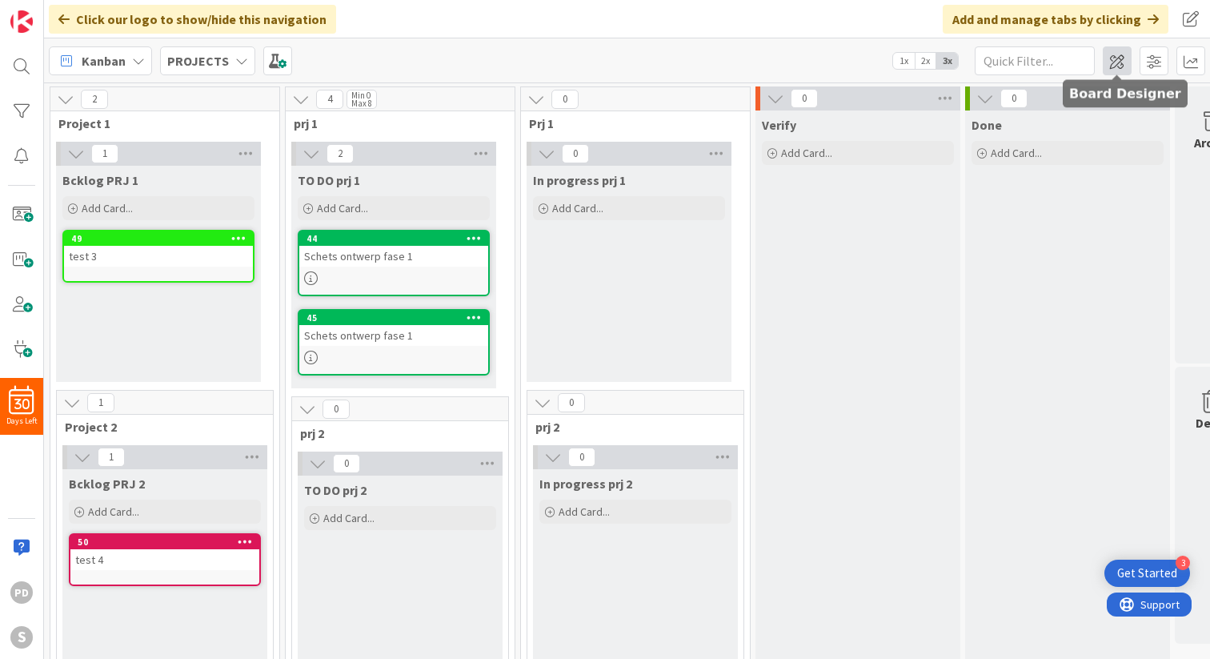
click at [1117, 63] on span at bounding box center [1117, 60] width 29 height 29
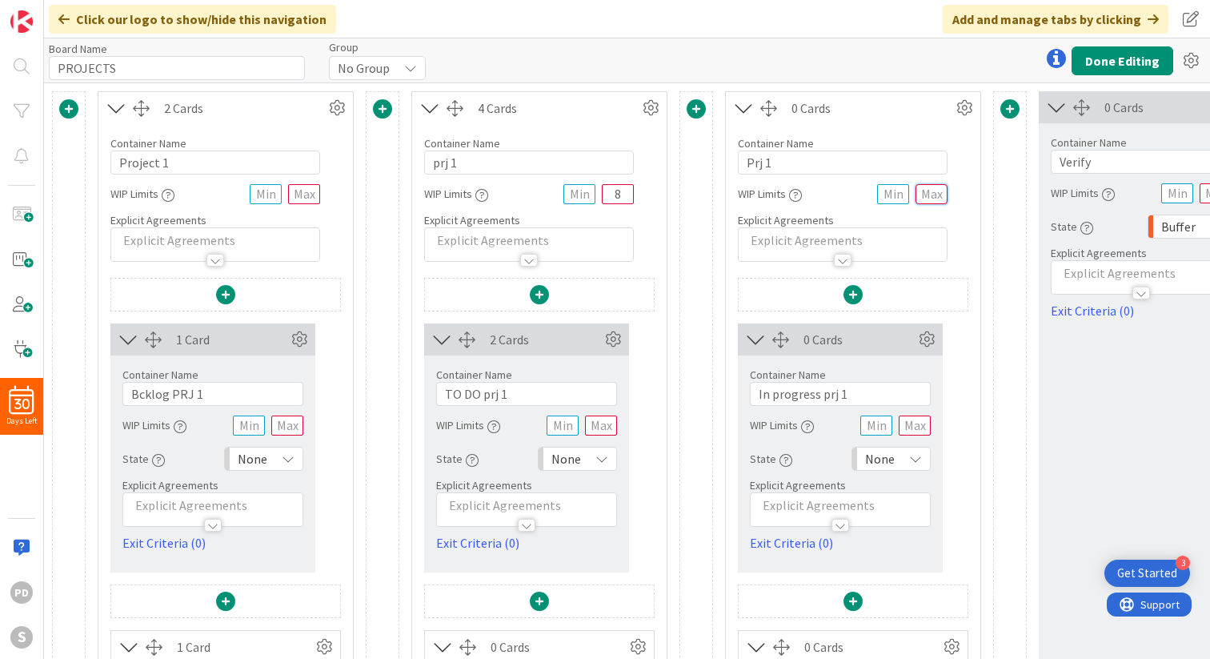
click at [928, 194] on input "text" at bounding box center [932, 194] width 32 height 20
type input "2"
click at [1112, 59] on button "Done Editing" at bounding box center [1123, 60] width 102 height 29
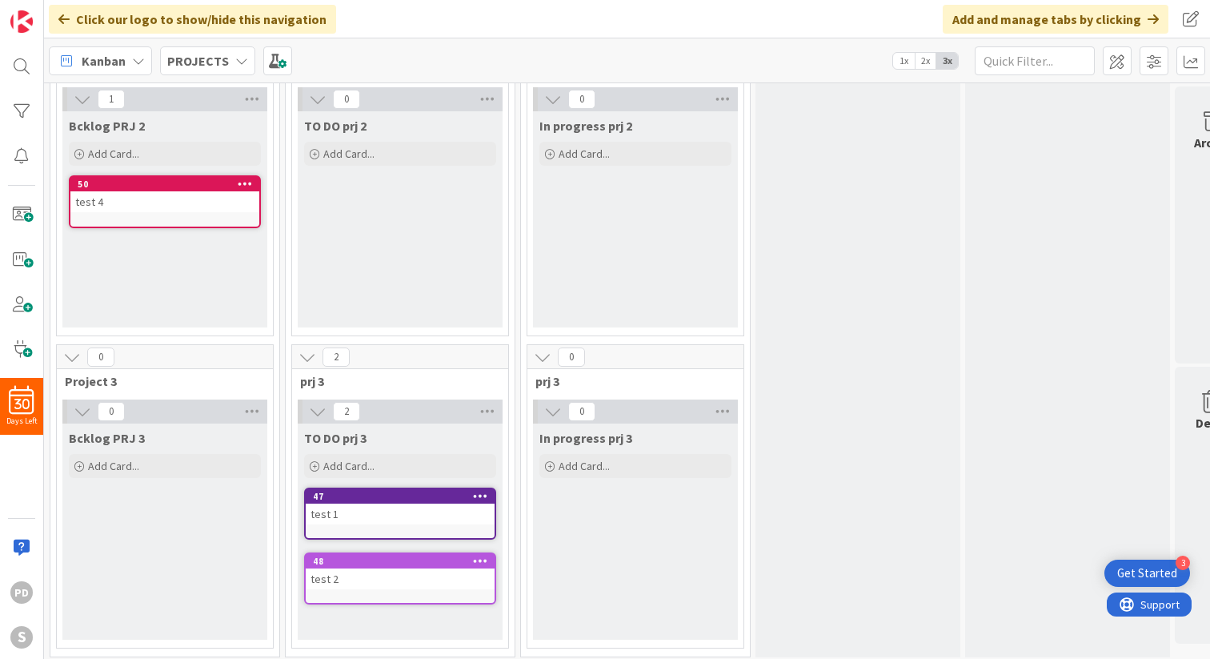
scroll to position [364, 0]
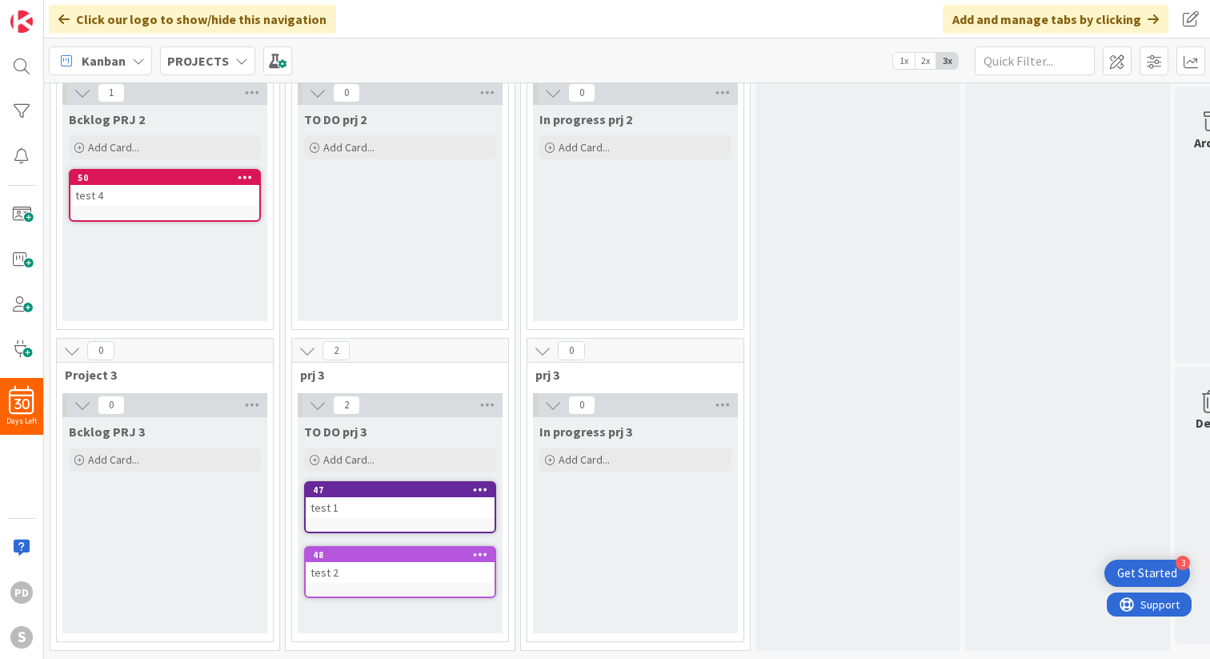
drag, startPoint x: 391, startPoint y: 232, endPoint x: 884, endPoint y: 18, distance: 537.3
